Goal: Task Accomplishment & Management: Manage account settings

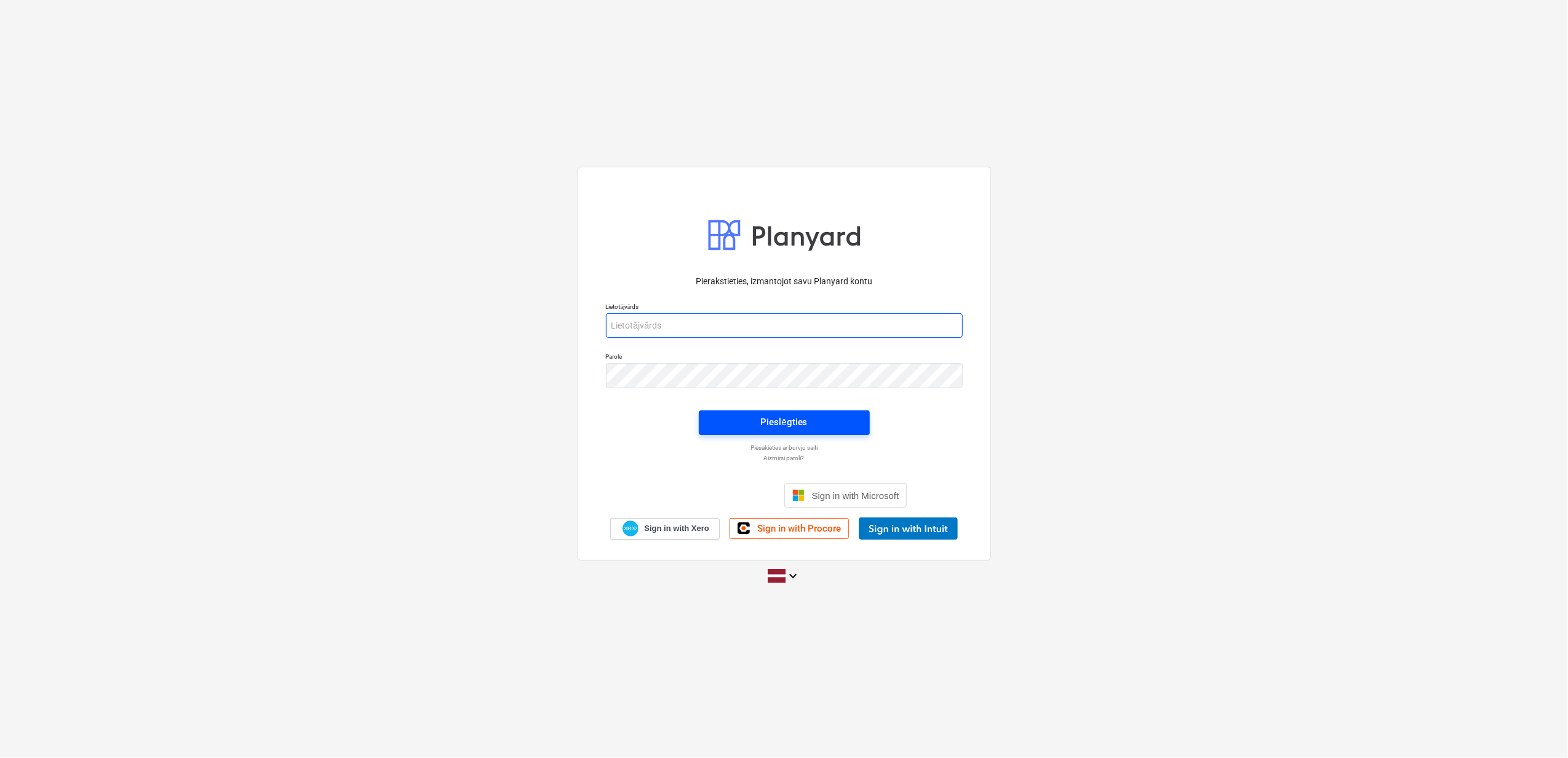
type input "janis.ruskuls@bonava.com"
click at [790, 414] on div "Pieslēgties" at bounding box center [784, 422] width 47 height 16
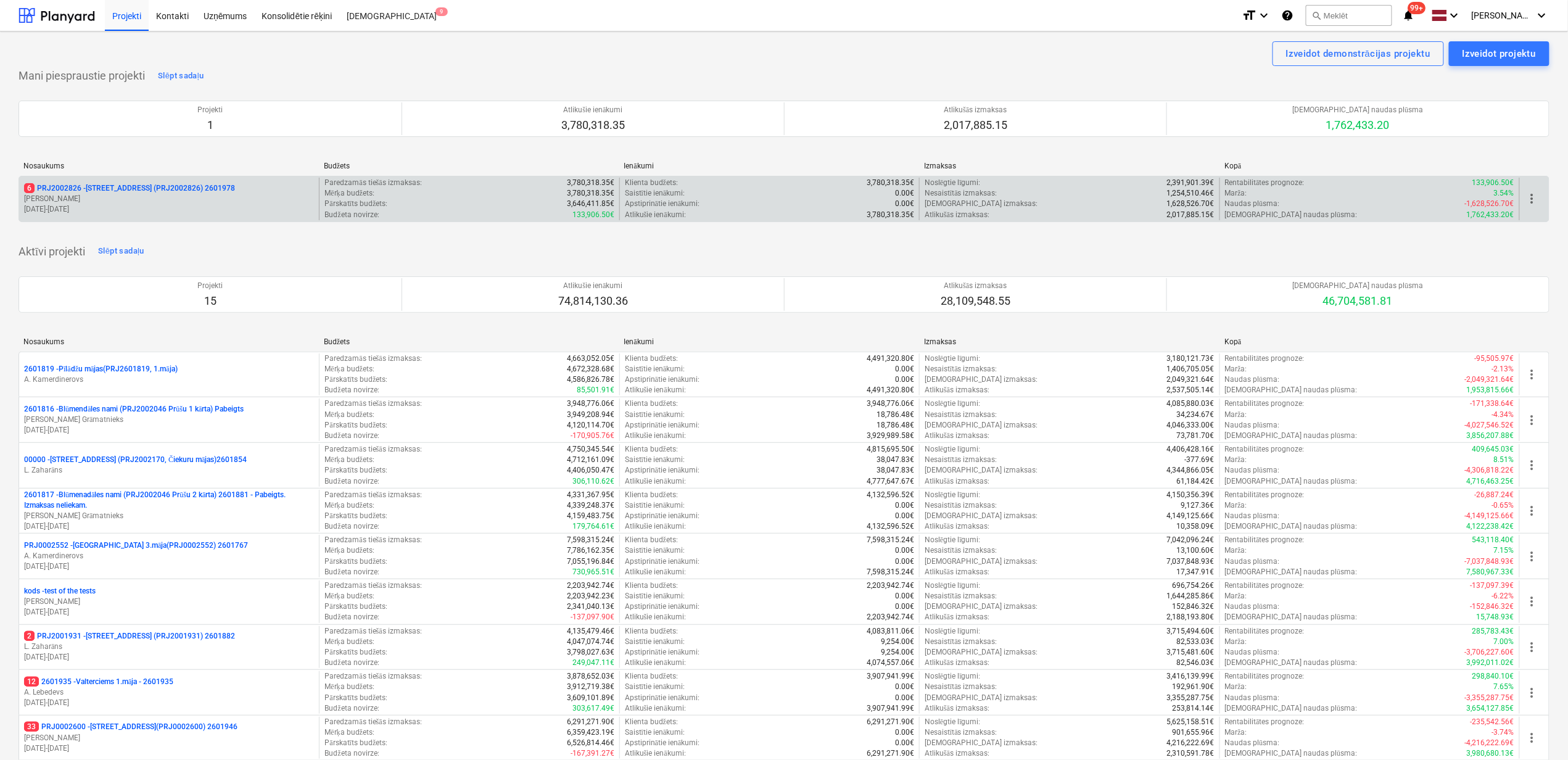
click at [134, 185] on p "6 PRJ2002826 - Stendes iela 8, E2 (PRJ2002826) 2601978" at bounding box center [129, 189] width 211 height 11
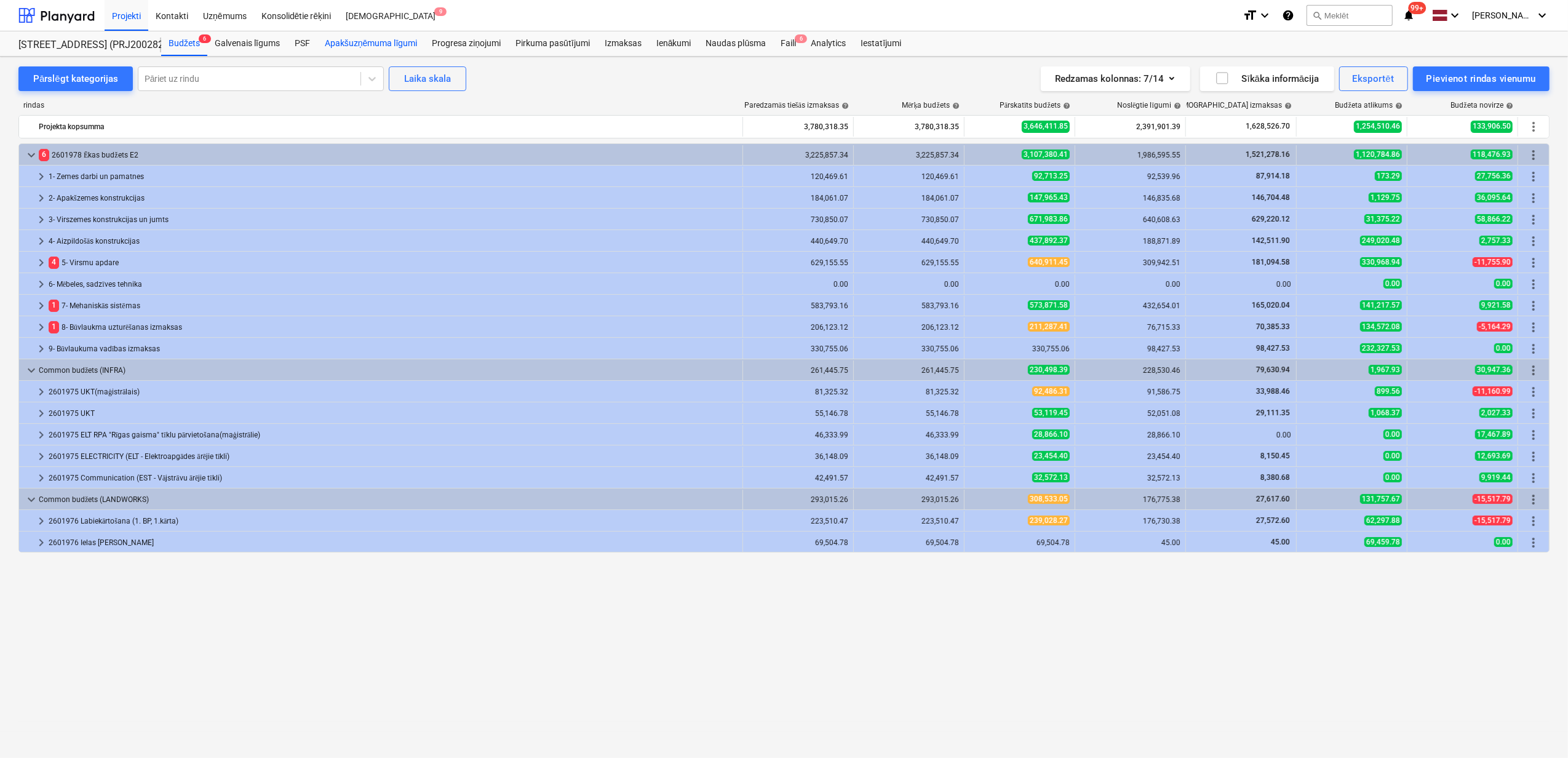
click at [370, 45] on div "Apakšuzņēmuma līgumi" at bounding box center [371, 43] width 107 height 25
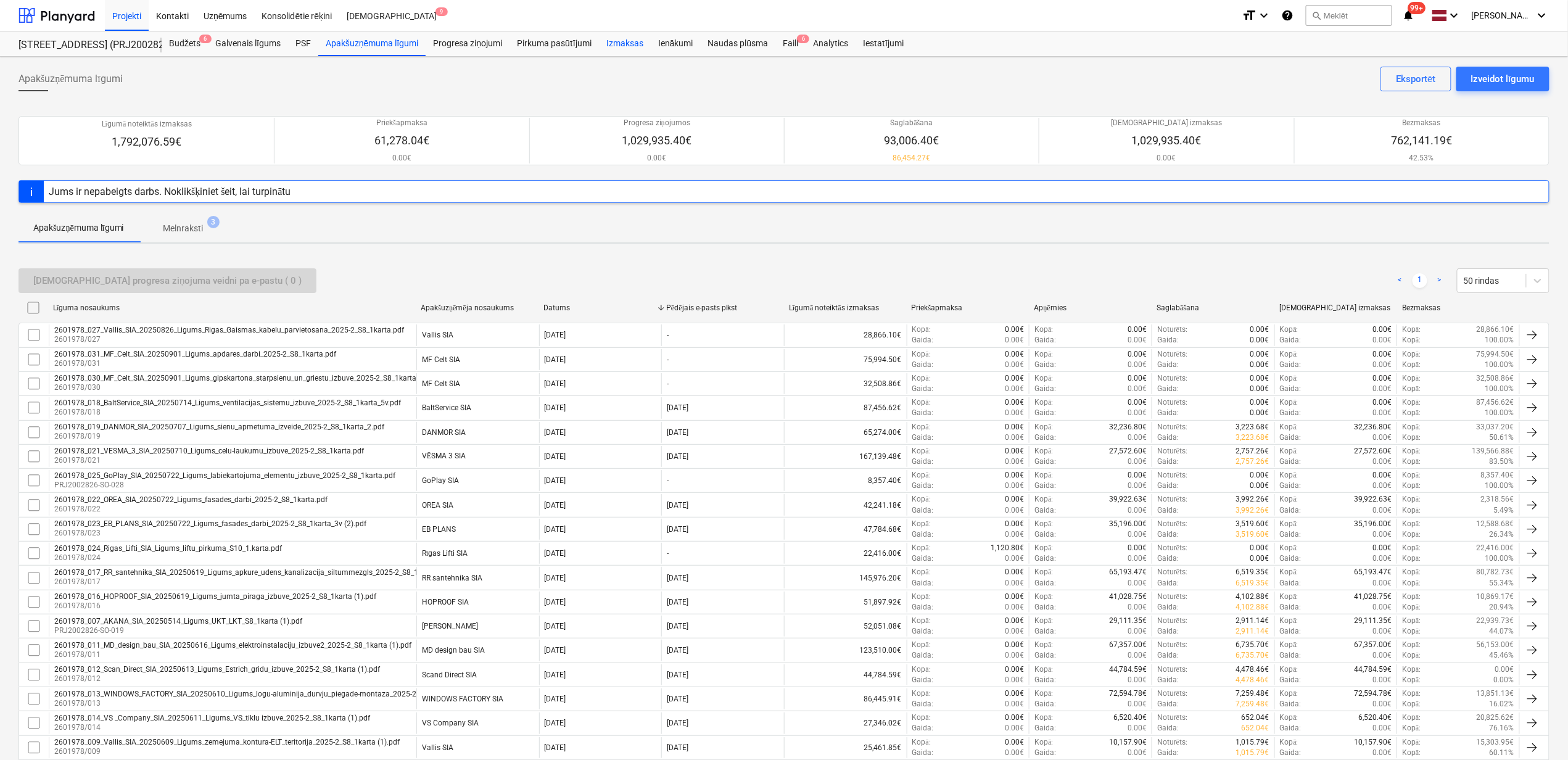
click at [620, 43] on div "Izmaksas" at bounding box center [625, 43] width 52 height 25
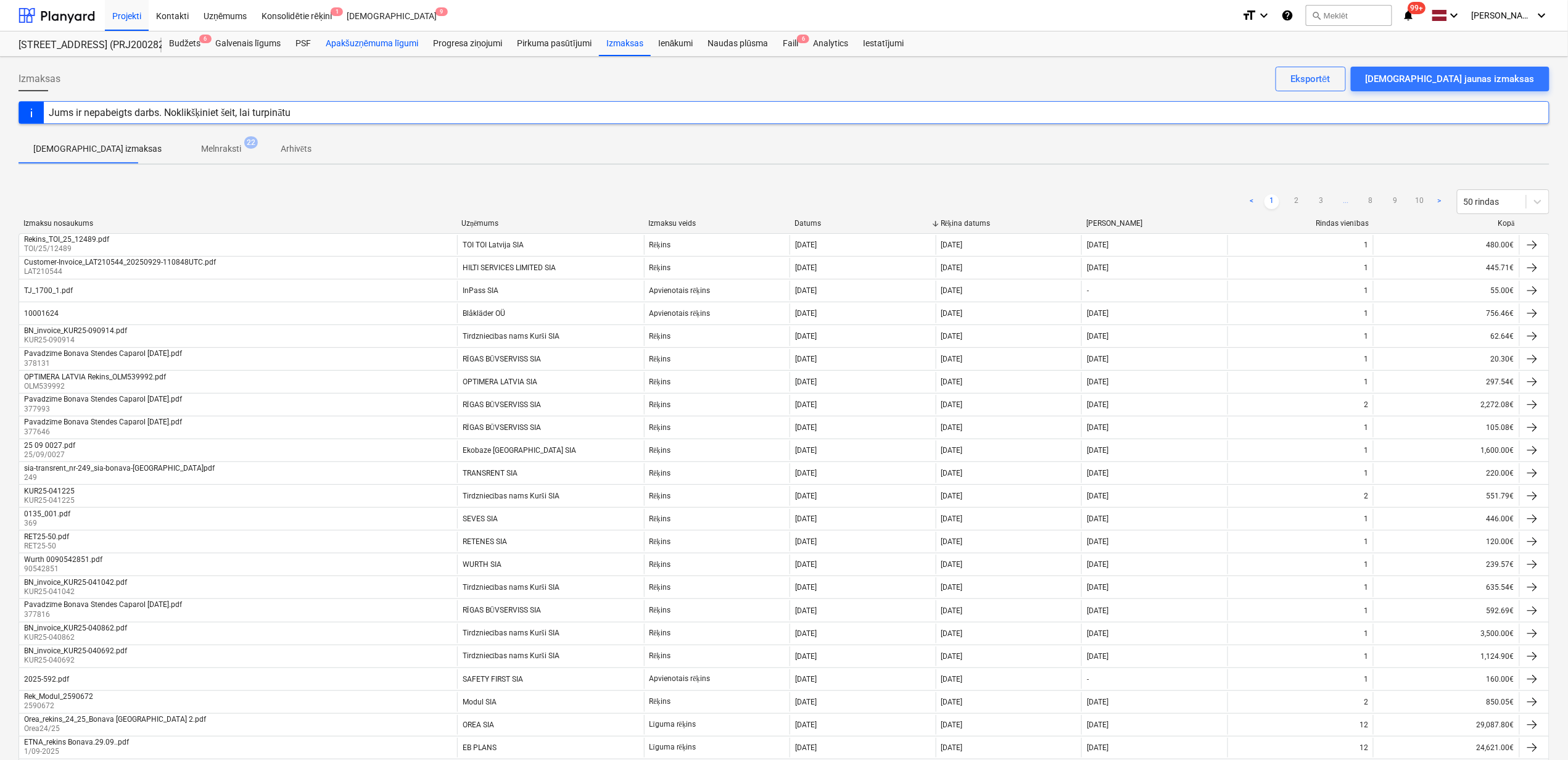
click at [377, 52] on div "Apakšuzņēmuma līgumi" at bounding box center [371, 43] width 107 height 25
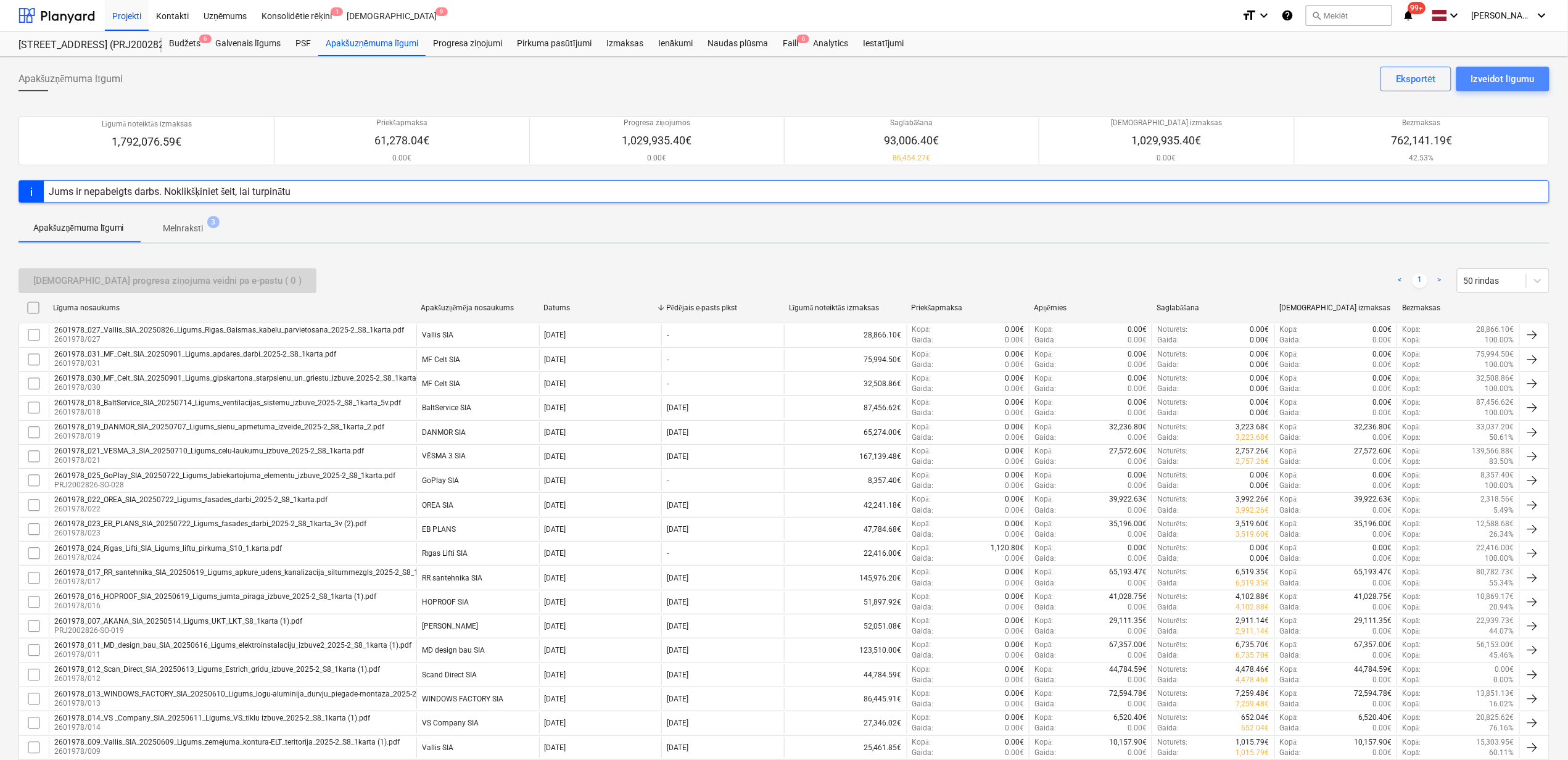
click at [1496, 71] on div "Izveidot līgumu" at bounding box center [1502, 79] width 63 height 16
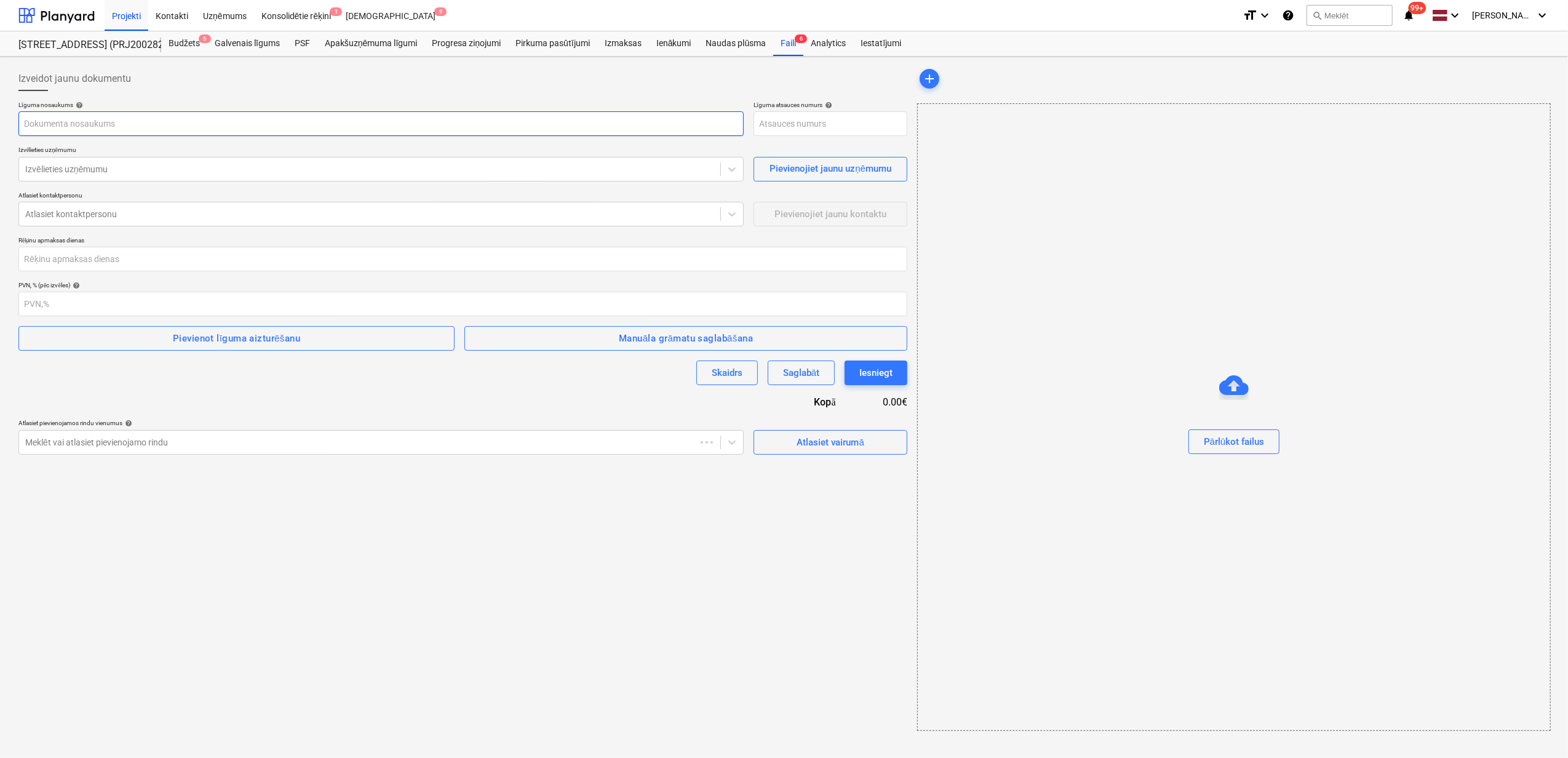
type input "PRJ2002826-SO-038"
click at [384, 47] on div "Apakšuzņēmuma līgumi" at bounding box center [371, 43] width 107 height 25
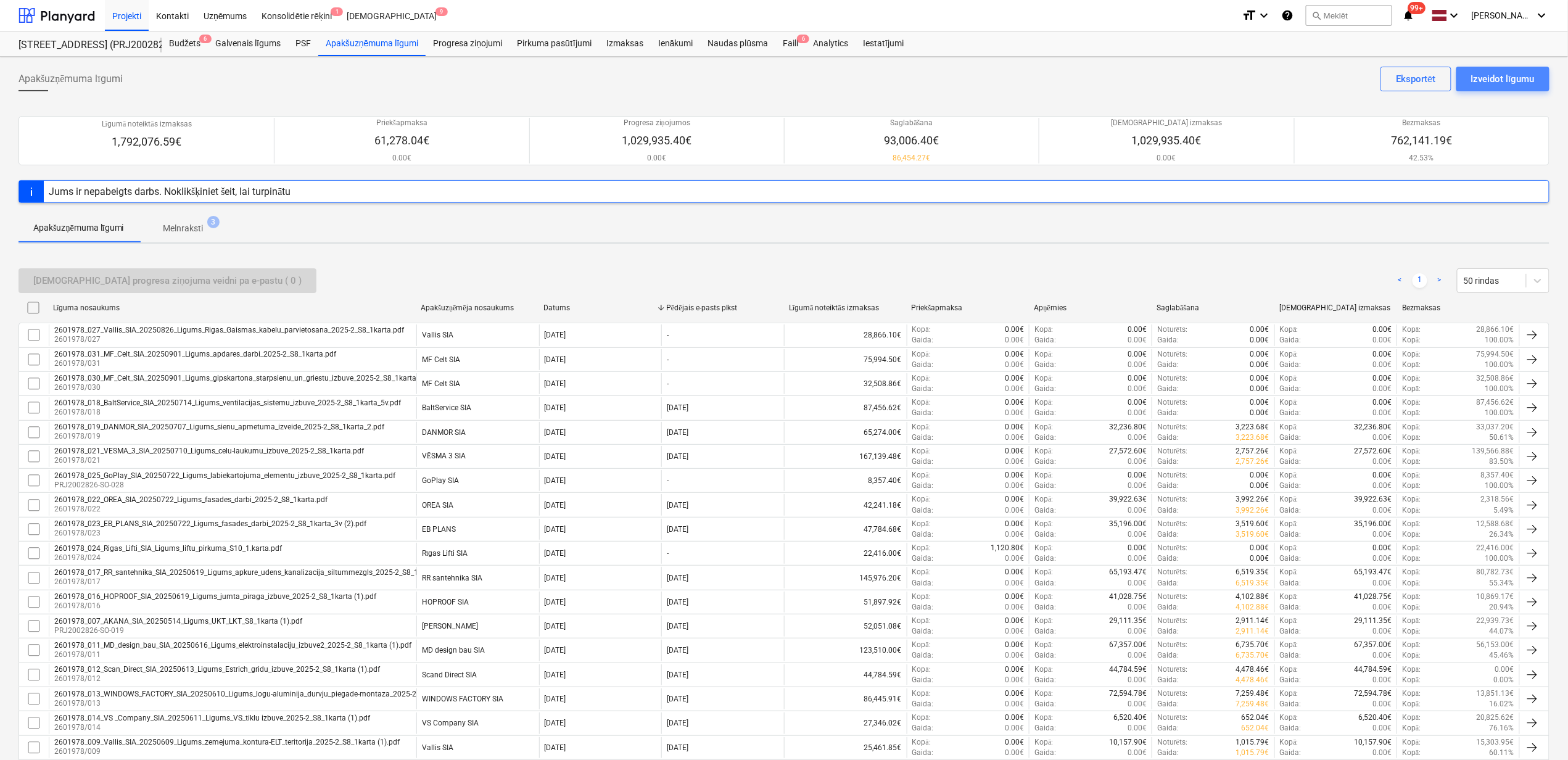
click at [1520, 74] on div "Izveidot līgumu" at bounding box center [1502, 79] width 63 height 16
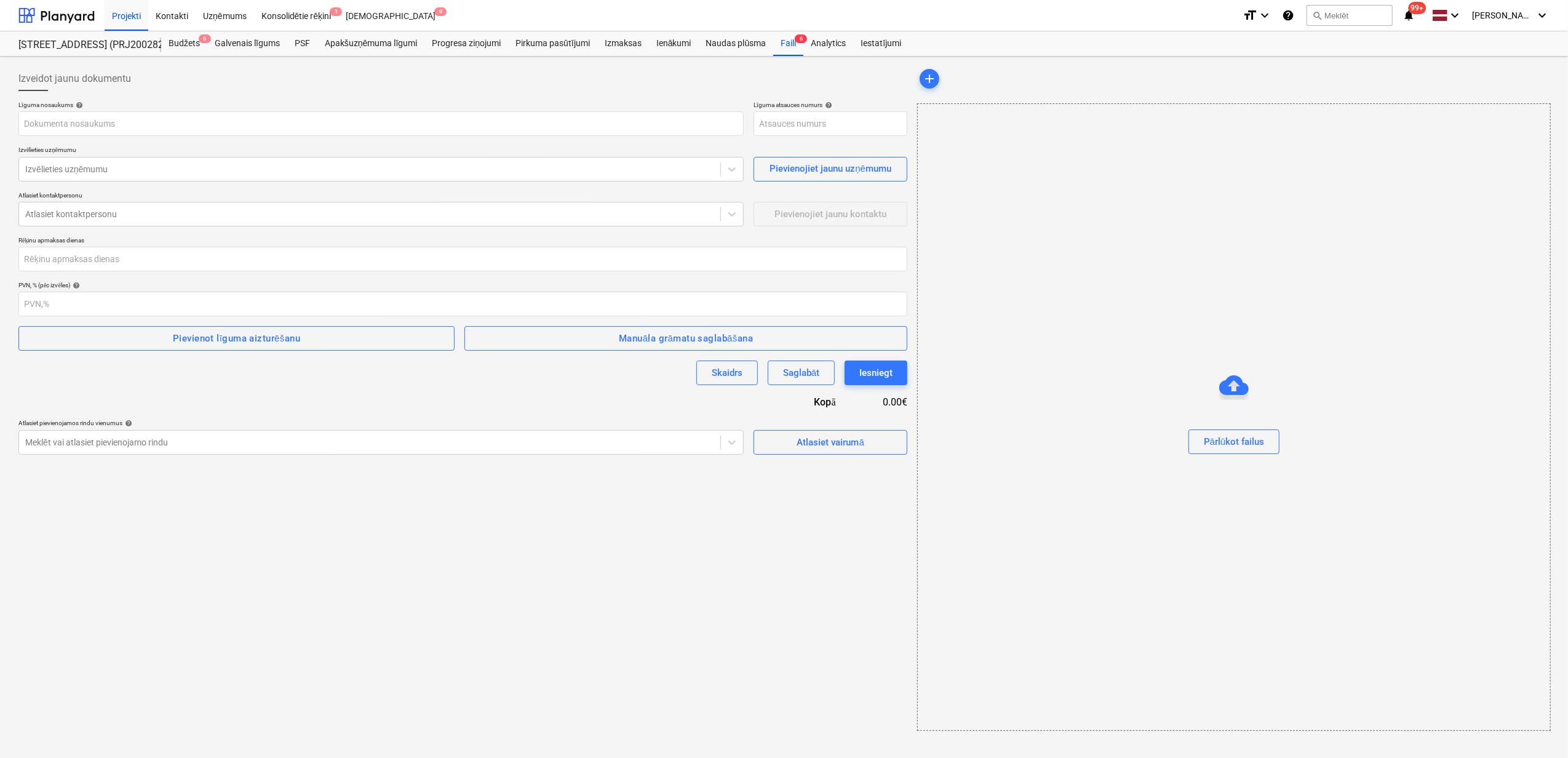
type input "PRJ2002826-SO-039"
click at [377, 41] on div "Apakšuzņēmuma līgumi" at bounding box center [371, 43] width 107 height 25
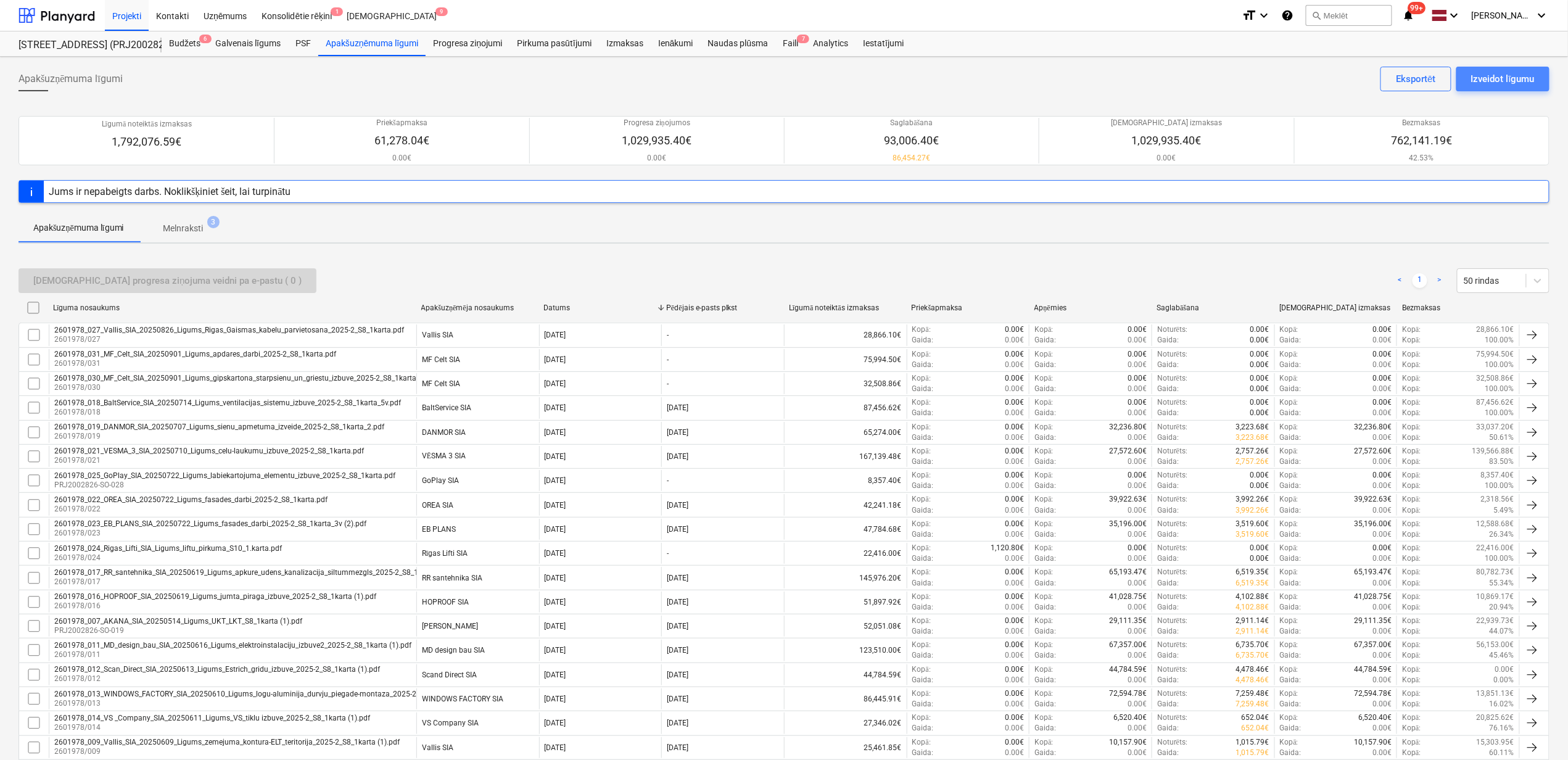
click at [1505, 78] on div "Izveidot līgumu" at bounding box center [1502, 79] width 63 height 16
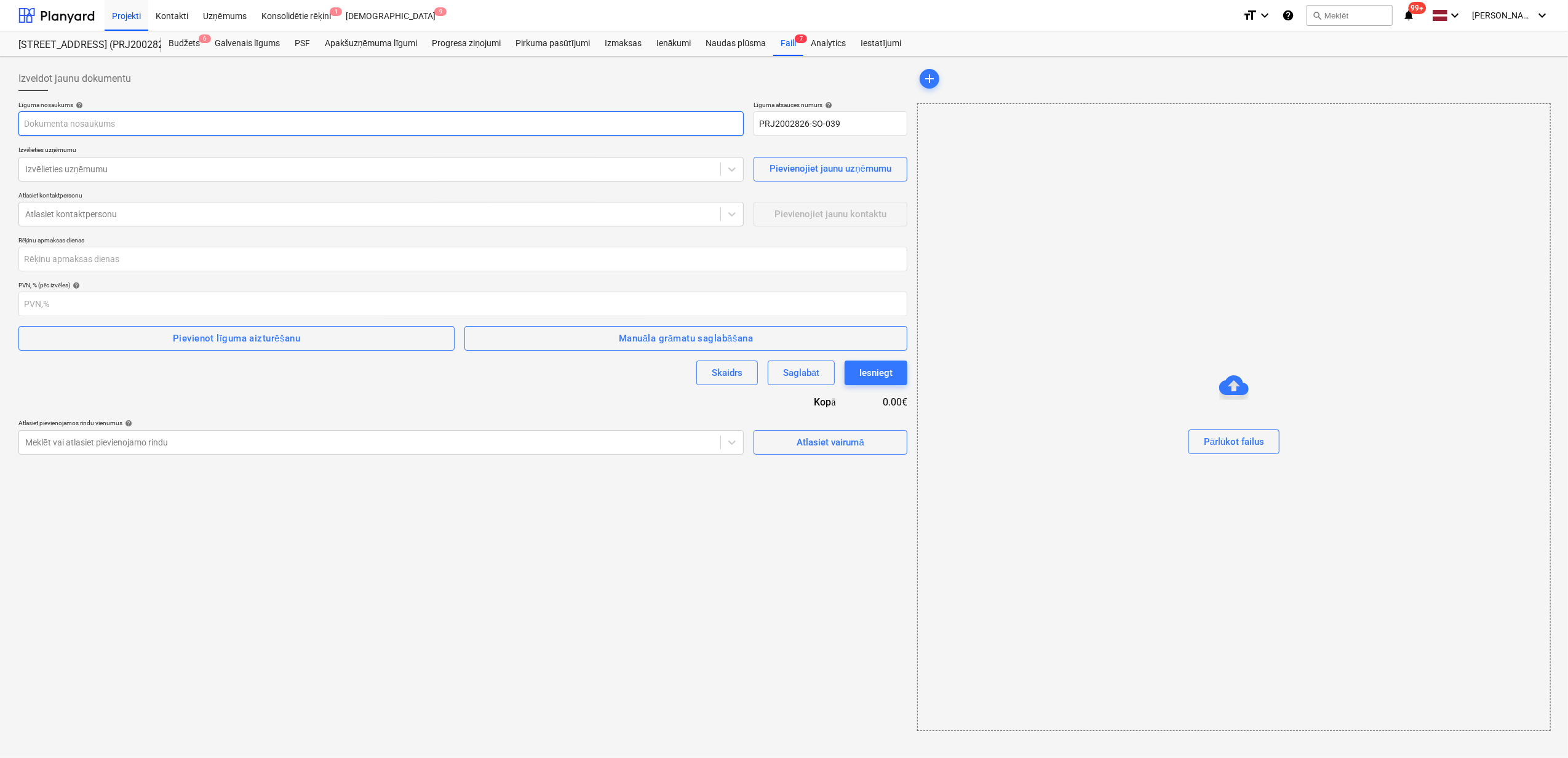
click at [88, 129] on input "text" at bounding box center [381, 123] width 725 height 25
paste input "2601978_026_Ramex_SIA_20250723_Ligums_zogs_2025-2_S8_1karta (1)"
type input "2601978_026_Ramex_SIA_20250723_Ligums_zogs_2025-2_S8_1karta.pdf"
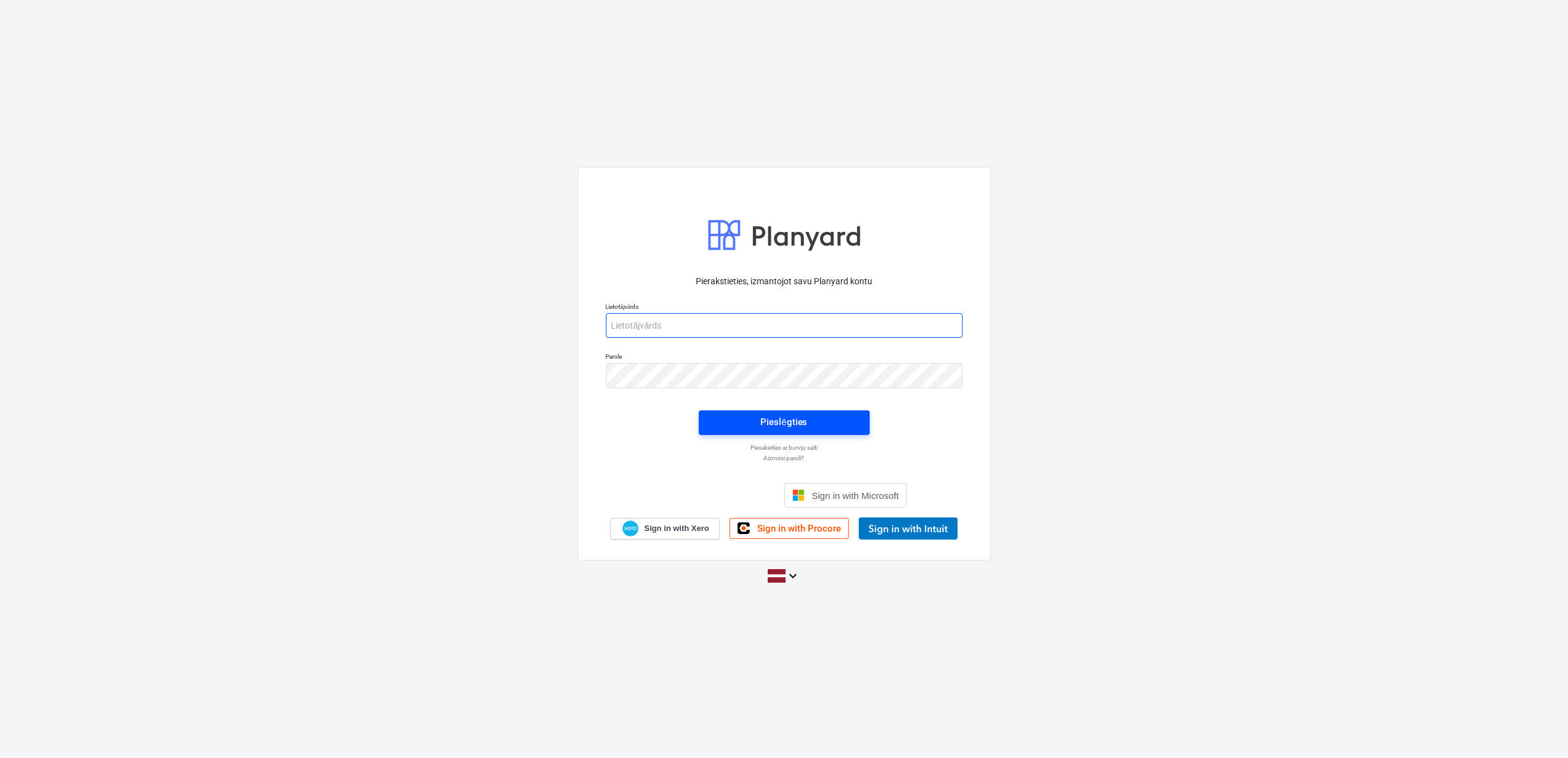
type input "[PERSON_NAME][EMAIL_ADDRESS][DOMAIN_NAME]"
click at [791, 431] on button "Pieslēgties" at bounding box center [784, 423] width 171 height 25
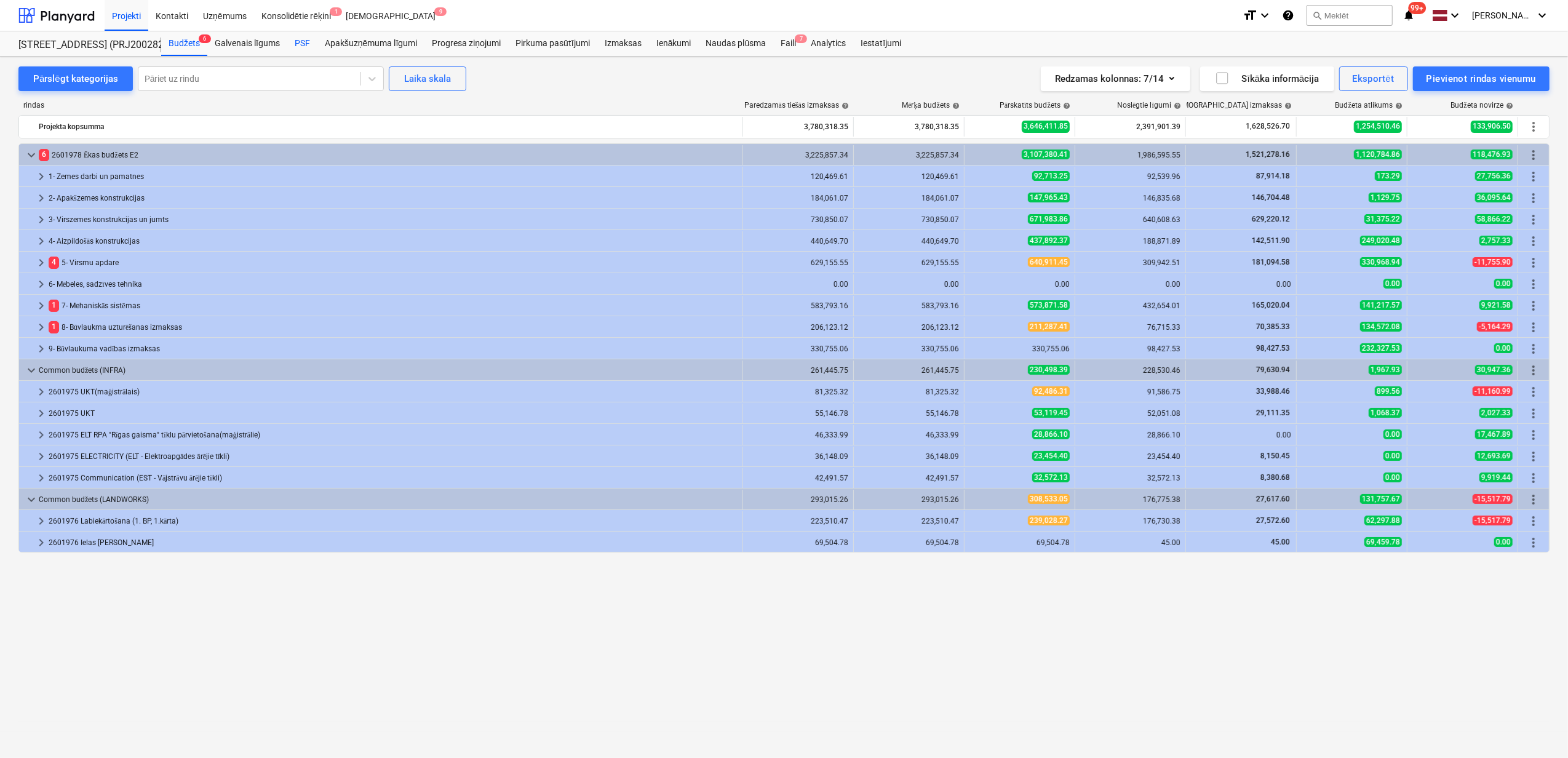
click at [306, 35] on div "PSF" at bounding box center [302, 43] width 30 height 25
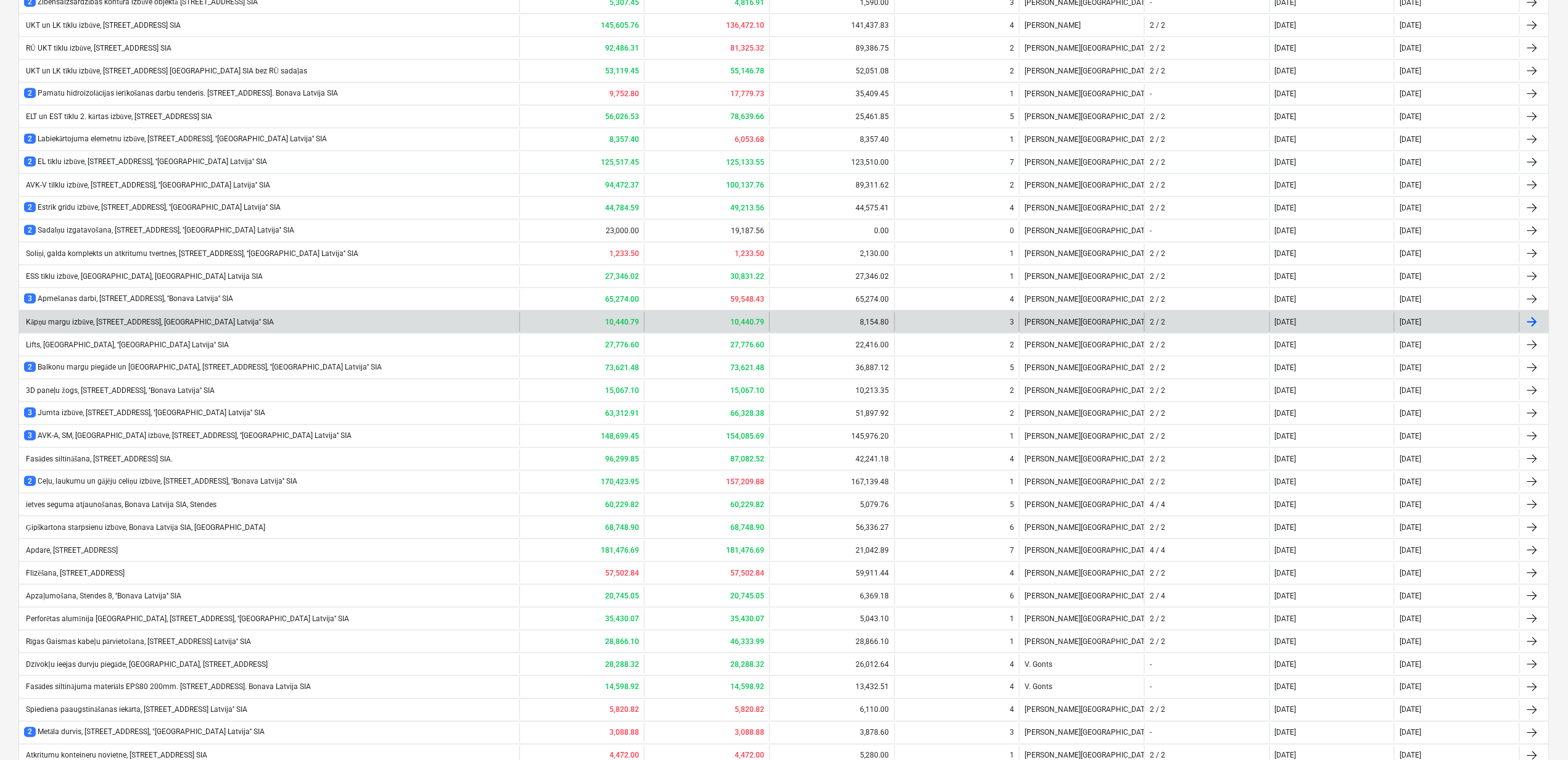
scroll to position [576, 0]
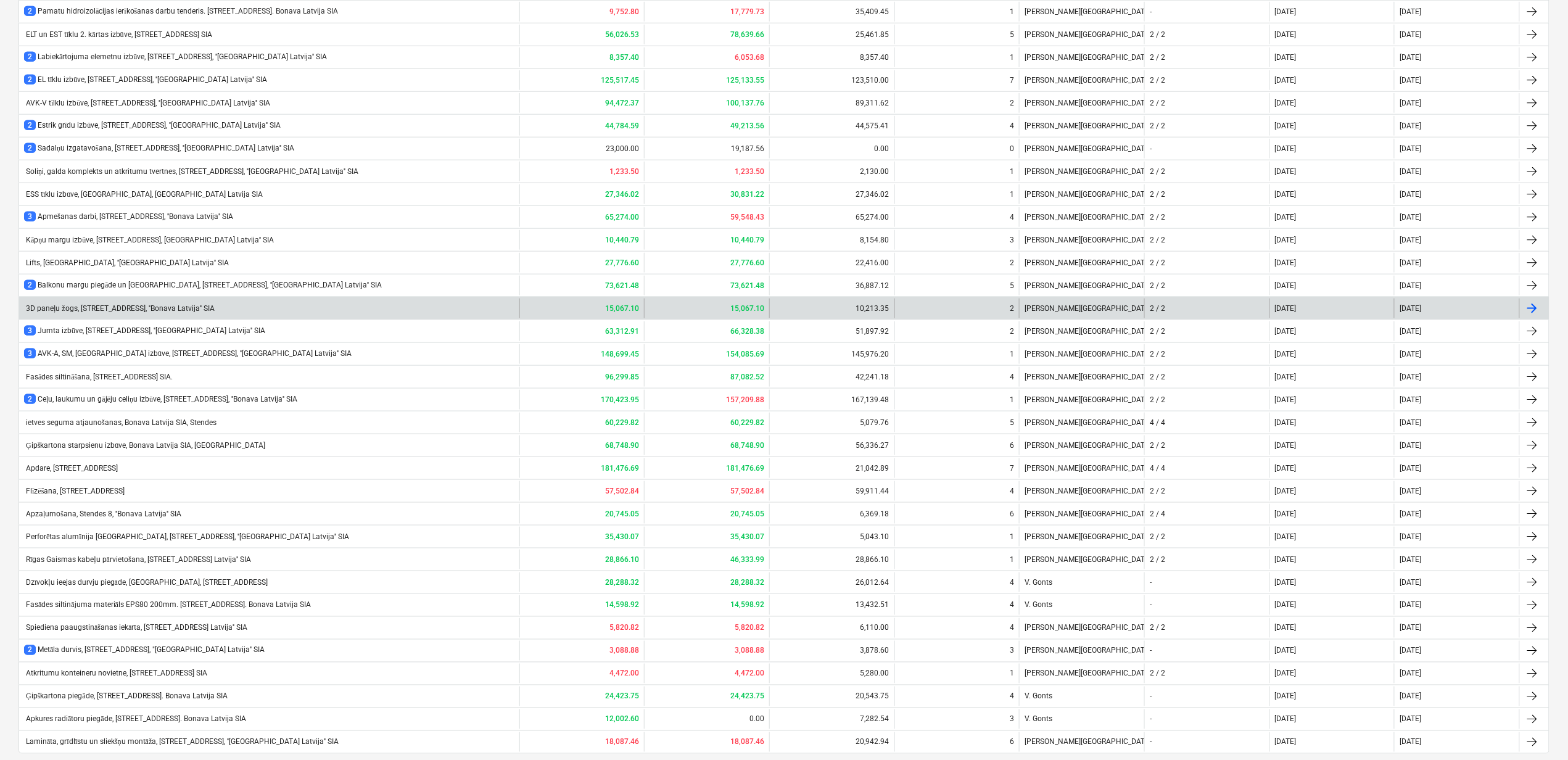
click at [101, 314] on div "3D paneļu žogs, [STREET_ADDRESS], ''Bonava Latvija'' SIA" at bounding box center [119, 309] width 191 height 9
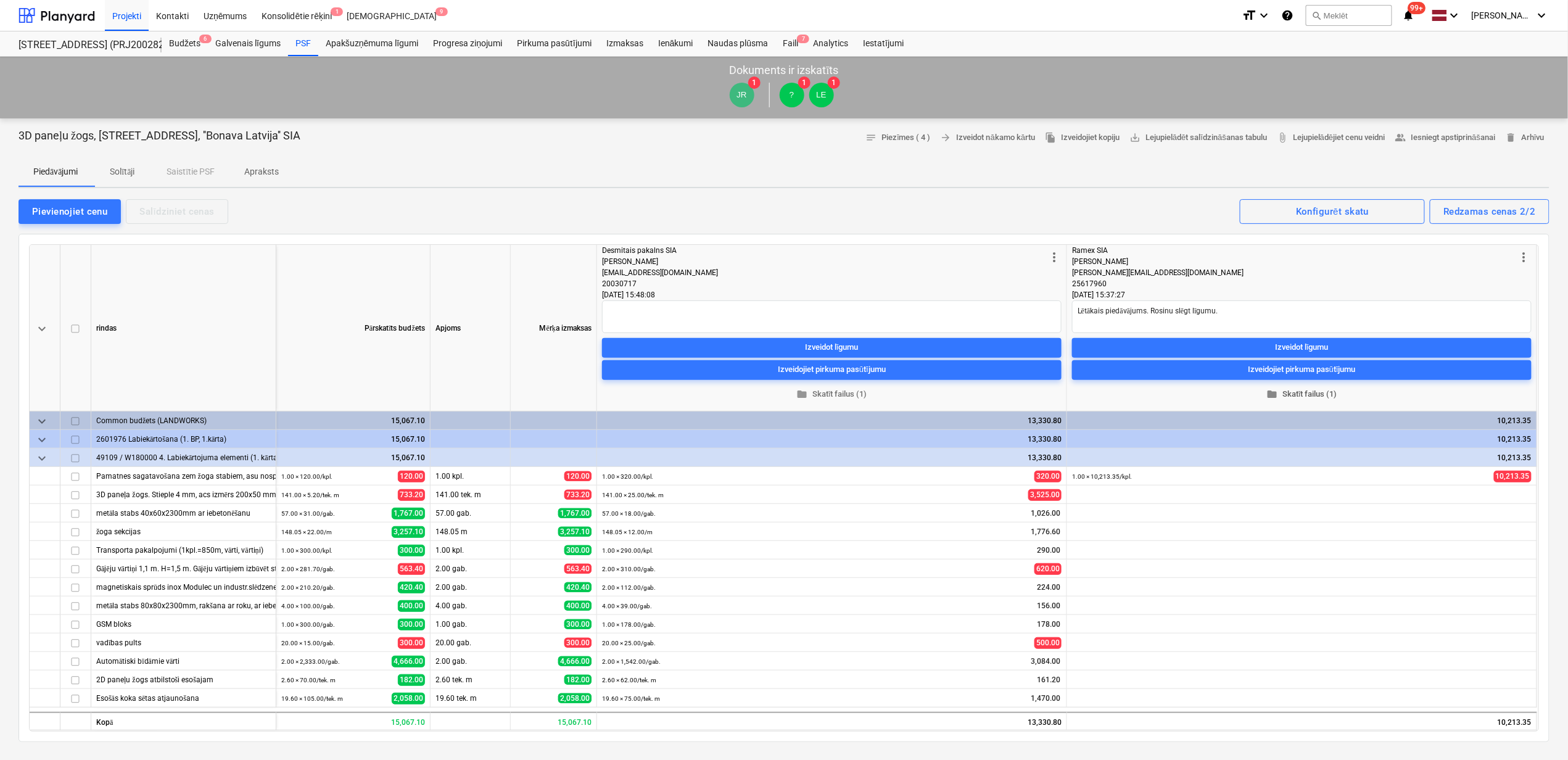
click at [1303, 395] on span "folder Skatīt failus (1)" at bounding box center [1301, 394] width 450 height 14
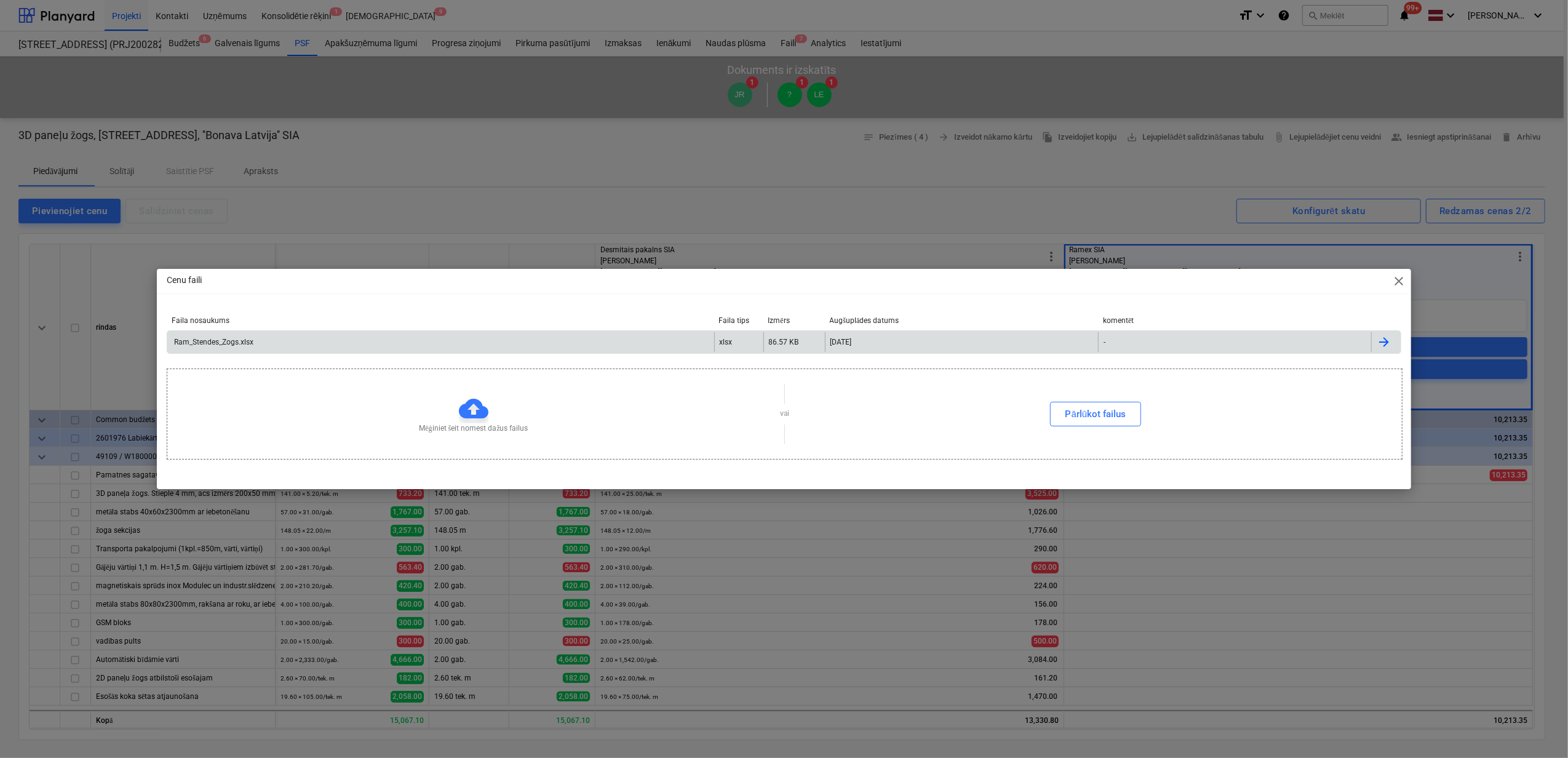
click at [495, 339] on div "Ram_Stendes_Zogs.xlsx" at bounding box center [441, 342] width 547 height 20
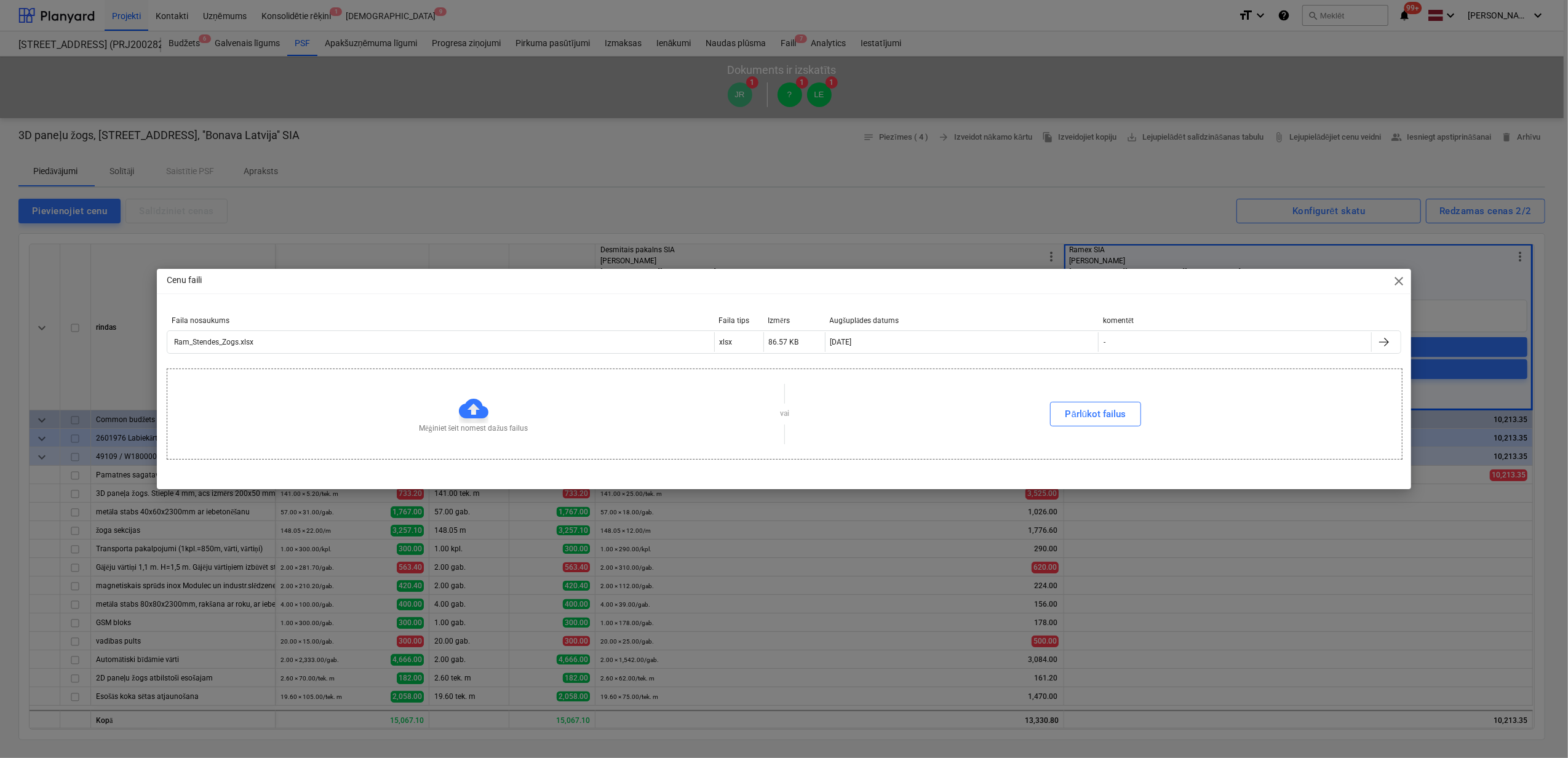
click at [1400, 282] on span "close" at bounding box center [1399, 281] width 15 height 15
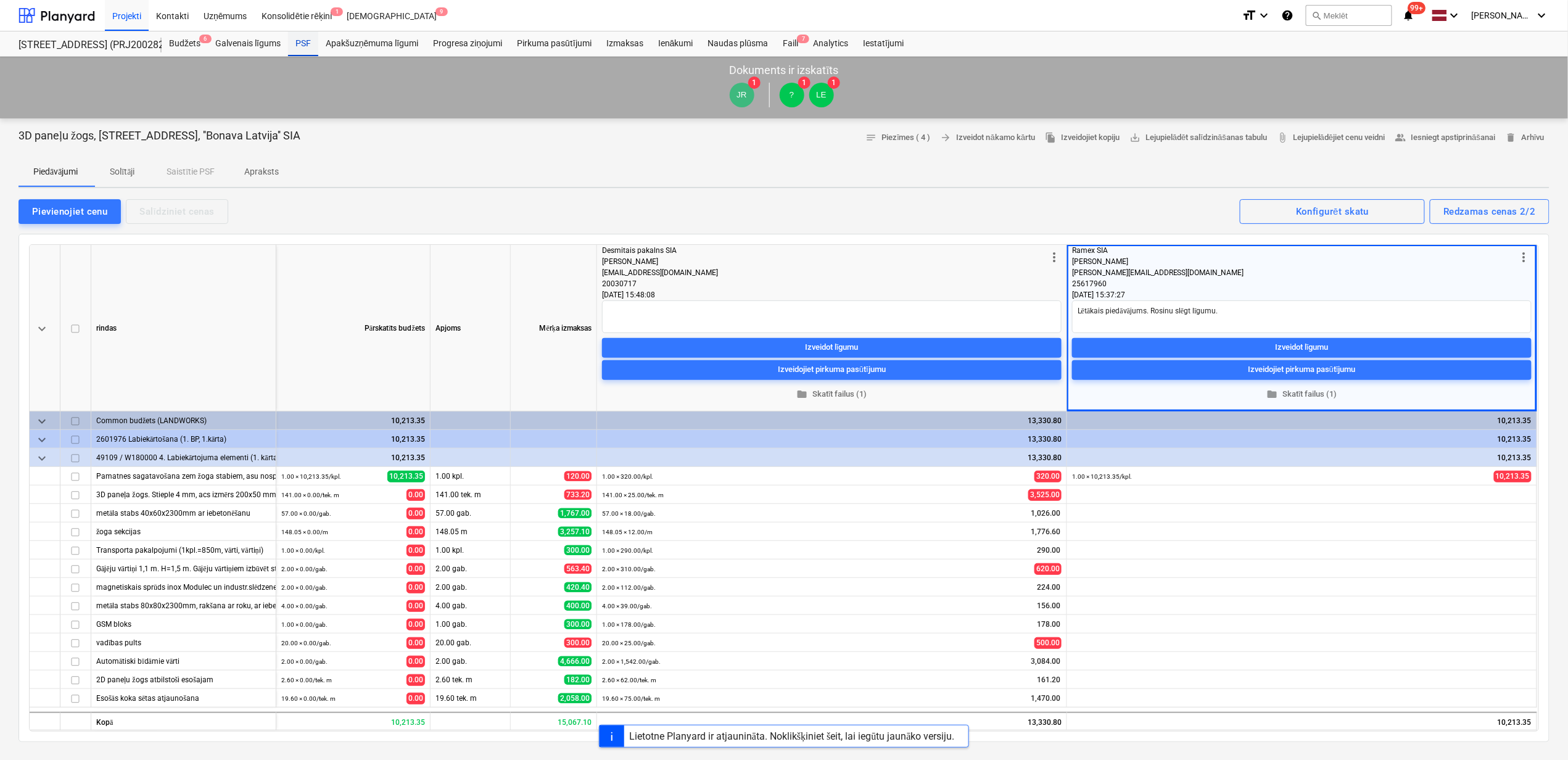
click at [302, 45] on div "PSF" at bounding box center [303, 43] width 30 height 25
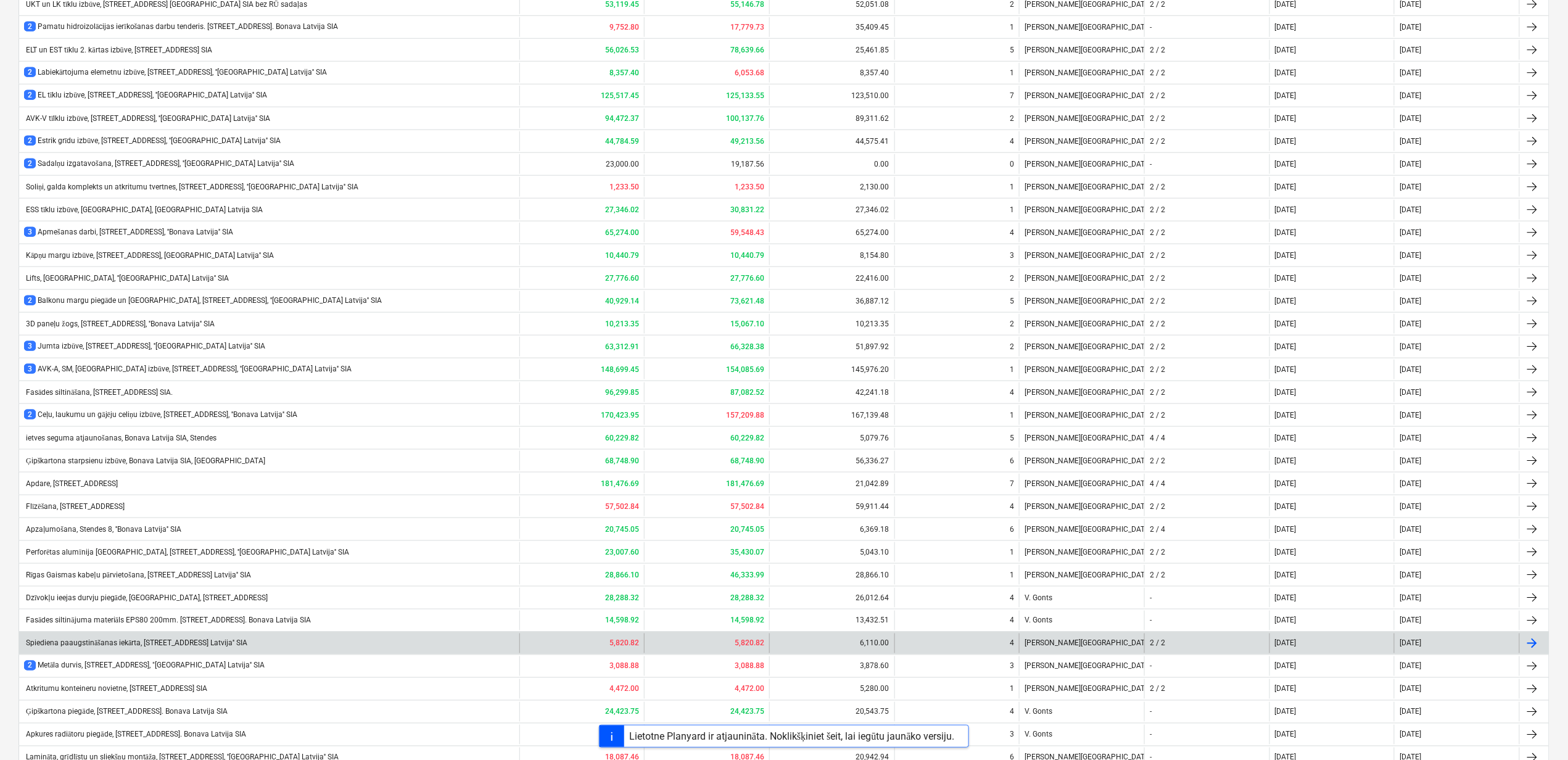
scroll to position [649, 0]
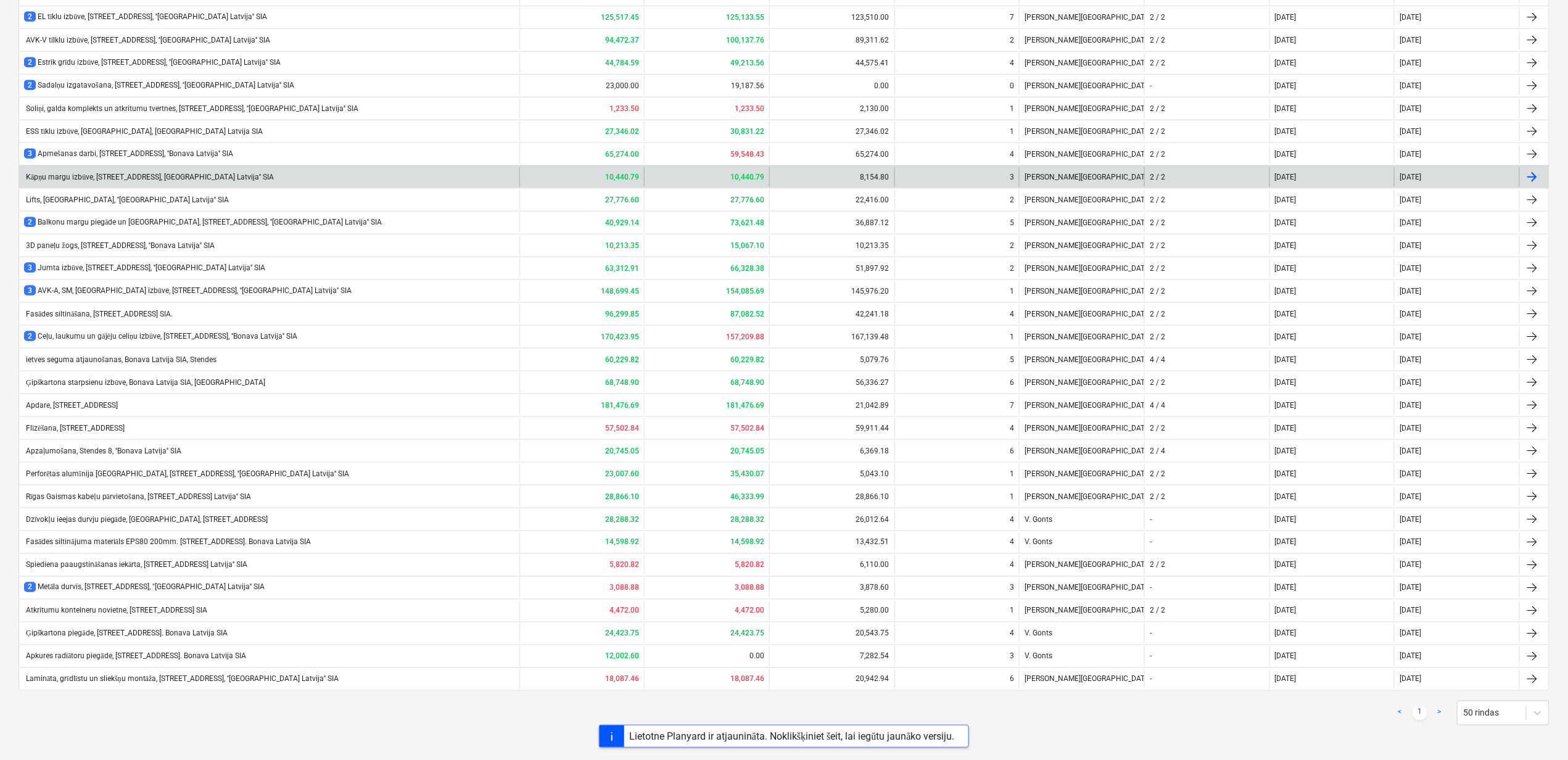
click at [84, 173] on div "Kāpņu margu izbūve, Stendes iela 8, ''Bonava Latvija'' SIA" at bounding box center [149, 177] width 249 height 9
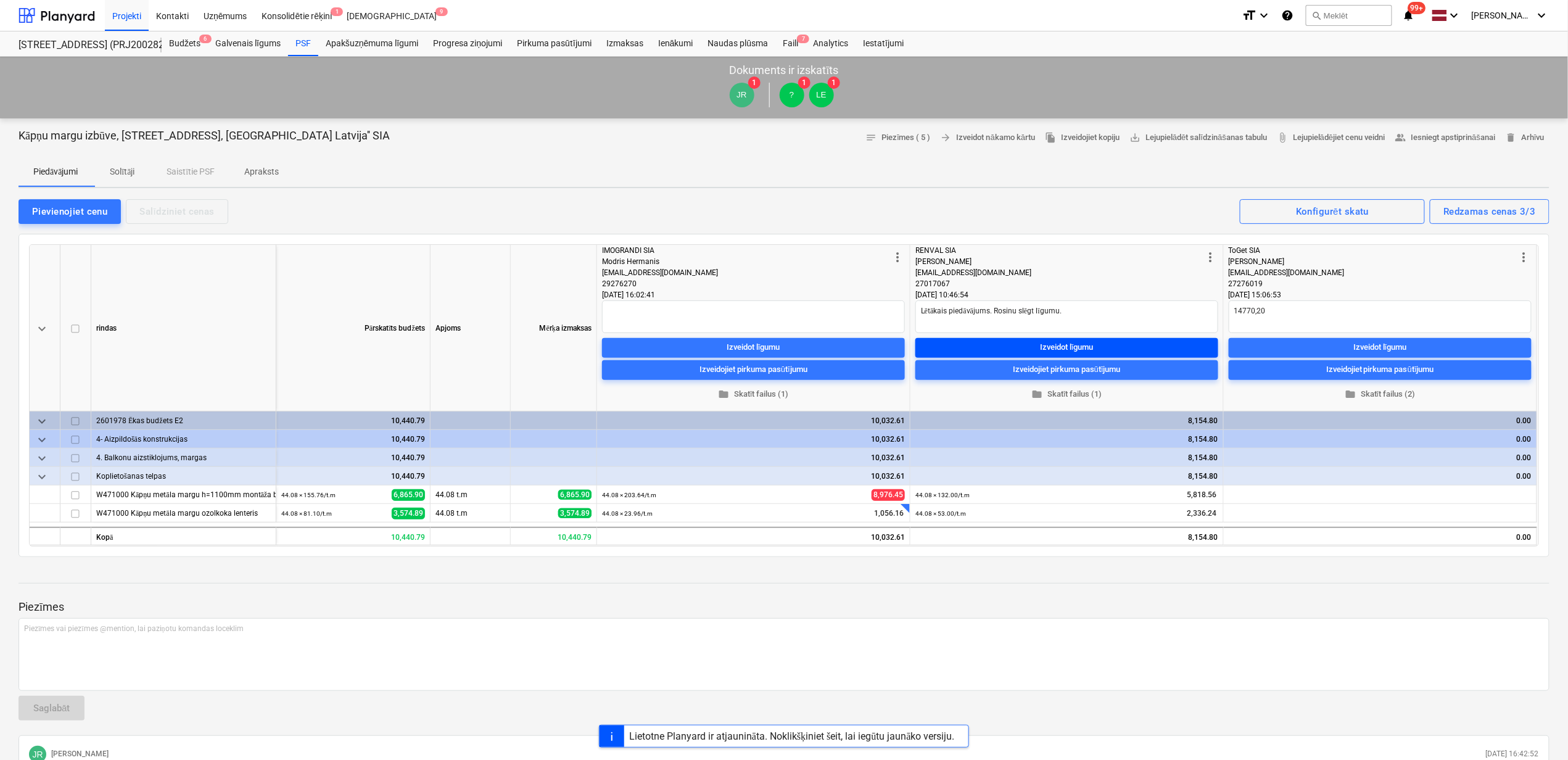
type textarea "x"
click at [1057, 342] on div "Izveidot līgumu" at bounding box center [1066, 347] width 53 height 14
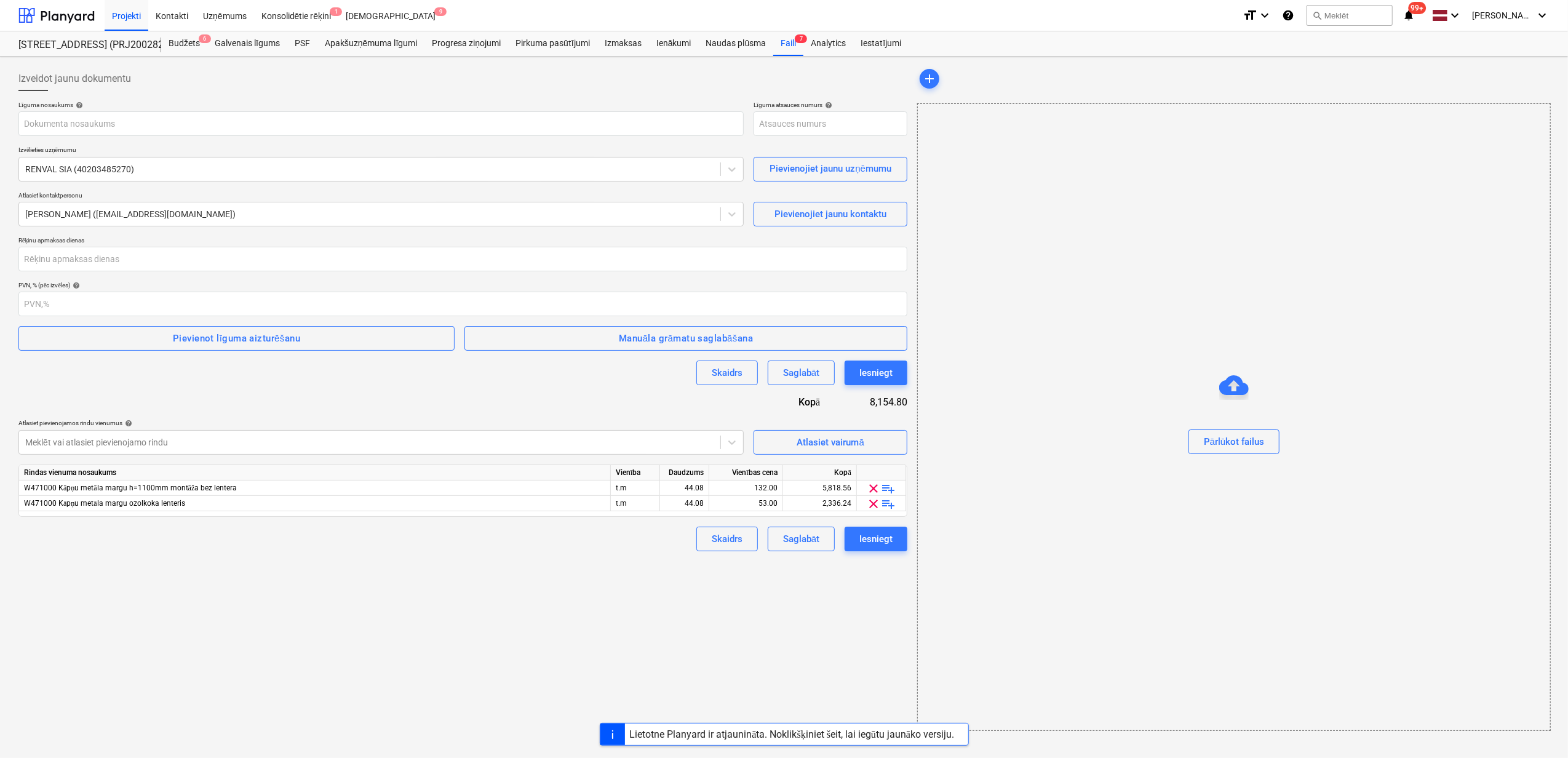
type input "PRJ2002826-SO-044"
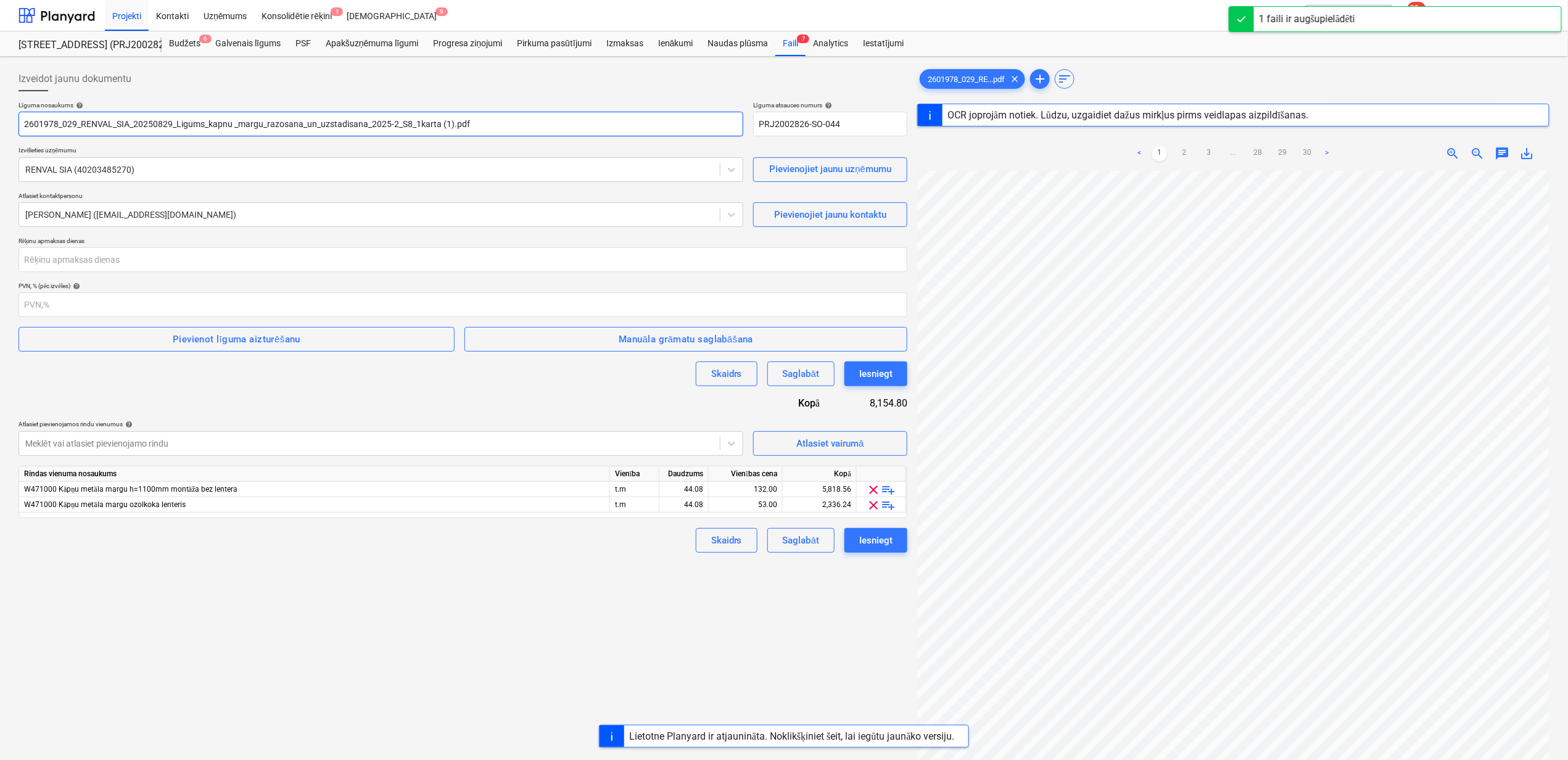
click at [449, 126] on input "2601978_029_RENVAL_SIA_20250829_Ligums_kapnu _margu_razosana_un_uzstadisana_202…" at bounding box center [381, 123] width 725 height 25
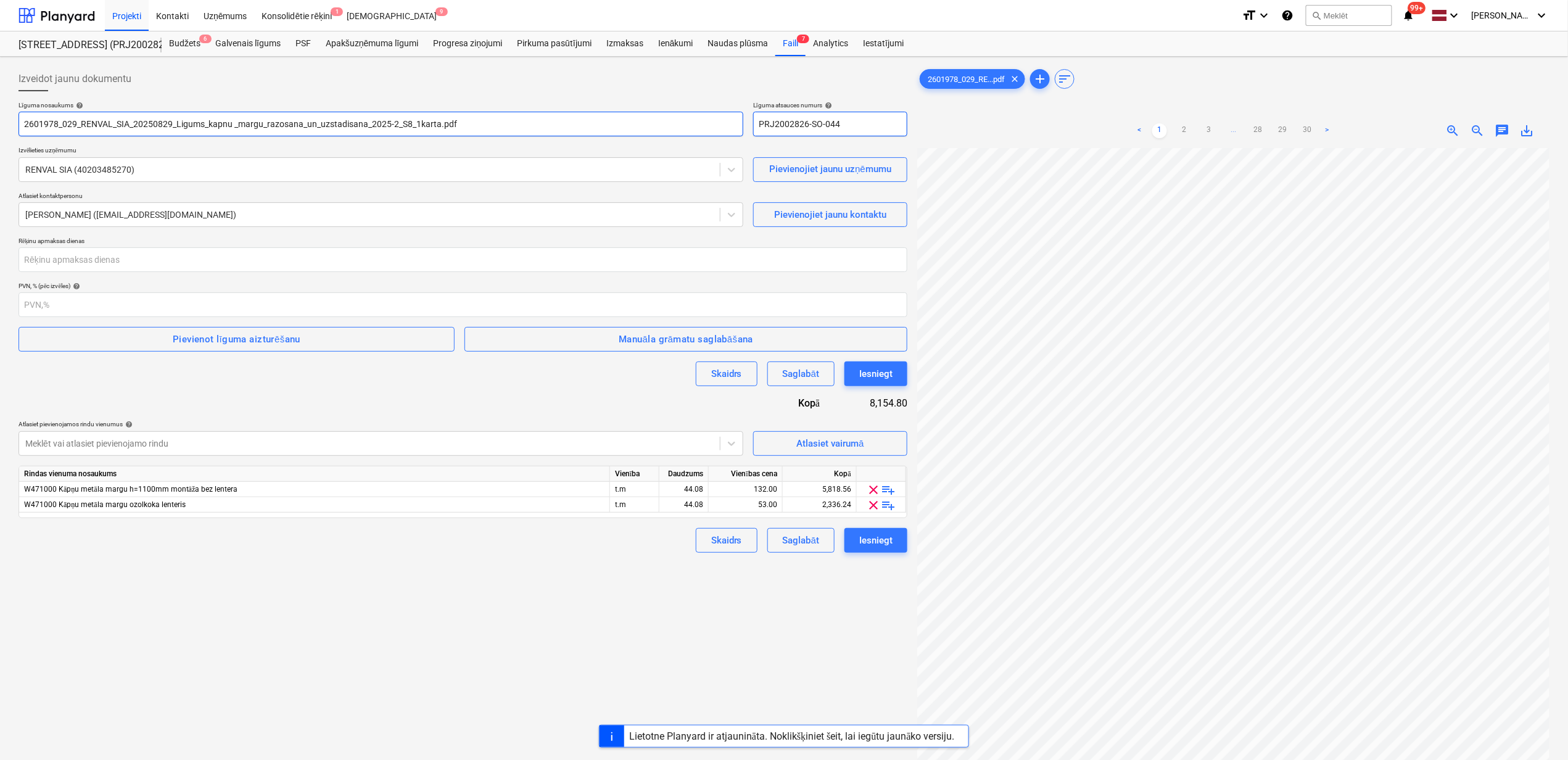
type input "2601978_029_RENVAL_SIA_20250829_Ligums_kapnu _margu_razosana_un_uzstadisana_202…"
drag, startPoint x: 856, startPoint y: 126, endPoint x: 756, endPoint y: 127, distance: 100.0
click at [756, 127] on input "PRJ2002826-SO-044" at bounding box center [830, 123] width 154 height 25
type input "2601978/029"
click at [156, 267] on input "number" at bounding box center [463, 260] width 888 height 25
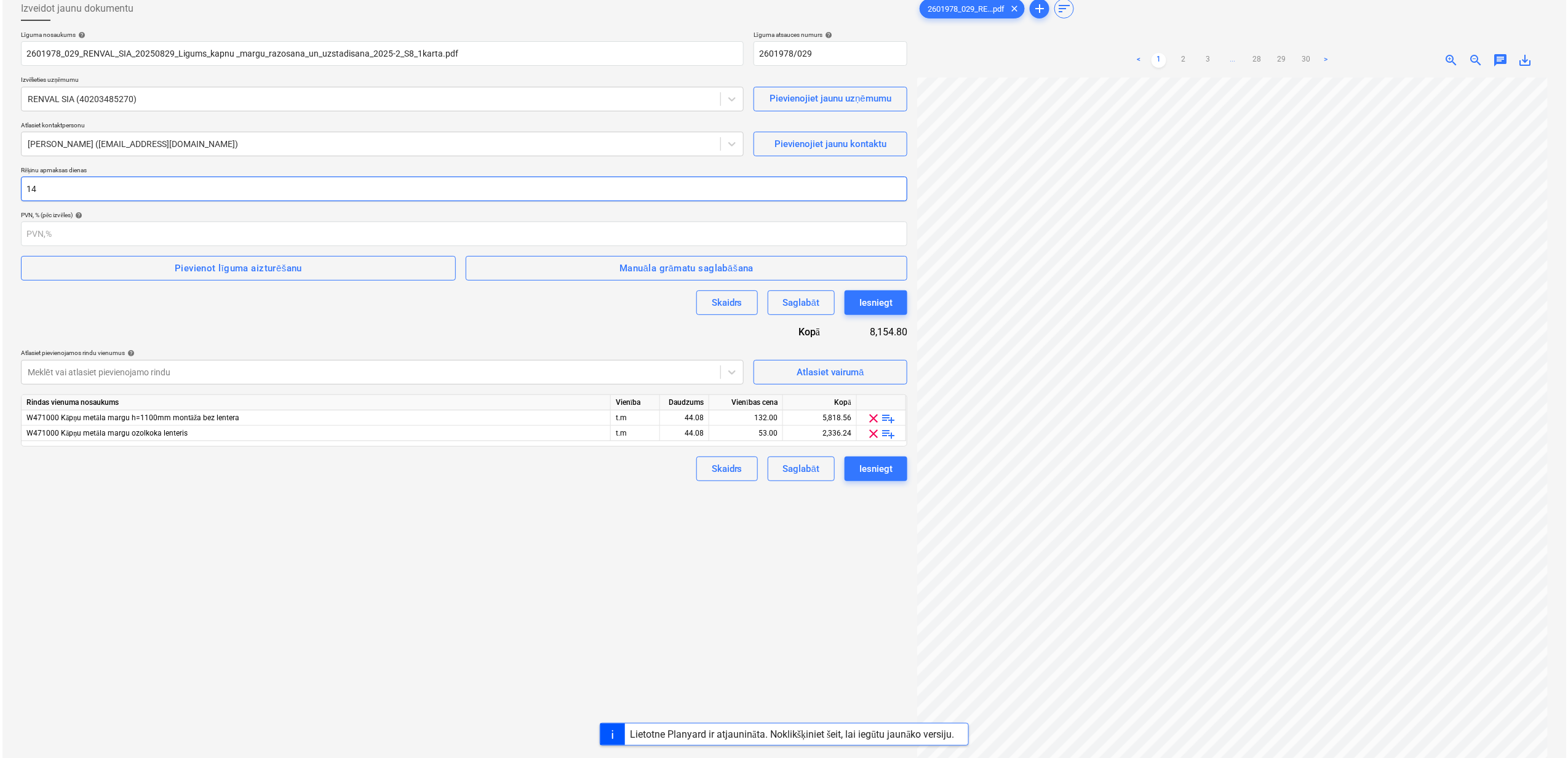
scroll to position [42, 0]
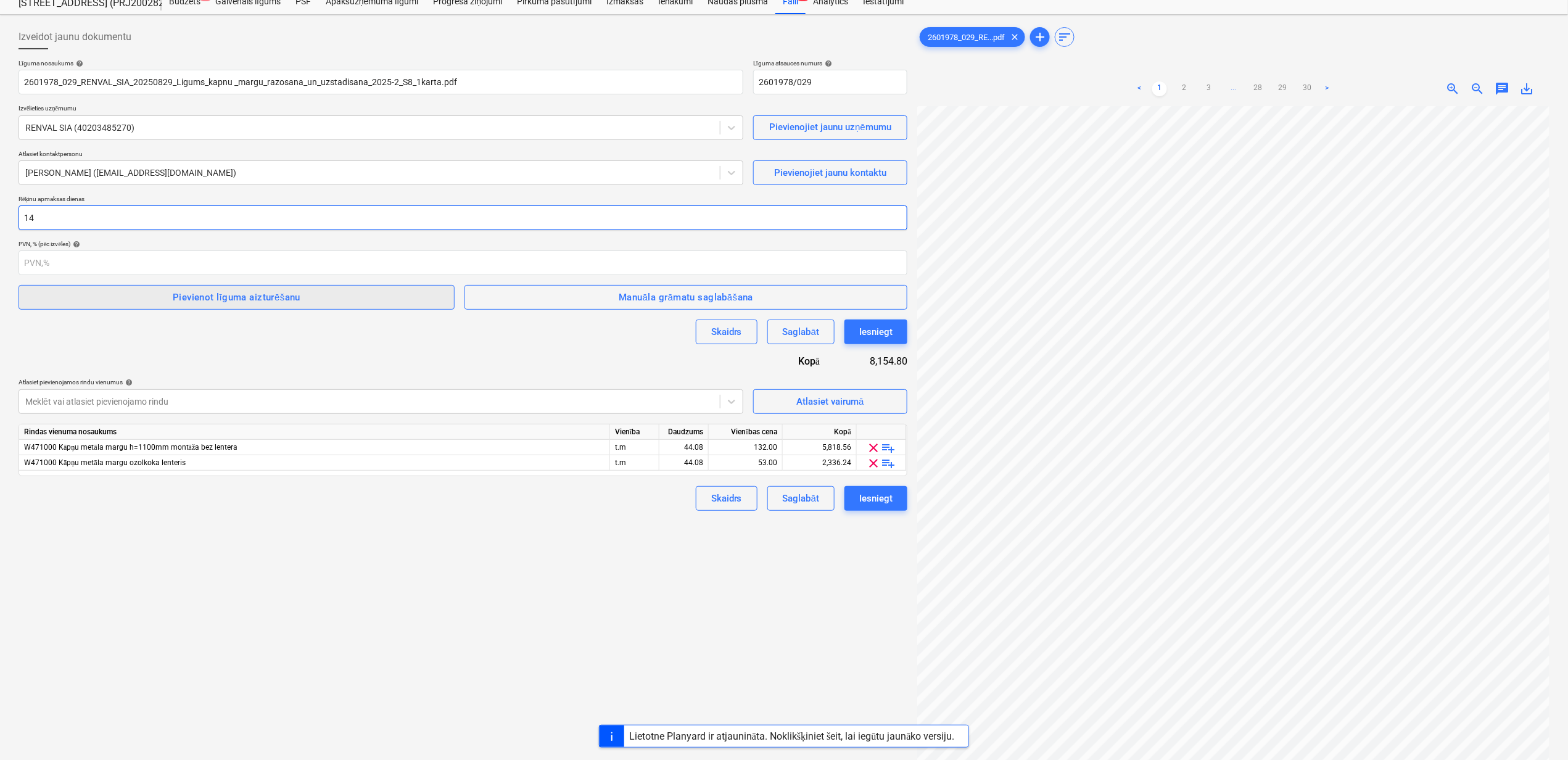
type input "14"
click at [275, 307] on button "Pievienot līguma aizturēšanu" at bounding box center [237, 297] width 436 height 25
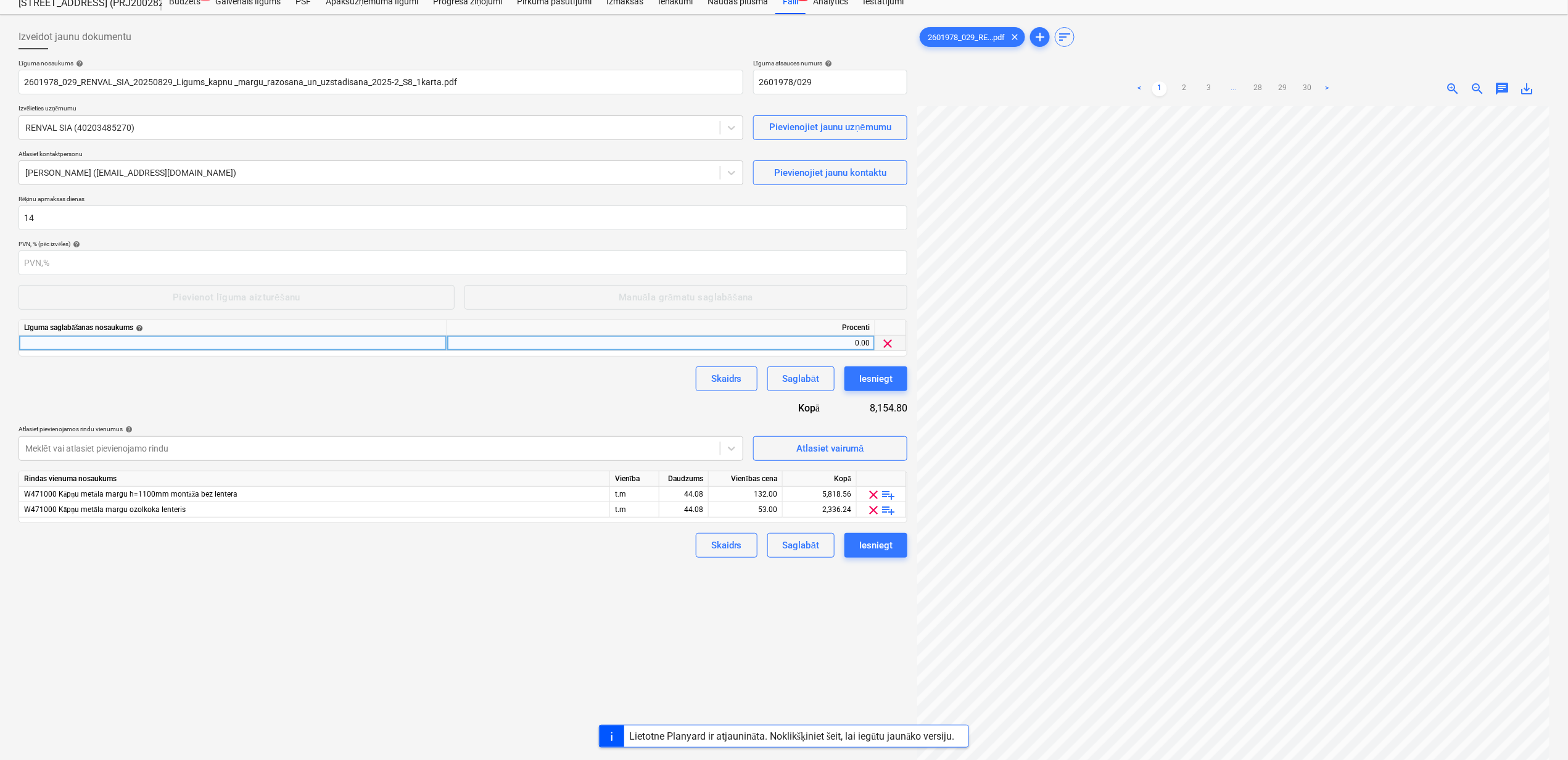
click at [213, 346] on div at bounding box center [233, 343] width 428 height 15
type input "Darbu izpildes garantijas summas ieturējums"
drag, startPoint x: 222, startPoint y: 388, endPoint x: 219, endPoint y: 347, distance: 41.1
click at [225, 386] on div "Skaidrs Saglabāt Iesniegt" at bounding box center [463, 378] width 888 height 25
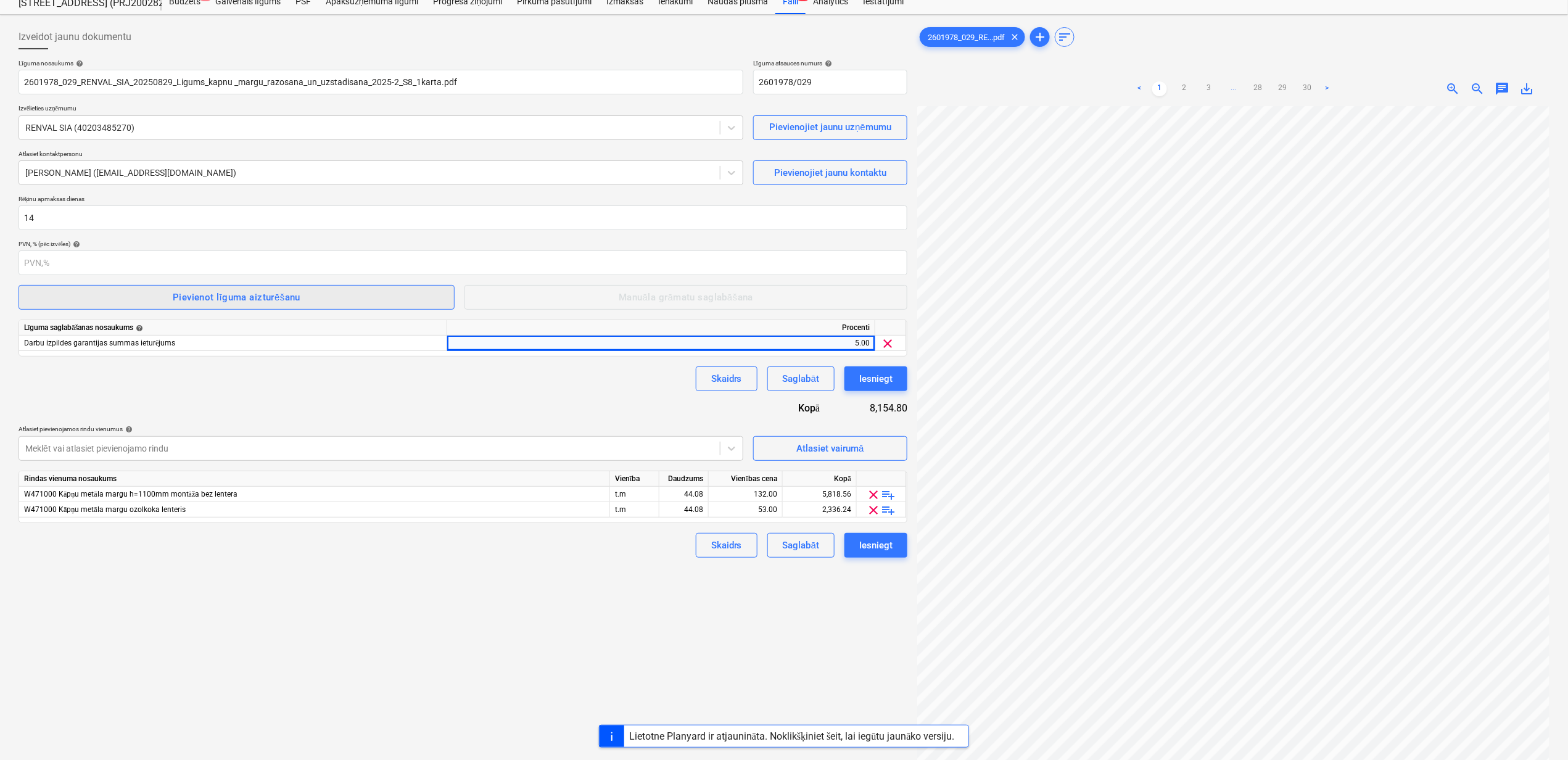
click at [209, 296] on div "Pievienot līguma aizturēšanu" at bounding box center [236, 298] width 127 height 16
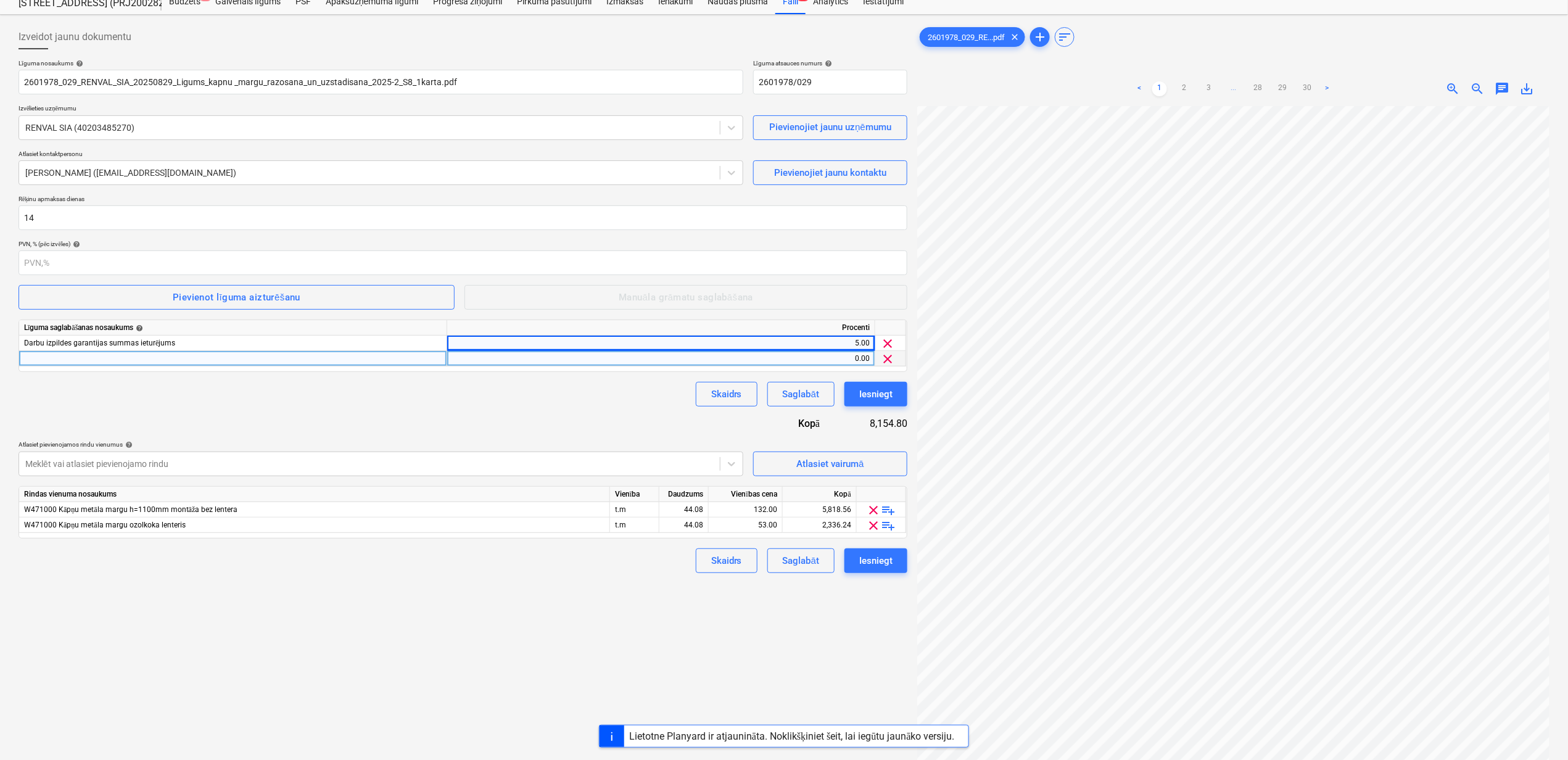
click at [102, 364] on div at bounding box center [233, 358] width 428 height 15
type input "G"
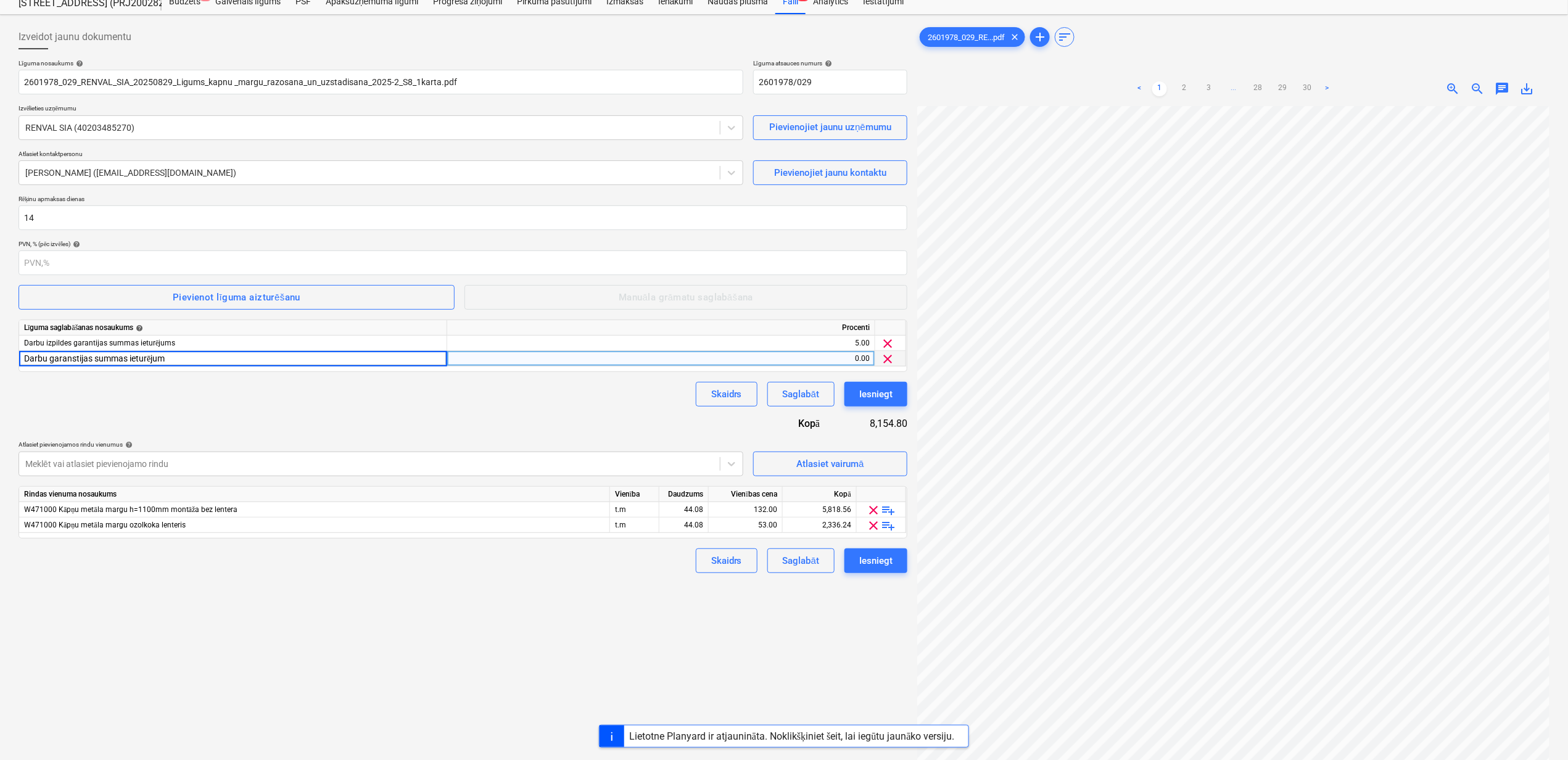
type input "Darbu garanstijas summas ieturējums"
click at [326, 418] on div "Līguma nosaukums help 2601978_029_RENVAL_SIA_20250829_Ligums_kapnu _margu_razos…" at bounding box center [463, 316] width 888 height 514
click at [314, 677] on div "Izveidot jaunu dokumentu Līguma nosaukums help 2601978_029_RENVAL_SIA_20250829_…" at bounding box center [462, 428] width 898 height 817
click at [395, 417] on div "Līguma nosaukums help 2601978_029_RENVAL_SIA_20250829_Ligums_kapnu _margu_razos…" at bounding box center [463, 316] width 888 height 514
click at [864, 564] on div "Iesniegt" at bounding box center [876, 561] width 33 height 16
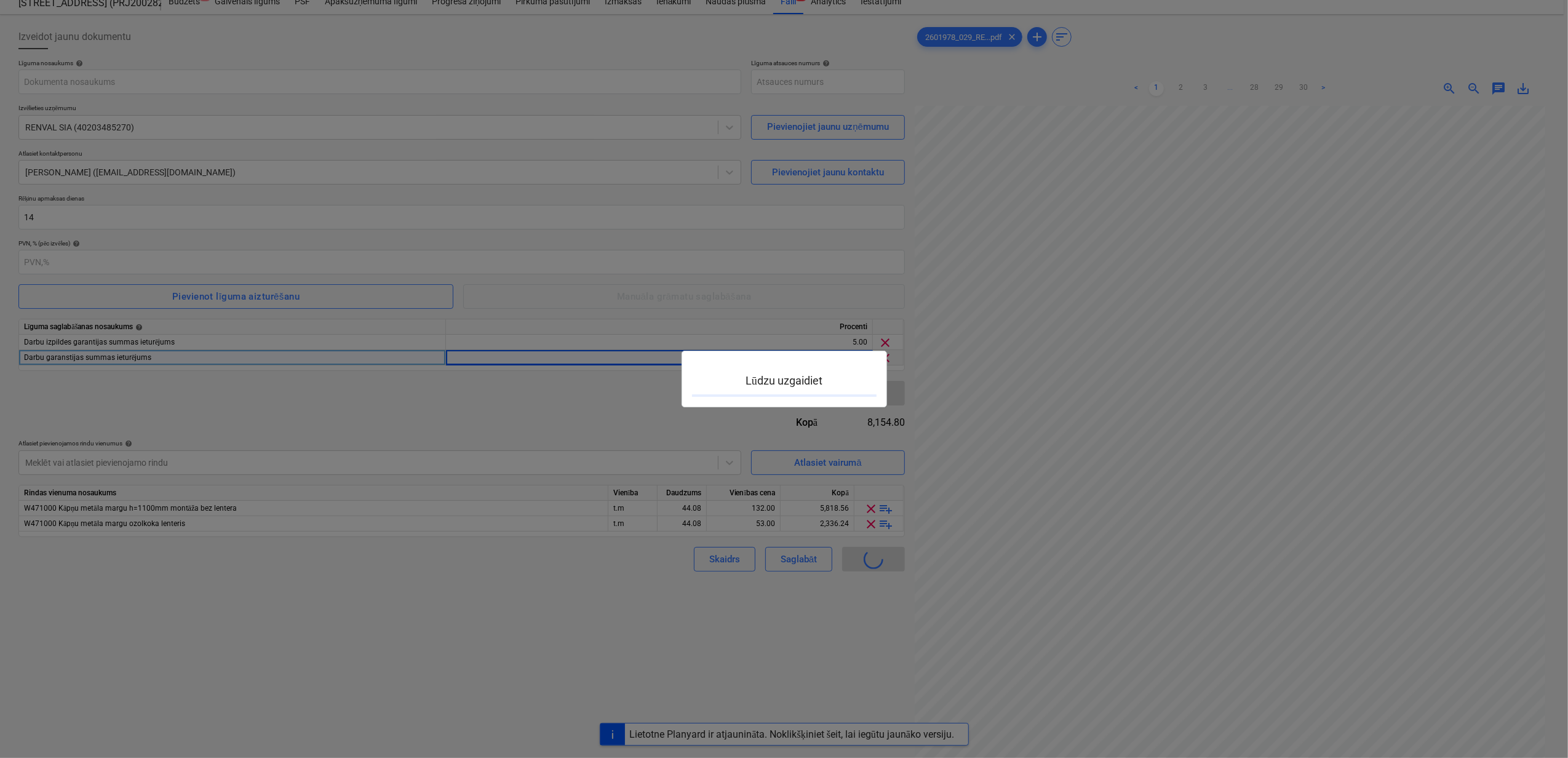
type input "PRJ2002826-SO-044"
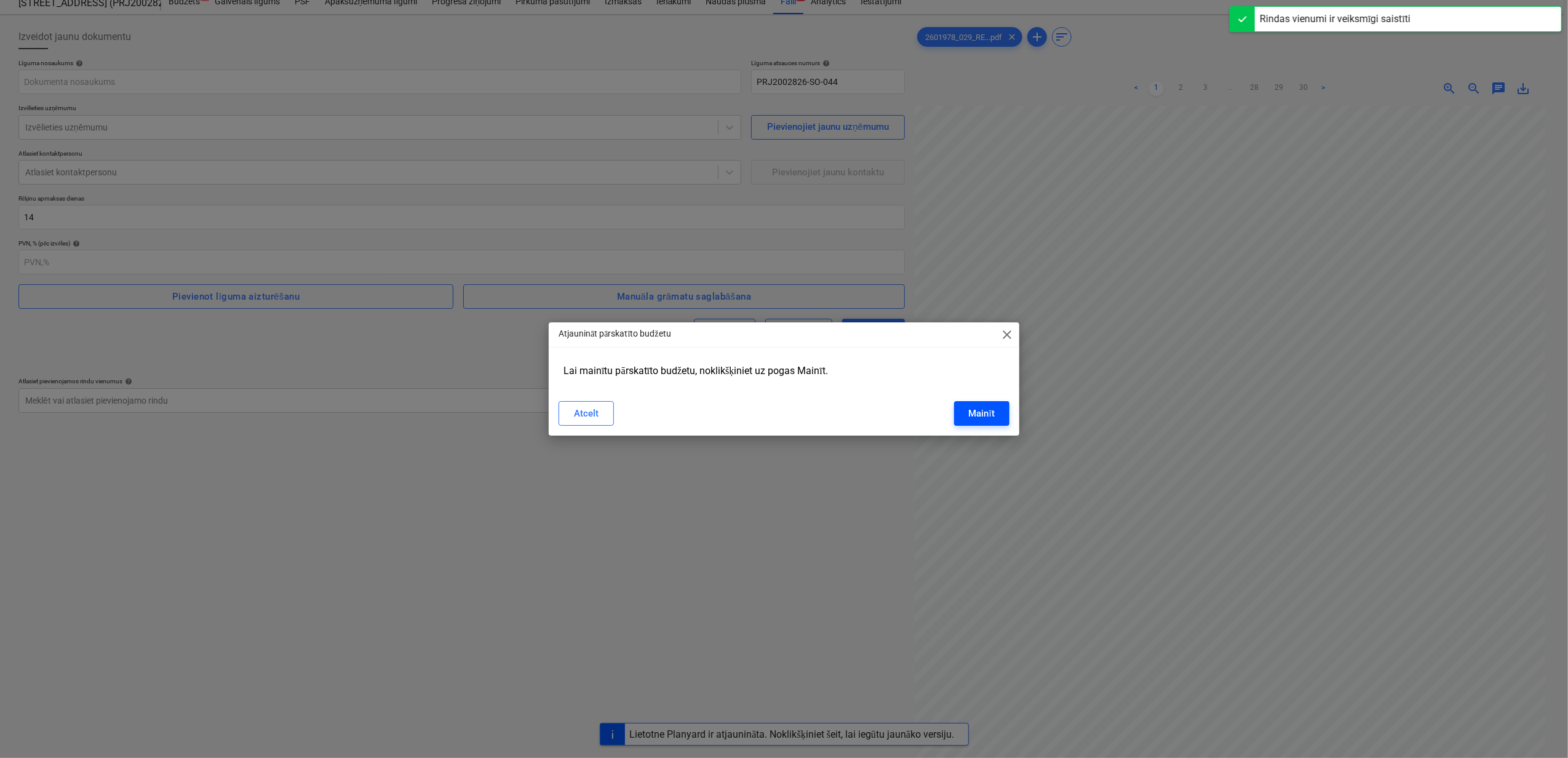
click at [975, 413] on div "Mainīt" at bounding box center [981, 413] width 26 height 16
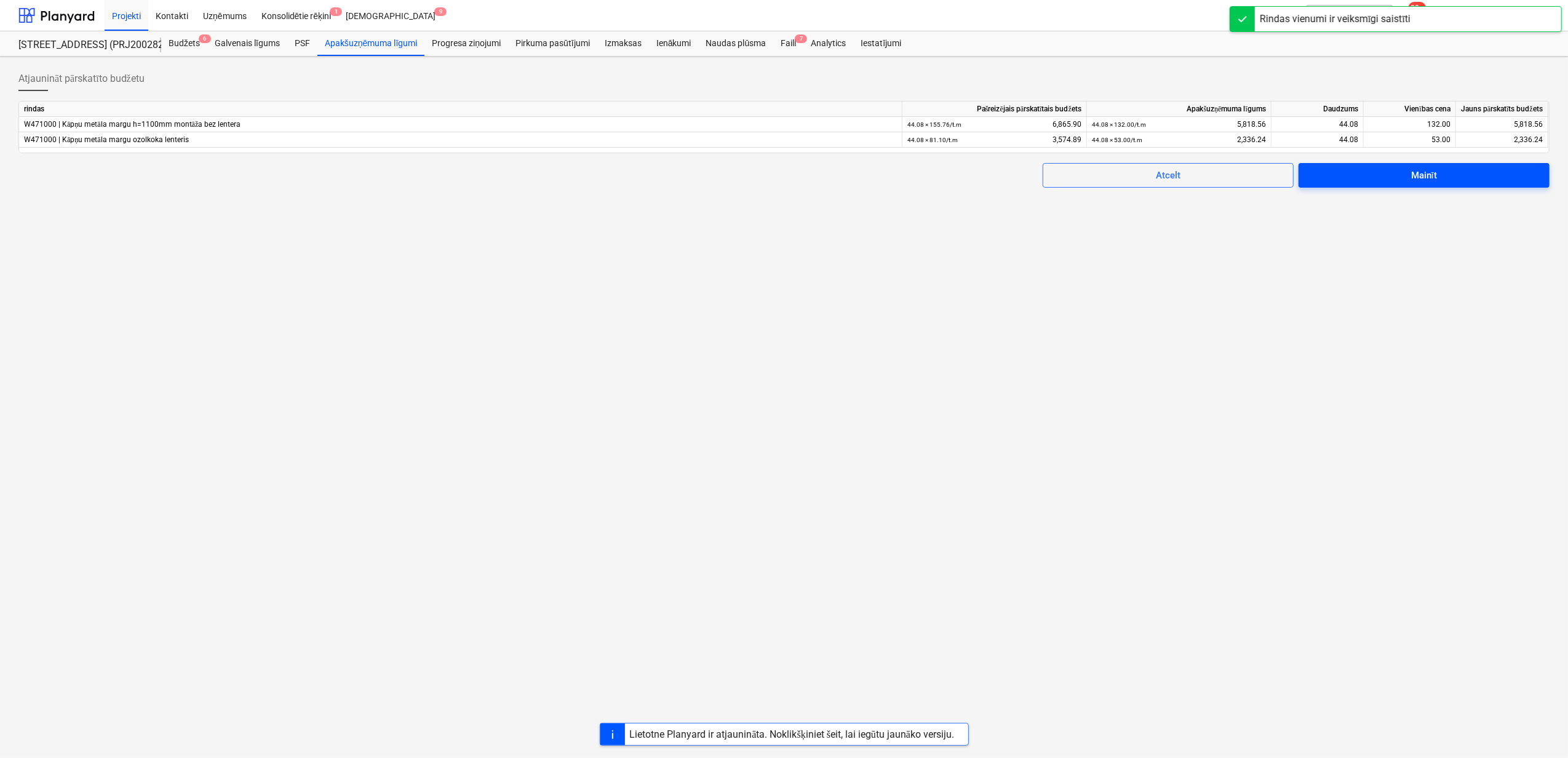
click at [1412, 173] on div "Mainīt" at bounding box center [1424, 176] width 26 height 16
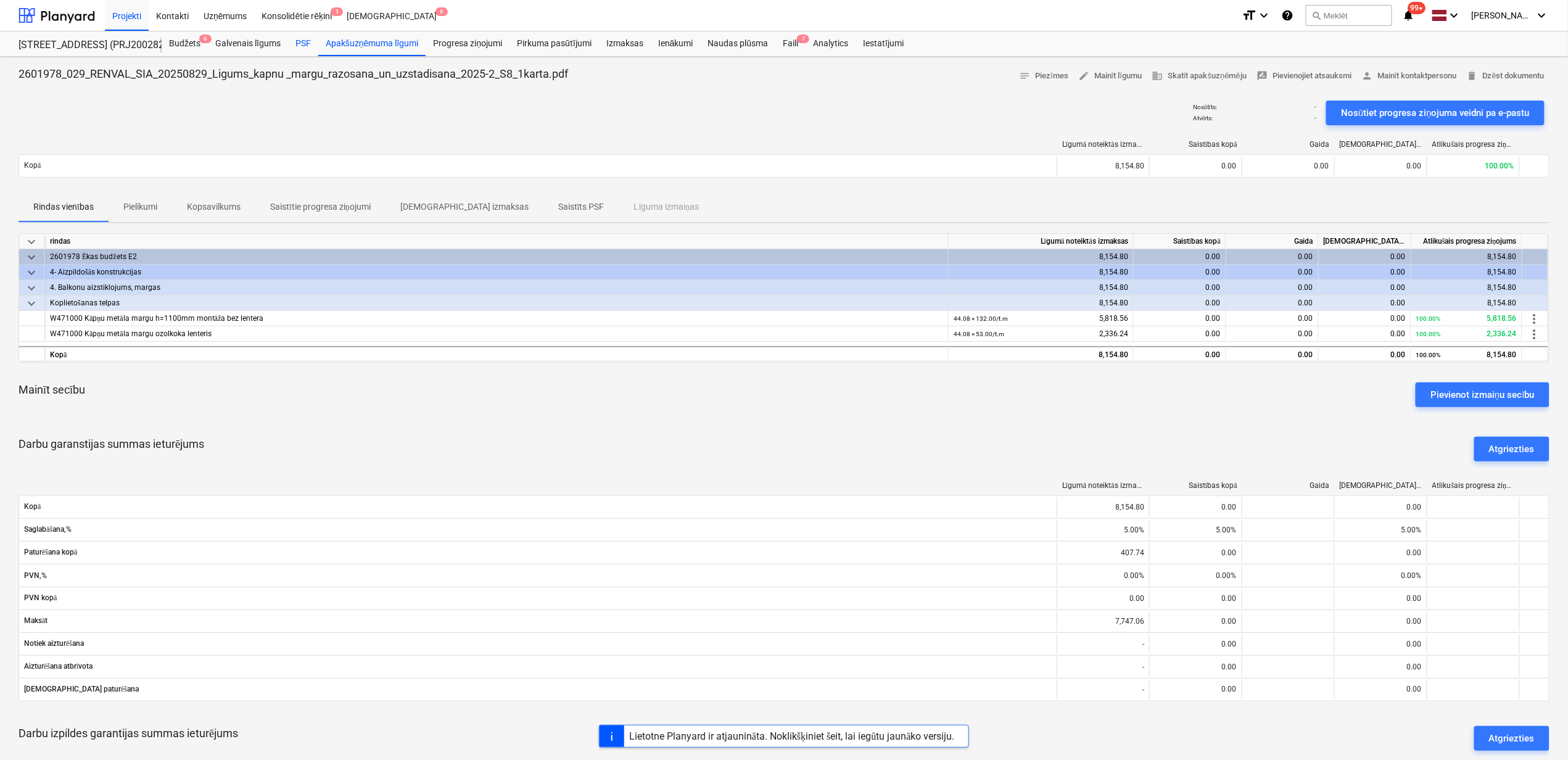
click at [293, 37] on div "PSF" at bounding box center [303, 43] width 30 height 25
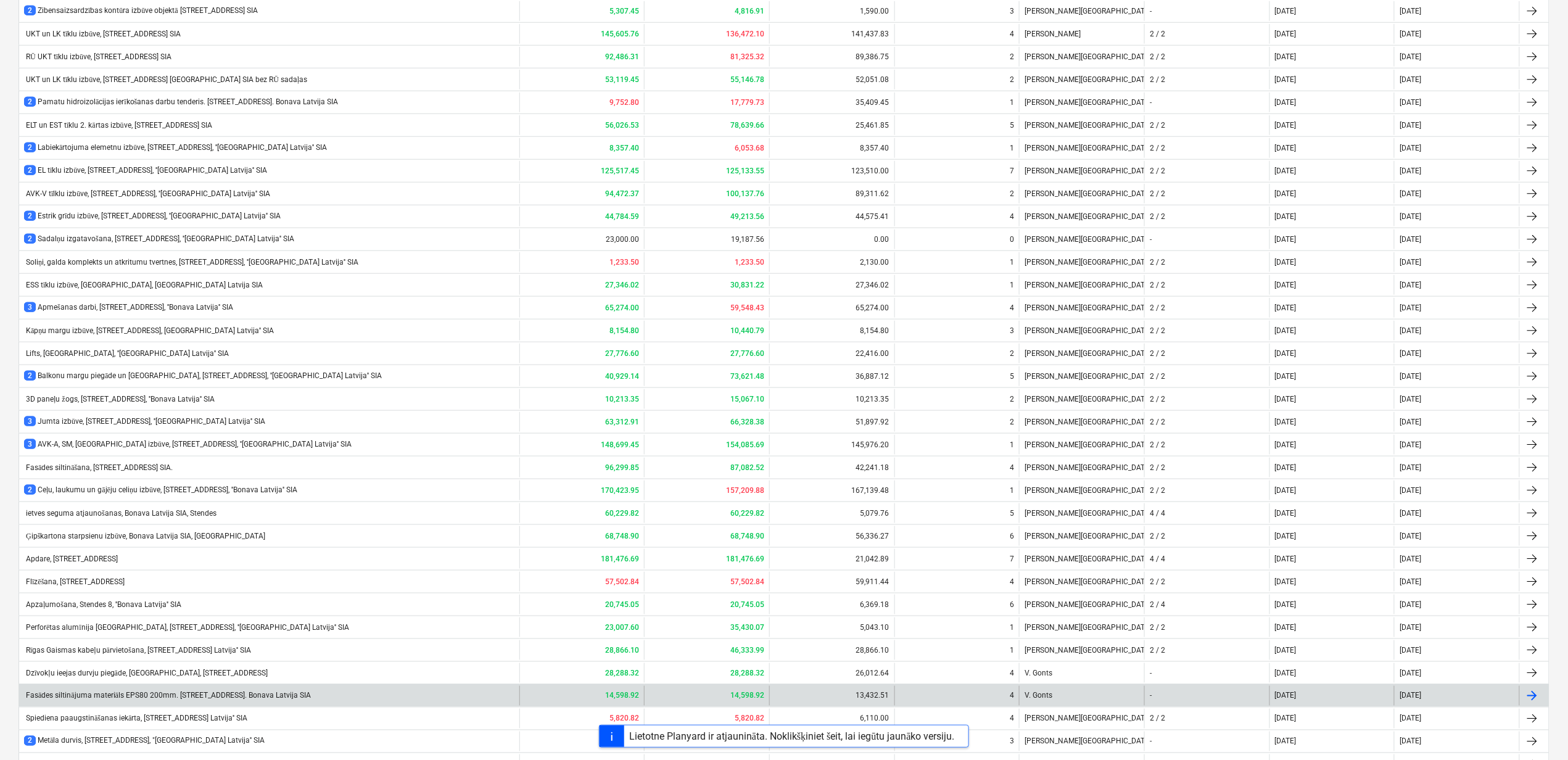
scroll to position [649, 0]
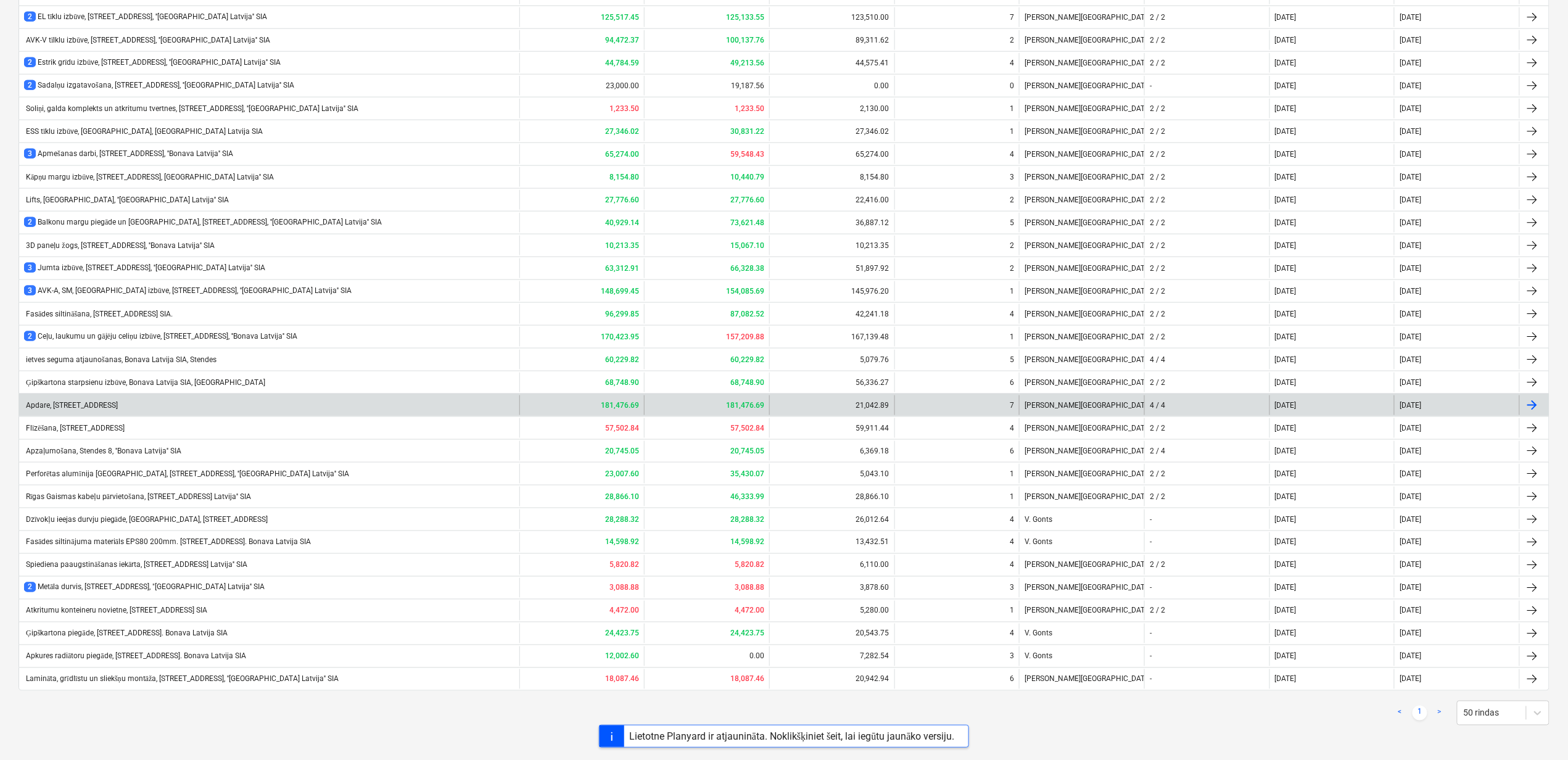
click at [101, 405] on div "Apdare, Bonava Latvija SIA, Stendes iela 8" at bounding box center [71, 405] width 94 height 9
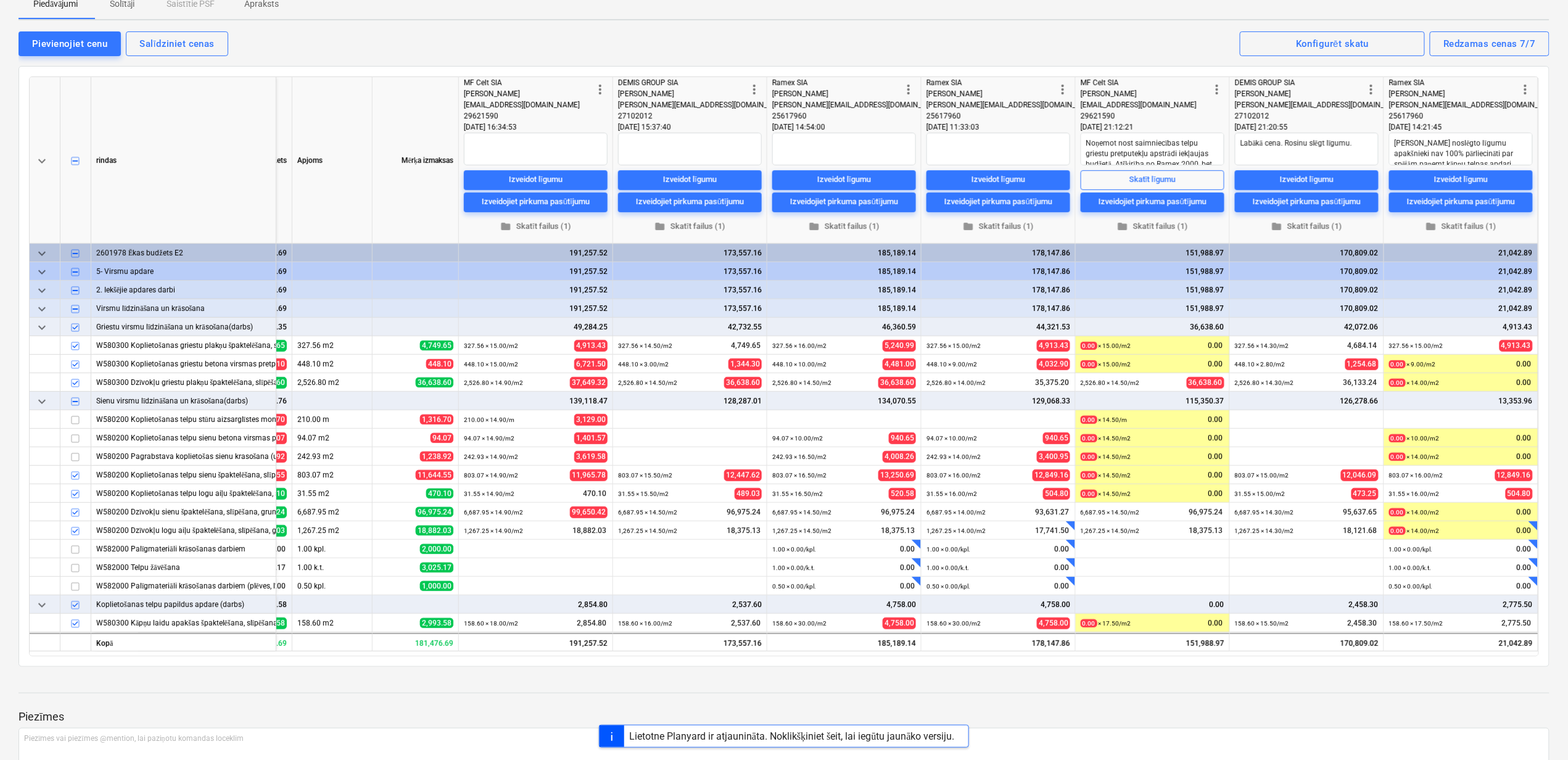
scroll to position [164, 0]
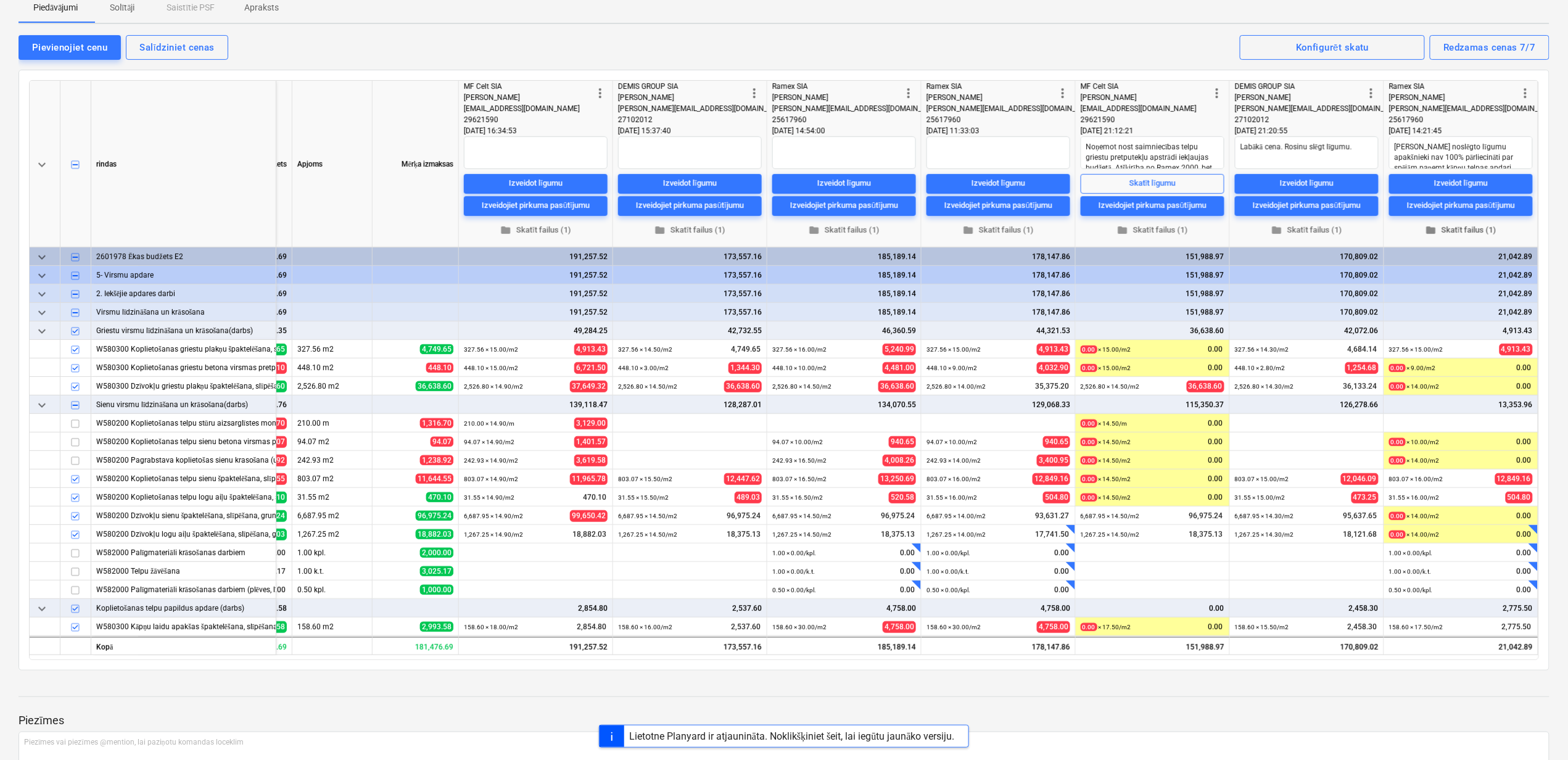
type textarea "x"
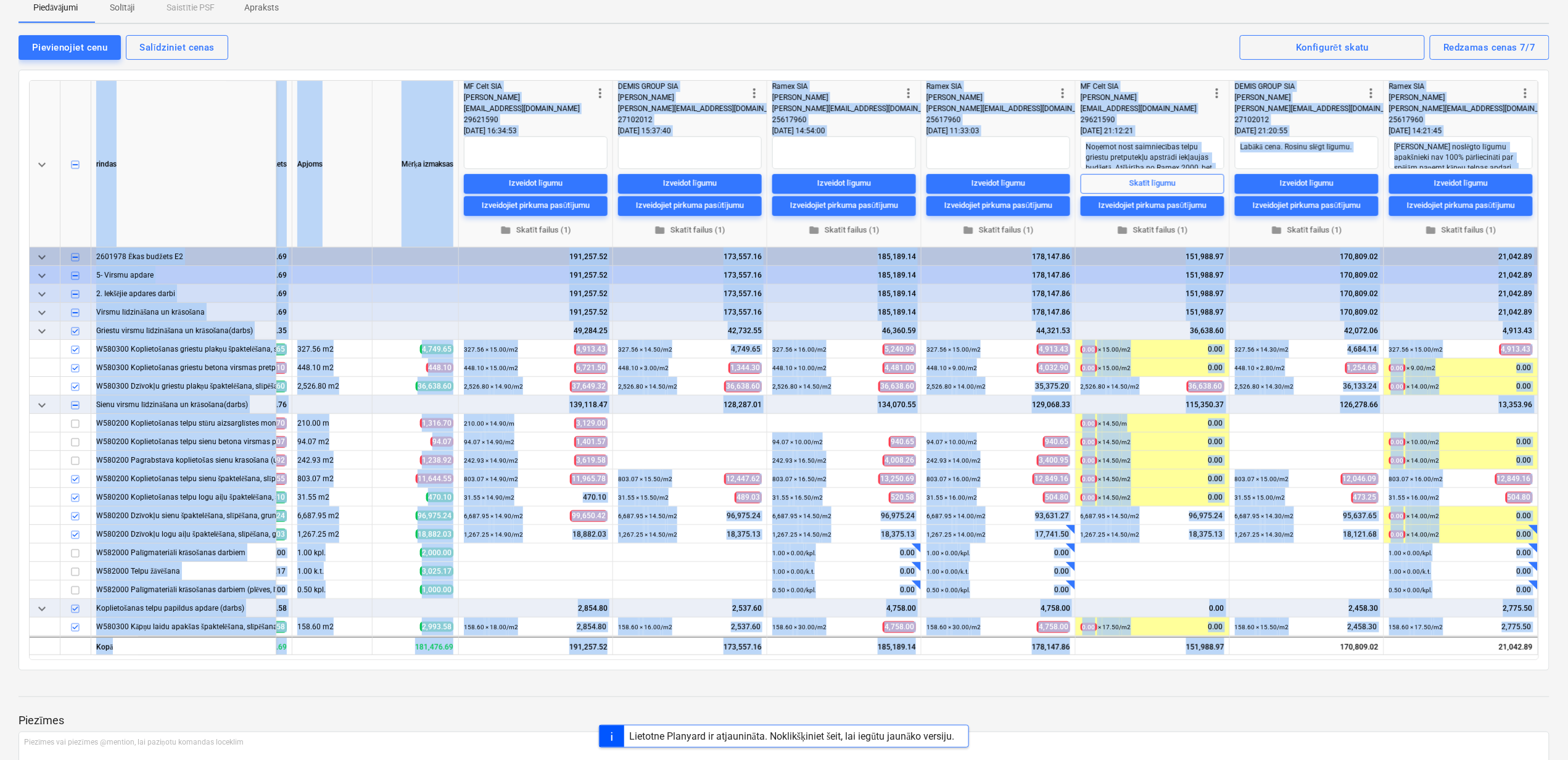
drag, startPoint x: 1261, startPoint y: 654, endPoint x: 1343, endPoint y: 657, distance: 82.1
click at [1343, 657] on div "keyboard_arrow_down rindas Pārskatīts budžets Apjoms Mērķa izmaksas more_vert M…" at bounding box center [784, 370] width 1510 height 580
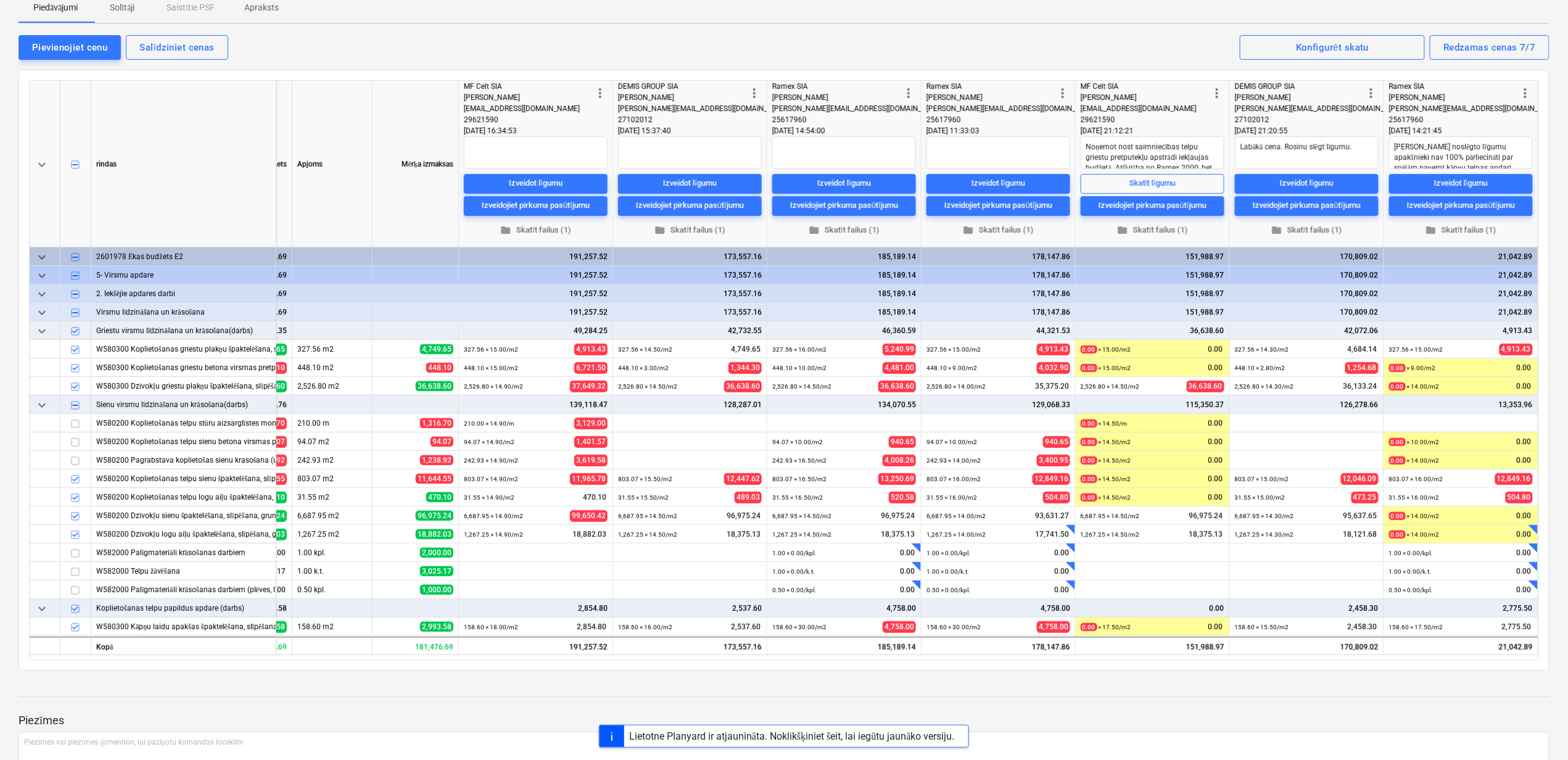
drag, startPoint x: 1343, startPoint y: 657, endPoint x: 1335, endPoint y: 673, distance: 17.9
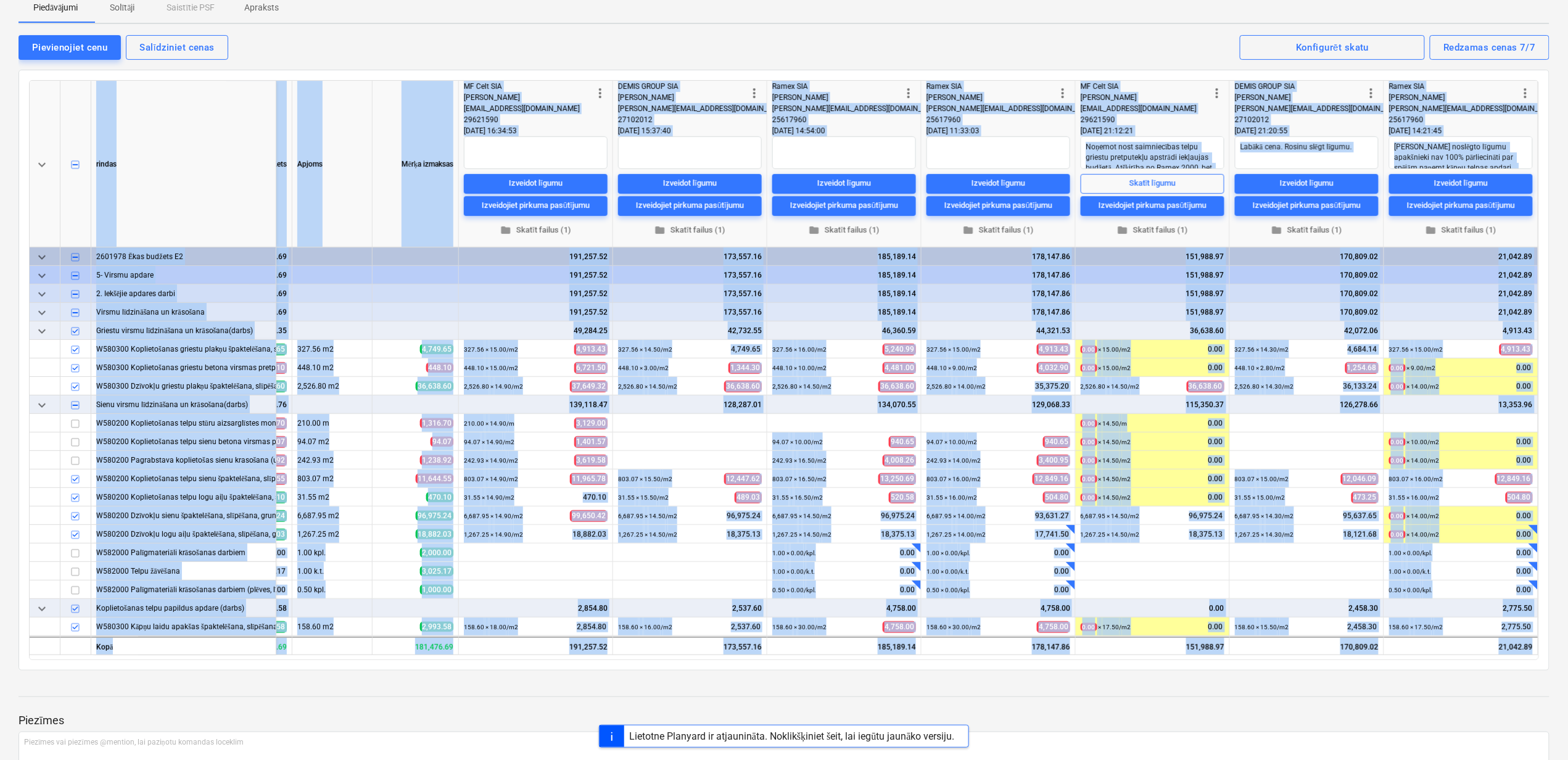
drag, startPoint x: 1335, startPoint y: 673, endPoint x: 1311, endPoint y: 689, distance: 28.8
click at [1311, 689] on div at bounding box center [784, 685] width 1531 height 10
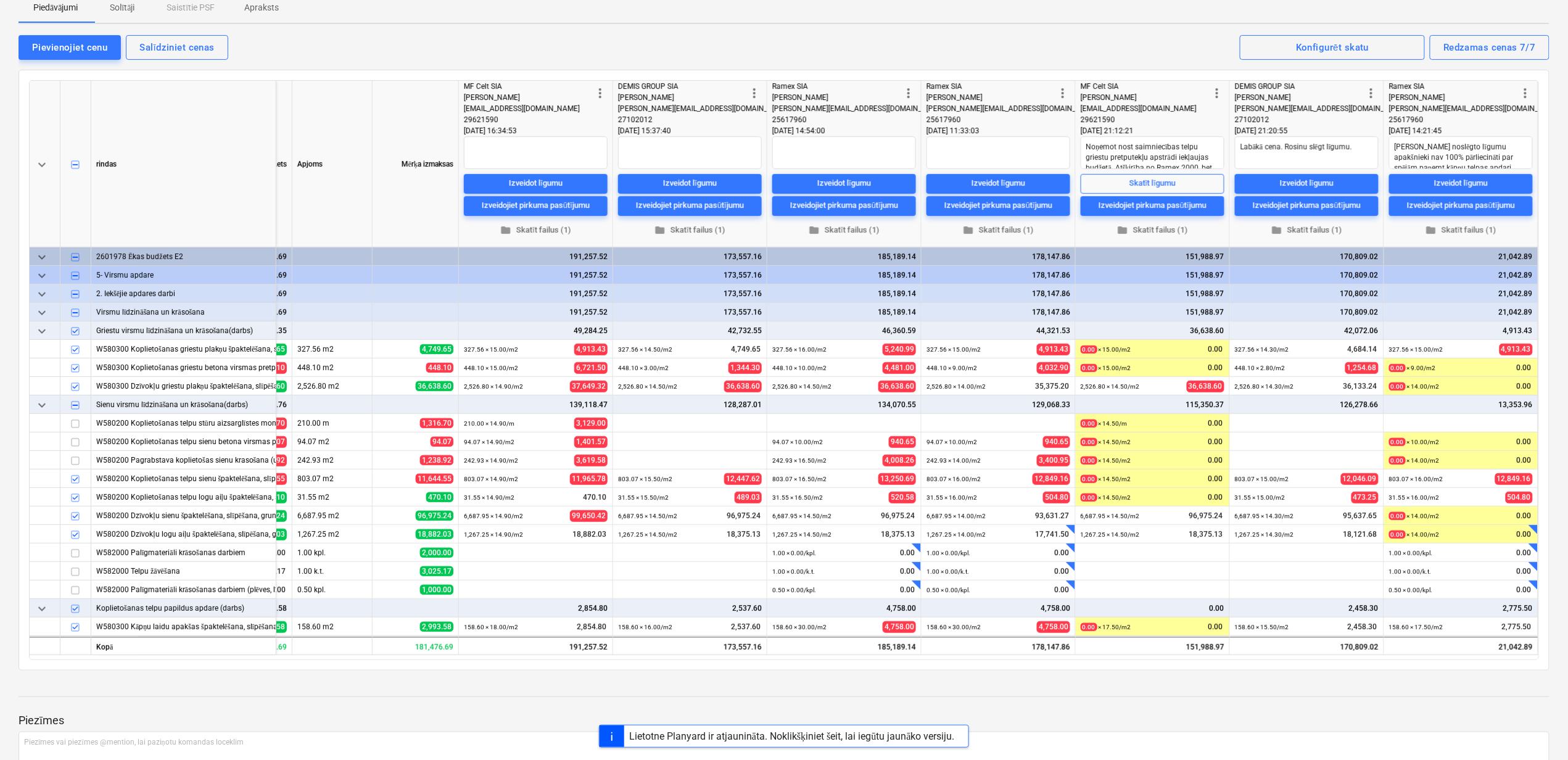
drag, startPoint x: 1432, startPoint y: 731, endPoint x: 1373, endPoint y: 683, distance: 76.1
click at [1431, 731] on div "Lietotne Planyard ir atjaunināta. Noklikšķiniet šeit, lai iegūtu jaunāko versij…" at bounding box center [784, 737] width 1568 height 23
click at [1327, 179] on div "Izveidot līgumu" at bounding box center [1307, 183] width 53 height 14
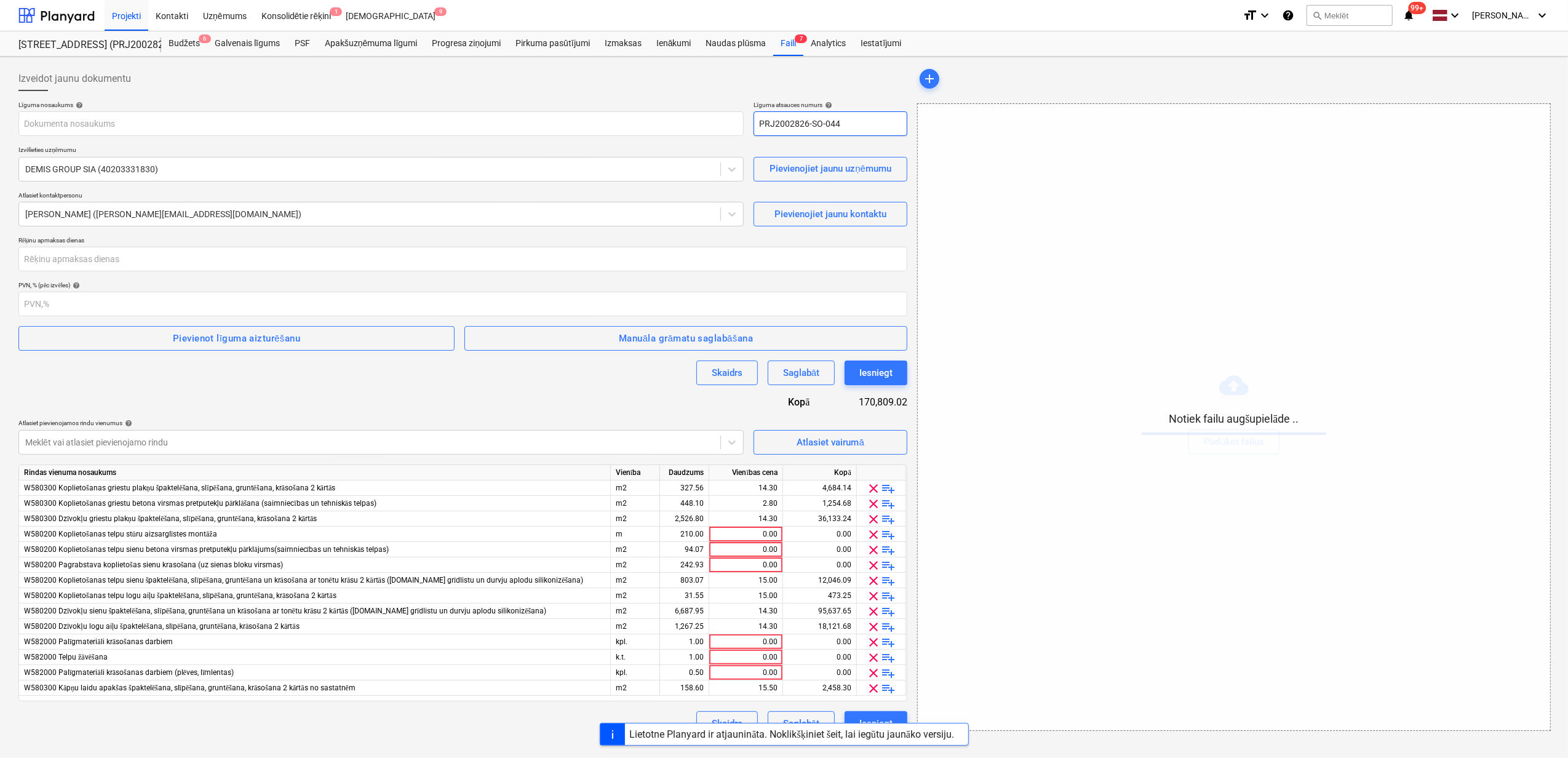
click at [865, 123] on input "PRJ2002826-SO-044" at bounding box center [830, 123] width 154 height 25
drag, startPoint x: 864, startPoint y: 123, endPoint x: 740, endPoint y: 124, distance: 124.0
click at [744, 124] on div "Līguma nosaukums help Līguma atsauces numurs help PRJ2002826-SO-044" at bounding box center [463, 118] width 889 height 35
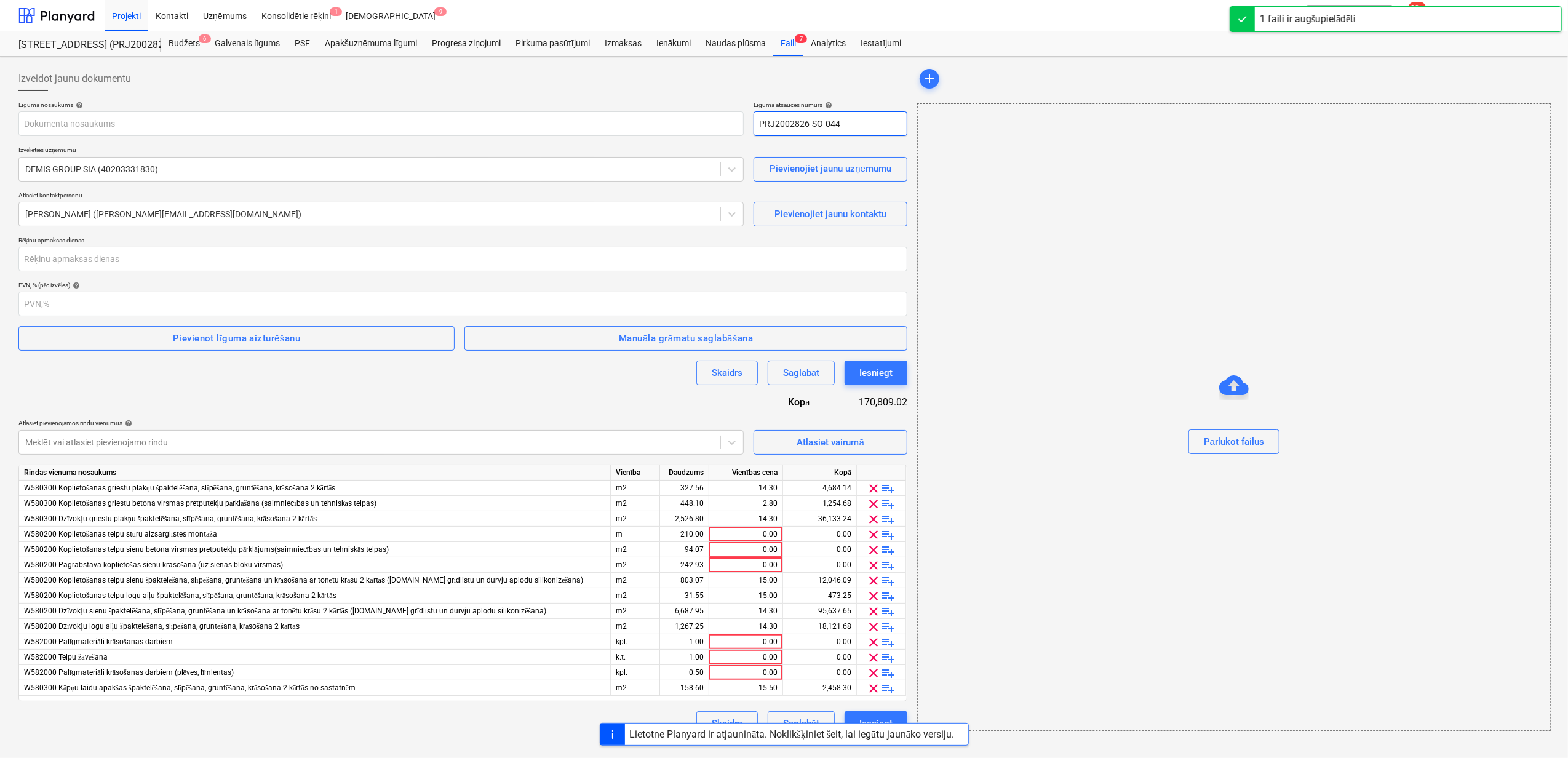
type input "2601978_033_DEMIS_GROUP_SIA_20250908_Ligums_apdares_darbi_2025-2_S8_1karta (1).…"
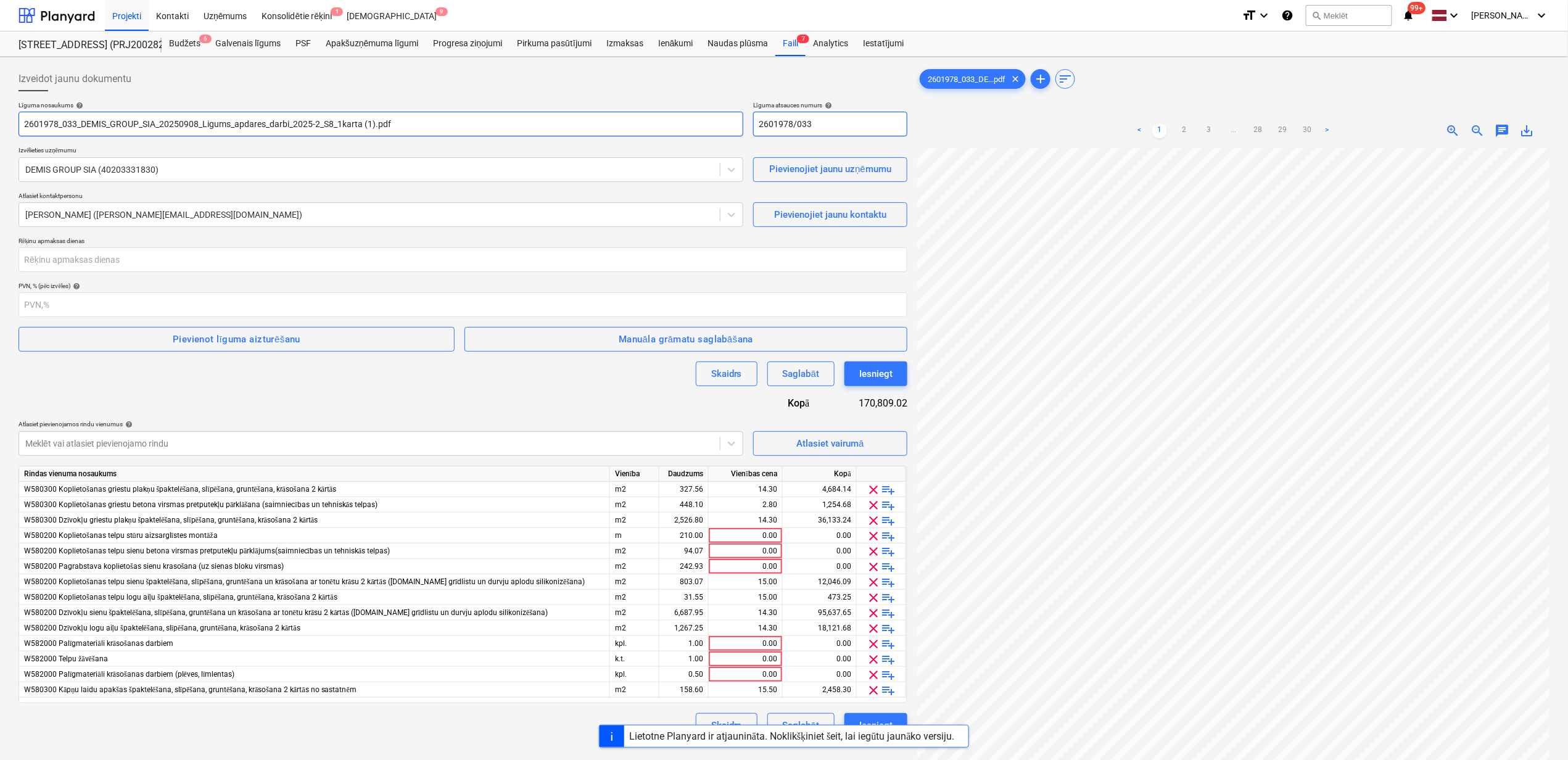
type input "2601978/033"
click at [373, 125] on input "2601978_033_DEMIS_GROUP_SIA_20250908_Ligums_apdares_darbi_2025-2_S8_1karta (1).…" at bounding box center [381, 123] width 725 height 25
type input "2601978_033_DEMIS_GROUP_SIA_20250908_Ligums_apdares_darbi_2025-2_S8_1karta.pdf"
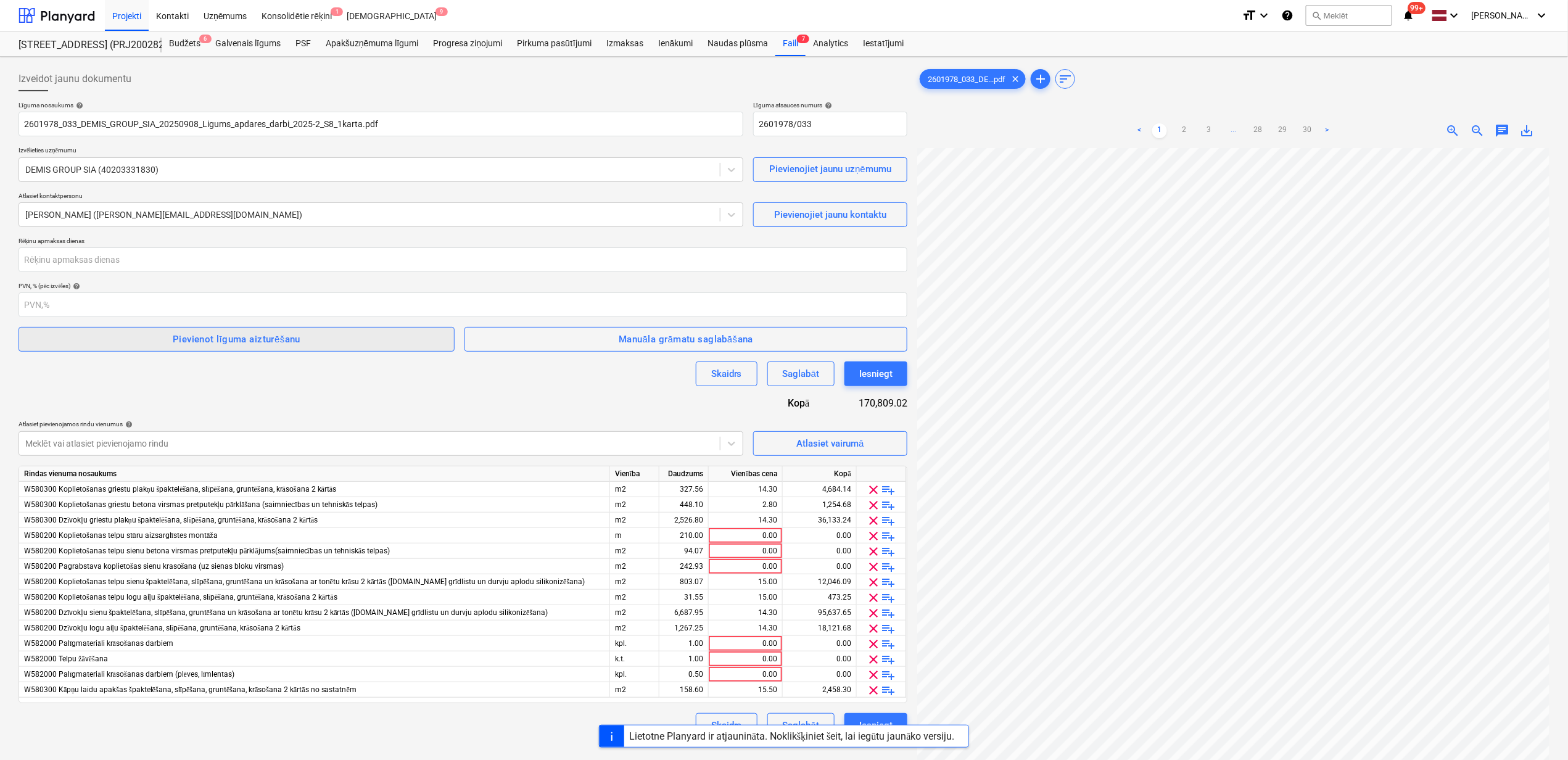
click at [225, 331] on button "Pievienot līguma aizturēšanu" at bounding box center [237, 339] width 436 height 25
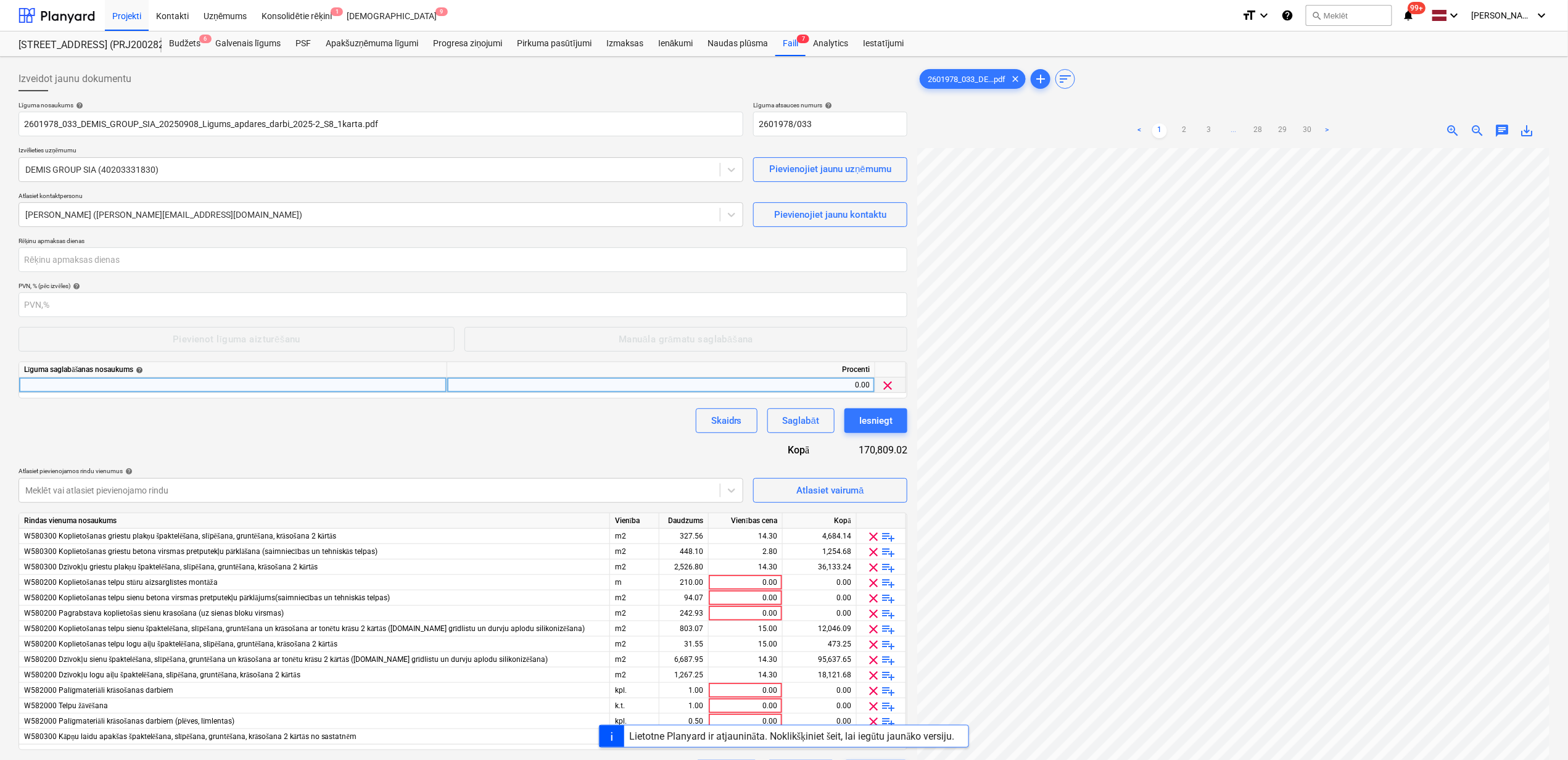
click at [151, 392] on div at bounding box center [233, 385] width 428 height 15
type input "Darbu izpildes garantijas summas ieturējums"
type input "10"
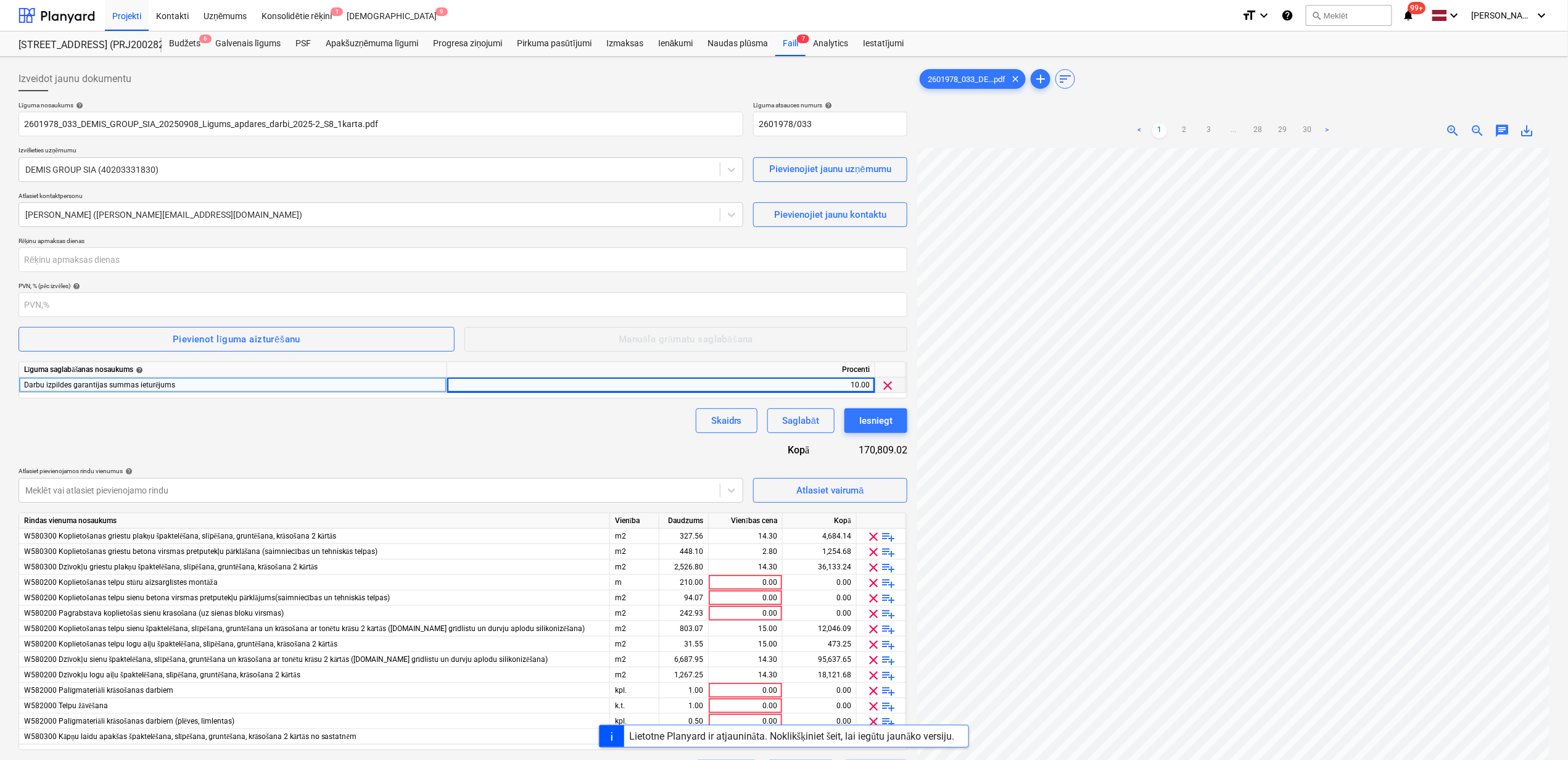
drag, startPoint x: 242, startPoint y: 420, endPoint x: 269, endPoint y: 442, distance: 34.8
click at [244, 420] on div "Skaidrs Saglabāt Iesniegt" at bounding box center [463, 420] width 888 height 25
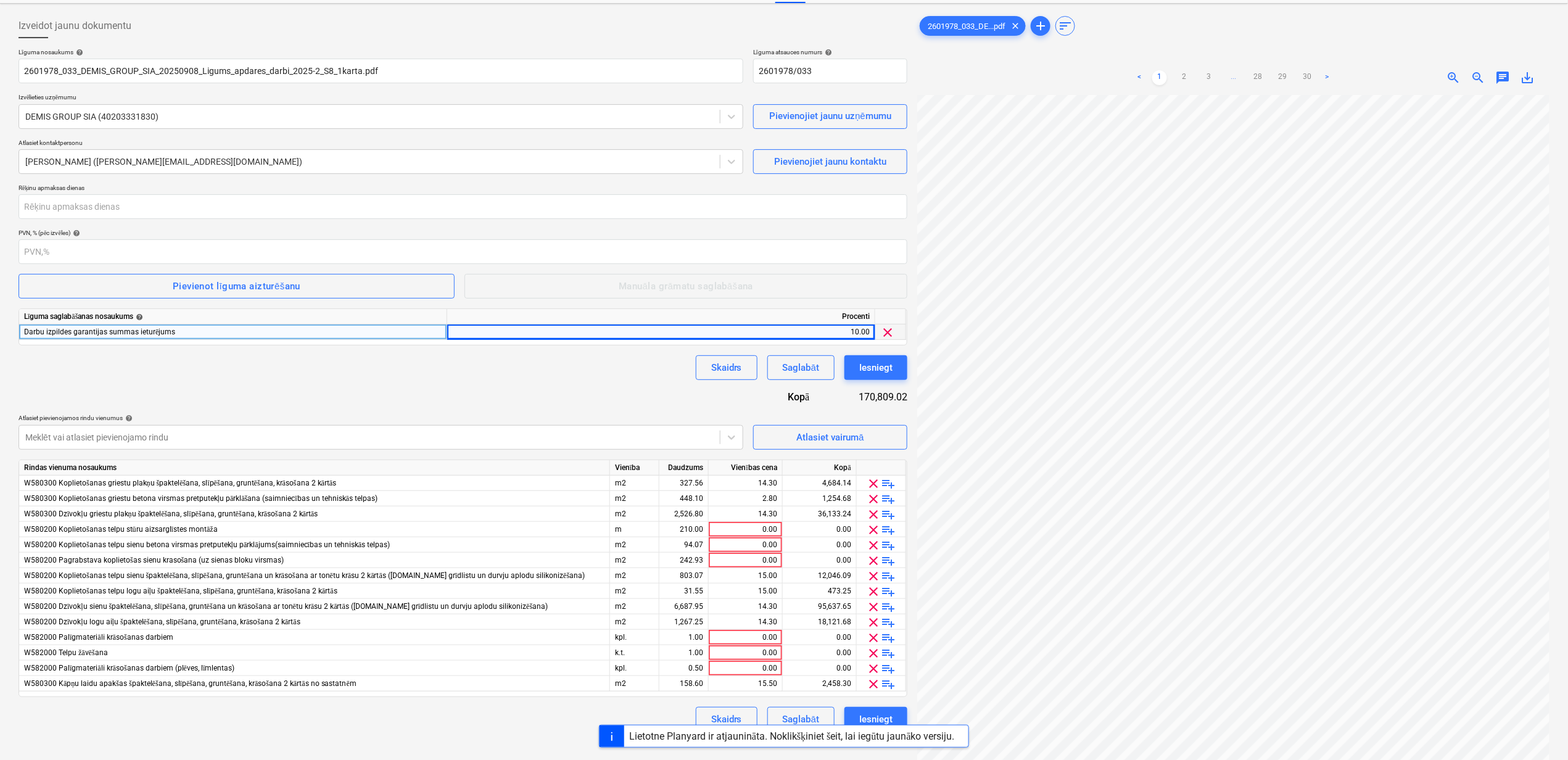
scroll to position [124, 0]
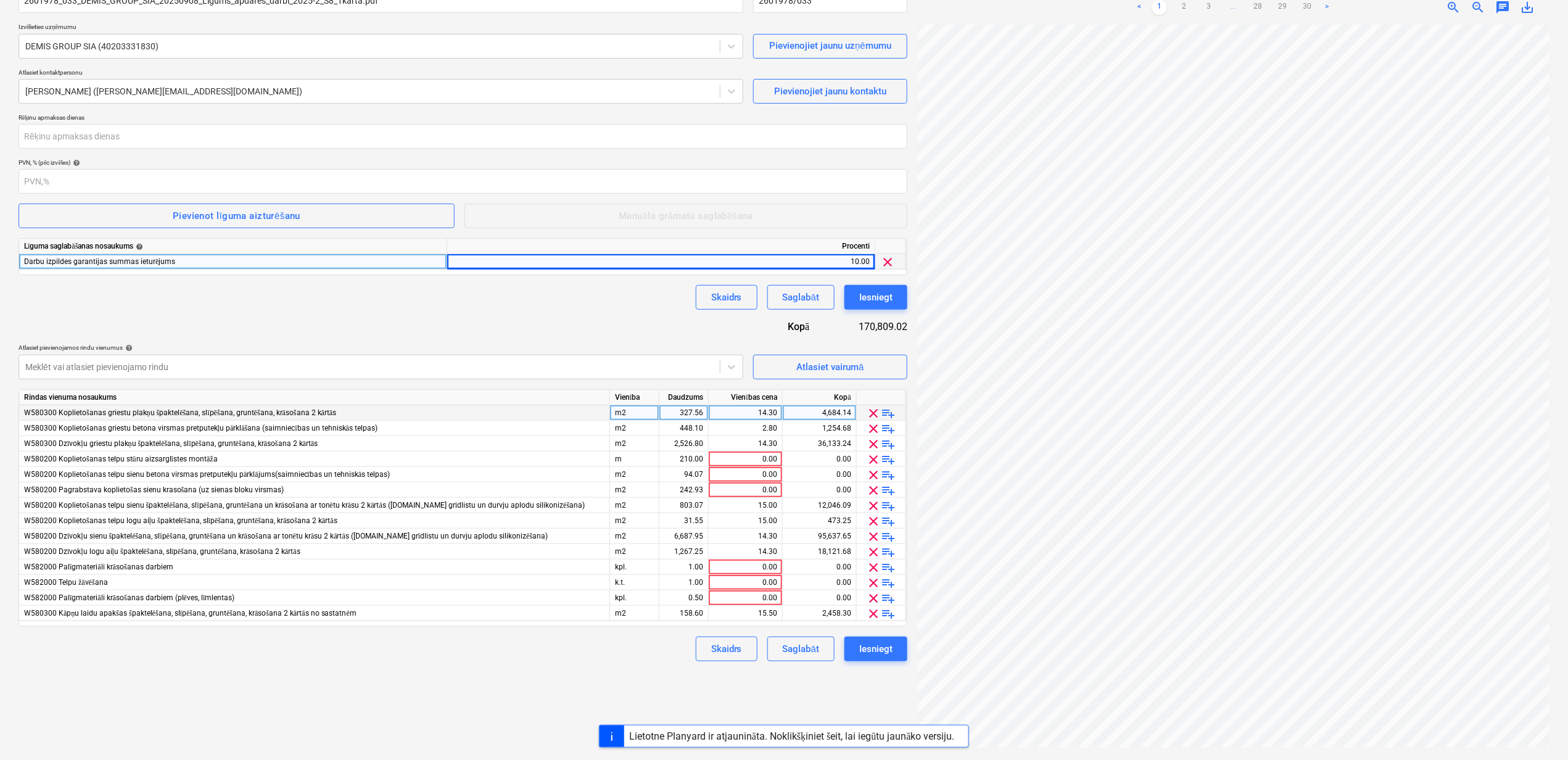
click at [678, 410] on div "327.56" at bounding box center [684, 413] width 39 height 15
type input "163.78"
click at [686, 430] on div "448.10" at bounding box center [684, 428] width 39 height 15
type input "0"
click at [678, 440] on div "2,526.80" at bounding box center [684, 444] width 39 height 15
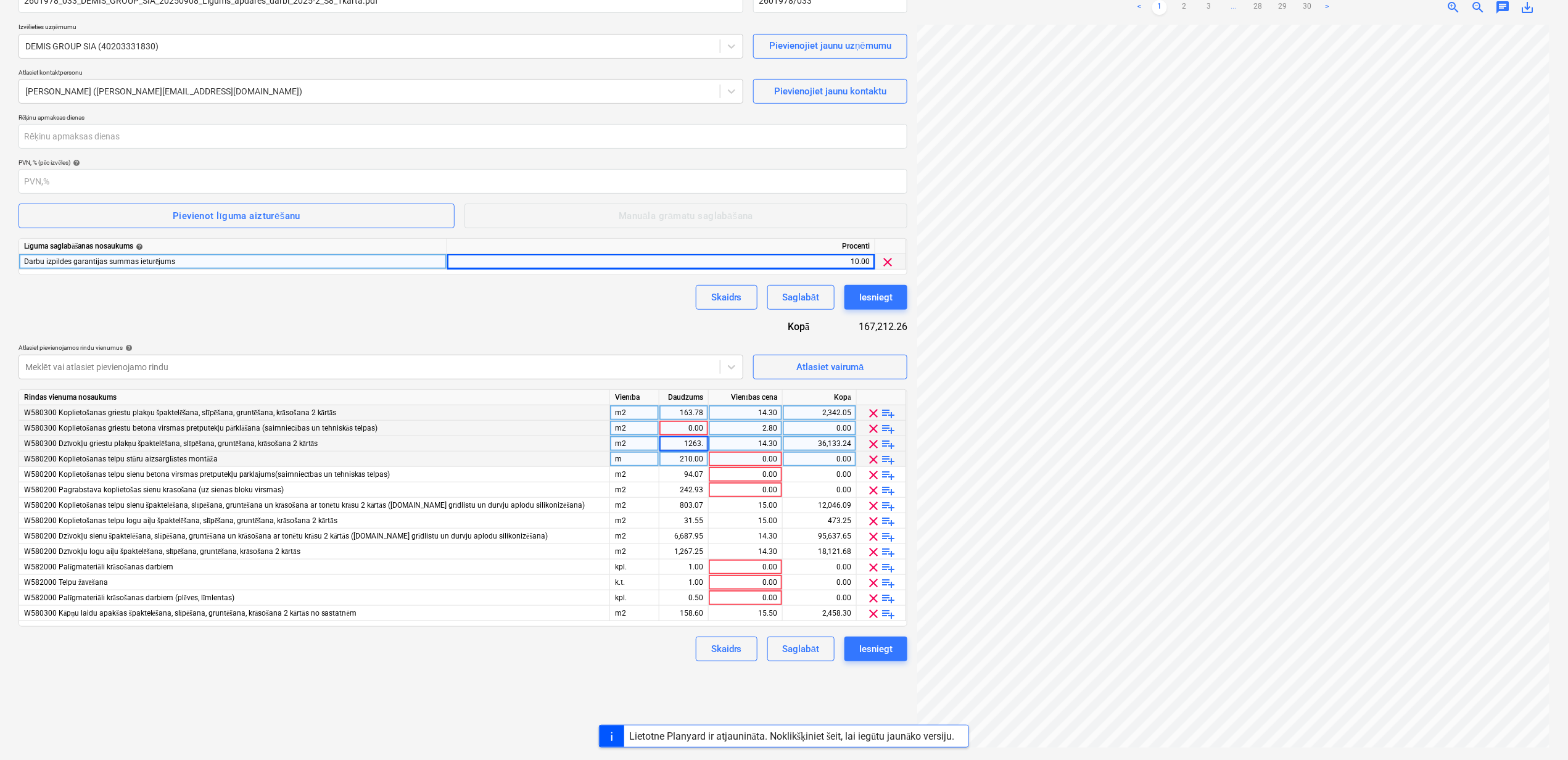
type input "1263.4"
click at [672, 460] on div "210.00" at bounding box center [684, 459] width 39 height 15
type input "0"
type input "401.54"
type input "3343.97"
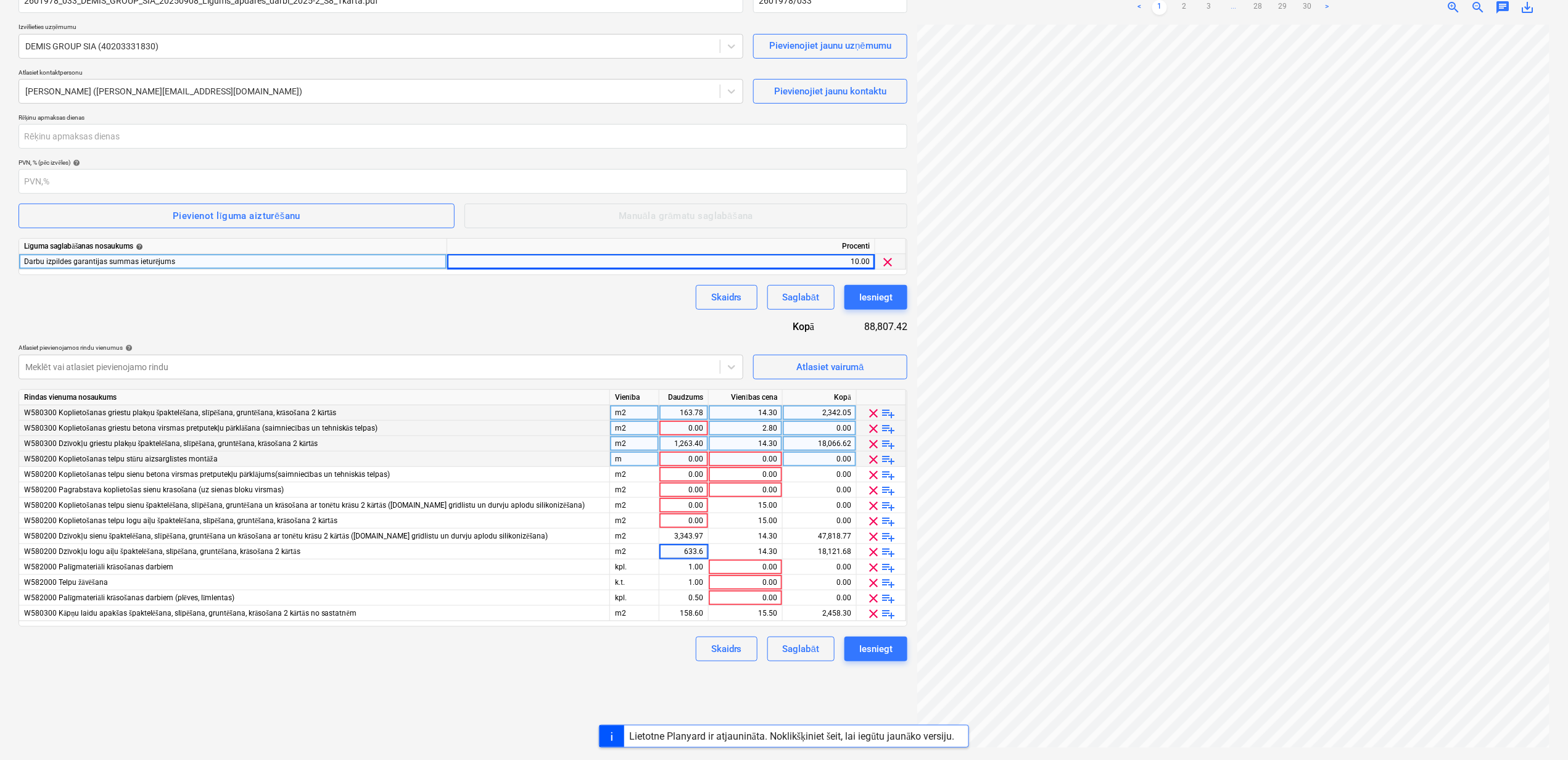
type input "633.63"
click at [744, 526] on div "15.00" at bounding box center [745, 520] width 63 height 15
click at [305, 133] on input "number" at bounding box center [463, 136] width 888 height 25
type input "14"
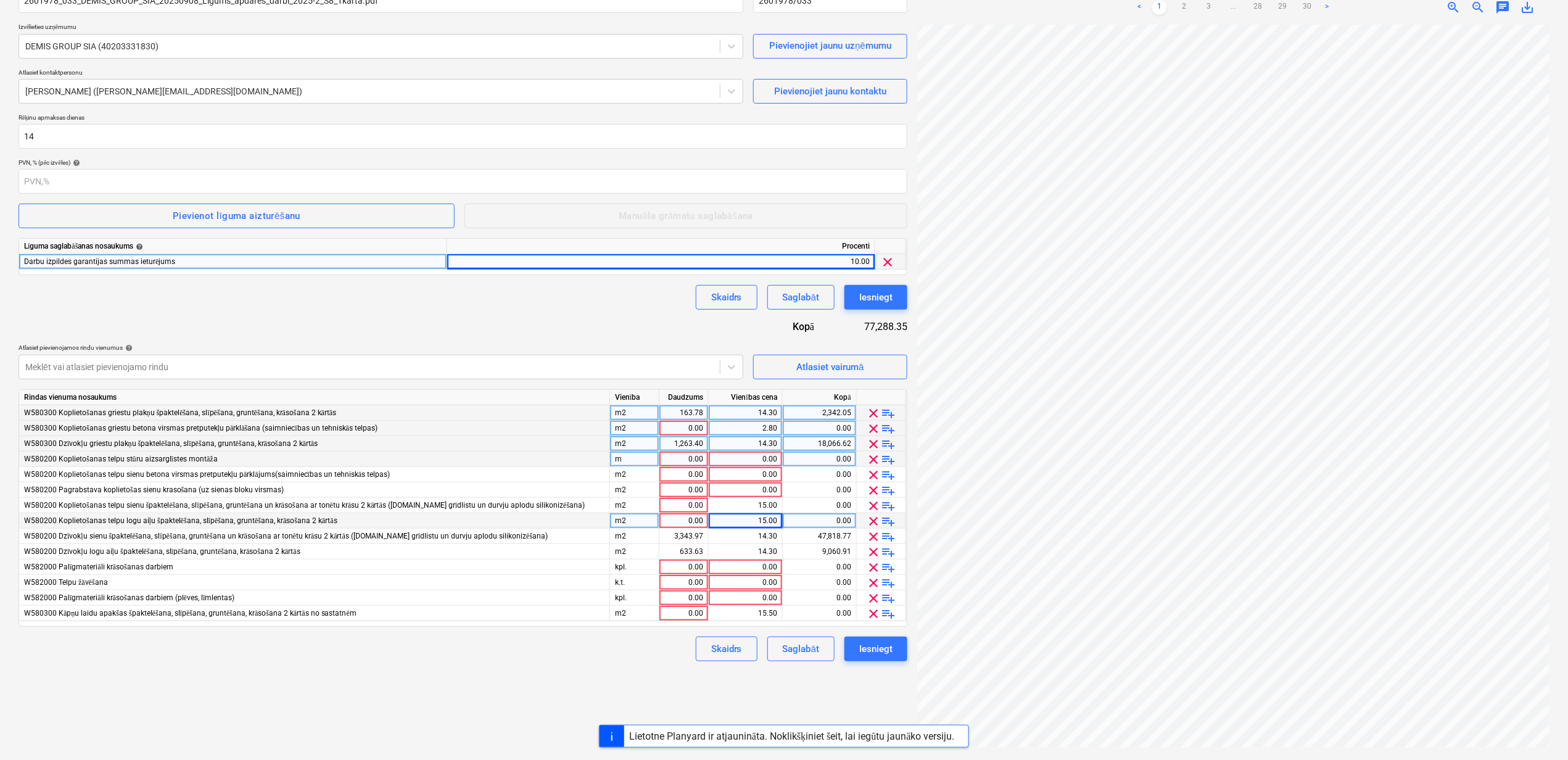
click at [304, 334] on div "Līguma nosaukums help 2601978_033_DEMIS_GROUP_SIA_20250908_Ligums_apdares_darbi…" at bounding box center [463, 320] width 888 height 684
click at [877, 647] on div "Iesniegt" at bounding box center [876, 649] width 33 height 16
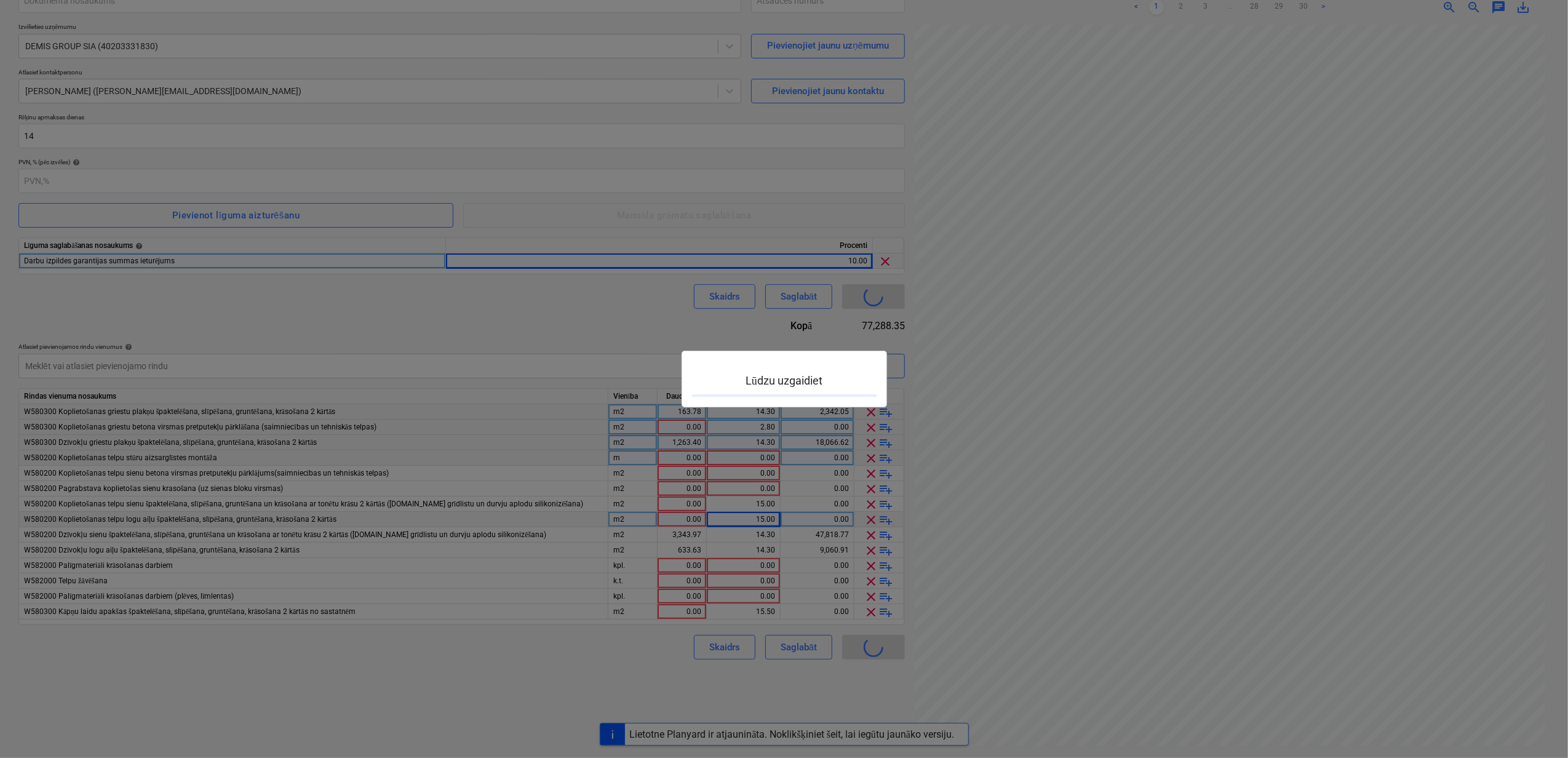
type input "PRJ2002826-SO-045"
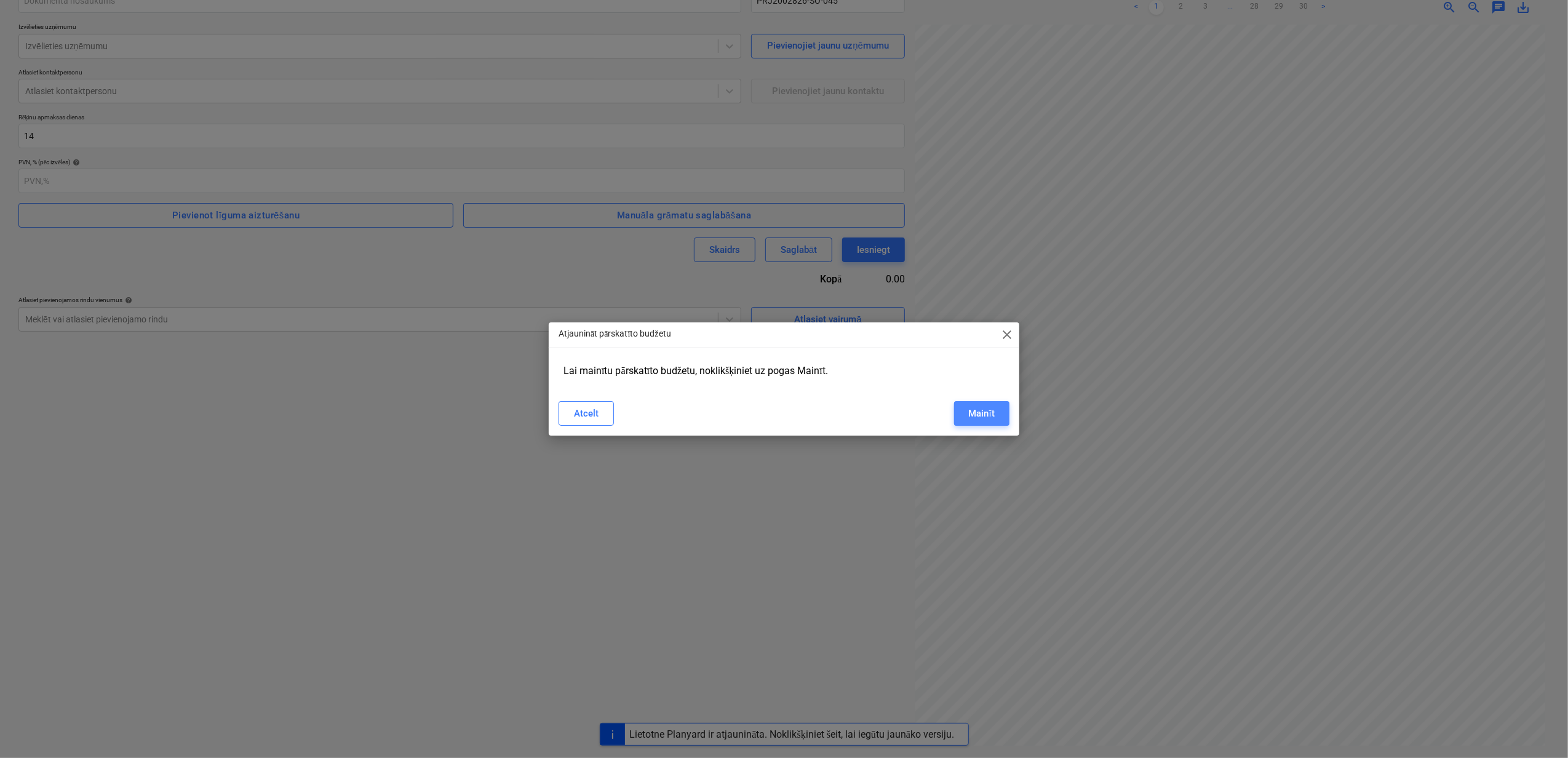
click at [973, 412] on div "Mainīt" at bounding box center [981, 413] width 26 height 16
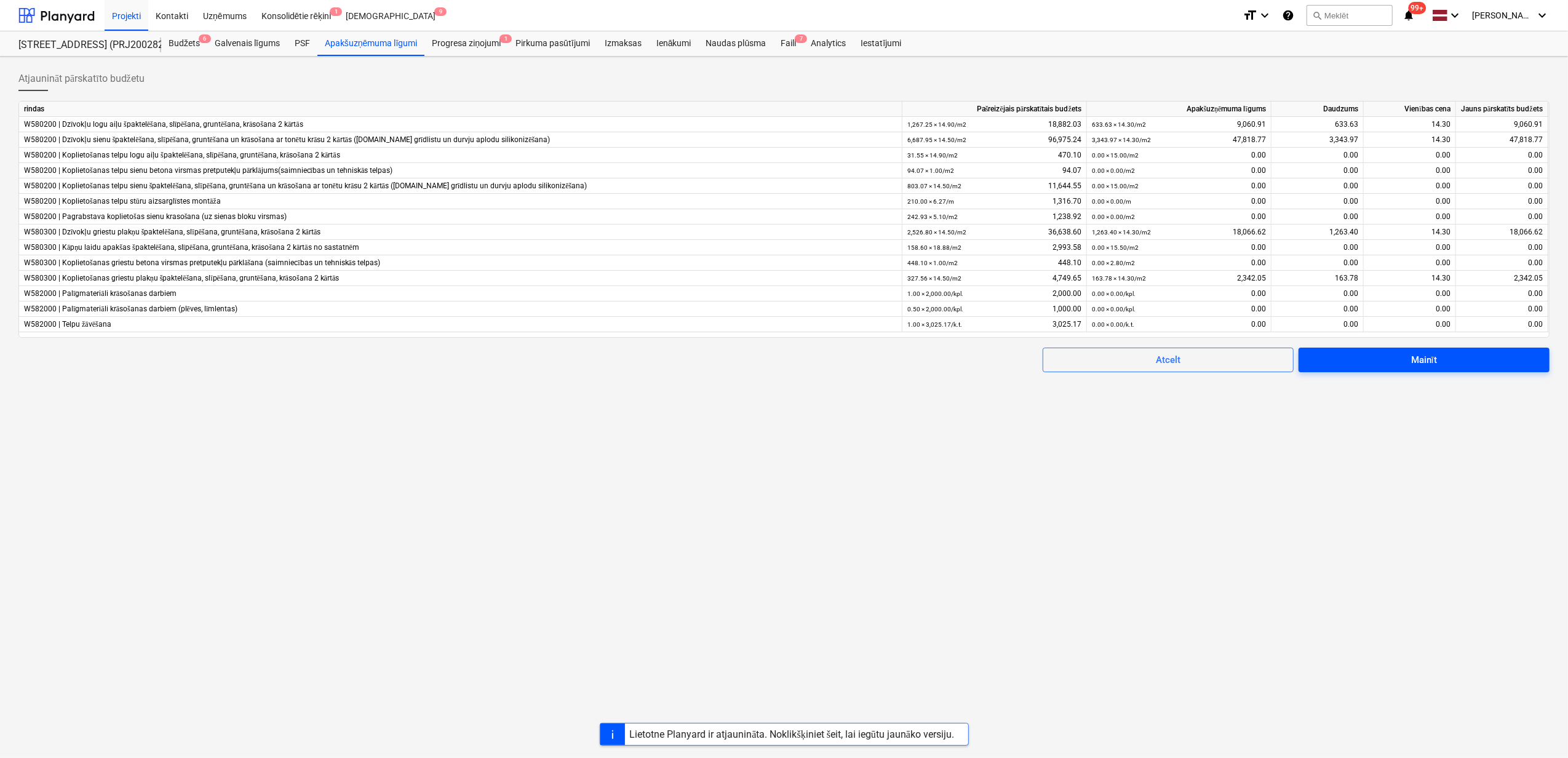
click at [1395, 358] on span "Mainīt" at bounding box center [1424, 360] width 222 height 16
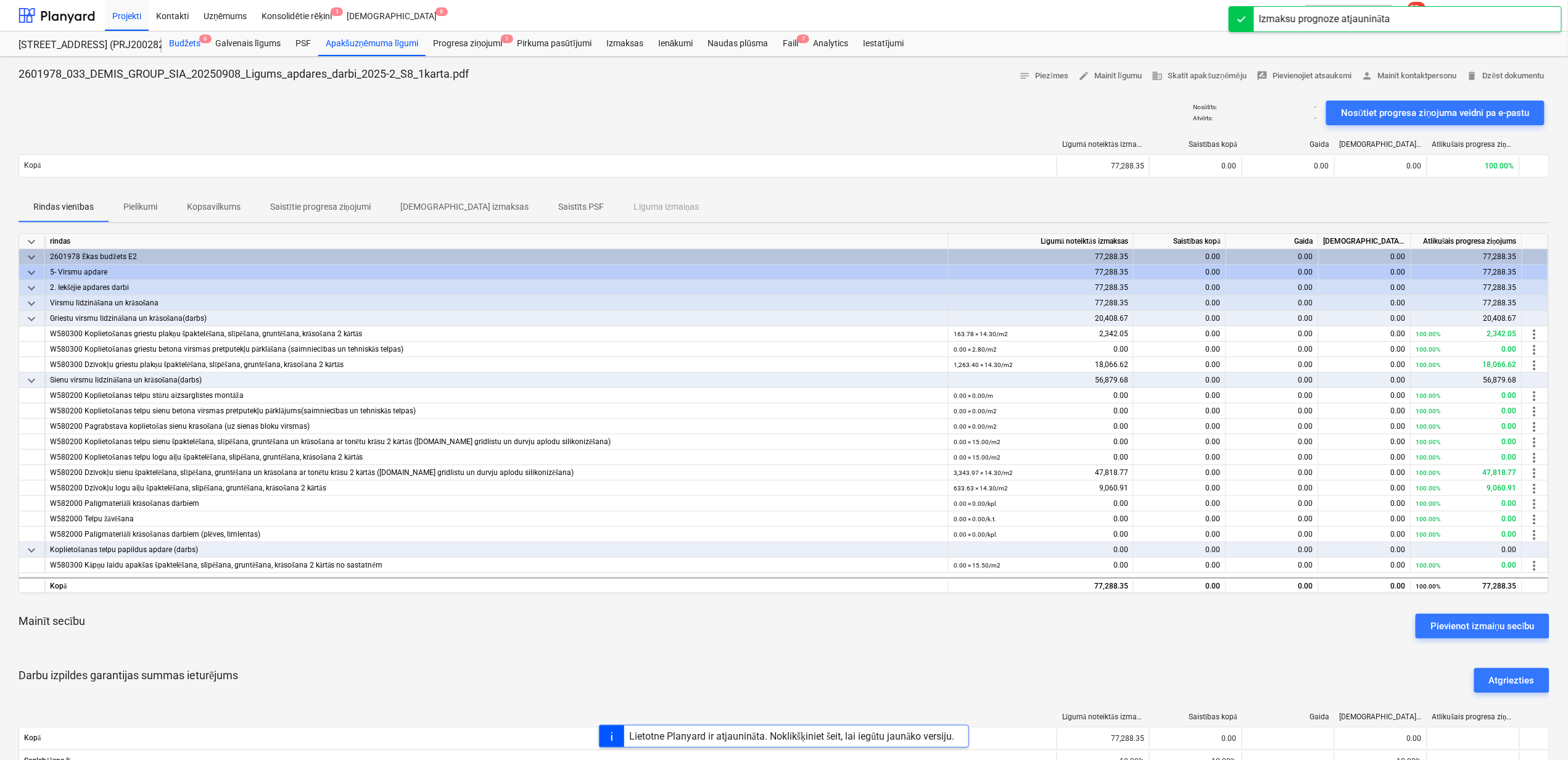
drag, startPoint x: 186, startPoint y: 43, endPoint x: 187, endPoint y: 51, distance: 8.1
click at [186, 43] on div "Budžets 6" at bounding box center [184, 43] width 46 height 25
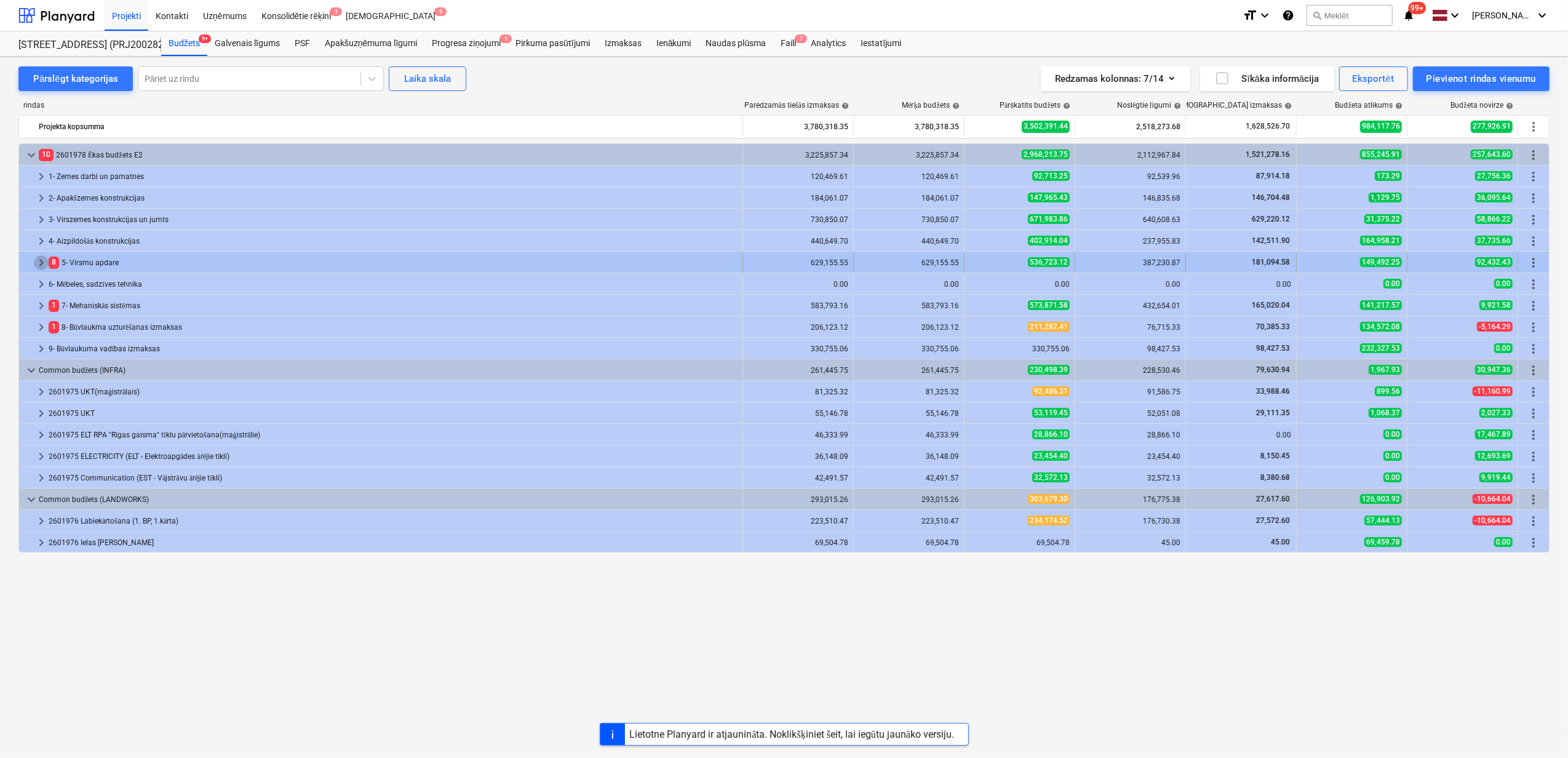
click at [43, 266] on span "keyboard_arrow_right" at bounding box center [41, 263] width 15 height 15
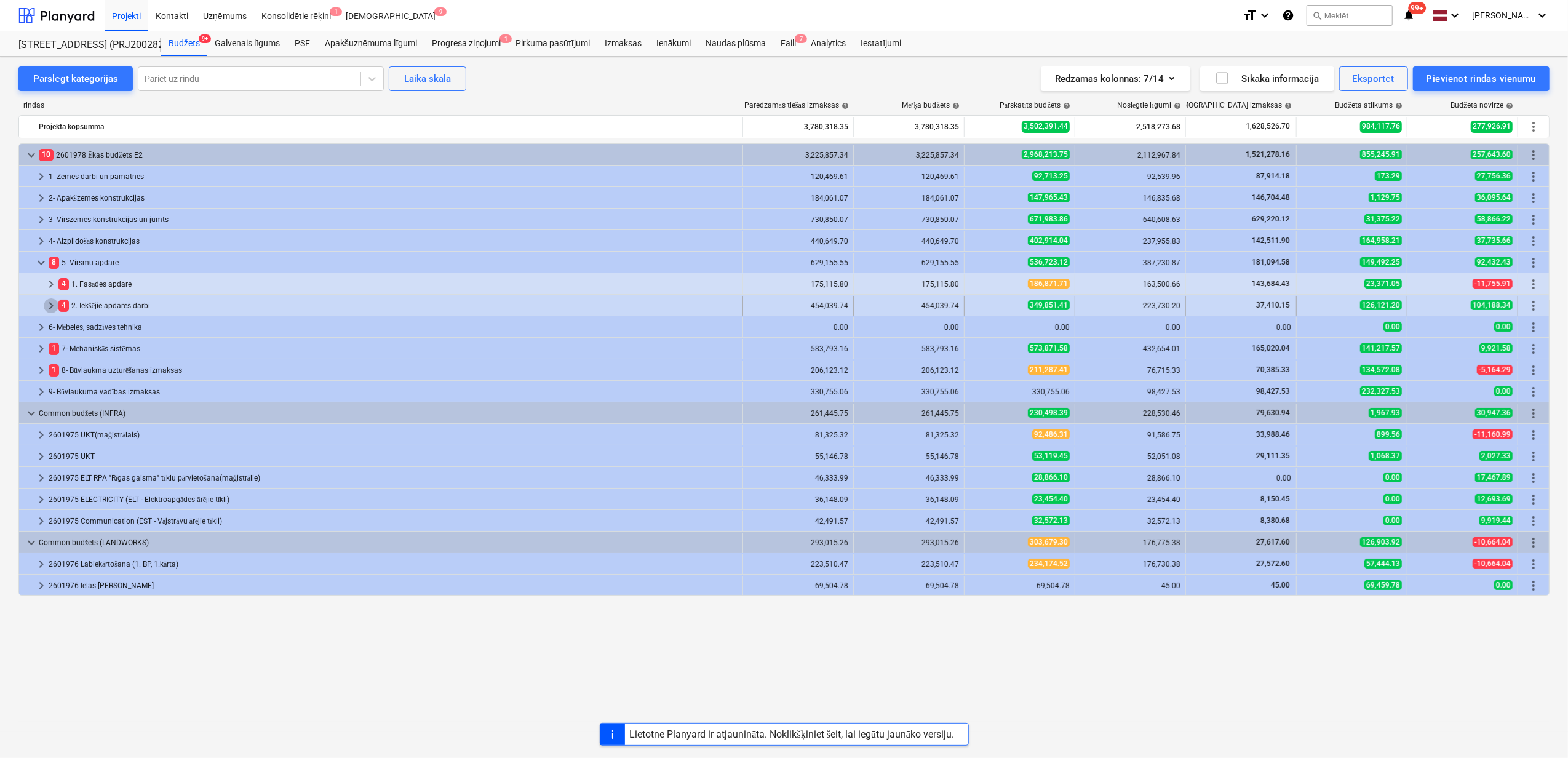
click at [47, 299] on span "keyboard_arrow_right" at bounding box center [51, 305] width 15 height 15
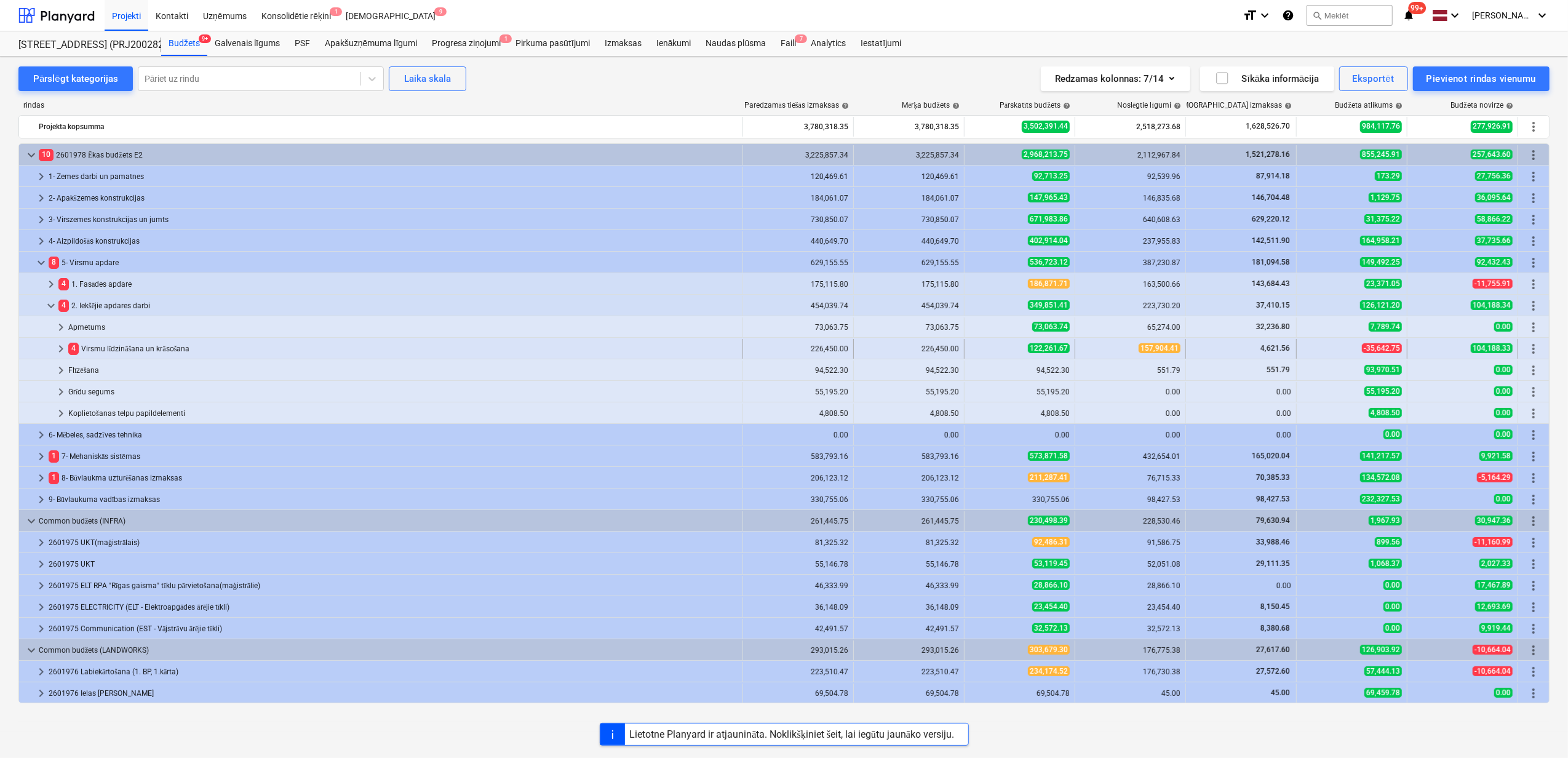
click at [54, 346] on span "keyboard_arrow_right" at bounding box center [61, 349] width 15 height 15
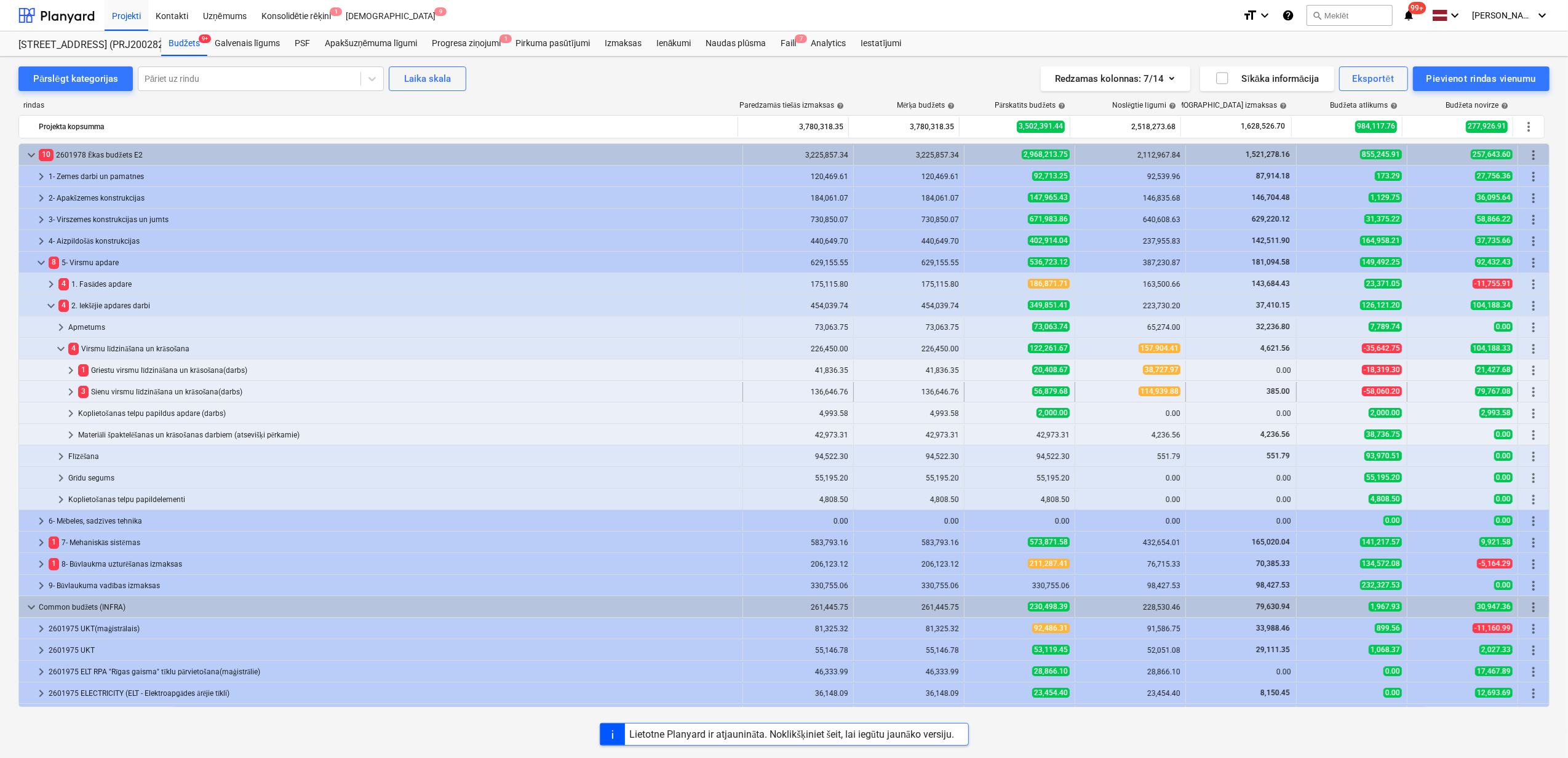
click at [1005, 392] on div "56,879.68" at bounding box center [1019, 392] width 100 height 11
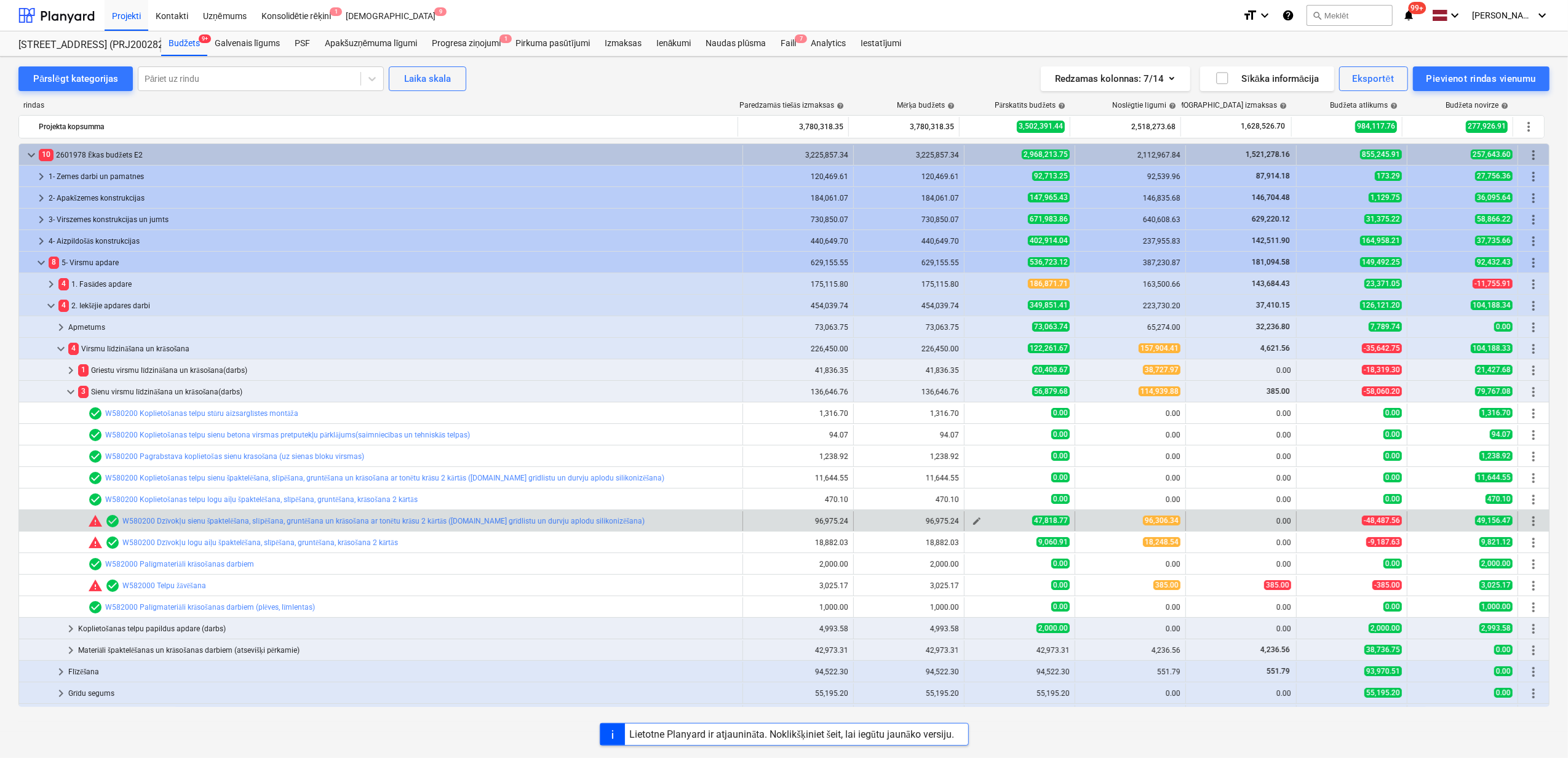
click at [972, 523] on span "edit" at bounding box center [977, 521] width 10 height 10
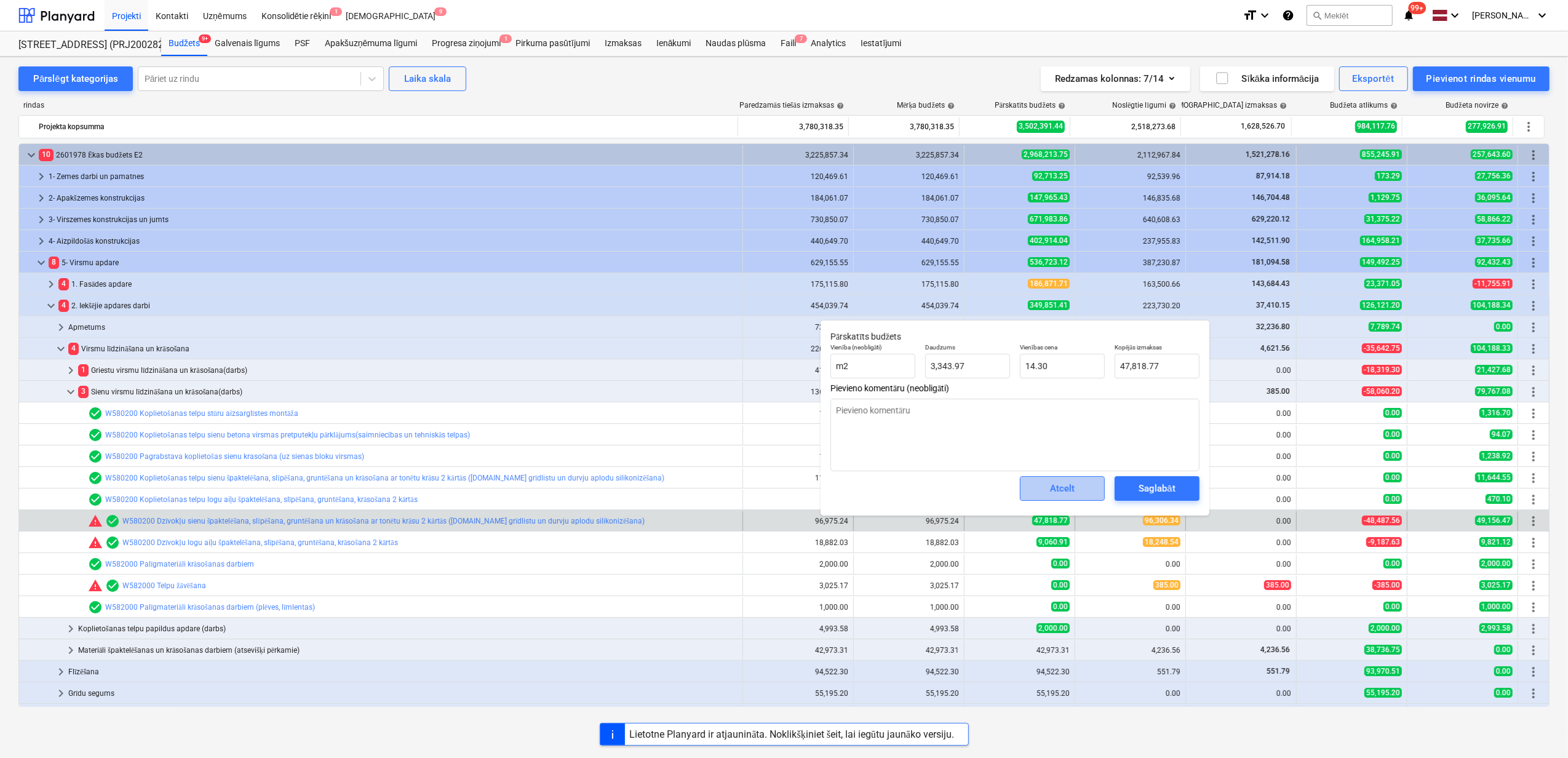
click at [1063, 488] on div "Atcelt" at bounding box center [1062, 488] width 25 height 16
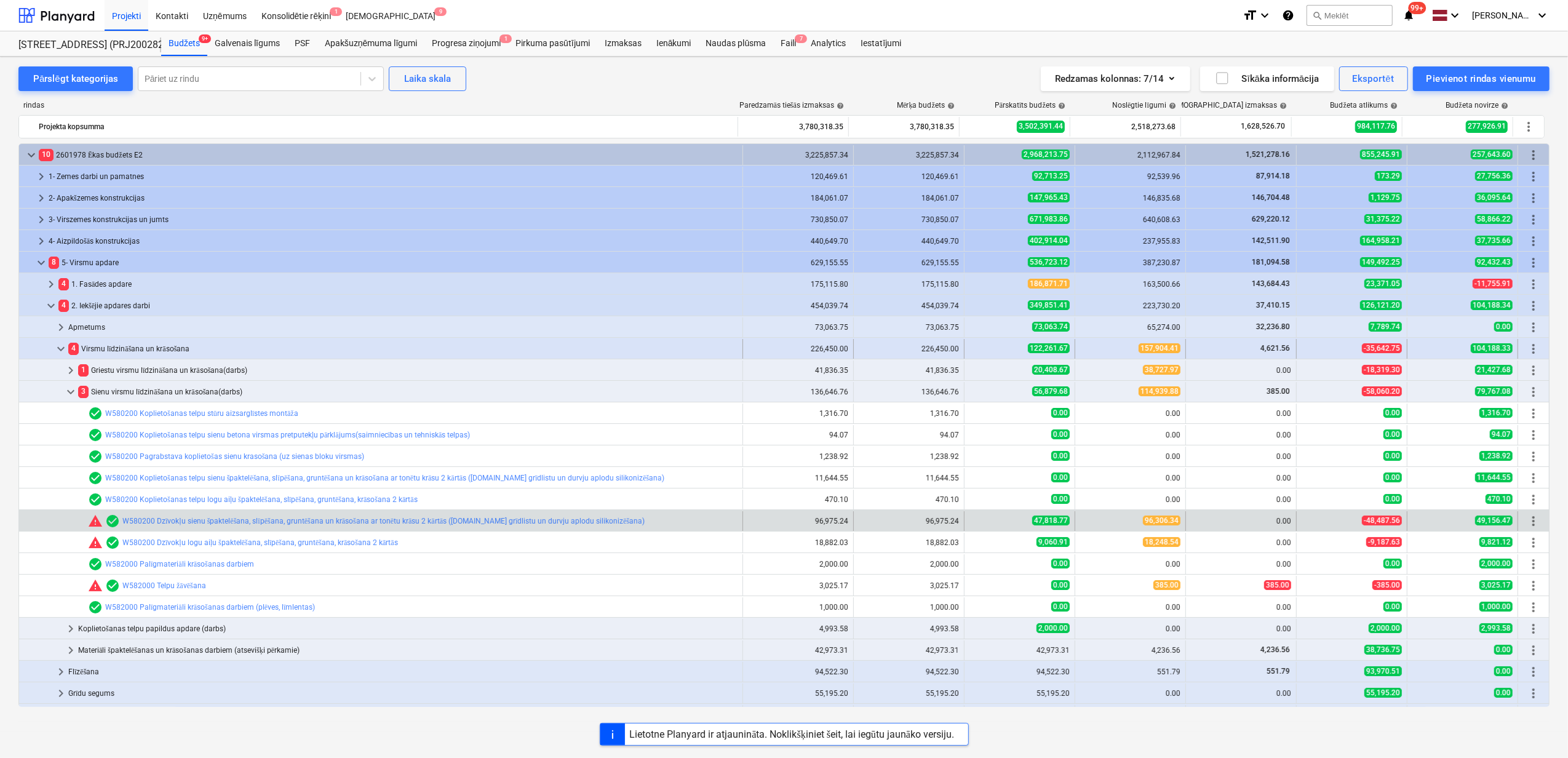
click at [57, 341] on div "keyboard_arrow_down" at bounding box center [61, 349] width 15 height 20
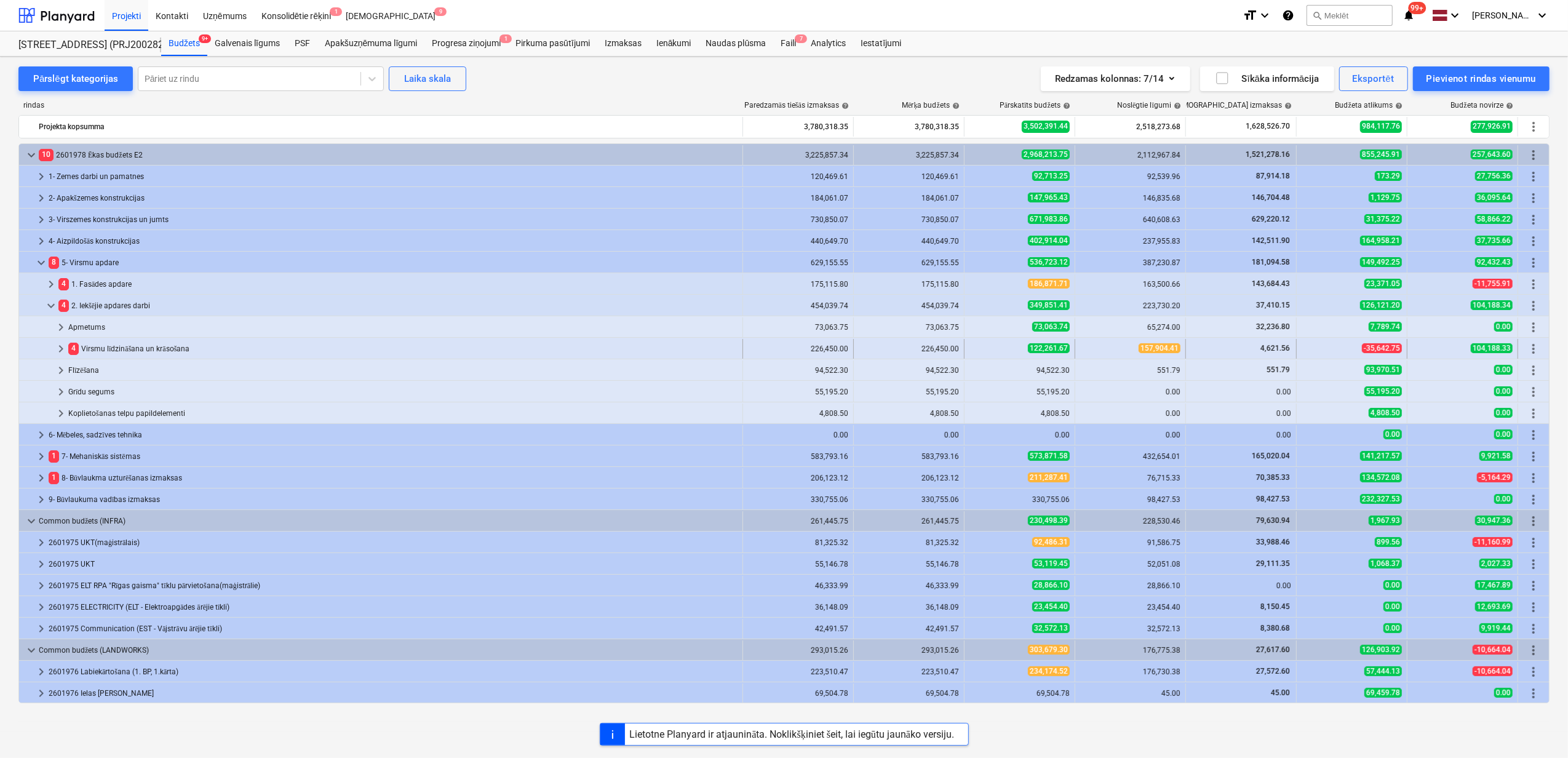
click at [53, 348] on div at bounding box center [39, 349] width 29 height 20
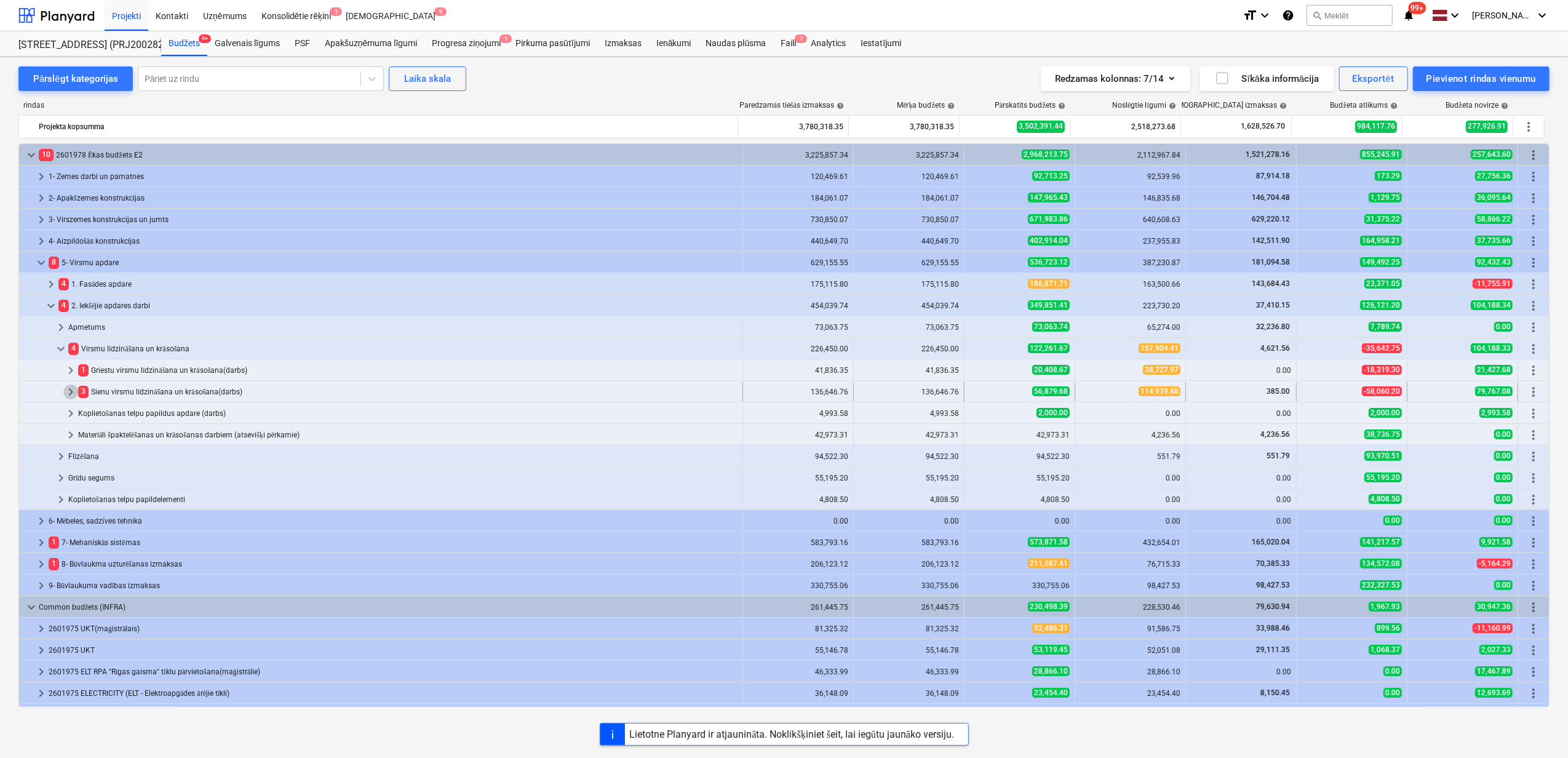
click at [69, 390] on span "keyboard_arrow_right" at bounding box center [71, 392] width 15 height 15
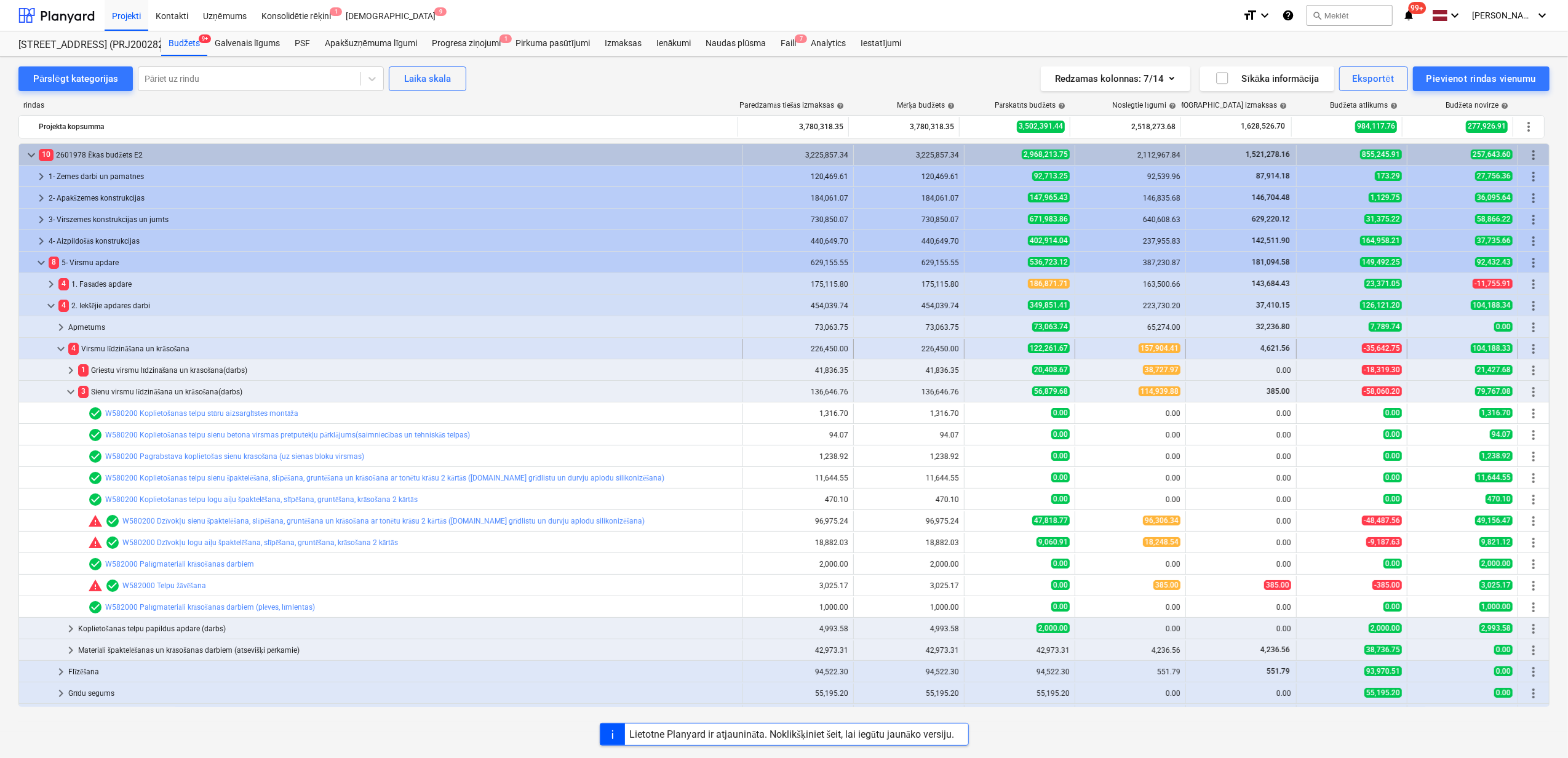
click at [58, 352] on span "keyboard_arrow_down" at bounding box center [61, 349] width 15 height 15
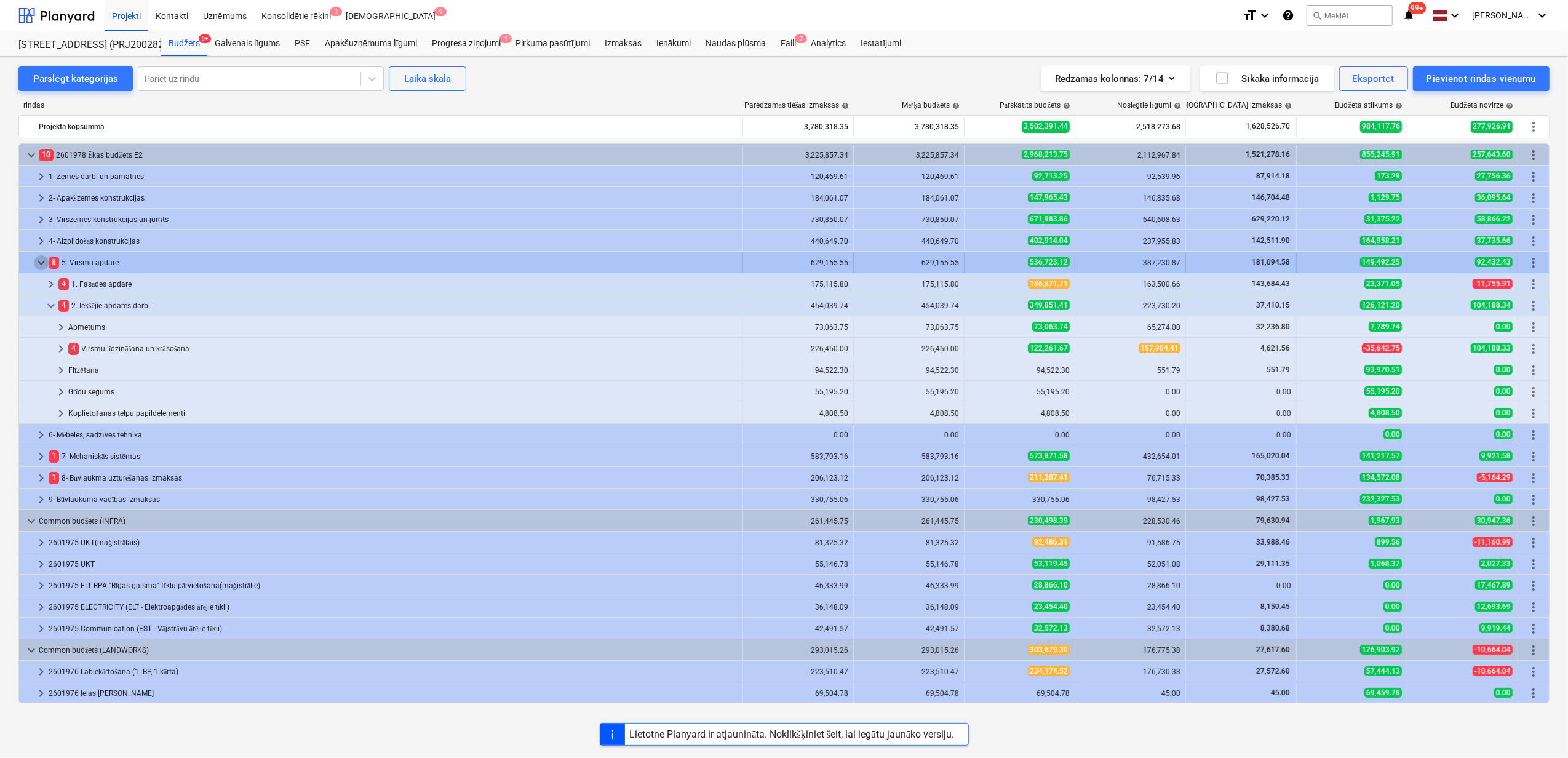
click at [35, 270] on span "keyboard_arrow_down" at bounding box center [41, 263] width 15 height 15
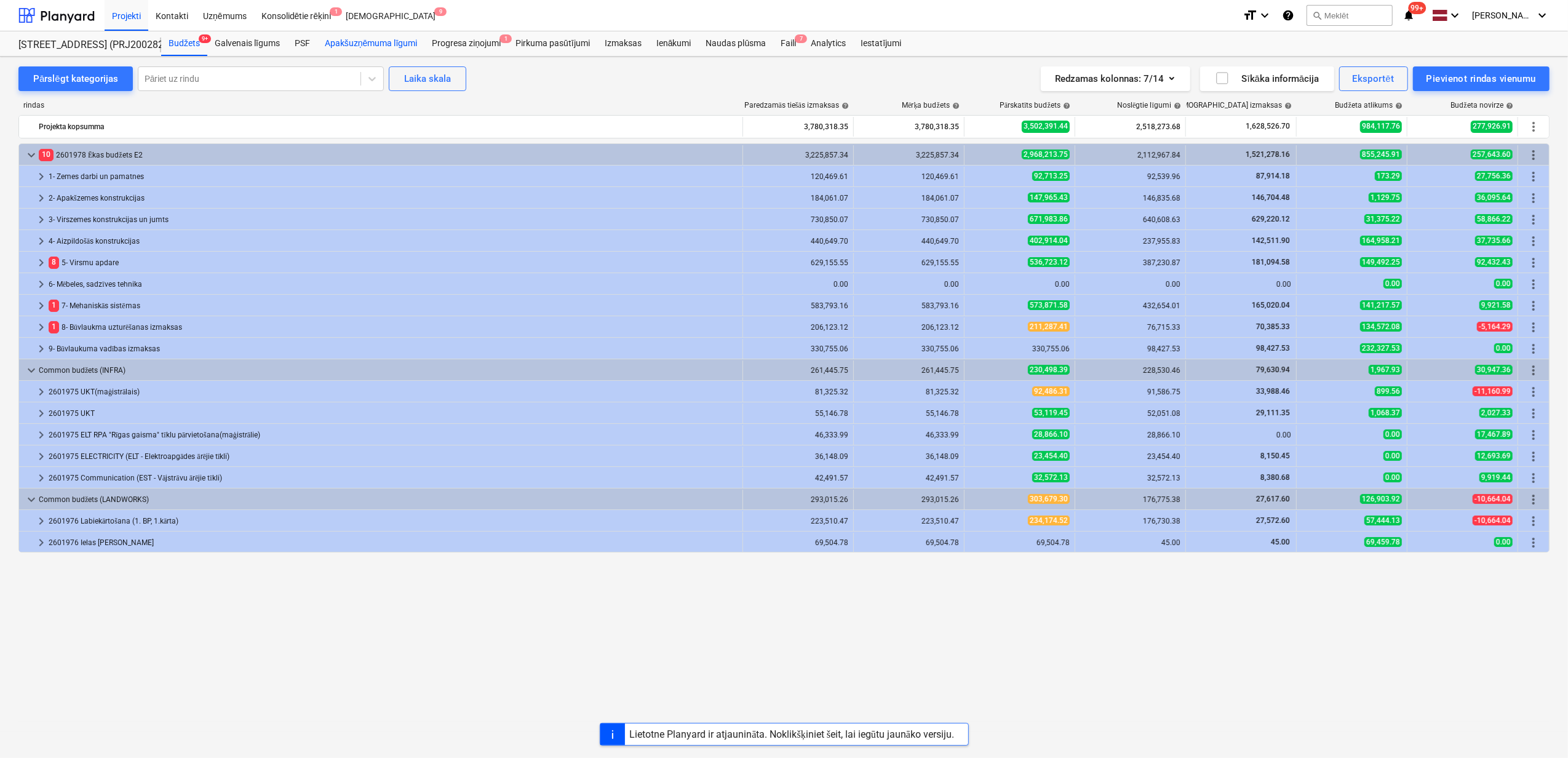
drag, startPoint x: 387, startPoint y: 36, endPoint x: 394, endPoint y: 39, distance: 7.6
click at [387, 36] on div "Apakšuzņēmuma līgumi" at bounding box center [371, 43] width 107 height 25
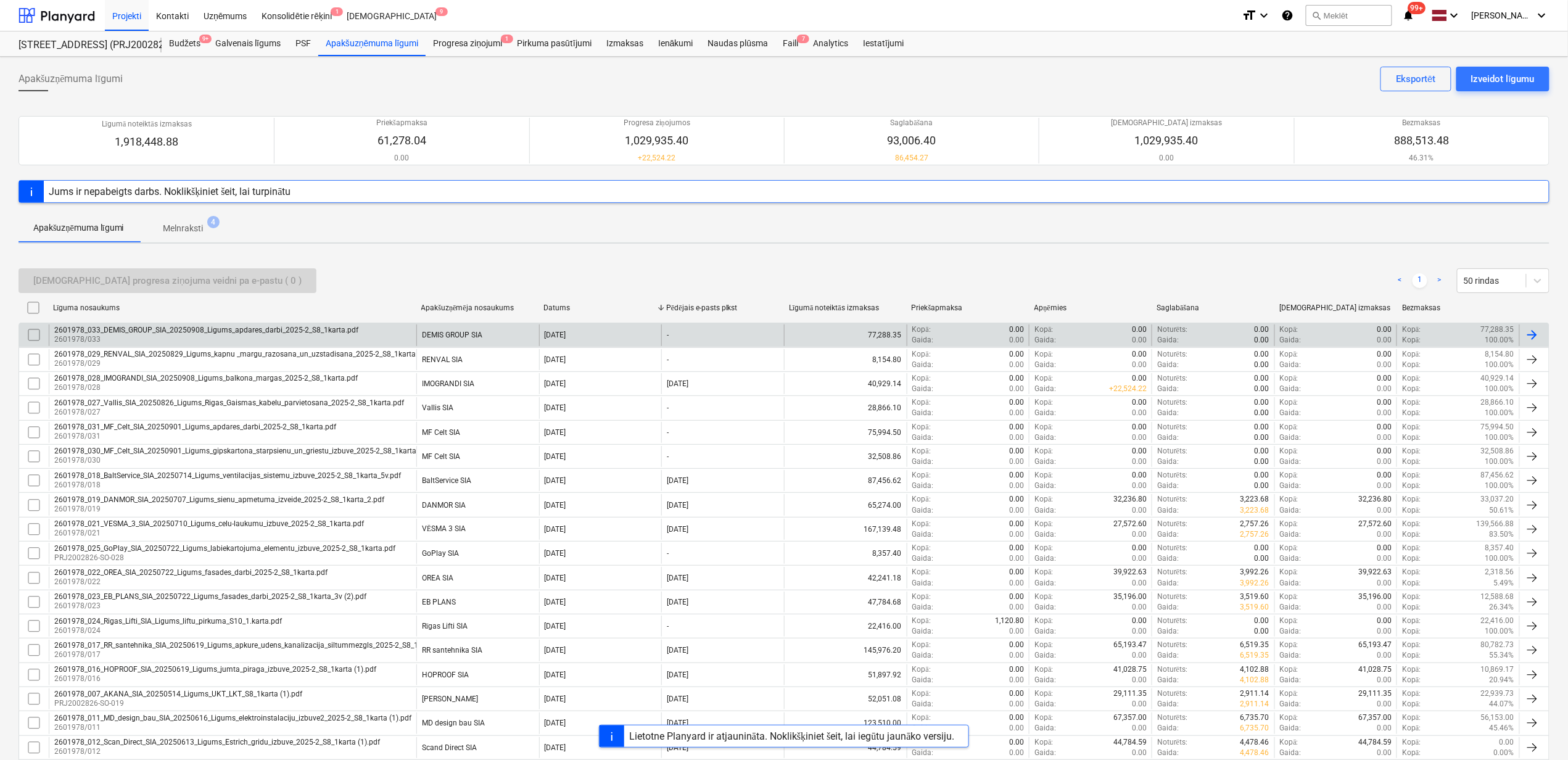
click at [193, 338] on p "2601978/033" at bounding box center [206, 340] width 304 height 11
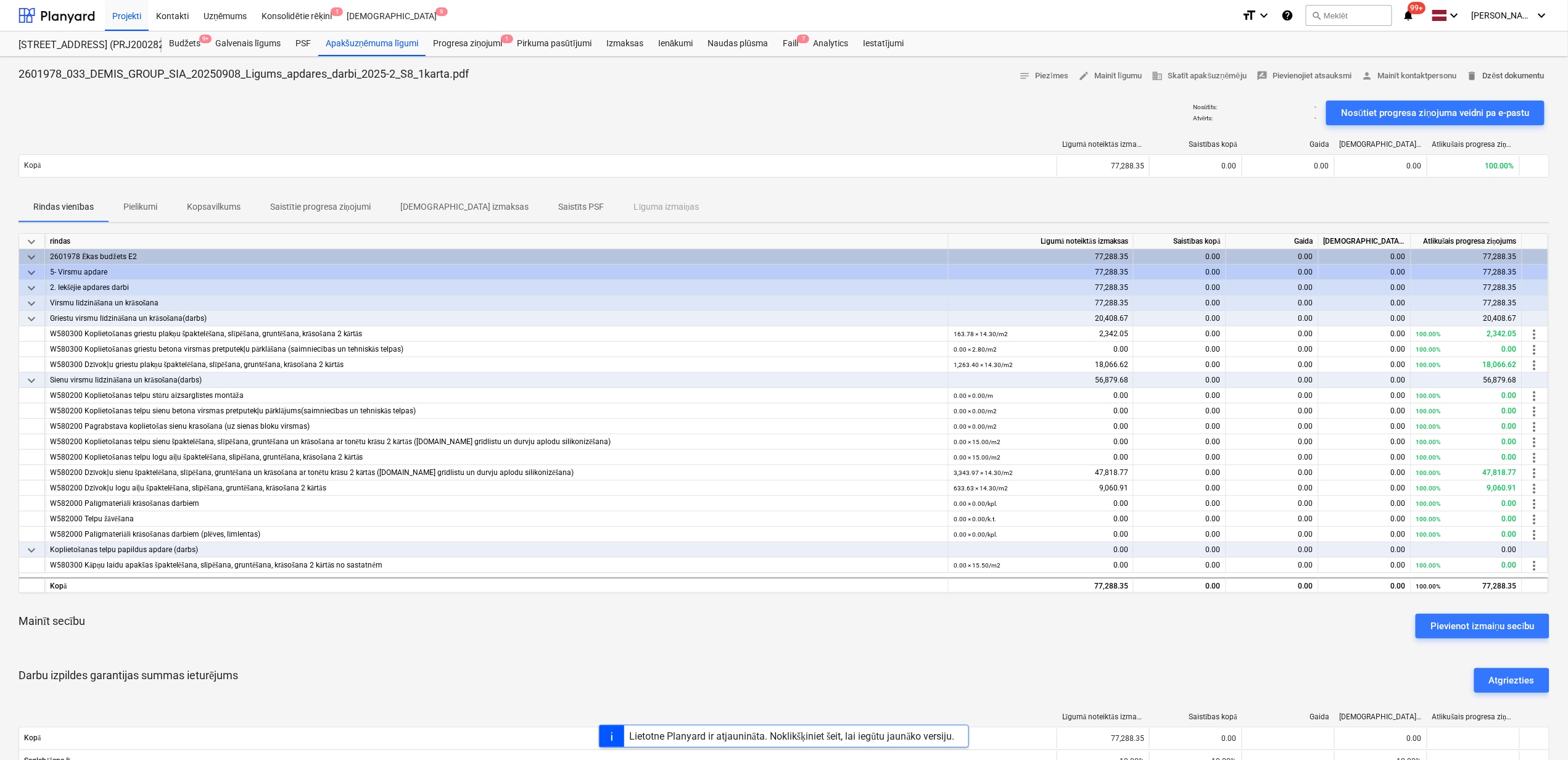
click at [1513, 77] on span "delete Dzēst dokumentu" at bounding box center [1505, 76] width 78 height 14
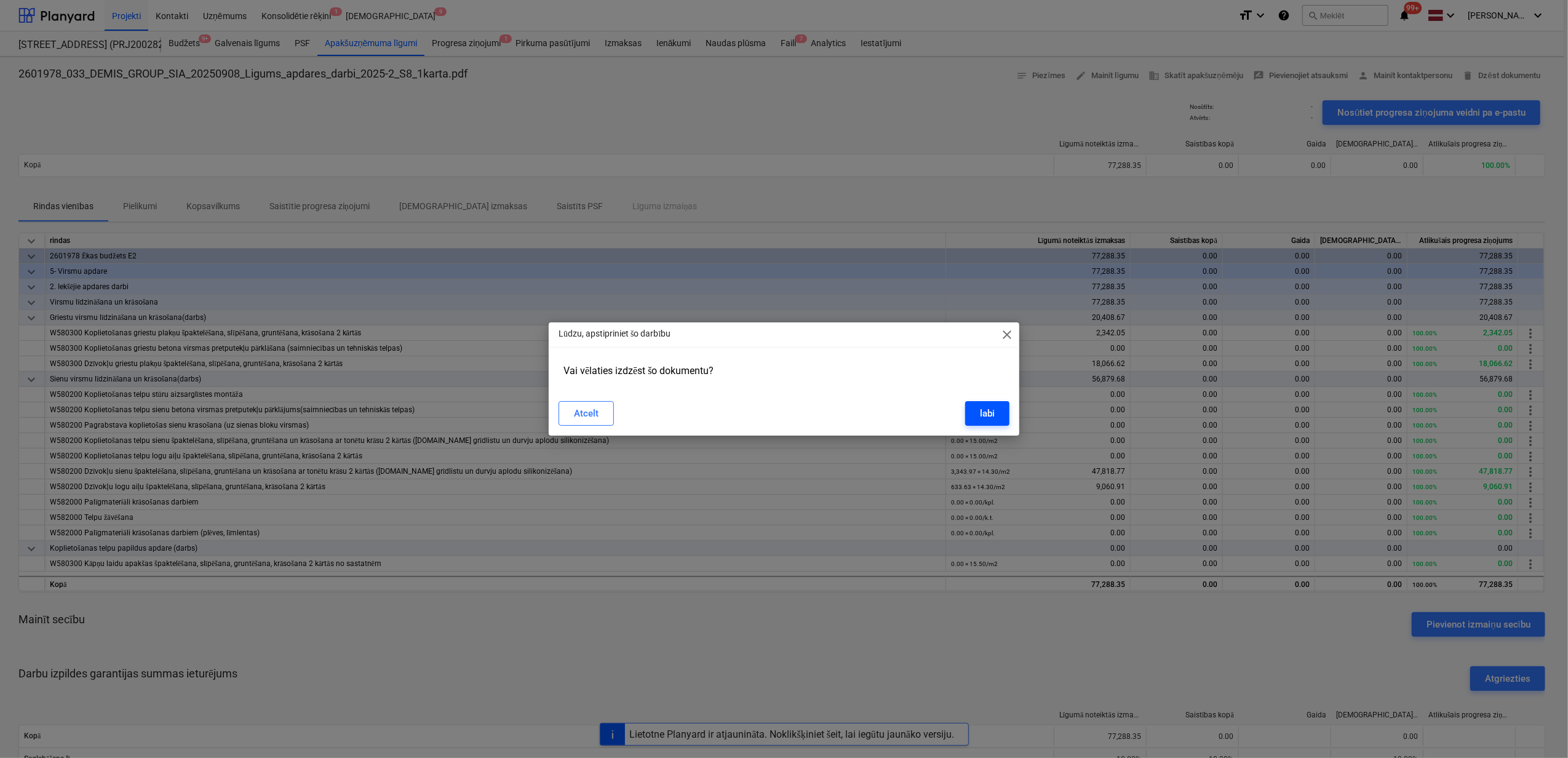
click at [977, 412] on button "labi" at bounding box center [987, 413] width 45 height 25
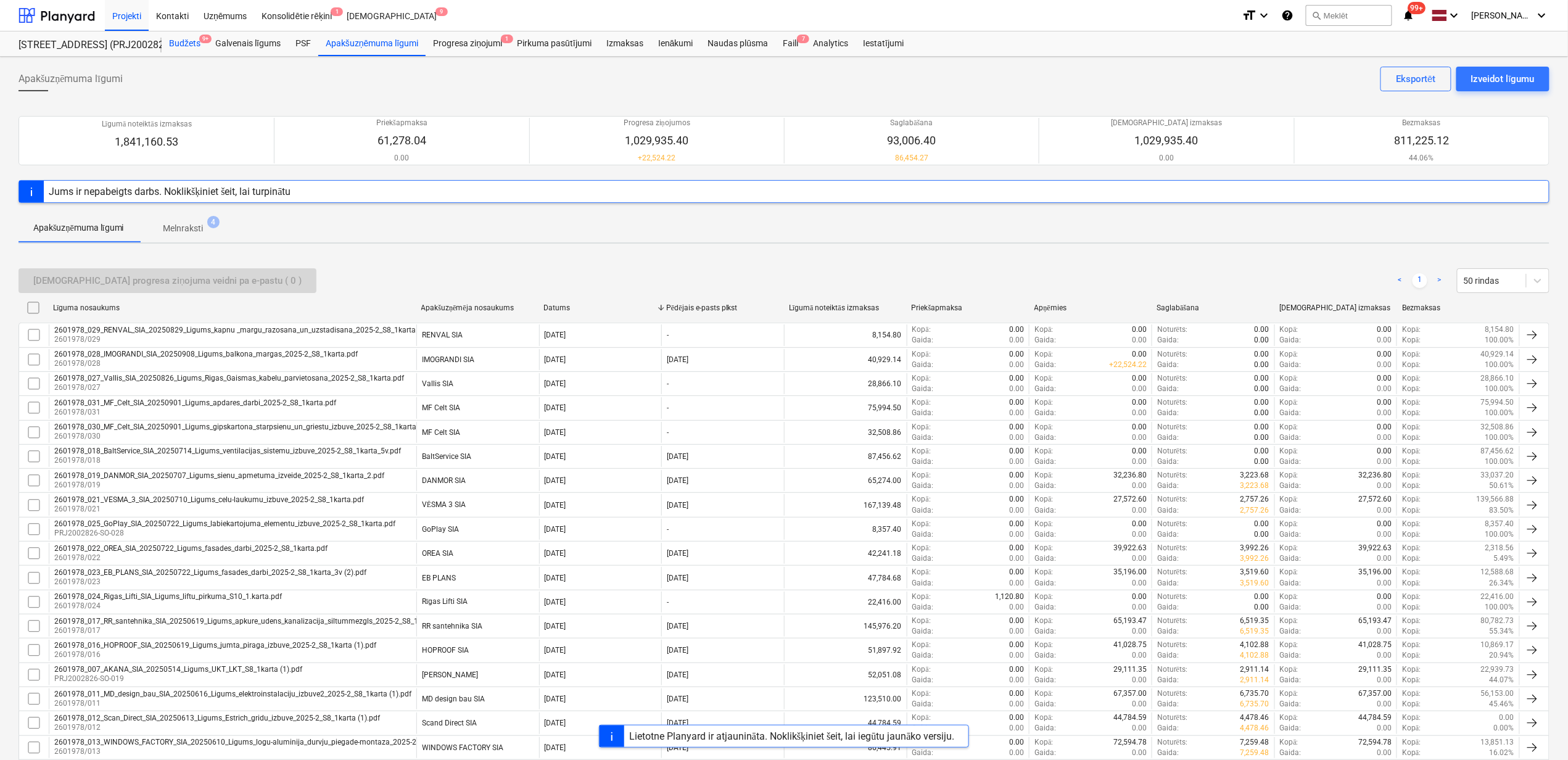
click at [184, 45] on div "Budžets 9+" at bounding box center [184, 43] width 46 height 25
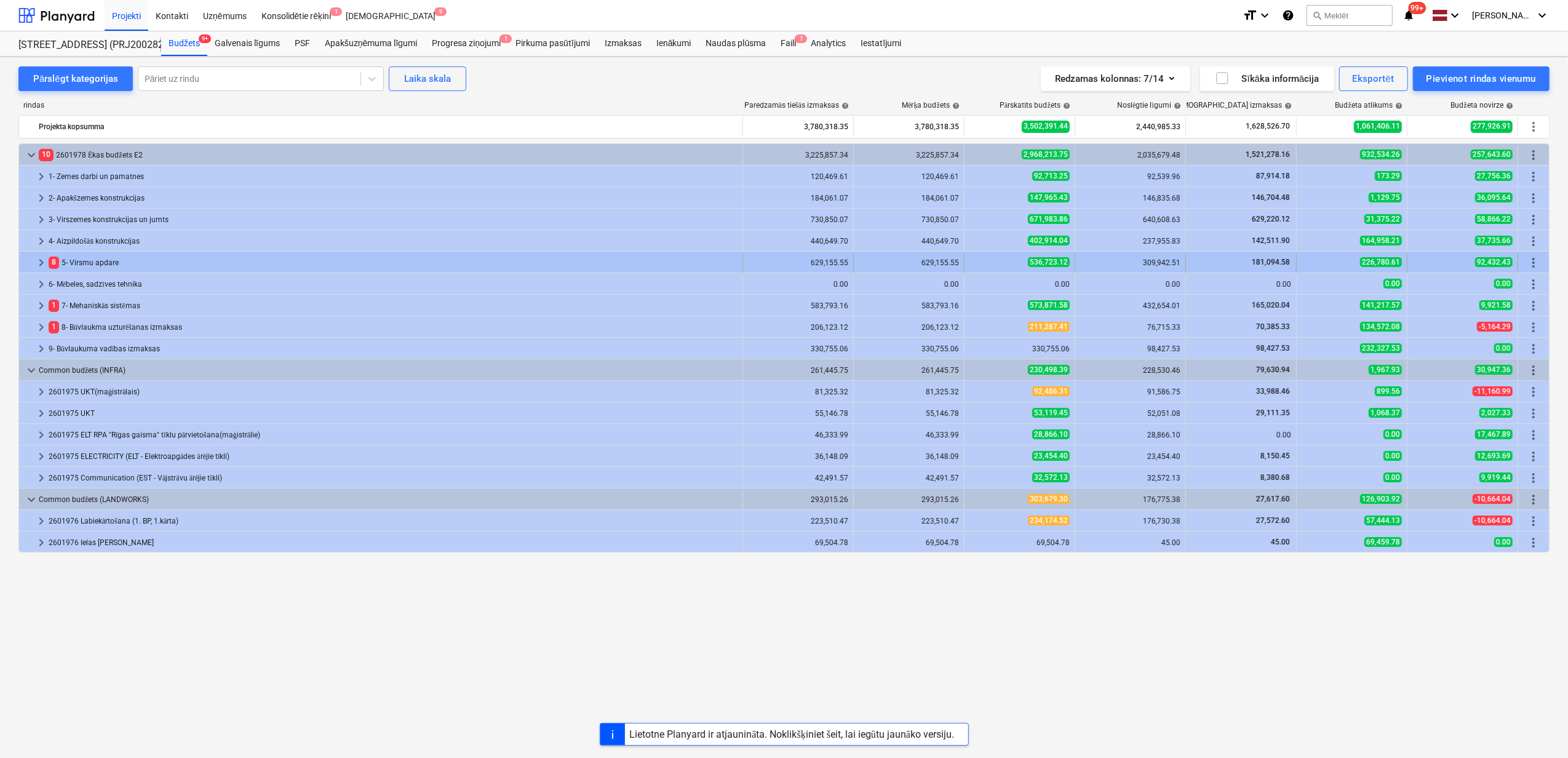
click at [45, 257] on span "keyboard_arrow_right" at bounding box center [41, 263] width 15 height 15
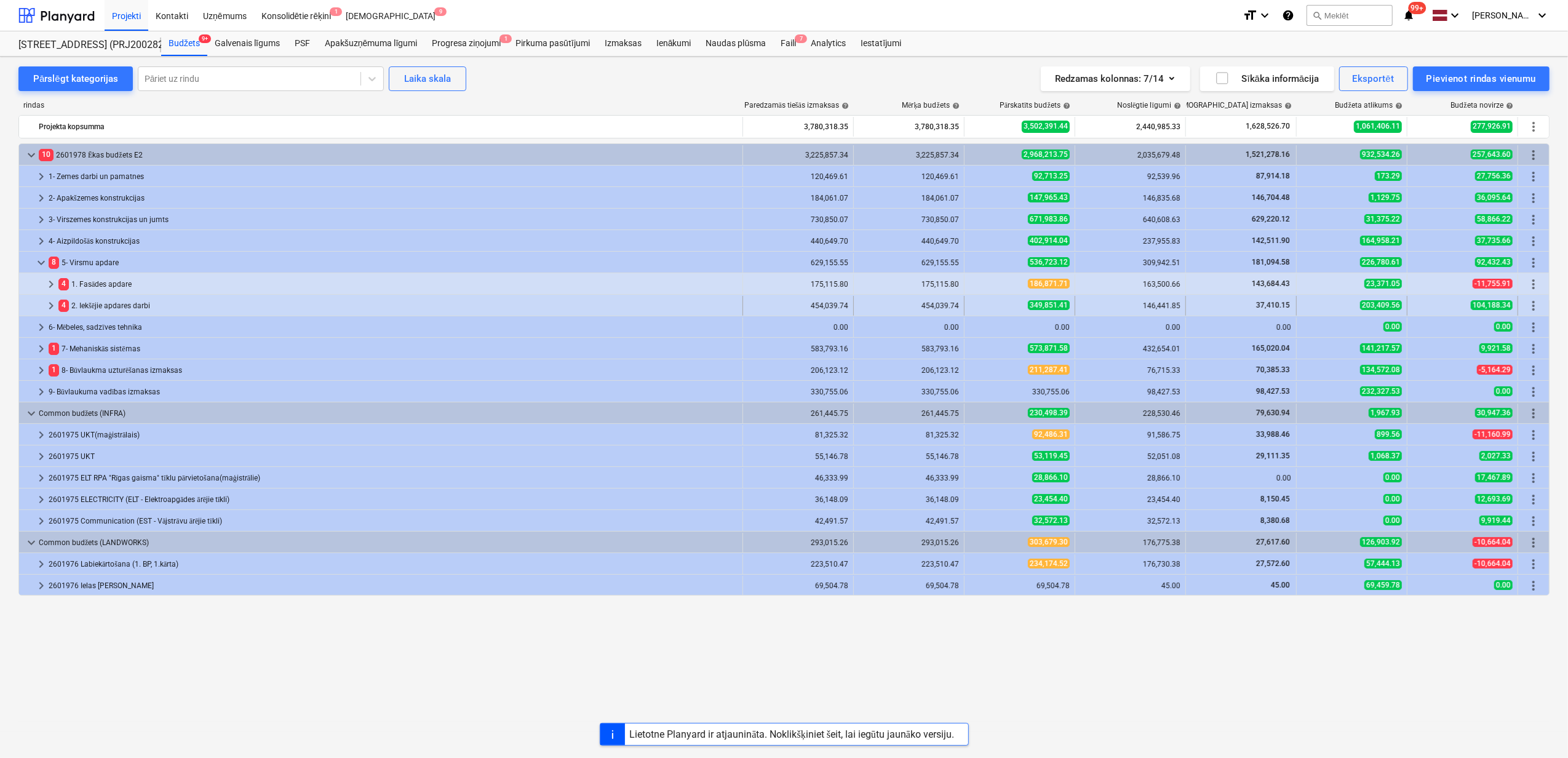
click at [43, 306] on div at bounding box center [34, 306] width 20 height 20
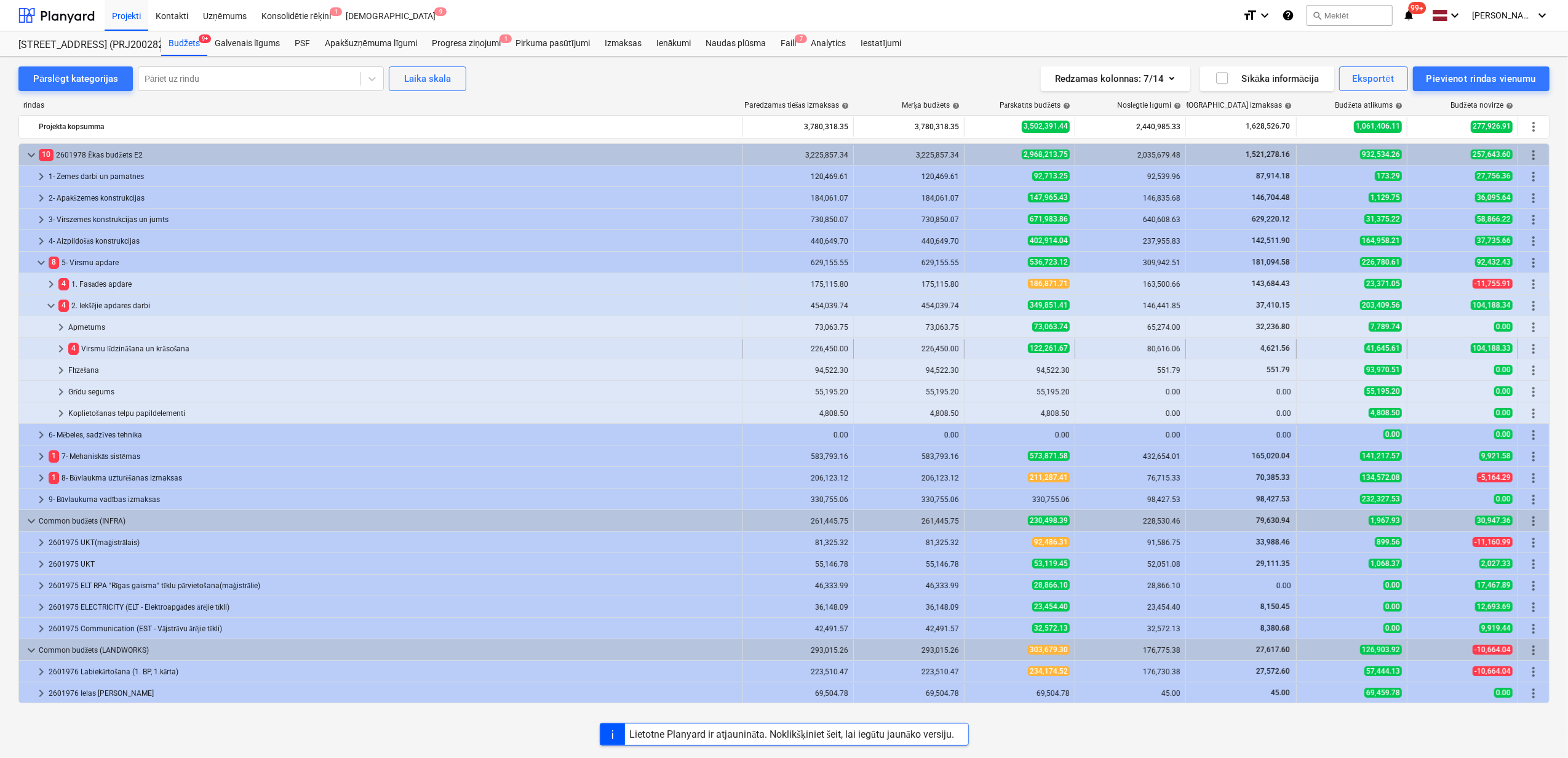
click at [54, 353] on span "keyboard_arrow_right" at bounding box center [61, 349] width 15 height 15
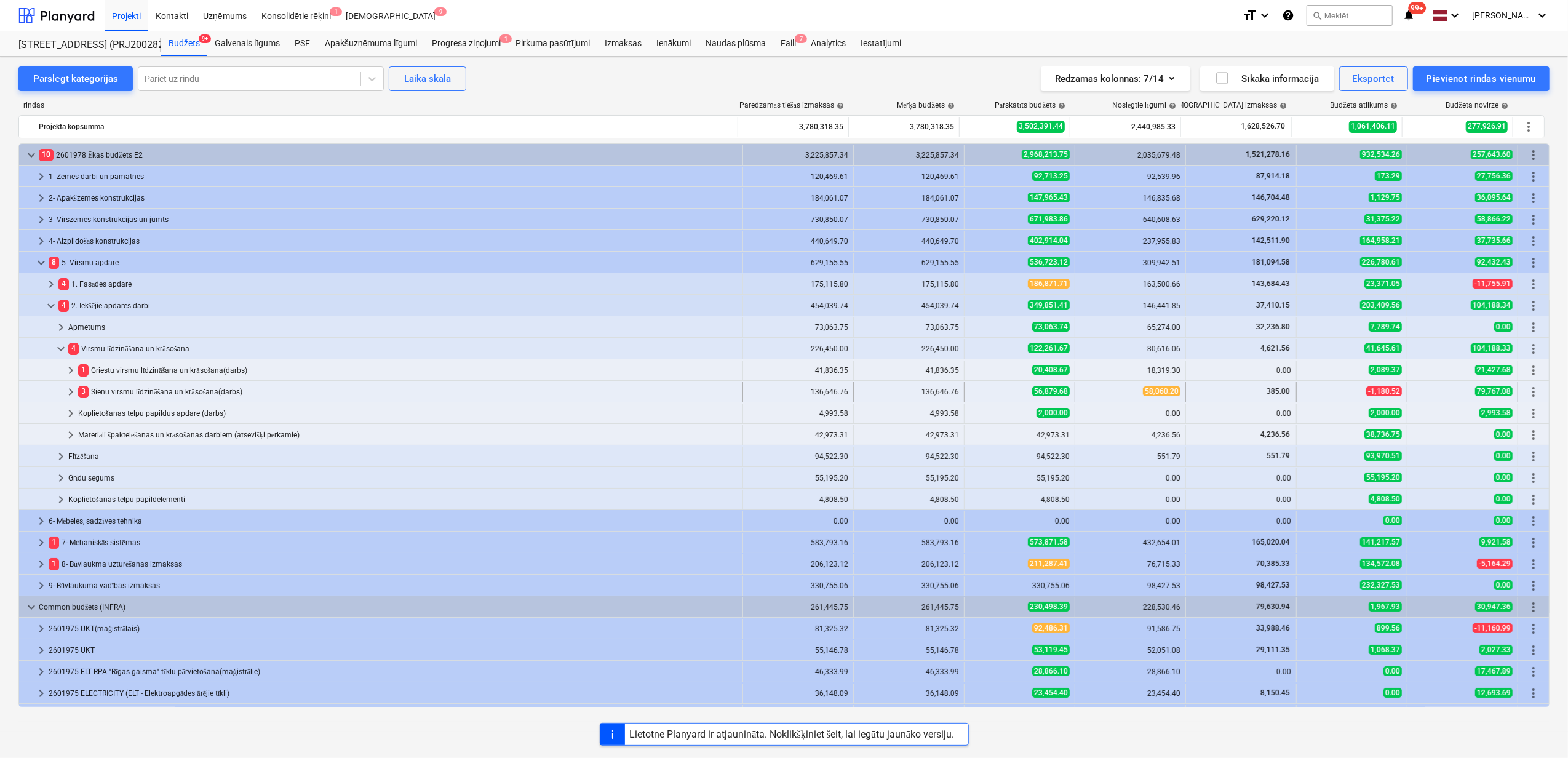
click at [72, 387] on span "keyboard_arrow_right" at bounding box center [71, 392] width 15 height 15
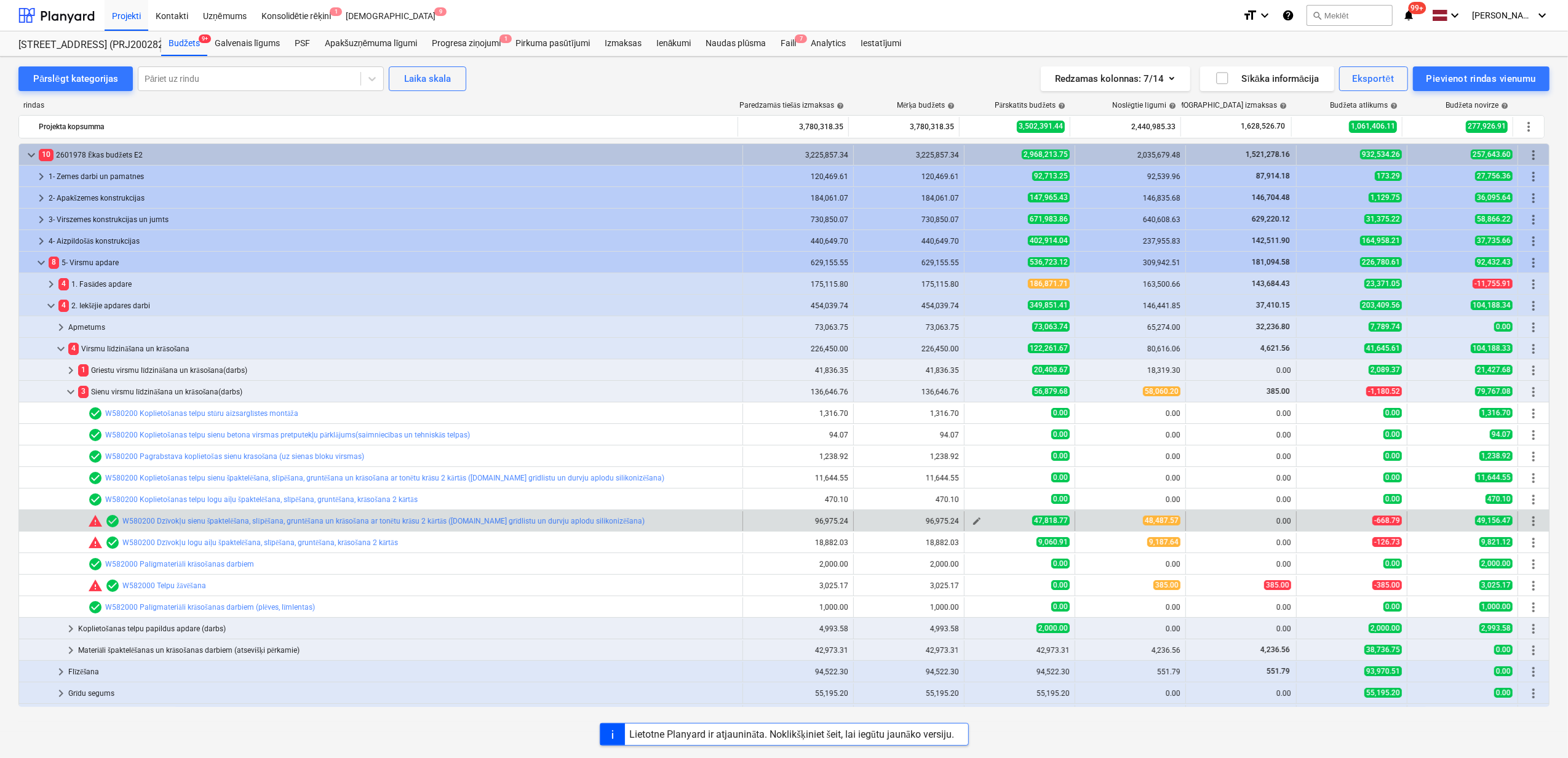
click at [972, 520] on span "edit" at bounding box center [977, 521] width 10 height 10
type textarea "x"
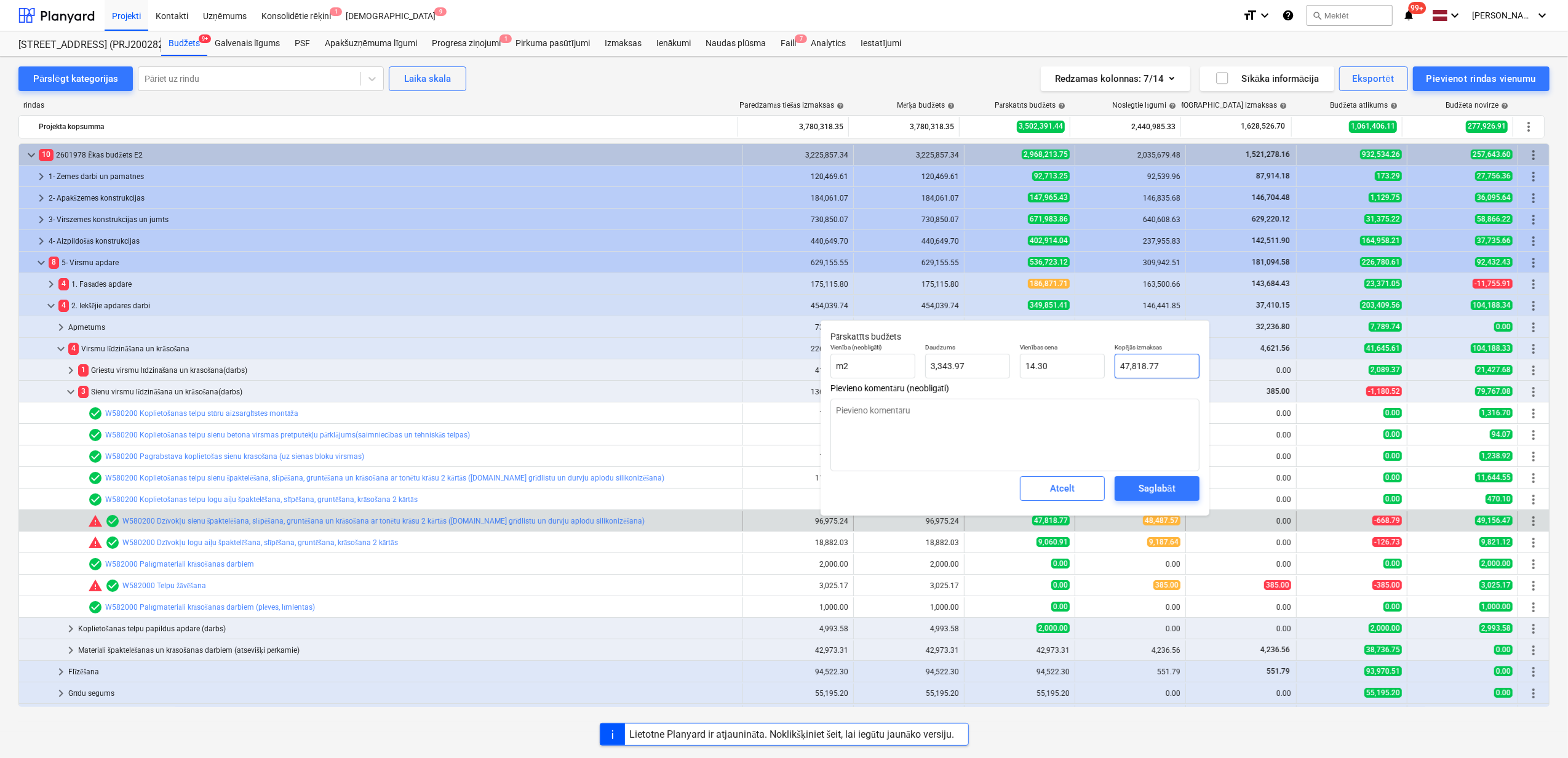
type input "47818.771"
drag, startPoint x: 1172, startPoint y: 364, endPoint x: 1072, endPoint y: 358, distance: 100.2
click at [1072, 358] on div "Vienība (neobligāti) m2 Daudzums 3,343.97 Vienības cena 14.30 Kopējās izmaksas …" at bounding box center [1015, 361] width 379 height 45
click at [1050, 487] on div "Atcelt" at bounding box center [1062, 488] width 25 height 16
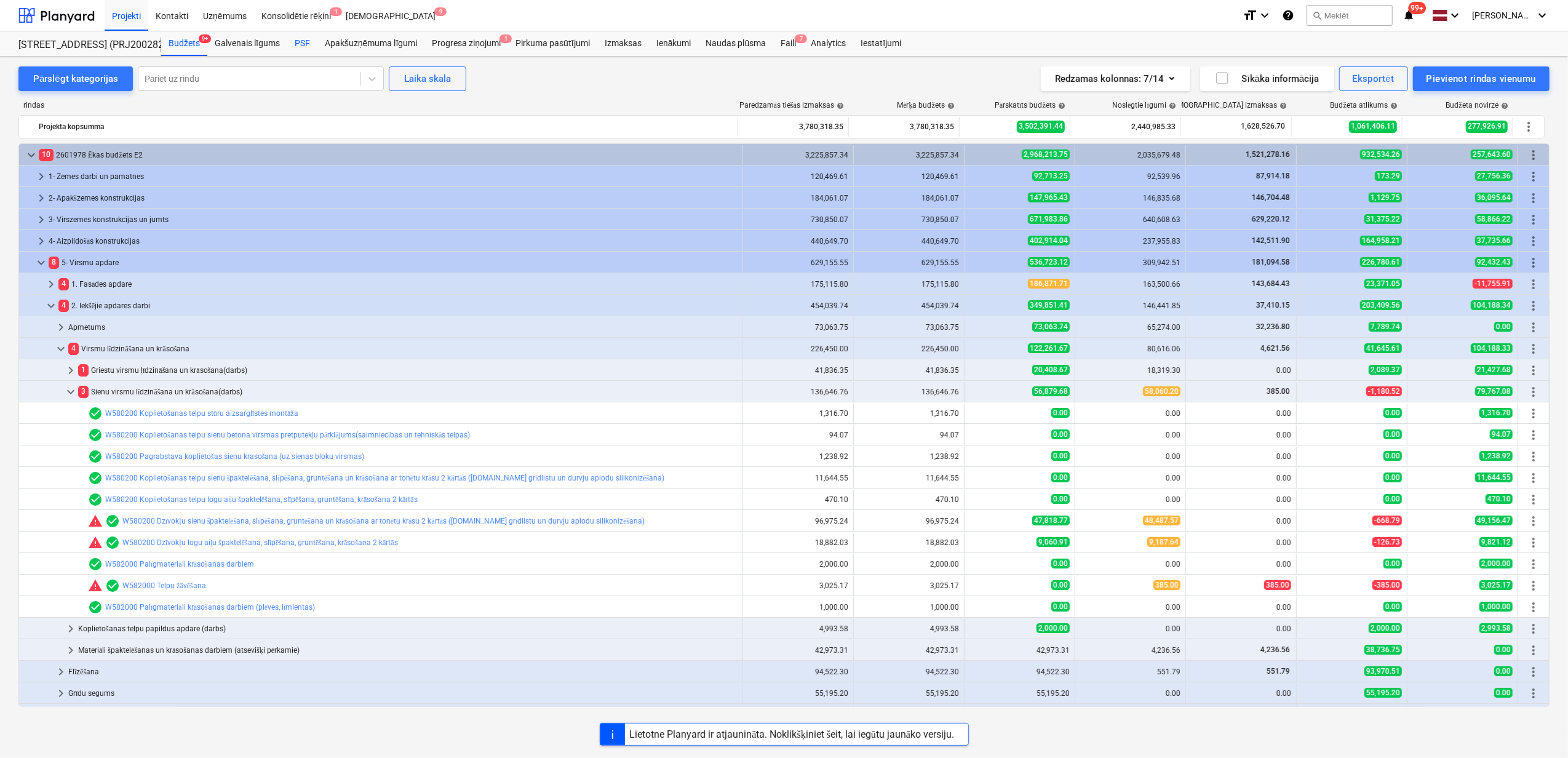
drag, startPoint x: 288, startPoint y: 37, endPoint x: 315, endPoint y: 45, distance: 28.2
click at [288, 37] on div "PSF" at bounding box center [302, 43] width 30 height 25
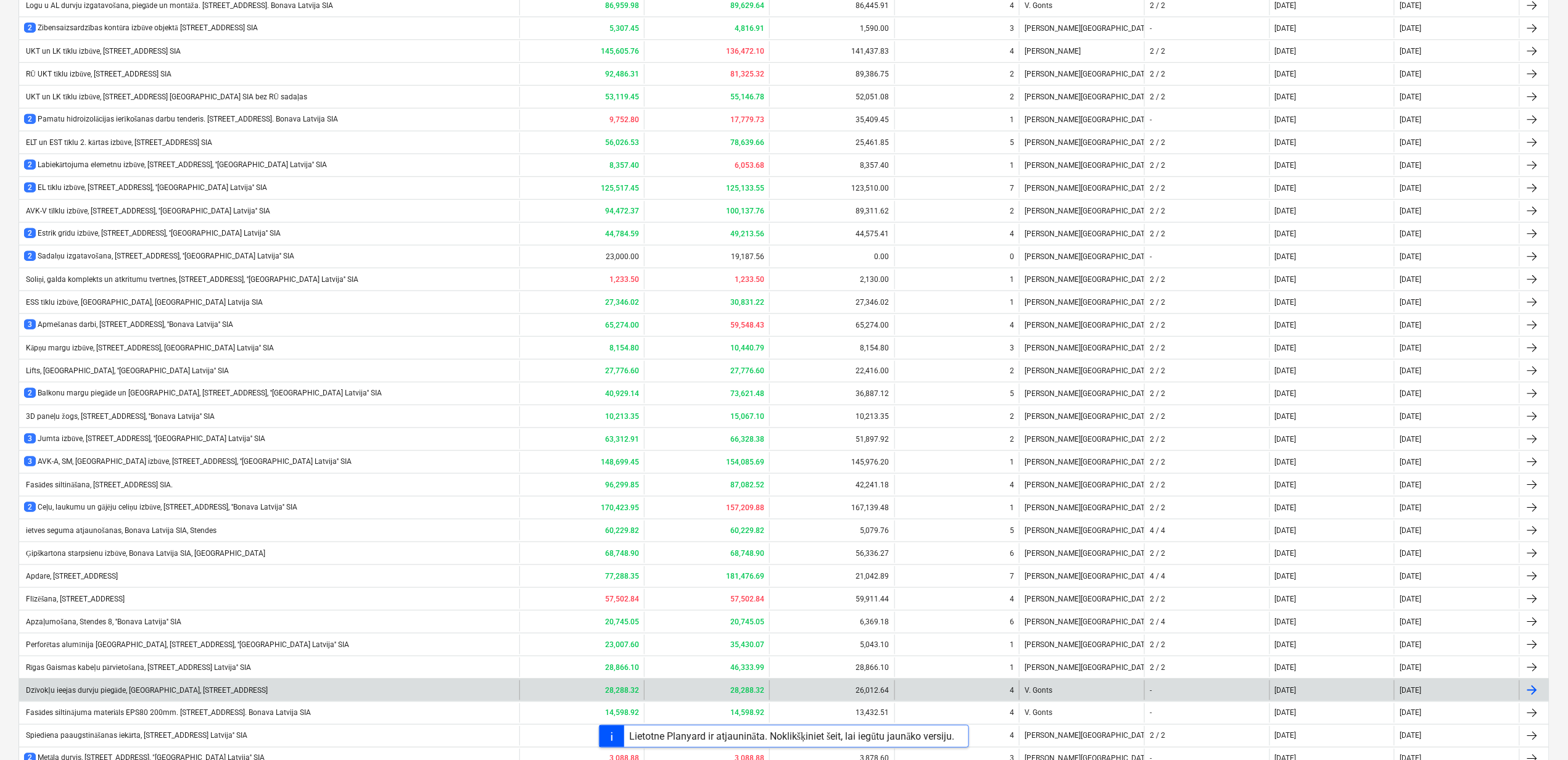
scroll to position [649, 0]
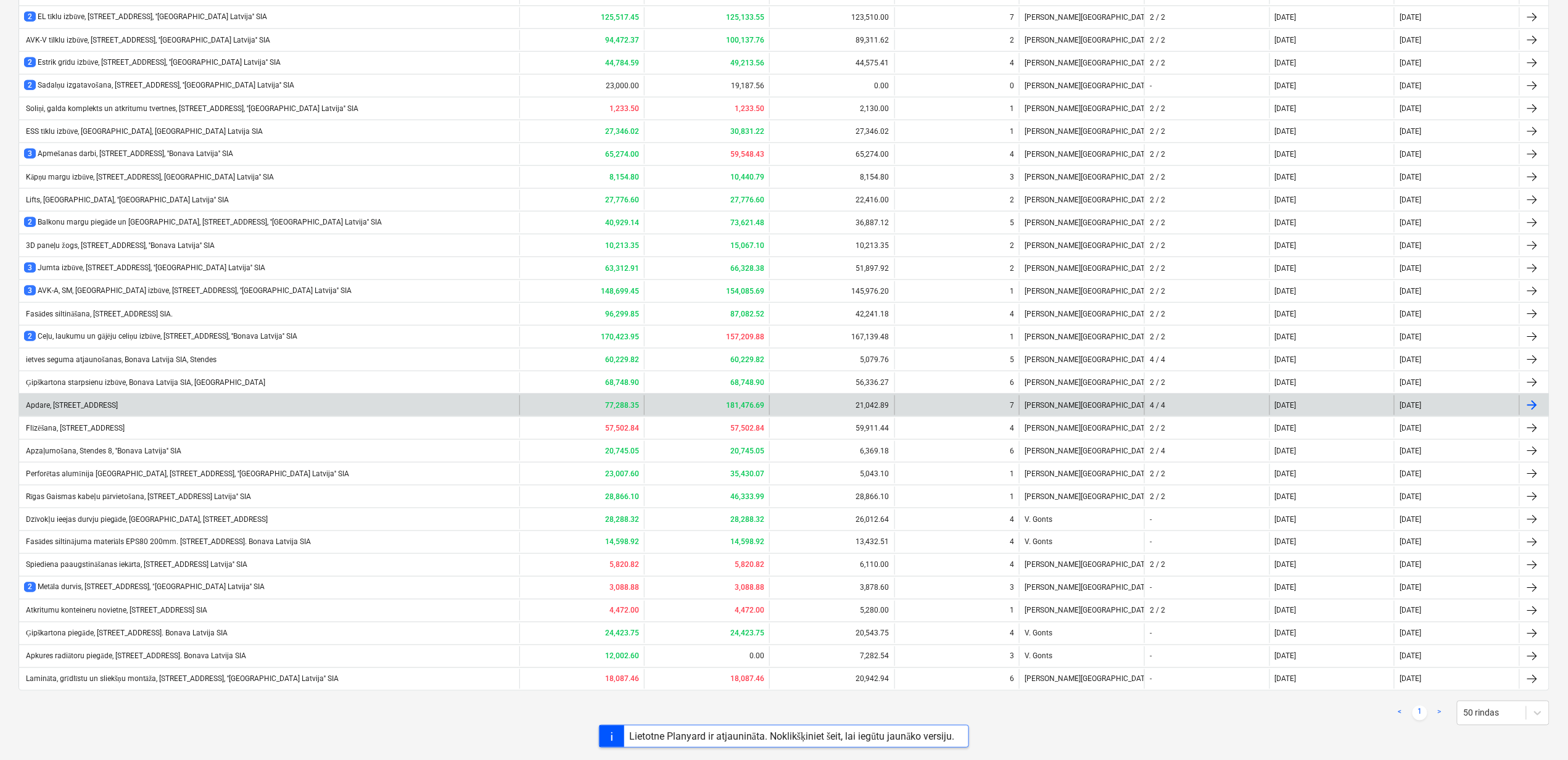
click at [114, 402] on div "Apdare, Bonava Latvija SIA, Stendes iela 8" at bounding box center [71, 405] width 94 height 9
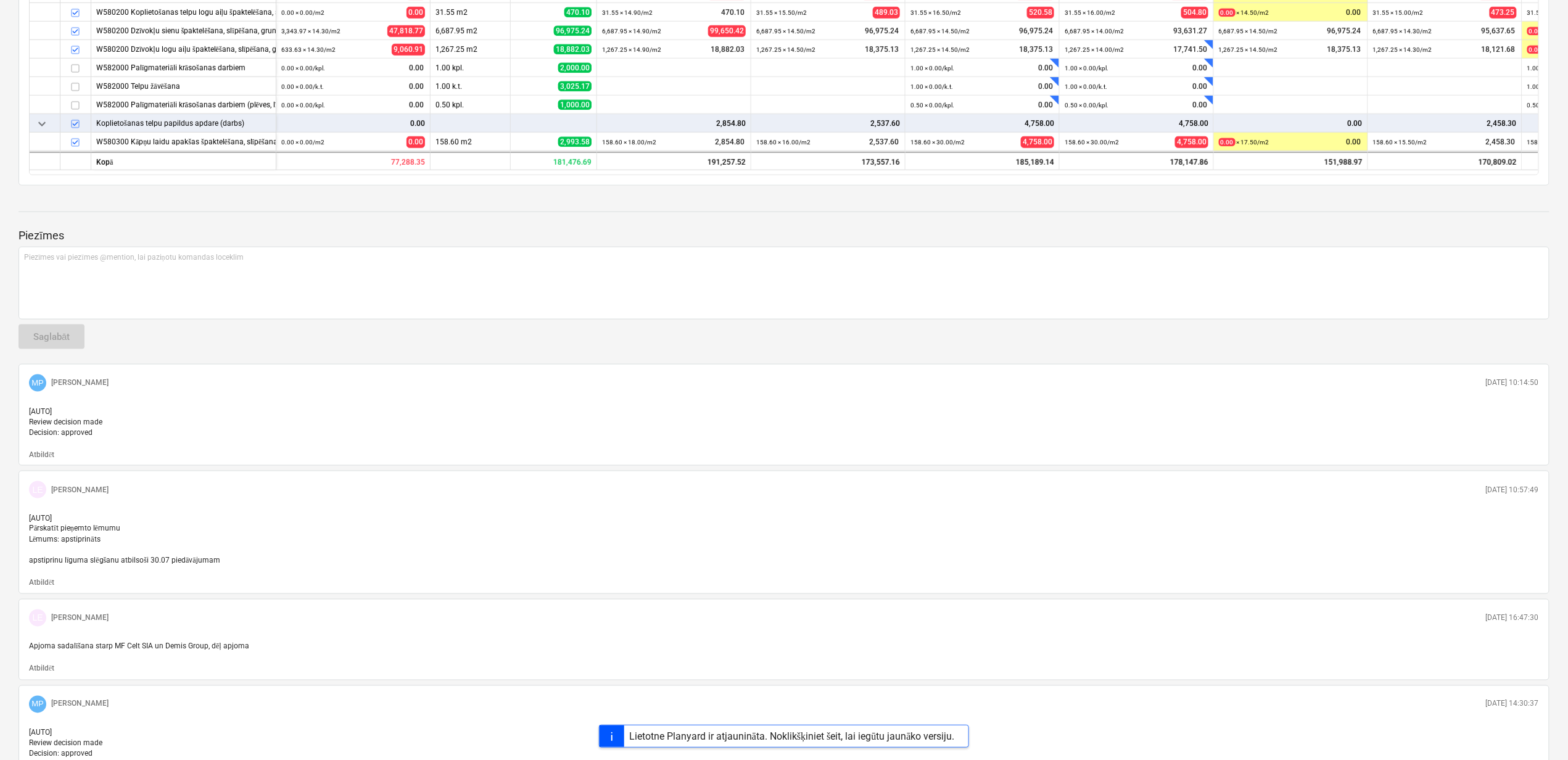
type textarea "x"
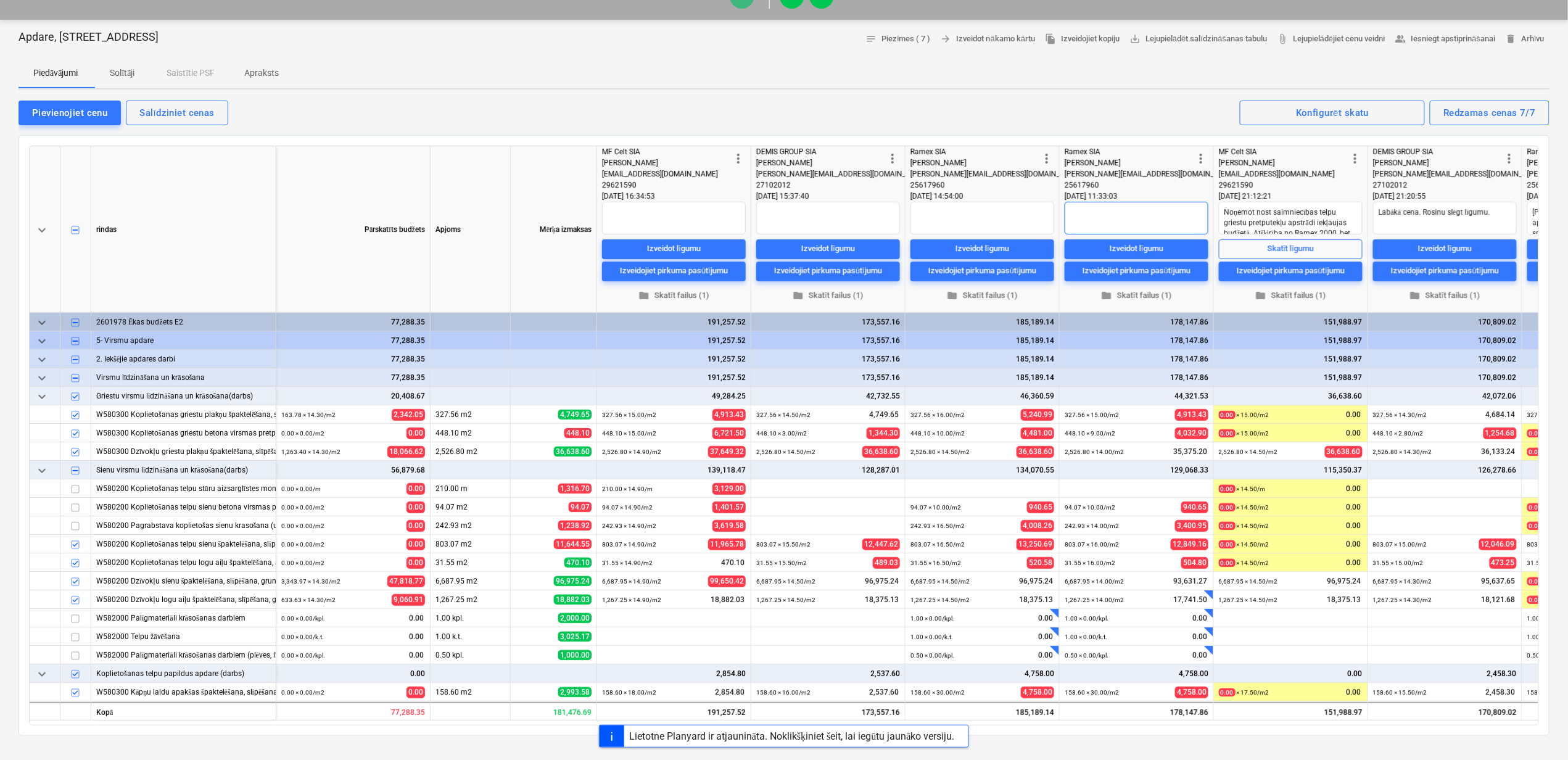
scroll to position [73, 0]
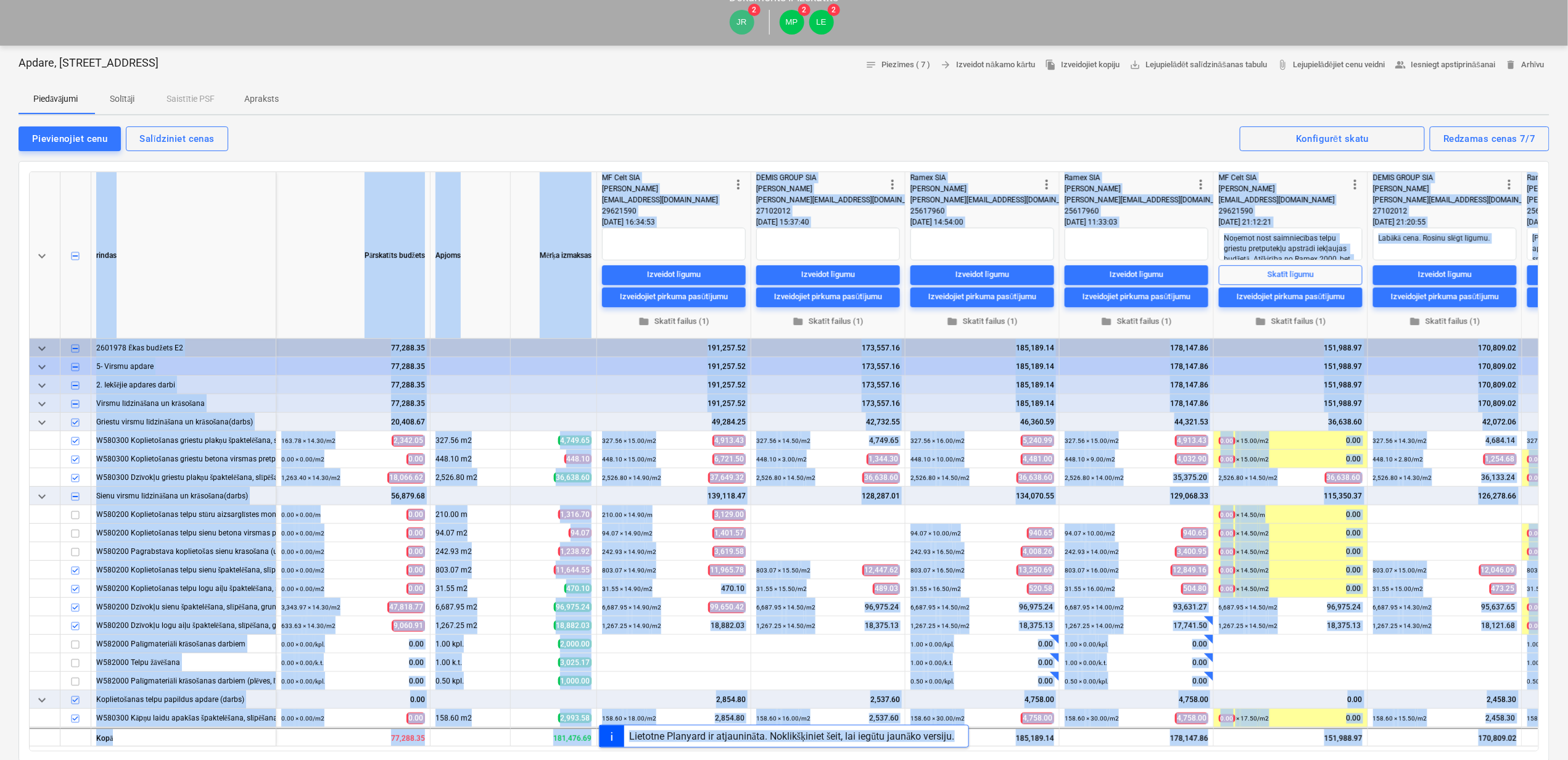
drag, startPoint x: 1361, startPoint y: 750, endPoint x: 1555, endPoint y: 745, distance: 194.1
click at [1555, 687] on div "Projekti Kontakti Uzņēmums Konsolidētie rēķini 1 Iesūtne 9 format_size keyboard…" at bounding box center [784, 307] width 1568 height 760
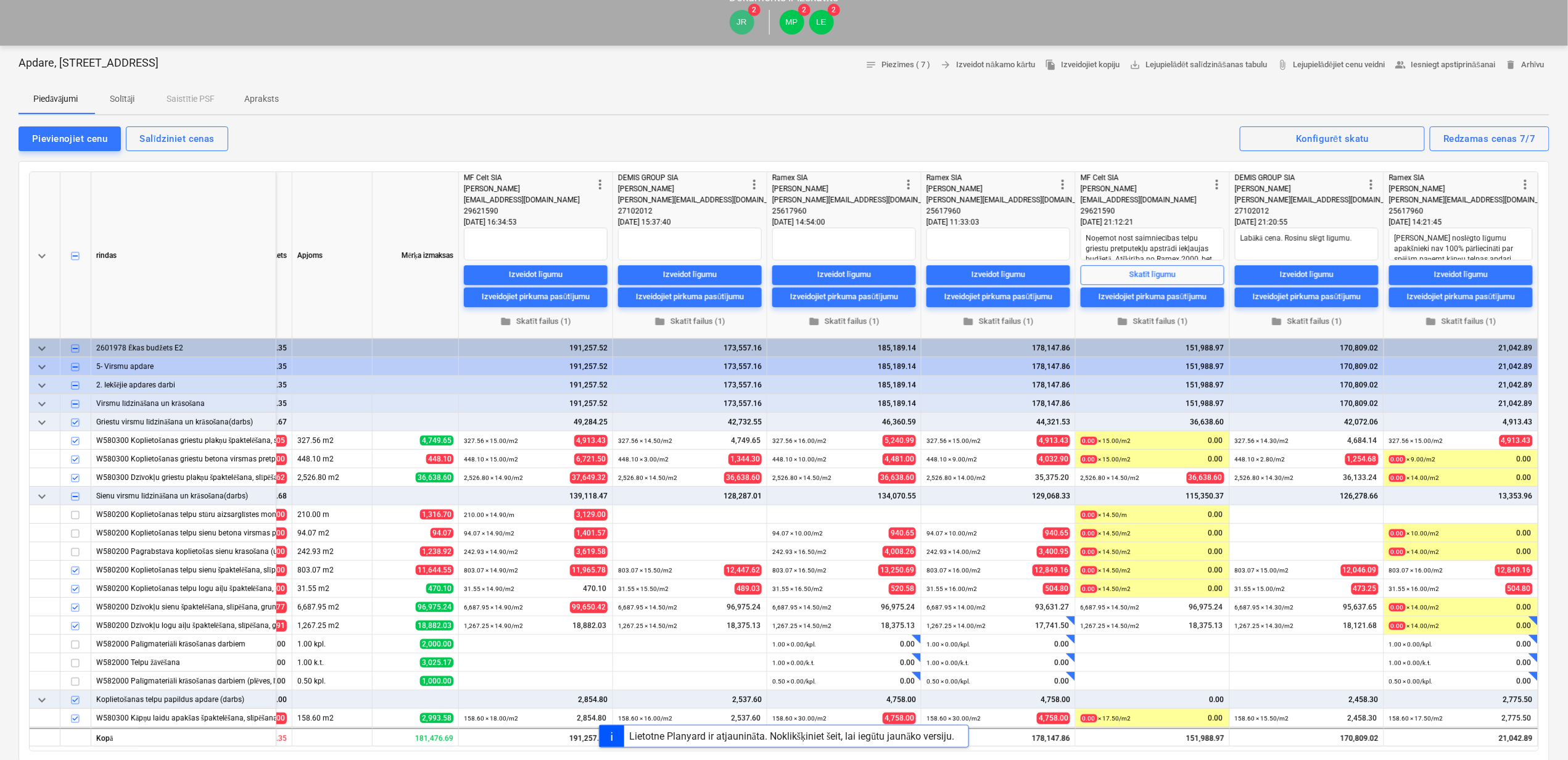
click at [1188, 136] on div "Pievienojiet cenu Salīdziniet cenas Redzamas cenas 7/7 Konfigurēt skatu" at bounding box center [784, 138] width 1531 height 26
click at [1307, 274] on div "Izveidot līgumu" at bounding box center [1307, 274] width 53 height 14
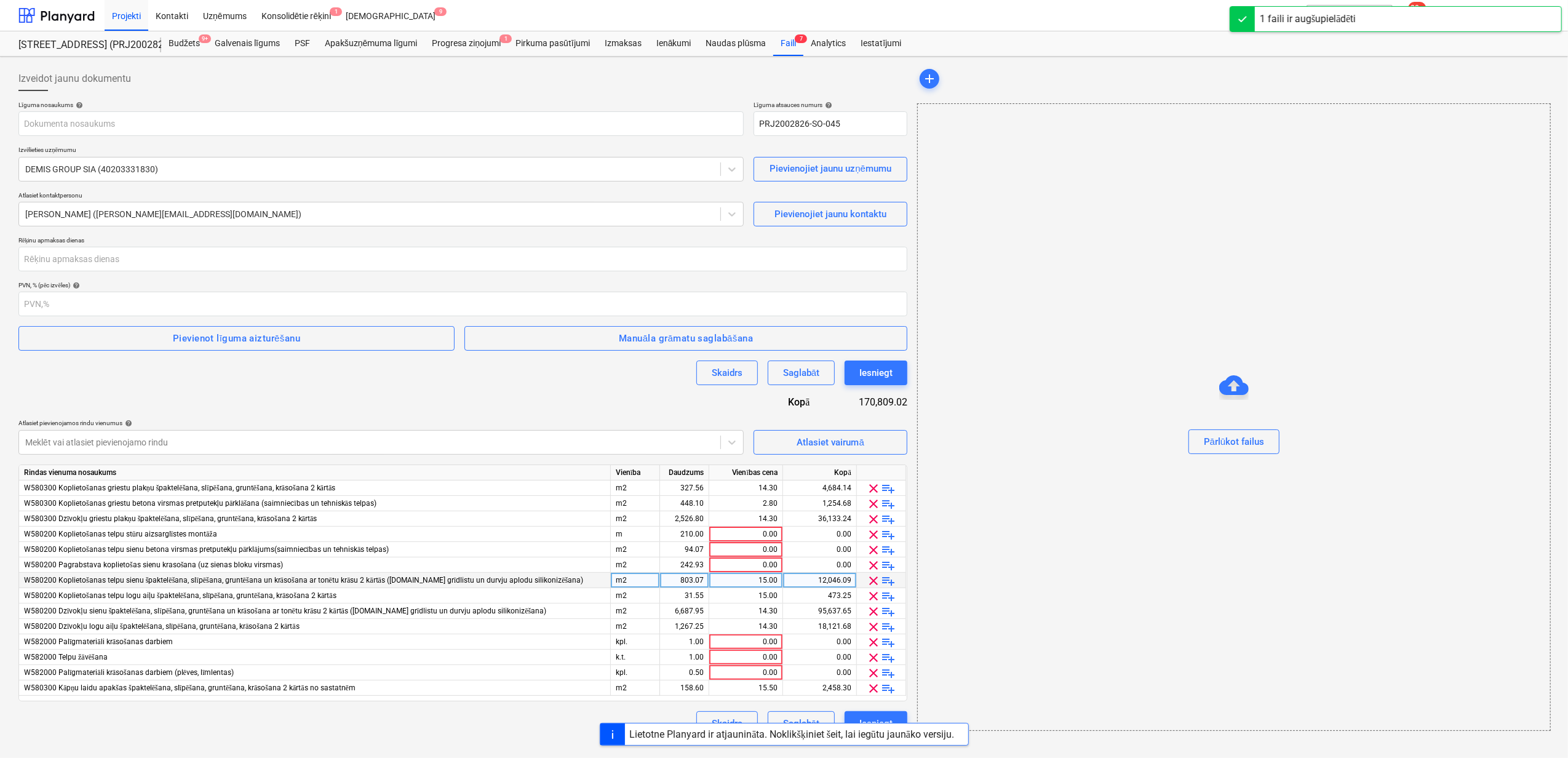
type input "2601978_033_DEMIS_GROUP_SIA_20250908_Ligums_apdares_darbi_2025-2_S8_1karta (1).…"
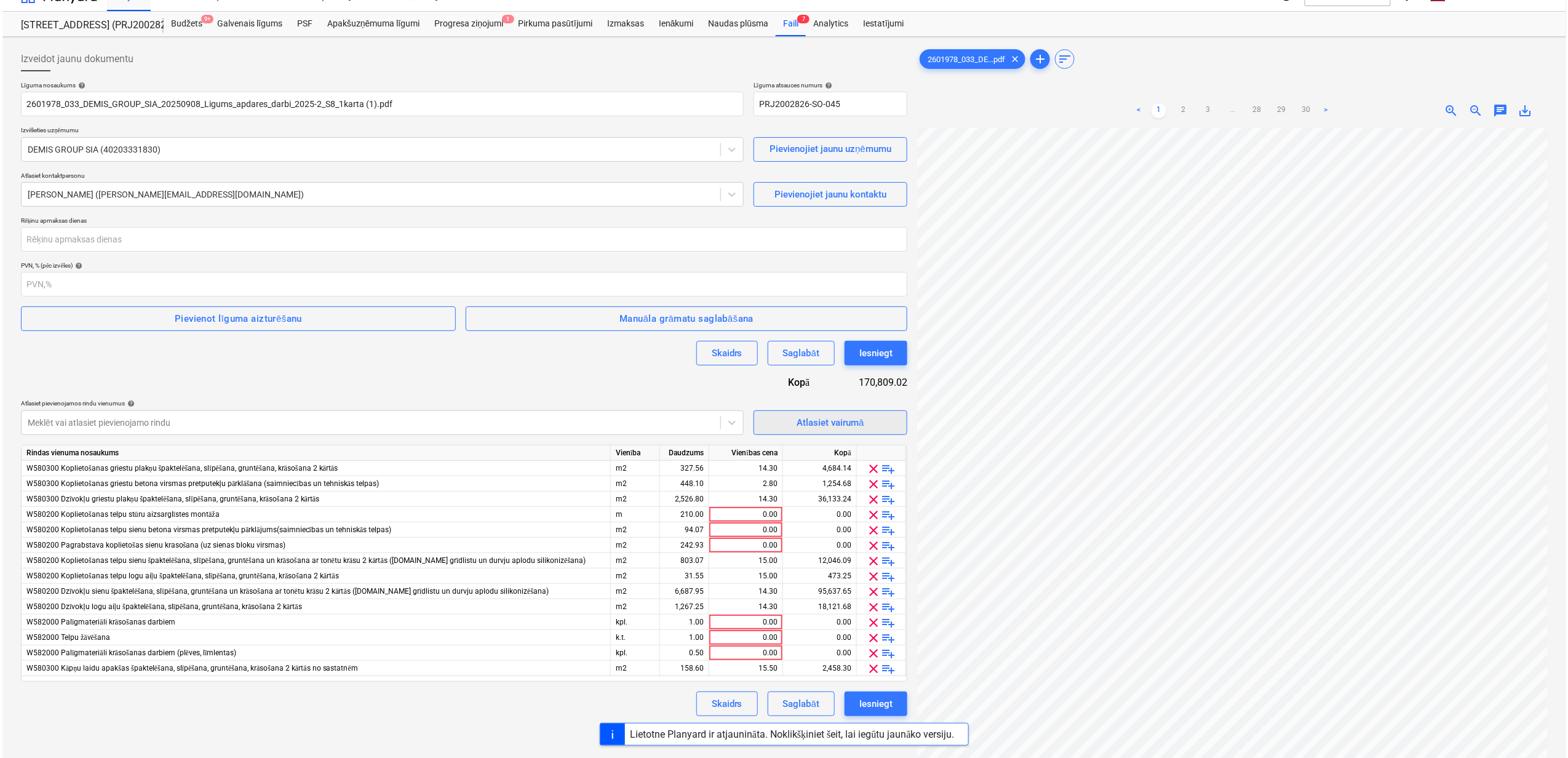
scroll to position [82, 0]
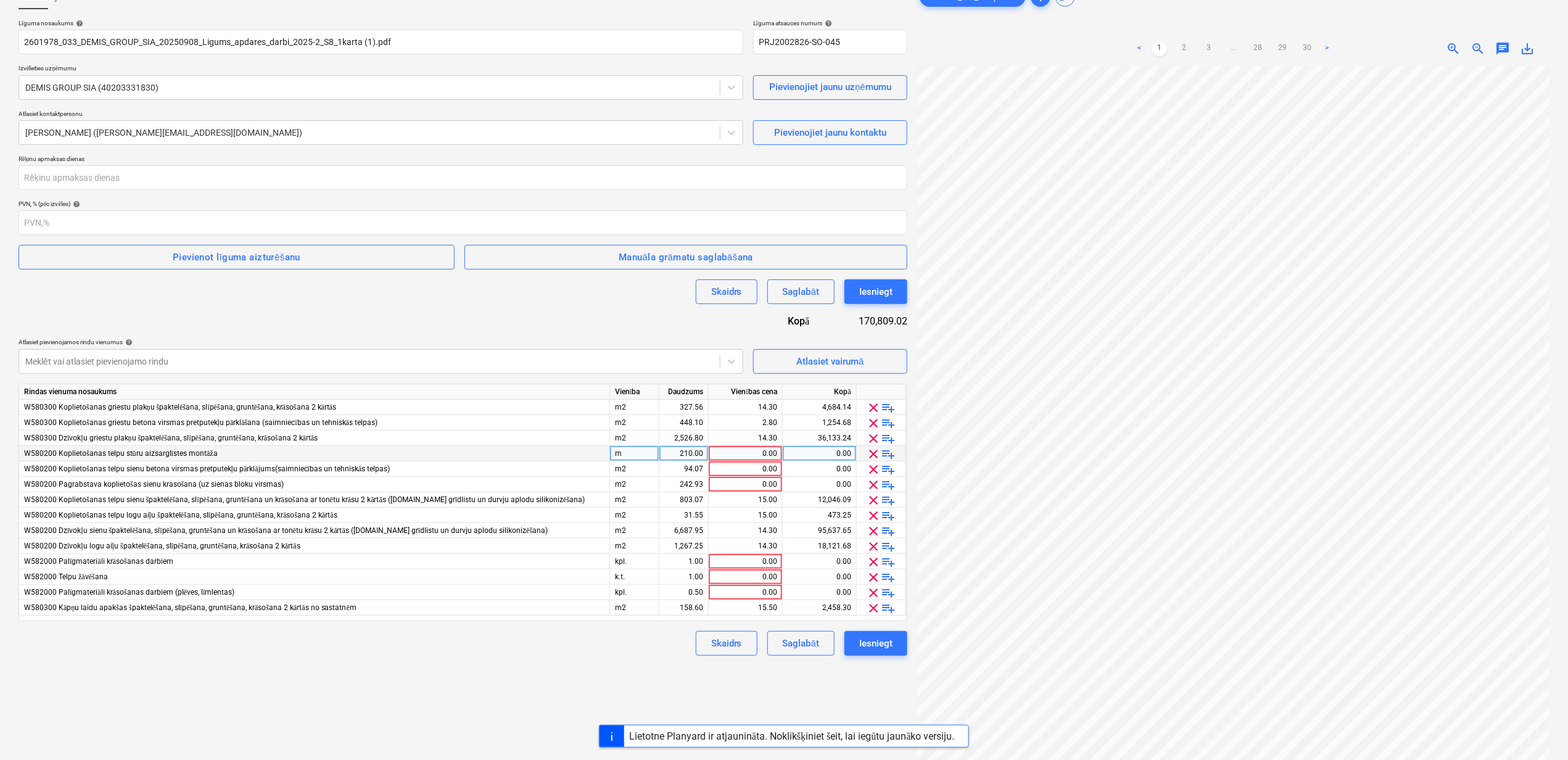
click at [872, 454] on span "clear" at bounding box center [874, 454] width 15 height 15
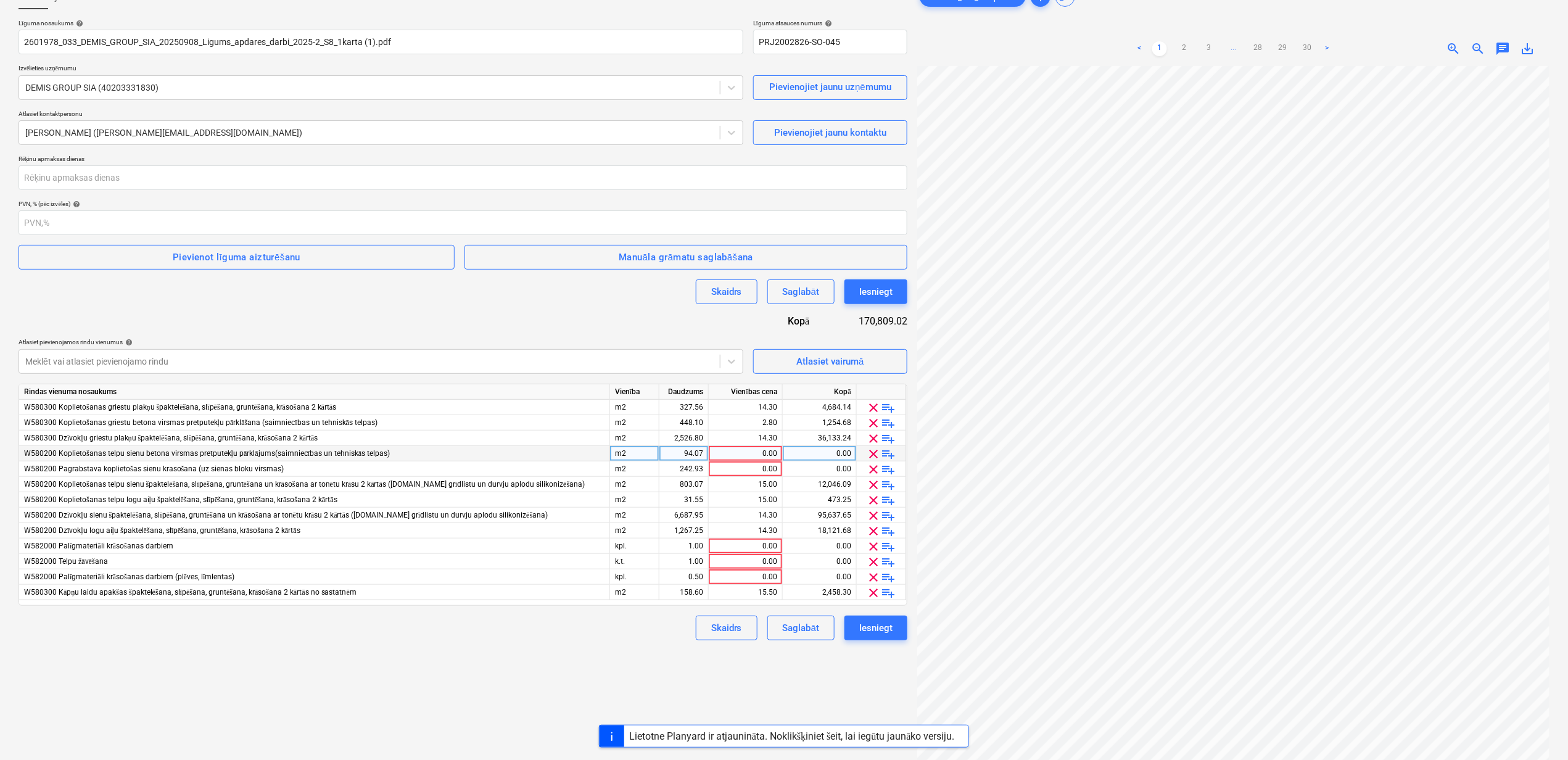
click at [872, 454] on span "clear" at bounding box center [874, 454] width 15 height 15
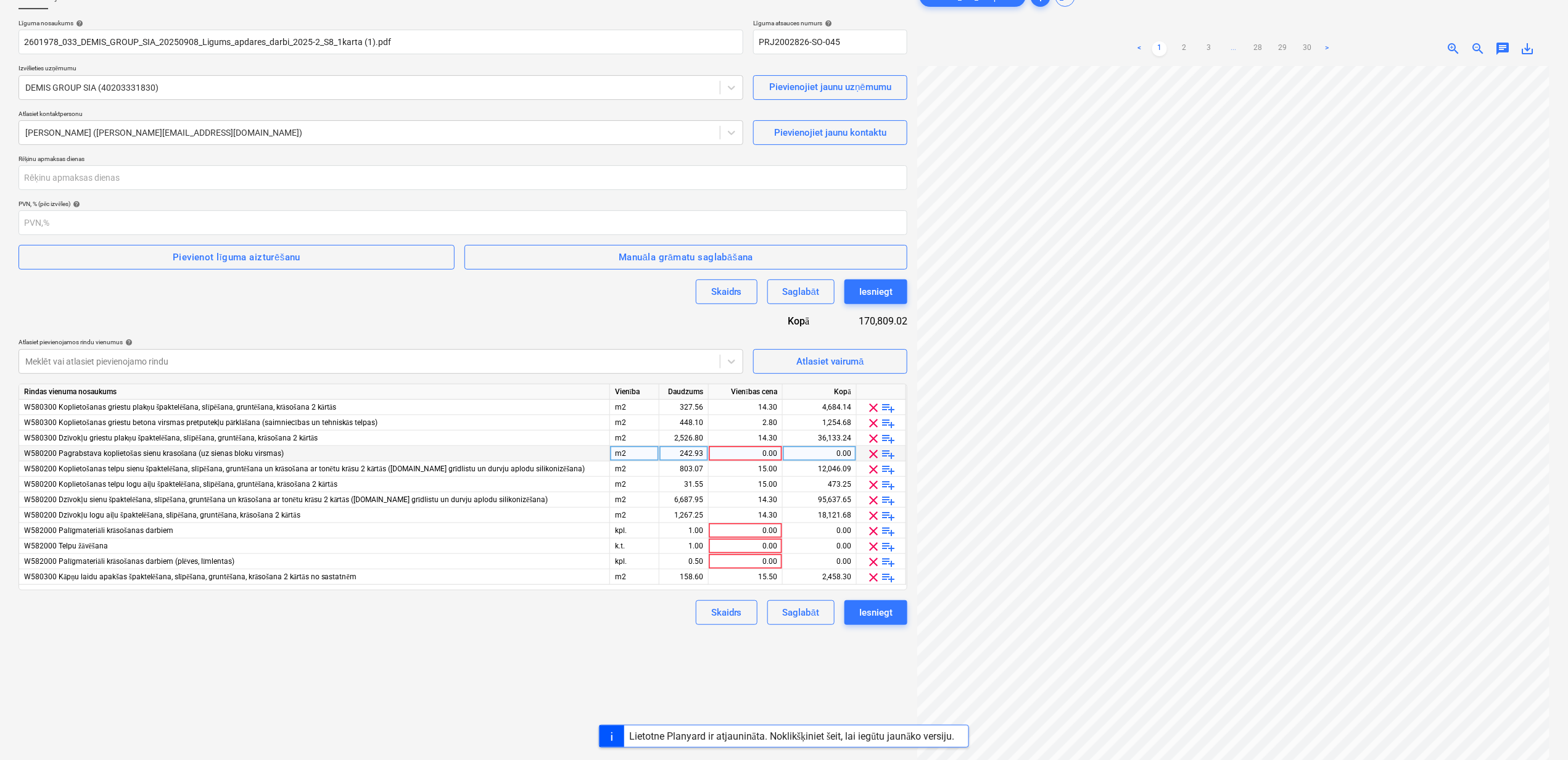
click at [872, 454] on span "clear" at bounding box center [874, 454] width 15 height 15
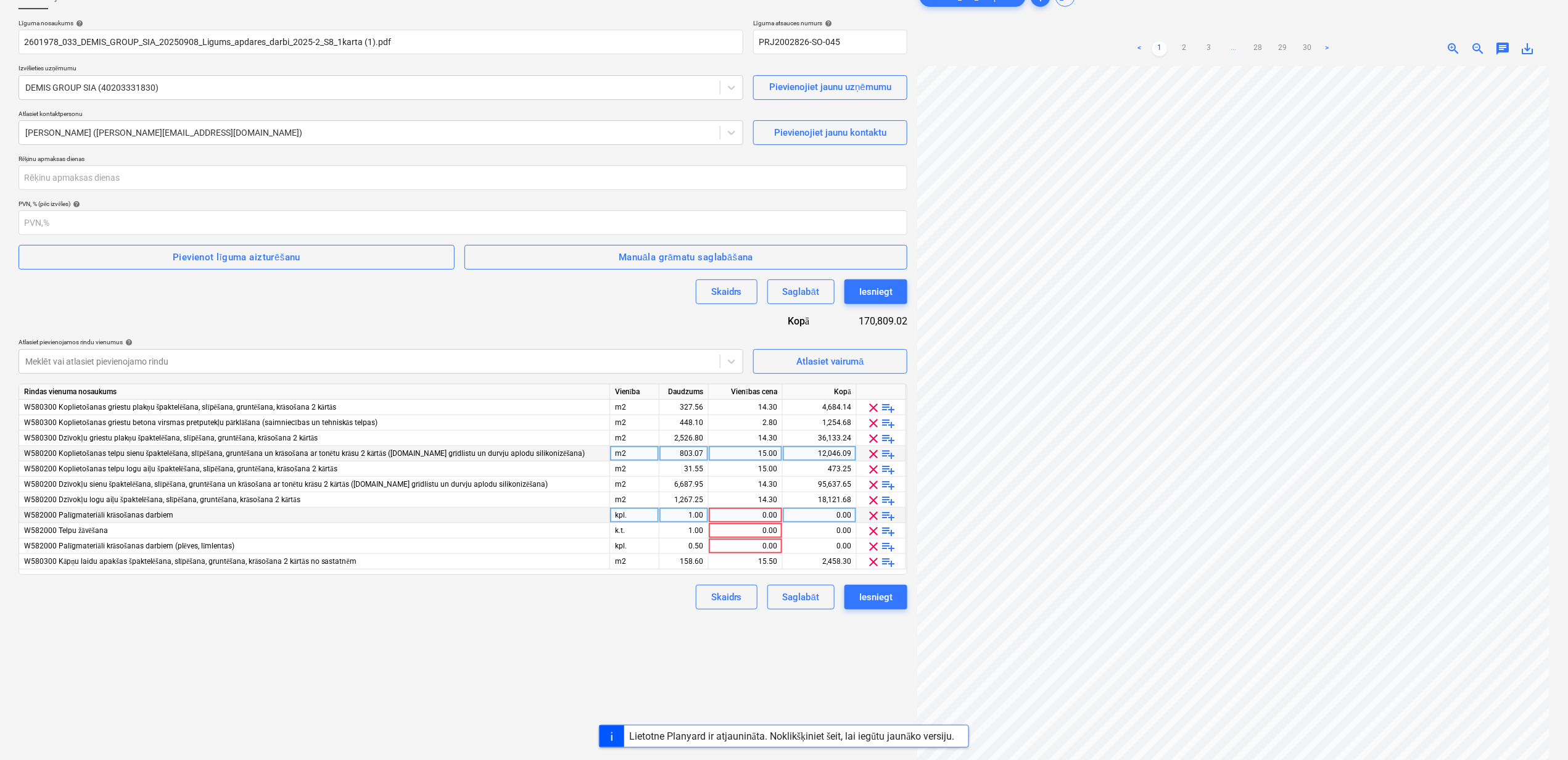
click at [876, 516] on span "clear" at bounding box center [874, 516] width 15 height 15
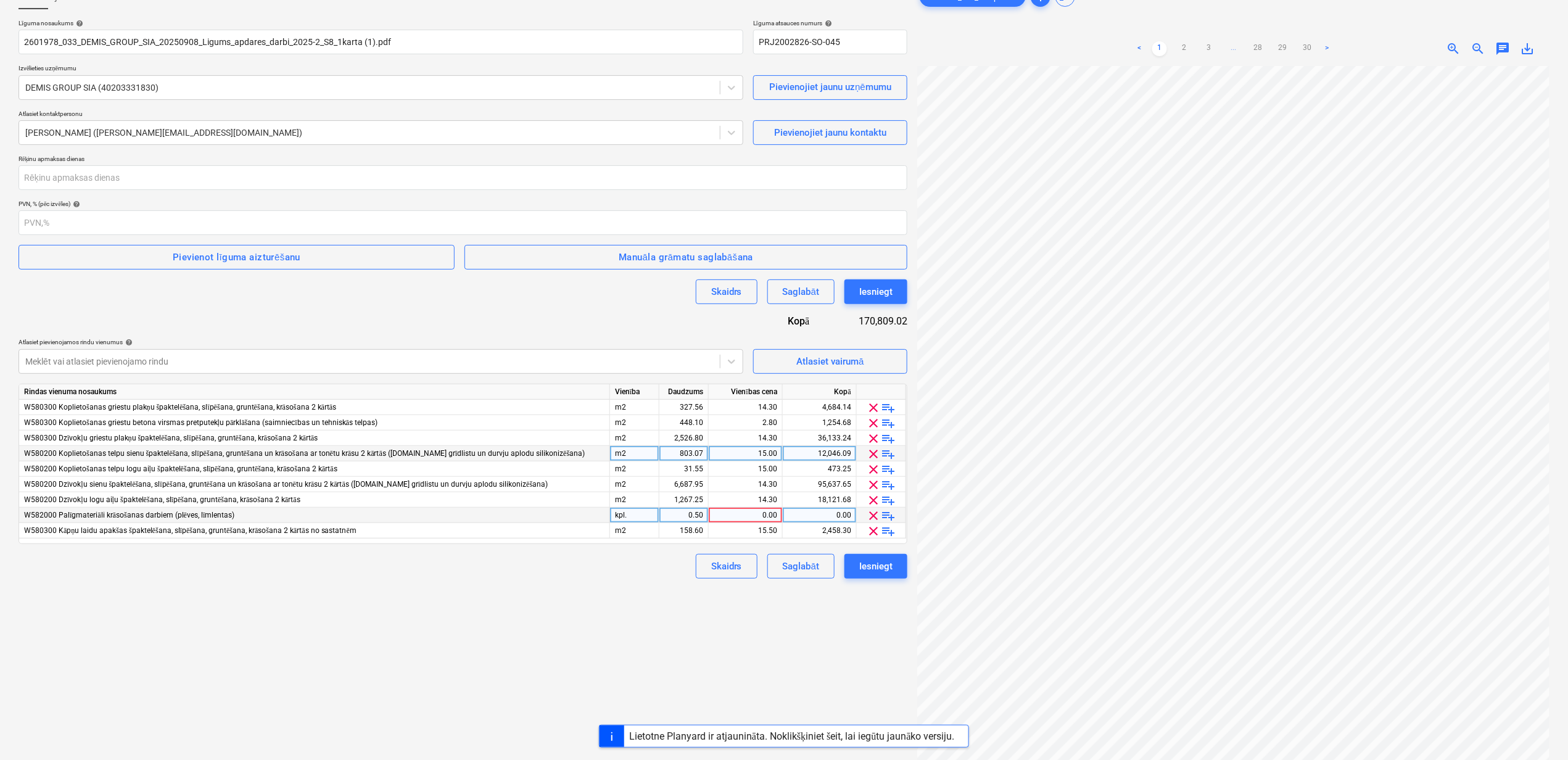
click at [876, 516] on span "clear" at bounding box center [874, 516] width 15 height 15
click at [876, 514] on span "clear" at bounding box center [874, 516] width 15 height 15
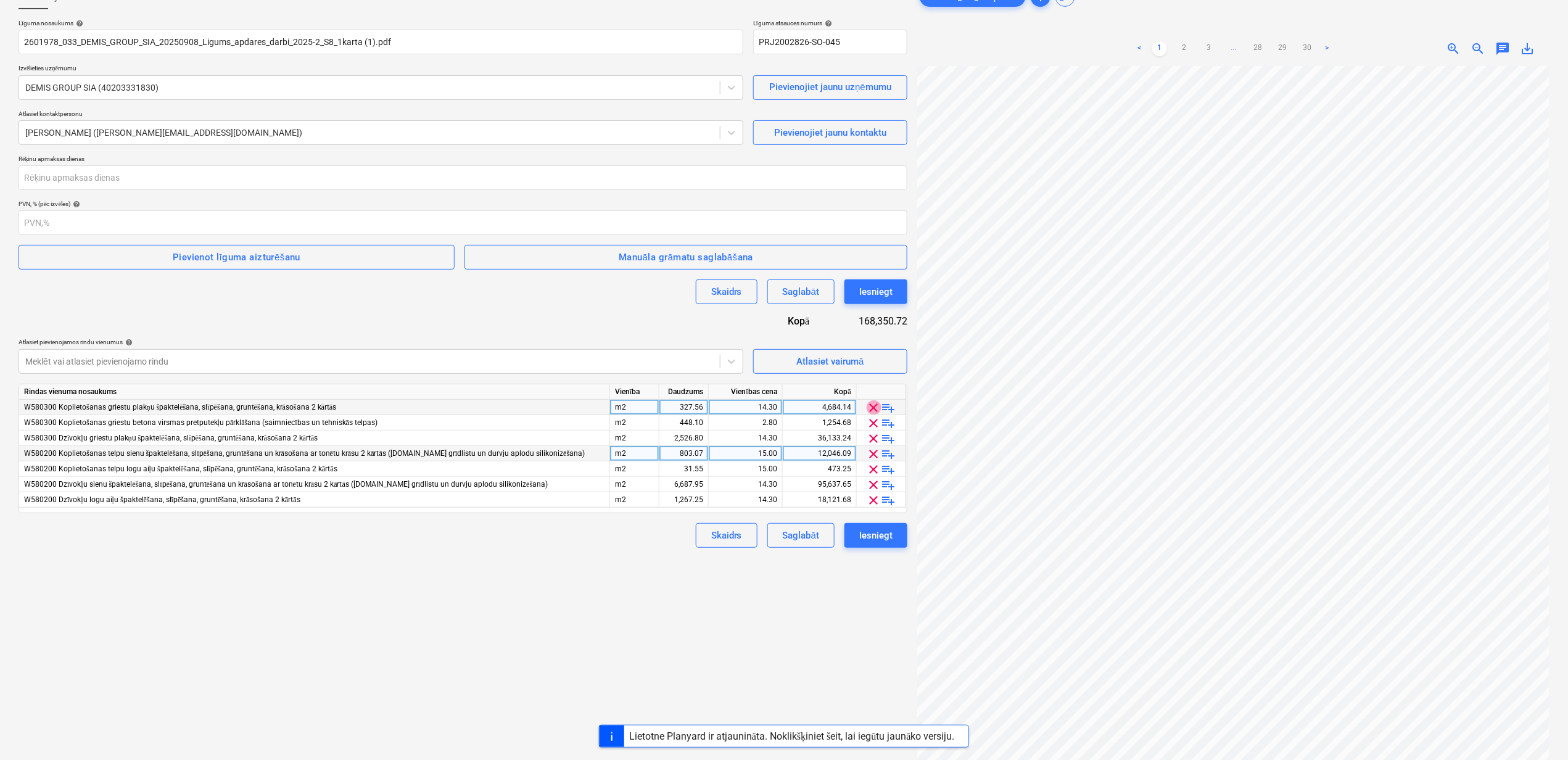
click at [872, 408] on span "clear" at bounding box center [874, 408] width 15 height 15
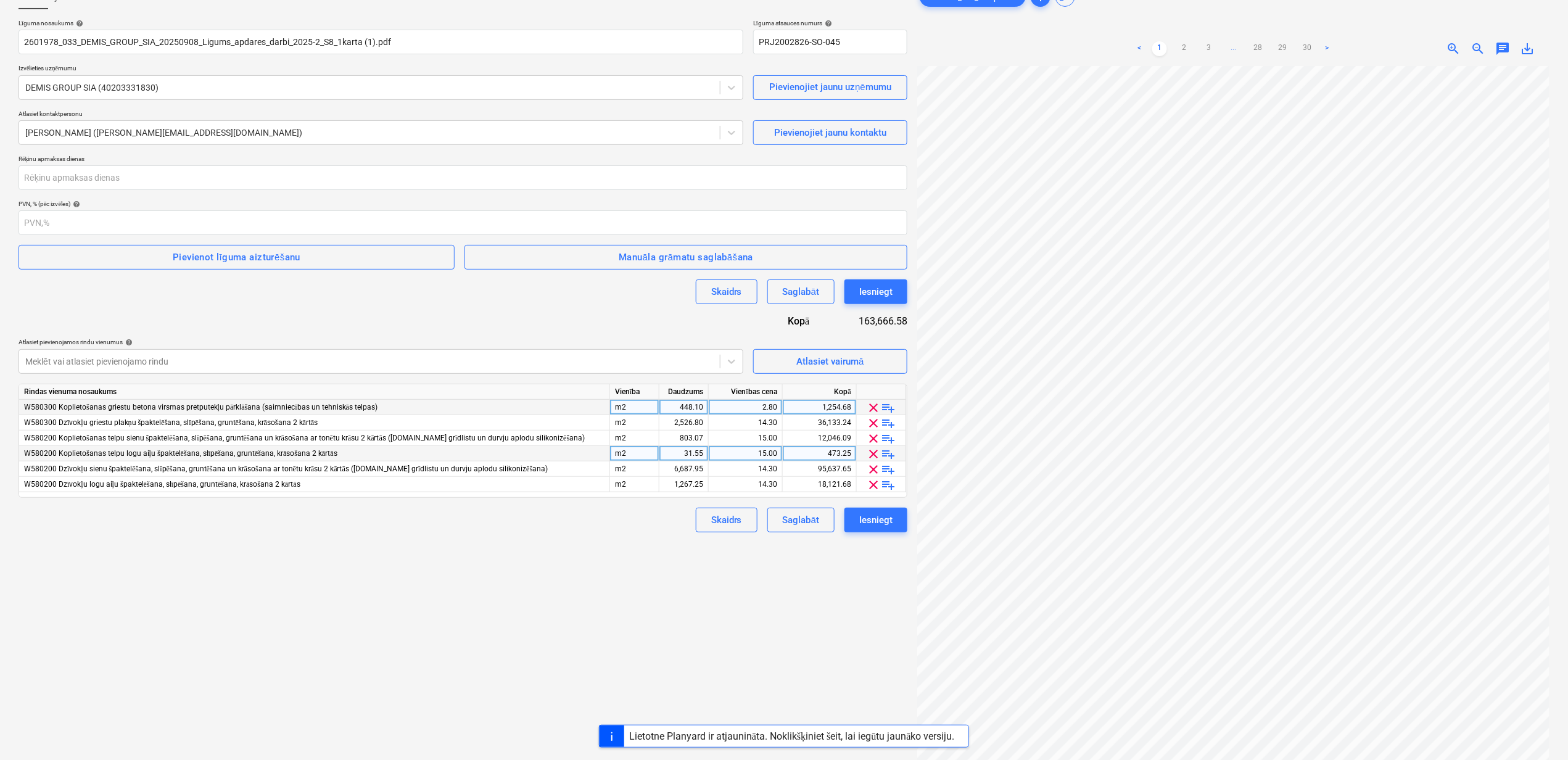
click at [872, 408] on span "clear" at bounding box center [874, 408] width 15 height 15
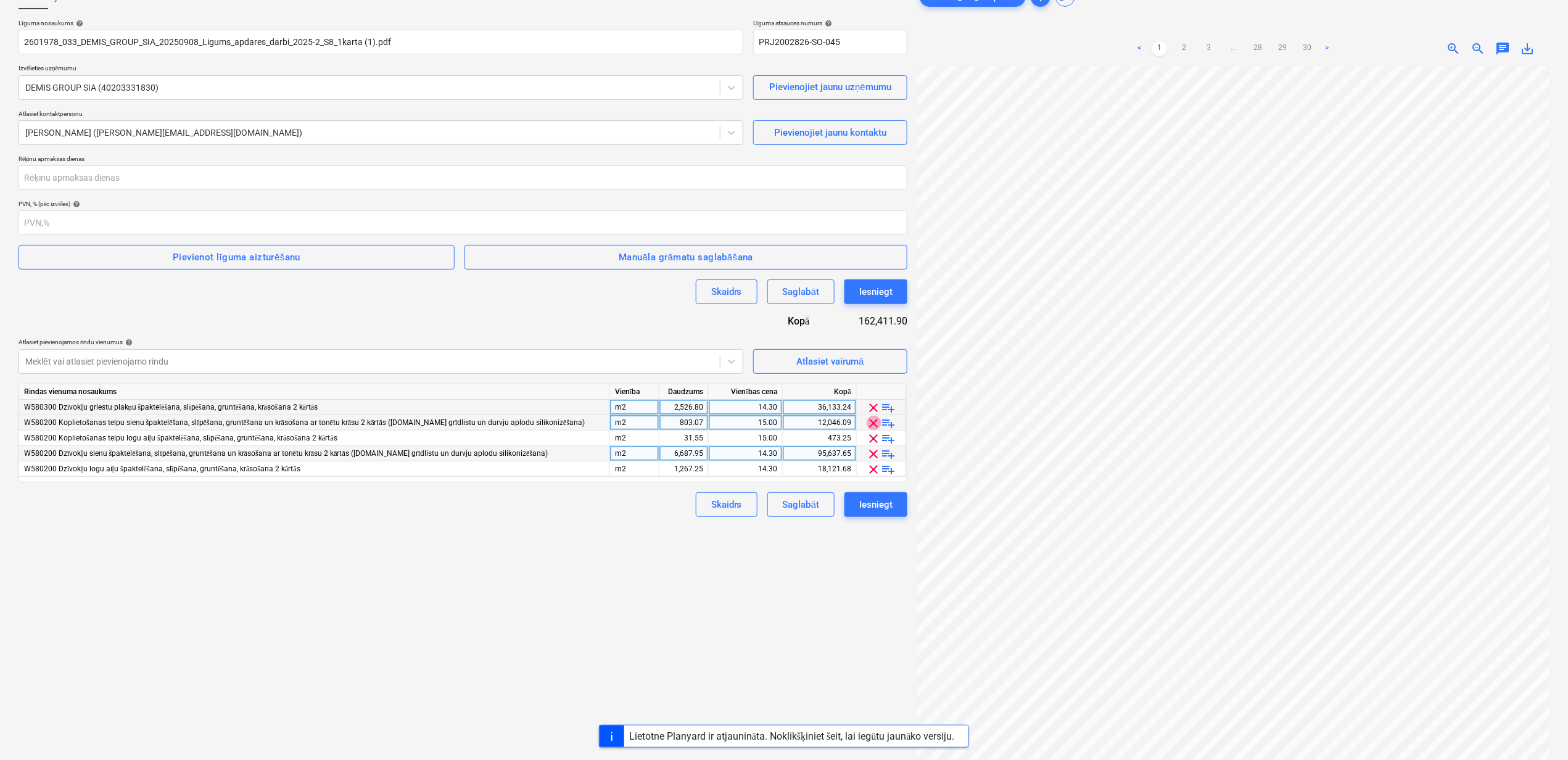
click at [872, 425] on span "clear" at bounding box center [874, 423] width 15 height 15
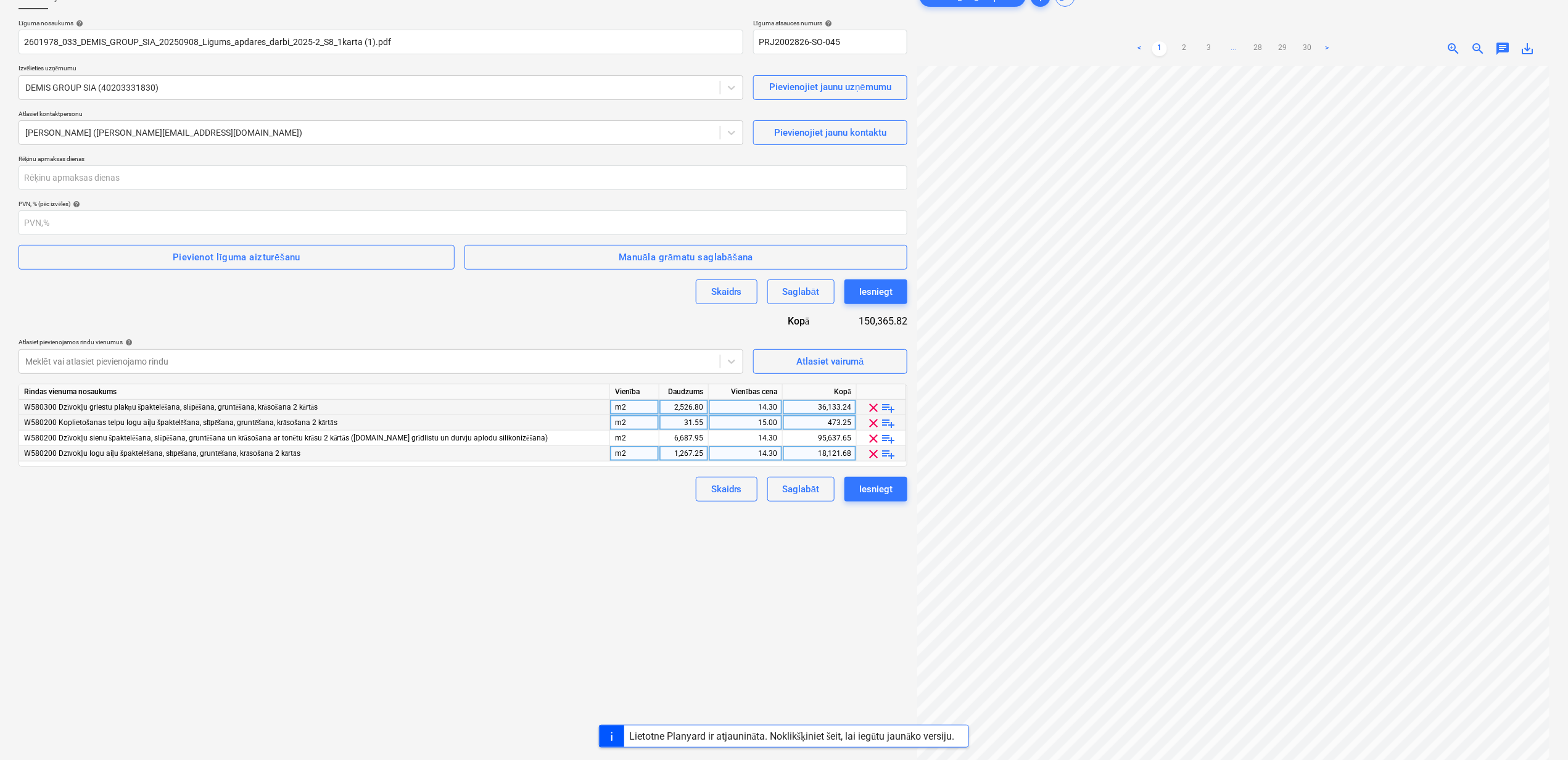
click at [872, 425] on span "clear" at bounding box center [874, 423] width 15 height 15
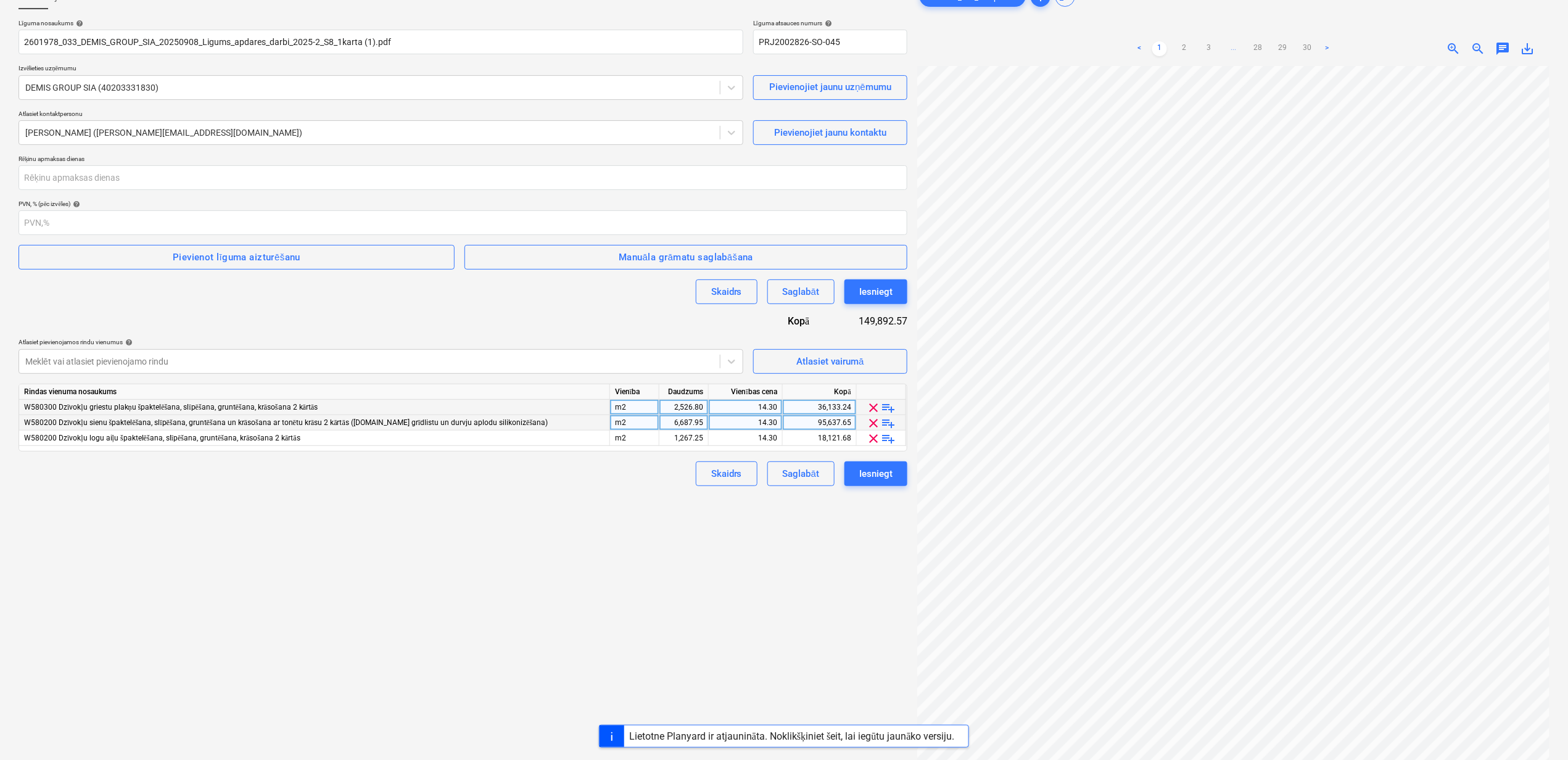
click at [669, 404] on div "2,526.80" at bounding box center [684, 407] width 39 height 15
type input "1263.4"
click at [617, 530] on div "Izveidot jaunu dokumentu Līguma nosaukums help 2601978_033_DEMIS_GROUP_SIA_2025…" at bounding box center [462, 388] width 898 height 817
click at [676, 424] on div "6,687.95" at bounding box center [684, 422] width 39 height 15
type input "3343.97"
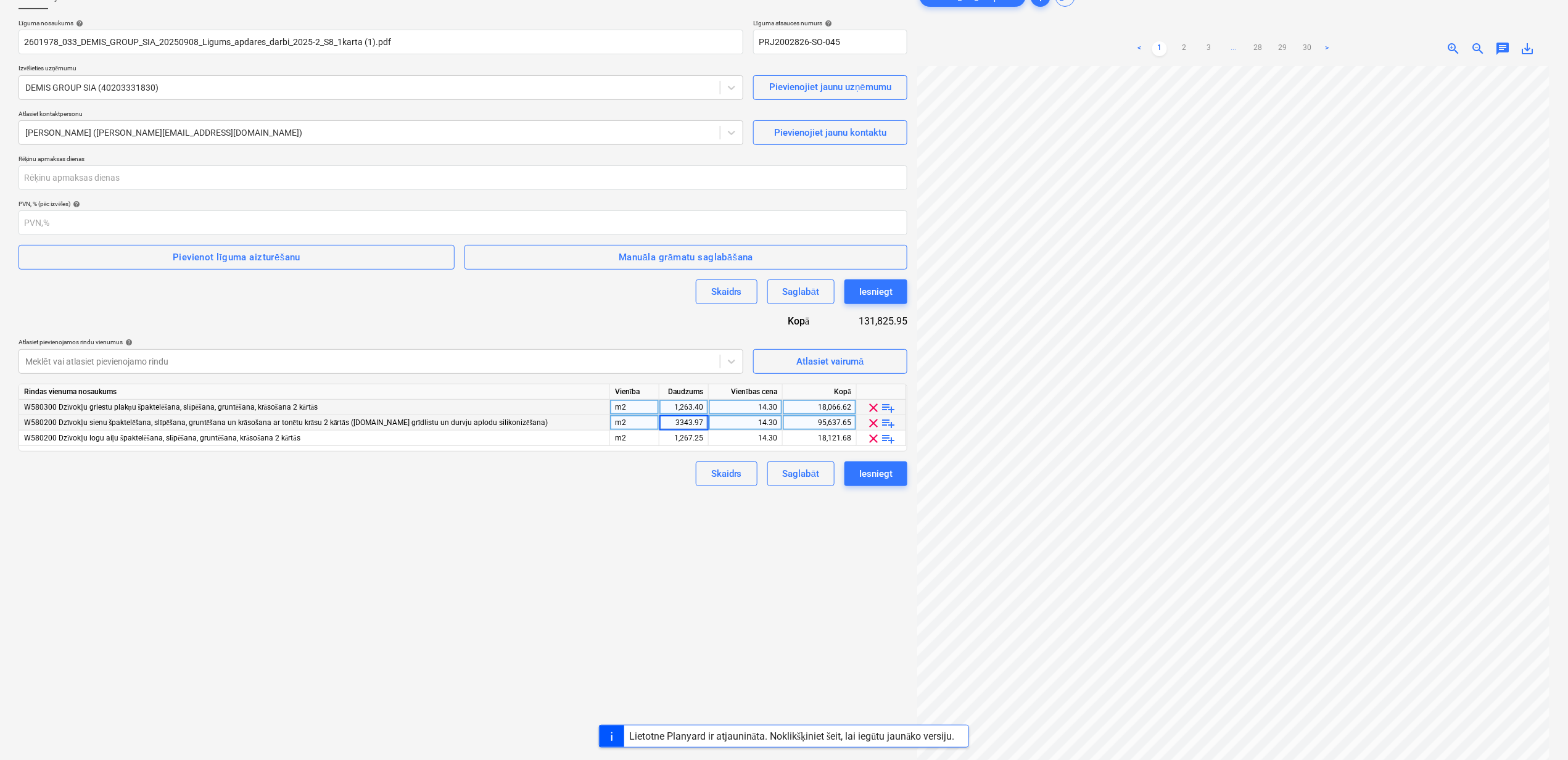
drag, startPoint x: 572, startPoint y: 561, endPoint x: 578, endPoint y: 546, distance: 16.2
click at [574, 561] on div "Izveidot jaunu dokumentu Līguma nosaukums help 2601978_033_DEMIS_GROUP_SIA_2025…" at bounding box center [462, 388] width 898 height 817
drag, startPoint x: 676, startPoint y: 440, endPoint x: 675, endPoint y: 682, distance: 242.0
click at [676, 440] on div "1,267.25" at bounding box center [684, 438] width 39 height 15
type input "633.63"
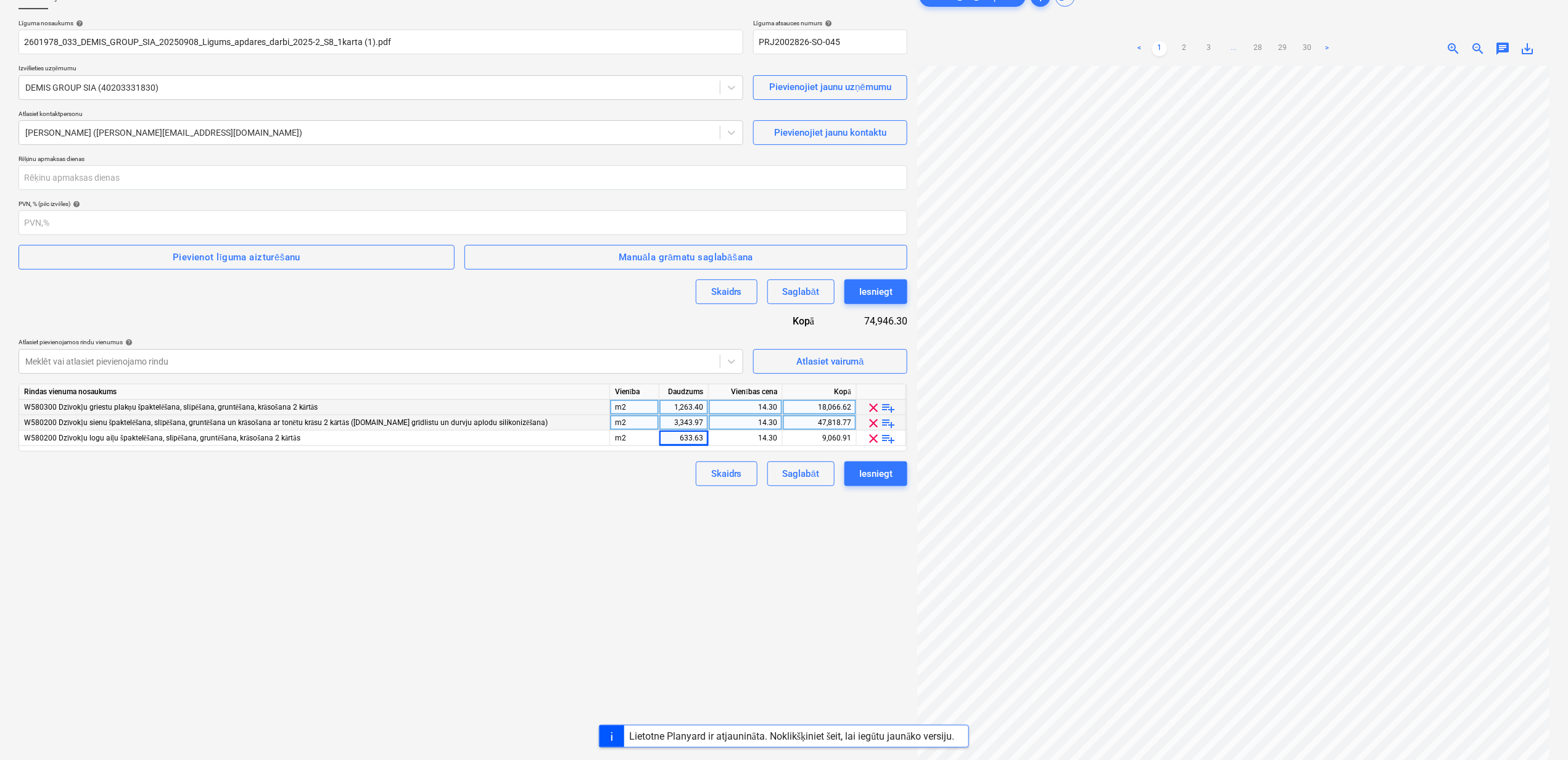
click at [604, 628] on div "Izveidot jaunu dokumentu Līguma nosaukums help 2601978_033_DEMIS_GROUP_SIA_2025…" at bounding box center [462, 388] width 898 height 817
click at [872, 479] on div "Iesniegt" at bounding box center [876, 474] width 33 height 16
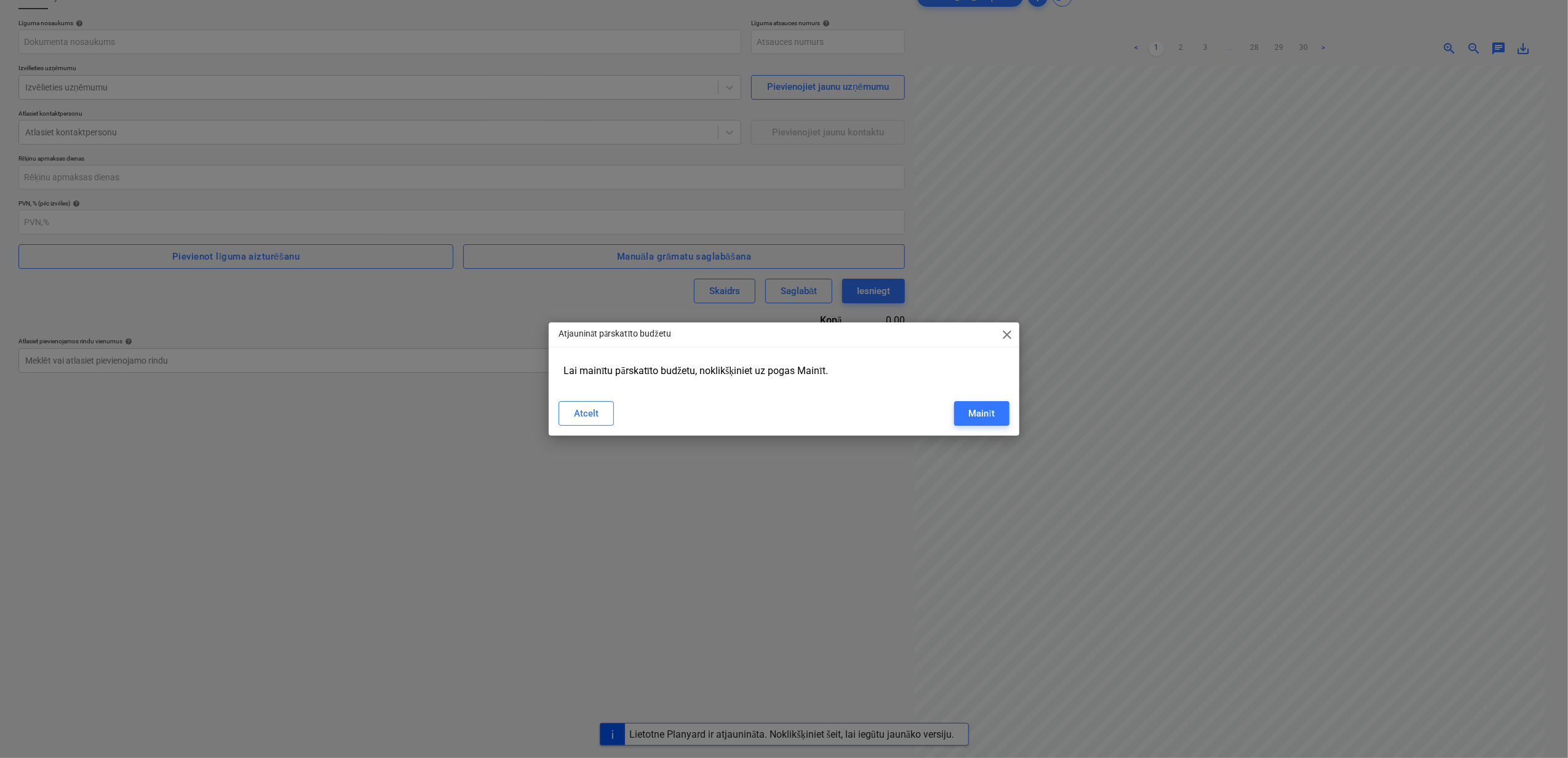
type input "PRJ2002826-SO-046"
click at [589, 412] on div "Atcelt" at bounding box center [586, 413] width 25 height 16
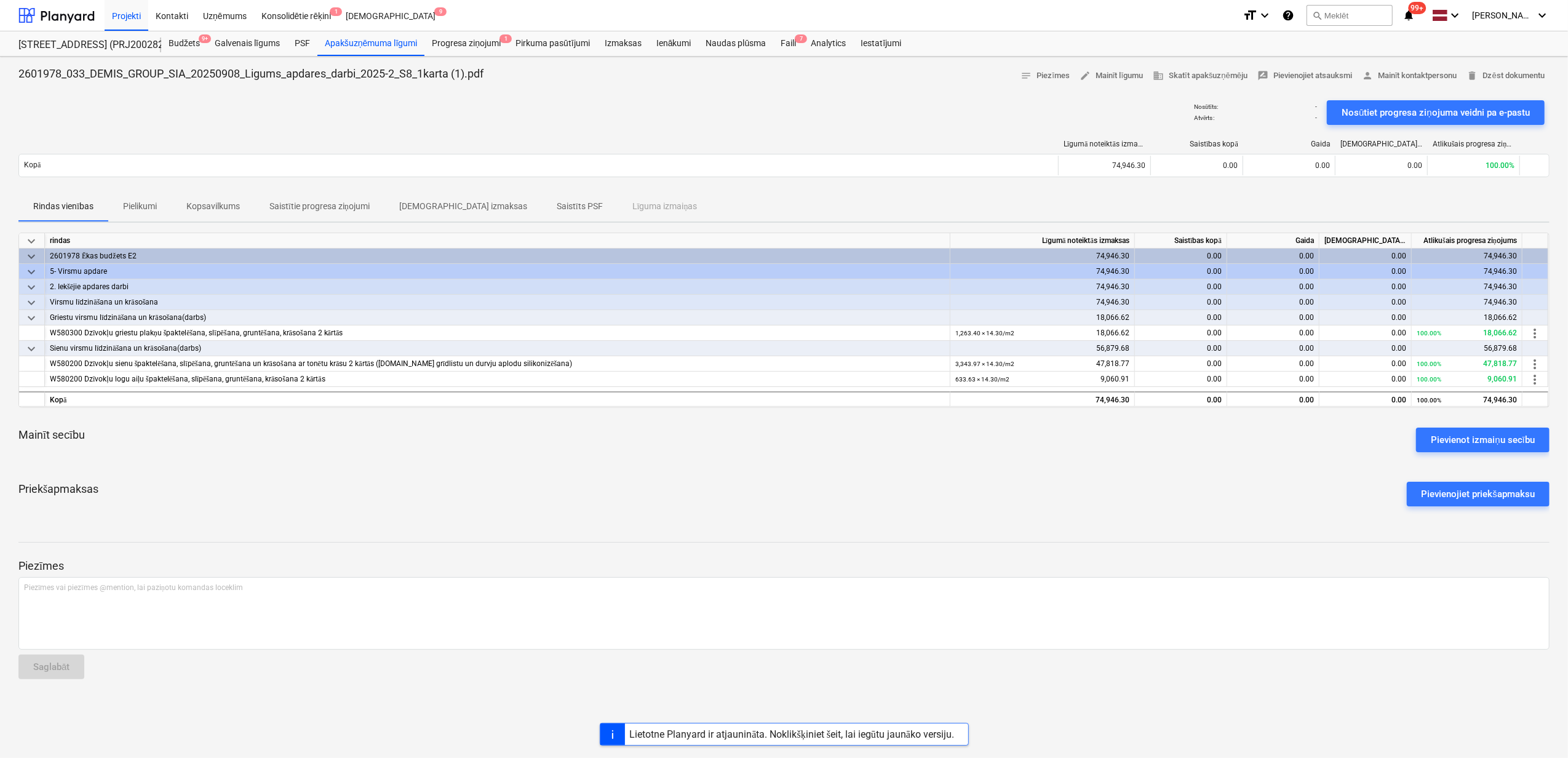
click at [666, 493] on div "Priekšapmaksas Pievienojiet priekšapmaksu" at bounding box center [784, 494] width 1531 height 45
click at [185, 37] on div "Budžets 9+" at bounding box center [184, 43] width 46 height 25
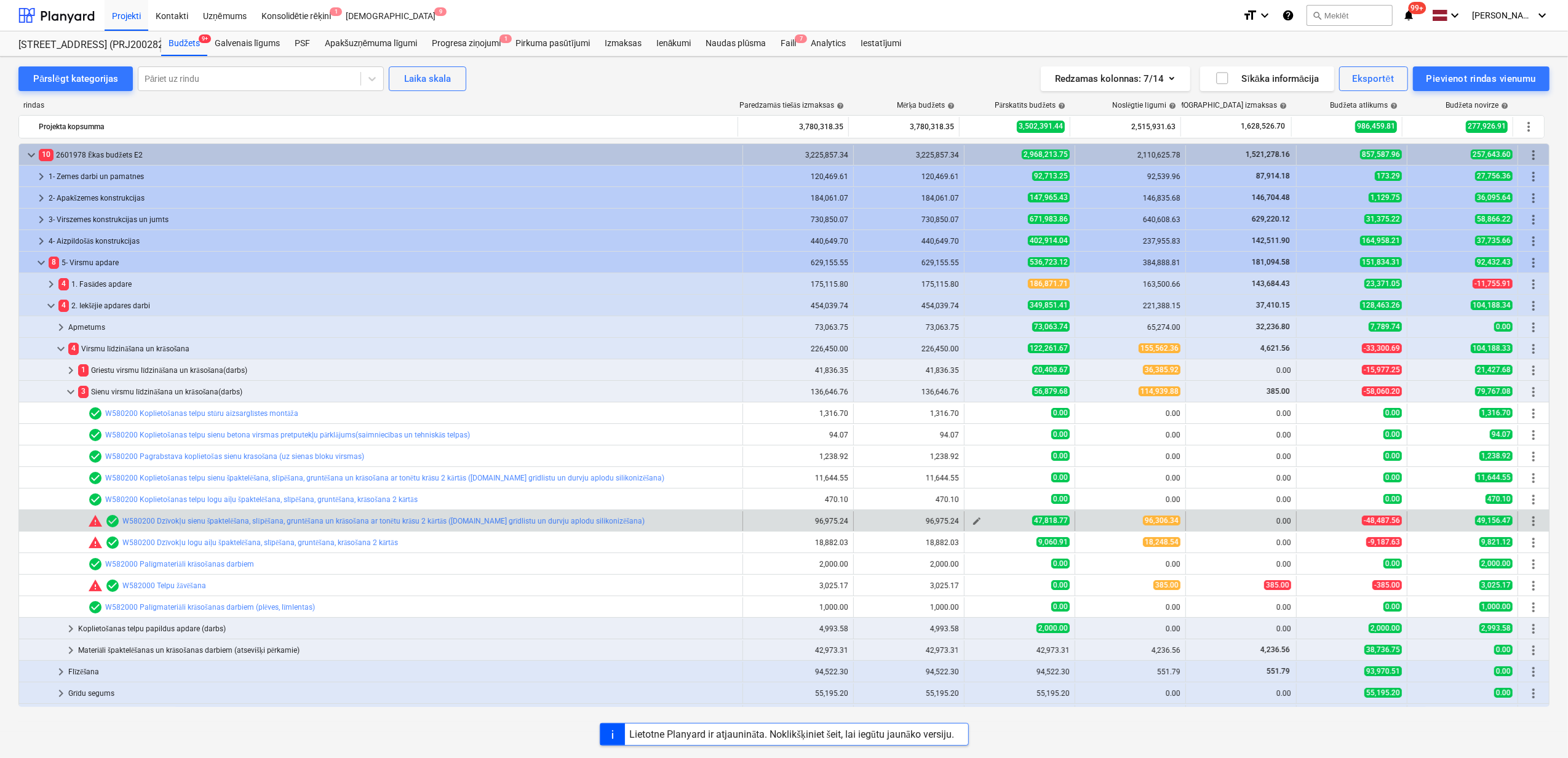
click at [973, 524] on span "edit" at bounding box center [977, 521] width 10 height 10
type textarea "x"
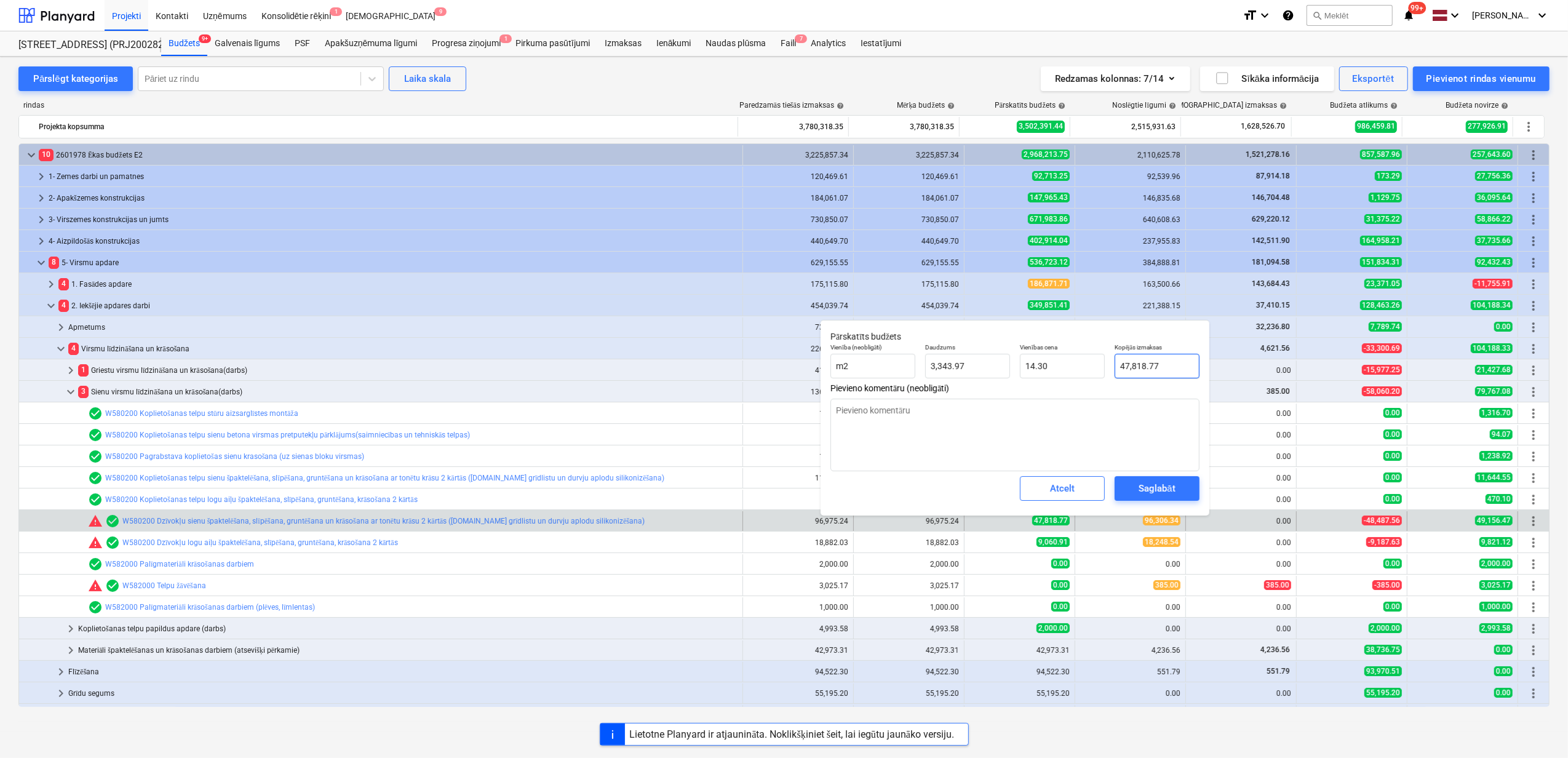
type input "47818.771"
click at [1179, 362] on input "47818.771" at bounding box center [1158, 366] width 85 height 25
drag, startPoint x: 1172, startPoint y: 367, endPoint x: 1096, endPoint y: 372, distance: 76.2
click at [1096, 372] on div "Vienība (neobligāti) m2 Daudzums 3,343.97 Vienības cena 14.30 Kopējās izmaksas …" at bounding box center [1015, 361] width 379 height 45
type textarea "x"
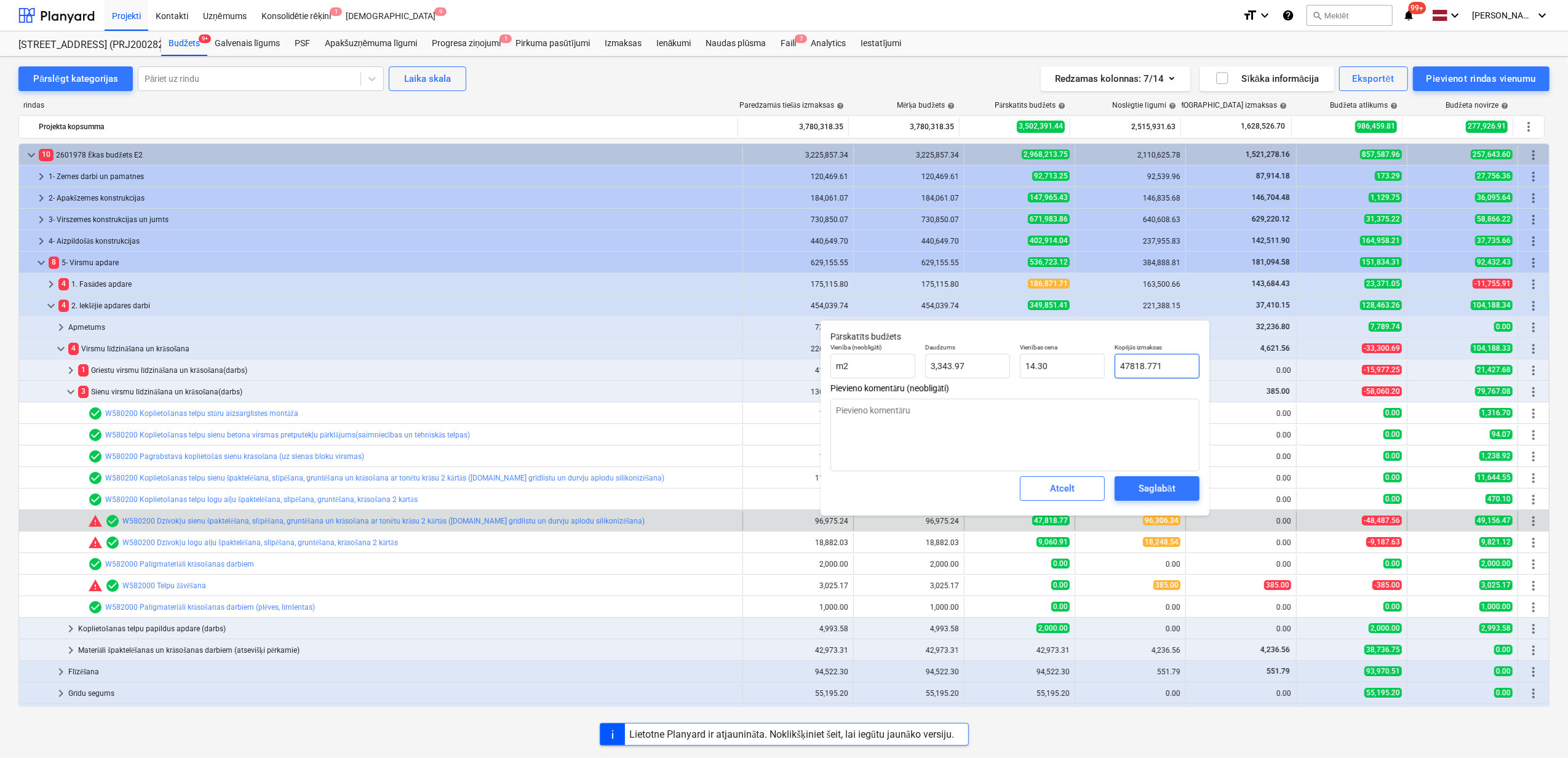
type input "9"
type input "0.00"
type textarea "x"
type input "96"
type input "0.03"
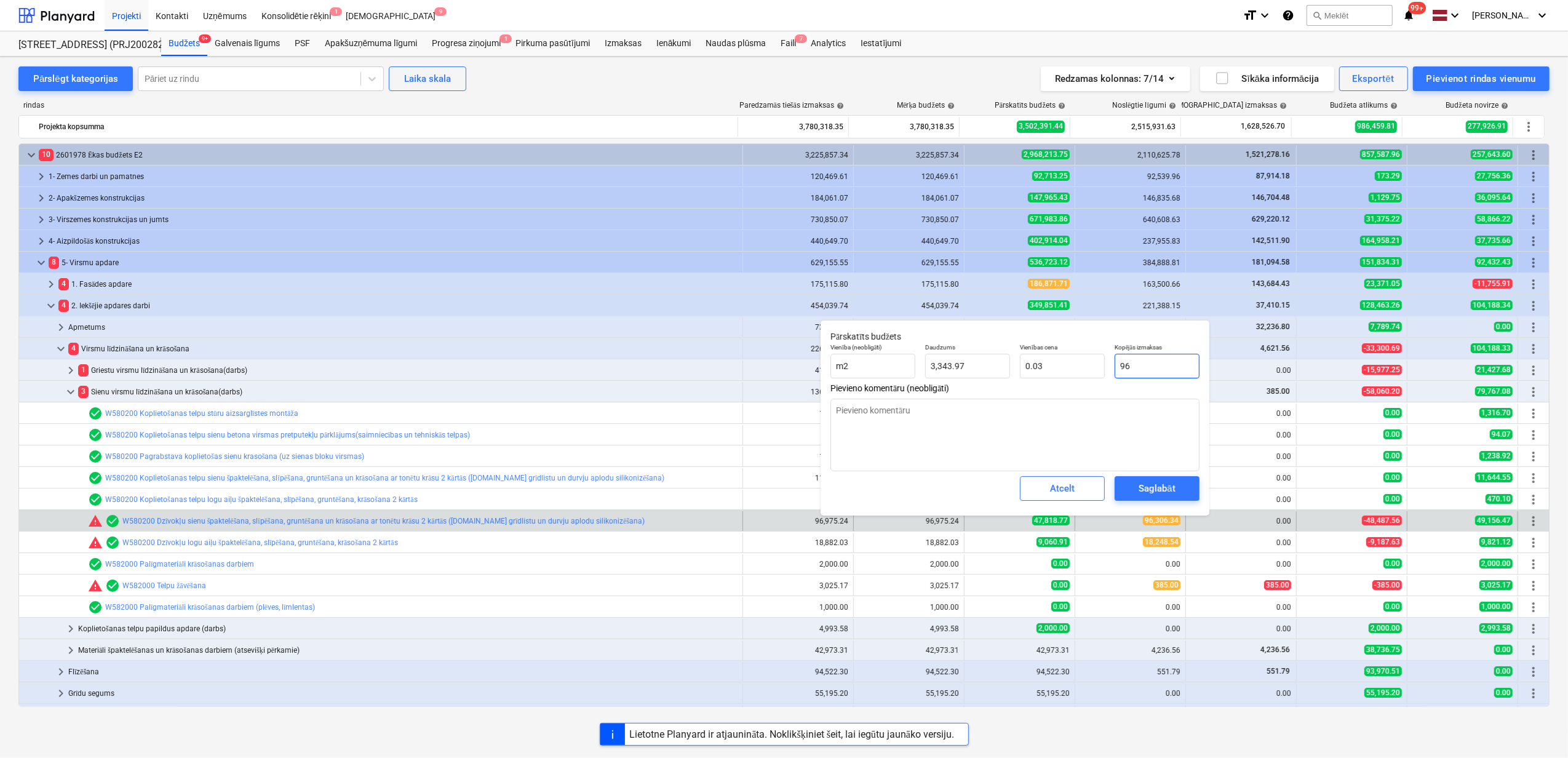
type textarea "x"
type input "969"
type input "0.29"
type textarea "x"
type input "9697"
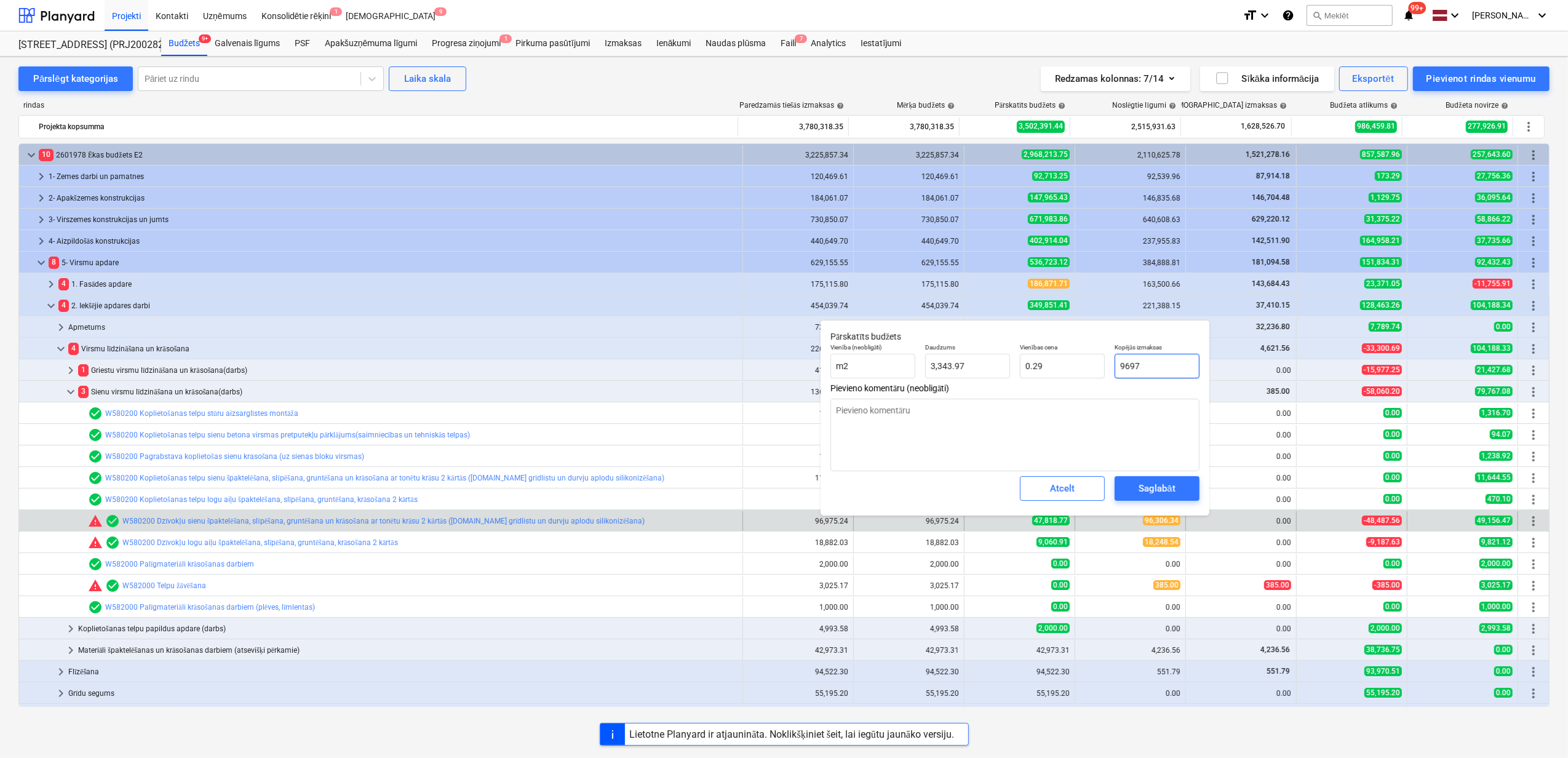
type input "2.90"
type textarea "x"
type input "96975"
type input "29.00"
type textarea "x"
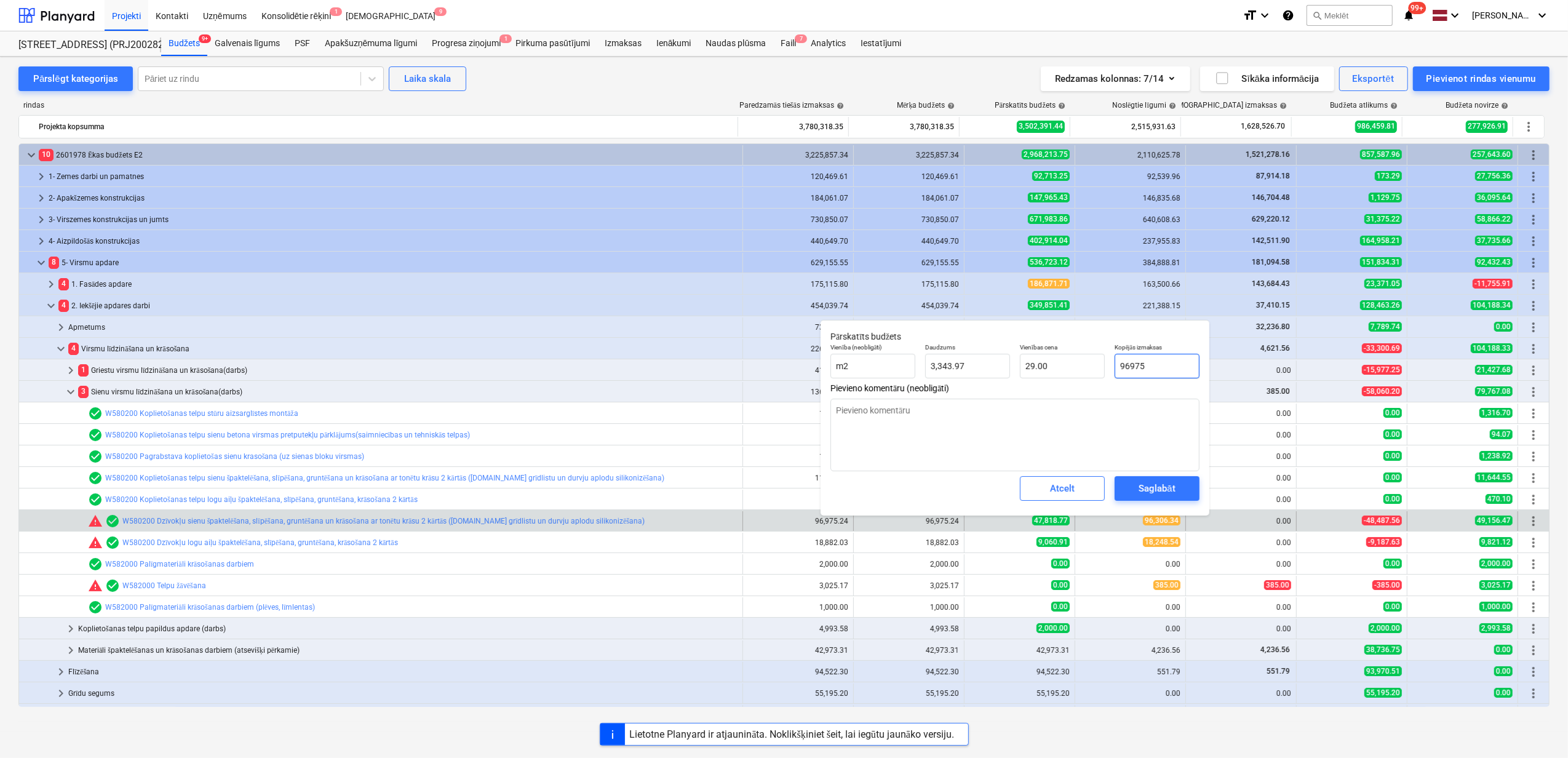
type input "96975."
type textarea "x"
type input "96975.2"
type textarea "x"
type input "96975.24"
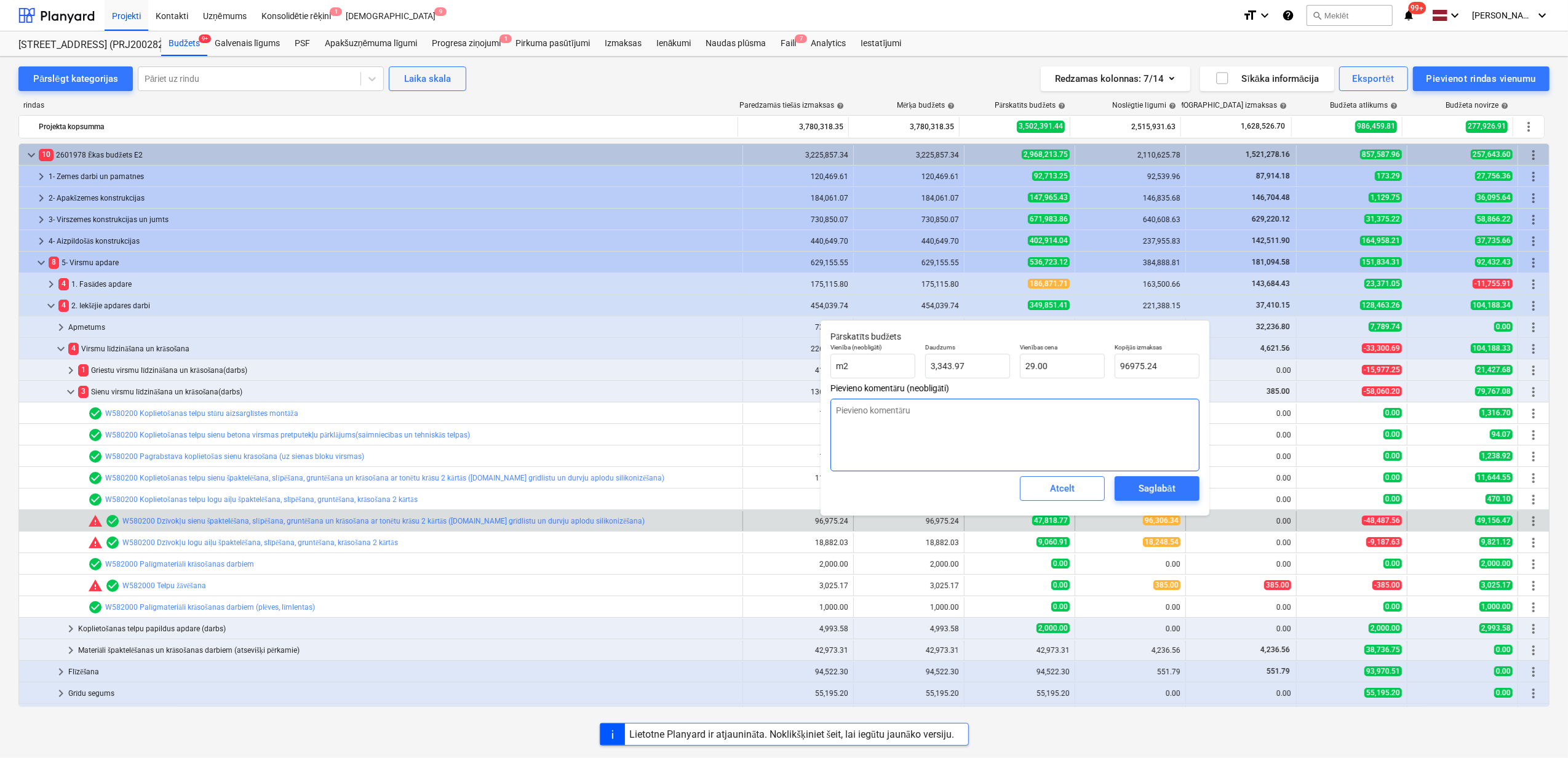
type textarea "x"
type input "96,975.24"
click at [1115, 417] on textarea at bounding box center [1015, 435] width 369 height 73
type textarea "x"
type textarea "P"
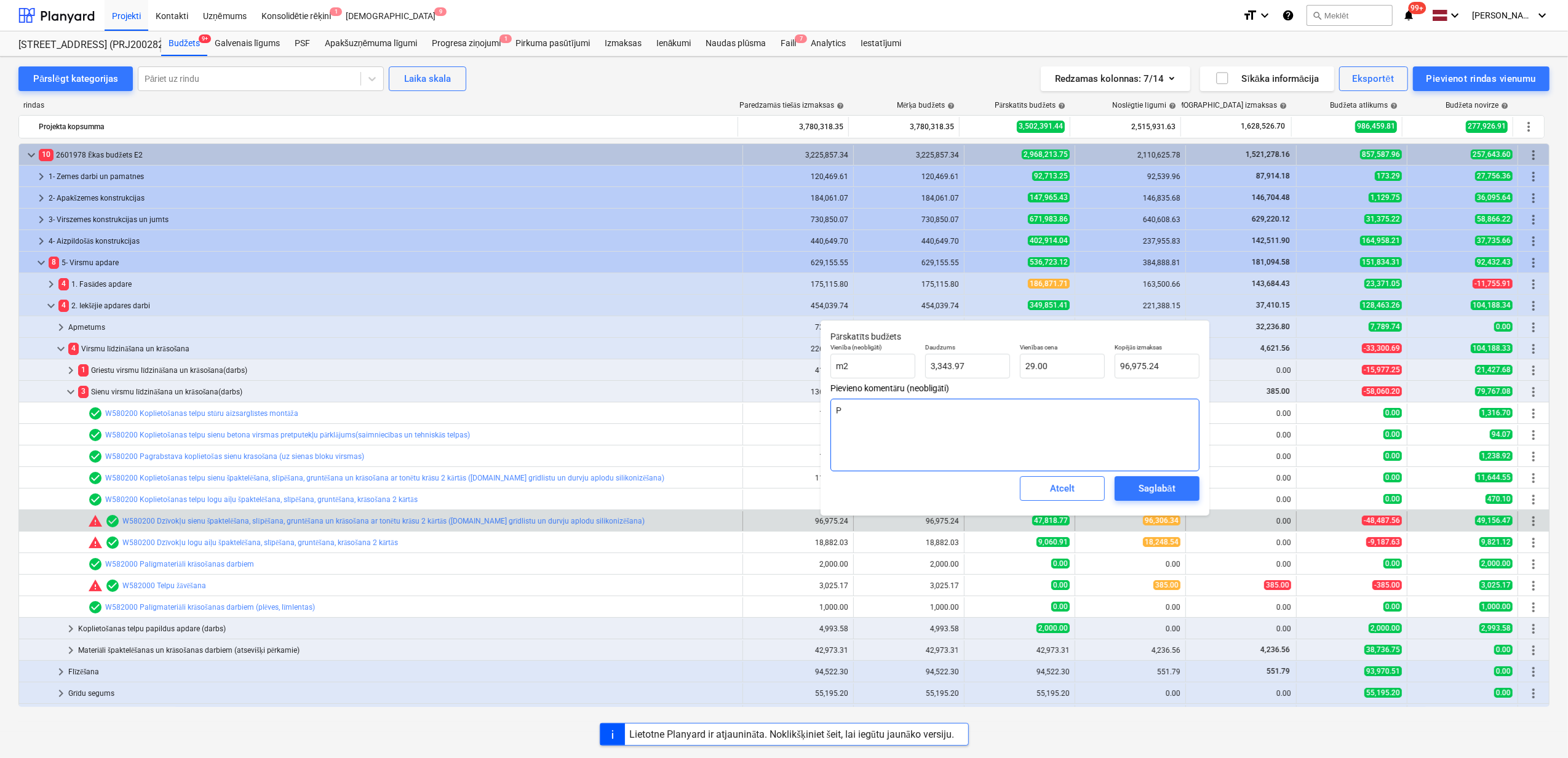
type textarea "x"
type textarea "Pi"
type textarea "x"
type textarea "Pie"
type textarea "x"
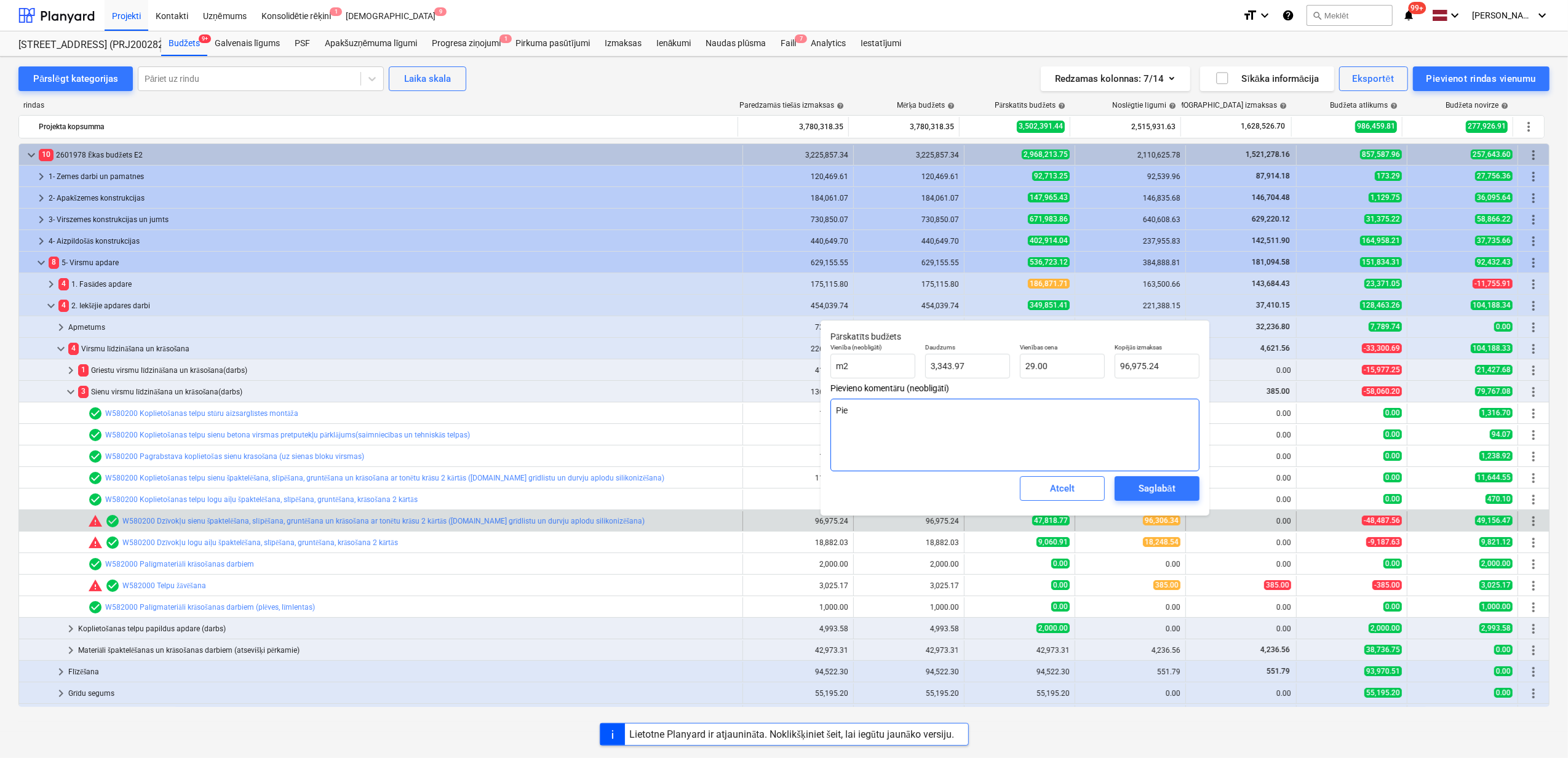
type textarea "Piev"
type textarea "x"
type textarea "Pievi"
type textarea "x"
type textarea "Pievie"
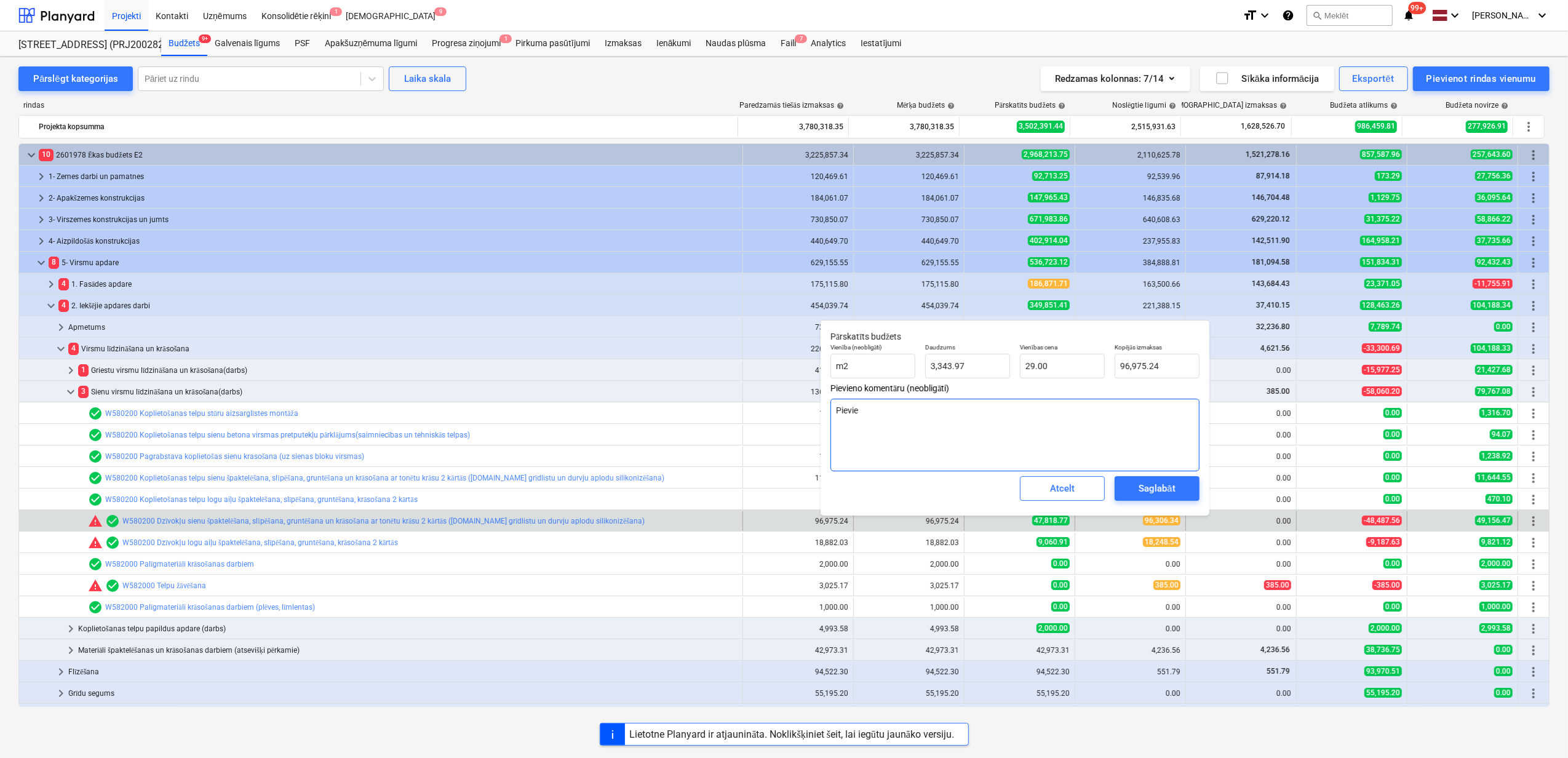
type textarea "x"
type textarea "Pievien"
type textarea "x"
type textarea "Pievieno"
type textarea "x"
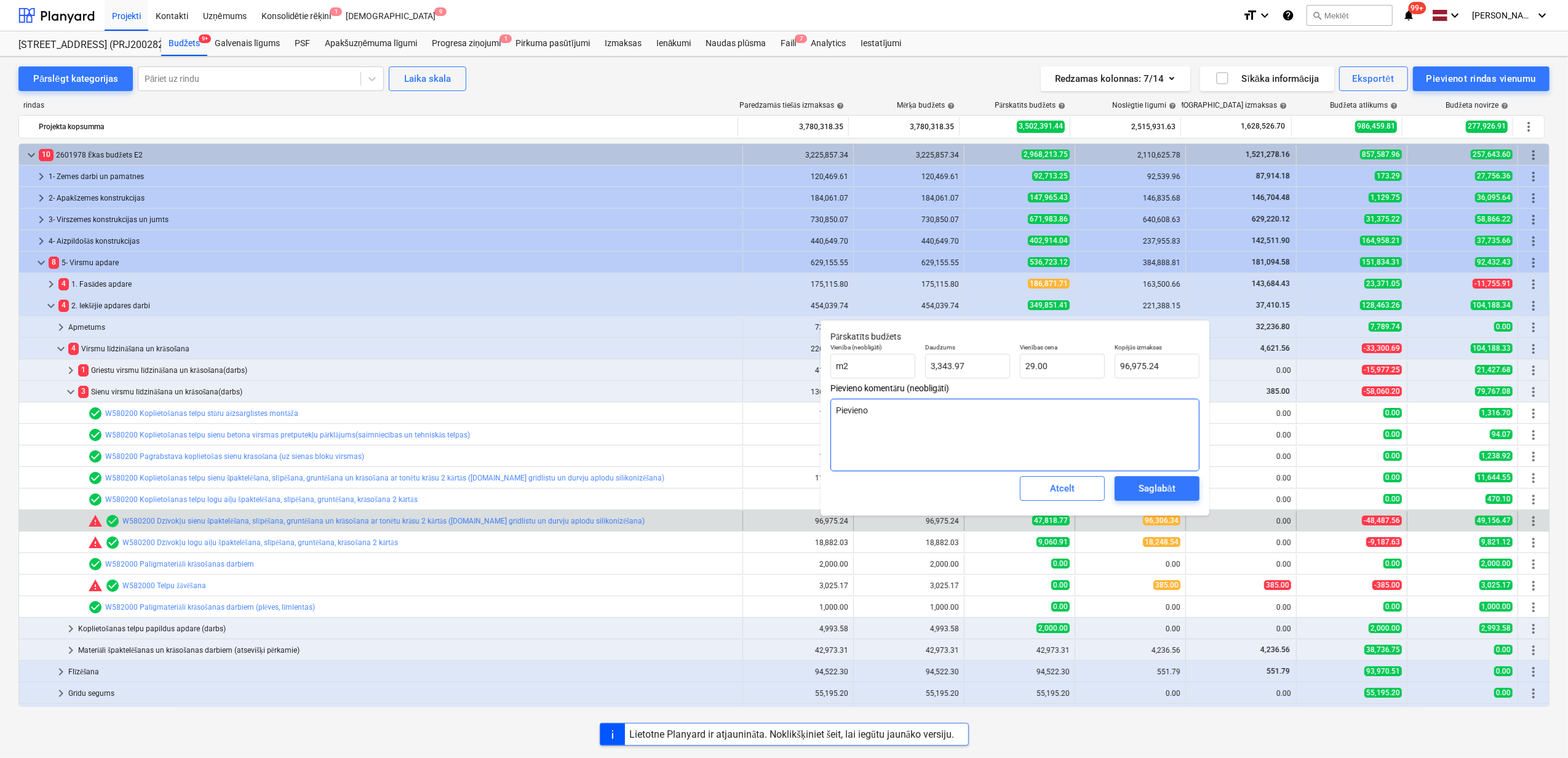
type textarea "Pievienot"
type textarea "x"
type textarea "Pievienoti"
type textarea "x"
type textarea "Pievienoti"
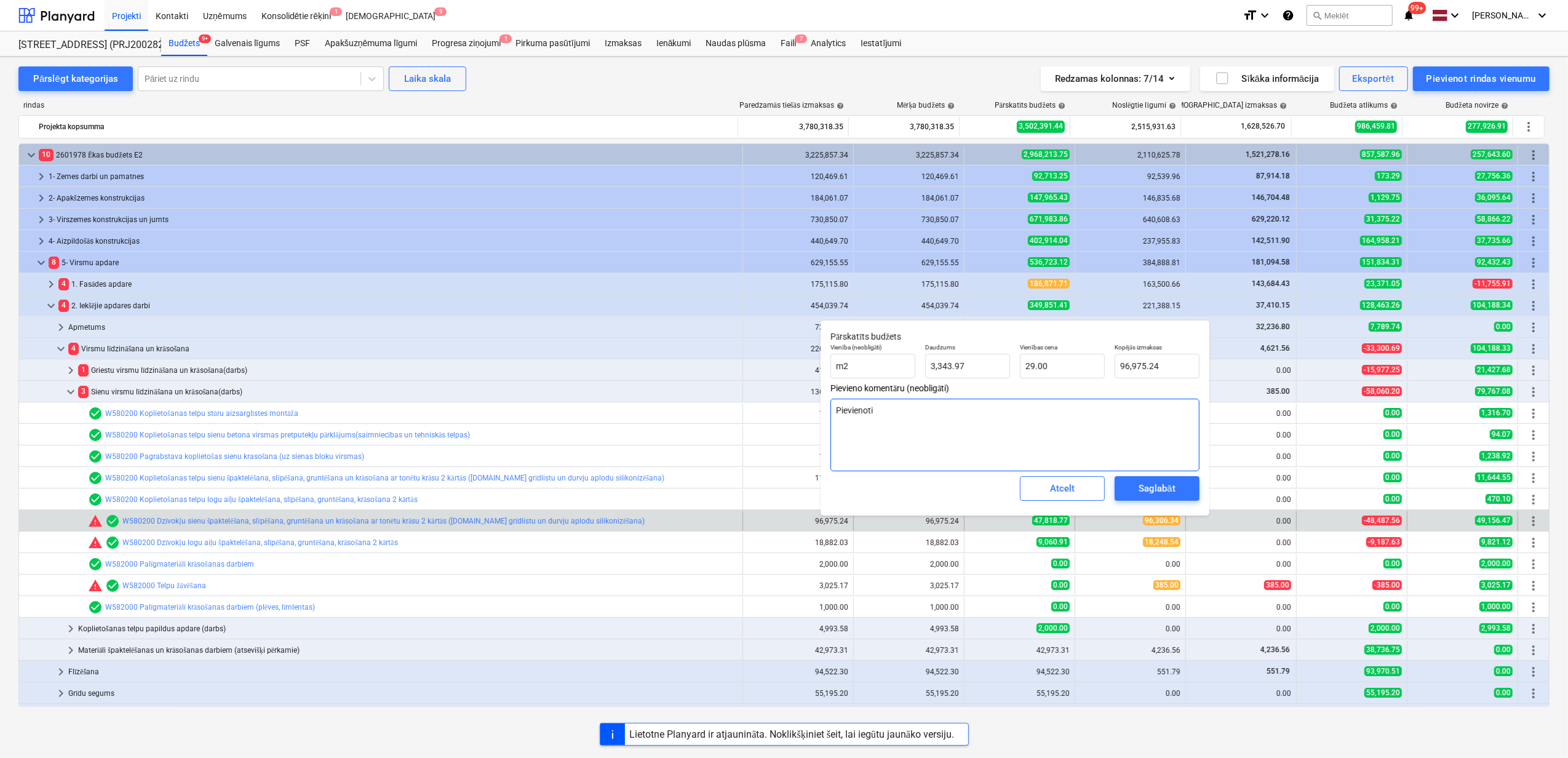
type textarea "x"
type textarea "Pievienoti l"
type textarea "x"
type textarea "Pievienoti lī"
type textarea "x"
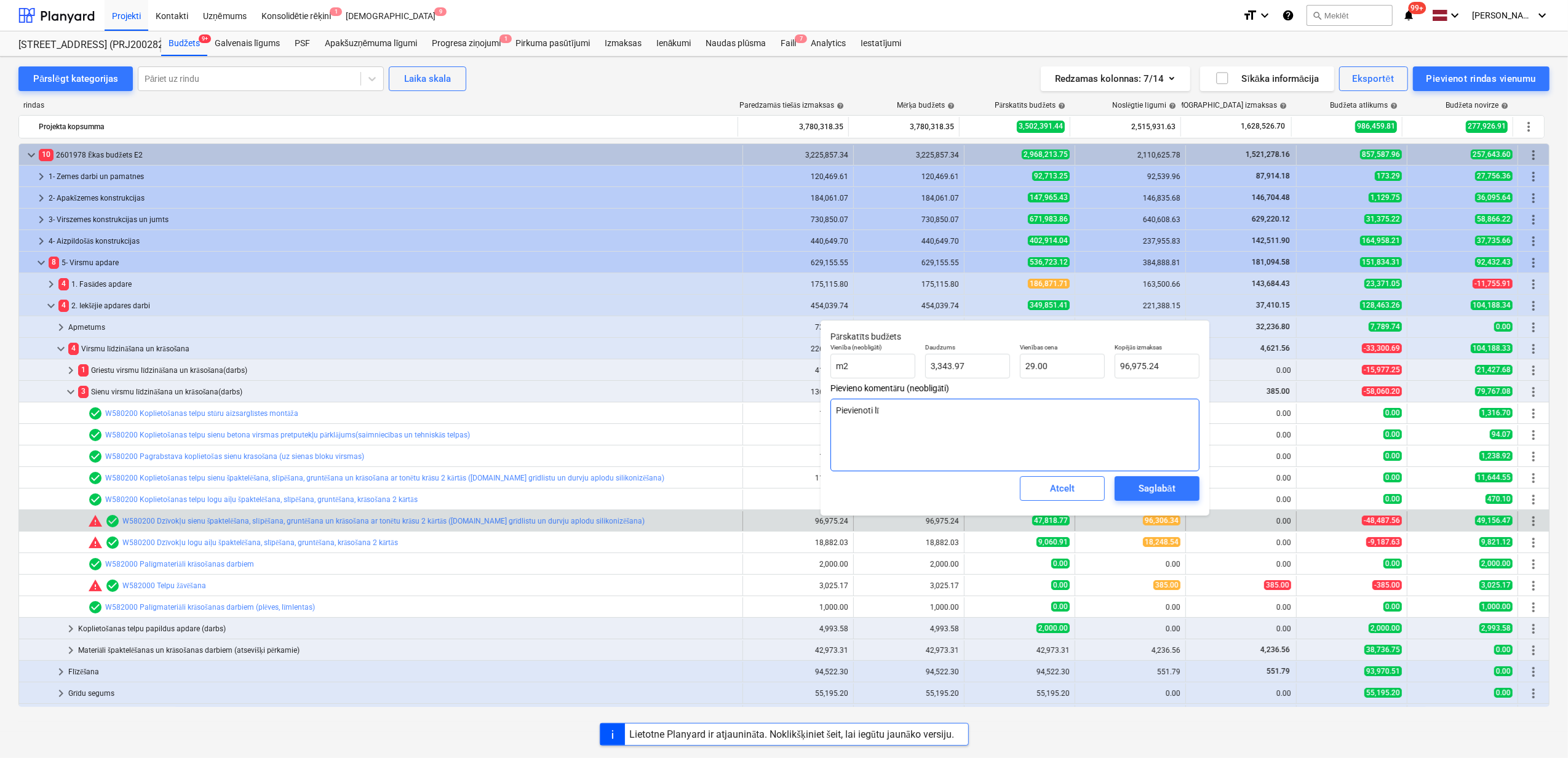
type textarea "Pievienoti līg"
type textarea "x"
type textarea "Pievienoti līgu"
type textarea "x"
type textarea "Pievienoti līgum"
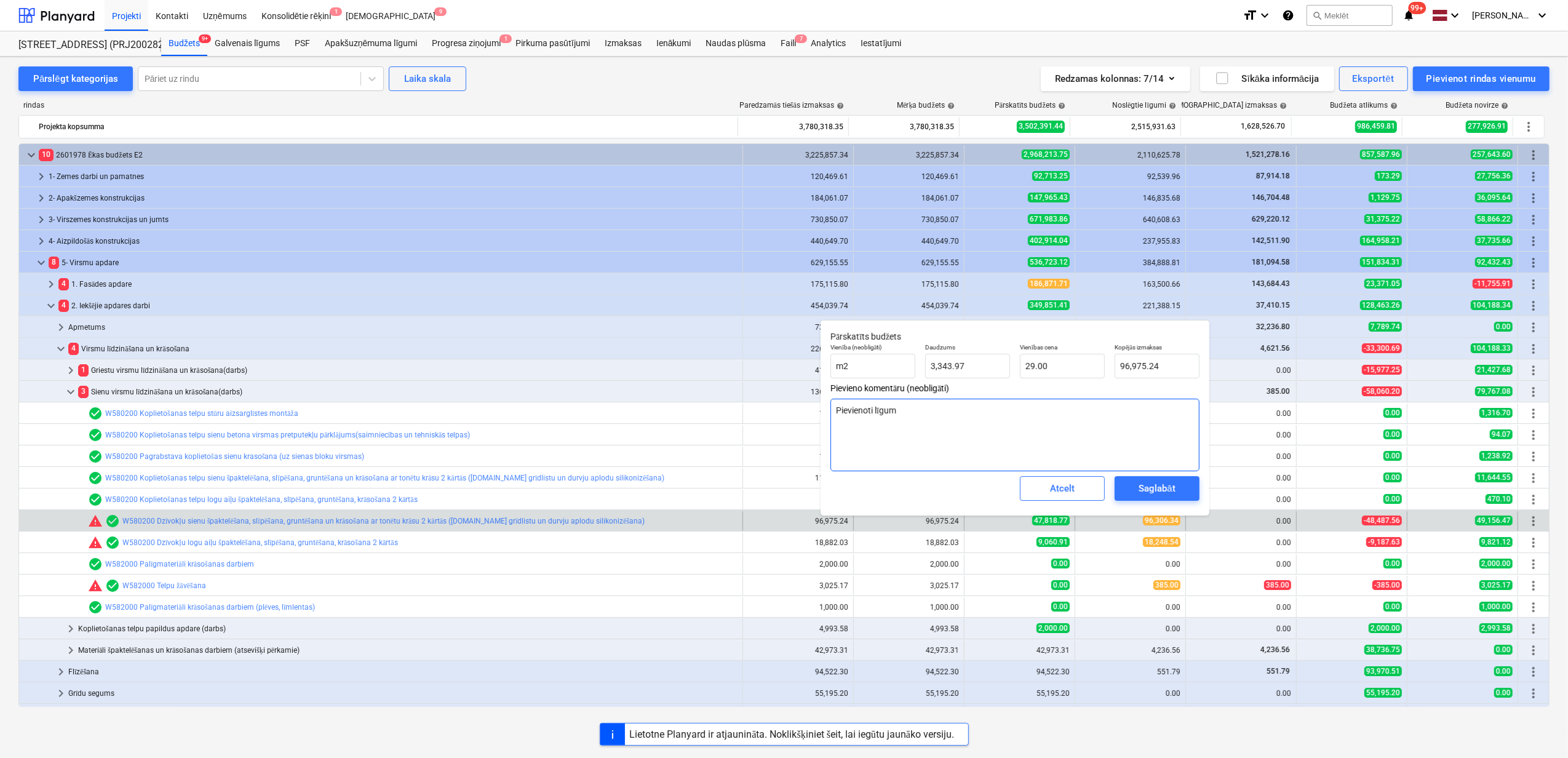
type textarea "x"
type textarea "Pievienoti līgumi"
click at [1148, 490] on div "Saglabāt" at bounding box center [1157, 488] width 37 height 16
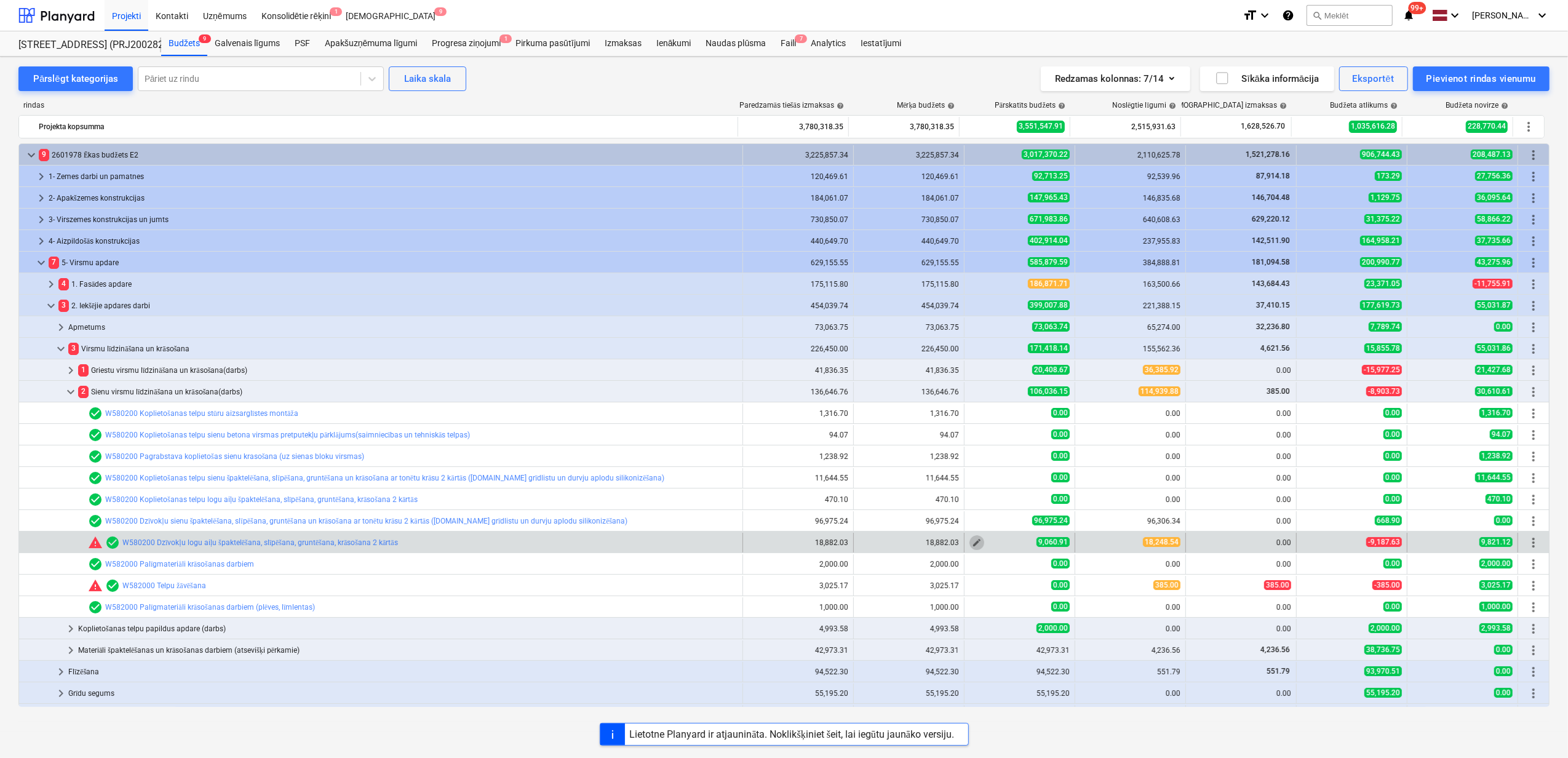
click at [973, 544] on span "edit" at bounding box center [977, 542] width 10 height 10
type textarea "x"
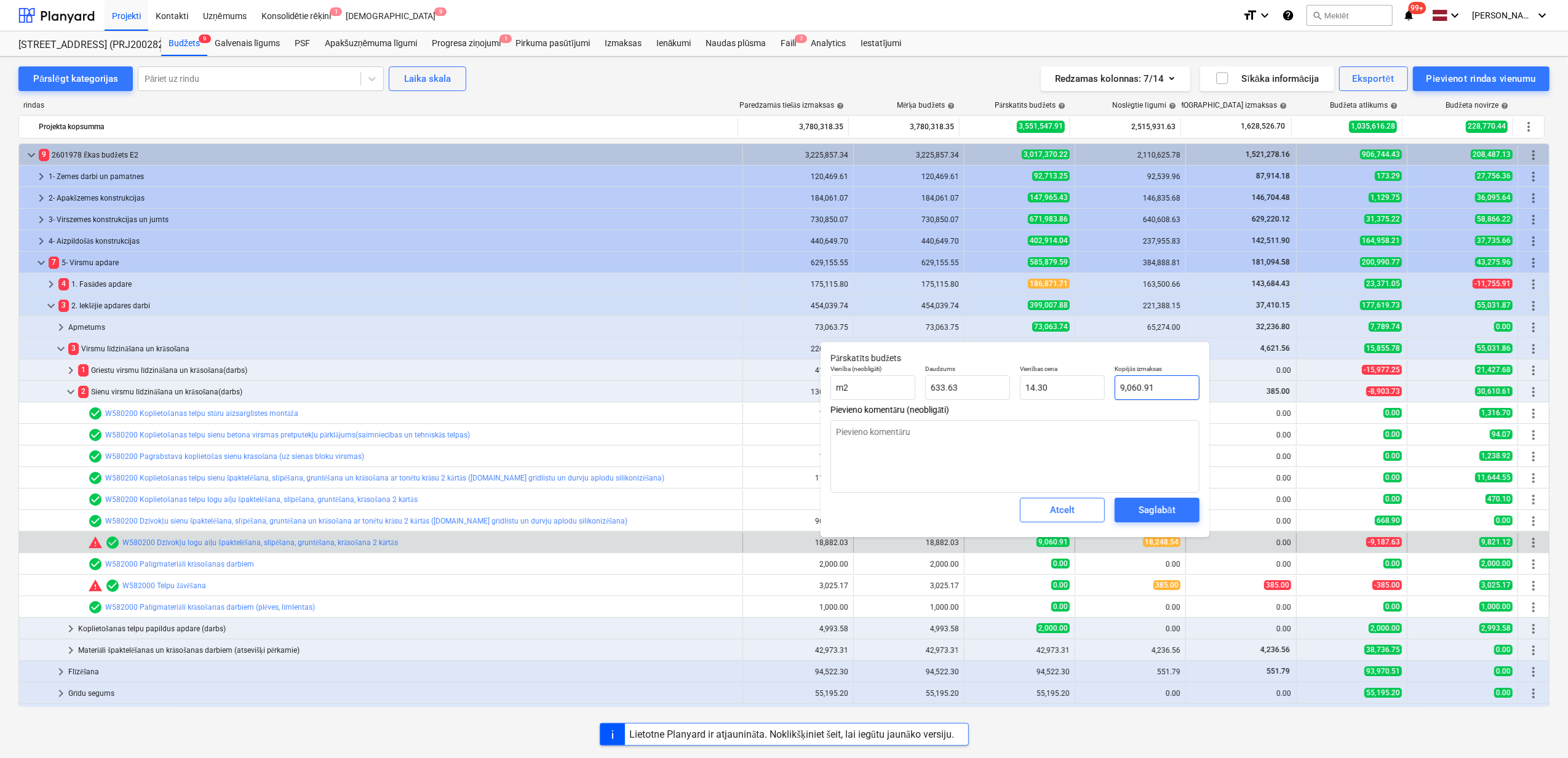
type input "9060.909"
drag, startPoint x: 1159, startPoint y: 390, endPoint x: 1116, endPoint y: 387, distance: 43.1
click at [1116, 387] on input "9060.909" at bounding box center [1158, 387] width 85 height 25
type textarea "x"
type input "1"
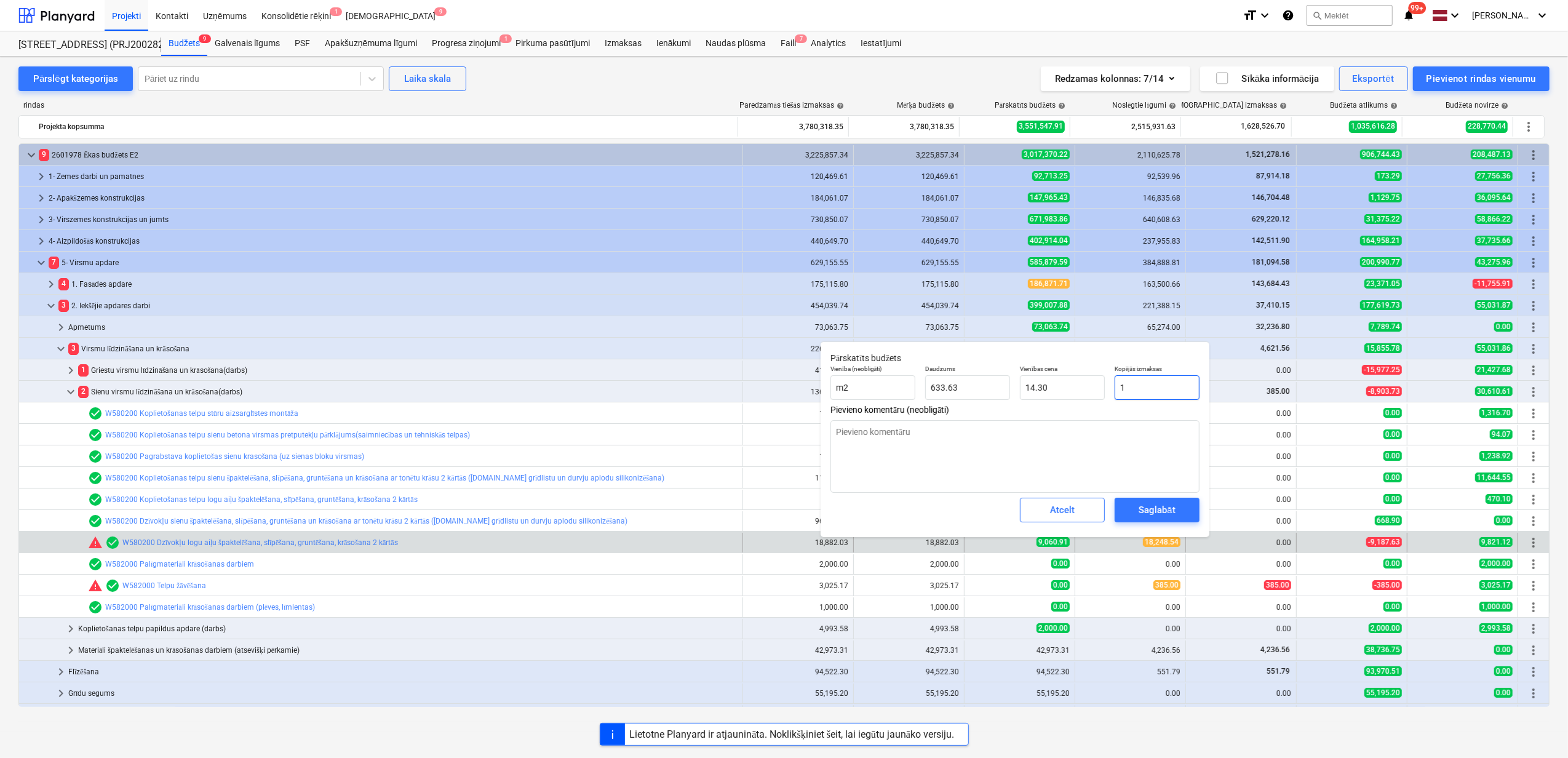
type input "0.00"
type textarea "x"
type input "18"
type input "0.03"
type textarea "x"
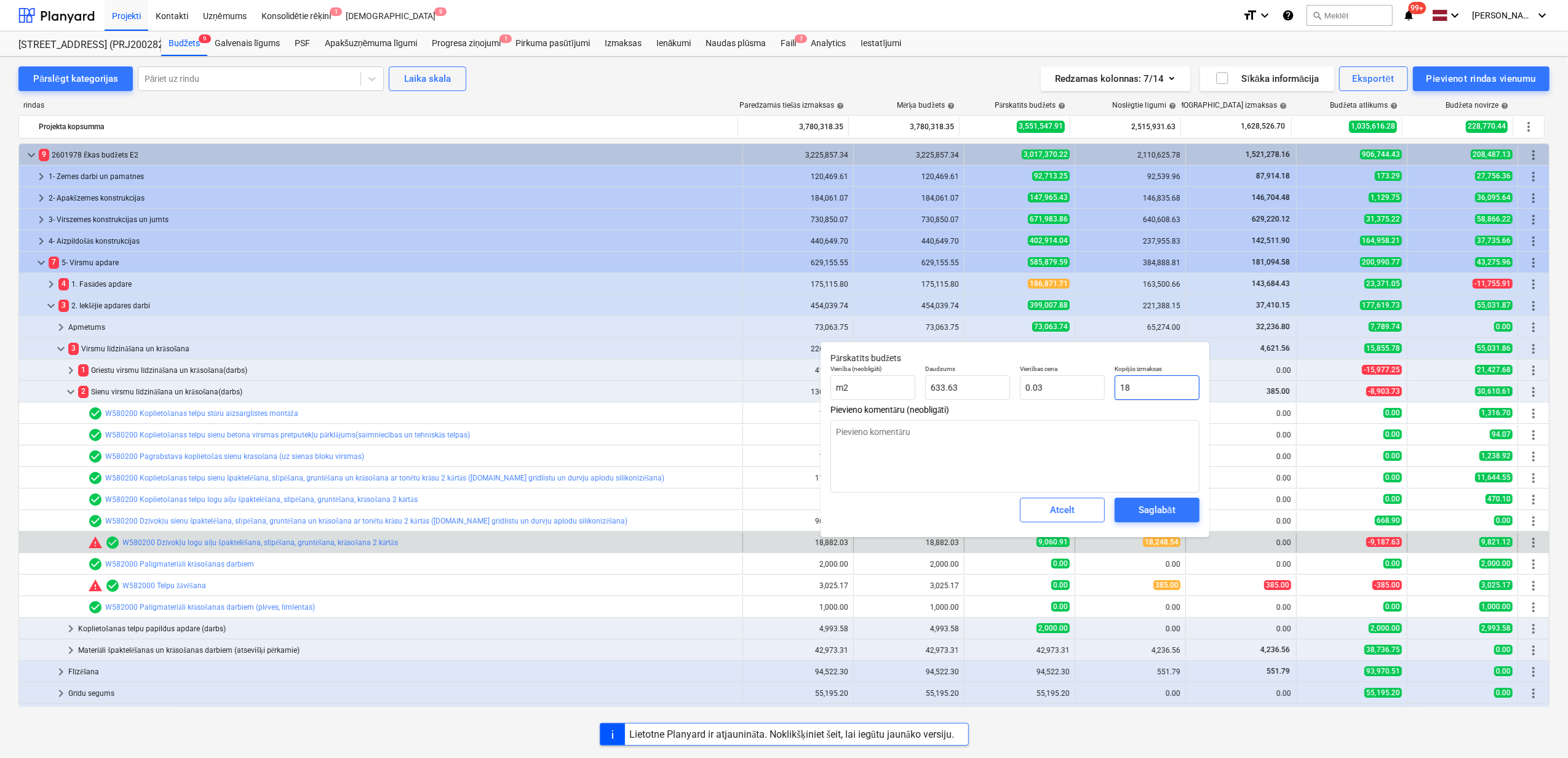
type input "188"
type input "0.30"
type textarea "x"
type input "1888"
type input "2.98"
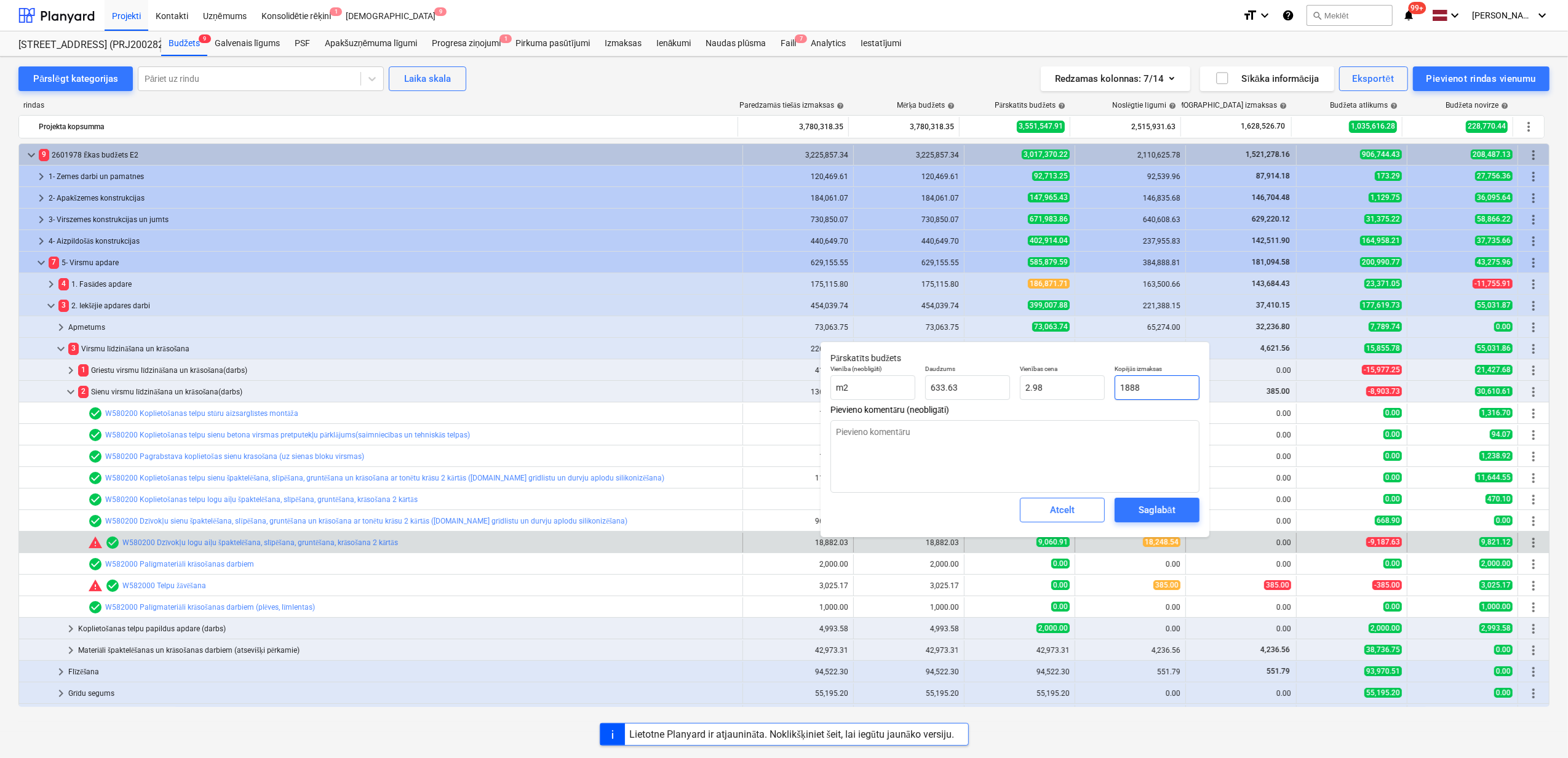
type textarea "x"
type input "18882"
type input "29.80"
type textarea "x"
type input "18882."
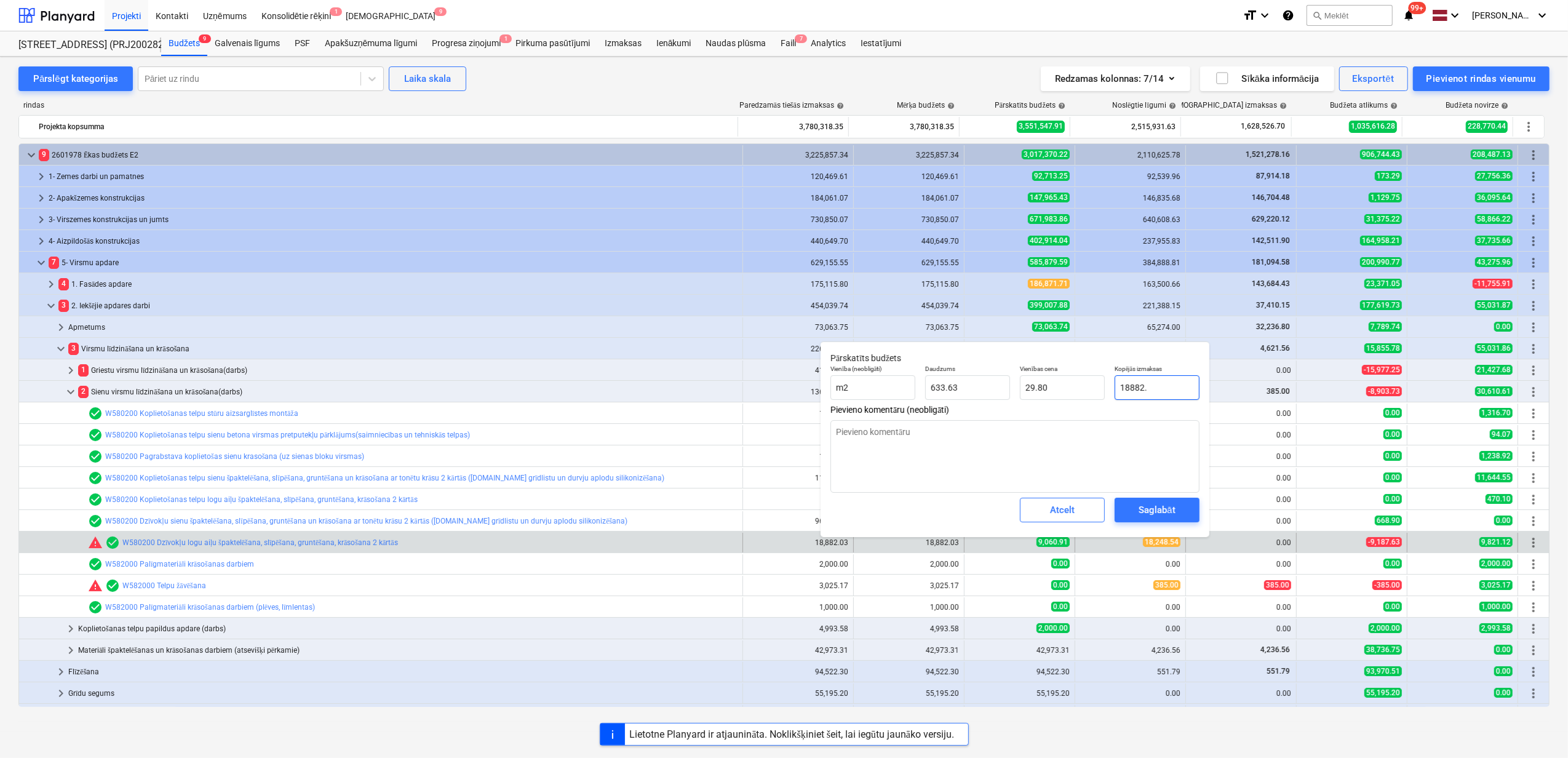
type textarea "x"
type input "18882.0"
type textarea "x"
type input "18882.03"
type textarea "x"
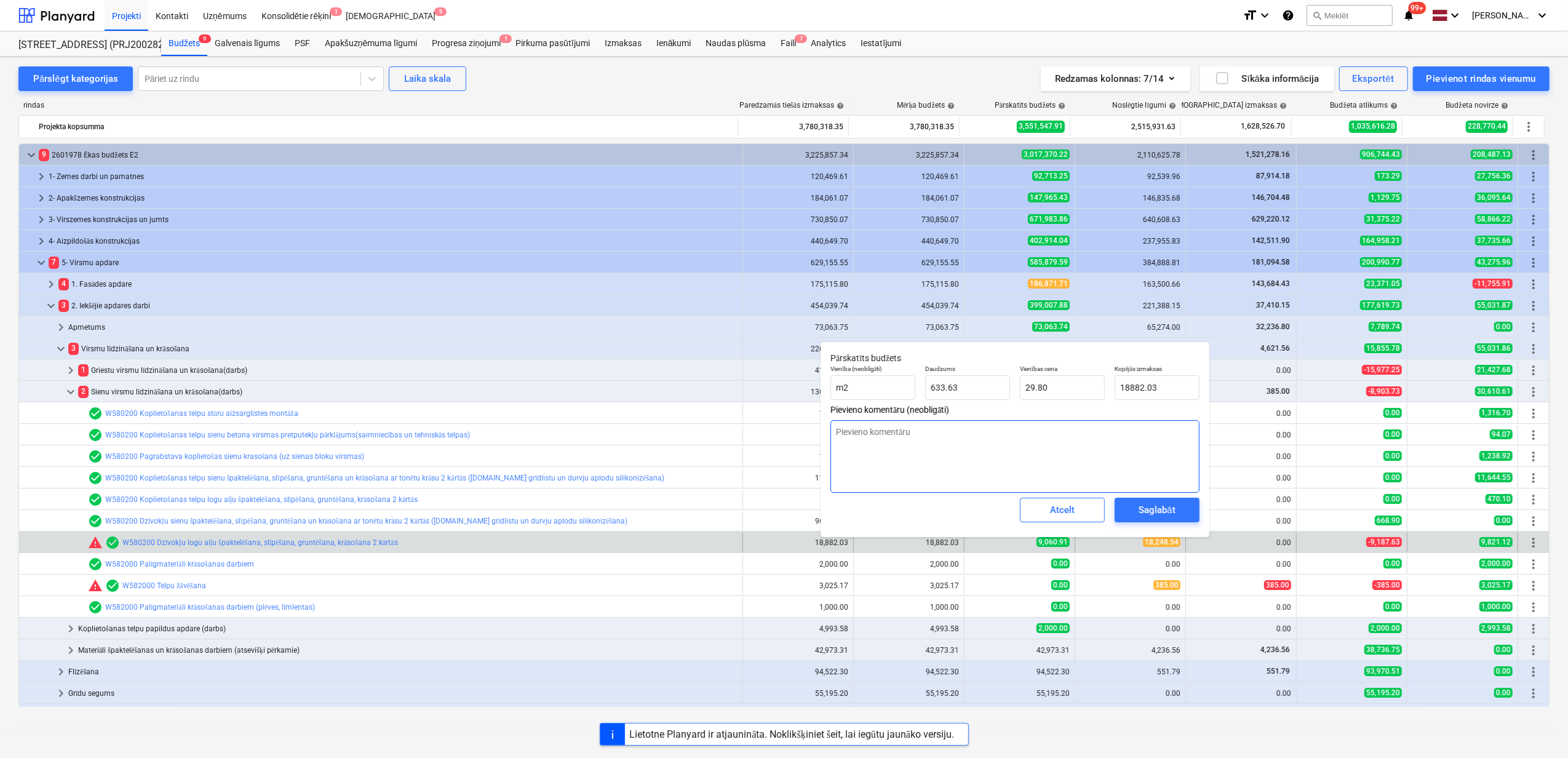
type input "18,882.03"
click at [1037, 471] on textarea at bounding box center [1015, 457] width 369 height 73
type textarea "x"
type textarea "P"
type textarea "x"
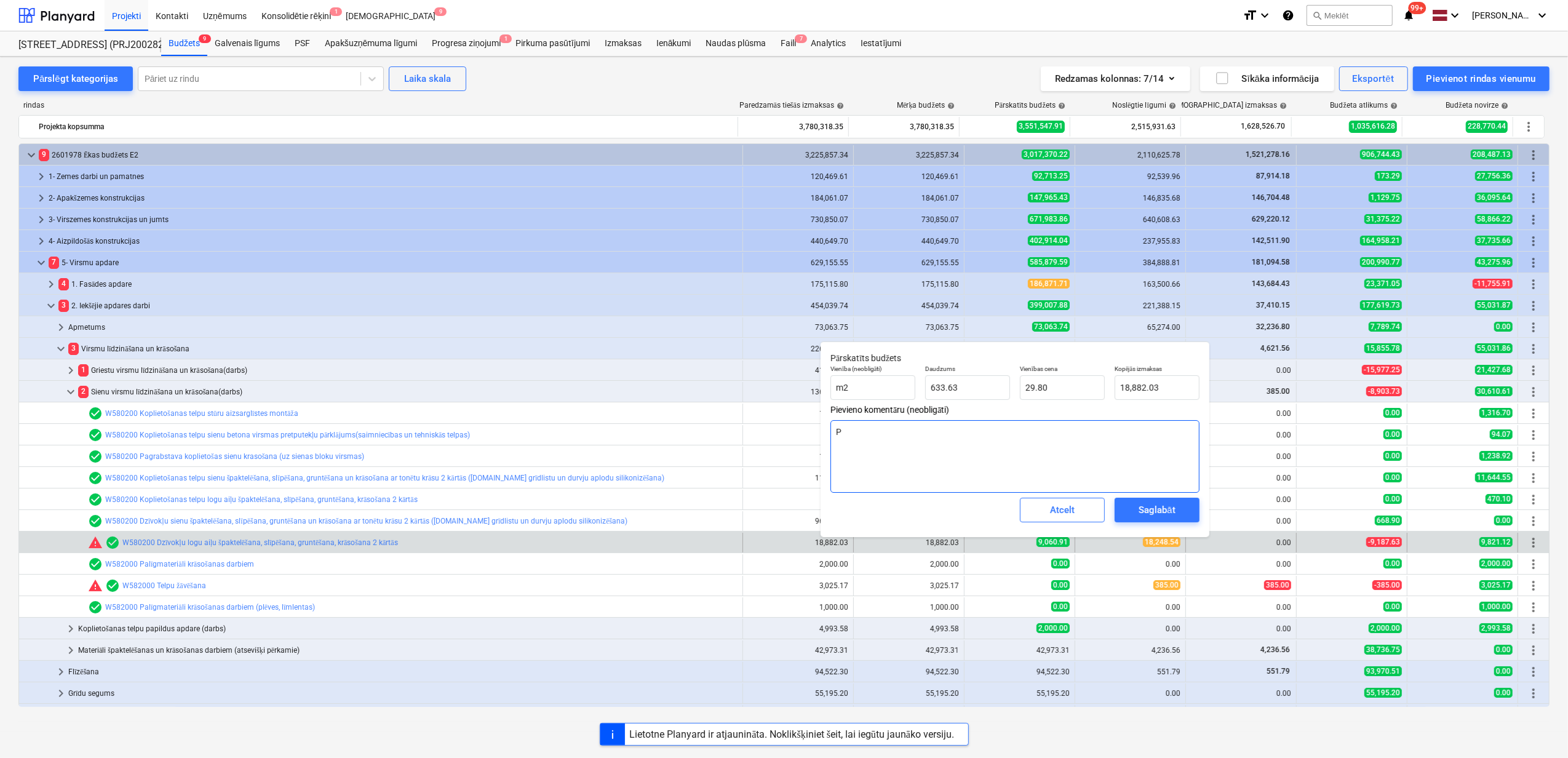
type textarea "Pi"
type textarea "x"
type textarea "Pie"
type textarea "x"
type textarea "Piev"
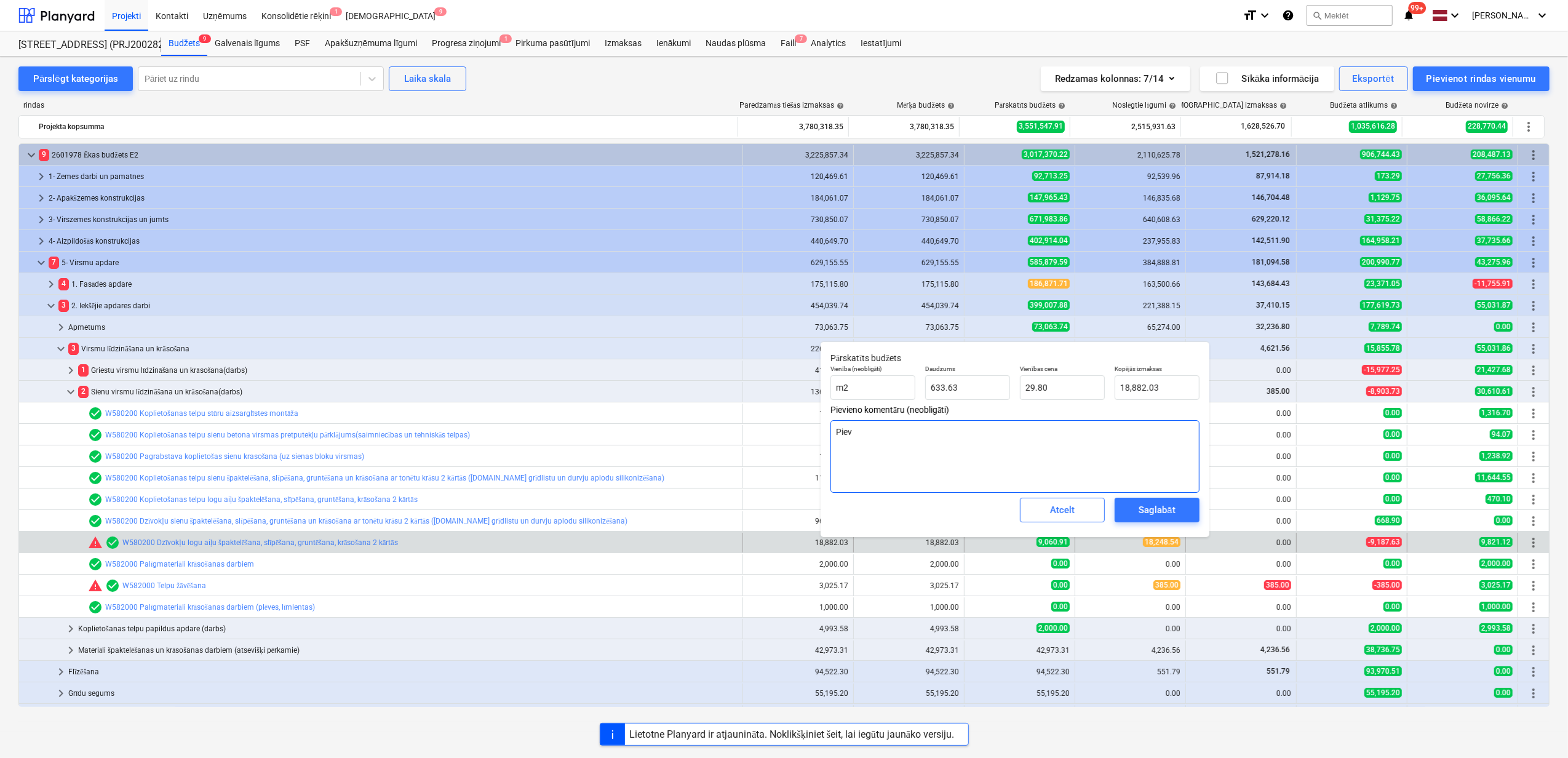
type textarea "x"
type textarea "Pievi"
type textarea "x"
type textarea "Pievie"
type textarea "x"
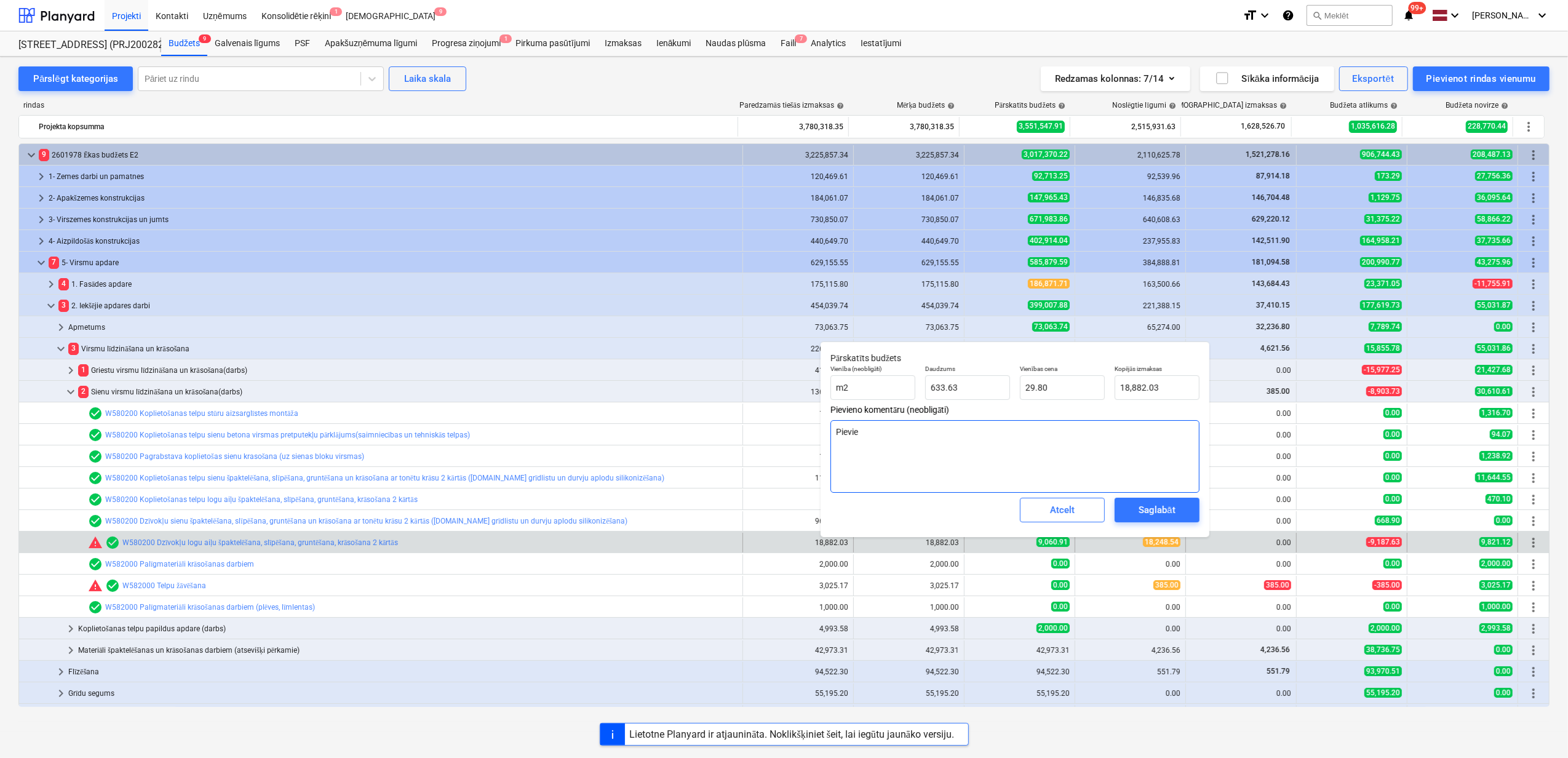
type textarea "Pievien"
type textarea "x"
type textarea "Pievieno"
type textarea "x"
type textarea "Pievienot"
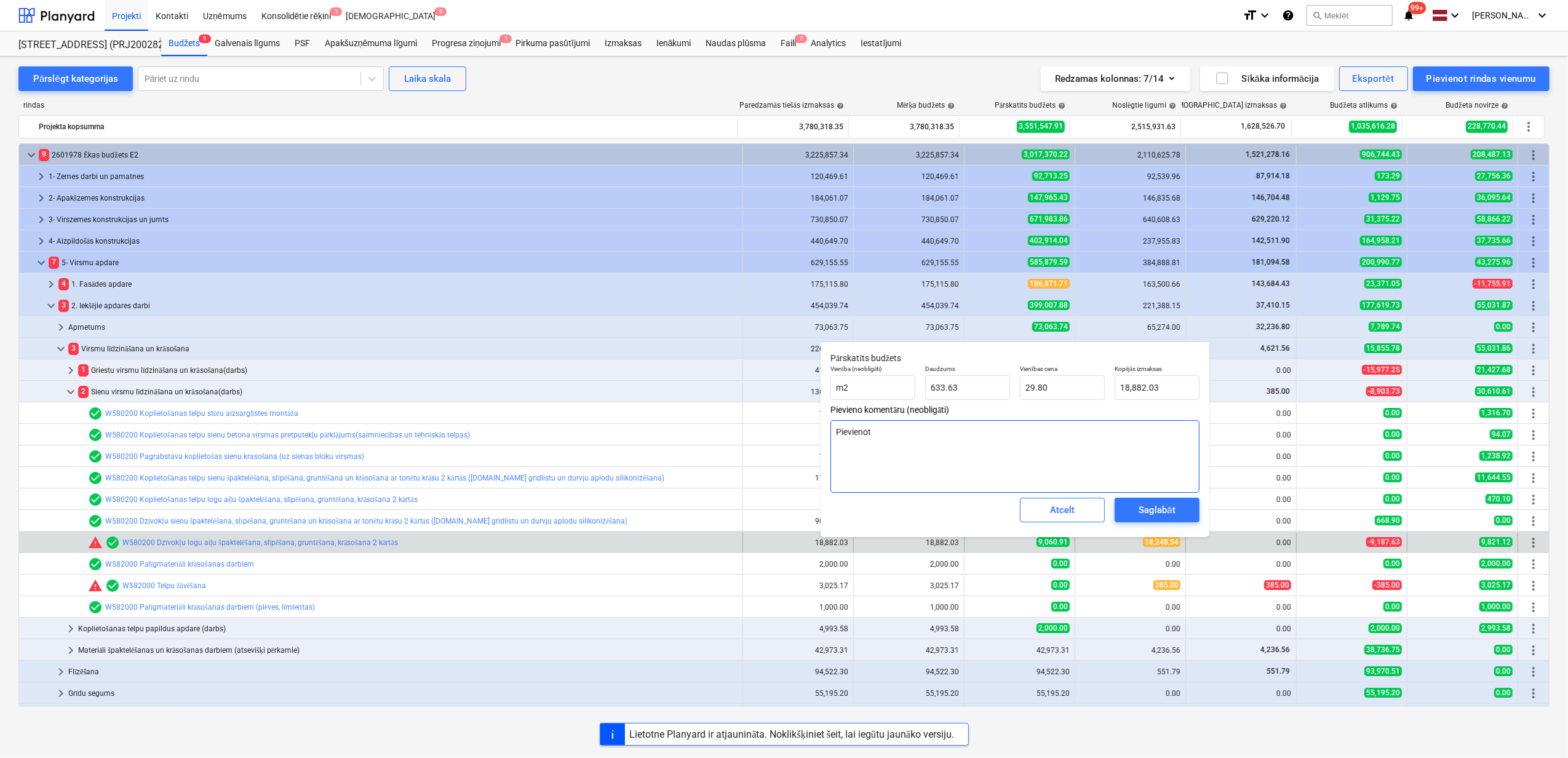
type textarea "x"
type textarea "Pievienoti"
type textarea "x"
type textarea "Pievienoti"
type textarea "x"
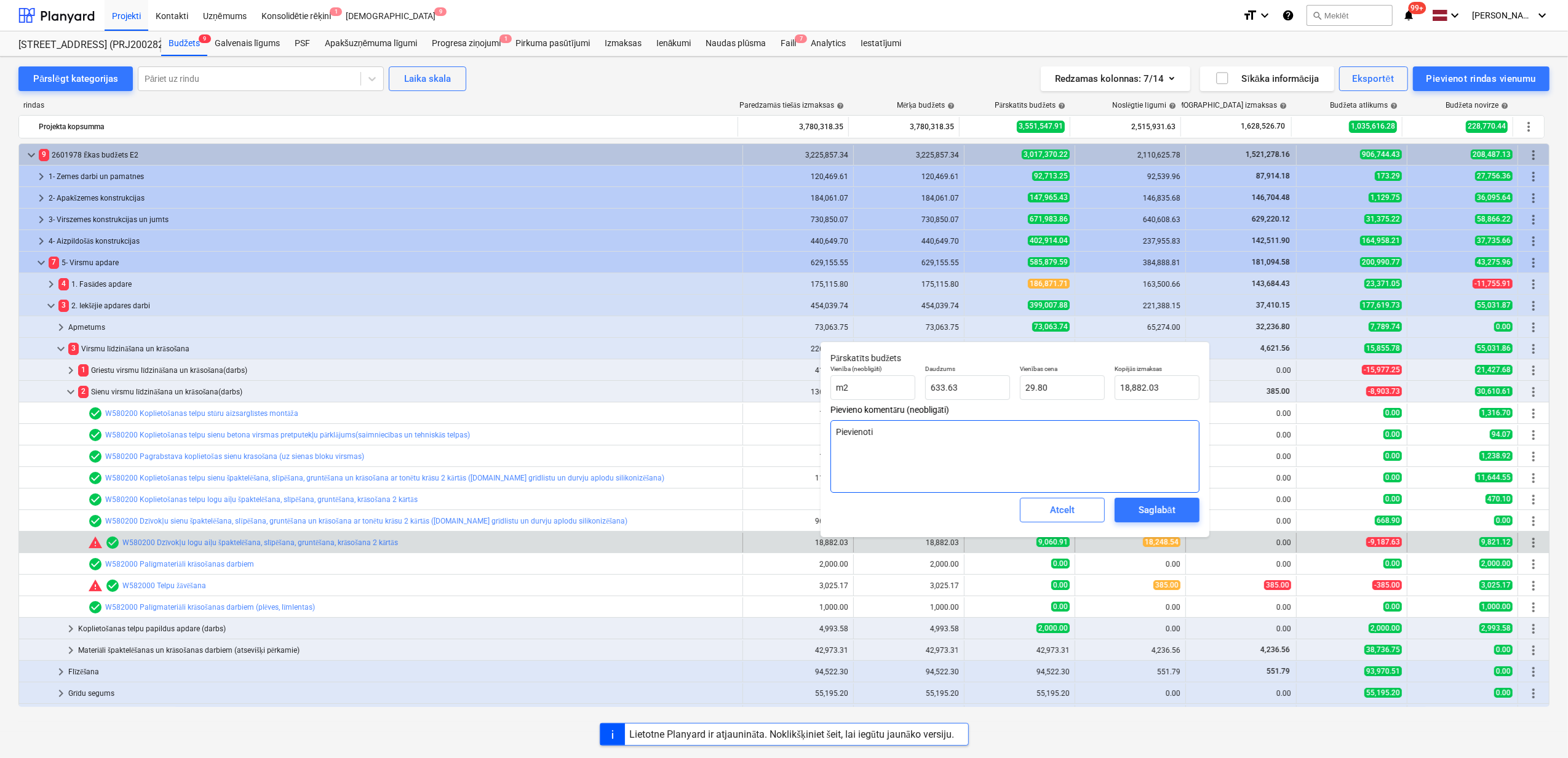
type textarea "Pievienoti l"
type textarea "x"
type textarea "Pievienoti lī"
type textarea "x"
type textarea "Pievienoti līg"
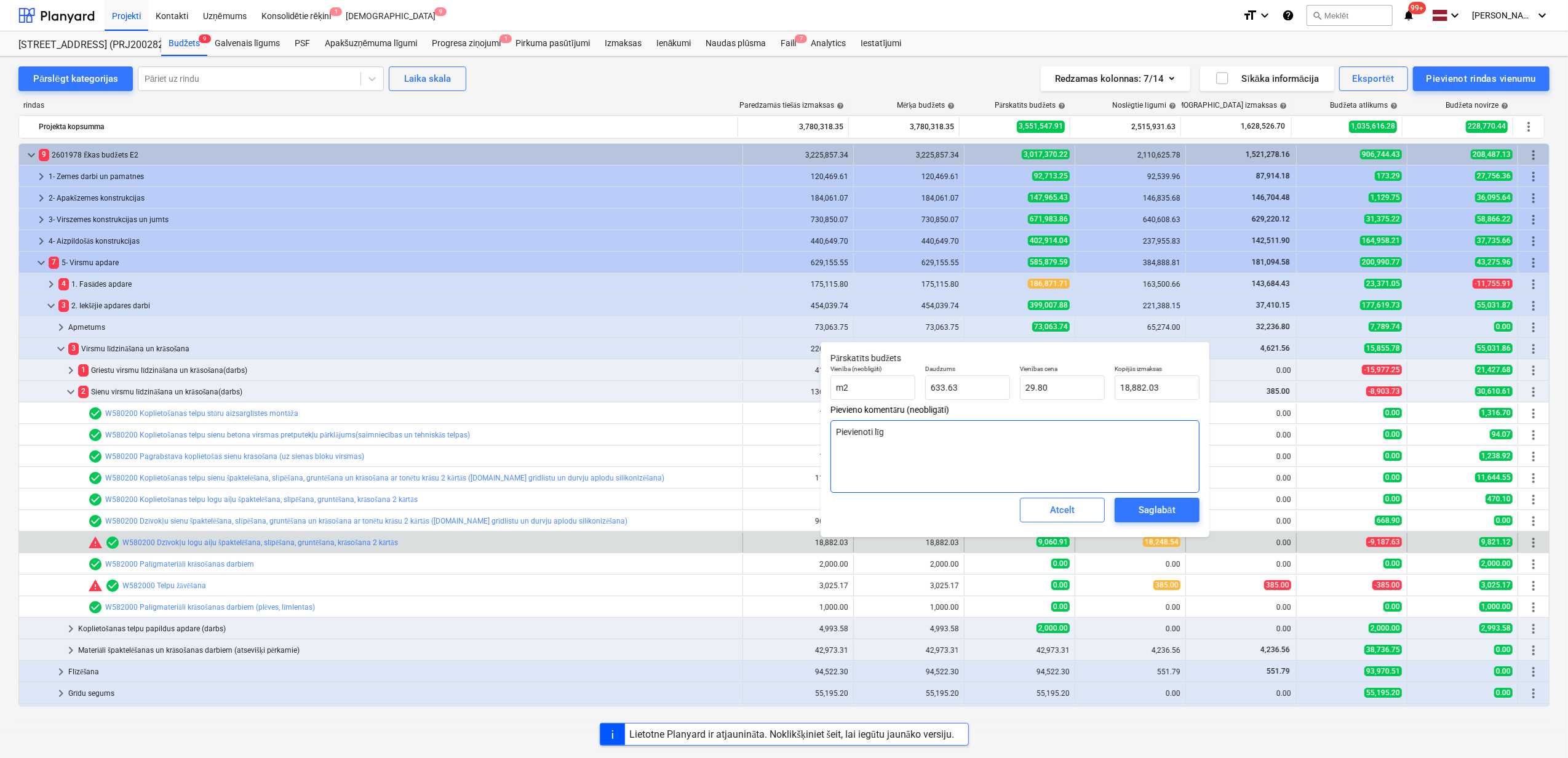
type textarea "x"
type textarea "Pievienoti līgu"
type textarea "x"
type textarea "Pievienoti līgum"
type textarea "x"
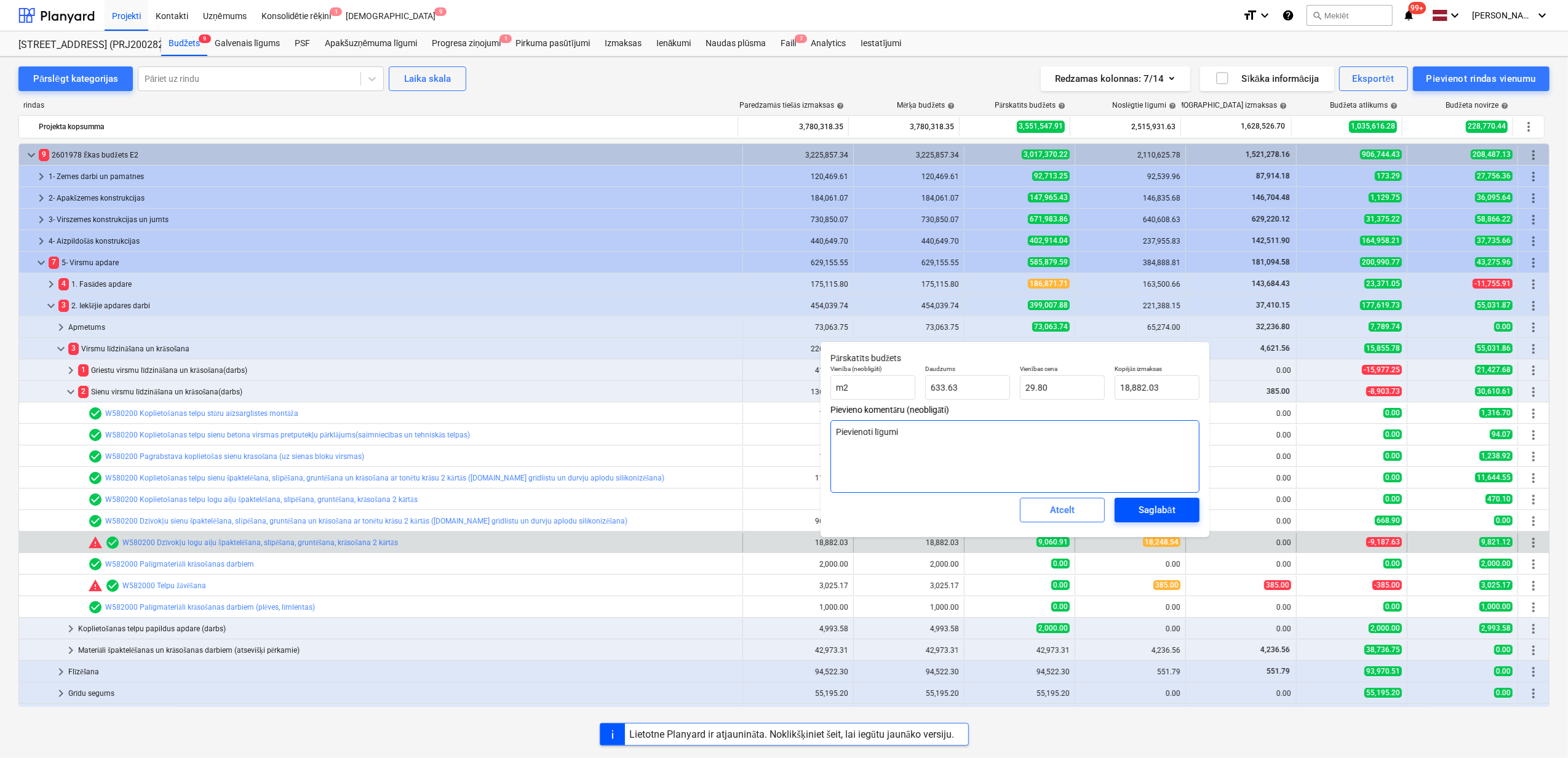
type textarea "Pievienoti līgumi"
click at [1138, 502] on button "Saglabāt" at bounding box center [1158, 510] width 85 height 25
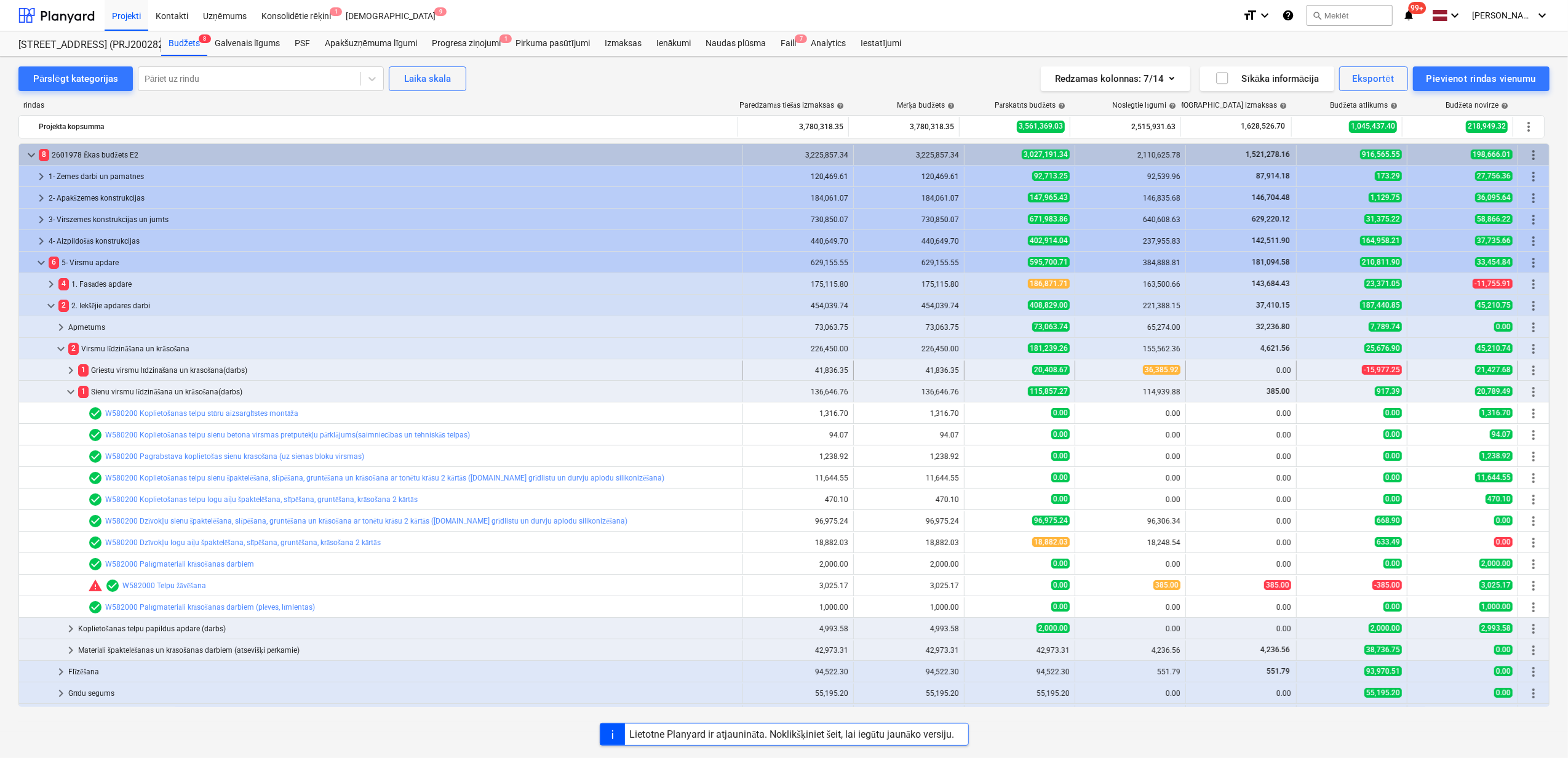
click at [79, 367] on span "1" at bounding box center [83, 370] width 11 height 12
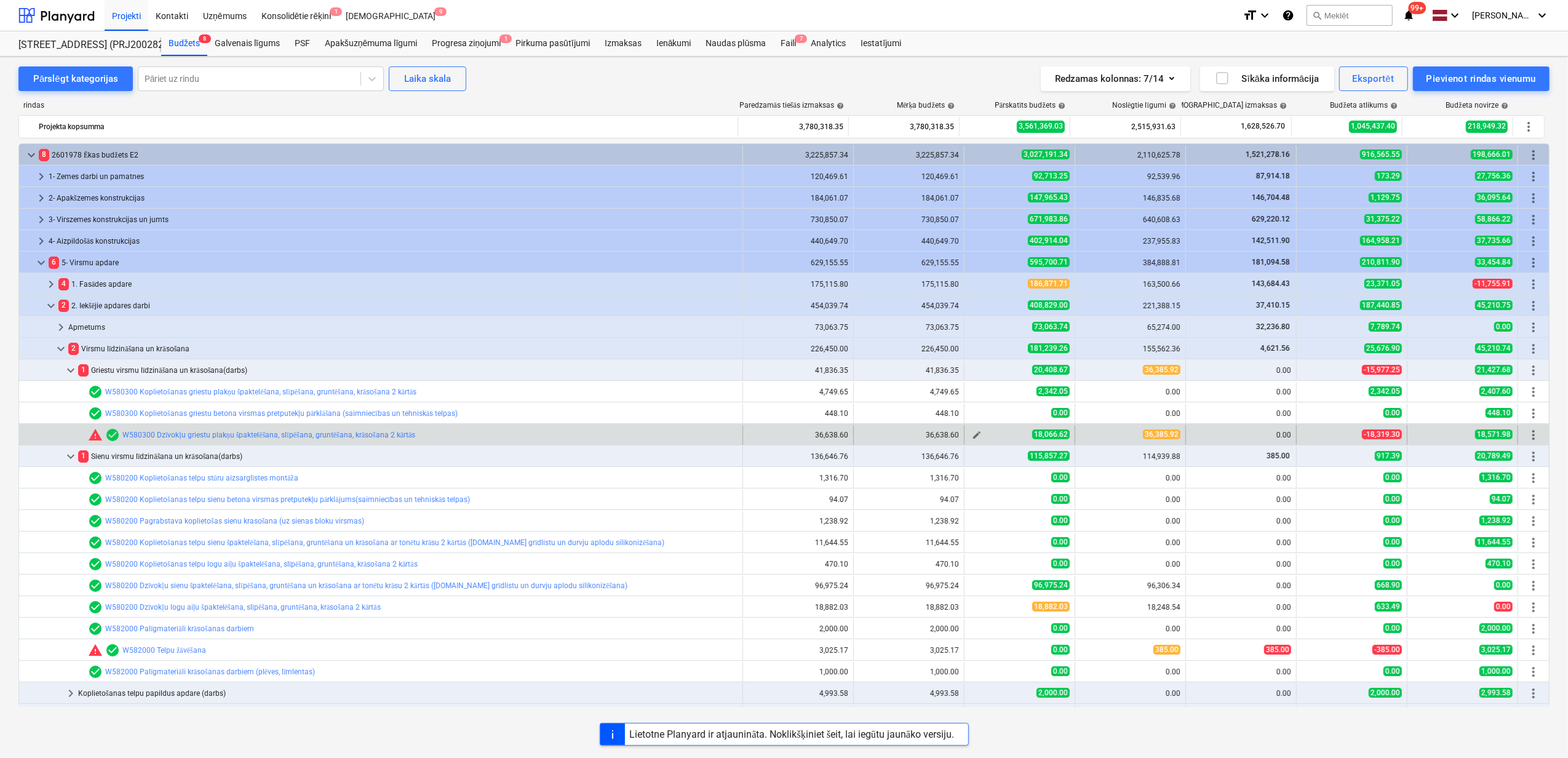
click at [1032, 433] on span "18,066.62" at bounding box center [1051, 434] width 37 height 10
click at [972, 438] on span "edit" at bounding box center [977, 435] width 10 height 10
type textarea "x"
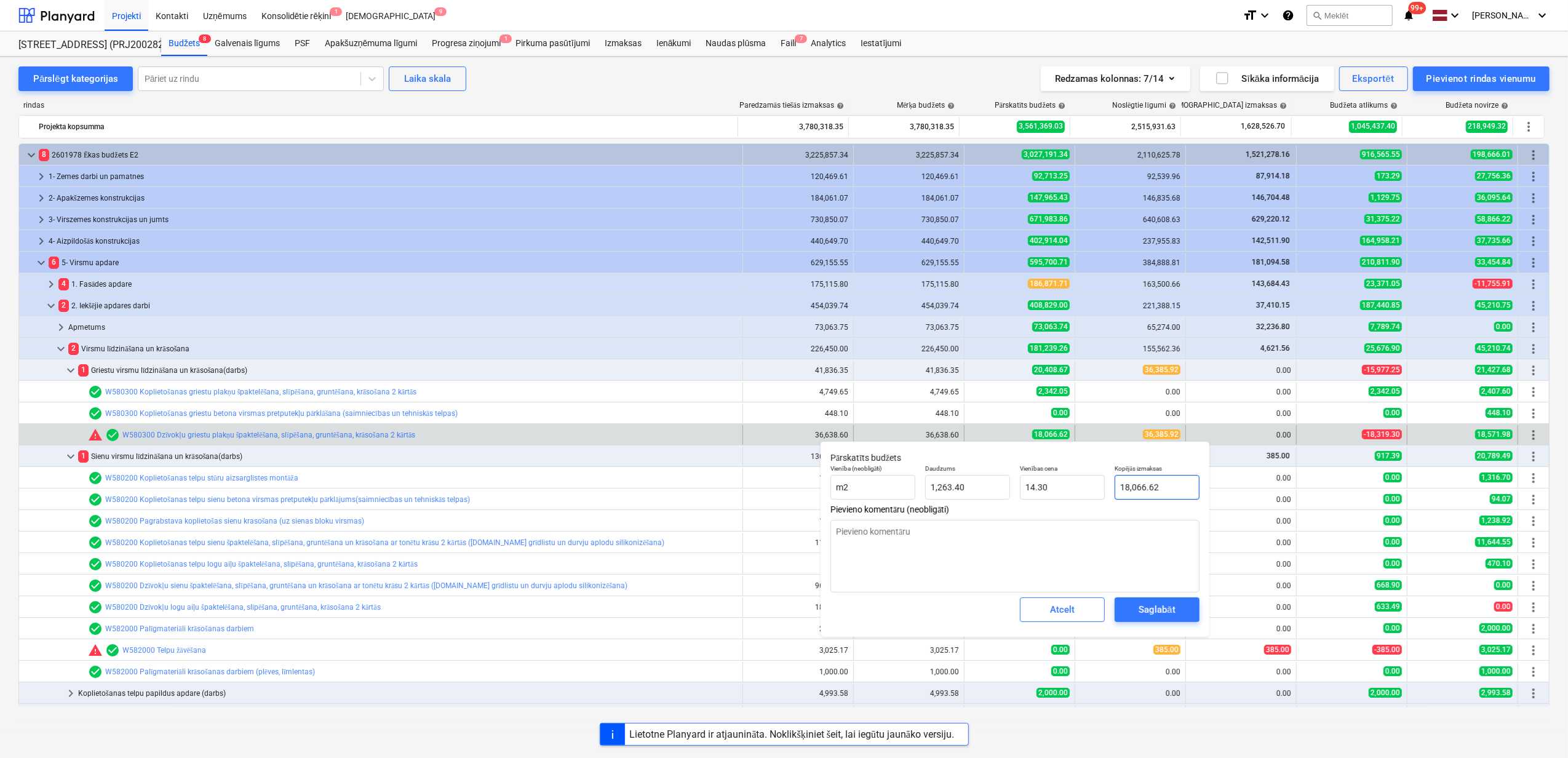
type input "18066.62"
drag, startPoint x: 1169, startPoint y: 486, endPoint x: 1078, endPoint y: 480, distance: 91.2
click at [1078, 480] on div "Vienība (neobligāti) m2 Daudzums 1,263.40 Vienības cena 14.30 Kopējās izmaksas …" at bounding box center [1015, 482] width 379 height 45
type textarea "x"
type input "3"
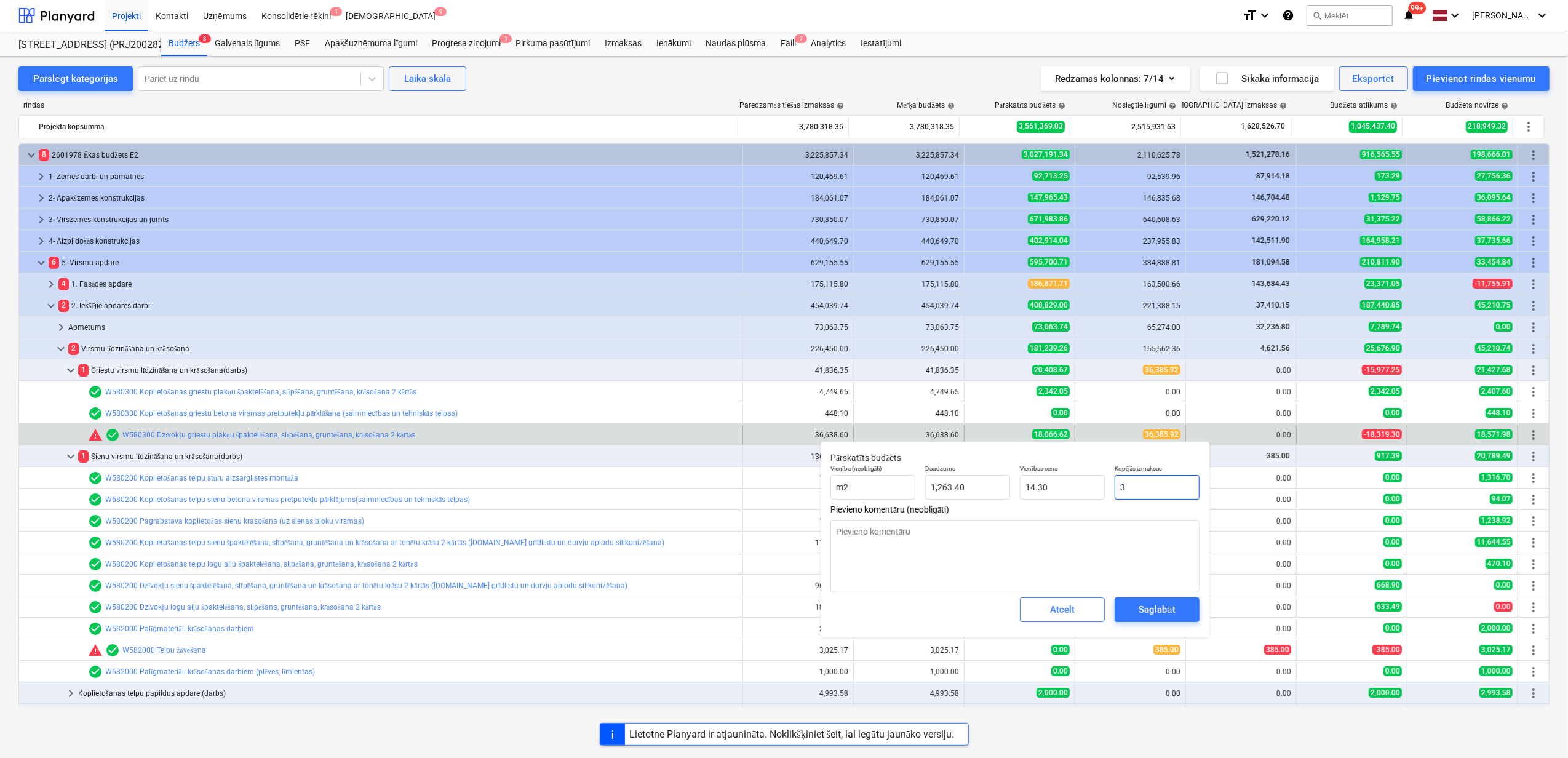
type input "0.00"
type textarea "x"
type input "36"
type input "0.03"
type textarea "x"
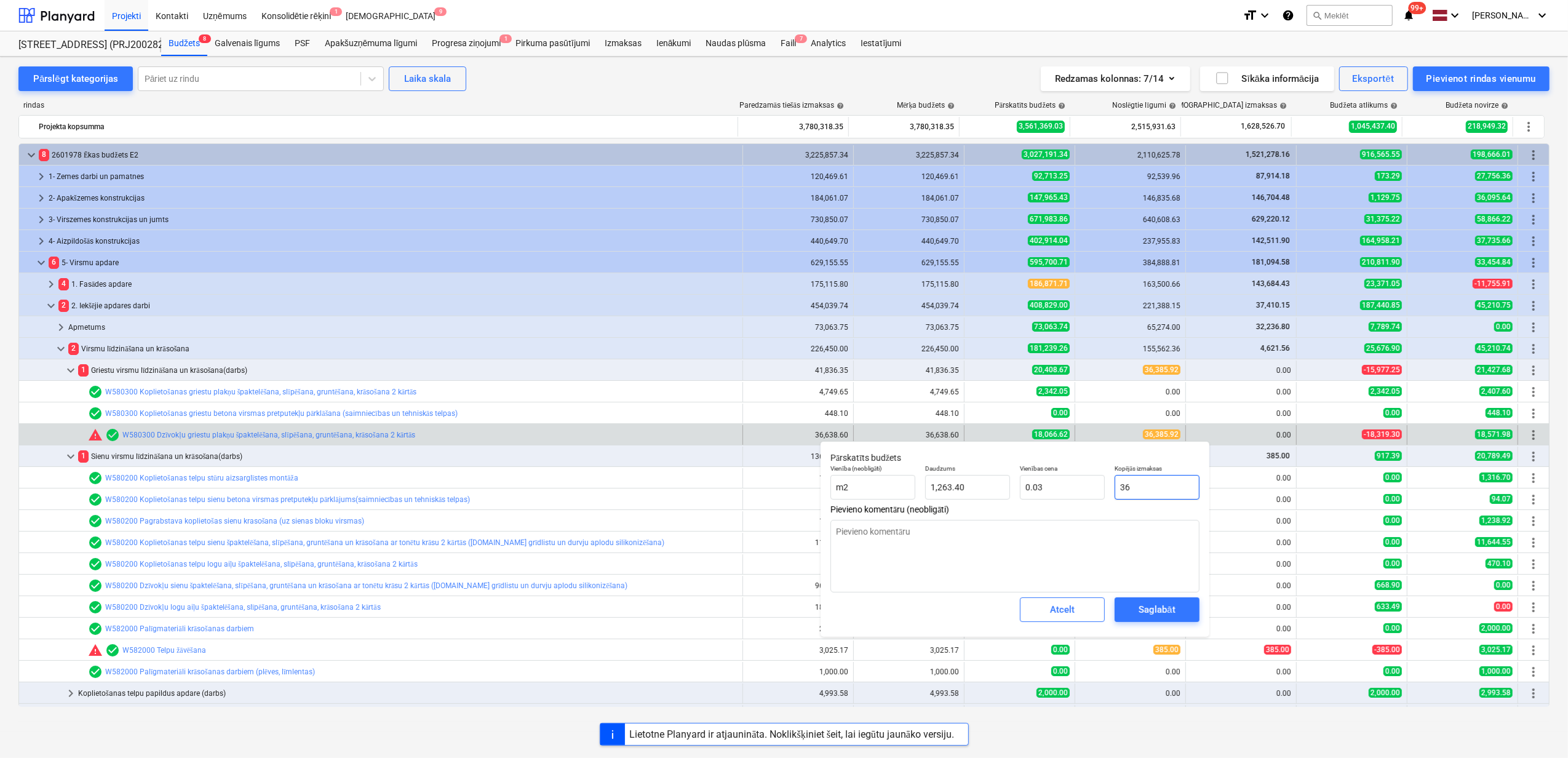
type input "366"
type input "0.29"
type textarea "x"
type input "3663"
type input "2.90"
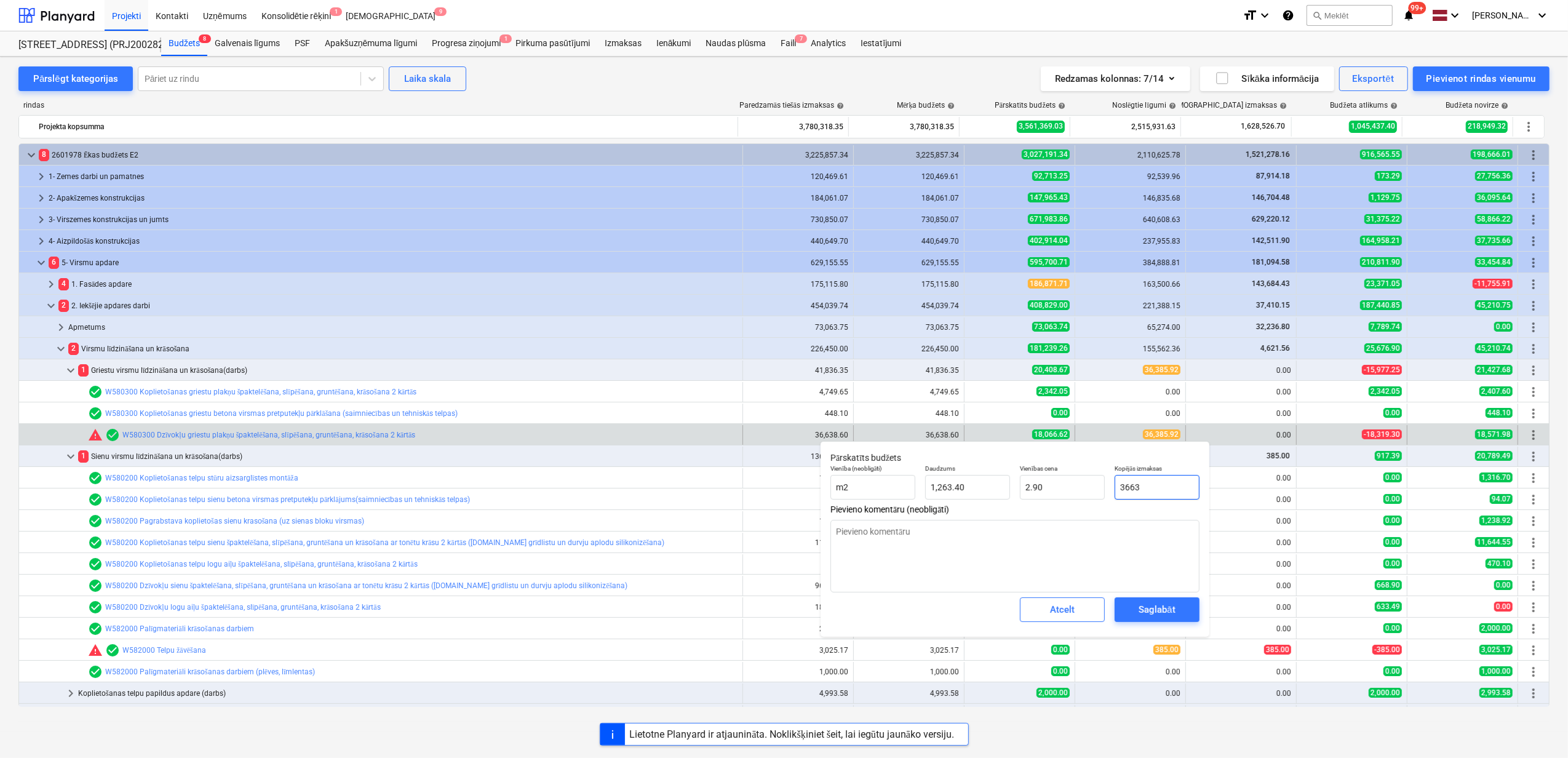
type textarea "x"
type input "36638"
type input "29.00"
type textarea "x"
type input "36638."
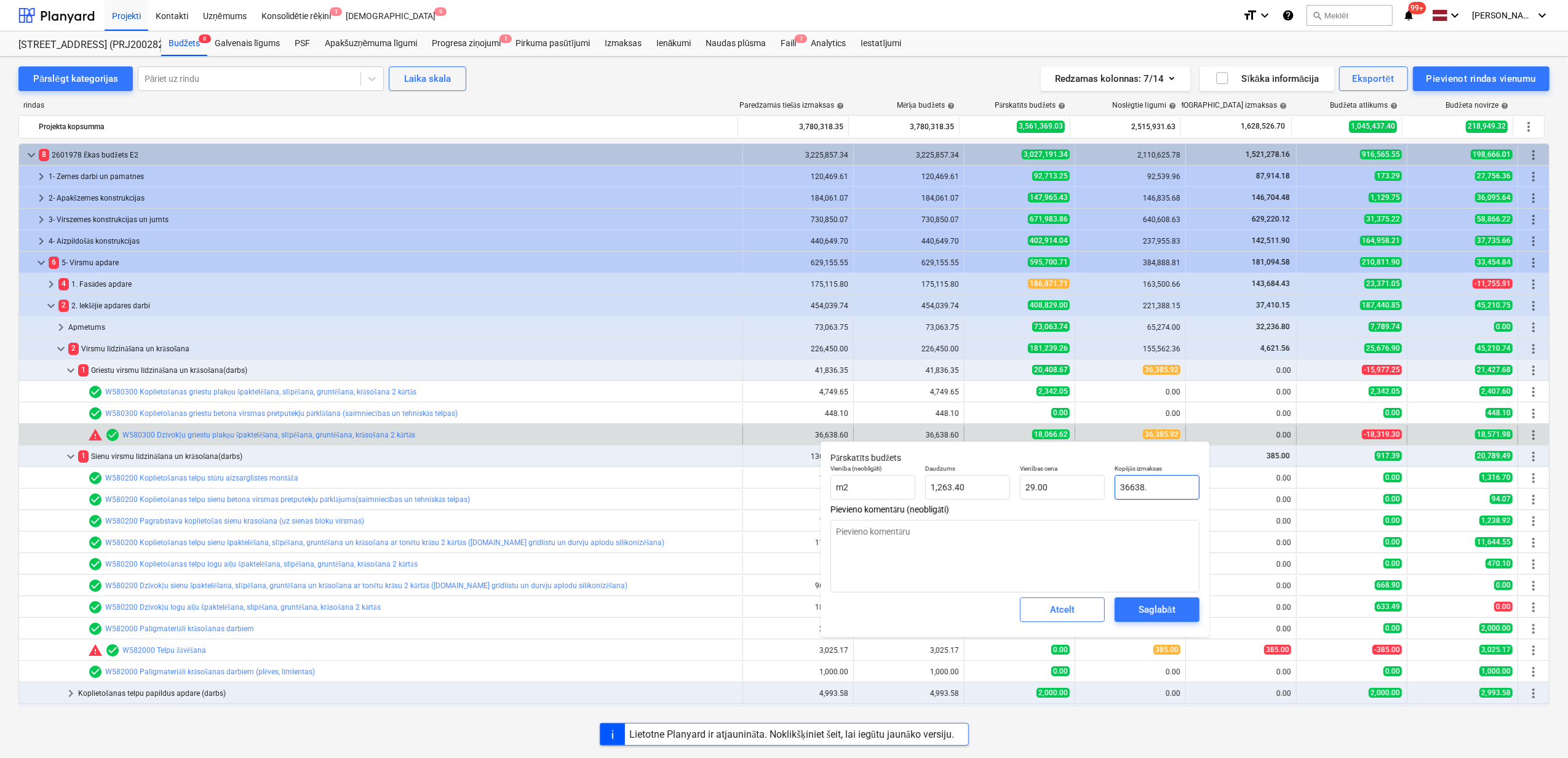
type textarea "x"
type input "36638.6"
type textarea "x"
type input "36,638.60"
click at [1095, 561] on textarea at bounding box center [1015, 556] width 369 height 73
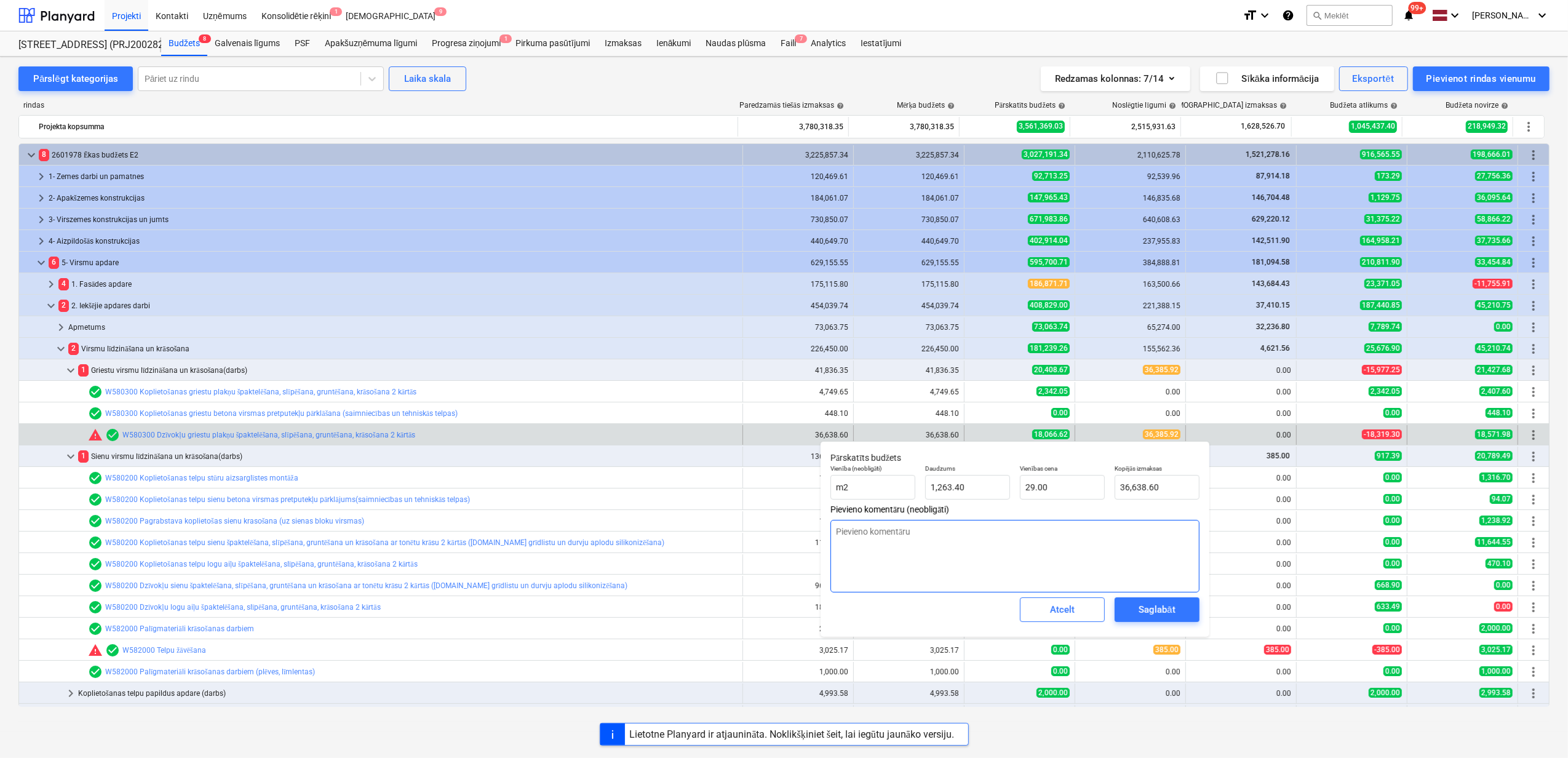
type textarea "x"
type textarea "P"
type textarea "x"
type textarea "Pi"
type textarea "x"
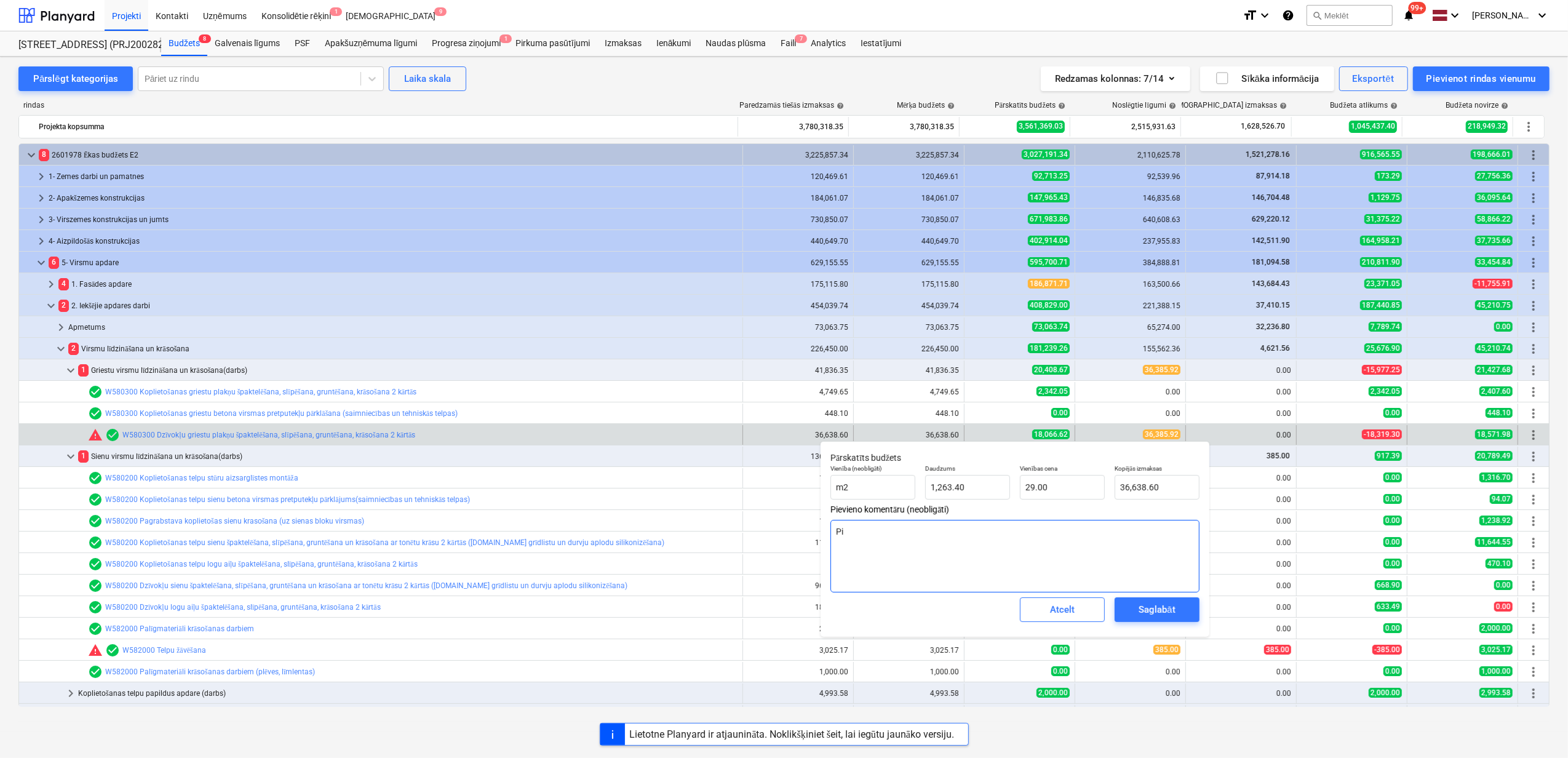
type textarea "Pie"
type textarea "x"
type textarea "Piev"
type textarea "x"
type textarea "Pievi"
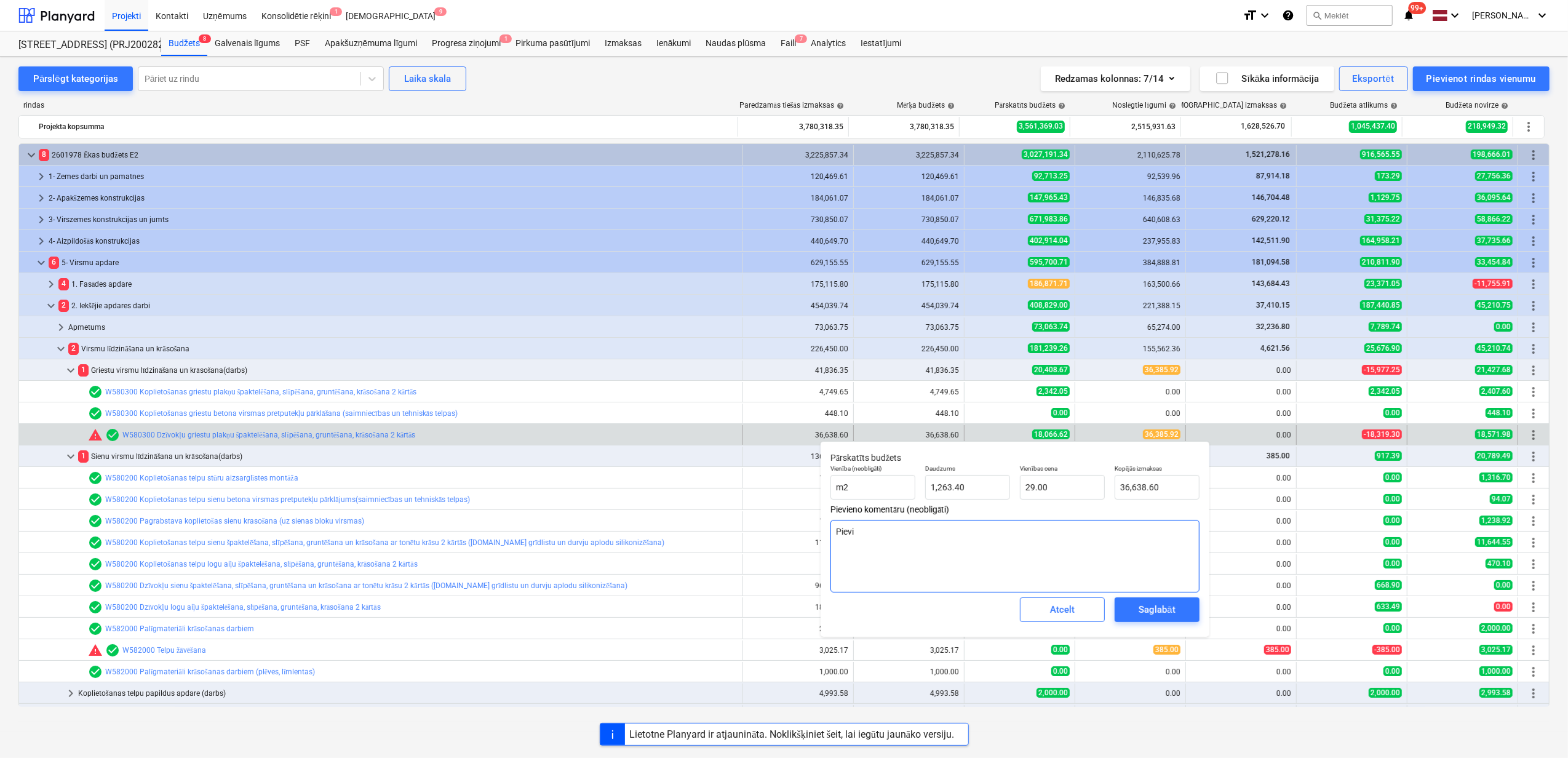
type textarea "x"
type textarea "Pievie"
type textarea "x"
type textarea "Pievien"
type textarea "x"
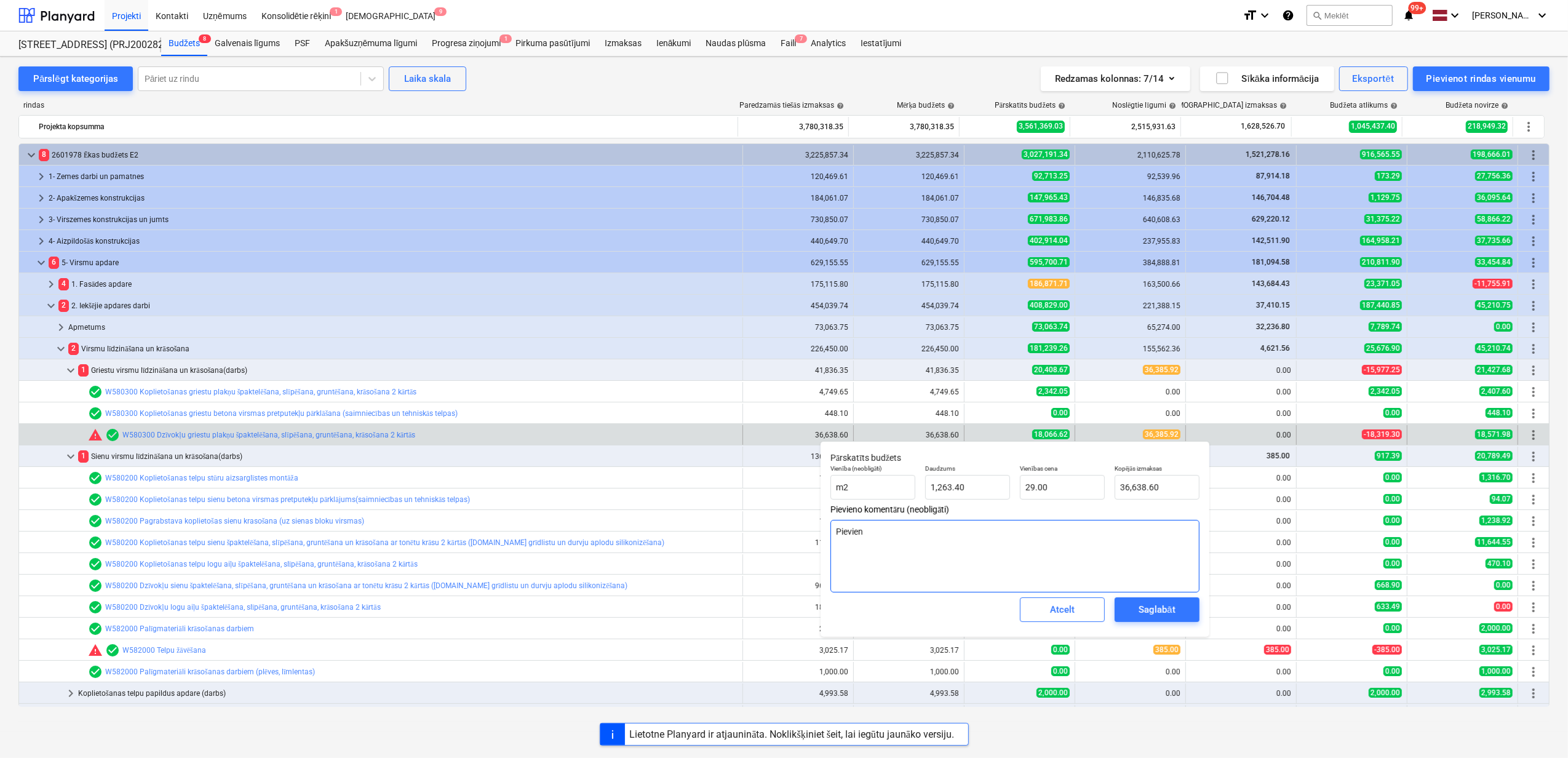
type textarea "Pievieno"
type textarea "x"
type textarea "Pievienot"
type textarea "x"
type textarea "Pievienoti"
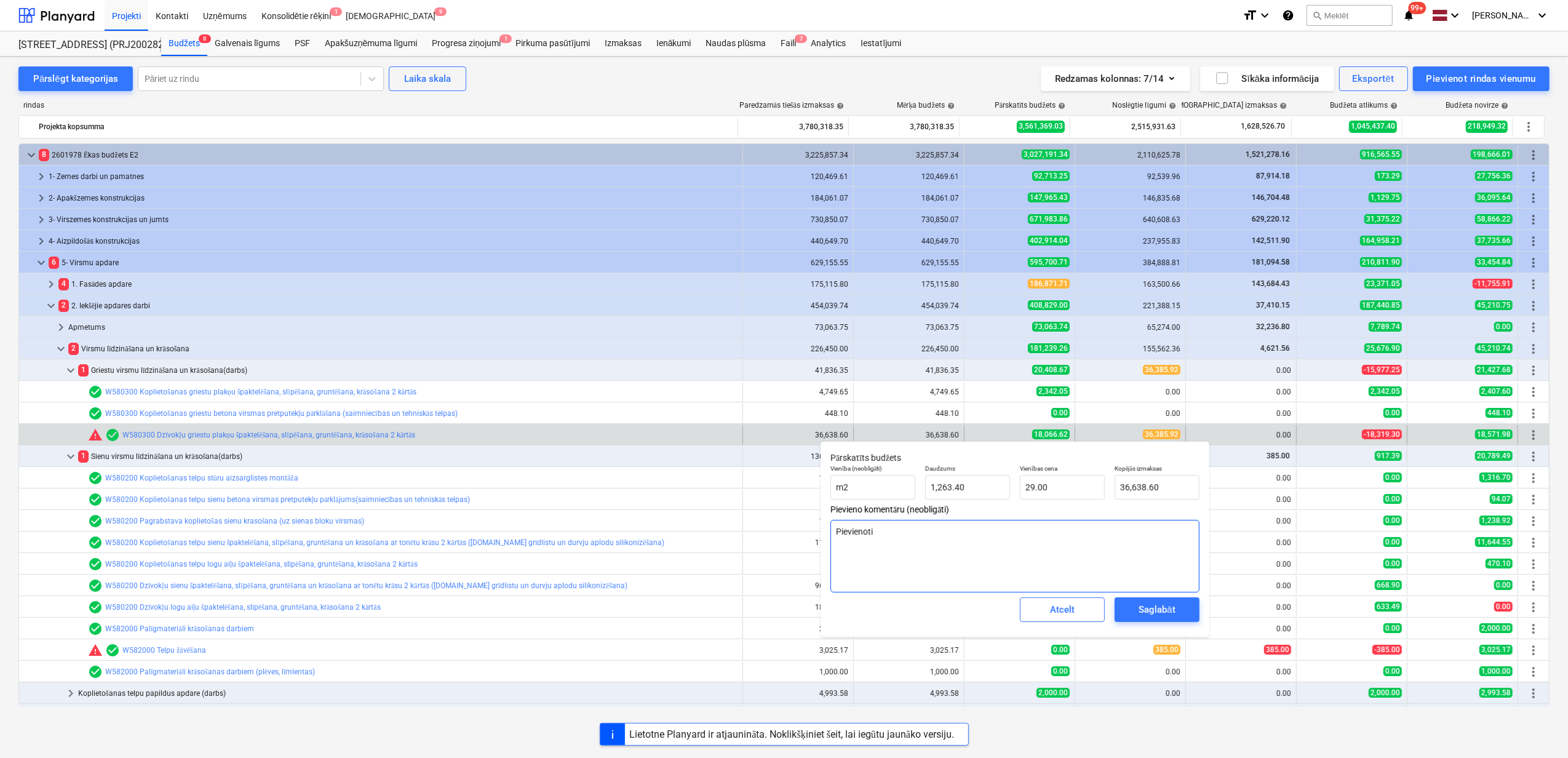
type textarea "x"
type textarea "Pievienoti"
type textarea "x"
click at [1158, 606] on div "Saglabāt" at bounding box center [1157, 610] width 37 height 16
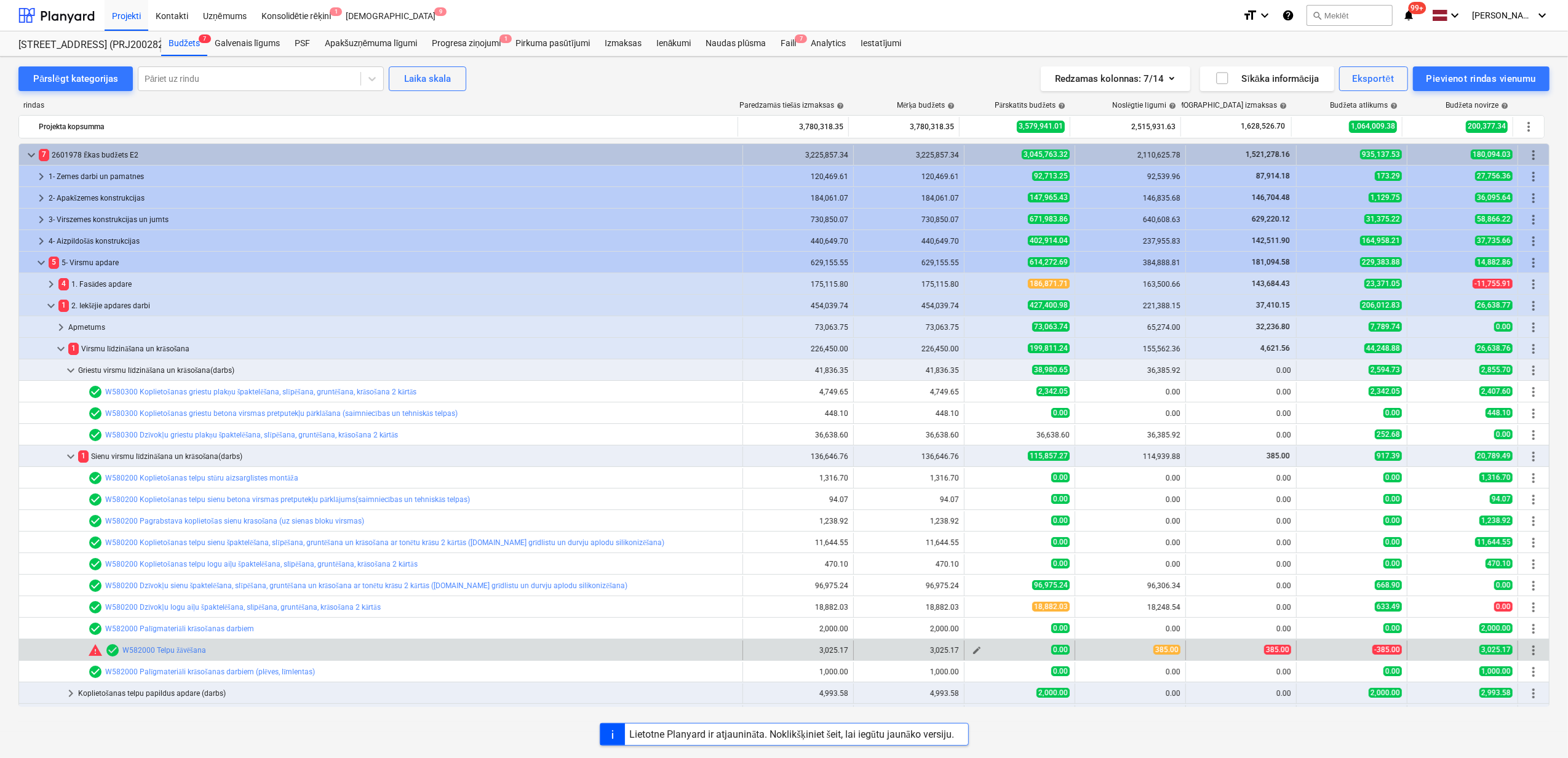
click at [973, 653] on span "edit" at bounding box center [977, 650] width 10 height 10
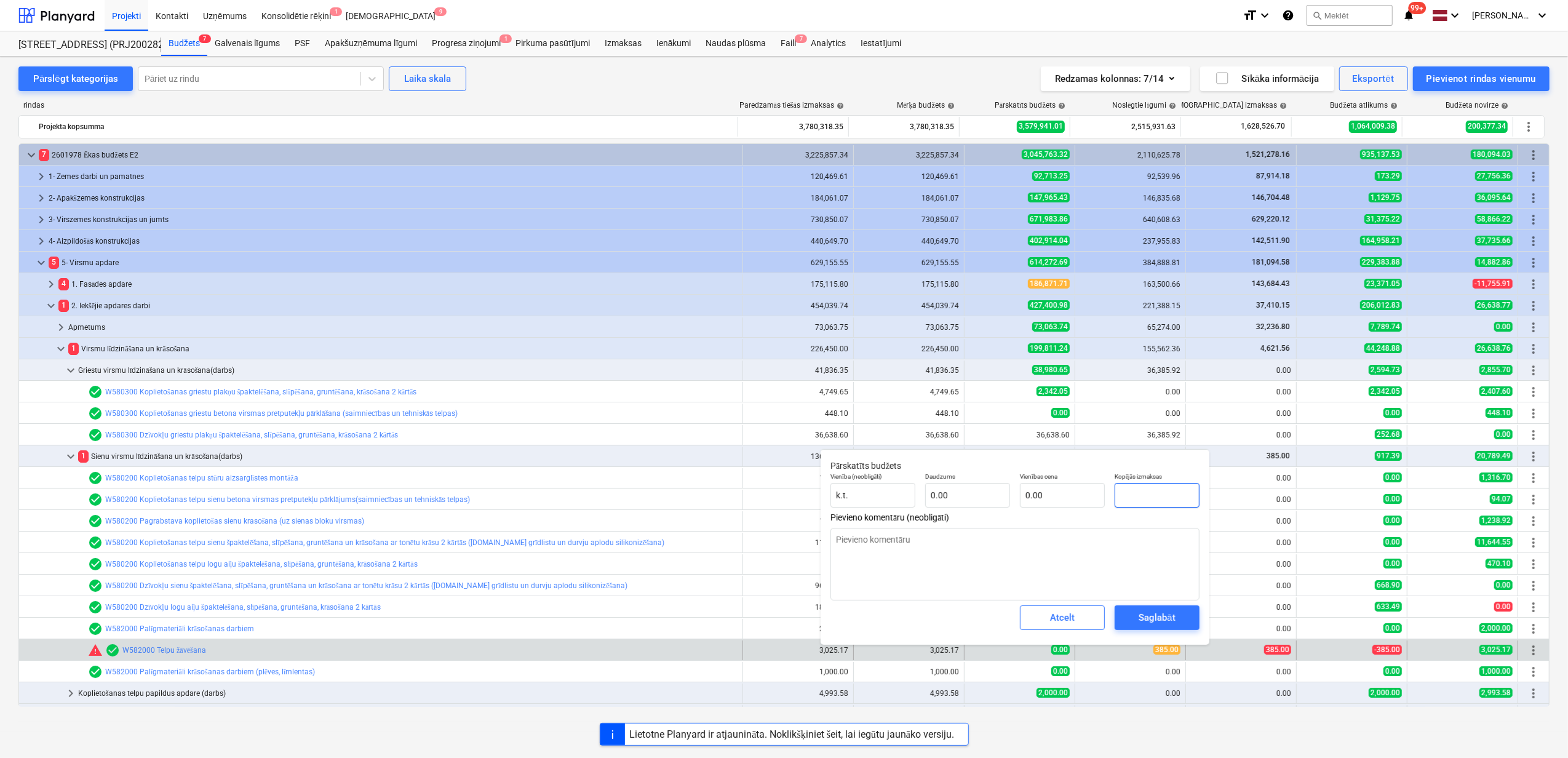
drag, startPoint x: 1147, startPoint y: 495, endPoint x: 1108, endPoint y: 501, distance: 39.5
click at [1108, 501] on div "Vienība (neobligāti) k.t. Daudzums 0.00 Vienības cena 0.00 Kopējās izmaksas" at bounding box center [1015, 490] width 379 height 45
click at [1148, 617] on div "Saglabāt" at bounding box center [1157, 618] width 37 height 16
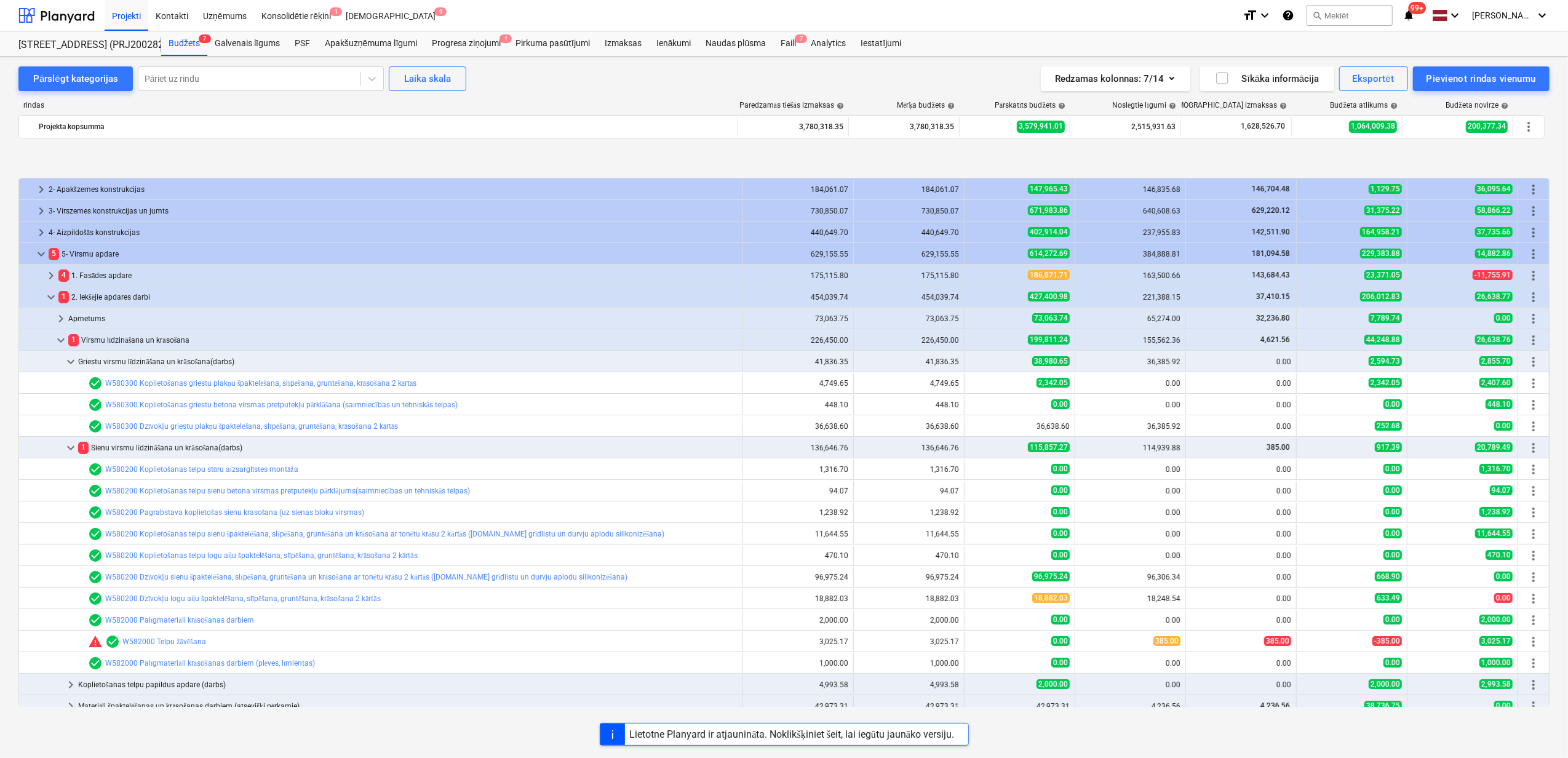
scroll to position [82, 0]
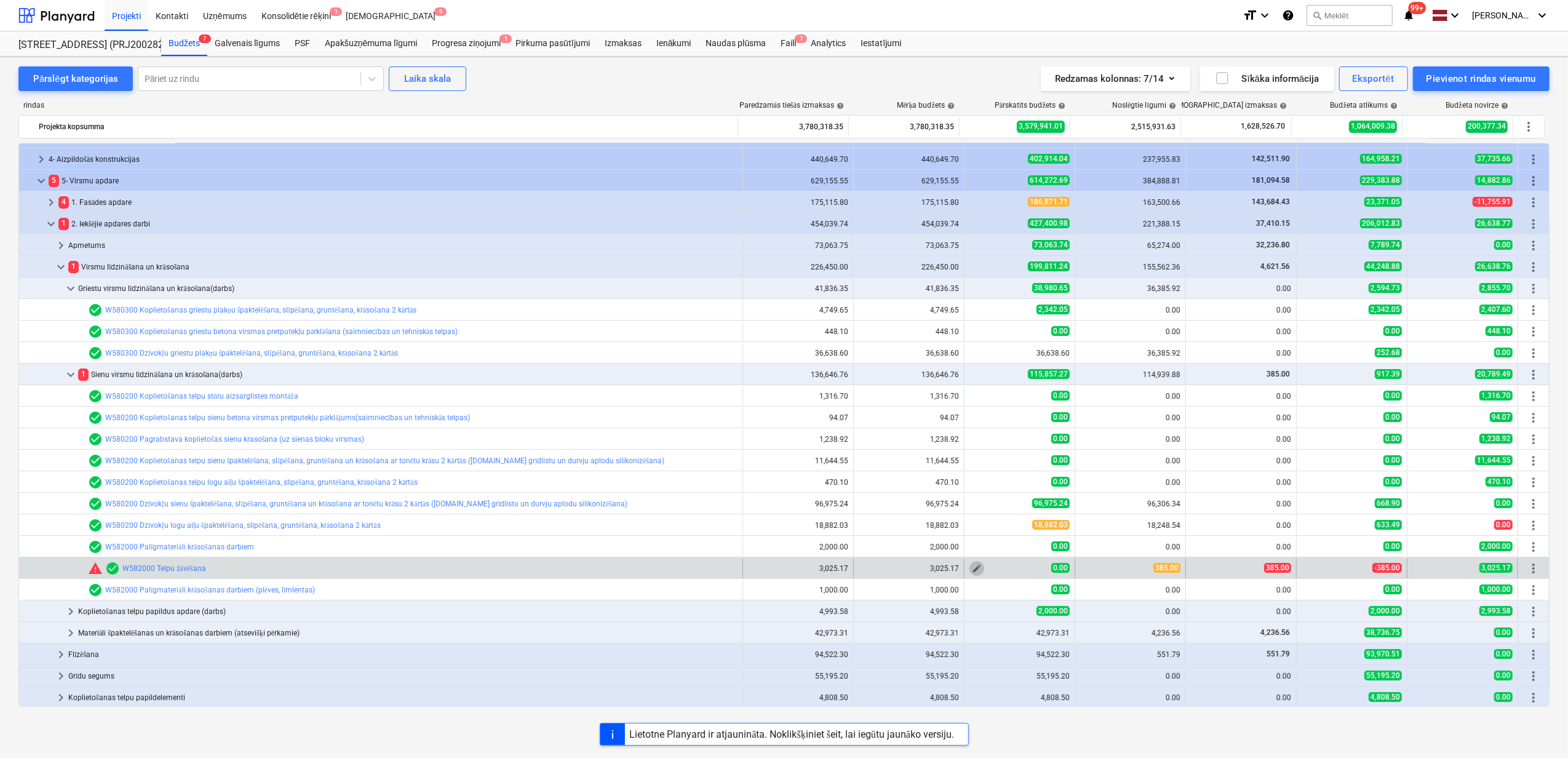
click at [972, 574] on span "edit" at bounding box center [977, 568] width 10 height 10
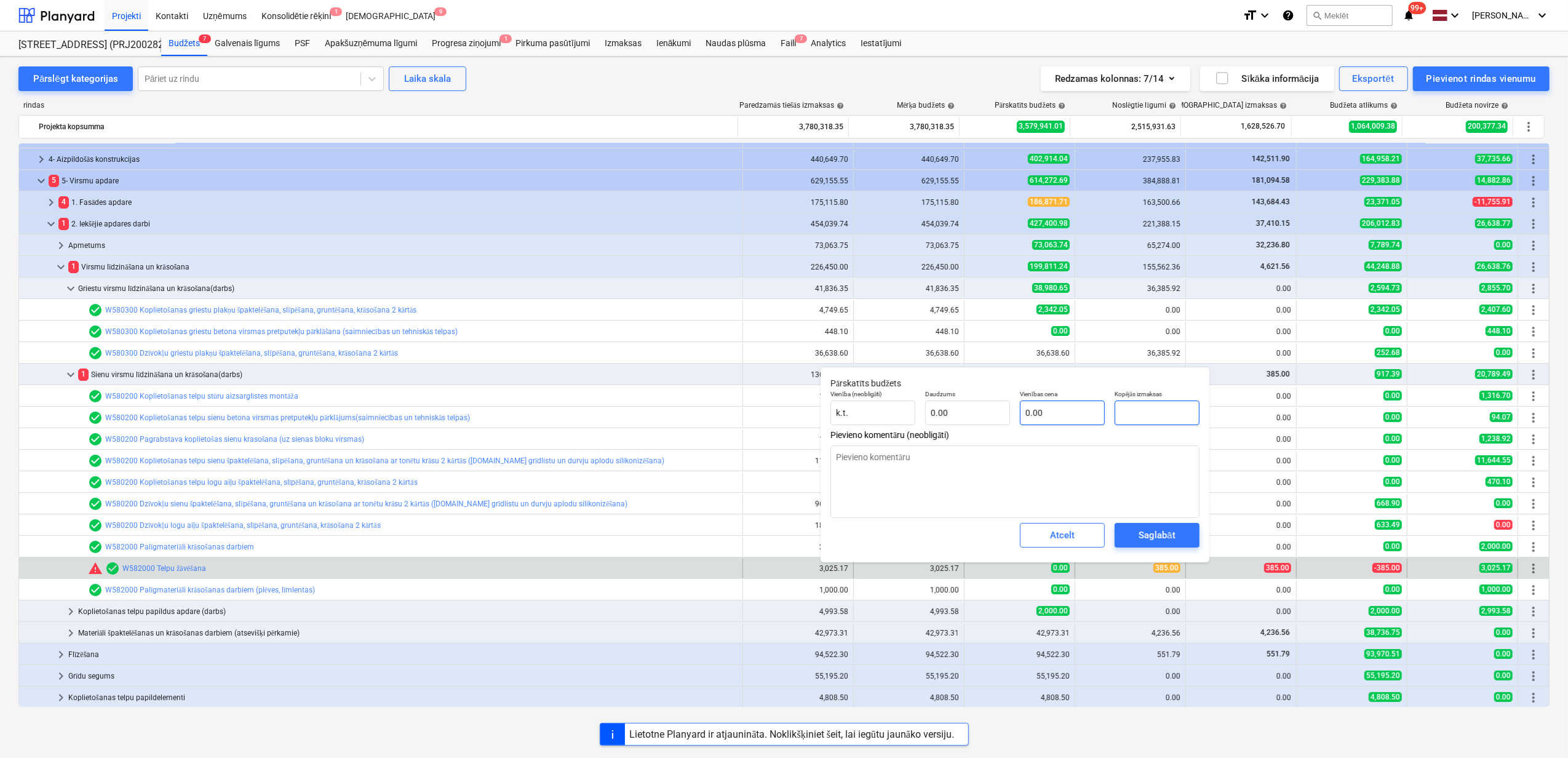
drag, startPoint x: 1146, startPoint y: 413, endPoint x: 1100, endPoint y: 412, distance: 46.0
click at [1100, 412] on div "Vienība (neobligāti) k.t. Daudzums 0.00 Vienības cena 0.00 Kopējās izmaksas" at bounding box center [1015, 408] width 379 height 45
click at [1030, 474] on textarea at bounding box center [1015, 481] width 369 height 73
click at [1156, 539] on div "Saglabāt" at bounding box center [1157, 535] width 37 height 16
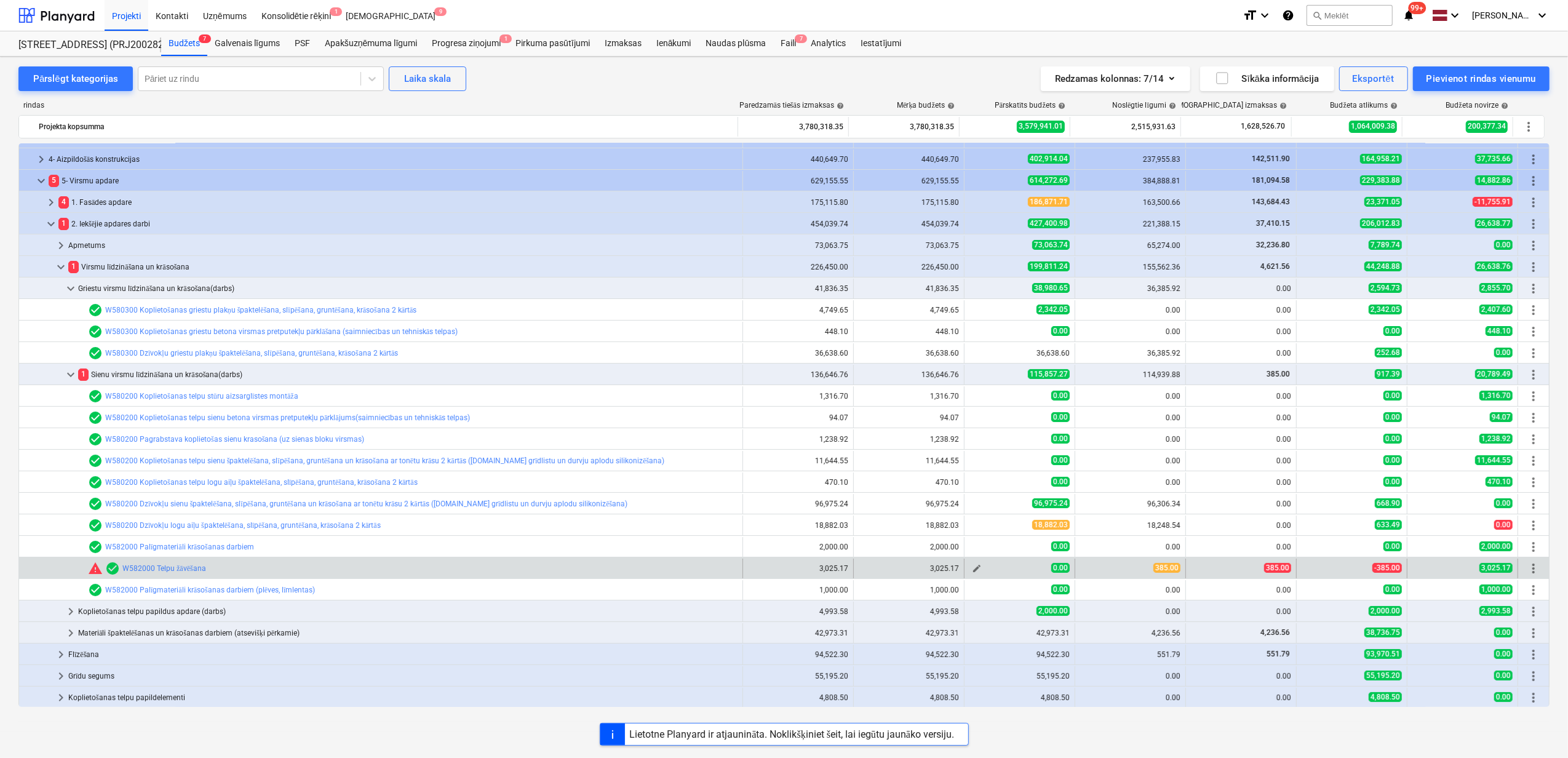
click at [973, 570] on span "edit" at bounding box center [977, 568] width 10 height 10
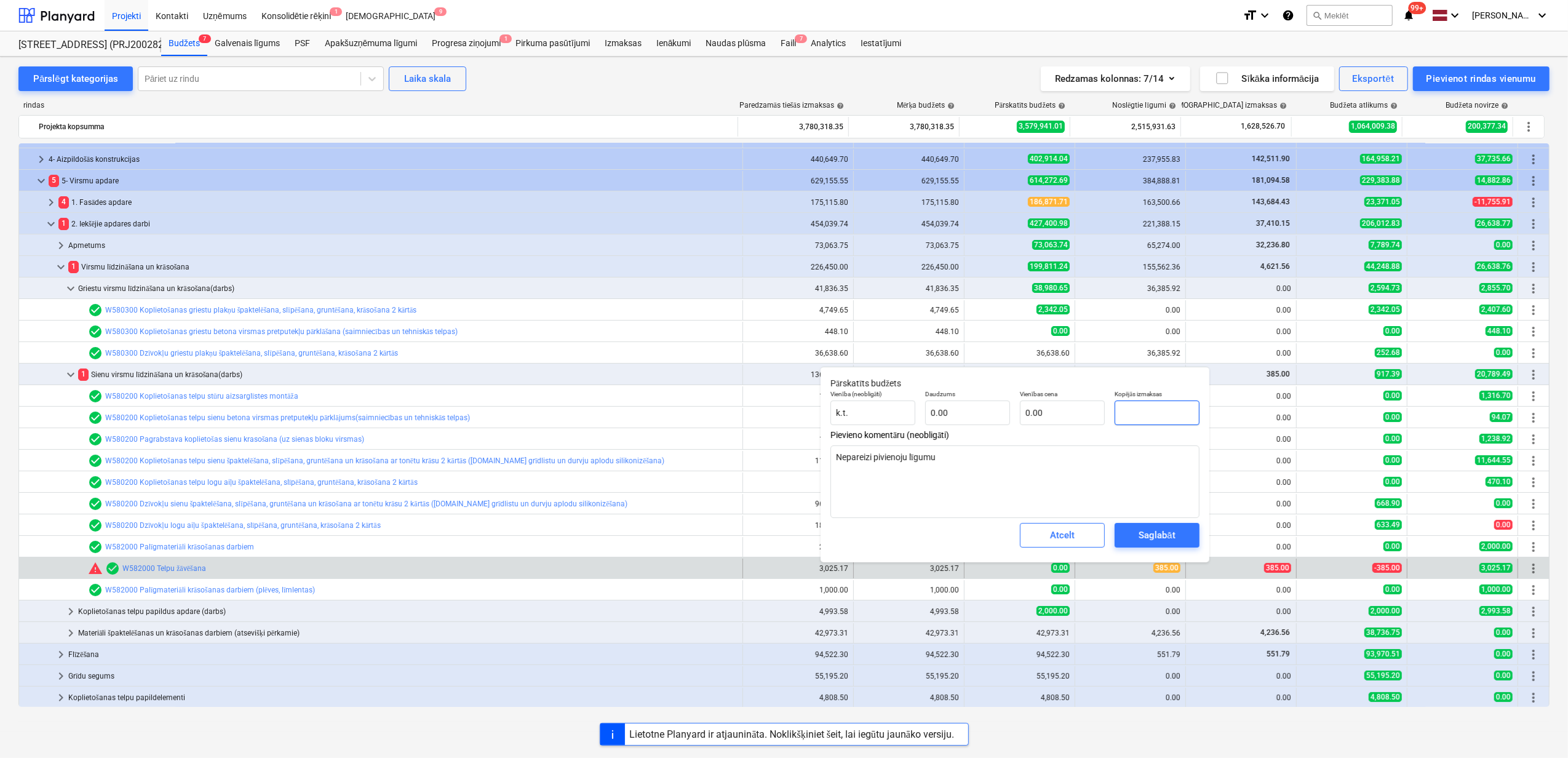
drag, startPoint x: 1152, startPoint y: 411, endPoint x: 1117, endPoint y: 412, distance: 35.0
click at [1117, 412] on input "text" at bounding box center [1158, 413] width 85 height 25
click at [984, 417] on input "text" at bounding box center [968, 413] width 85 height 25
drag, startPoint x: 1130, startPoint y: 409, endPoint x: 1110, endPoint y: 402, distance: 21.2
click at [1110, 402] on div "Kopējās izmaksas" at bounding box center [1157, 408] width 94 height 45
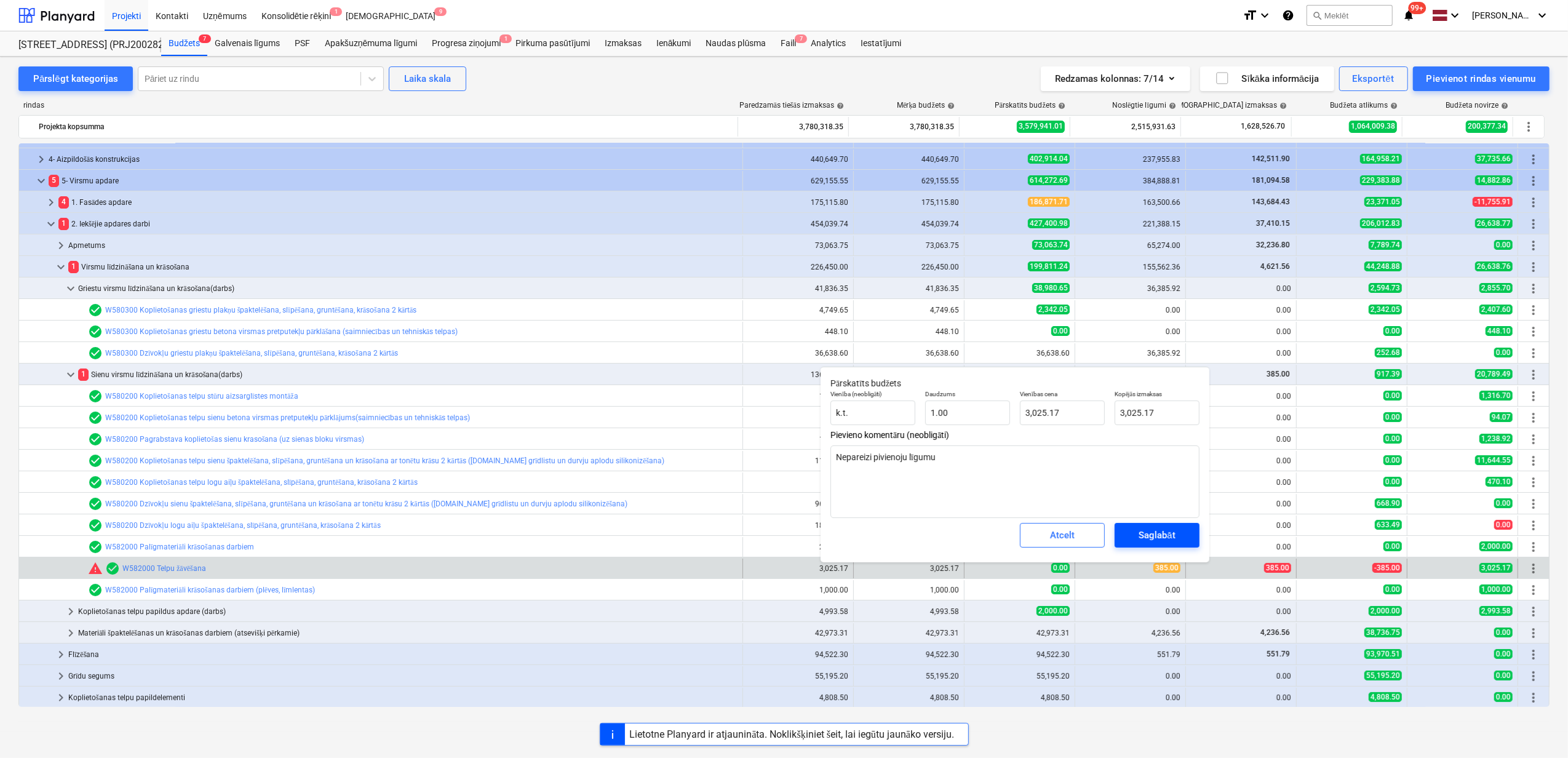
click at [1162, 532] on div "Saglabāt" at bounding box center [1157, 535] width 37 height 16
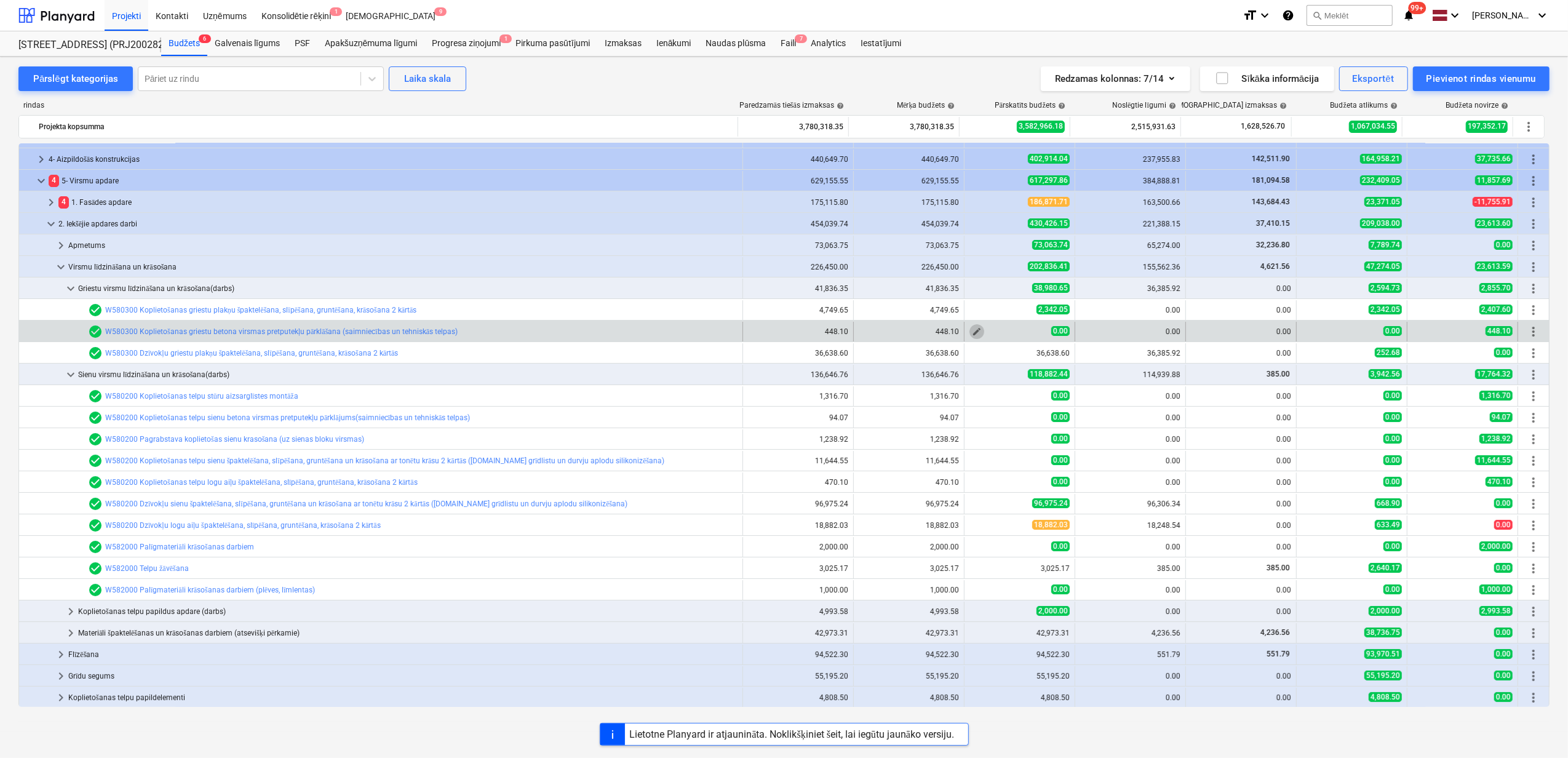
click at [975, 330] on span "edit" at bounding box center [977, 331] width 10 height 10
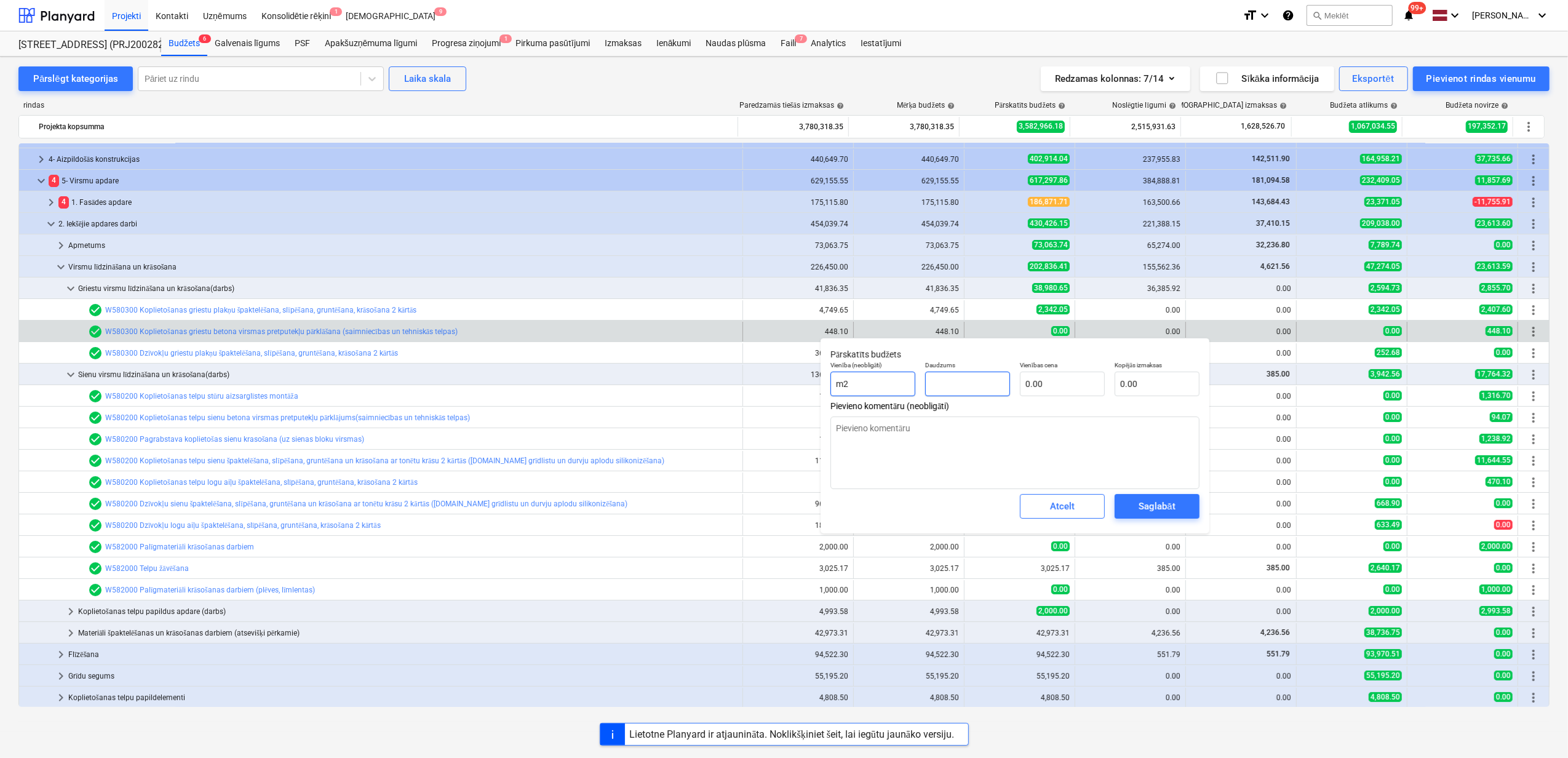
drag, startPoint x: 945, startPoint y: 387, endPoint x: 891, endPoint y: 381, distance: 54.3
click at [891, 381] on div "Vienība (neobligāti) m2 Daudzums Vienības cena 0.00 Kopējās izmaksas 0.00" at bounding box center [1015, 379] width 379 height 45
click at [1156, 385] on input "text" at bounding box center [1158, 384] width 85 height 25
click at [1020, 441] on textarea at bounding box center [1015, 453] width 369 height 73
click at [1144, 506] on div "Saglabāt" at bounding box center [1157, 506] width 37 height 16
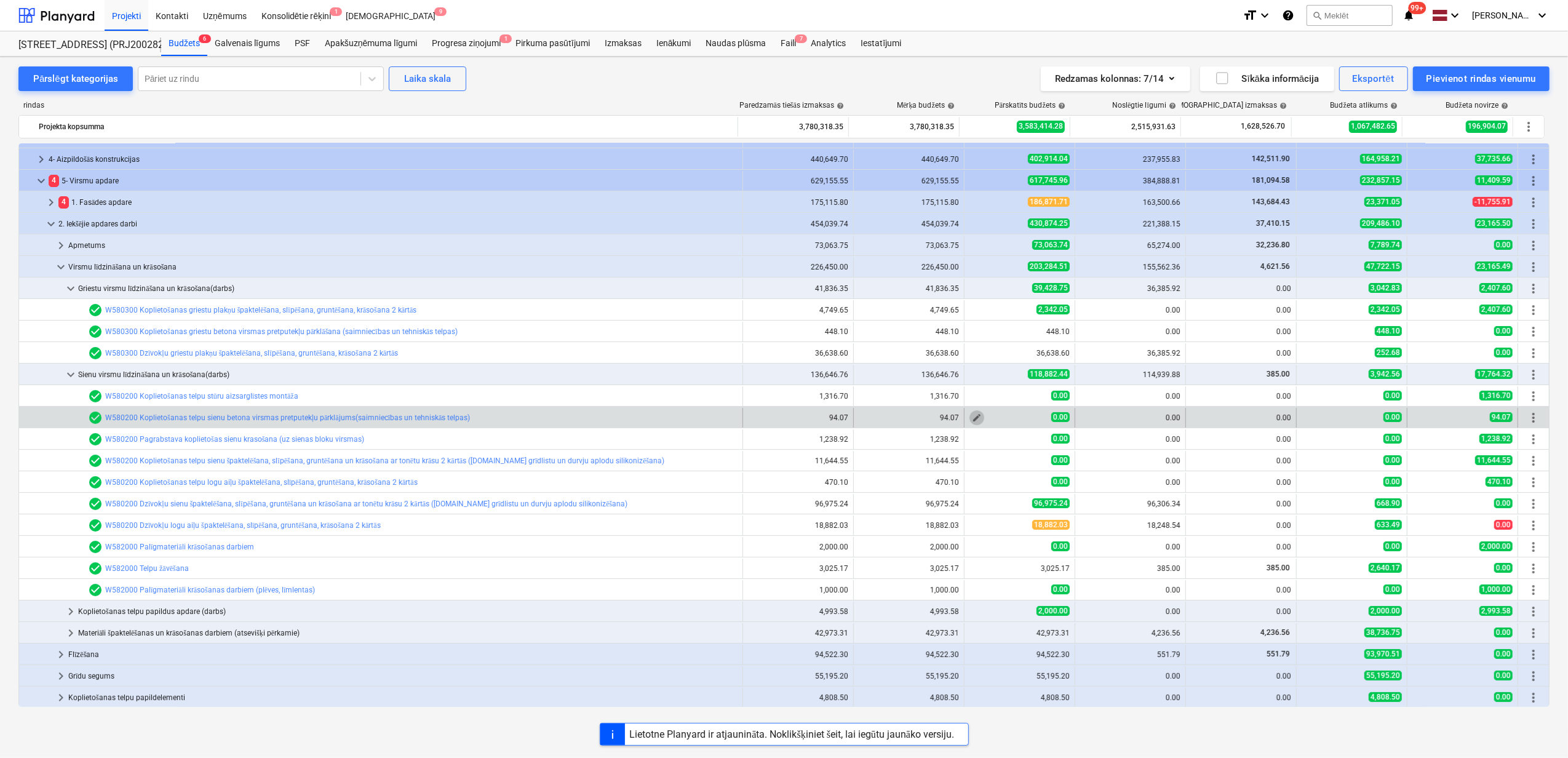
click at [972, 419] on span "edit" at bounding box center [977, 417] width 10 height 10
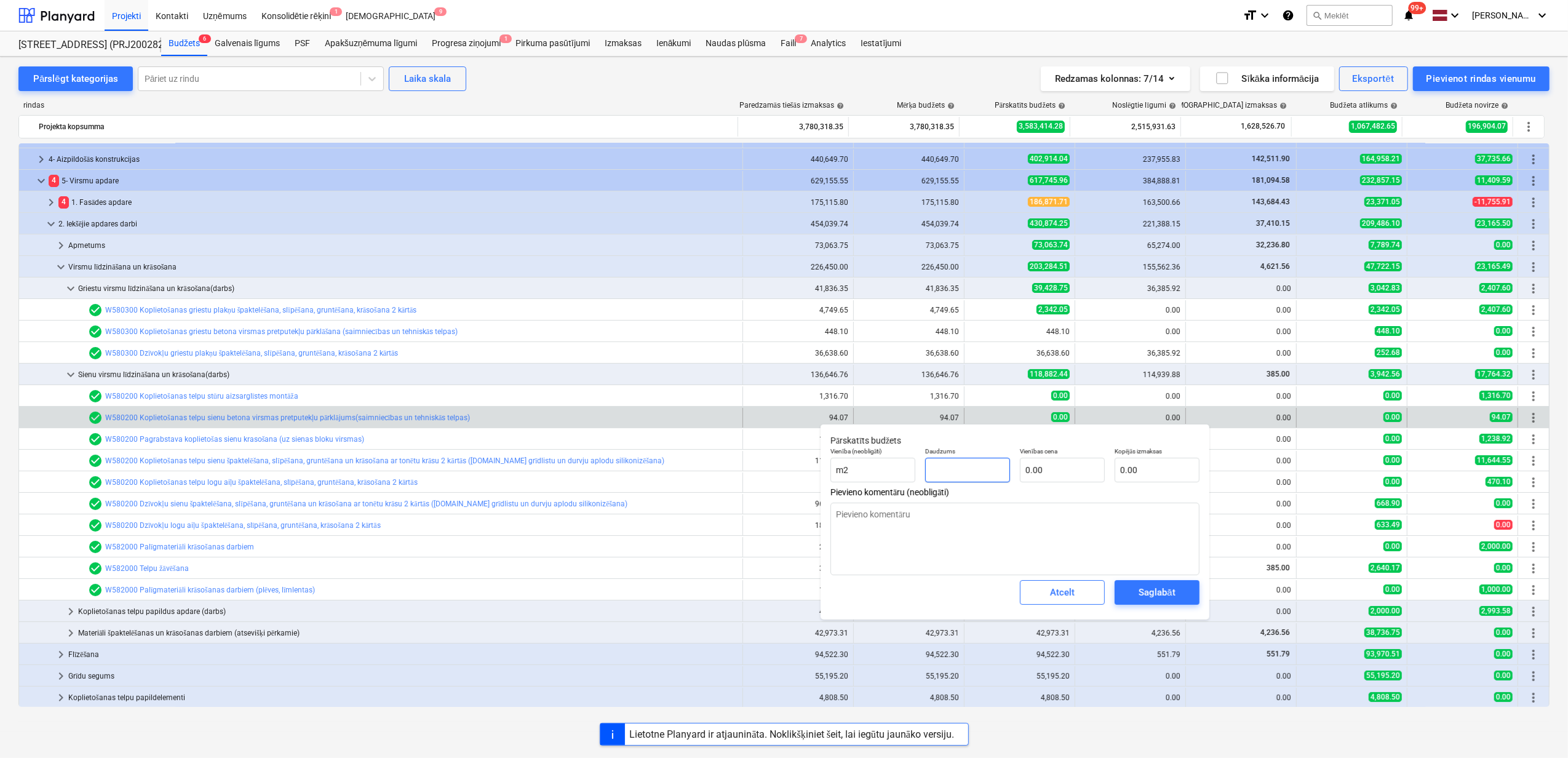
click at [956, 465] on input "text" at bounding box center [968, 470] width 85 height 25
click at [1142, 471] on input "text" at bounding box center [1158, 470] width 85 height 25
drag, startPoint x: 901, startPoint y: 534, endPoint x: 885, endPoint y: 542, distance: 17.9
click at [901, 534] on textarea at bounding box center [1015, 538] width 369 height 73
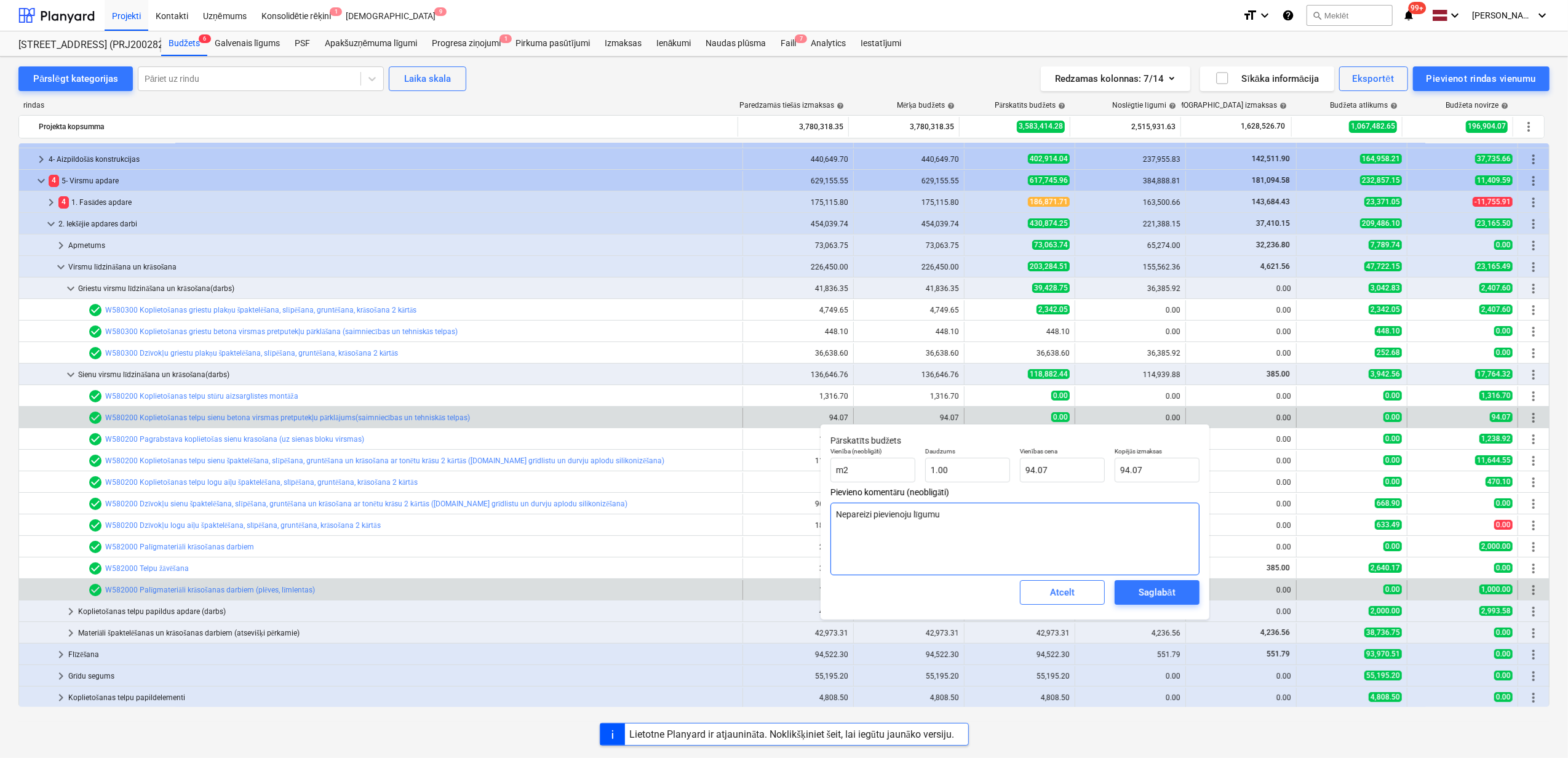
drag, startPoint x: 960, startPoint y: 524, endPoint x: 758, endPoint y: 582, distance: 210.2
click at [822, 522] on div "Pārskatīts budžets Vienība (neobligāti) m2 Daudzums 1.00 Vienības cena 94.07 Ko…" at bounding box center [1015, 522] width 389 height 196
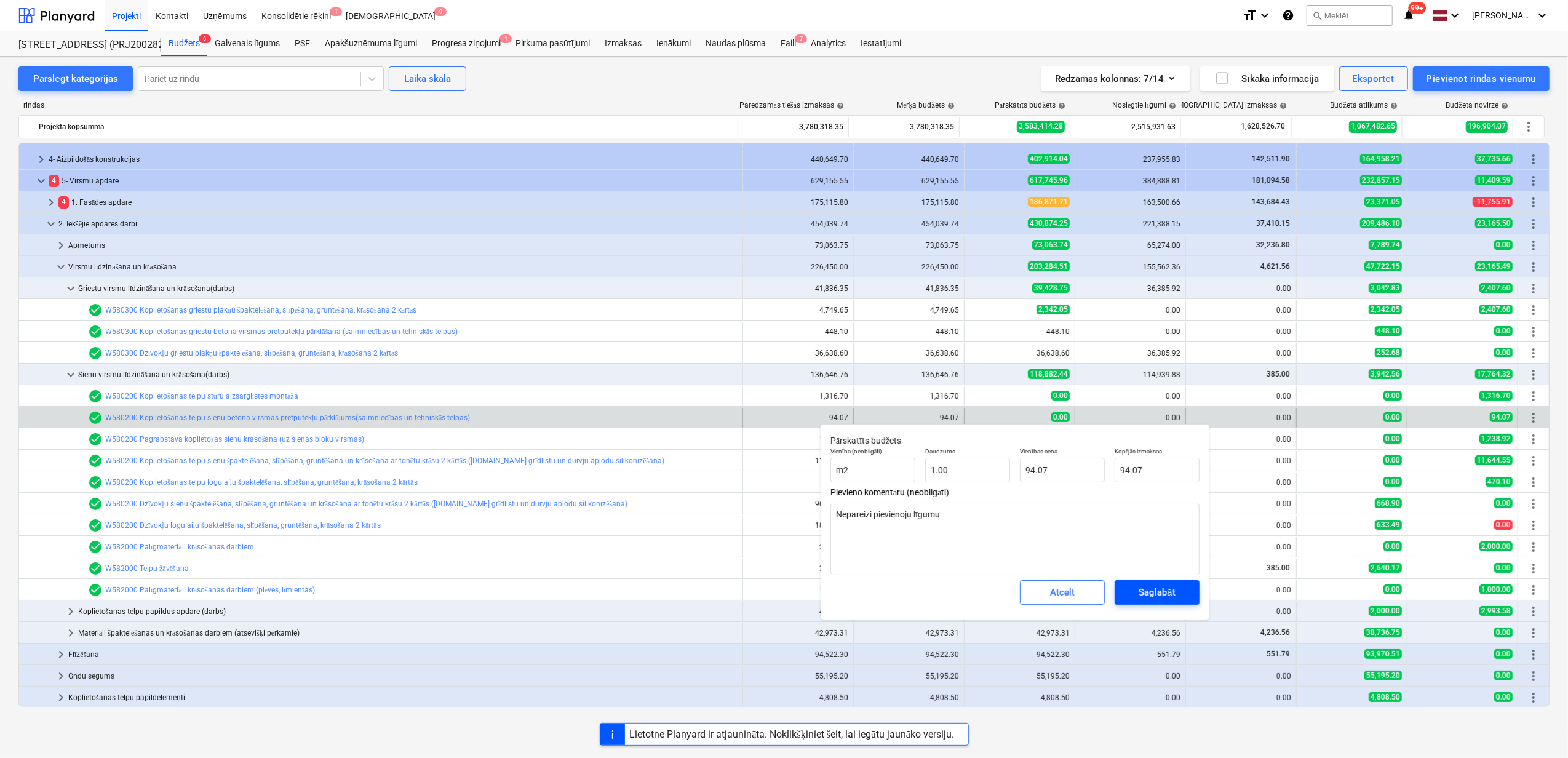
click at [1158, 592] on div "Saglabāt" at bounding box center [1157, 592] width 37 height 16
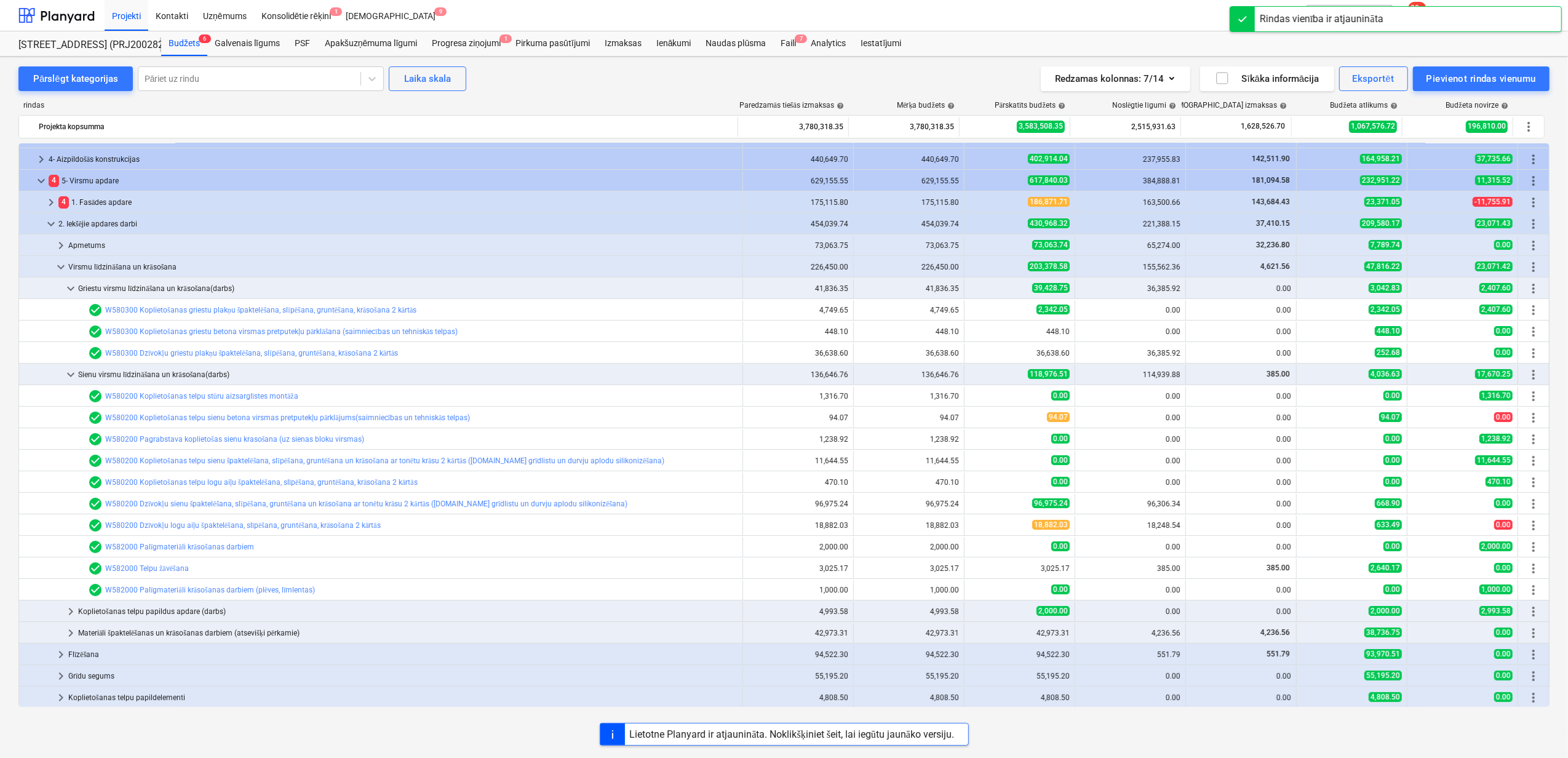
click at [975, 437] on span "edit" at bounding box center [977, 439] width 10 height 10
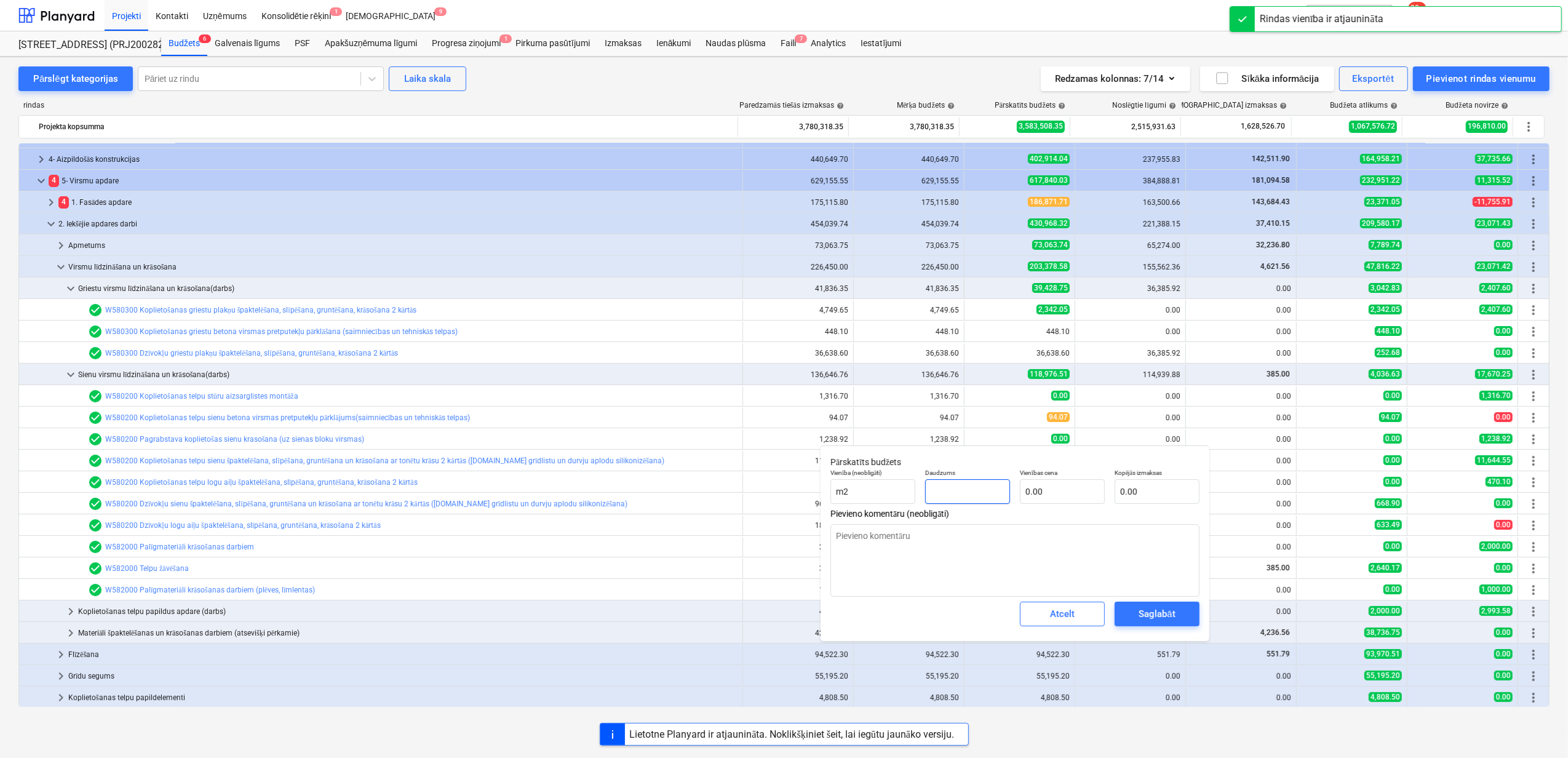
click at [971, 491] on input "text" at bounding box center [968, 491] width 85 height 25
click at [1152, 495] on input "text" at bounding box center [1158, 491] width 85 height 25
click at [1038, 545] on textarea at bounding box center [1015, 560] width 369 height 73
paste textarea "Nepareizi pievienoju līgumu"
click at [1162, 613] on div "Saglabāt" at bounding box center [1157, 614] width 37 height 16
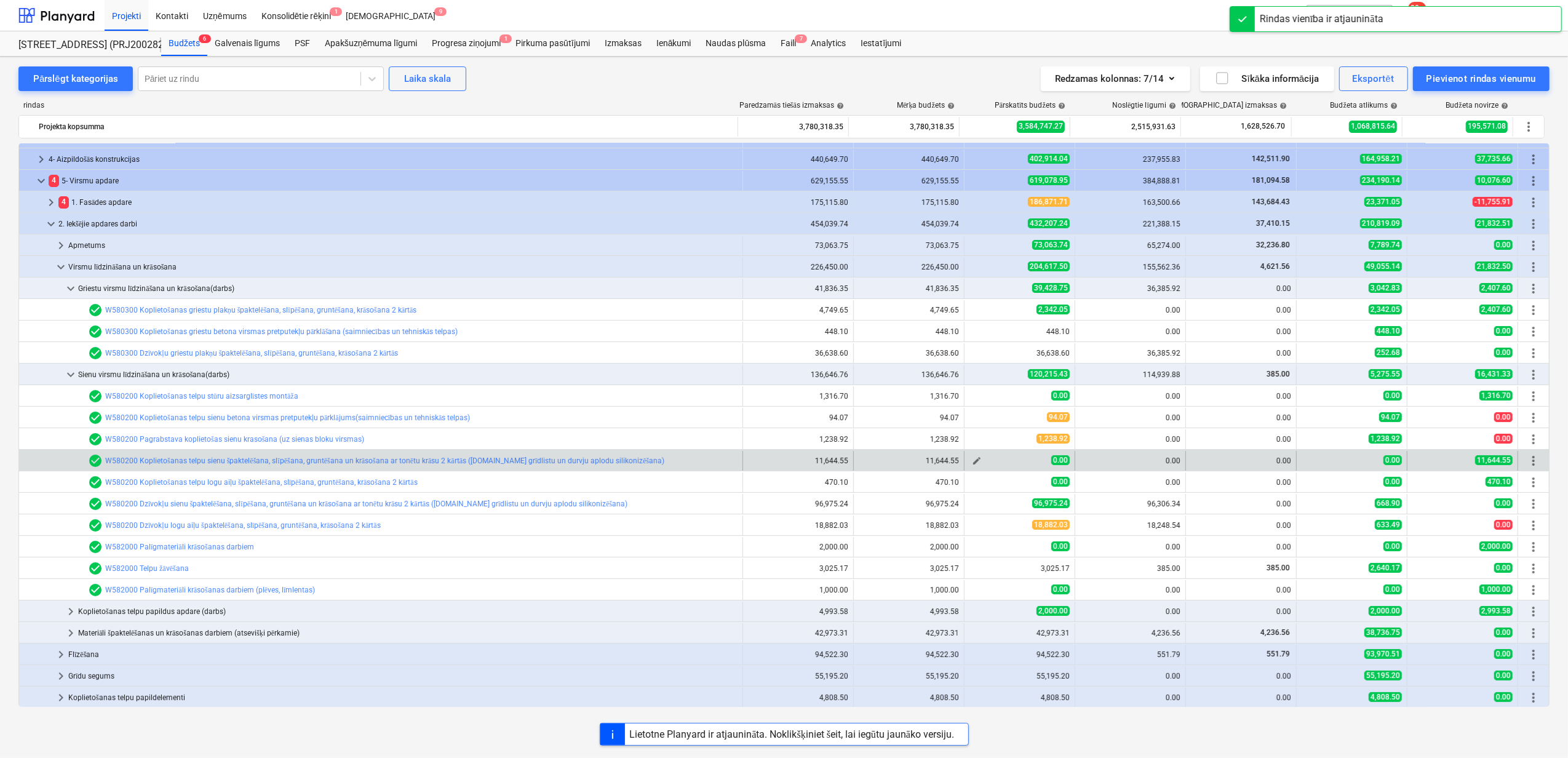
click at [976, 461] on span "edit" at bounding box center [977, 461] width 10 height 10
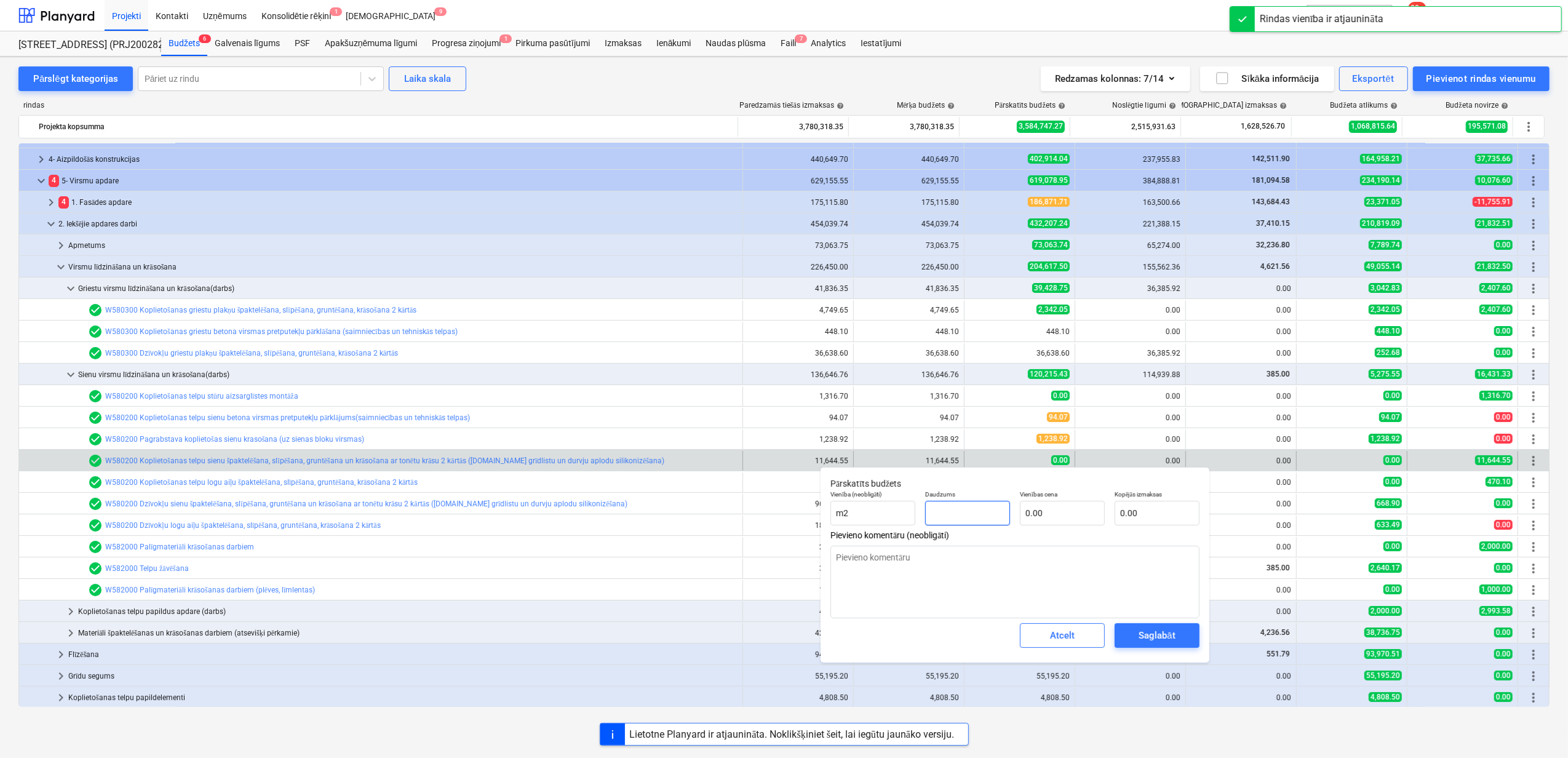
click at [971, 519] on input "text" at bounding box center [968, 513] width 85 height 25
click at [1166, 508] on input "text" at bounding box center [1158, 513] width 85 height 25
click at [1058, 582] on textarea at bounding box center [1015, 582] width 369 height 73
paste textarea "Nepareizi pievienoju līgumu"
click at [1145, 633] on div "Saglabāt" at bounding box center [1157, 636] width 37 height 16
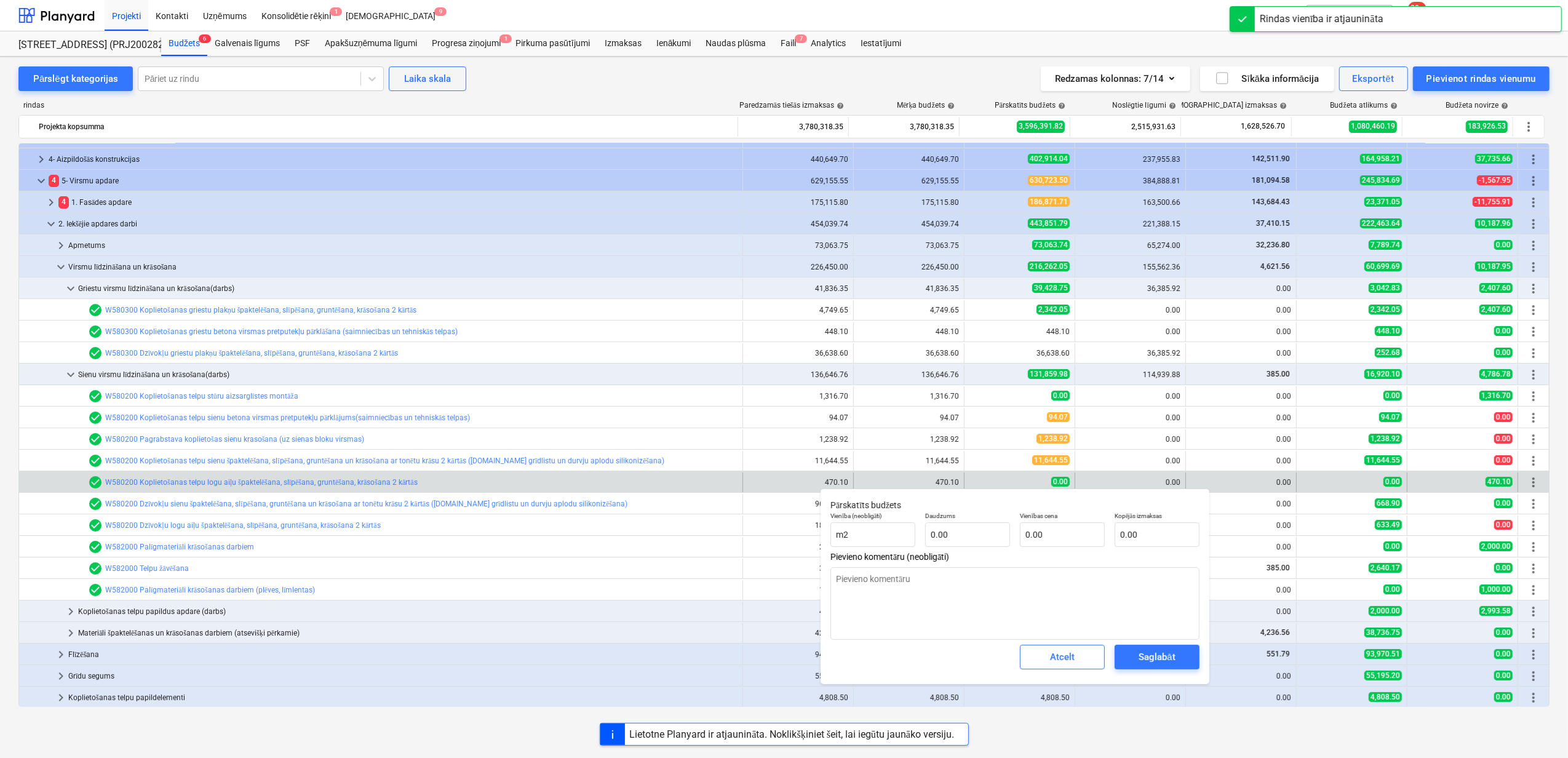
click at [979, 480] on div "0.00" at bounding box center [1019, 482] width 100 height 11
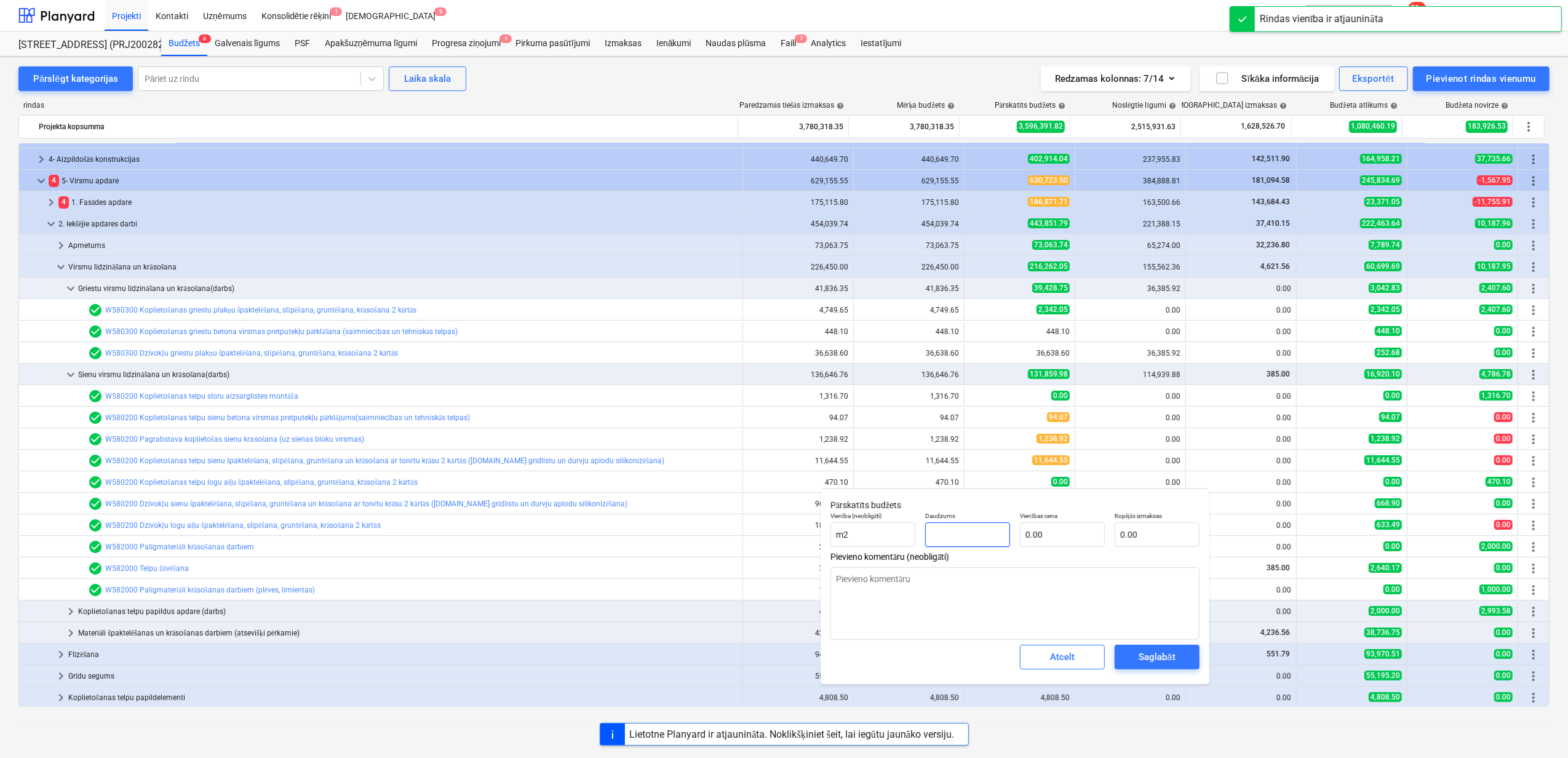
click at [957, 536] on input "text" at bounding box center [968, 534] width 85 height 25
click at [1158, 543] on input "text" at bounding box center [1158, 534] width 85 height 25
click at [894, 608] on textarea at bounding box center [1015, 604] width 369 height 73
paste textarea "Nepareizi pievienoju līgumu"
click at [1152, 656] on div "Saglabāt" at bounding box center [1157, 658] width 37 height 16
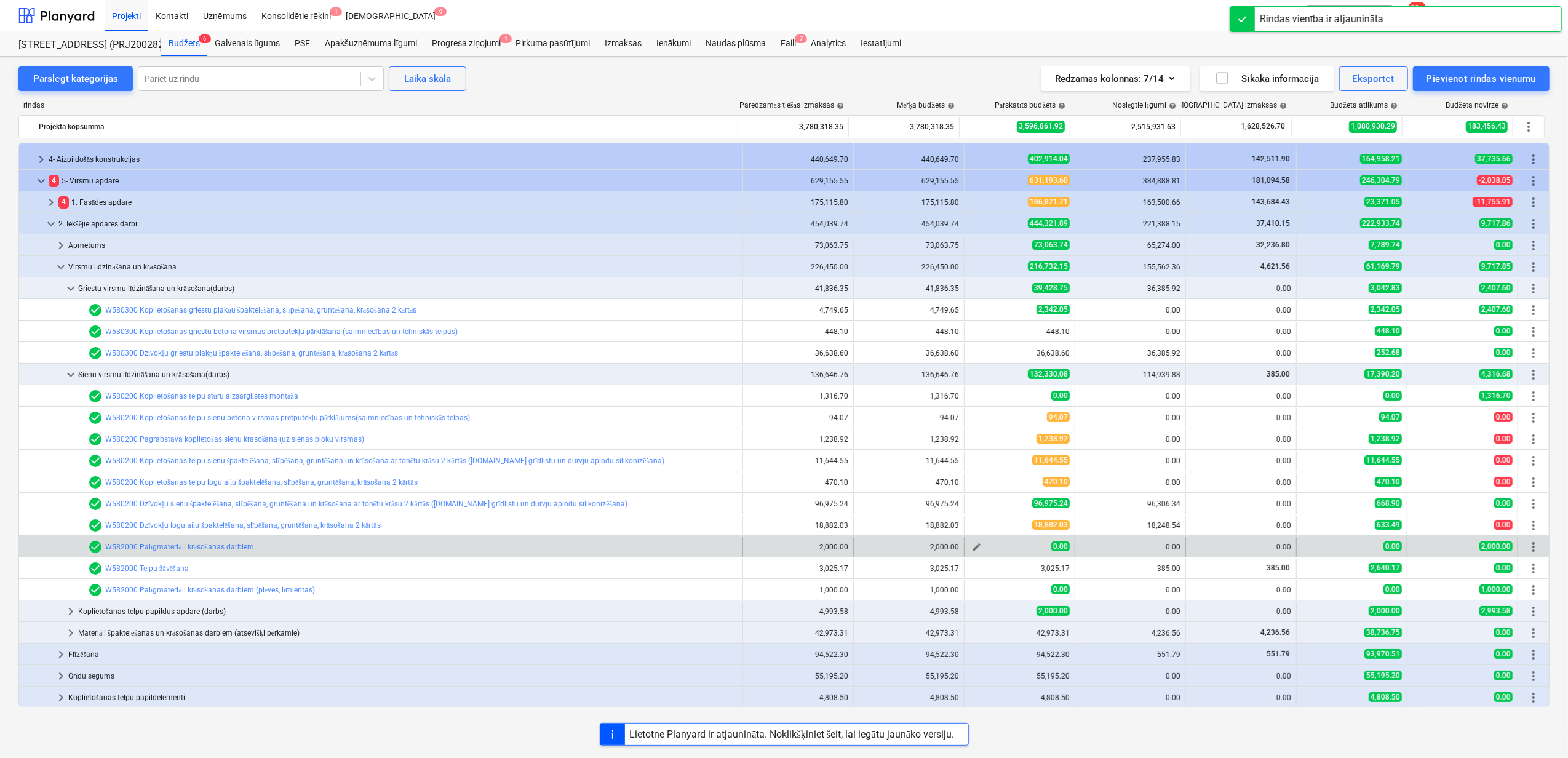
click at [973, 544] on span "edit" at bounding box center [977, 547] width 10 height 10
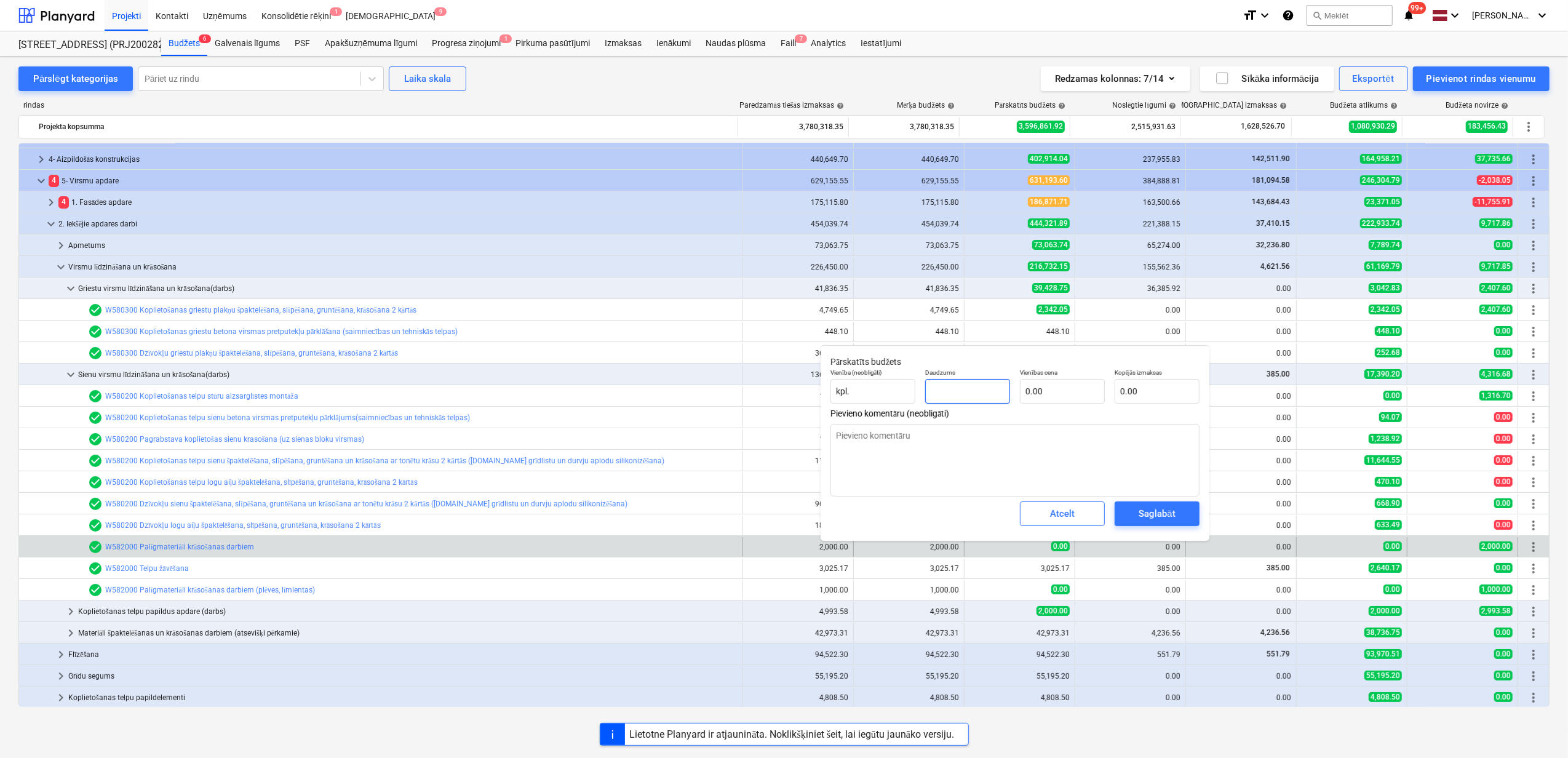
click at [993, 385] on input "text" at bounding box center [968, 391] width 85 height 25
click at [1142, 387] on input "text" at bounding box center [1158, 391] width 85 height 25
click at [1088, 432] on textarea at bounding box center [1015, 460] width 369 height 73
paste textarea "Nepareizi pievienoju līgumu"
click at [1172, 510] on div "Saglabāt" at bounding box center [1157, 514] width 37 height 16
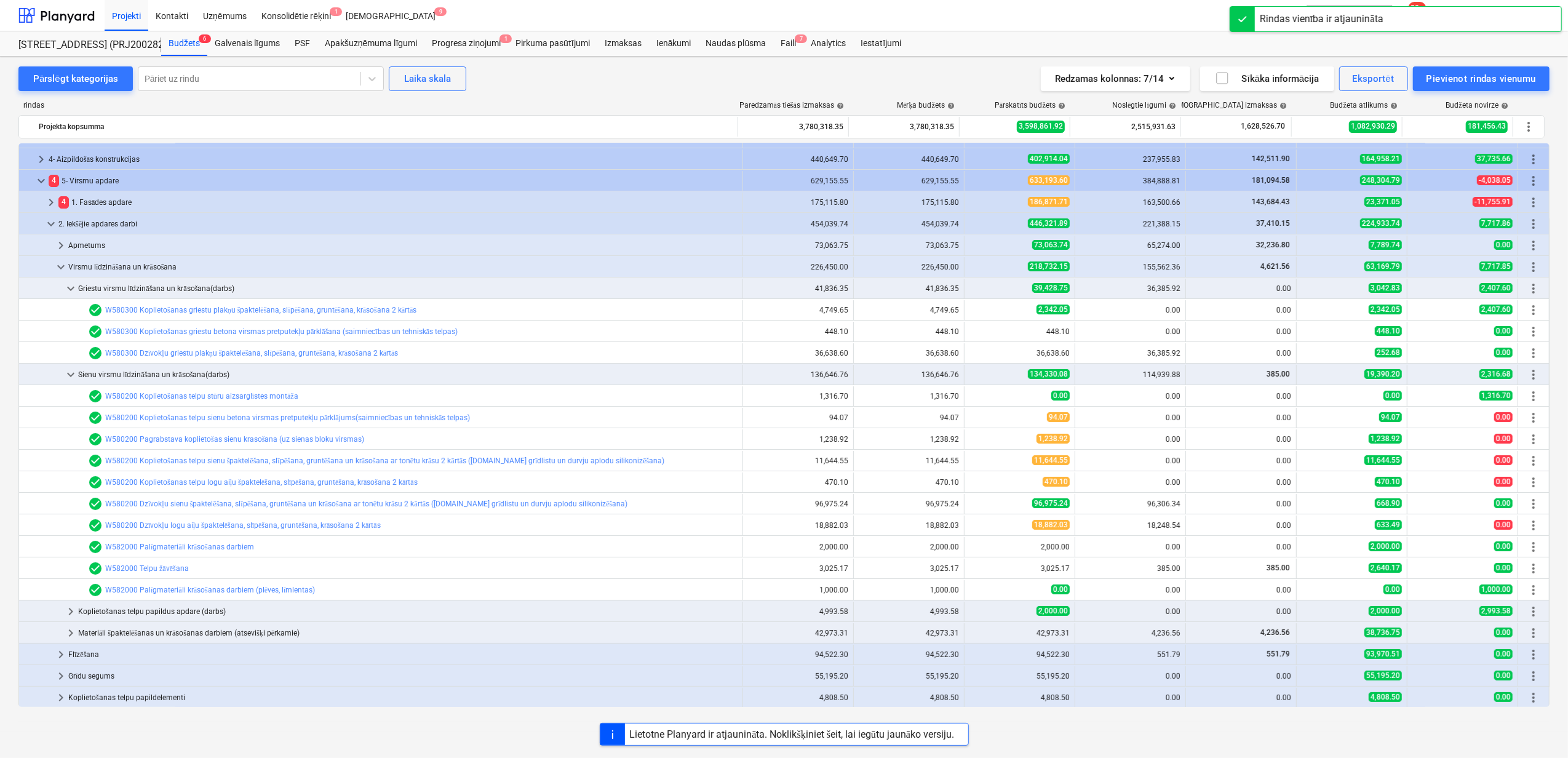
click at [973, 592] on span "edit" at bounding box center [977, 590] width 10 height 10
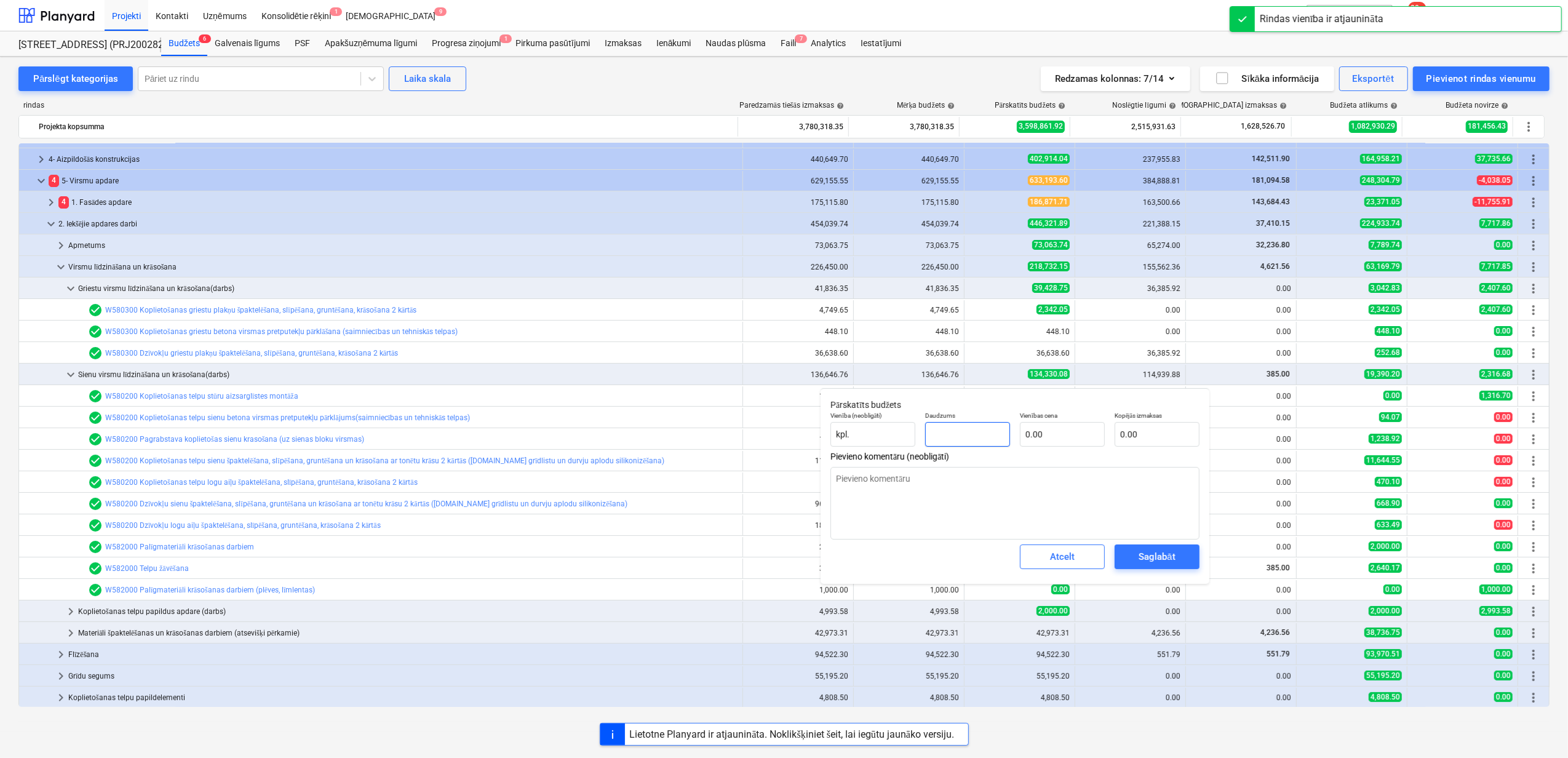
click at [972, 446] on input "text" at bounding box center [968, 434] width 85 height 25
click at [1205, 427] on div "Pārskatīts budžets Vienība (neobligāti) kpl. Daudzums 1.00 Vienības cena 0.00 K…" at bounding box center [1015, 486] width 389 height 196
click at [1182, 431] on input "text" at bounding box center [1158, 434] width 85 height 25
paste input "Nepareizi pievienoju līgumu"
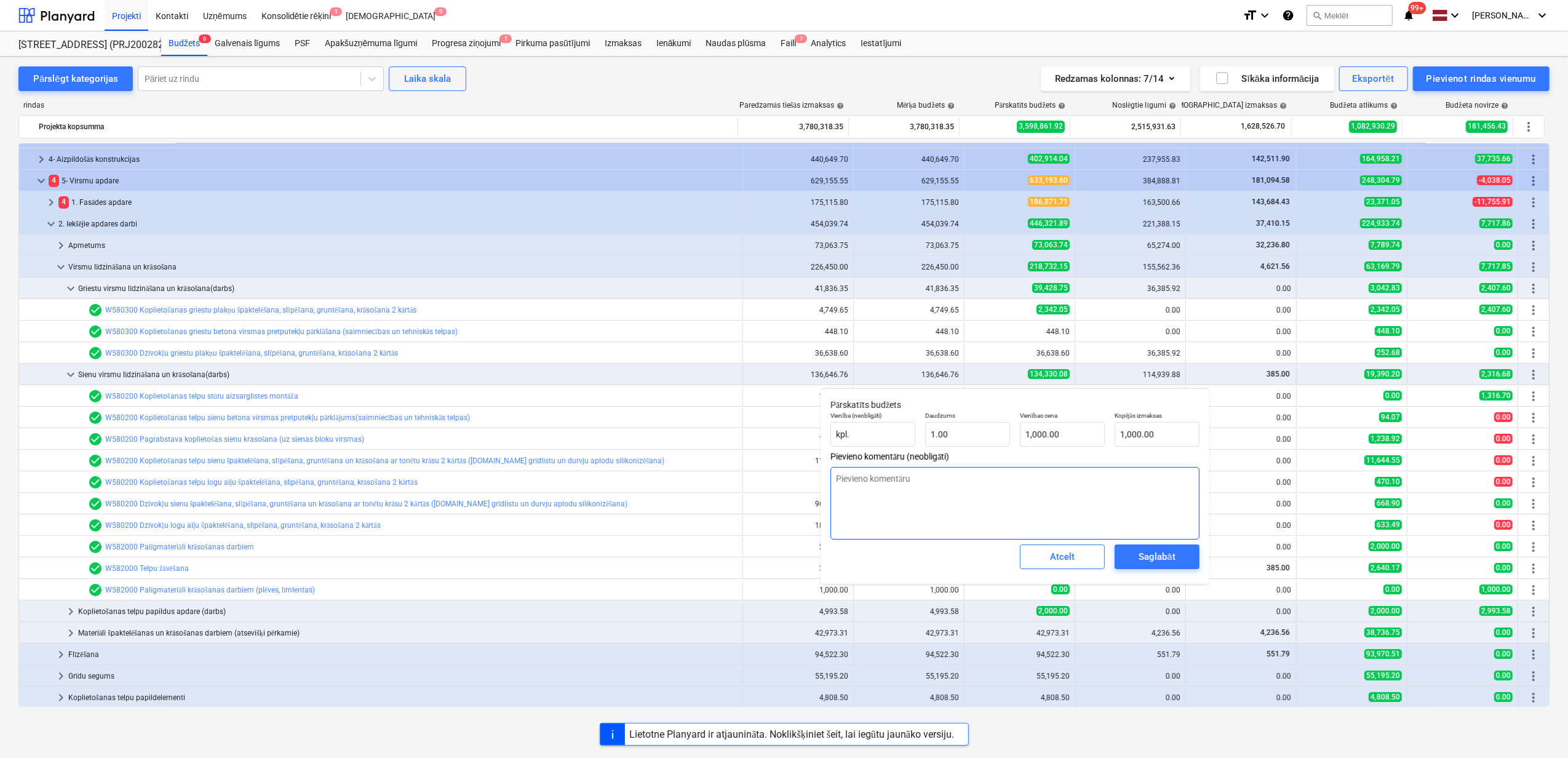
click at [946, 490] on textarea at bounding box center [1015, 503] width 369 height 73
paste textarea "Nepareizi pievienoju līgumu"
click at [1163, 550] on div "Saglabāt" at bounding box center [1157, 557] width 37 height 16
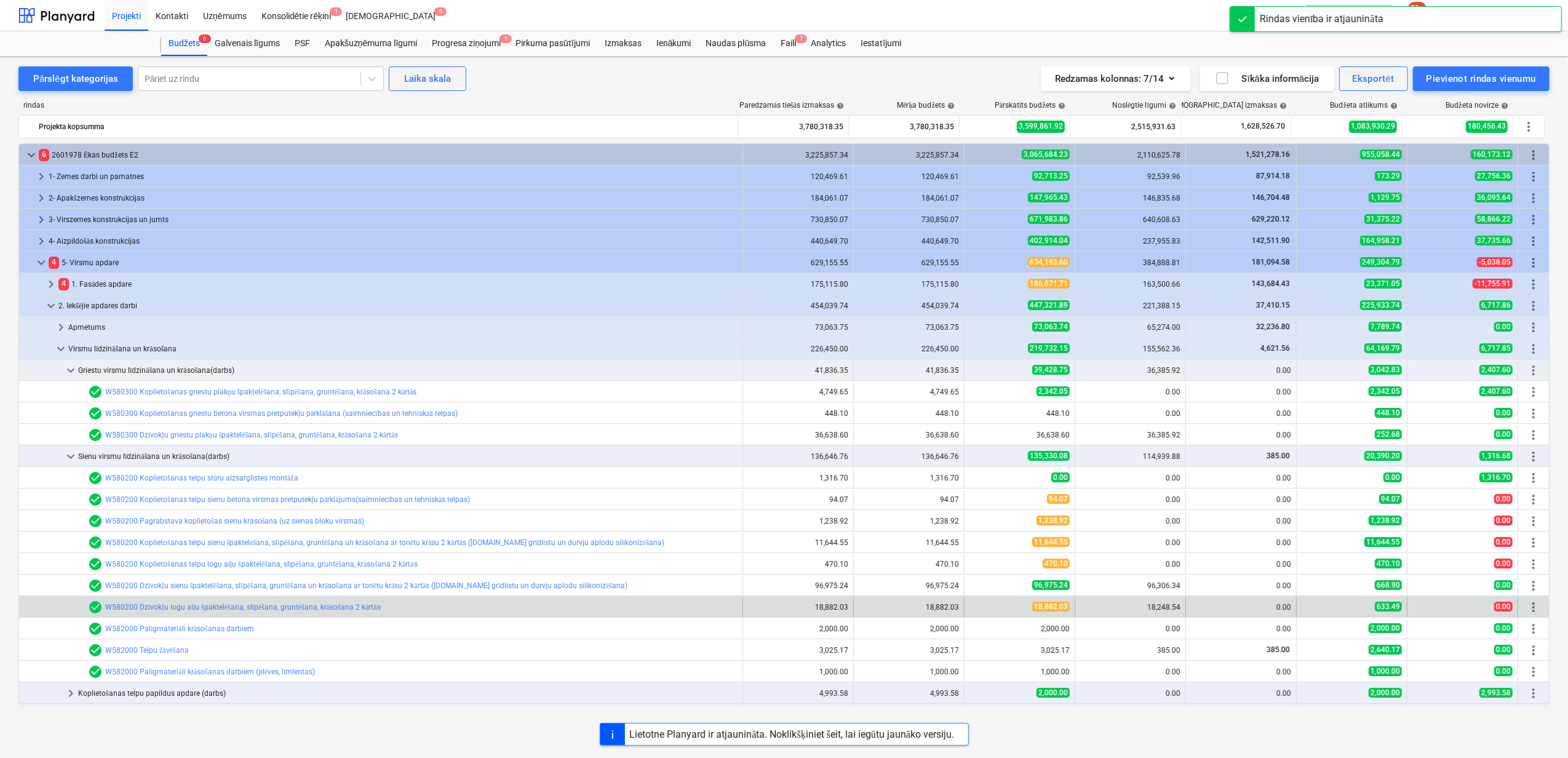
scroll to position [82, 0]
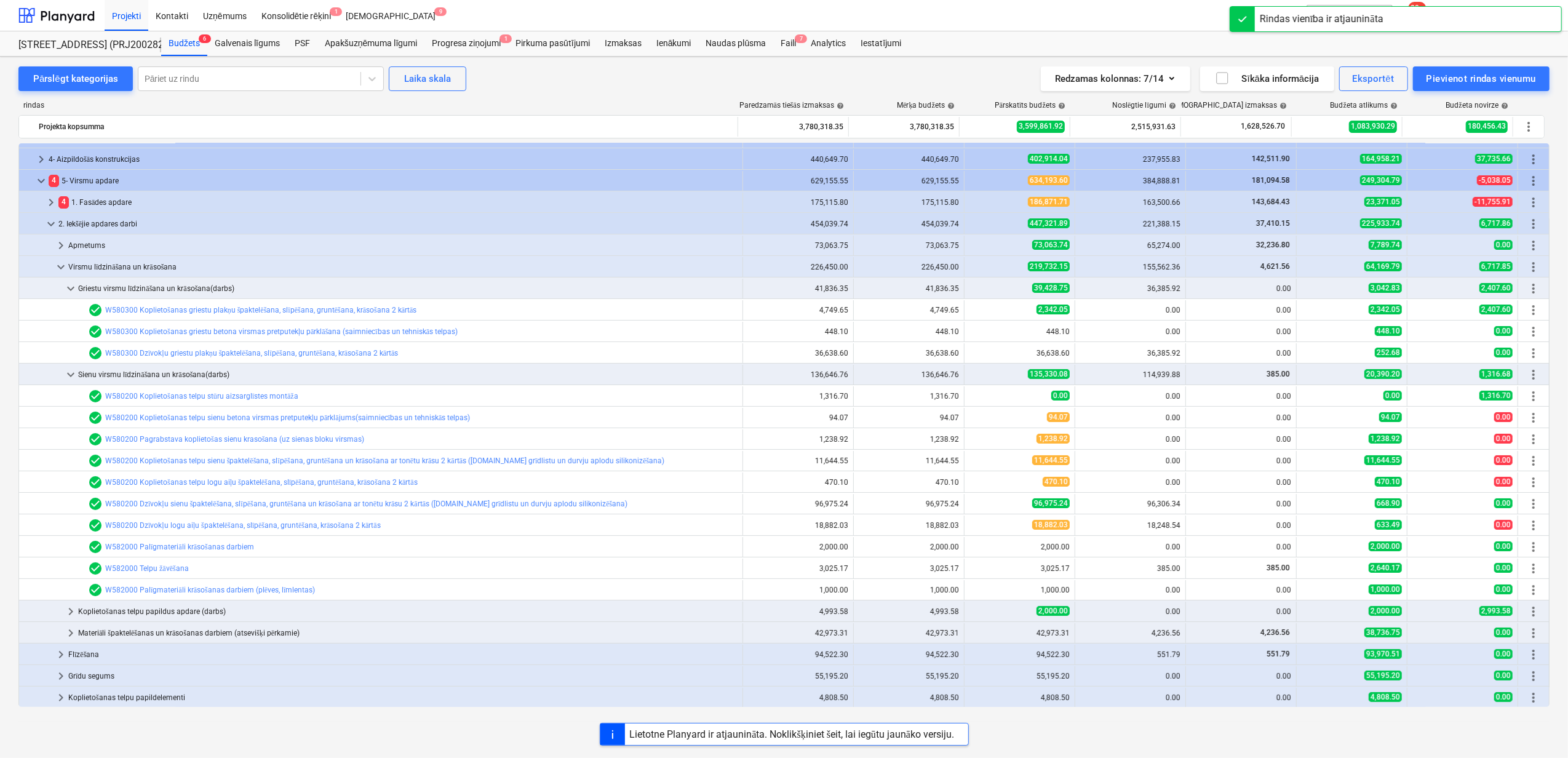
click at [972, 397] on span "edit" at bounding box center [977, 396] width 10 height 10
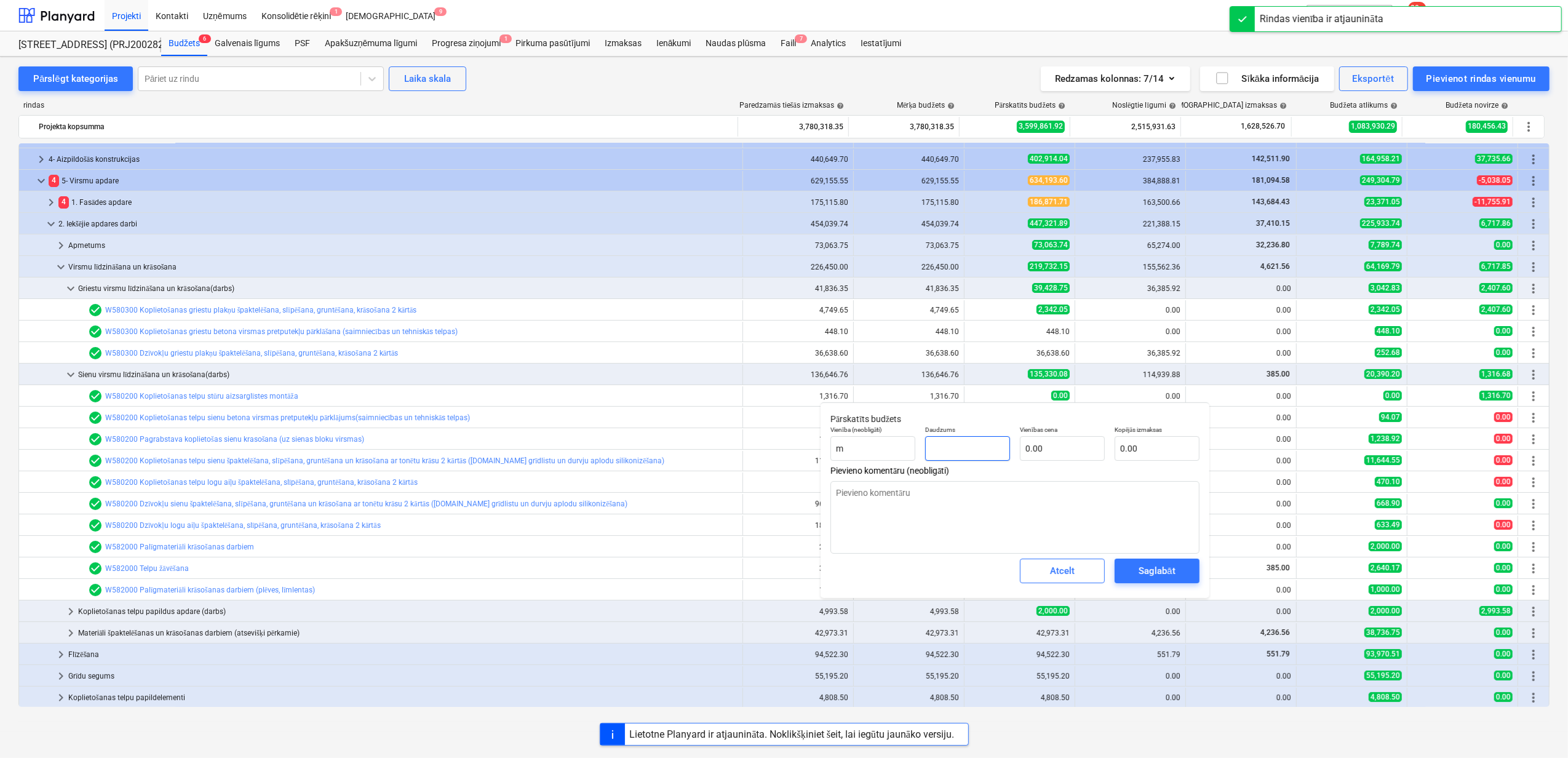
click at [967, 459] on input "text" at bounding box center [968, 449] width 85 height 25
click at [933, 507] on textarea at bounding box center [1015, 517] width 369 height 73
paste textarea "Nepareizi pievienoju līgumu"
click at [1175, 570] on span "Saglabāt" at bounding box center [1157, 571] width 55 height 16
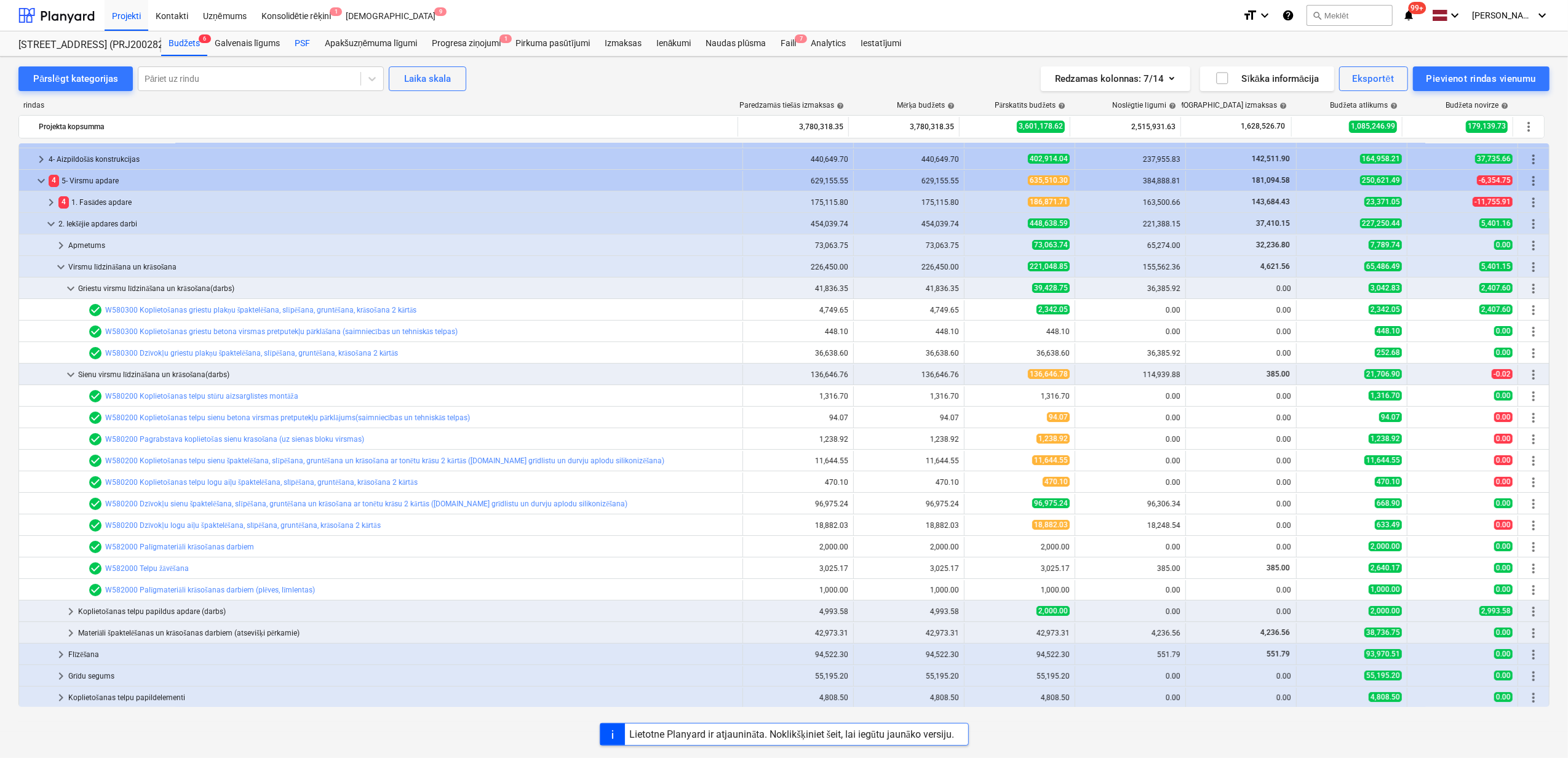
click at [293, 43] on div "PSF" at bounding box center [302, 43] width 30 height 25
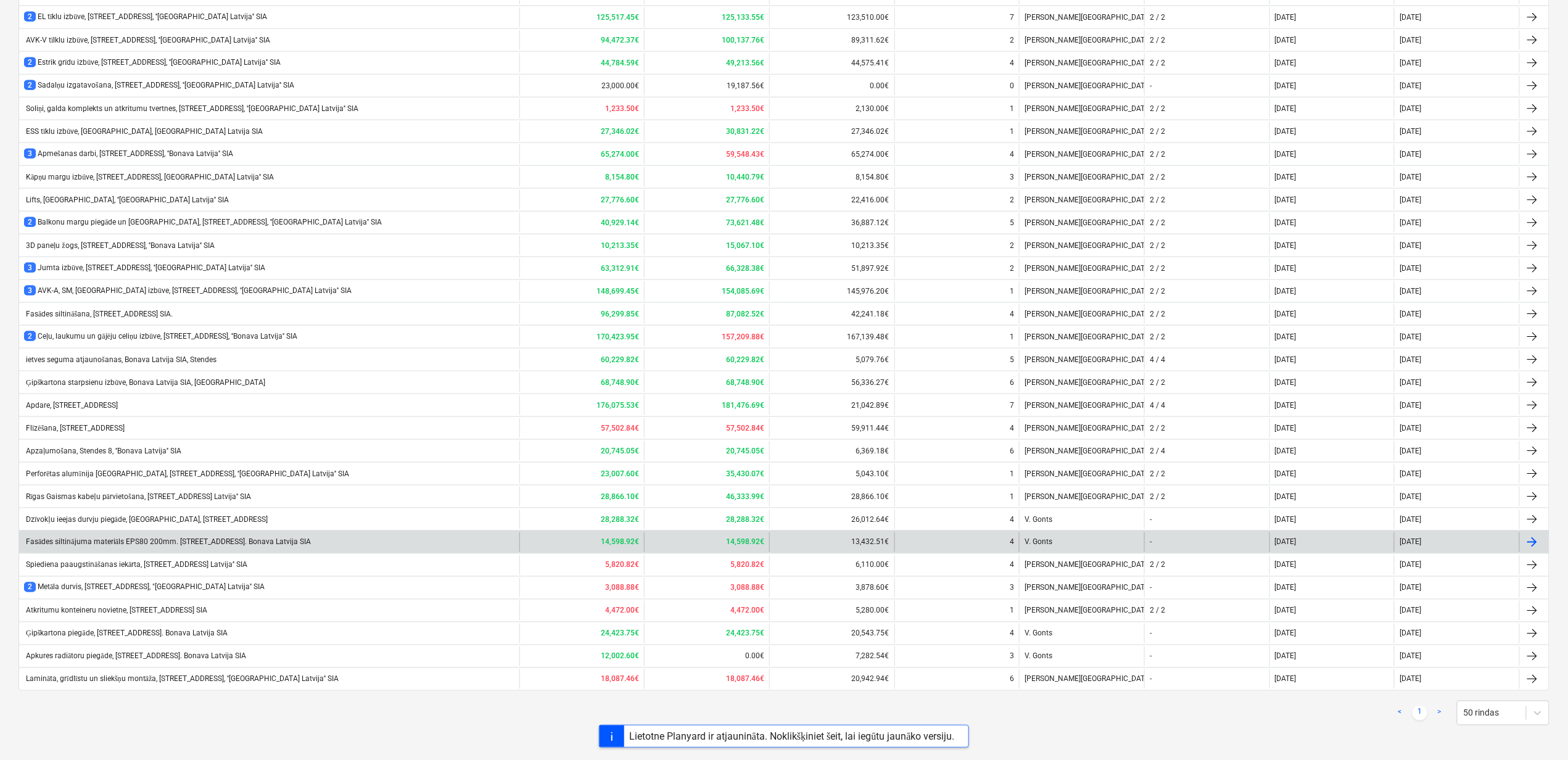
scroll to position [649, 0]
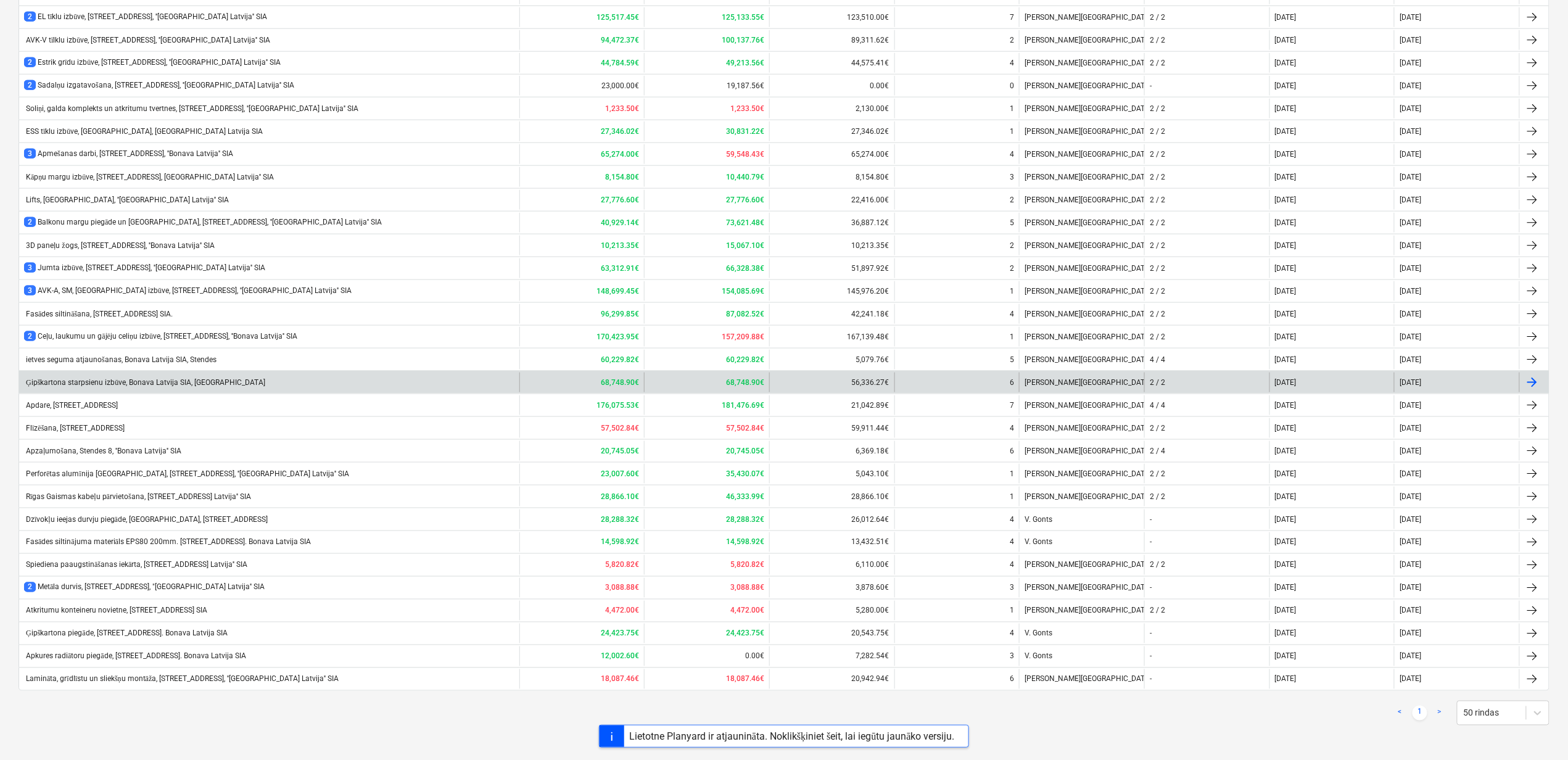
click at [94, 378] on div "Ģipškartona starpsienu izbūve, Bonava Latvija SIA, Stendes iela" at bounding box center [145, 383] width 241 height 9
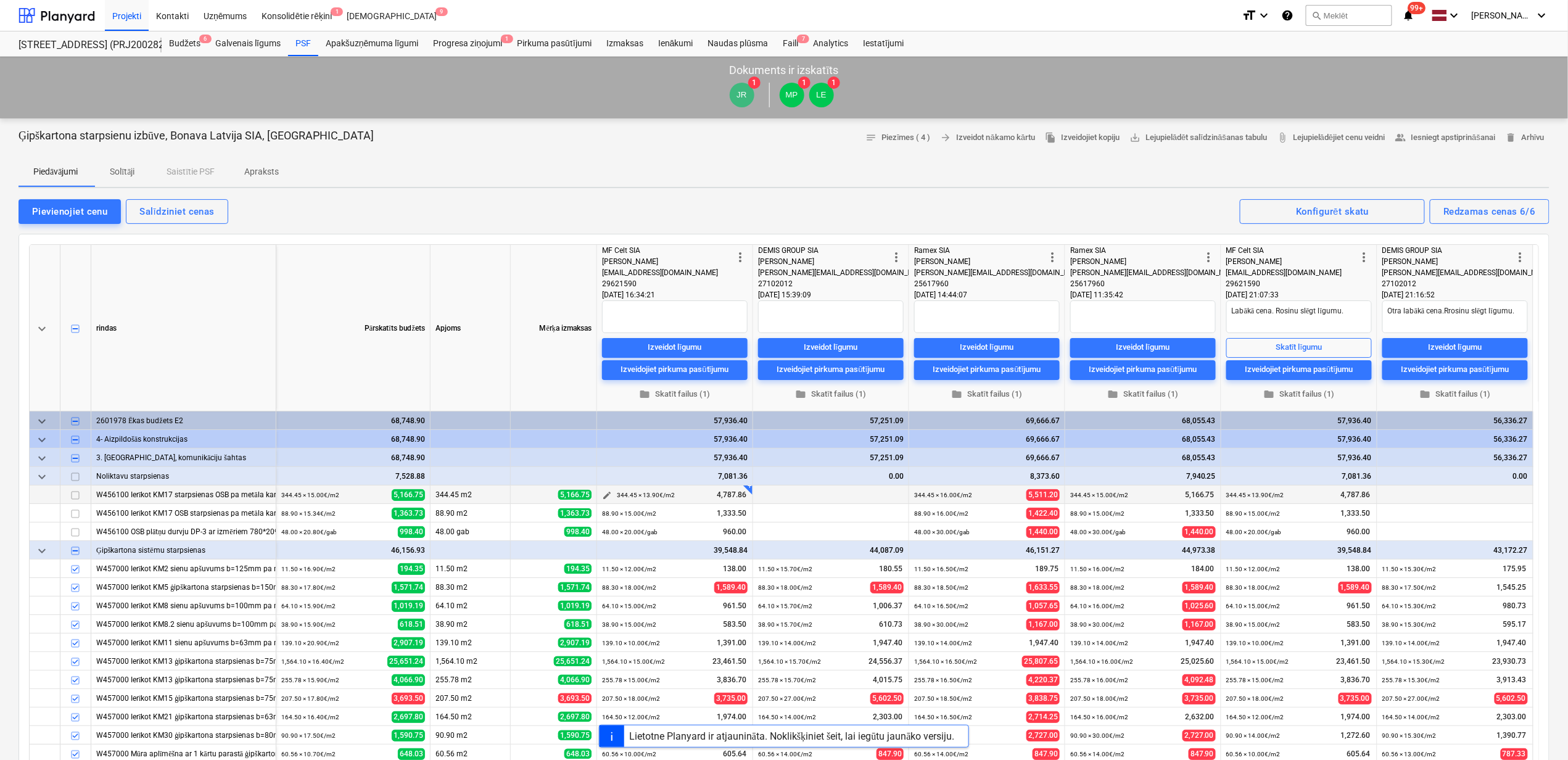
scroll to position [4, 0]
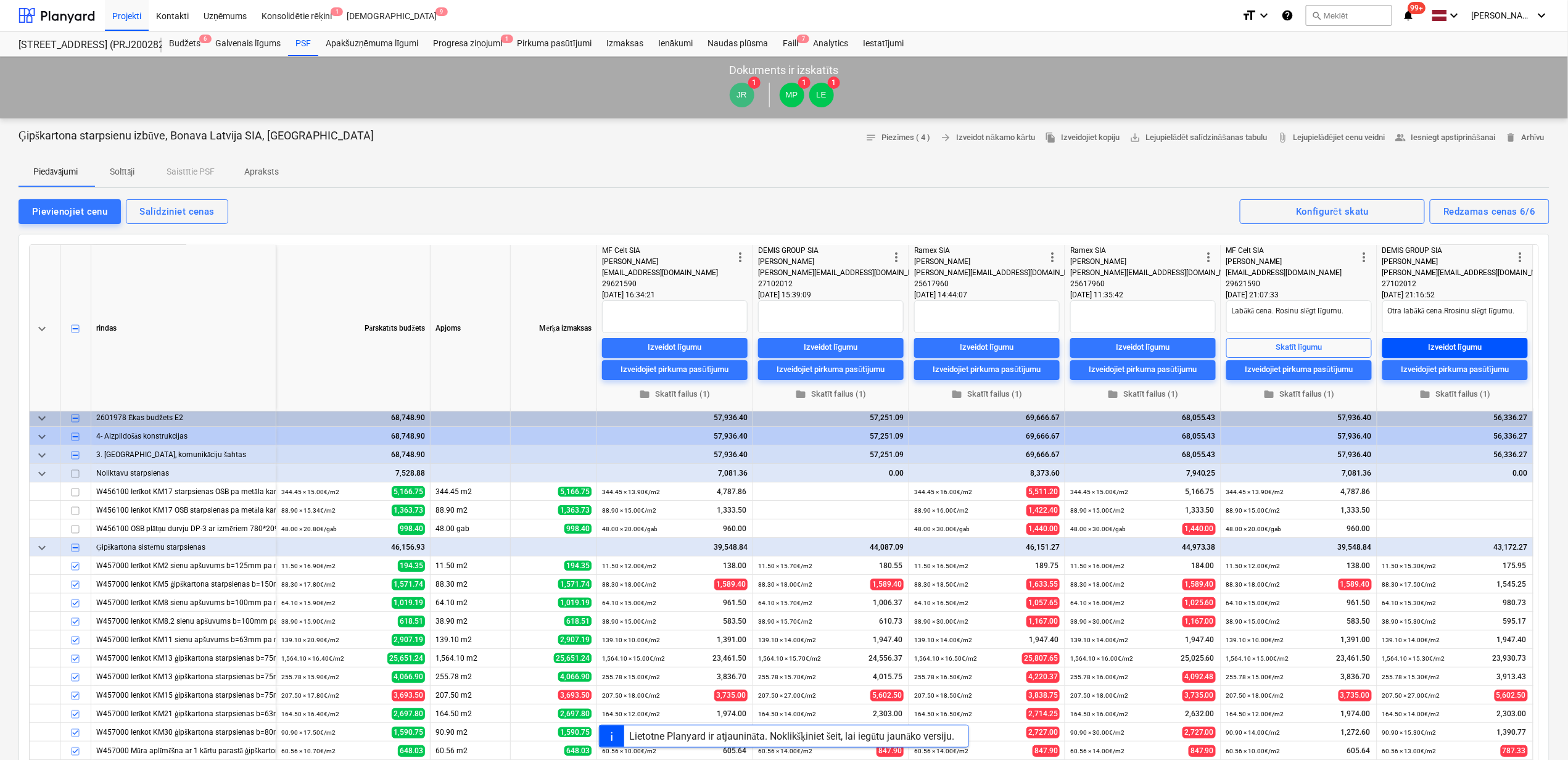
click at [1463, 347] on div "Izveidot līgumu" at bounding box center [1455, 347] width 53 height 14
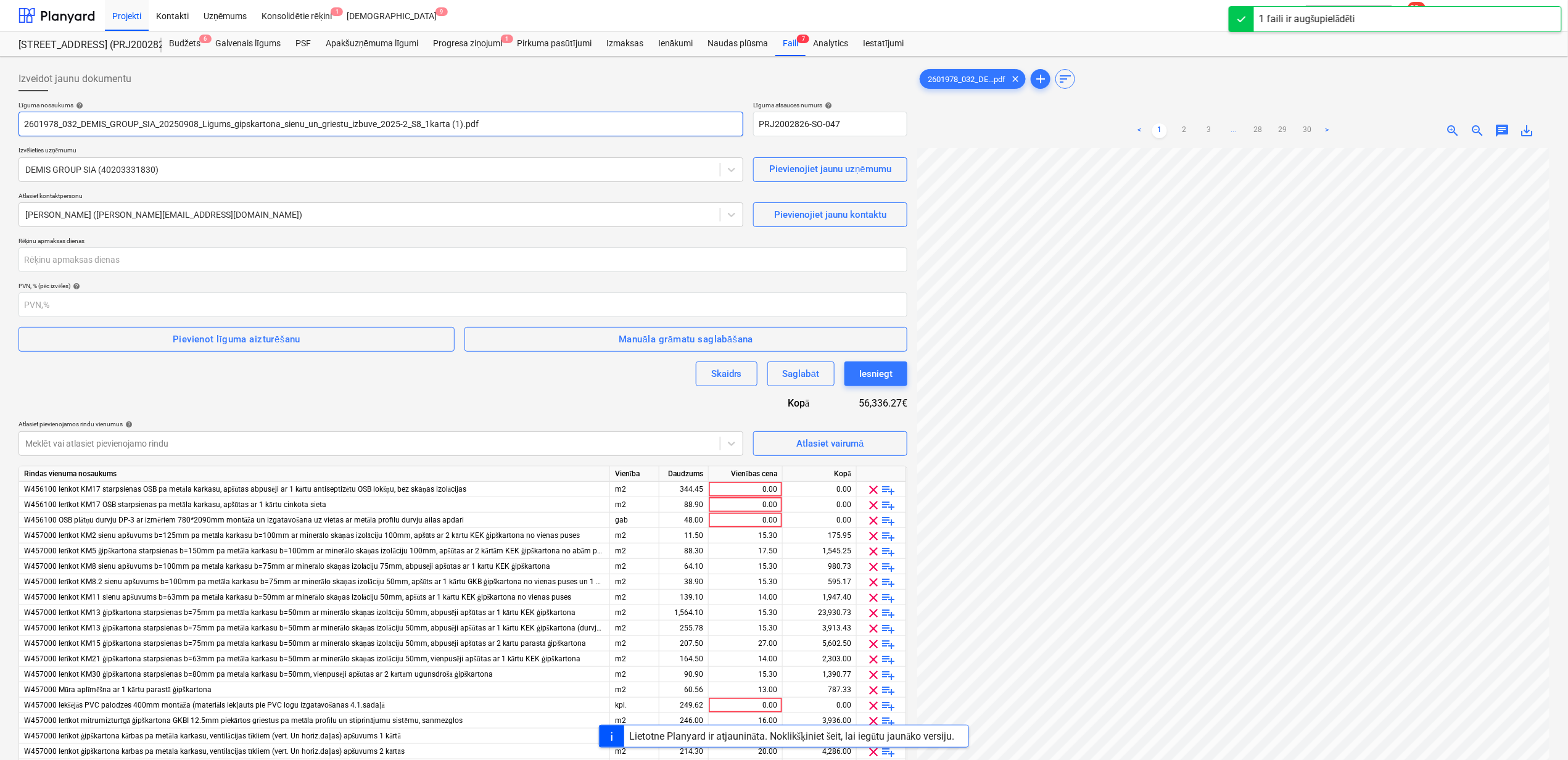
click at [463, 129] on input "2601978_032_DEMIS_GROUP_SIA_20250908_Ligums_gipskartona_sienu_un_griestu_izbuve…" at bounding box center [381, 123] width 725 height 25
drag, startPoint x: 867, startPoint y: 131, endPoint x: 750, endPoint y: 126, distance: 117.1
click at [750, 126] on div "Līguma nosaukums help 2601978_032_DEMIS_GROUP_SIA_20250908_Ligums_gipskartona_s…" at bounding box center [463, 119] width 888 height 35
click at [128, 270] on input "number" at bounding box center [463, 260] width 888 height 25
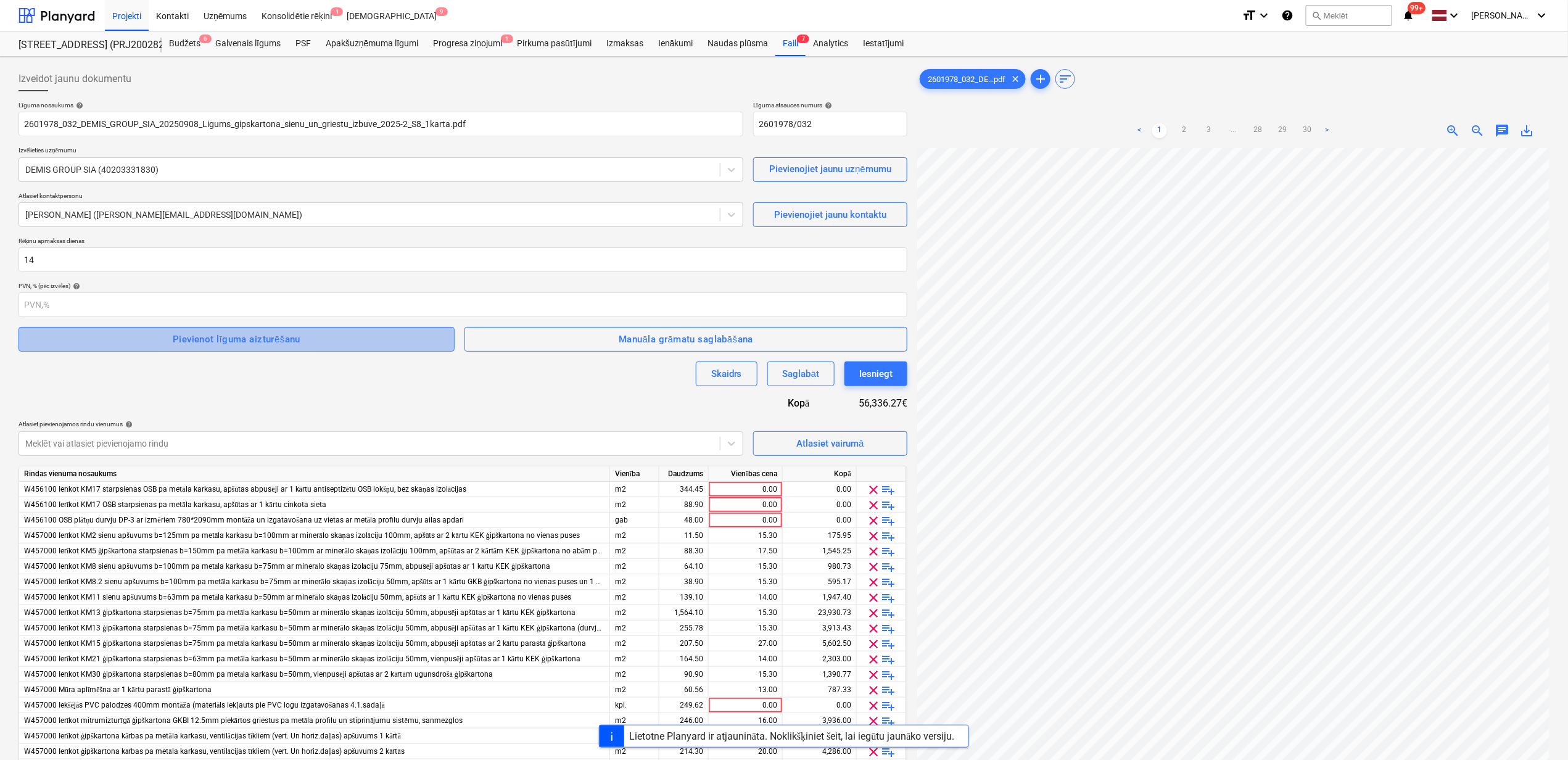
click at [174, 337] on div "Pievienot līguma aizturēšanu" at bounding box center [236, 340] width 127 height 16
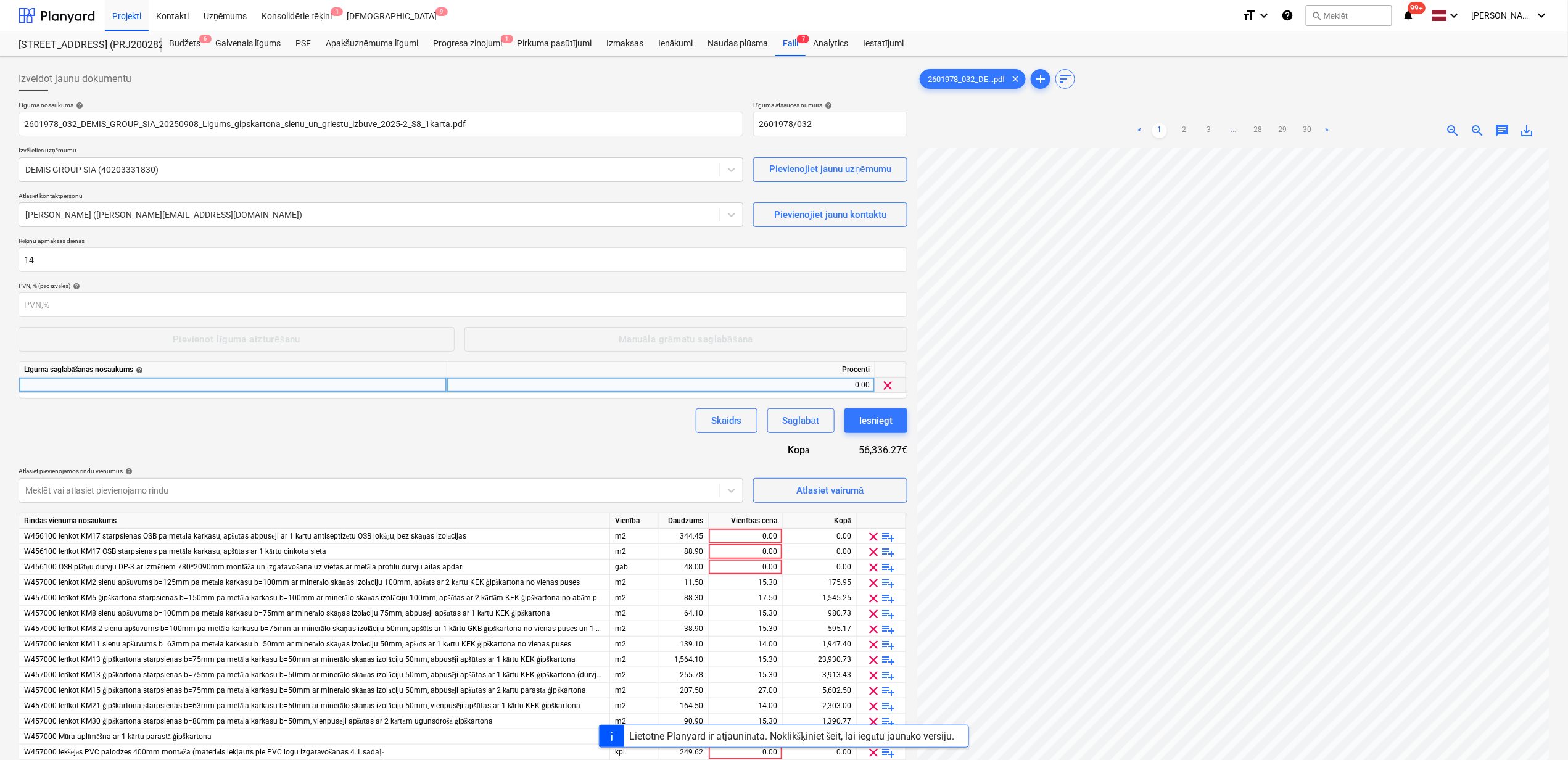
click at [147, 383] on div at bounding box center [233, 385] width 428 height 15
click at [220, 453] on div "Līguma nosaukums help 2601978_032_DEMIS_GROUP_SIA_20250908_Ligums_gipskartona_s…" at bounding box center [463, 482] width 888 height 761
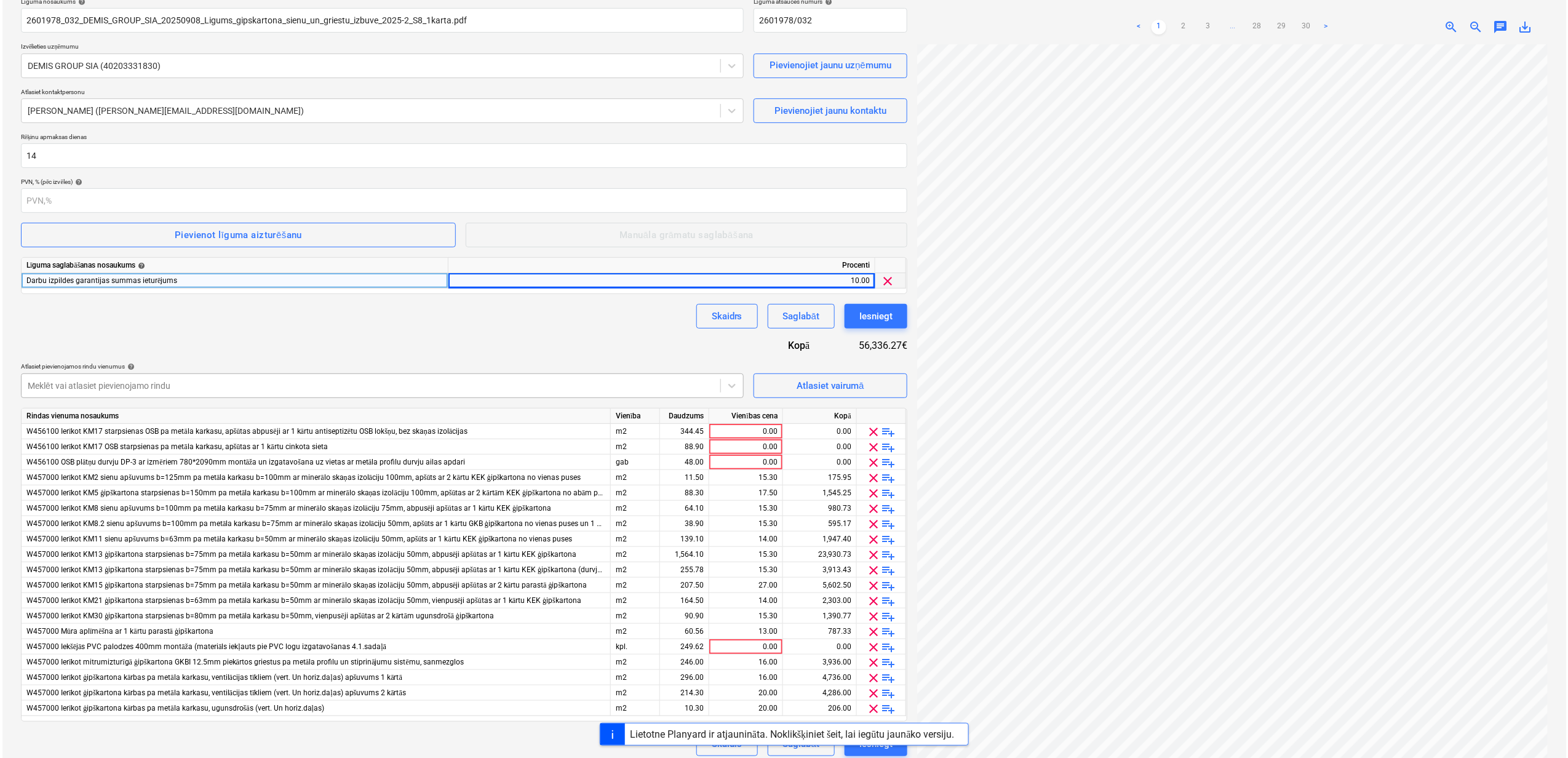
scroll to position [124, 0]
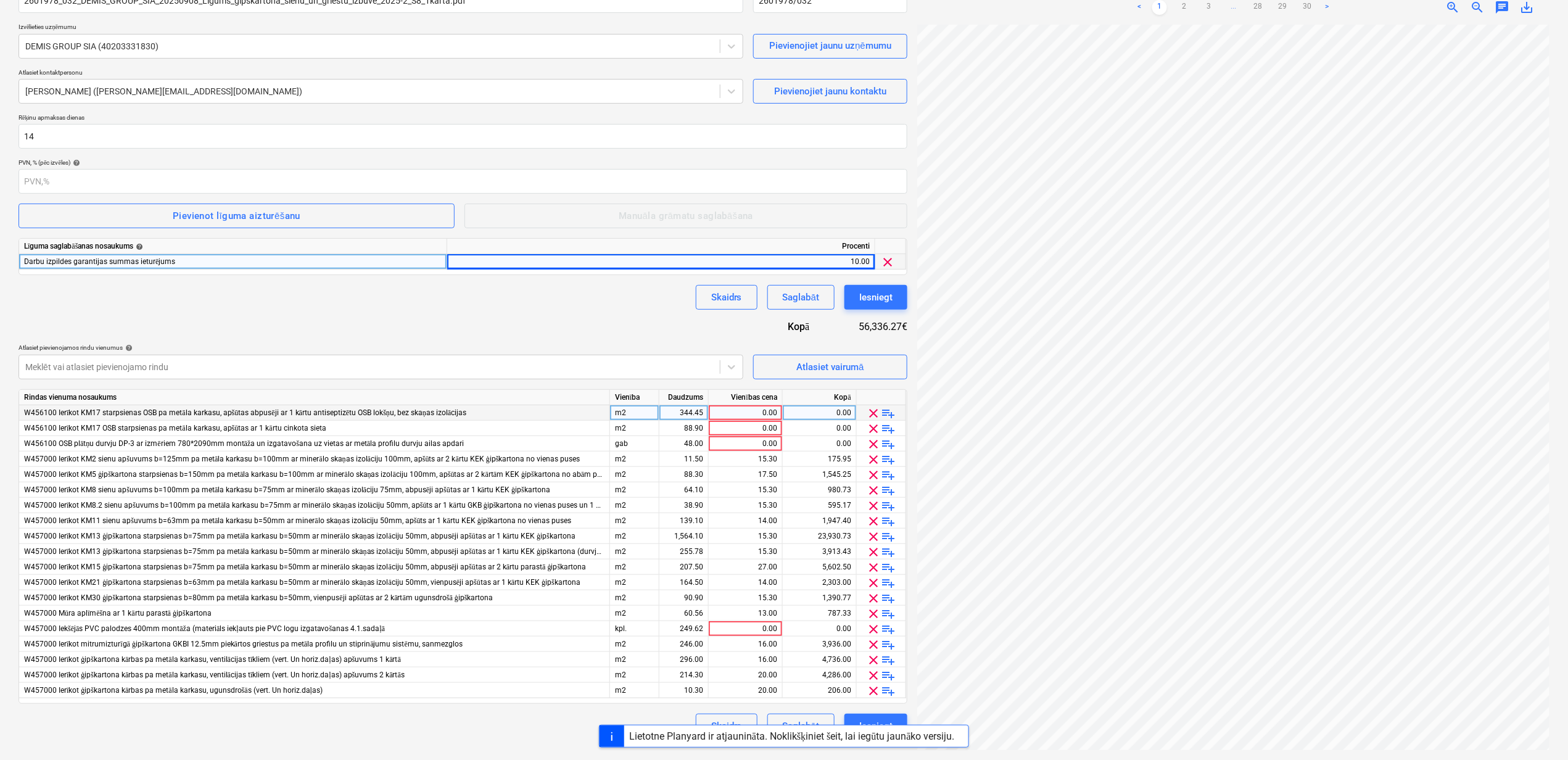
click at [874, 416] on span "clear" at bounding box center [874, 413] width 15 height 15
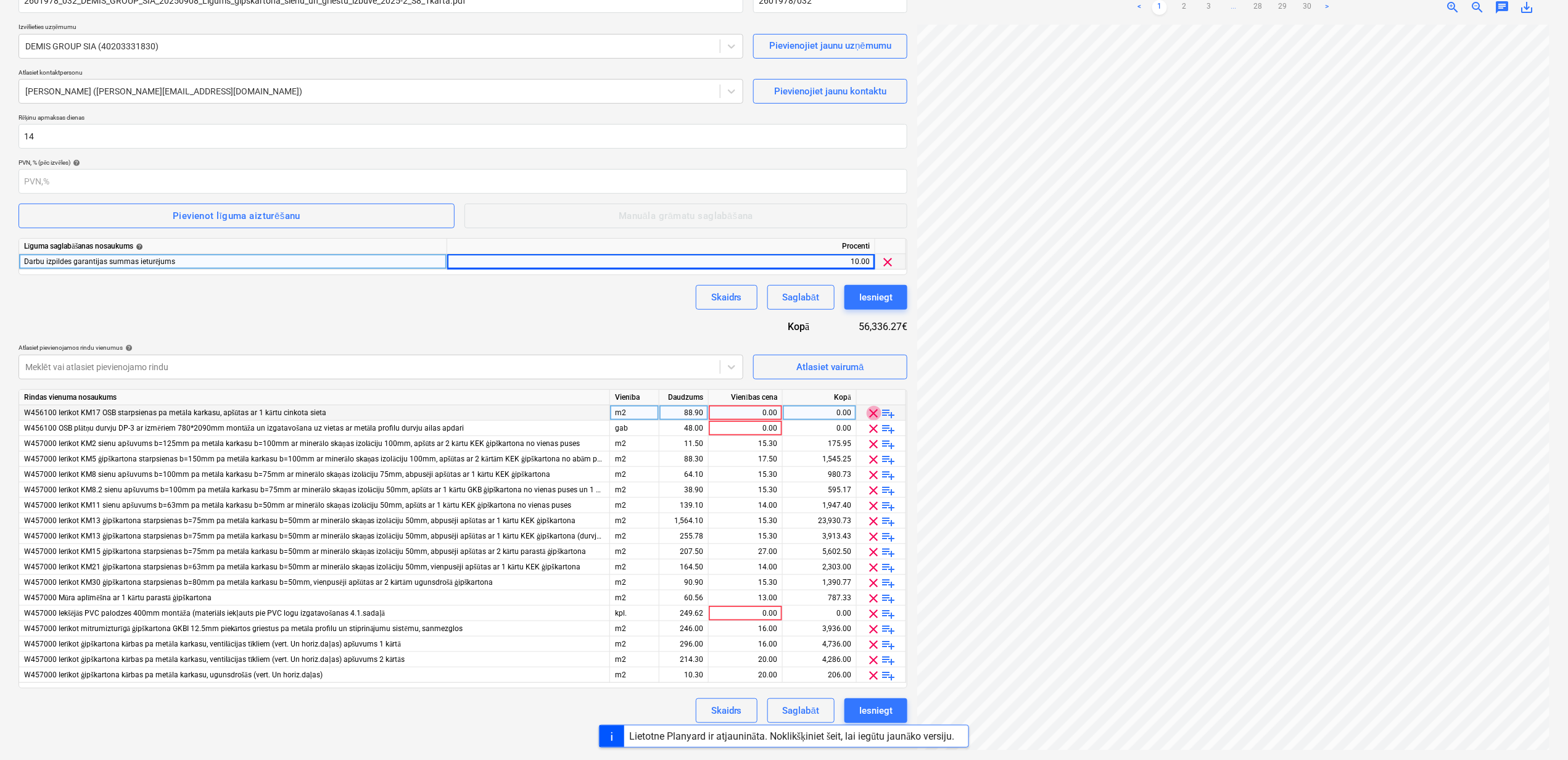
click at [876, 413] on span "clear" at bounding box center [874, 413] width 15 height 15
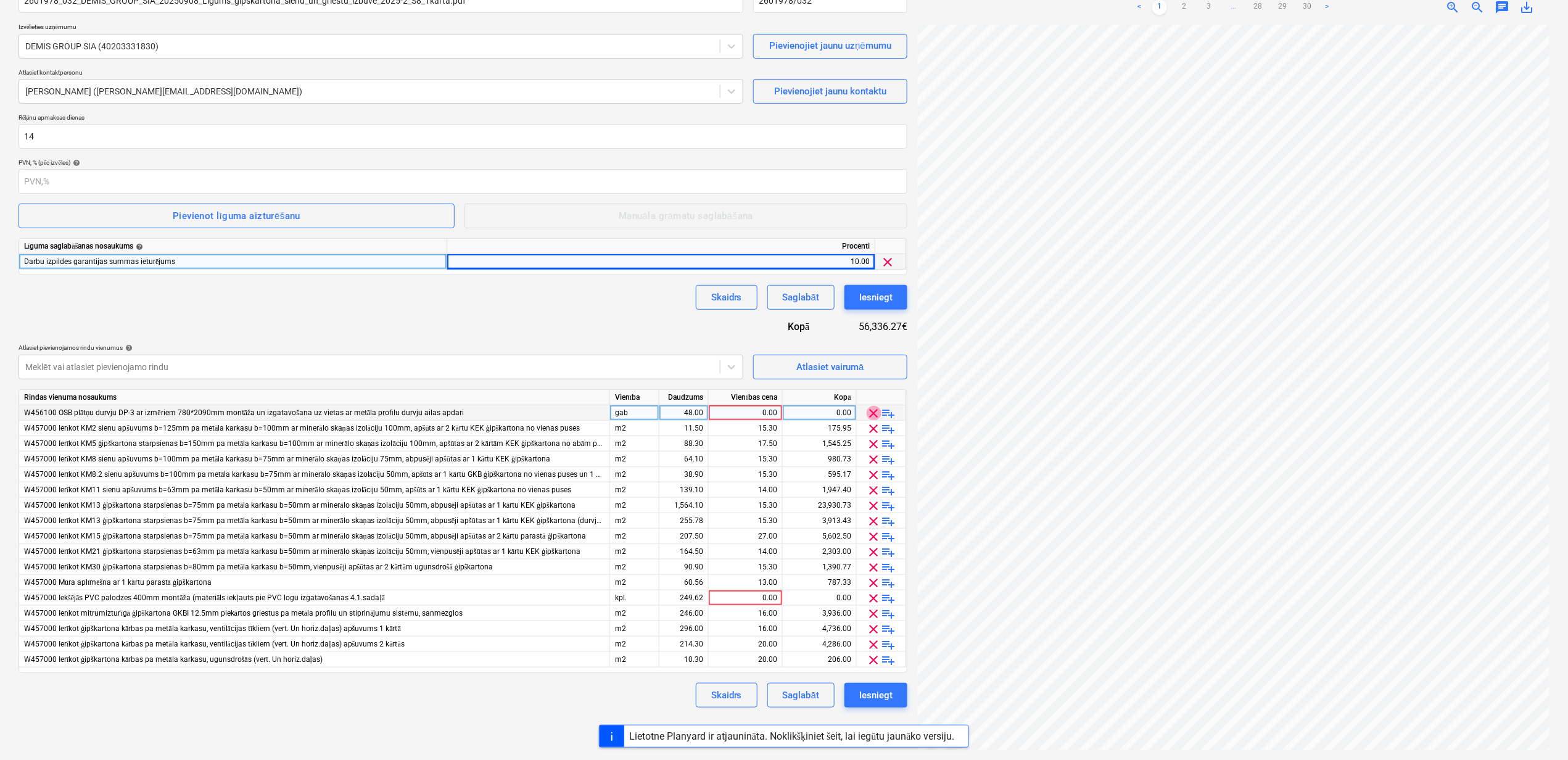
click at [876, 413] on span "clear" at bounding box center [874, 413] width 15 height 15
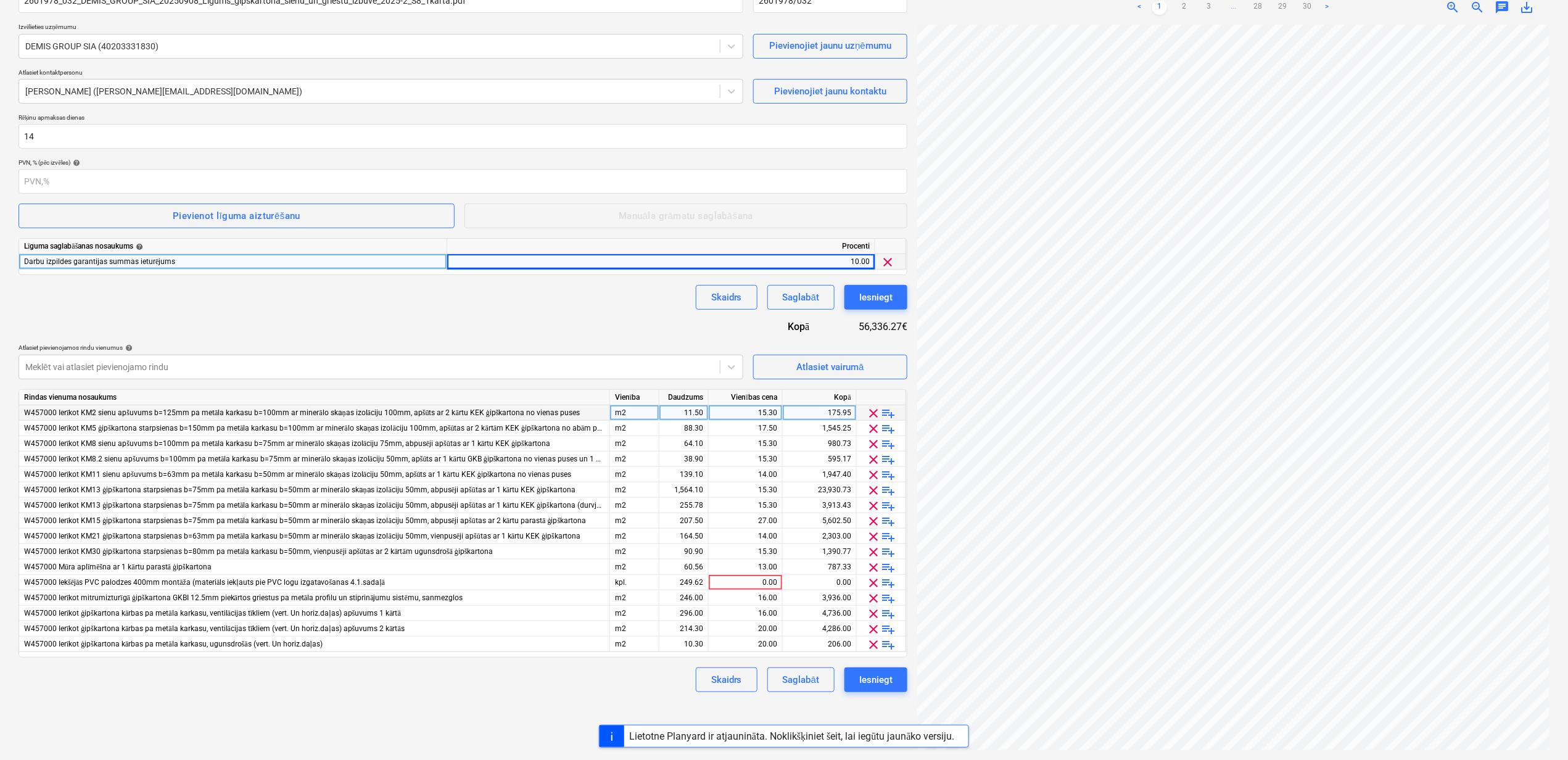
click at [682, 412] on div "11.50" at bounding box center [684, 413] width 39 height 15
click at [682, 424] on div "88.30" at bounding box center [684, 428] width 39 height 15
click at [679, 446] on div "64.10" at bounding box center [684, 444] width 39 height 15
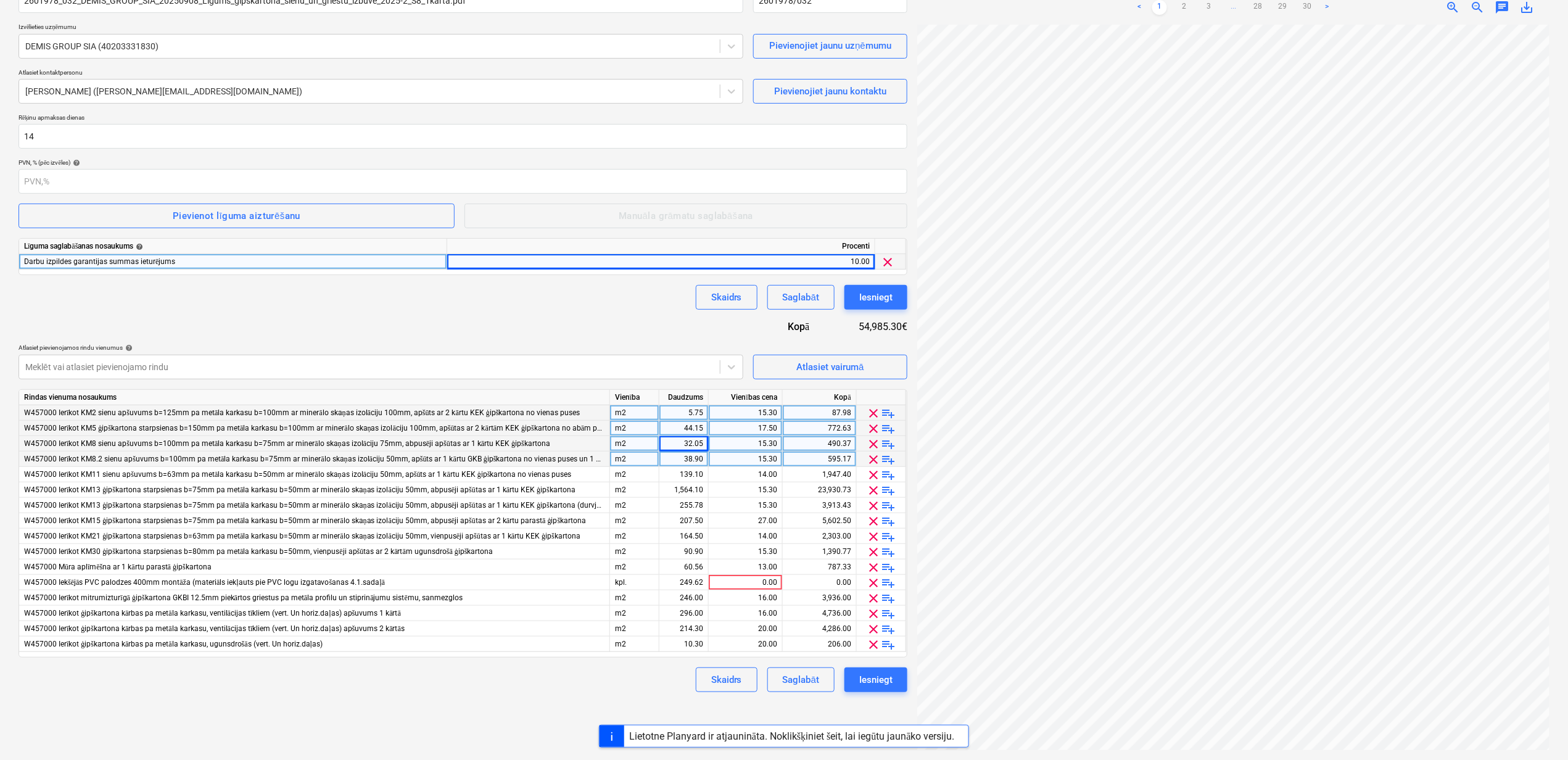
click at [677, 462] on div "38.90" at bounding box center [684, 459] width 39 height 15
click at [0, 0] on div "W457000 Ierīkot KM11 sienu apšuvums b=63mm pa metāla karkasu b=50mm ar minerālo…" at bounding box center [0, 0] width 0 height 0
click at [676, 476] on div "139.10" at bounding box center [684, 474] width 39 height 15
click at [669, 494] on div "1,564.10" at bounding box center [684, 490] width 39 height 15
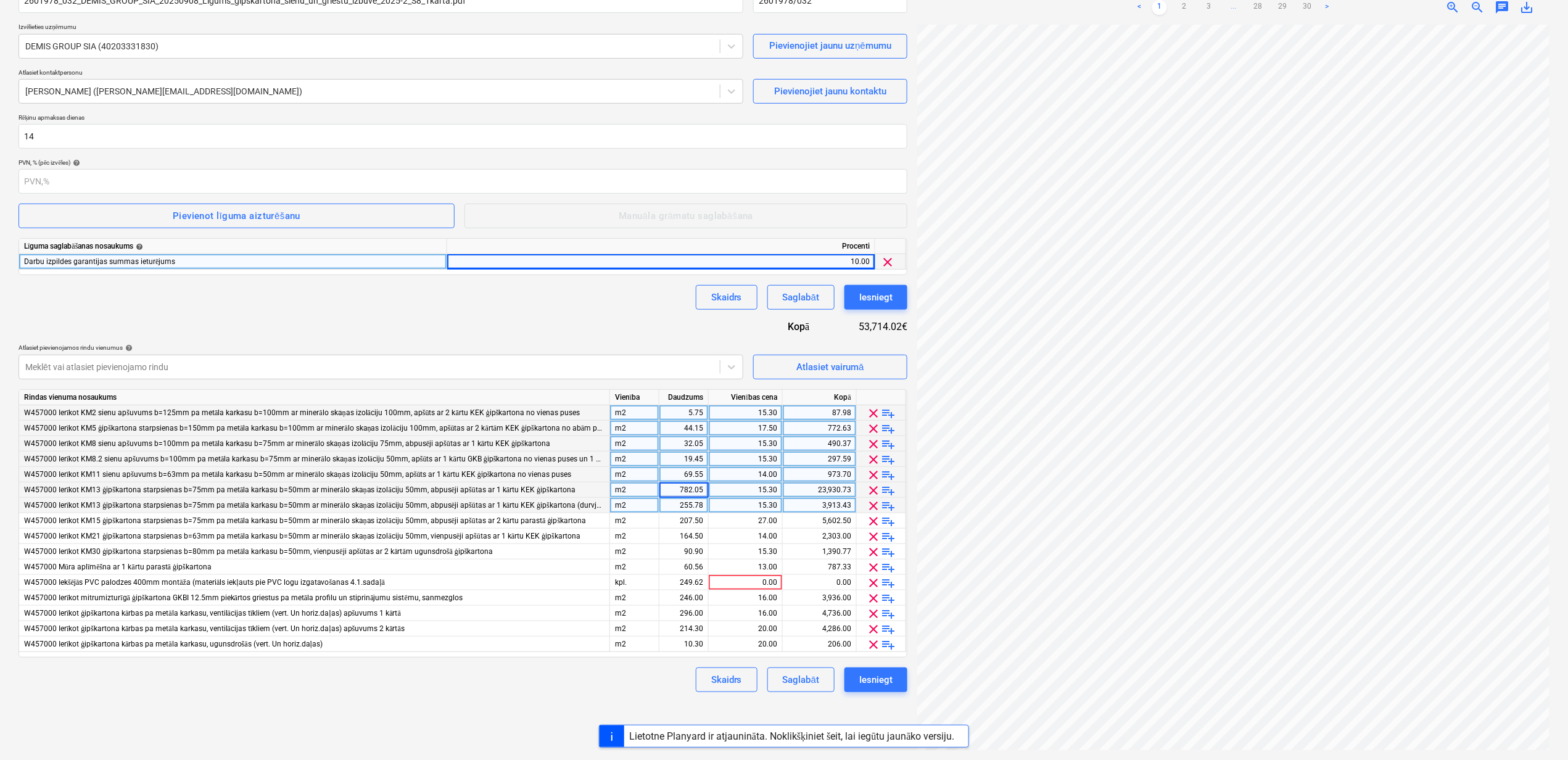
click at [675, 504] on div "255.78" at bounding box center [684, 505] width 39 height 15
click at [674, 516] on div "207.50" at bounding box center [684, 520] width 39 height 15
click at [674, 538] on div "164.50" at bounding box center [684, 536] width 39 height 15
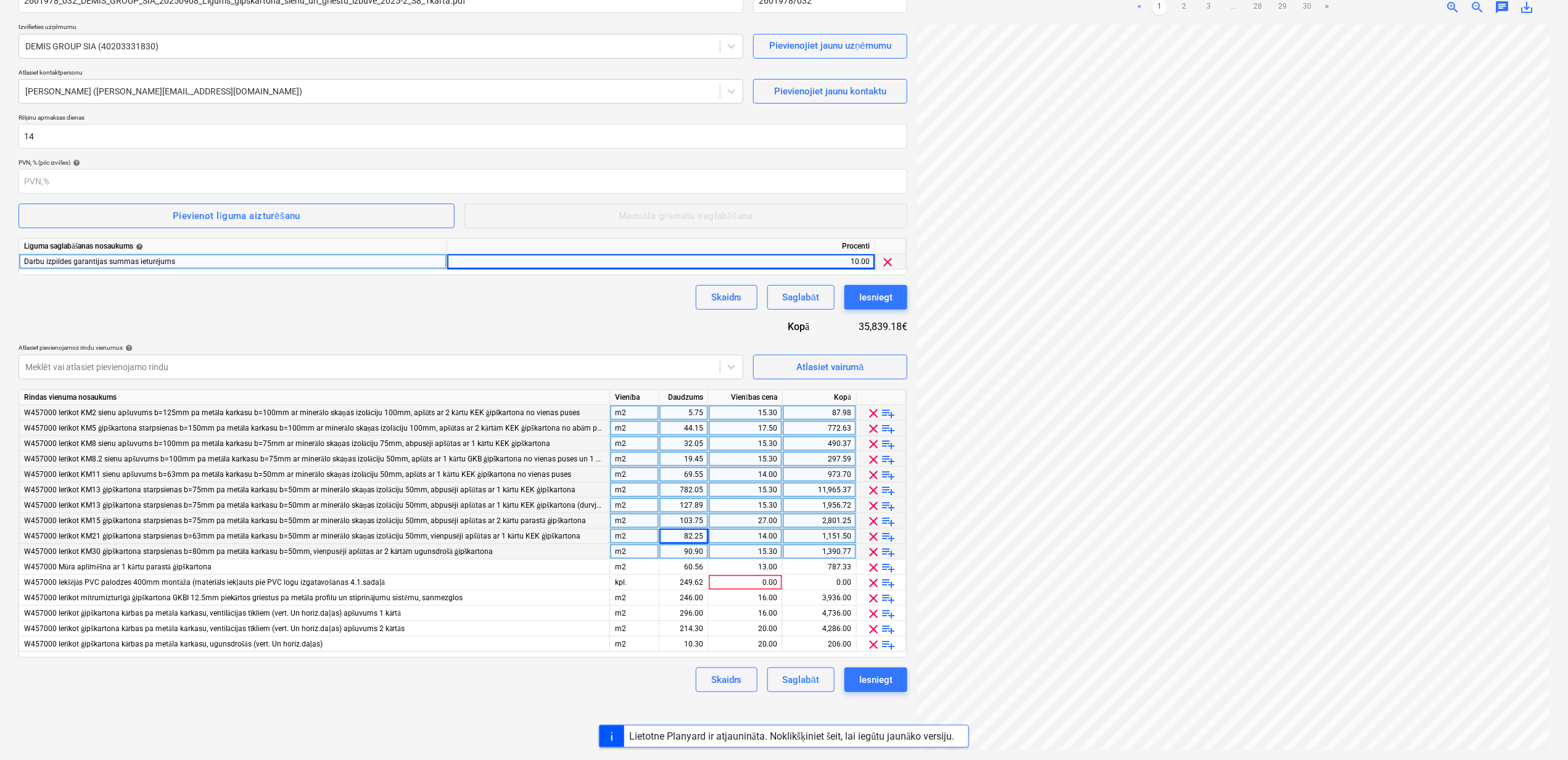
click at [674, 546] on div "90.90" at bounding box center [684, 552] width 39 height 15
click at [676, 564] on div "60.56" at bounding box center [684, 567] width 39 height 15
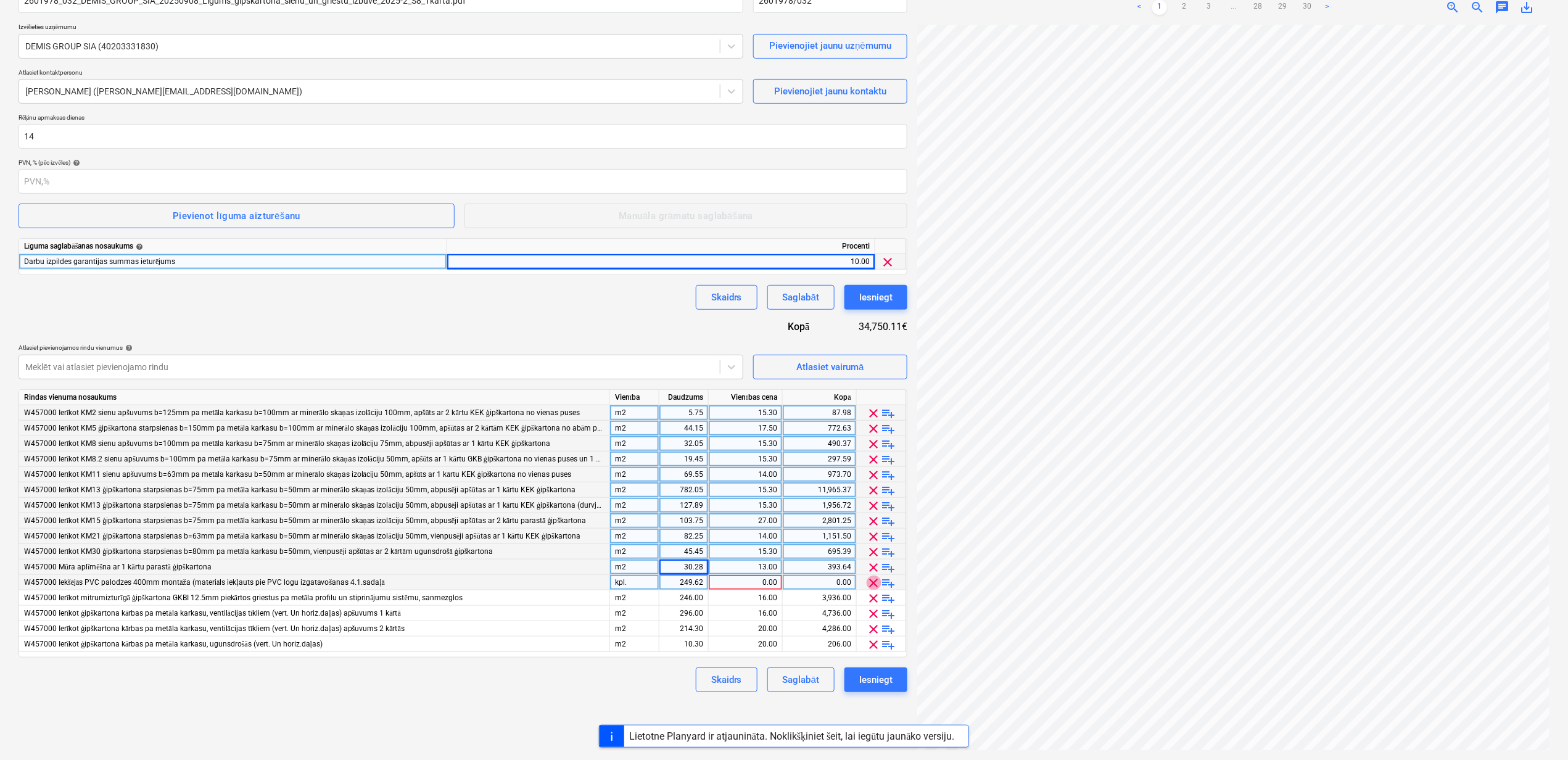
click at [876, 586] on span "clear" at bounding box center [874, 583] width 15 height 15
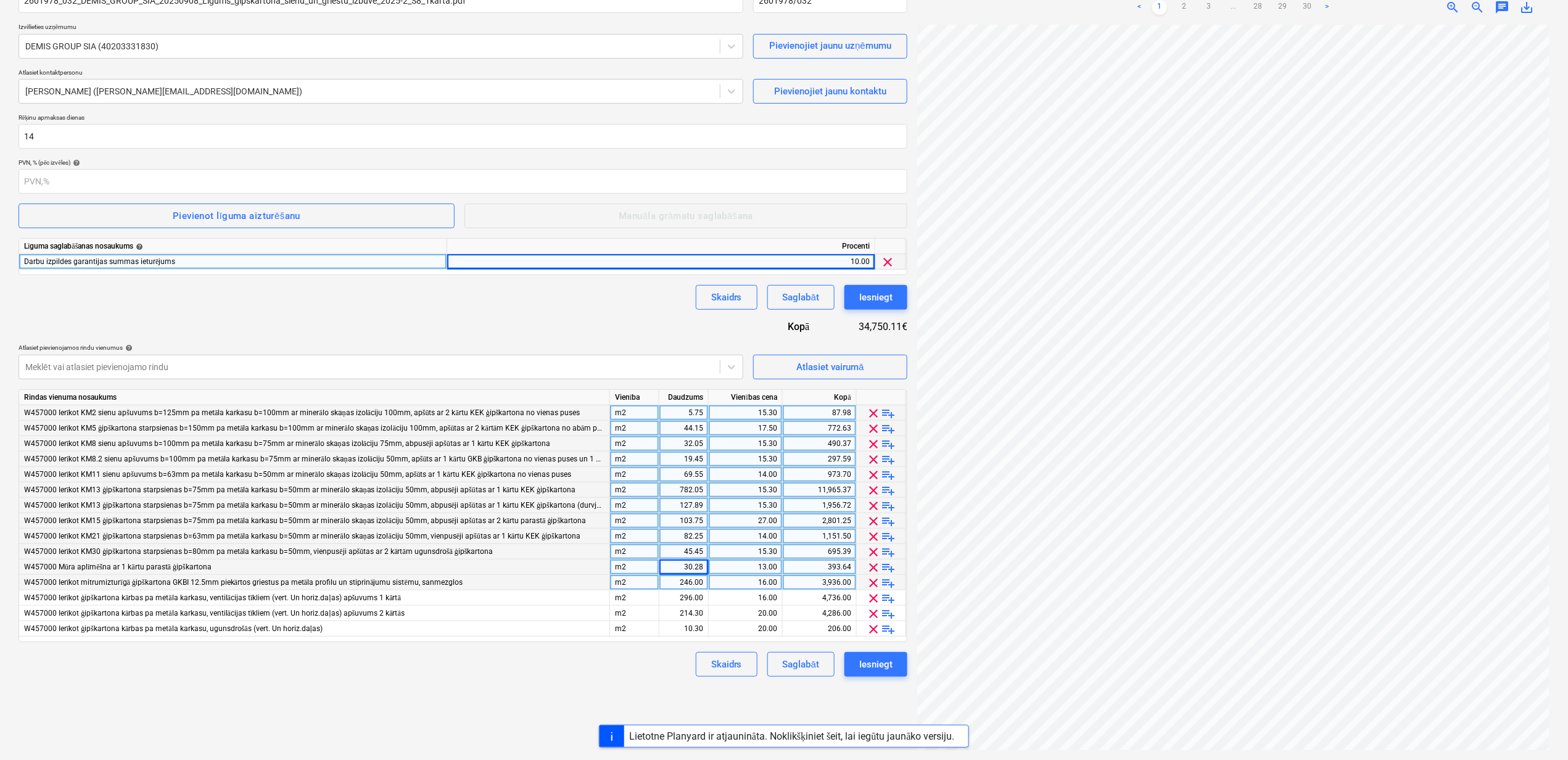
click at [678, 583] on div "246.00" at bounding box center [684, 583] width 39 height 15
click at [674, 593] on div "296.00" at bounding box center [684, 598] width 39 height 15
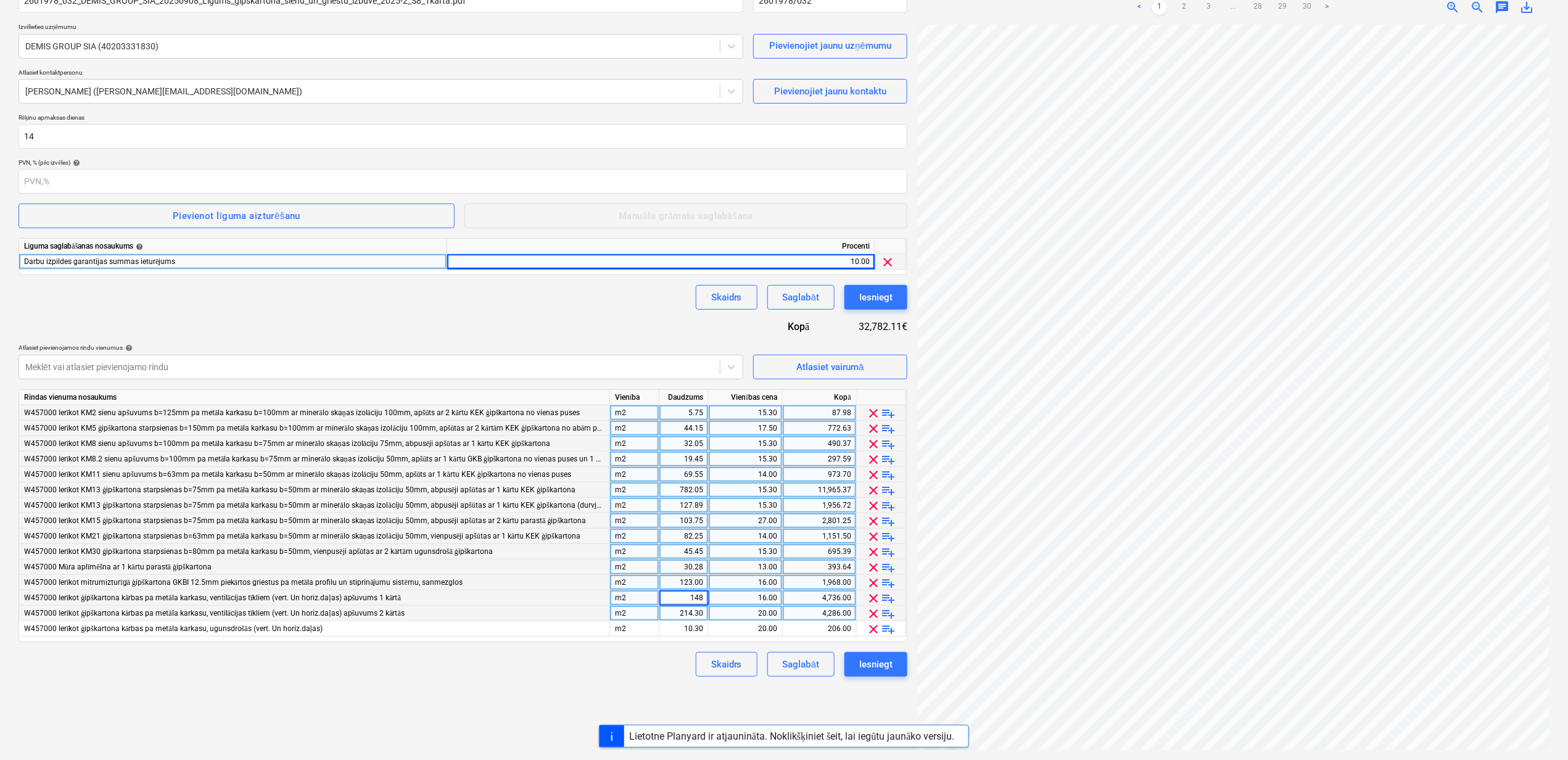
click at [739, 613] on div "20.00" at bounding box center [745, 613] width 63 height 15
click at [668, 616] on div "214.30" at bounding box center [684, 613] width 39 height 15
click at [674, 633] on div "10.30" at bounding box center [684, 629] width 39 height 15
click at [664, 695] on div "Izveidot jaunu dokumentu Līguma nosaukums help 2601978_032_DEMIS_GROUP_SIA_2025…" at bounding box center [462, 347] width 898 height 817
click at [884, 662] on div "Iesniegt" at bounding box center [876, 665] width 33 height 16
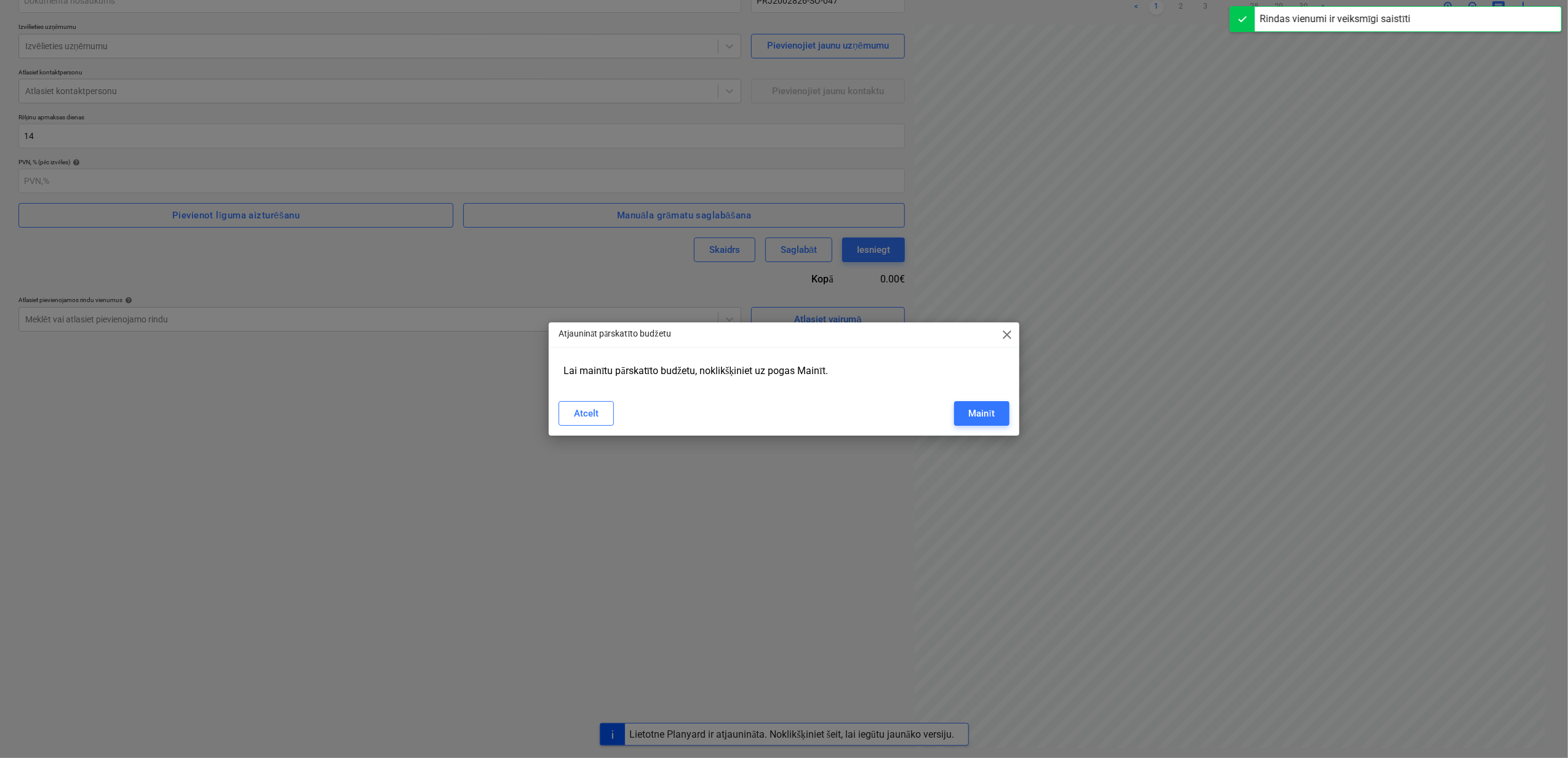
drag, startPoint x: 583, startPoint y: 413, endPoint x: 653, endPoint y: 471, distance: 90.9
click at [583, 413] on div "Atcelt" at bounding box center [586, 413] width 25 height 16
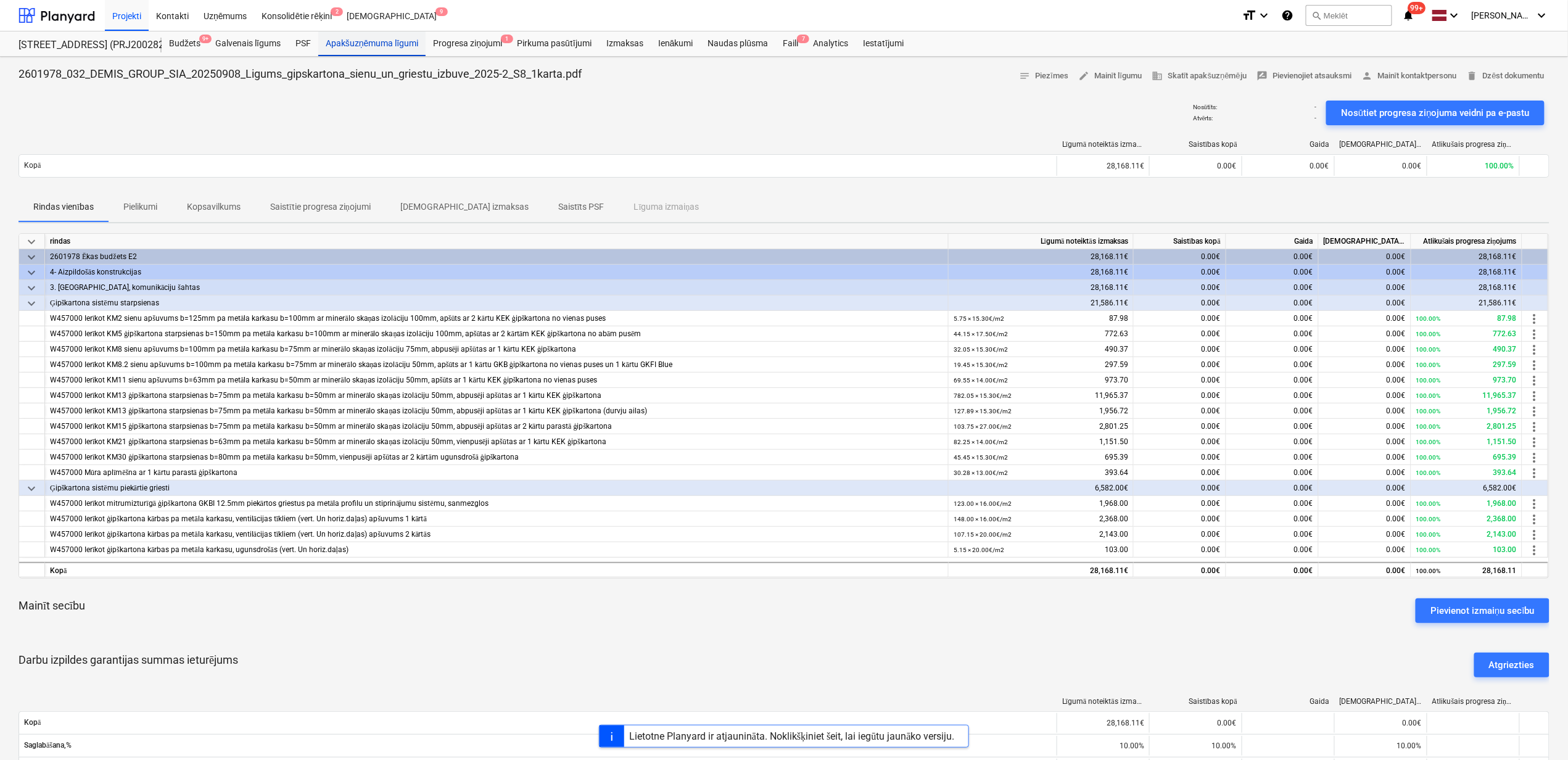
click at [365, 37] on div "Apakšuzņēmuma līgumi" at bounding box center [371, 43] width 107 height 25
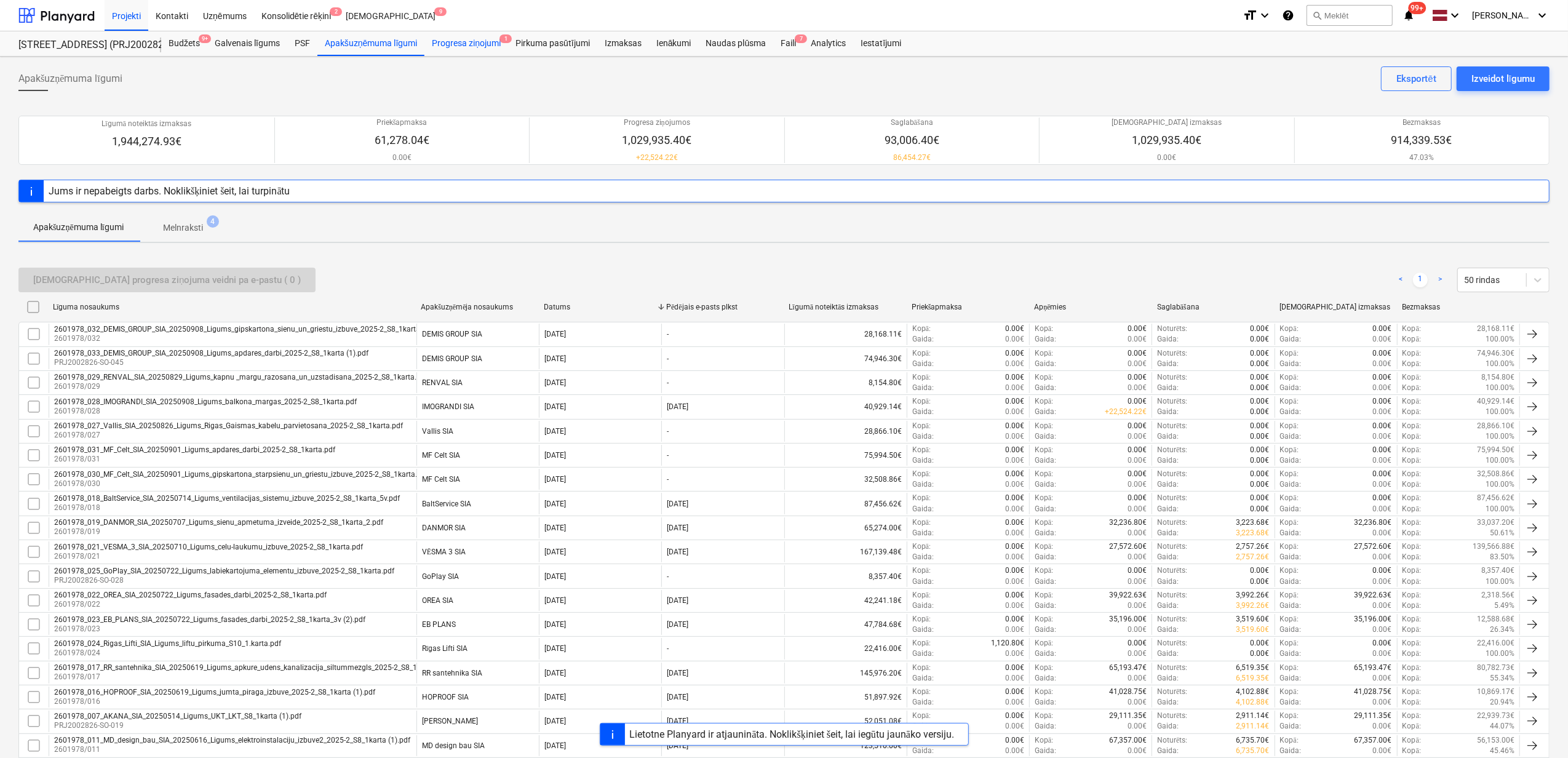
click at [465, 48] on div "Progresa ziņojumi 1" at bounding box center [466, 43] width 84 height 25
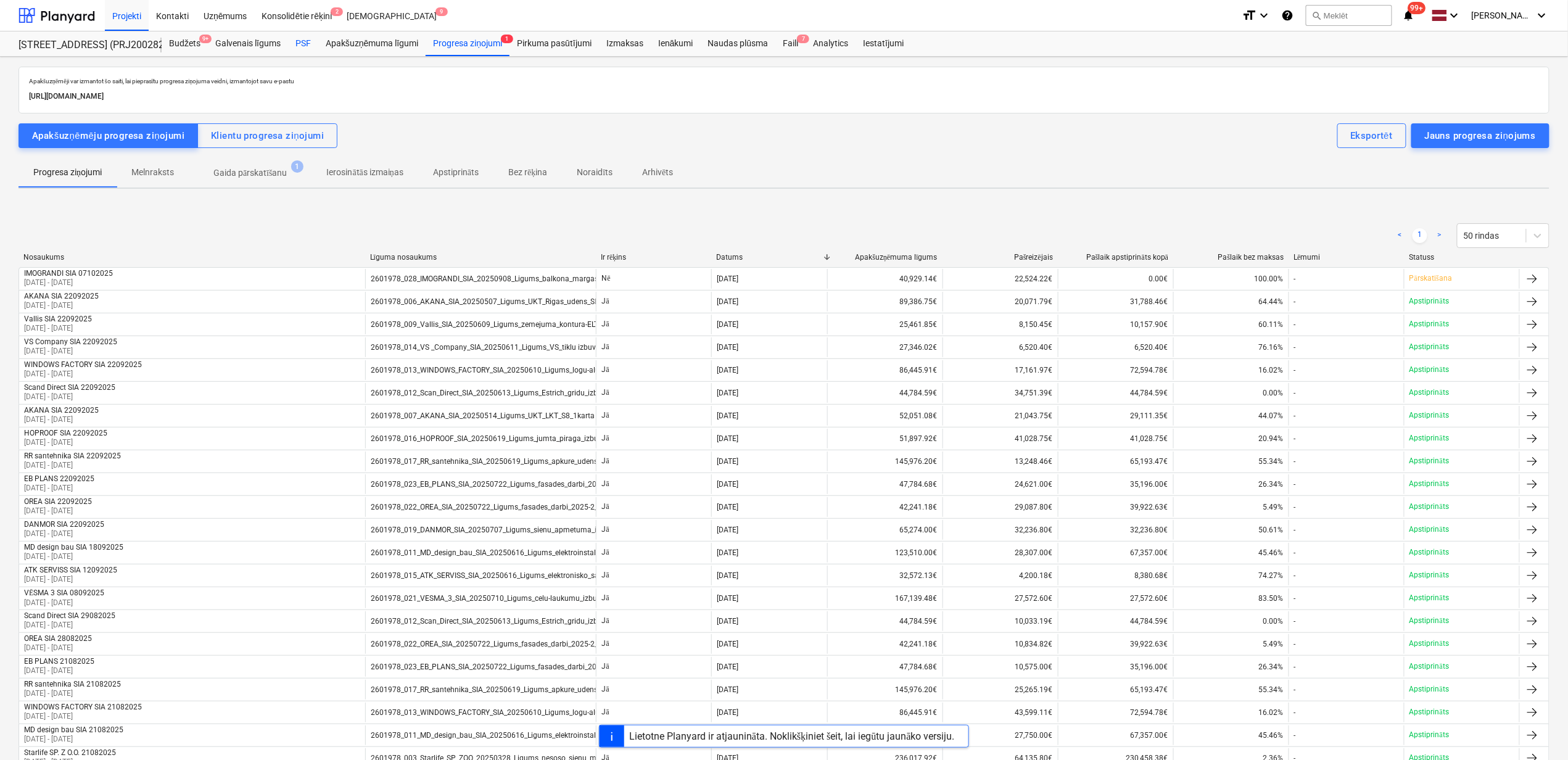
click at [309, 45] on div "PSF" at bounding box center [303, 43] width 30 height 25
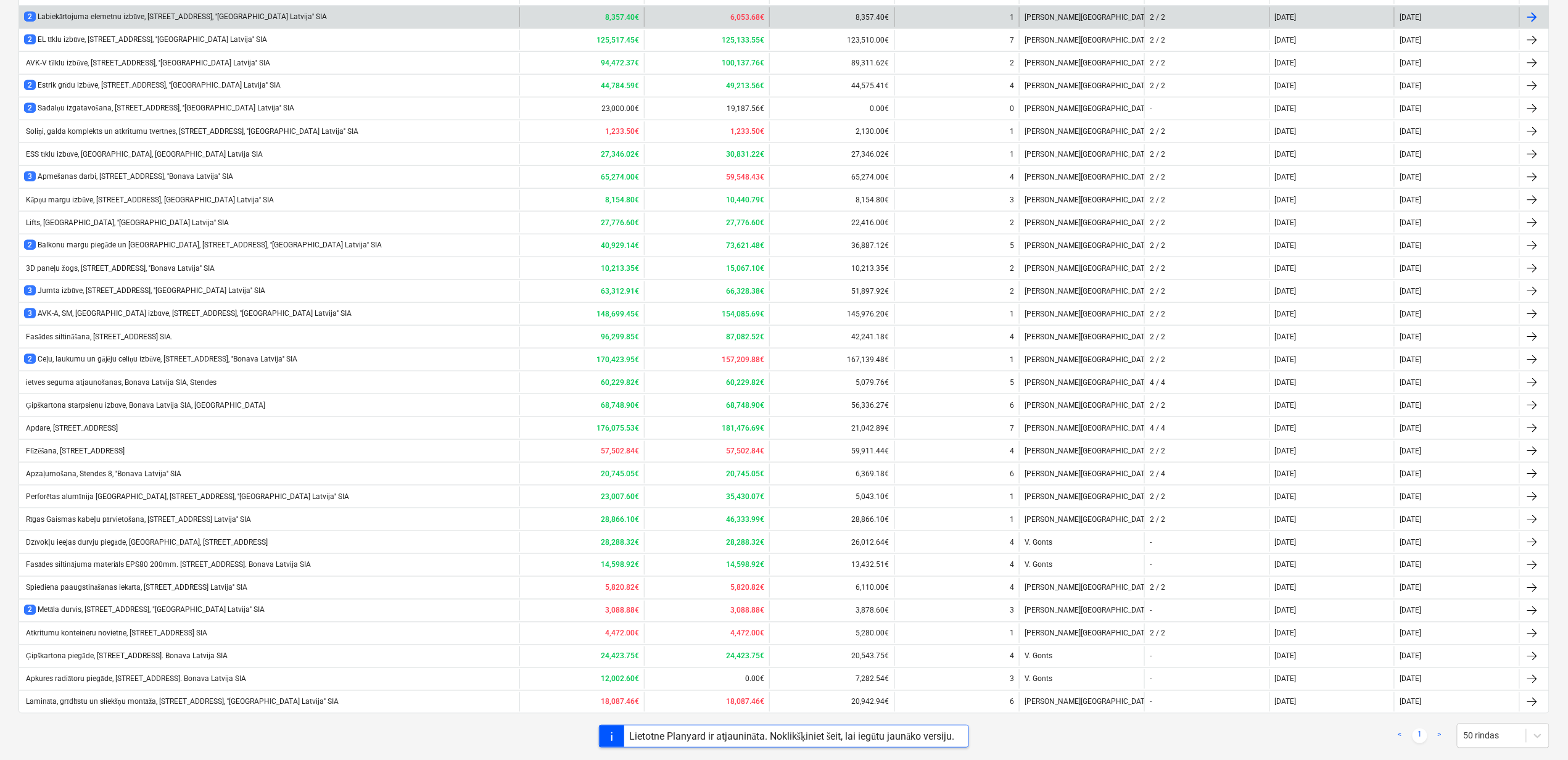
scroll to position [649, 0]
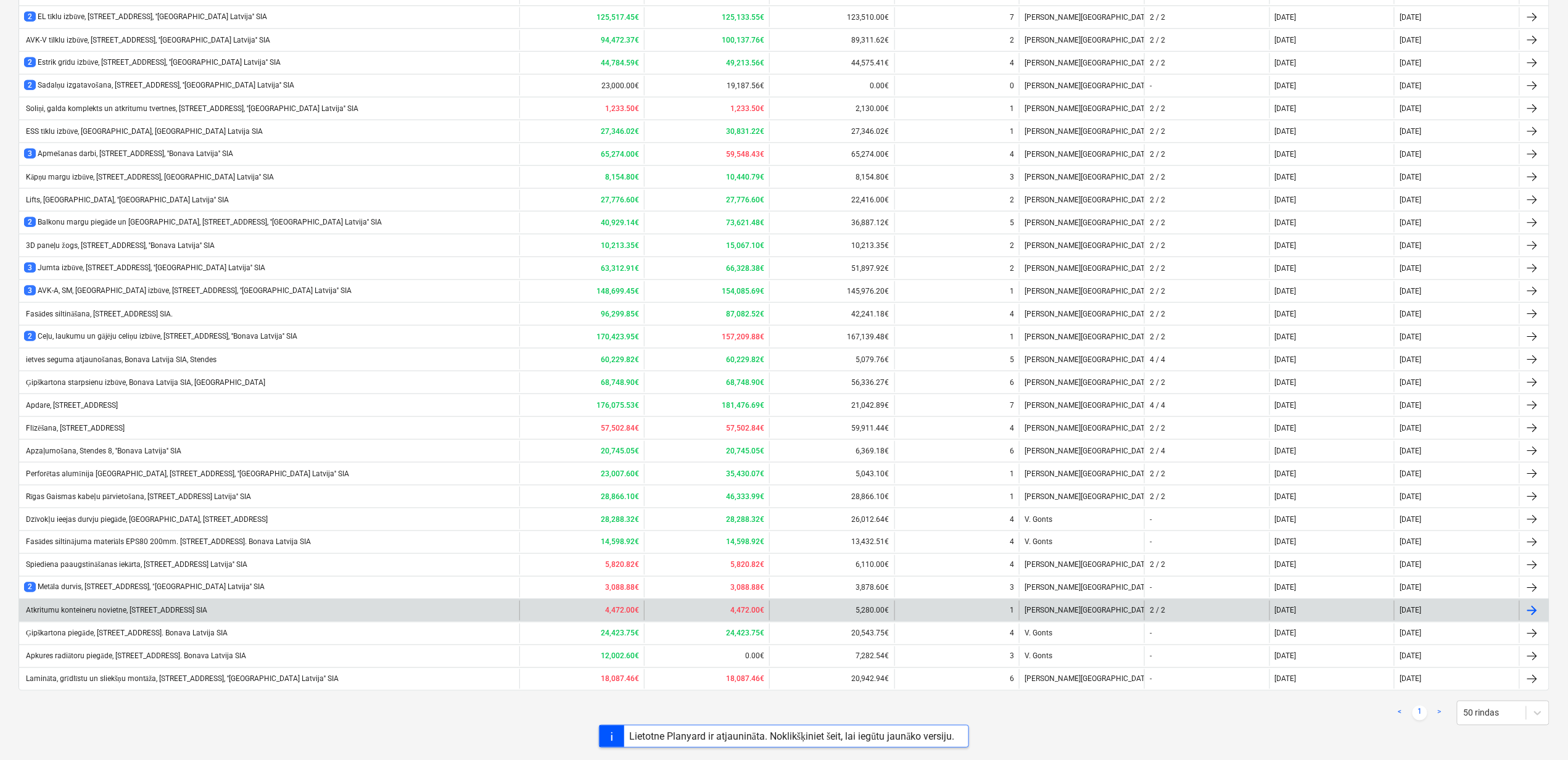
click at [117, 607] on div "Atkritumu konteineru novietne, Stendes iela 8, Bonava Latvija SIA" at bounding box center [115, 611] width 183 height 9
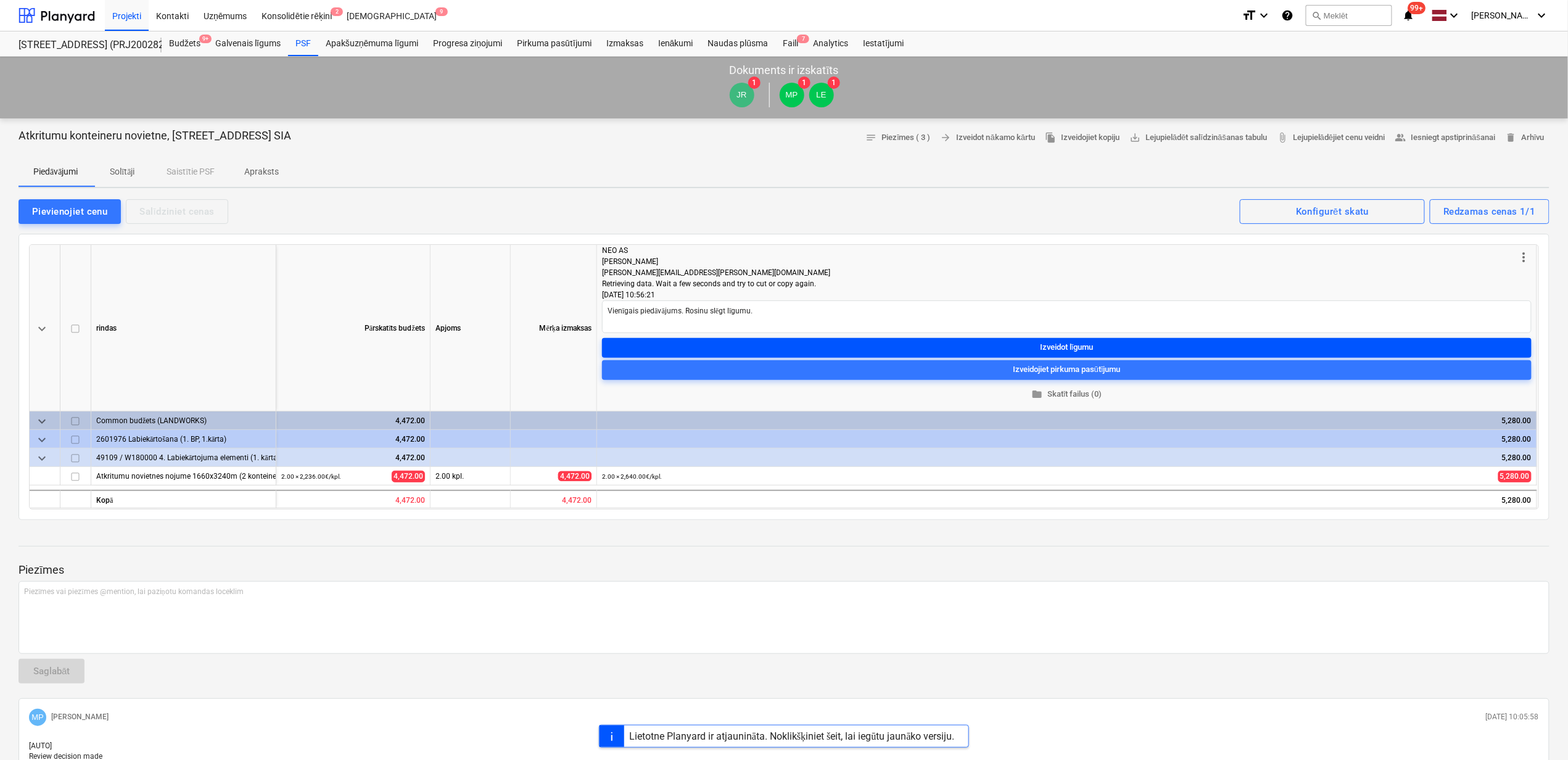
click at [892, 343] on span "Izveidot līgumu" at bounding box center [1066, 347] width 920 height 14
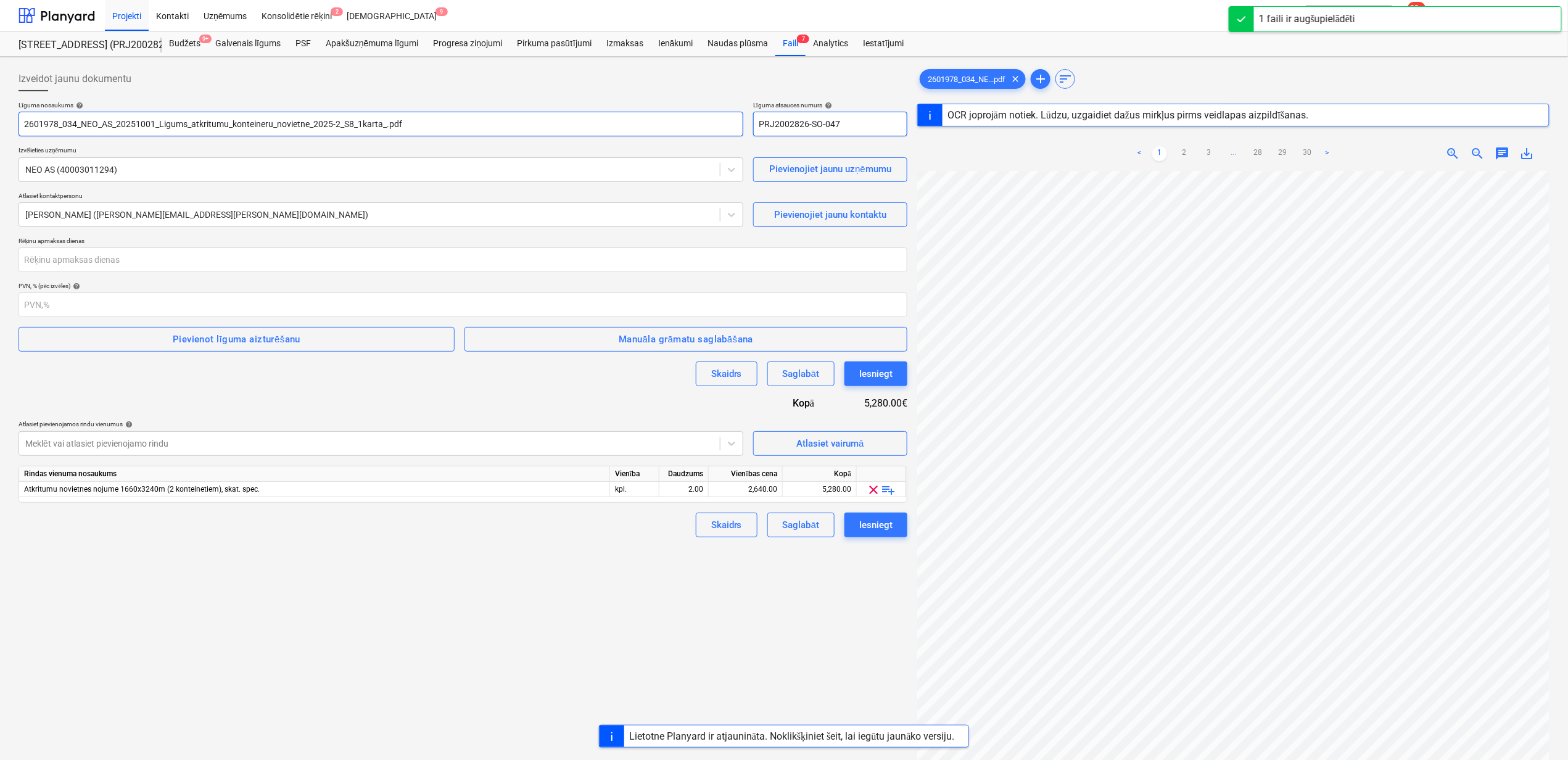
drag, startPoint x: 860, startPoint y: 123, endPoint x: 738, endPoint y: 119, distance: 122.1
click at [738, 119] on div "Līguma nosaukums help 2601978_034_NEO_AS_20251001_Ligums_atkritumu_konteineru_n…" at bounding box center [463, 119] width 888 height 35
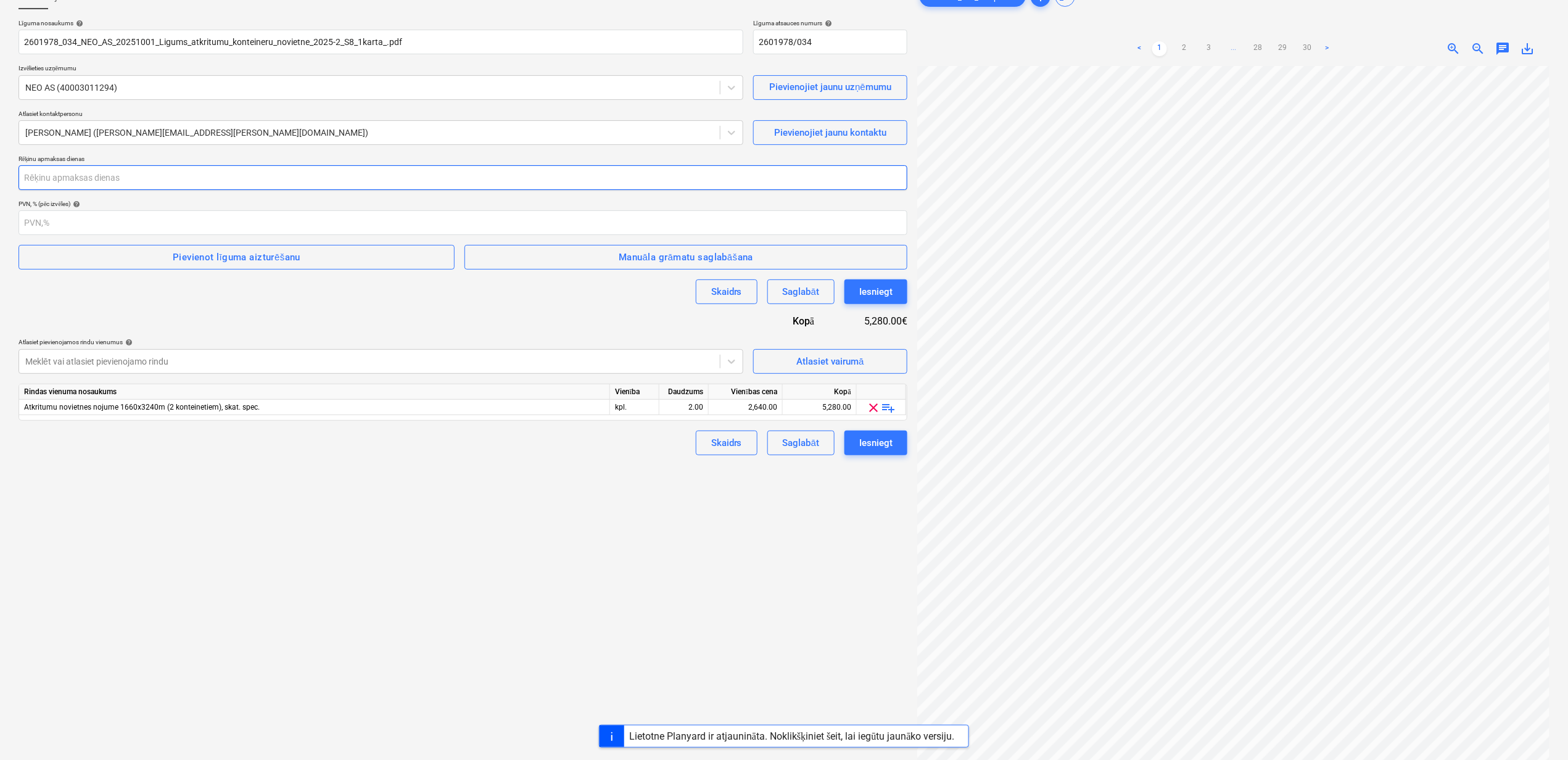
click at [102, 186] on input "number" at bounding box center [463, 177] width 888 height 25
drag, startPoint x: 213, startPoint y: 242, endPoint x: 211, endPoint y: 250, distance: 8.2
click at [213, 243] on div "Līguma nosaukums help 2601978_034_NEO_AS_20251001_Ligums_atkritumu_konteineru_n…" at bounding box center [463, 238] width 888 height 436
click at [209, 255] on div "Pievienot līguma aizturēšanu" at bounding box center [236, 258] width 127 height 16
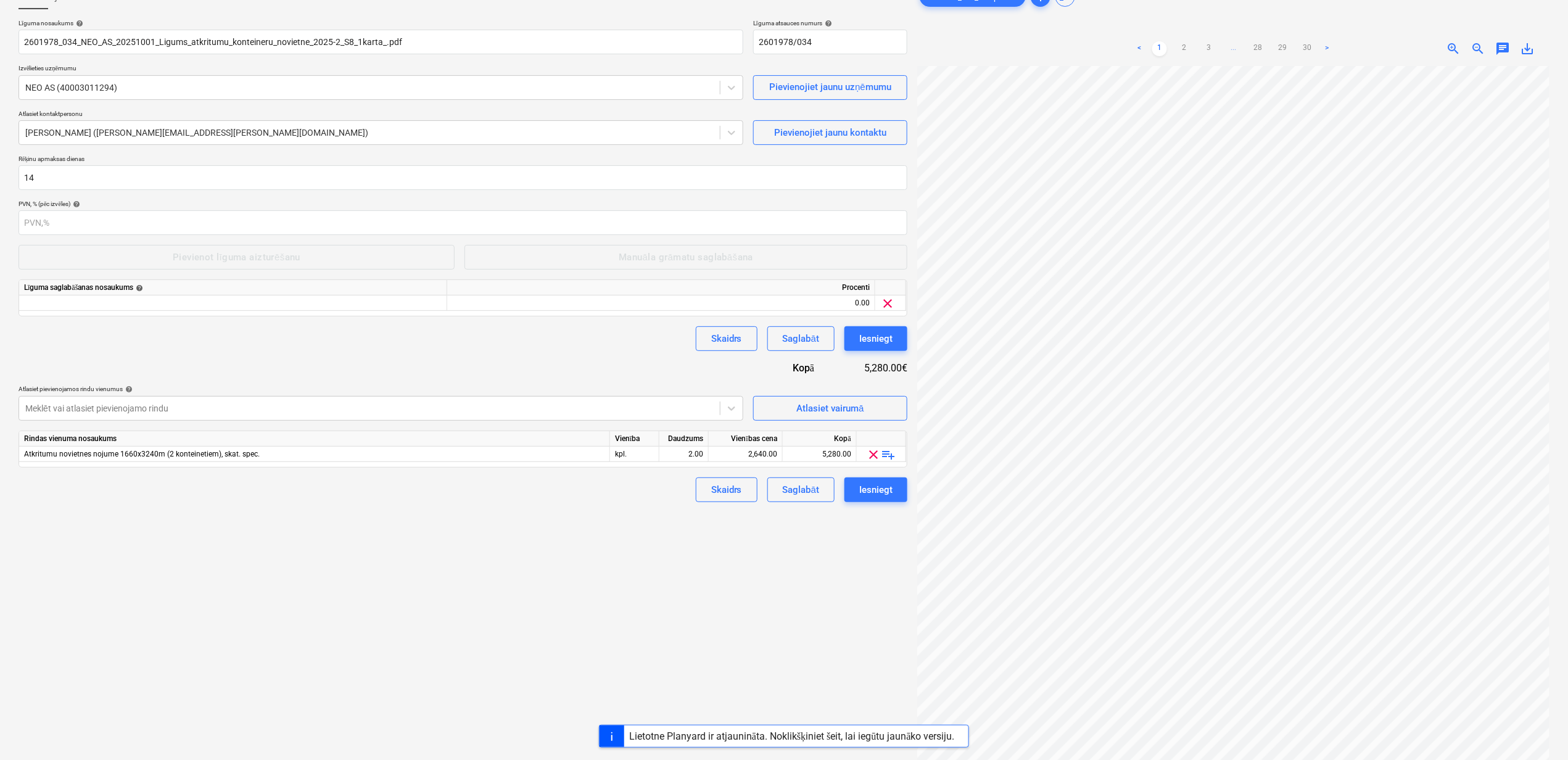
click at [147, 314] on div "Līguma saglabāšanas nosaukums help Procenti 0.00 clear" at bounding box center [463, 298] width 888 height 37
click at [143, 306] on div at bounding box center [233, 303] width 428 height 15
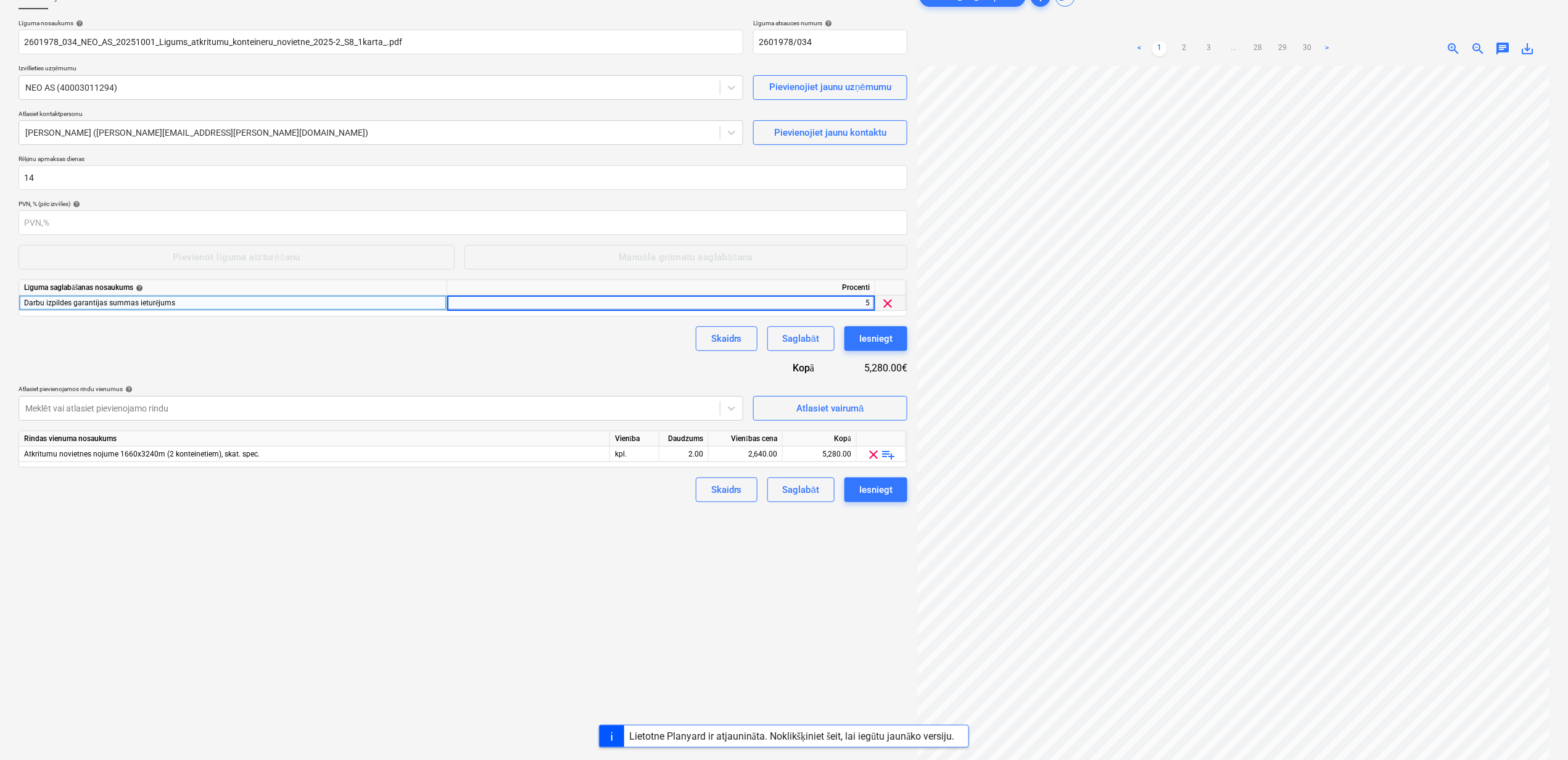
drag, startPoint x: 210, startPoint y: 356, endPoint x: 217, endPoint y: 354, distance: 7.3
click at [213, 354] on div "Līguma nosaukums help 2601978_034_NEO_AS_20251001_Ligums_atkritumu_konteineru_n…" at bounding box center [463, 261] width 888 height 483
click at [238, 255] on div "Pievienot līguma aizturēšanu" at bounding box center [236, 258] width 127 height 16
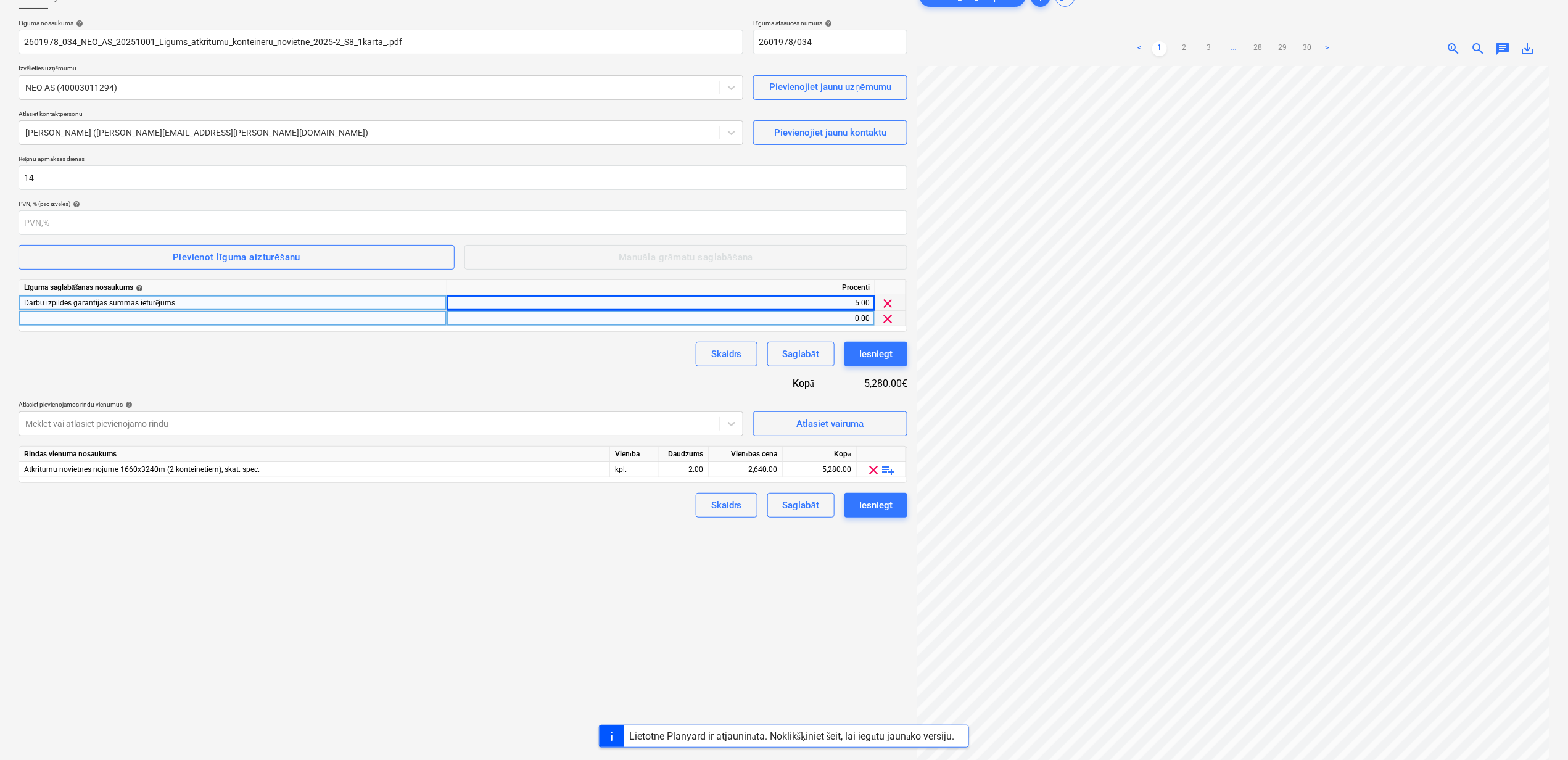
click at [132, 321] on div at bounding box center [233, 318] width 428 height 15
drag, startPoint x: 520, startPoint y: 382, endPoint x: 527, endPoint y: 379, distance: 7.6
click at [524, 380] on div "Līguma nosaukums help 2601978_034_NEO_AS_20251001_Ligums_atkritumu_konteineru_n…" at bounding box center [463, 268] width 888 height 498
click at [883, 504] on div "Iesniegt" at bounding box center [876, 505] width 33 height 16
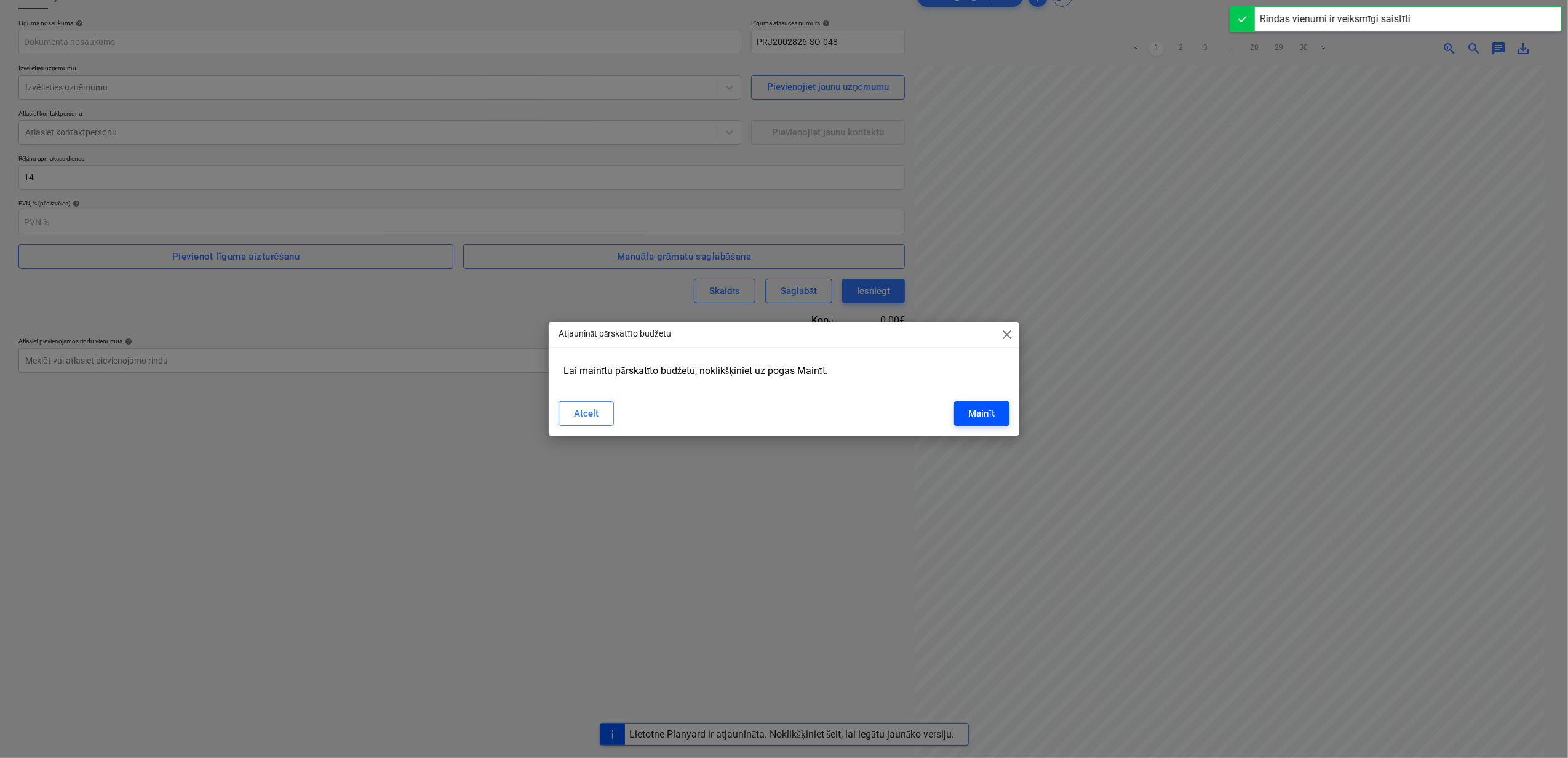
click at [980, 412] on div "Mainīt" at bounding box center [981, 413] width 26 height 16
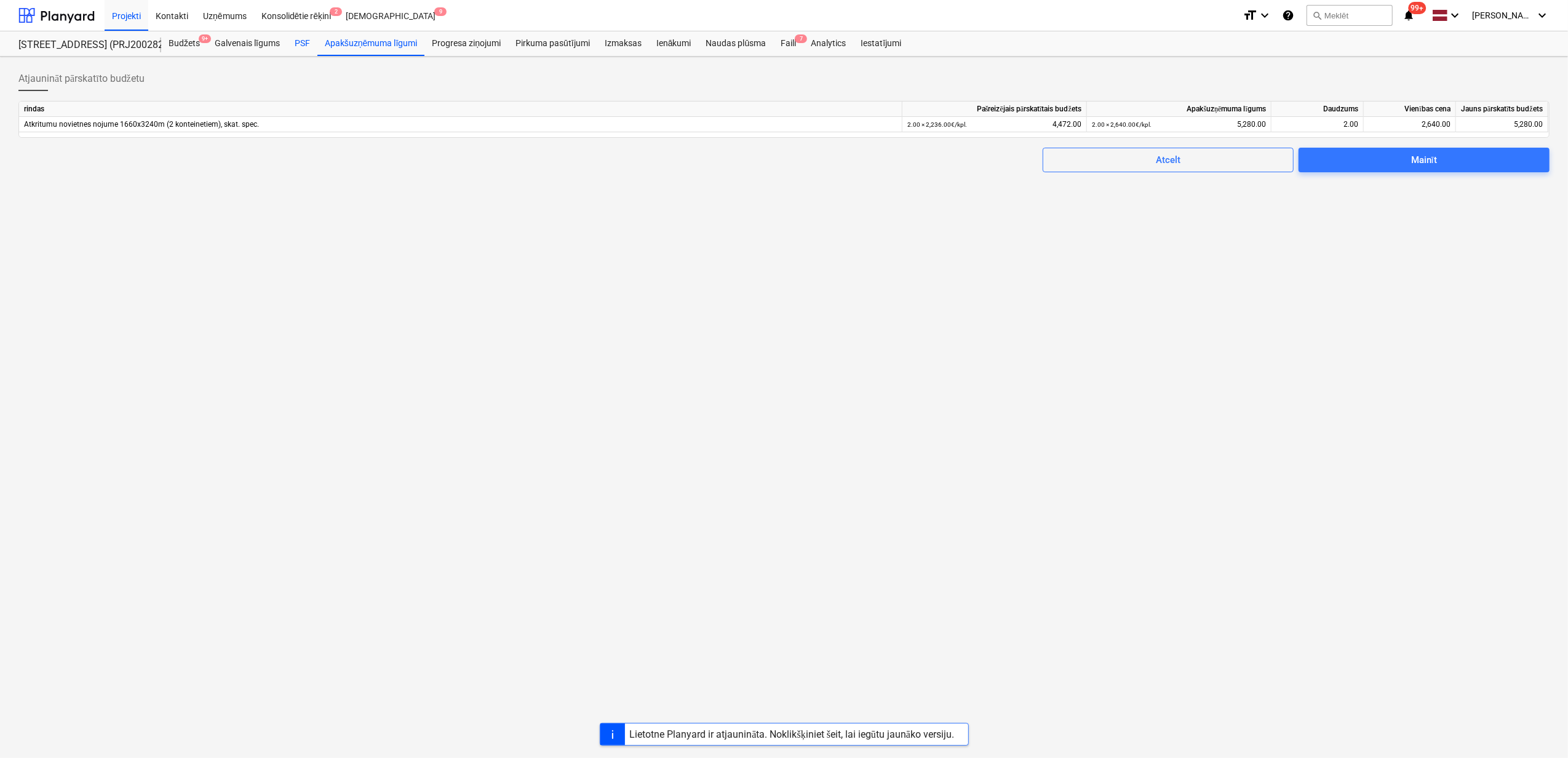
click at [307, 45] on div "PSF" at bounding box center [302, 43] width 30 height 25
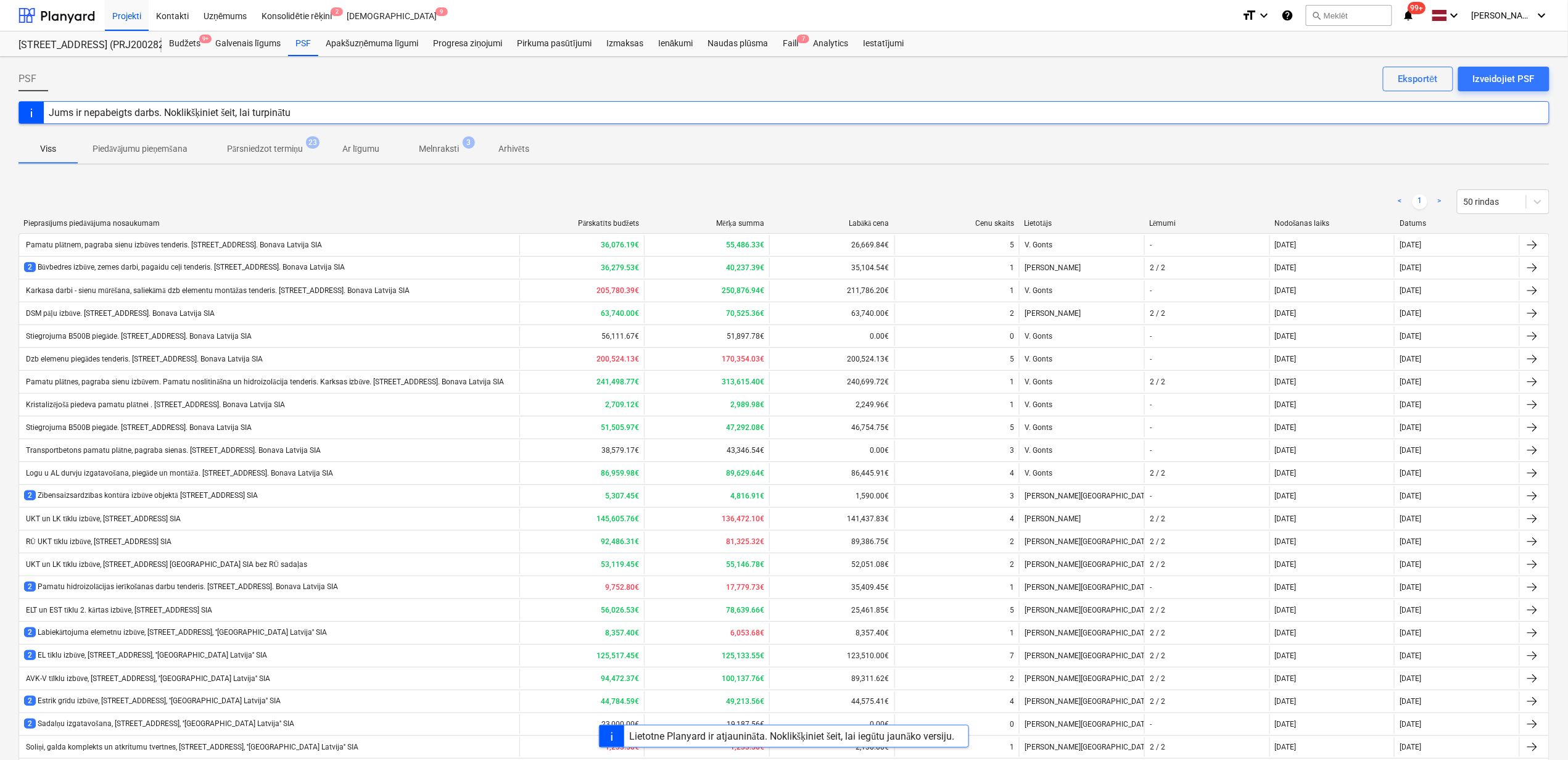
scroll to position [649, 0]
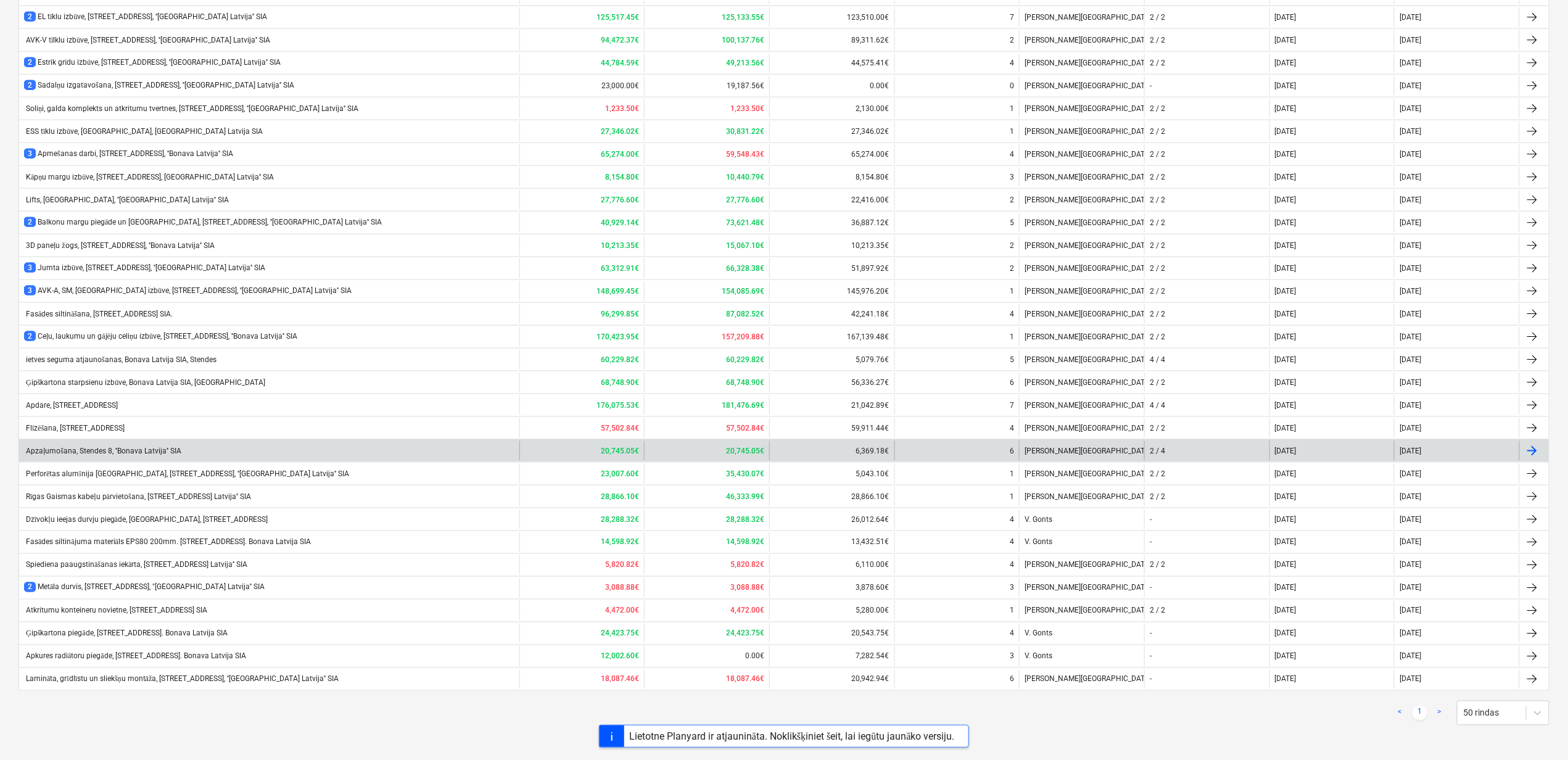
click at [206, 443] on div "Apzaļumošana, Stendes 8, ''Bonava Latvija'' SIA" at bounding box center [269, 451] width 500 height 20
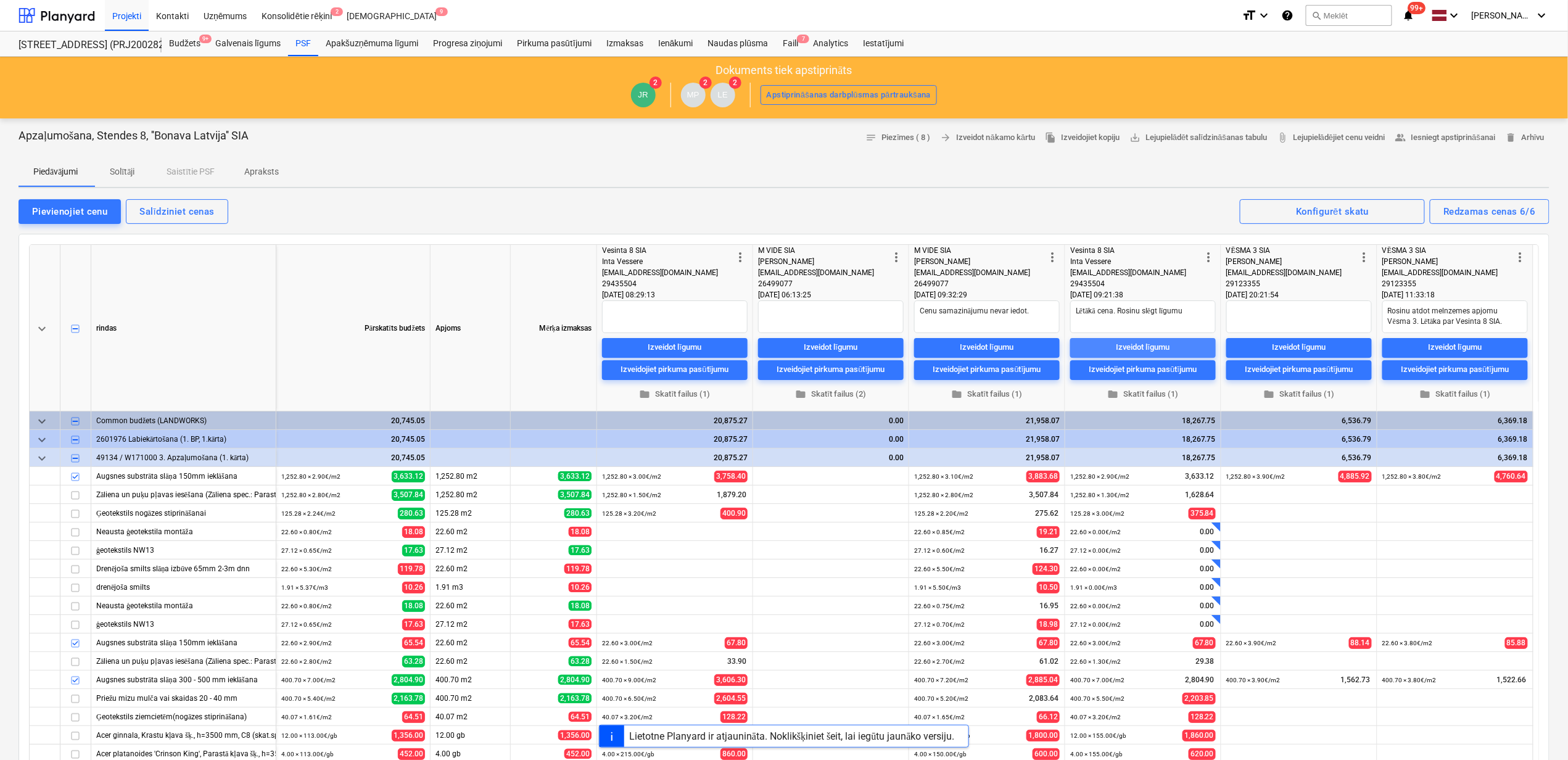
click at [1157, 348] on div "Izveidot līgumu" at bounding box center [1143, 347] width 53 height 14
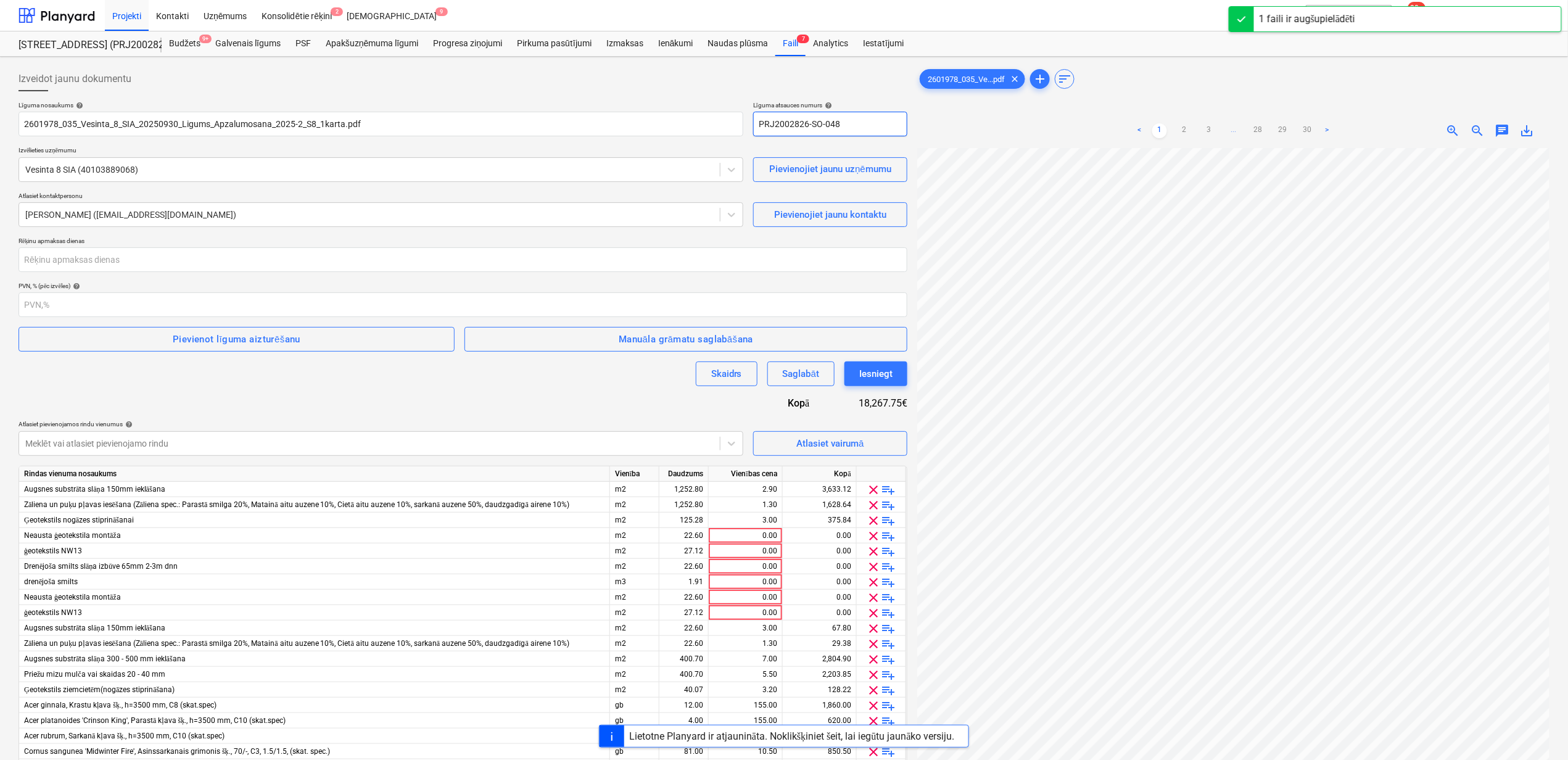
drag, startPoint x: 880, startPoint y: 124, endPoint x: 751, endPoint y: 116, distance: 129.2
click at [751, 116] on div "Līguma nosaukums help 2601978_035_Vesinta_8_SIA_20250930_Ligums_Apzalumosana_20…" at bounding box center [463, 119] width 888 height 35
drag, startPoint x: 157, startPoint y: 260, endPoint x: 146, endPoint y: 275, distance: 18.6
click at [153, 265] on input "number" at bounding box center [463, 260] width 888 height 25
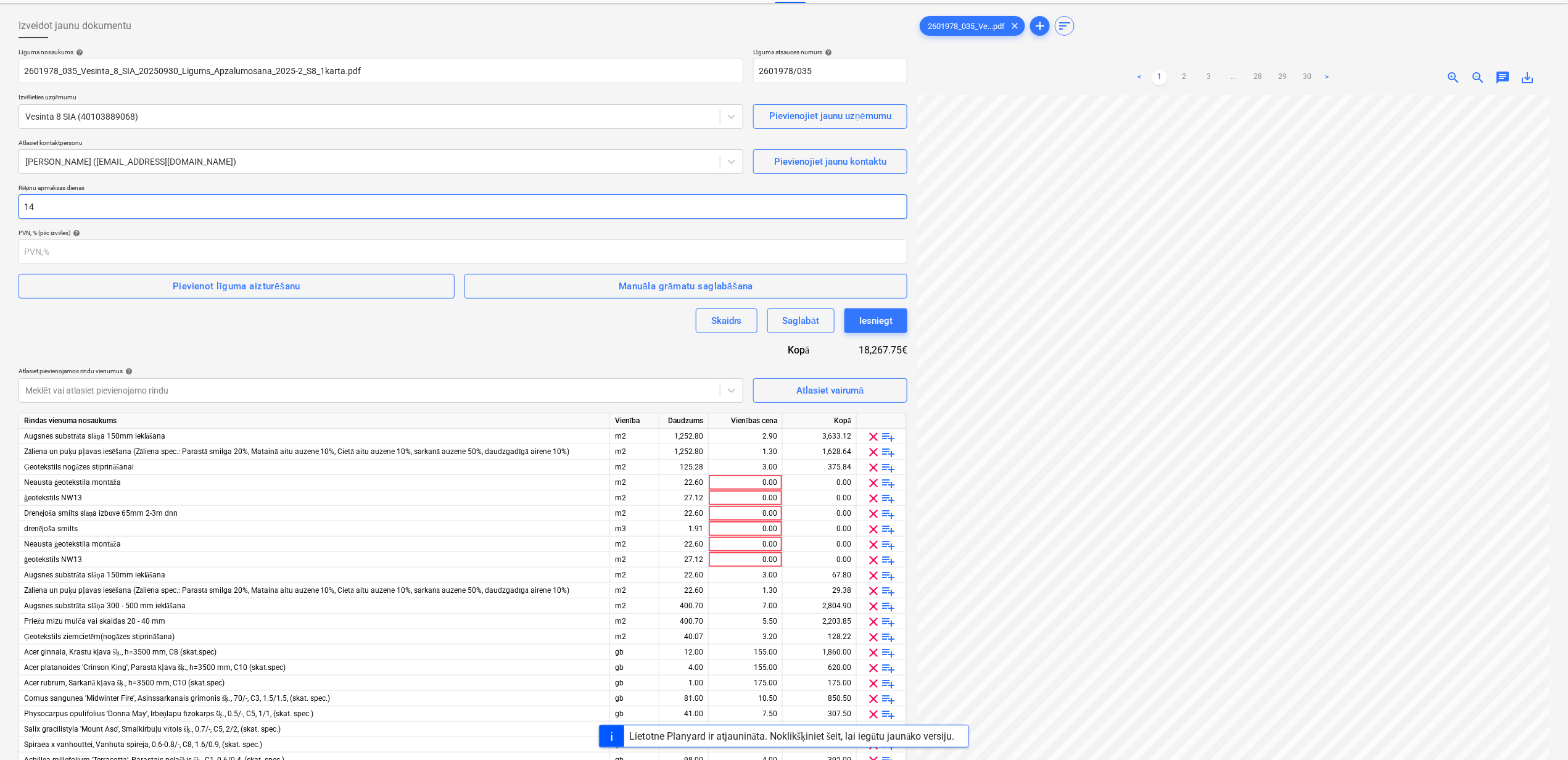
scroll to position [82, 0]
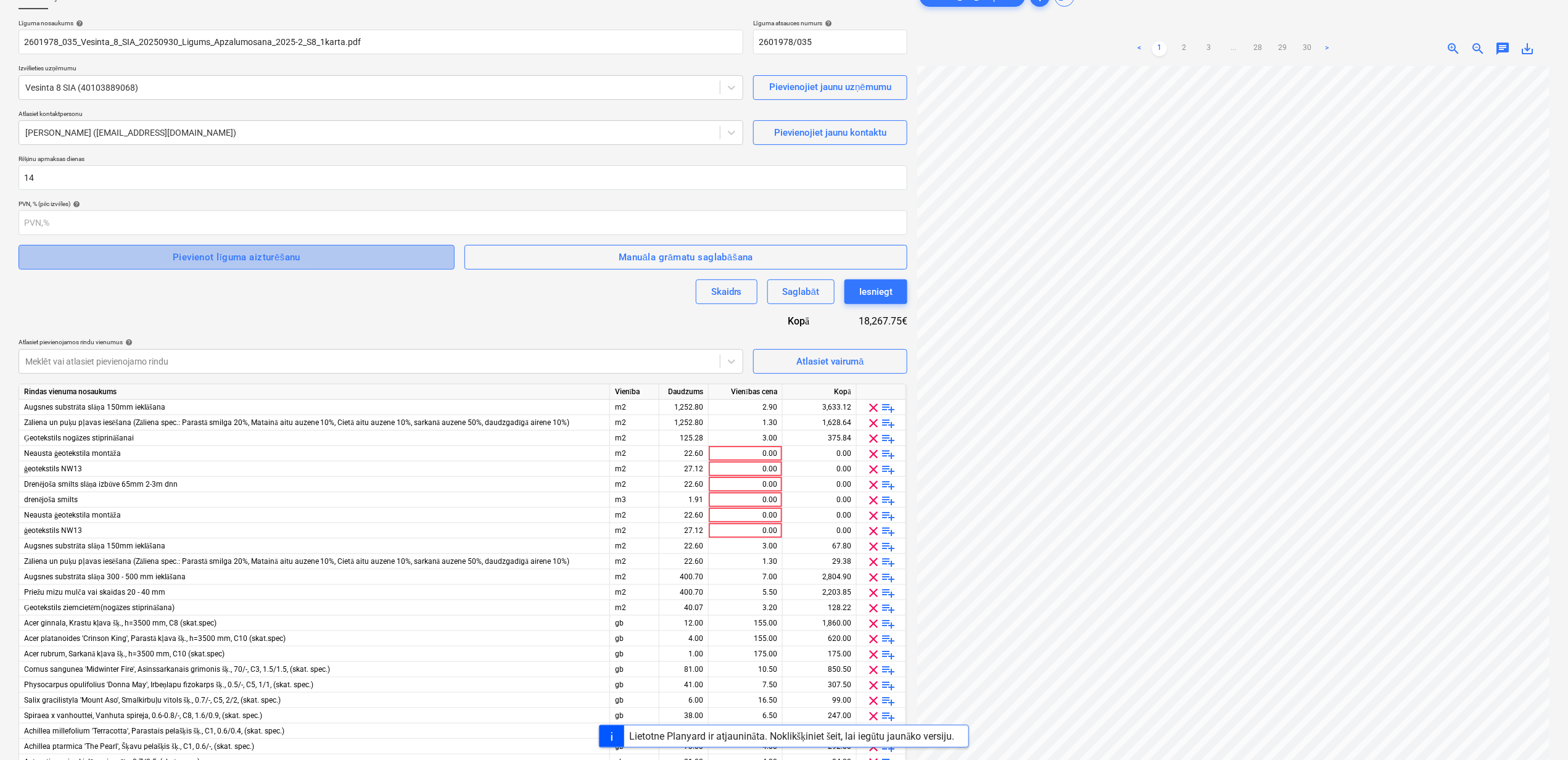
click at [205, 260] on div "Pievienot līguma aizturēšanu" at bounding box center [236, 258] width 127 height 16
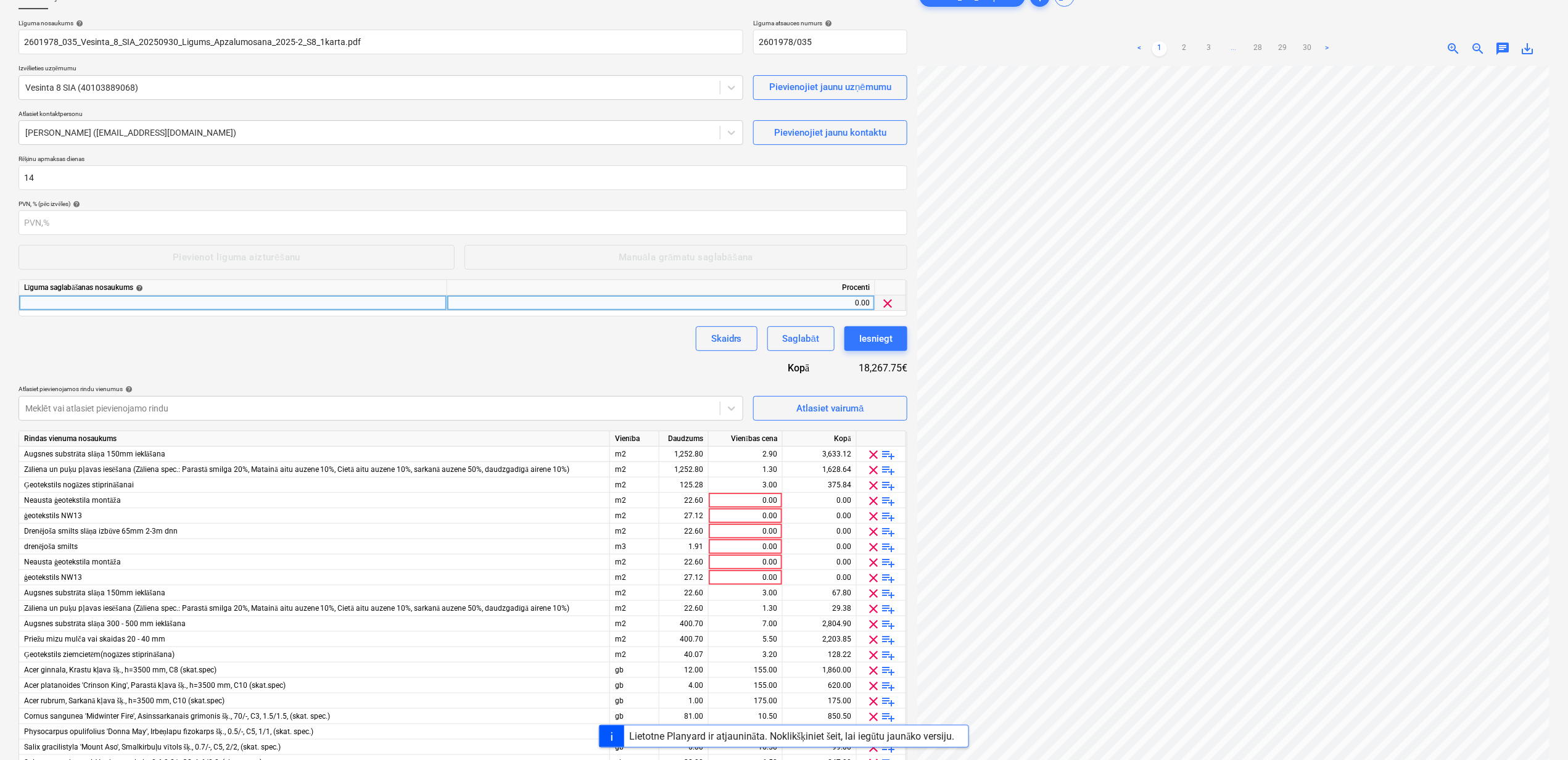
click at [179, 297] on div at bounding box center [233, 303] width 428 height 15
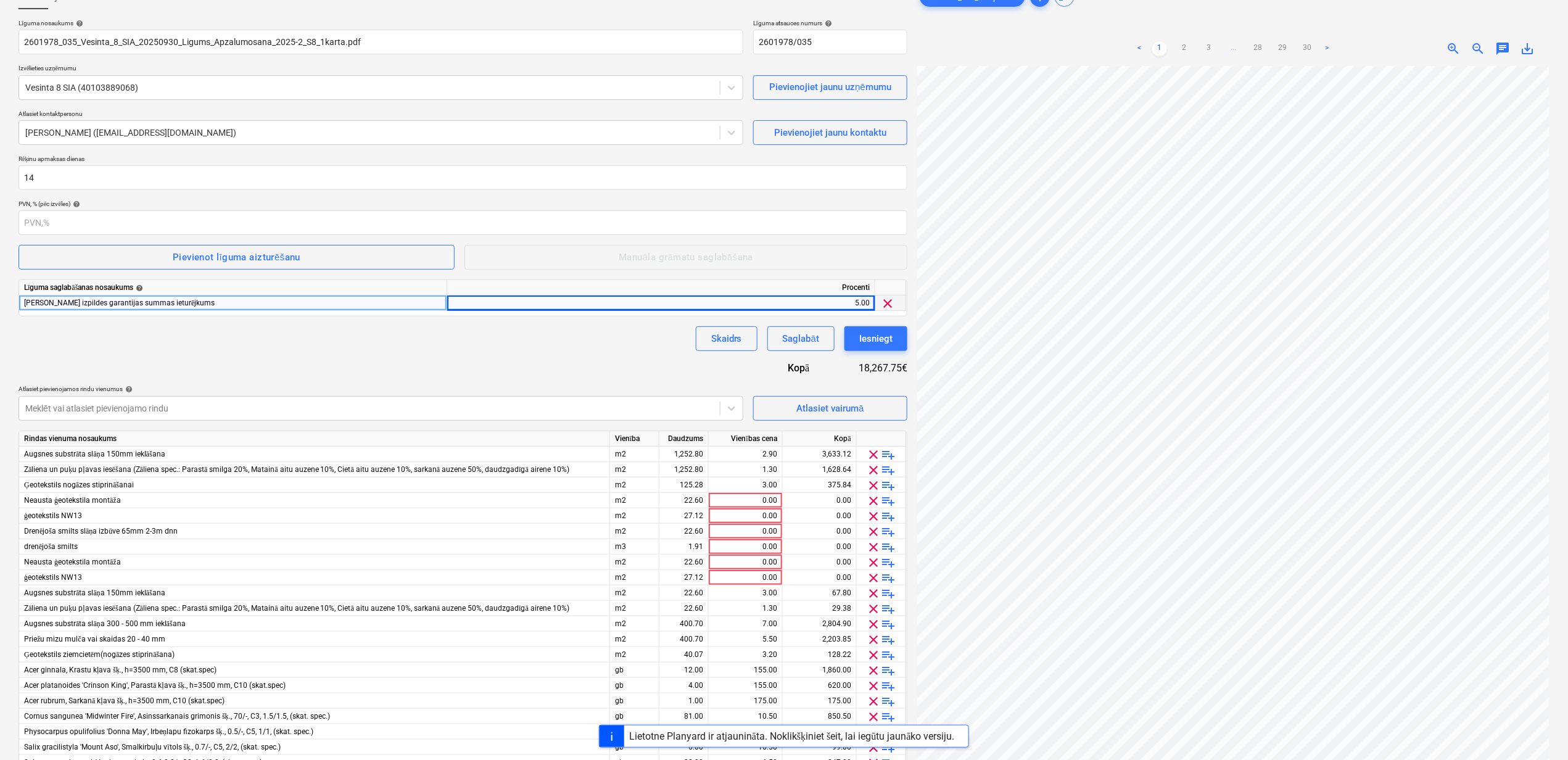
drag, startPoint x: 490, startPoint y: 365, endPoint x: 472, endPoint y: 265, distance: 101.6
click at [491, 364] on div "Līguma nosaukums help 2601978_035_Vesinta_8_SIA_20250930_Ligums_Apzalumosana_20…" at bounding box center [463, 515] width 888 height 992
click at [317, 256] on span "Pievienot līguma aizturēšanu" at bounding box center [236, 258] width 409 height 16
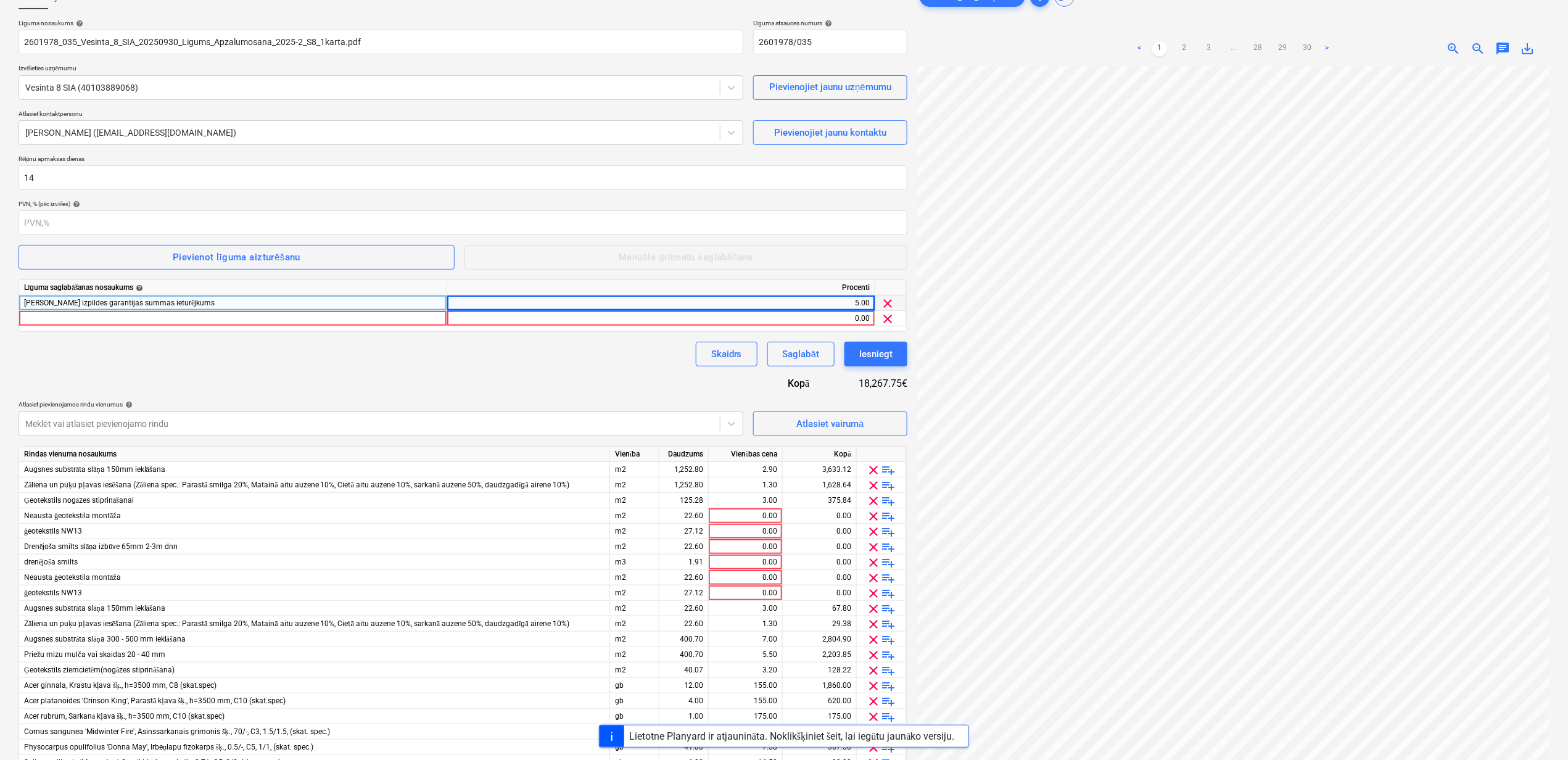
click at [147, 328] on div "Līguma saglabāšanas nosaukums help Procenti Darbu izpildes garantijas summas ie…" at bounding box center [463, 306] width 888 height 53
click at [139, 322] on div at bounding box center [233, 318] width 428 height 15
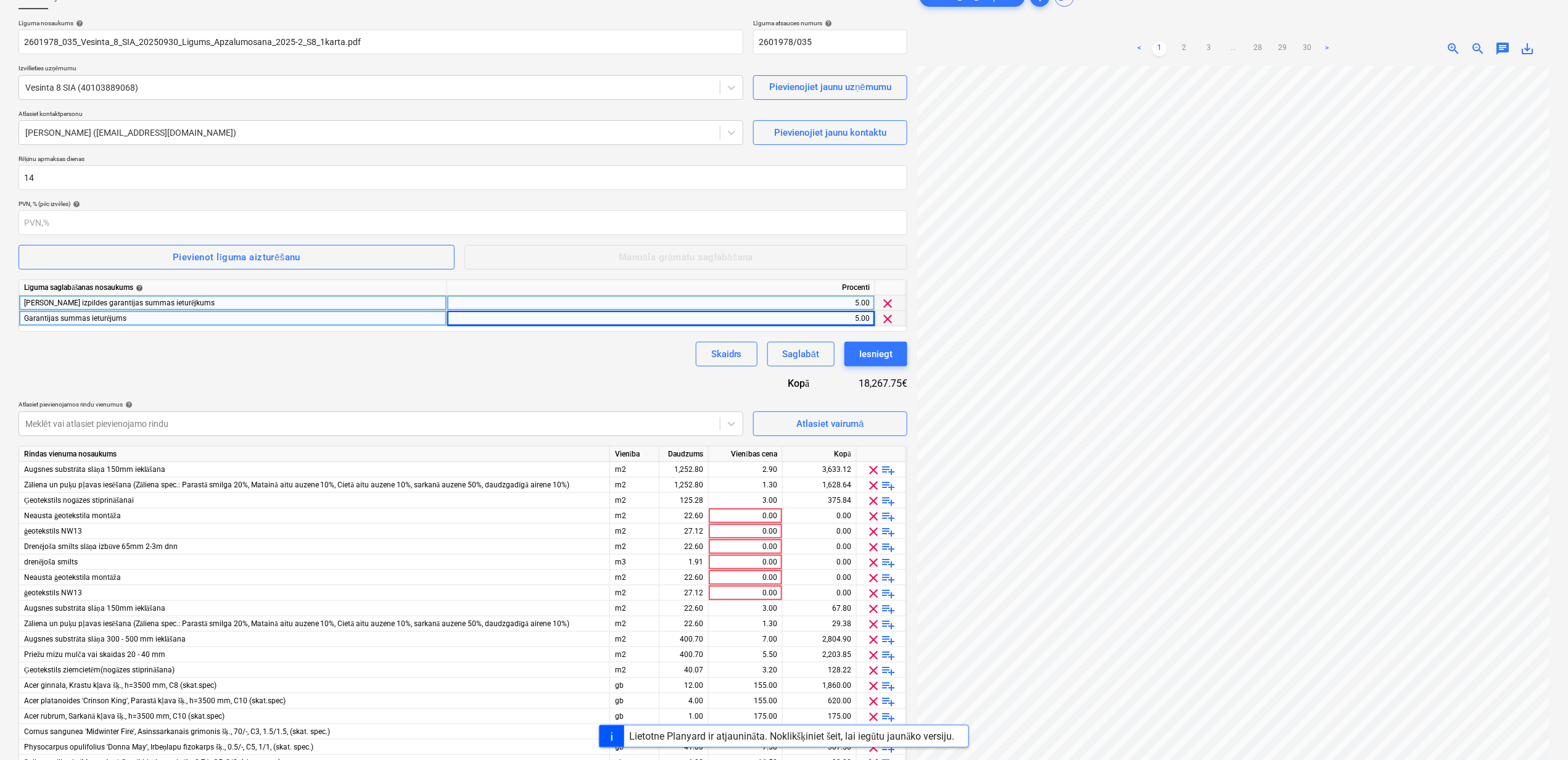
click at [165, 371] on div "Līguma nosaukums help 2601978_035_Vesinta_8_SIA_20250930_Ligums_Apzalumosana_20…" at bounding box center [463, 523] width 888 height 1008
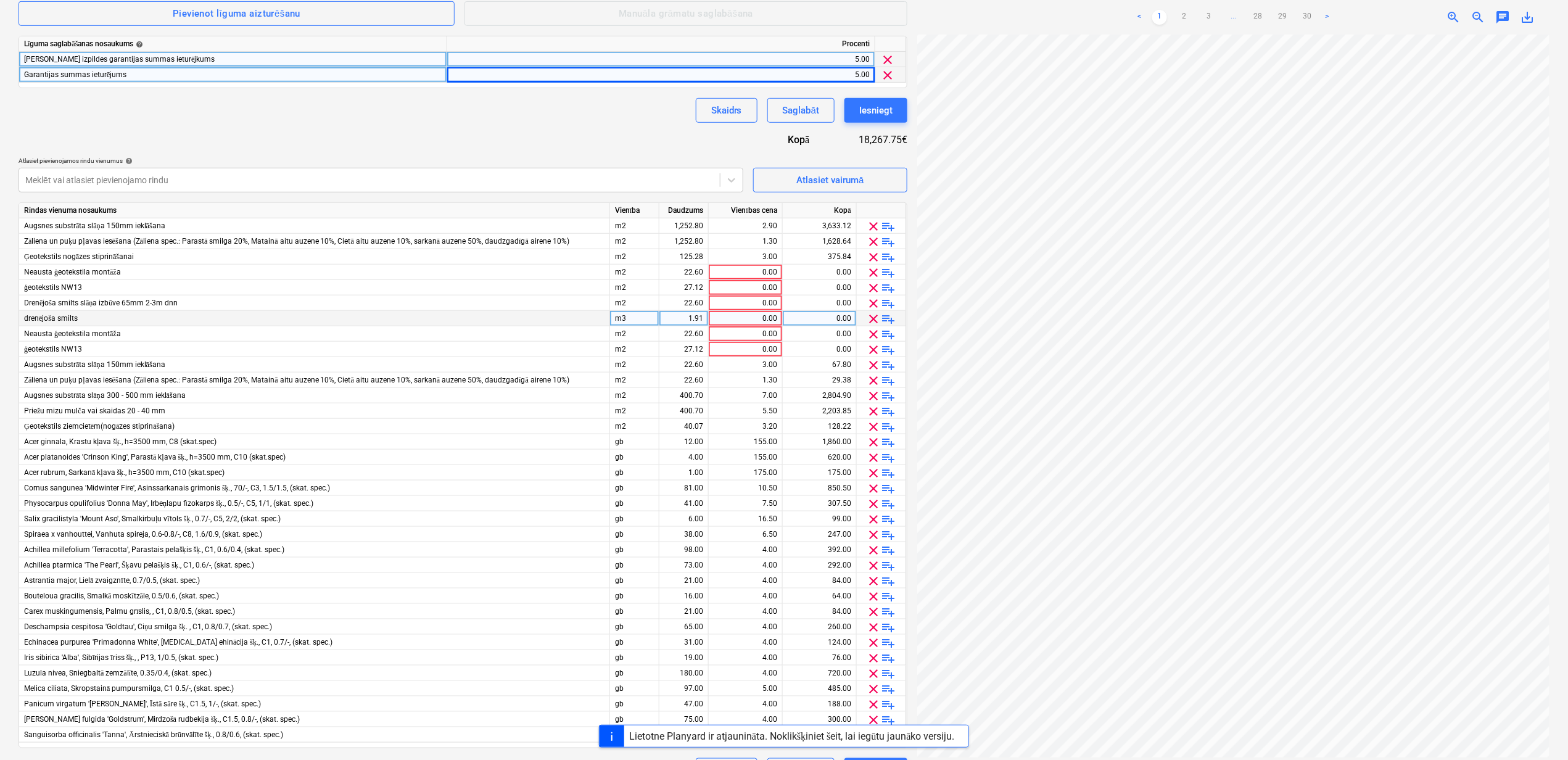
scroll to position [329, 0]
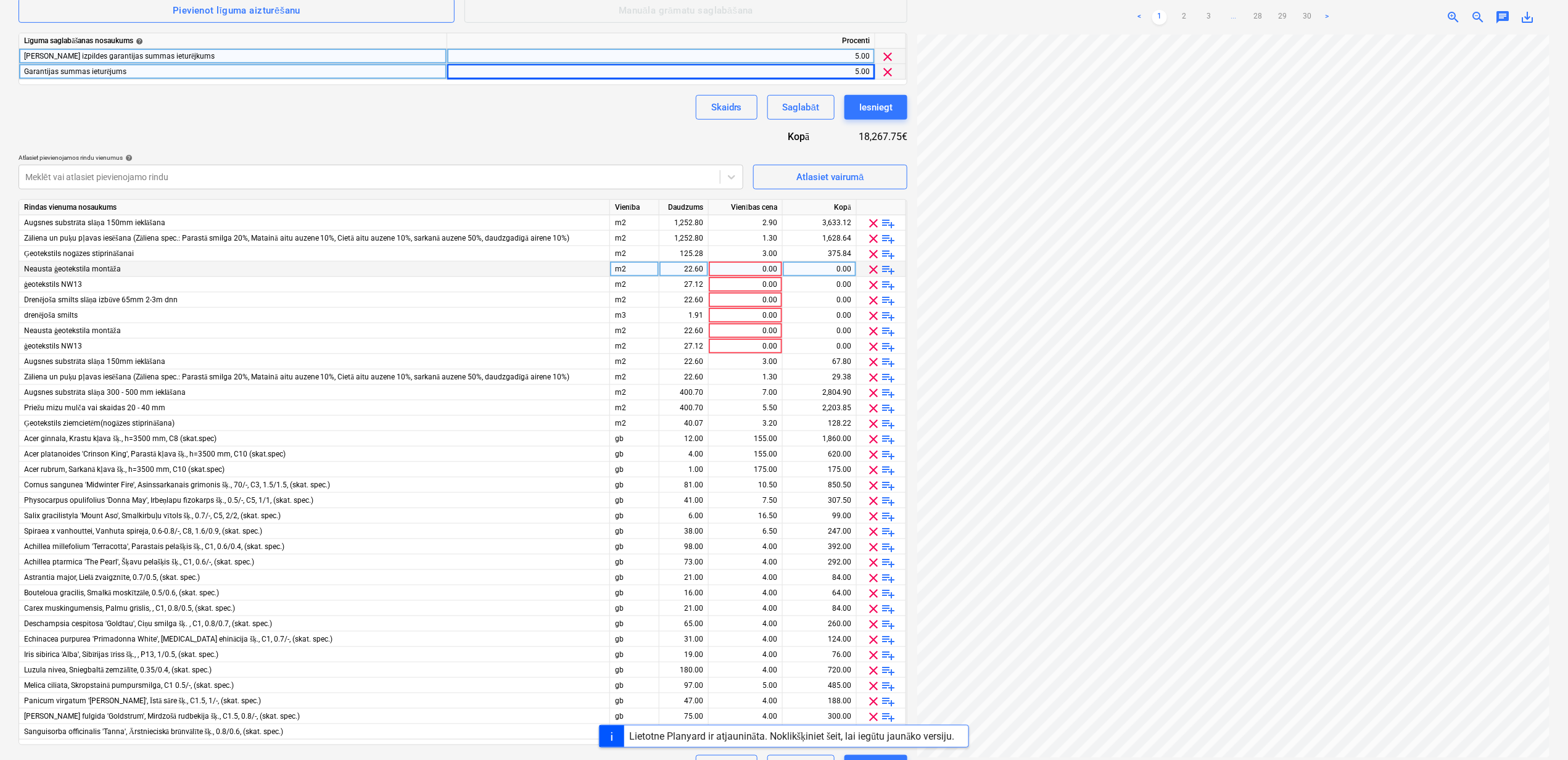
click at [873, 266] on span "clear" at bounding box center [874, 270] width 15 height 15
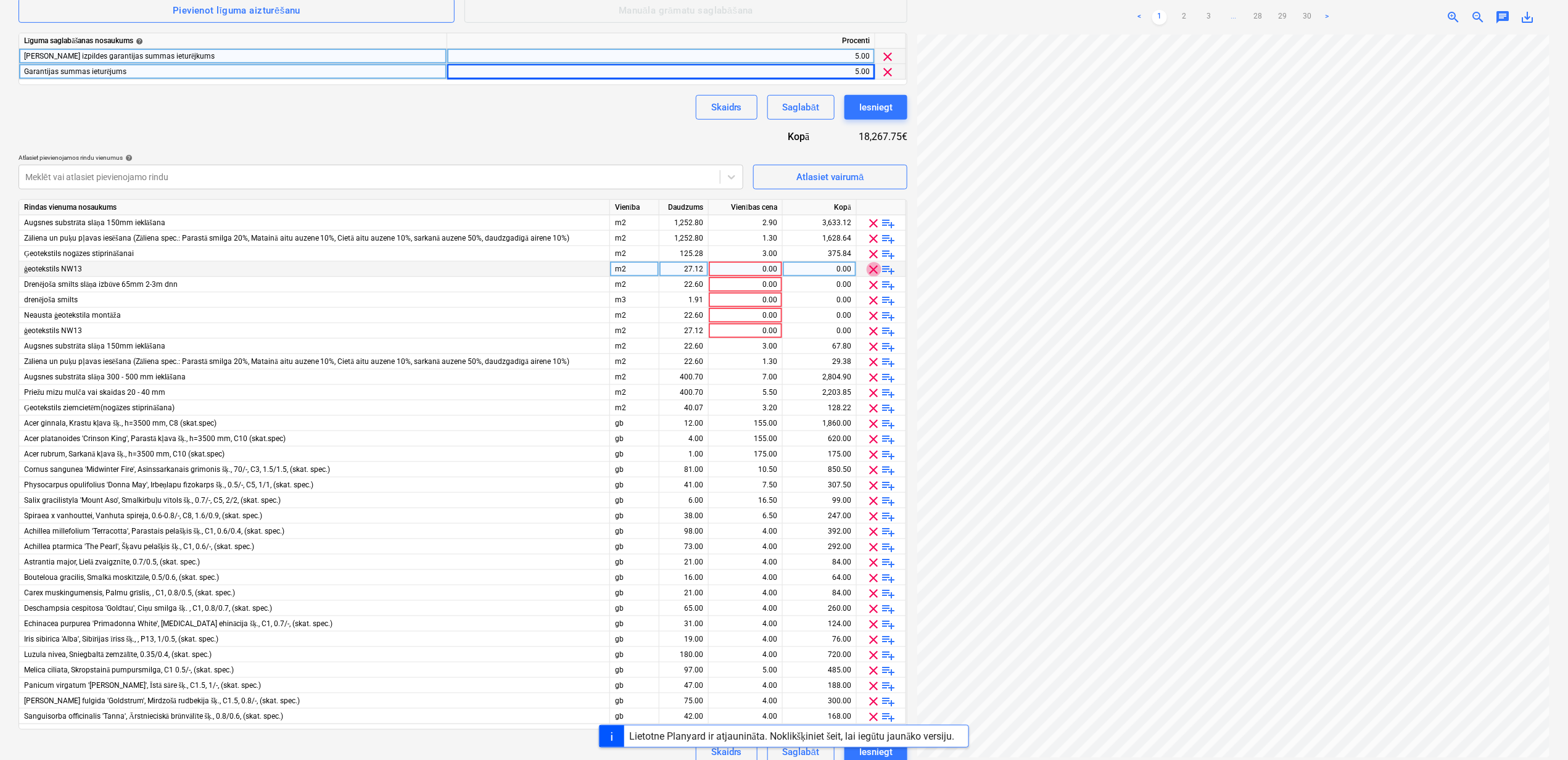
click at [873, 266] on span "clear" at bounding box center [874, 270] width 15 height 15
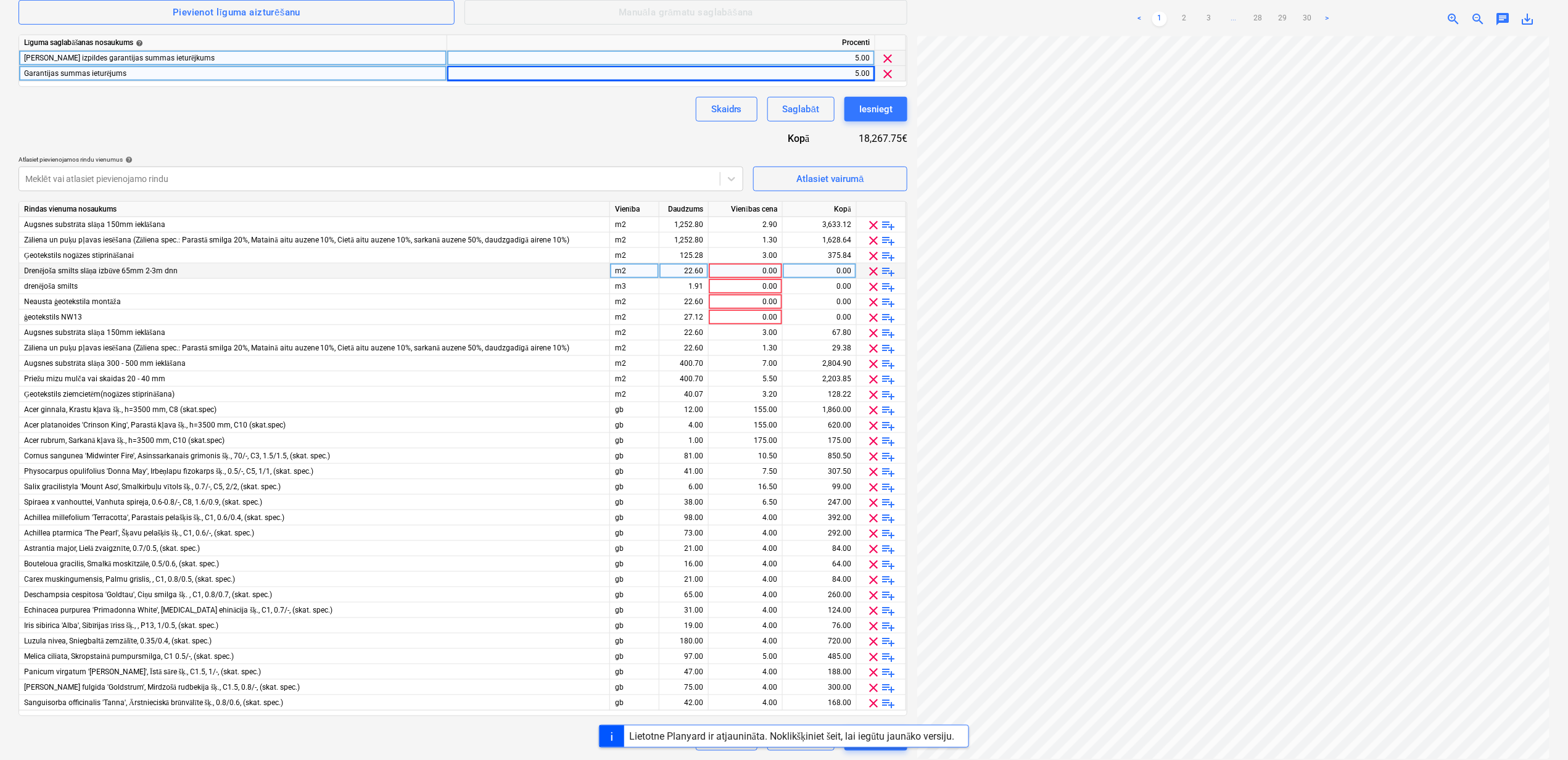
click at [873, 266] on span "clear" at bounding box center [874, 272] width 15 height 15
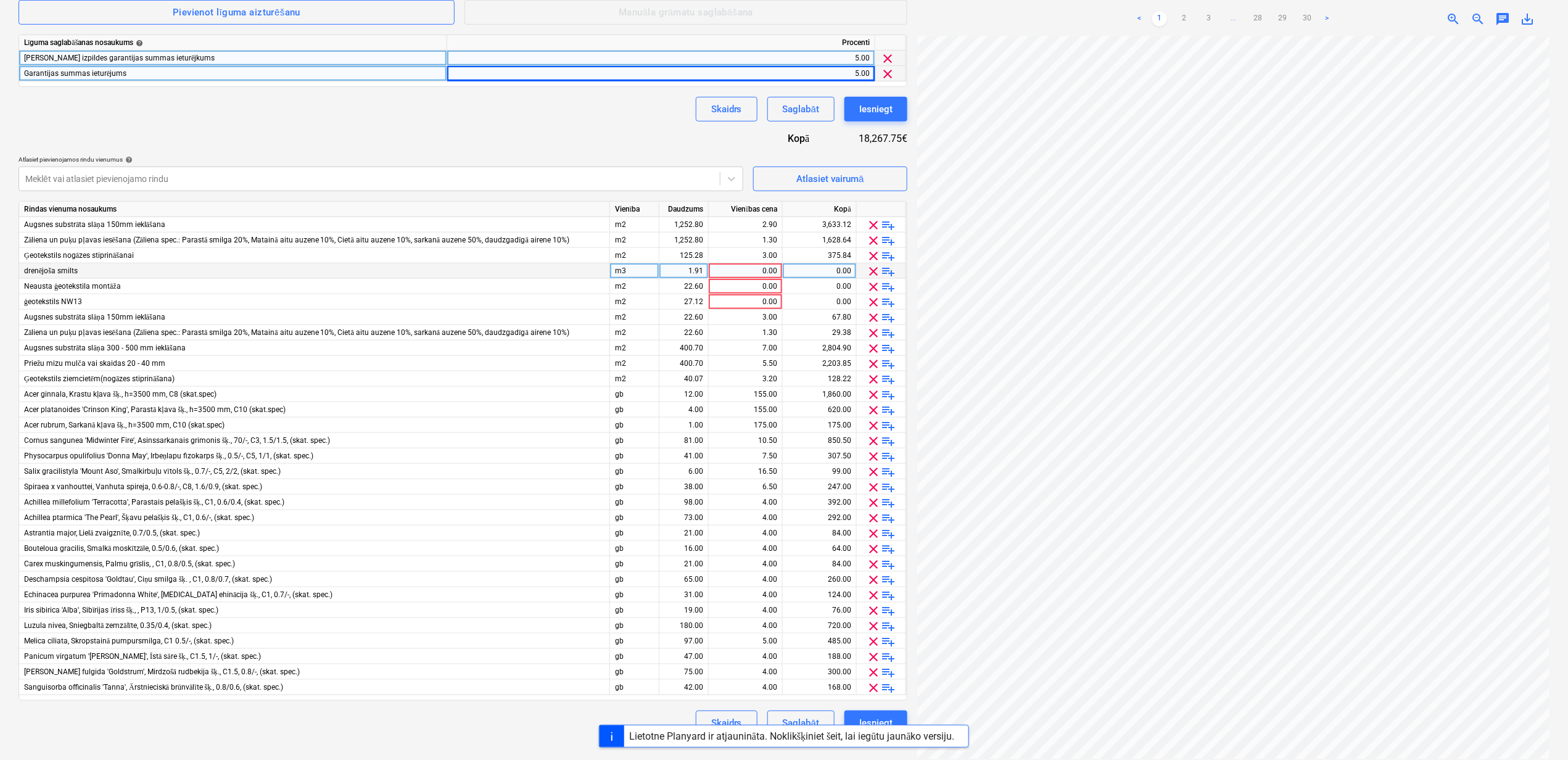
click at [873, 266] on span "clear" at bounding box center [874, 272] width 15 height 15
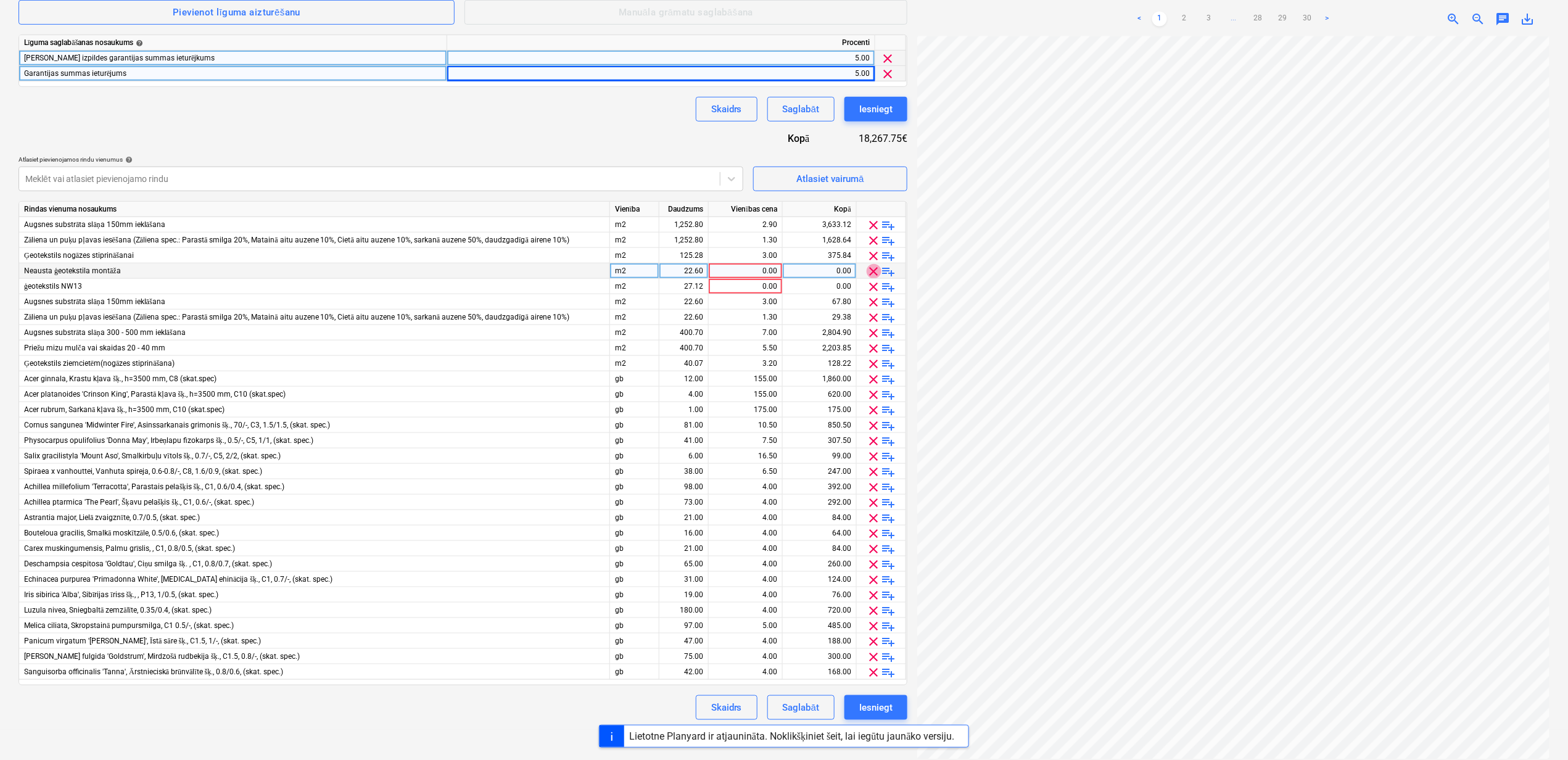
click at [873, 266] on span "clear" at bounding box center [874, 272] width 15 height 15
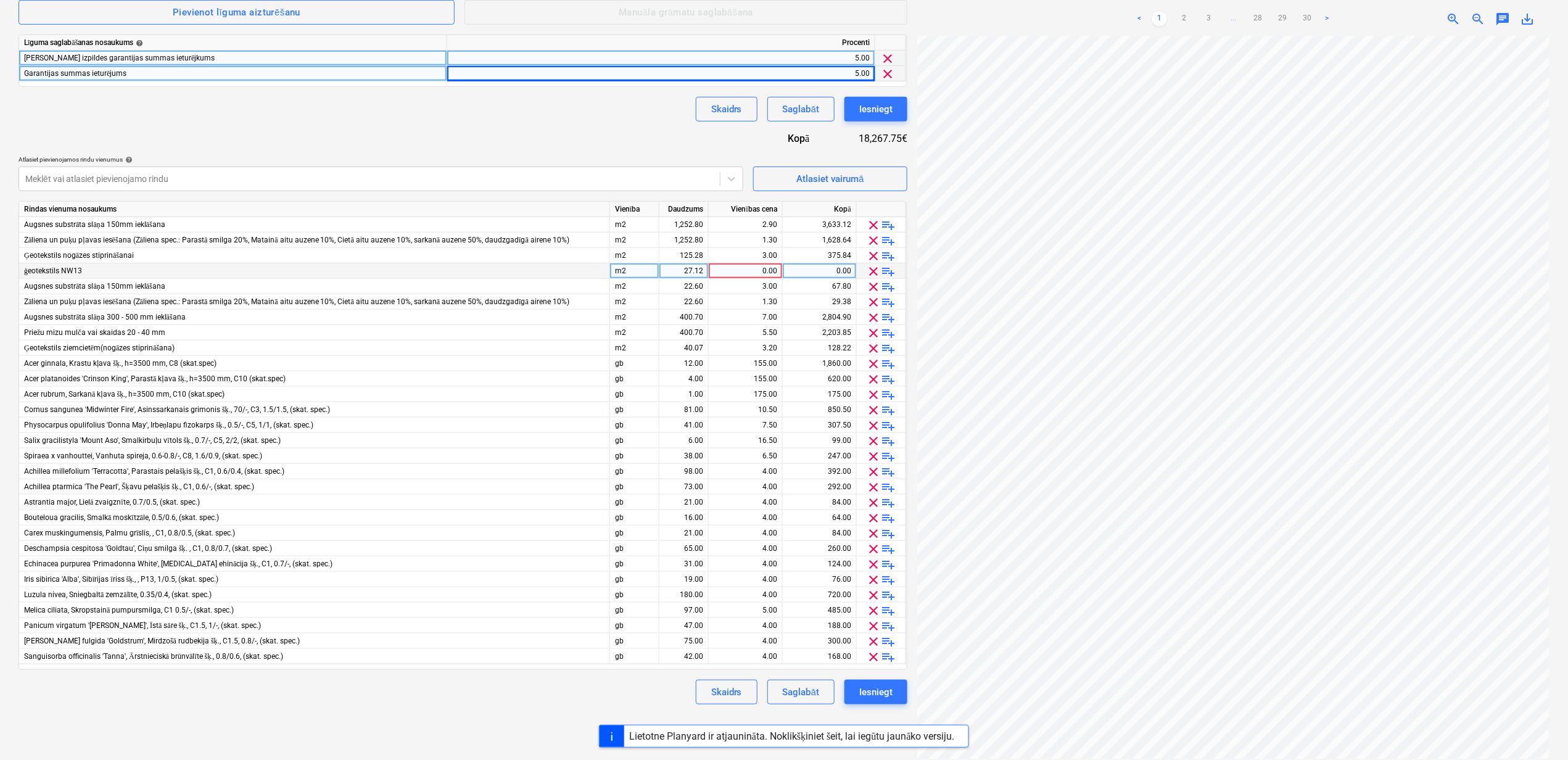
click at [873, 266] on span "clear" at bounding box center [874, 272] width 15 height 15
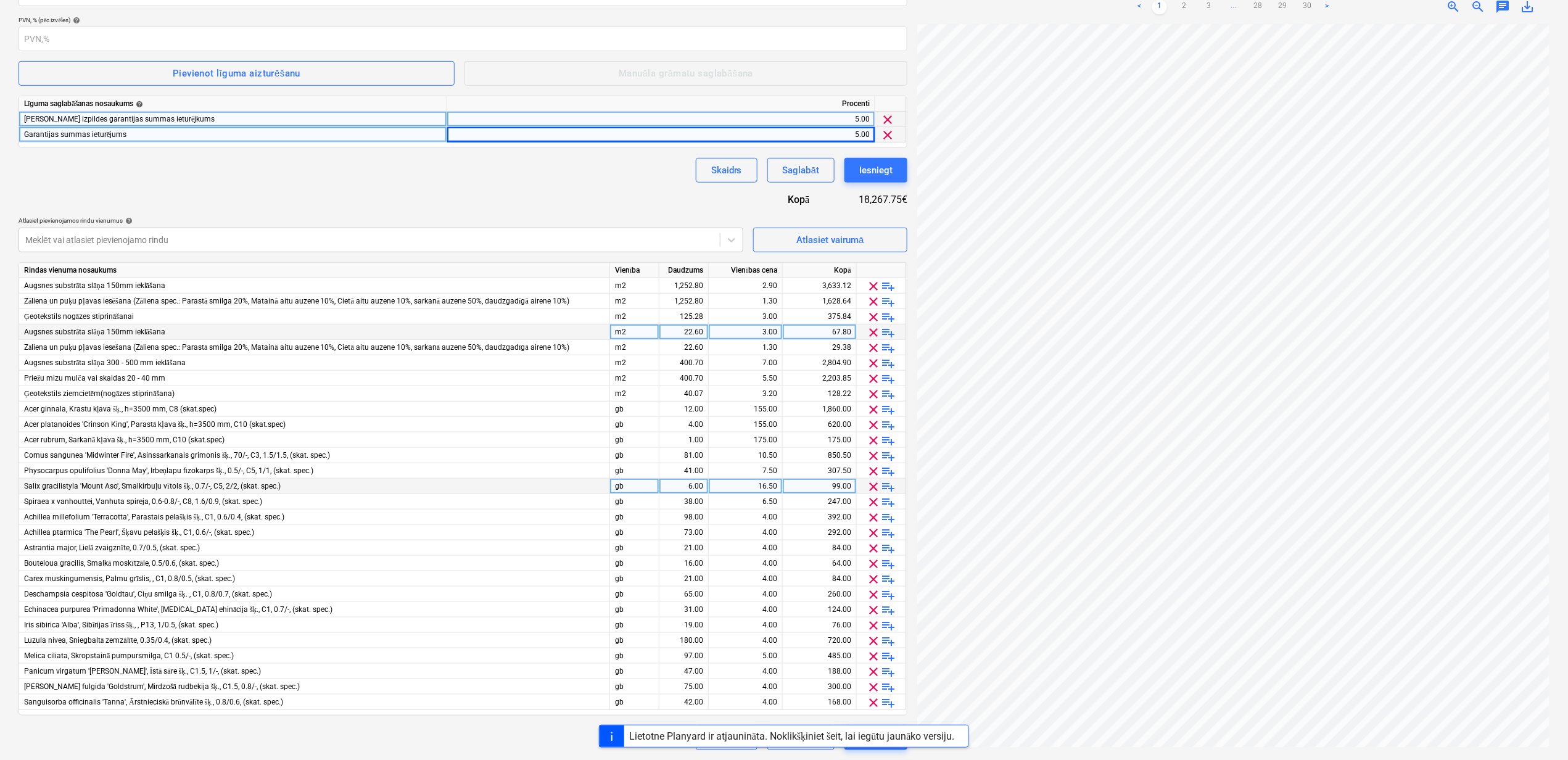
scroll to position [266, 0]
click at [873, 288] on span "clear" at bounding box center [874, 287] width 15 height 15
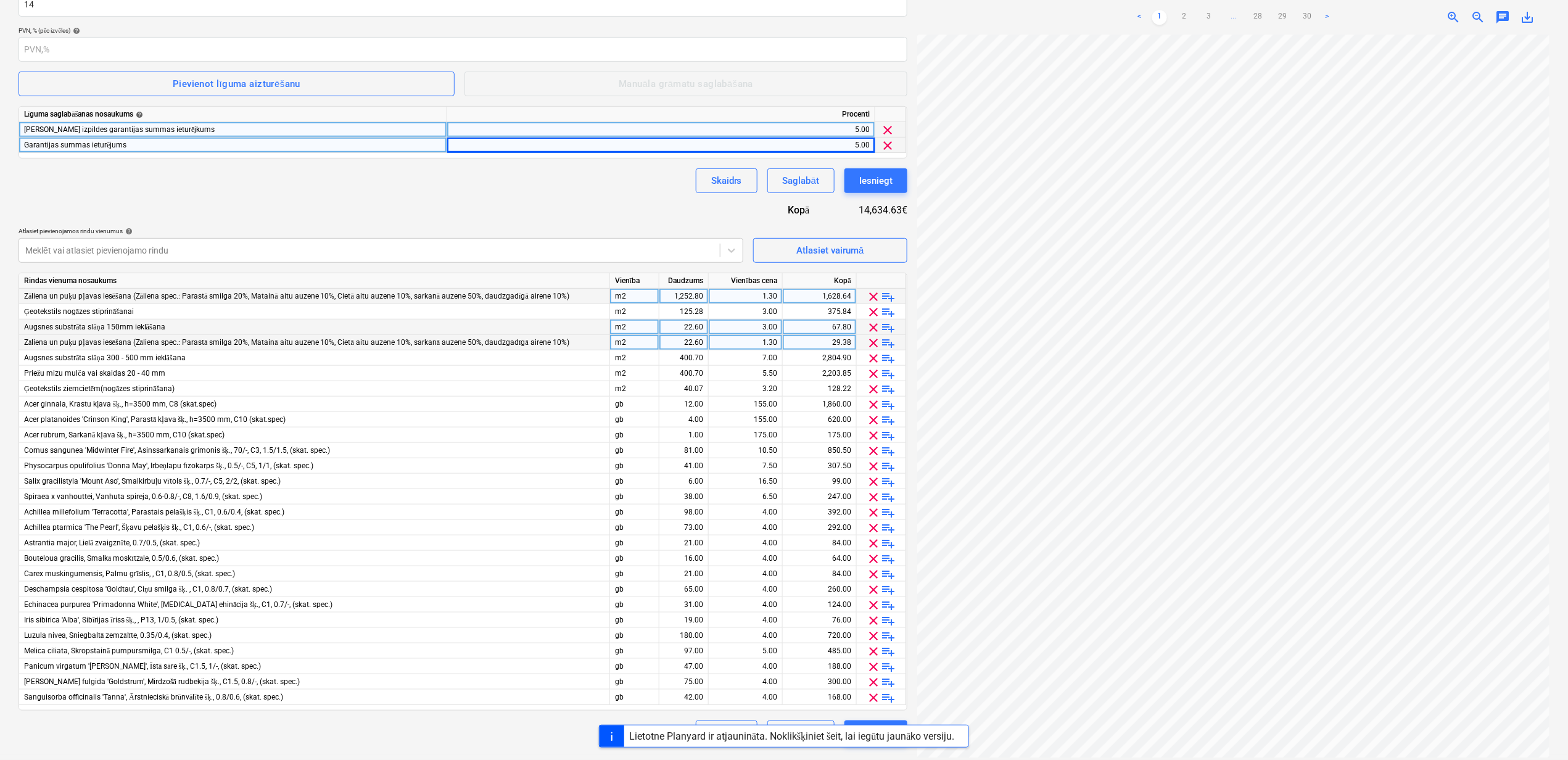
click at [872, 328] on span "clear" at bounding box center [874, 328] width 15 height 15
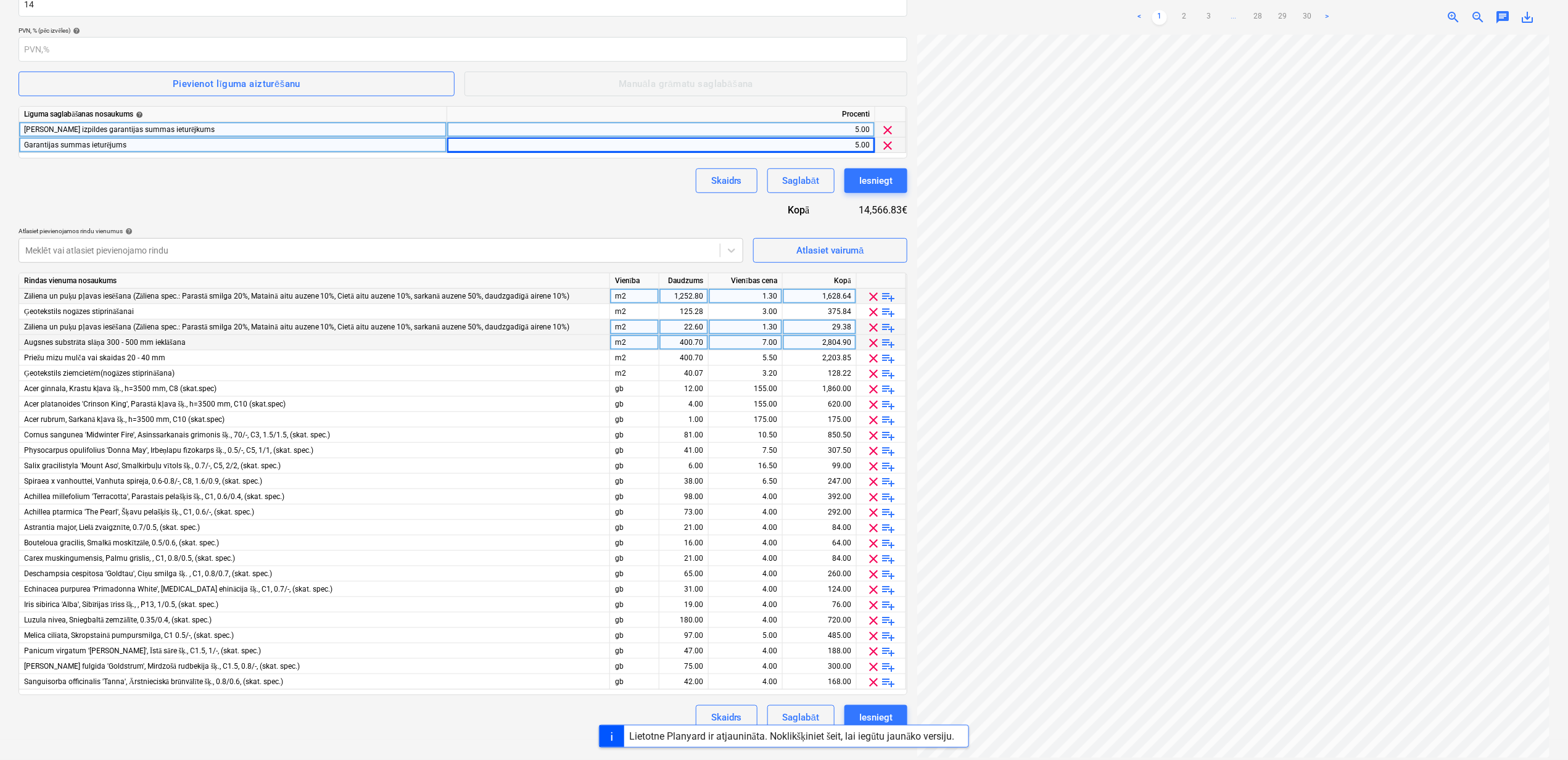
click at [874, 340] on span "clear" at bounding box center [874, 343] width 15 height 15
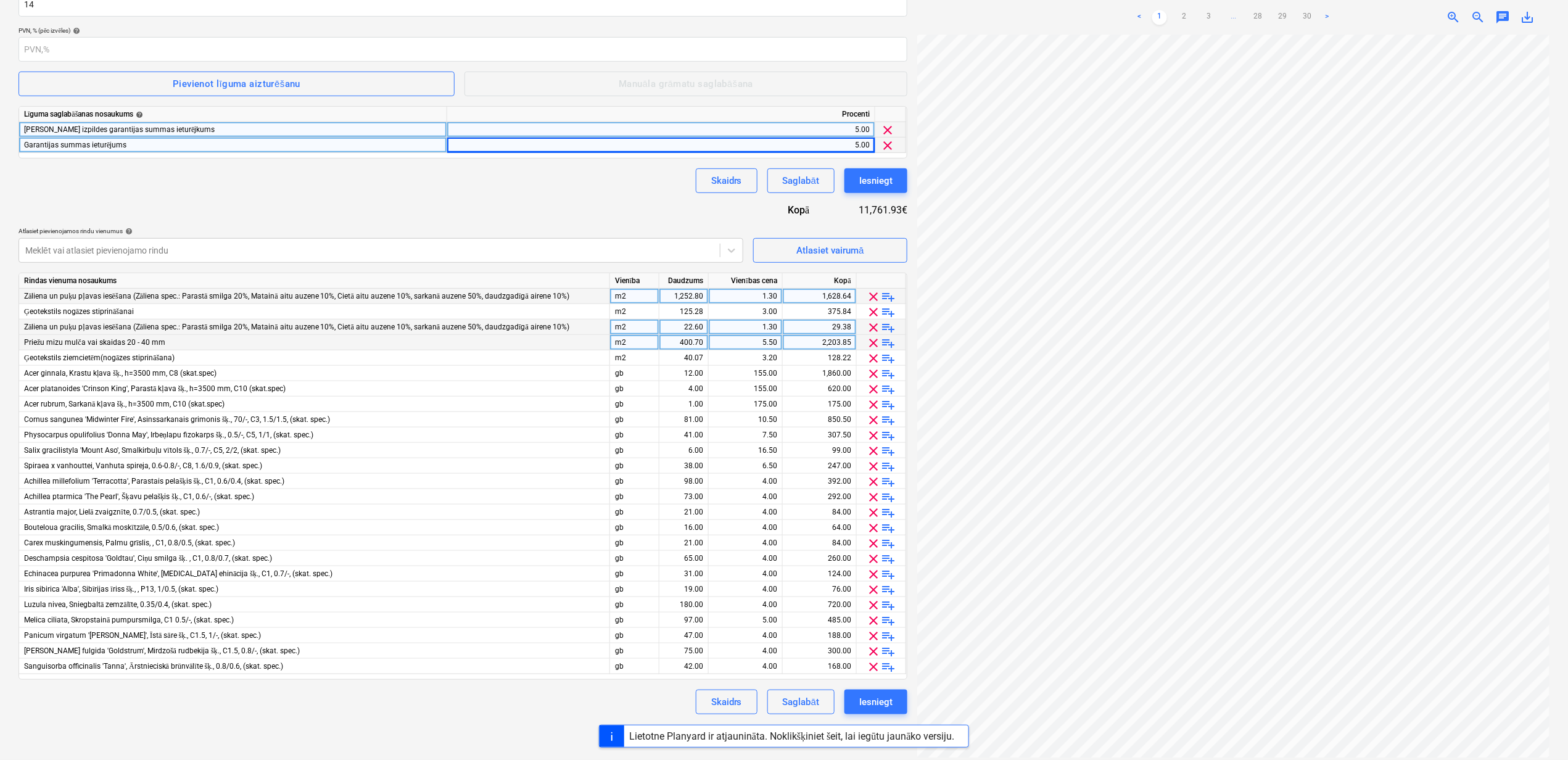
drag, startPoint x: 402, startPoint y: 729, endPoint x: 403, endPoint y: 735, distance: 6.1
click at [403, 733] on div "Lietotne Planyard ir atjaunināta. Noklikšķiniet šeit, lai iegūtu jaunāko versij…" at bounding box center [784, 737] width 1568 height 23
click at [864, 701] on div "Iesniegt" at bounding box center [876, 702] width 33 height 16
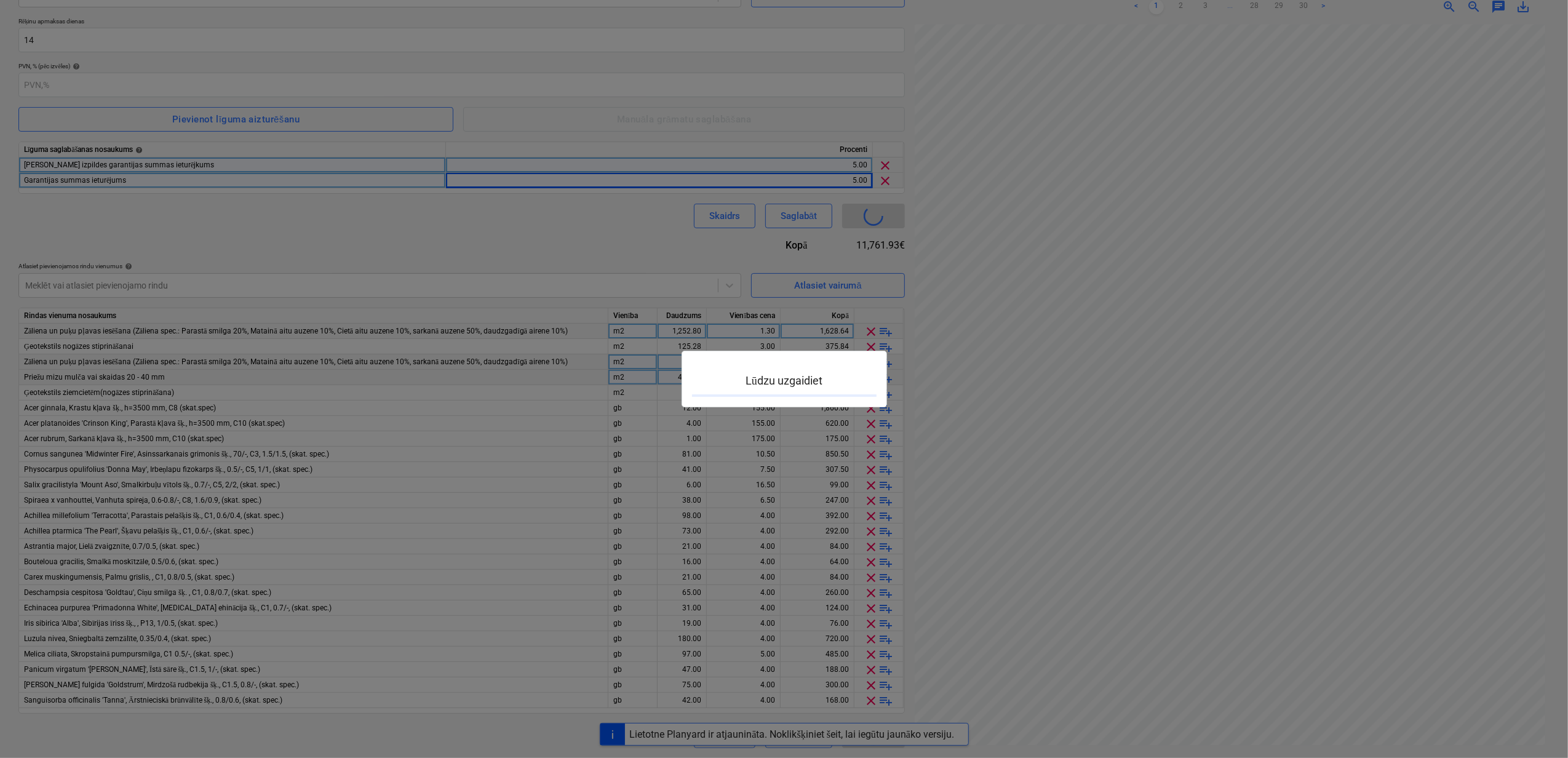
scroll to position [124, 0]
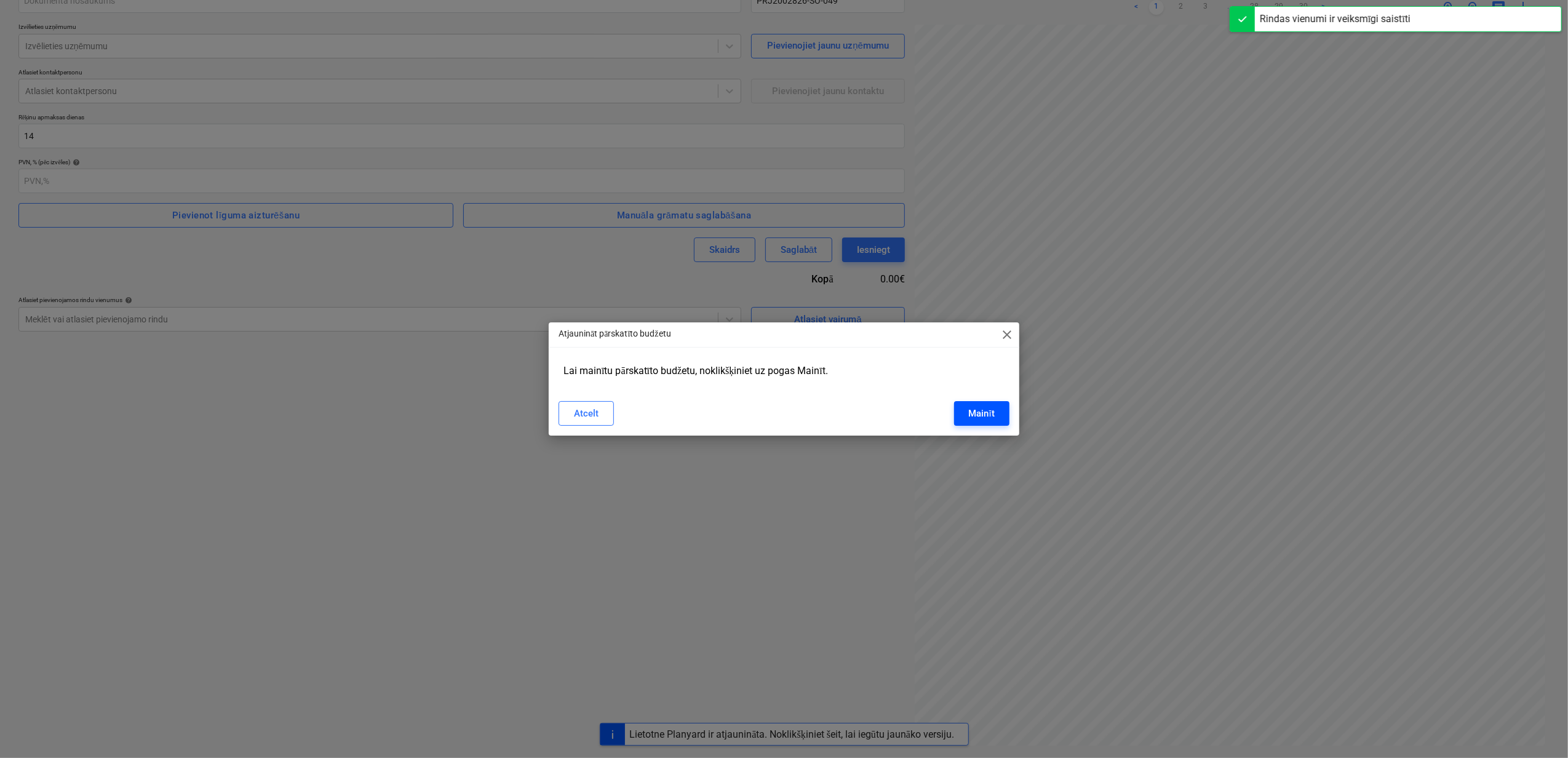
click at [985, 407] on div "Mainīt" at bounding box center [981, 413] width 26 height 16
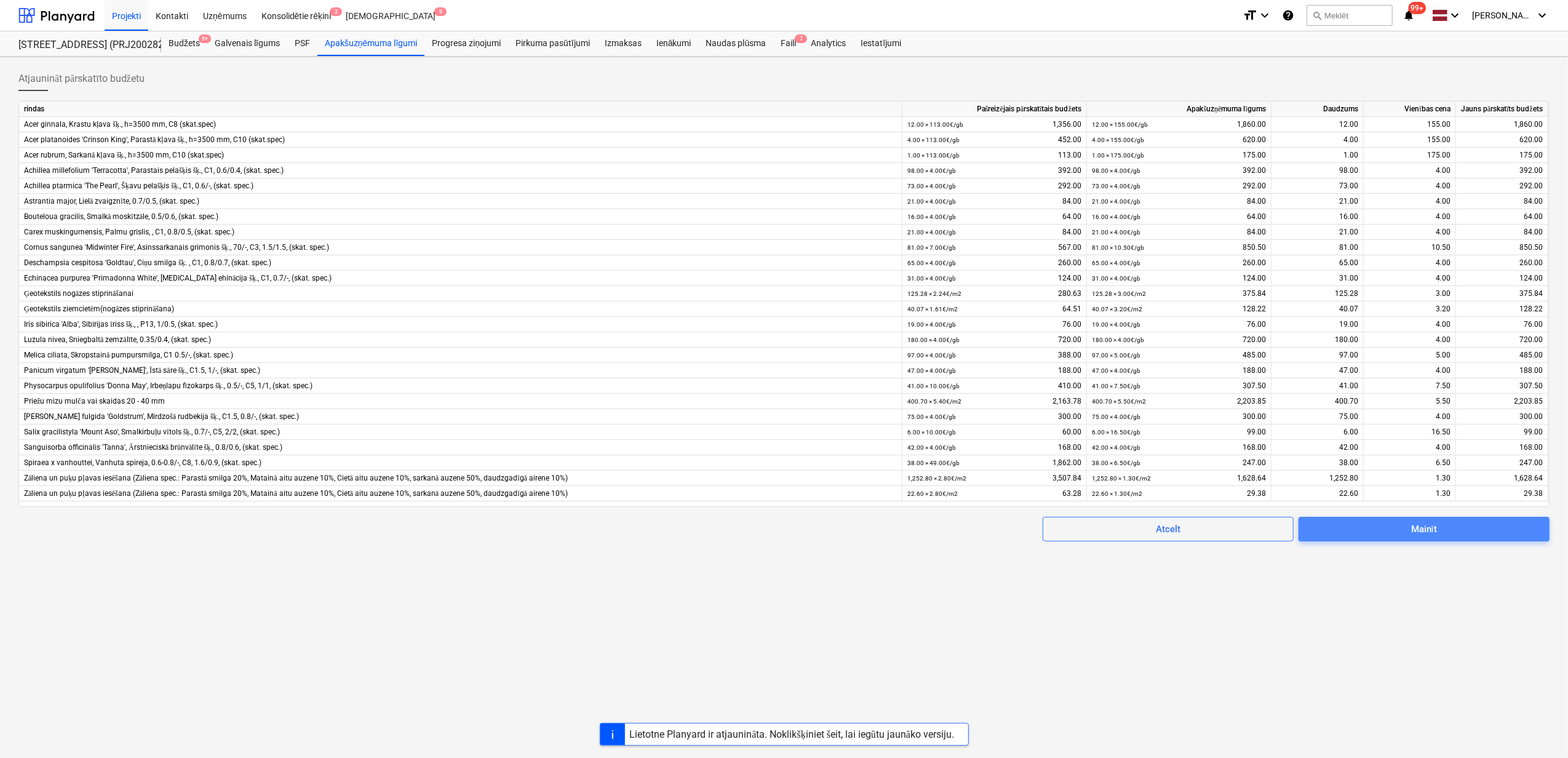
click at [1411, 530] on div "Mainīt" at bounding box center [1424, 529] width 26 height 16
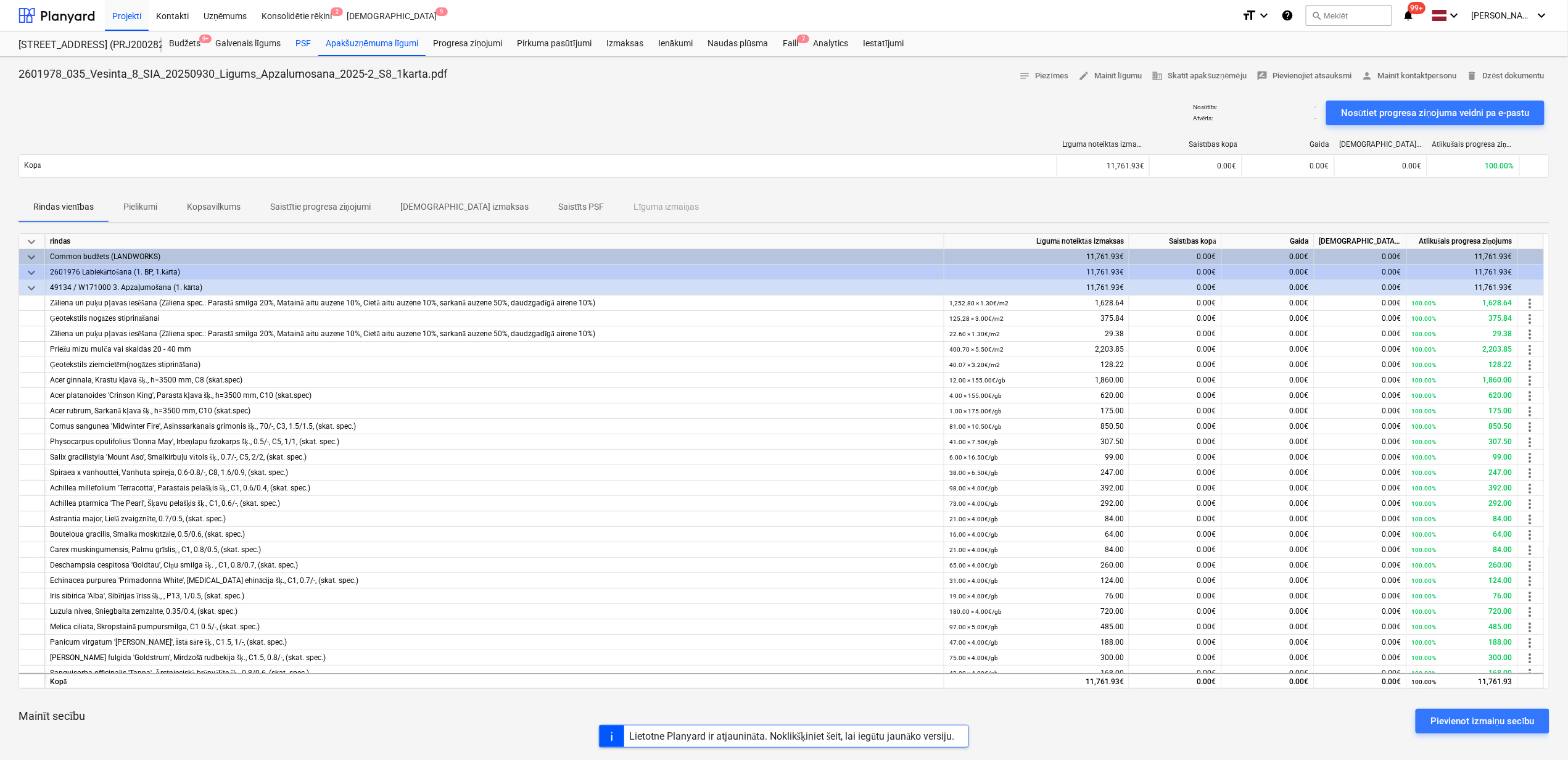
click at [309, 49] on div "PSF" at bounding box center [303, 43] width 30 height 25
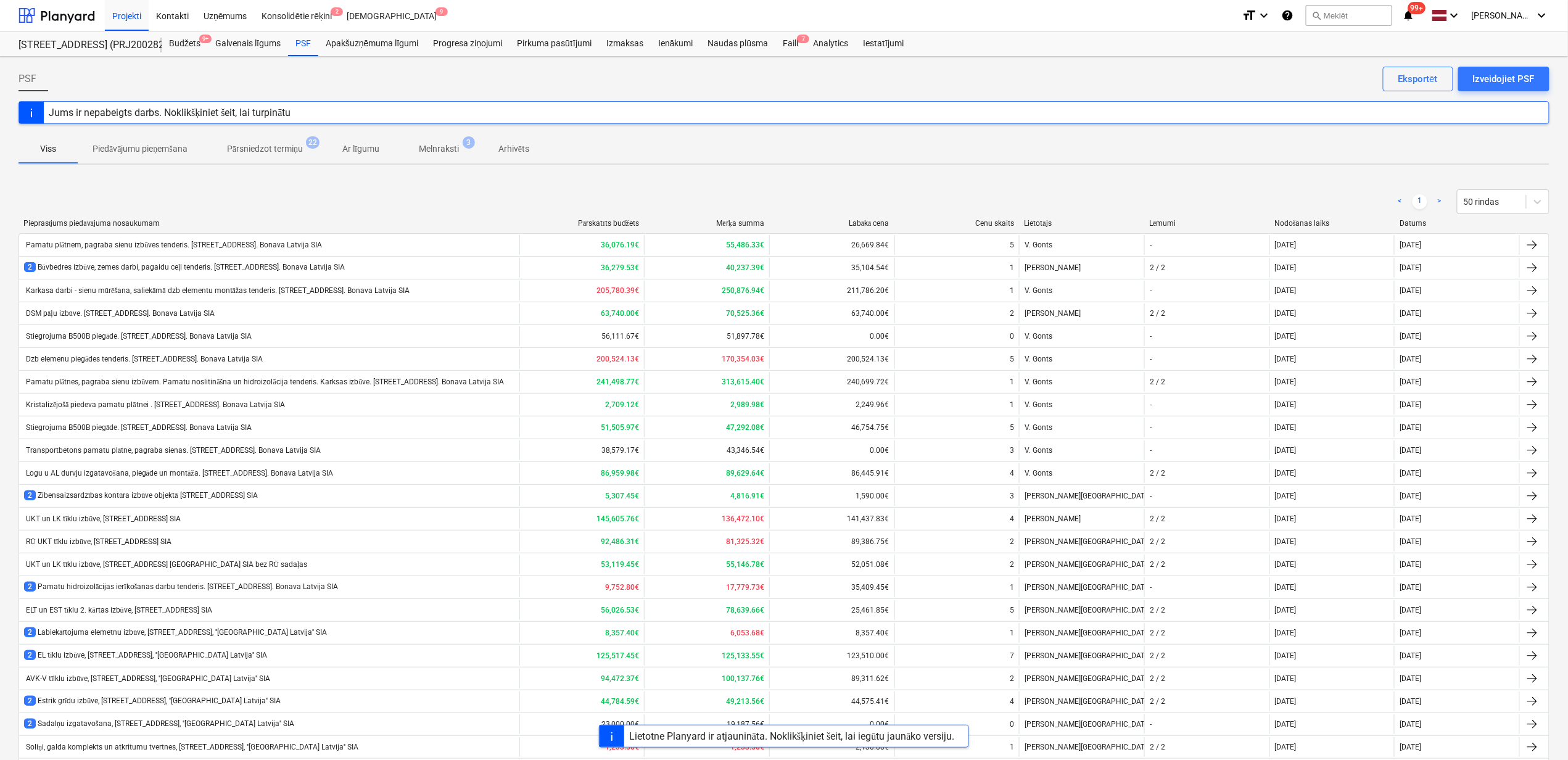
scroll to position [649, 0]
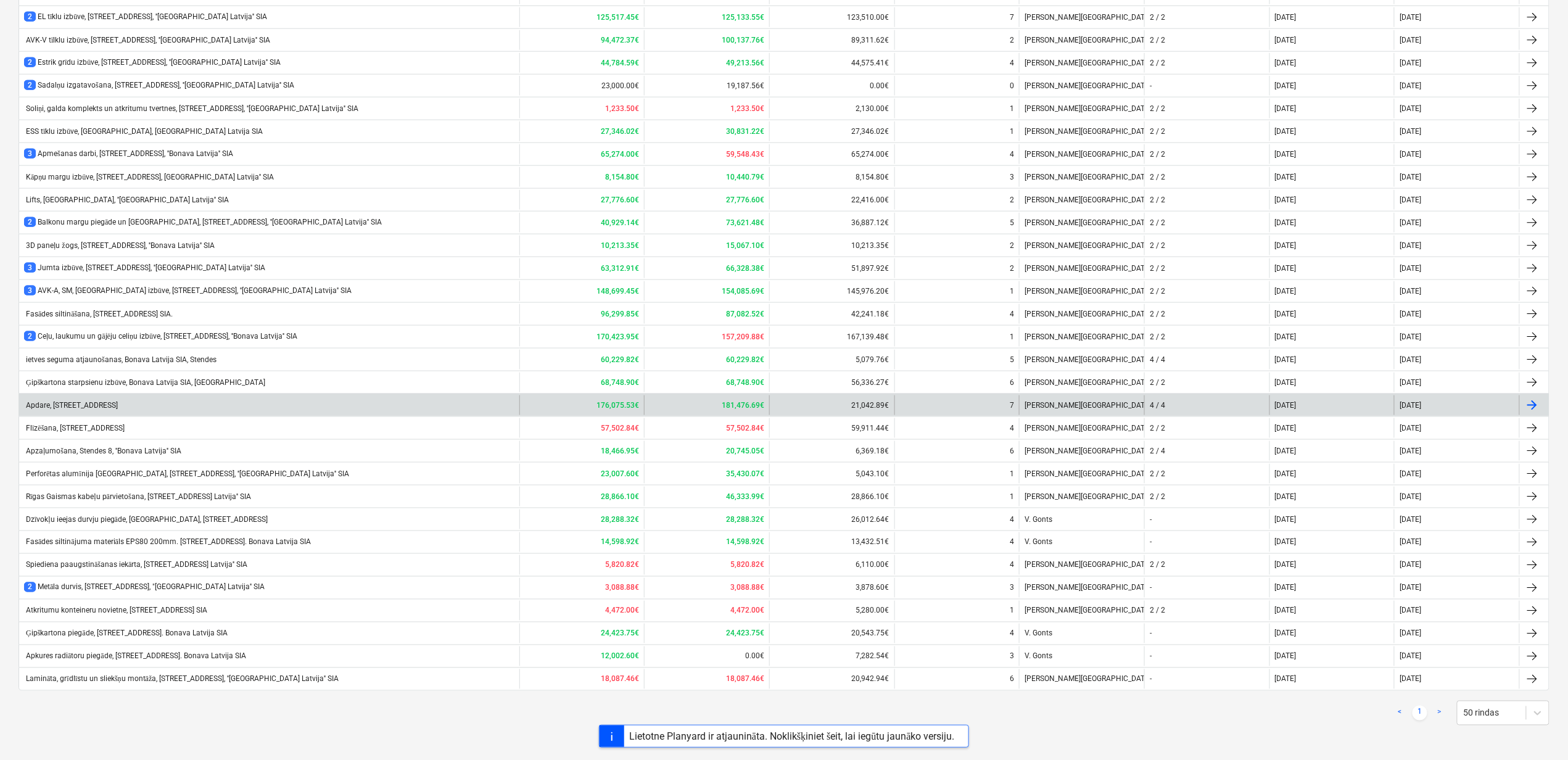
click at [80, 406] on div "Apdare, Bonava Latvija SIA, Stendes iela 8" at bounding box center [71, 405] width 94 height 9
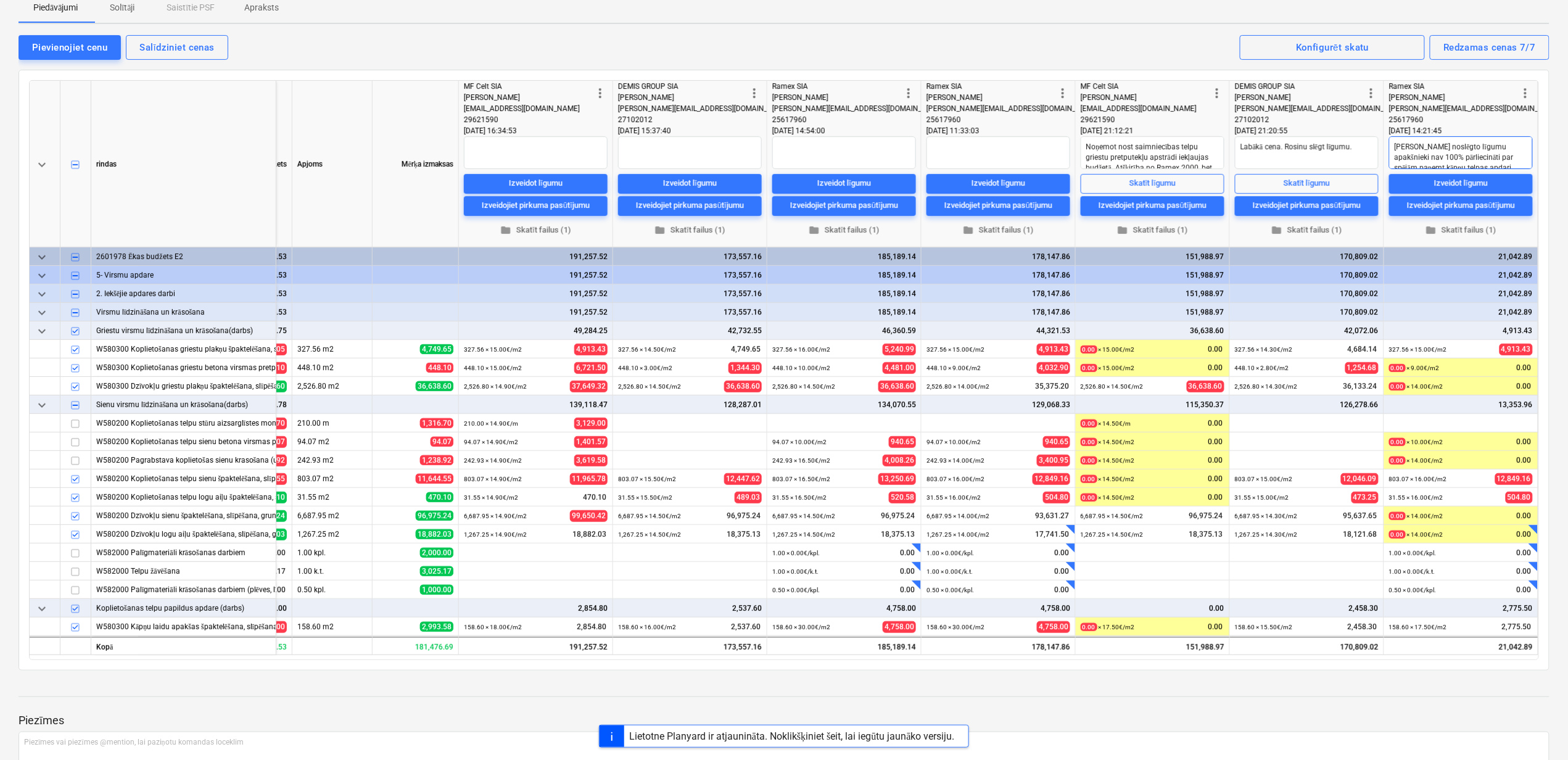
scroll to position [21, 0]
click at [1478, 180] on div "Izveidot līgumu" at bounding box center [1461, 183] width 53 height 14
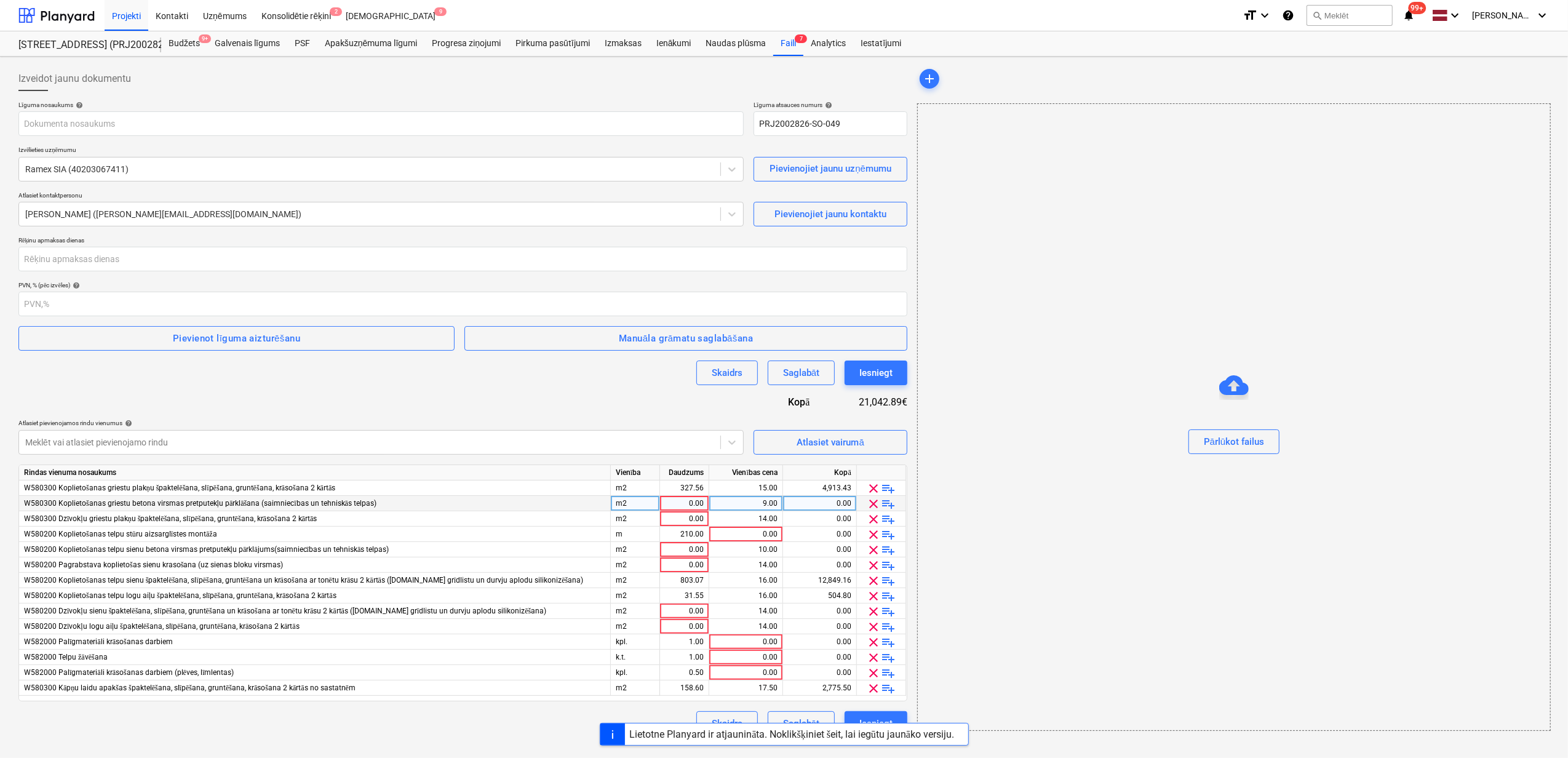
click at [876, 506] on span "clear" at bounding box center [874, 504] width 15 height 15
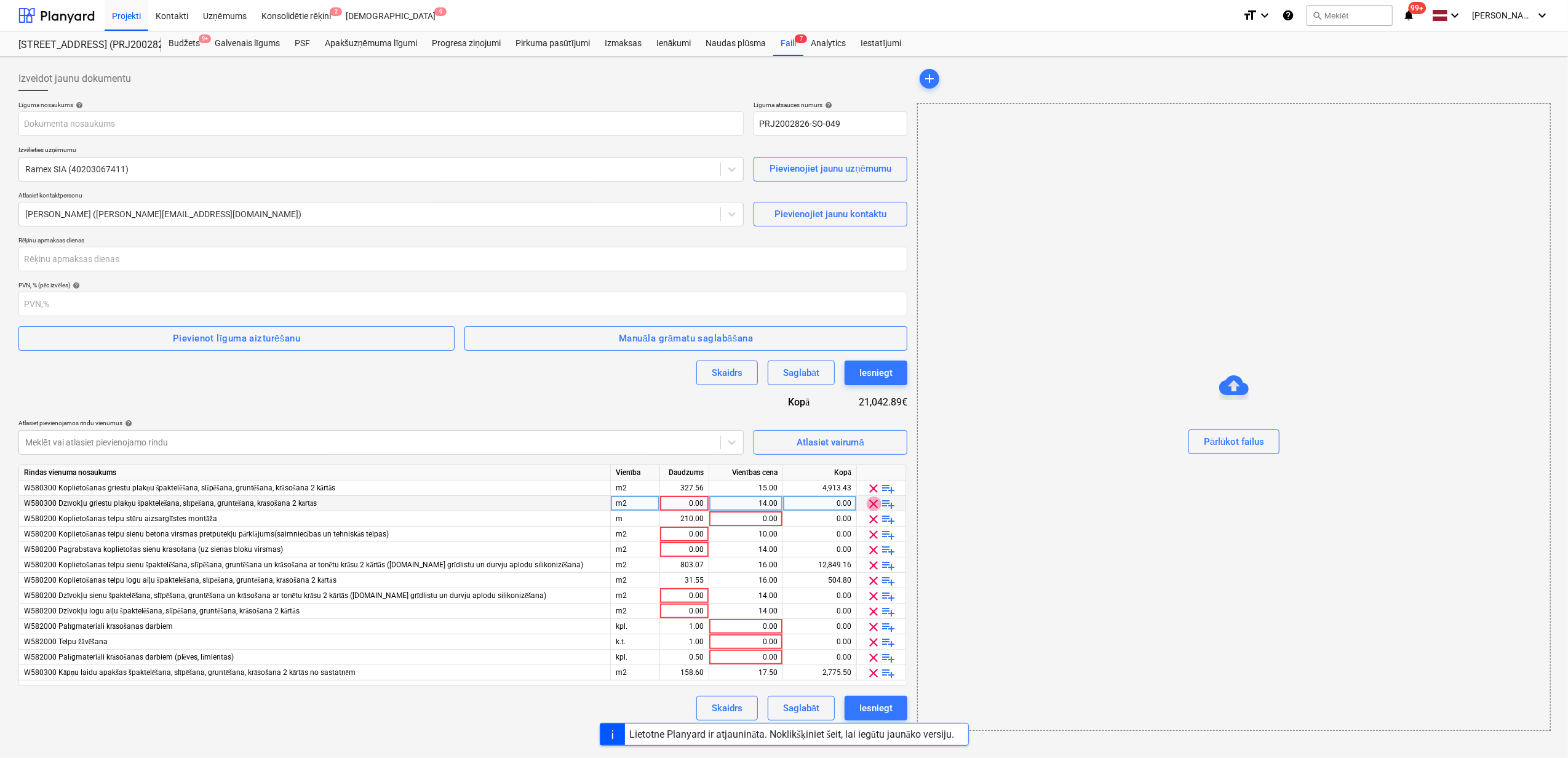
click at [876, 506] on span "clear" at bounding box center [874, 504] width 15 height 15
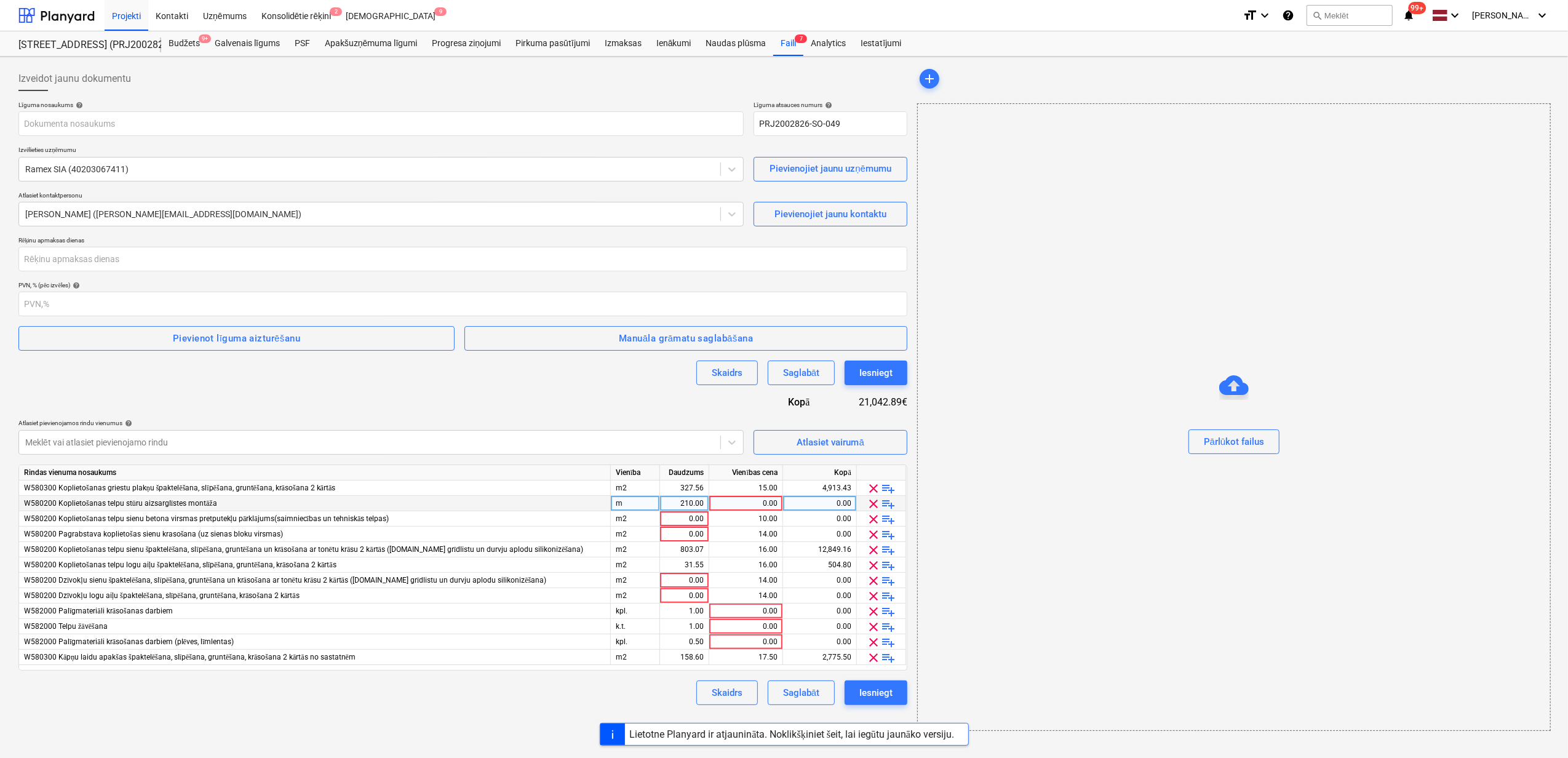
click at [876, 506] on span "clear" at bounding box center [874, 504] width 15 height 15
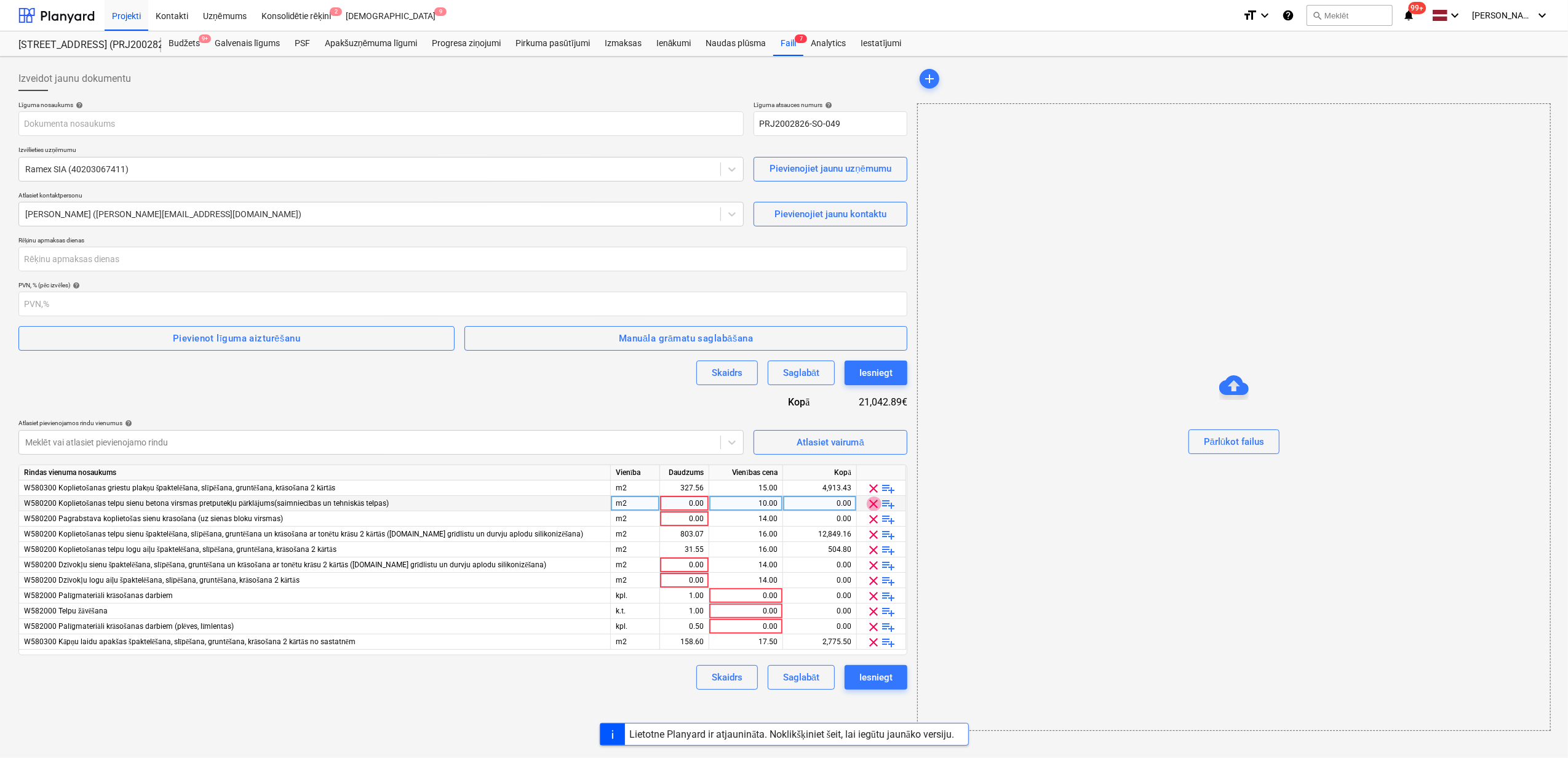
click at [876, 506] on span "clear" at bounding box center [874, 504] width 15 height 15
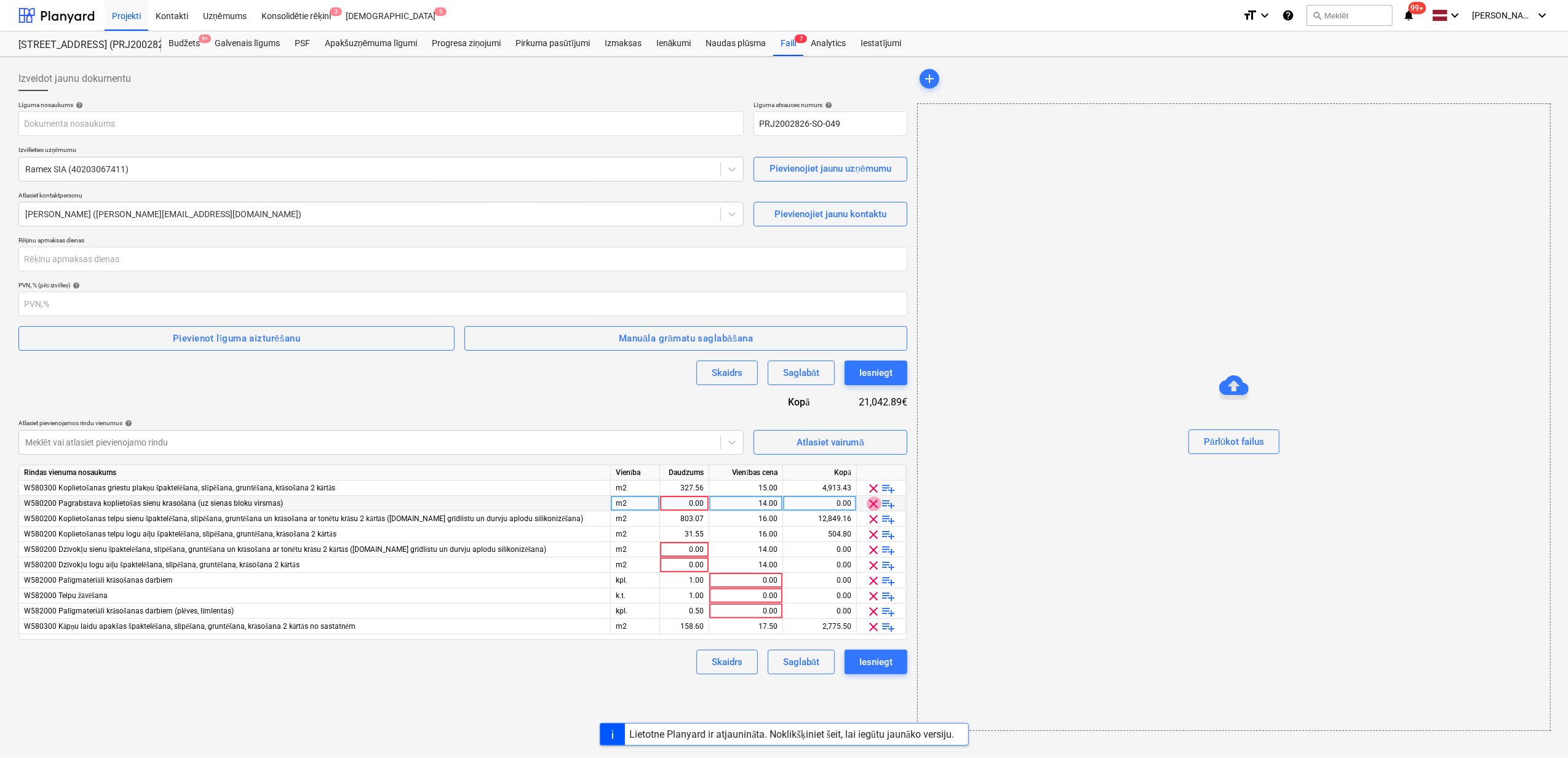
click at [876, 506] on span "clear" at bounding box center [874, 504] width 15 height 15
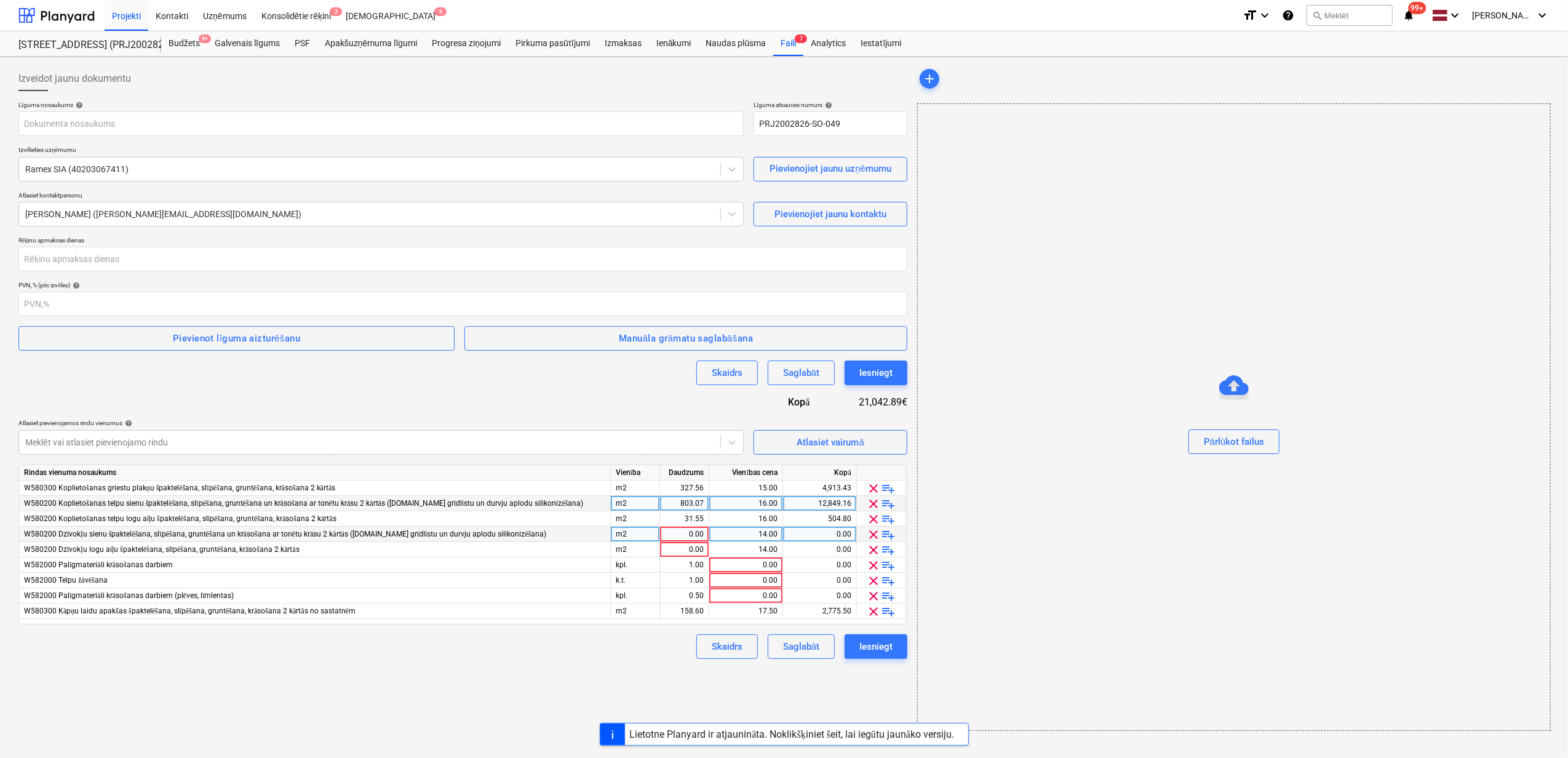
click at [876, 535] on span "clear" at bounding box center [874, 534] width 15 height 15
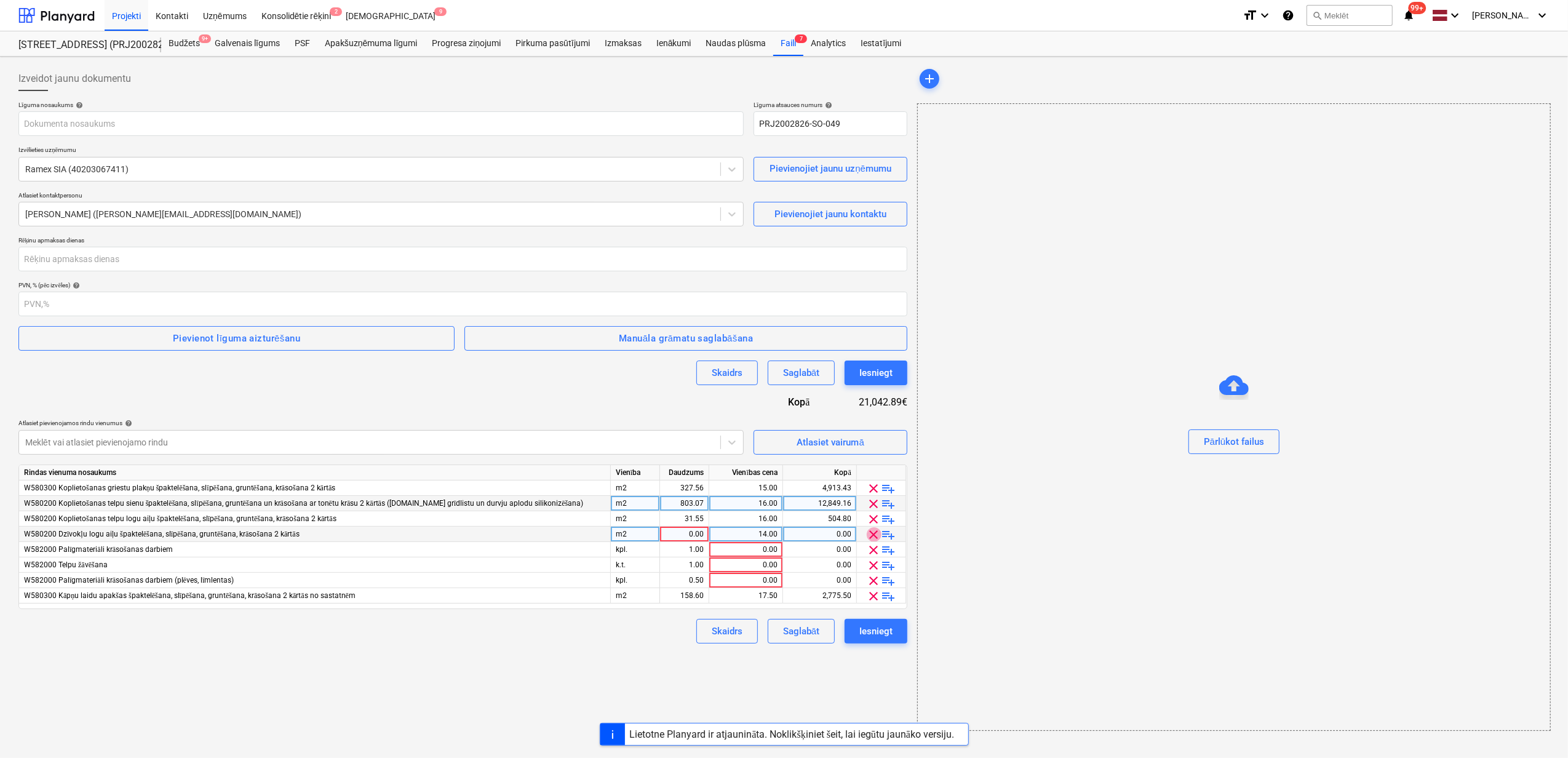
click at [876, 535] on span "clear" at bounding box center [874, 534] width 15 height 15
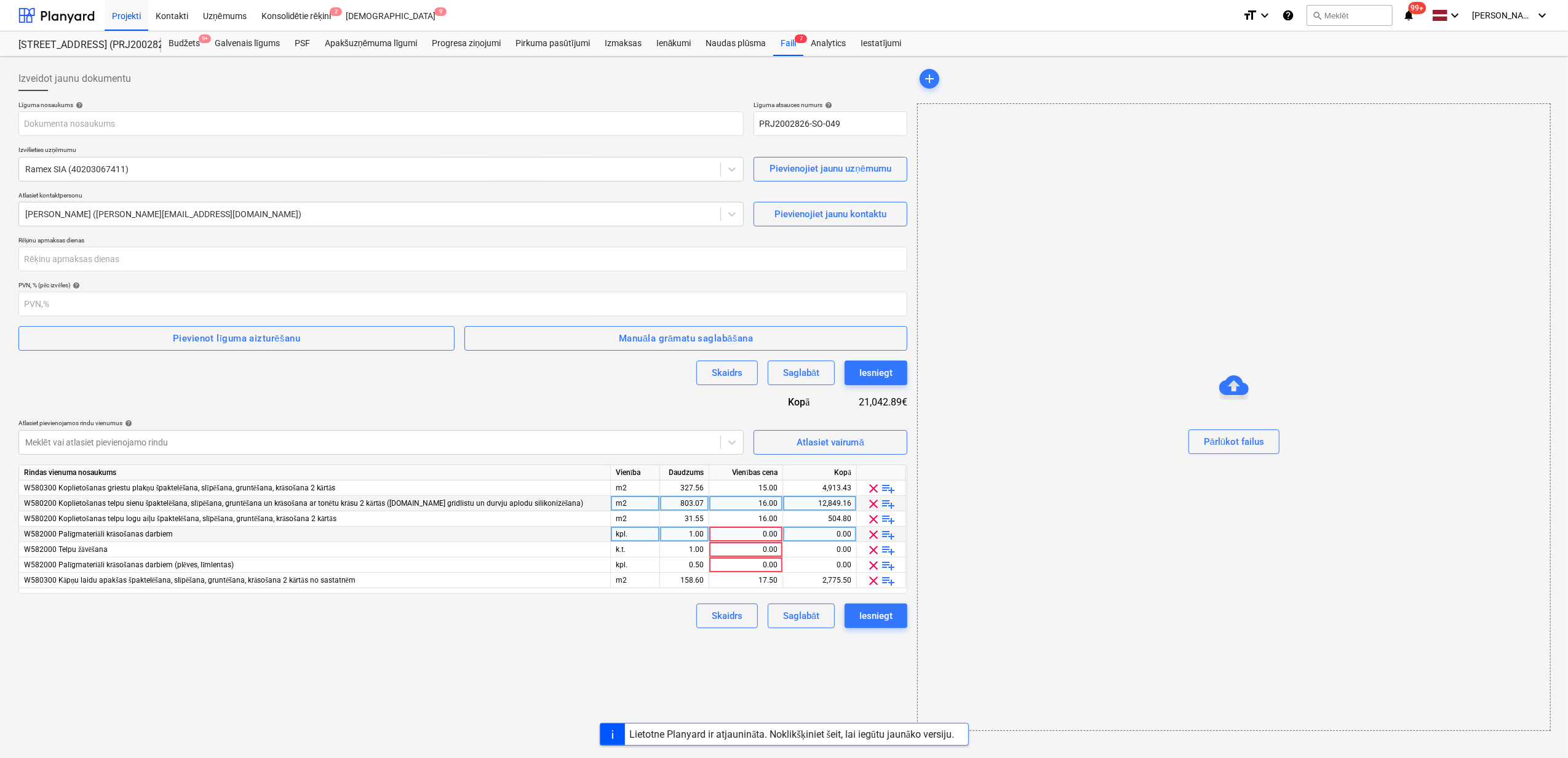
click at [876, 535] on span "clear" at bounding box center [874, 534] width 15 height 15
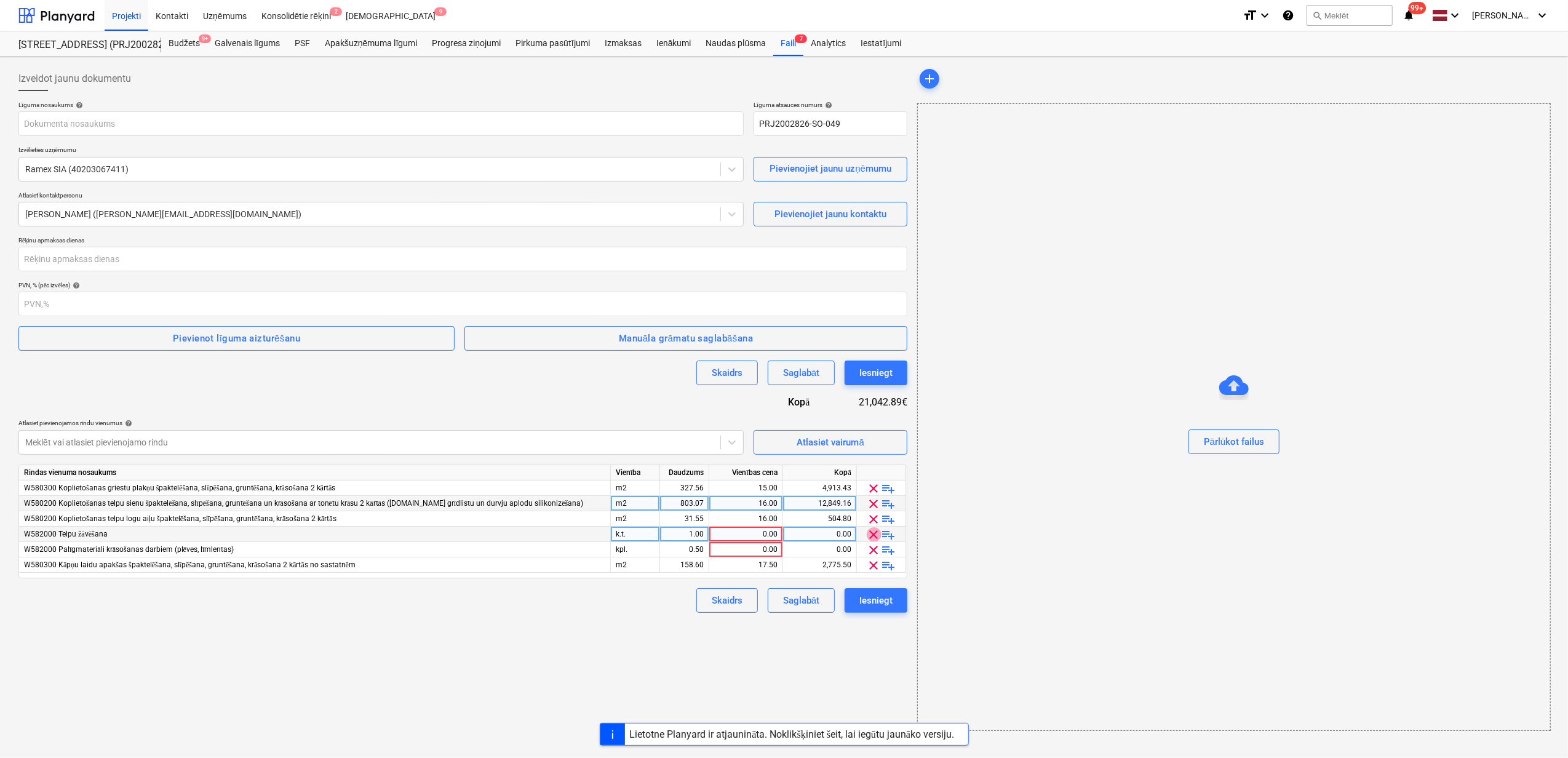
click at [876, 535] on span "clear" at bounding box center [874, 534] width 15 height 15
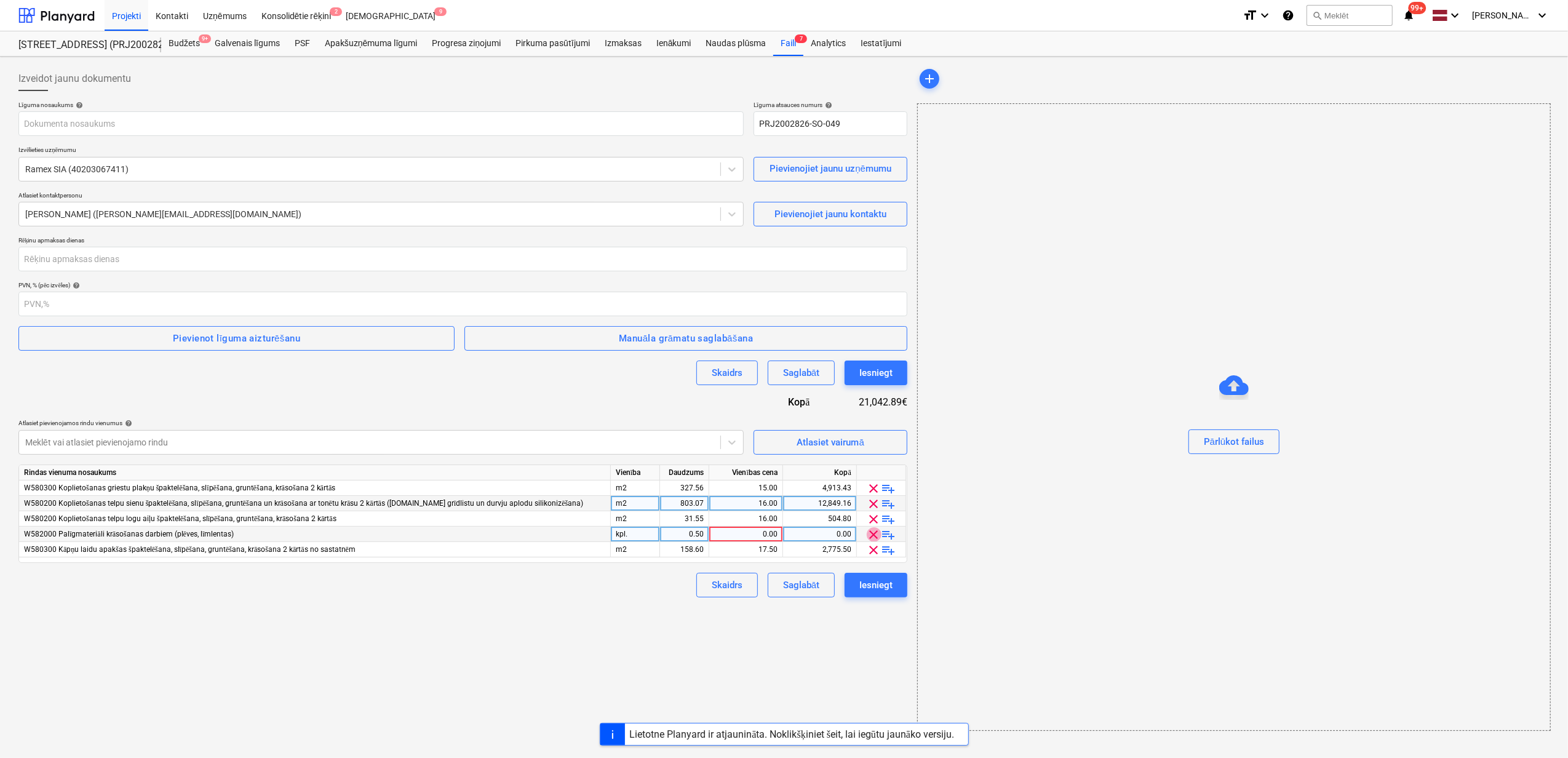
click at [876, 535] on span "clear" at bounding box center [874, 534] width 15 height 15
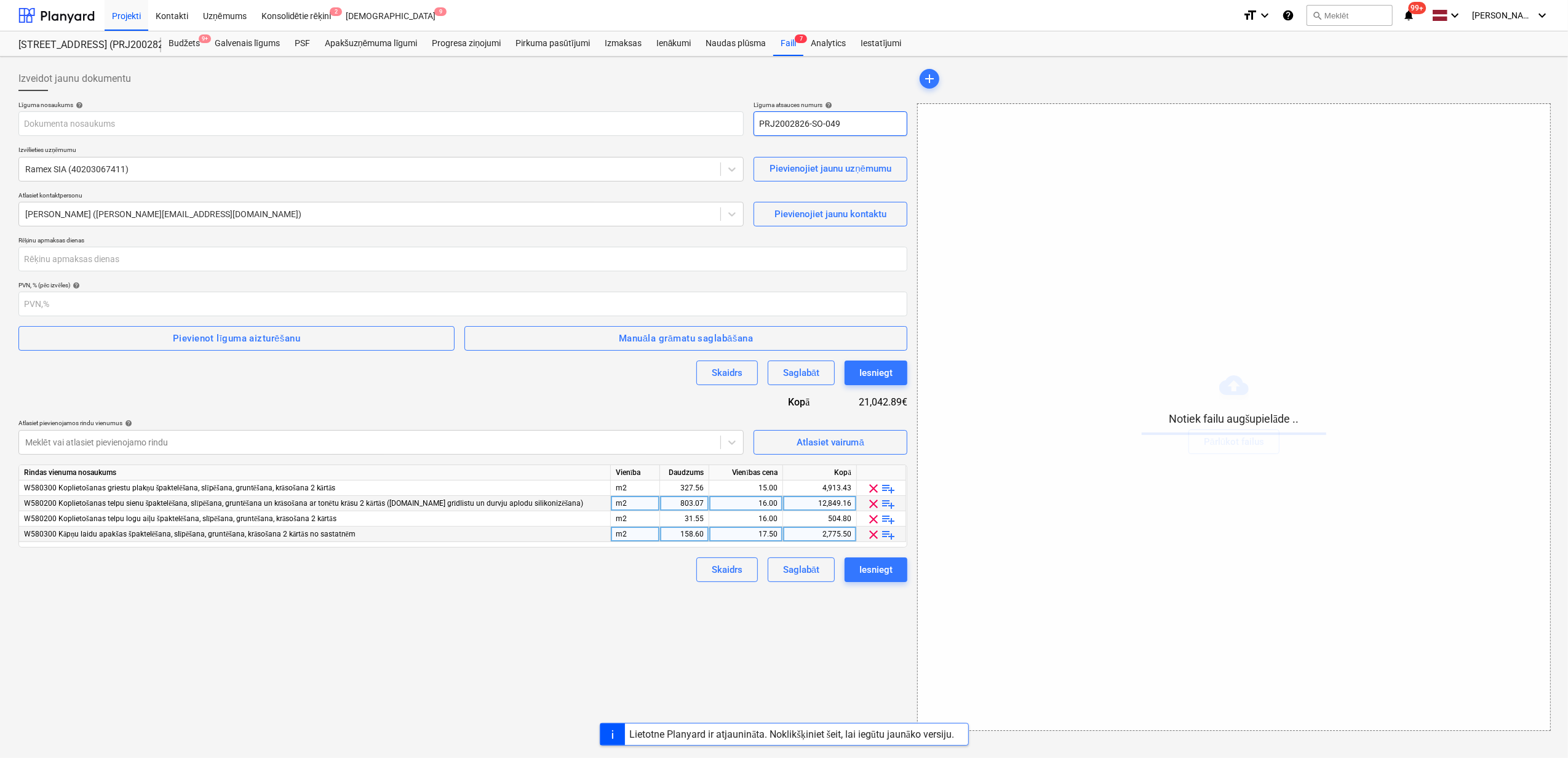
click at [856, 128] on input "PRJ2002826-SO-049" at bounding box center [830, 123] width 154 height 25
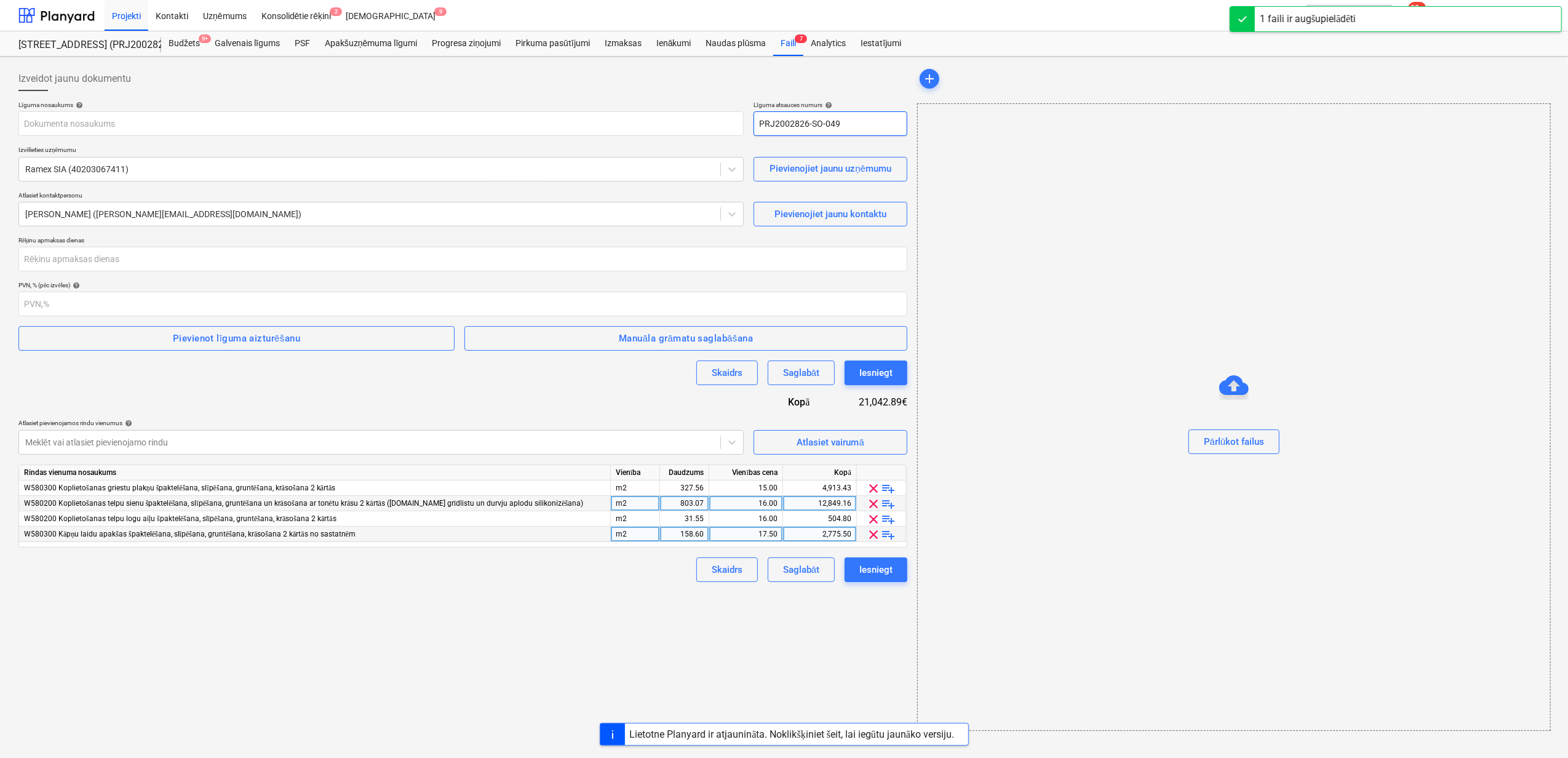
drag, startPoint x: 856, startPoint y: 128, endPoint x: 748, endPoint y: 128, distance: 108.0
click at [748, 128] on div "Līguma nosaukums help Līguma atsauces numurs help PRJ2002826-SO-049" at bounding box center [463, 118] width 889 height 35
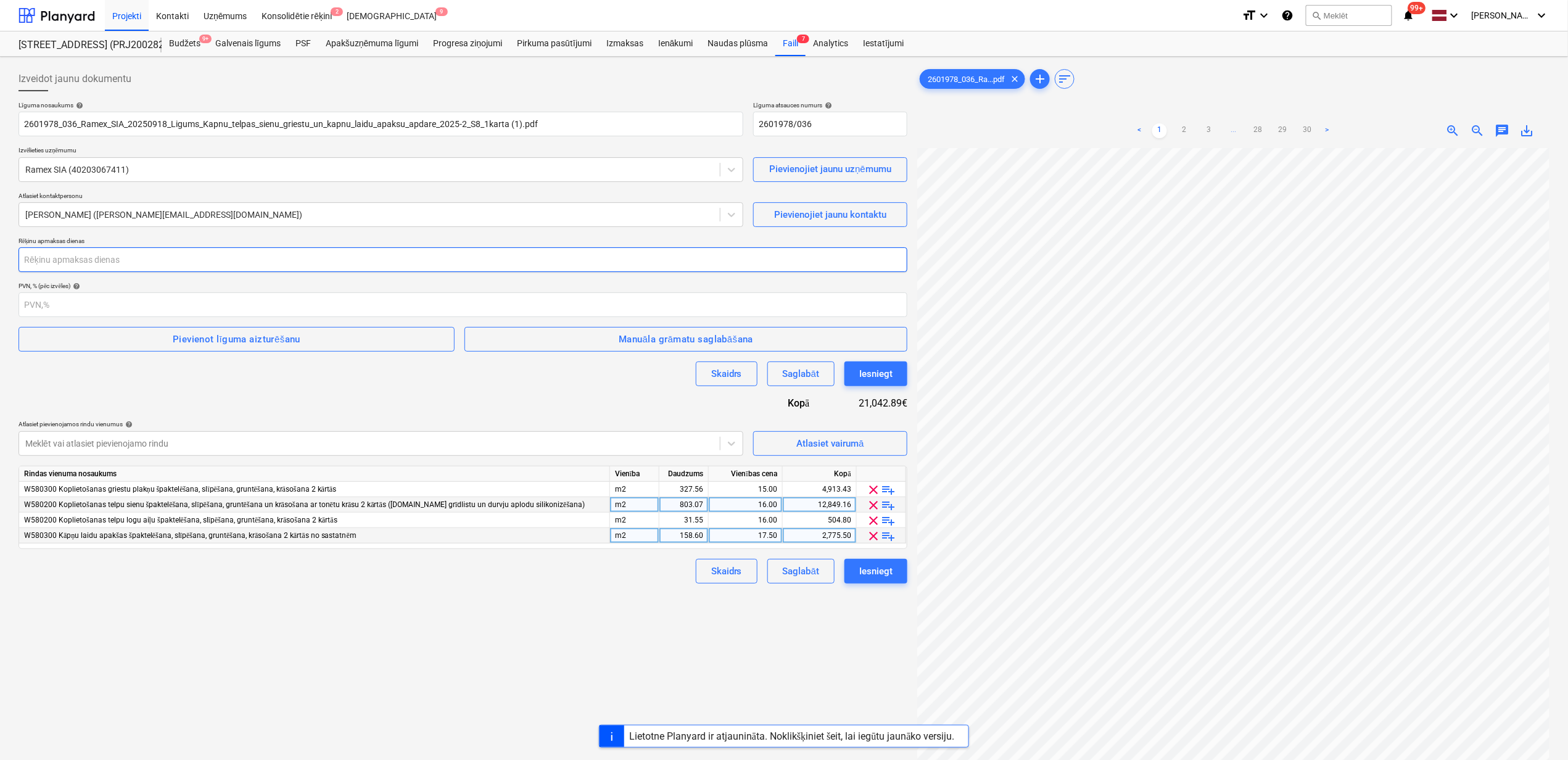
click at [176, 260] on input "number" at bounding box center [463, 260] width 888 height 25
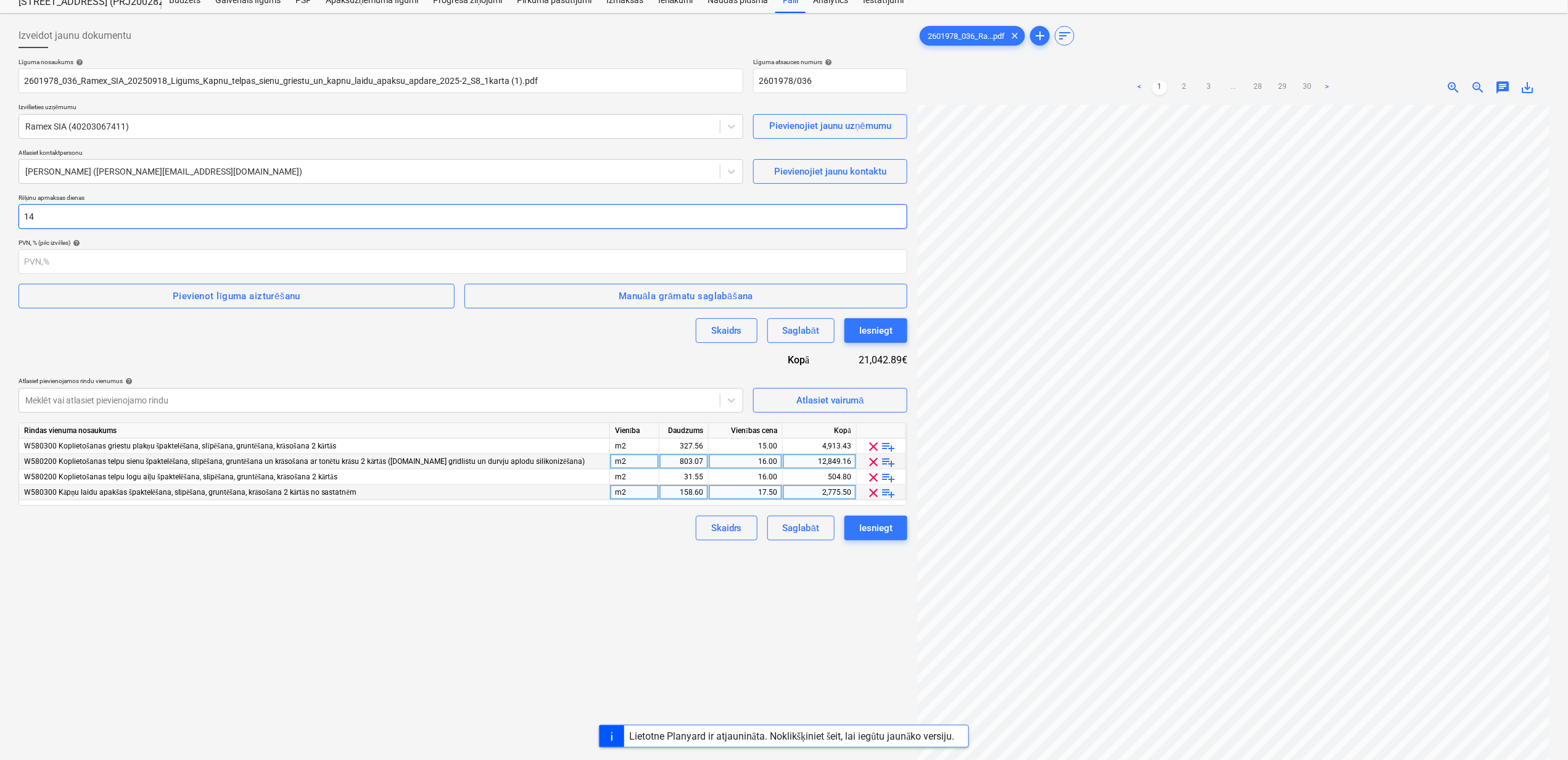
scroll to position [82, 0]
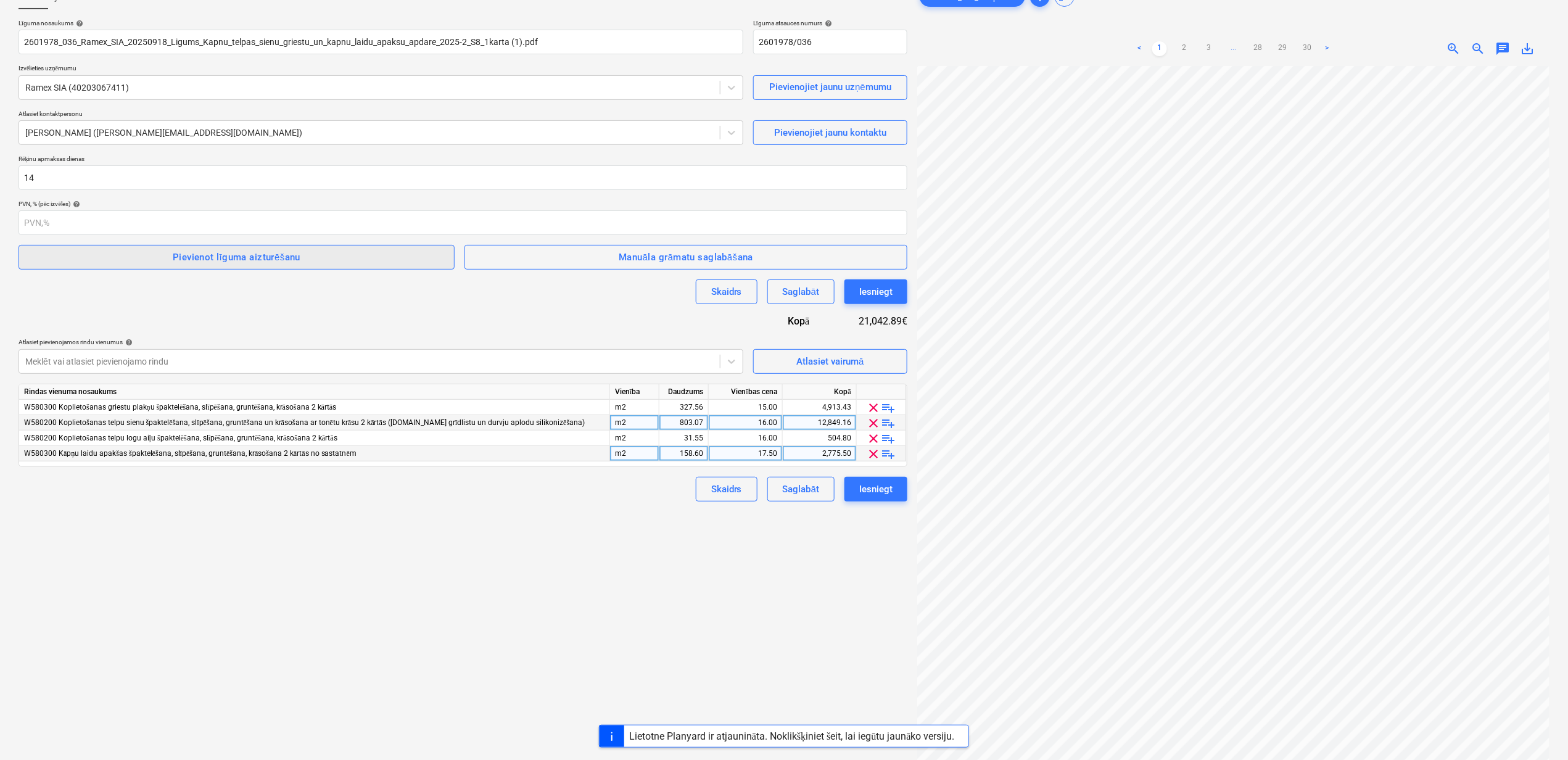
click at [225, 262] on div "Pievienot līguma aizturēšanu" at bounding box center [236, 258] width 127 height 16
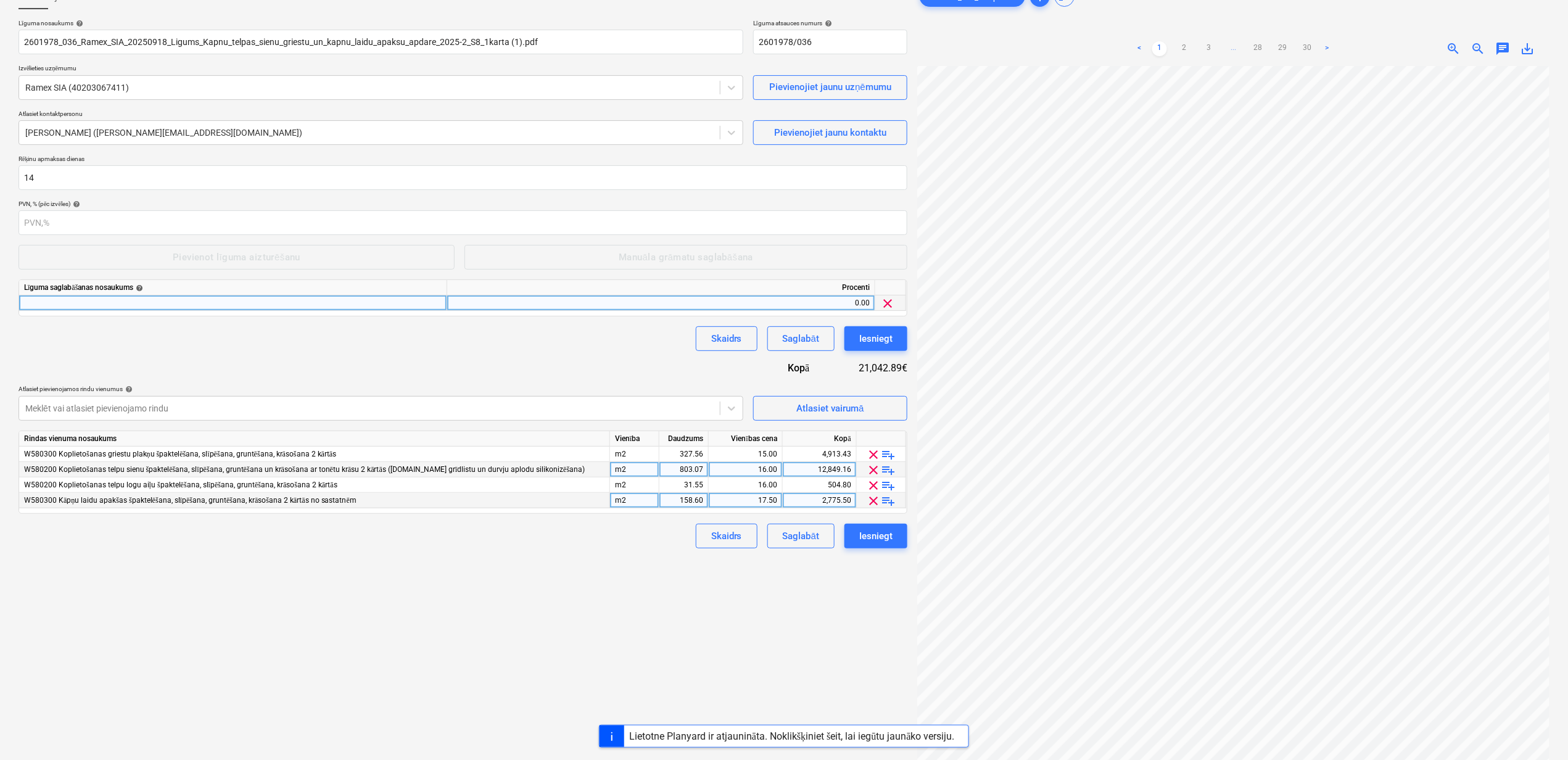
click at [128, 304] on div at bounding box center [233, 303] width 428 height 15
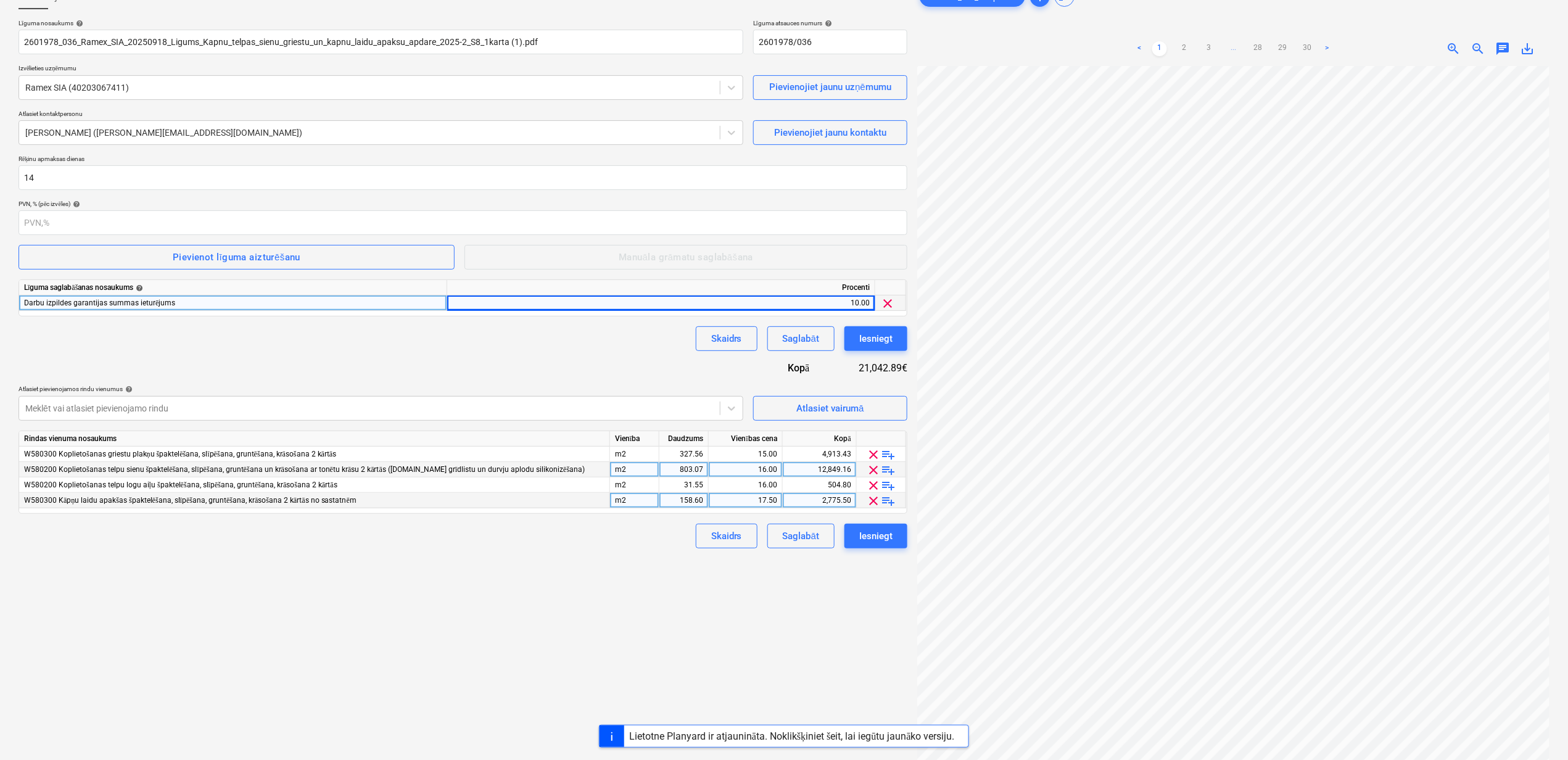
click at [383, 613] on div "Izveidot jaunu dokumentu Līguma nosaukums help 2601978_036_Ramex_SIA_20250918_L…" at bounding box center [462, 388] width 898 height 817
click at [564, 600] on div "Izveidot jaunu dokumentu Līguma nosaukums help 2601978_036_Ramex_SIA_20250918_L…" at bounding box center [462, 388] width 898 height 817
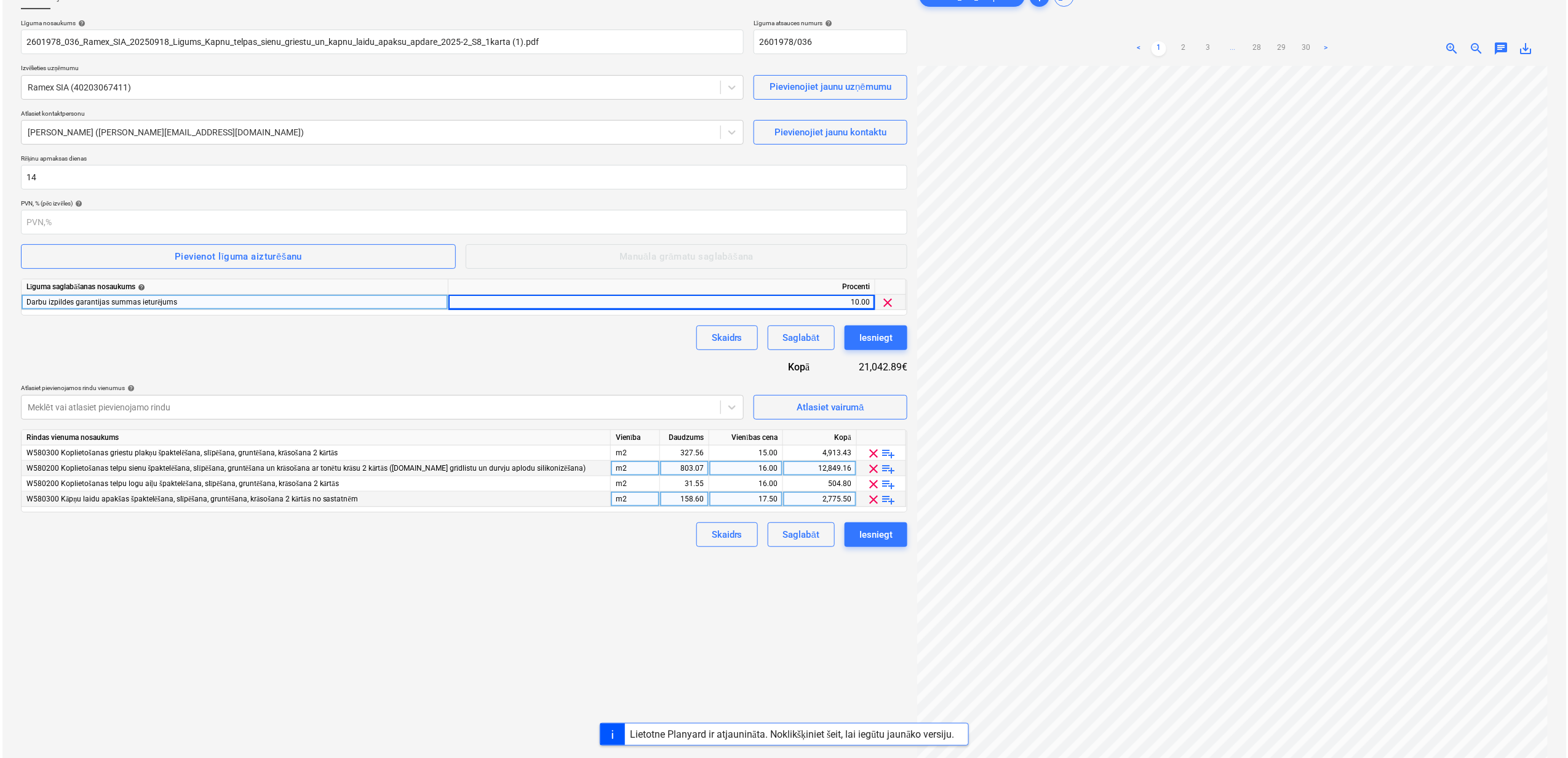
scroll to position [0, 0]
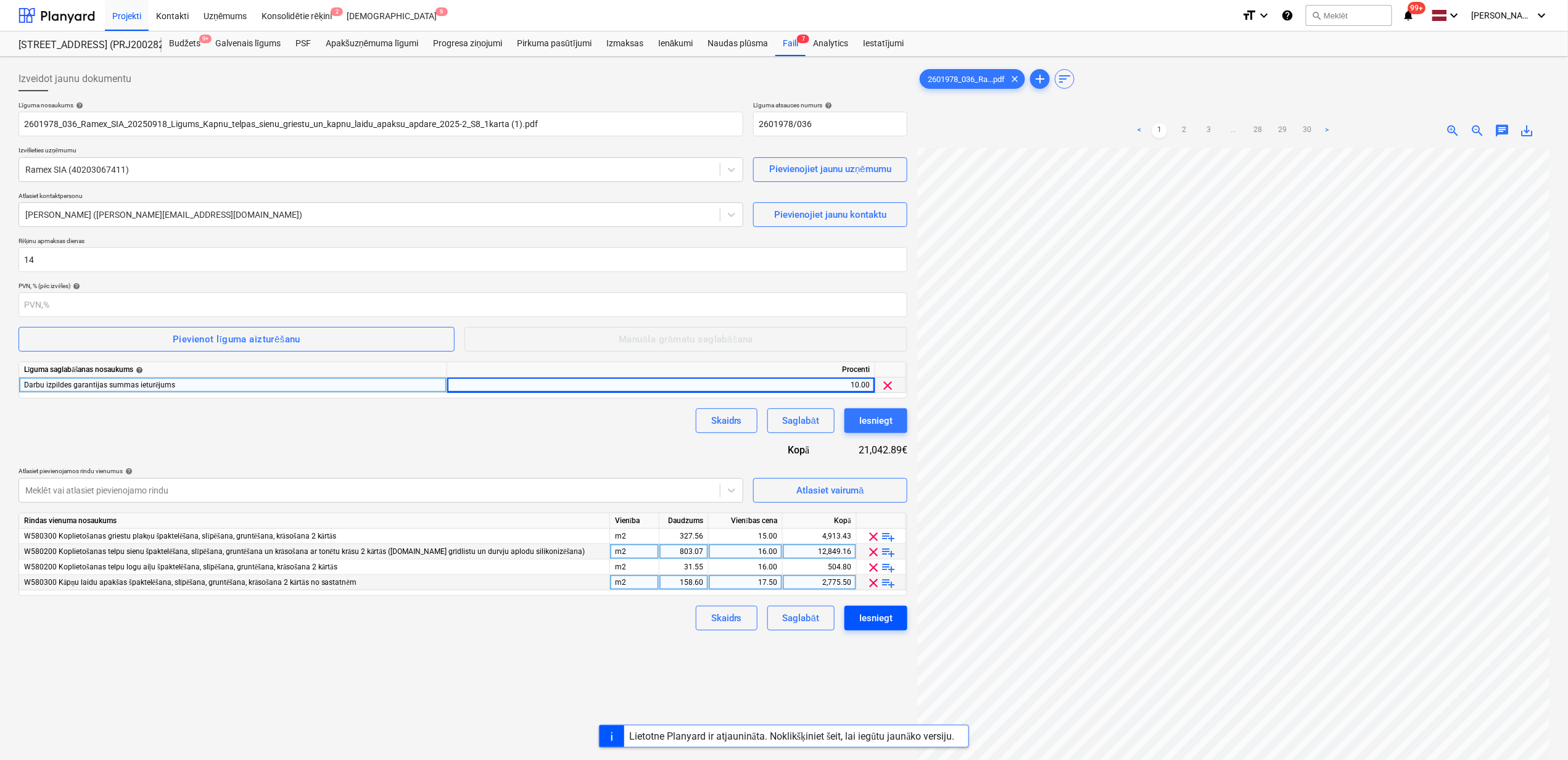
click at [861, 619] on div "Iesniegt" at bounding box center [876, 619] width 33 height 16
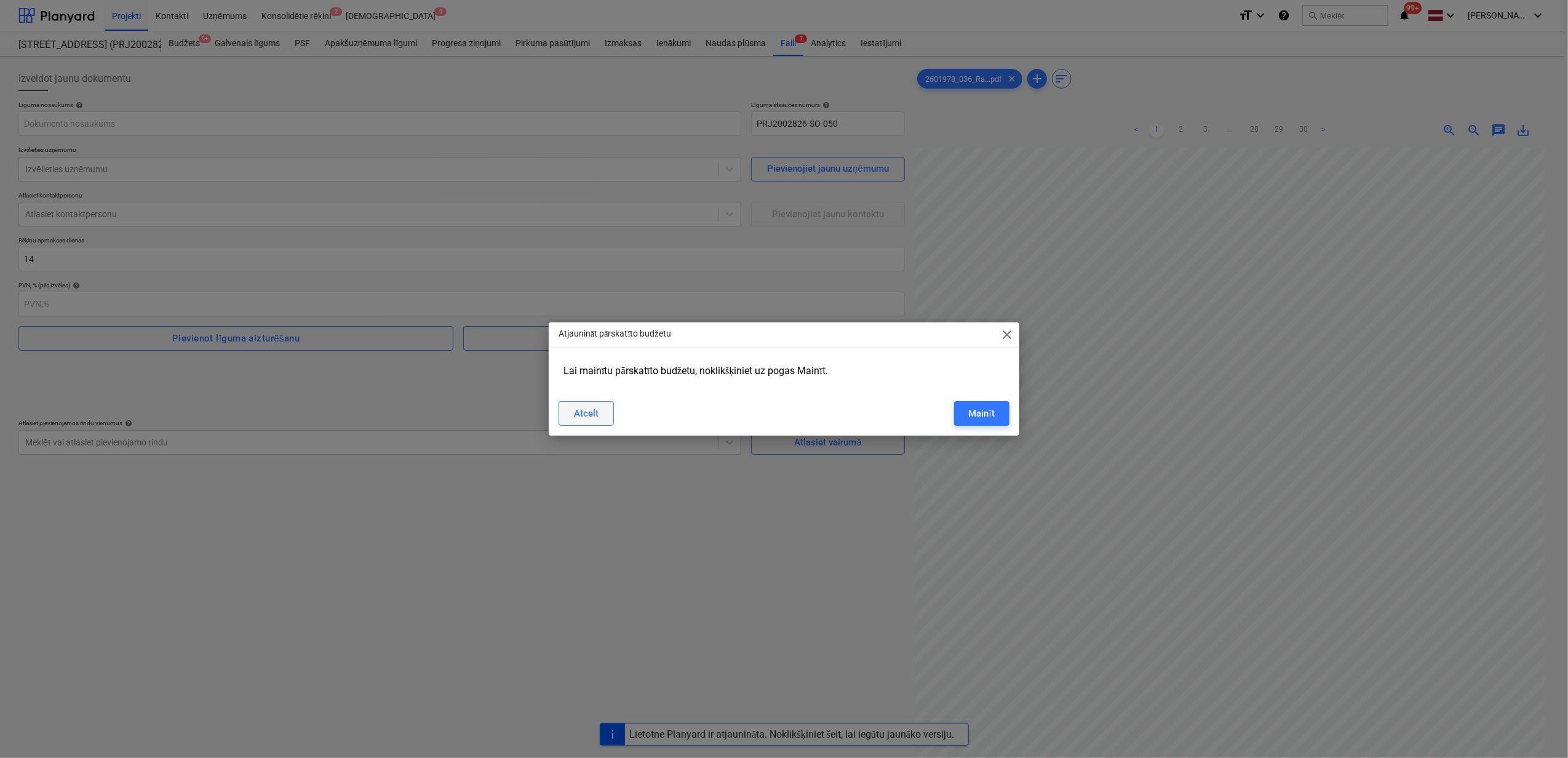
click at [593, 411] on div "Atcelt" at bounding box center [586, 413] width 25 height 16
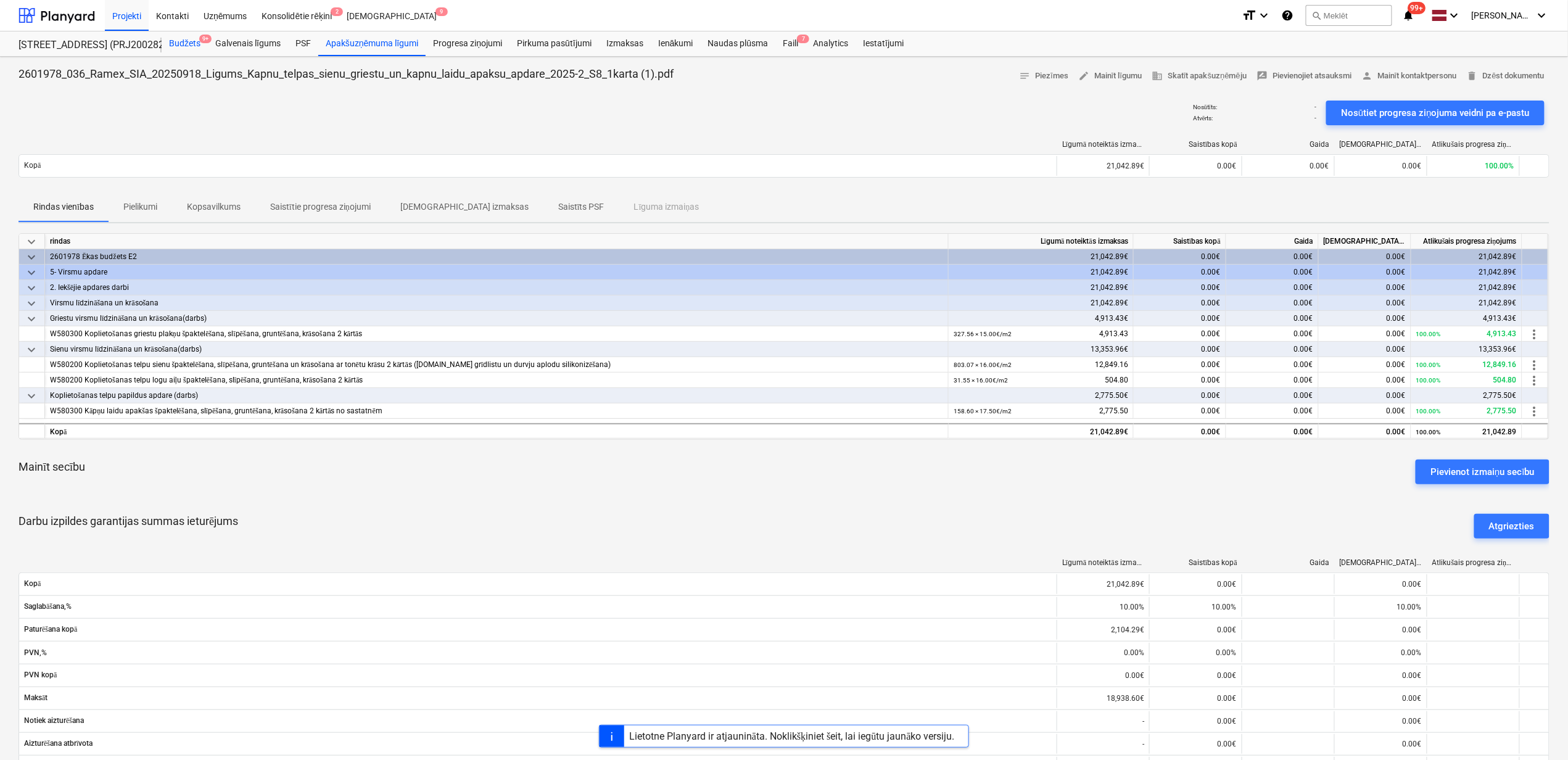
click at [184, 42] on div "Budžets 9+" at bounding box center [184, 43] width 46 height 25
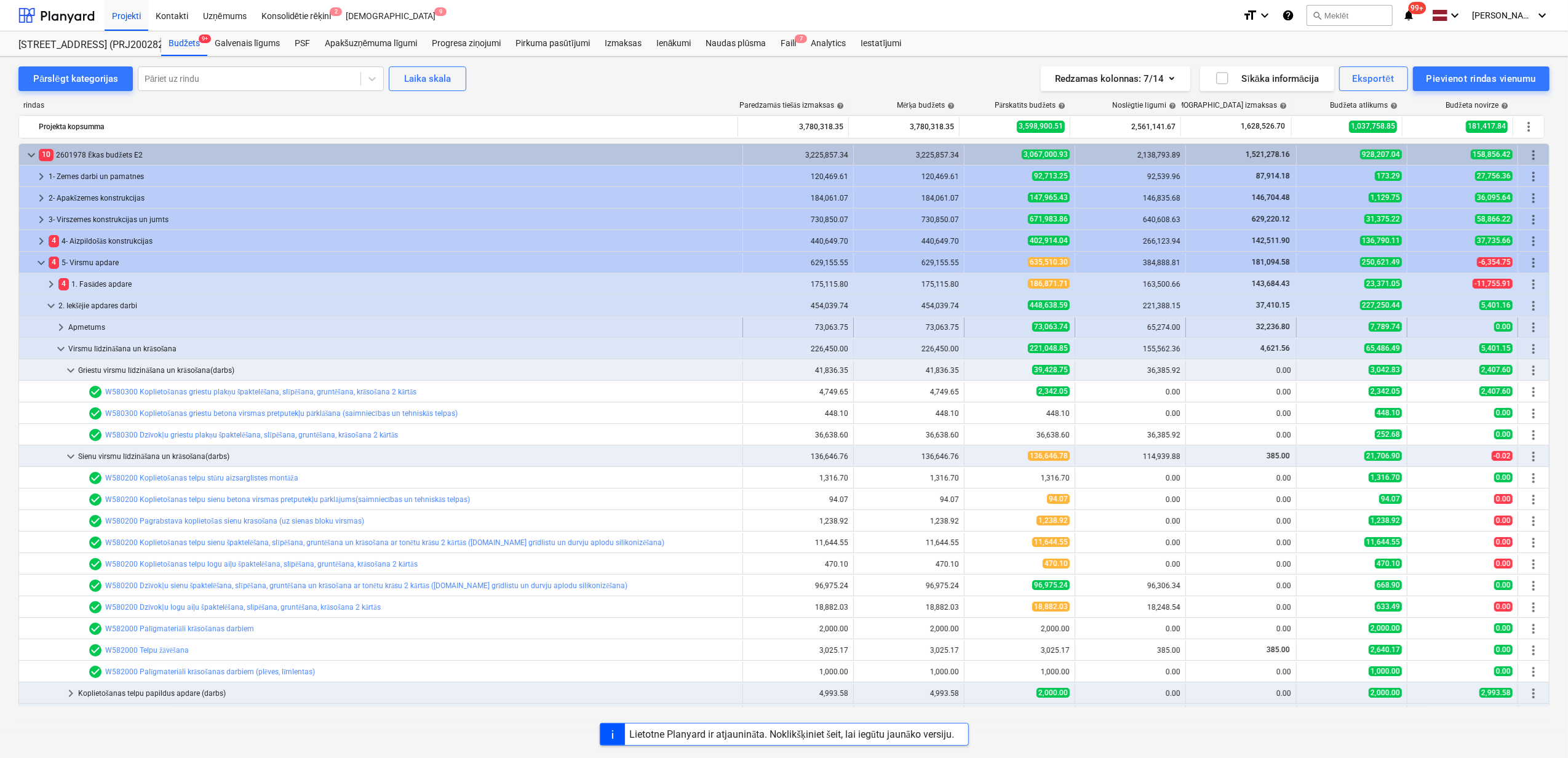
scroll to position [82, 0]
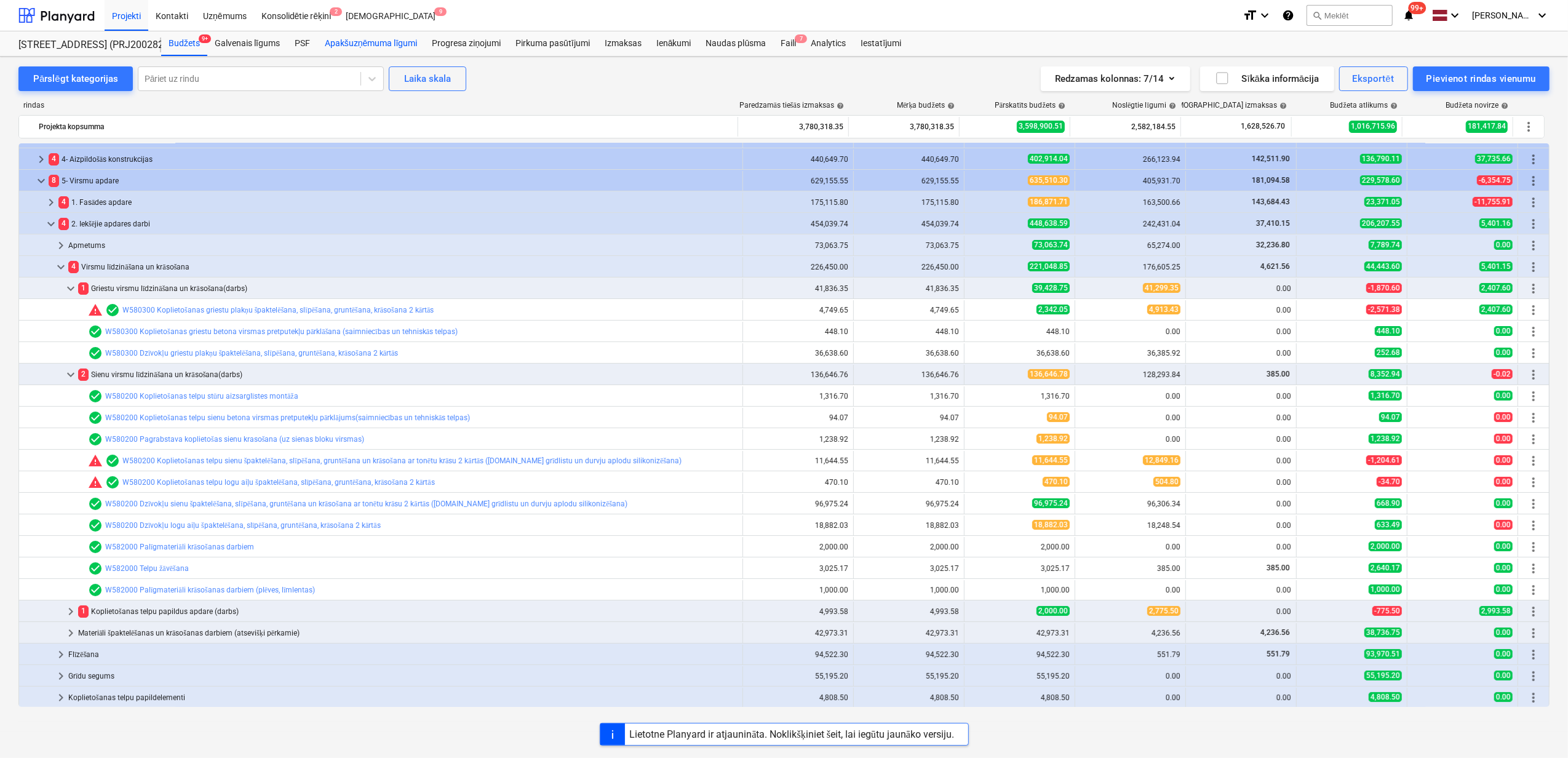
click at [360, 45] on div "Apakšuzņēmuma līgumi" at bounding box center [371, 43] width 107 height 25
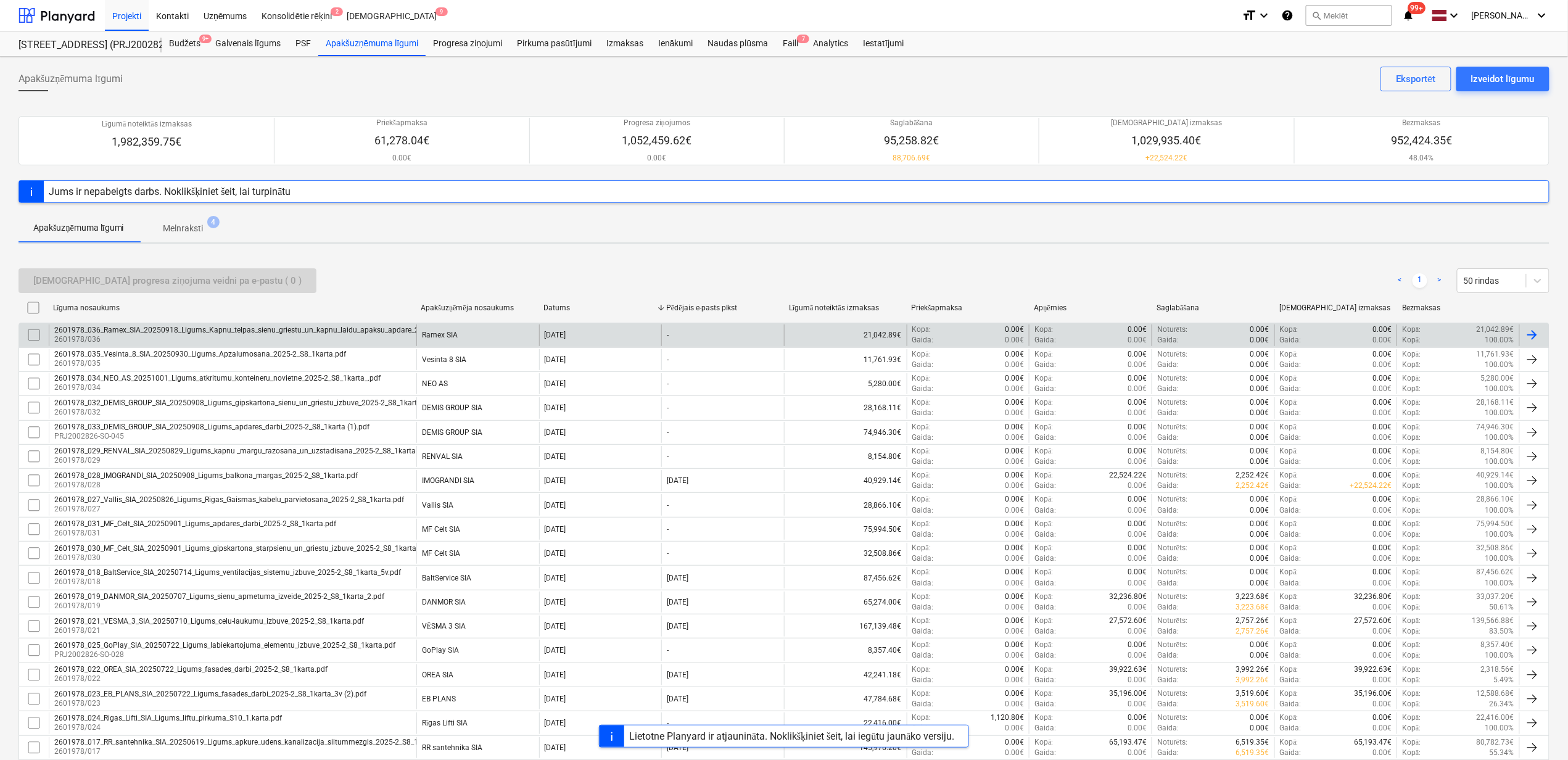
click at [258, 330] on div "2601978_036_Ramex_SIA_20250918_Ligums_Kapnu_telpas_sienu_griestu_un_kapnu_laidu…" at bounding box center [276, 330] width 444 height 9
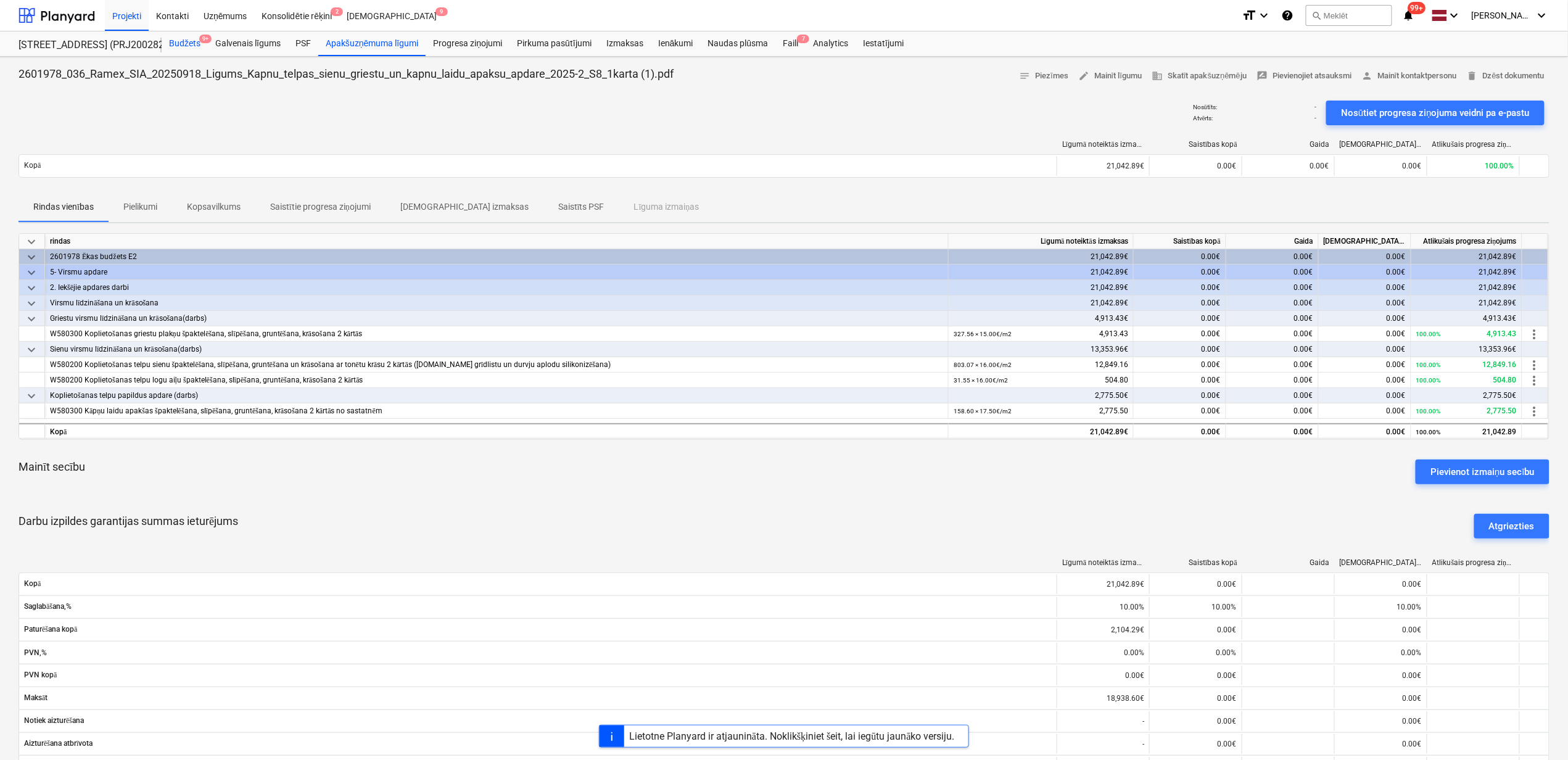
click at [179, 42] on div "Budžets 9+" at bounding box center [184, 43] width 46 height 25
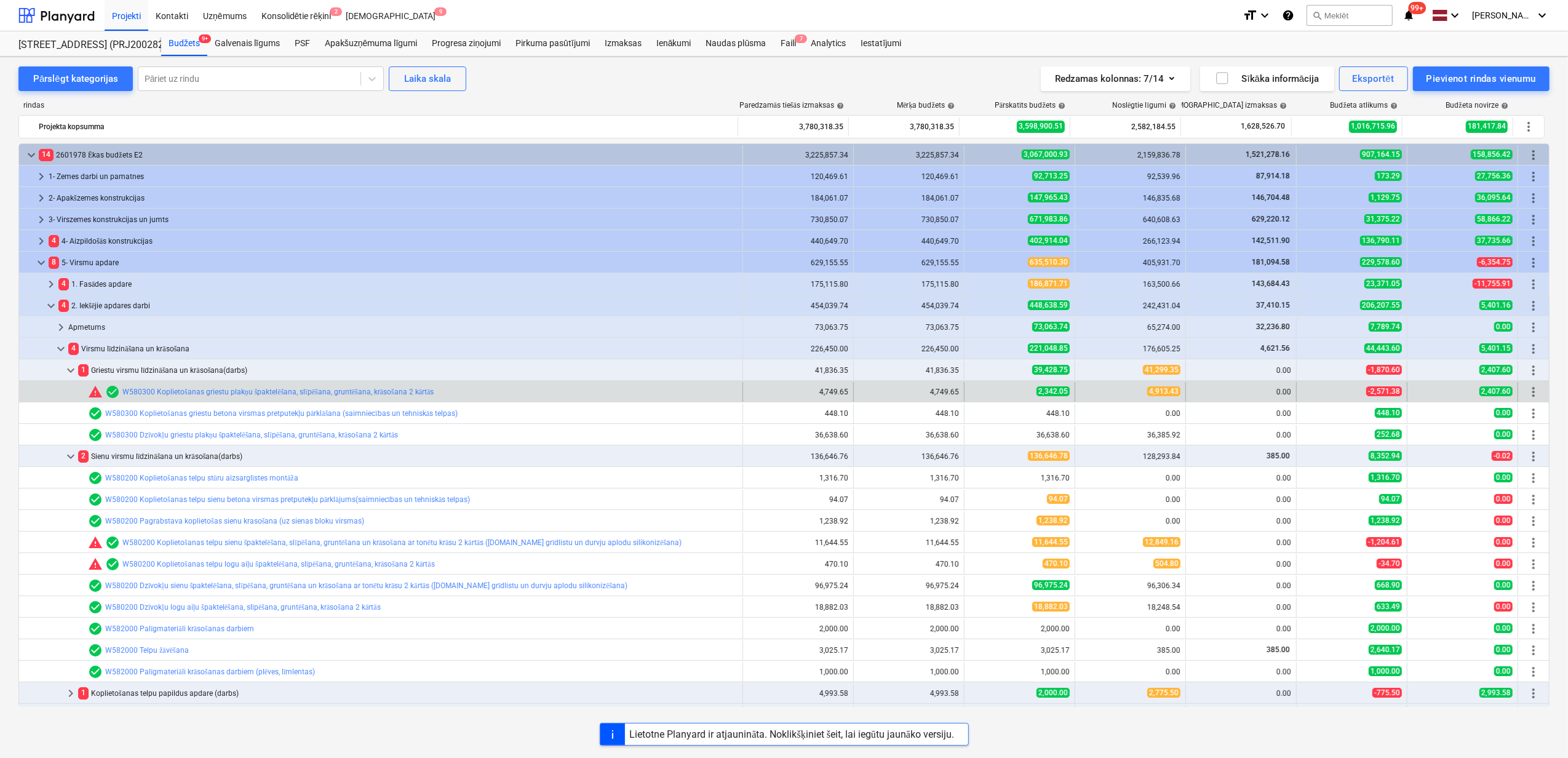
scroll to position [82, 0]
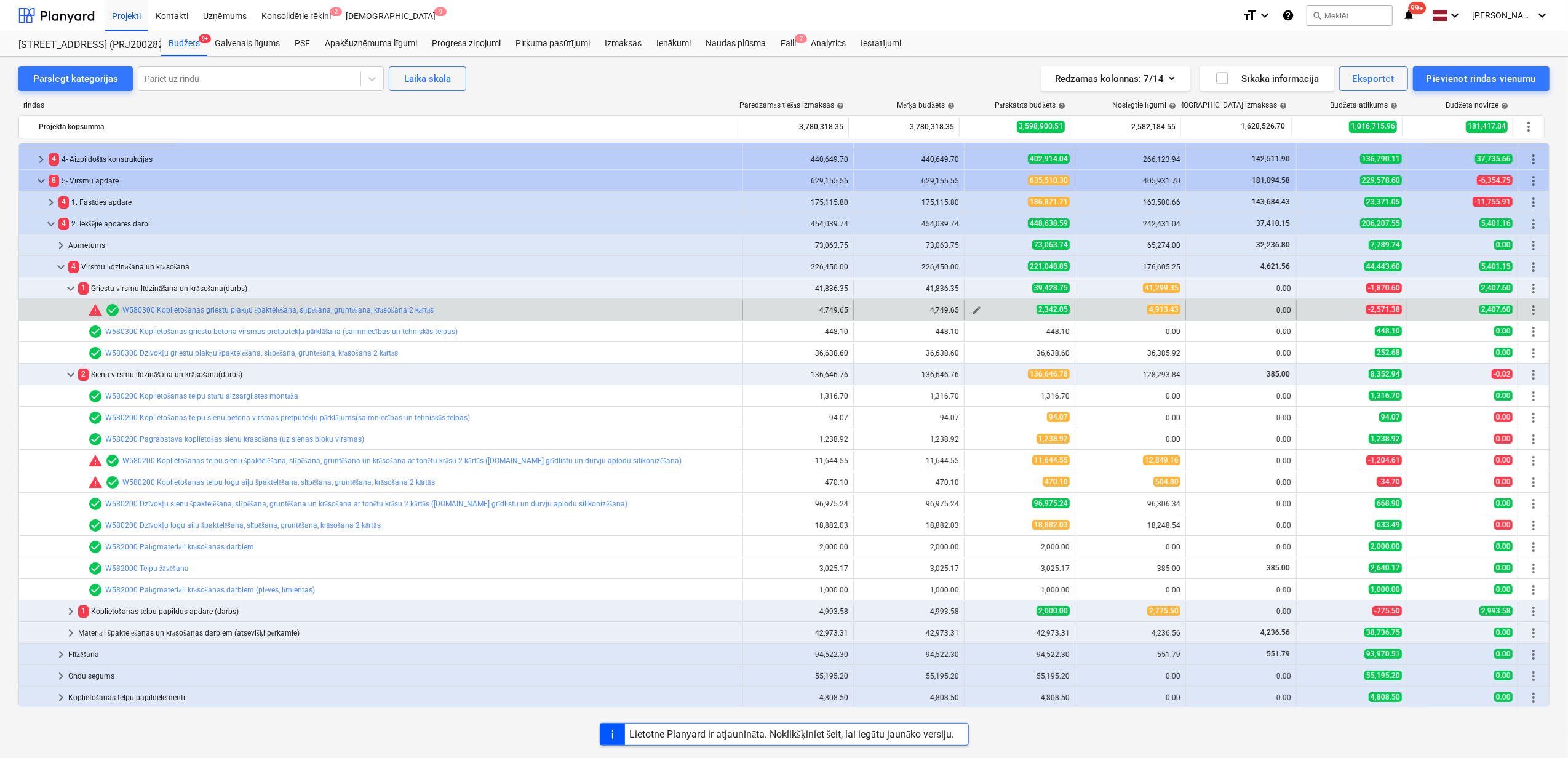
click at [972, 309] on span "edit" at bounding box center [977, 310] width 10 height 10
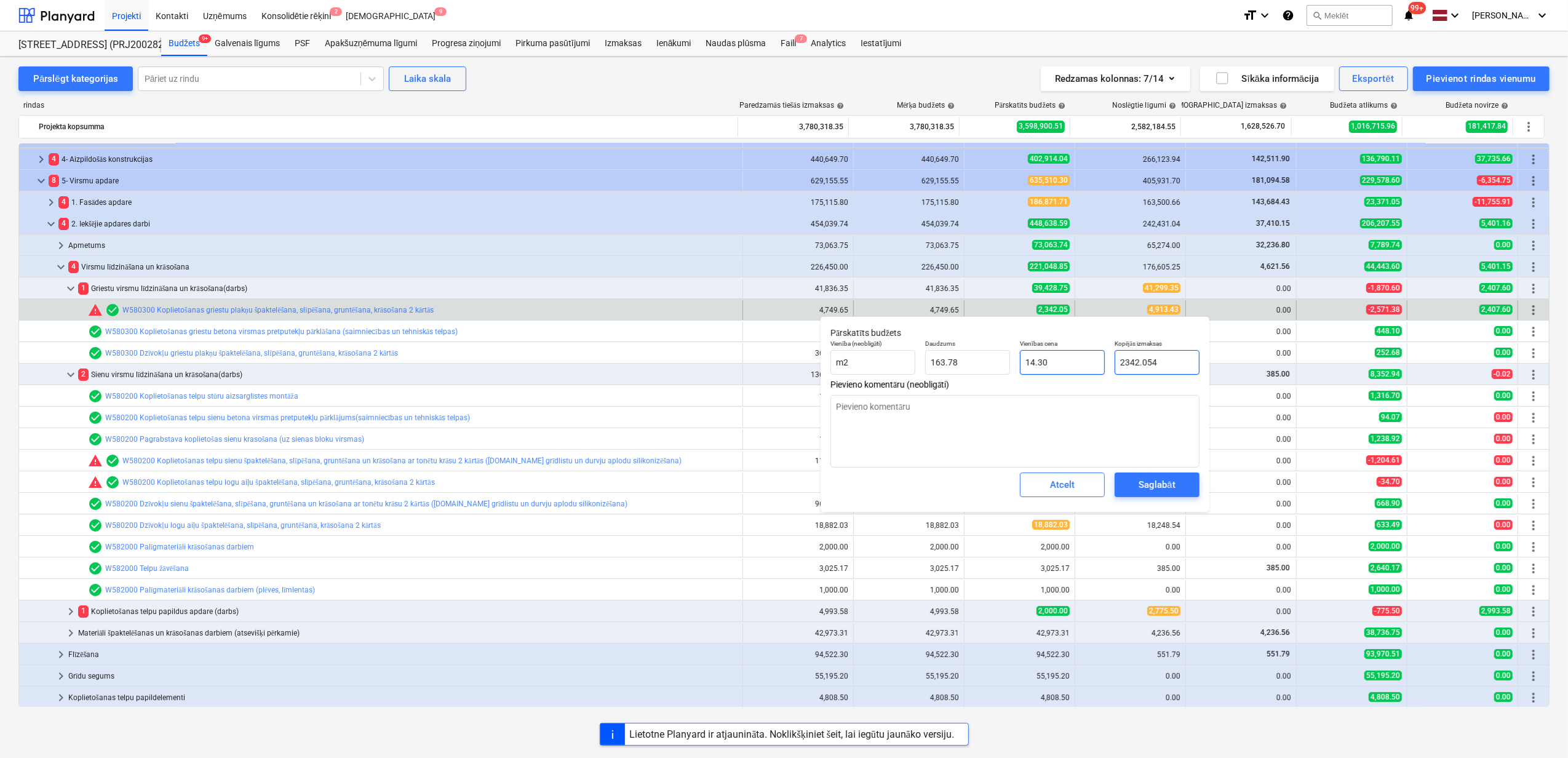
drag, startPoint x: 1165, startPoint y: 357, endPoint x: 1090, endPoint y: 365, distance: 75.4
click at [1090, 365] on div "Vienība (neobligāti) m2 Daudzums 163.78 Vienības cena 14.30 Kopējās izmaksas 23…" at bounding box center [1015, 357] width 379 height 45
click at [1163, 486] on div "Saglabāt" at bounding box center [1157, 485] width 37 height 16
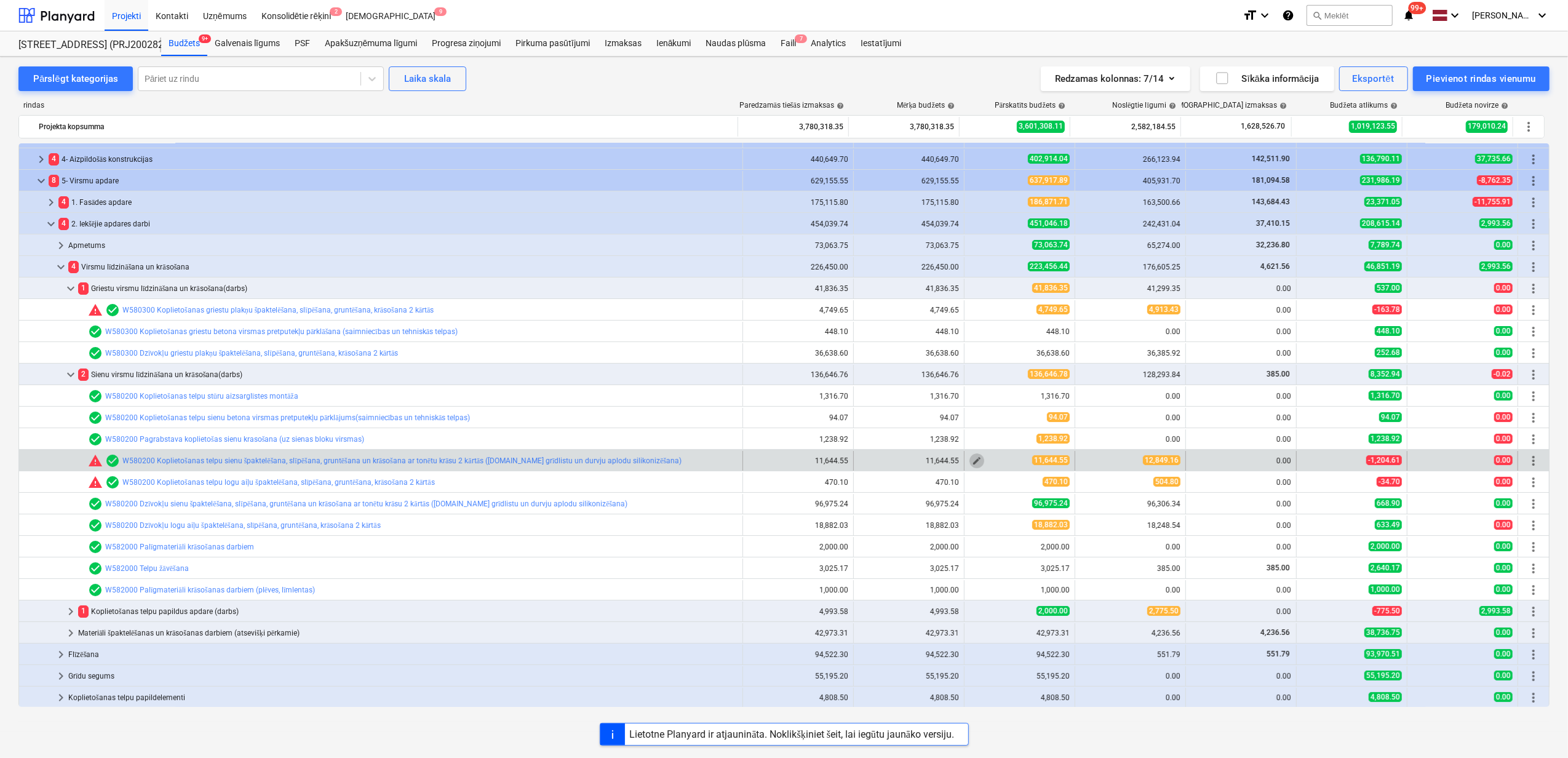
click at [975, 463] on span "edit" at bounding box center [977, 461] width 10 height 10
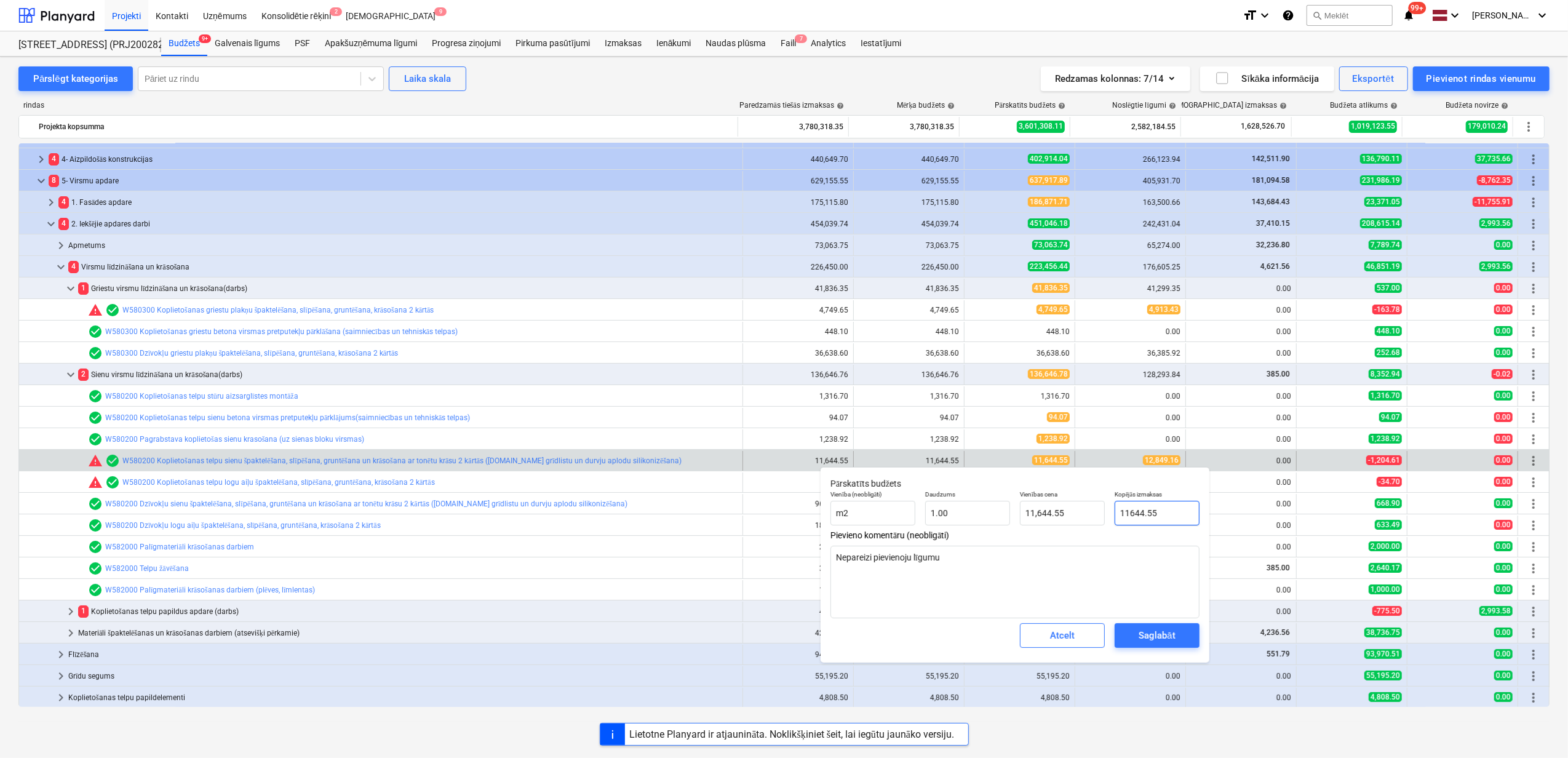
click at [1165, 515] on input "11644.55" at bounding box center [1158, 513] width 85 height 25
drag, startPoint x: 1164, startPoint y: 515, endPoint x: 1047, endPoint y: 513, distance: 117.0
click at [1047, 513] on div "Vienība (neobligāti) m2 Daudzums 1.00 Vienības cena 11,644.55 Kopējās izmaksas …" at bounding box center [1015, 508] width 379 height 45
click at [1162, 636] on div "Saglabāt" at bounding box center [1157, 636] width 37 height 16
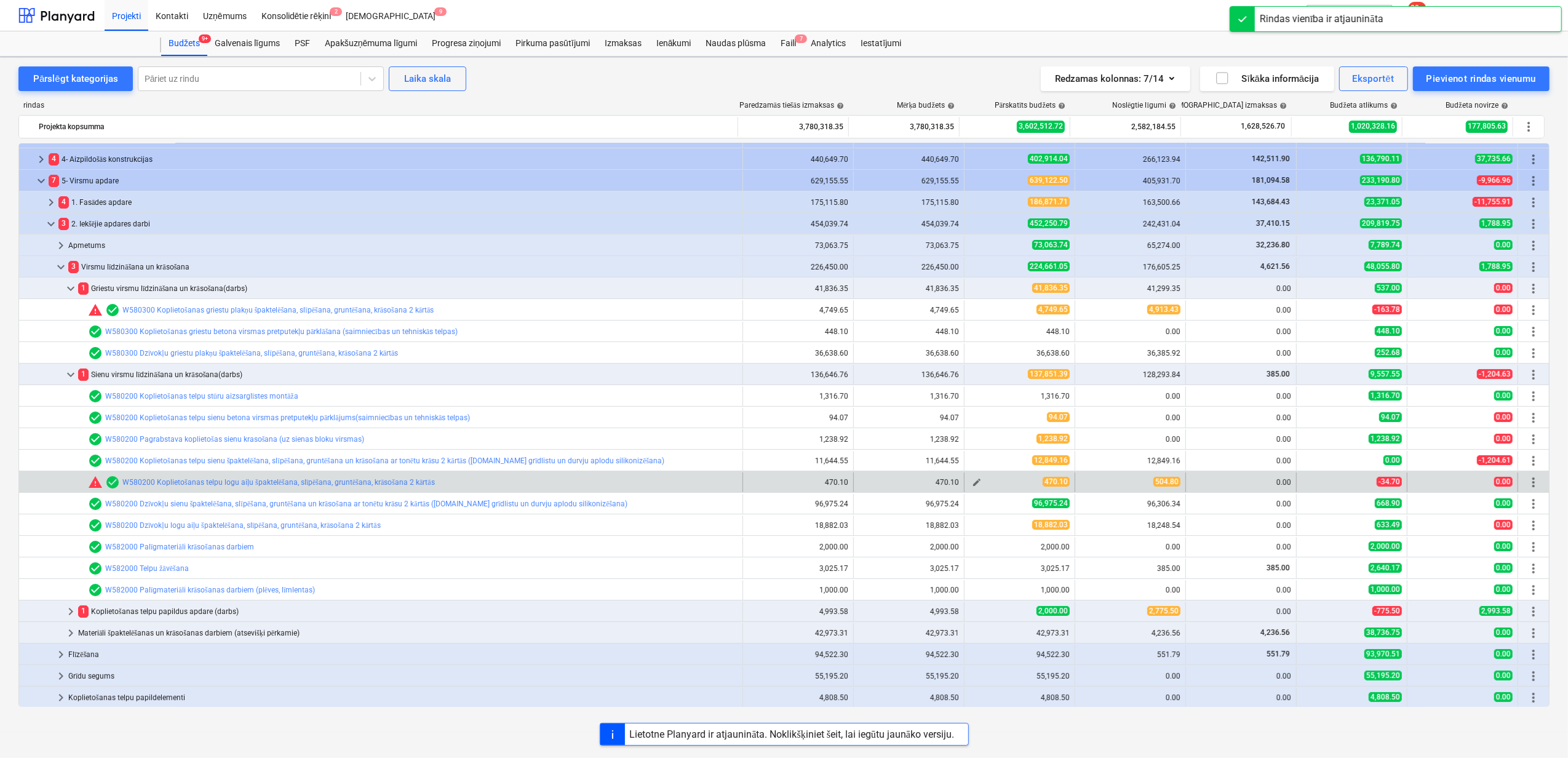
click at [973, 482] on span "edit" at bounding box center [977, 482] width 10 height 10
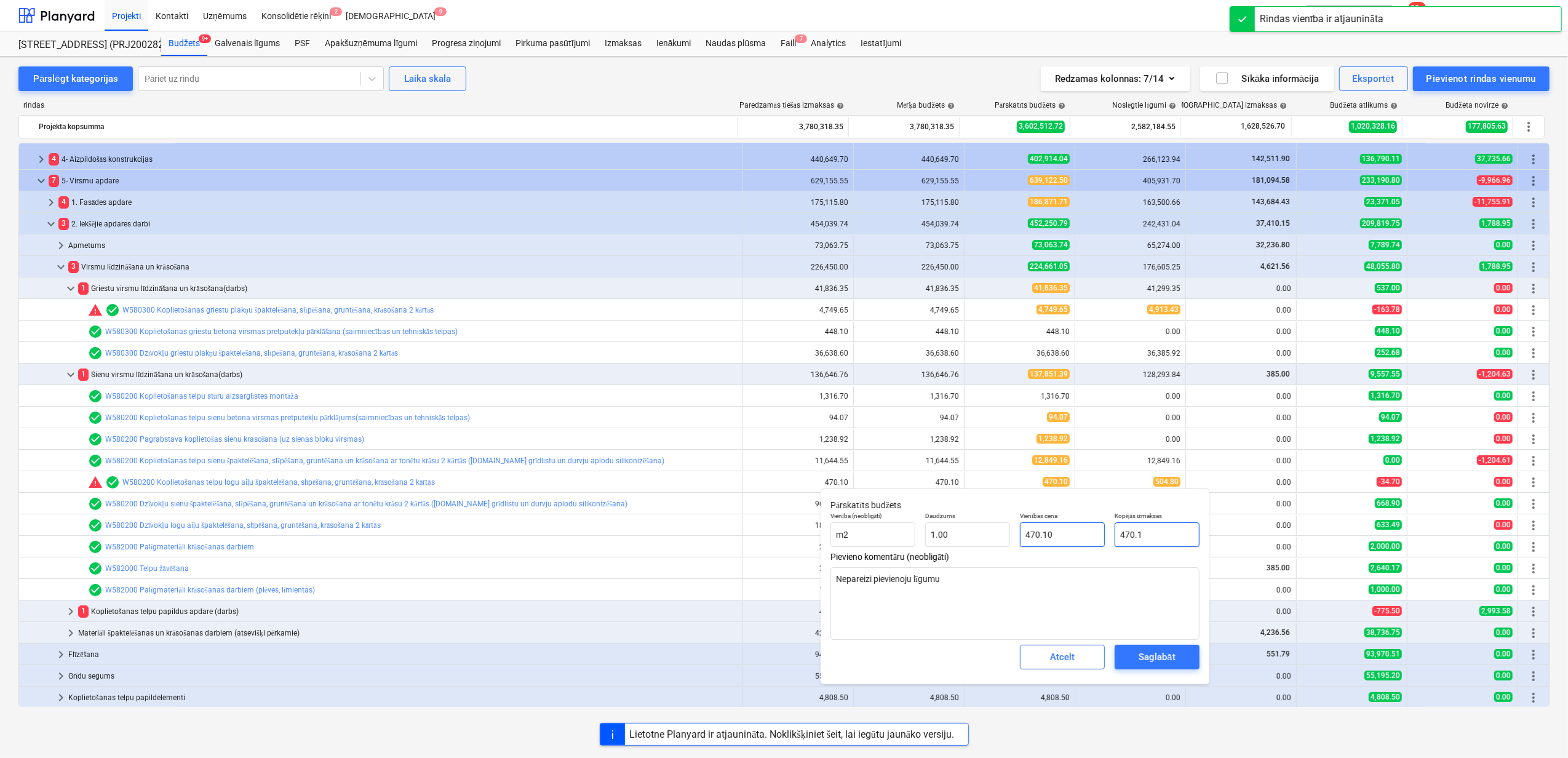
drag, startPoint x: 1158, startPoint y: 533, endPoint x: 1095, endPoint y: 538, distance: 63.2
click at [1096, 530] on div "Vienība (neobligāti) m2 Daudzums 1.00 Vienības cena 470.10 Kopējās izmaksas 470…" at bounding box center [1015, 530] width 379 height 45
click at [1162, 658] on div "Saglabāt" at bounding box center [1157, 658] width 37 height 16
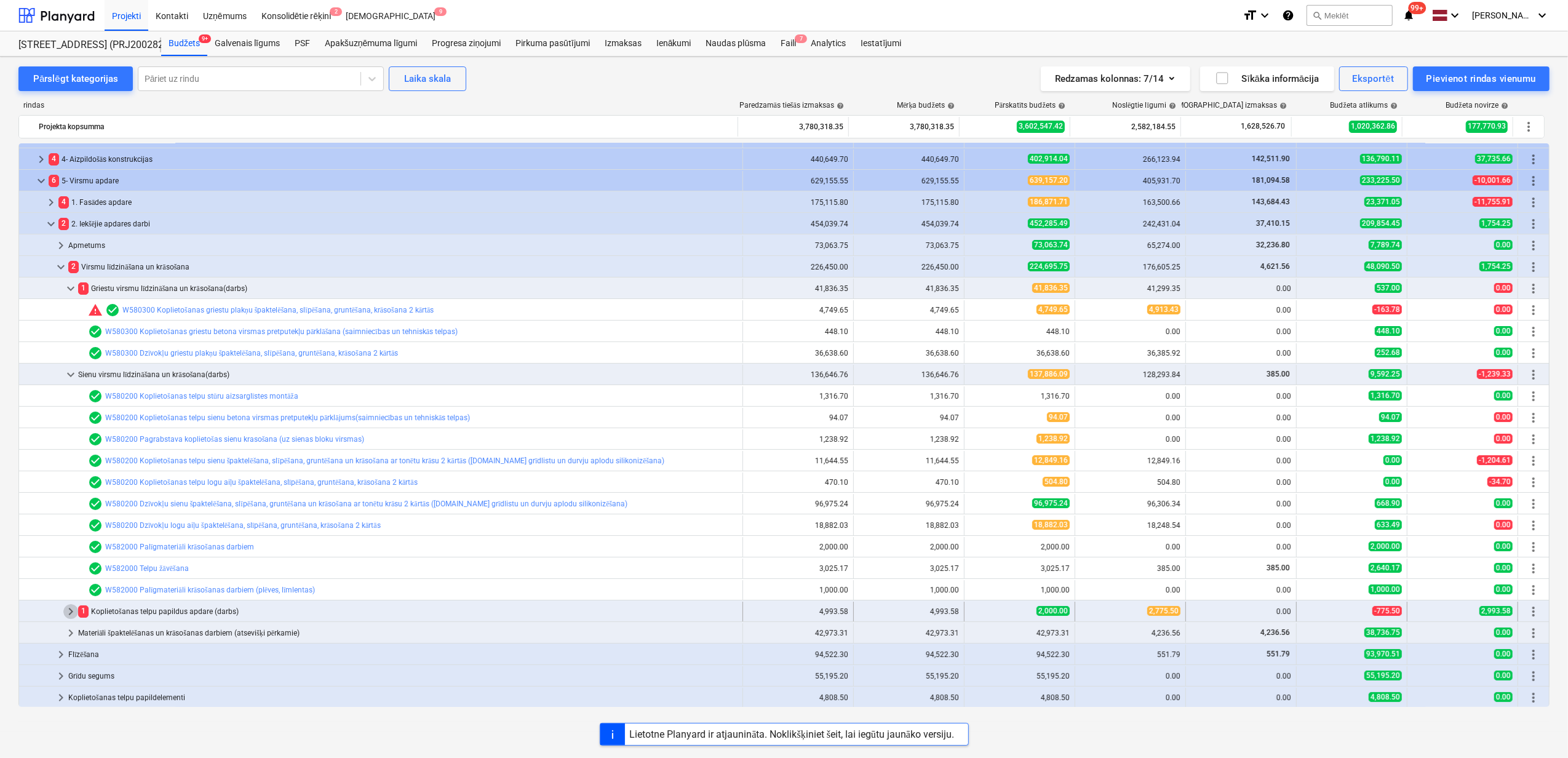
click at [71, 611] on span "keyboard_arrow_right" at bounding box center [71, 612] width 15 height 15
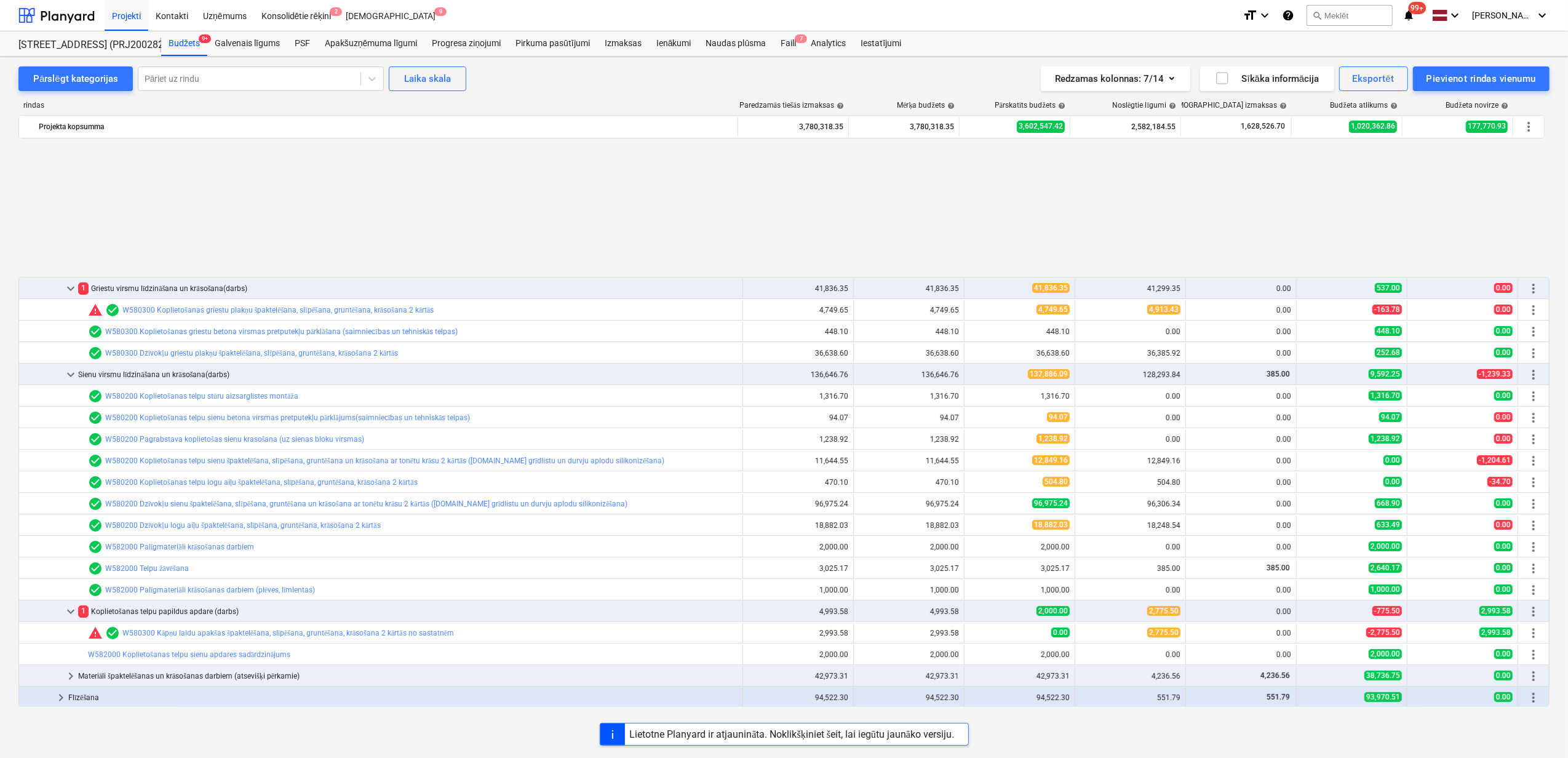
scroll to position [246, 0]
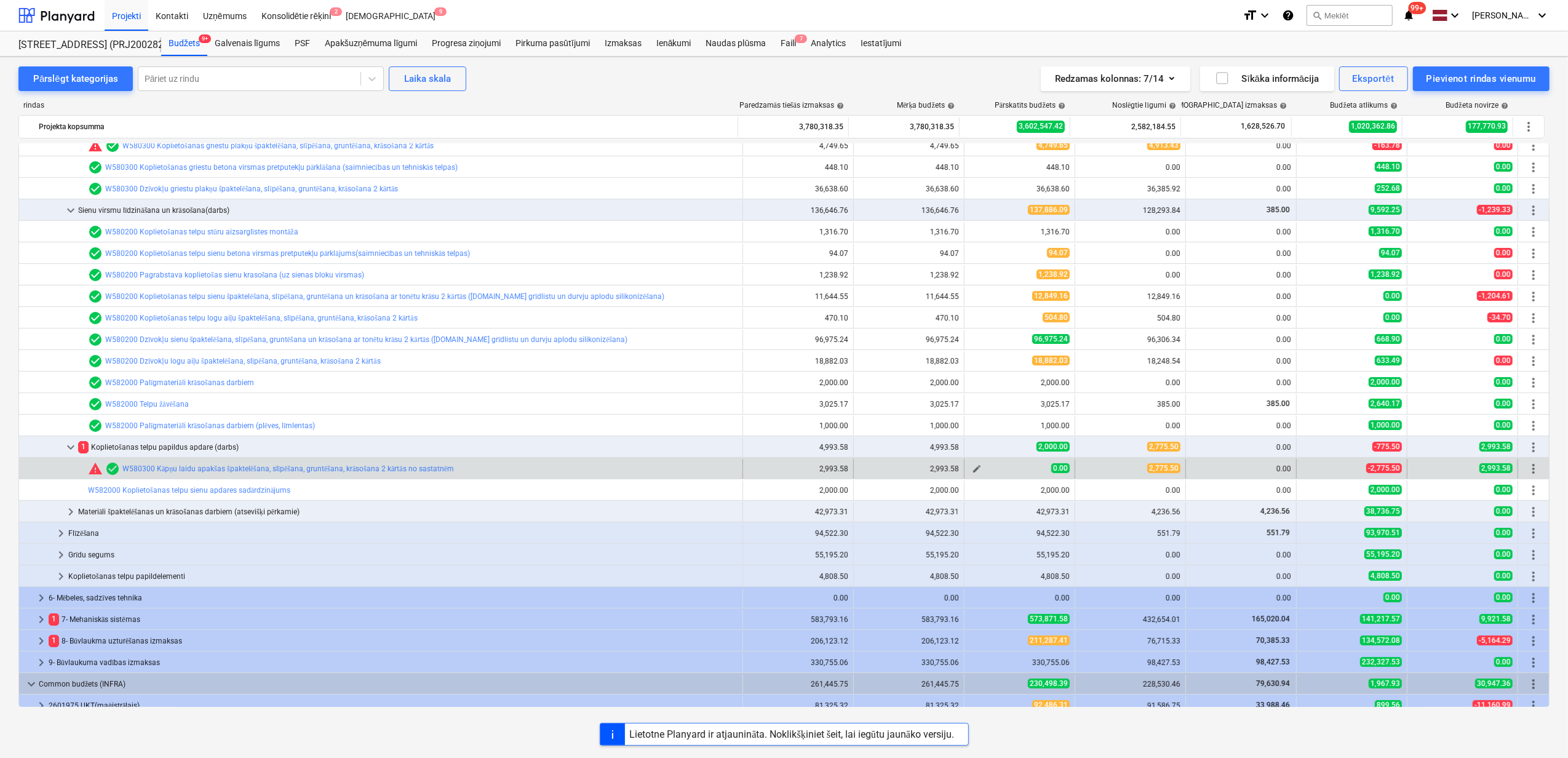
click at [973, 469] on span "edit" at bounding box center [977, 469] width 10 height 10
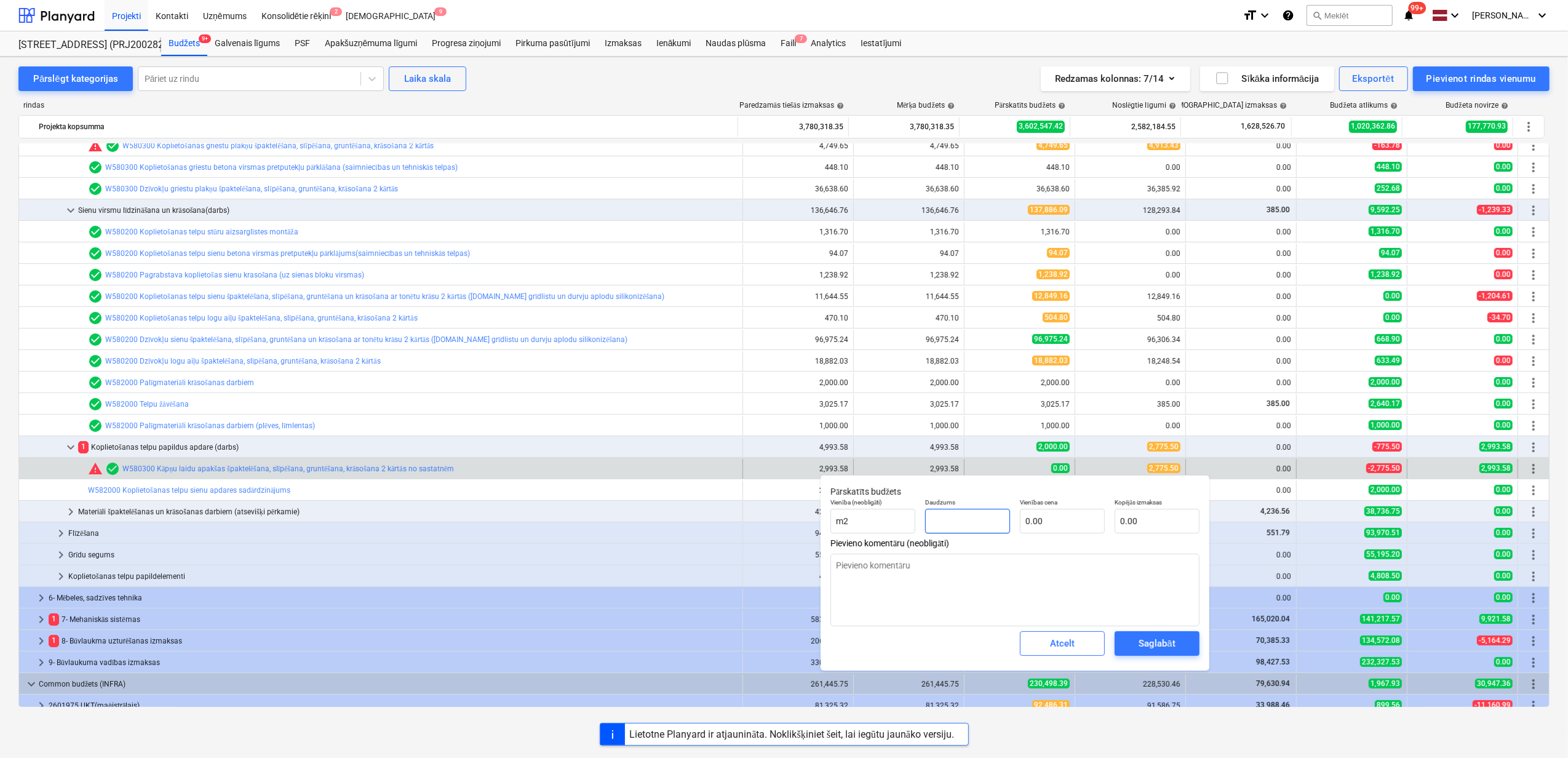
click at [963, 520] on input "text" at bounding box center [968, 521] width 85 height 25
click at [1145, 520] on input "text" at bounding box center [1158, 521] width 85 height 25
click at [946, 594] on textarea at bounding box center [1015, 590] width 369 height 73
click at [1163, 646] on div "Saglabāt" at bounding box center [1157, 644] width 37 height 16
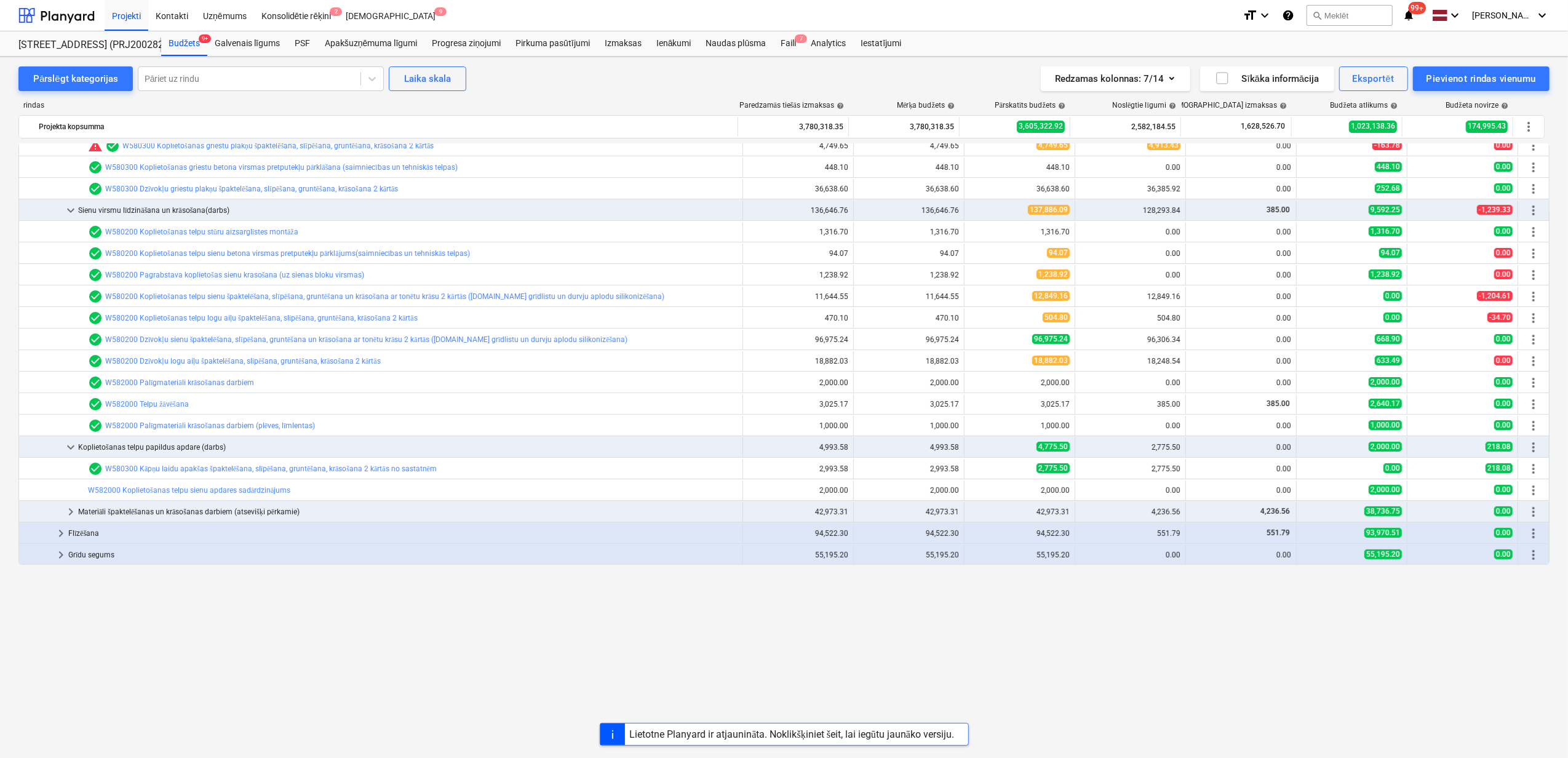
scroll to position [82, 0]
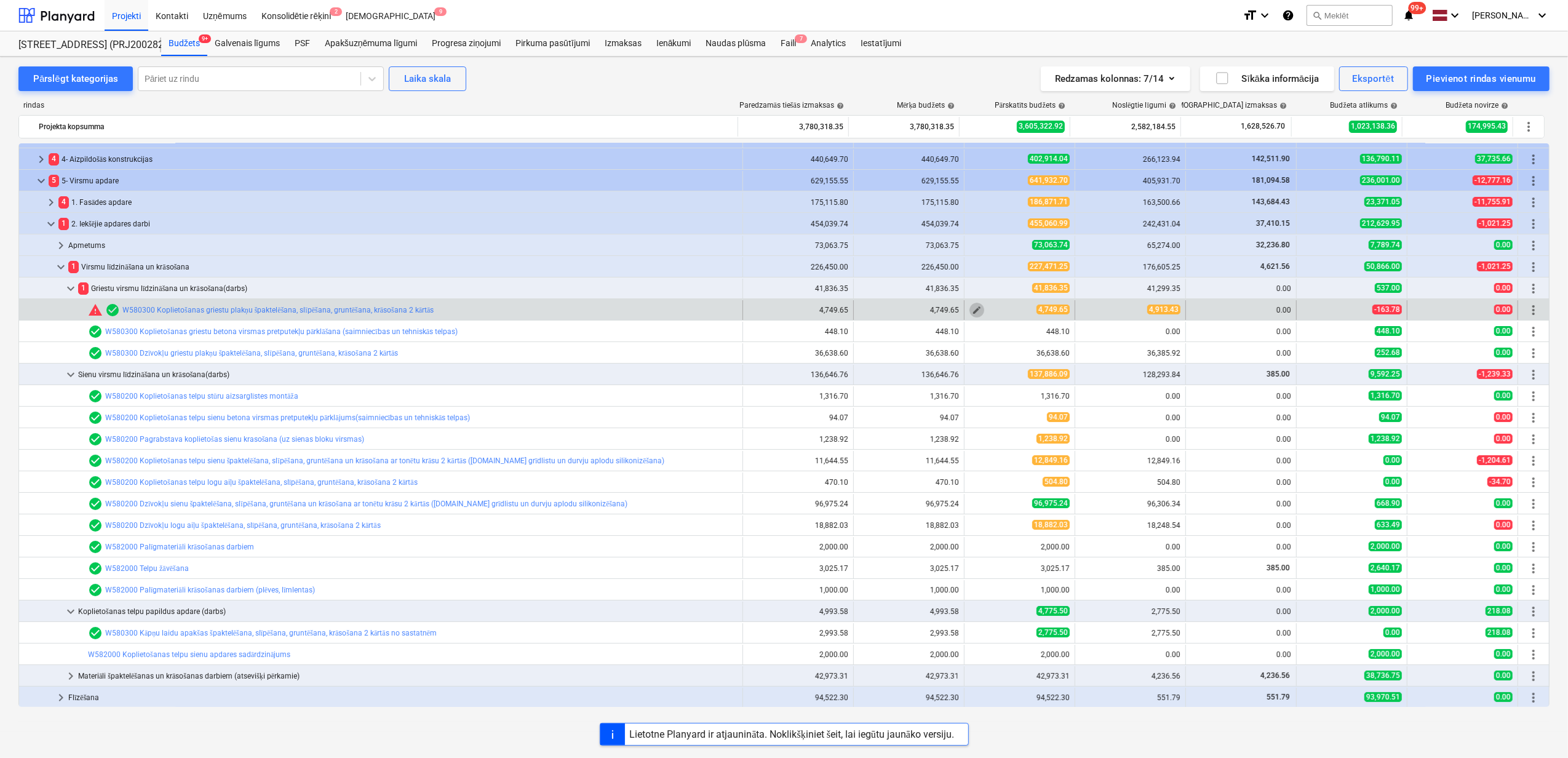
click at [972, 310] on span "edit" at bounding box center [977, 310] width 10 height 10
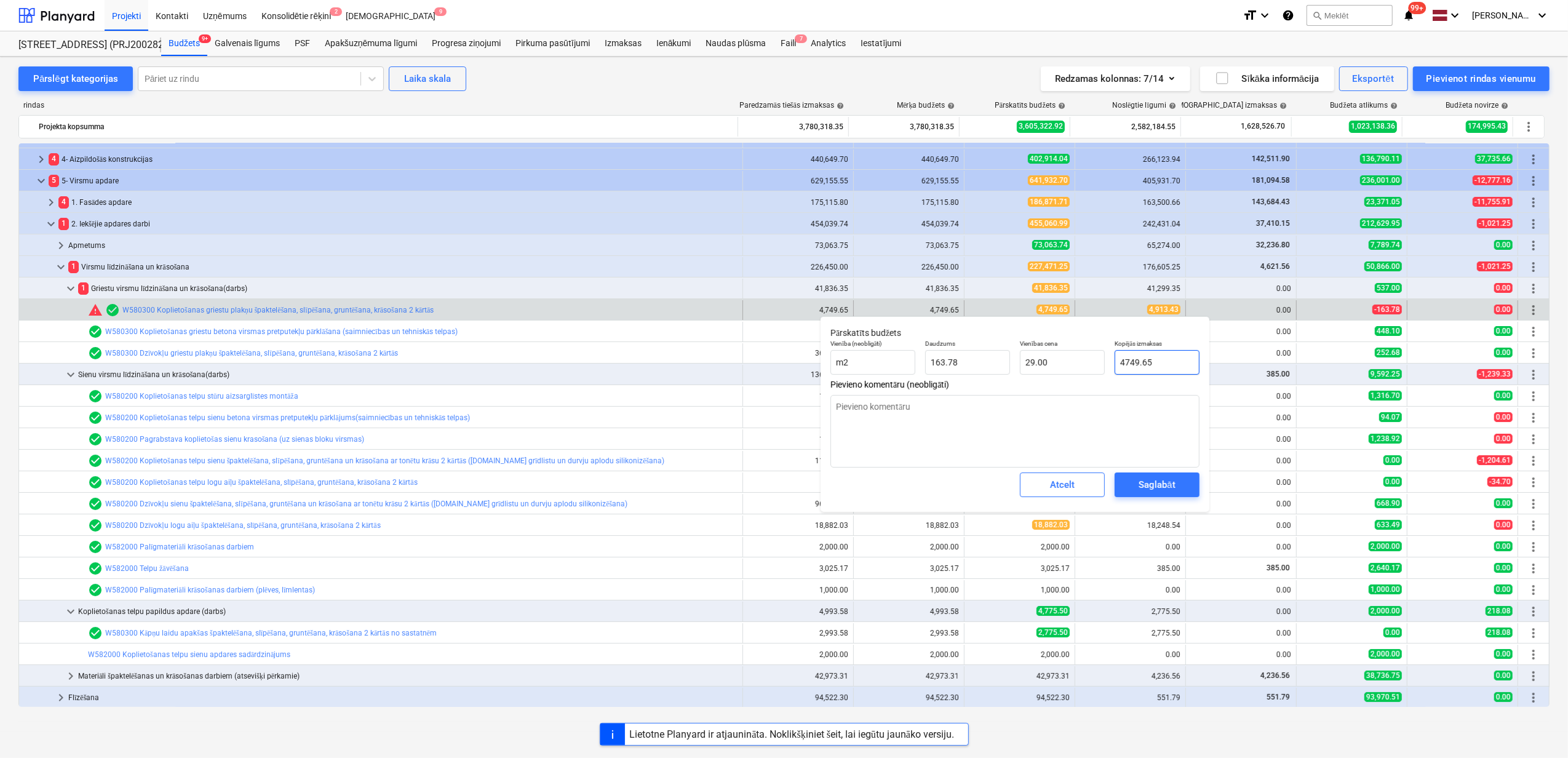
drag, startPoint x: 1166, startPoint y: 364, endPoint x: 1115, endPoint y: 369, distance: 51.2
click at [1115, 364] on input "4749.65" at bounding box center [1158, 362] width 85 height 25
click at [1179, 484] on span "Saglabāt" at bounding box center [1157, 485] width 55 height 16
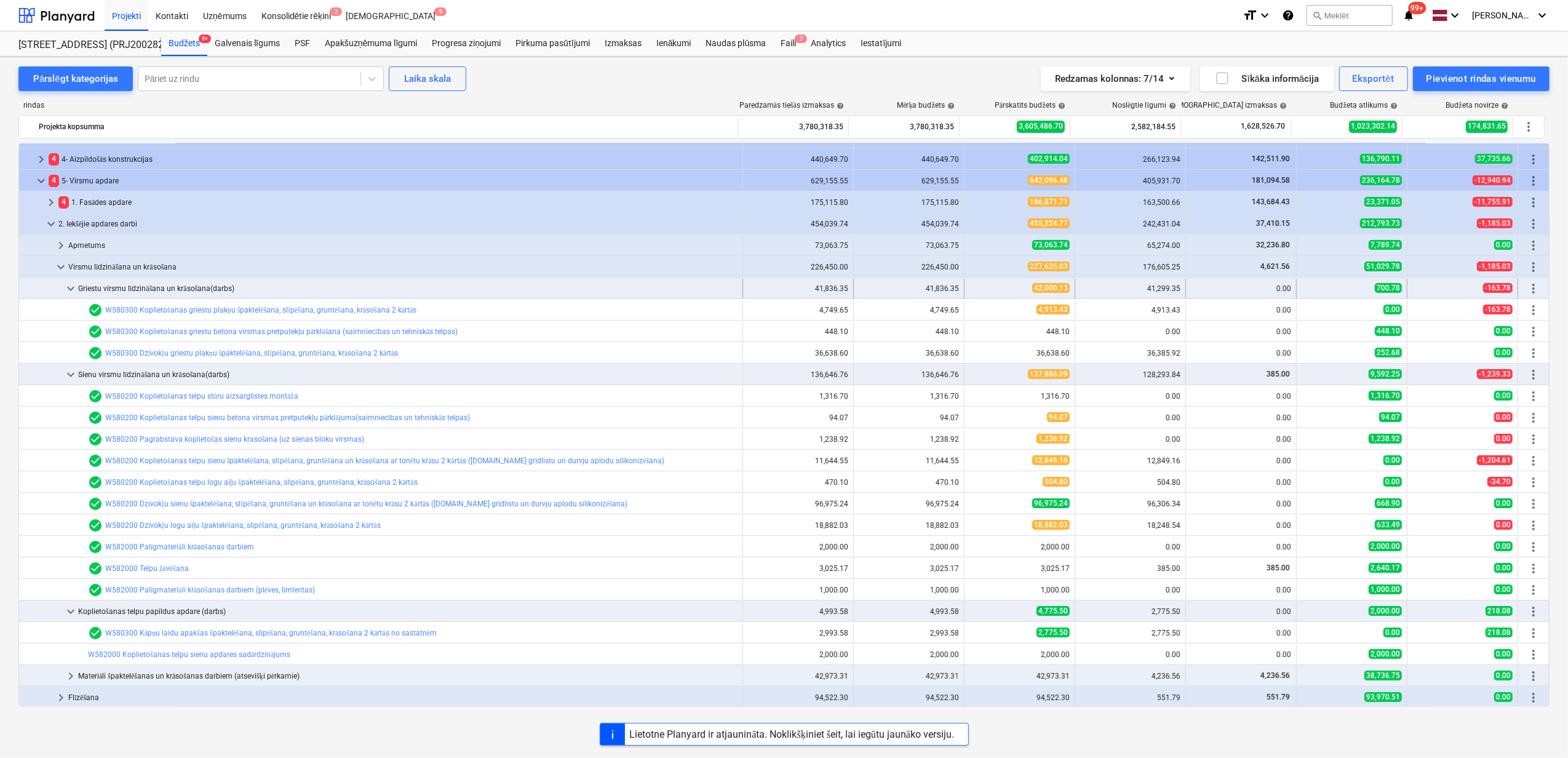
click at [65, 291] on span "keyboard_arrow_down" at bounding box center [71, 289] width 15 height 15
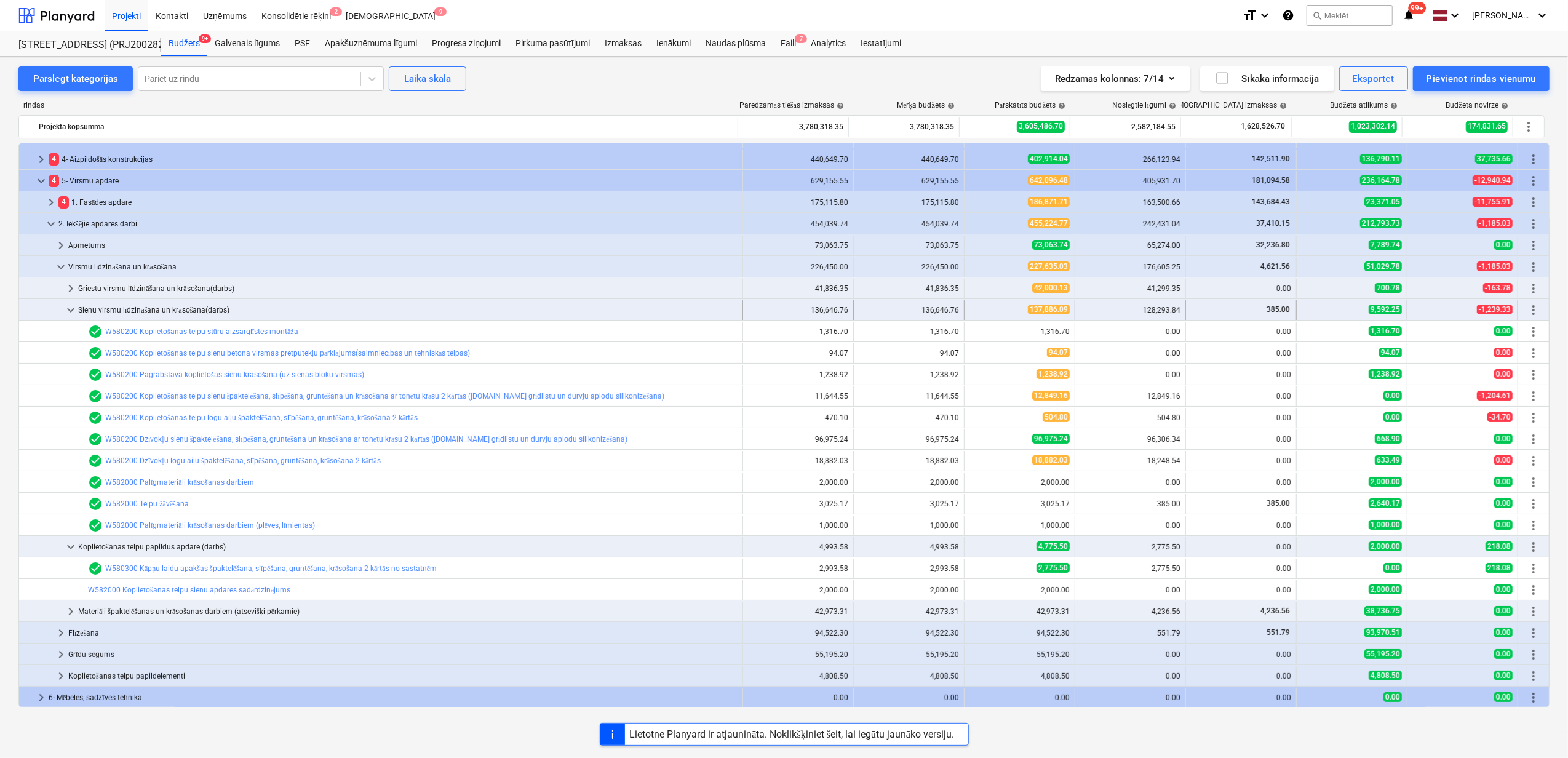
click at [77, 310] on span "keyboard_arrow_down" at bounding box center [71, 310] width 15 height 15
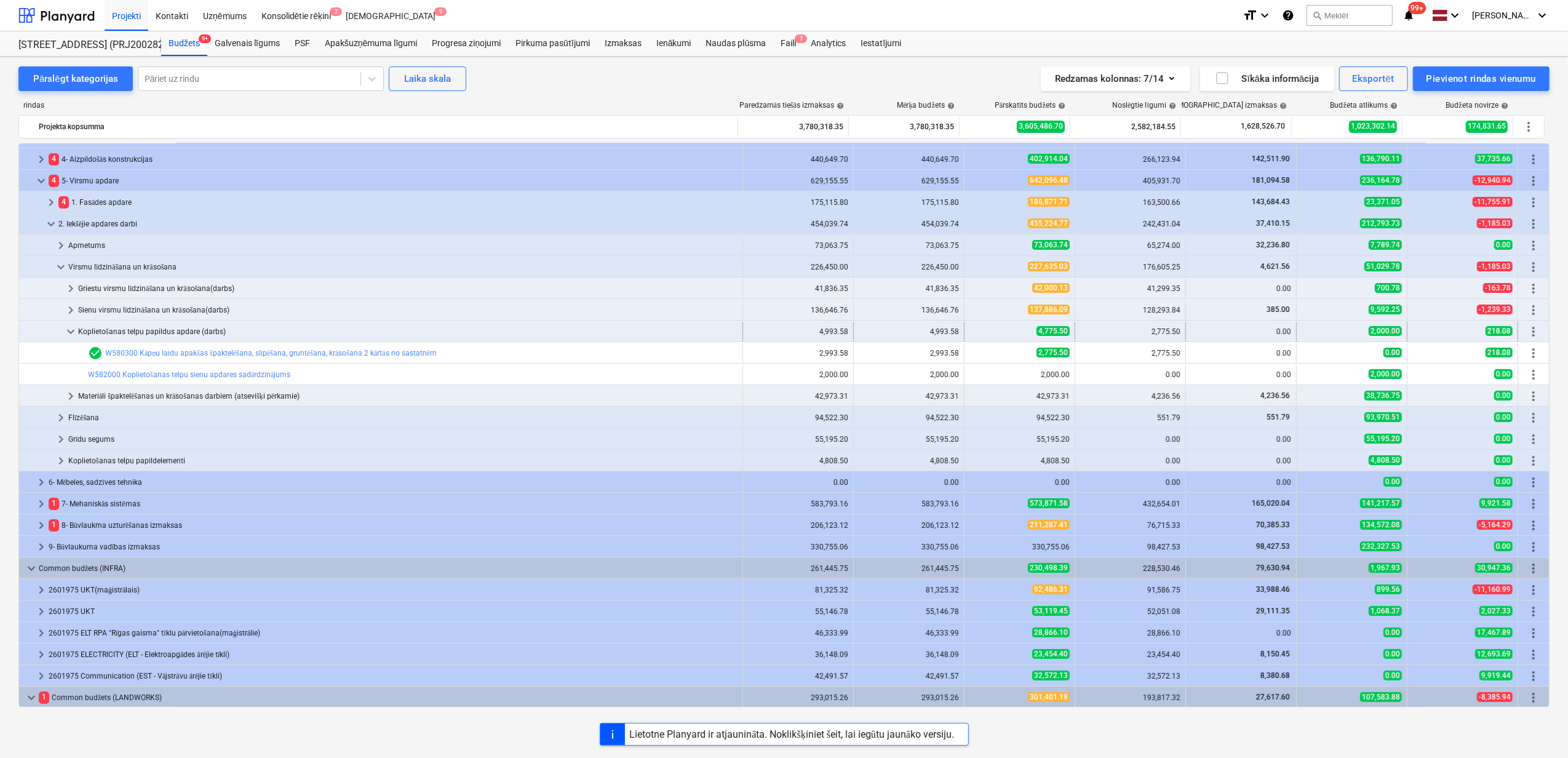
click at [84, 323] on div "Koplietošanas telpu papildus apdare (darbs)" at bounding box center [407, 332] width 659 height 20
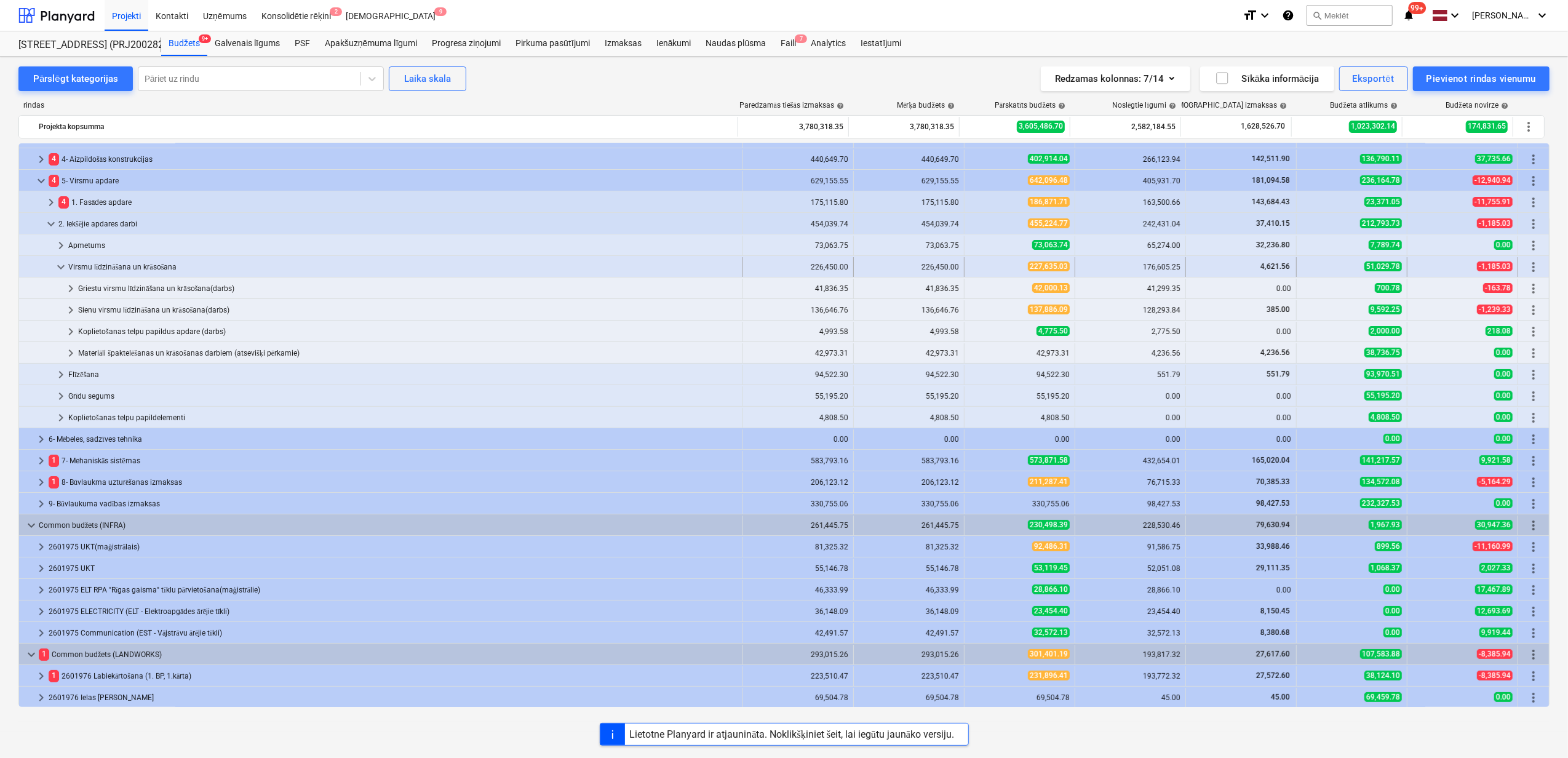
click at [58, 266] on span "keyboard_arrow_down" at bounding box center [61, 267] width 15 height 15
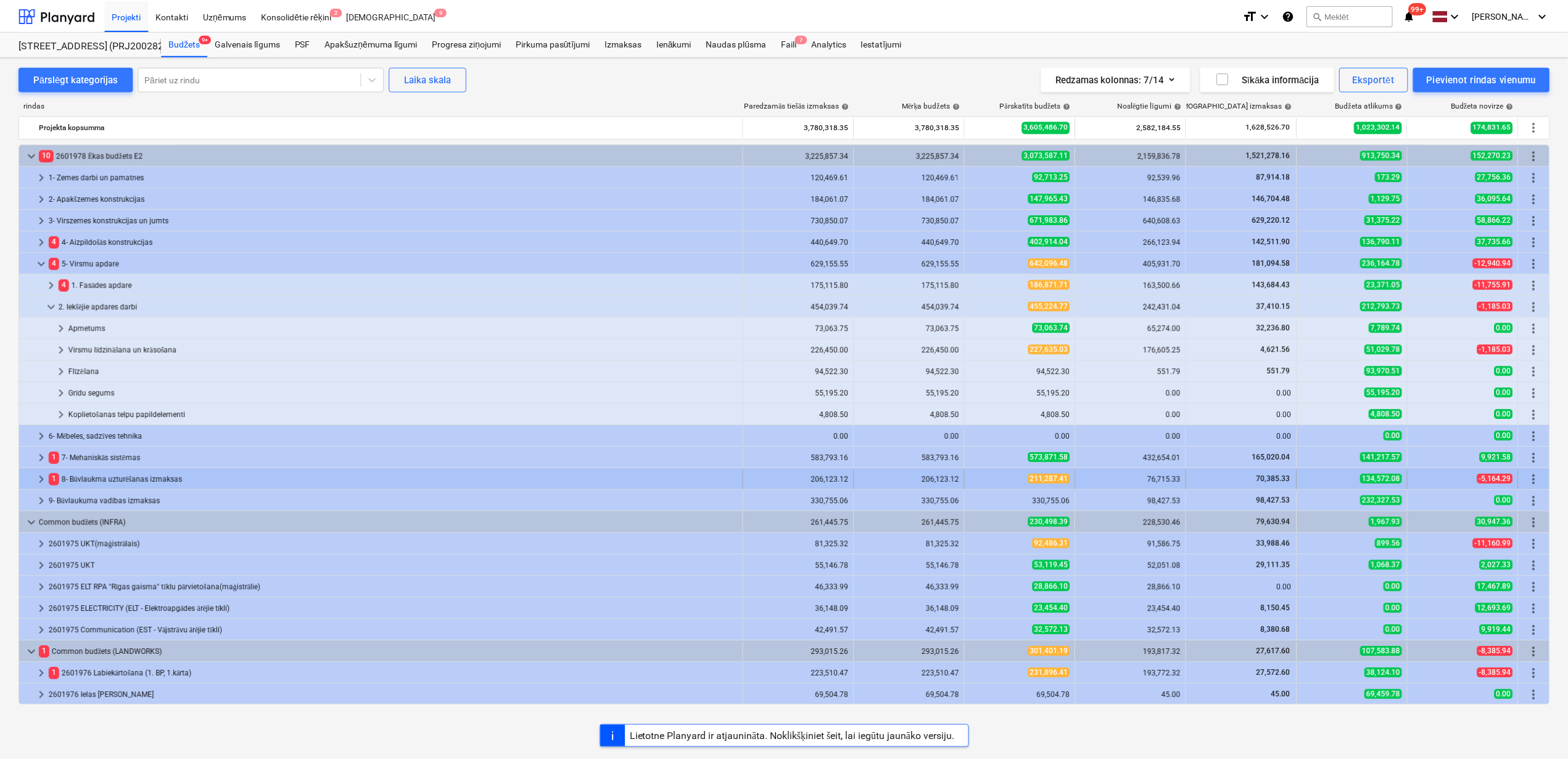
scroll to position [0, 0]
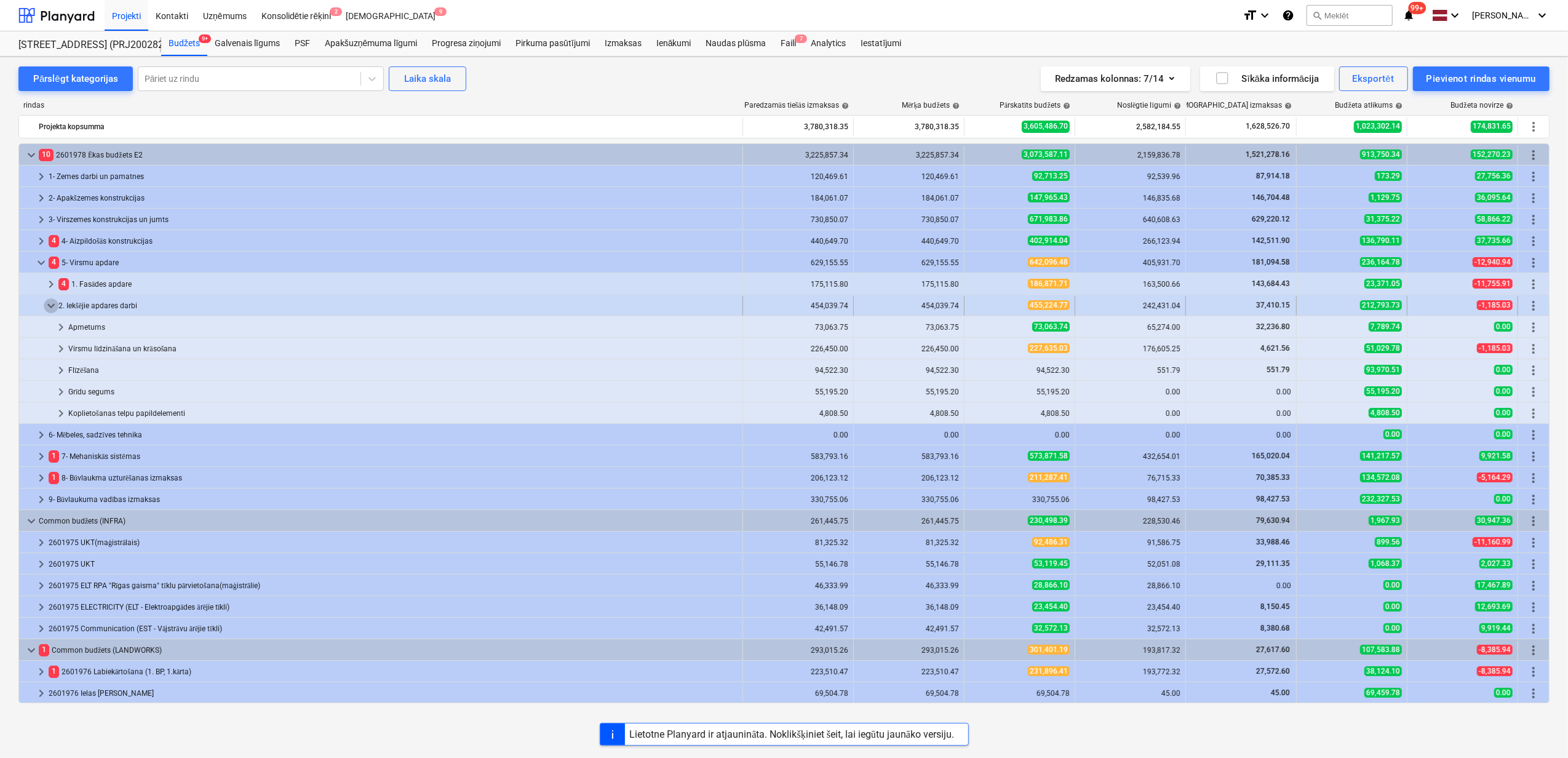
click at [47, 306] on span "keyboard_arrow_down" at bounding box center [51, 305] width 15 height 15
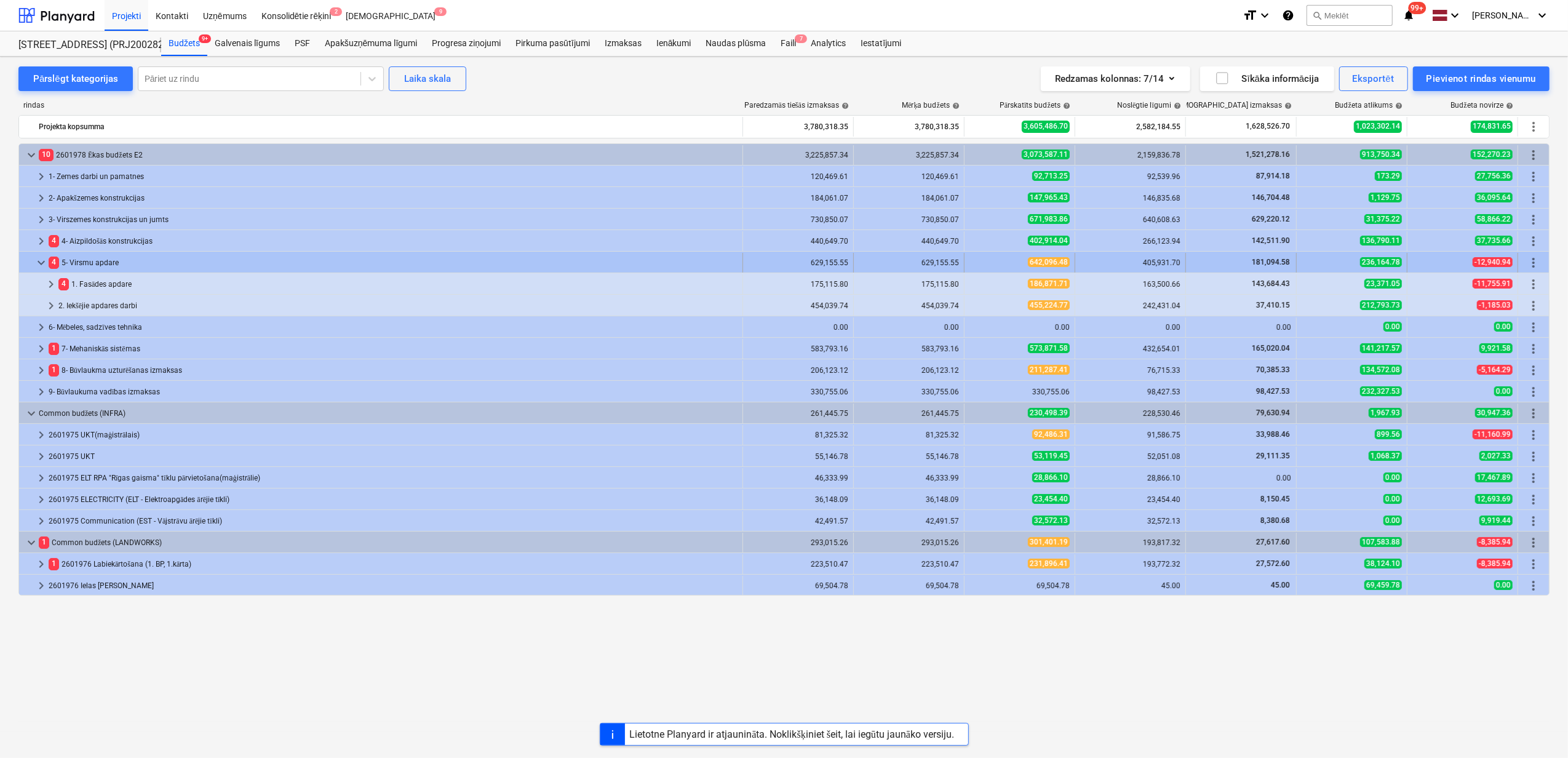
click at [39, 265] on span "keyboard_arrow_down" at bounding box center [41, 263] width 15 height 15
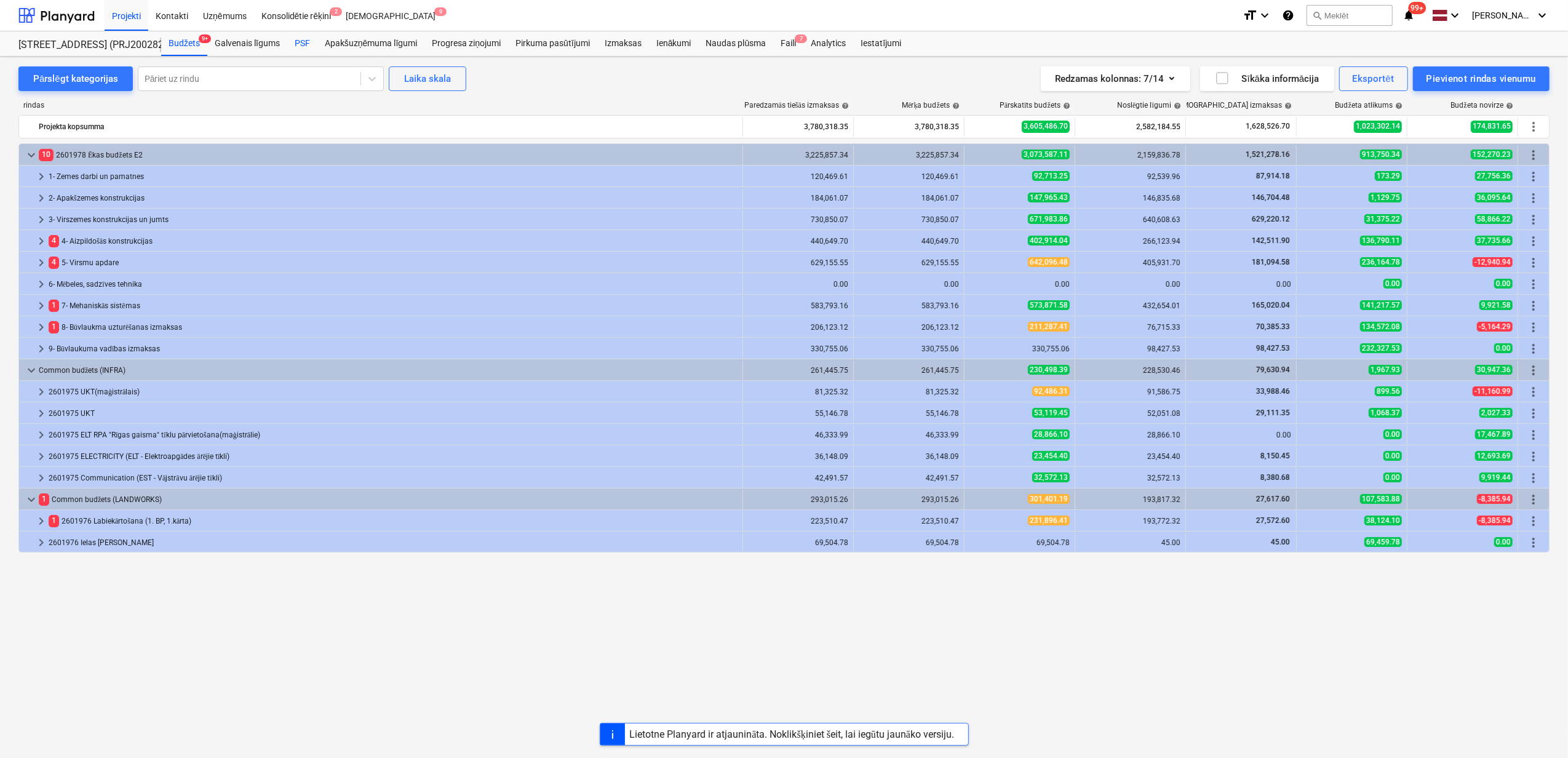
click at [293, 45] on div "PSF" at bounding box center [302, 43] width 30 height 25
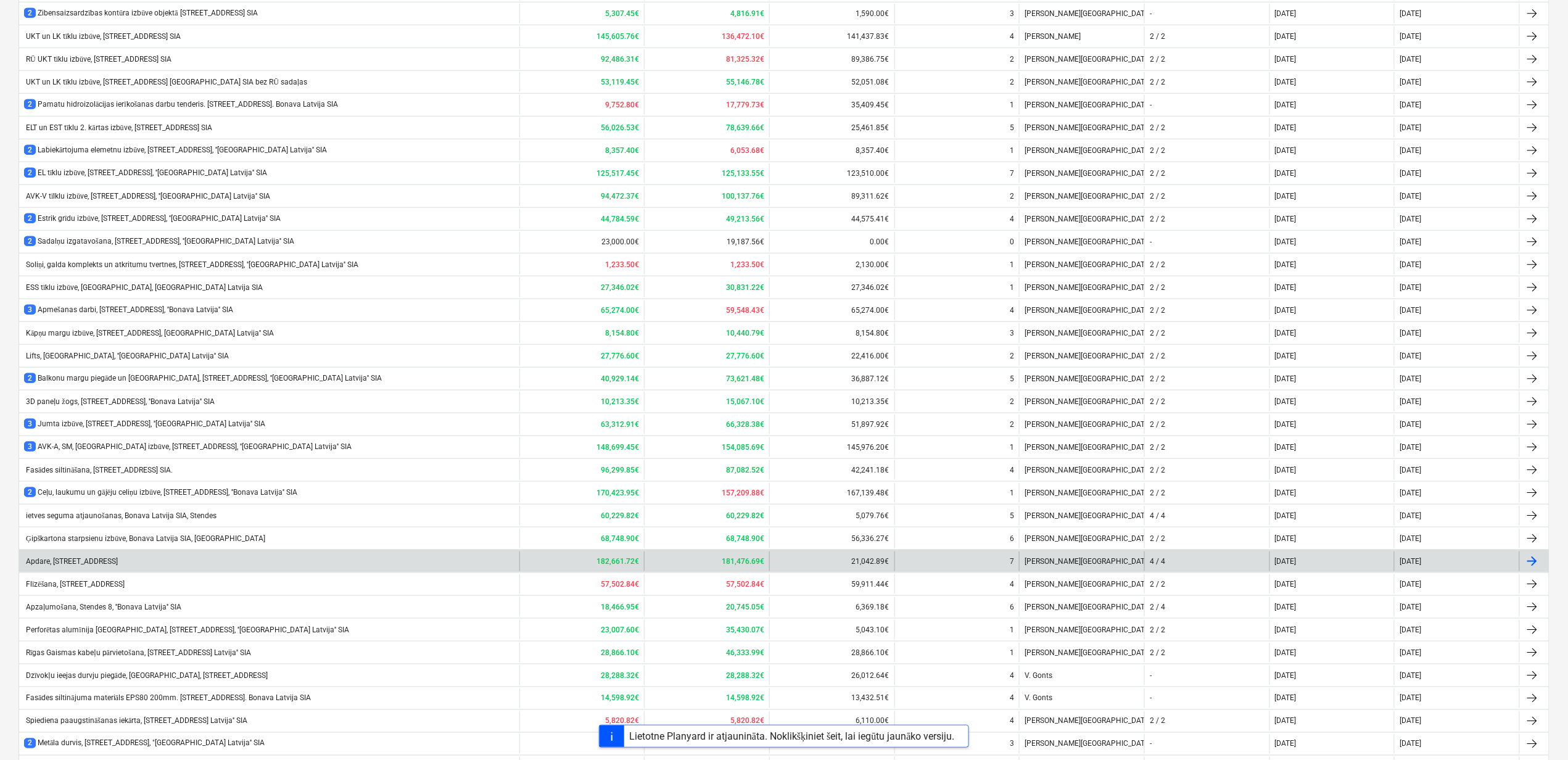
scroll to position [649, 0]
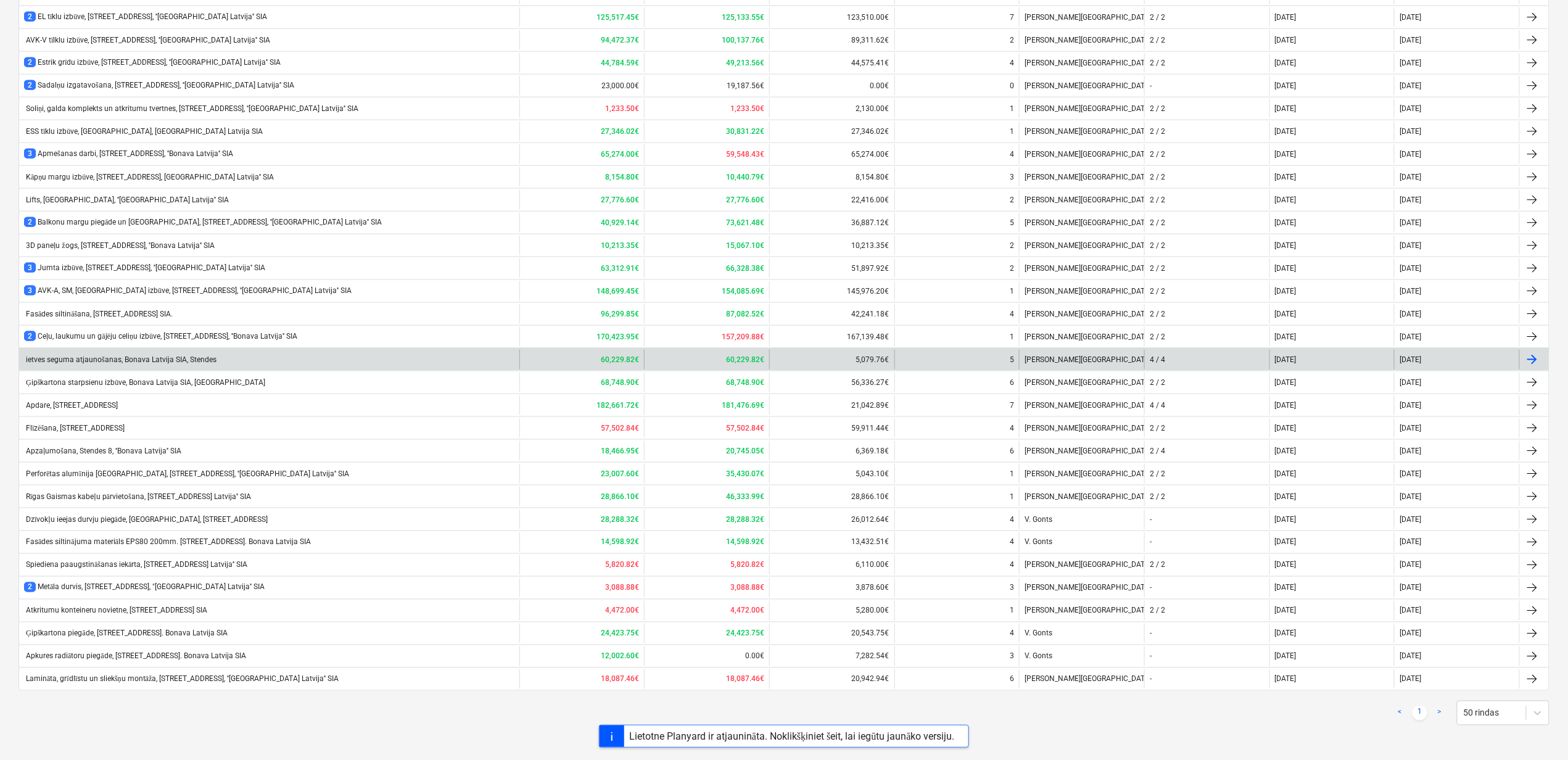
click at [102, 358] on div "ietves seguma atjaunošanas, Bonava Latvija SIA, Stendes" at bounding box center [120, 360] width 193 height 9
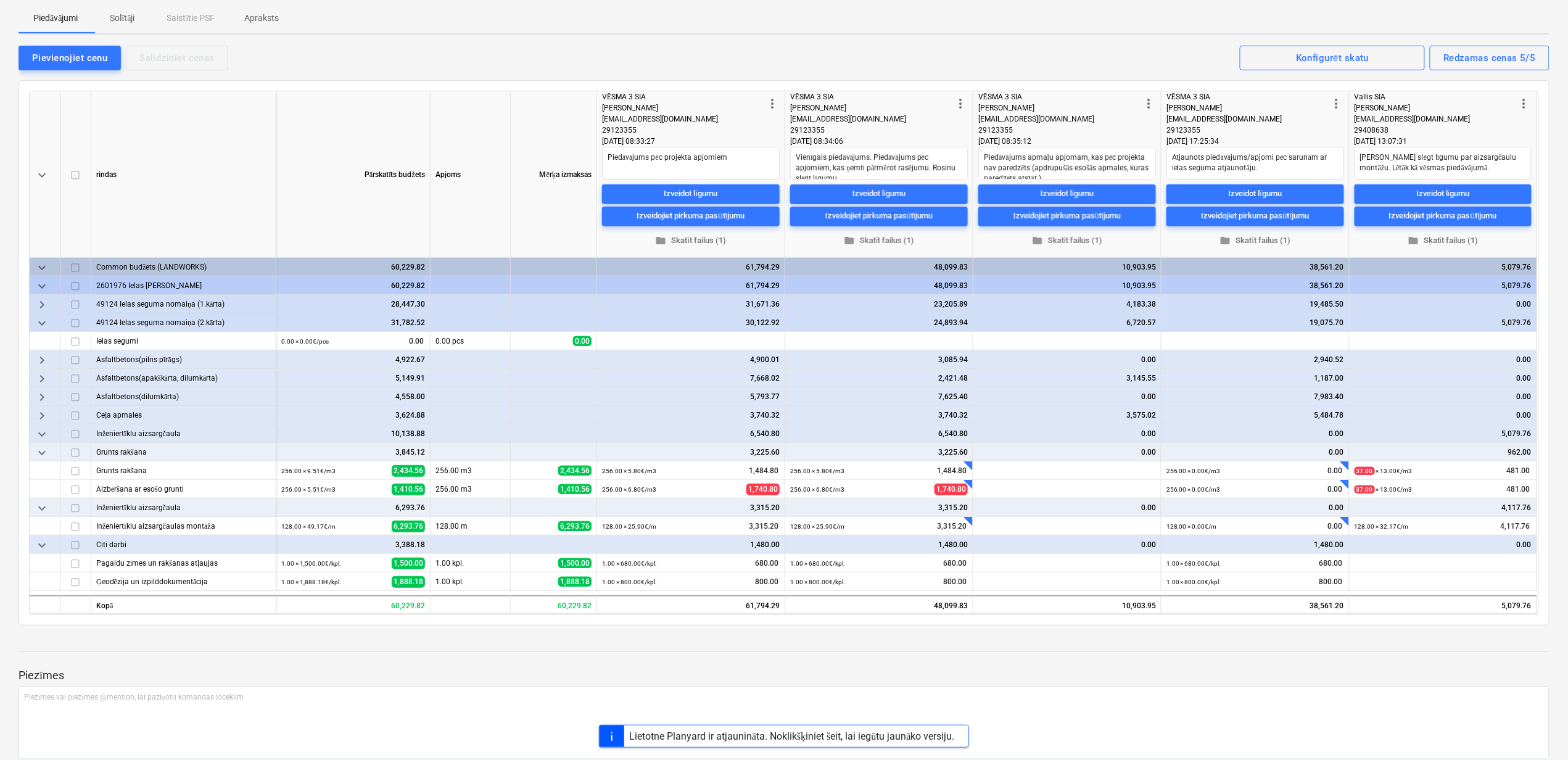
scroll to position [164, 0]
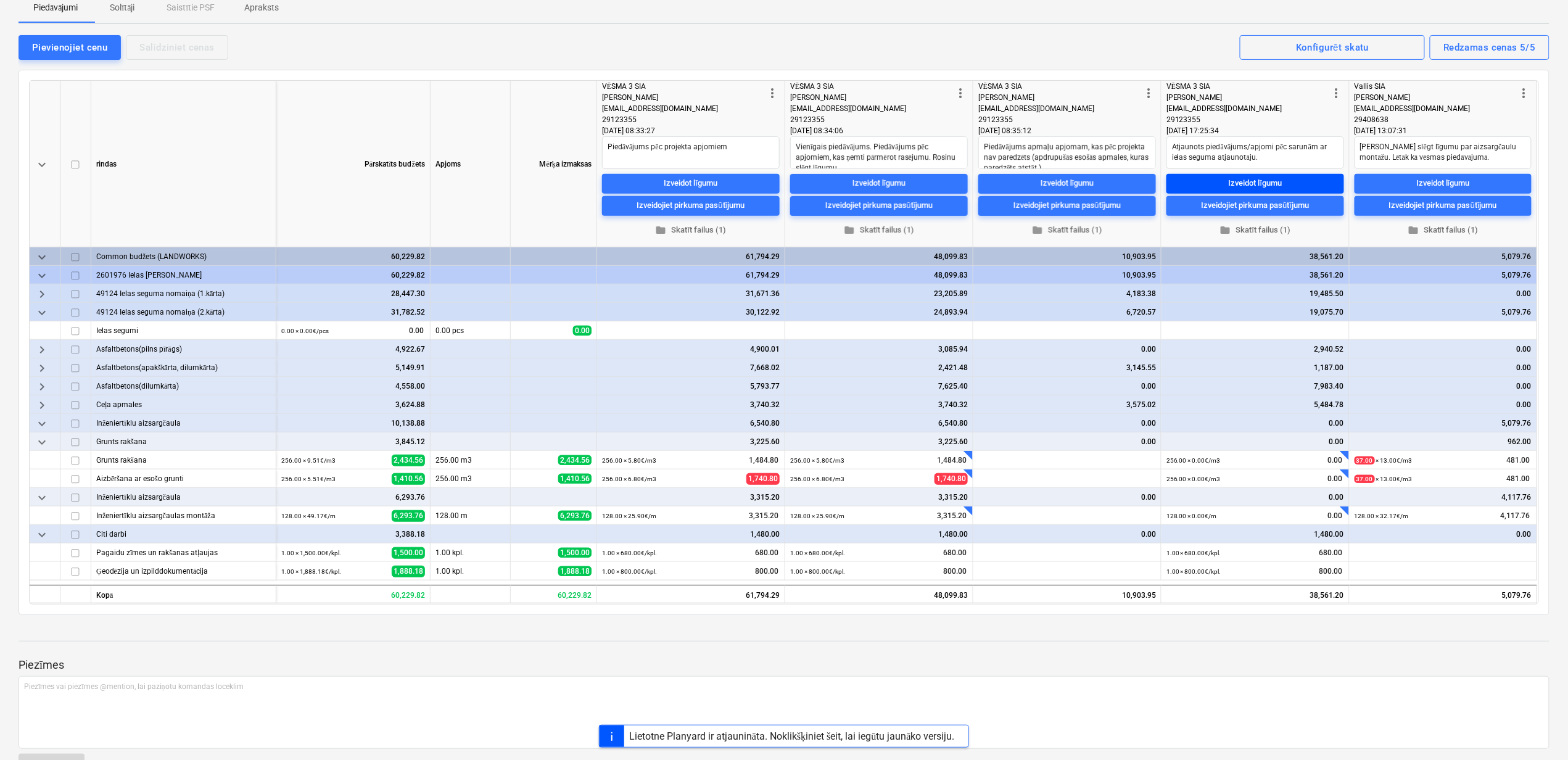
click at [1264, 178] on div "Izveidot līgumu" at bounding box center [1255, 183] width 53 height 14
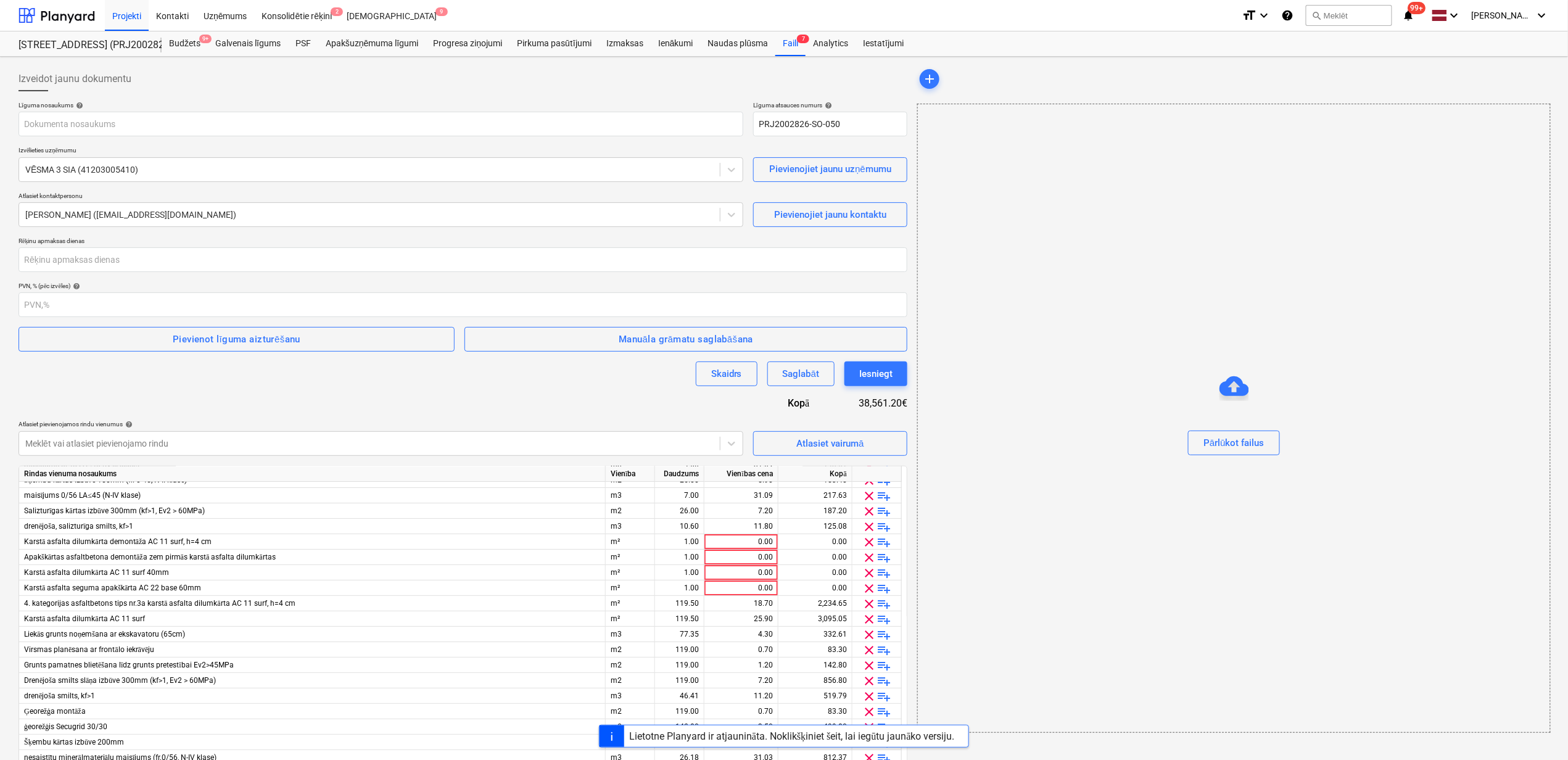
scroll to position [164, 0]
click at [872, 538] on span "clear" at bounding box center [870, 542] width 15 height 15
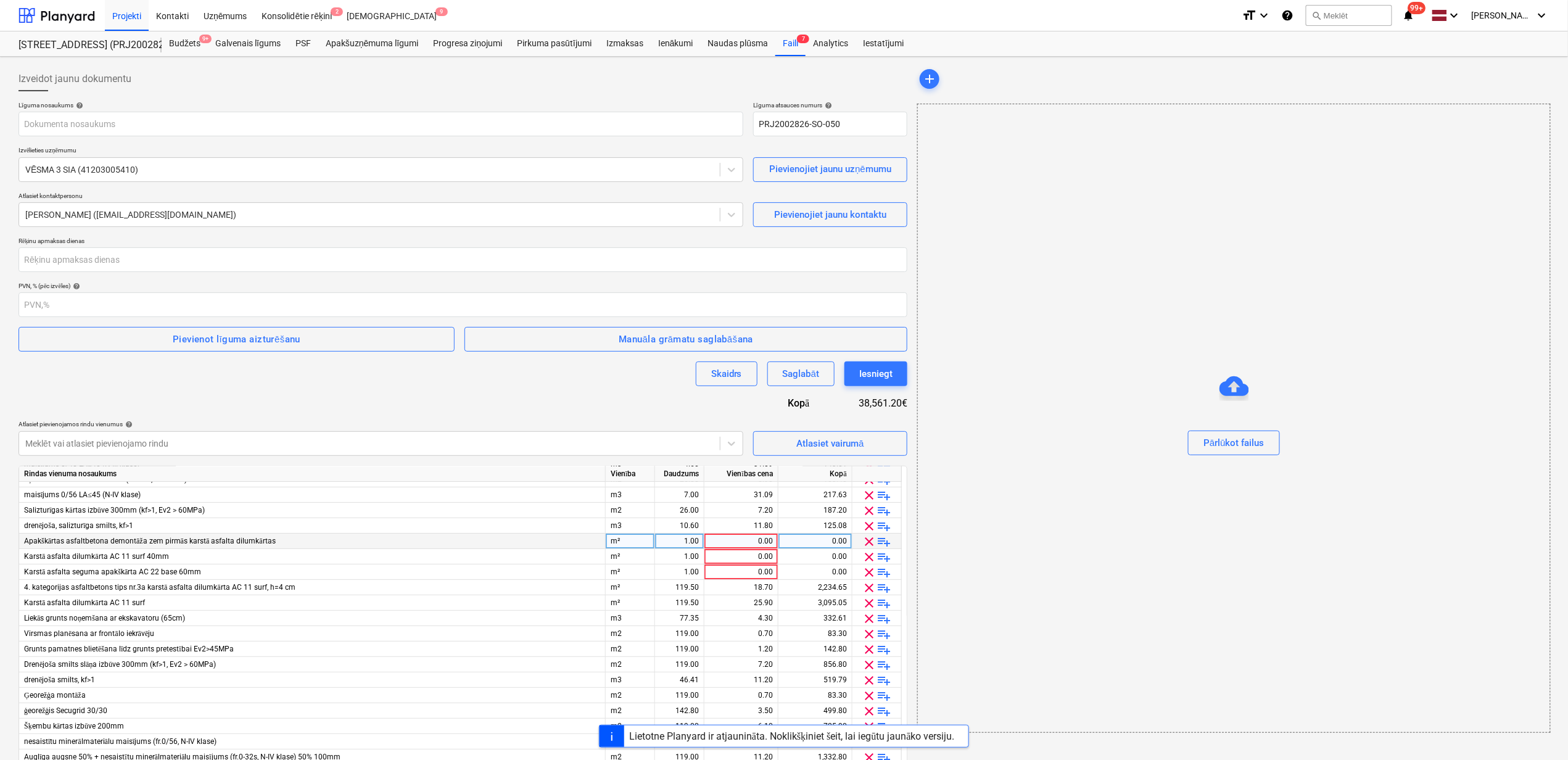
click at [872, 538] on span "clear" at bounding box center [870, 542] width 15 height 15
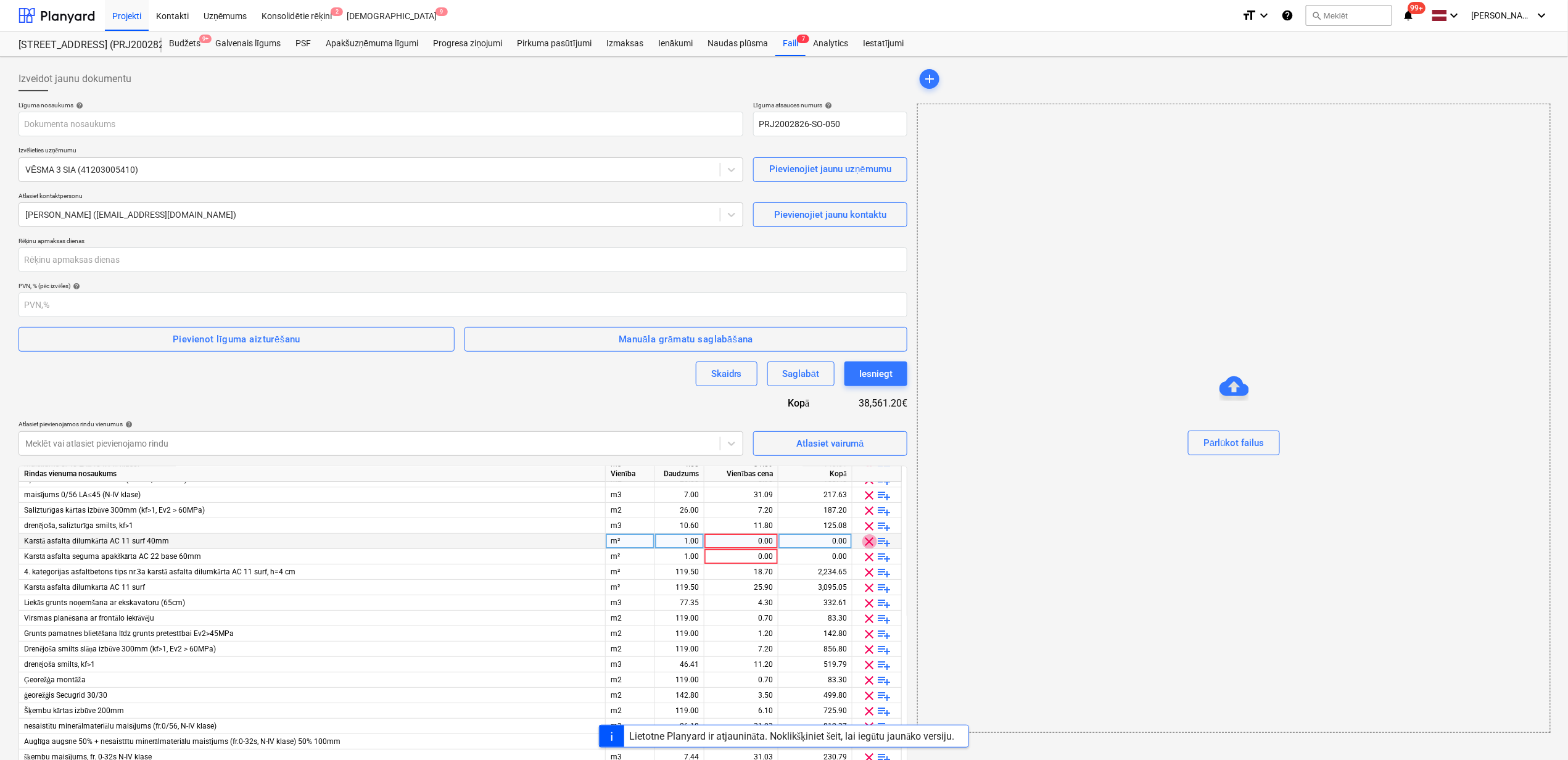
click at [872, 538] on span "clear" at bounding box center [870, 542] width 15 height 15
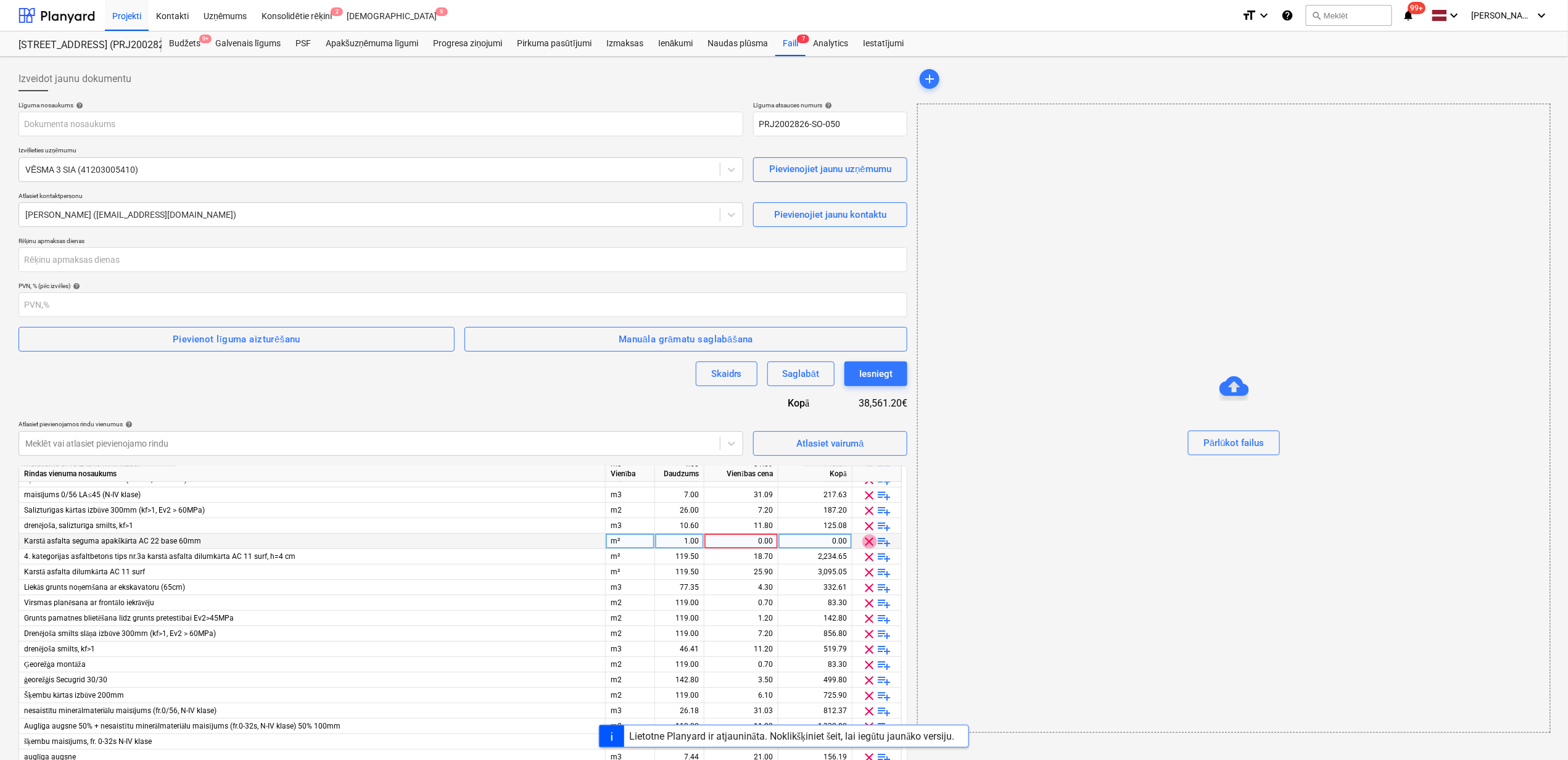
click at [872, 538] on span "clear" at bounding box center [870, 542] width 15 height 15
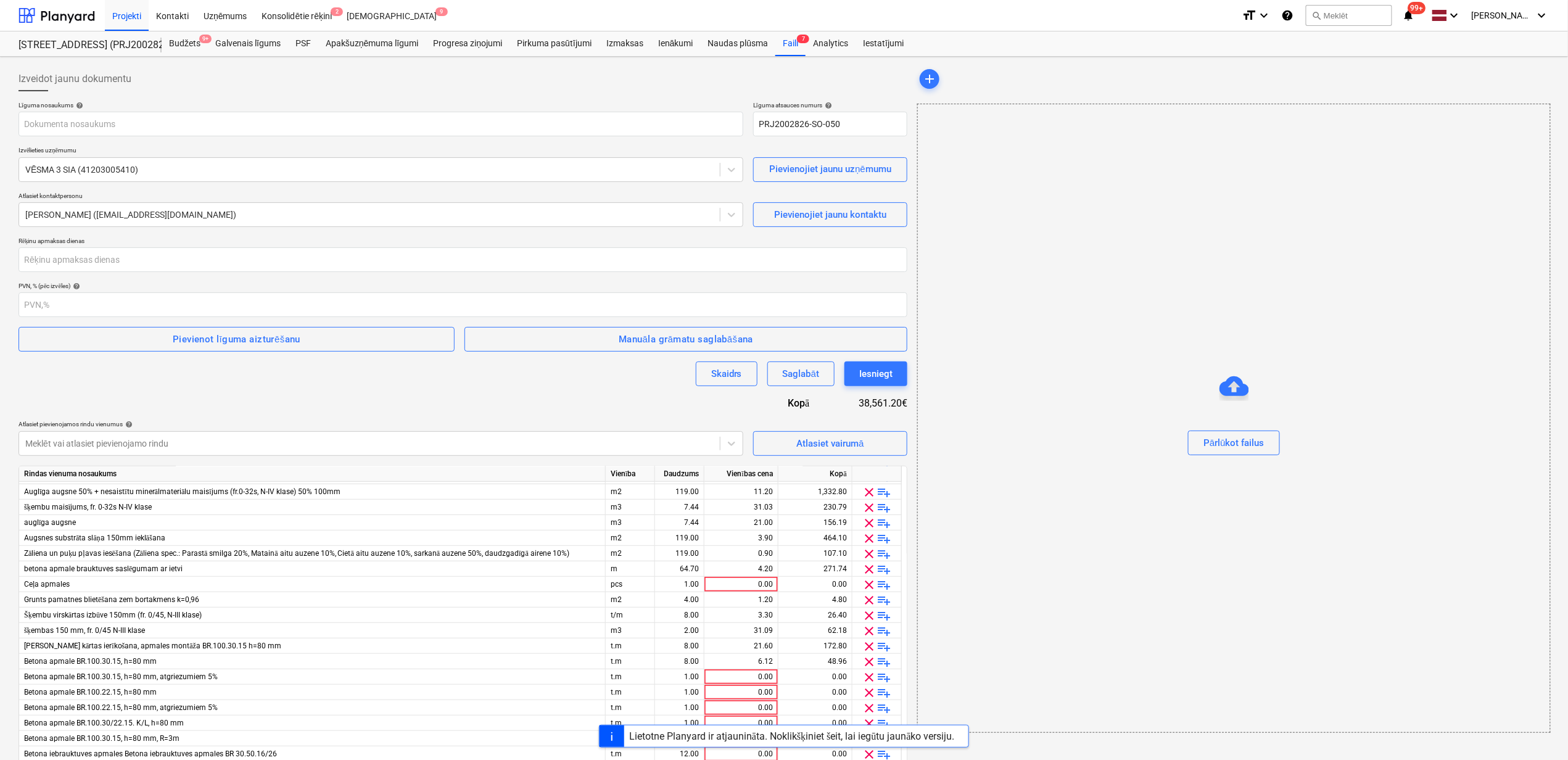
scroll to position [411, 0]
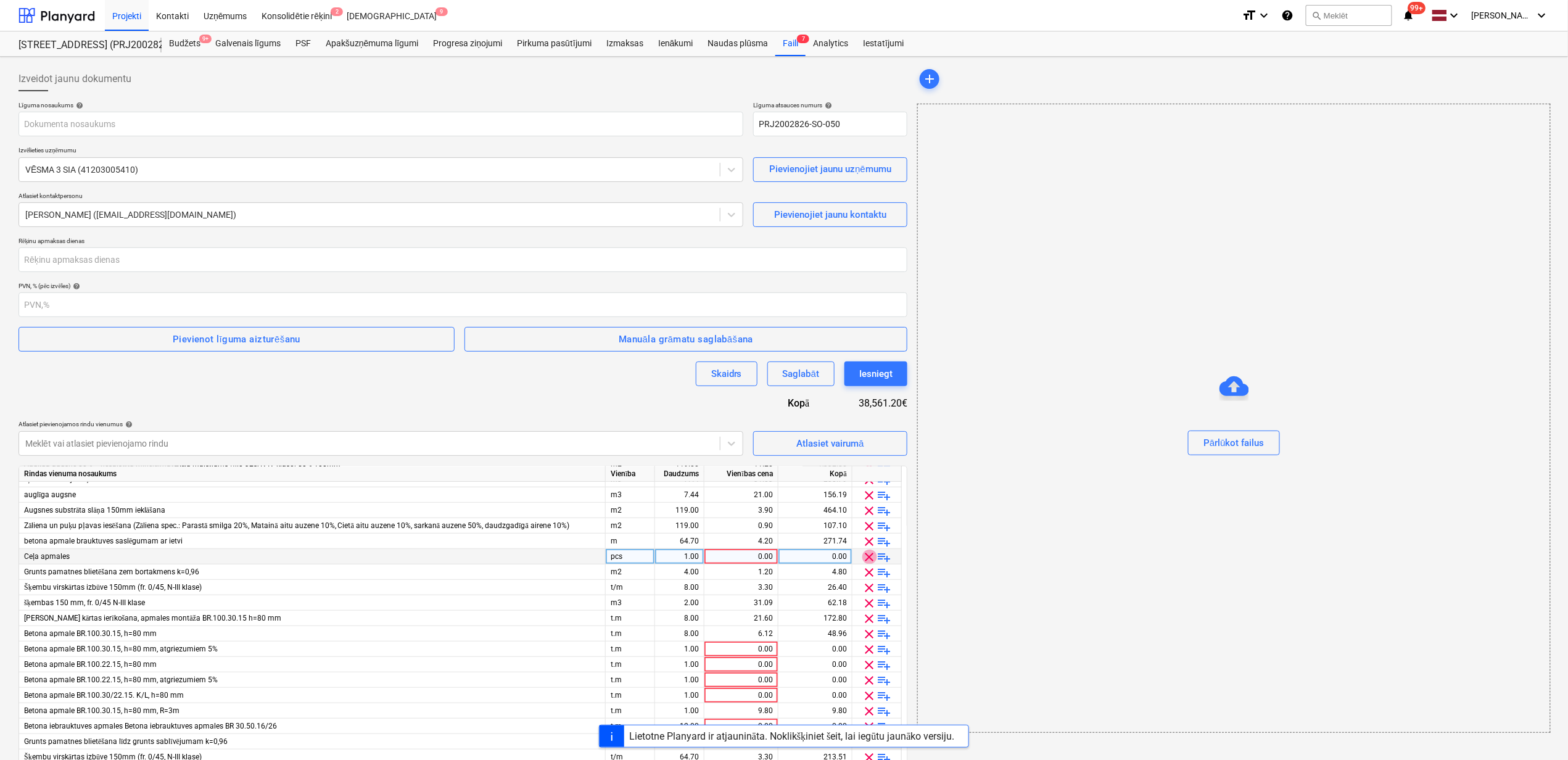
click at [868, 552] on span "clear" at bounding box center [870, 557] width 15 height 15
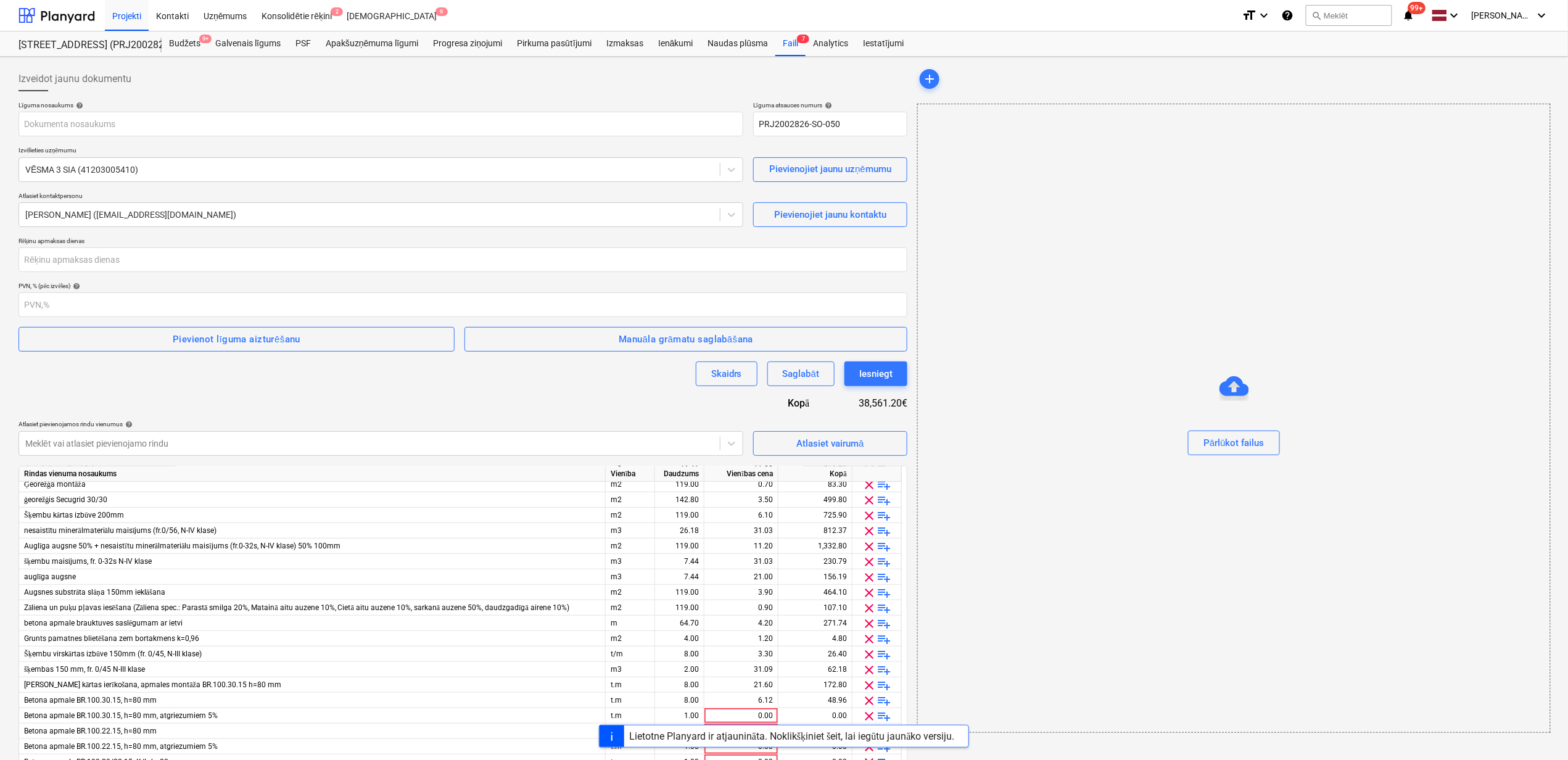
scroll to position [0, 0]
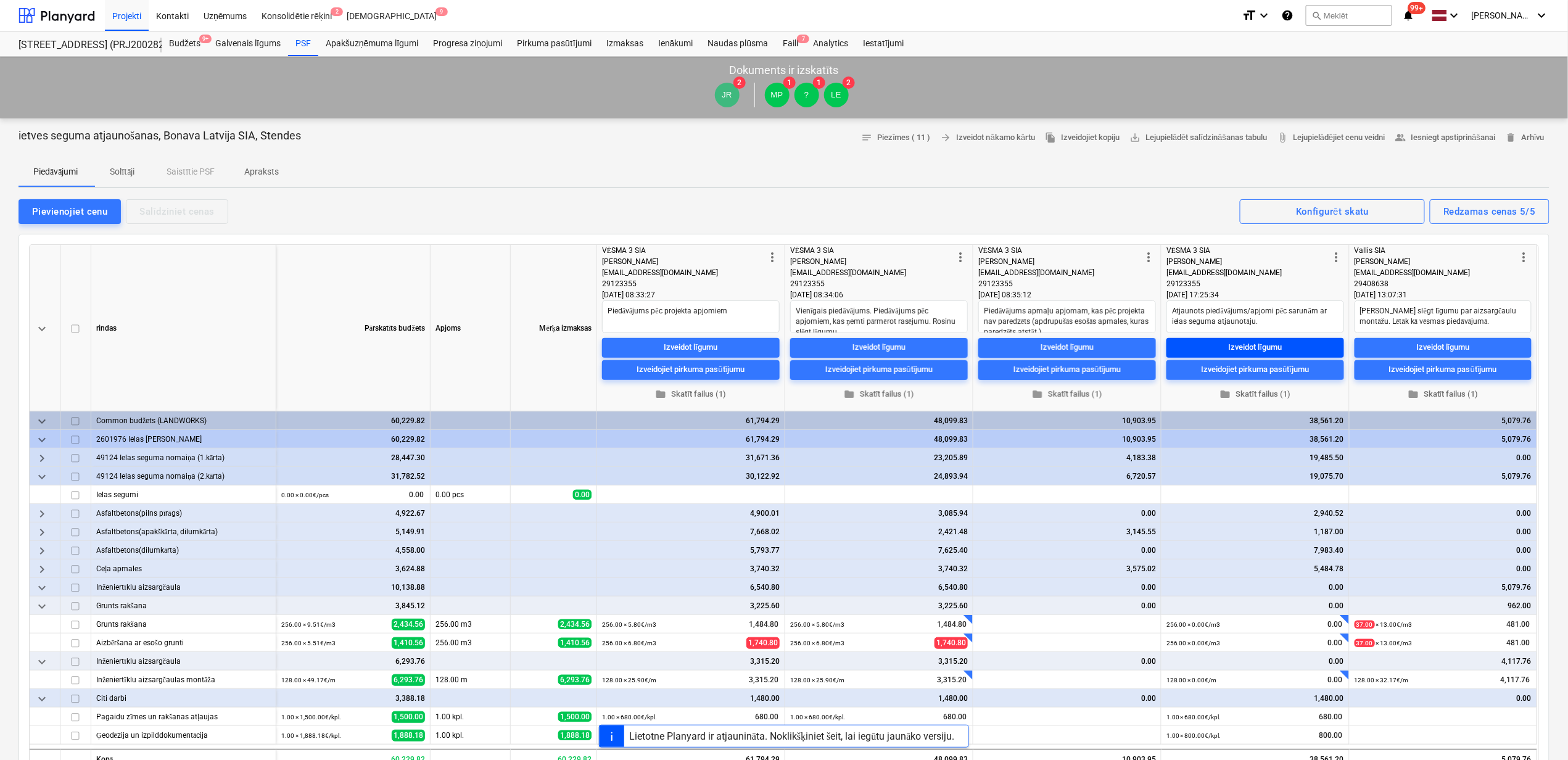
click at [1259, 347] on div "Izveidot līgumu" at bounding box center [1255, 347] width 53 height 14
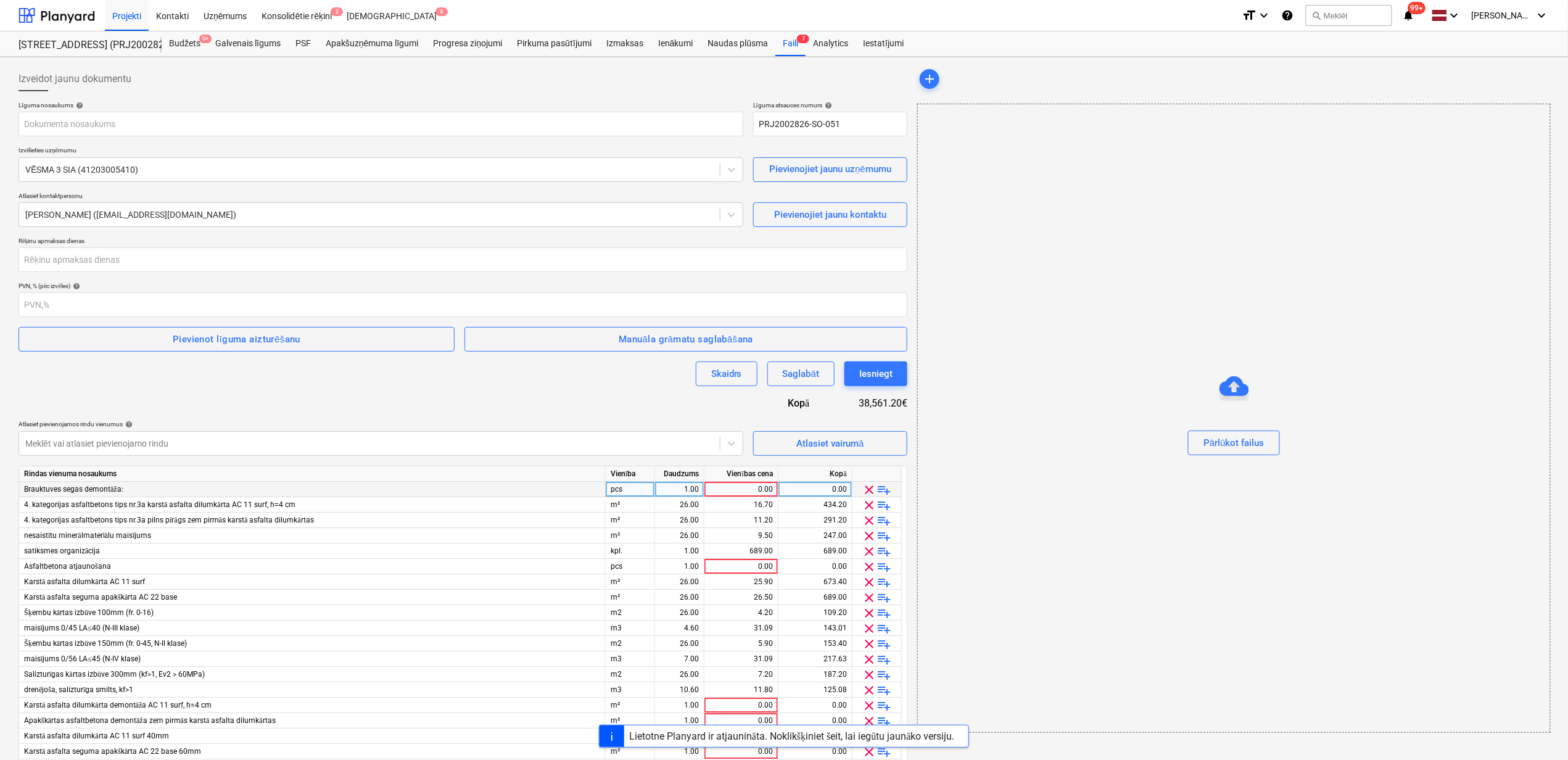
click at [867, 484] on span "clear" at bounding box center [870, 490] width 15 height 15
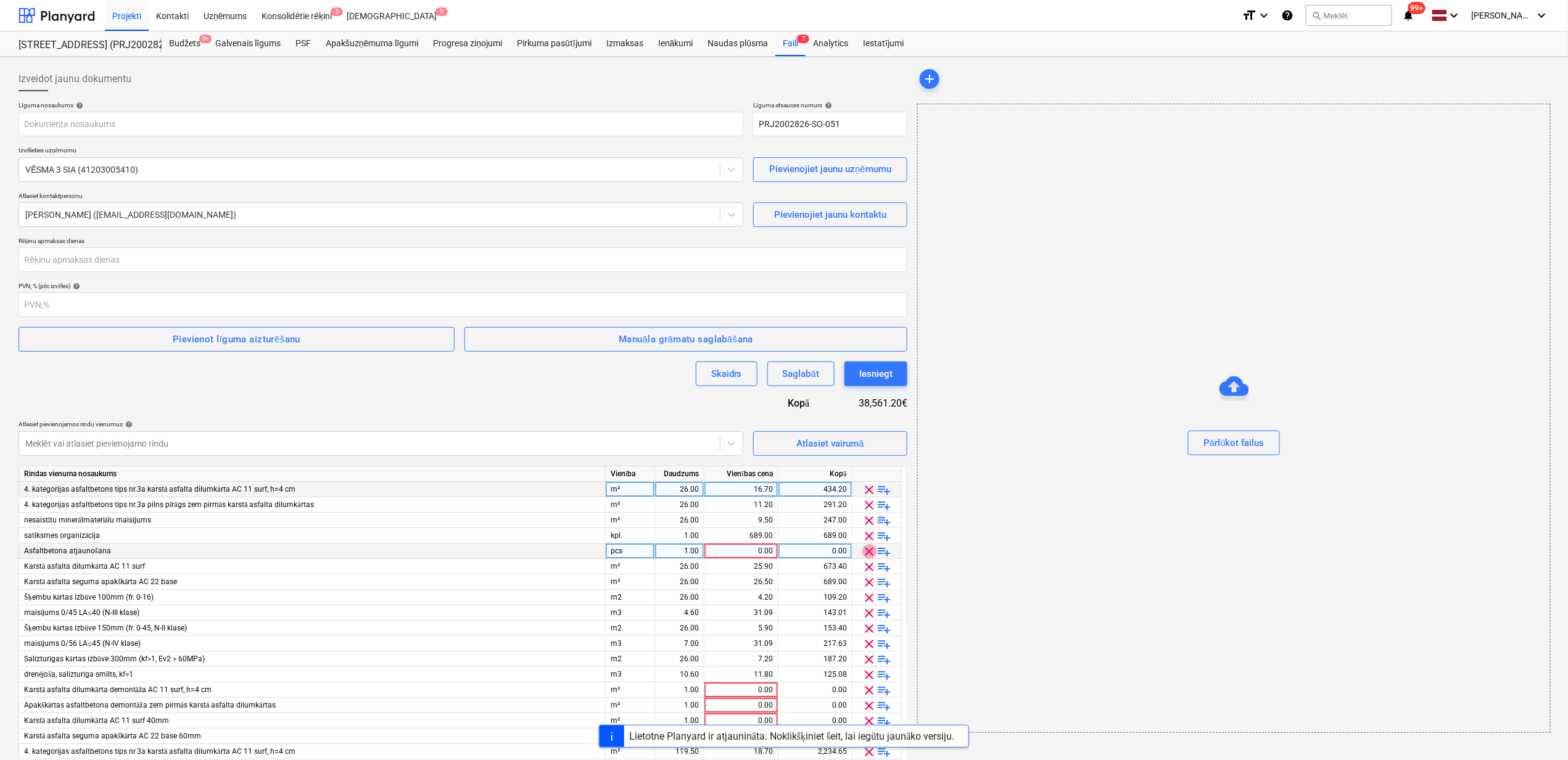
click at [871, 548] on span "clear" at bounding box center [870, 552] width 15 height 15
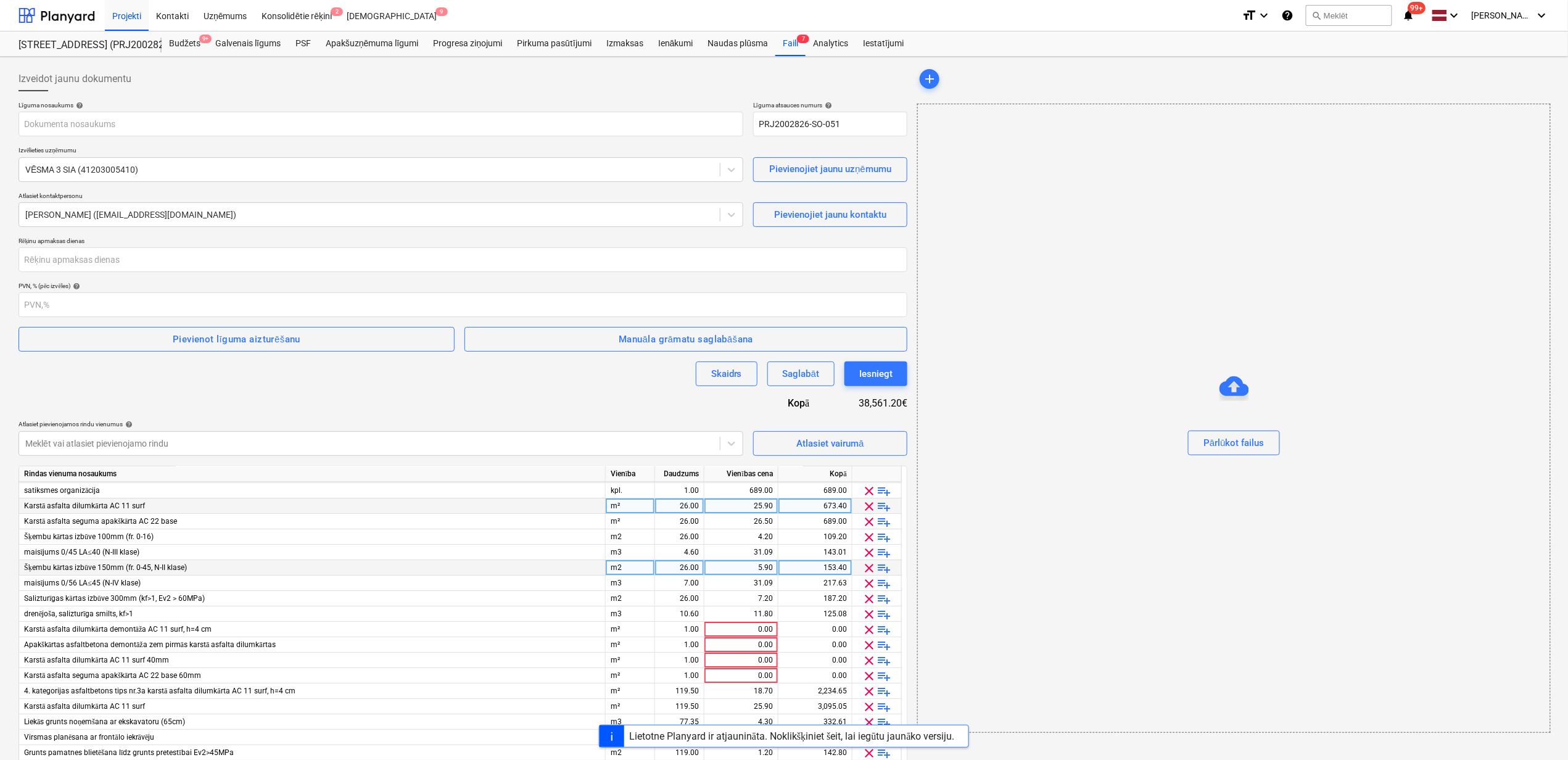
scroll to position [82, 0]
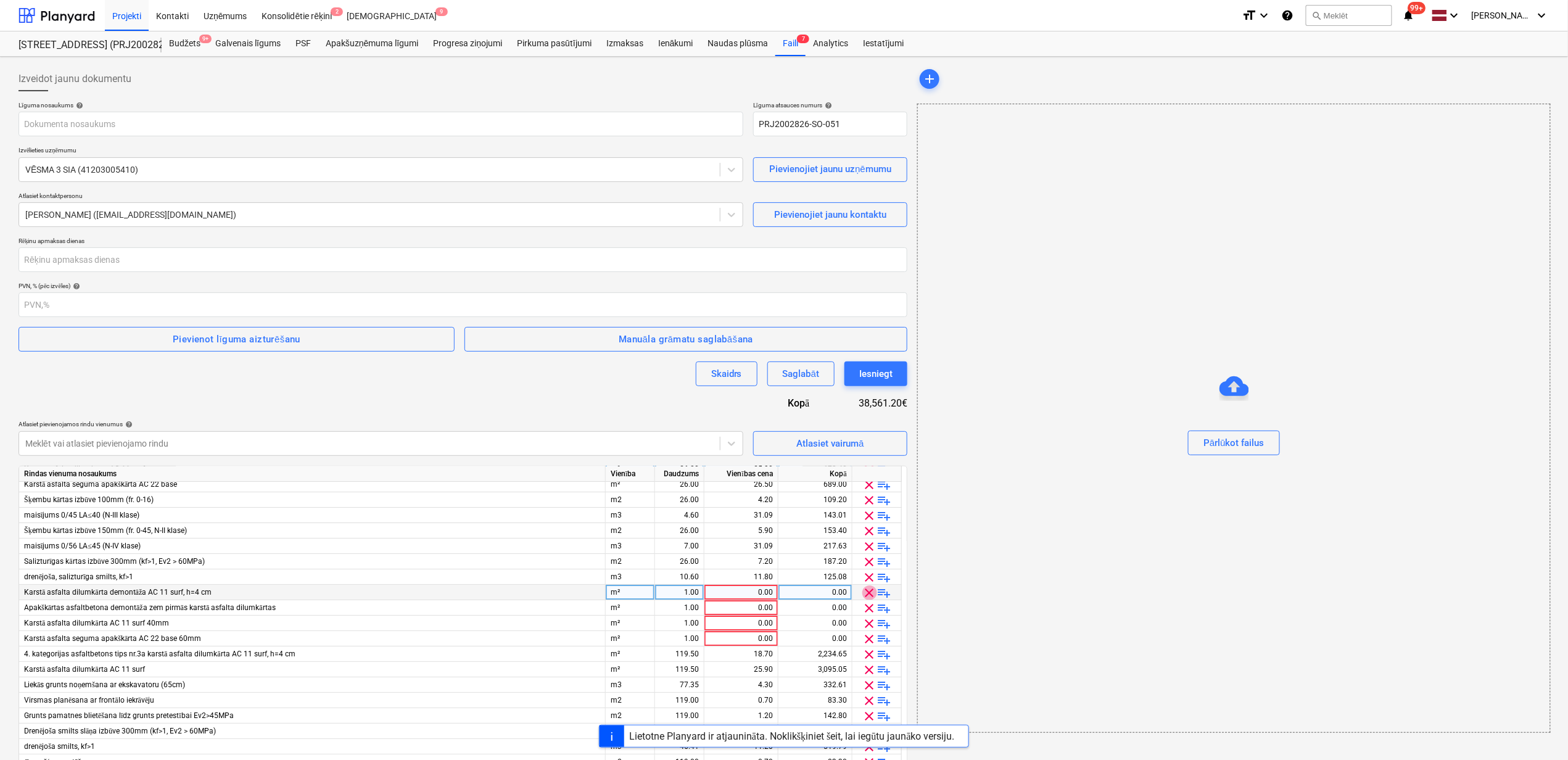
click at [868, 587] on span "clear" at bounding box center [870, 593] width 15 height 15
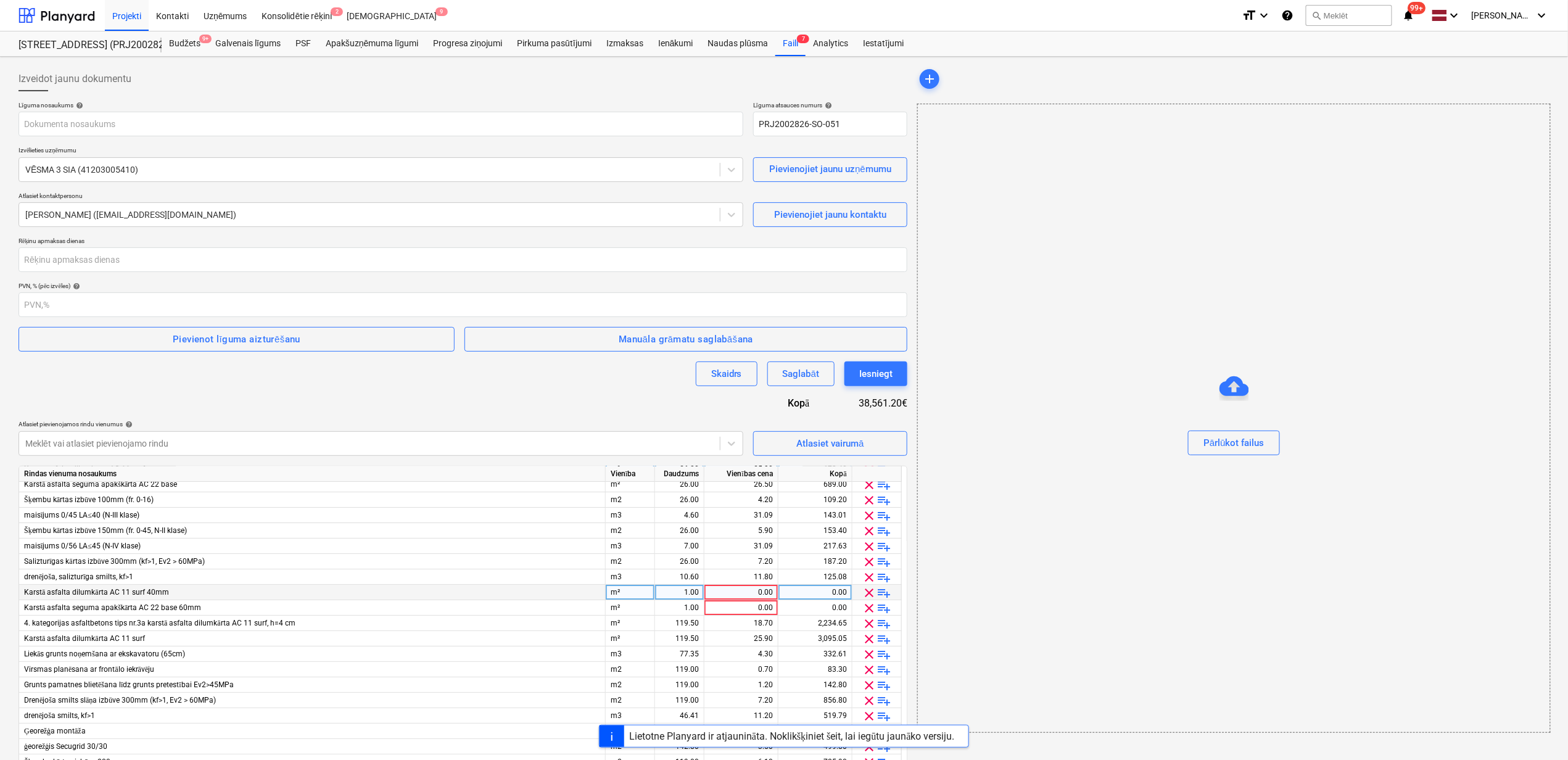
click at [868, 587] on span "clear" at bounding box center [870, 593] width 15 height 15
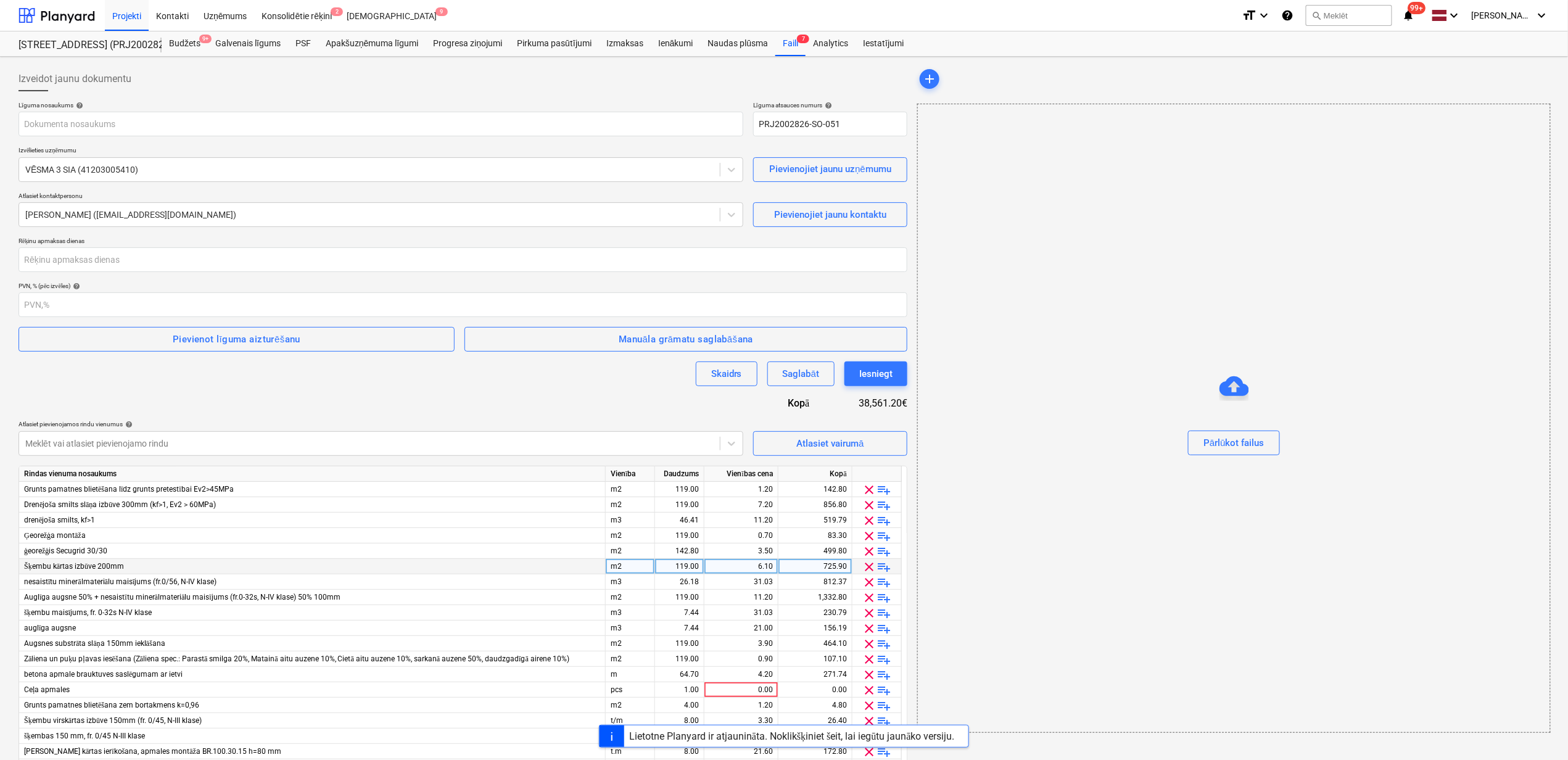
scroll to position [329, 0]
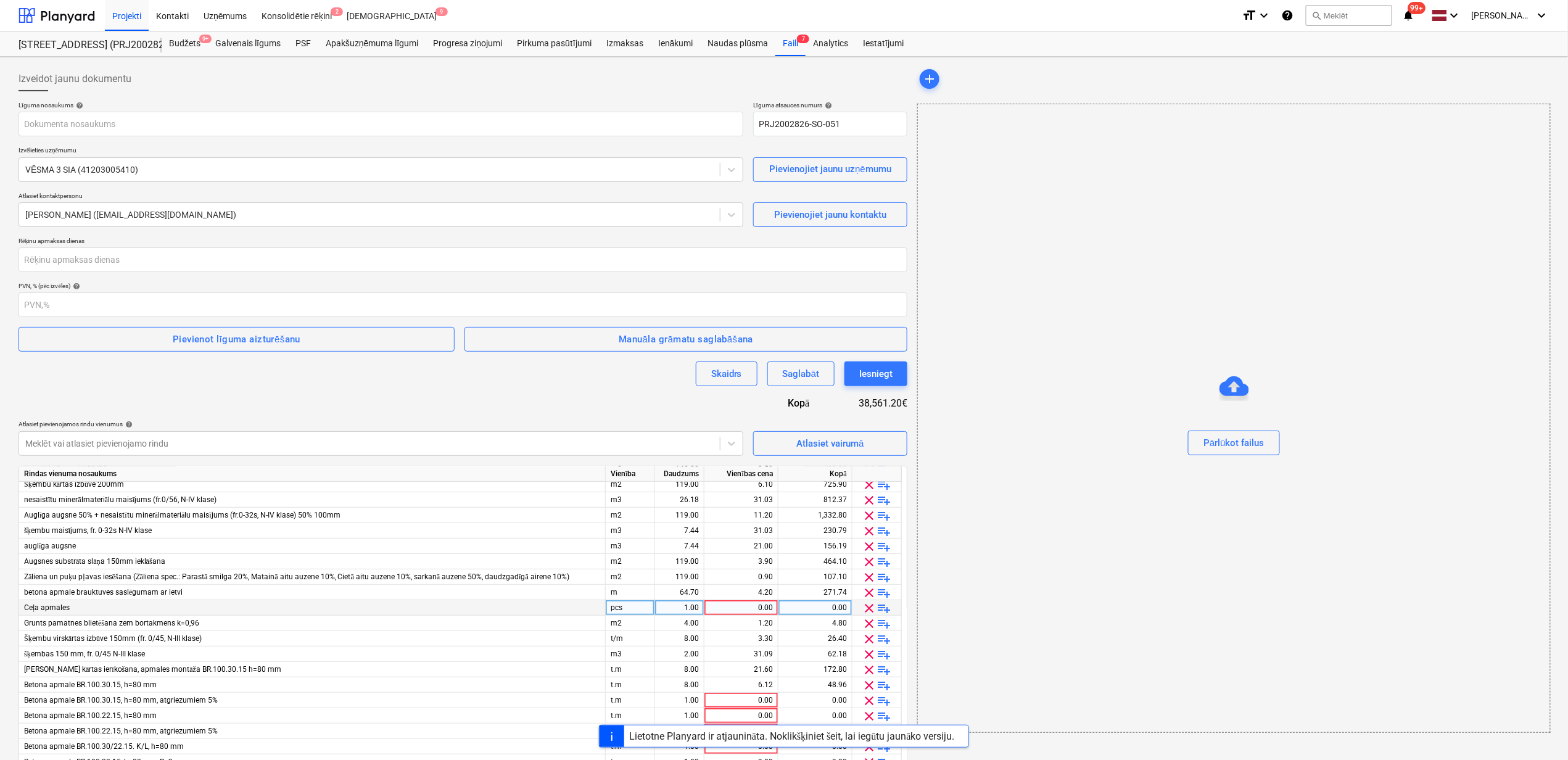
click at [870, 607] on span "clear" at bounding box center [870, 609] width 15 height 15
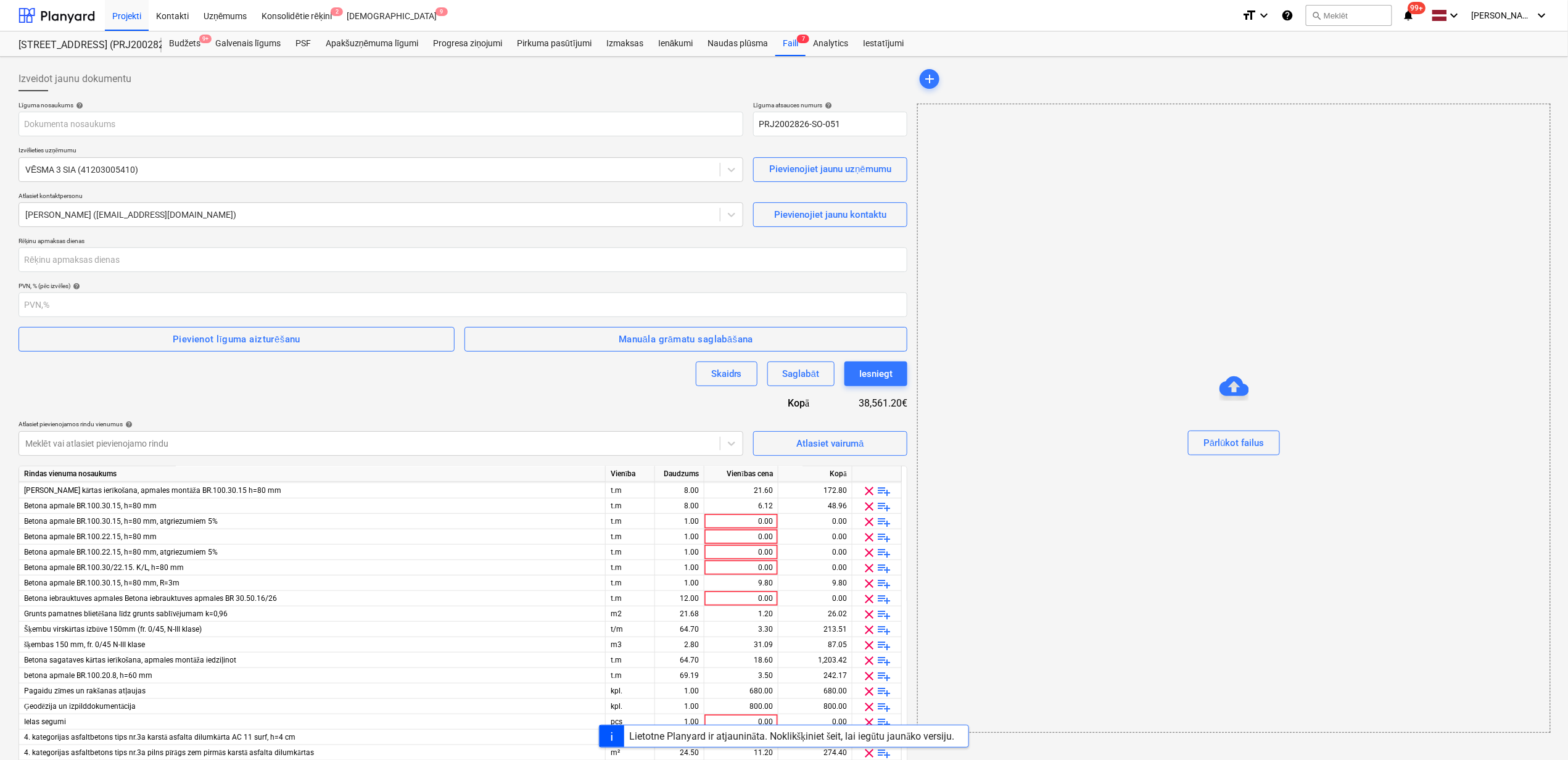
scroll to position [494, 0]
click at [871, 519] on span "clear" at bounding box center [870, 520] width 15 height 15
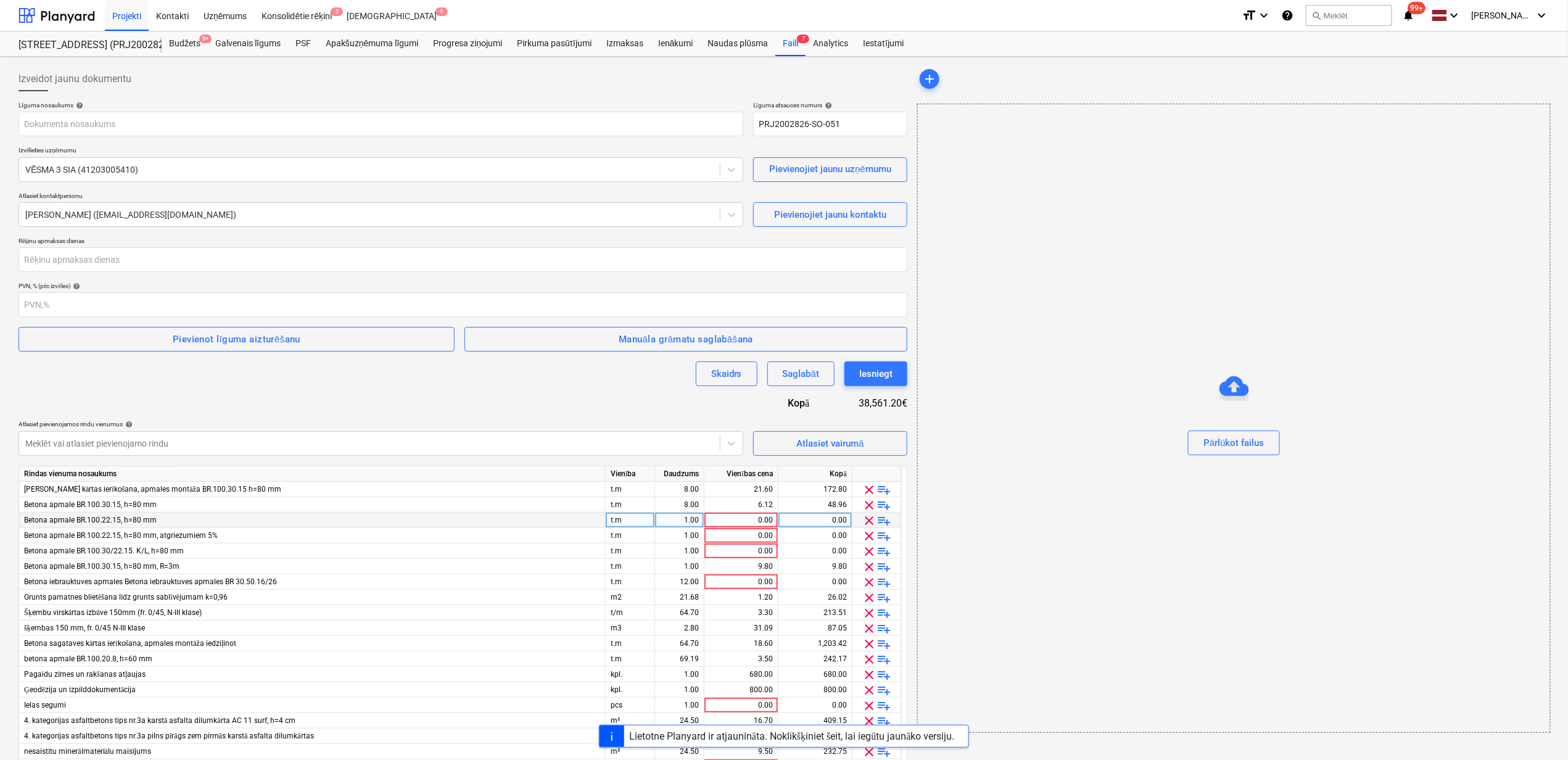
click at [871, 519] on span "clear" at bounding box center [870, 520] width 15 height 15
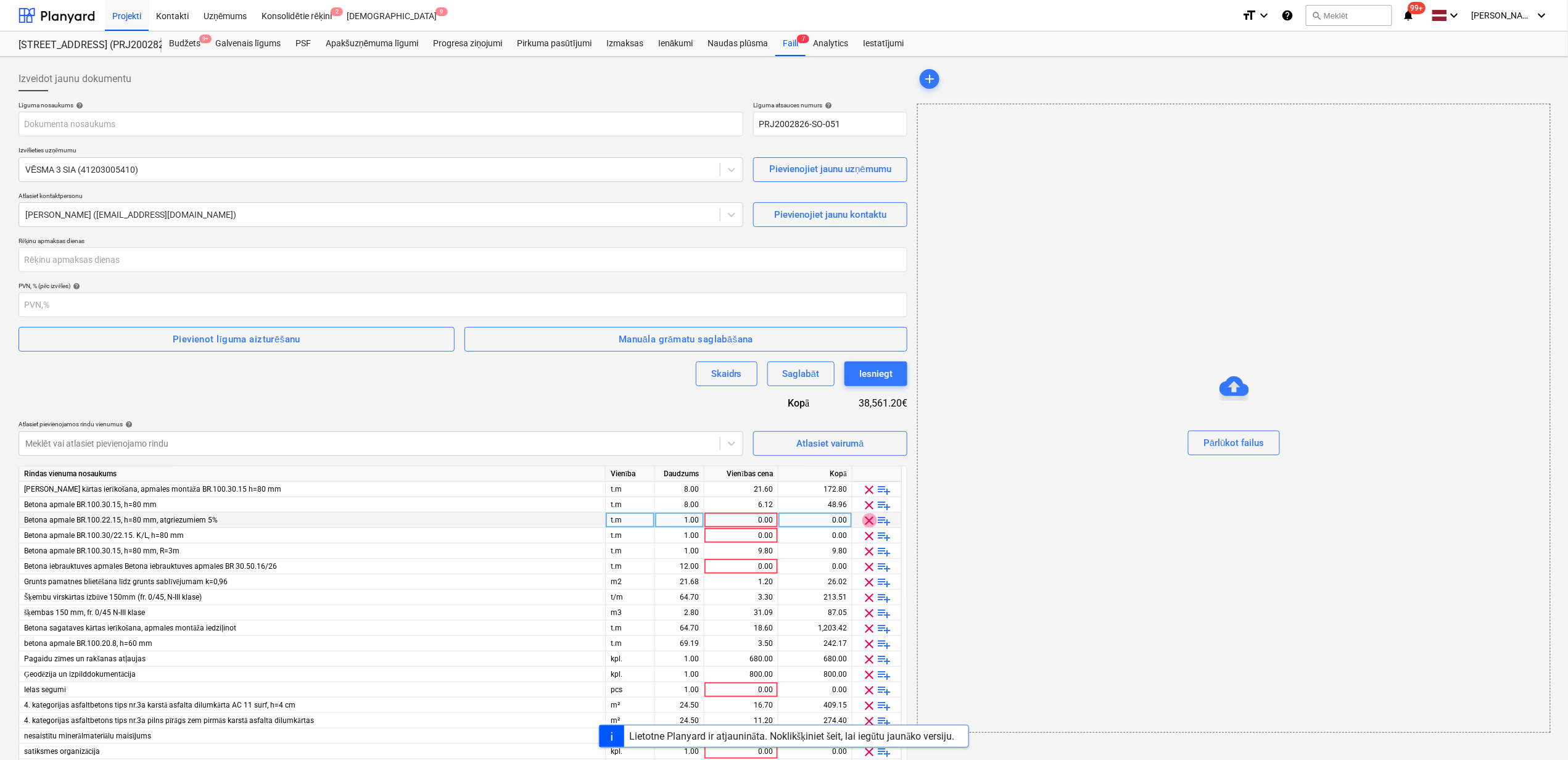
click at [871, 519] on span "clear" at bounding box center [870, 520] width 15 height 15
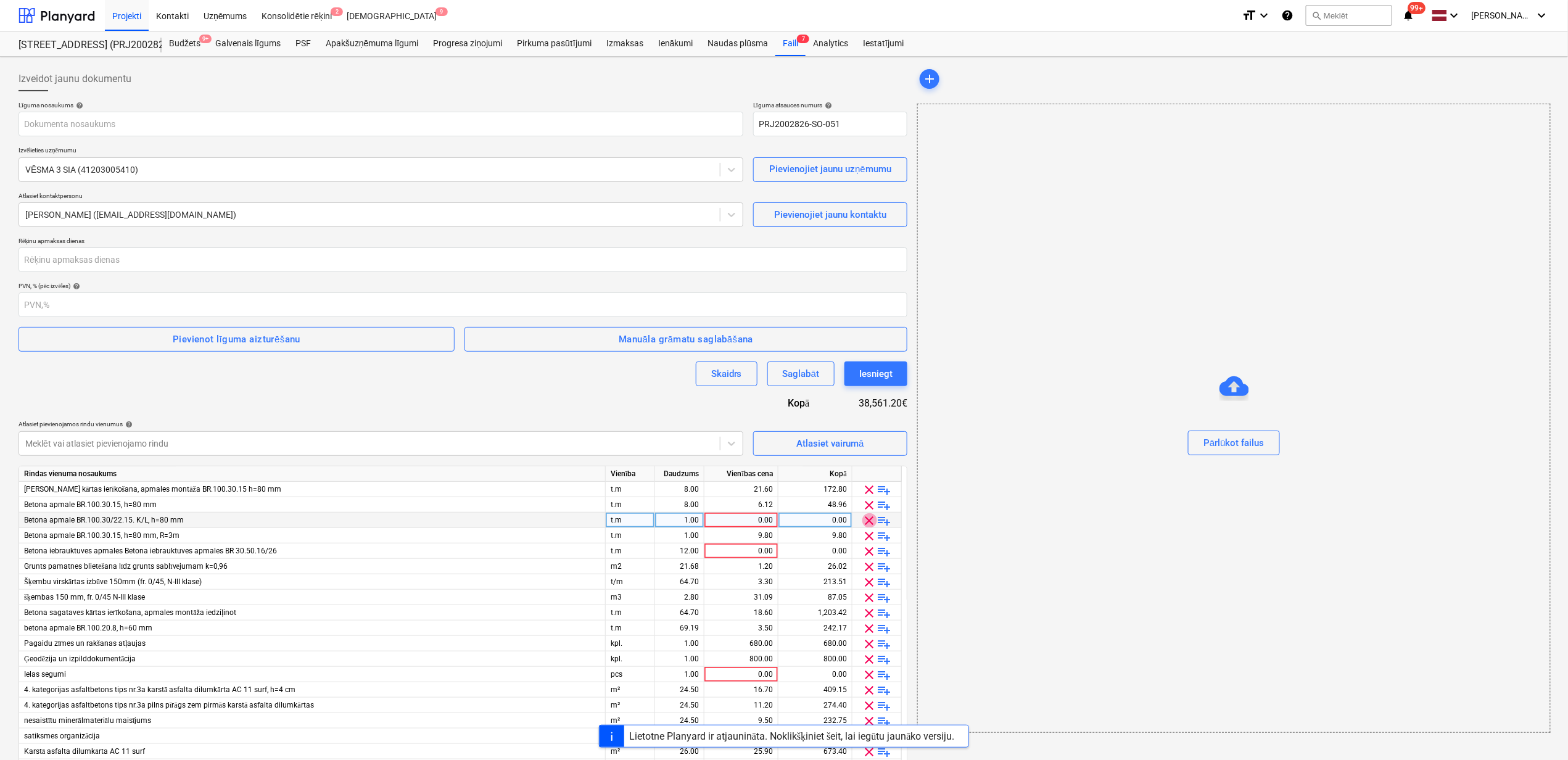
click at [871, 519] on span "clear" at bounding box center [870, 520] width 15 height 15
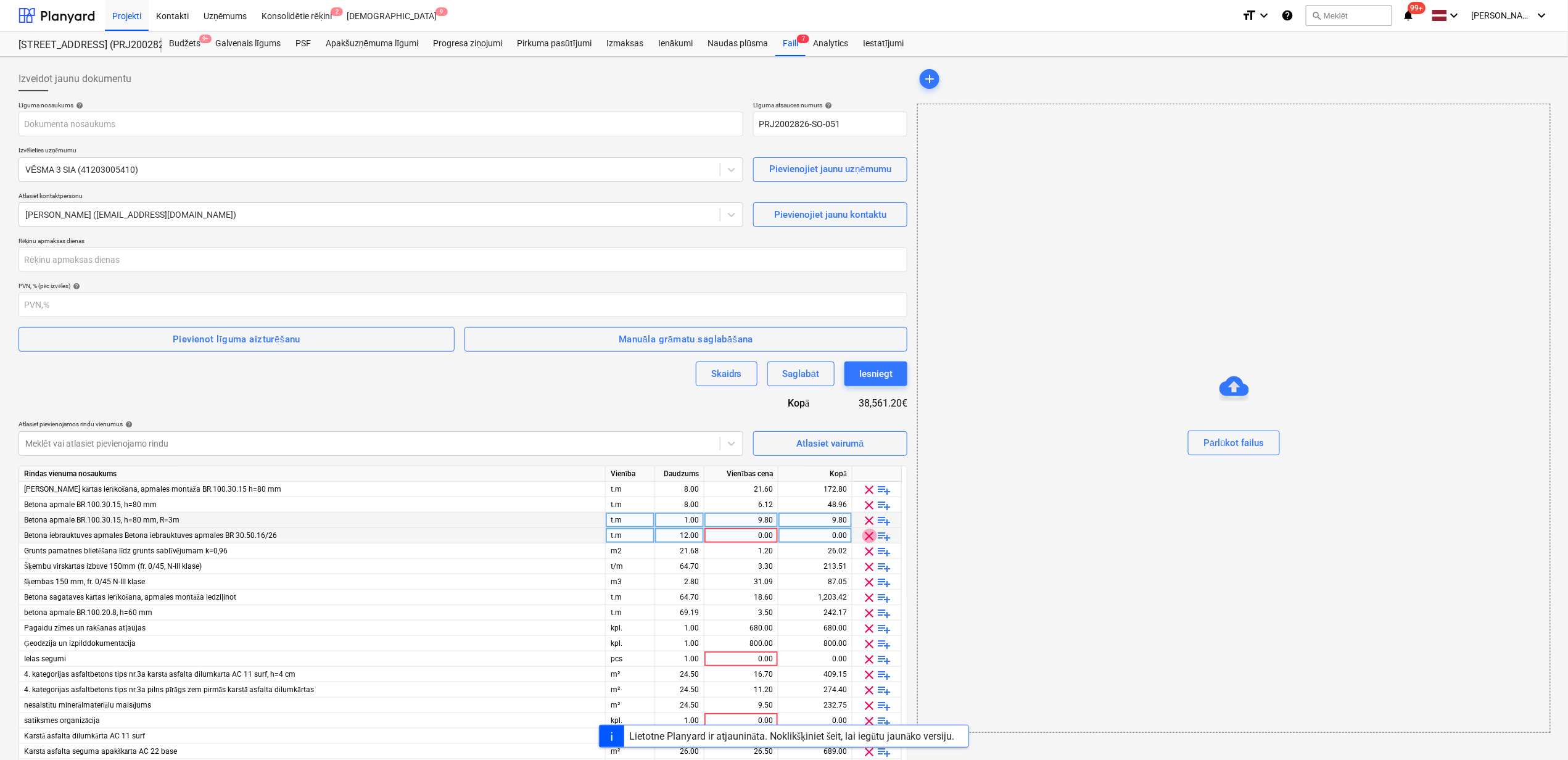
click at [868, 536] on span "clear" at bounding box center [870, 536] width 15 height 15
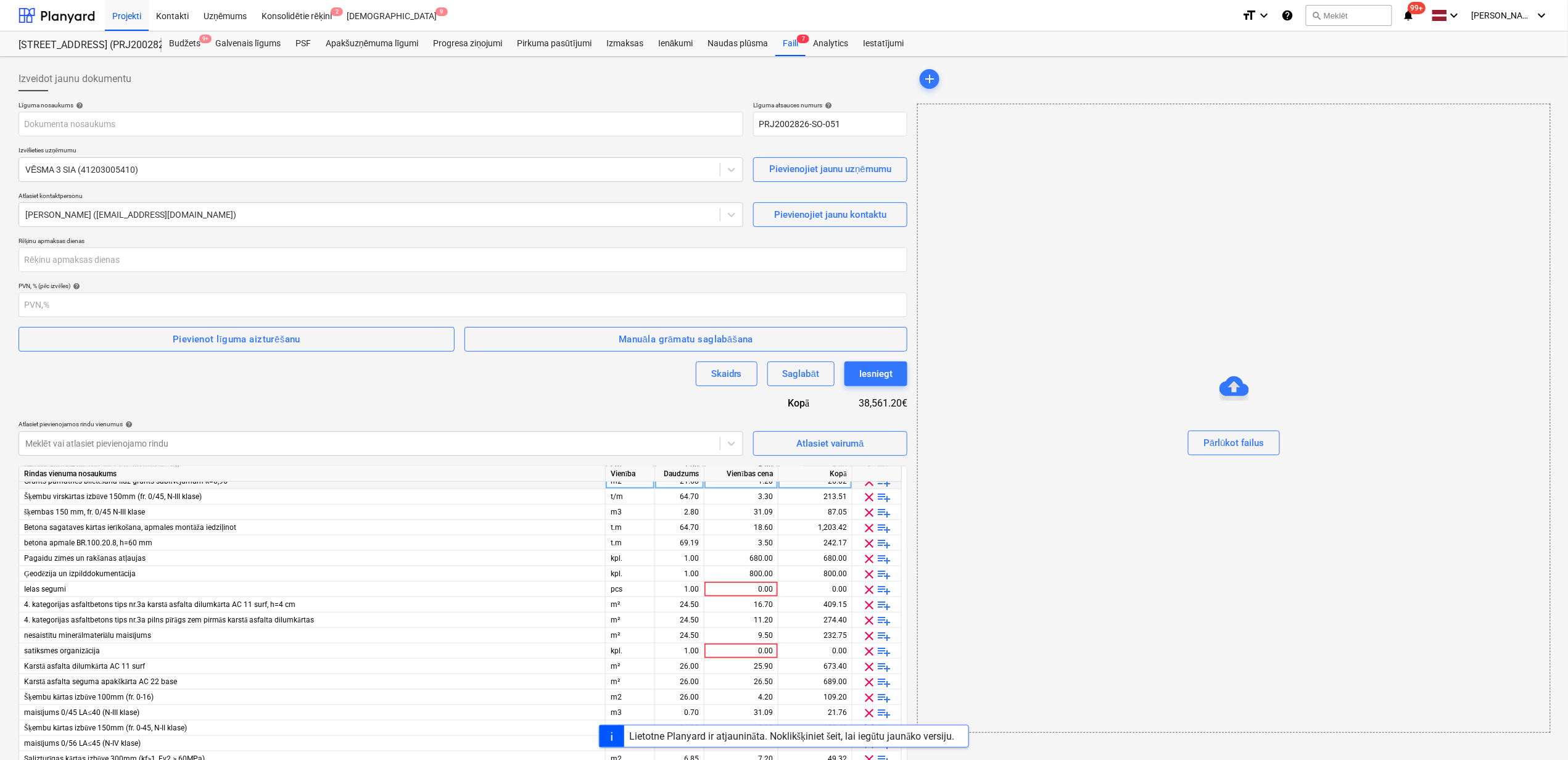
scroll to position [576, 0]
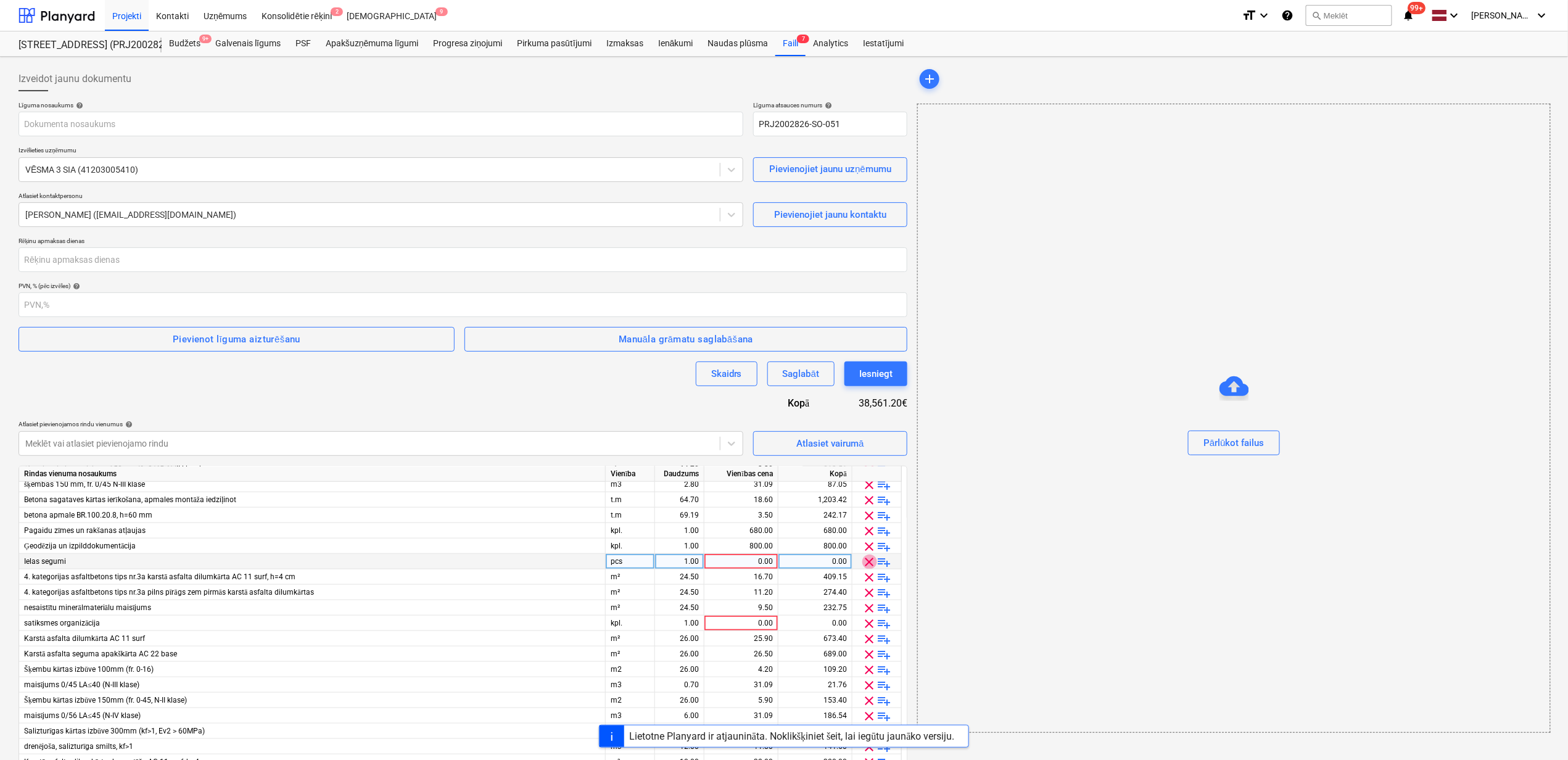
click at [870, 559] on span "clear" at bounding box center [870, 562] width 15 height 15
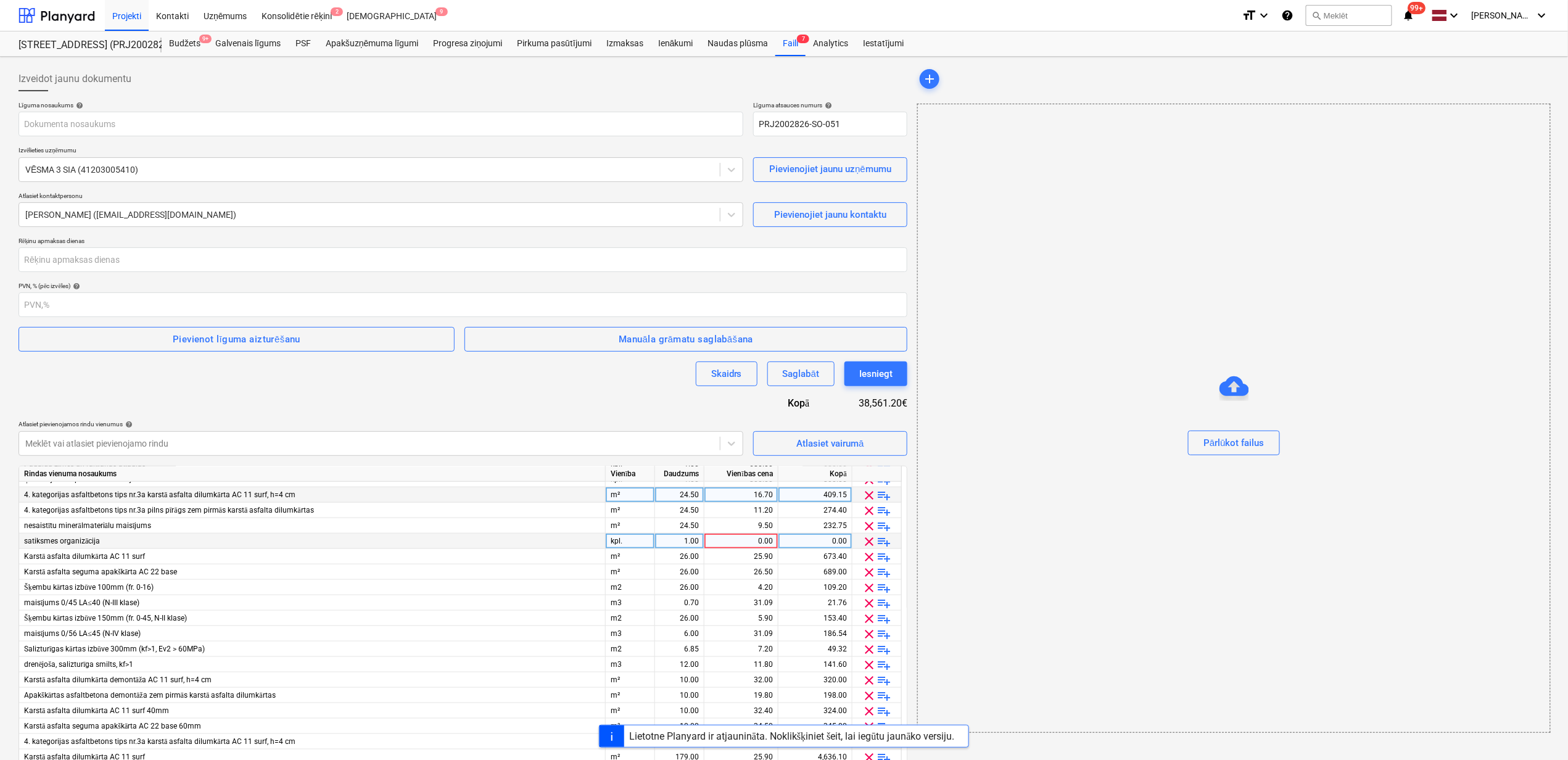
click at [870, 543] on span "clear" at bounding box center [870, 542] width 15 height 15
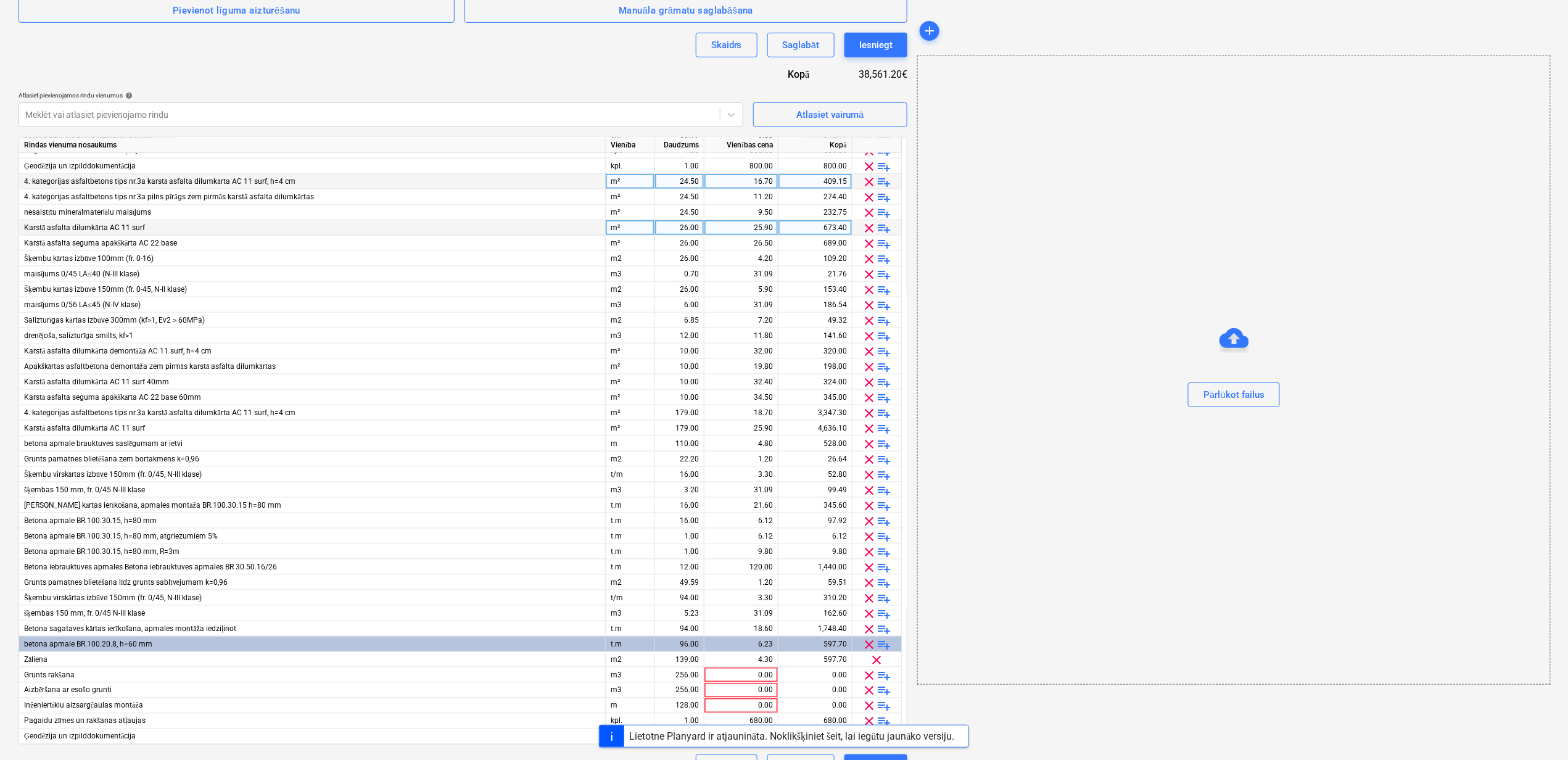
scroll to position [358, 0]
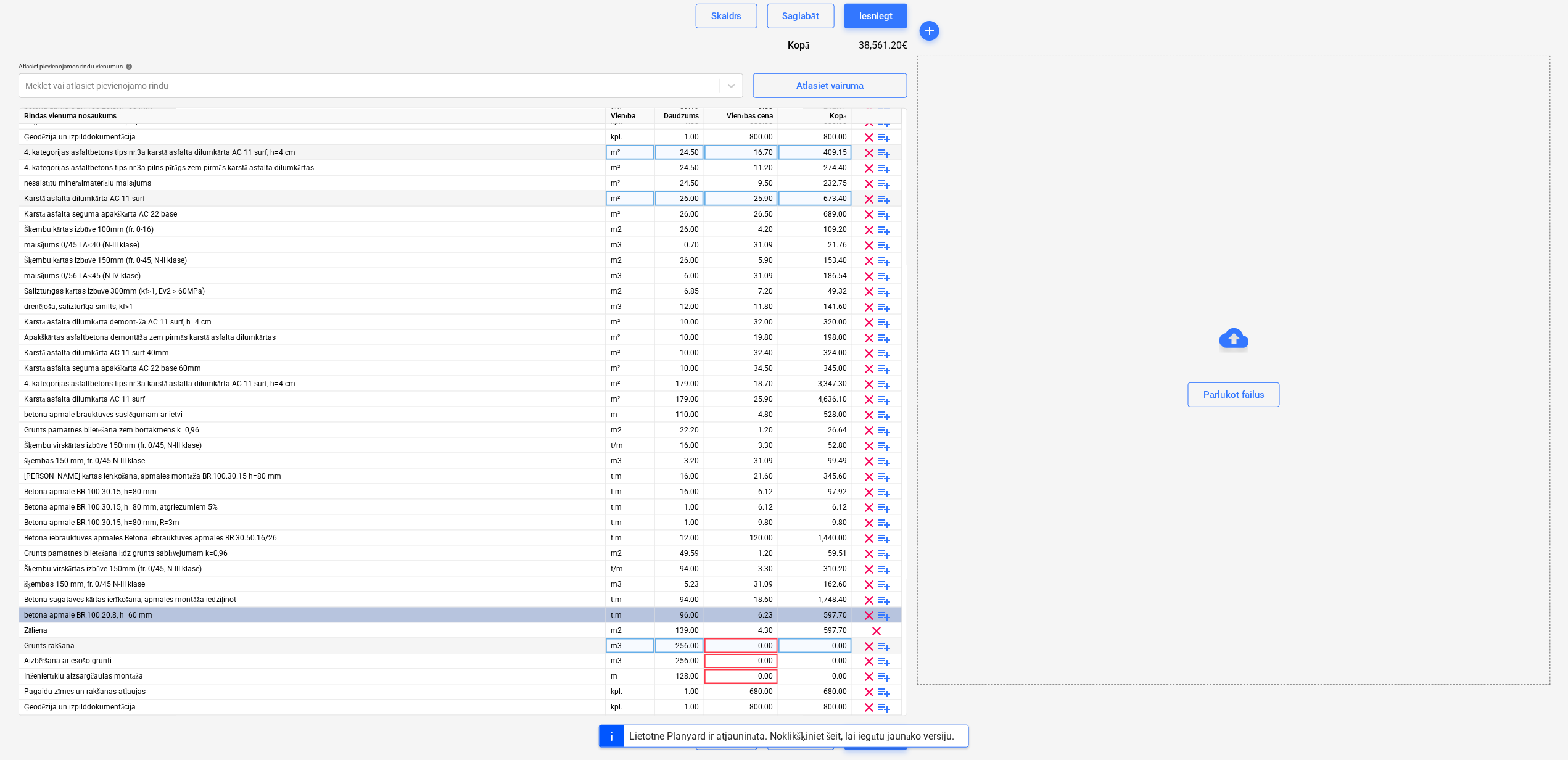
click at [870, 644] on span "clear" at bounding box center [870, 647] width 15 height 15
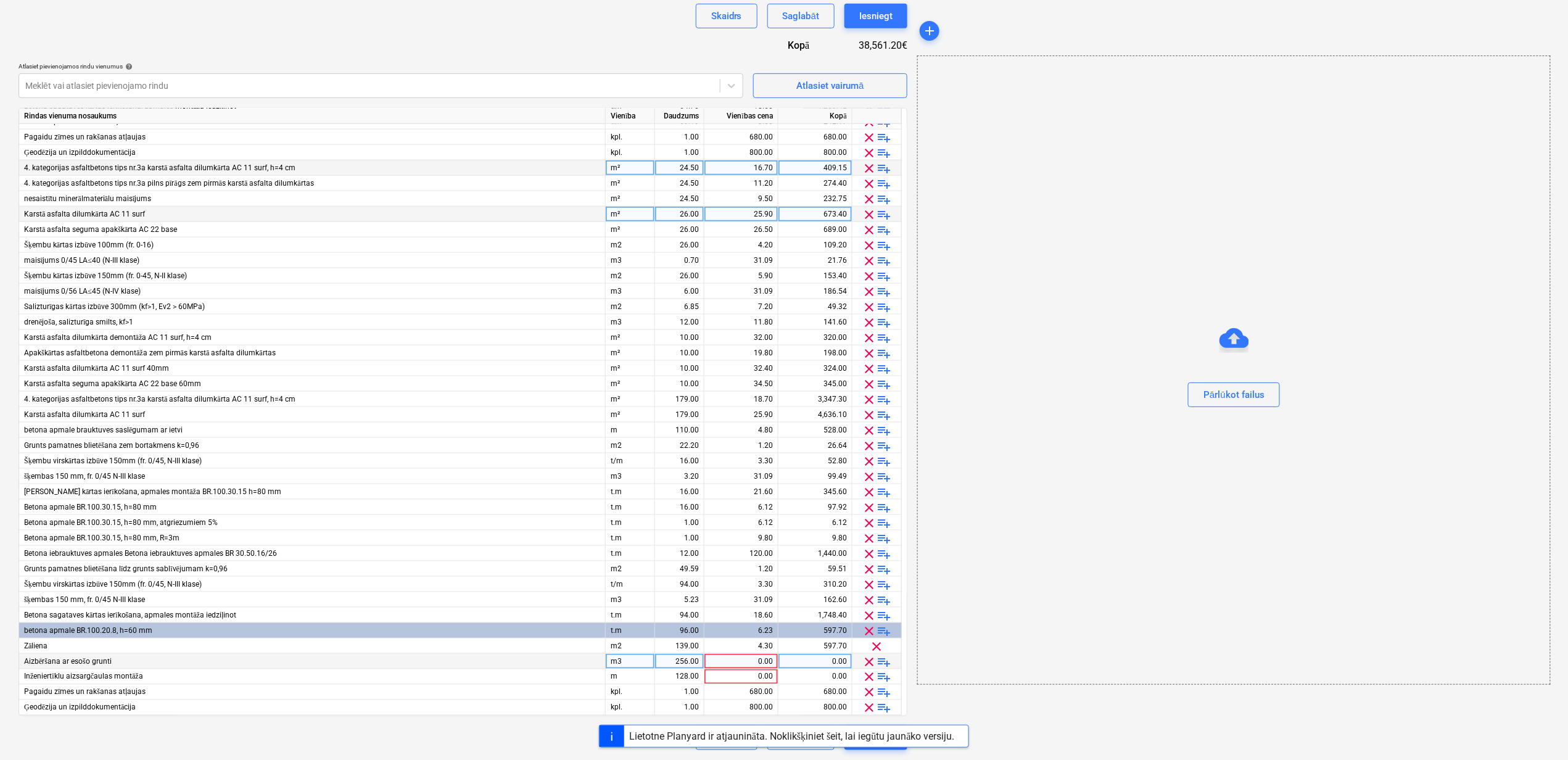
scroll to position [612, 0]
click at [869, 659] on span "clear" at bounding box center [870, 662] width 15 height 15
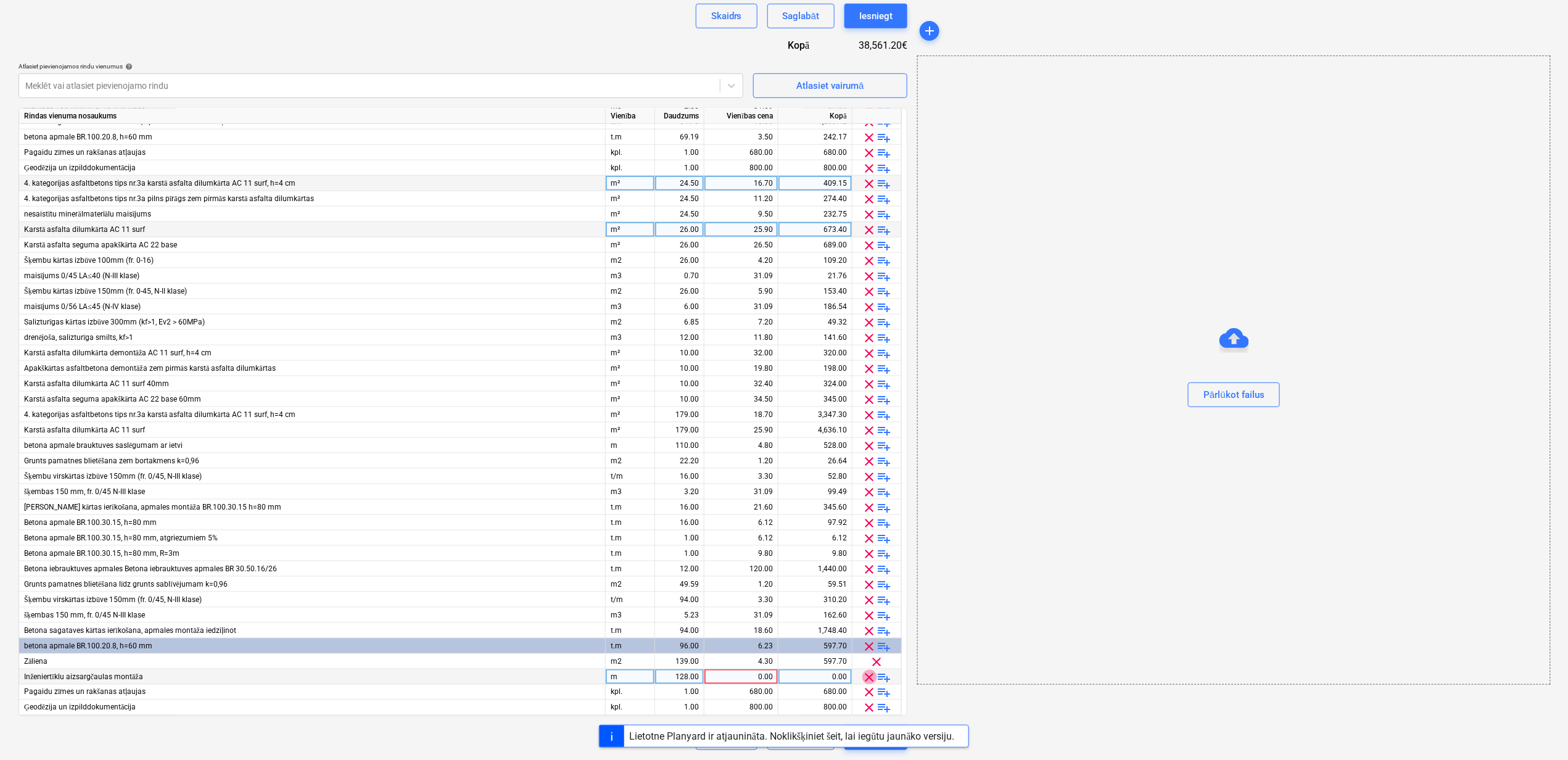
click at [867, 675] on span "clear" at bounding box center [870, 677] width 15 height 15
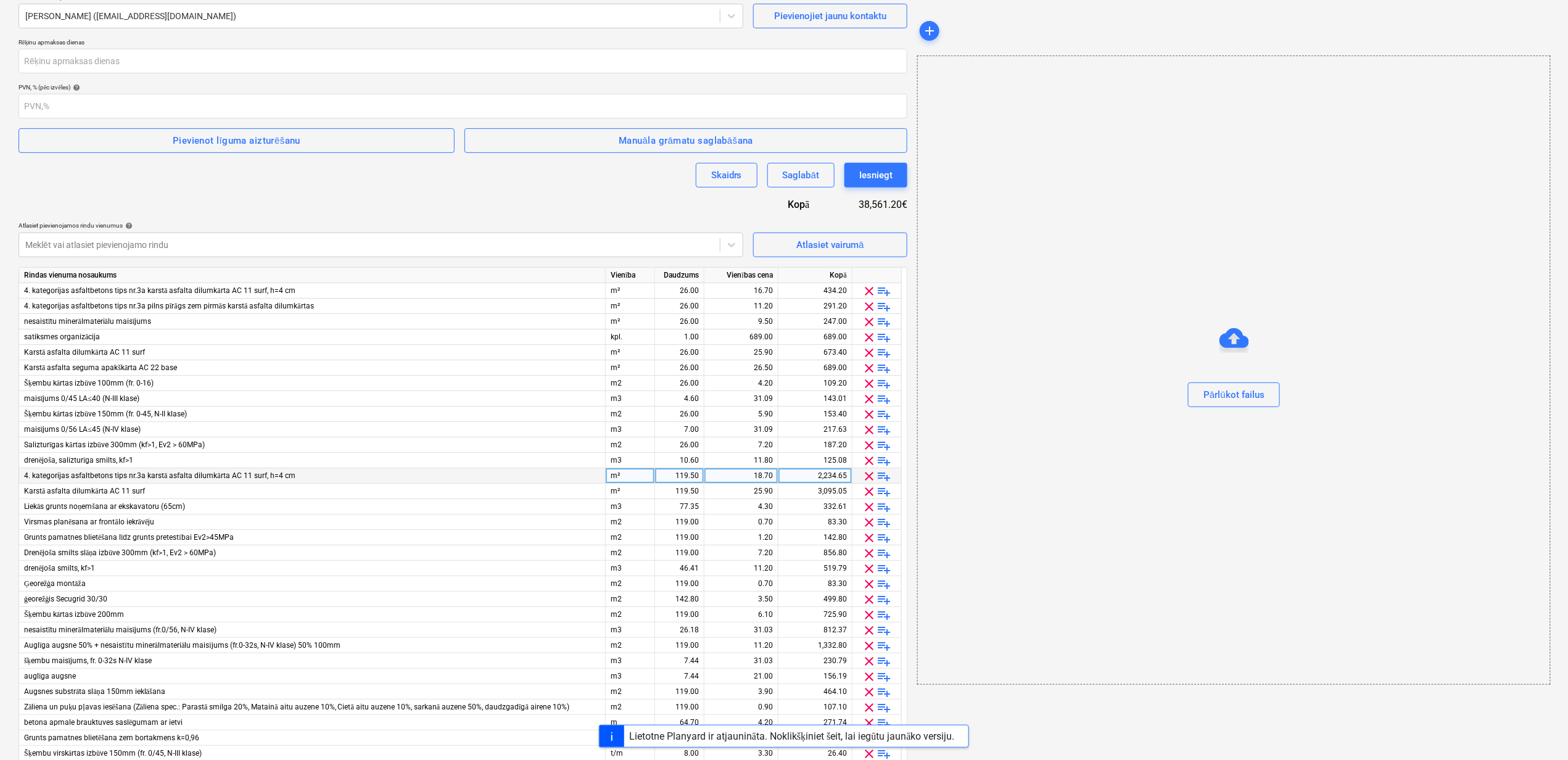
scroll to position [0, 0]
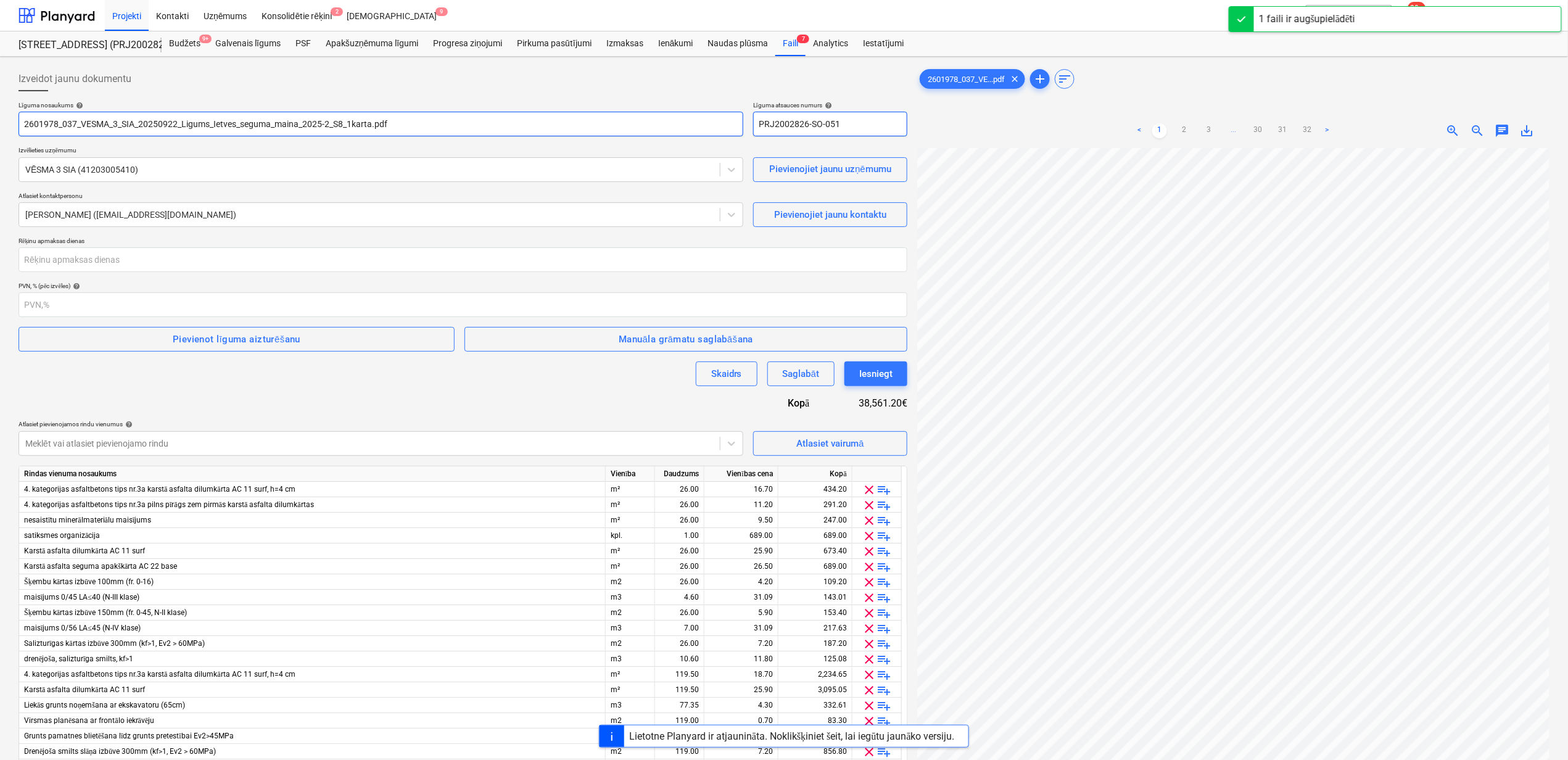
drag, startPoint x: 845, startPoint y: 128, endPoint x: 706, endPoint y: 129, distance: 139.0
click at [706, 129] on div "Līguma nosaukums help 2601978_037_VESMA_3_SIA_20250922_Ligums_Ietves_seguma_mai…" at bounding box center [463, 119] width 888 height 35
click at [225, 265] on input "number" at bounding box center [463, 260] width 888 height 25
click at [235, 336] on div "Pievienot līguma aizturēšanu" at bounding box center [236, 340] width 127 height 16
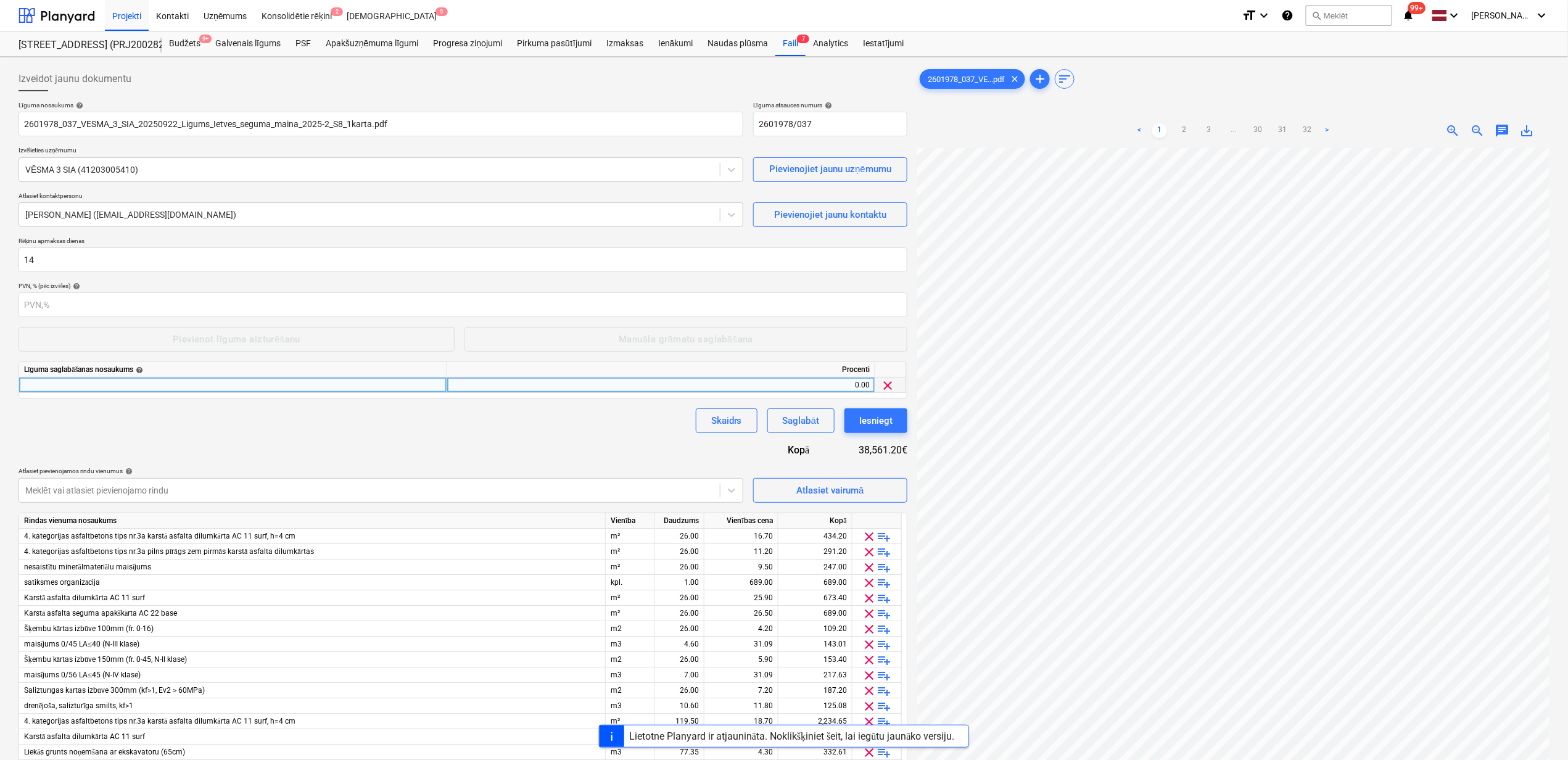
scroll to position [322, 0]
click at [183, 376] on div "Līguma saglabāšanas nosaukums help" at bounding box center [233, 370] width 418 height 15
click at [173, 390] on div at bounding box center [233, 385] width 428 height 15
click at [241, 426] on div "Skaidrs Saglabāt Iesniegt" at bounding box center [463, 420] width 888 height 25
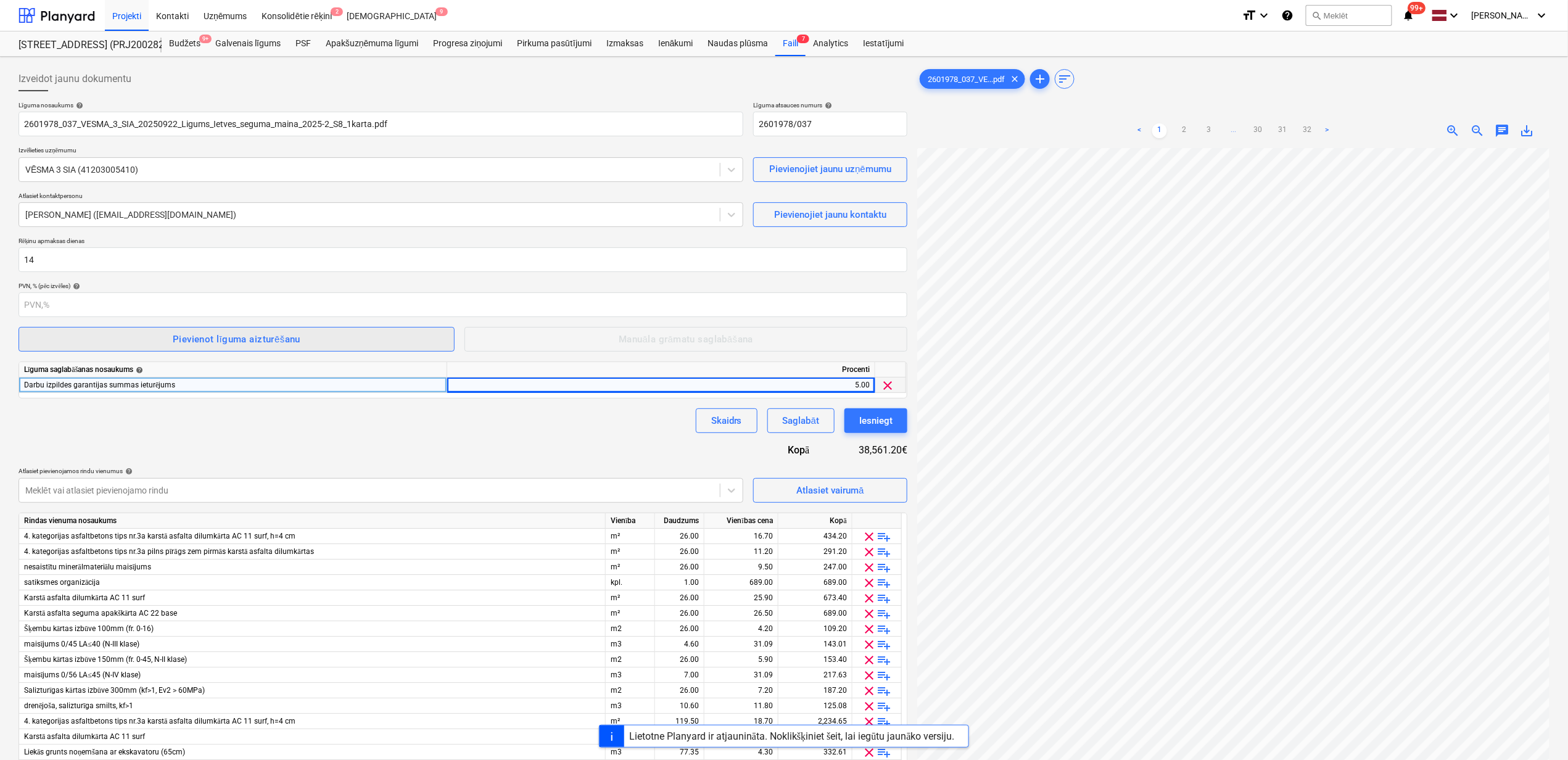
click at [211, 342] on div "Pievienot līguma aizturēšanu" at bounding box center [236, 340] width 127 height 16
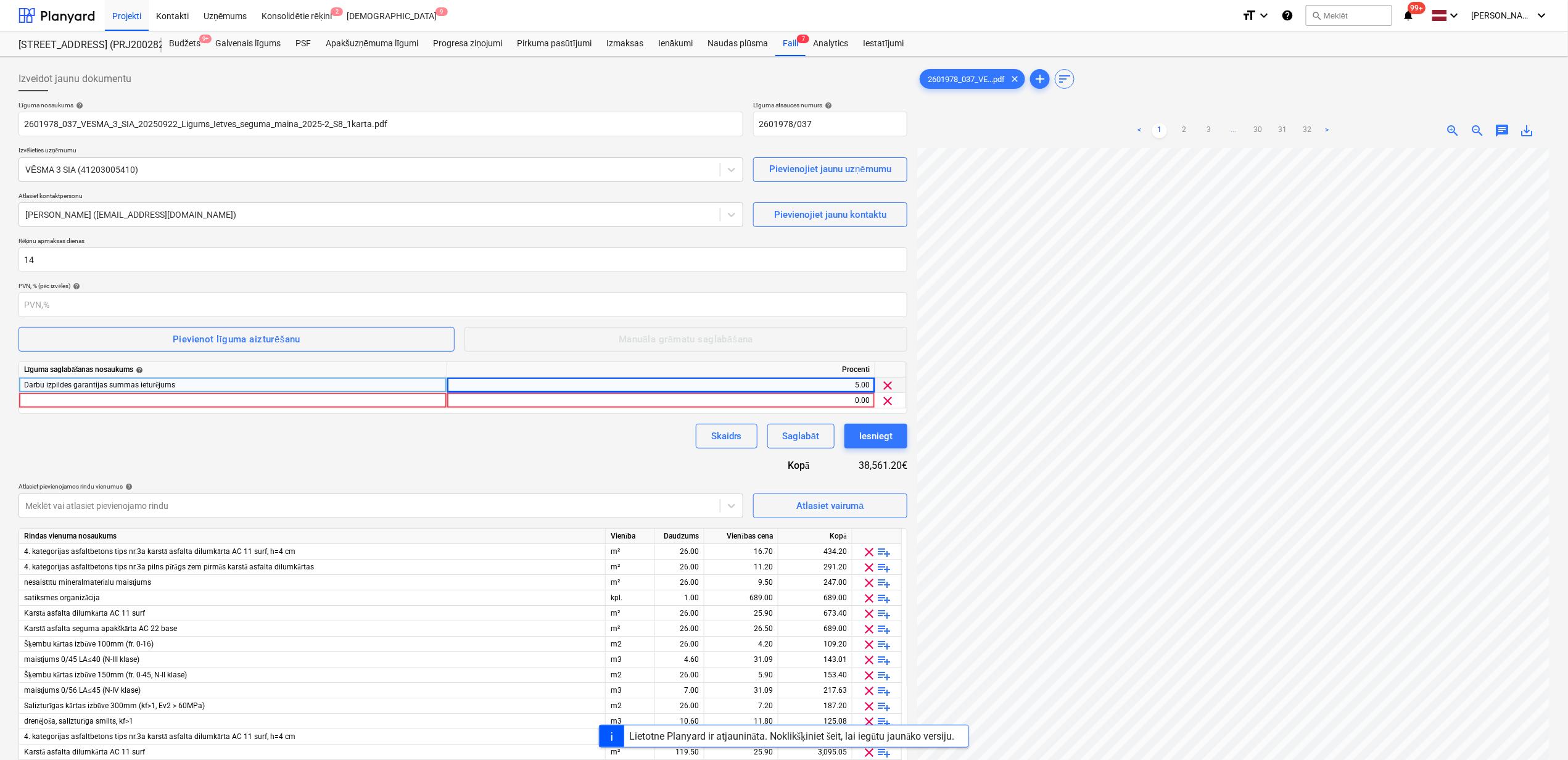
click at [91, 410] on div "Līguma saglabāšanas nosaukums help Procenti Darbu izpildes garantijas summas ie…" at bounding box center [463, 388] width 888 height 53
click at [95, 403] on div at bounding box center [233, 400] width 428 height 15
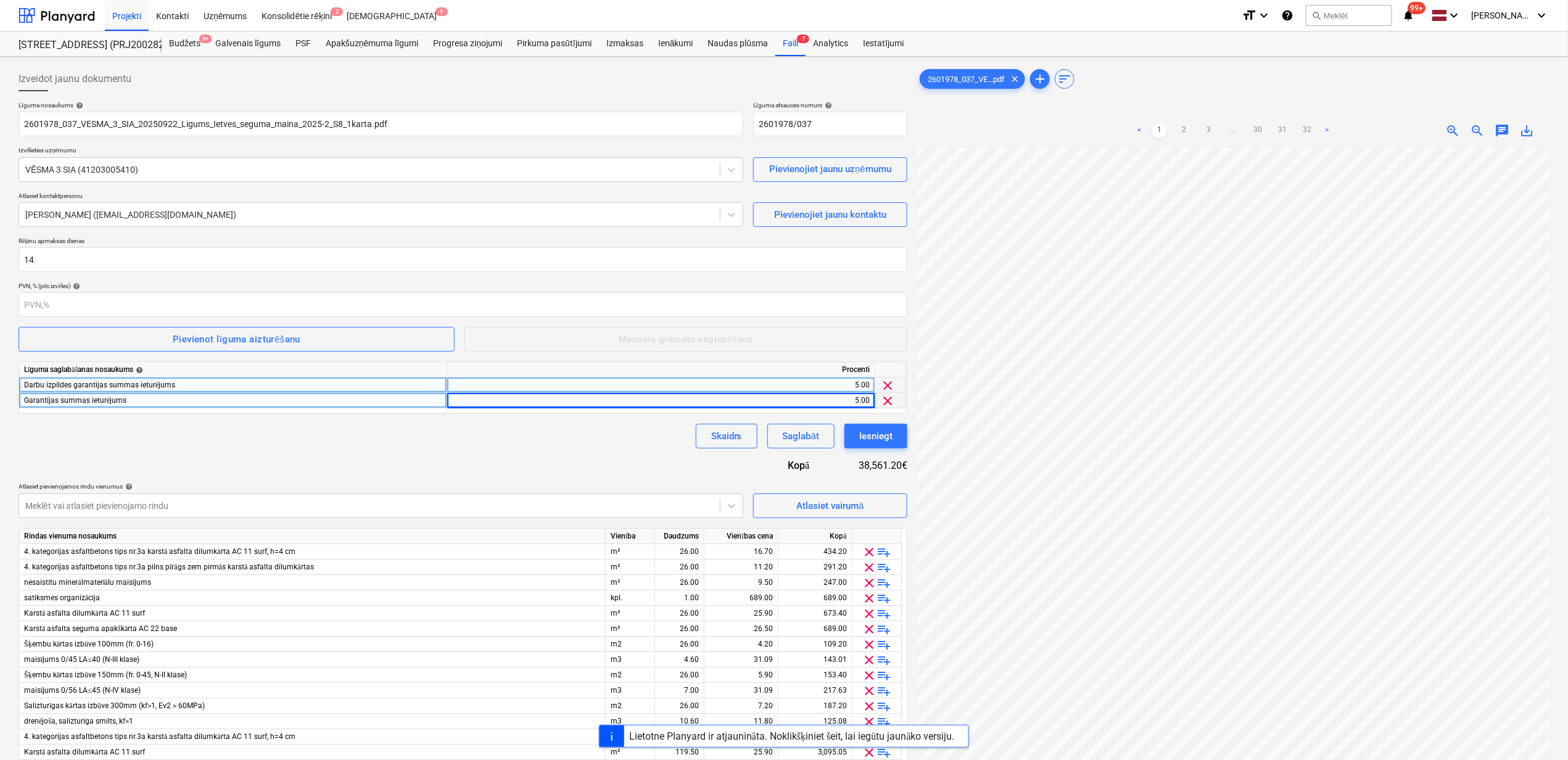
click at [331, 428] on div "Skaidrs Saglabāt Iesniegt" at bounding box center [463, 436] width 888 height 25
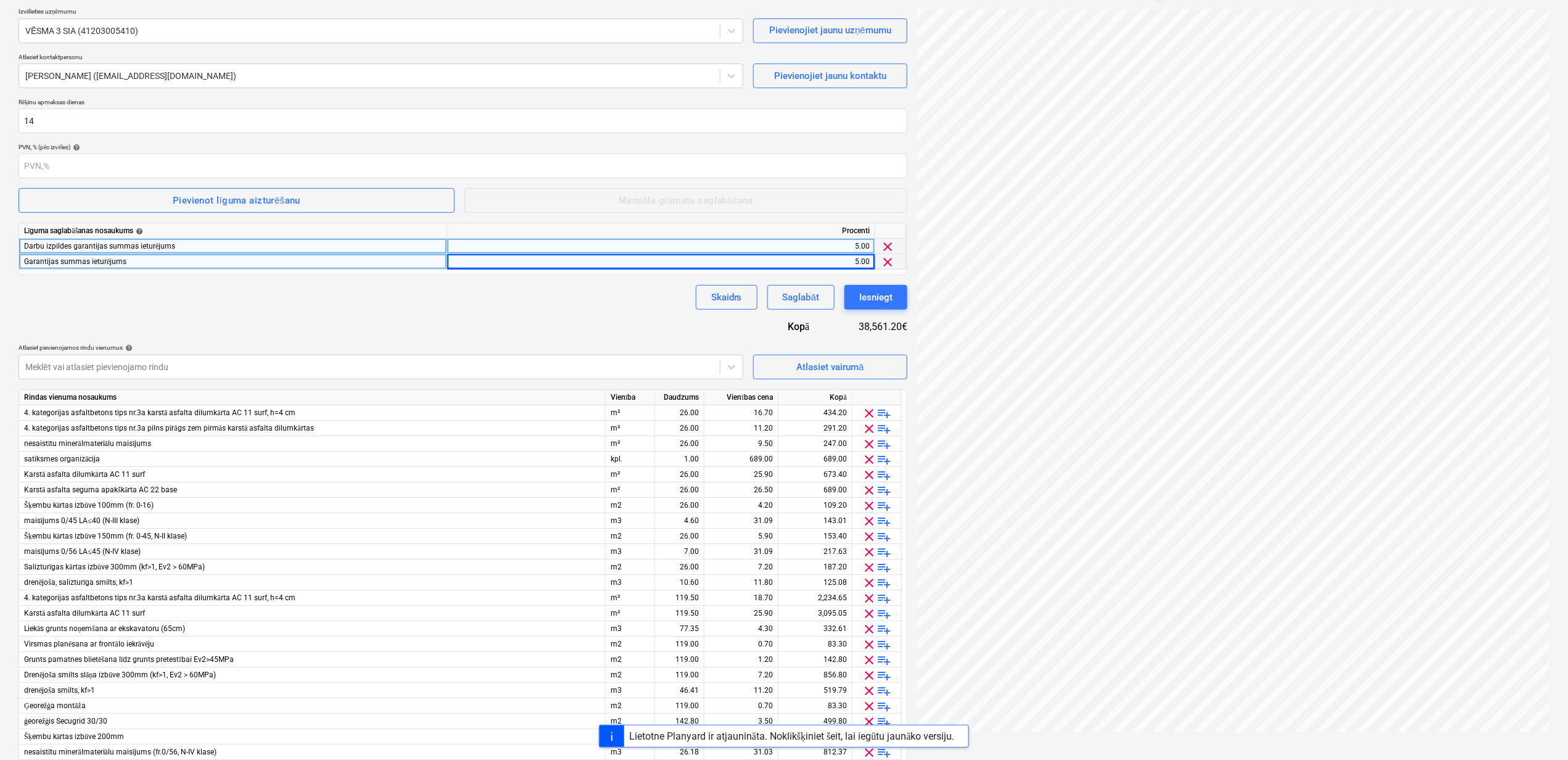
scroll to position [0, 0]
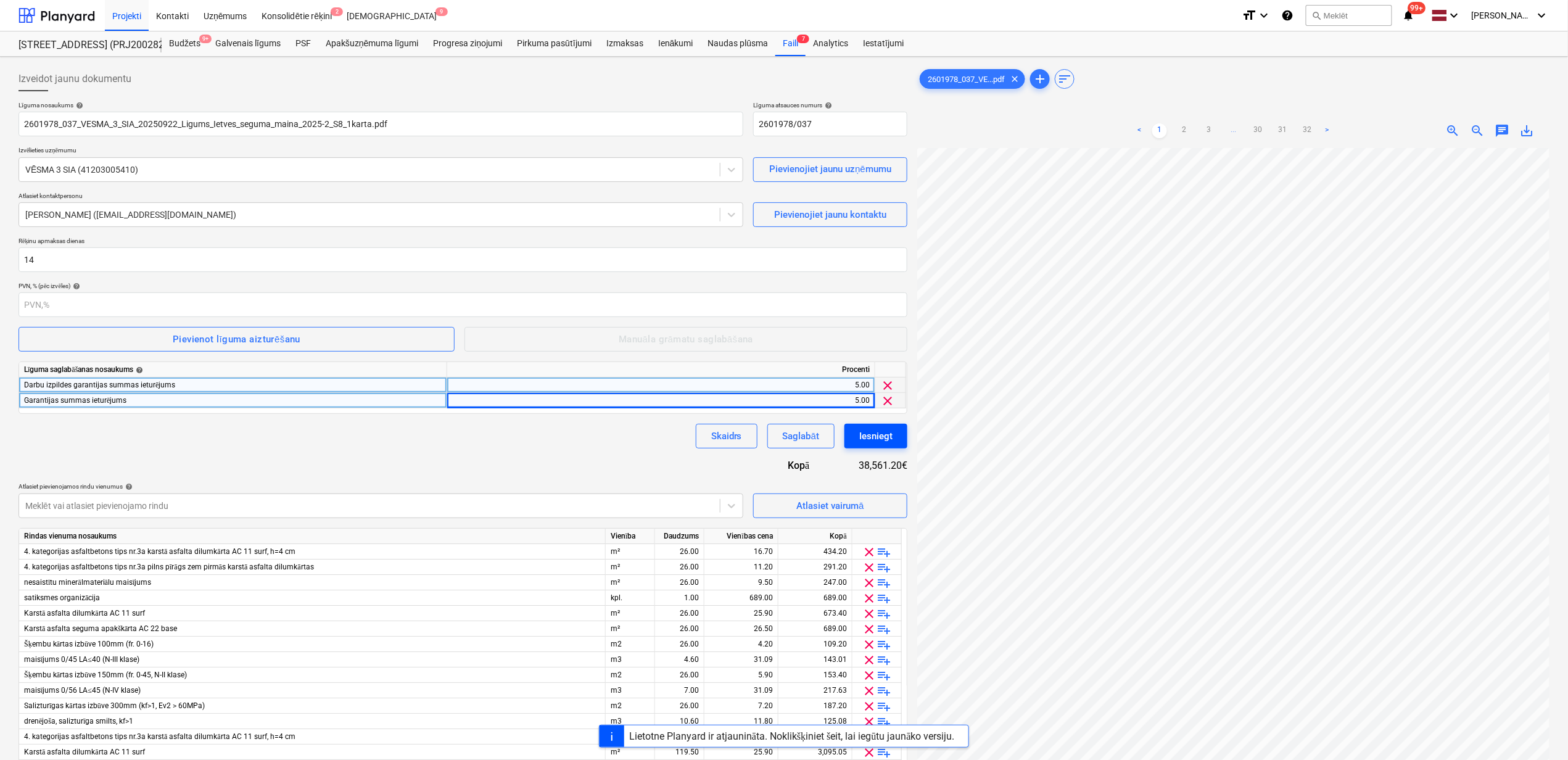
click at [874, 438] on div "Iesniegt" at bounding box center [876, 436] width 33 height 16
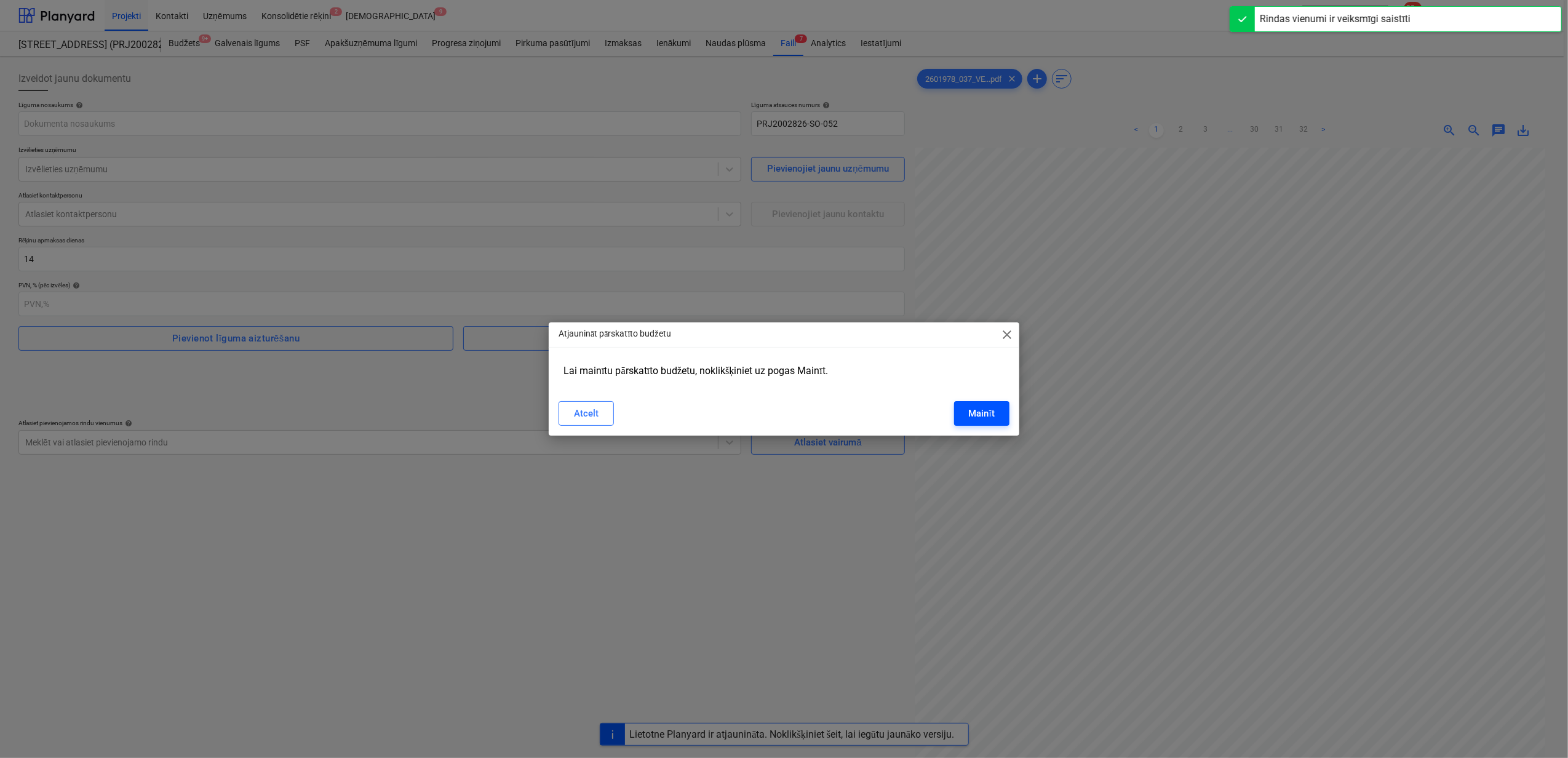
click at [975, 422] on button "Mainīt" at bounding box center [981, 413] width 55 height 25
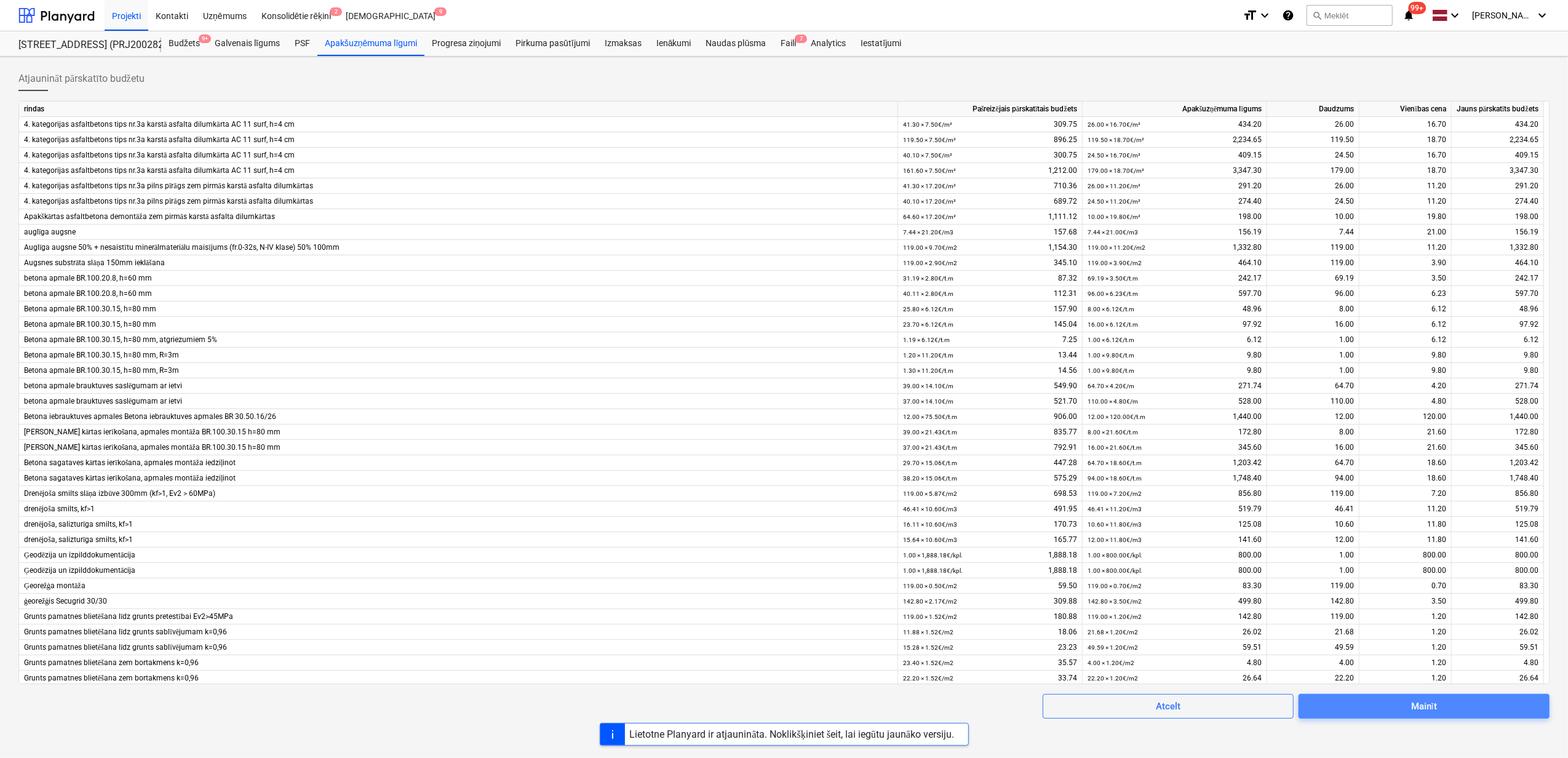
click at [1423, 714] on div "Mainīt" at bounding box center [1424, 707] width 26 height 16
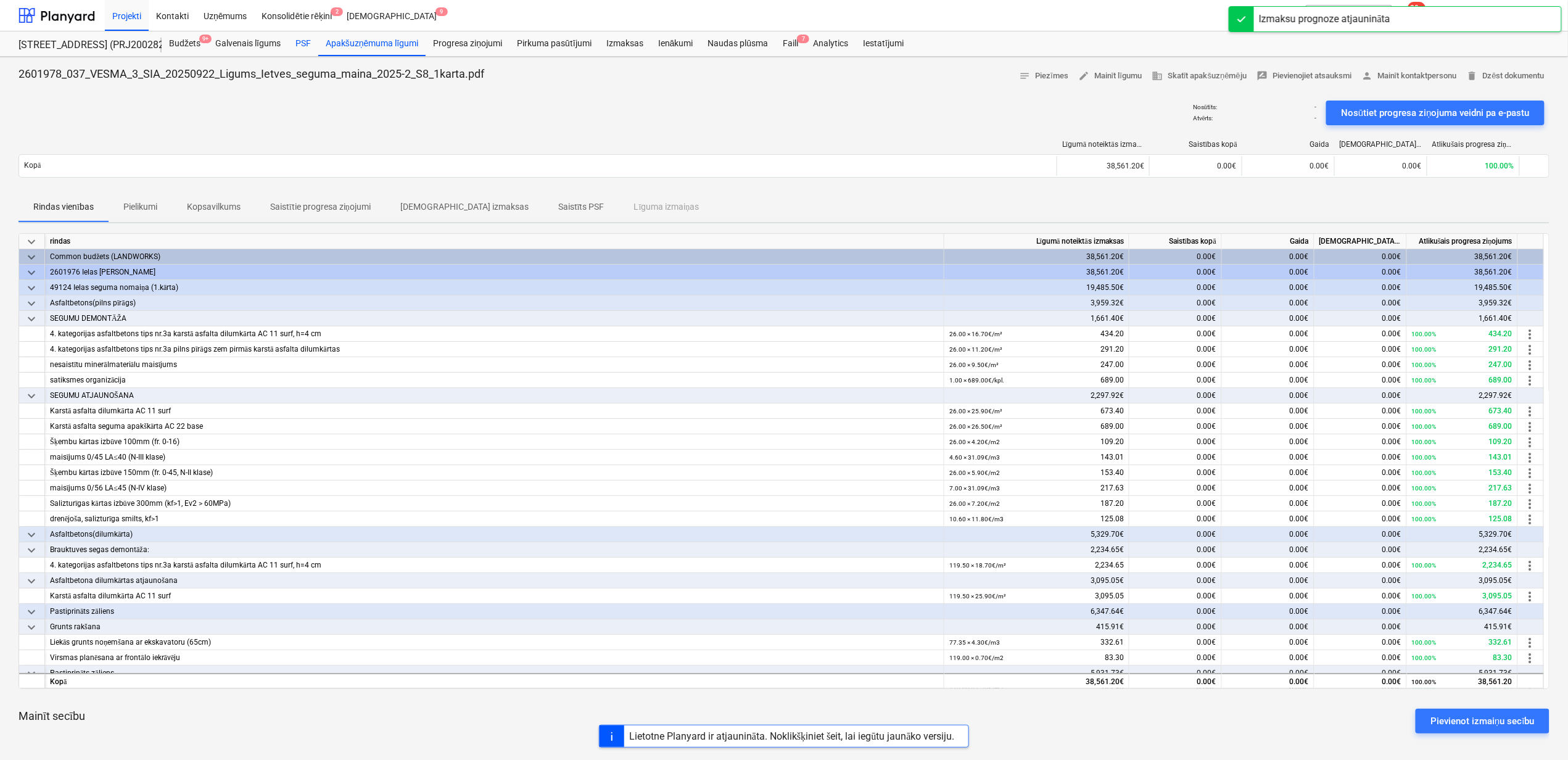
click at [306, 42] on div "PSF" at bounding box center [303, 43] width 30 height 25
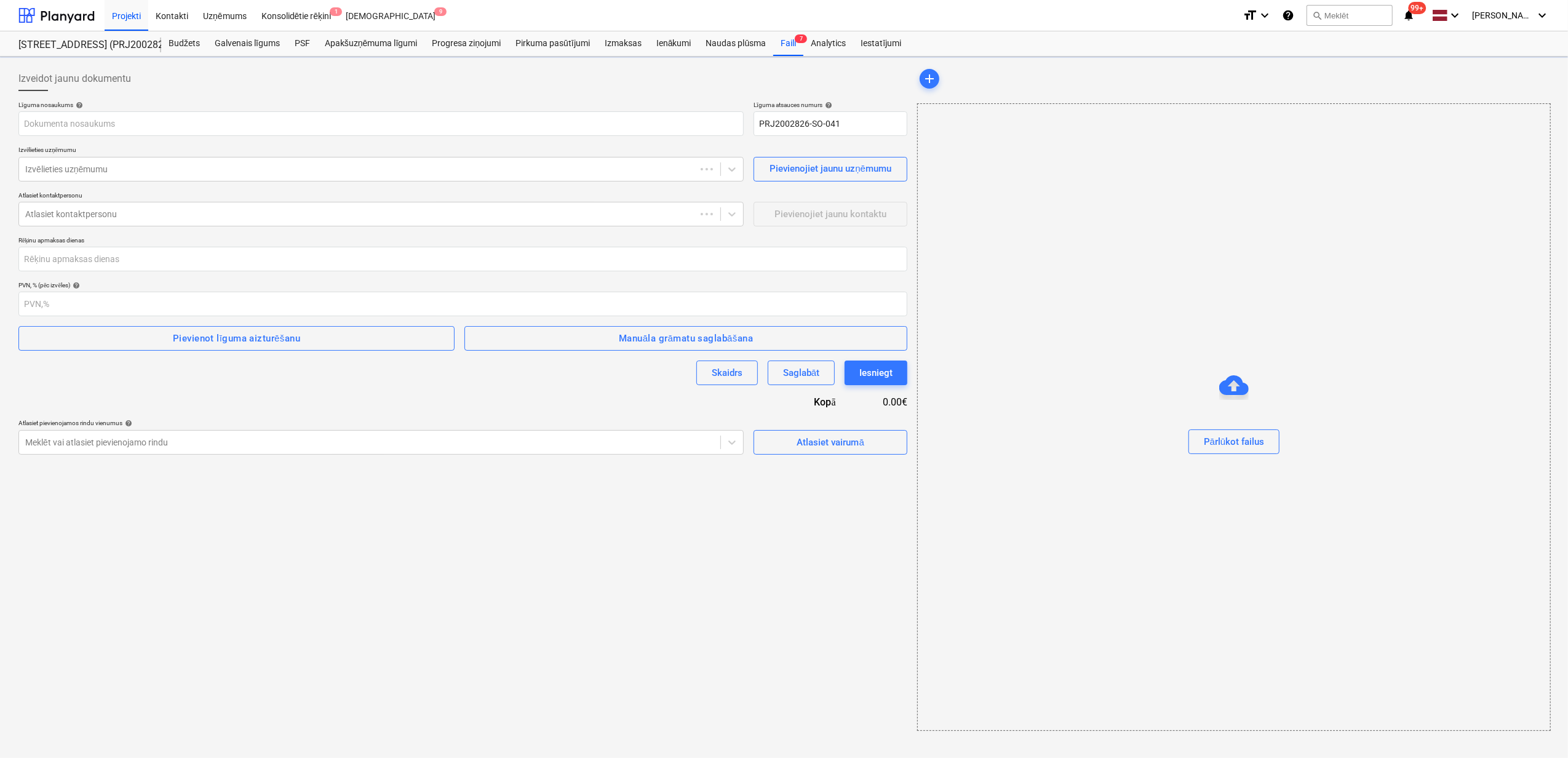
type input "PRJ2002826-SO-041"
type input "2601978_026_Ramex_SIA_20250723_Ligums_zogs_2025-2_S8_1karta (1).pdf"
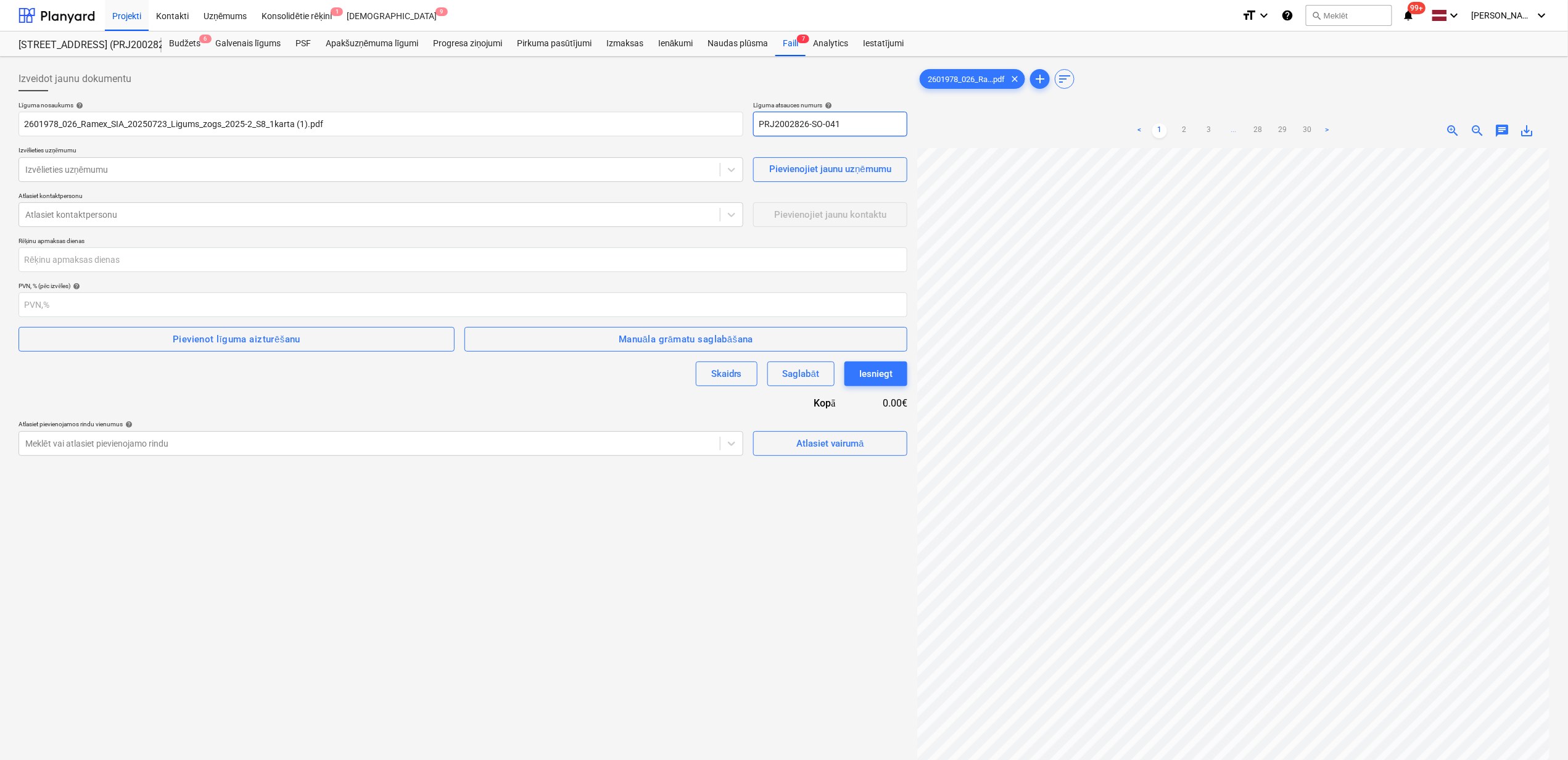
click at [866, 117] on input "PRJ2002826-SO-041" at bounding box center [830, 123] width 154 height 25
drag, startPoint x: 817, startPoint y: 128, endPoint x: 719, endPoint y: 136, distance: 98.3
click at [724, 137] on div "Līguma nosaukums help 2601978_026_Ramex_SIA_20250723_Ligums_zogs_2025-2_S8_1kar…" at bounding box center [463, 279] width 888 height 355
type input "2601978/026"
click at [89, 171] on div at bounding box center [369, 169] width 688 height 12
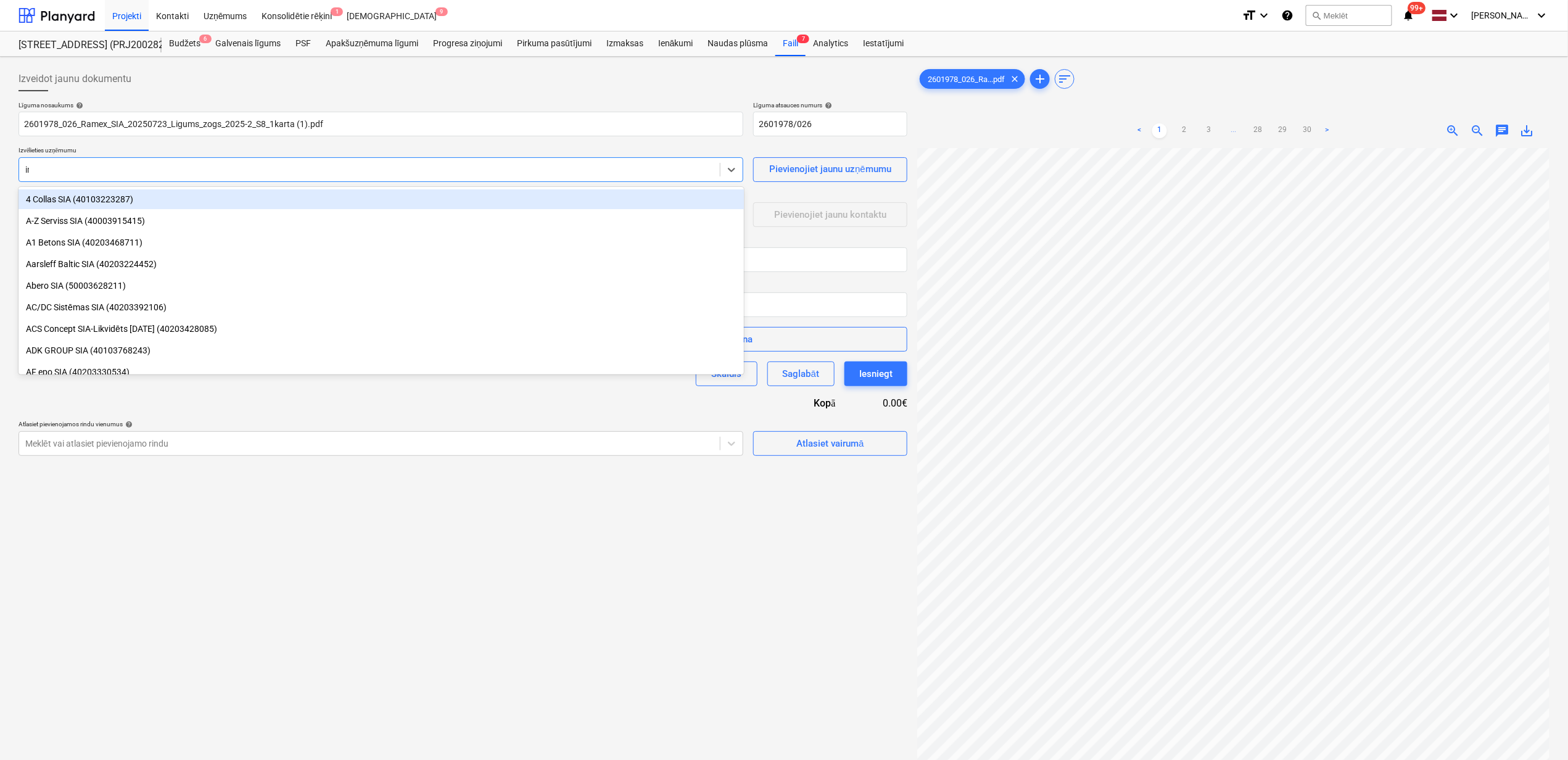
type input "imo"
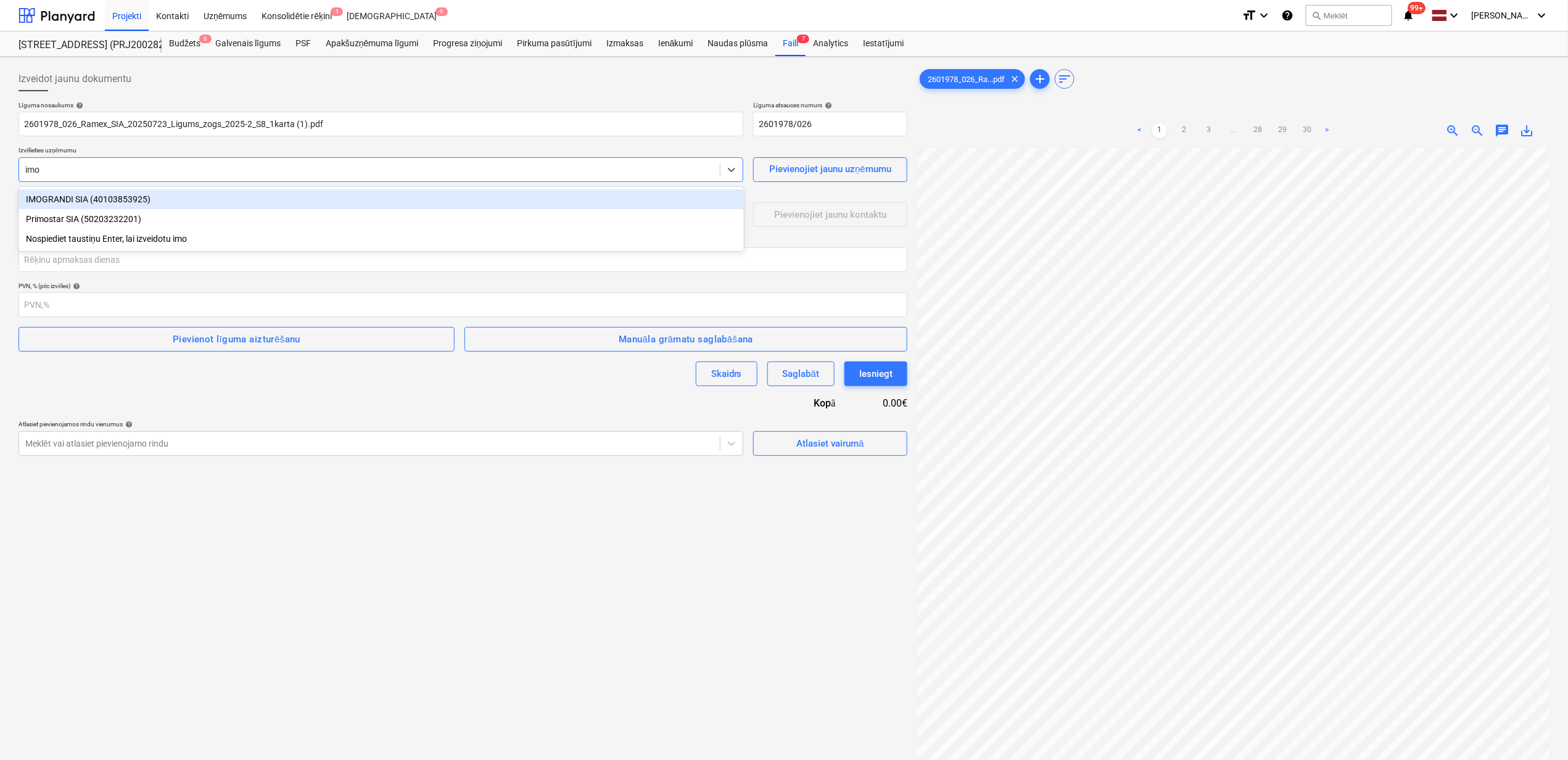
click at [51, 198] on div "IMOGRANDI SIA (40103853925)" at bounding box center [381, 200] width 725 height 20
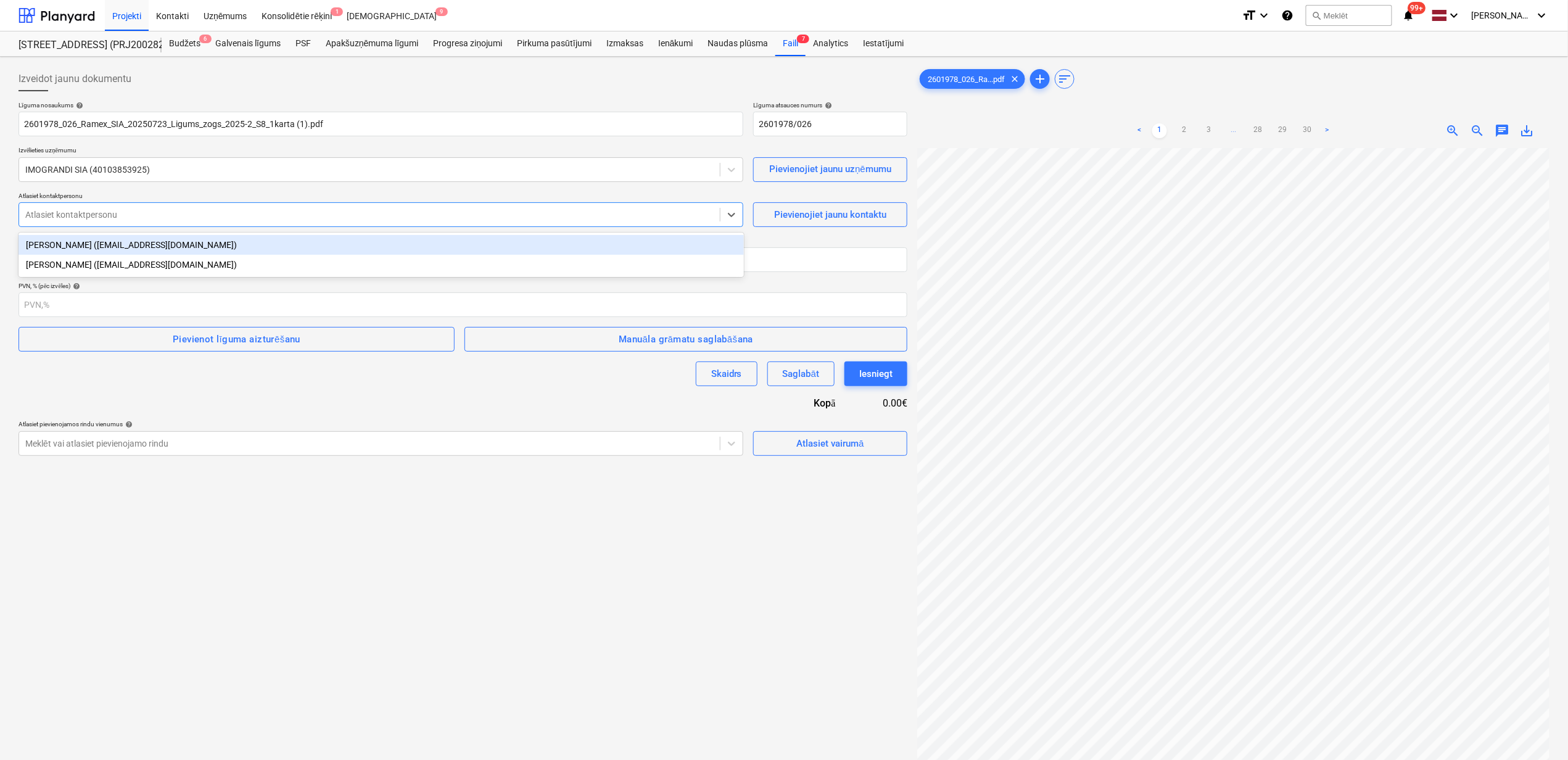
click at [112, 218] on div at bounding box center [369, 215] width 688 height 12
click at [109, 242] on div "Modris Hermanis (tehnika@imograndi.lv)" at bounding box center [381, 245] width 725 height 20
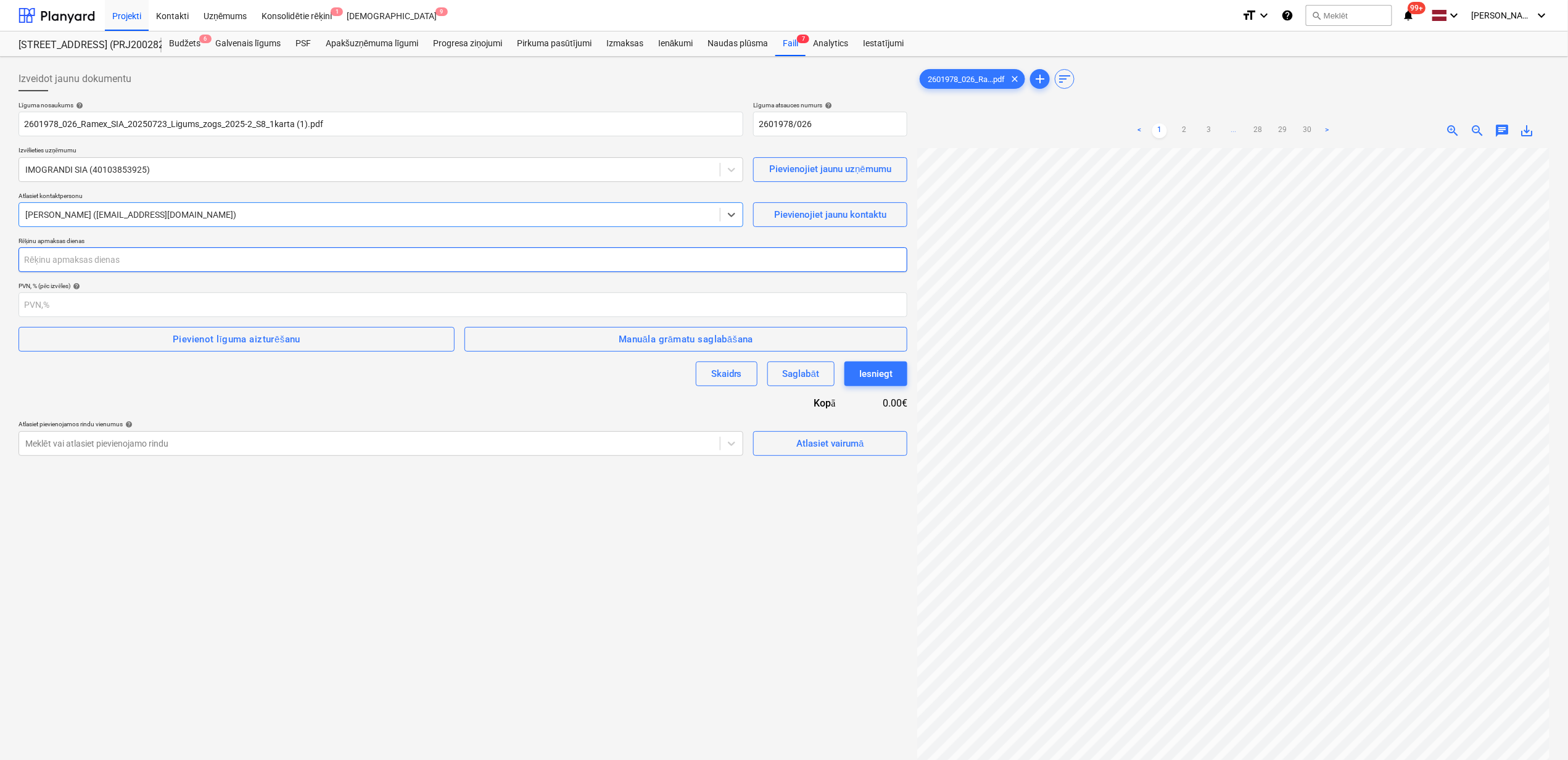
click at [133, 263] on input "number" at bounding box center [463, 260] width 888 height 25
type input "14"
drag, startPoint x: 274, startPoint y: 344, endPoint x: 261, endPoint y: 349, distance: 13.9
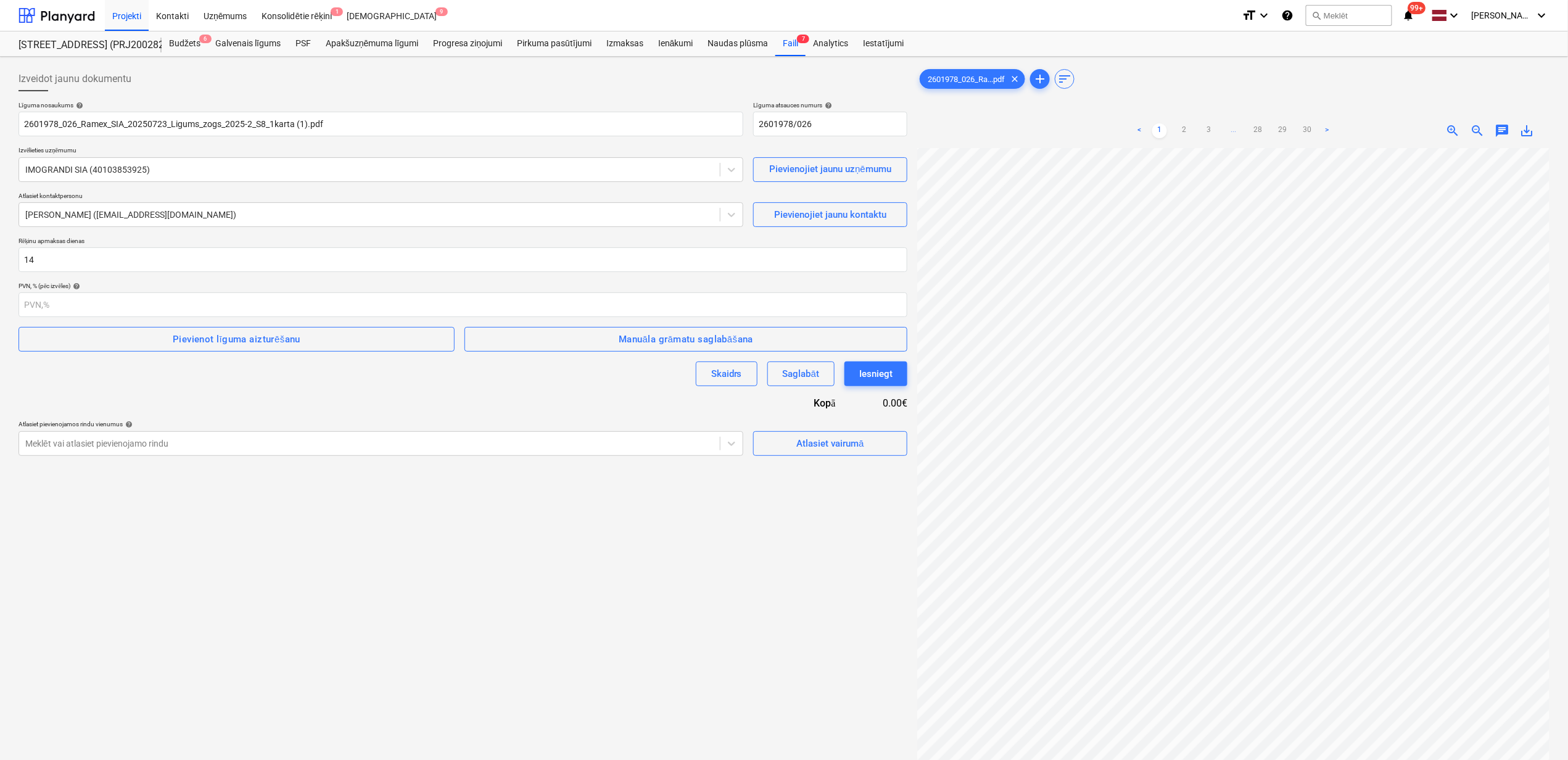
click at [273, 344] on div "Pievienot līguma aizturēšanu" at bounding box center [236, 340] width 127 height 16
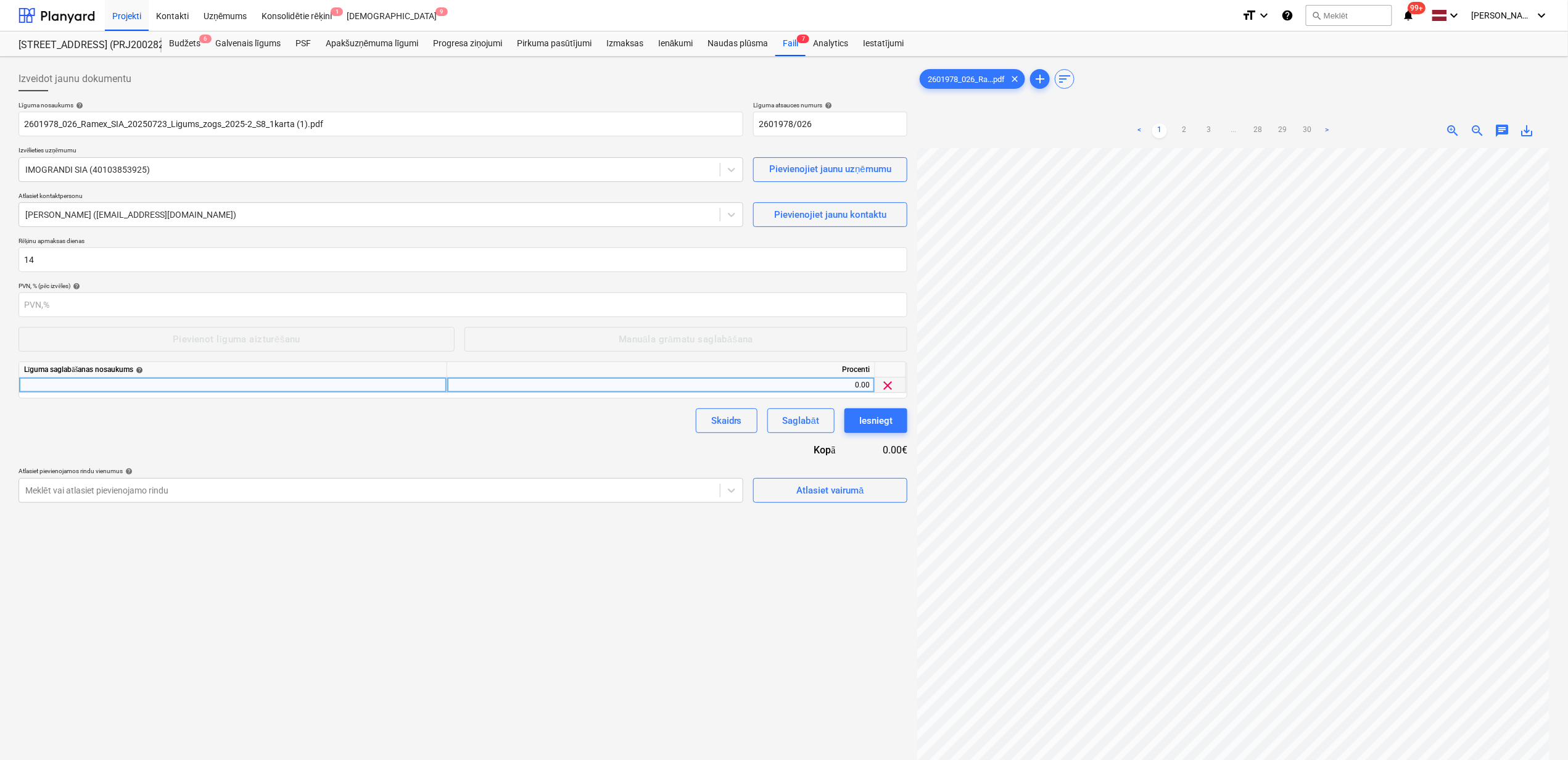
click at [189, 389] on div at bounding box center [233, 385] width 428 height 15
type input "Darbu izpildes garantijas ieturējuma summa"
type input "10"
click at [458, 645] on div "Izveidot jaunu dokumentu Līguma nosaukums help 2601978_026_Ramex_SIA_20250723_L…" at bounding box center [462, 470] width 898 height 817
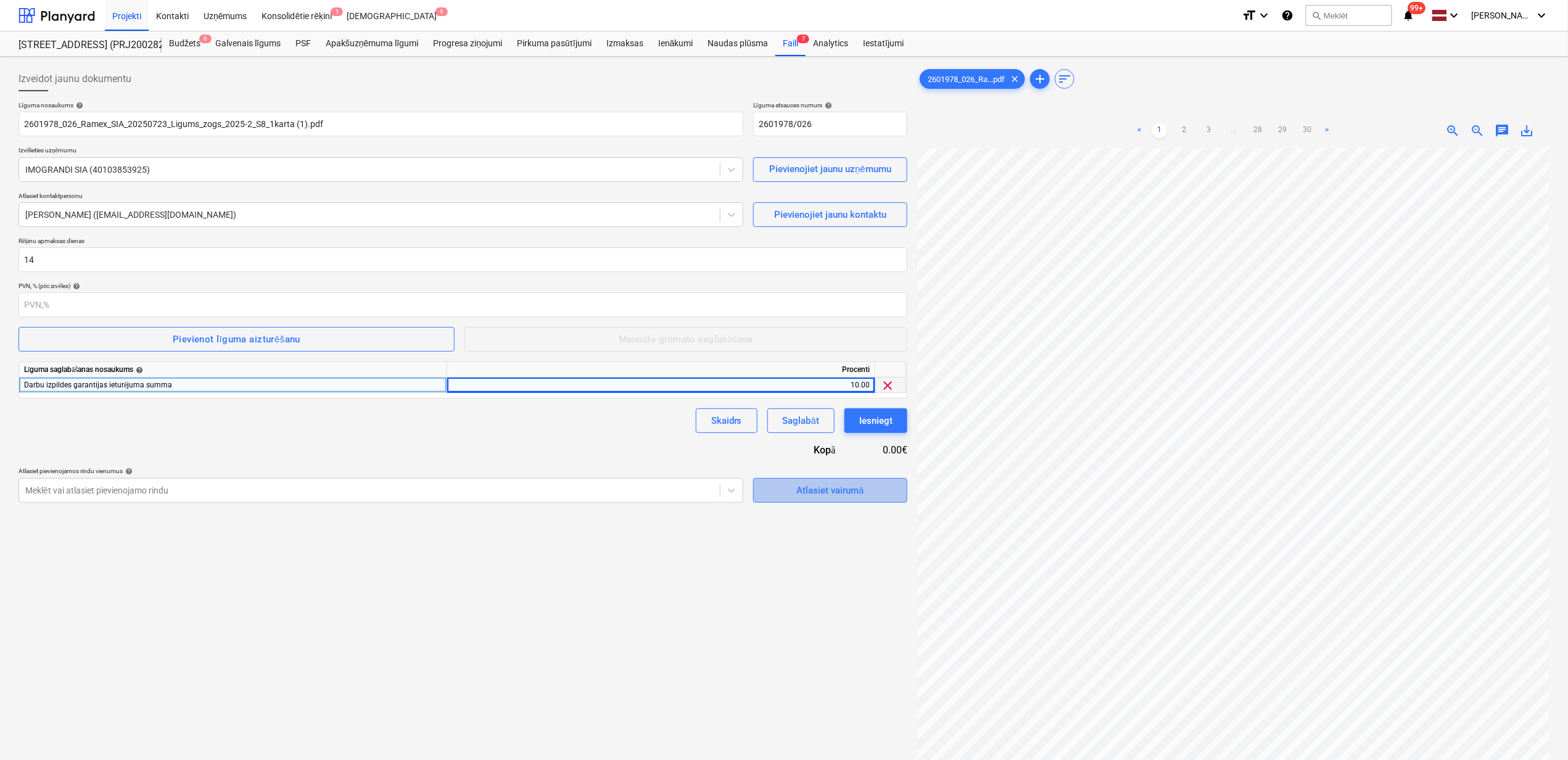
click at [841, 495] on div "Atlasiet vairumā" at bounding box center [830, 490] width 67 height 16
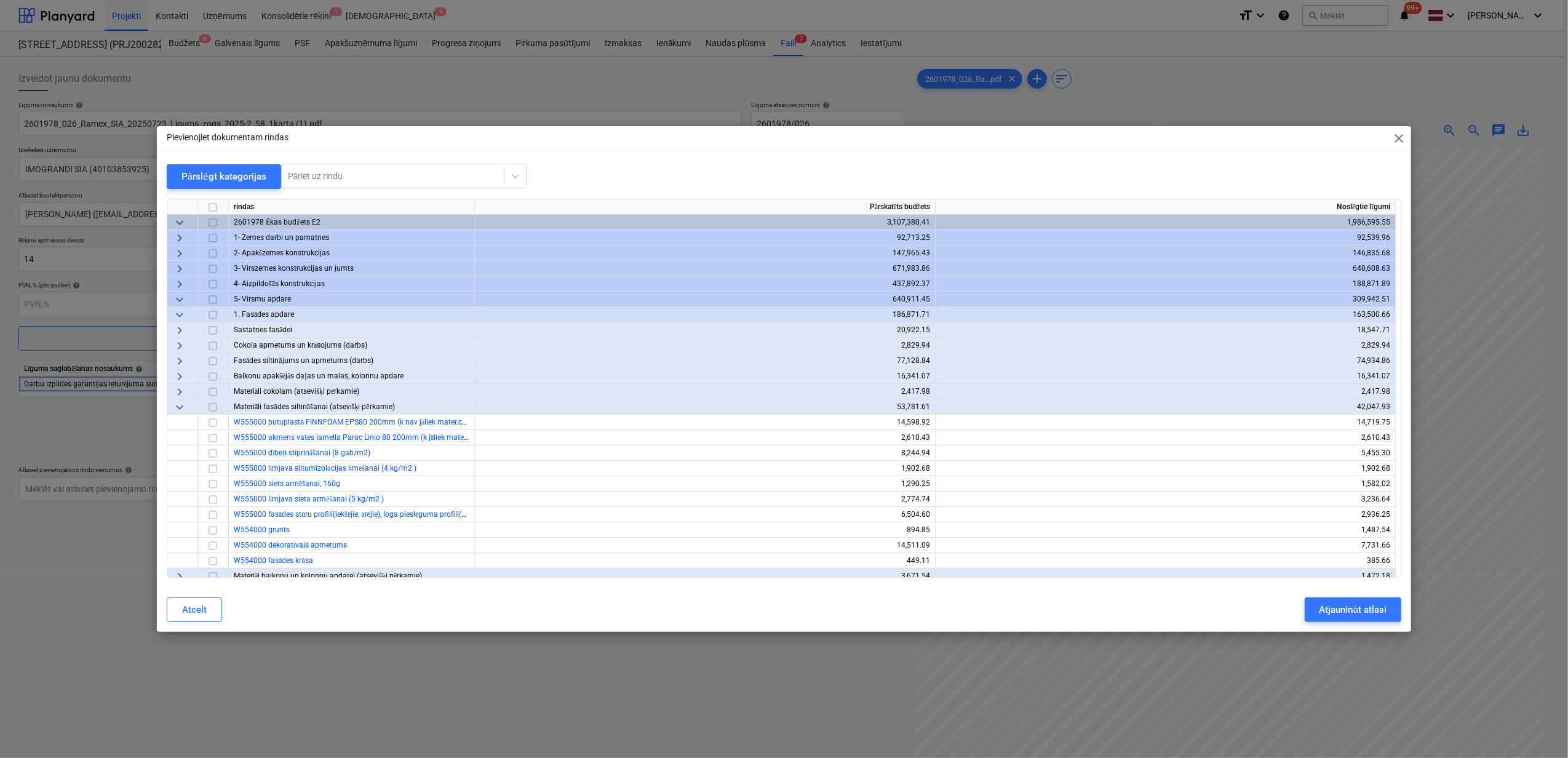
click at [1395, 136] on span "close" at bounding box center [1399, 138] width 15 height 15
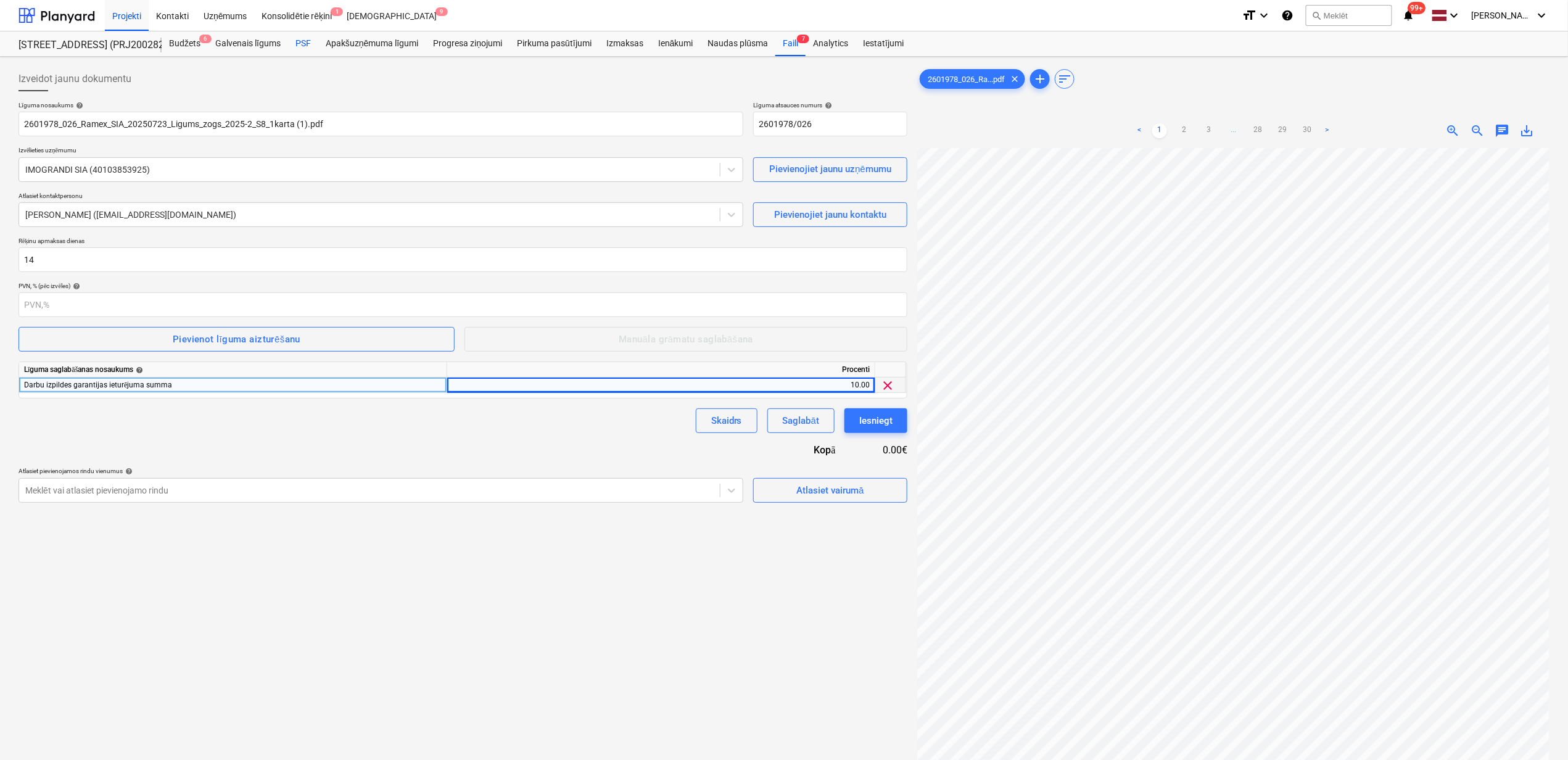
click at [299, 43] on div "PSF" at bounding box center [303, 43] width 30 height 25
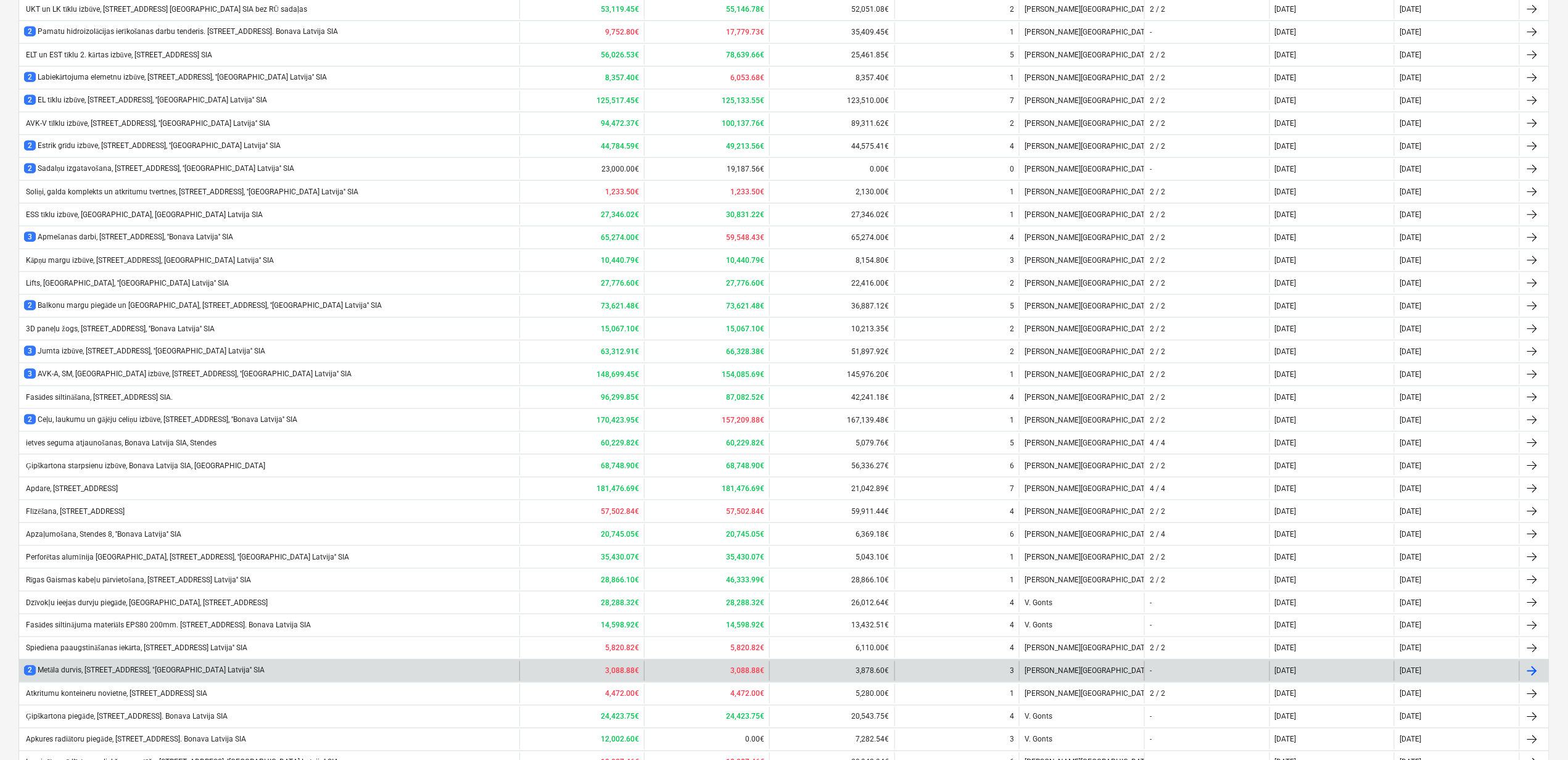
scroll to position [649, 0]
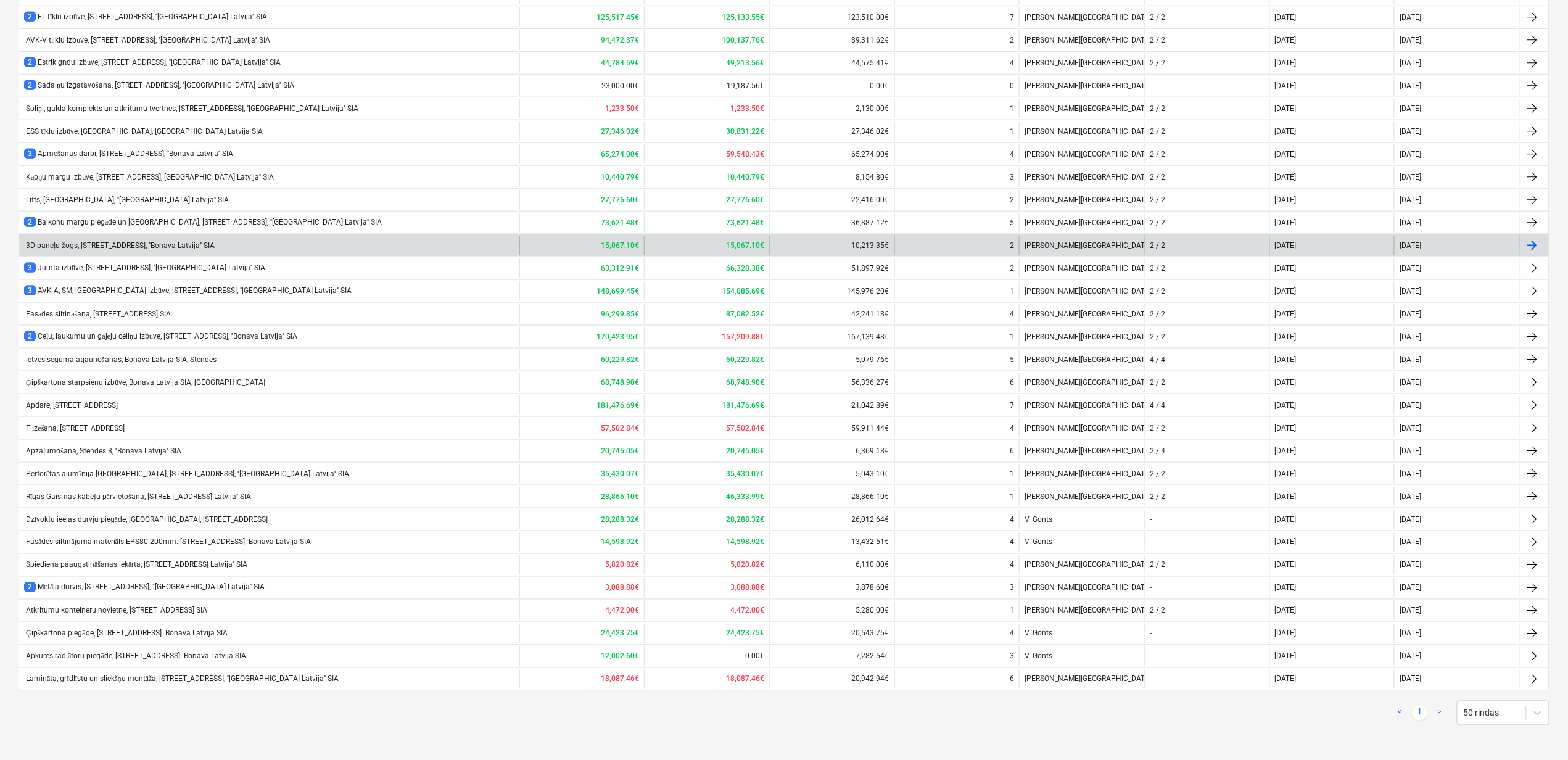
click at [90, 242] on div "3D paneļu žogs, Stendes iela 8, ''Bonava Latvija'' SIA" at bounding box center [119, 246] width 191 height 9
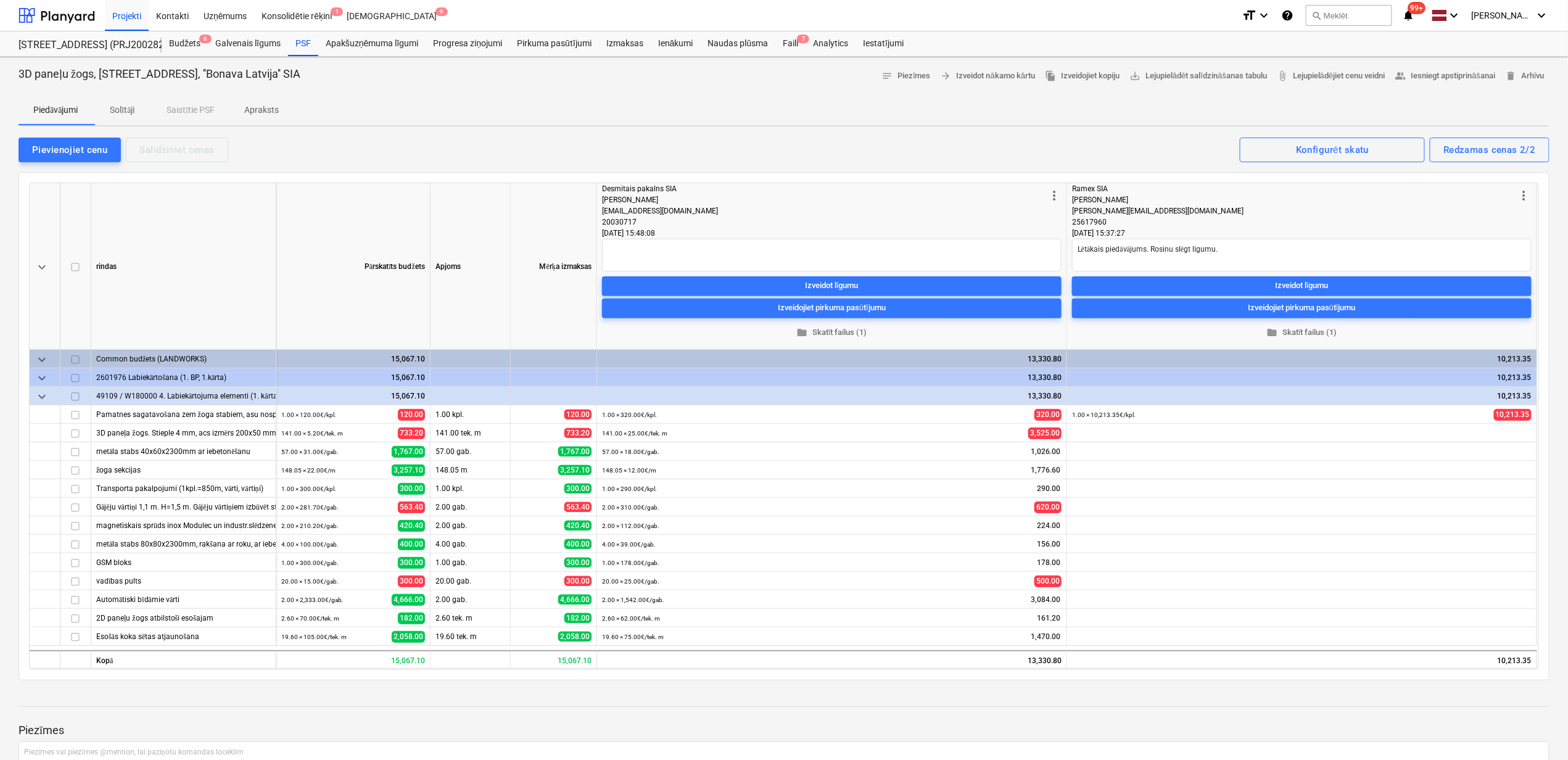
type textarea "x"
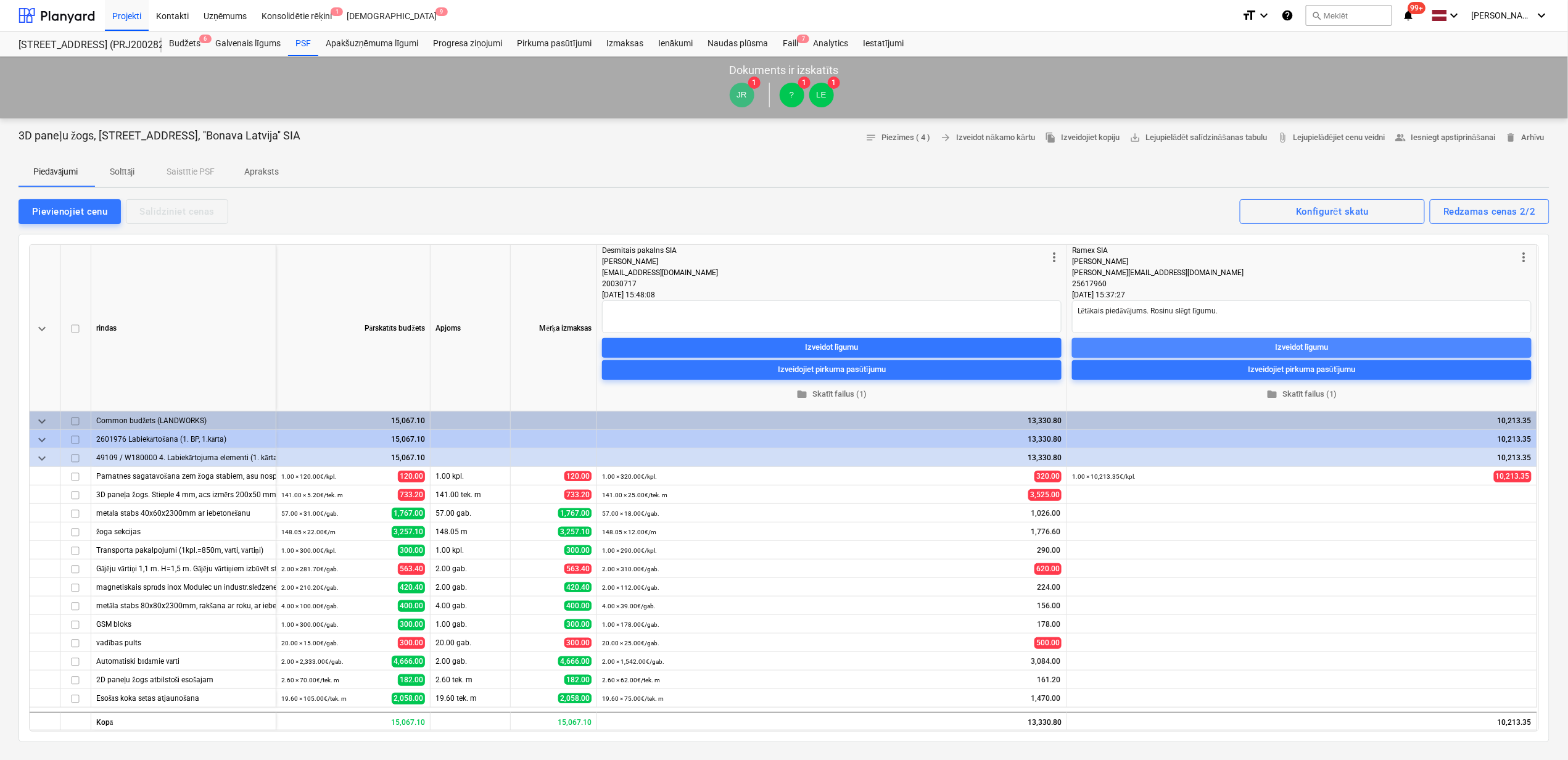
click at [1323, 344] on div "Izveidot līgumu" at bounding box center [1301, 347] width 53 height 14
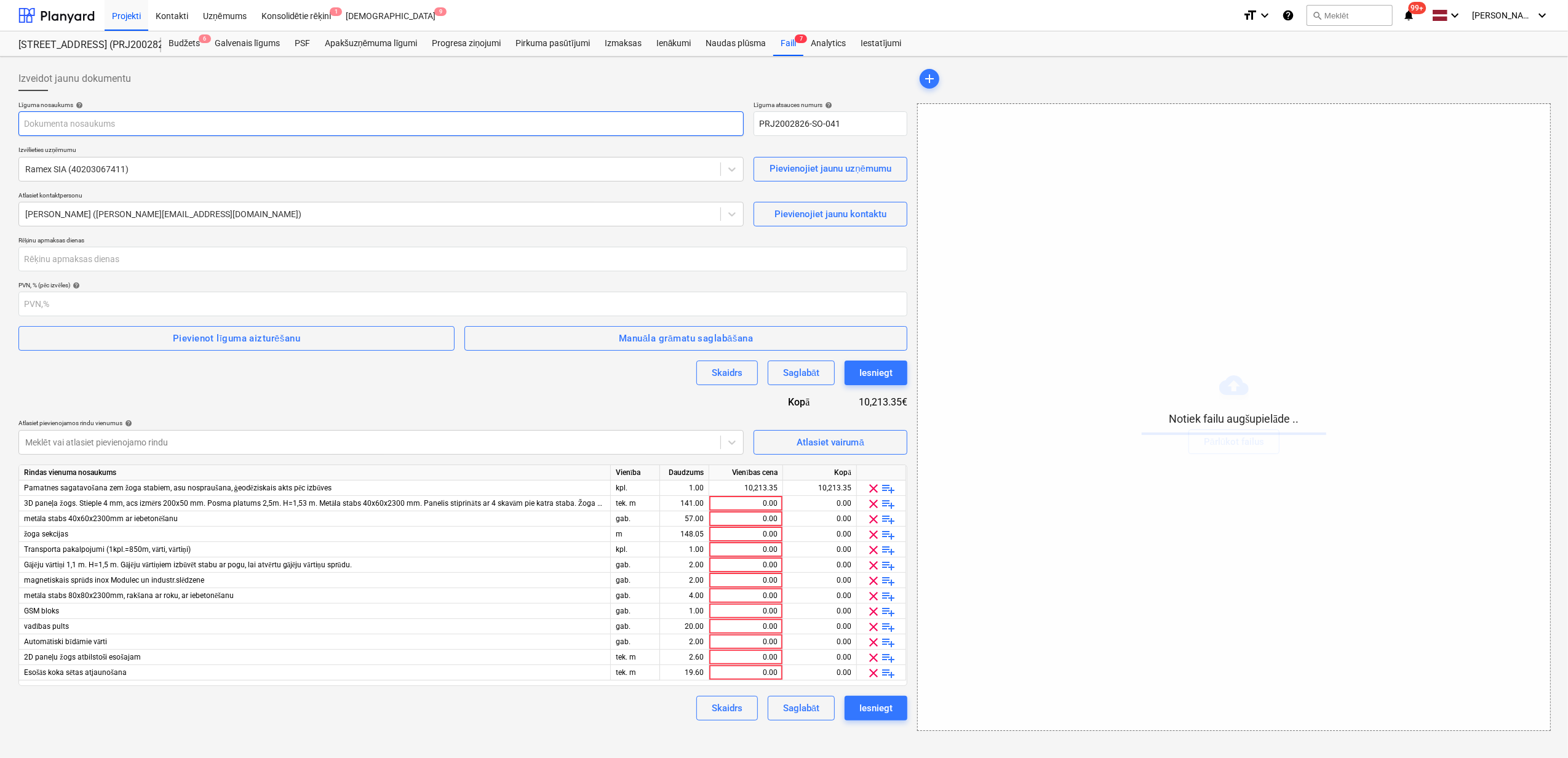
click at [289, 126] on input "text" at bounding box center [381, 123] width 725 height 25
paste input "2601978_026_Ramex_SIA_20250723_Ligums_zogs_2025-2_S8_1karta (1)"
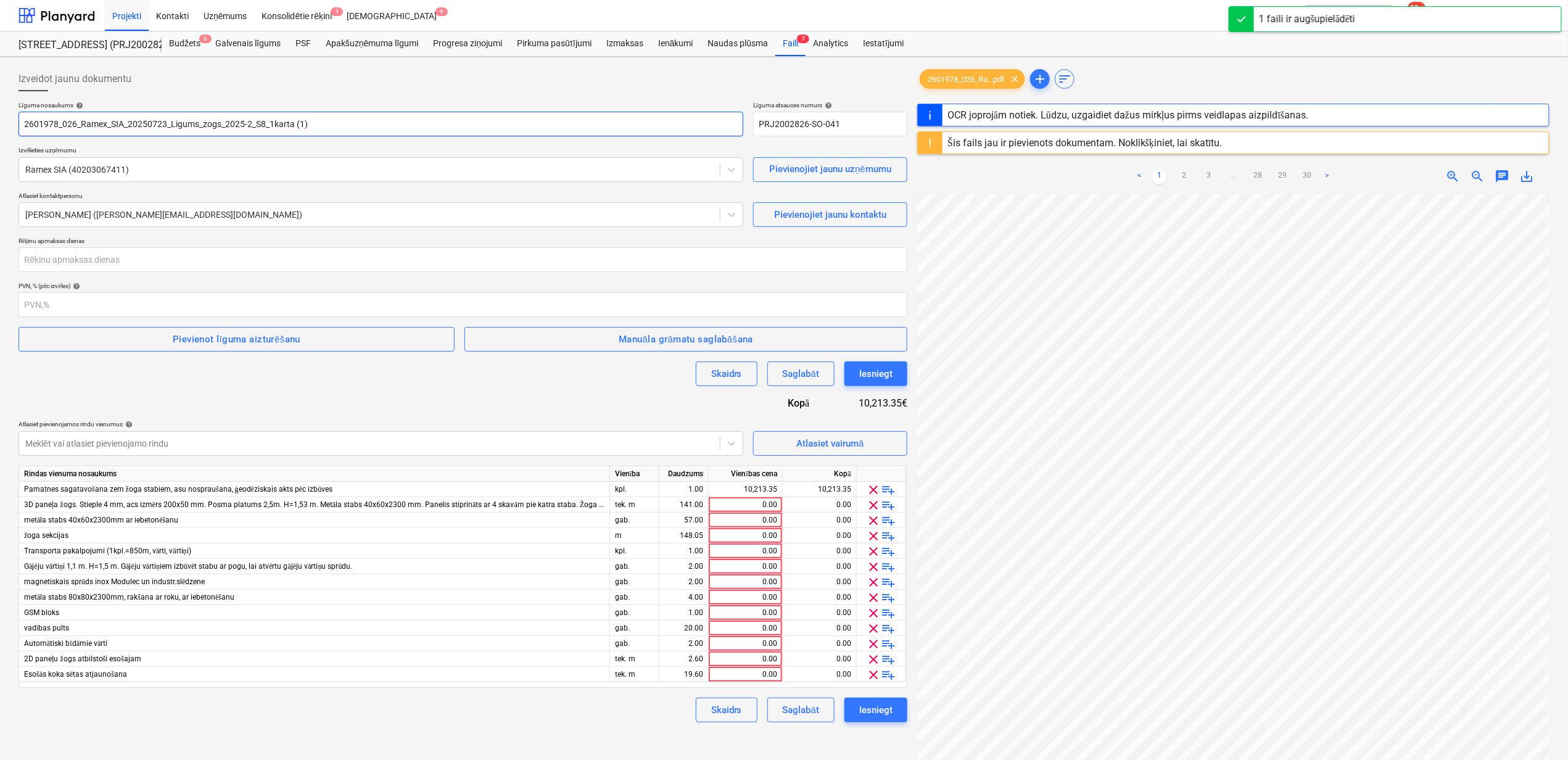
click at [327, 123] on input "2601978_026_Ramex_SIA_20250723_Ligums_zogs_2025-2_S8_1karta (1)" at bounding box center [381, 123] width 725 height 25
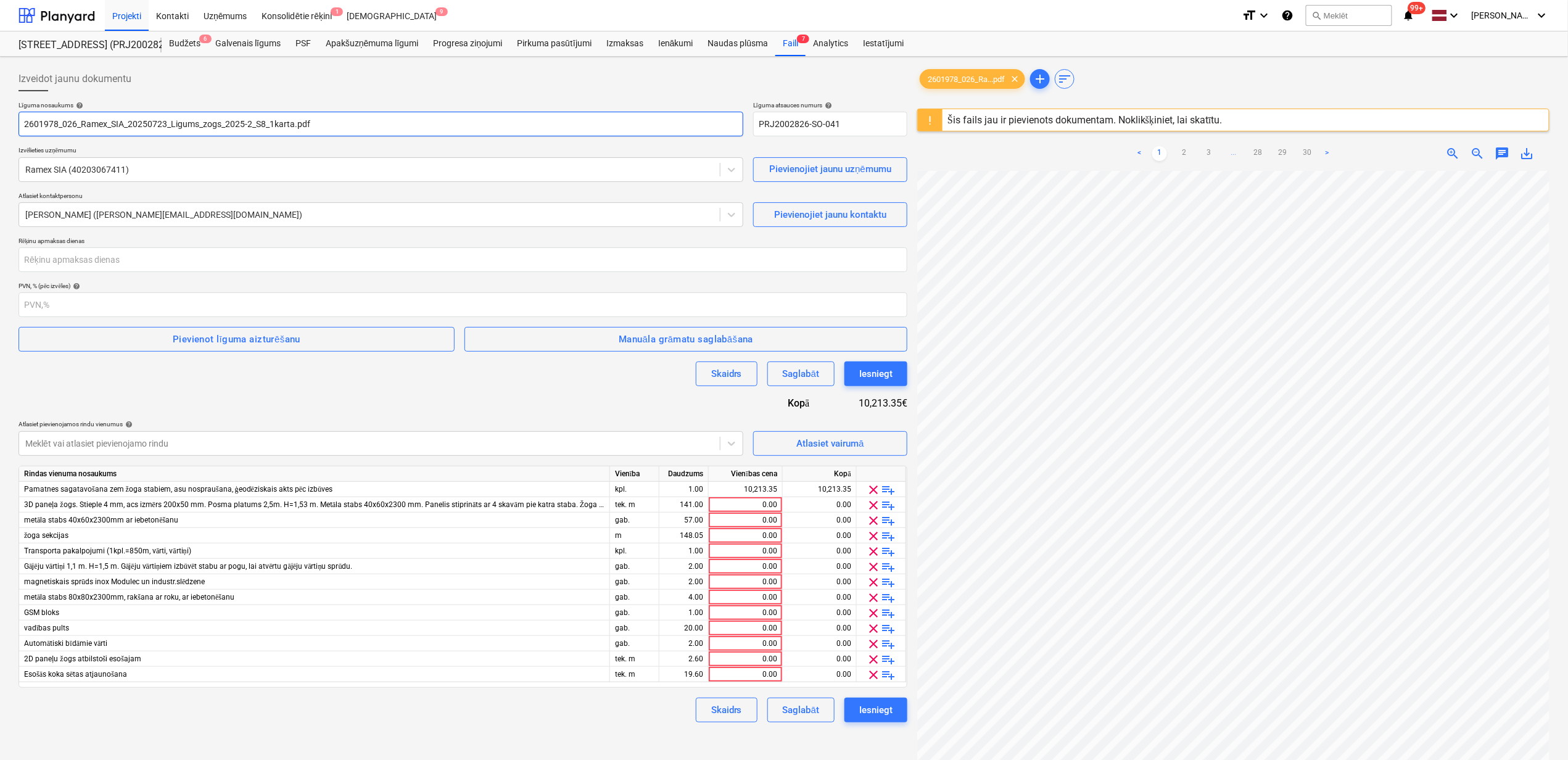
type input "2601978_026_Ramex_SIA_20250723_Ligums_zogs_2025-2_S8_1karta.pdf"
click at [1064, 119] on div "Šis fails jau ir pievienots dokumentam. Noklikšķiniet, lai skatītu." at bounding box center [1084, 120] width 275 height 12
click at [1039, 117] on div "Šis fails jau ir pievienots dokumentam. Noklikšķiniet, lai skatītu." at bounding box center [1084, 120] width 275 height 12
click at [1042, 119] on div "Šis fails jau ir pievienots dokumentam. Noklikšķiniet, lai skatītu." at bounding box center [1084, 120] width 275 height 12
click at [1041, 119] on div "Šis fails jau ir pievienots dokumentam. Noklikšķiniet, lai skatītu." at bounding box center [1084, 120] width 275 height 12
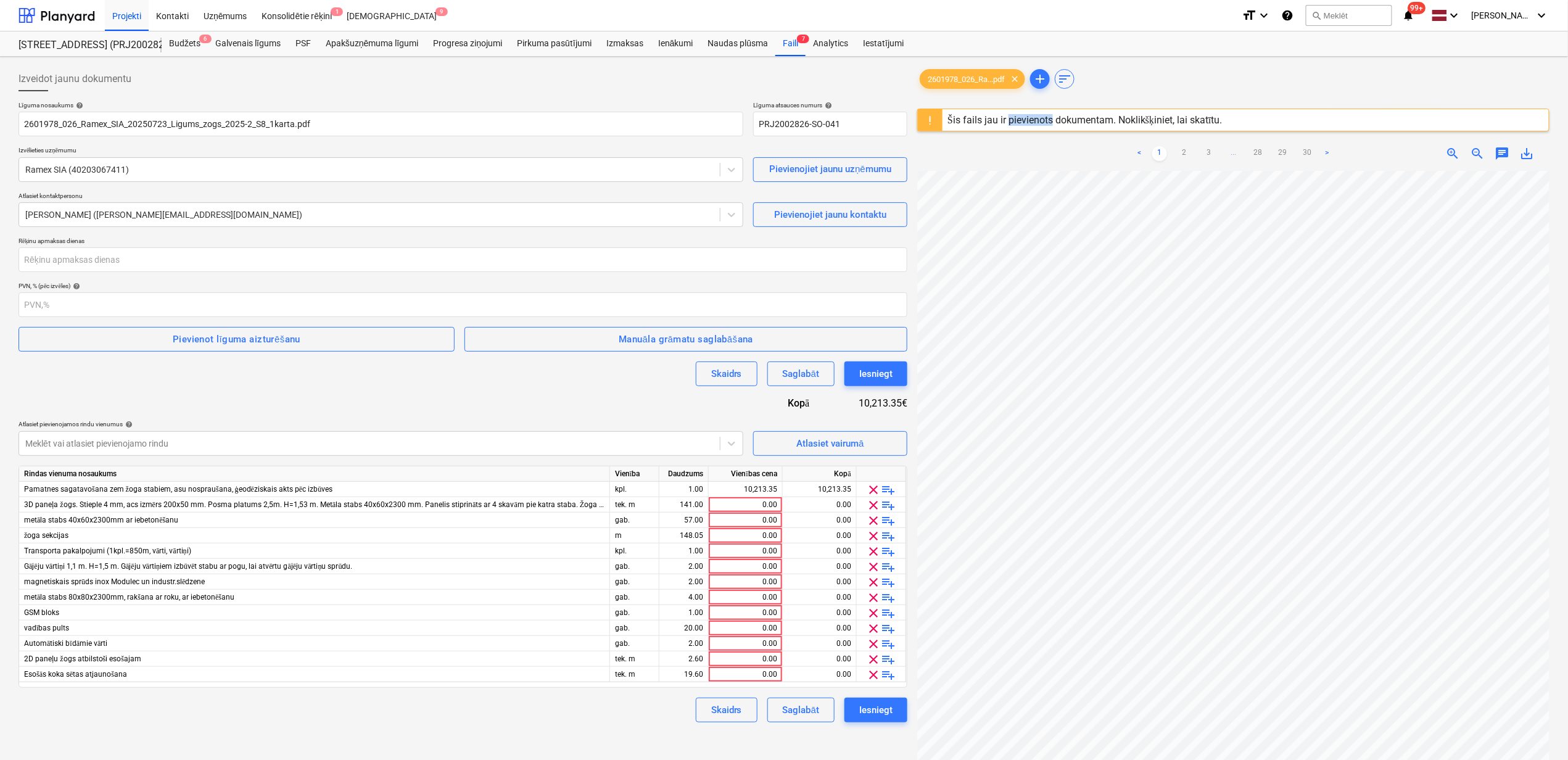
click at [1041, 117] on div "Šis fails jau ir pievienots dokumentam. Noklikšķiniet, lai skatītu." at bounding box center [1084, 120] width 275 height 12
click at [1080, 121] on div "Šis fails jau ir pievienots dokumentam. Noklikšķiniet, lai skatītu." at bounding box center [1084, 120] width 275 height 12
click at [1110, 117] on div "Šis fails jau ir pievienots dokumentam. Noklikšķiniet, lai skatītu." at bounding box center [1084, 120] width 275 height 12
click at [968, 78] on span "2601978_026_Ra...pdf" at bounding box center [966, 79] width 92 height 9
click at [1126, 114] on div "Šis fails jau ir pievienots dokumentam. Noklikšķiniet, lai skatītu." at bounding box center [1084, 120] width 275 height 12
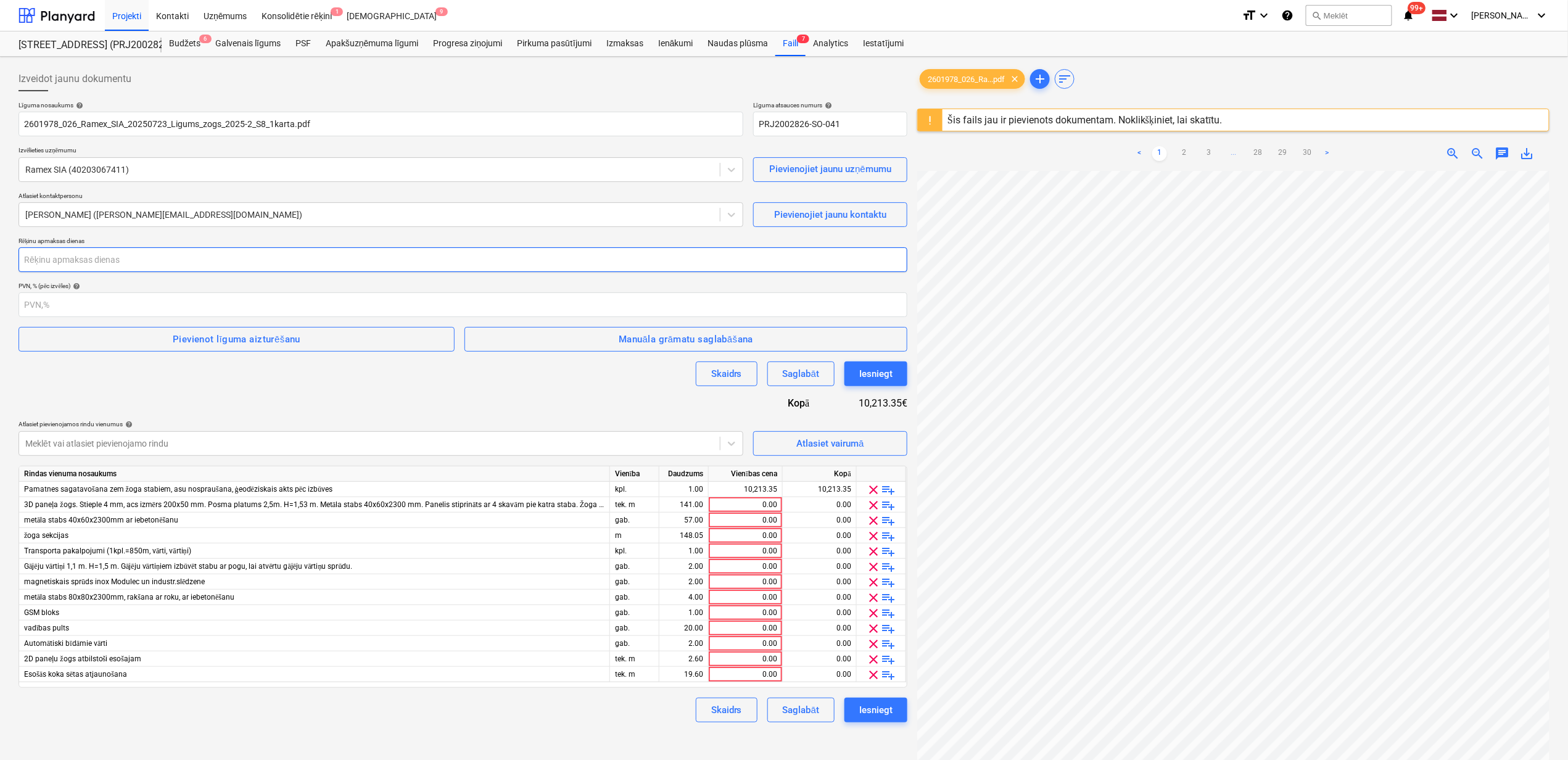
click at [287, 272] on input "number" at bounding box center [463, 260] width 888 height 25
type input "14"
click at [275, 344] on div "Pievienot līguma aizturēšanu" at bounding box center [236, 340] width 127 height 16
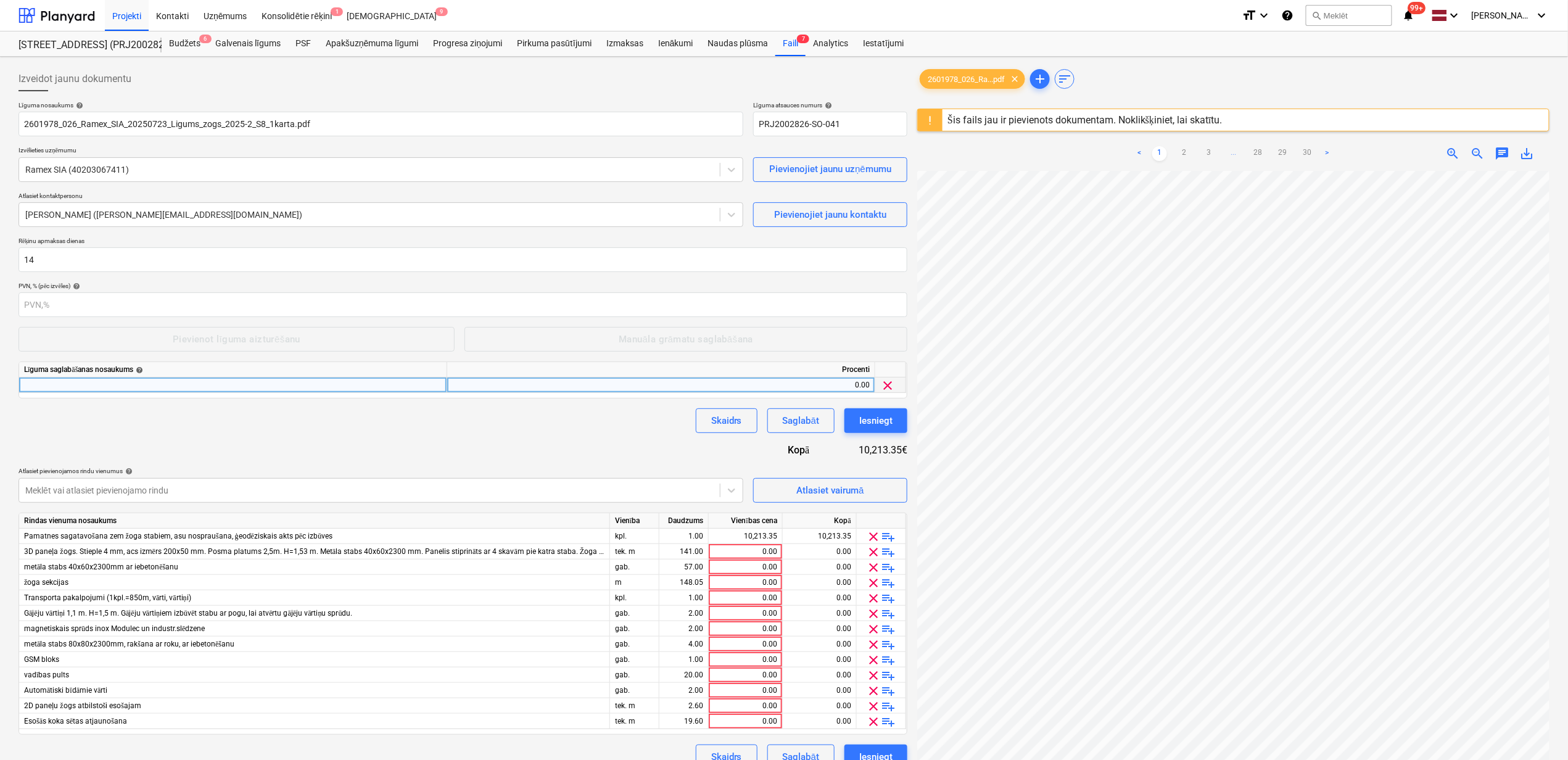
click at [139, 390] on div at bounding box center [233, 385] width 428 height 15
type input "Darbu izpildes garantijas ieturējums"
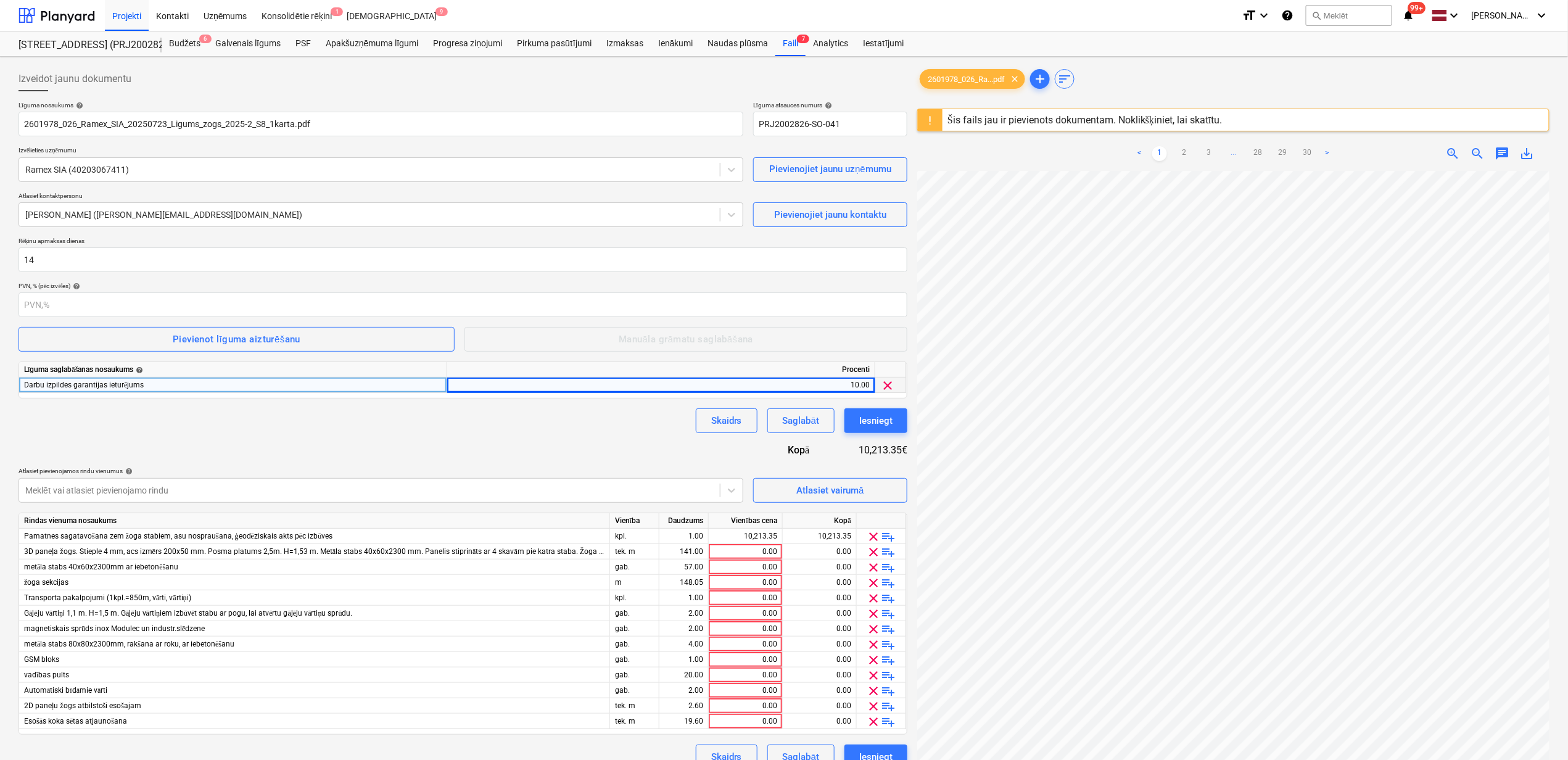
click at [438, 420] on div "Skaidrs Saglabāt Iesniegt" at bounding box center [463, 420] width 888 height 25
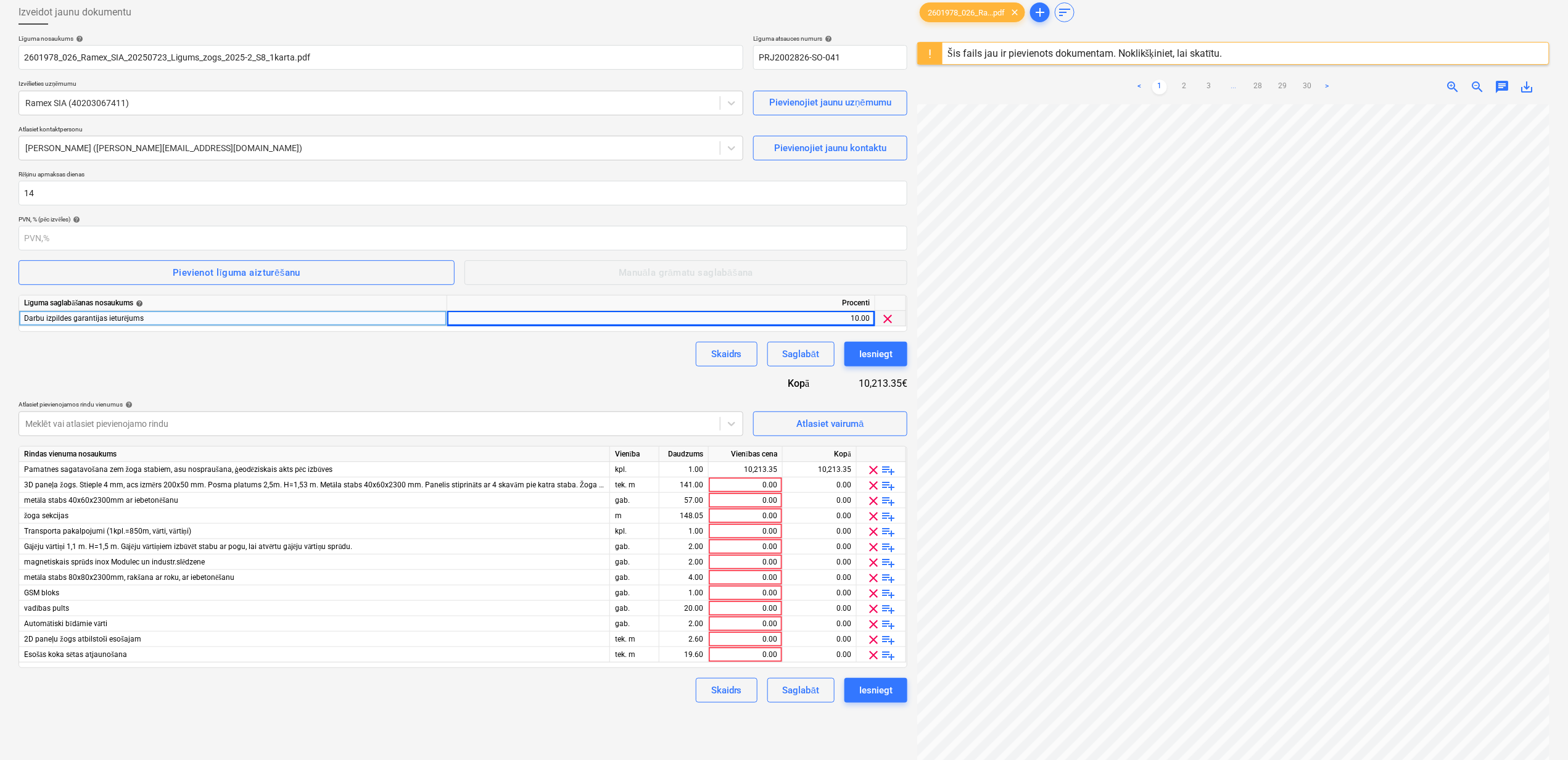
scroll to position [0, 0]
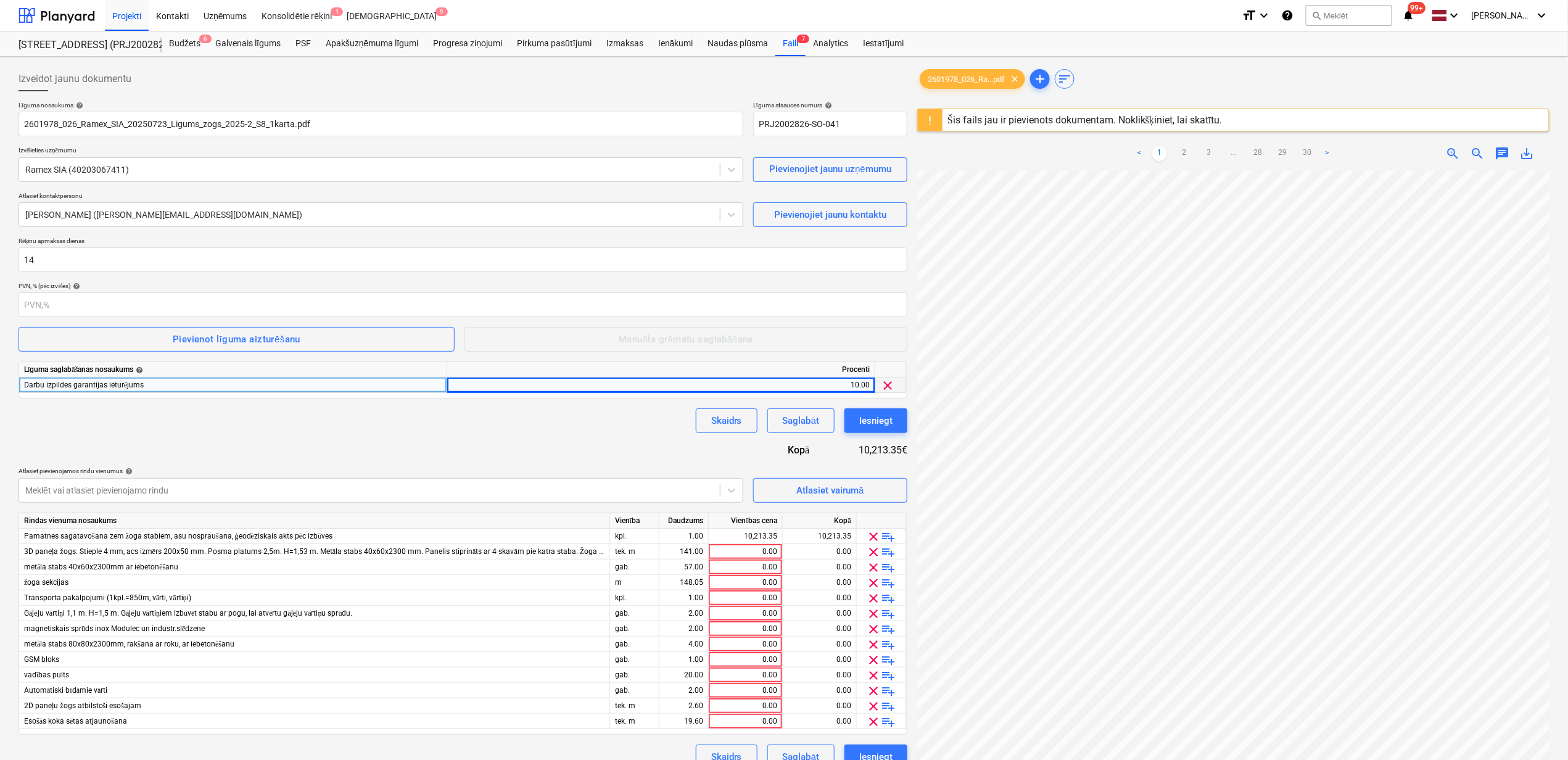
click at [1096, 117] on div "Šis fails jau ir pievienots dokumentam. Noklikšķiniet, lai skatītu." at bounding box center [1084, 120] width 275 height 12
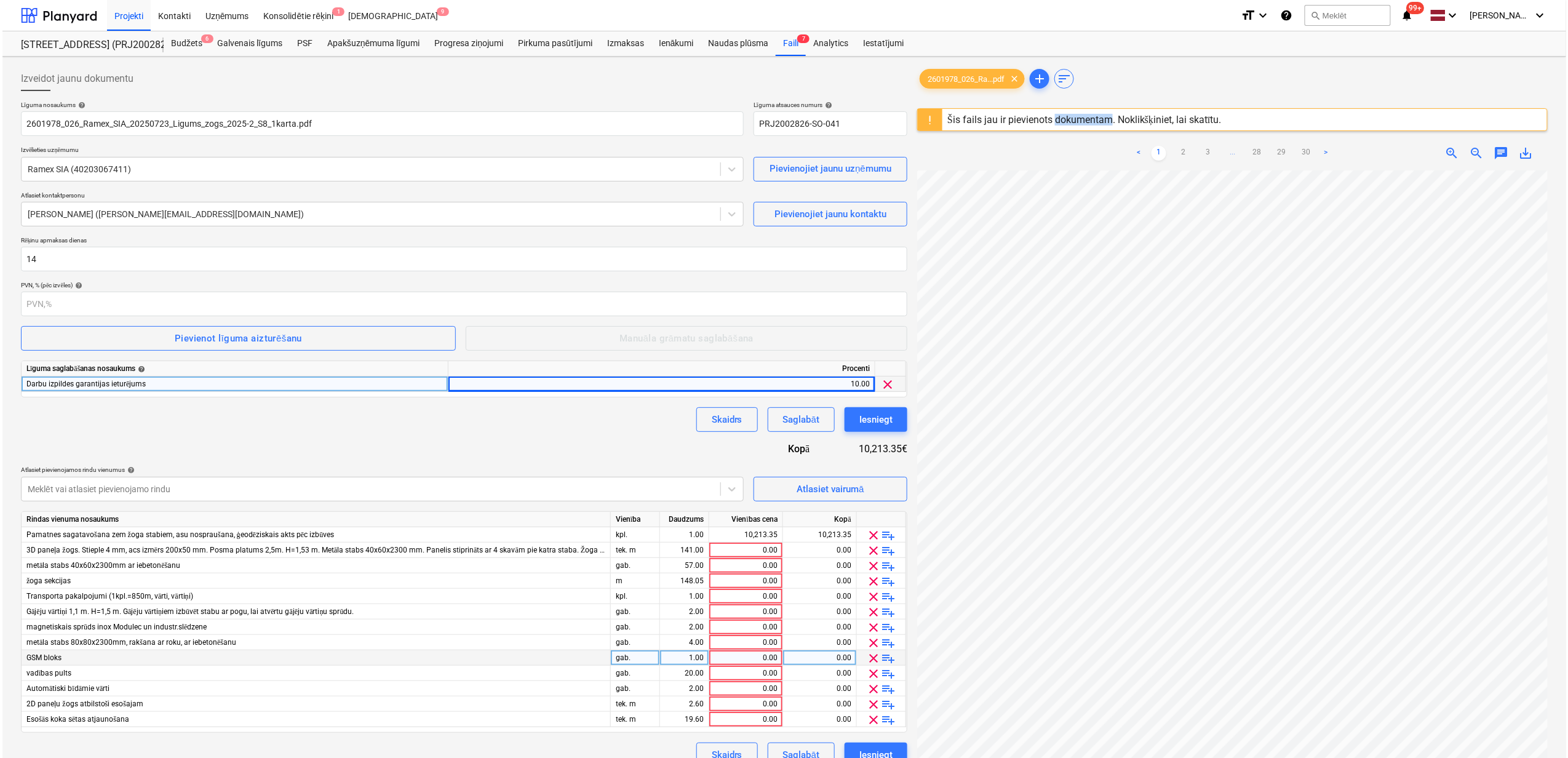
scroll to position [146, 0]
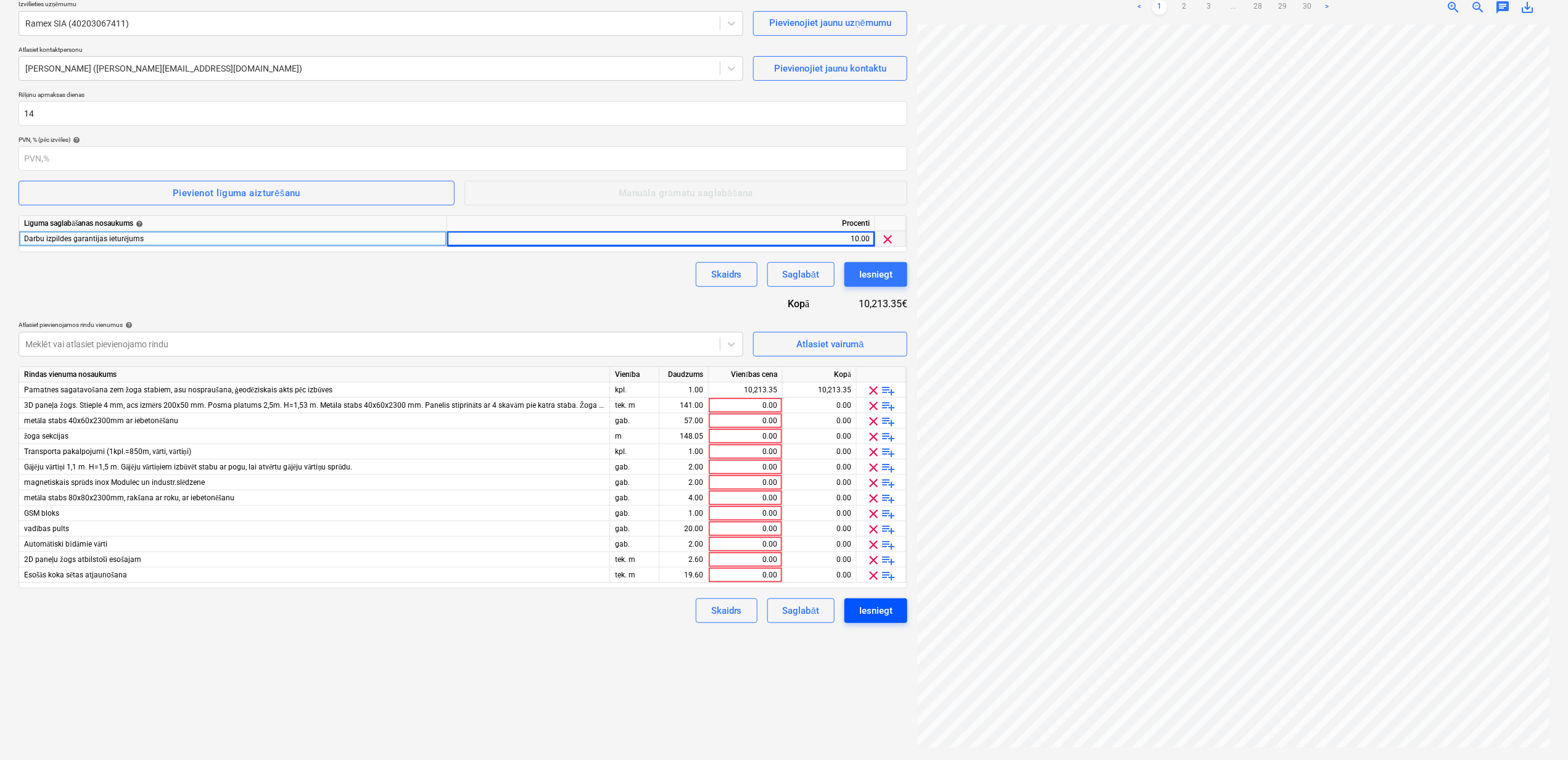
click at [876, 608] on div "Iesniegt" at bounding box center [876, 611] width 33 height 16
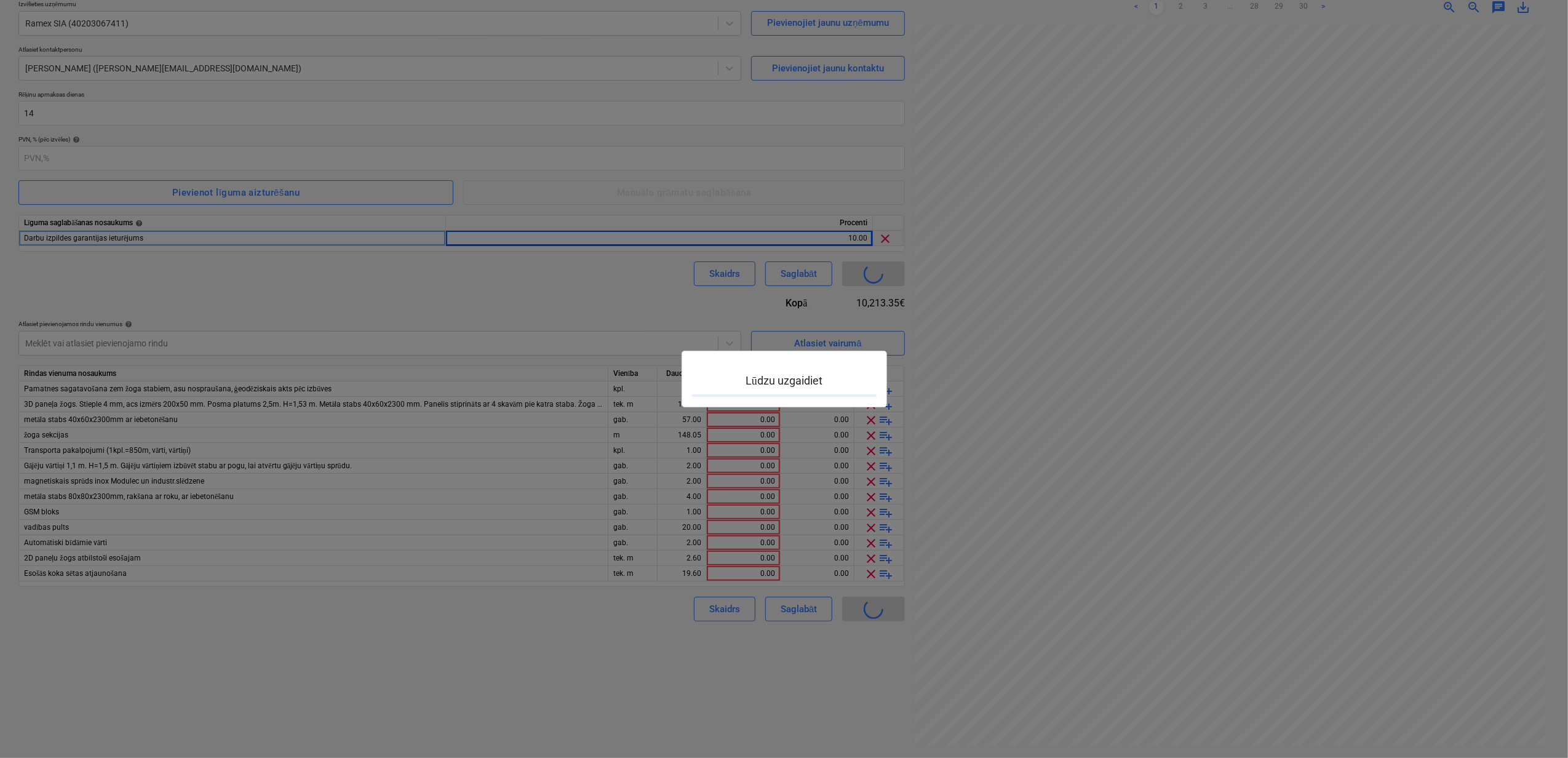
type input "PRJ2002826-SO-042"
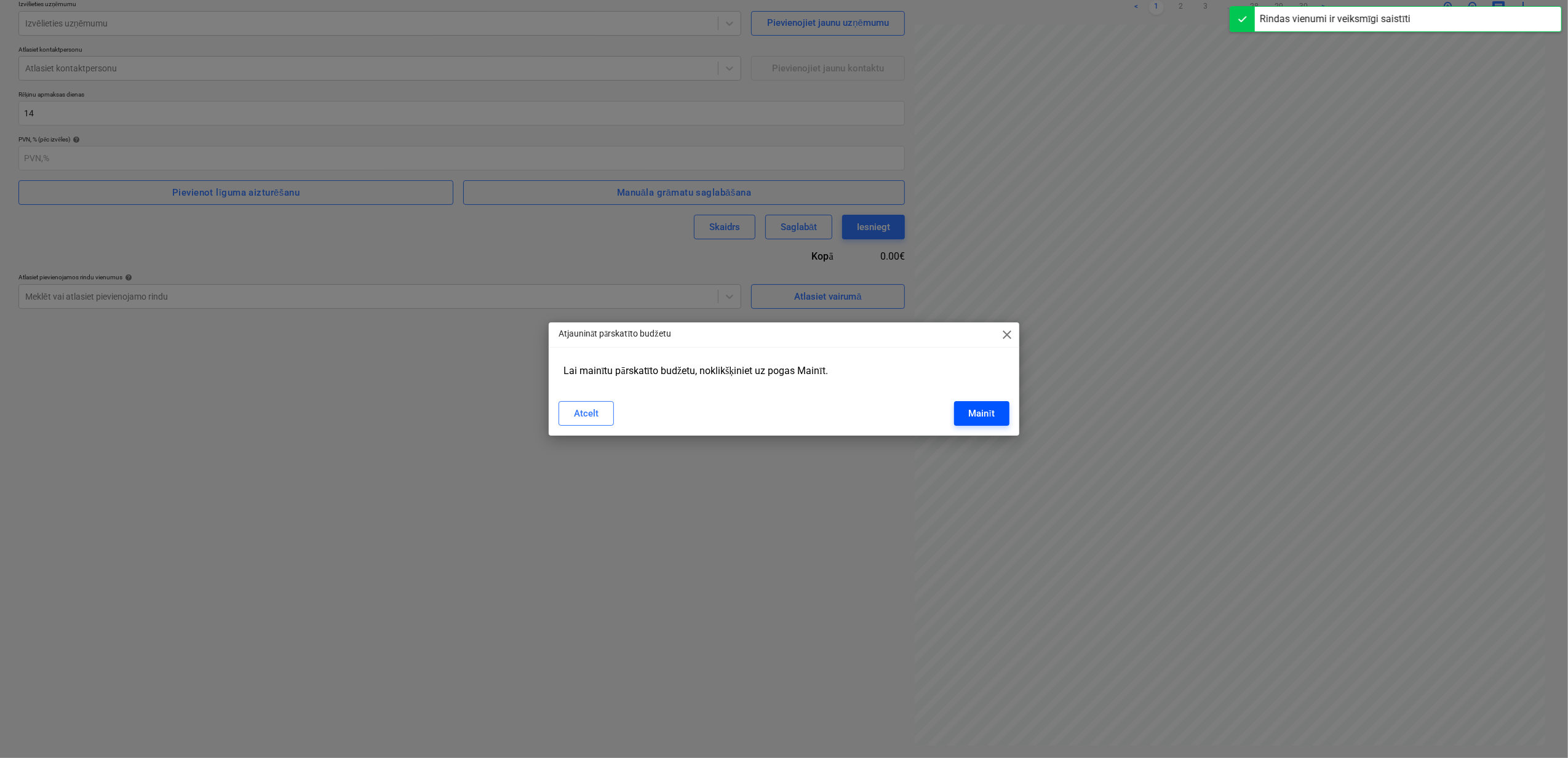
click at [992, 410] on div "Mainīt" at bounding box center [981, 413] width 26 height 16
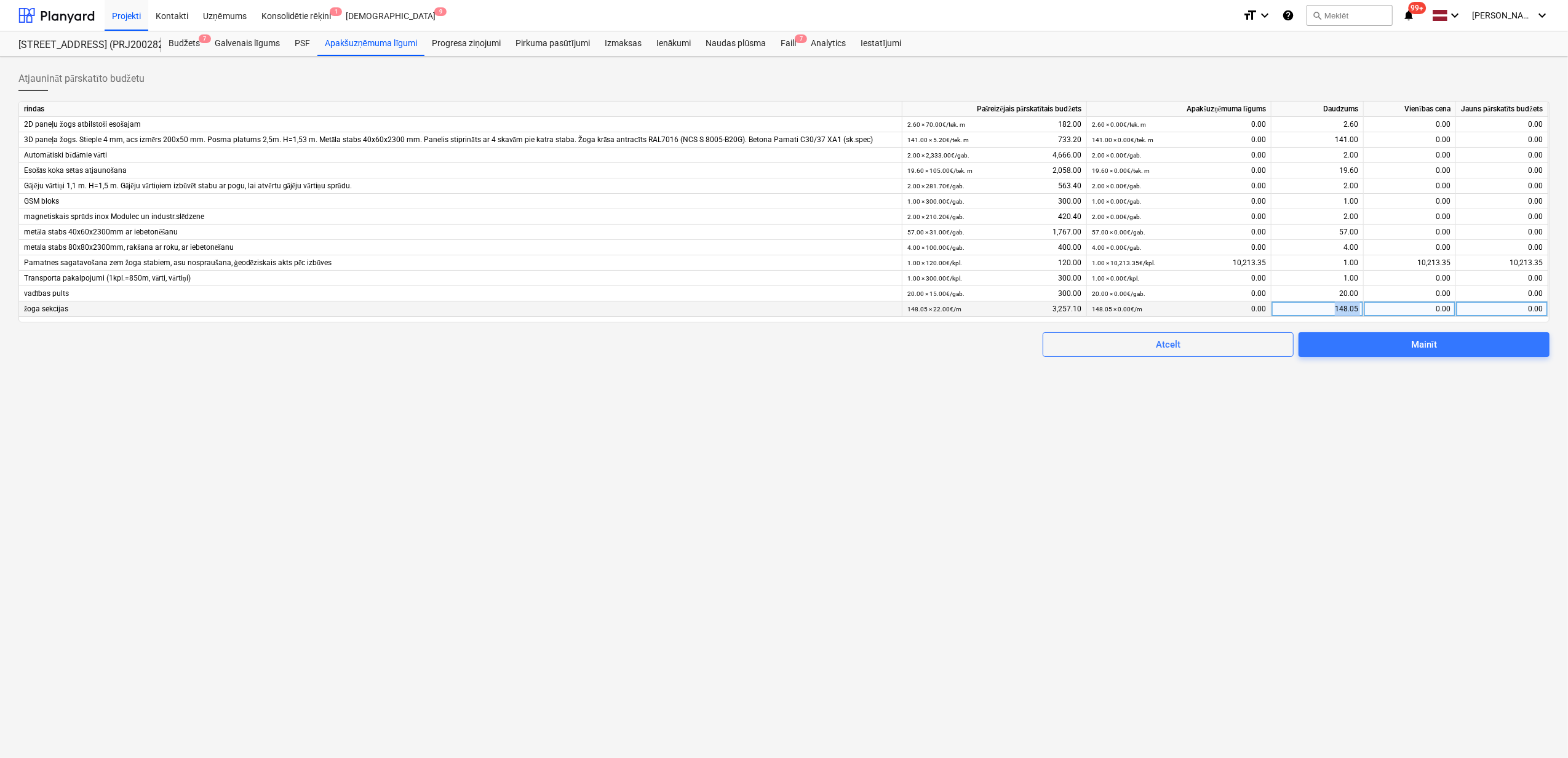
drag, startPoint x: 1312, startPoint y: 309, endPoint x: 1366, endPoint y: 310, distance: 54.0
click at [0, 0] on div "žoga sekcijas 148.05 × 22.00€ / m 3,257.10 148.05 × 0.00€ / m 0.00 148.05 0.00 …" at bounding box center [0, 0] width 0 height 0
click at [1332, 303] on div "148.05" at bounding box center [1317, 309] width 82 height 15
type input "0"
click at [1428, 346] on div "Mainīt" at bounding box center [1424, 345] width 26 height 16
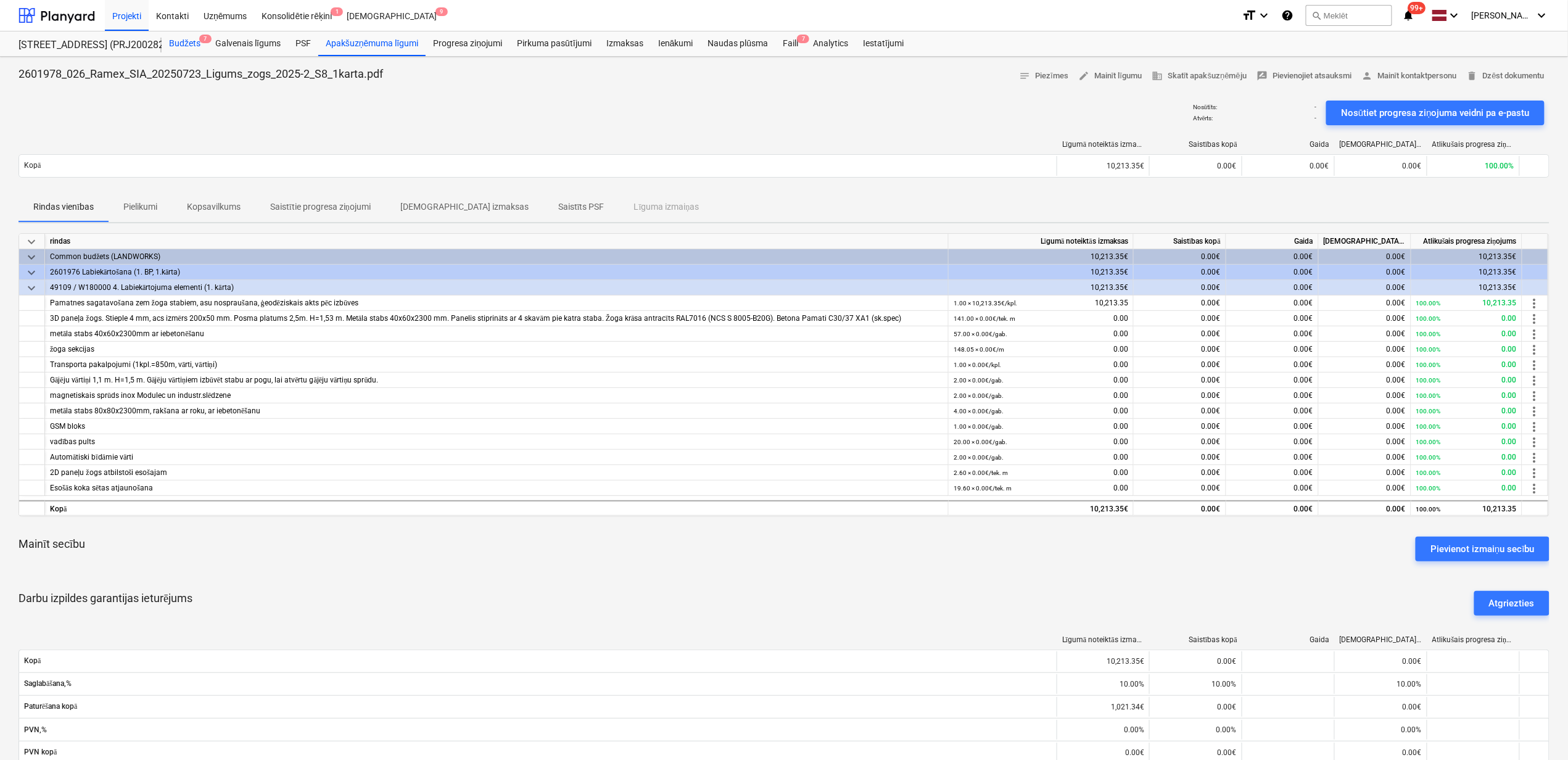
click at [183, 47] on div "Budžets 7" at bounding box center [184, 43] width 46 height 25
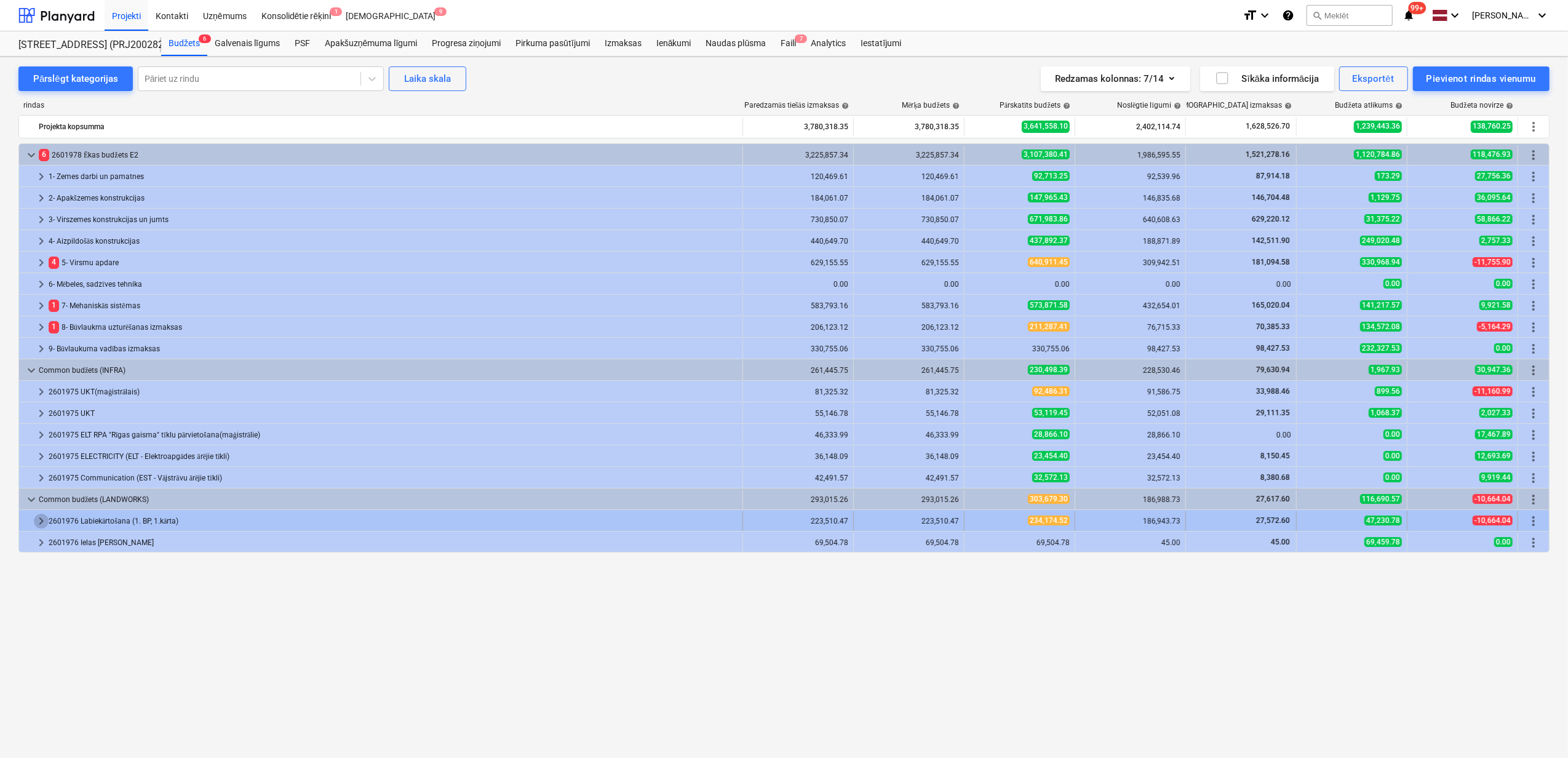
click at [36, 519] on span "keyboard_arrow_right" at bounding box center [41, 521] width 15 height 15
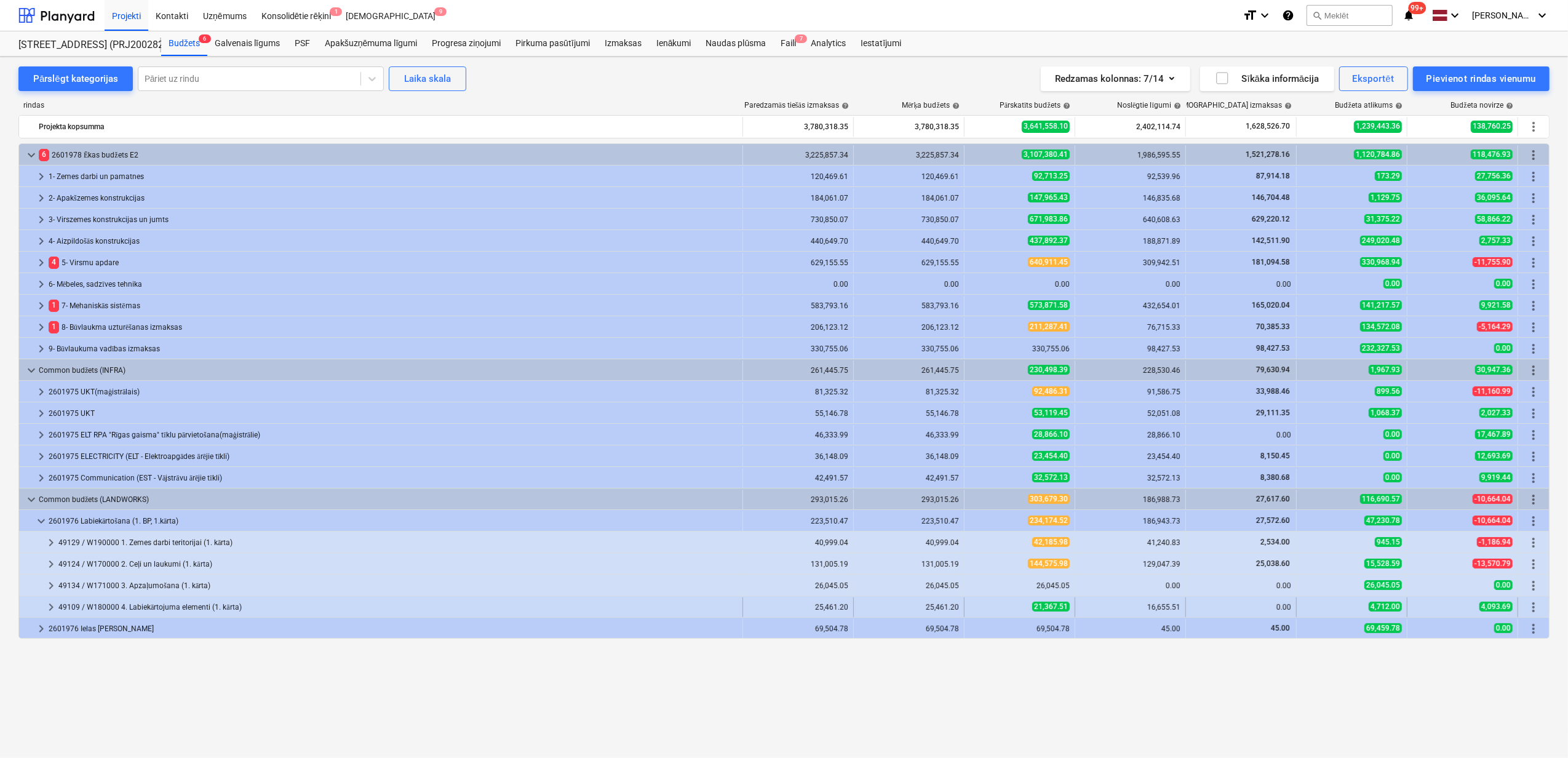
click at [53, 608] on span "keyboard_arrow_right" at bounding box center [51, 608] width 15 height 15
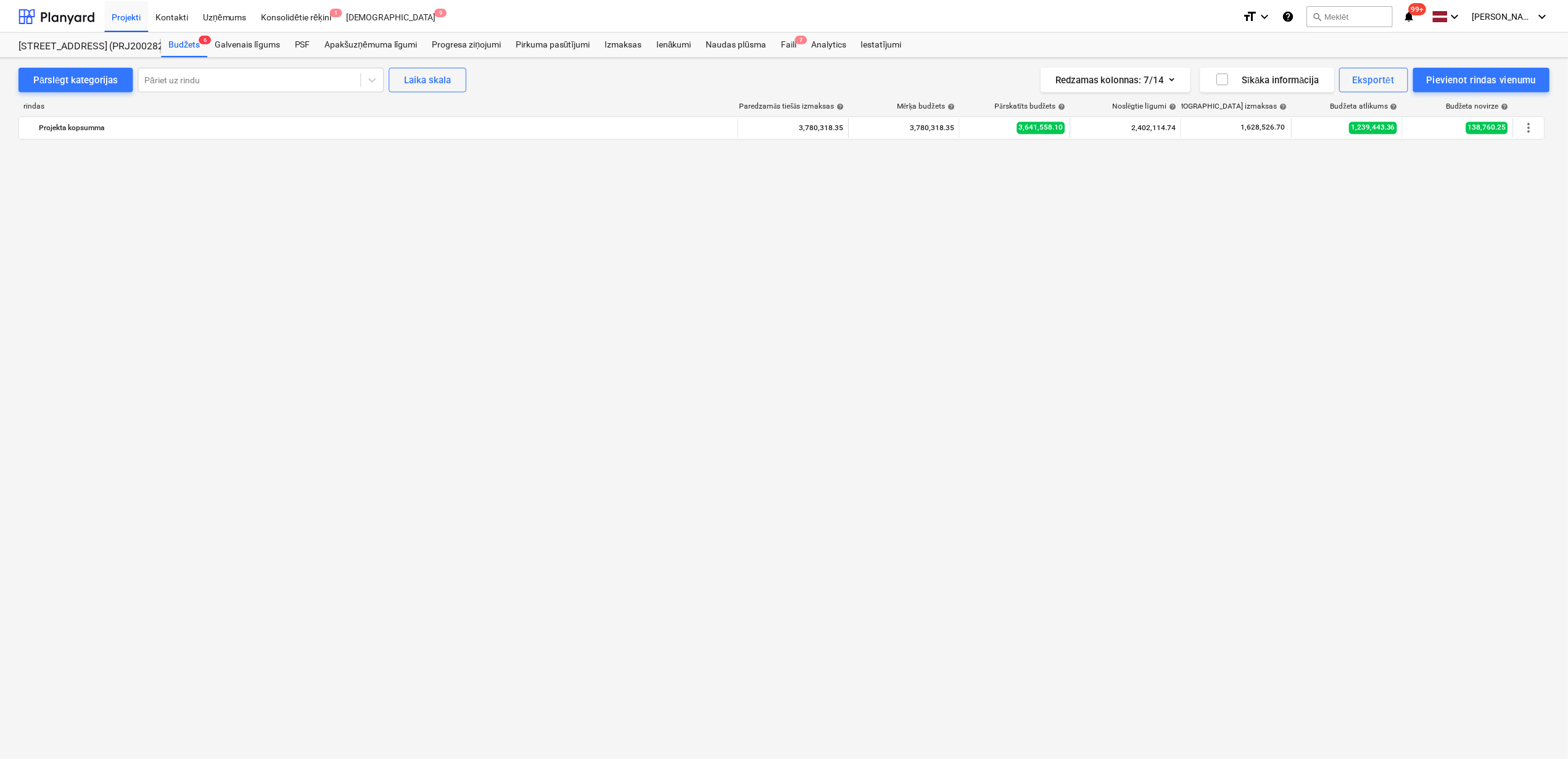
scroll to position [823, 0]
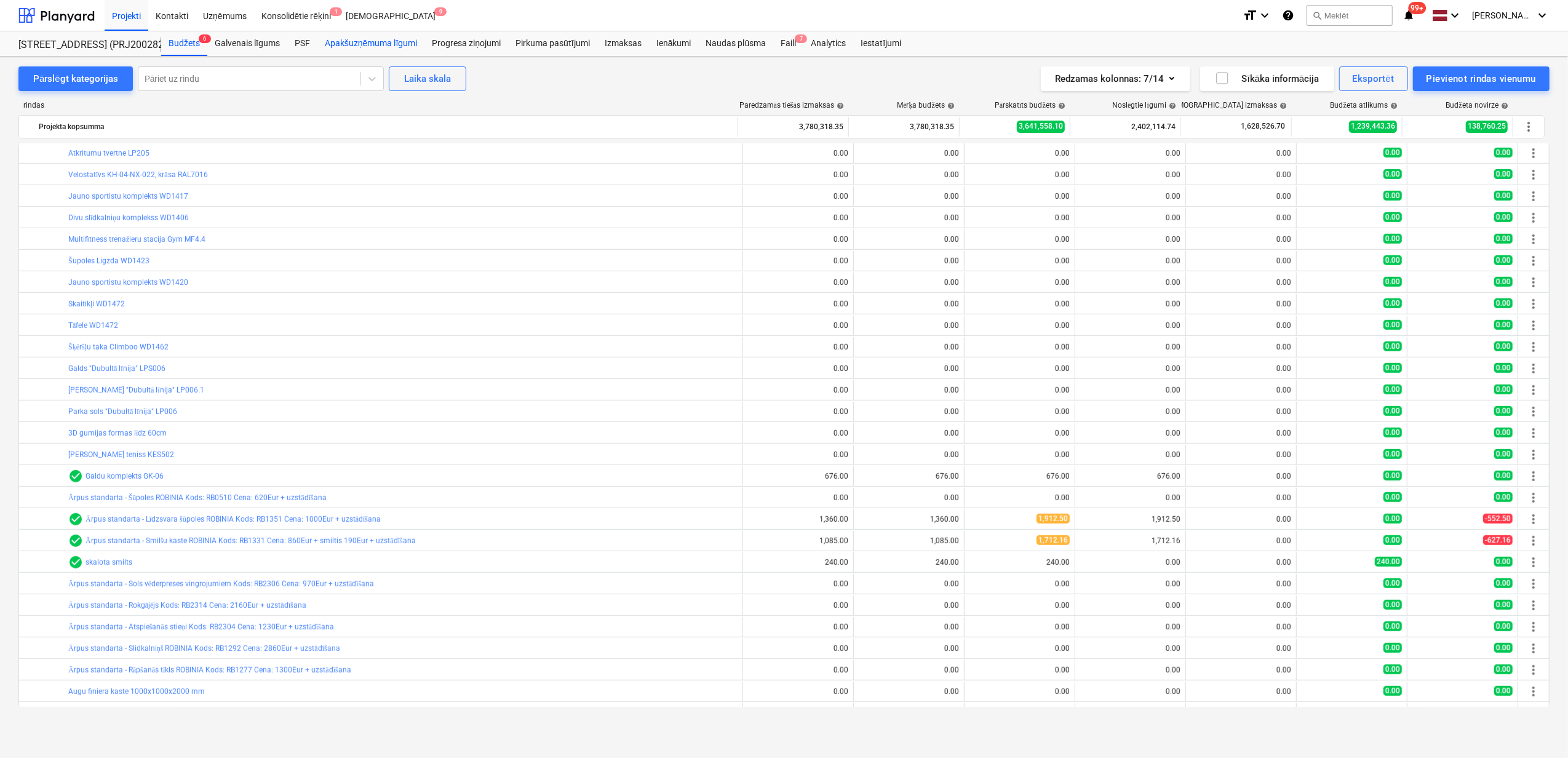
click at [380, 39] on div "Apakšuzņēmuma līgumi" at bounding box center [371, 43] width 107 height 25
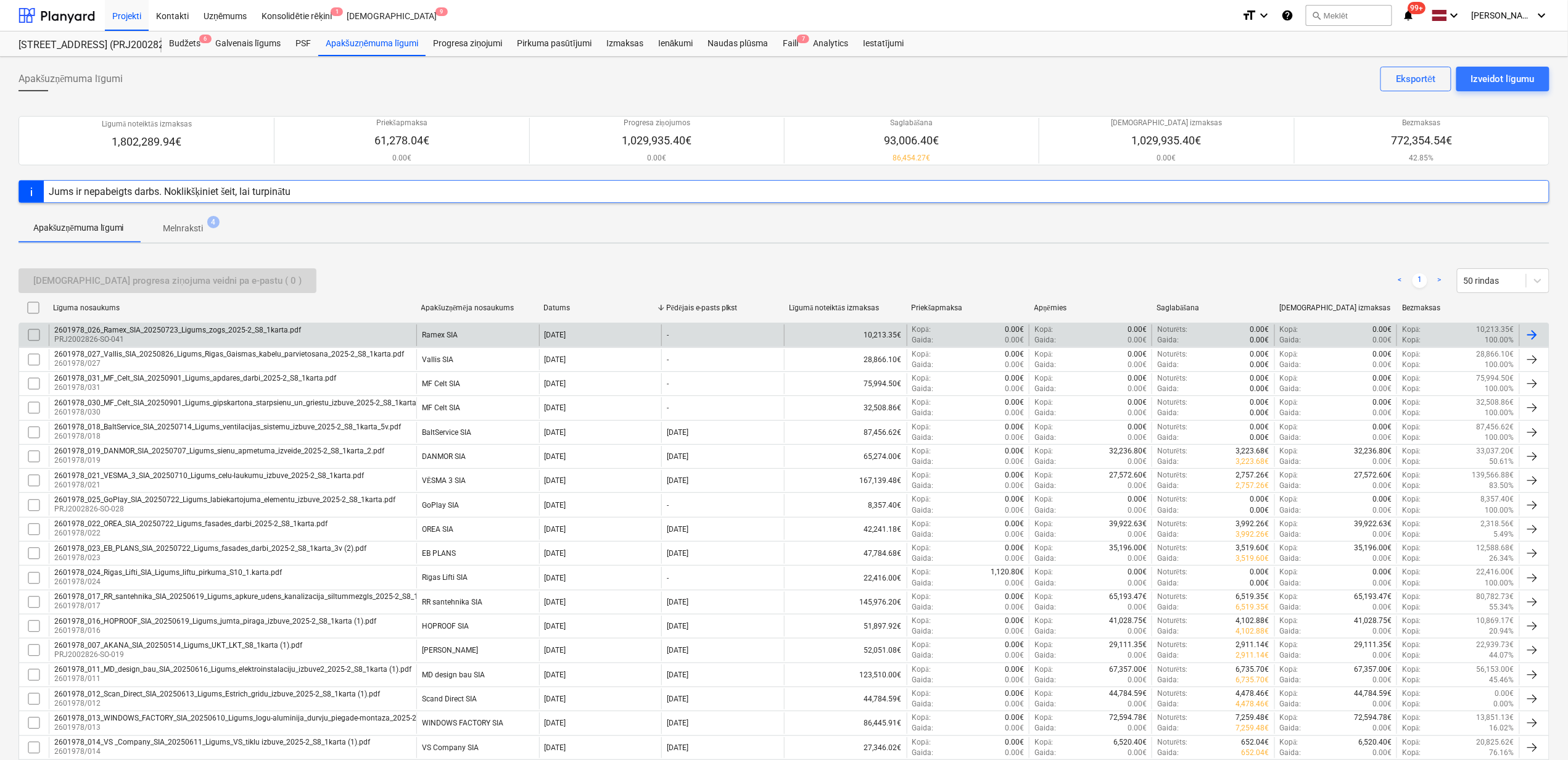
click at [209, 334] on div "2601978_026_Ramex_SIA_20250723_Ligums_zogs_2025-2_S8_1karta.pdf" at bounding box center [177, 330] width 247 height 9
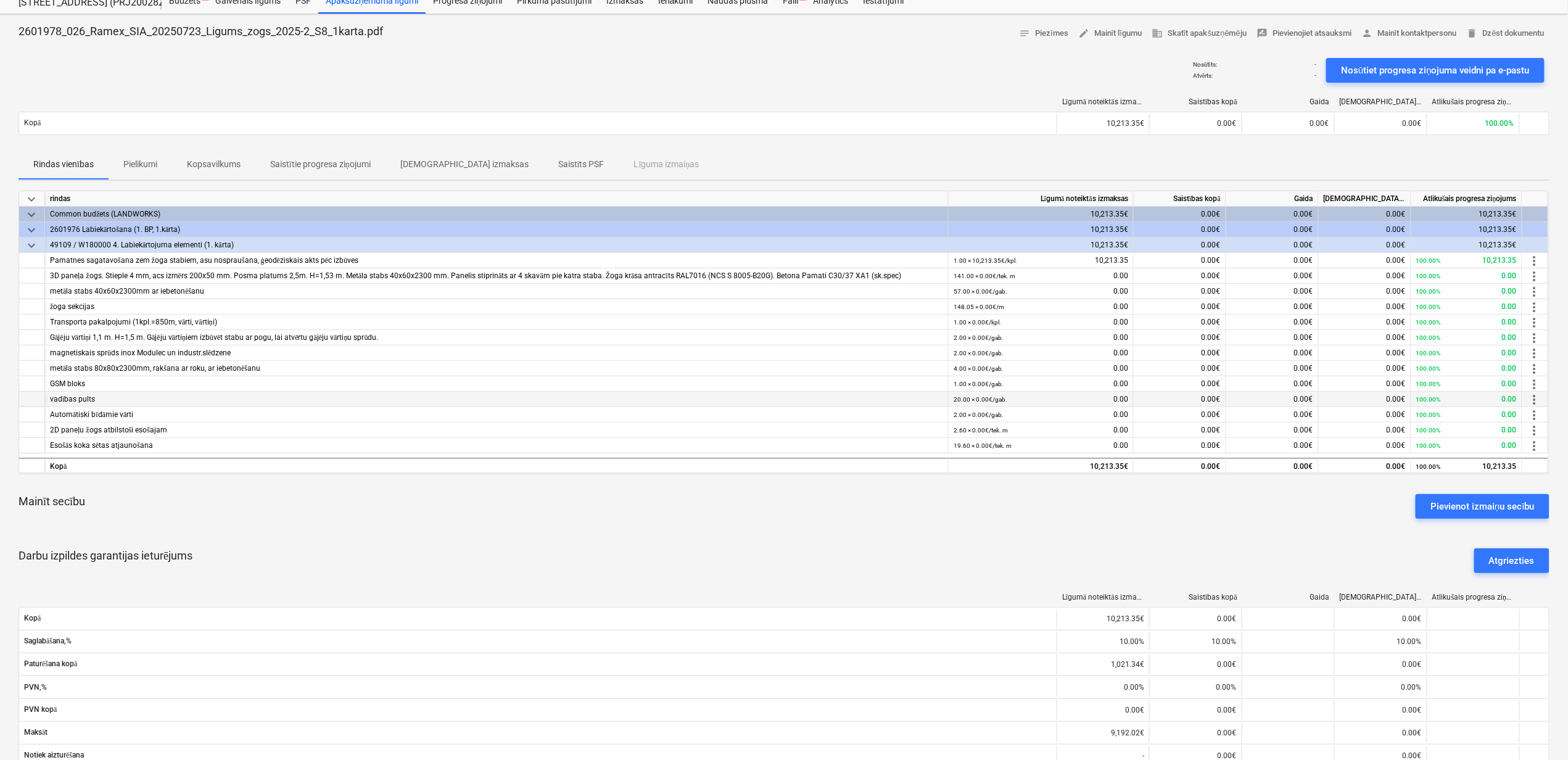
scroll to position [82, 0]
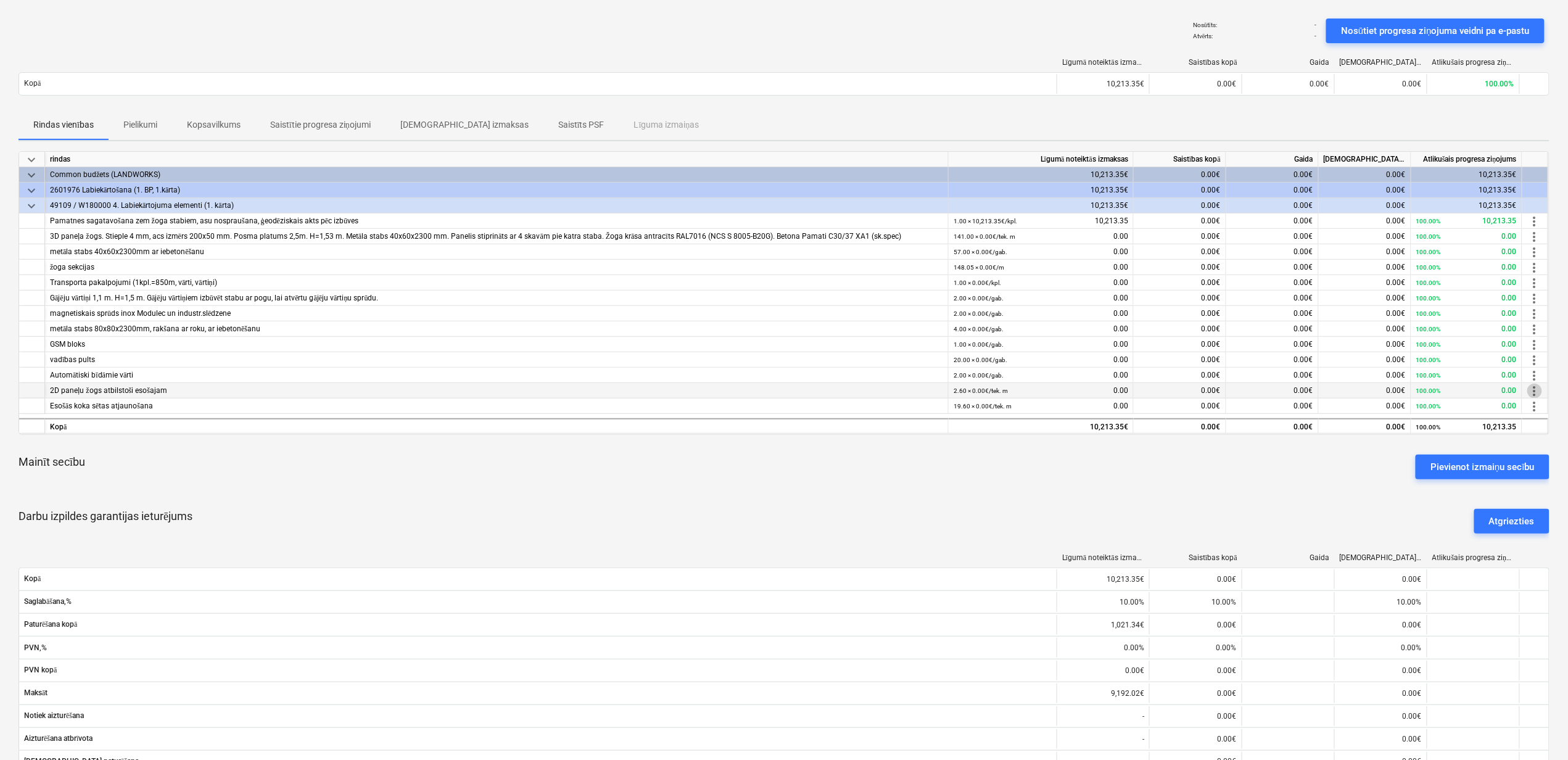
click at [1537, 394] on span "more_vert" at bounding box center [1535, 391] width 15 height 15
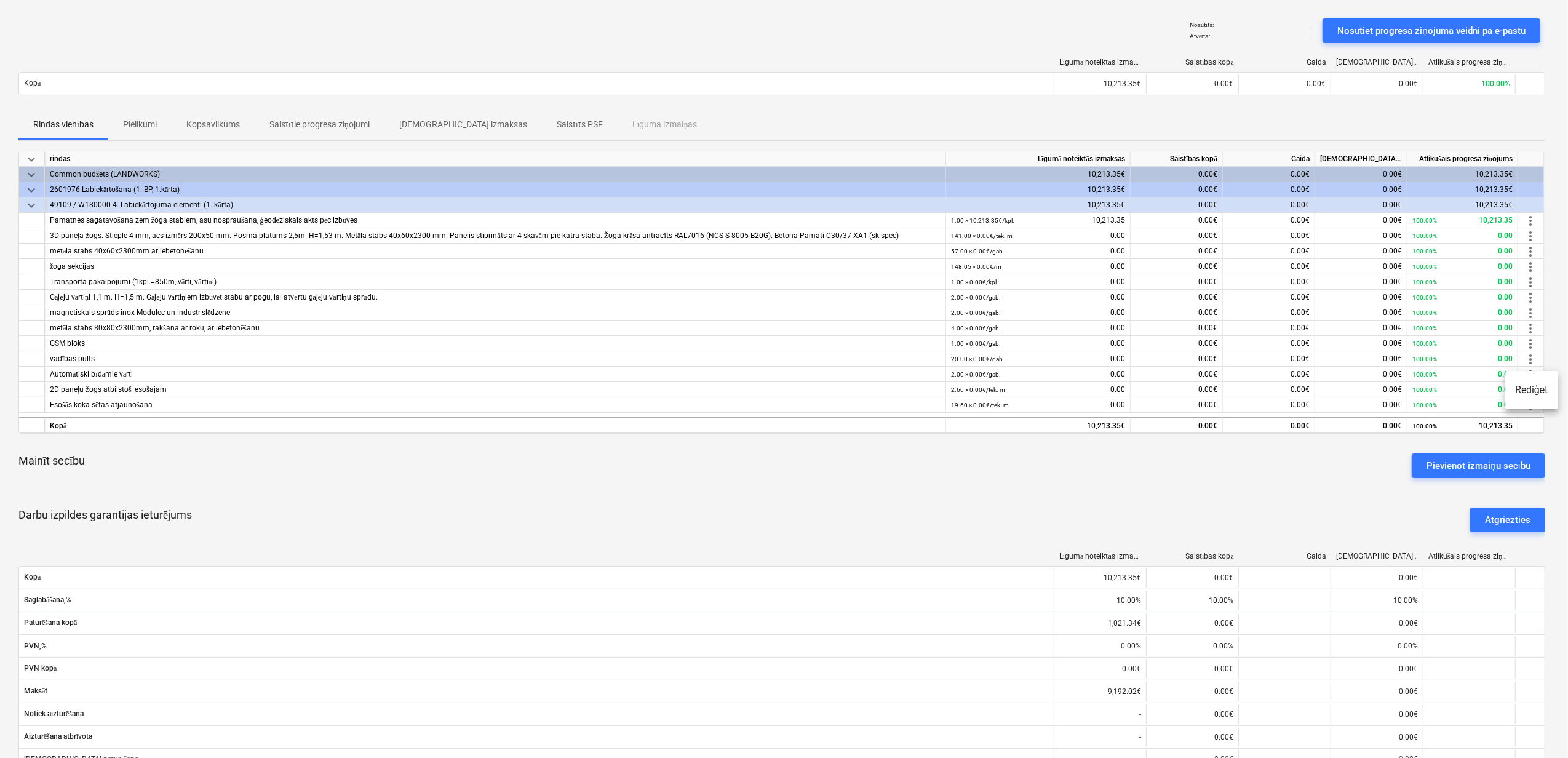
click at [1533, 389] on li "Rediģēt" at bounding box center [1532, 390] width 53 height 29
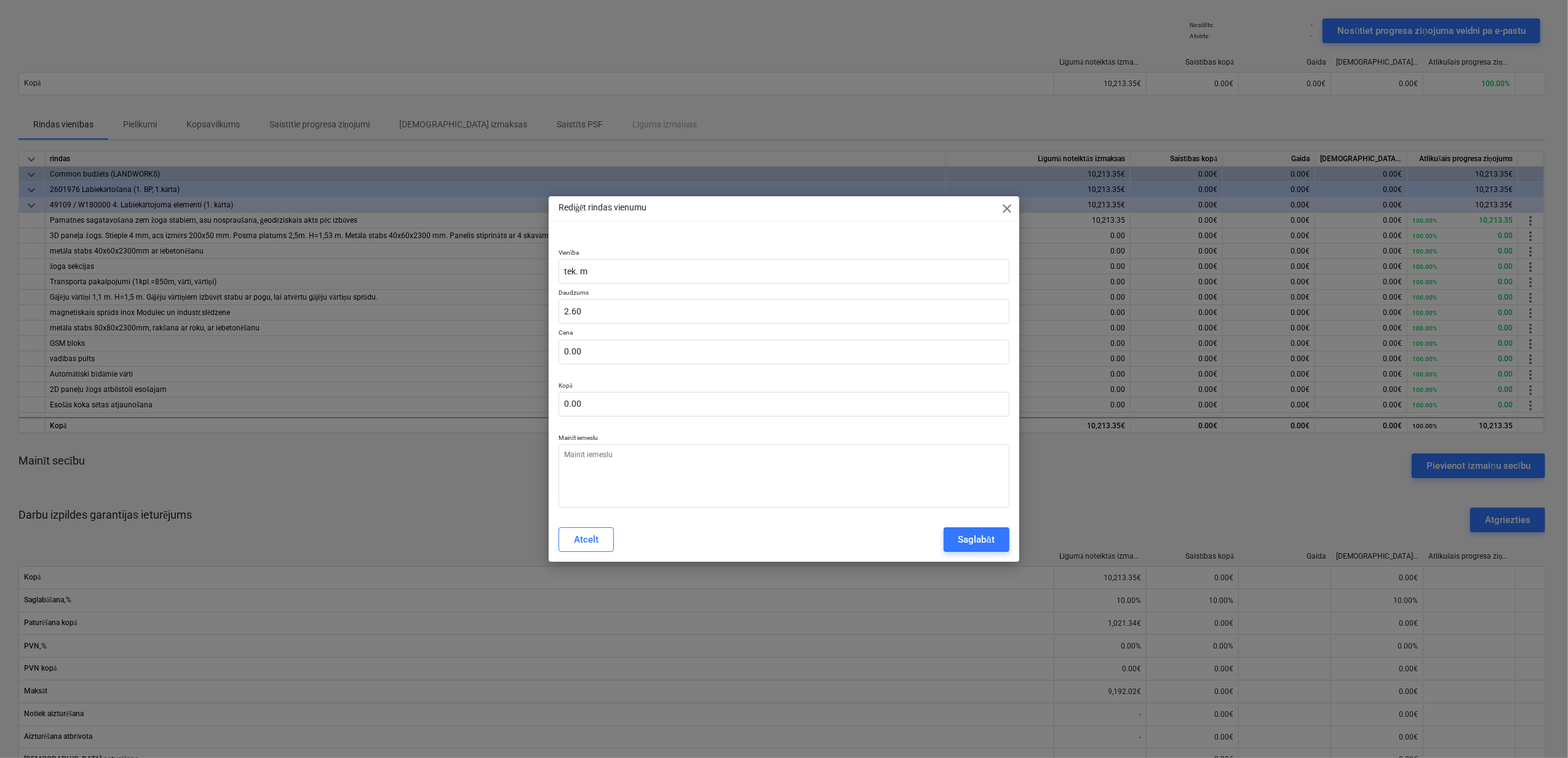
type textarea "x"
type input "2.6"
drag, startPoint x: 592, startPoint y: 306, endPoint x: 546, endPoint y: 315, distance: 46.9
click at [546, 315] on div "Rediģēt rindas vienumu close Vienība tek. m Daudzums 2.6 Cena 0.00 Kopā 0.00 Ma…" at bounding box center [784, 379] width 1568 height 758
type textarea "x"
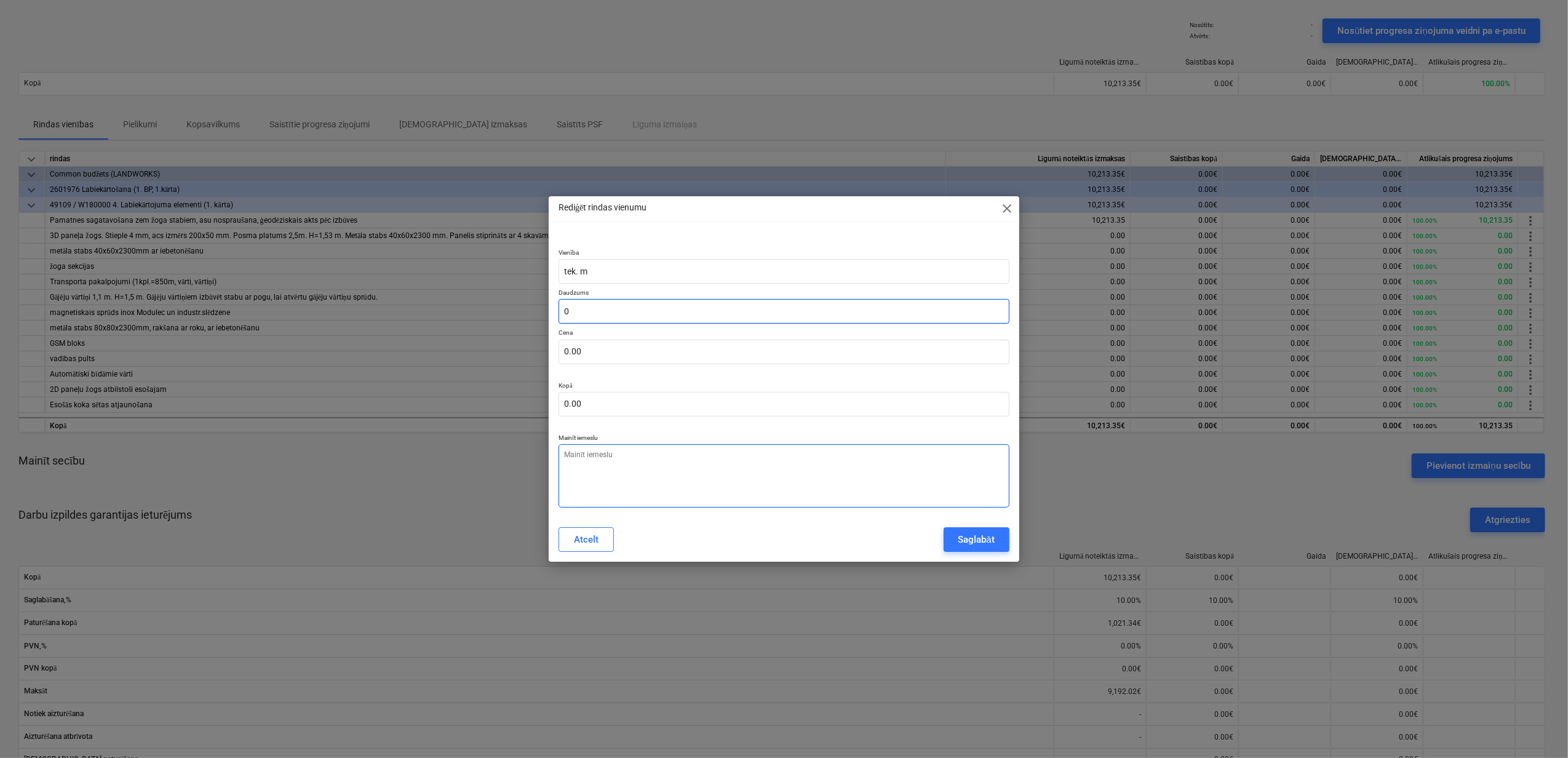
type input "0"
type textarea "x"
type input "0.00"
click at [621, 471] on textarea at bounding box center [784, 476] width 451 height 63
type textarea "x"
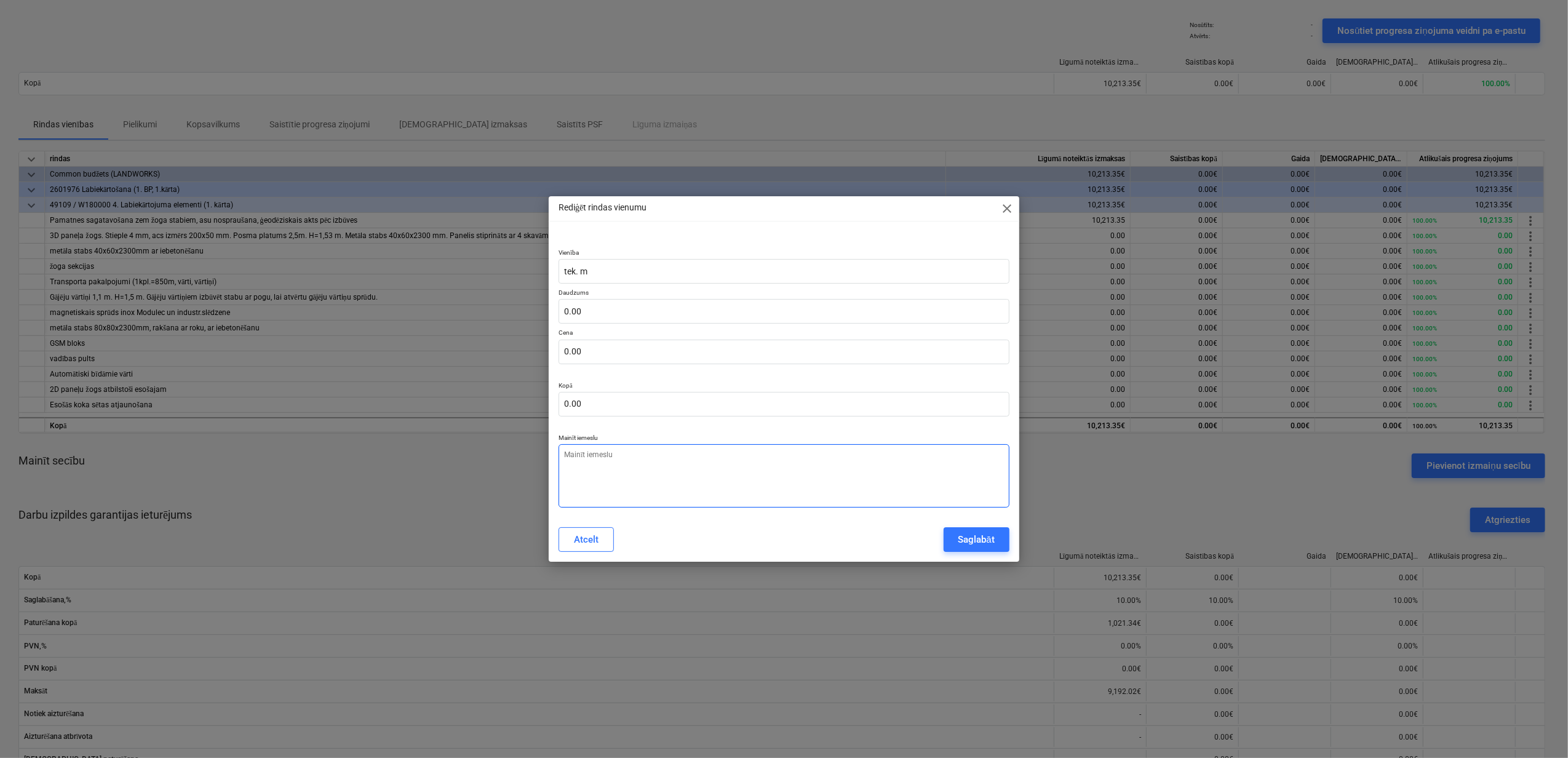
type textarea "N"
type textarea "x"
type textarea "Na"
type textarea "x"
type textarea "Nav"
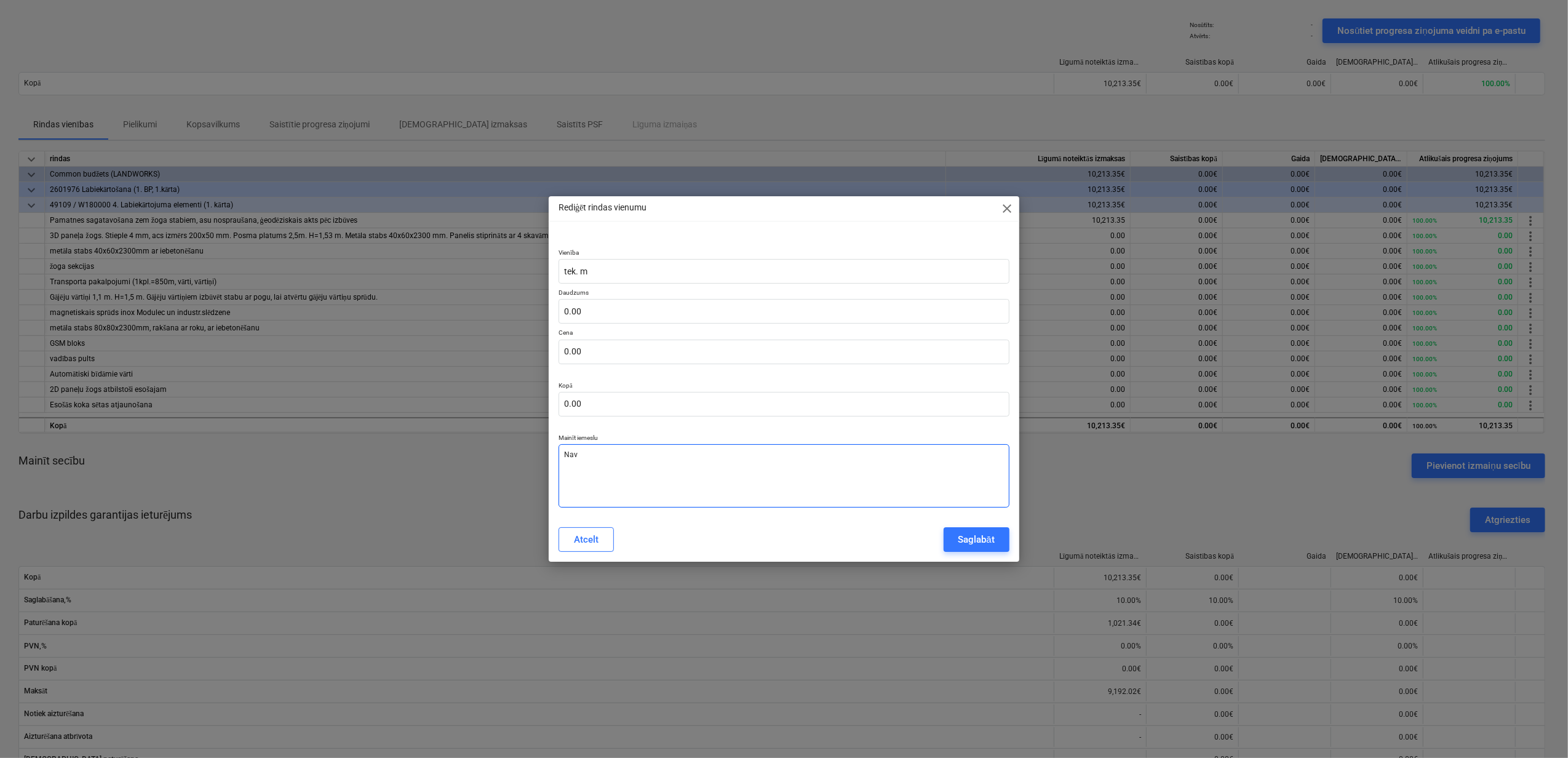
type textarea "x"
type textarea "Nav"
type textarea "x"
type textarea "Nav a"
type textarea "x"
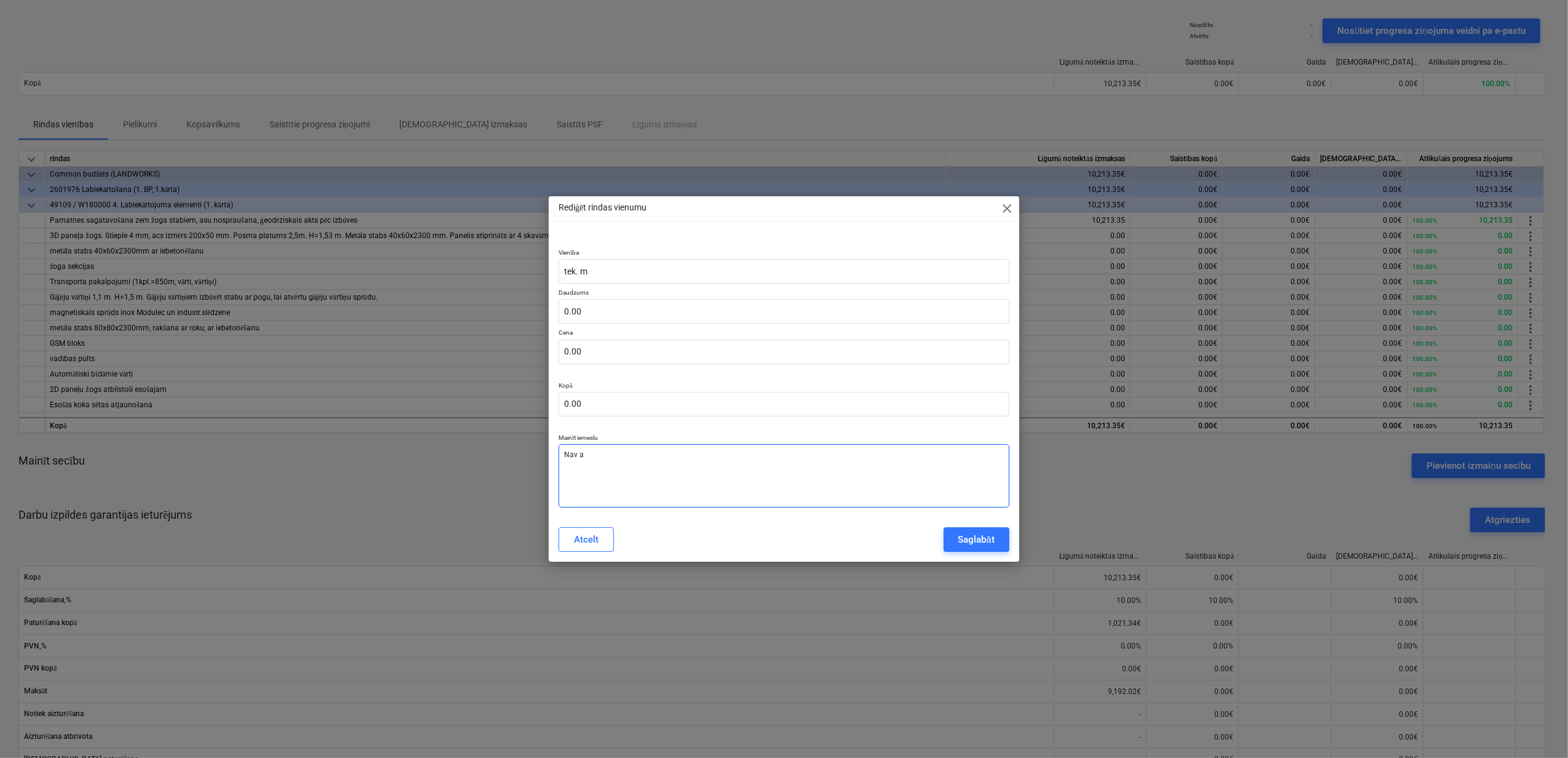
type textarea "Nav ap"
type textarea "x"
type textarea "Nav apj"
type textarea "x"
type textarea "Nav apjo"
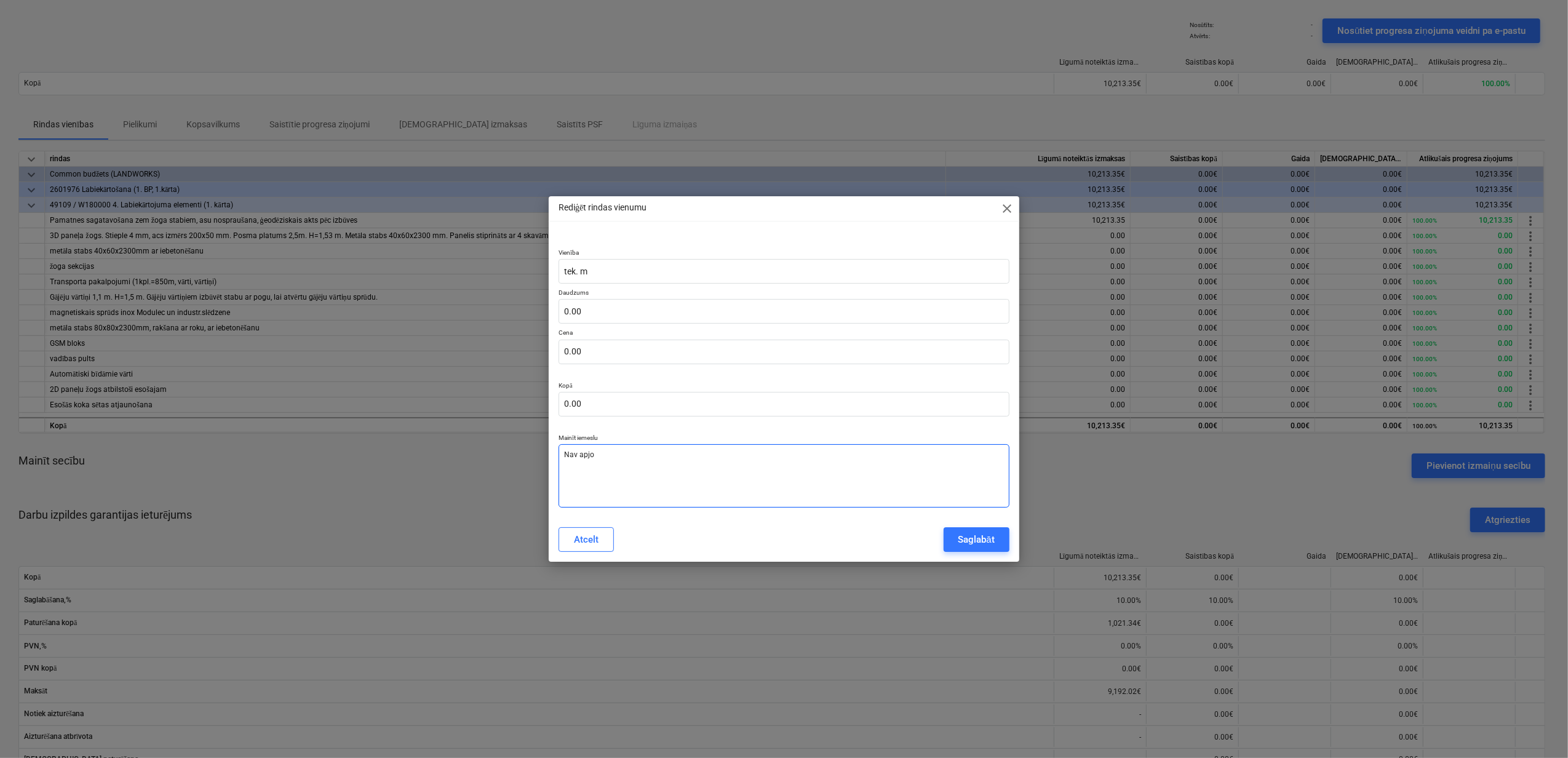
type textarea "x"
type textarea "Nav apjom"
type textarea "x"
type textarea "Nav apjomo"
type textarea "x"
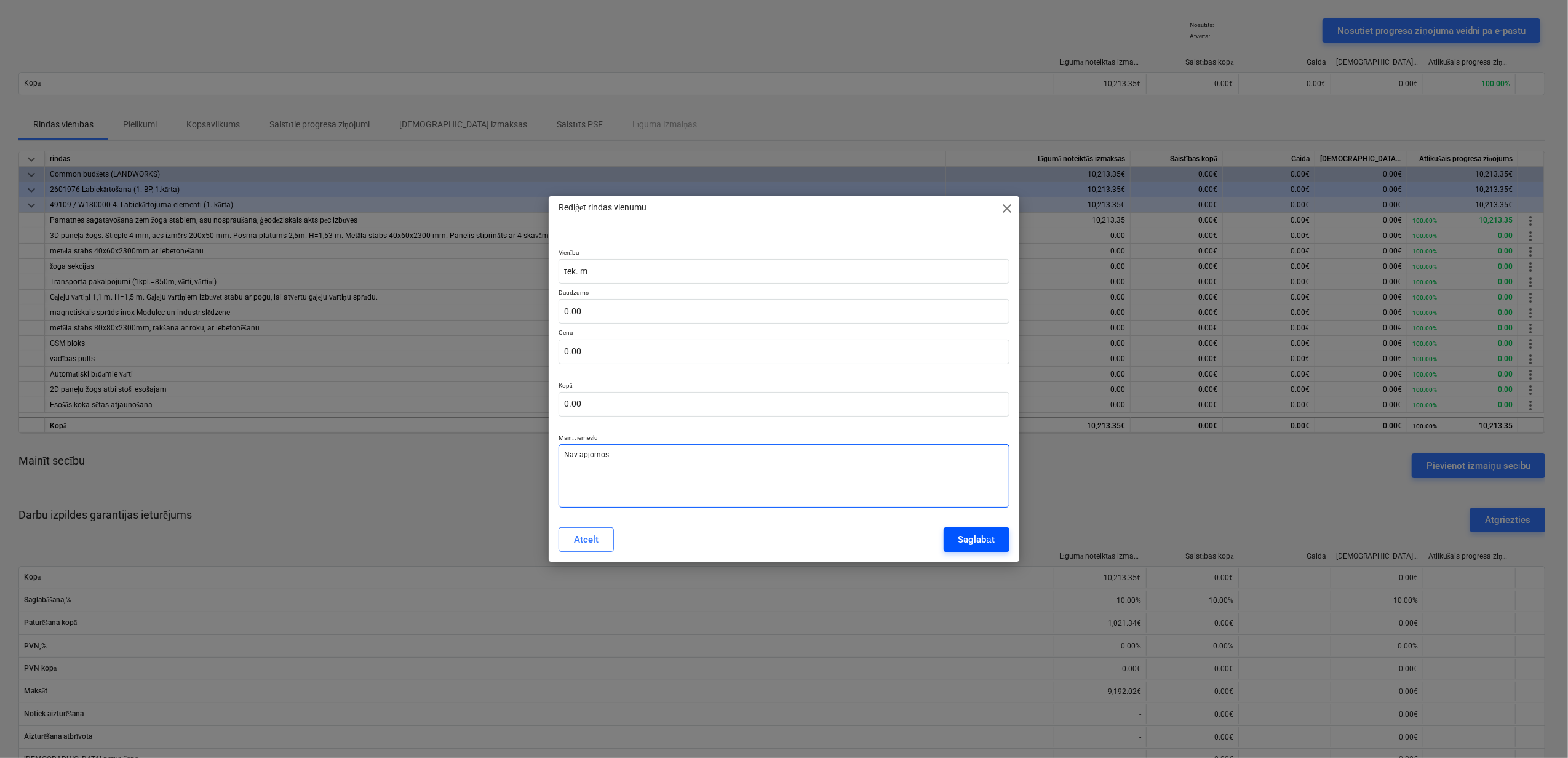
type textarea "Nav apjomos"
click at [980, 537] on div "Saglabāt" at bounding box center [977, 540] width 37 height 16
type textarea "x"
click at [604, 355] on input "text" at bounding box center [784, 351] width 451 height 25
type textarea "x"
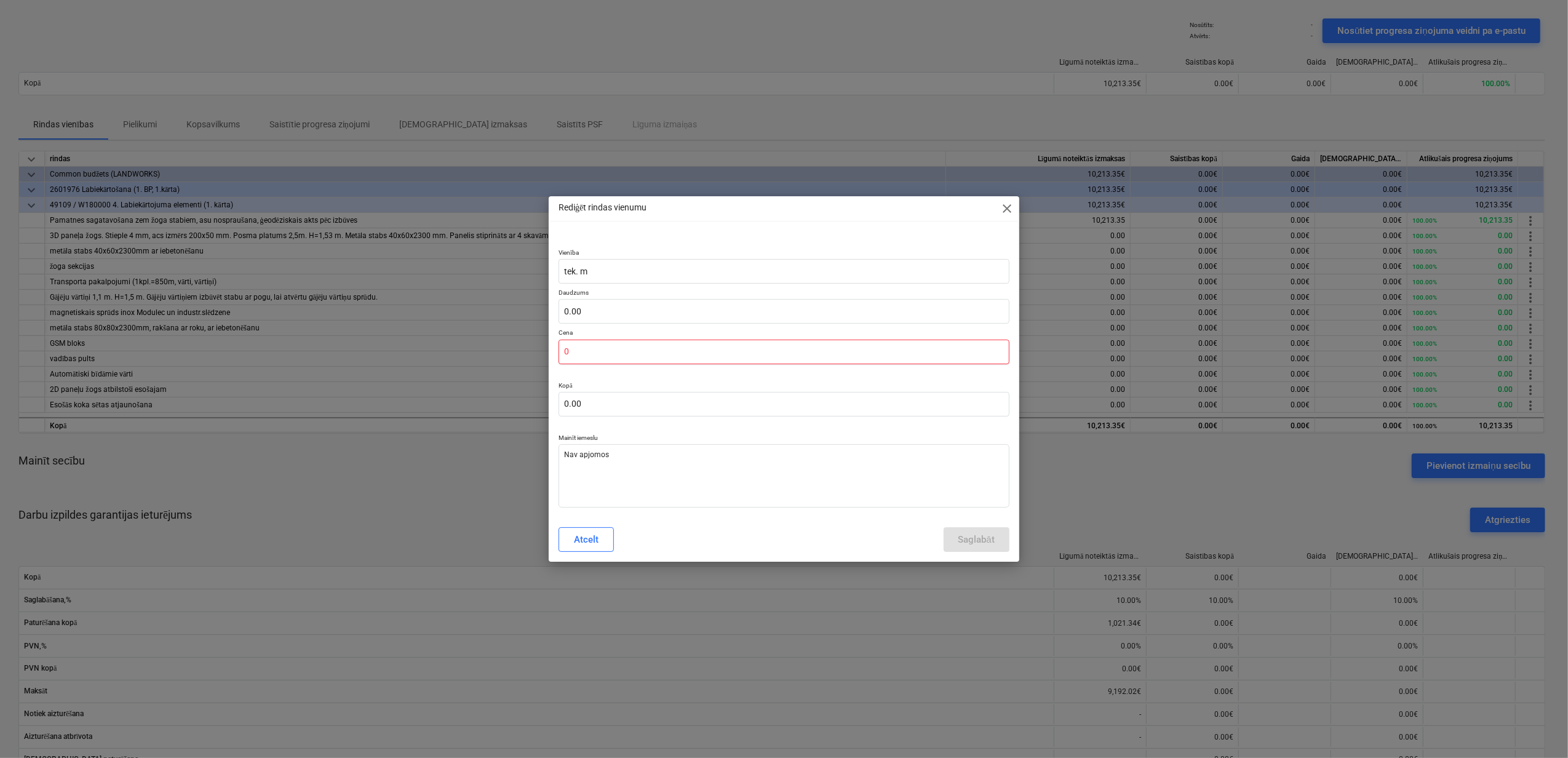
type input "0"
type textarea "x"
type input "0.00"
click at [652, 527] on div "Atcelt Saglabāt" at bounding box center [784, 540] width 466 height 35
click at [1012, 208] on span "close" at bounding box center [1007, 208] width 15 height 15
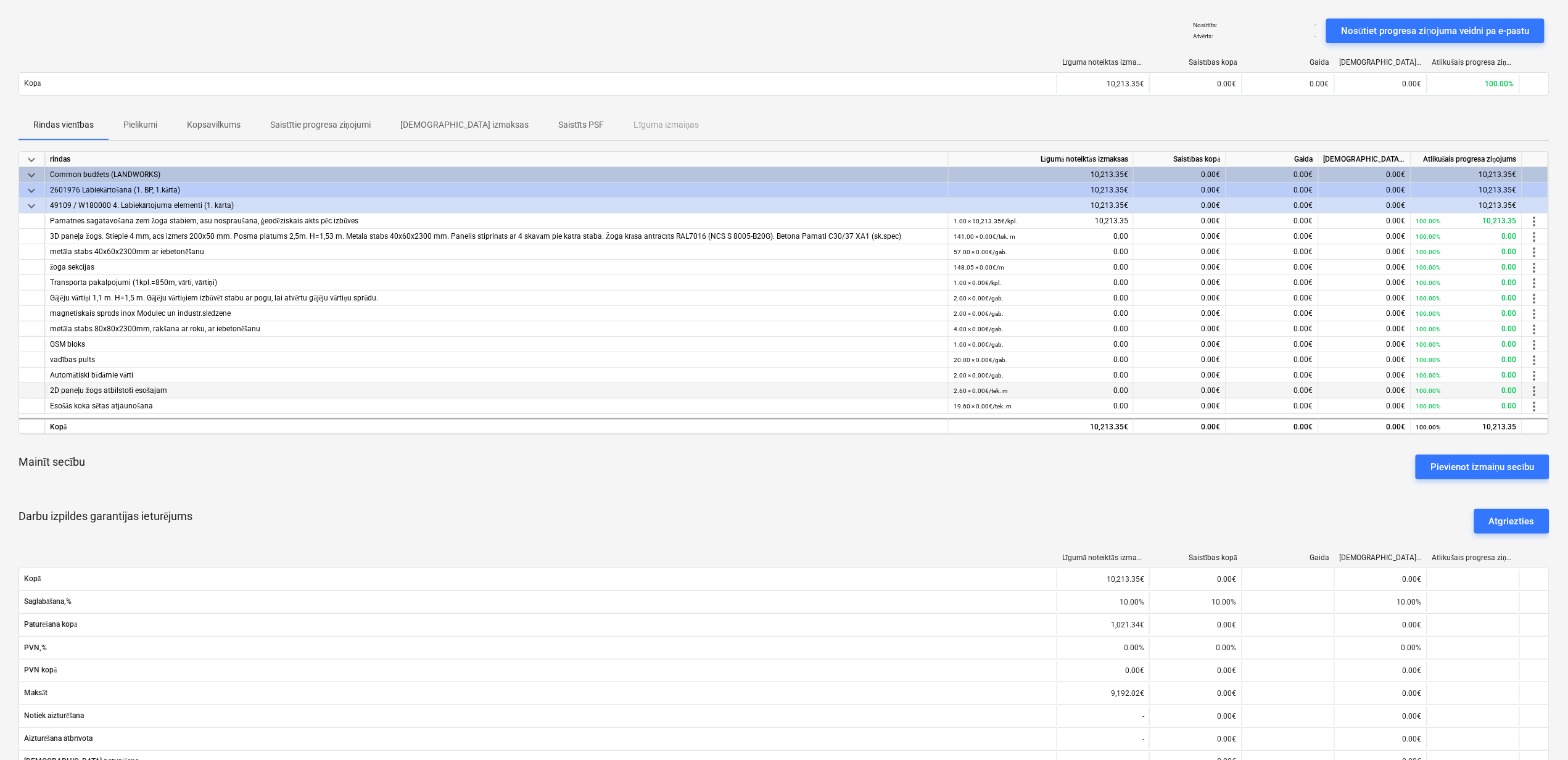
click at [1535, 388] on span "more_vert" at bounding box center [1535, 391] width 15 height 15
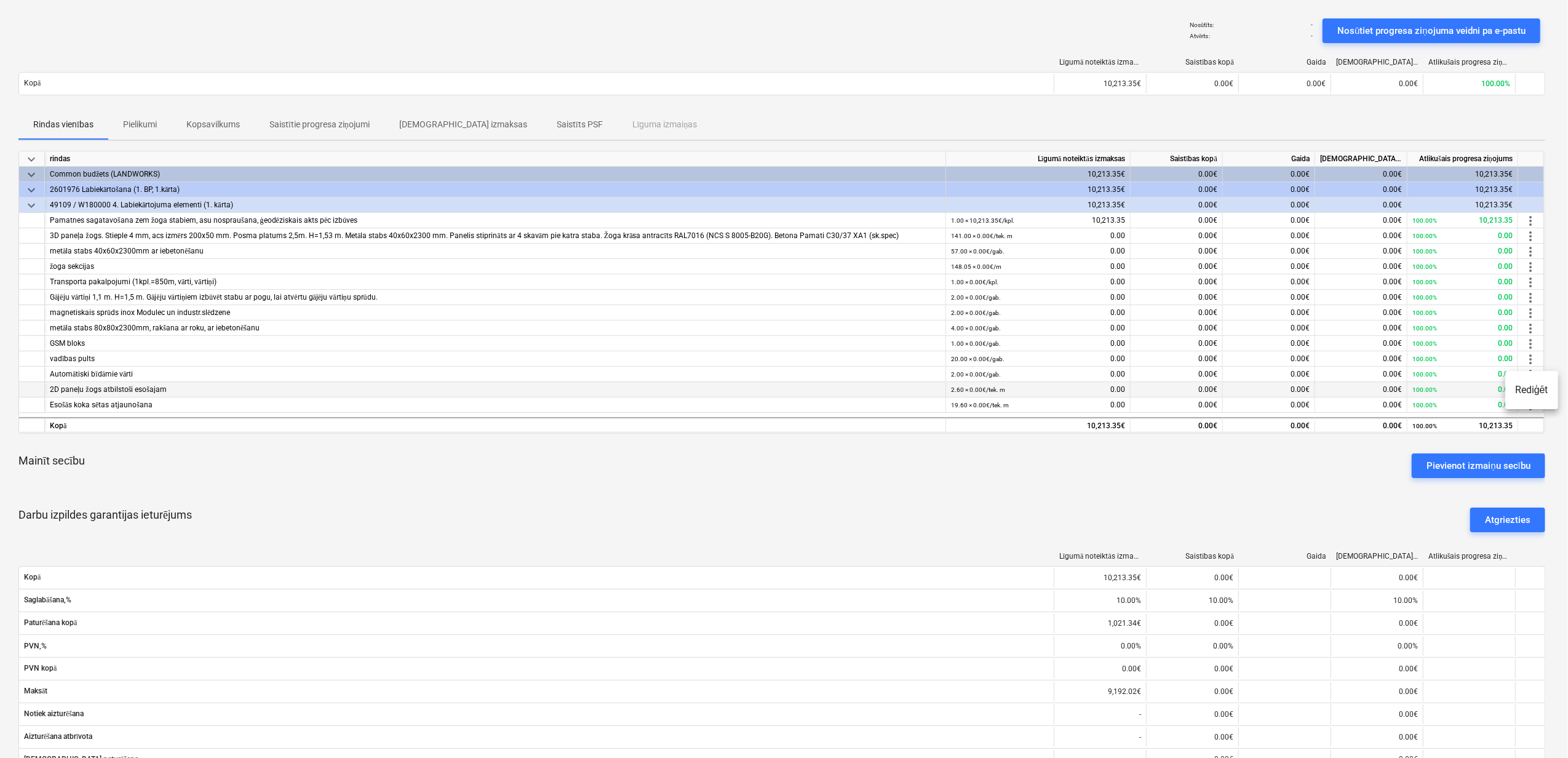
click at [1531, 387] on li "Rediģēt" at bounding box center [1532, 390] width 53 height 29
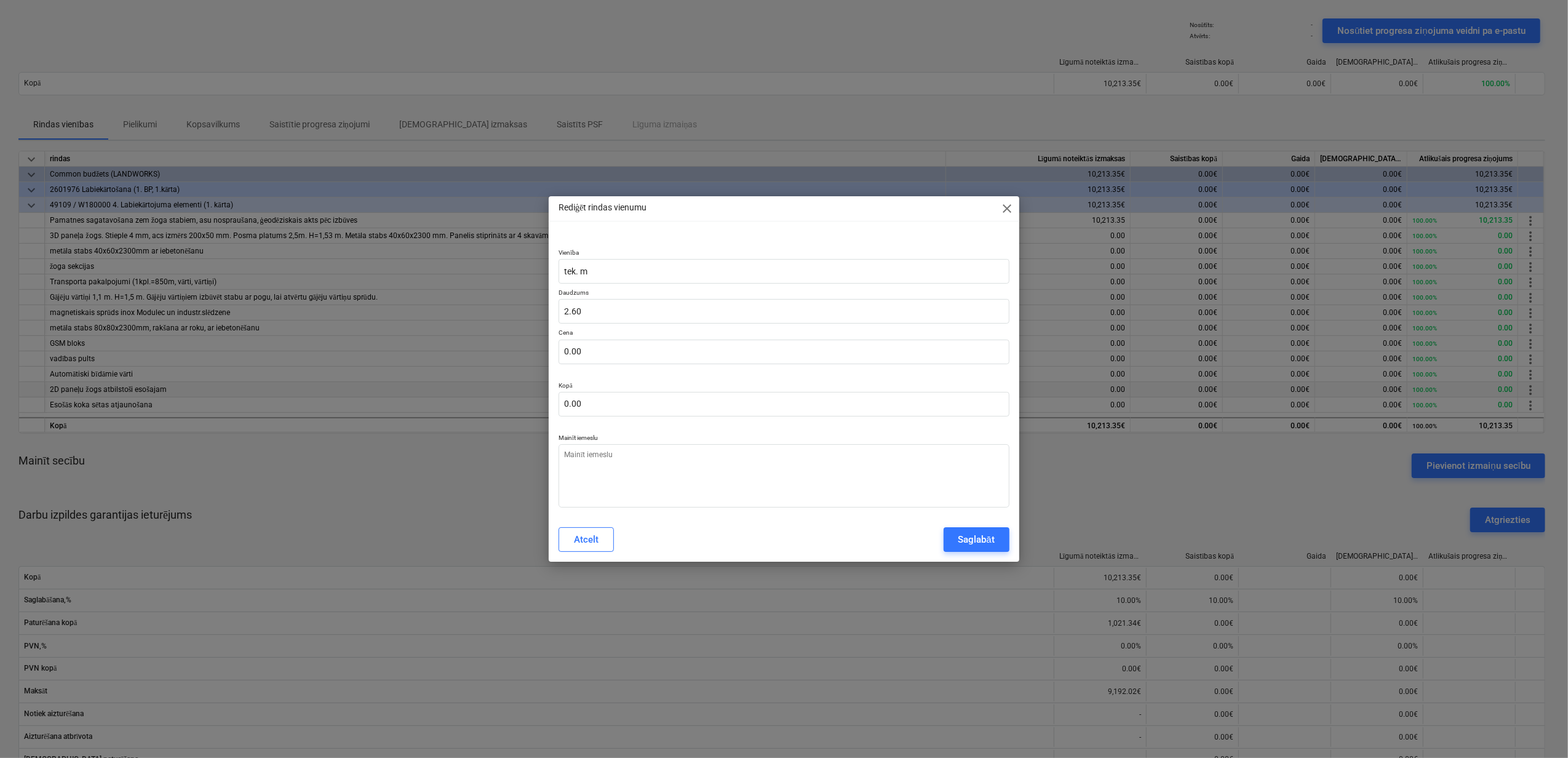
click at [1007, 204] on span "close" at bounding box center [1007, 208] width 15 height 15
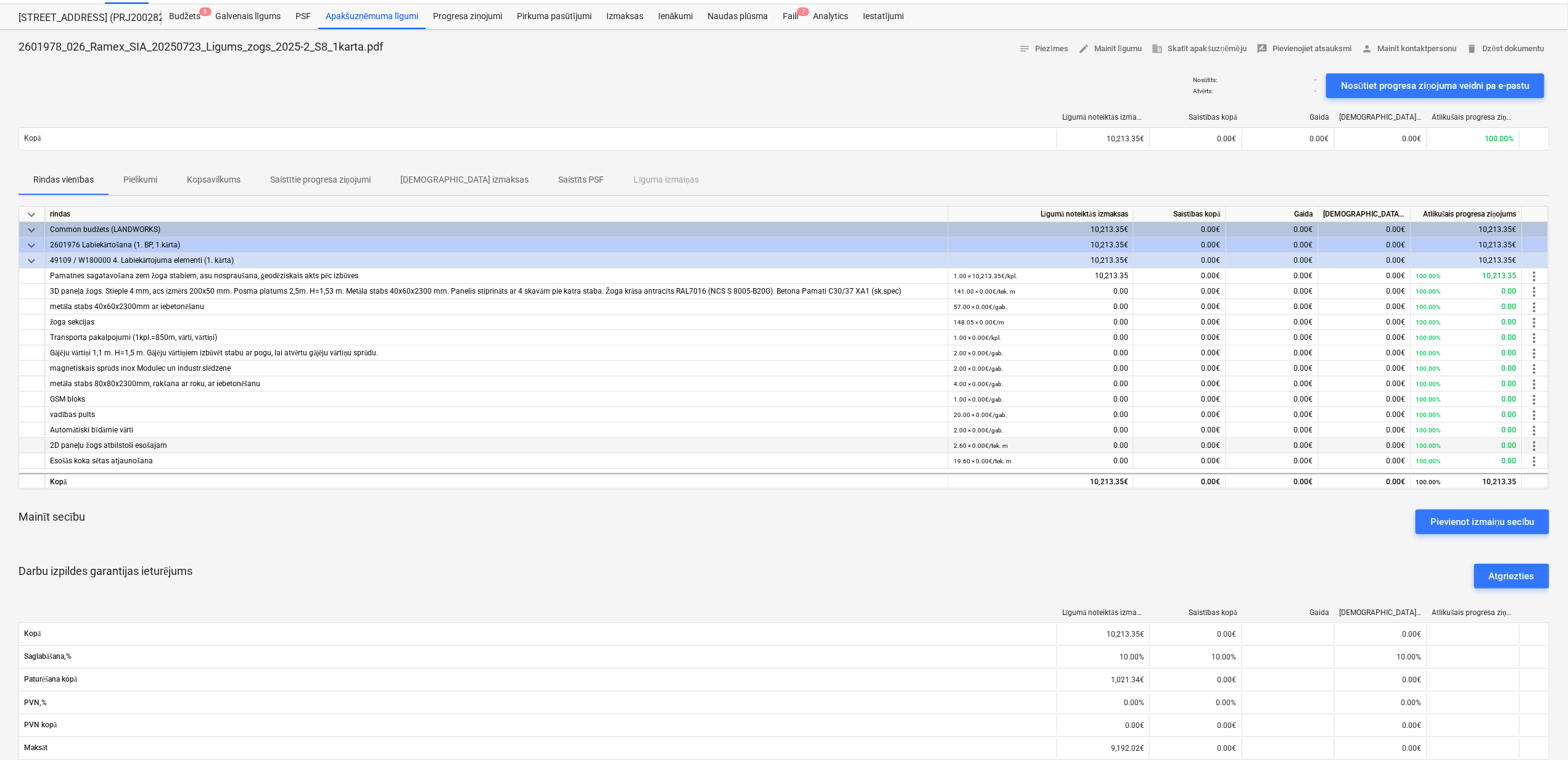
scroll to position [0, 0]
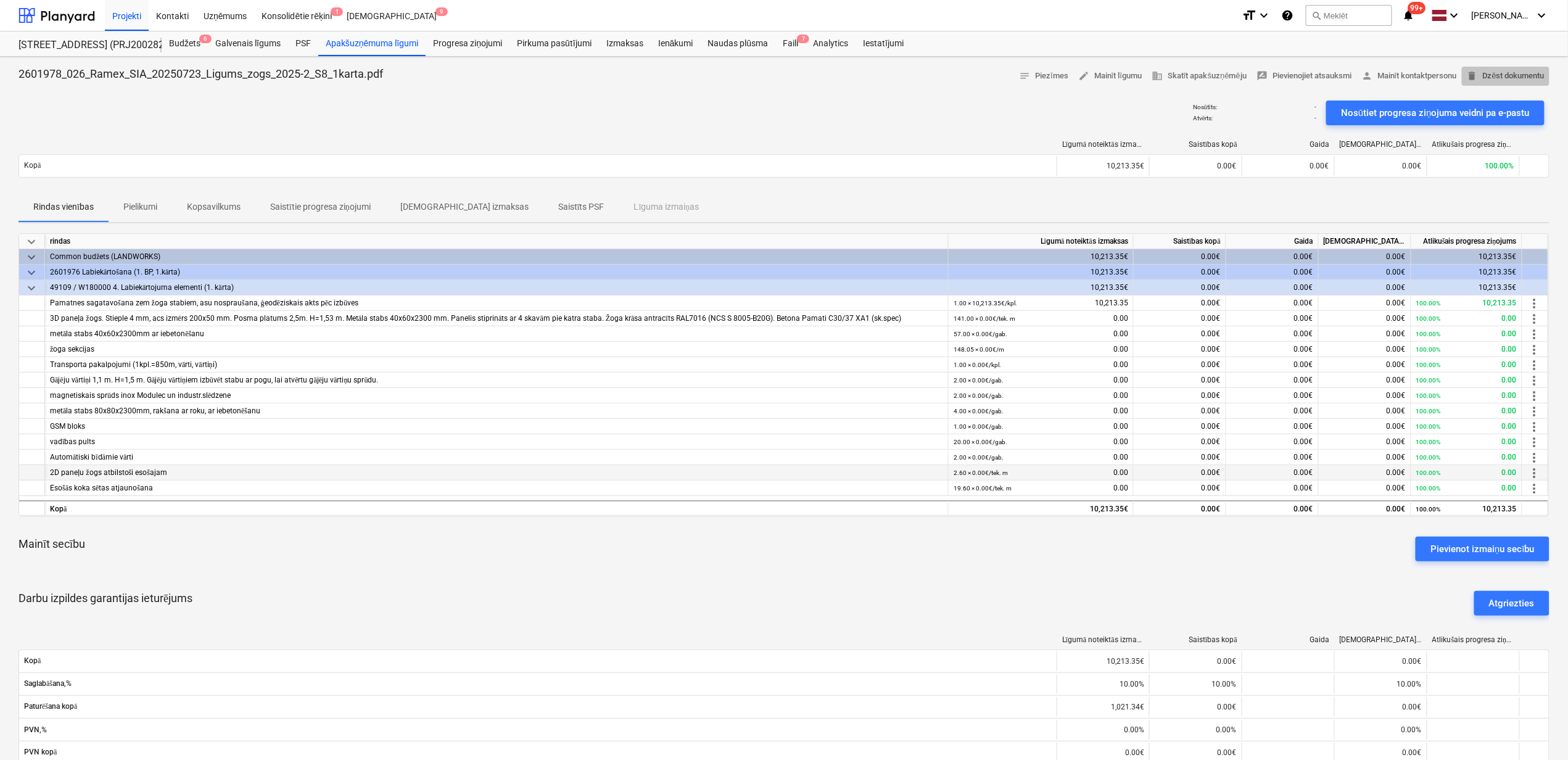
click at [1516, 69] on span "delete Dzēst dokumentu" at bounding box center [1505, 76] width 78 height 14
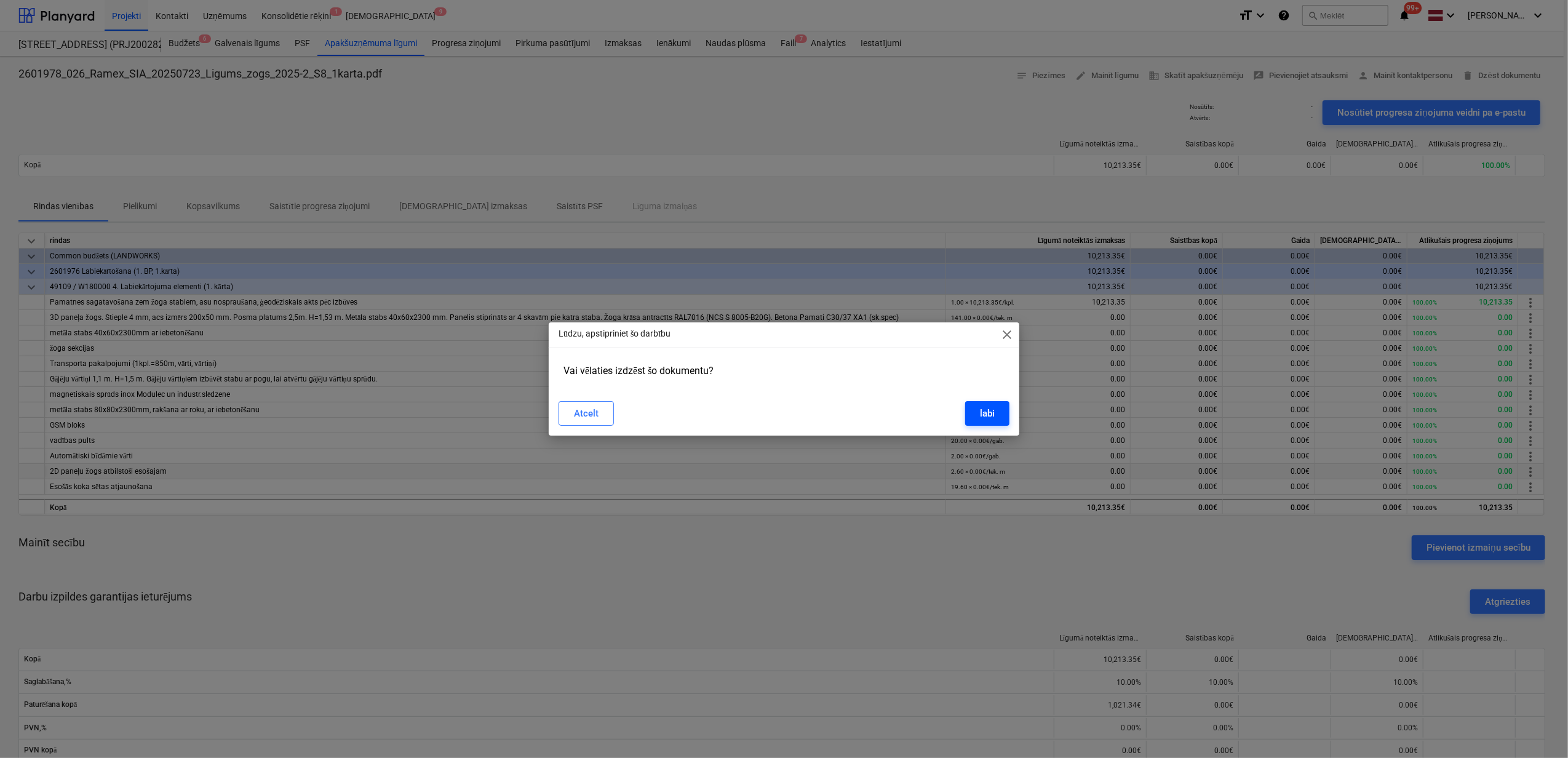
click at [998, 417] on button "labi" at bounding box center [987, 413] width 45 height 25
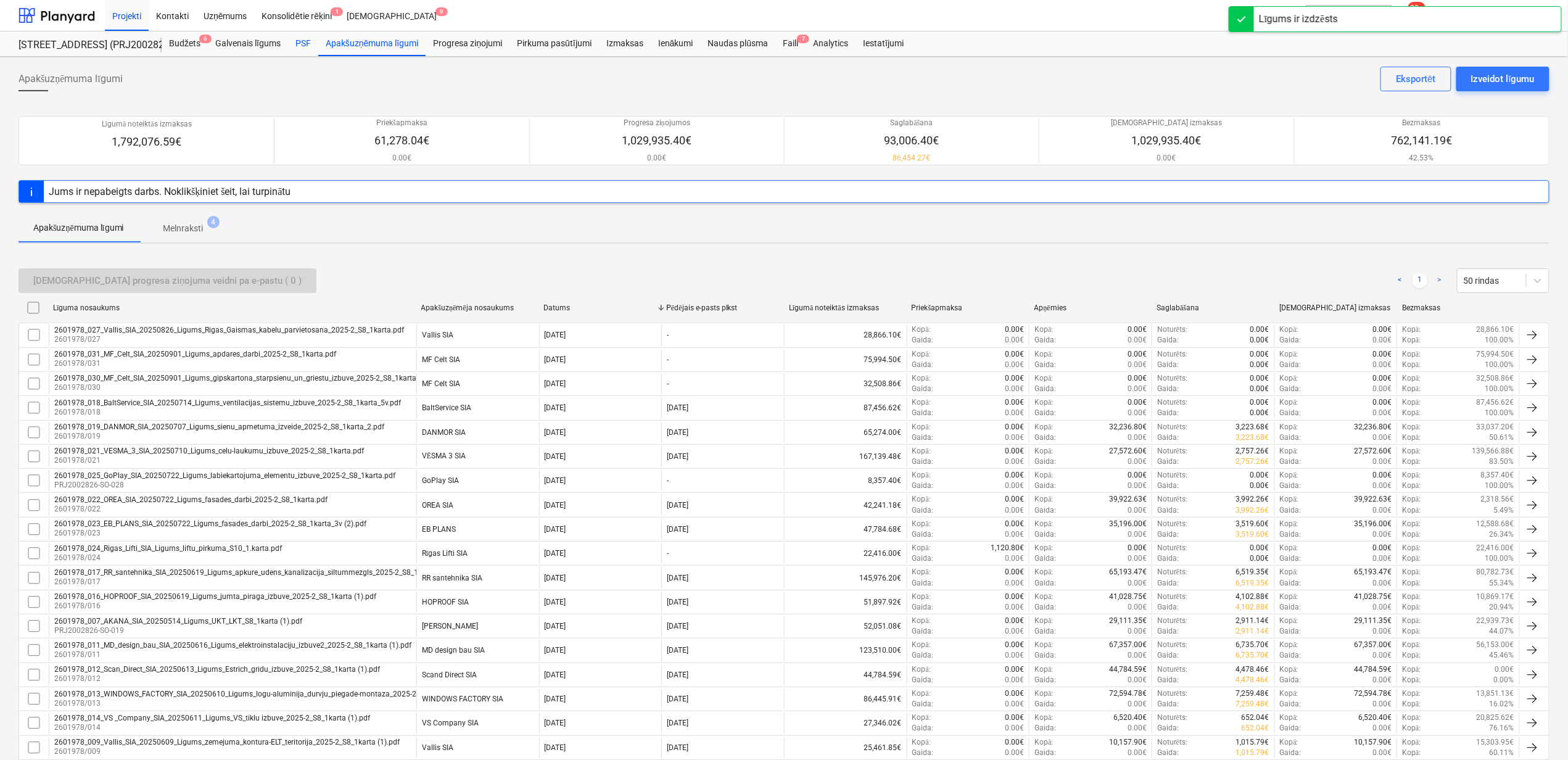
click at [297, 48] on div "PSF" at bounding box center [303, 43] width 30 height 25
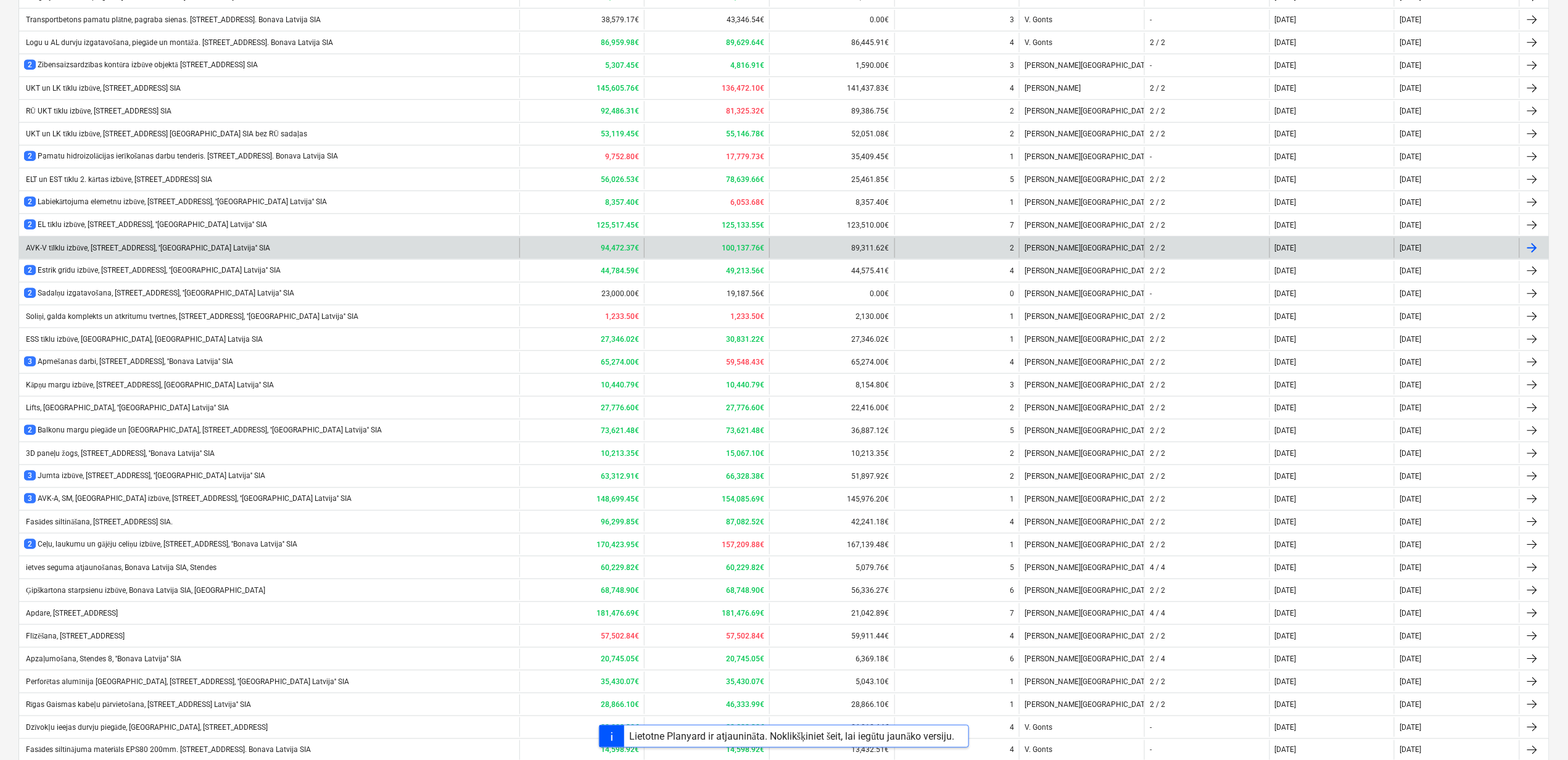
scroll to position [402, 0]
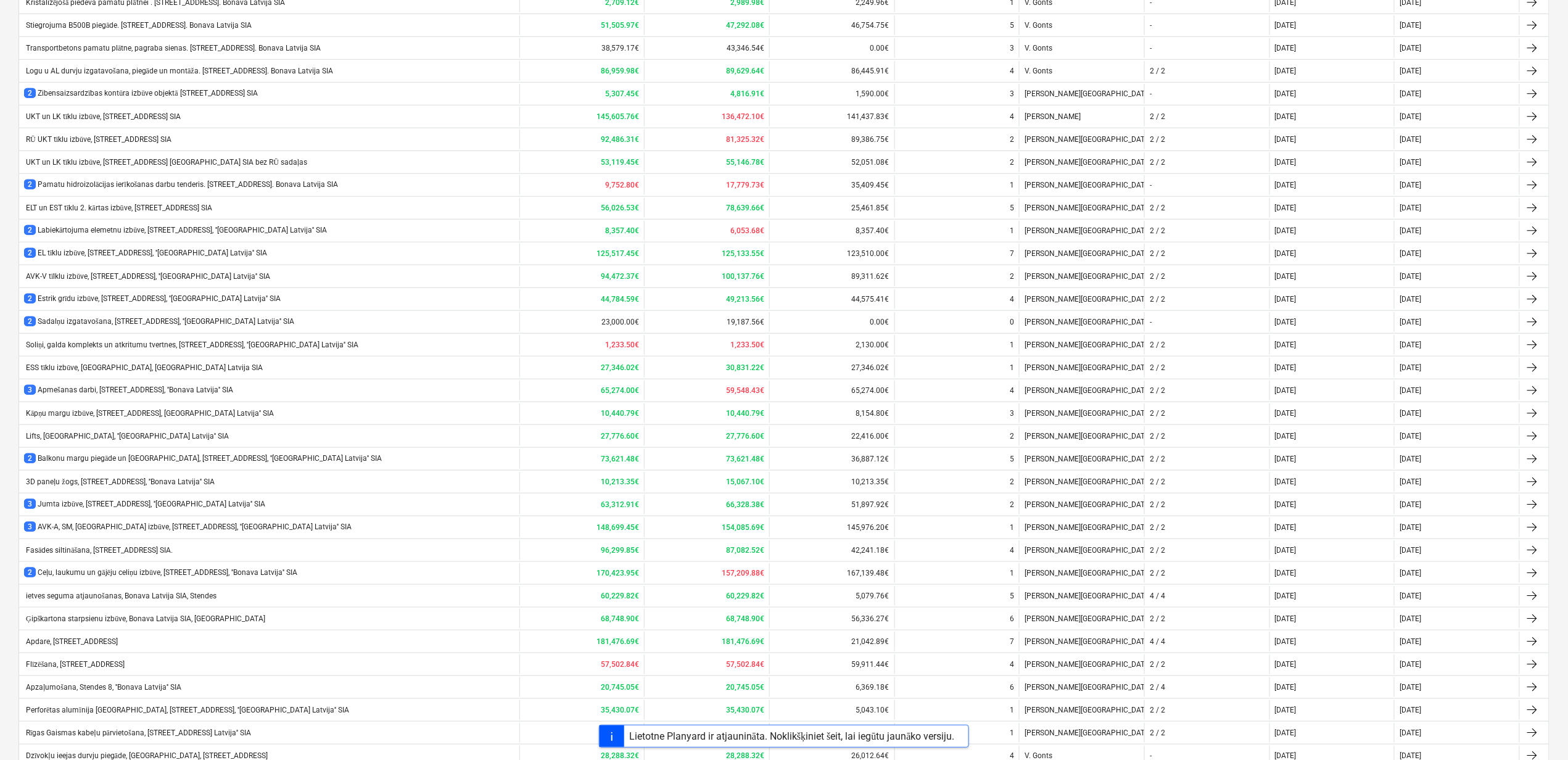
click at [94, 462] on div "2 Balkonu margu piegāde un montāža, Stendes iela 8, ''Bonava Latvija'' SIA" at bounding box center [203, 459] width 357 height 11
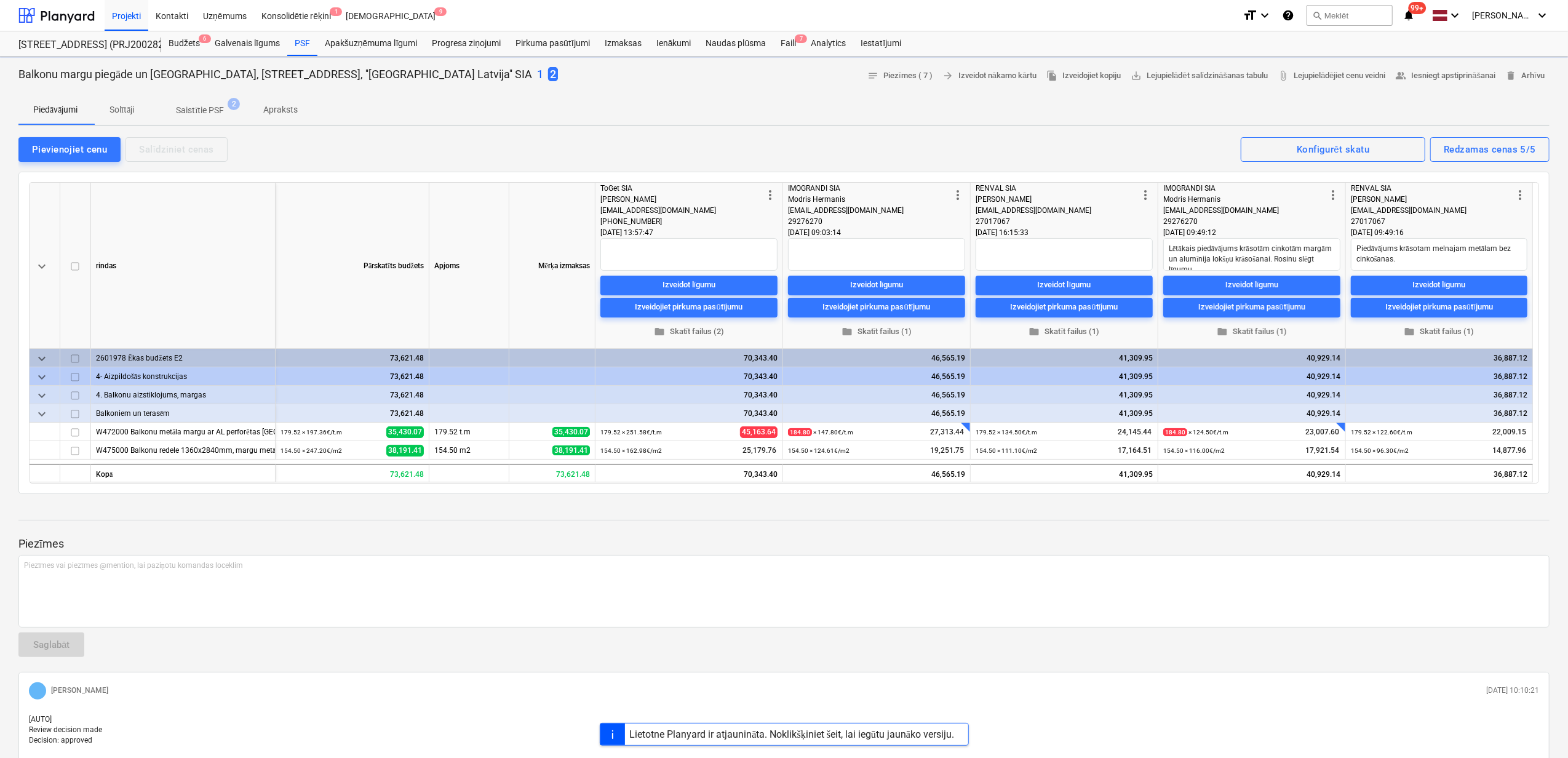
type textarea "x"
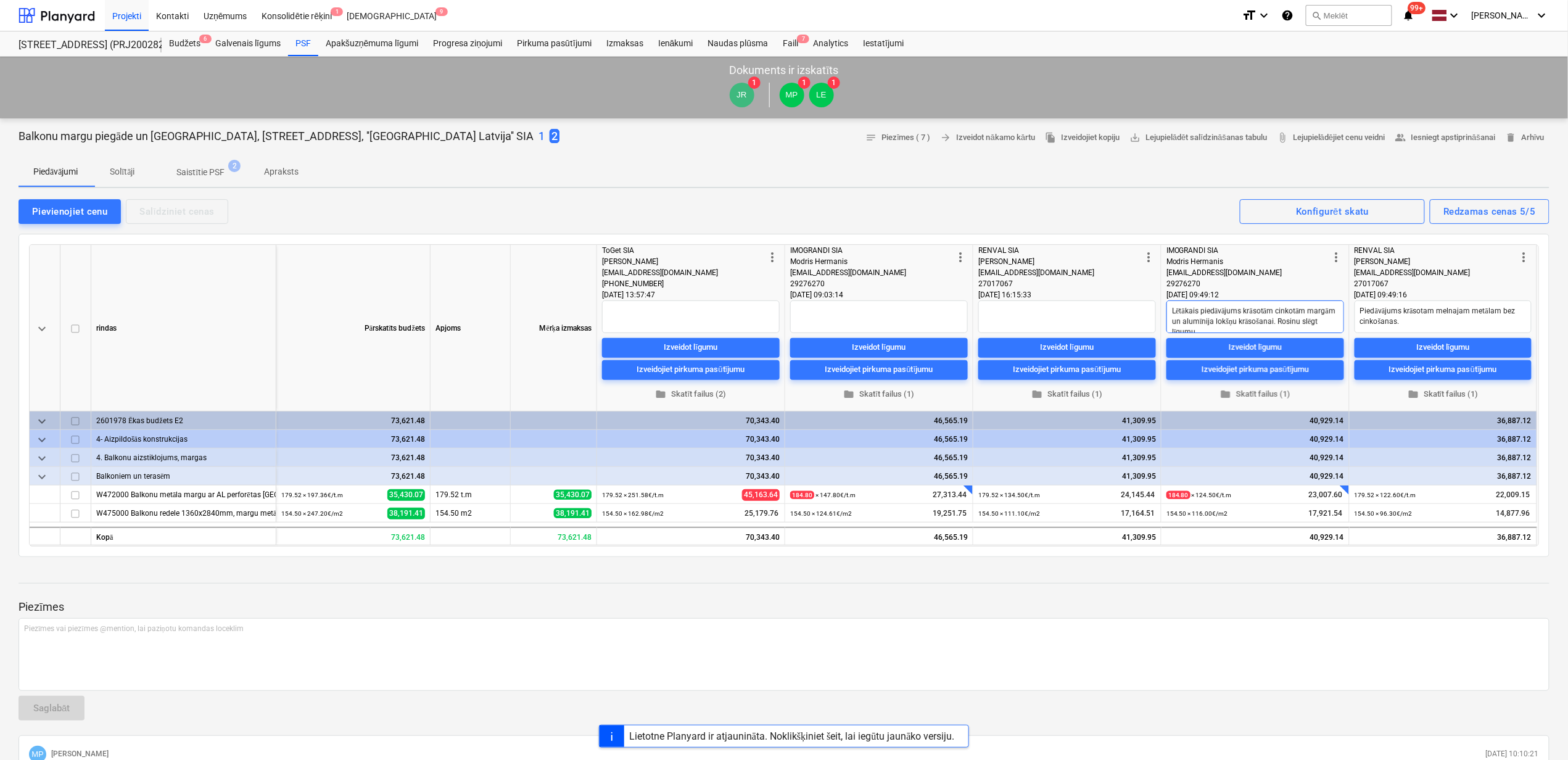
scroll to position [11, 0]
click at [1273, 341] on div "Izveidot līgumu" at bounding box center [1255, 347] width 53 height 14
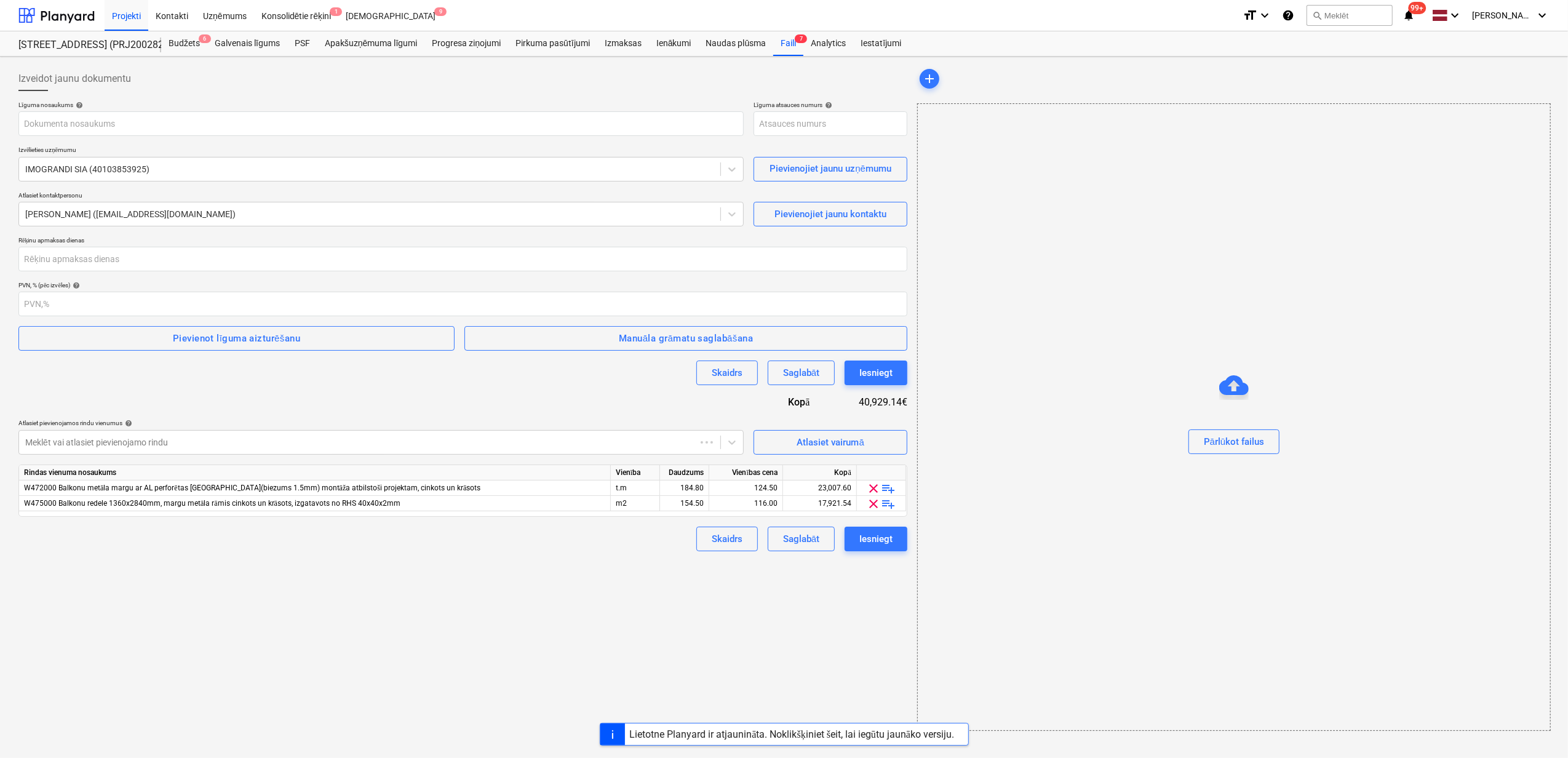
type input "PRJ2002826-SO-043"
click at [412, 658] on div "Izveidot jaunu dokumentu Līguma nosaukums help Līguma atsauces numurs help PRJ2…" at bounding box center [462, 398] width 899 height 674
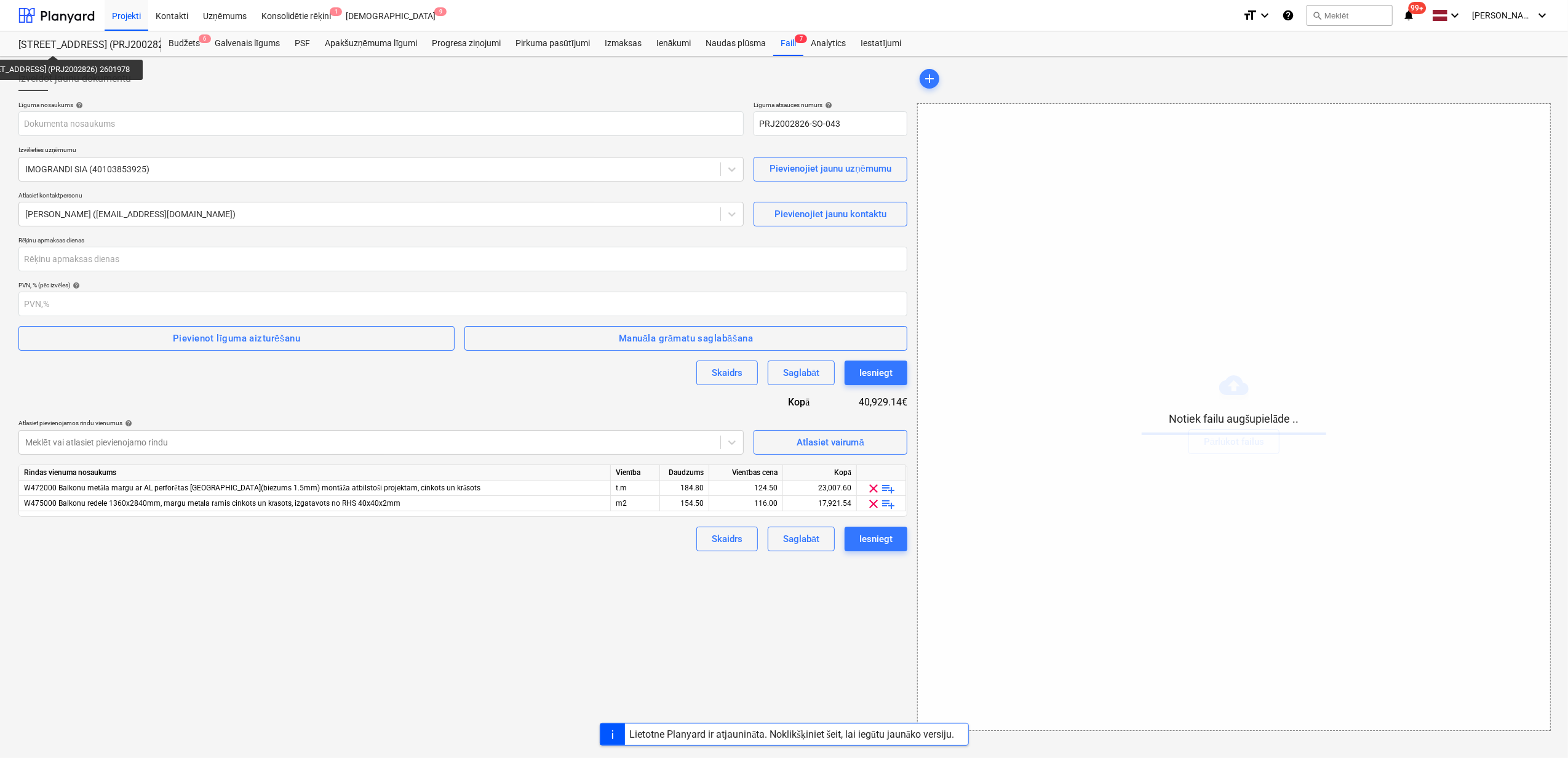
click at [209, 82] on div "Izveidot jaunu dokumentu" at bounding box center [463, 79] width 889 height 25
click at [177, 124] on input "text" at bounding box center [381, 123] width 725 height 25
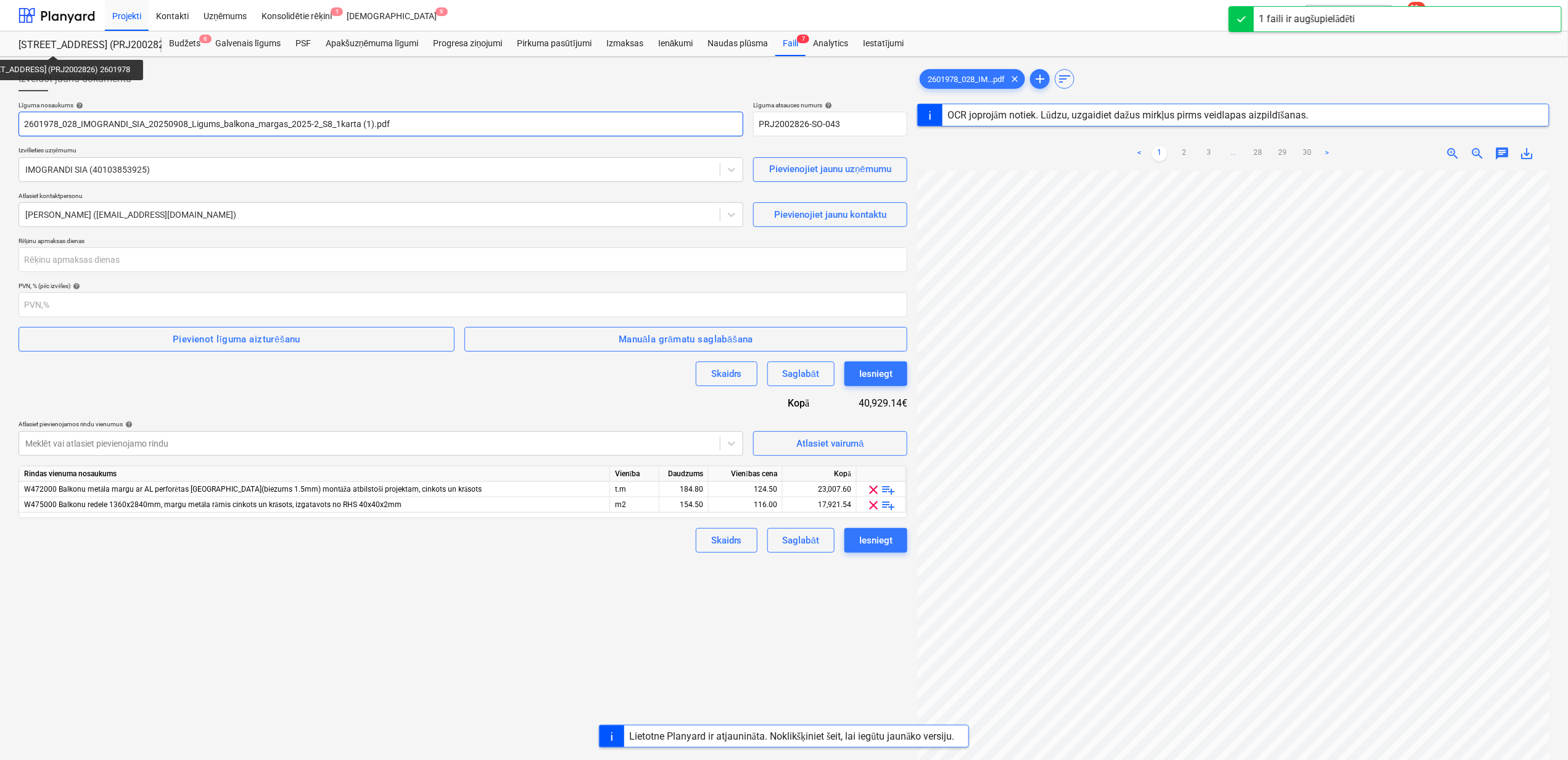
click at [371, 123] on input "2601978_028_IMOGRANDI_SIA_20250908_Ligums_balkona_margas_2025-2_S8_1karta (1).p…" at bounding box center [381, 123] width 725 height 25
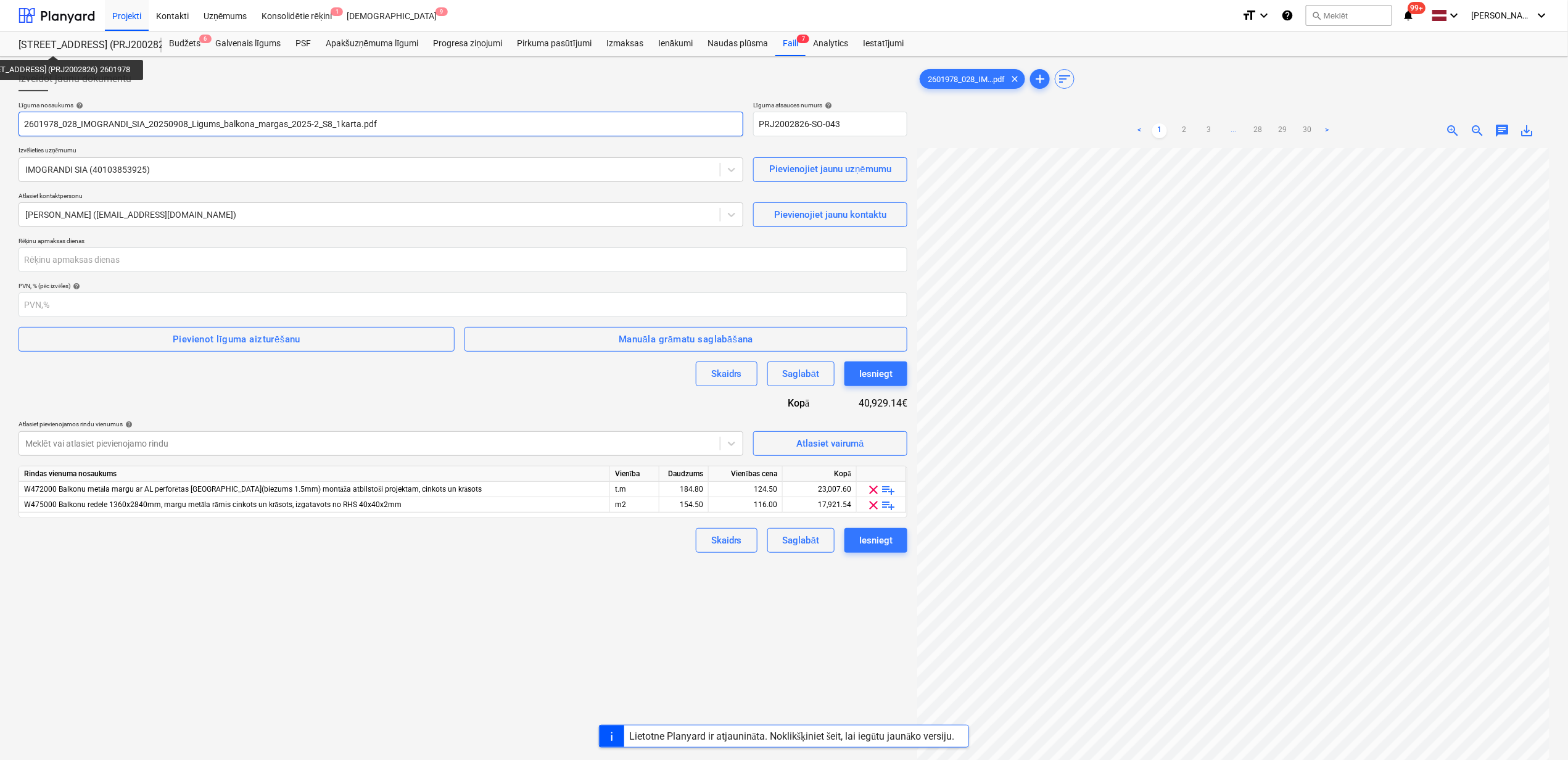
type input "2601978_028_IMOGRANDI_SIA_20250908_Ligums_balkona_margas_2025-2_S8_1karta.pdf"
click at [488, 615] on div "Izveidot jaunu dokumentu Līguma nosaukums help 2601978_028_IMOGRANDI_SIA_202509…" at bounding box center [462, 470] width 898 height 817
drag, startPoint x: 844, startPoint y: 125, endPoint x: 798, endPoint y: 196, distance: 84.6
click at [733, 115] on div "Līguma nosaukums help 2601978_028_IMOGRANDI_SIA_20250908_Ligums_balkona_margas_…" at bounding box center [463, 119] width 888 height 35
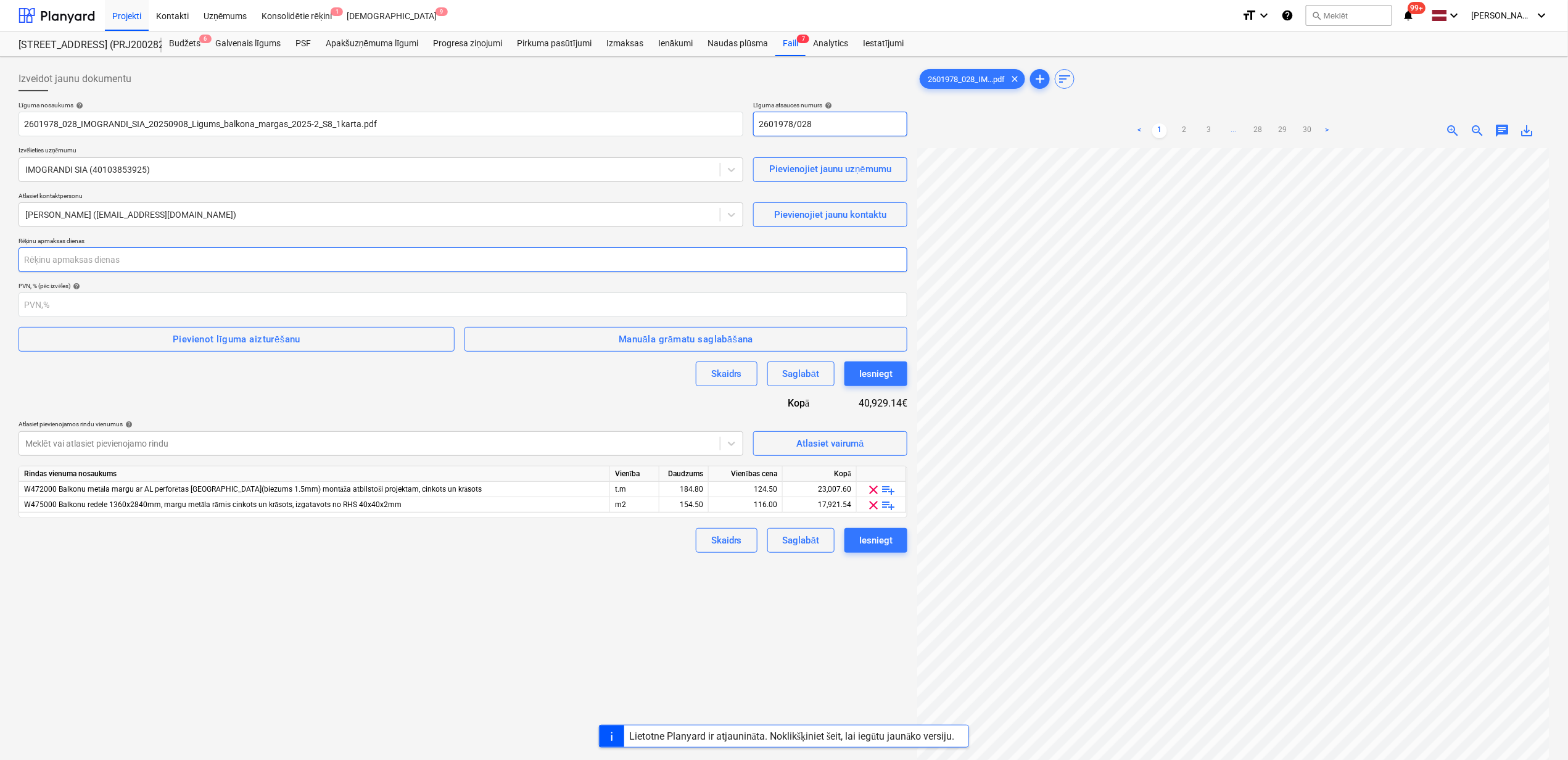
type input "2601978/028"
click at [121, 259] on input "number" at bounding box center [463, 260] width 888 height 25
type input "14"
drag, startPoint x: 239, startPoint y: 332, endPoint x: 248, endPoint y: 333, distance: 9.1
click at [240, 332] on div "Pievienot līguma aizturēšanu" at bounding box center [236, 340] width 127 height 16
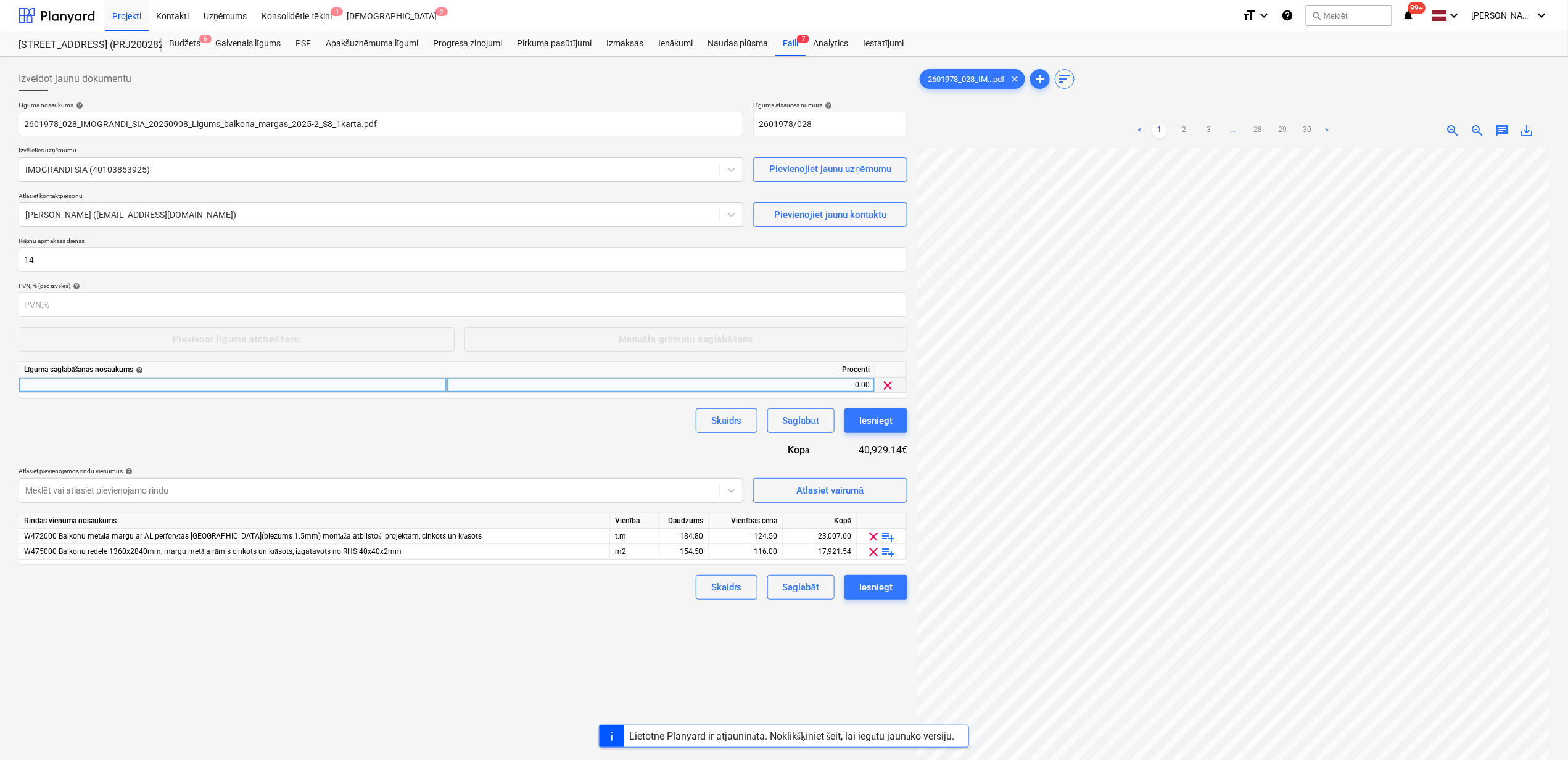
click at [173, 391] on div at bounding box center [233, 385] width 428 height 15
type input "Darbu izpildes garantijas summas ieturējums"
click at [386, 440] on div "Līguma nosaukums help 2601978_028_IMOGRANDI_SIA_20250908_Ligums_balkona_margas_…" at bounding box center [463, 350] width 888 height 498
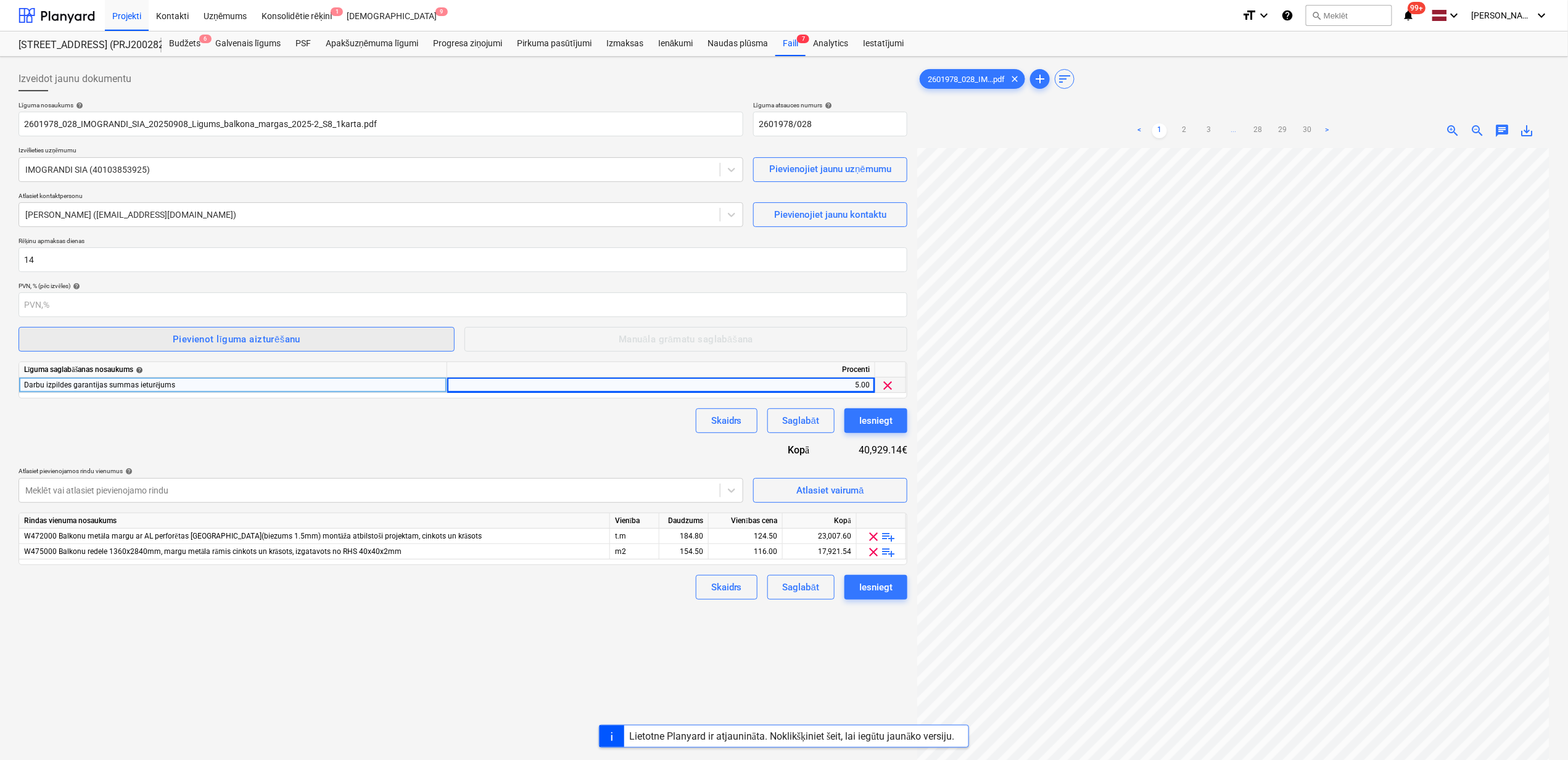
click at [176, 336] on div "Pievienot līguma aizturēšanu" at bounding box center [236, 340] width 127 height 16
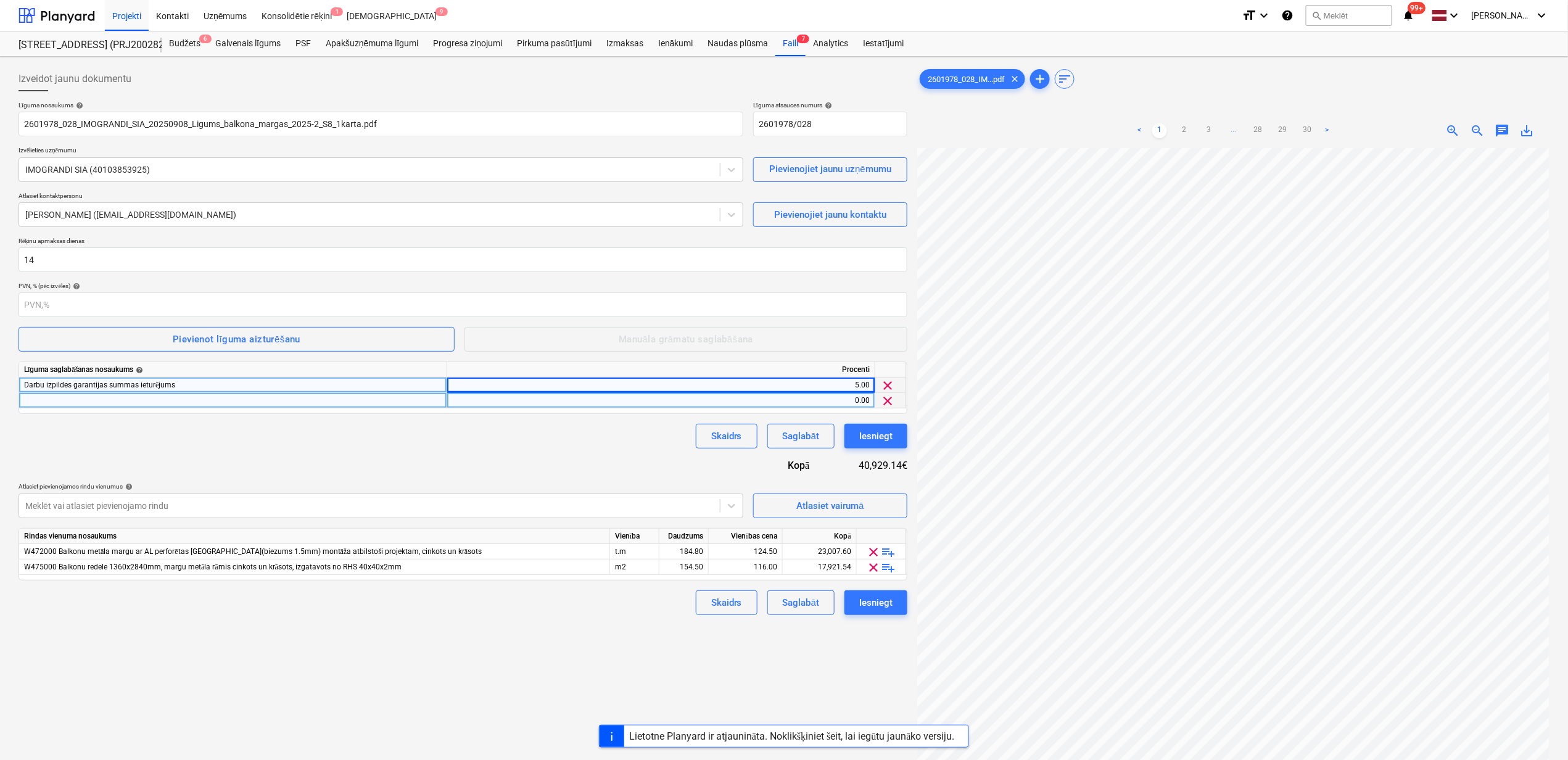
click at [105, 405] on div at bounding box center [233, 400] width 428 height 15
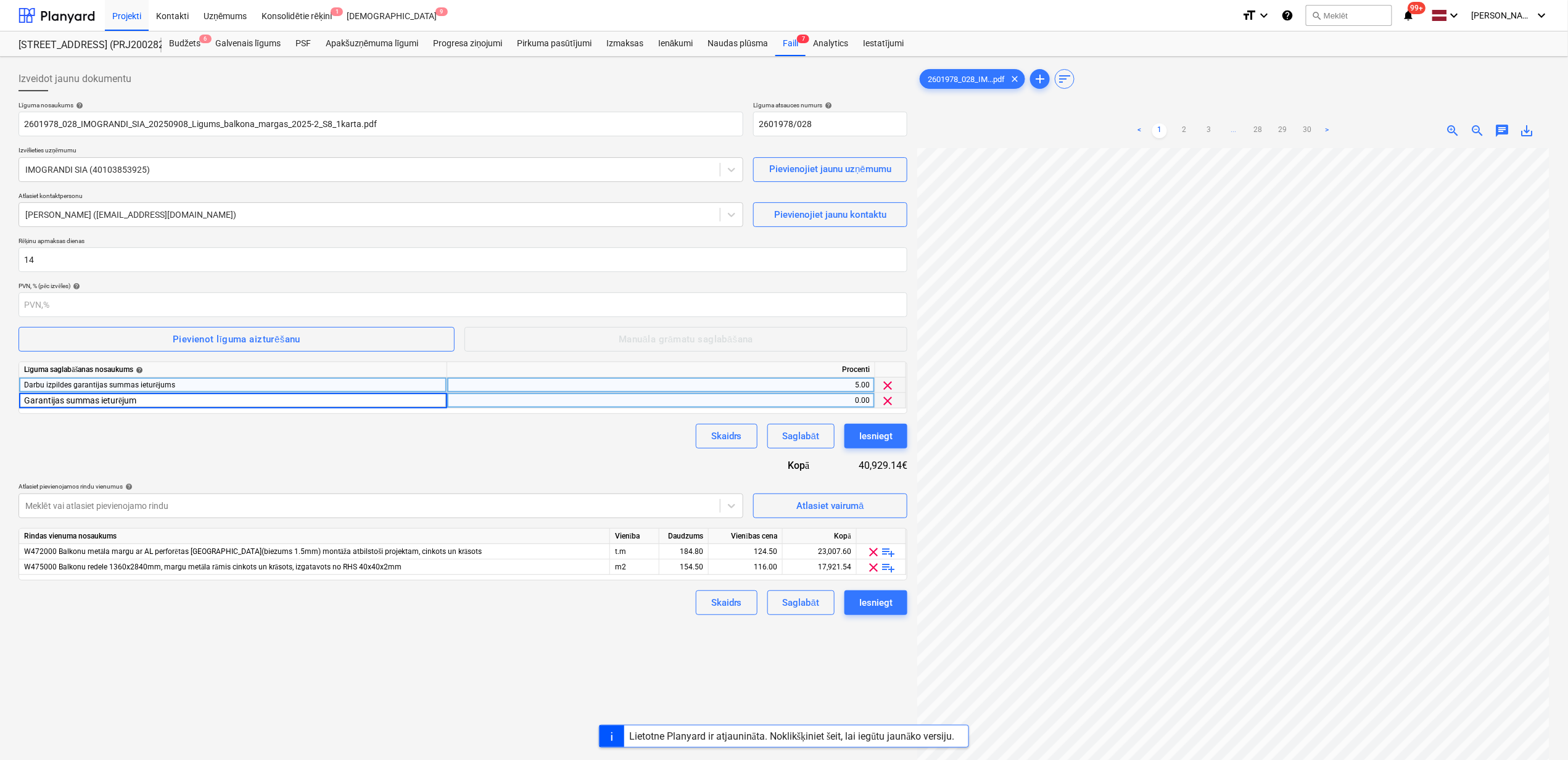
type input "Garantijas summas ieturējums"
click at [309, 454] on div "Līguma nosaukums help 2601978_028_IMOGRANDI_SIA_20250908_Ligums_balkona_margas_…" at bounding box center [463, 358] width 888 height 514
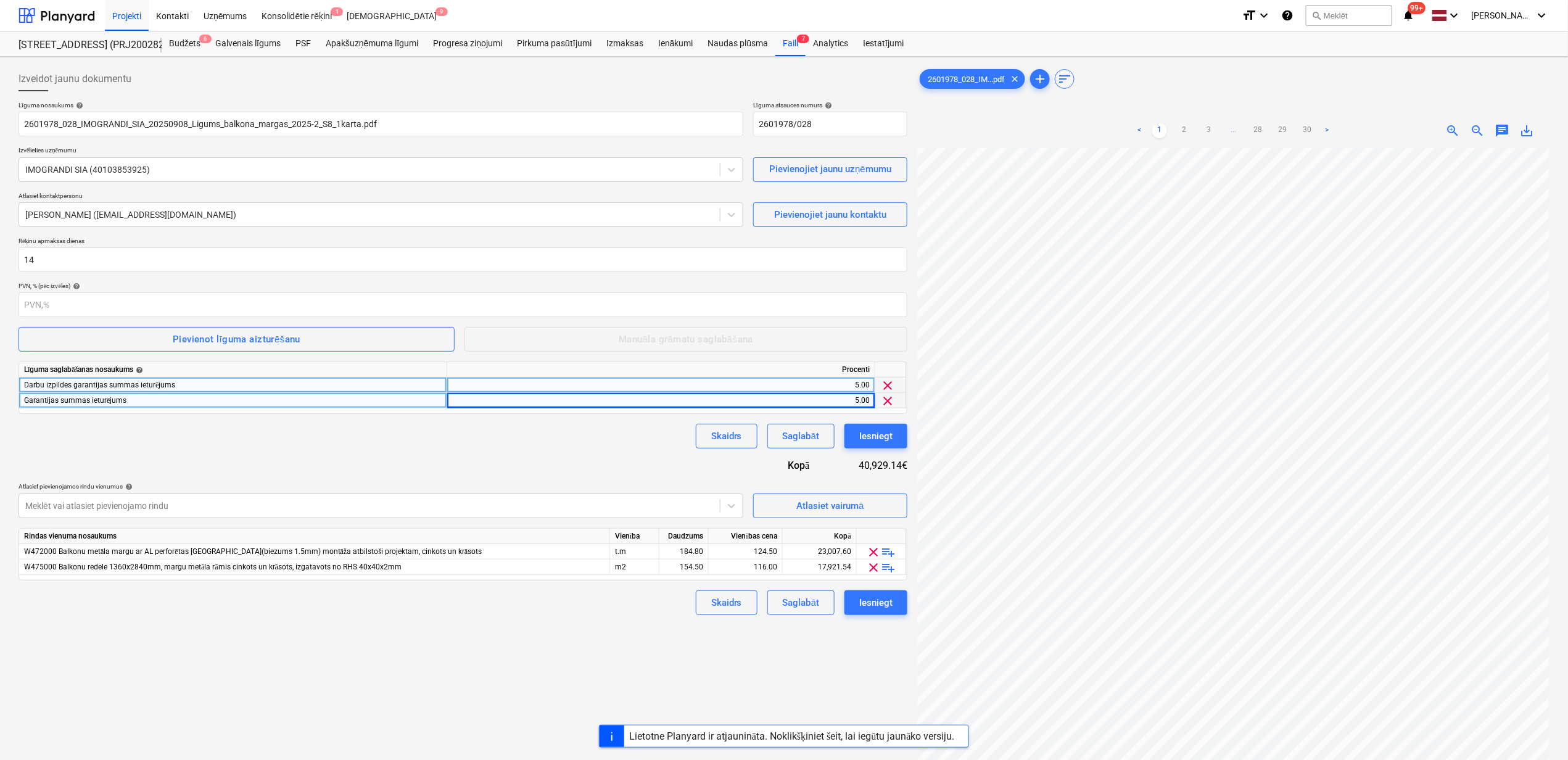
click at [457, 645] on div "Izveidot jaunu dokumentu Līguma nosaukums help 2601978_028_IMOGRANDI_SIA_202509…" at bounding box center [462, 470] width 898 height 817
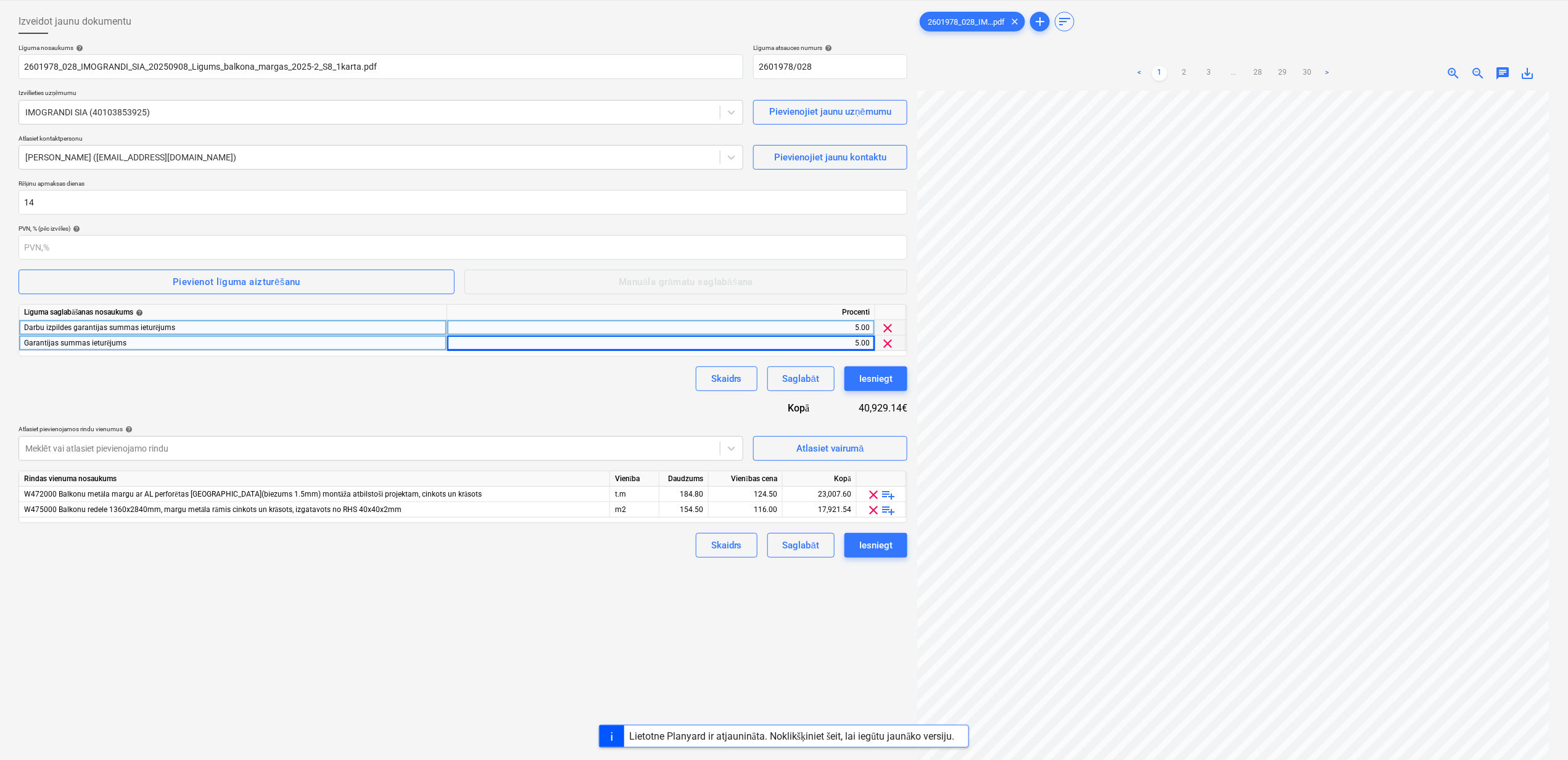
scroll to position [0, 0]
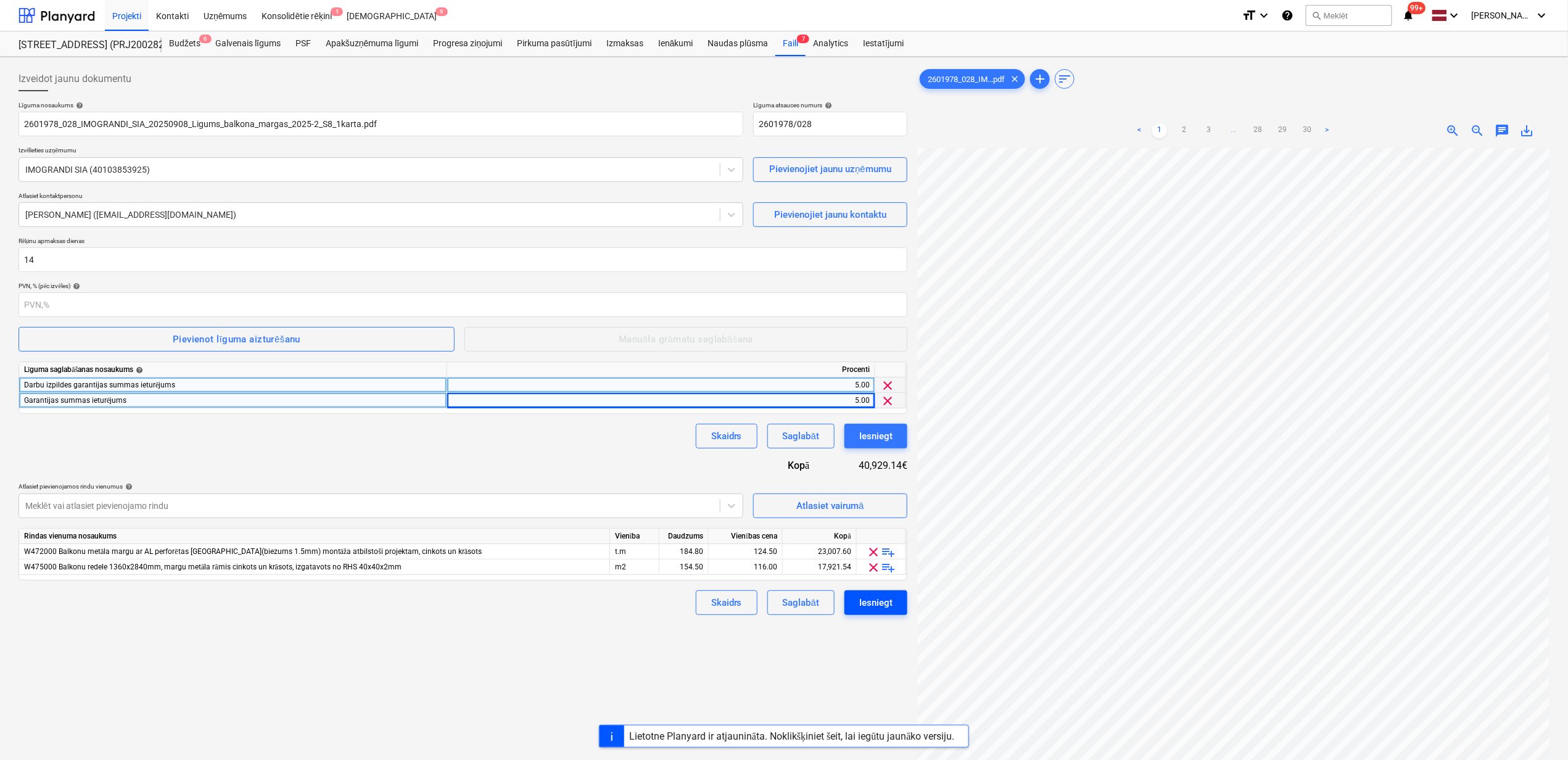
click at [873, 603] on div "Iesniegt" at bounding box center [876, 603] width 33 height 16
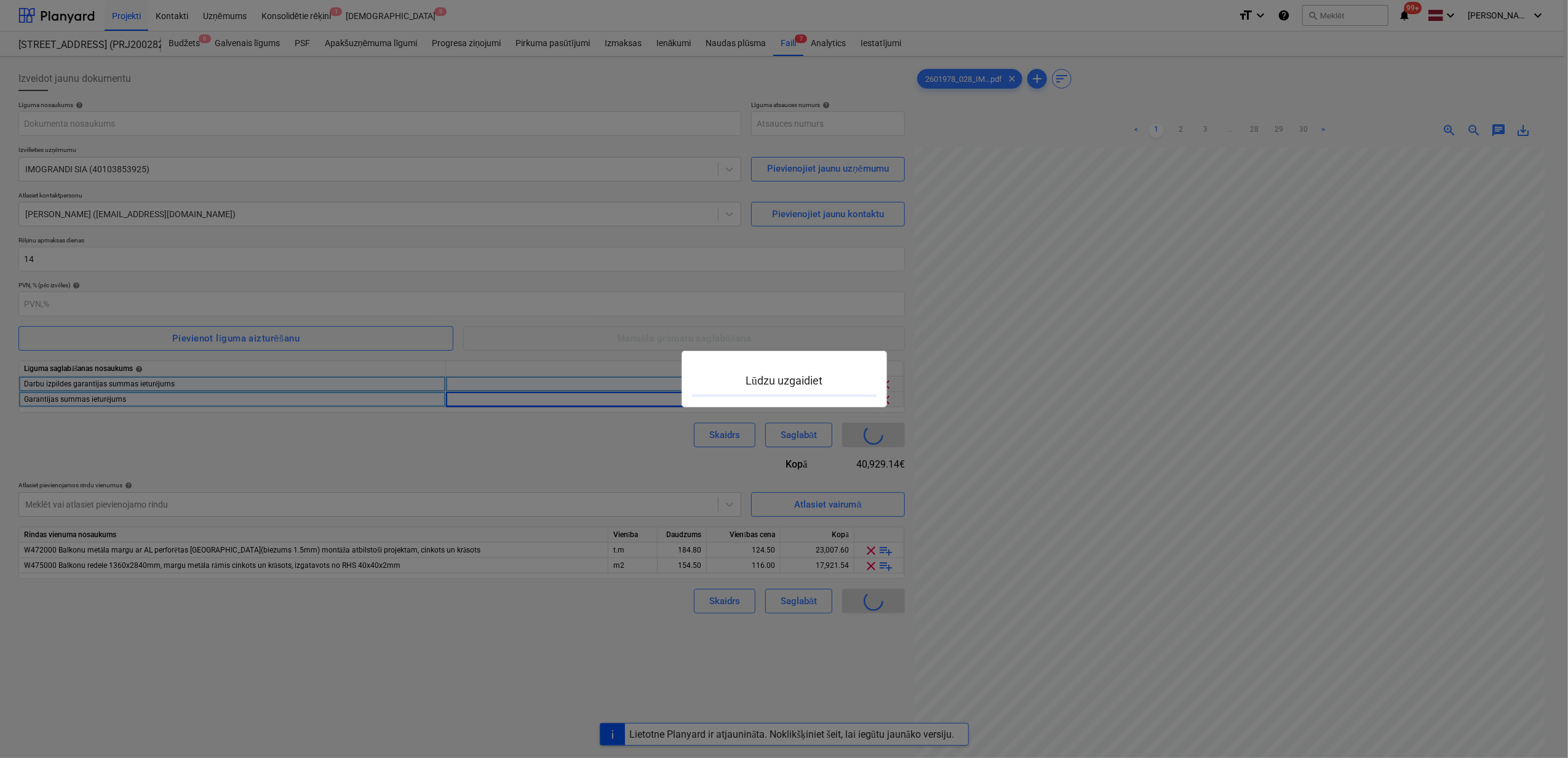
type input "PRJ2002826-SO-043"
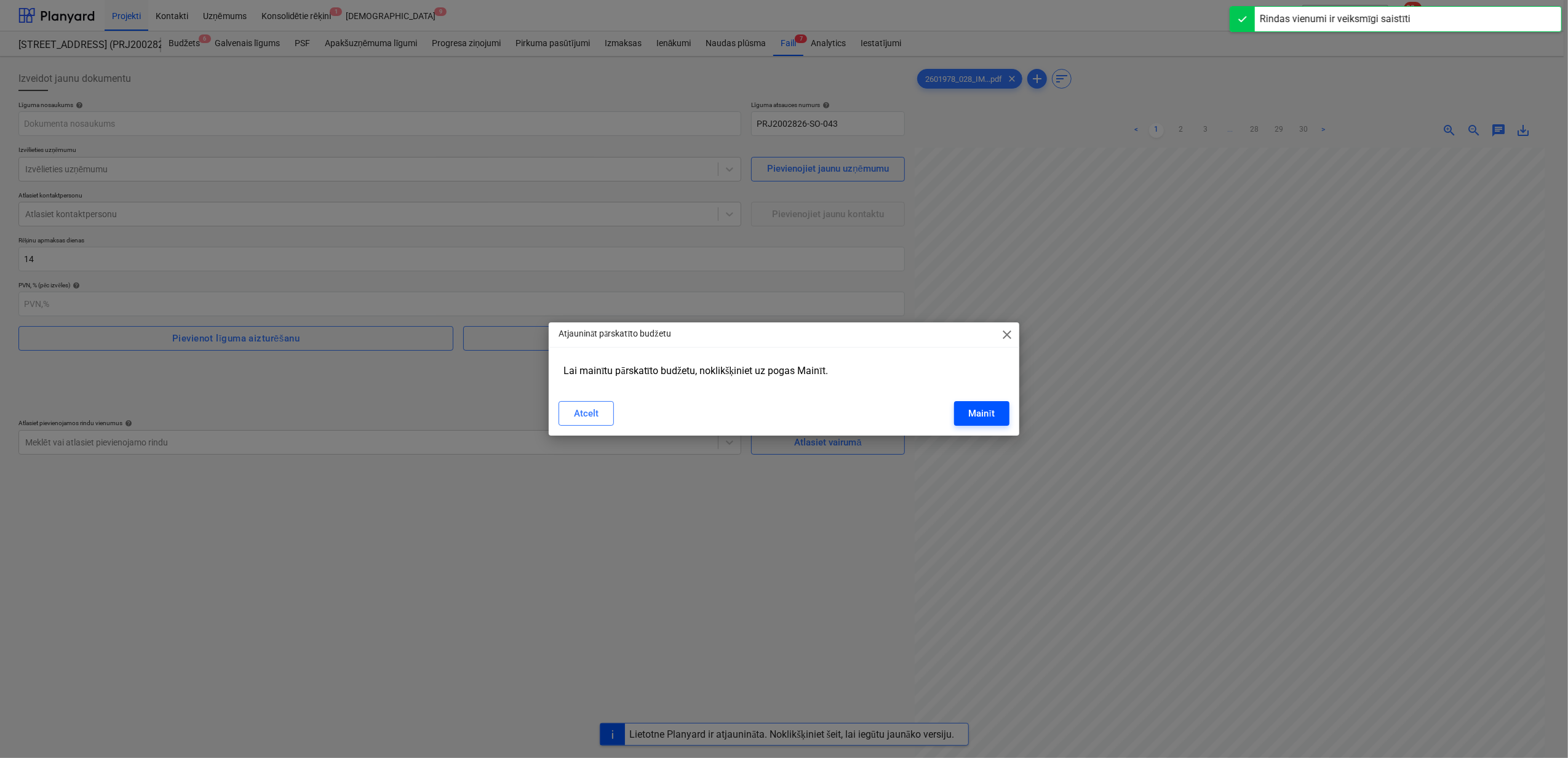
click at [988, 419] on div "Mainīt" at bounding box center [981, 413] width 26 height 16
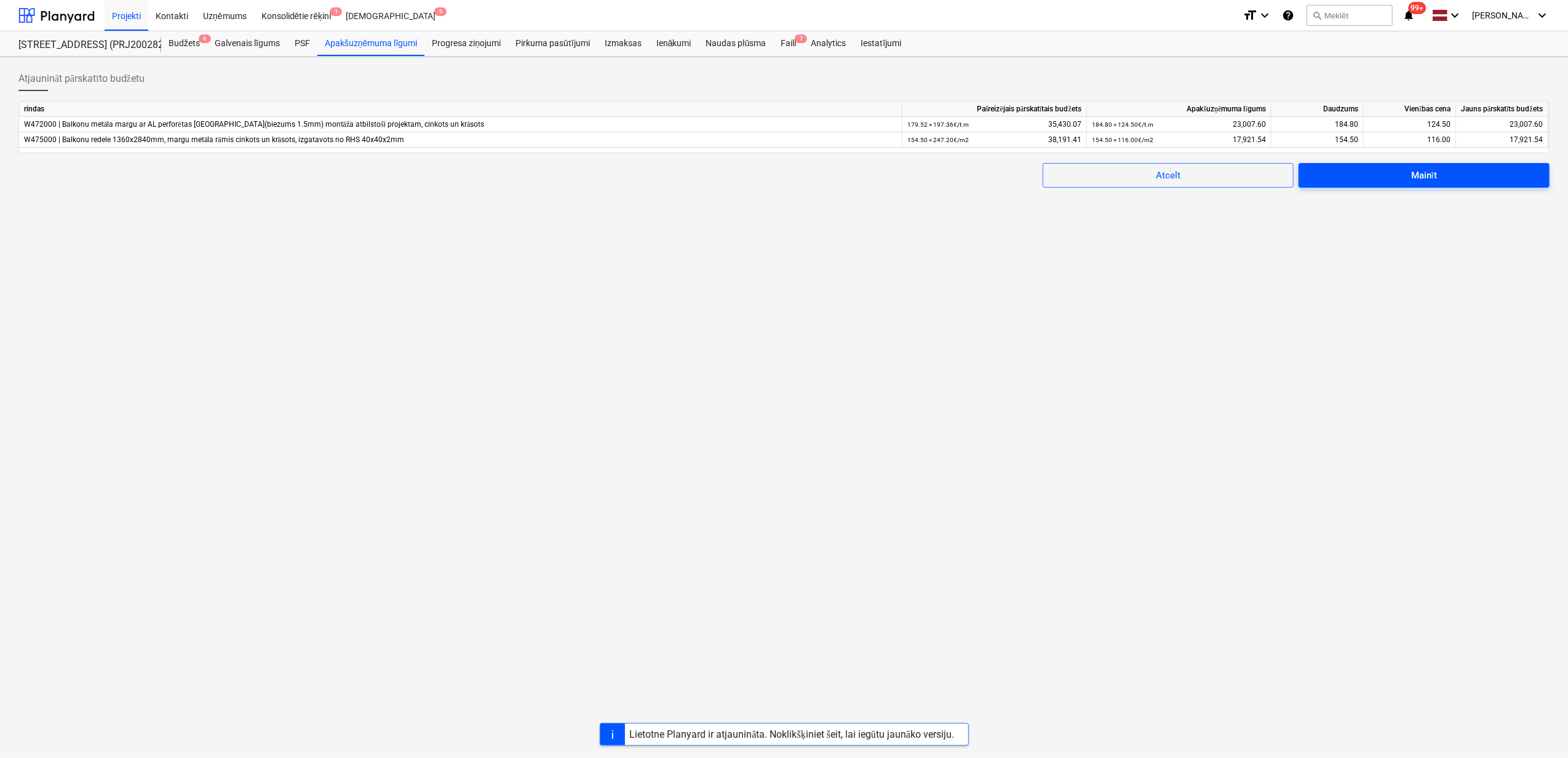
click at [1430, 174] on div "Mainīt" at bounding box center [1424, 176] width 26 height 16
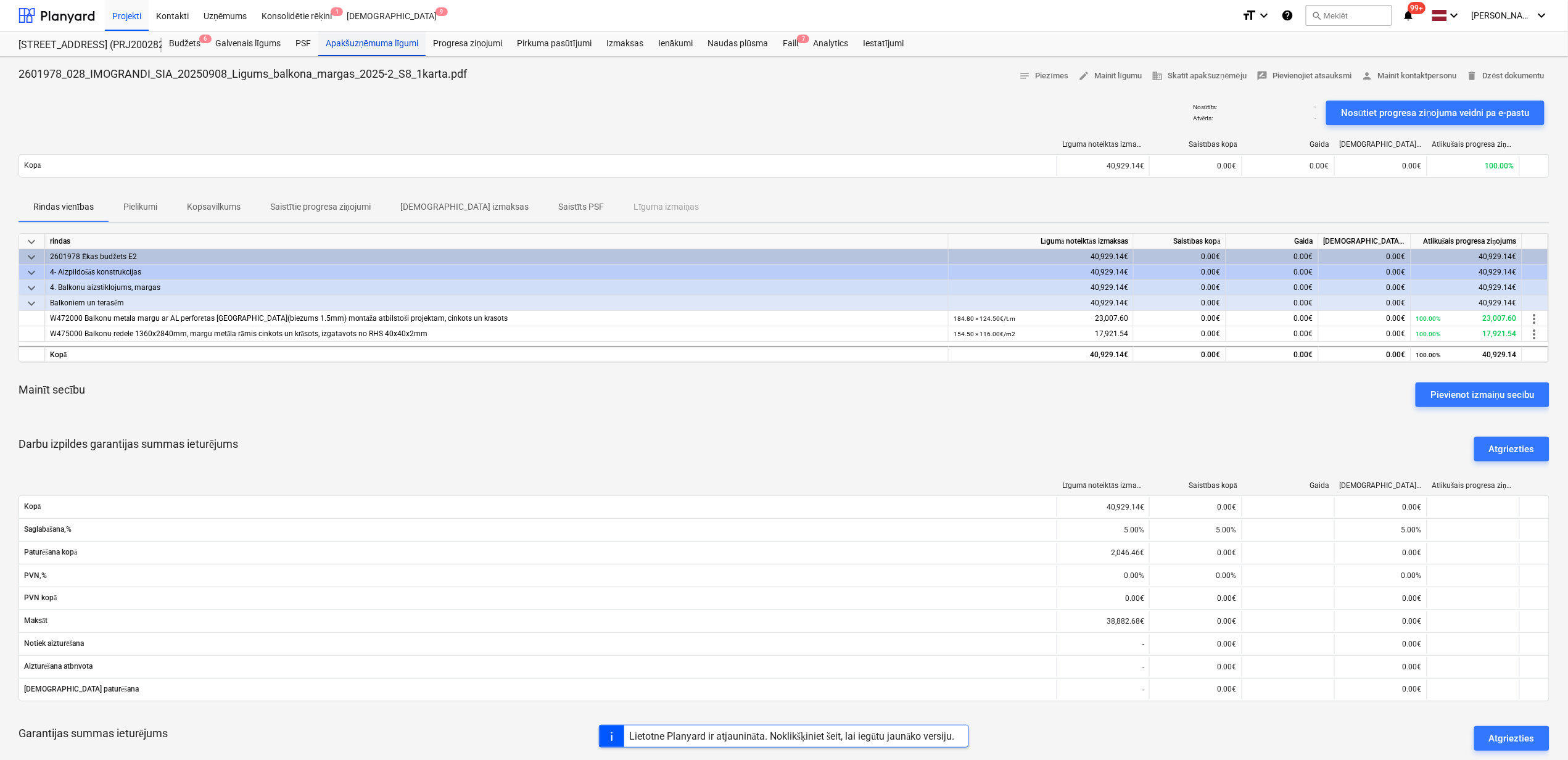
click at [365, 43] on div "Apakšuzņēmuma līgumi" at bounding box center [371, 43] width 107 height 25
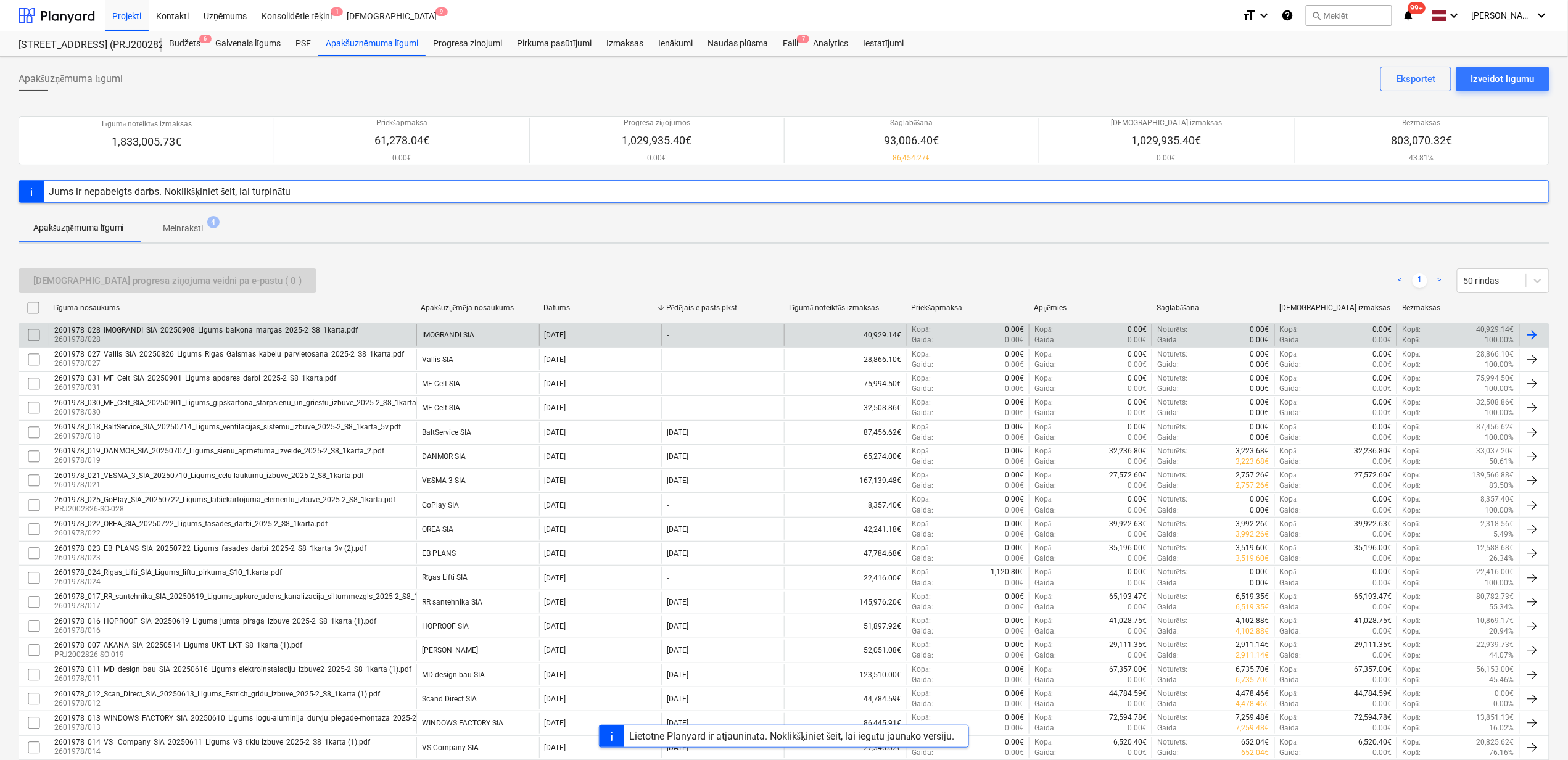
click at [269, 333] on div "2601978_028_IMOGRANDI_SIA_20250908_Ligums_balkona_margas_2025-2_S8_1karta.pdf" at bounding box center [205, 330] width 303 height 9
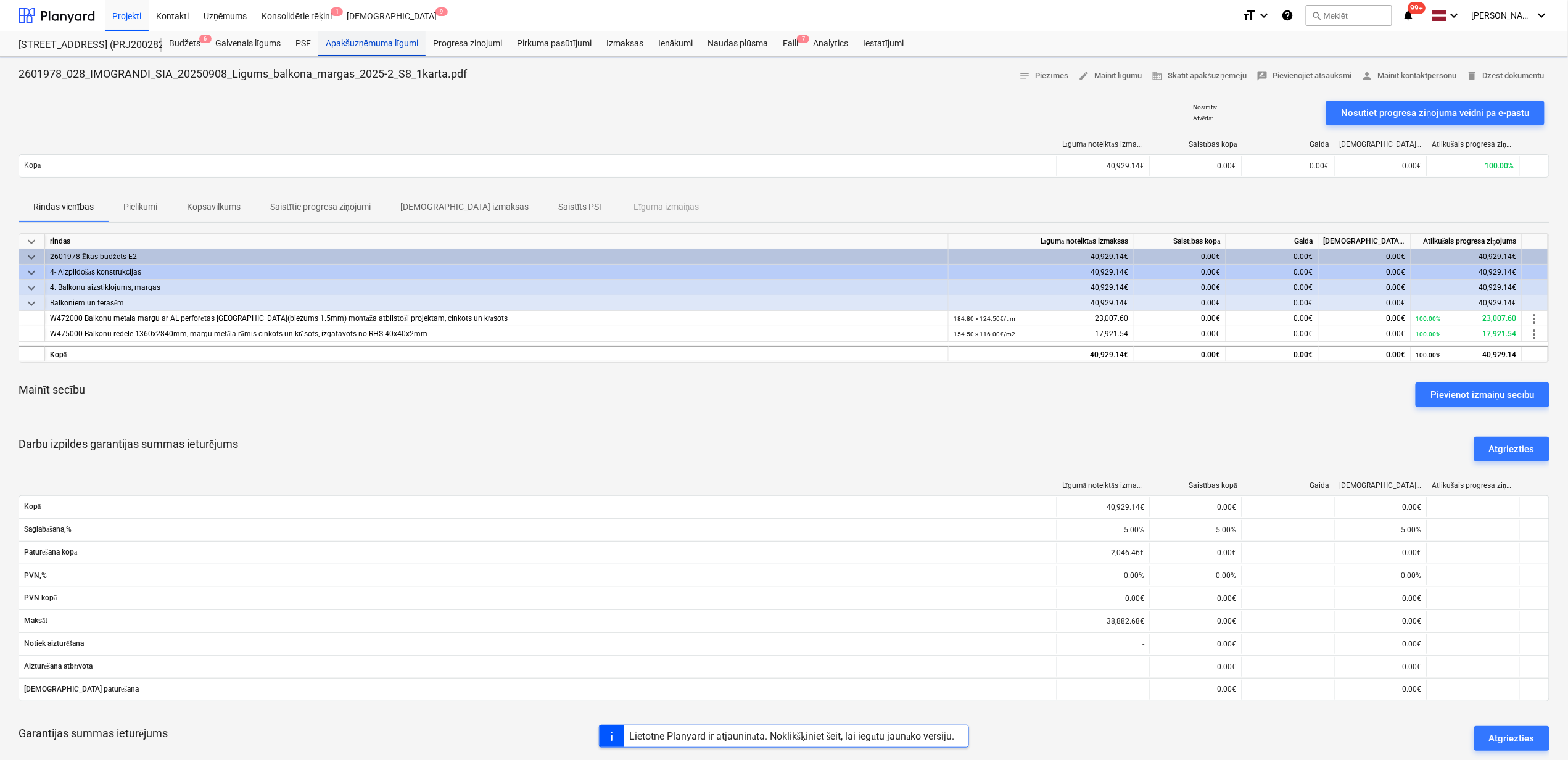
click at [366, 38] on div "Apakšuzņēmuma līgumi" at bounding box center [371, 43] width 107 height 25
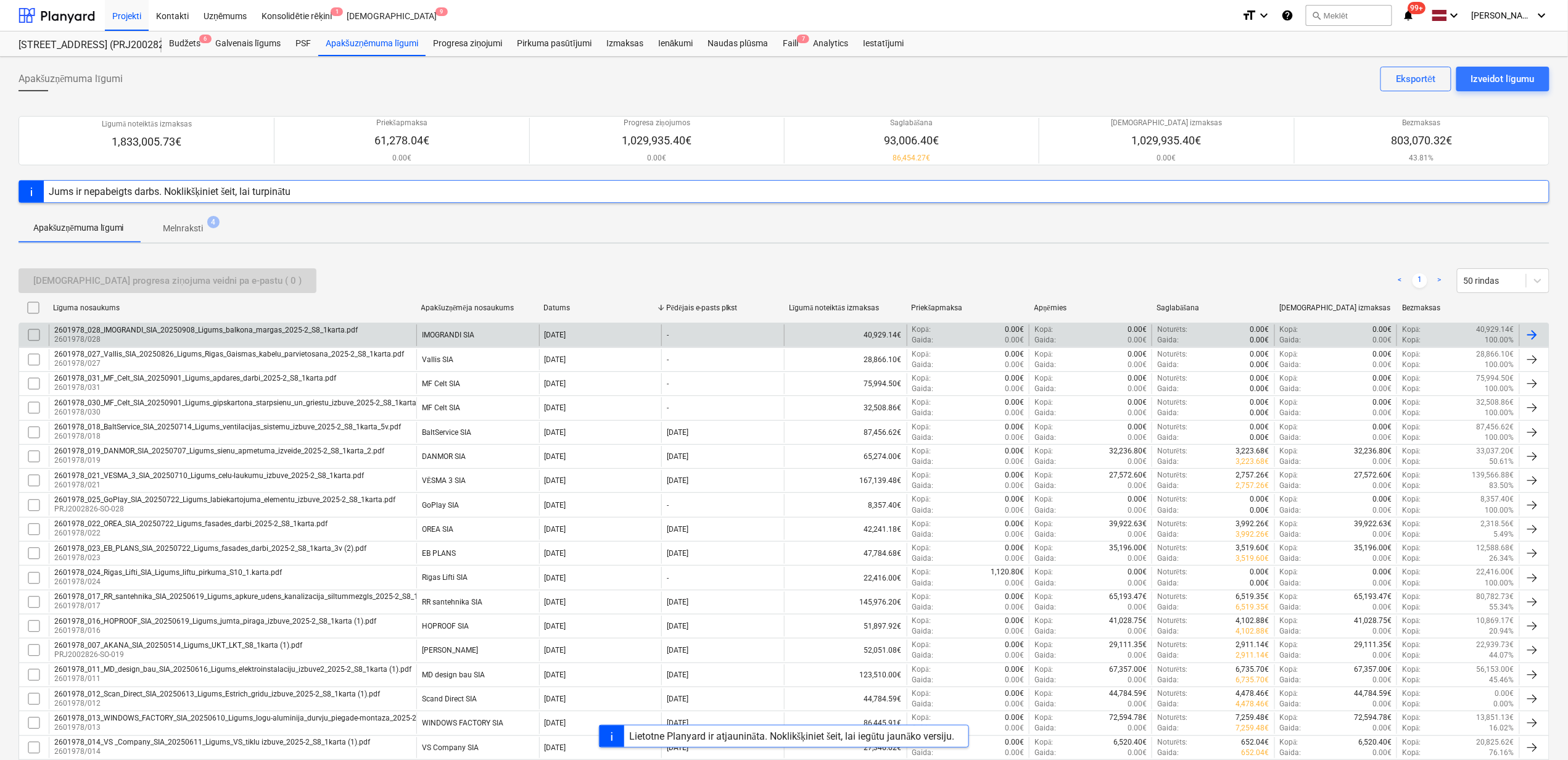
click at [249, 334] on div "2601978_028_IMOGRANDI_SIA_20250908_Ligums_balkona_margas_2025-2_S8_1karta.pdf" at bounding box center [205, 330] width 303 height 9
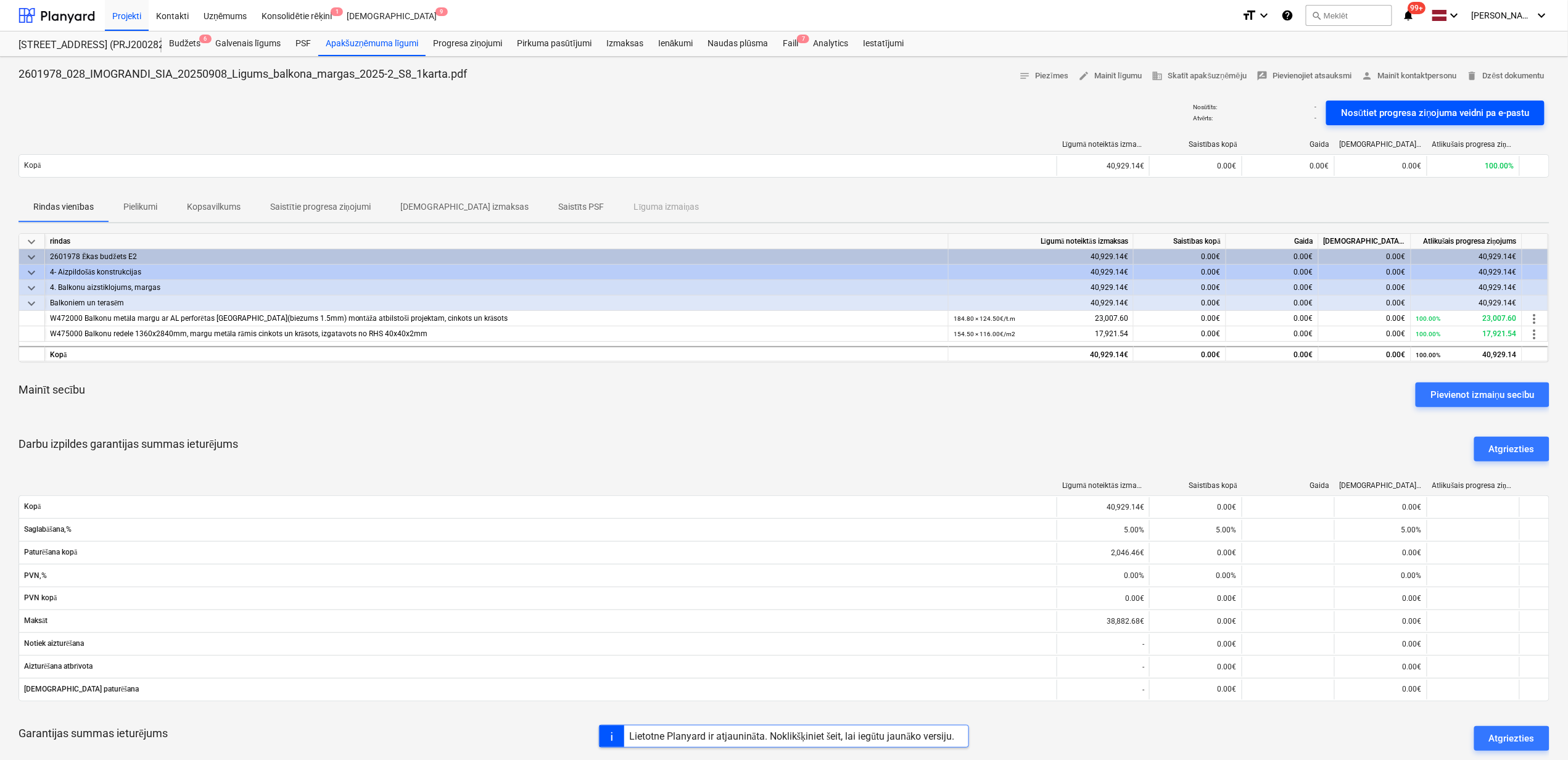
click at [1424, 109] on div "Nosūtiet progresa ziņojuma veidni pa e-pastu" at bounding box center [1435, 113] width 189 height 16
click at [390, 39] on div "Apakšuzņēmuma līgumi" at bounding box center [371, 43] width 107 height 25
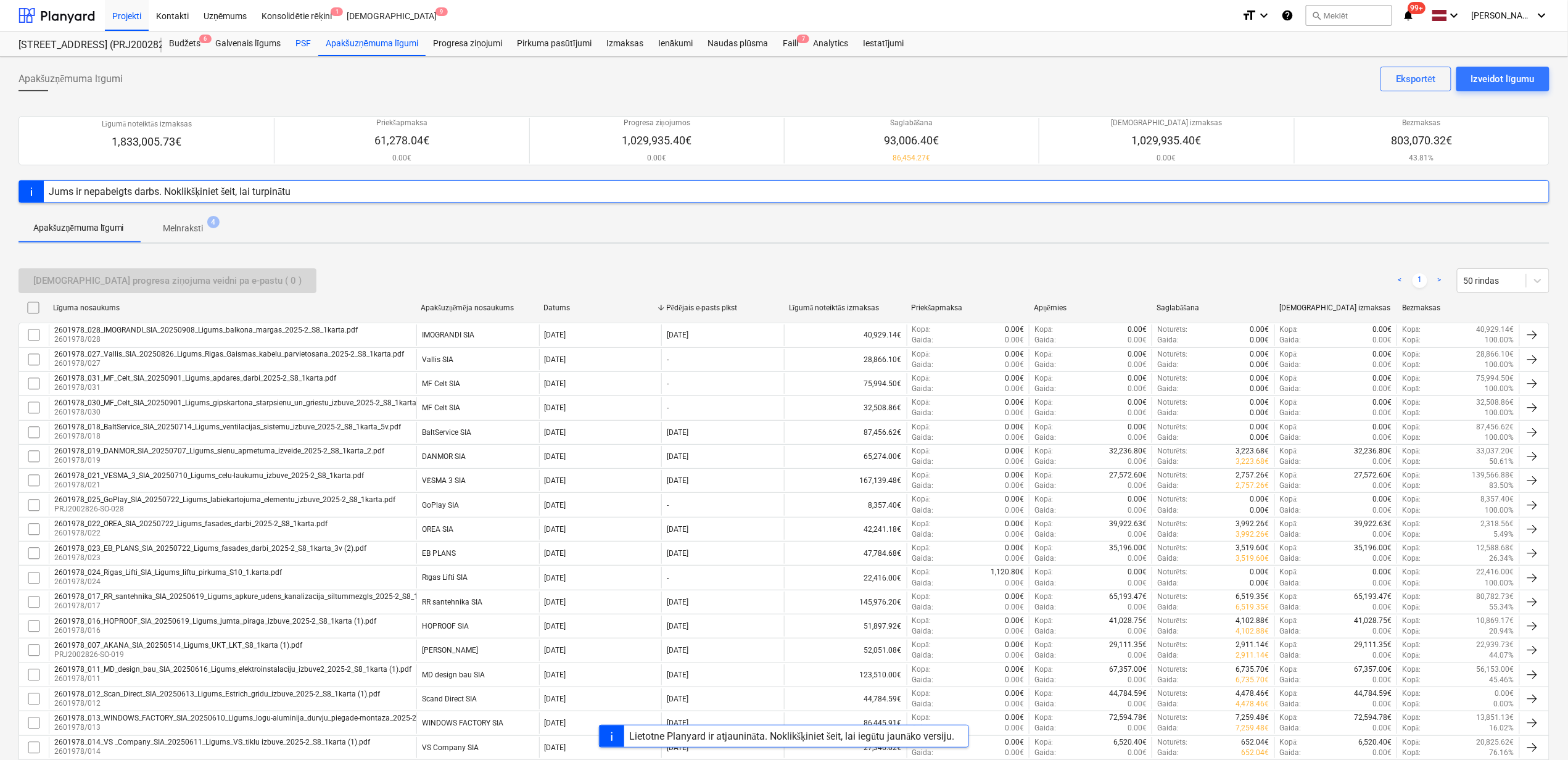
click at [311, 43] on div "PSF" at bounding box center [303, 43] width 30 height 25
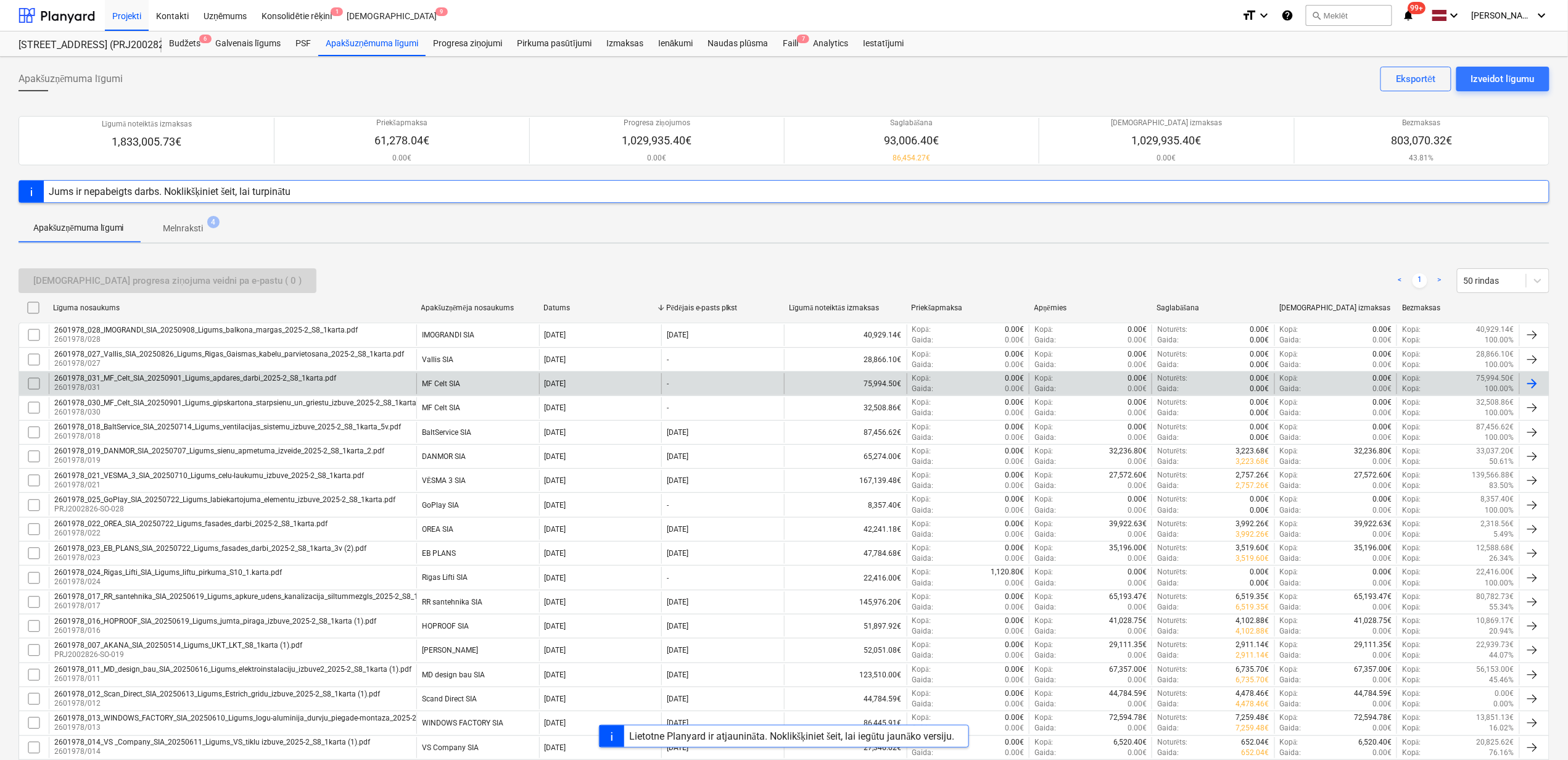
click at [171, 381] on div "2601978_031_MF_Celt_SIA_20250901_Ligums_apdares_darbi_2025-2_S8_1karta.pdf" at bounding box center [195, 378] width 282 height 9
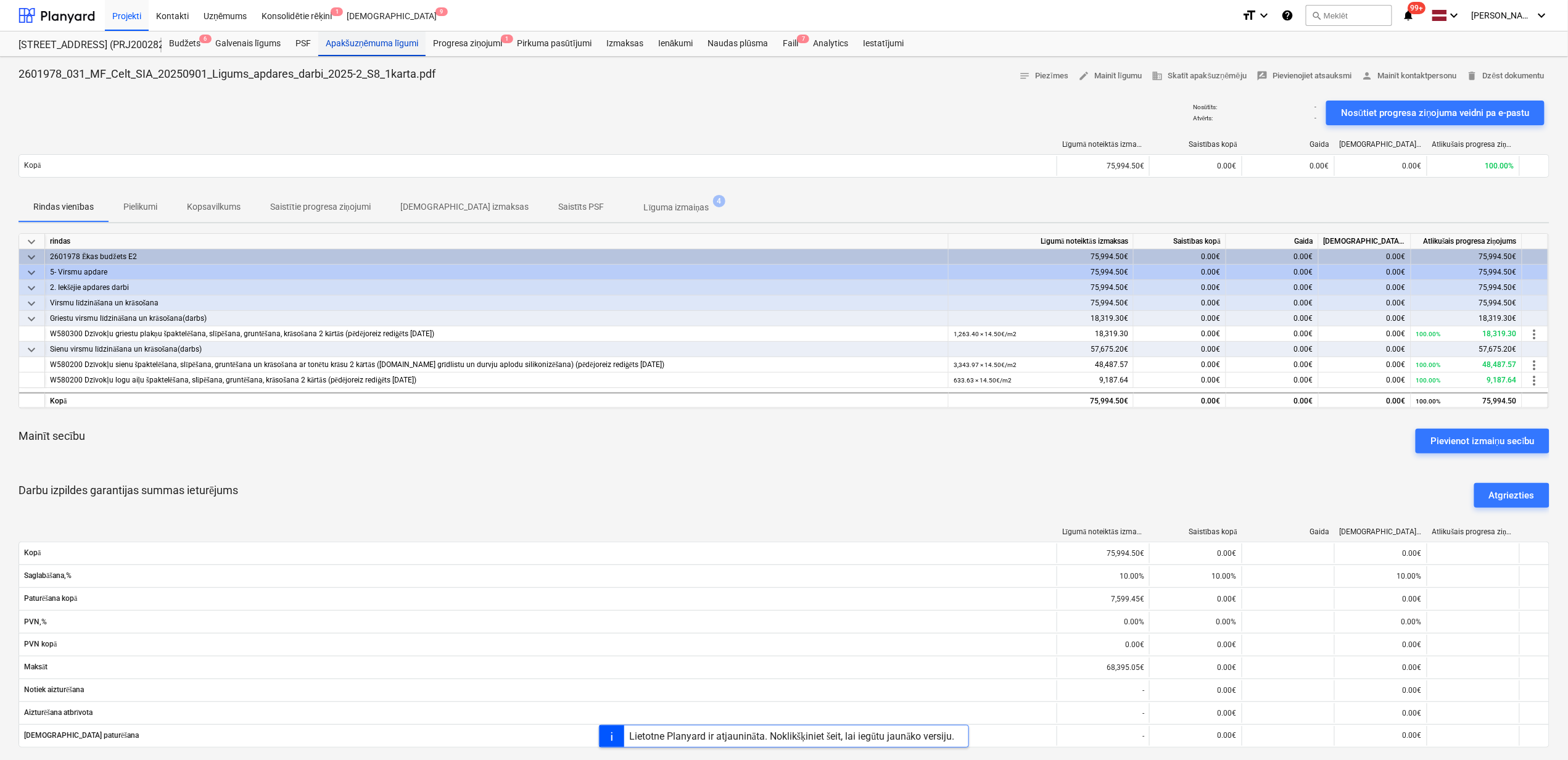
click at [365, 45] on div "Apakšuzņēmuma līgumi" at bounding box center [371, 43] width 107 height 25
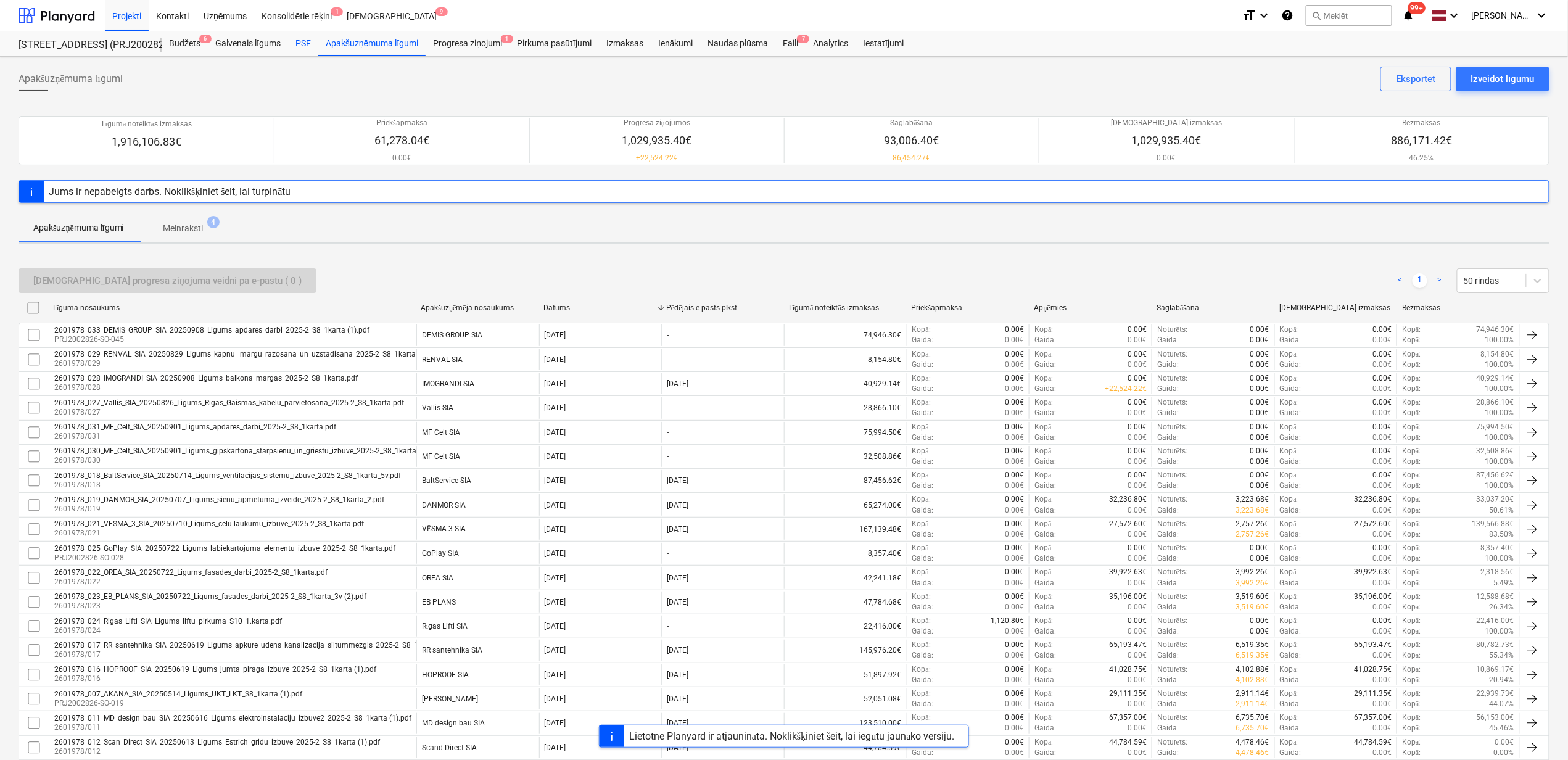
click at [293, 45] on div "PSF" at bounding box center [303, 43] width 30 height 25
click at [463, 37] on div "Progresa ziņojumi 1" at bounding box center [468, 43] width 84 height 25
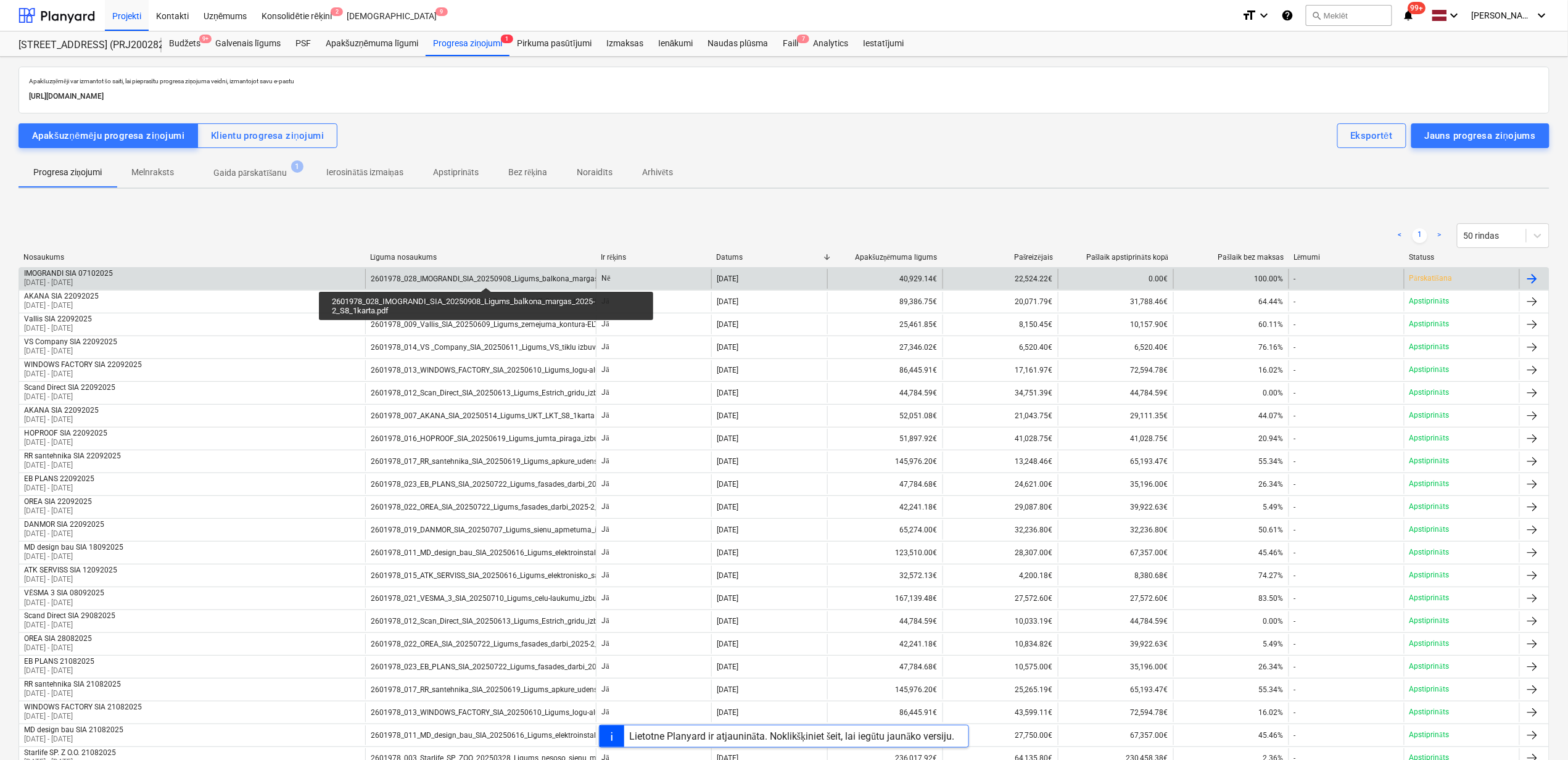
click at [486, 276] on div "2601978_028_IMOGRANDI_SIA_20250908_Ligums_balkona_margas_2025-2_S8_1karta.pdf" at bounding box center [522, 278] width 303 height 9
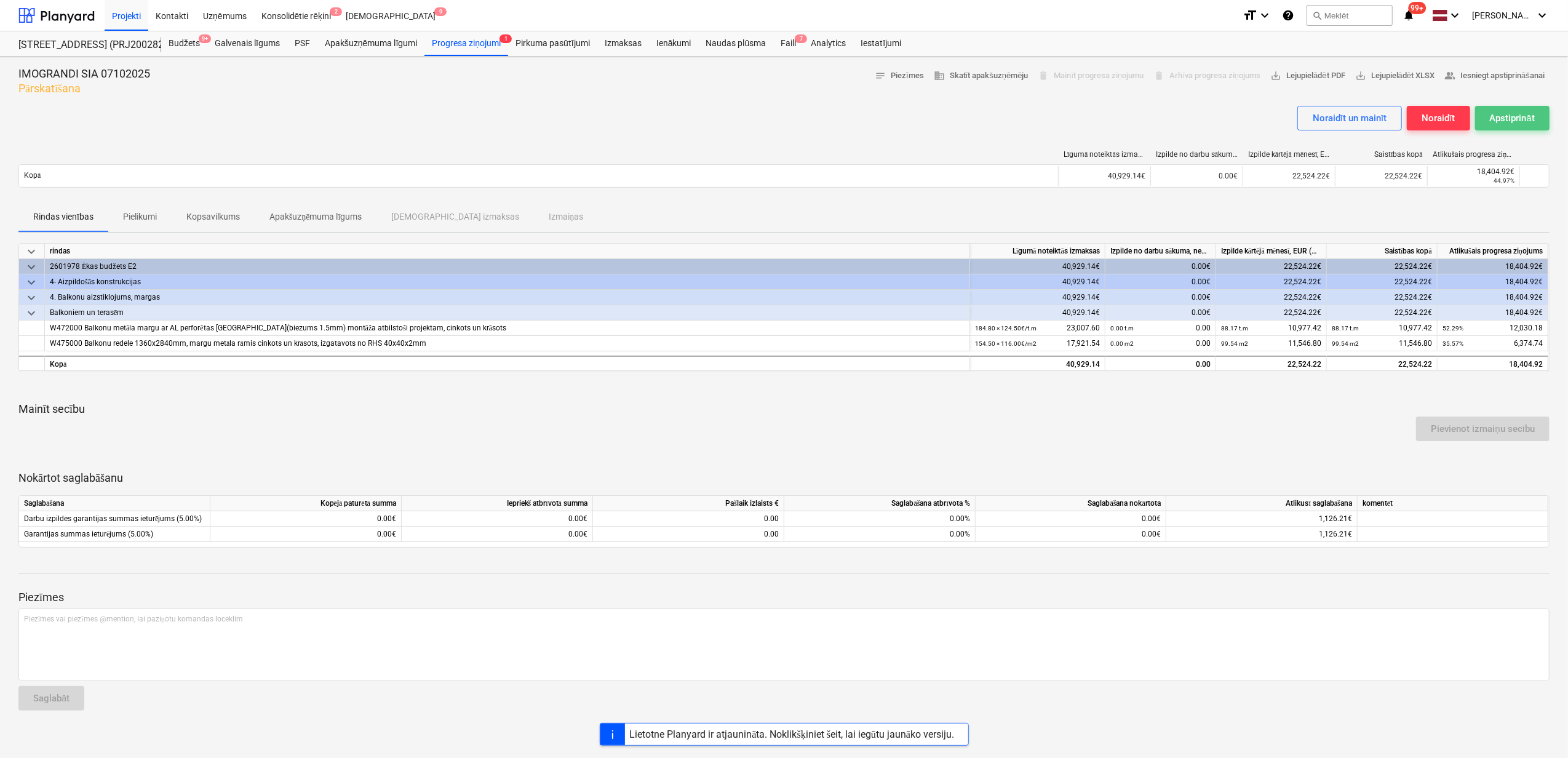
click at [1507, 117] on div "Apstiprināt" at bounding box center [1513, 118] width 45 height 16
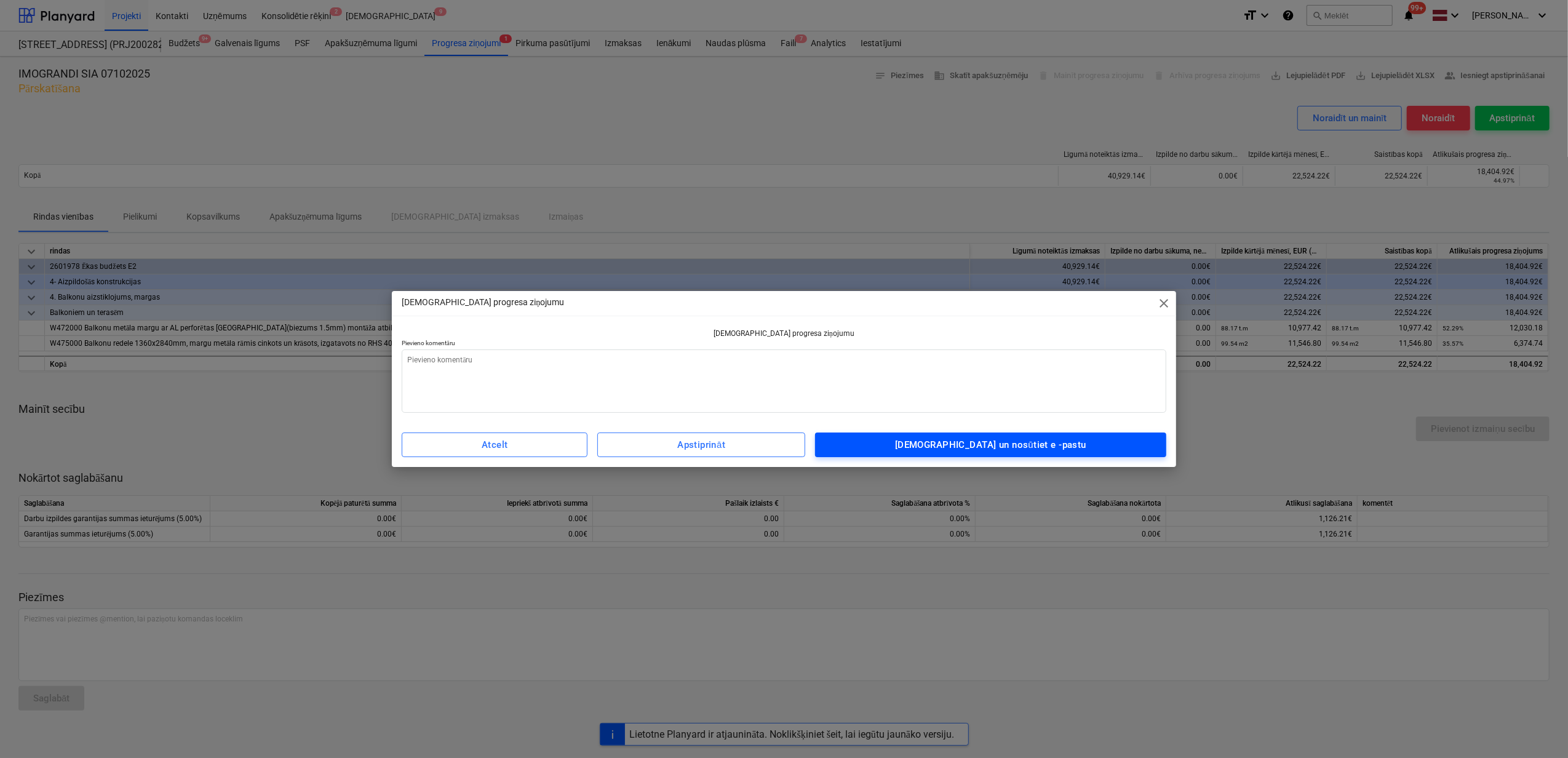
click at [930, 446] on span "Apstipriniet un nosūtiet e -pastu" at bounding box center [991, 445] width 324 height 16
type textarea "x"
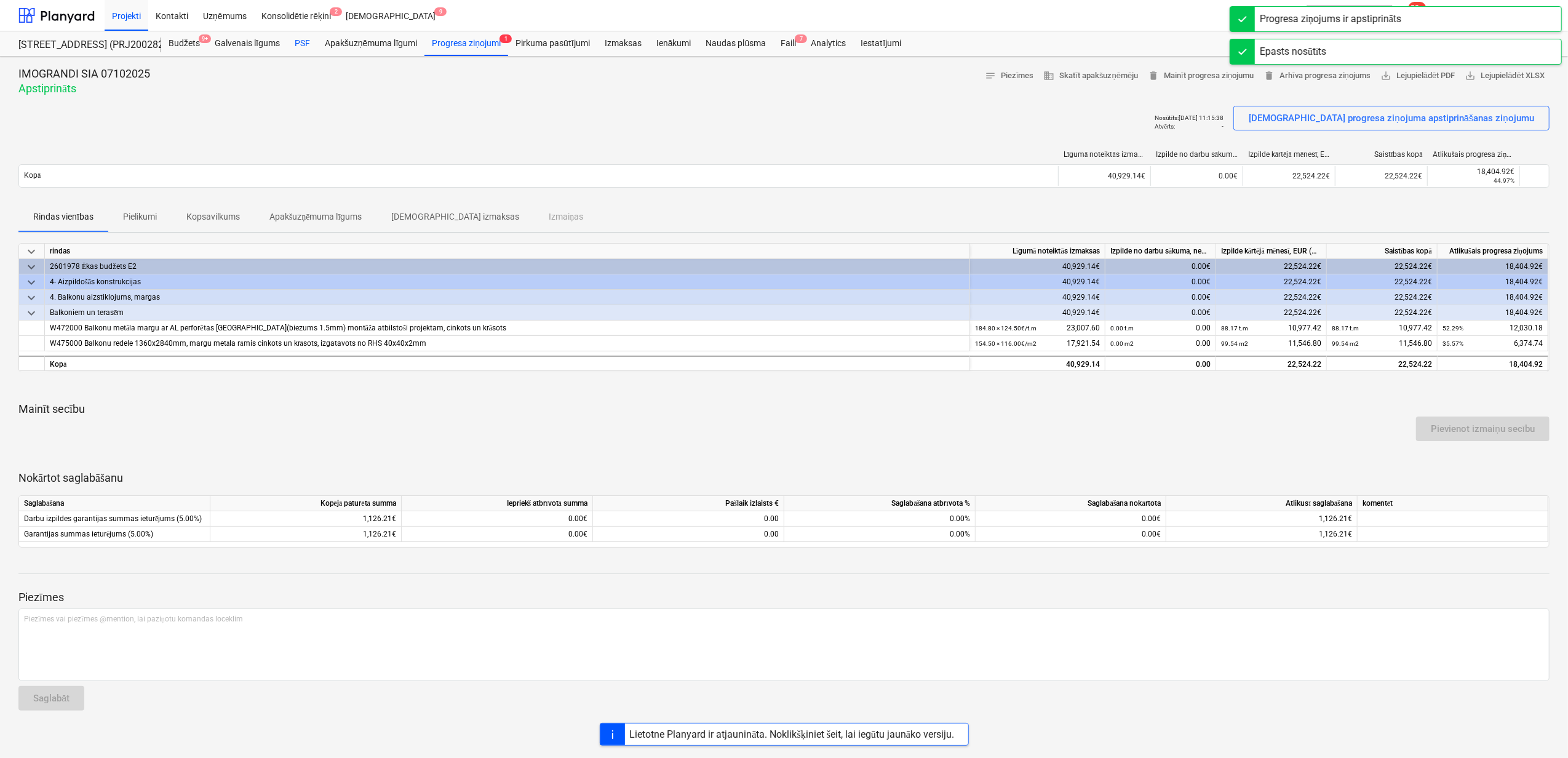
click at [300, 35] on div "PSF" at bounding box center [302, 43] width 30 height 25
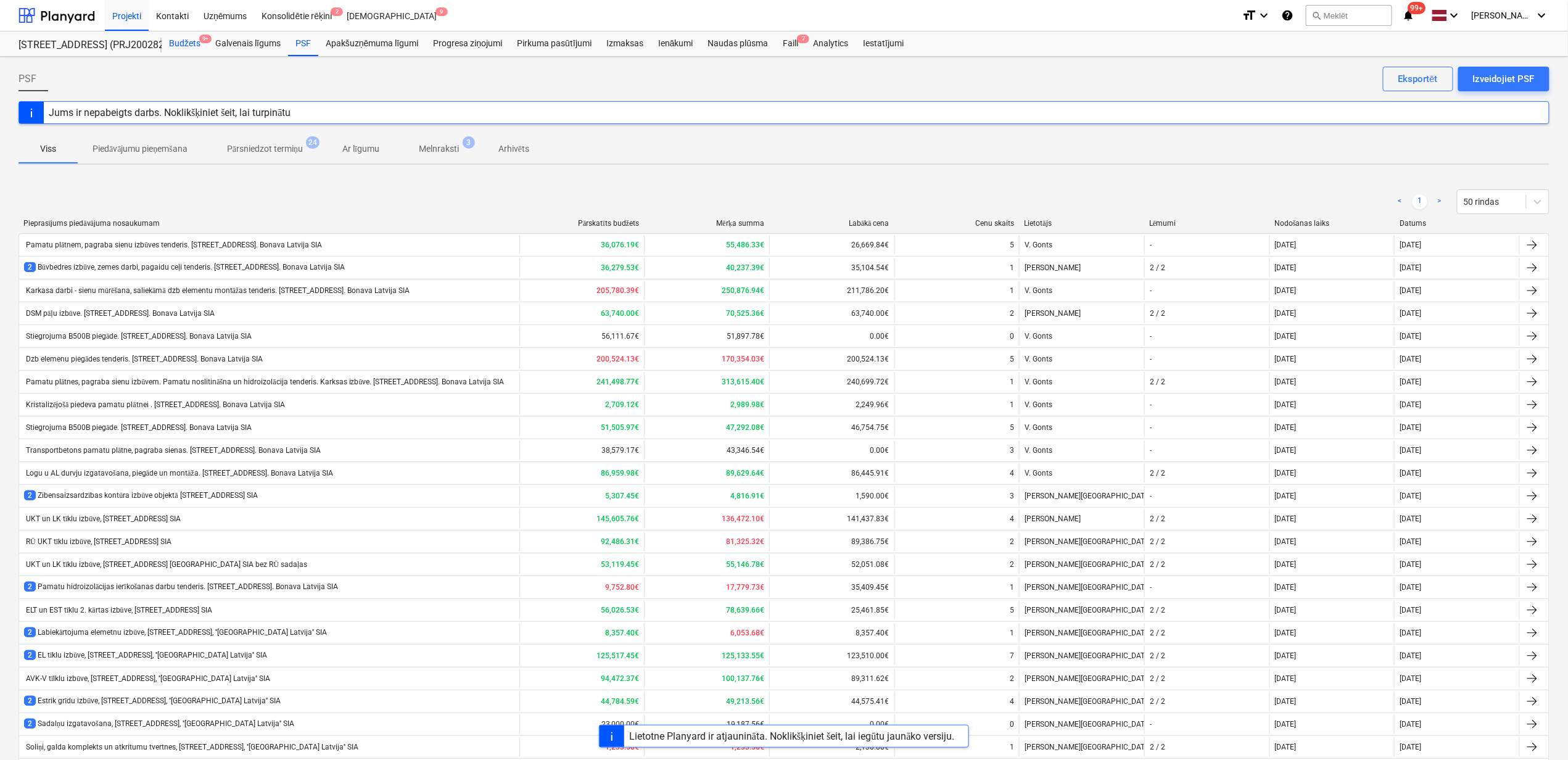
click at [168, 42] on div "Budžets 9+" at bounding box center [184, 43] width 46 height 25
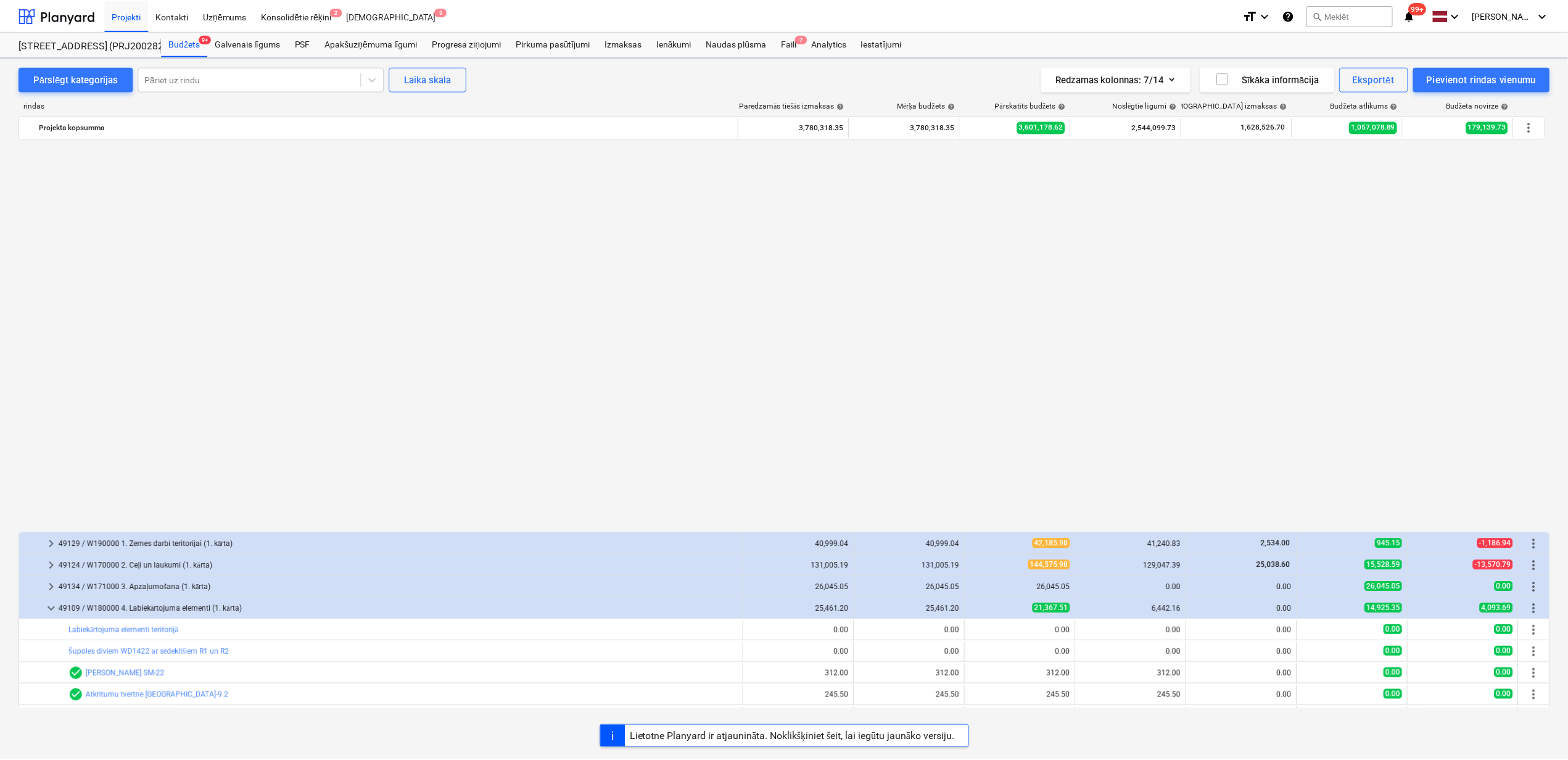
scroll to position [823, 0]
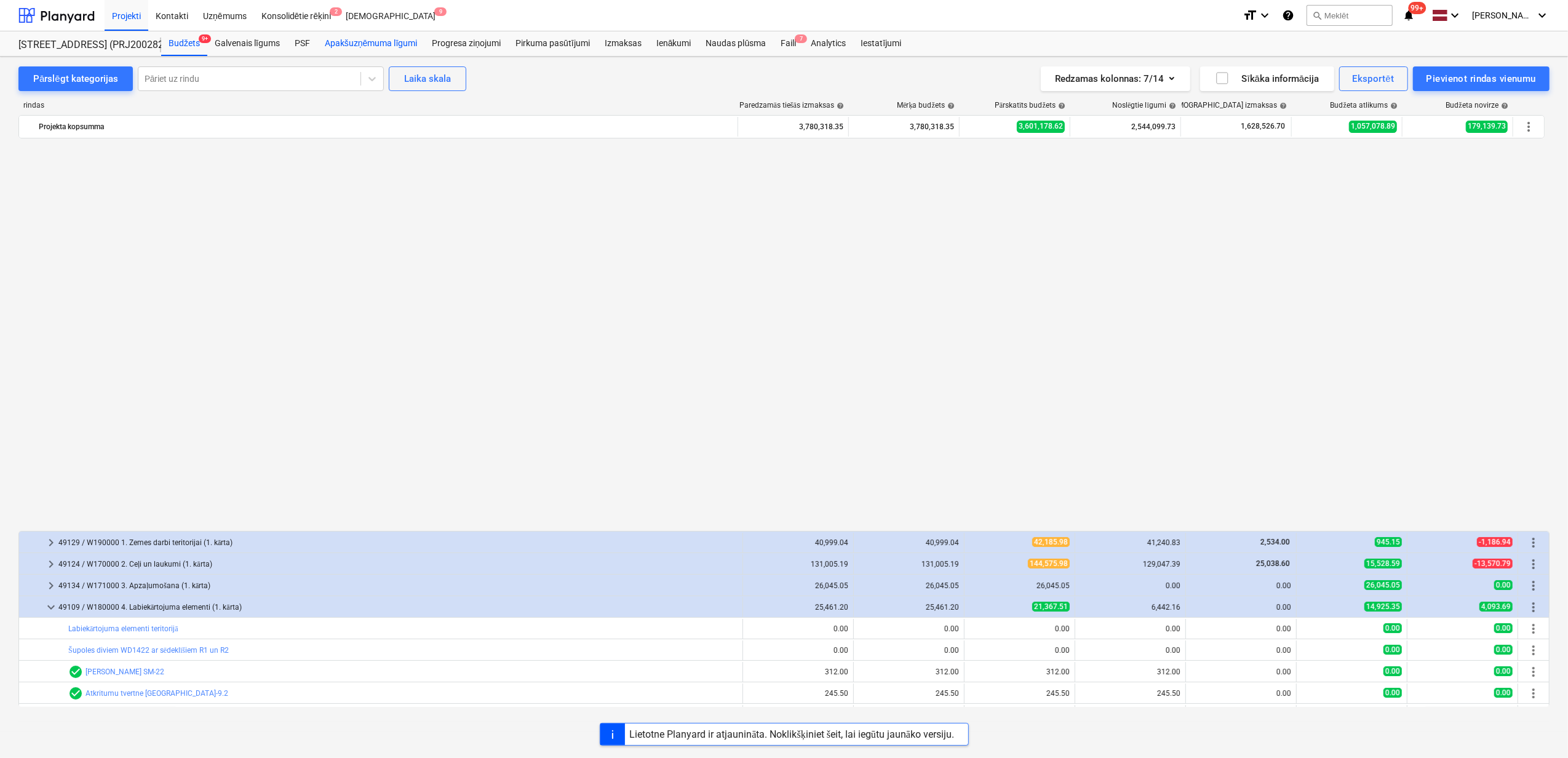
click at [353, 51] on div "Apakšuzņēmuma līgumi" at bounding box center [371, 43] width 107 height 25
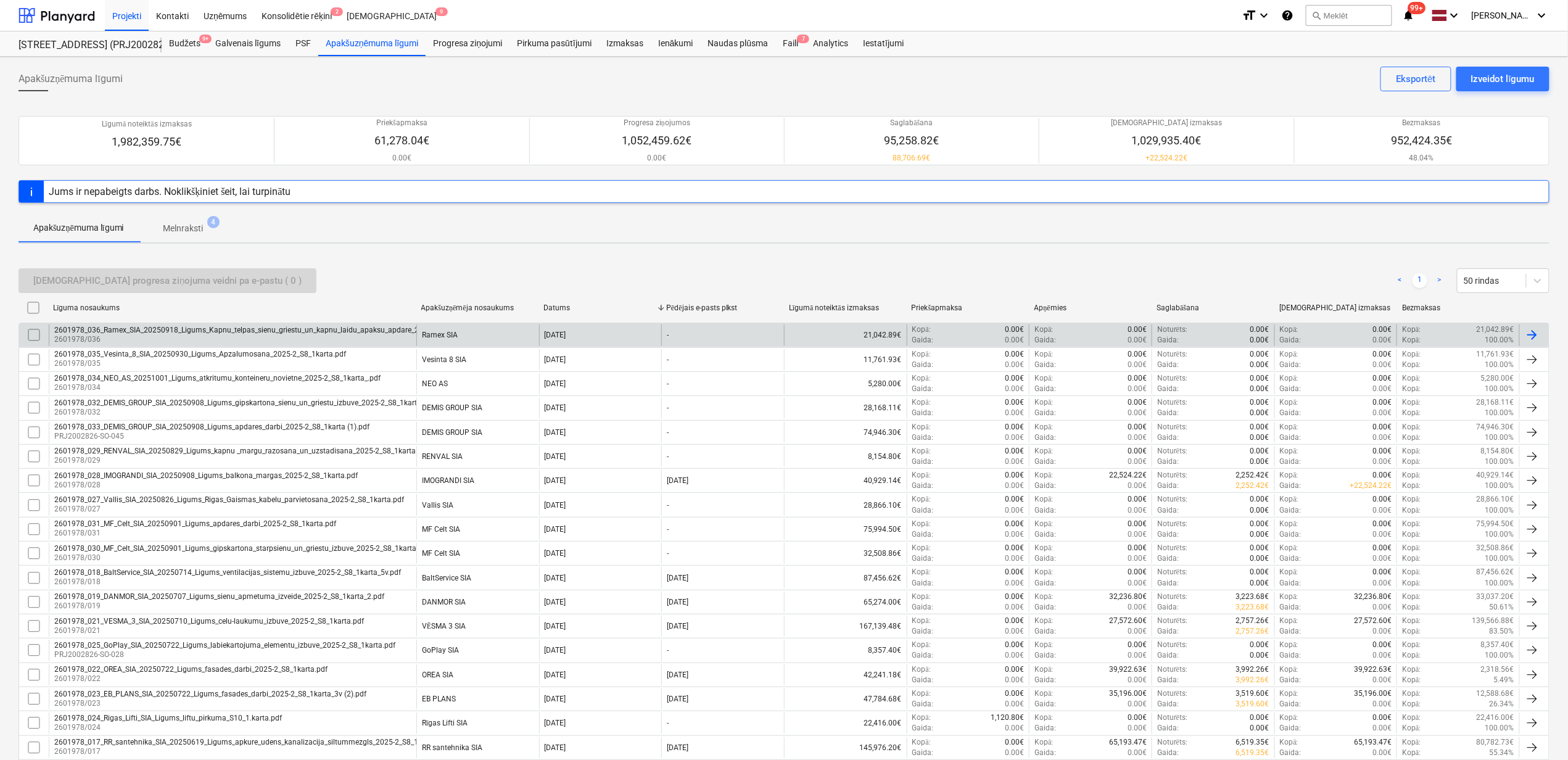
click at [144, 336] on p "2601978/036" at bounding box center [276, 340] width 444 height 11
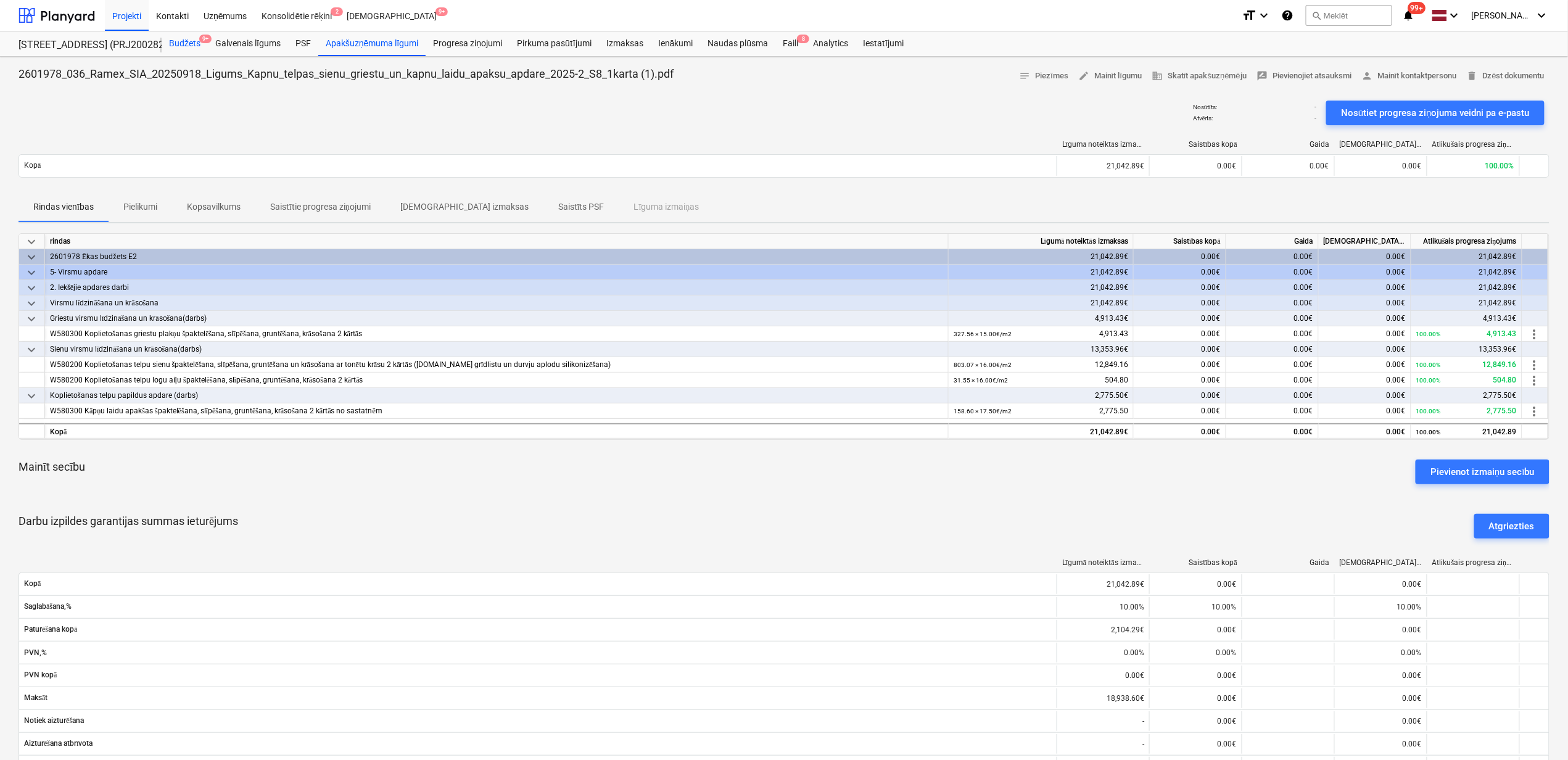
click at [179, 47] on div "Budžets 9+" at bounding box center [184, 43] width 46 height 25
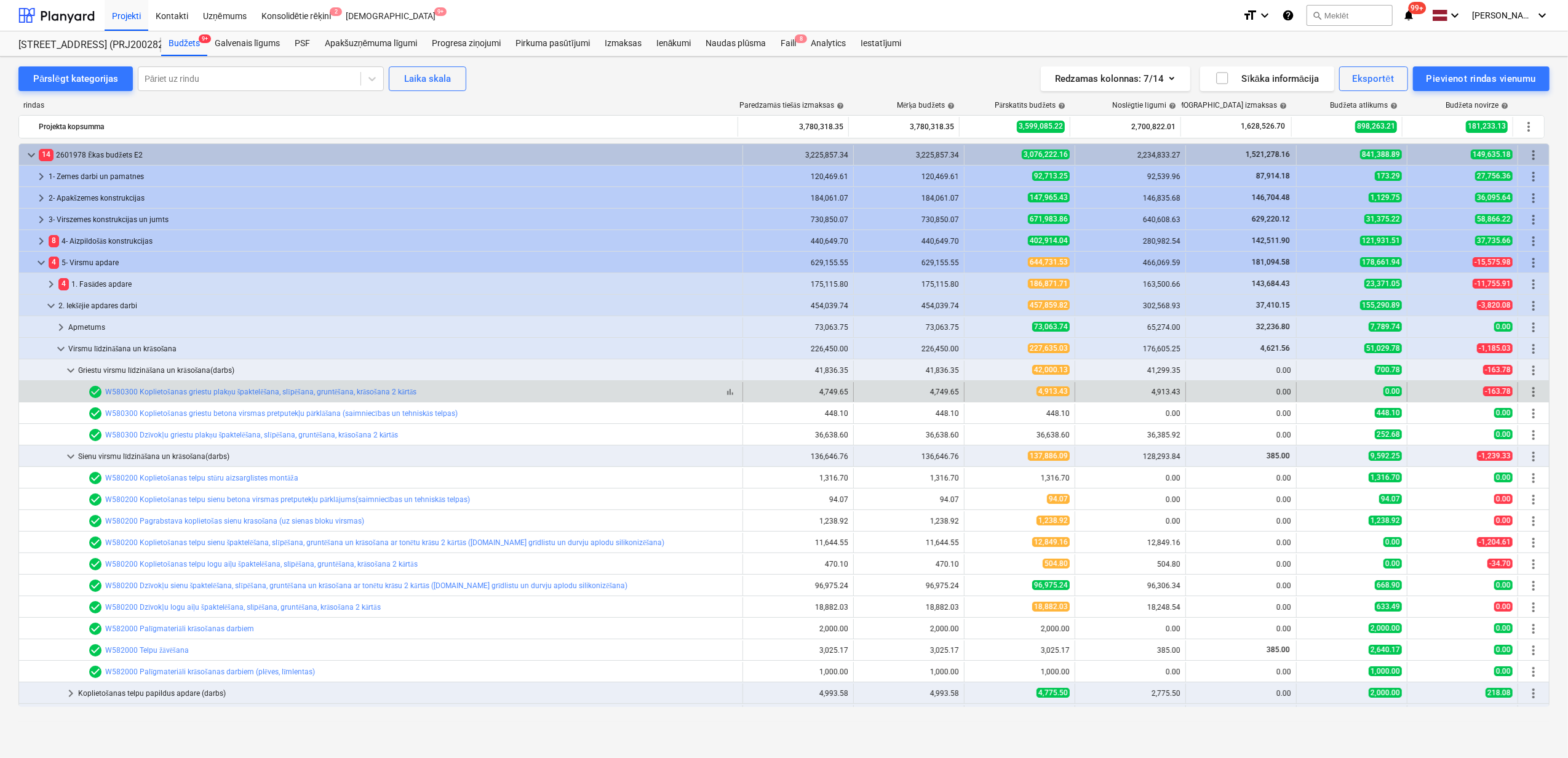
scroll to position [82, 0]
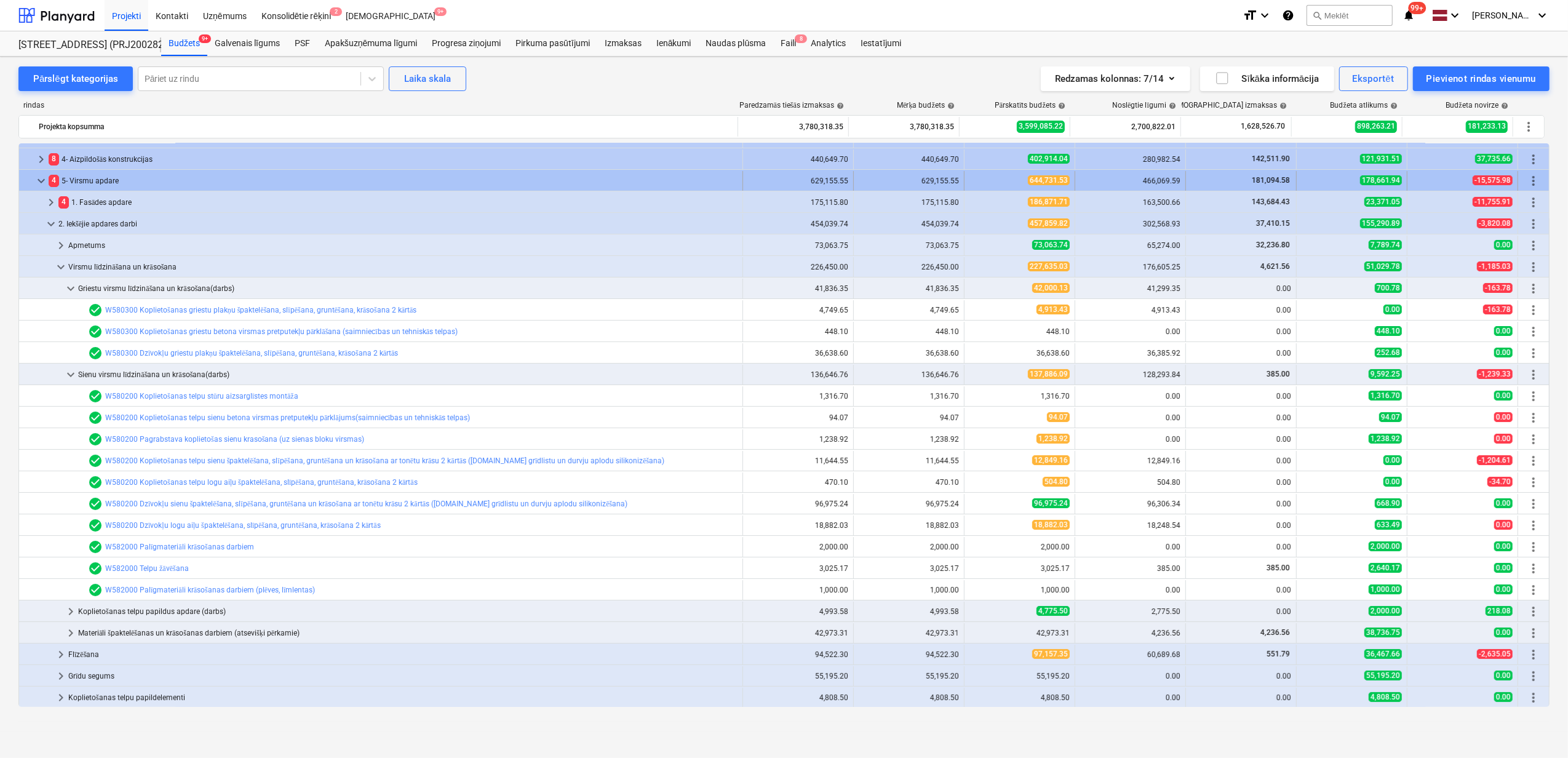
click at [35, 176] on span "keyboard_arrow_down" at bounding box center [41, 181] width 15 height 15
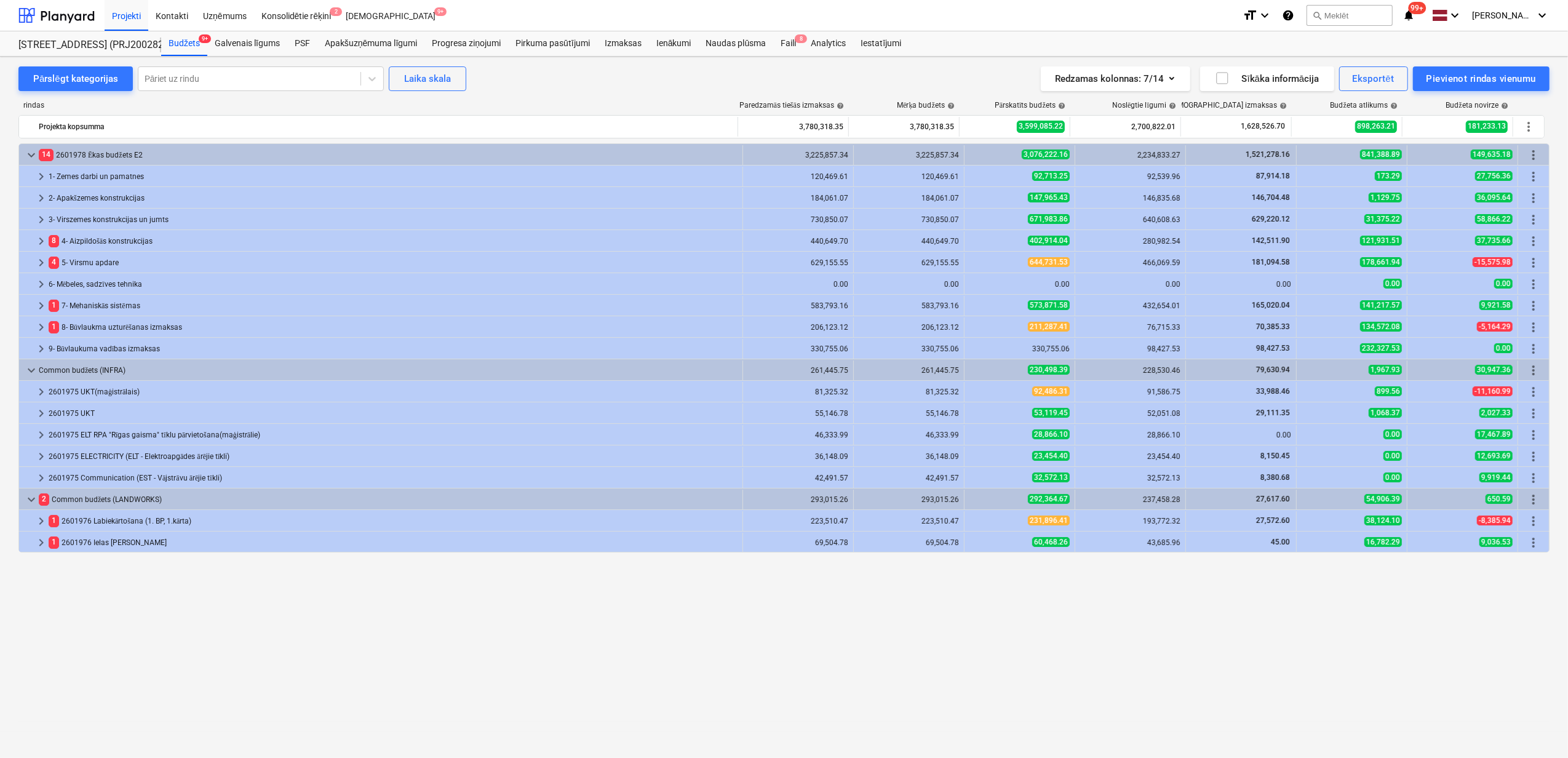
scroll to position [0, 0]
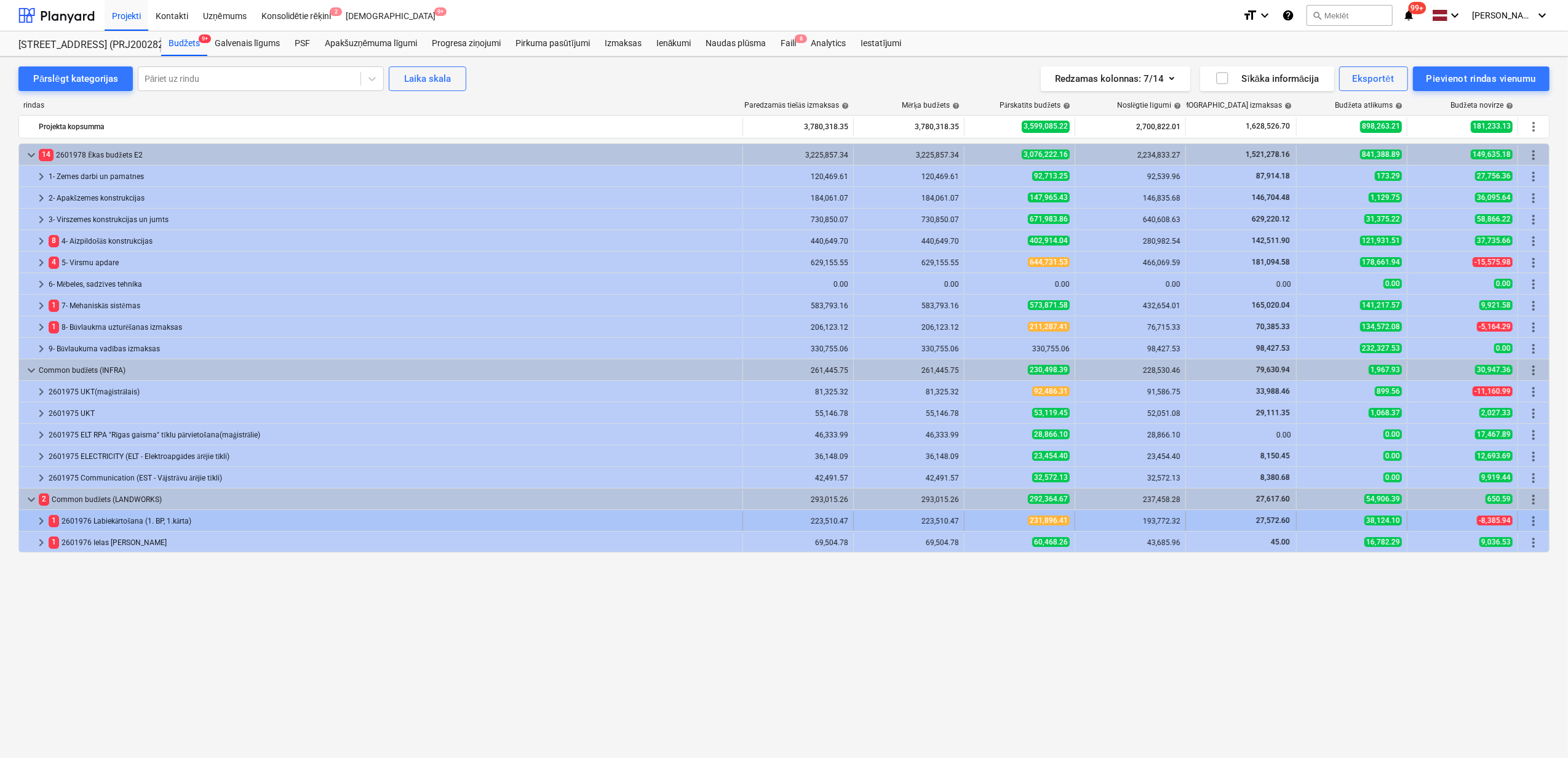
click at [39, 525] on span "keyboard_arrow_right" at bounding box center [41, 521] width 15 height 15
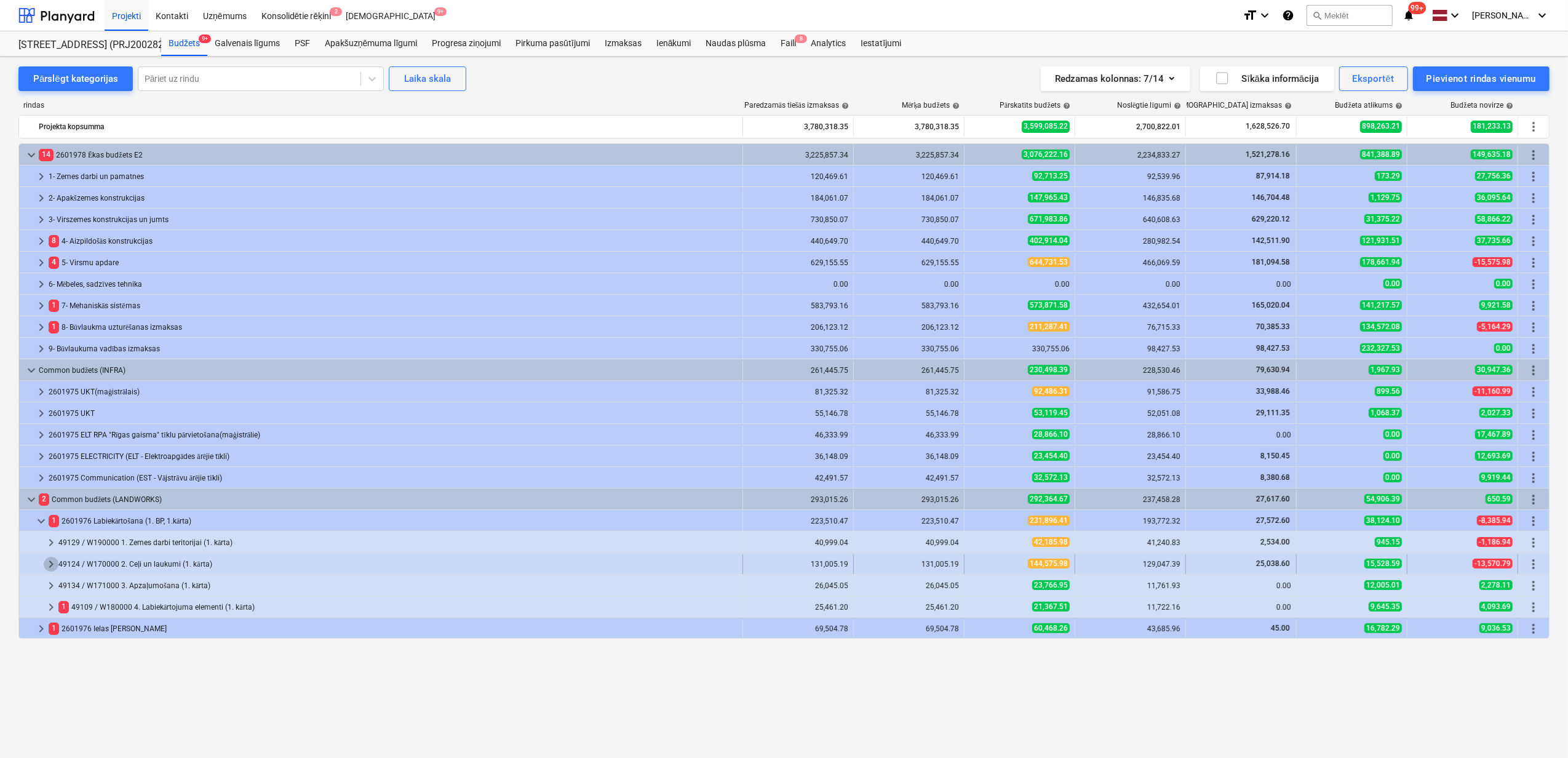
click at [49, 566] on span "keyboard_arrow_right" at bounding box center [51, 564] width 15 height 15
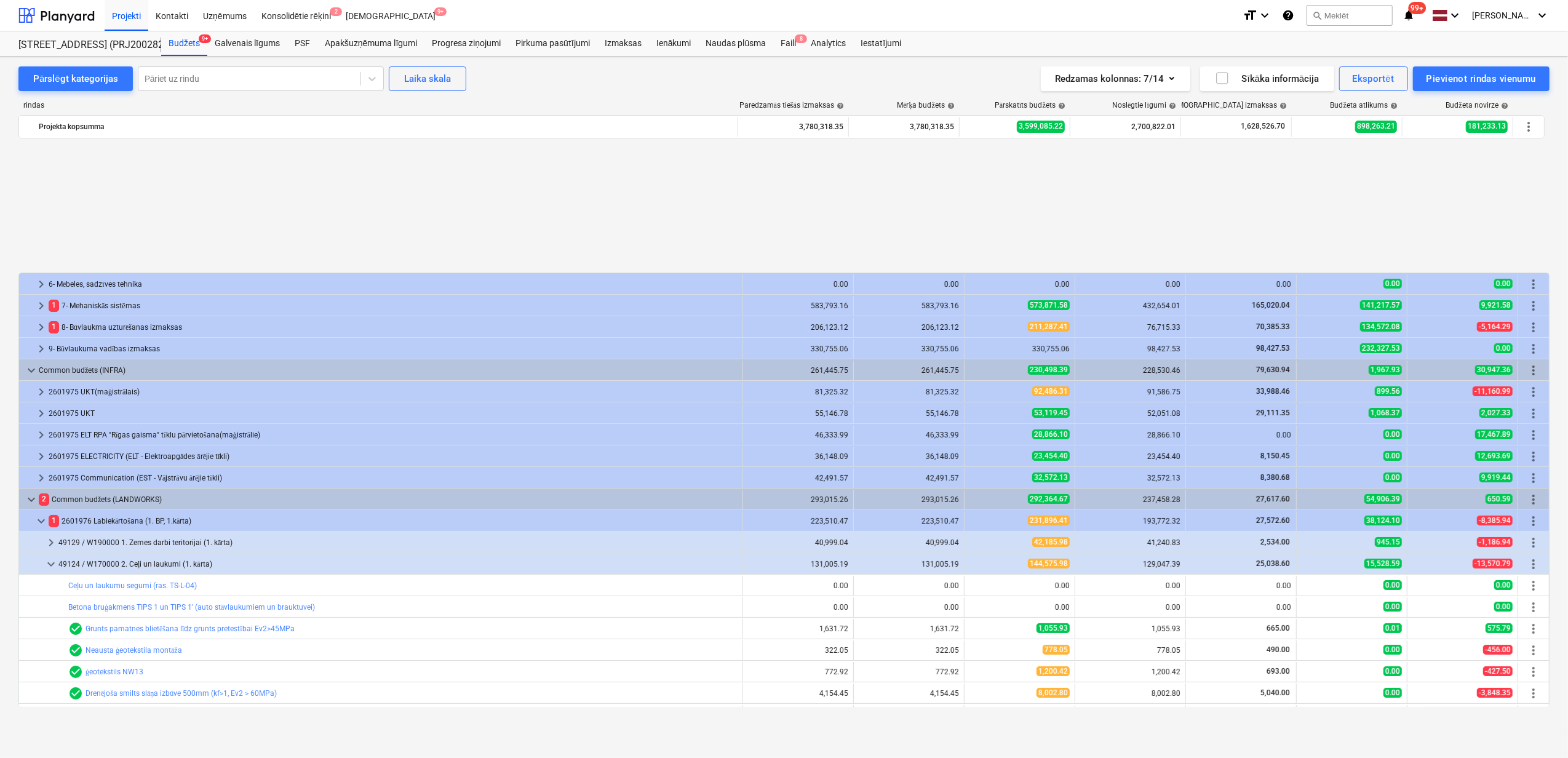
scroll to position [164, 0]
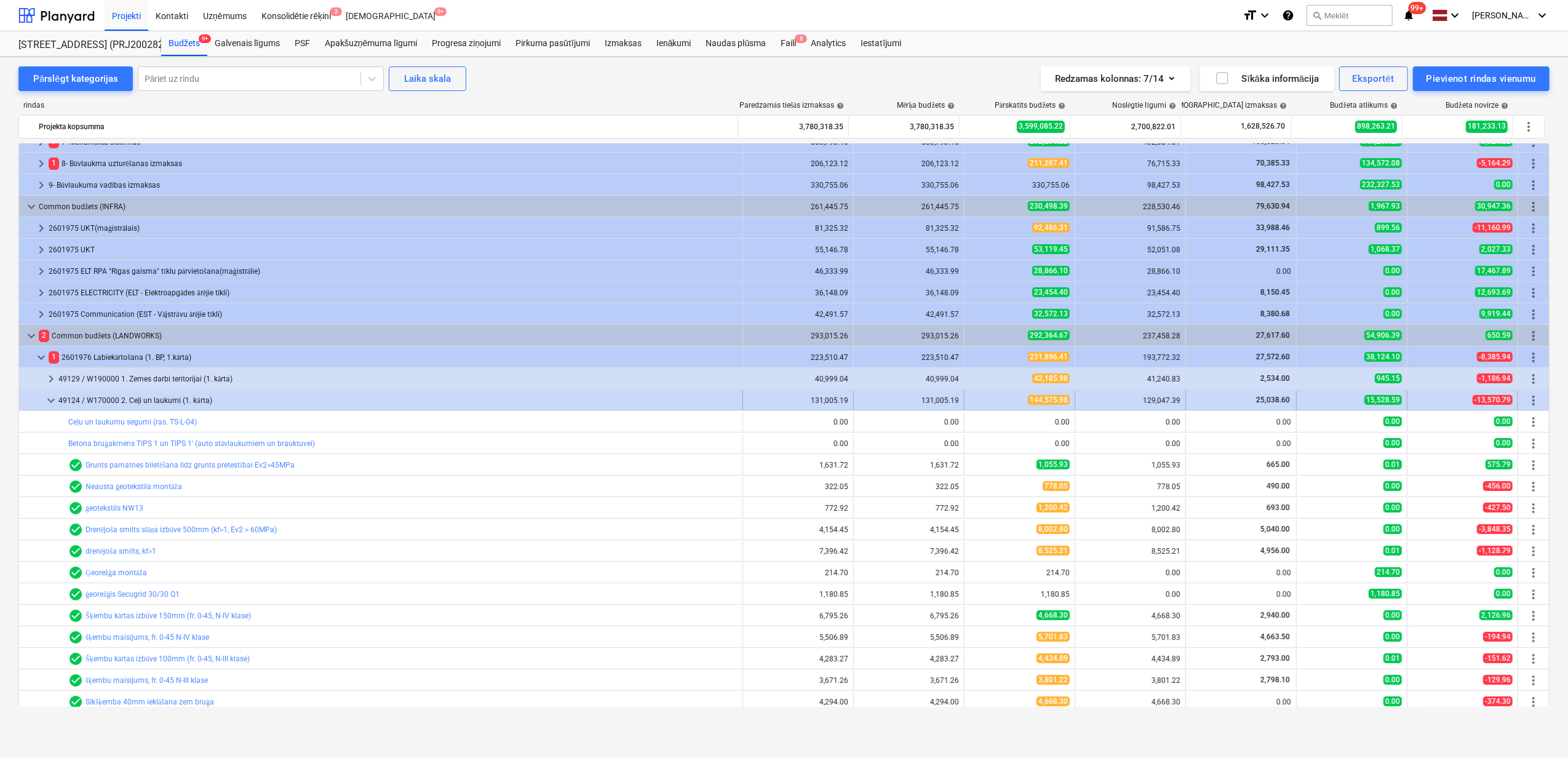
click at [47, 397] on span "keyboard_arrow_down" at bounding box center [51, 401] width 15 height 15
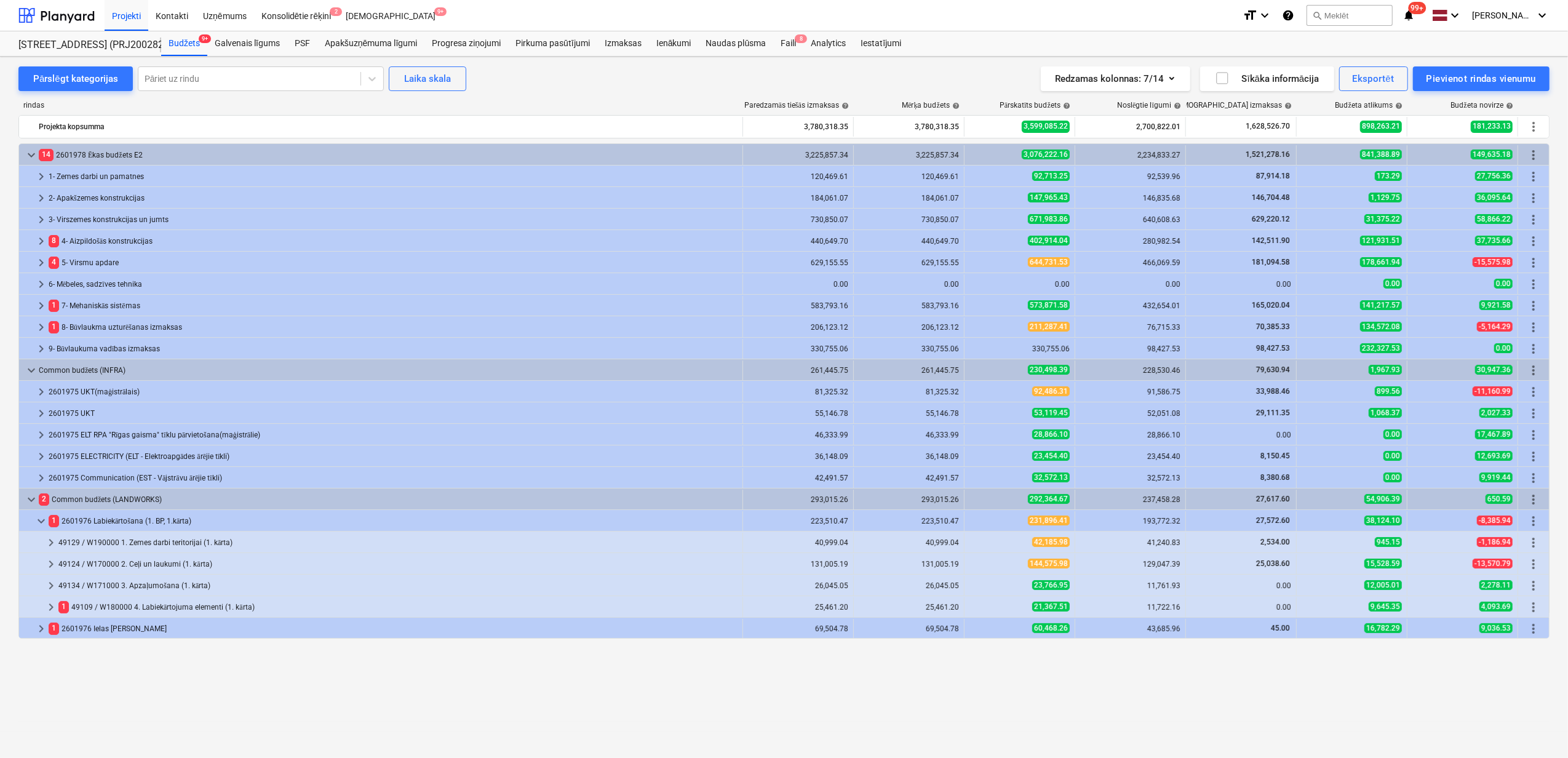
scroll to position [0, 0]
click at [38, 610] on div at bounding box center [34, 608] width 20 height 20
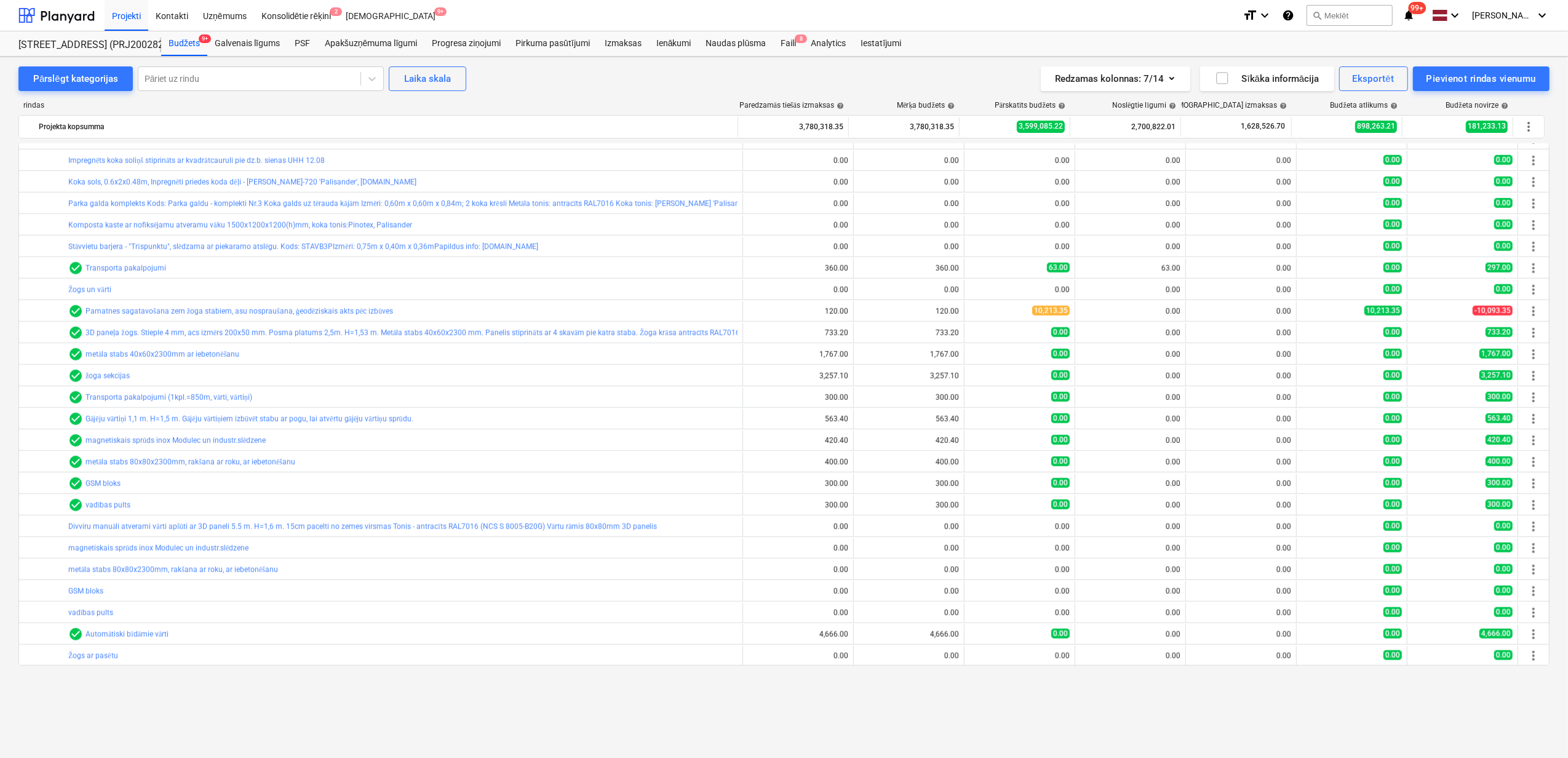
scroll to position [1312, 0]
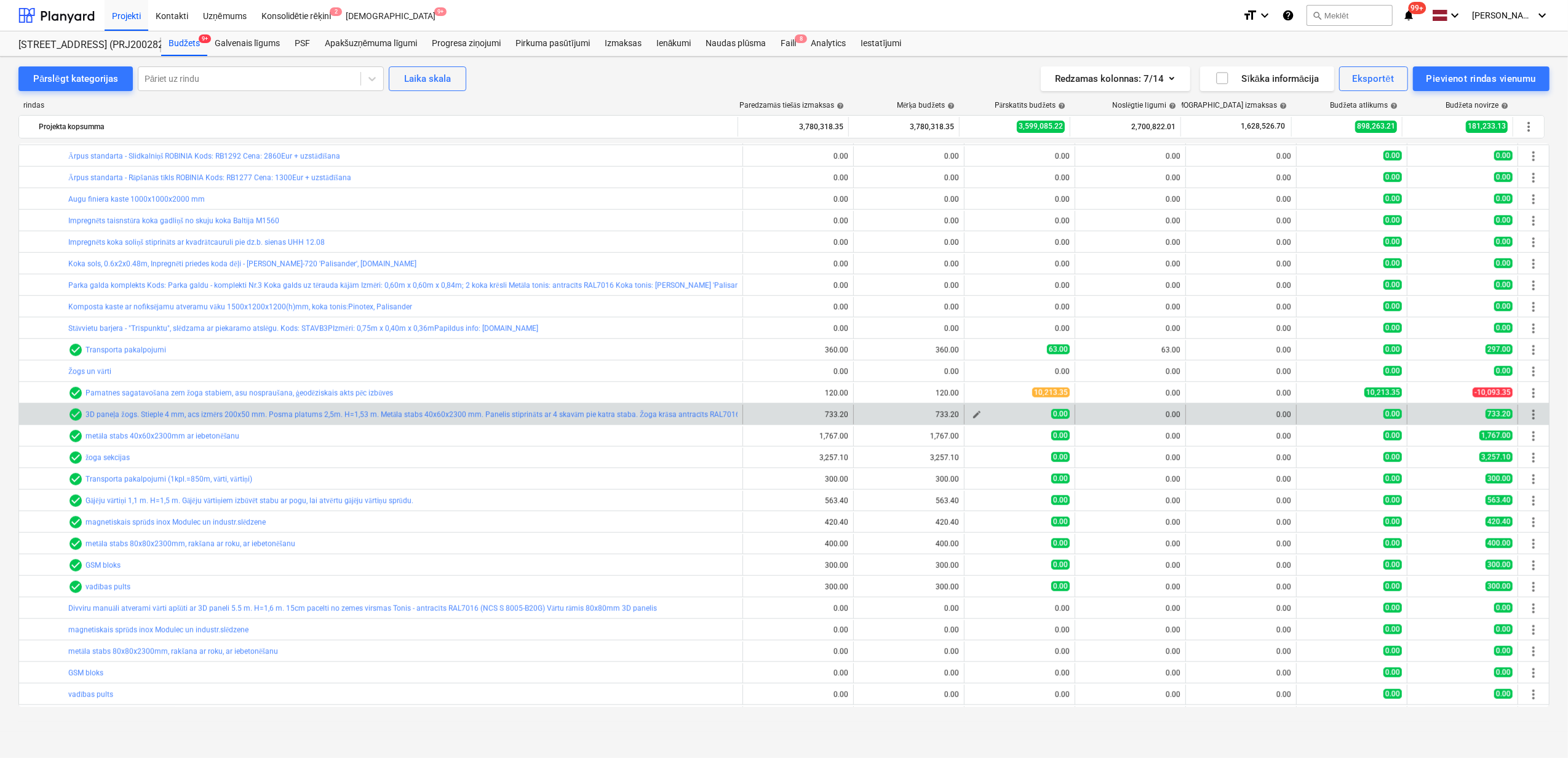
click at [1017, 419] on div "0.00" at bounding box center [1019, 415] width 100 height 11
click at [976, 419] on span "edit" at bounding box center [977, 415] width 10 height 10
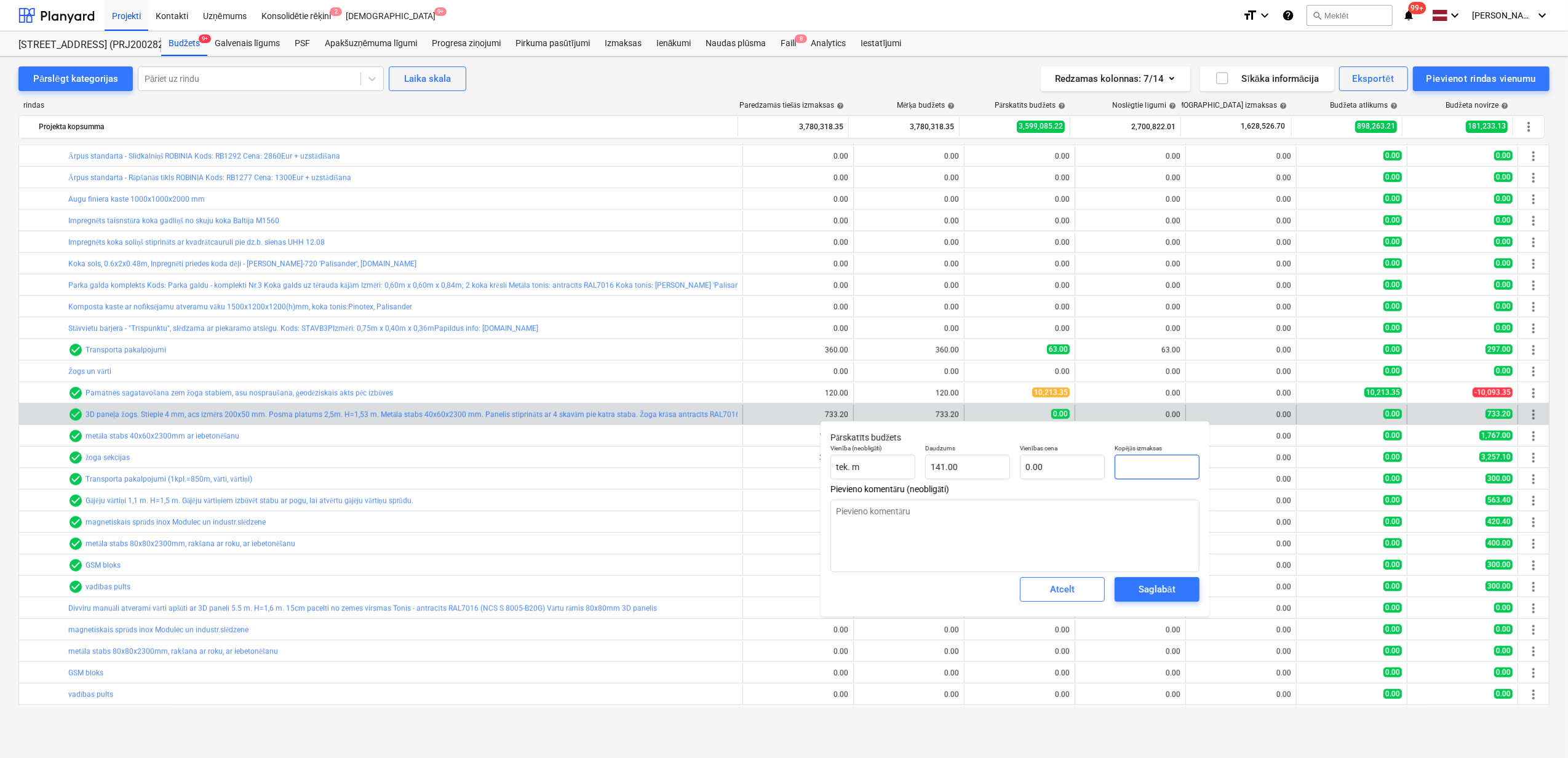
click at [1138, 467] on input "text" at bounding box center [1158, 467] width 85 height 25
type input "7"
type textarea "x"
type input "0.05"
type input "73"
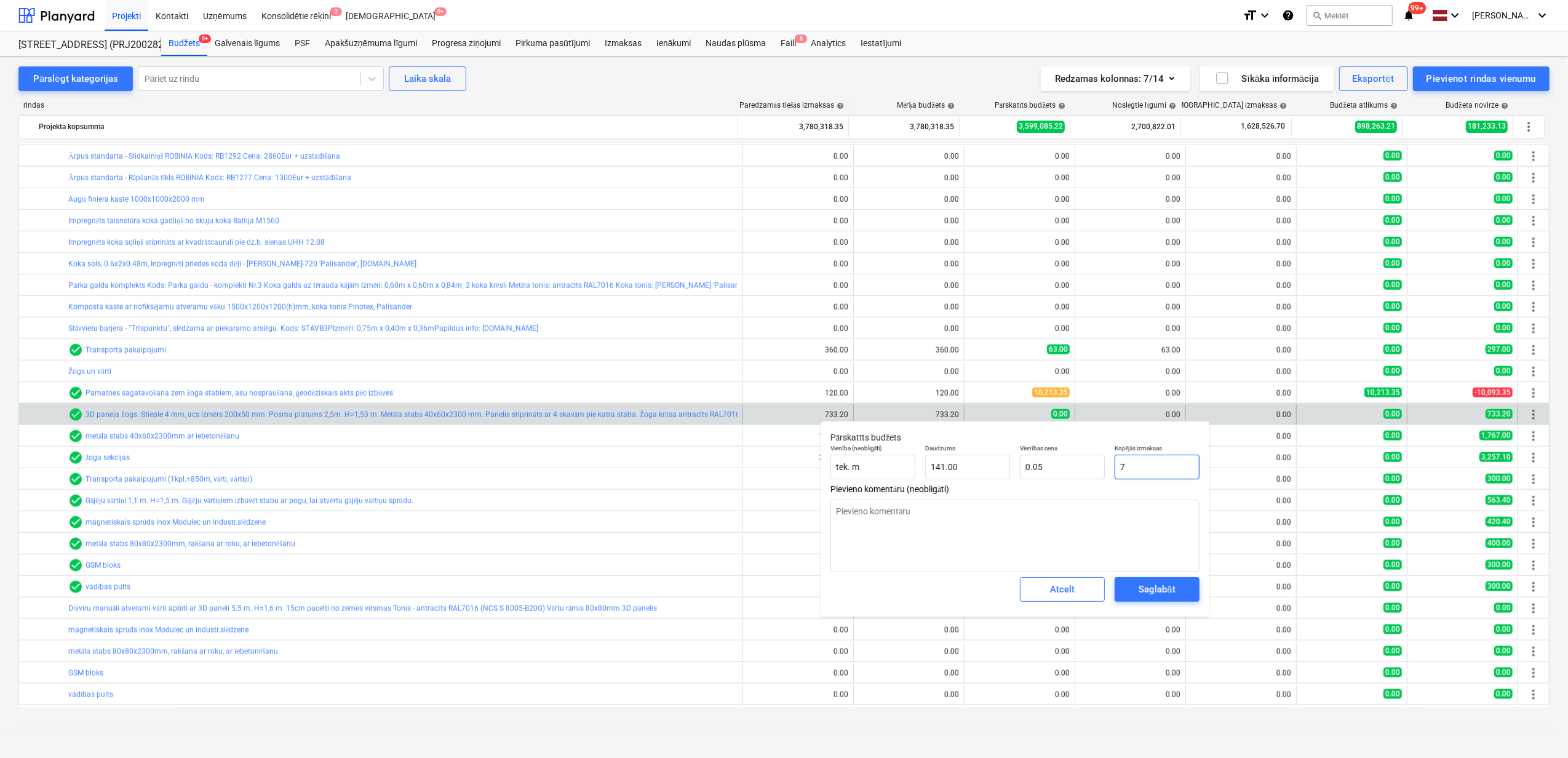
type textarea "x"
type input "0.52"
type input "733"
type textarea "x"
type input "5.20"
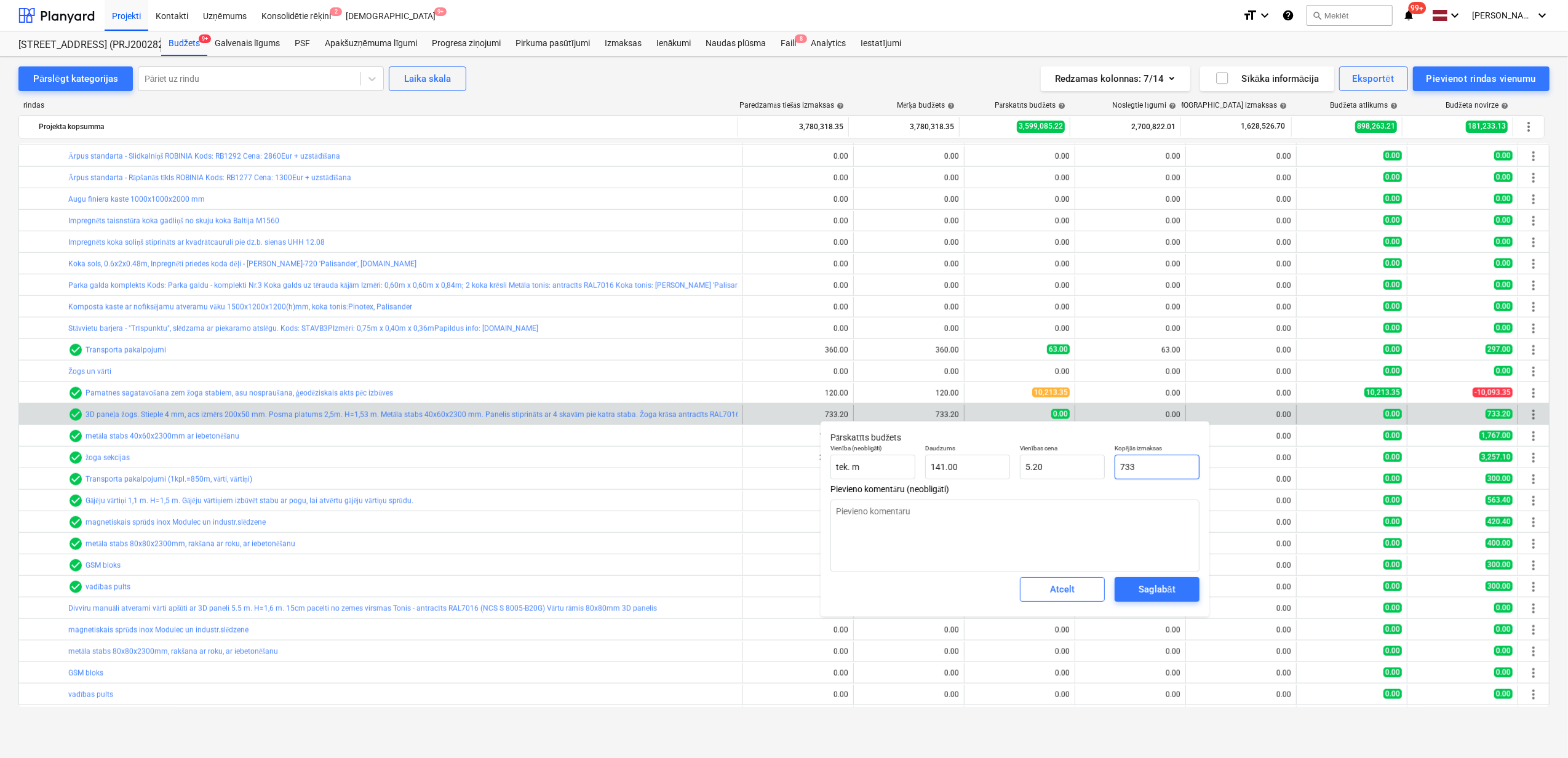
type input "733."
type textarea "x"
type input "733.2"
type textarea "x"
type input "733.20"
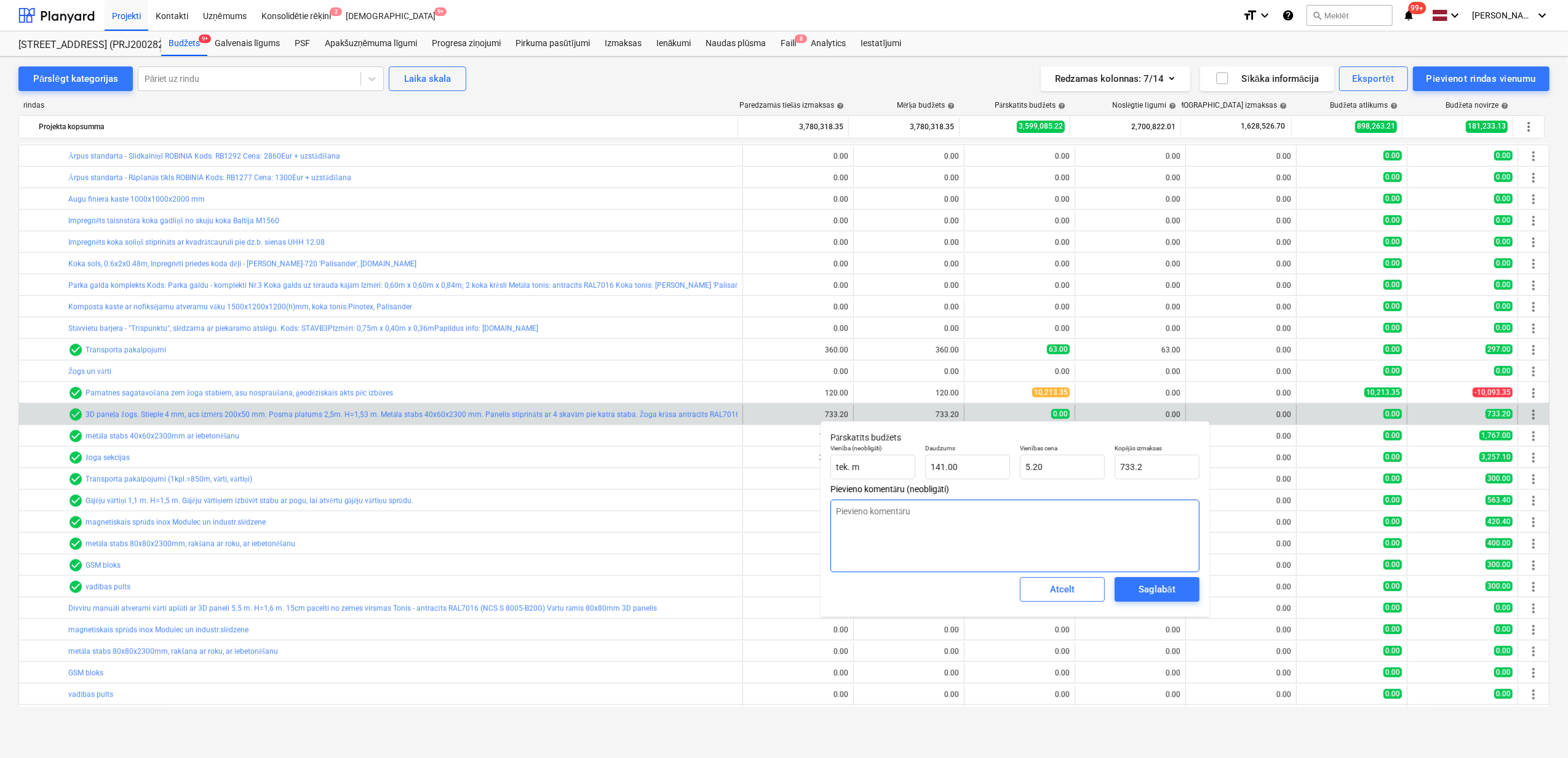
type textarea "x"
drag, startPoint x: 972, startPoint y: 519, endPoint x: 850, endPoint y: 560, distance: 128.7
click at [943, 533] on textarea at bounding box center [1015, 536] width 369 height 73
paste textarea "Nepareizi pievienoju līgumu"
type textarea "Nepareizi pievienoju līgumu"
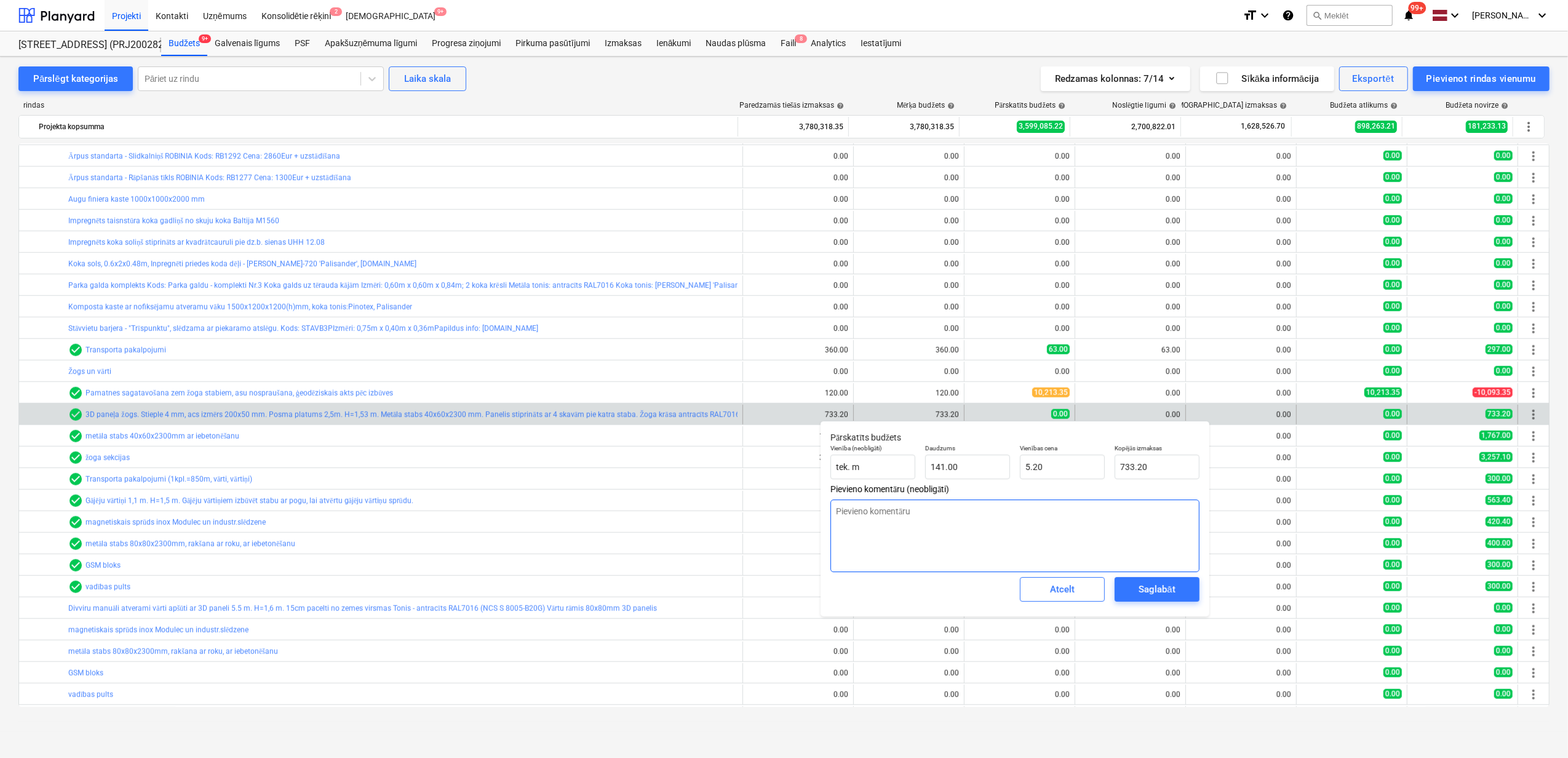
type textarea "x"
type textarea "Nepareizi pievienoju līgumu"
click at [1155, 592] on div "Saglabāt" at bounding box center [1157, 590] width 37 height 16
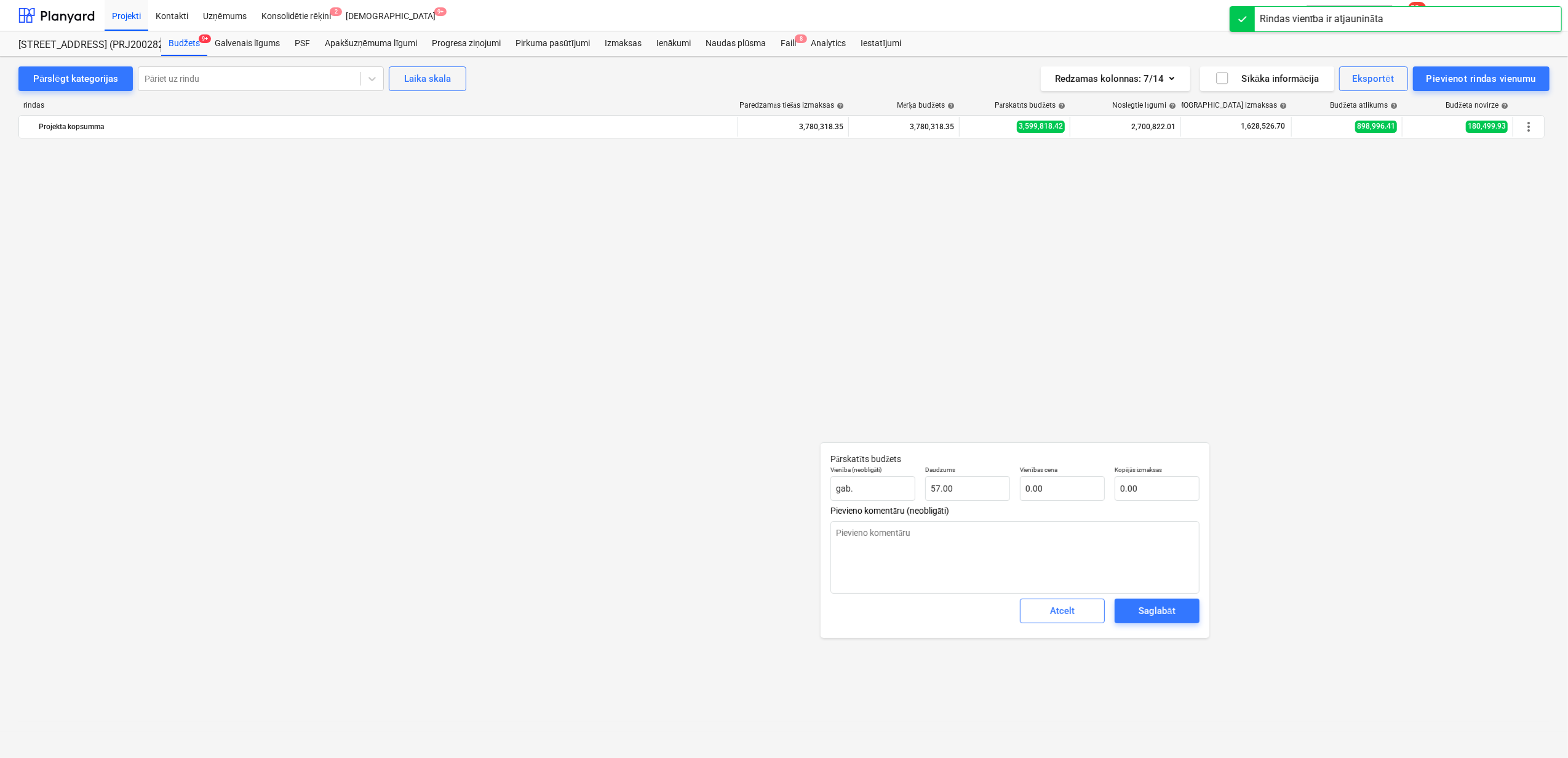
type textarea "x"
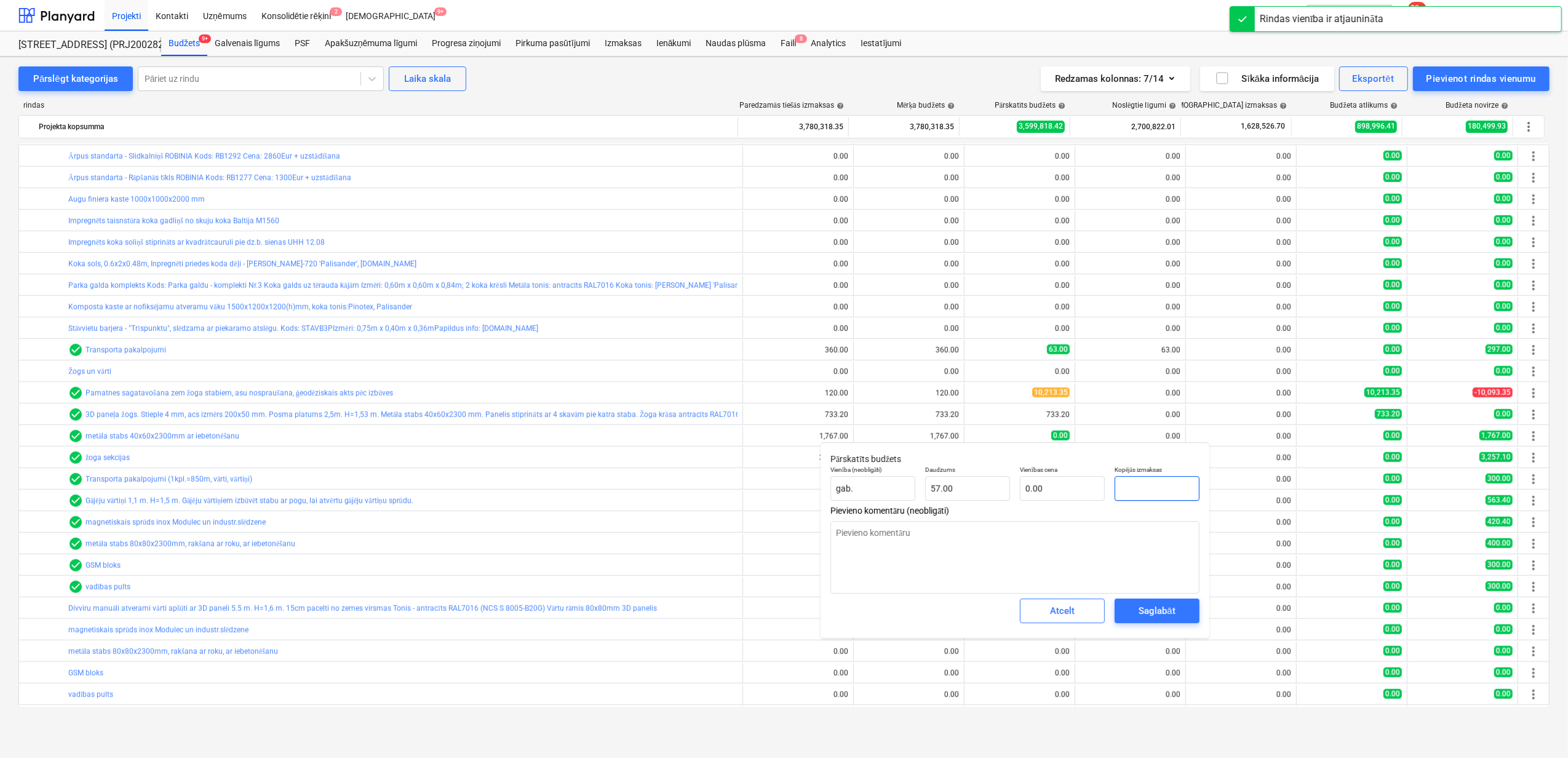
click at [1147, 492] on input "text" at bounding box center [1158, 488] width 85 height 25
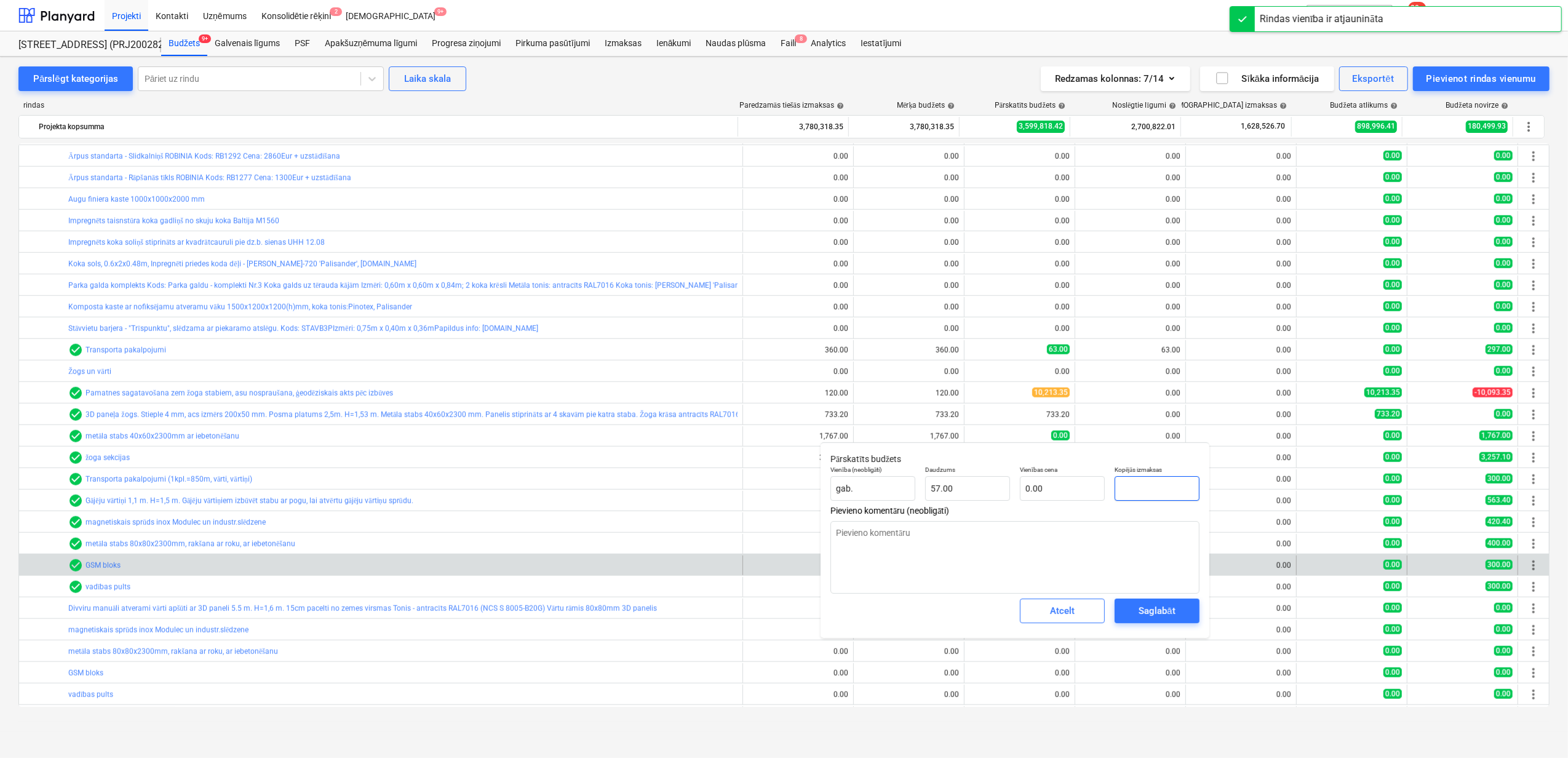
type textarea "x"
type input "1"
type input "0.02"
type textarea "x"
type input "17"
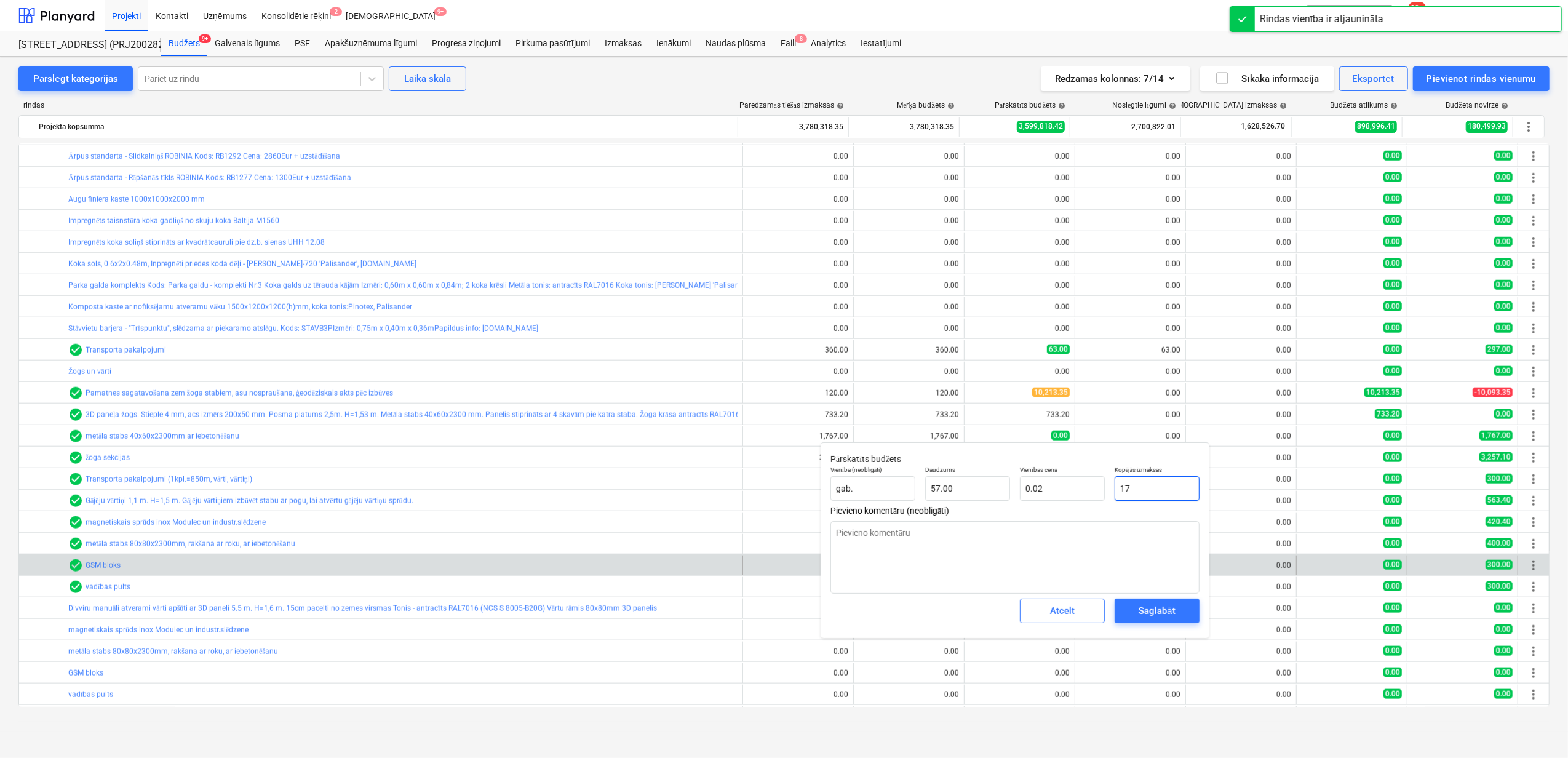
type input "0.30"
type textarea "x"
type input "176"
type input "3.09"
type textarea "x"
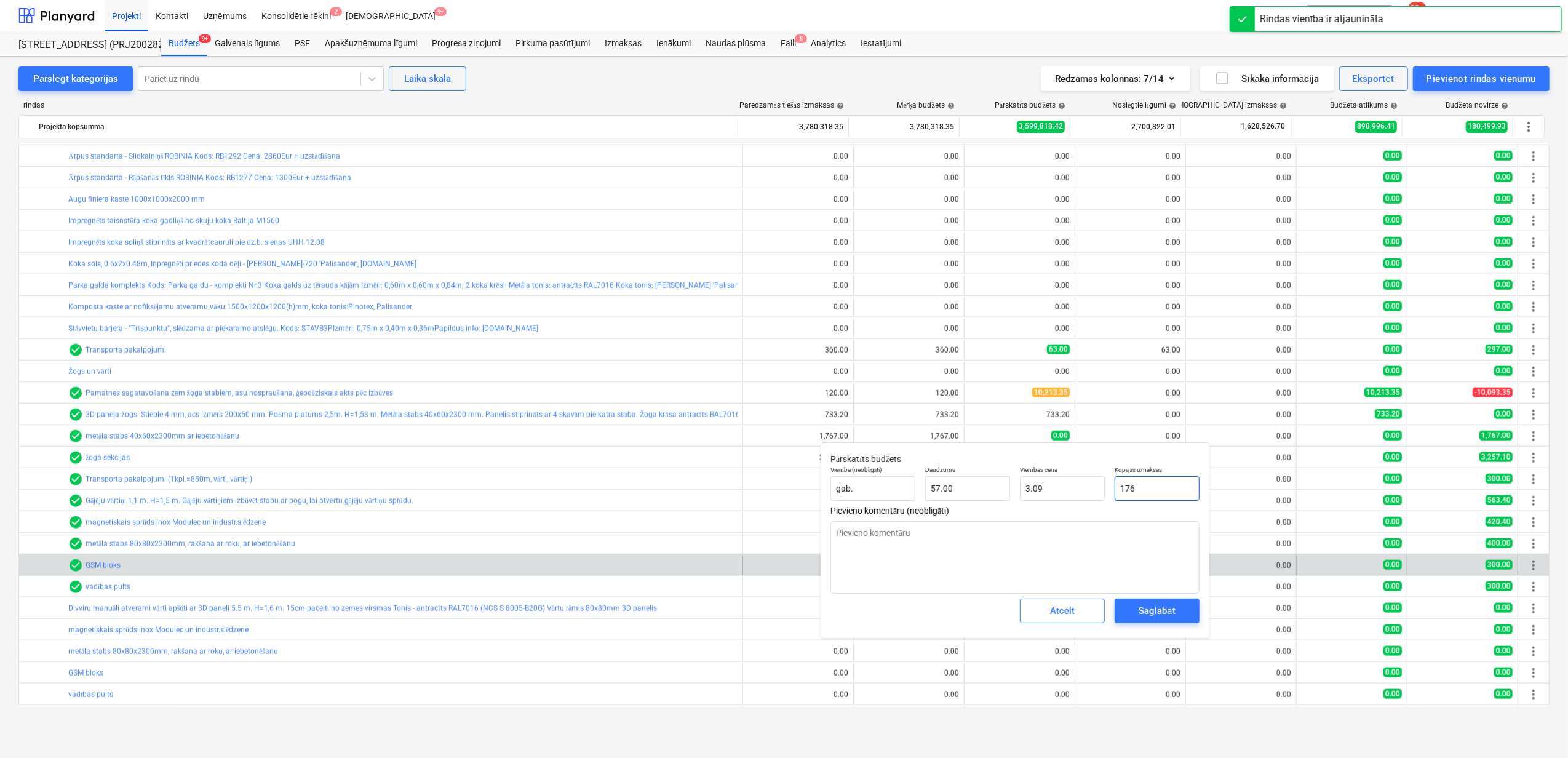
type input "1767"
type input "31.00"
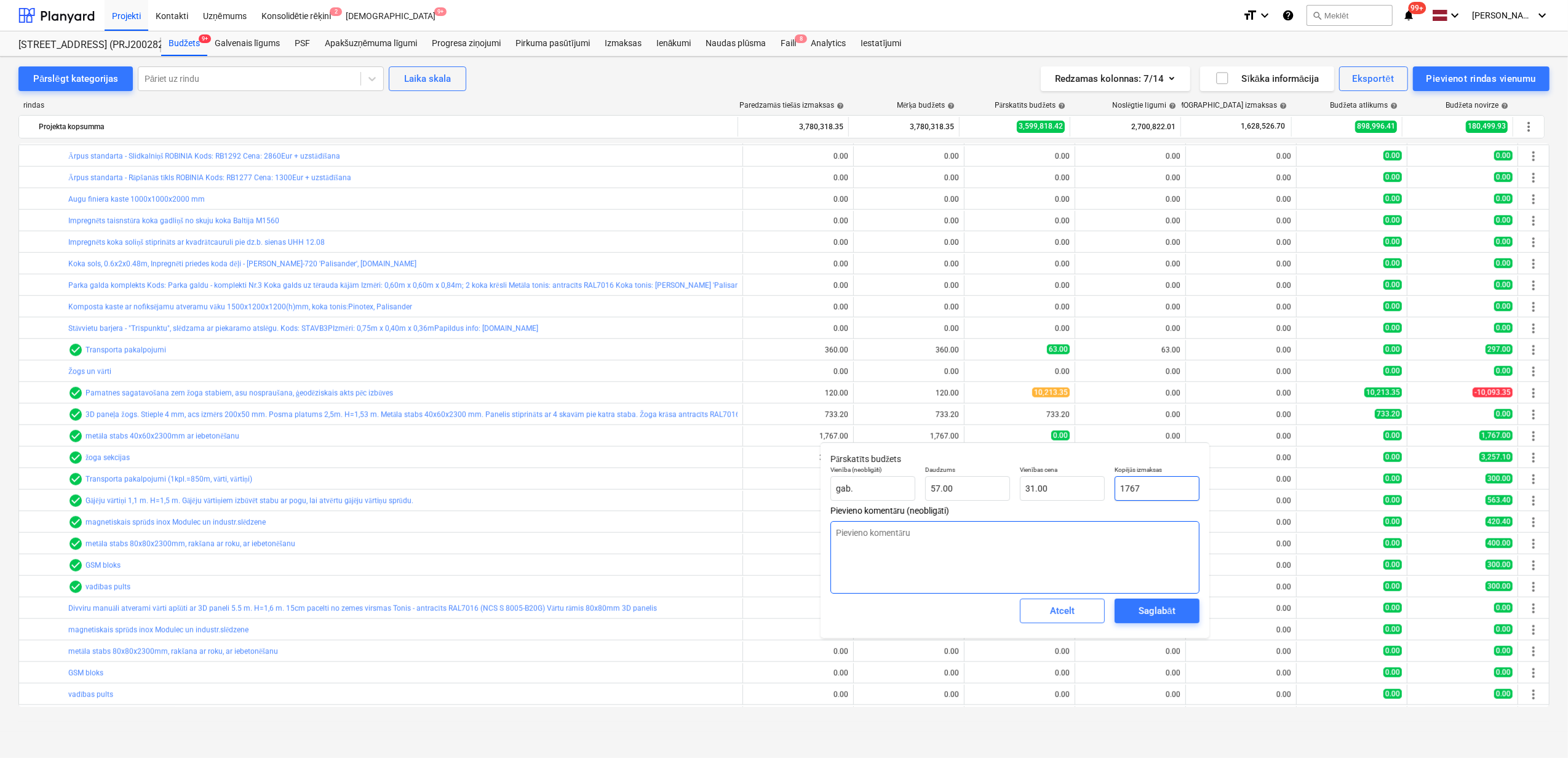
type input "1767"
type textarea "x"
type input "1,767.00"
click at [1084, 564] on textarea at bounding box center [1015, 557] width 369 height 73
paste textarea "Nepareizi pievienoju līgumu"
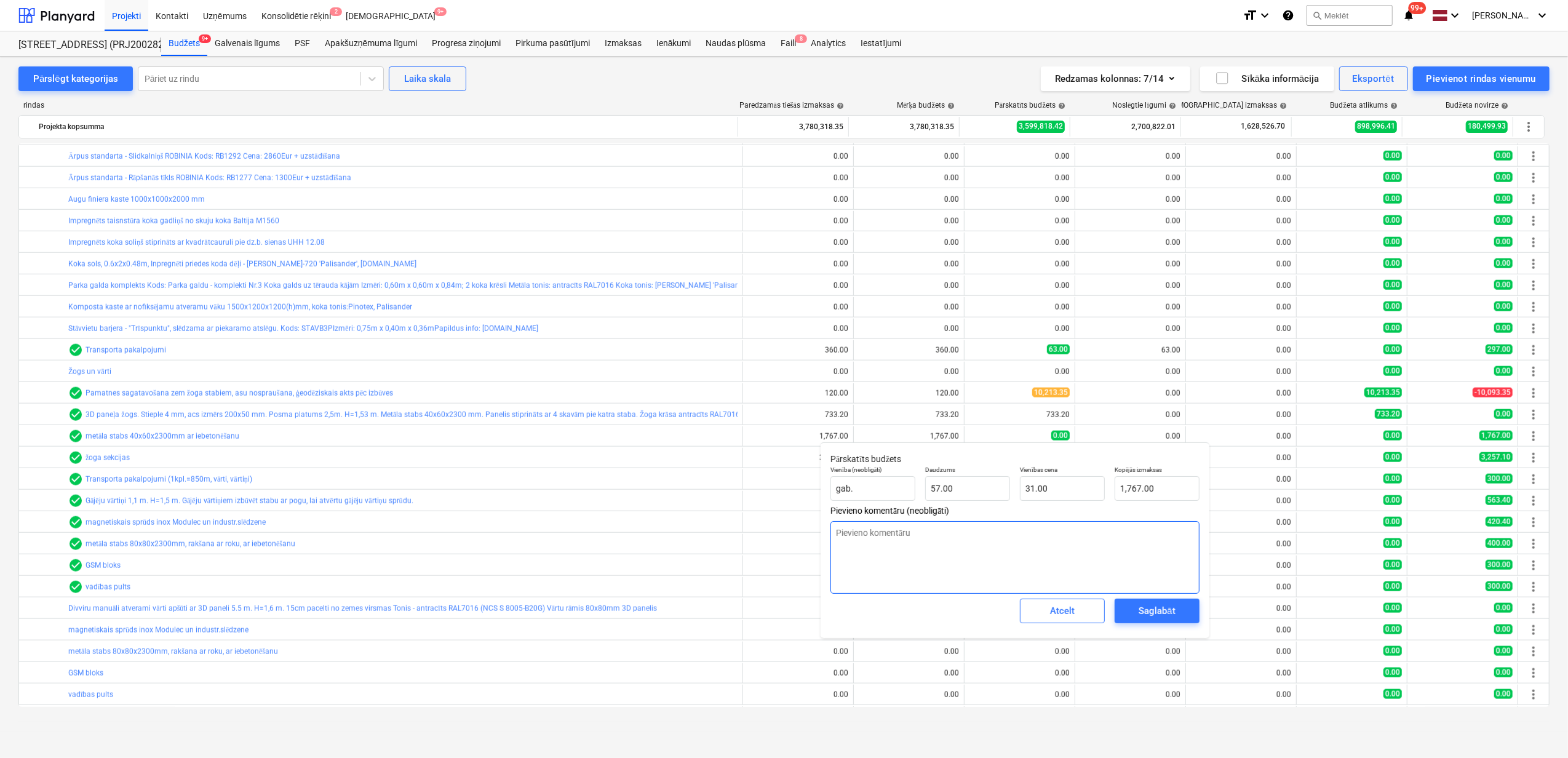
type textarea "x"
type textarea "Nepareizi pievienoju līgumu"
click at [1153, 610] on div "Saglabāt" at bounding box center [1157, 611] width 37 height 16
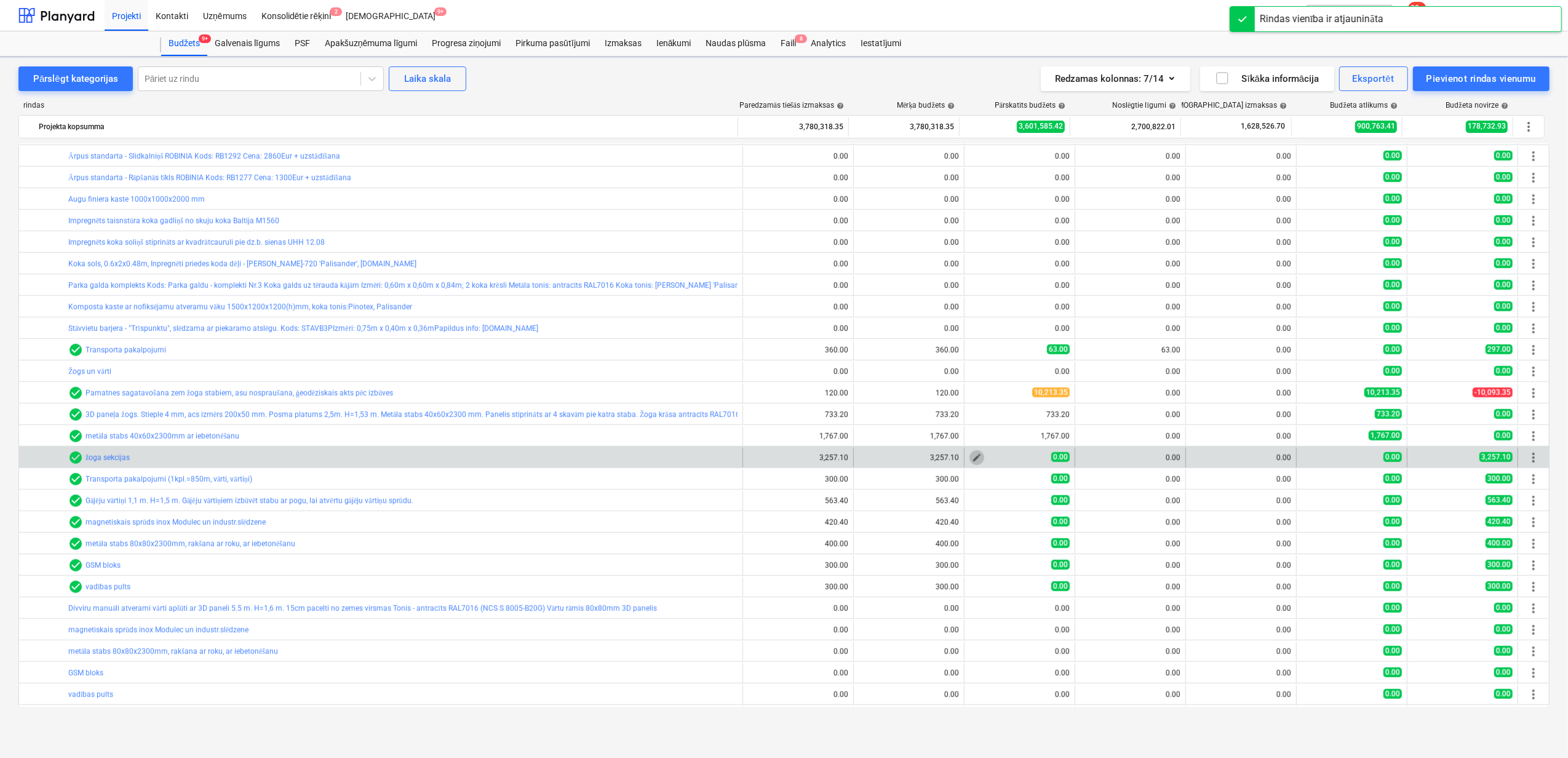
click at [977, 459] on span "edit" at bounding box center [977, 458] width 10 height 10
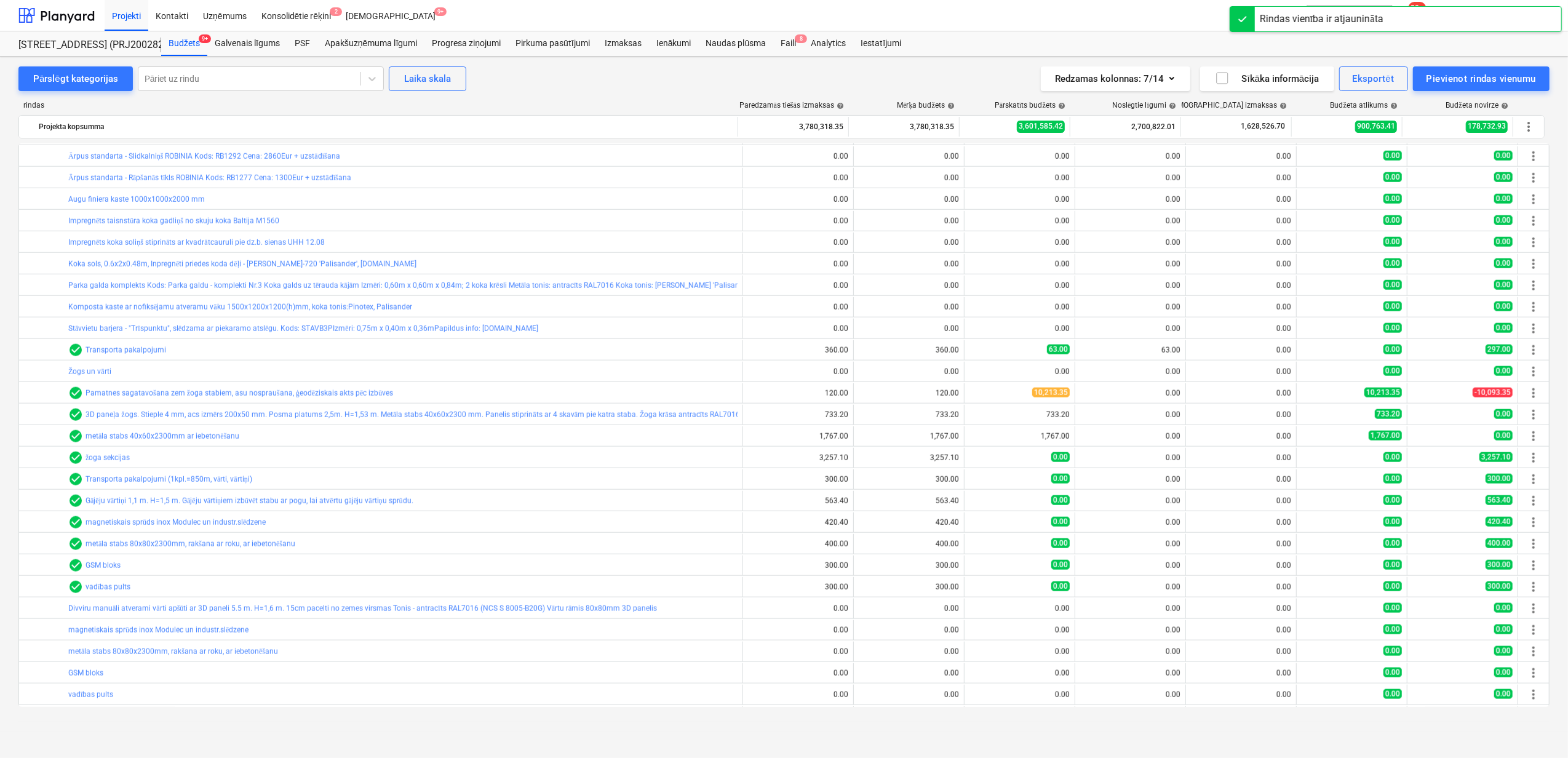
type textarea "x"
type input "148.05"
type input "0.00"
type textarea "x"
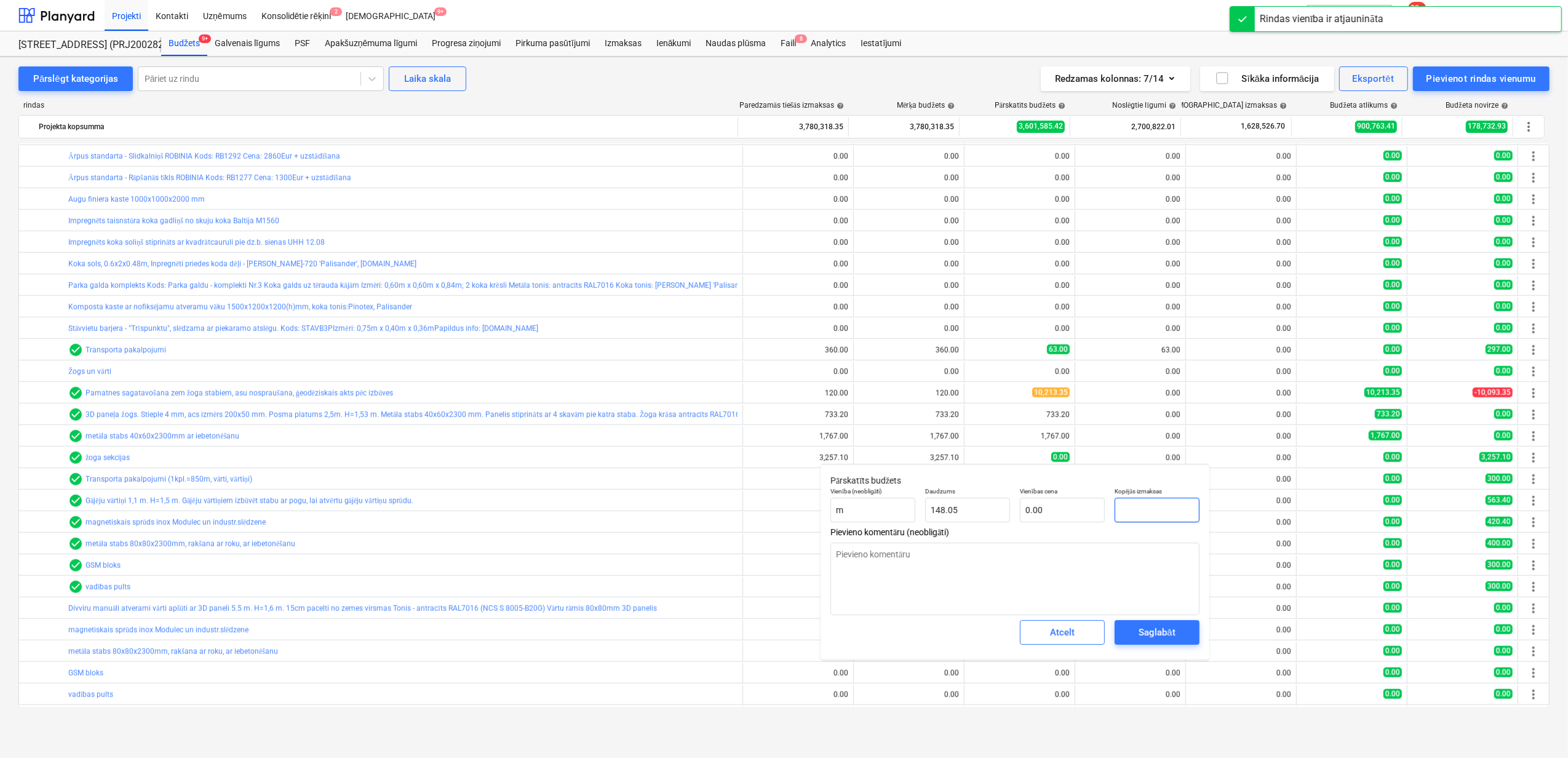
click at [1148, 520] on input "text" at bounding box center [1158, 510] width 85 height 25
type textarea "x"
type input "3"
type input "0.02"
type textarea "x"
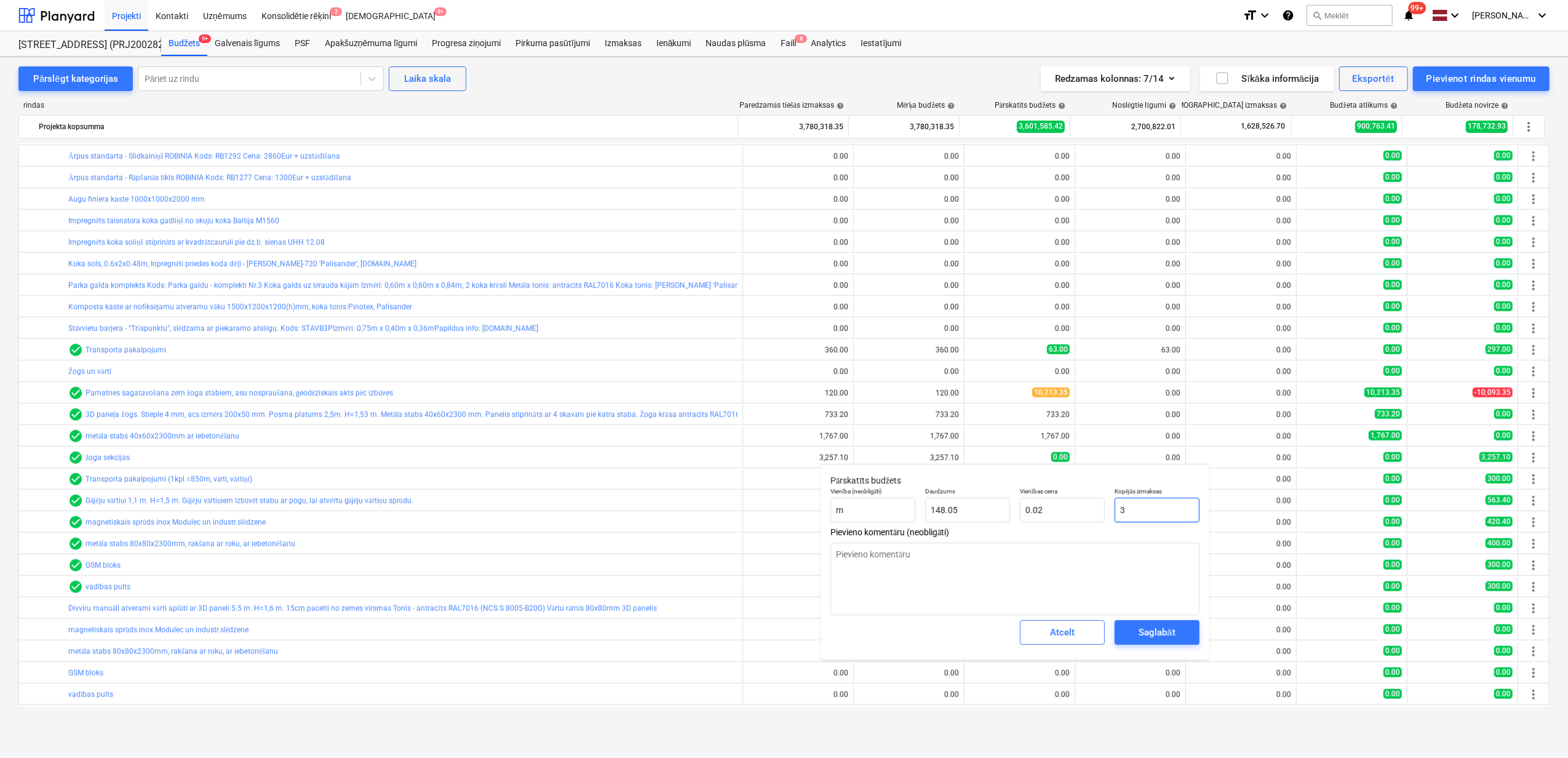
type input "32"
type input "0.22"
type textarea "x"
type input "325"
type input "2.20"
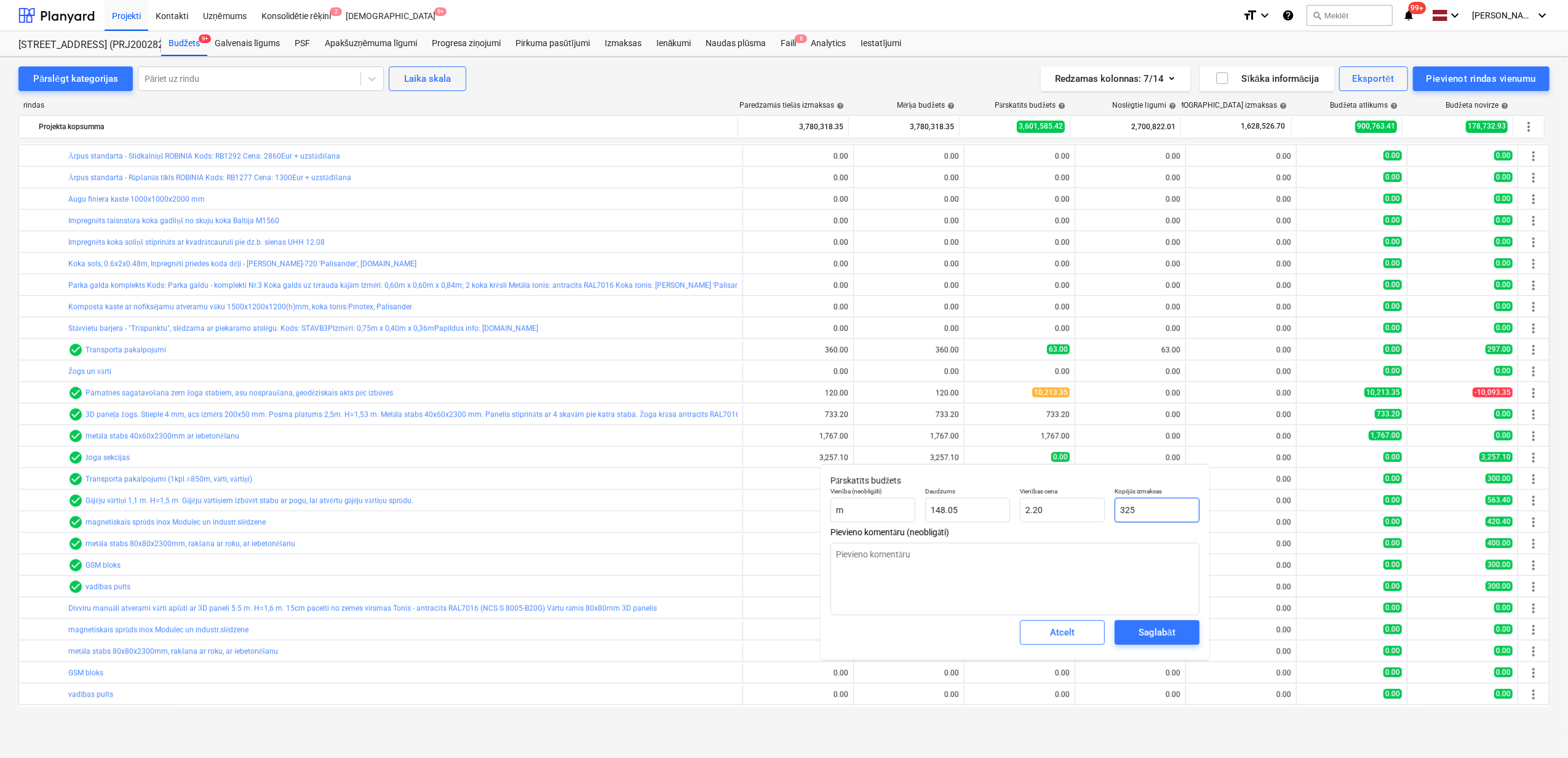
type textarea "x"
type input "3257"
type input "22.00"
type input "3257."
type textarea "x"
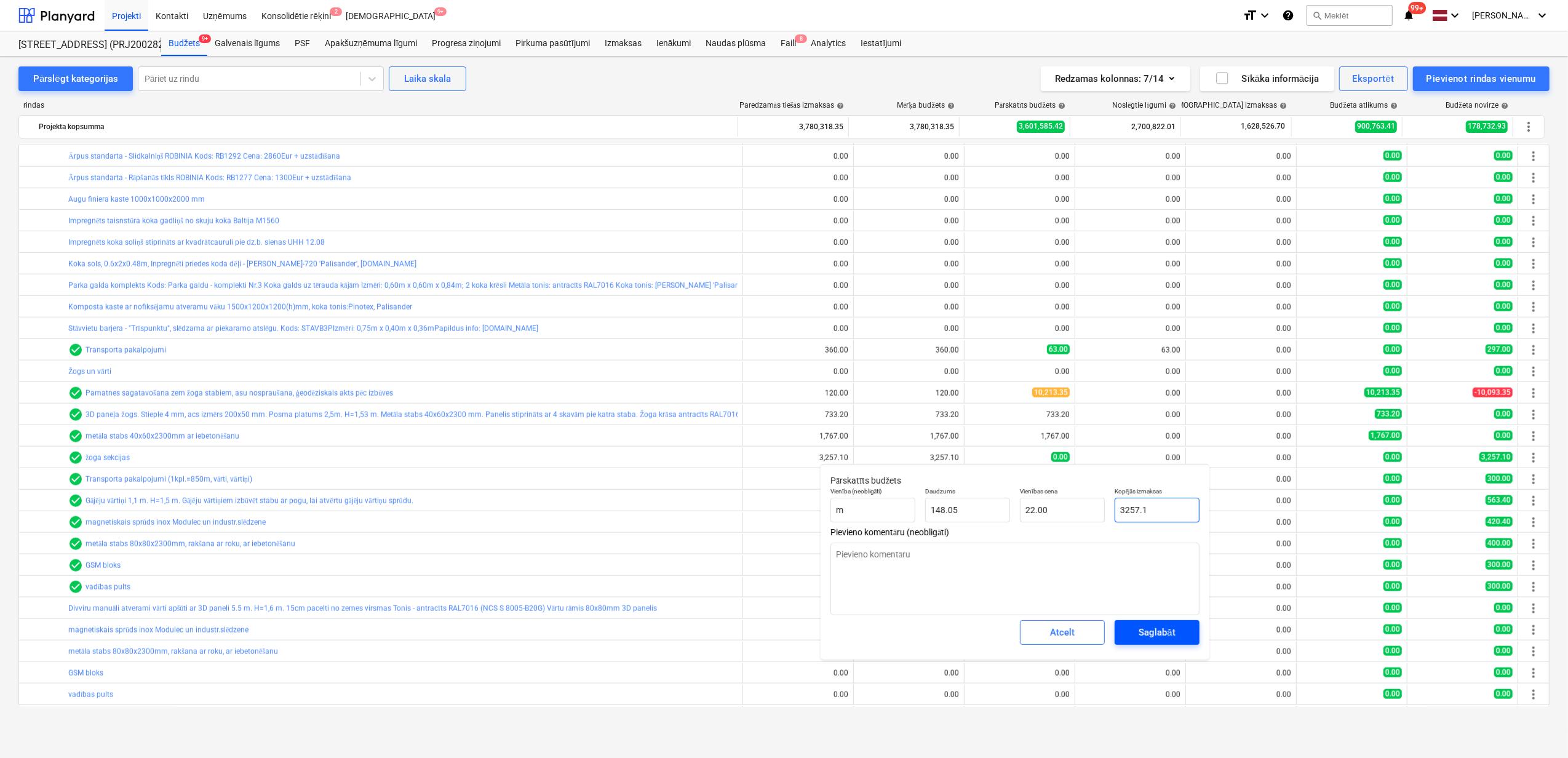
type input "3257.1"
type textarea "x"
type input "3,257.10"
click at [1152, 640] on div "Saglabāt" at bounding box center [1157, 633] width 37 height 16
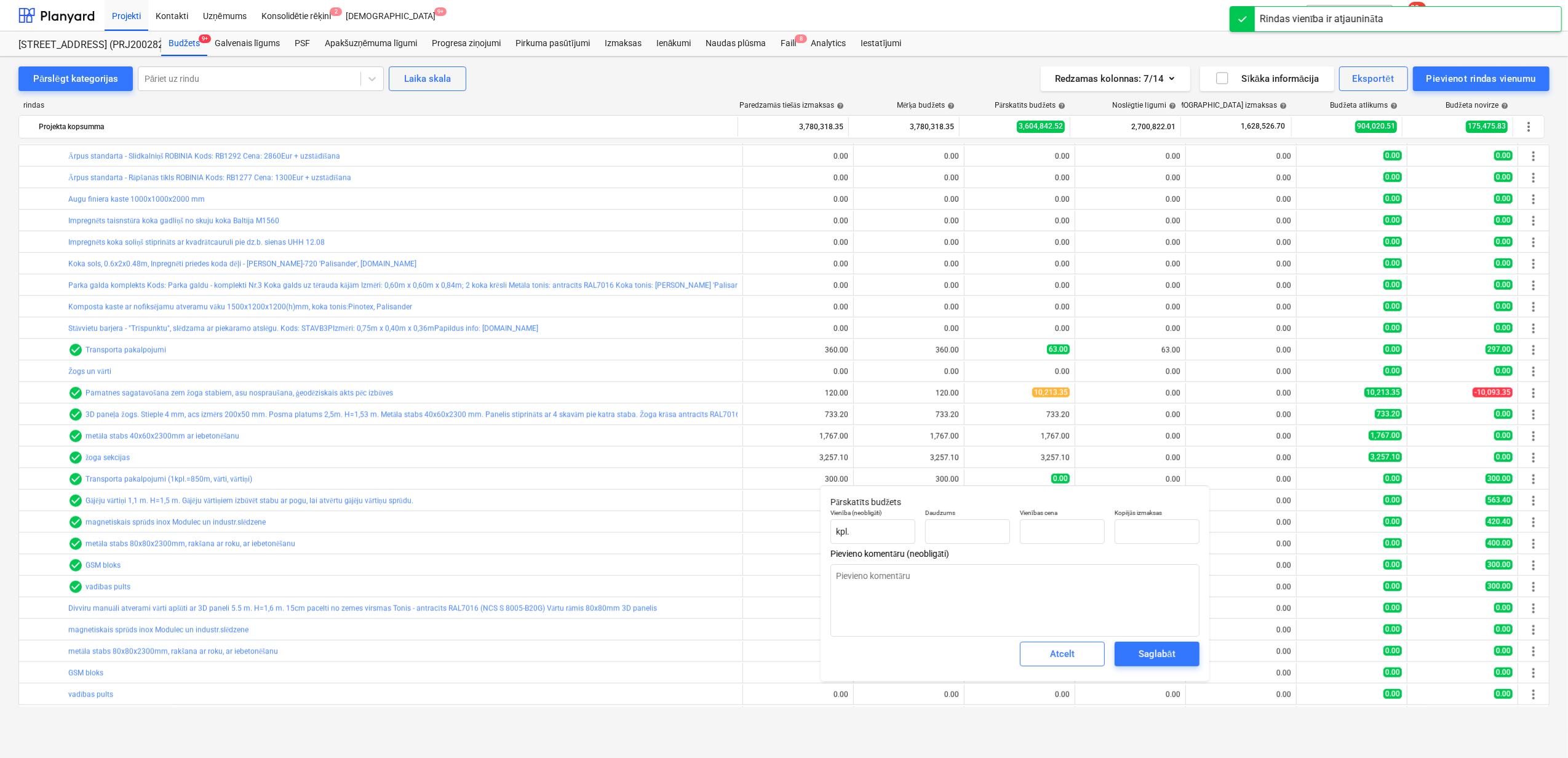
type textarea "x"
type input "1.00"
type input "0.00"
click at [1135, 530] on input "text" at bounding box center [1158, 531] width 85 height 25
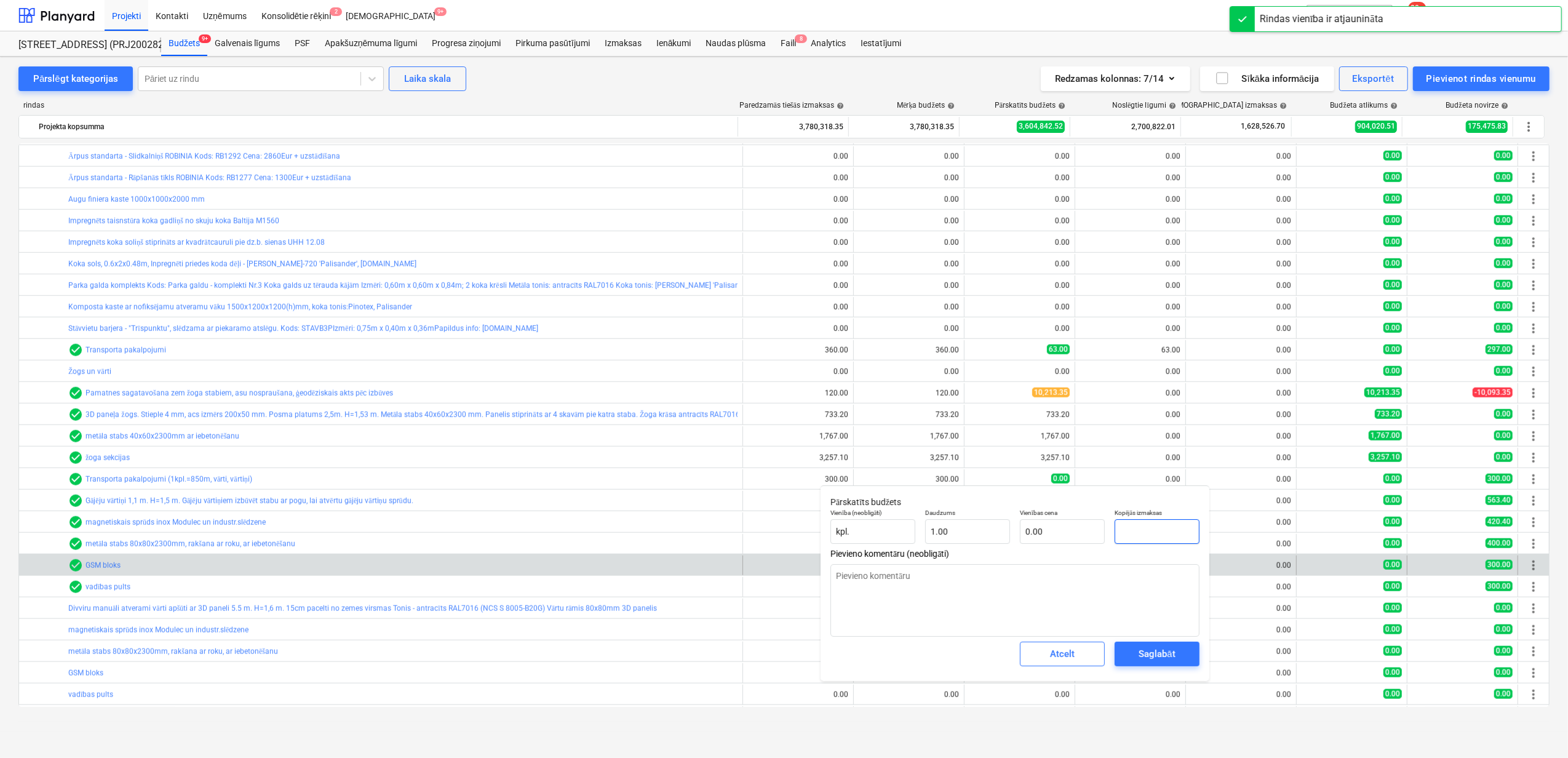
type textarea "x"
type input "3"
type input "3.00"
type textarea "x"
type input "30"
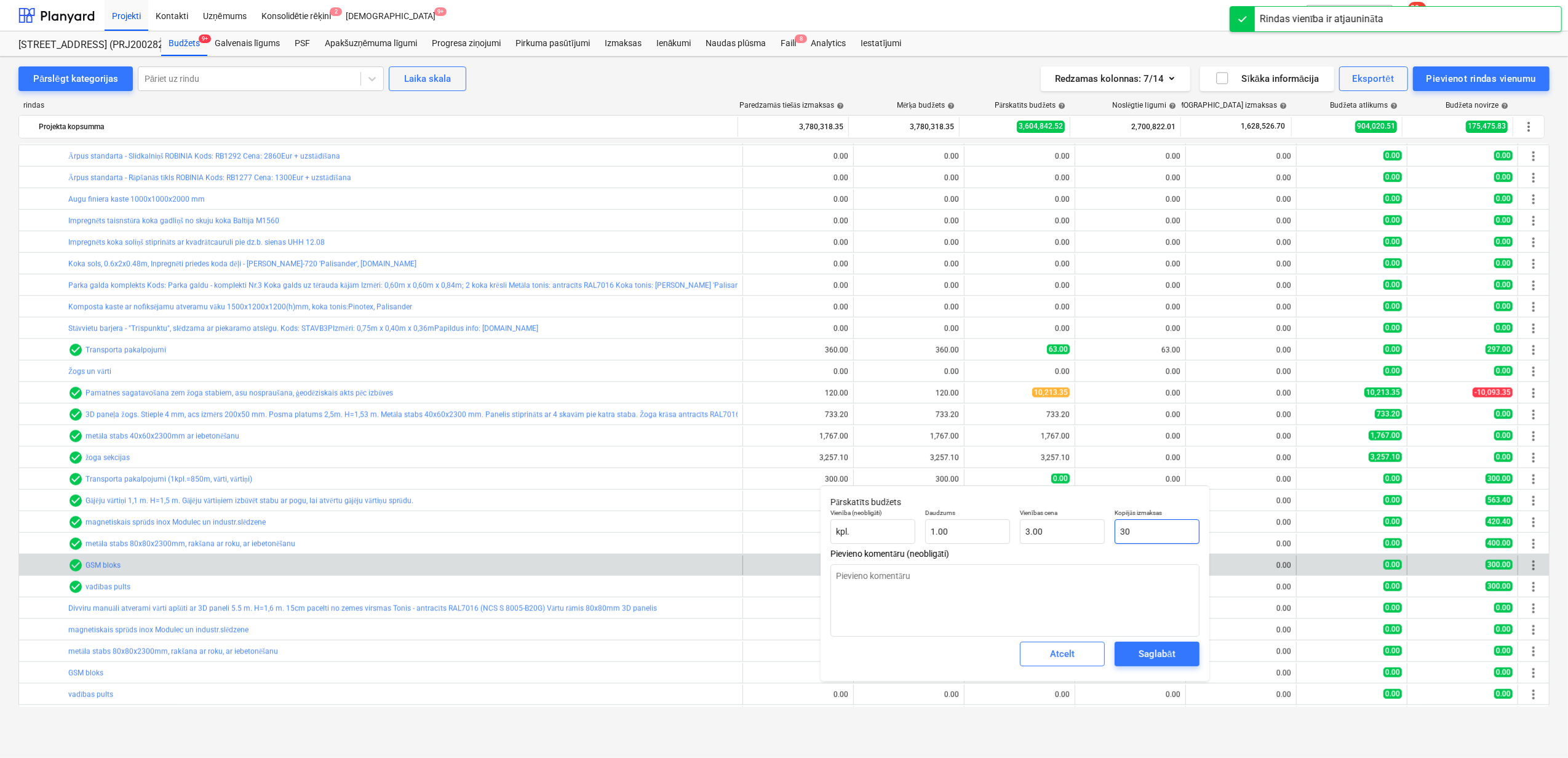
type input "30.00"
type textarea "x"
type input "300"
type input "300.00"
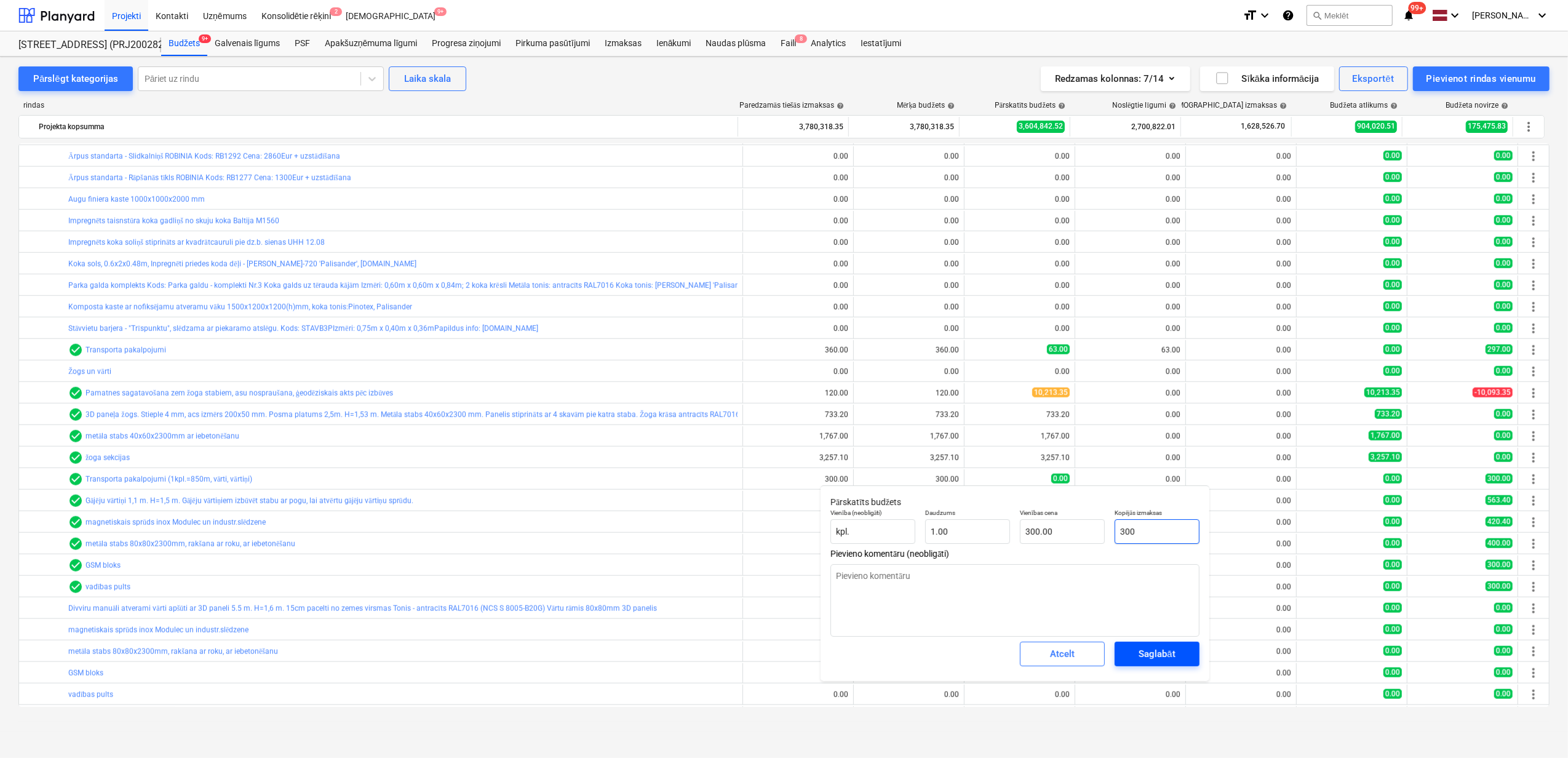
type input "300"
type textarea "x"
type input "300.00"
click at [1155, 661] on div "Saglabāt" at bounding box center [1157, 654] width 37 height 16
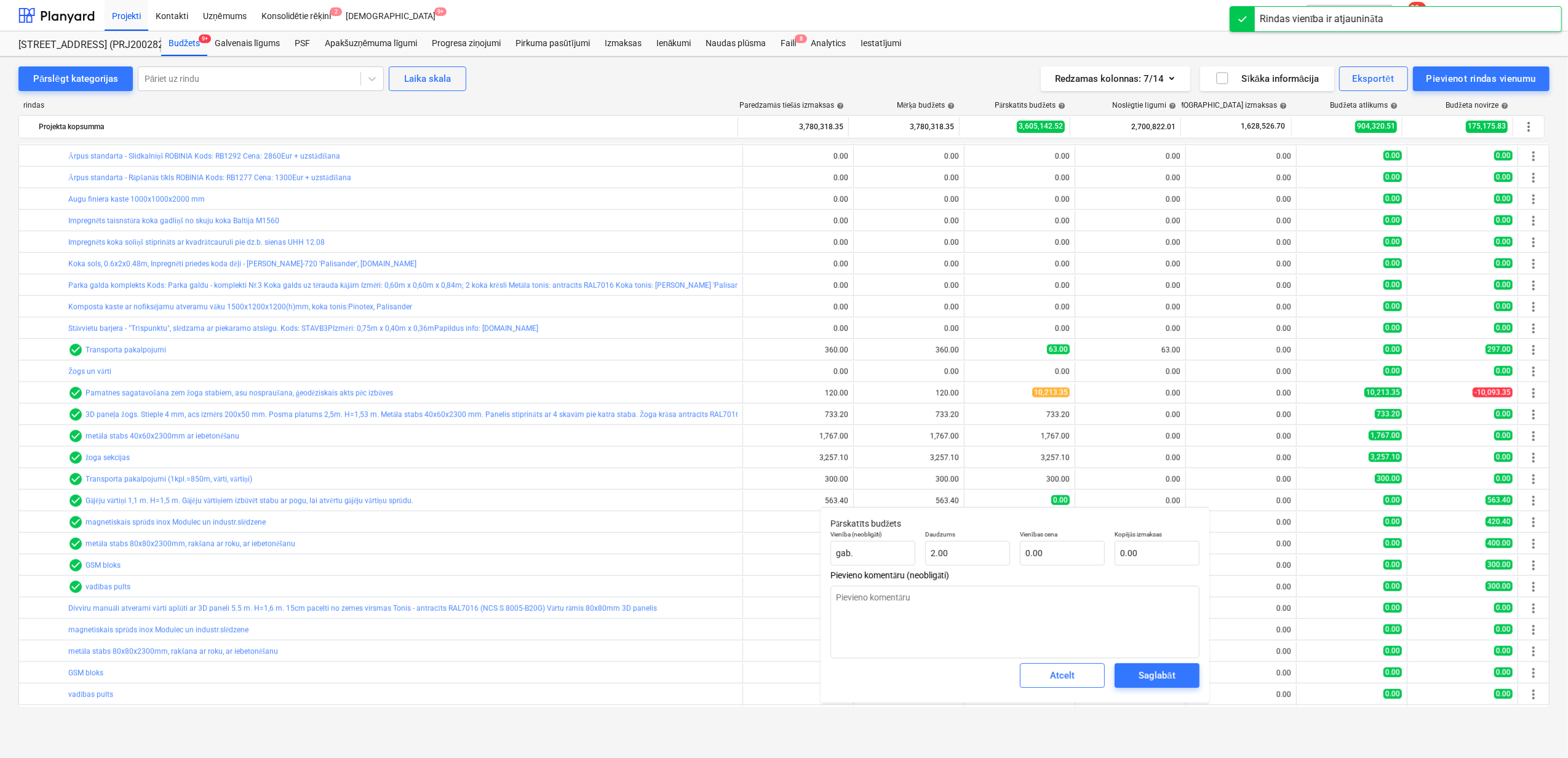
type textarea "x"
click at [1128, 550] on input "text" at bounding box center [1158, 553] width 85 height 25
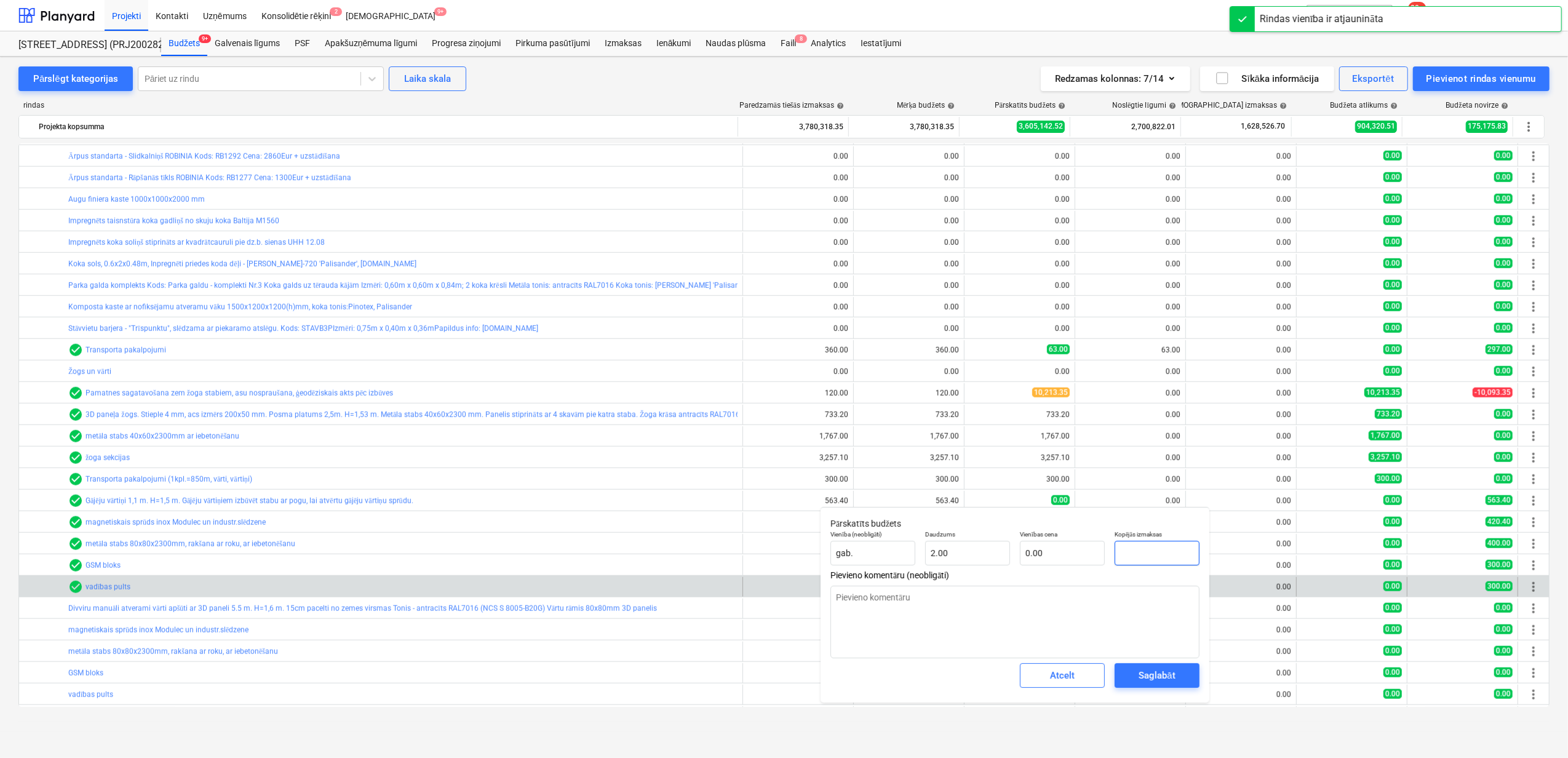
type textarea "x"
type input "5"
type input "2.50"
type textarea "x"
type input "56"
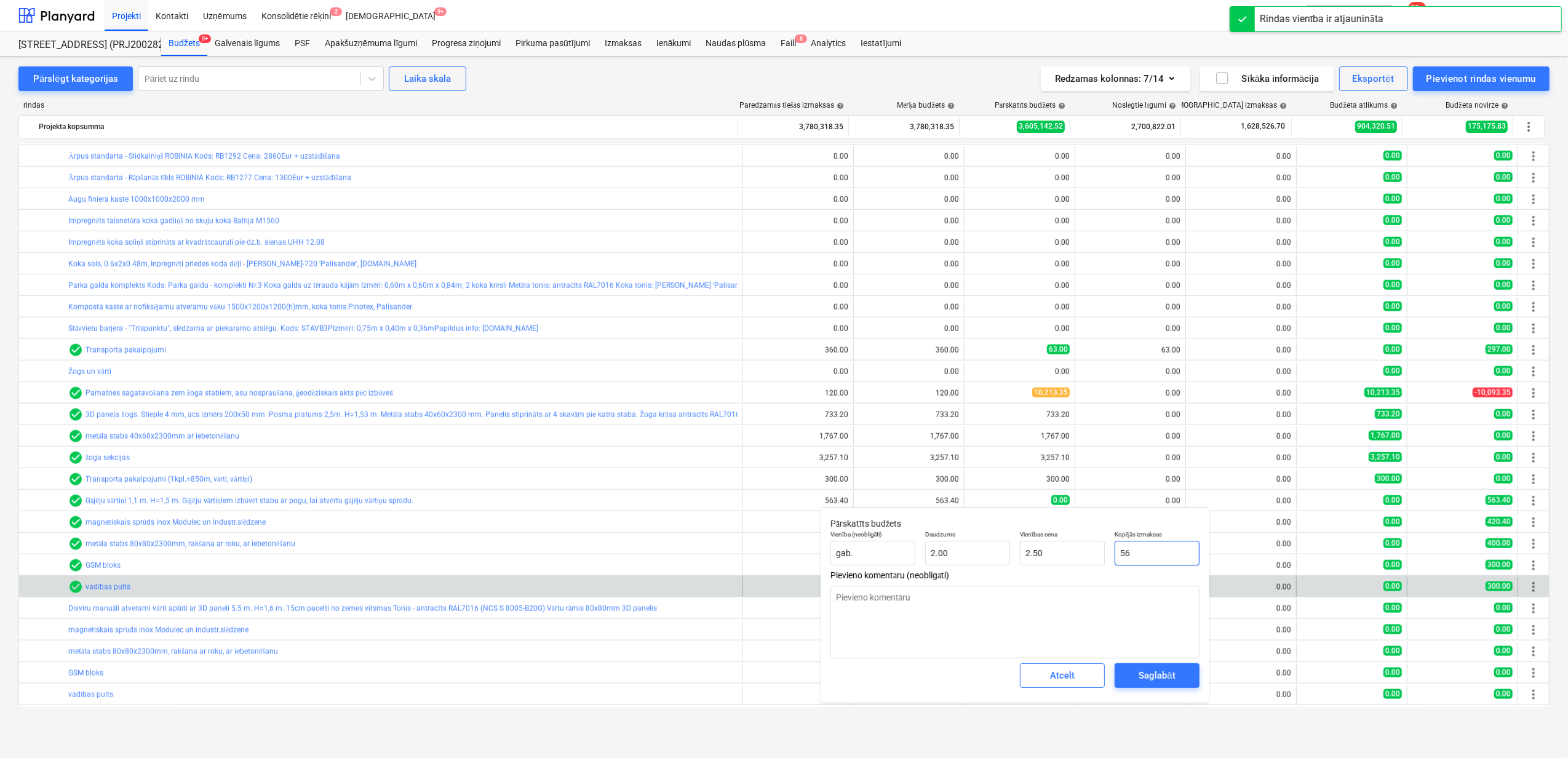
type input "28.00"
type textarea "x"
type input "563"
type input "281.50"
type textarea "x"
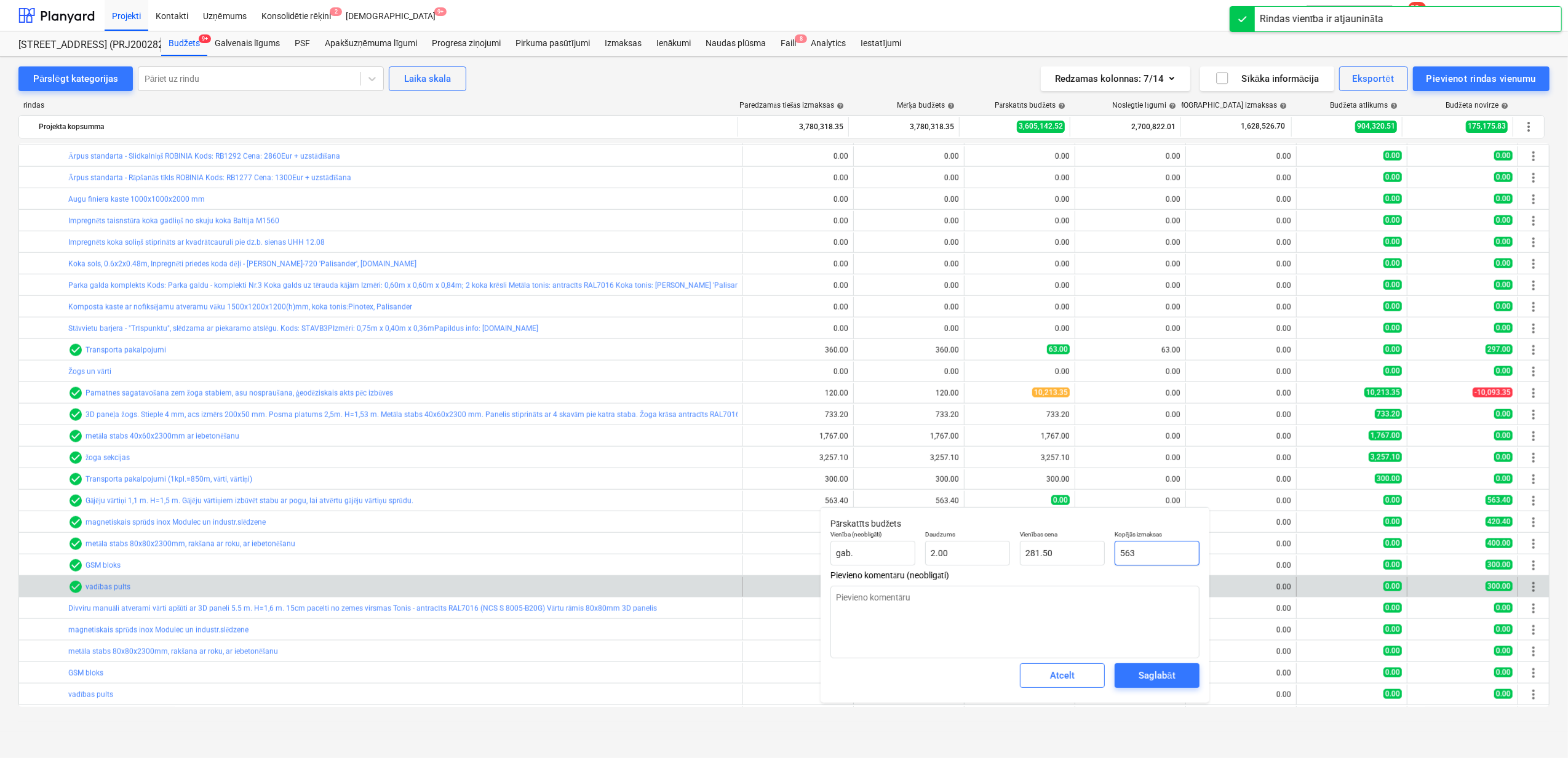
type input "563."
type textarea "x"
type input "563.4"
type input "281.70"
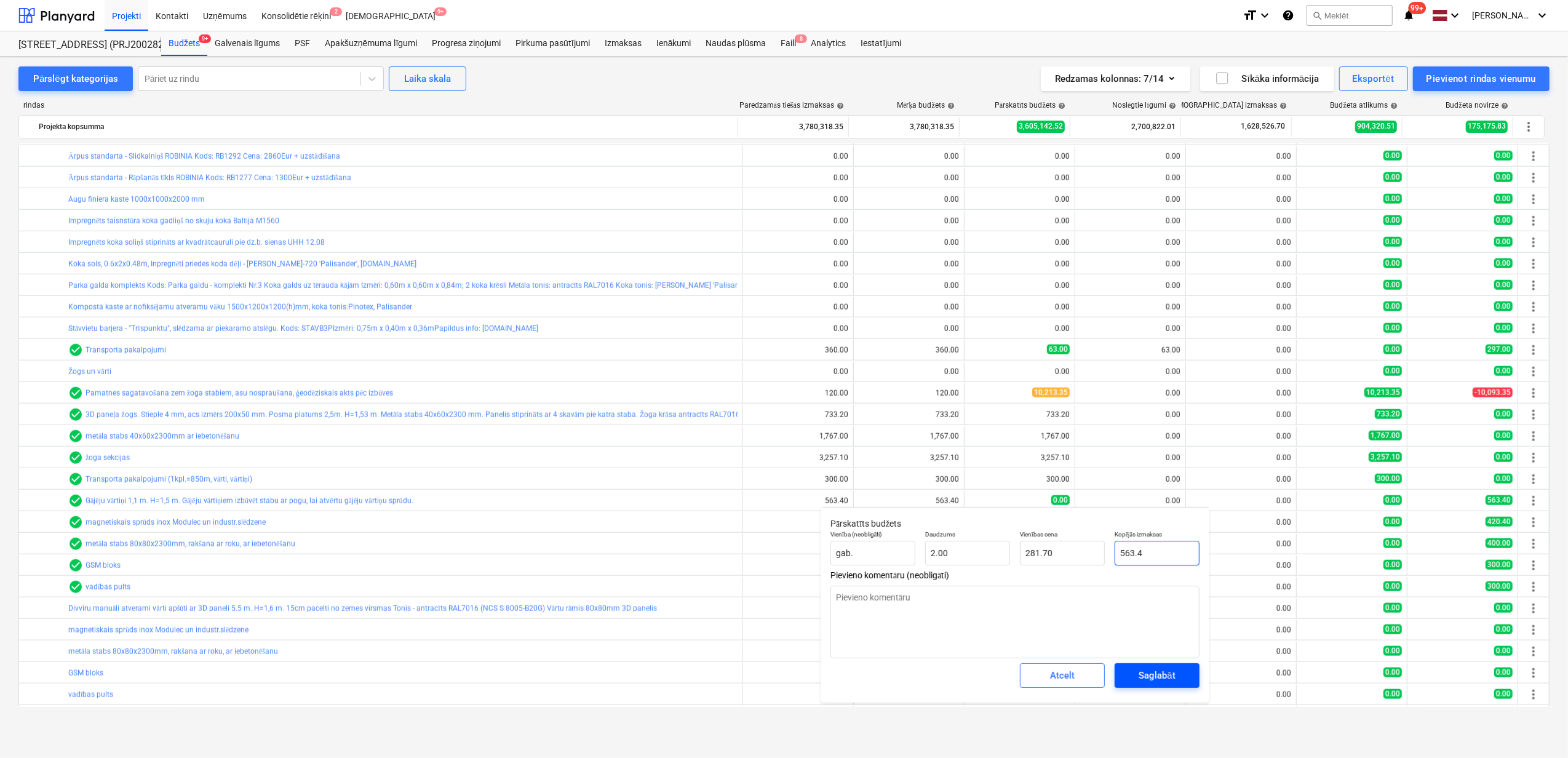
type input "563.4"
type textarea "x"
type input "563.40"
click at [1159, 675] on div "Saglabāt" at bounding box center [1157, 675] width 37 height 16
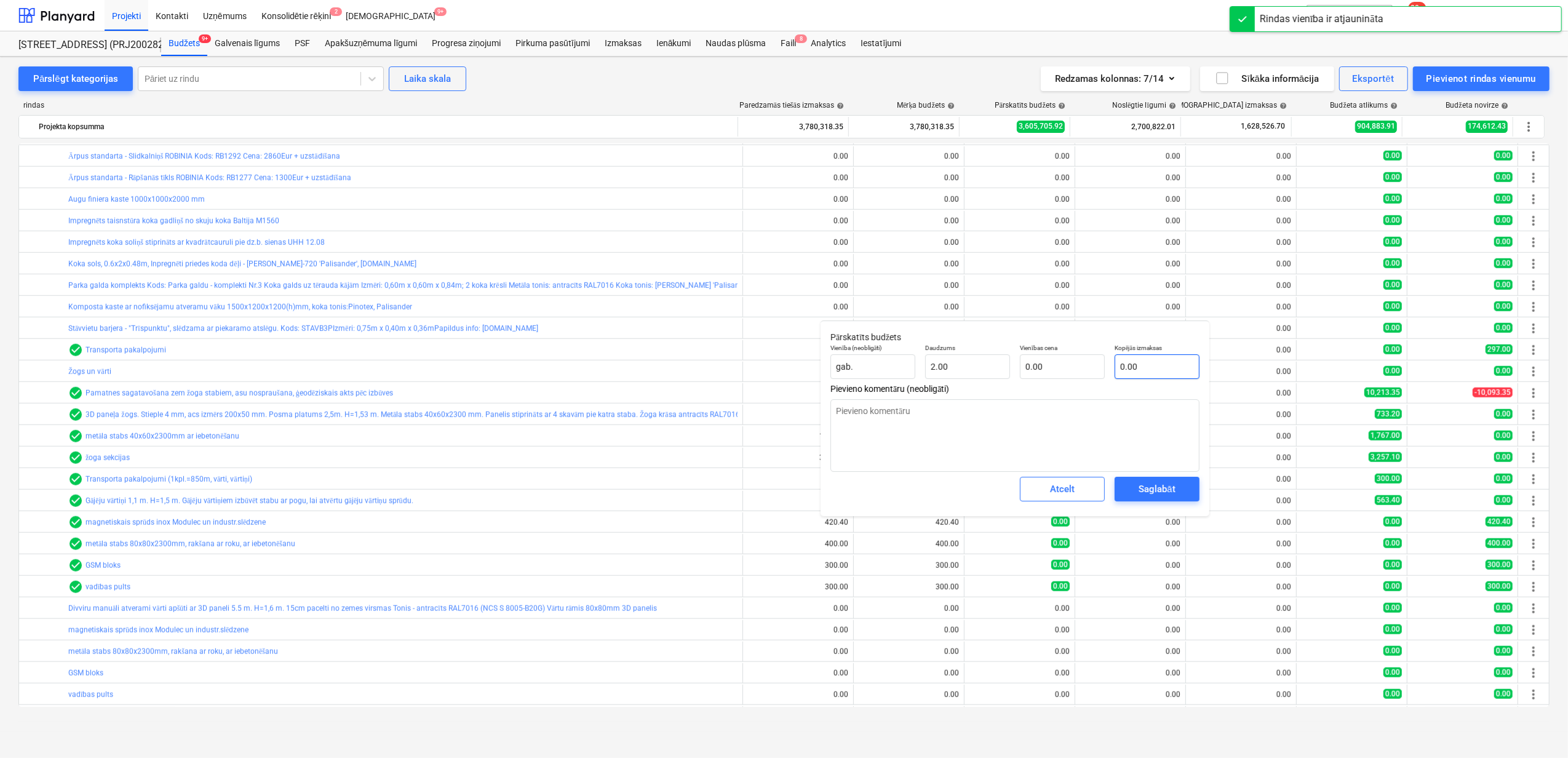
type textarea "x"
click at [1134, 373] on input "text" at bounding box center [1158, 367] width 85 height 25
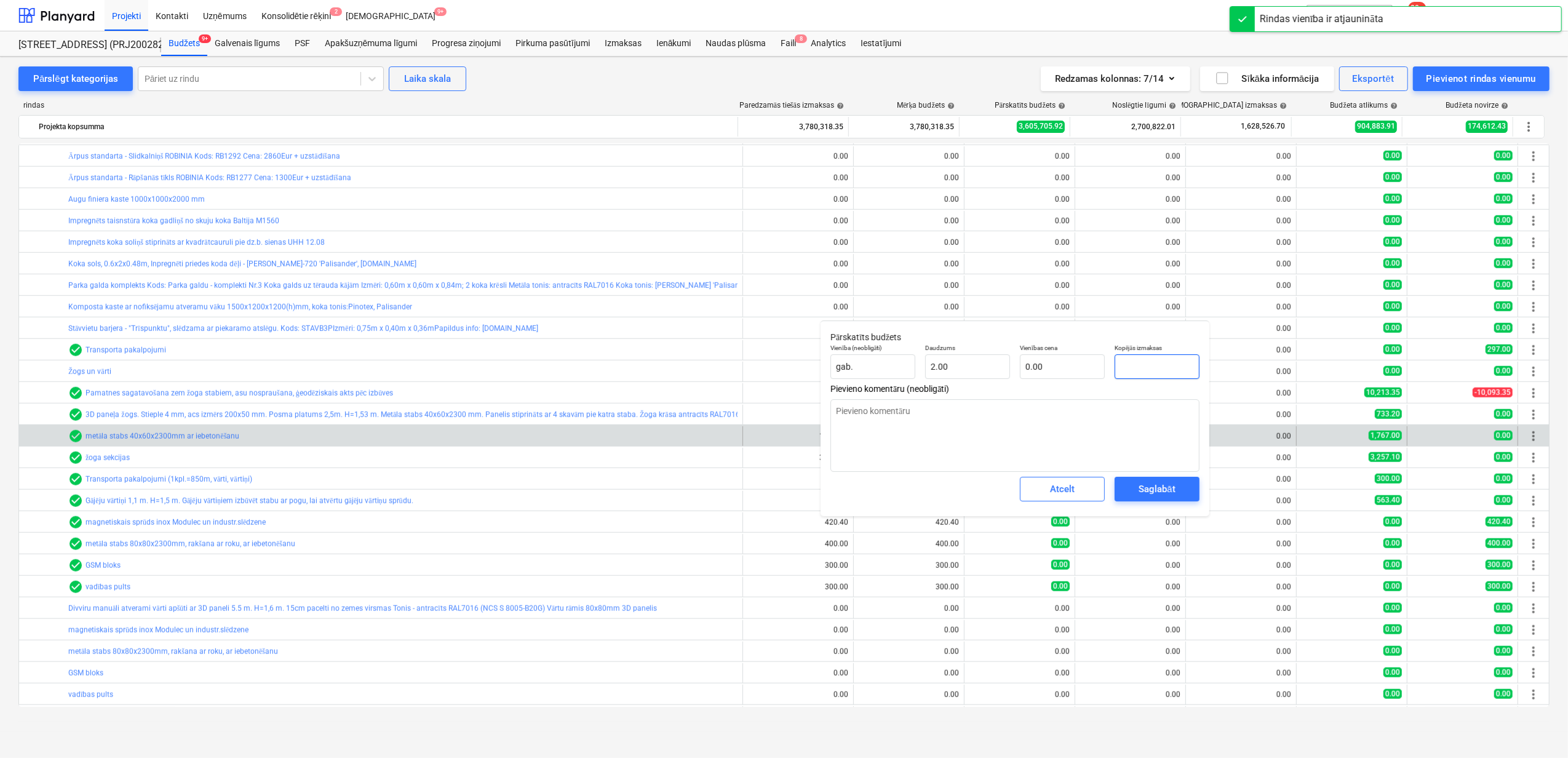
type textarea "x"
type input "4"
type input "2.00"
type textarea "x"
type input "42"
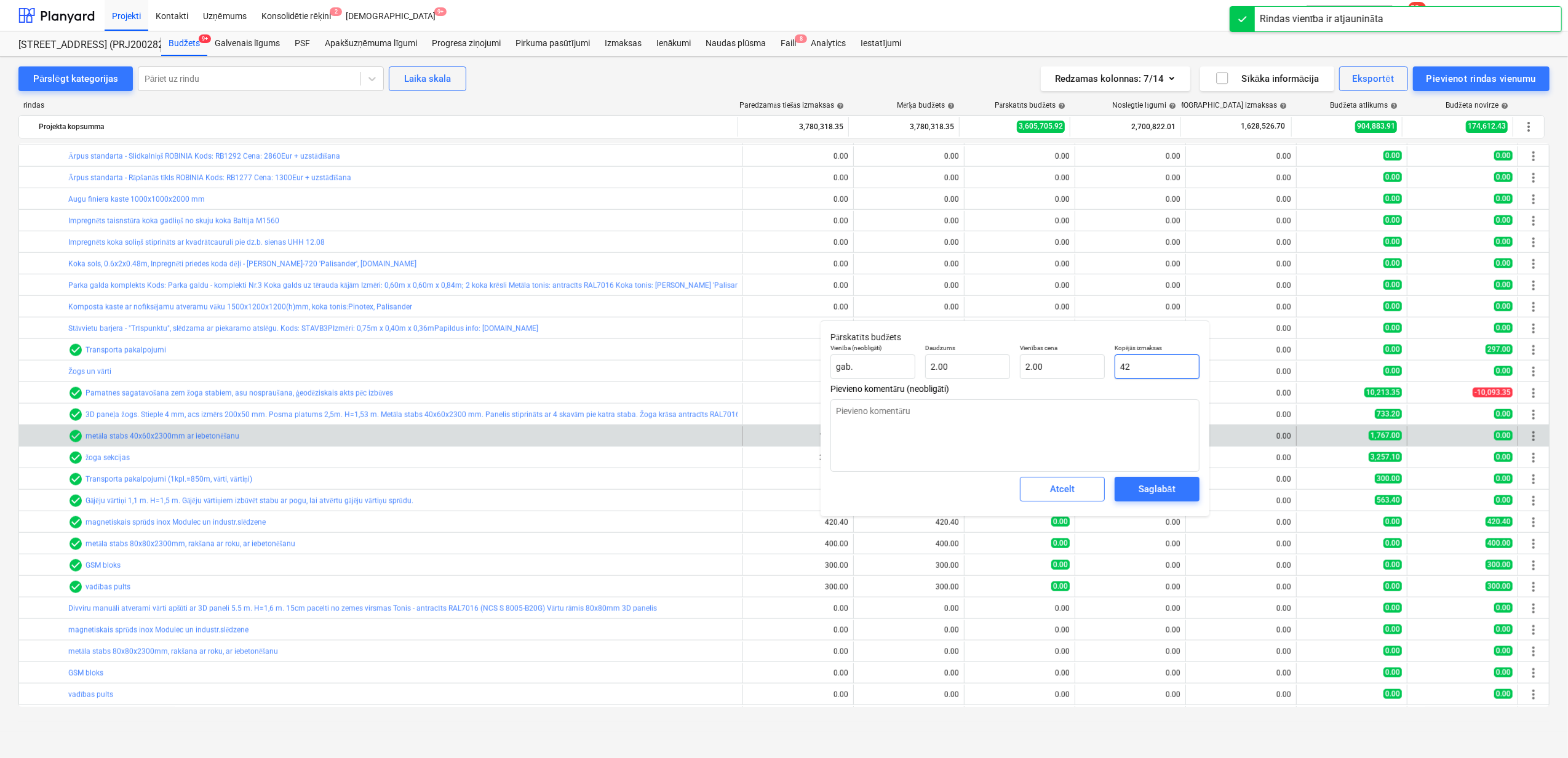
type input "21.00"
type textarea "x"
type input "420"
type input "210.00"
type textarea "x"
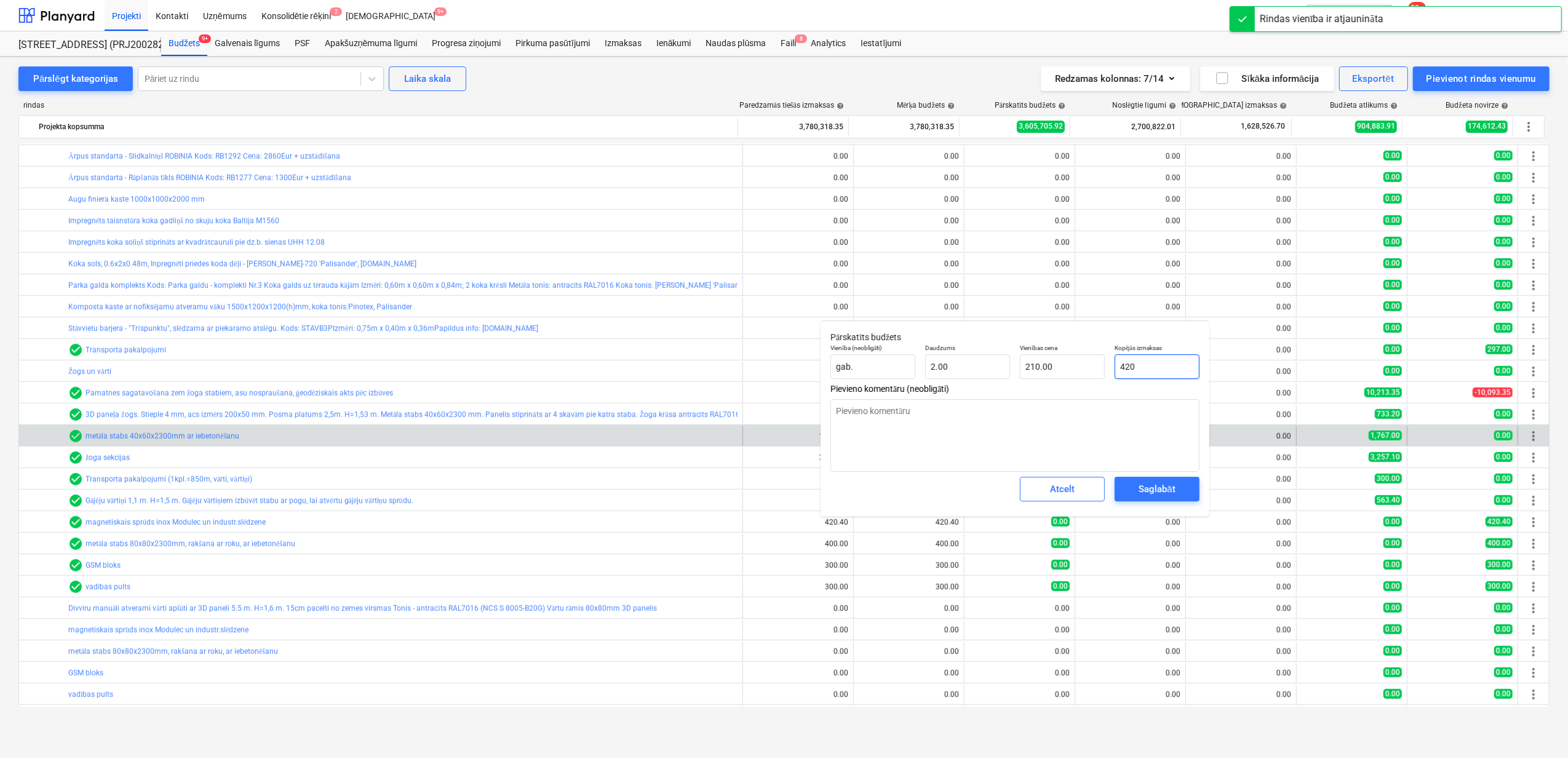
type input "420."
type textarea "x"
type input "420.4"
type input "210.20"
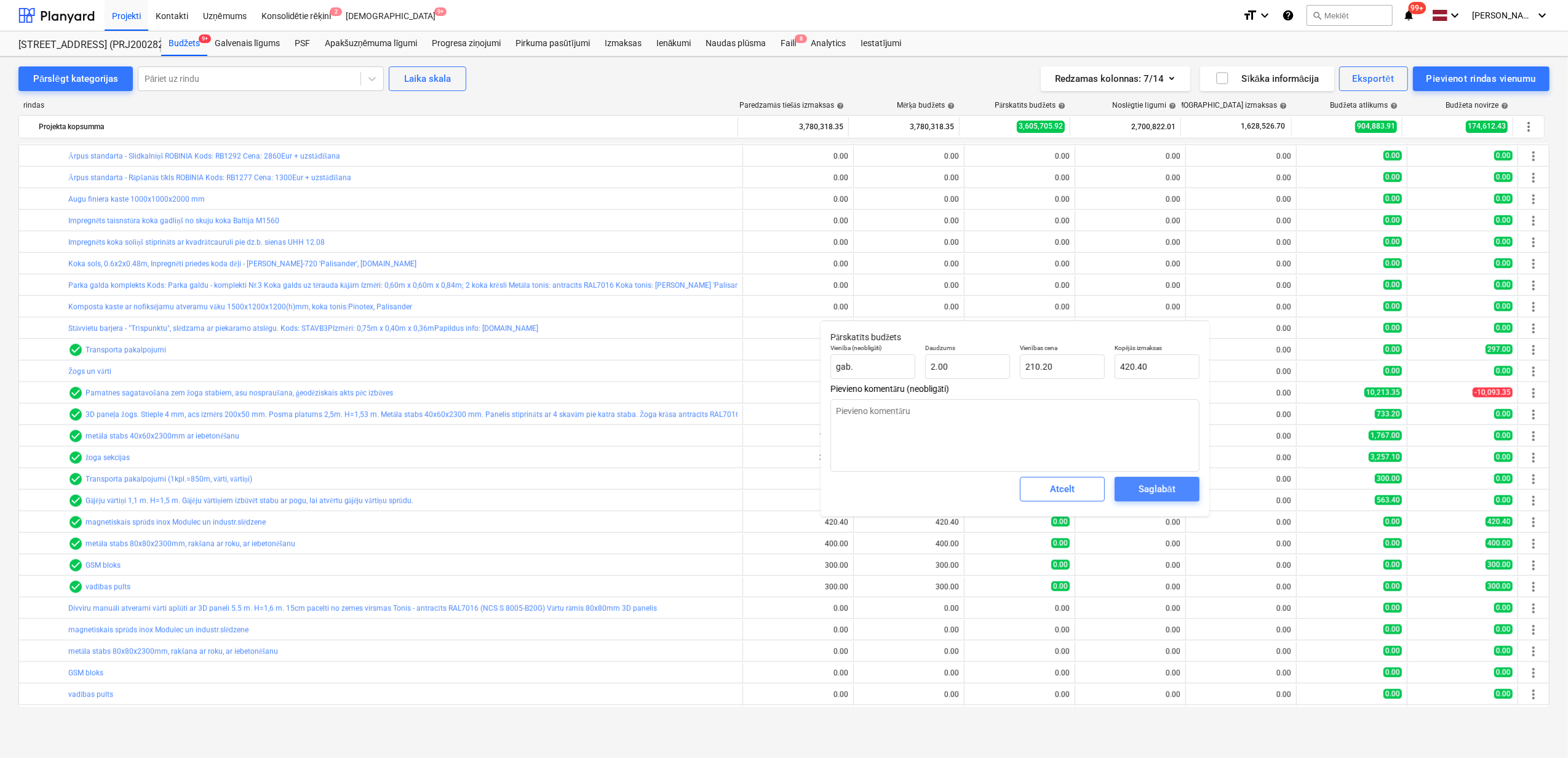
click at [1140, 485] on div "Saglabāt" at bounding box center [1157, 489] width 37 height 16
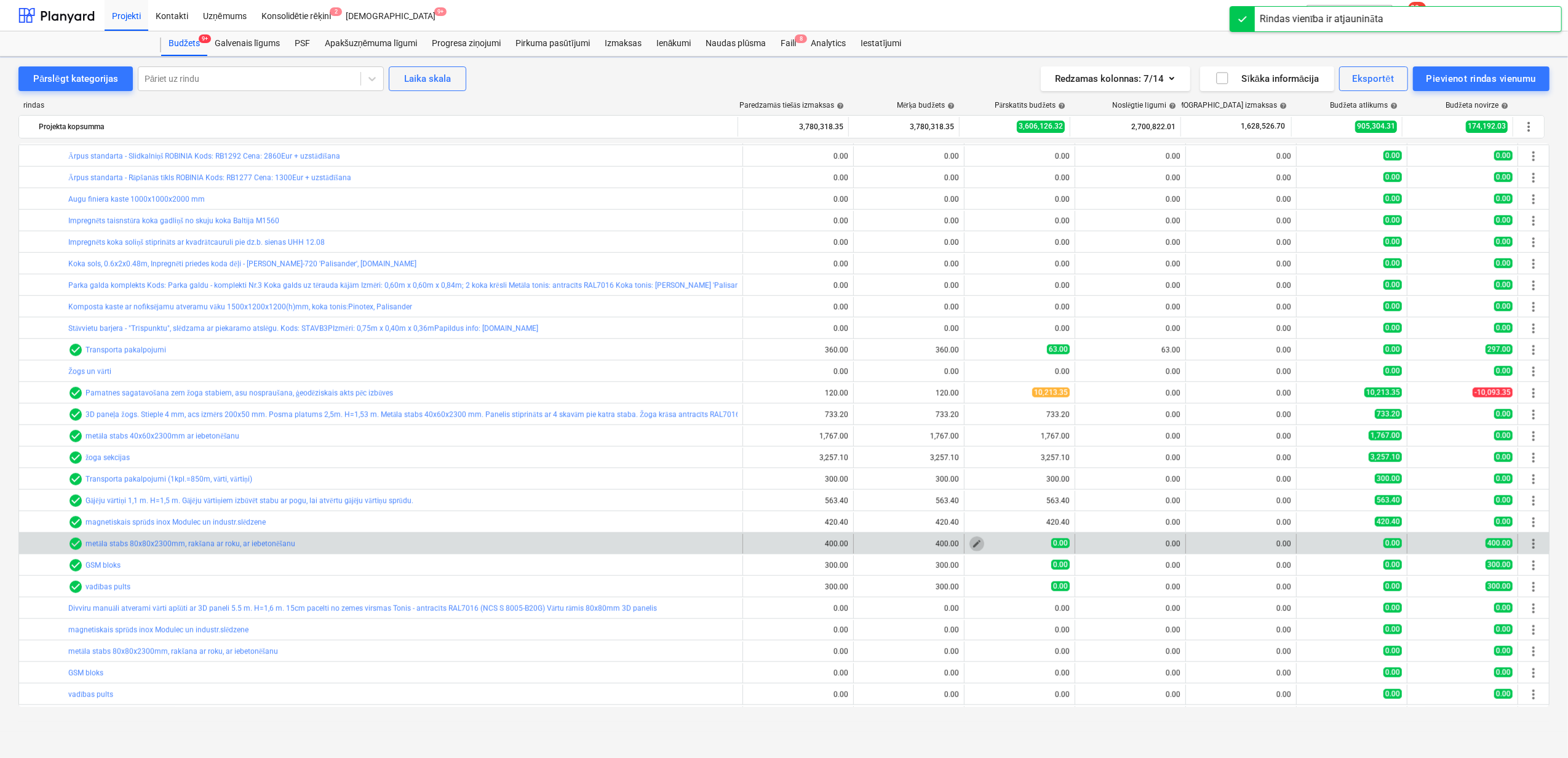
click at [972, 544] on span "edit" at bounding box center [977, 544] width 10 height 10
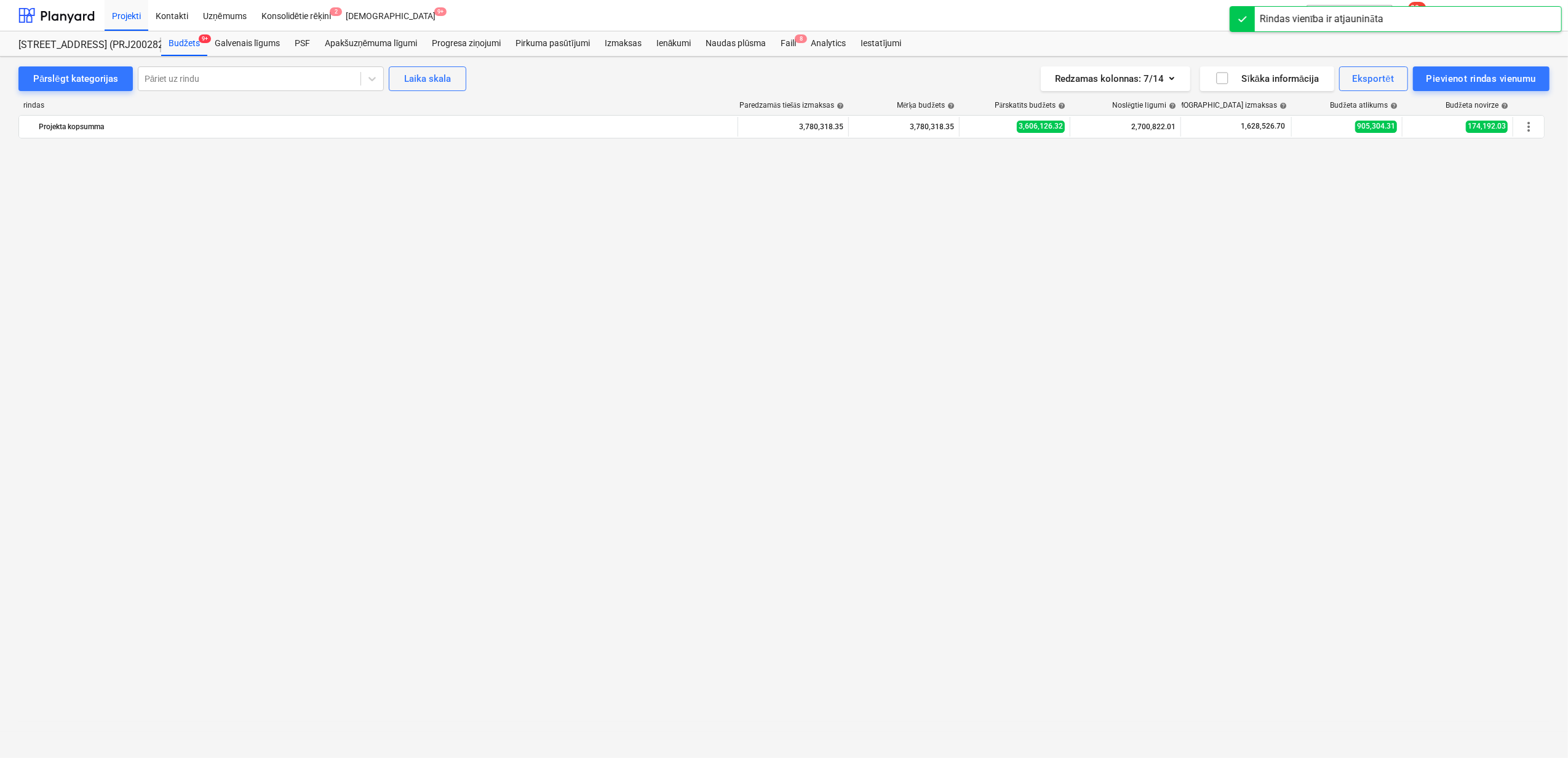
type textarea "x"
type input "4.00"
type input "0.00"
type textarea "x"
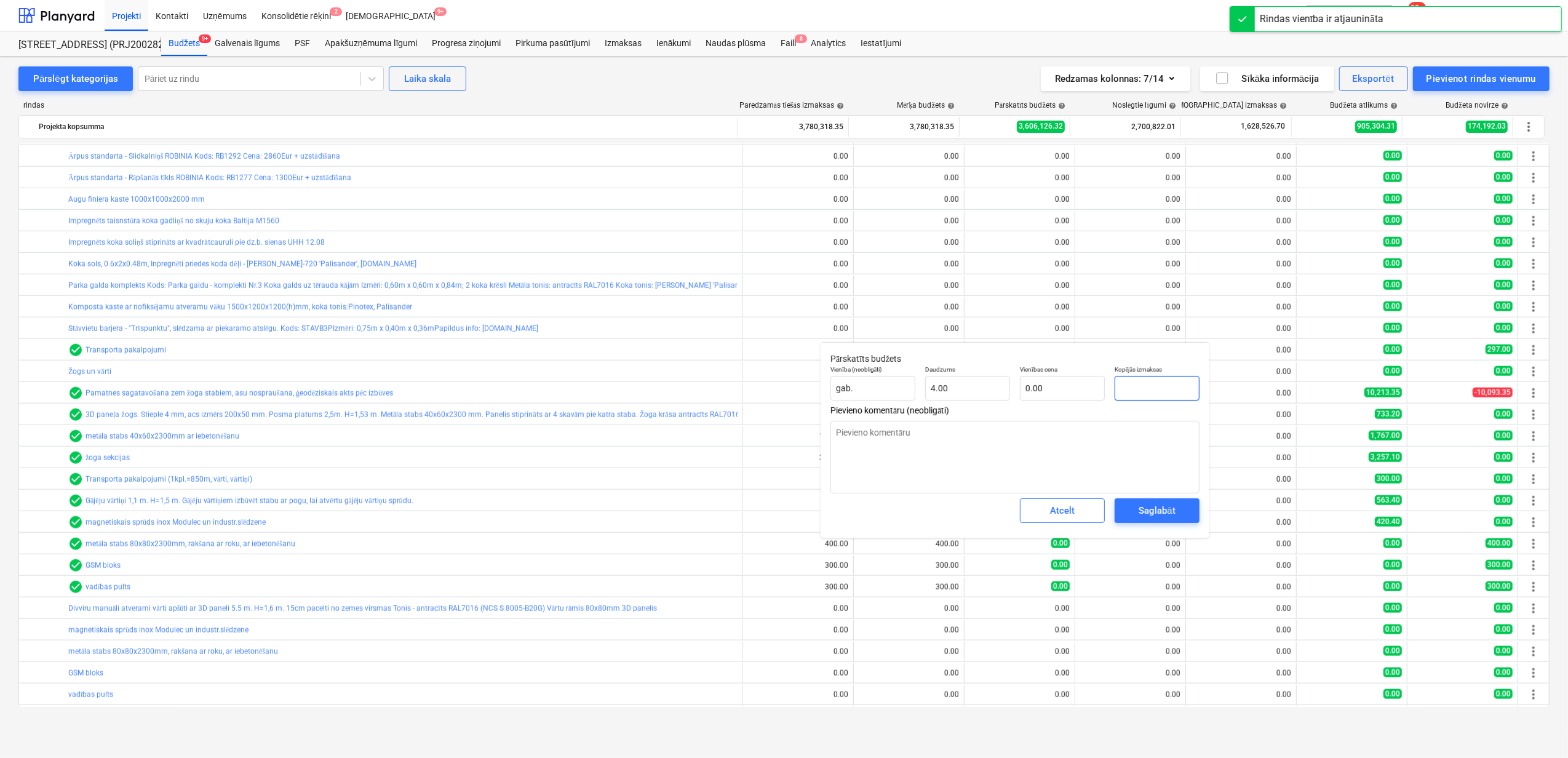
click at [1156, 377] on input "text" at bounding box center [1158, 388] width 85 height 25
type textarea "x"
type input "4"
type input "1.00"
type textarea "x"
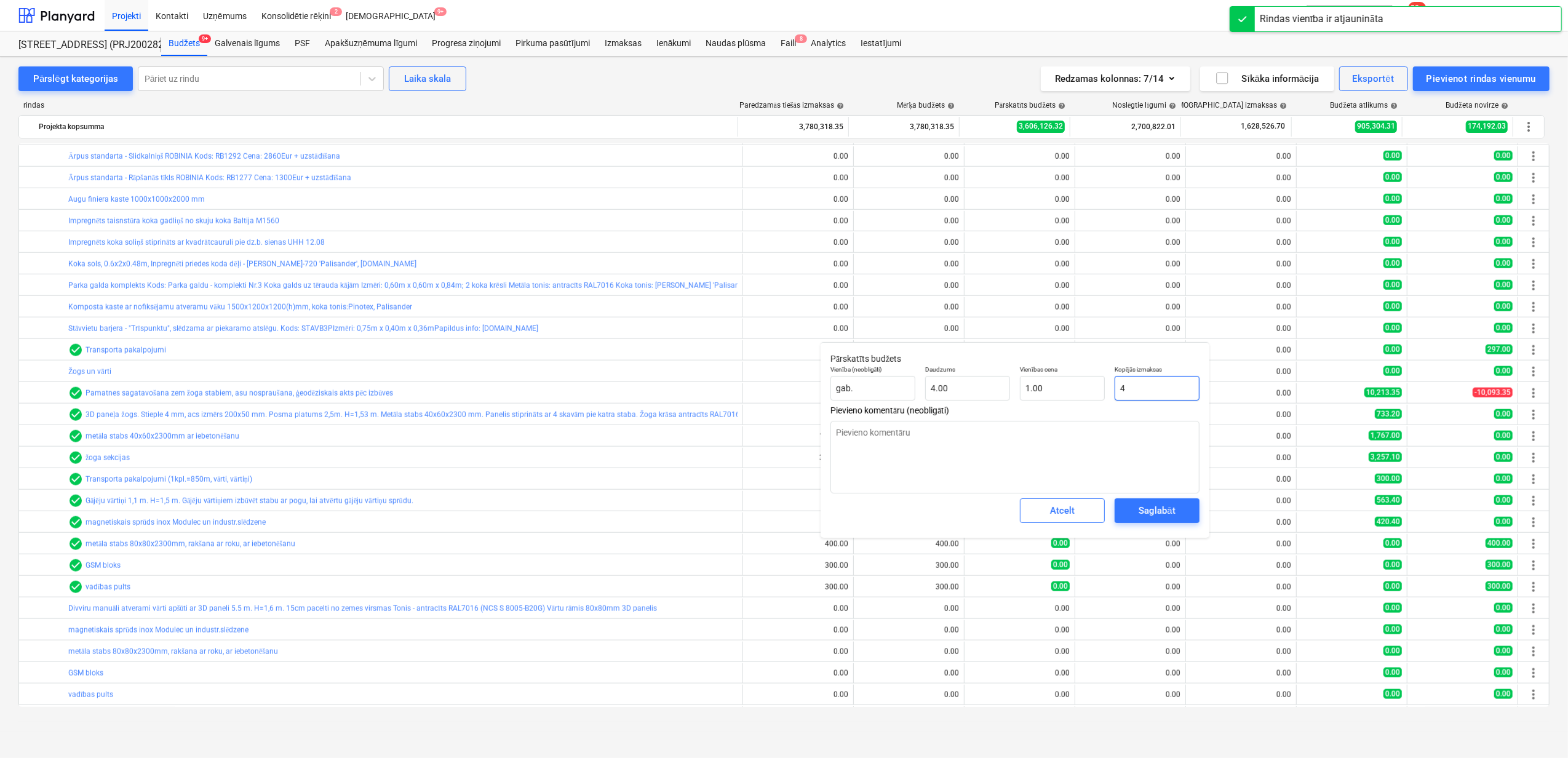
type input "40"
type input "10.00"
type textarea "x"
type input "400"
type input "100.00"
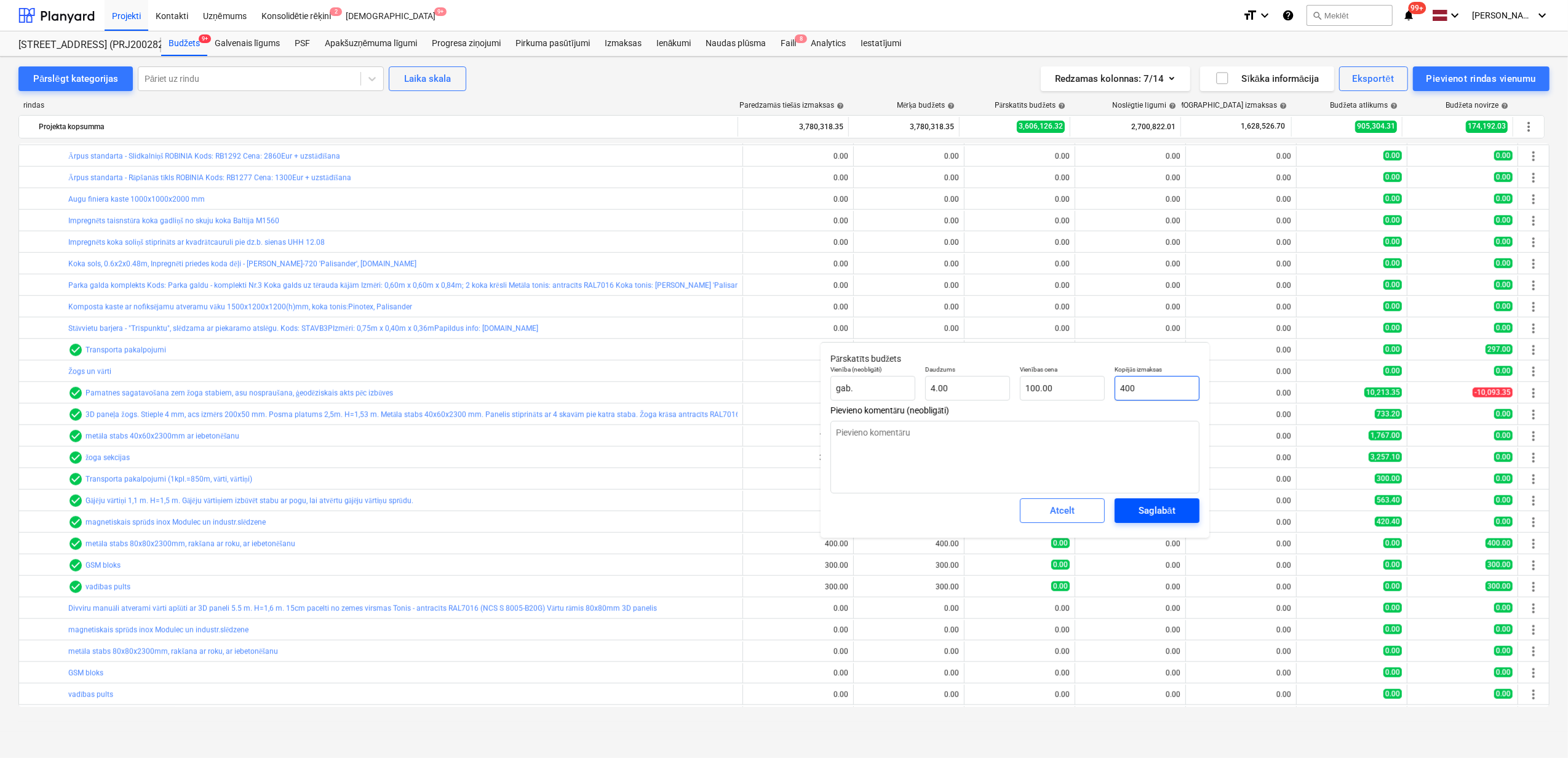
type input "400"
type textarea "x"
type input "400.00"
click at [1170, 502] on button "Saglabāt" at bounding box center [1158, 510] width 85 height 25
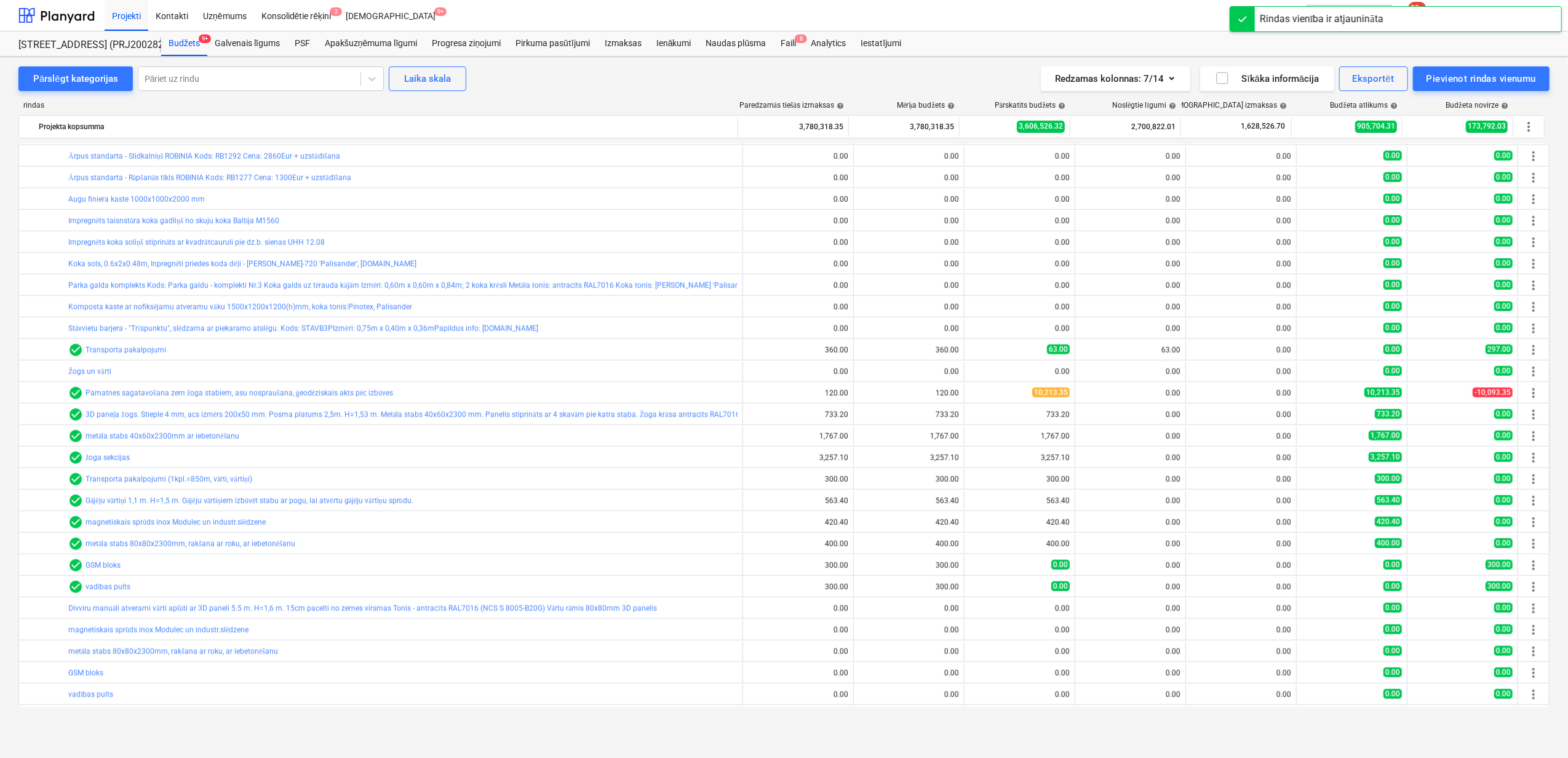
click at [972, 569] on span "edit" at bounding box center [977, 565] width 10 height 10
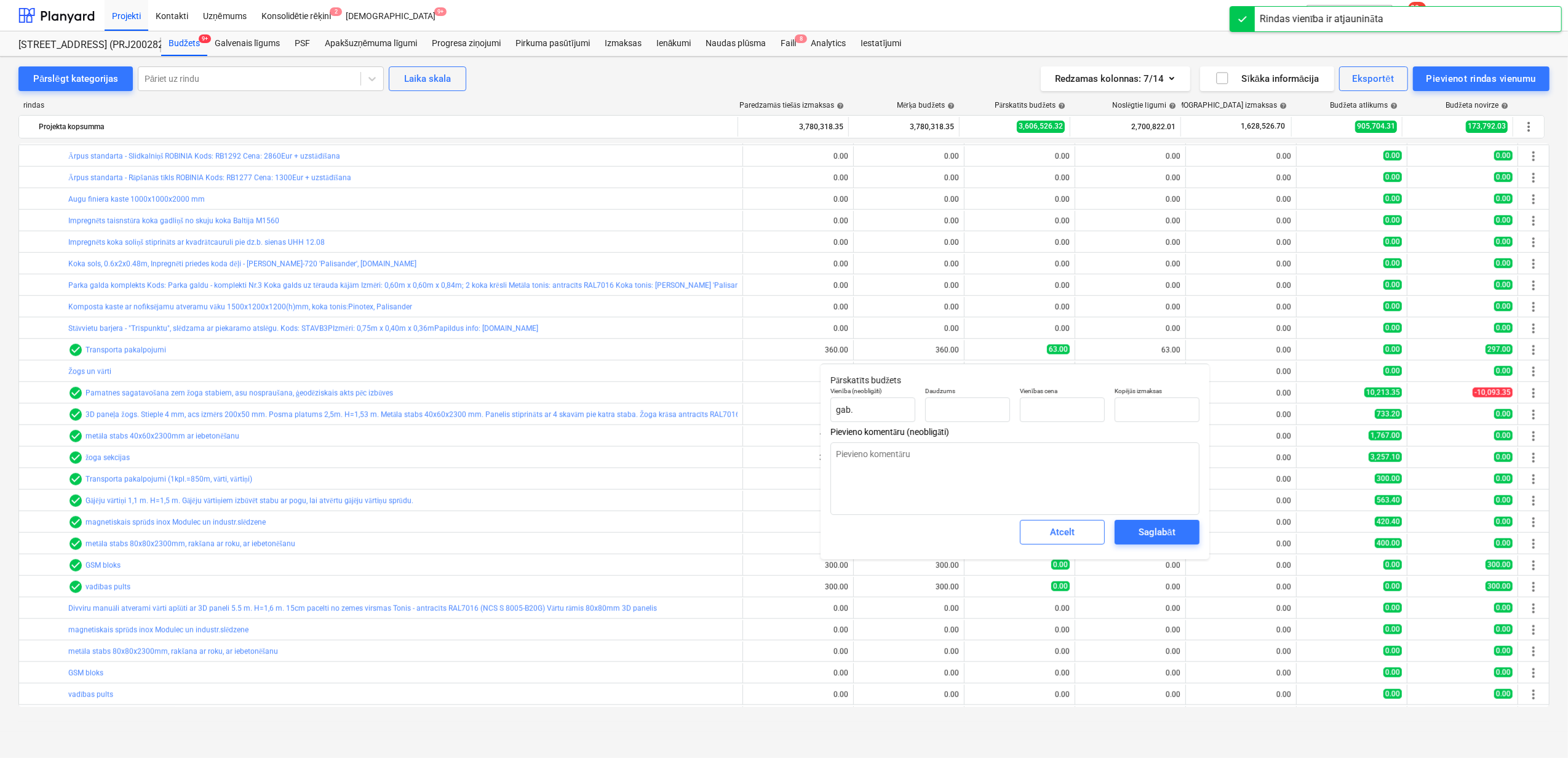
type textarea "x"
type input "1.00"
type input "0.00"
click at [1142, 416] on input "text" at bounding box center [1158, 409] width 85 height 25
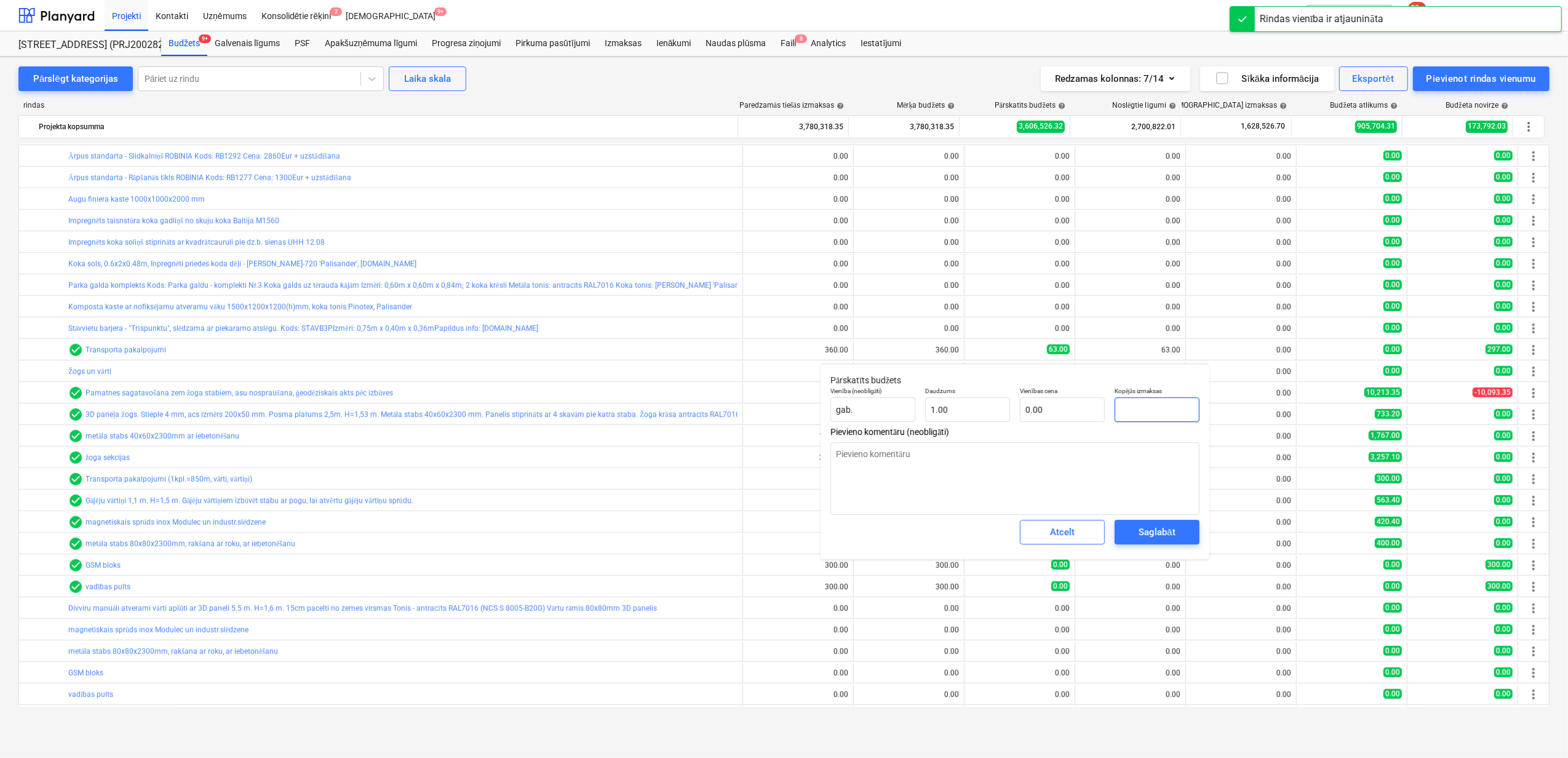
type textarea "x"
type input "3"
type input "3.00"
type textarea "x"
type input "30"
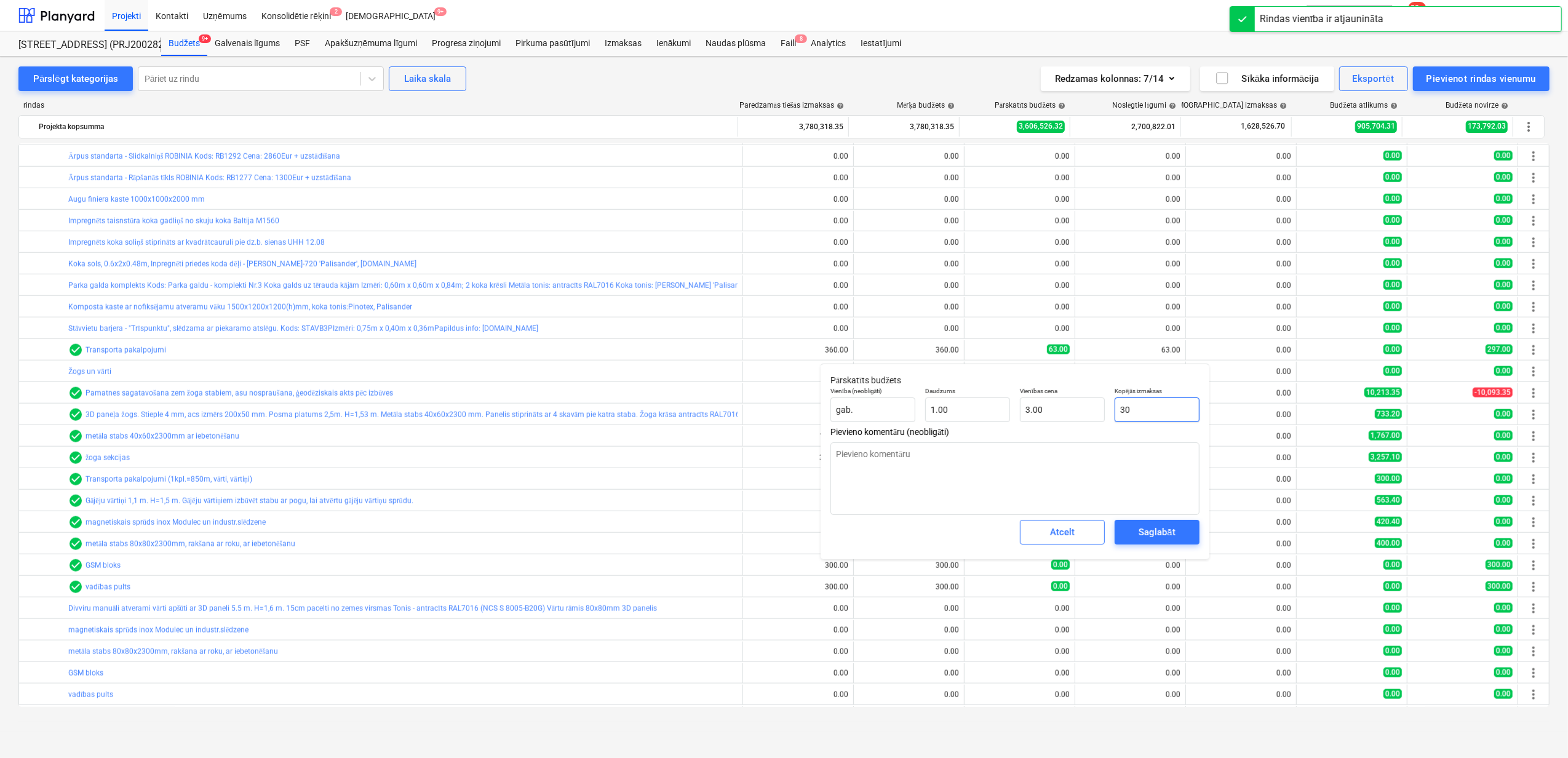
type input "30.00"
type textarea "x"
type input "300"
type input "300.00"
type input "300"
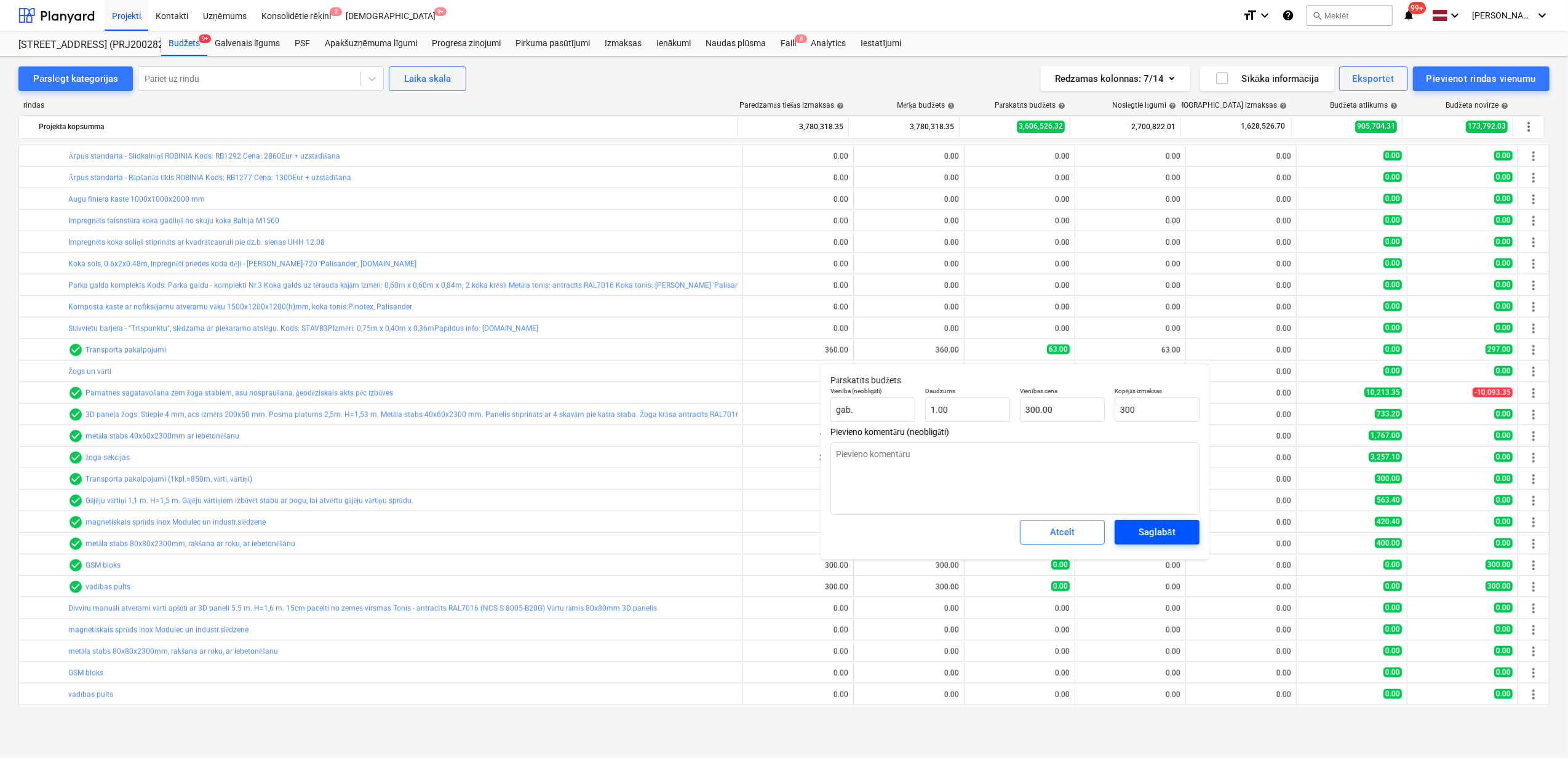
type textarea "x"
type input "300.00"
click at [1159, 532] on div "Saglabāt" at bounding box center [1157, 532] width 37 height 16
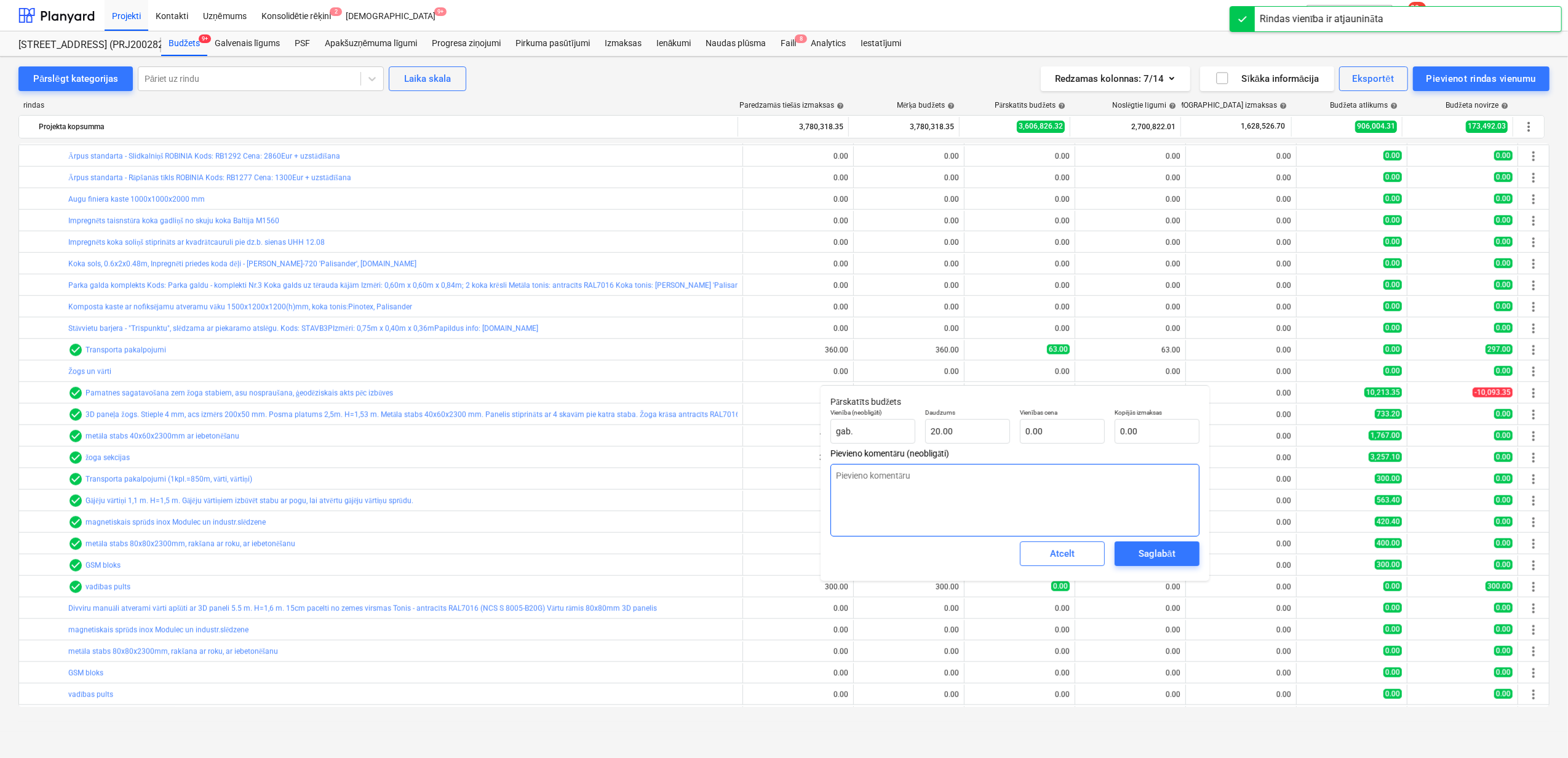
type textarea "x"
click at [1138, 434] on input "text" at bounding box center [1158, 431] width 85 height 25
type textarea "x"
type input "3"
type input "0.15"
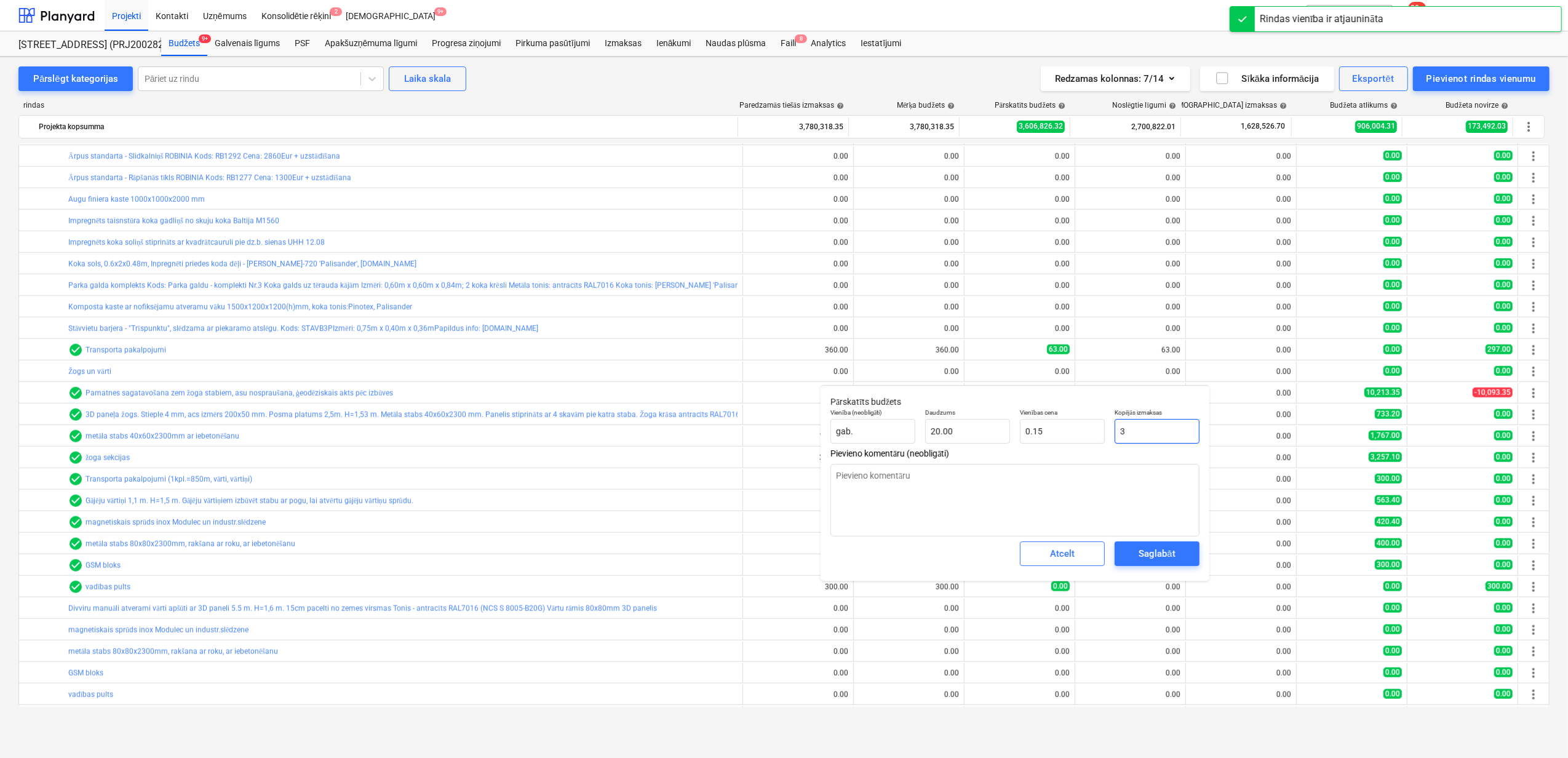
type textarea "x"
type input "30"
type input "1.50"
type textarea "x"
type input "300"
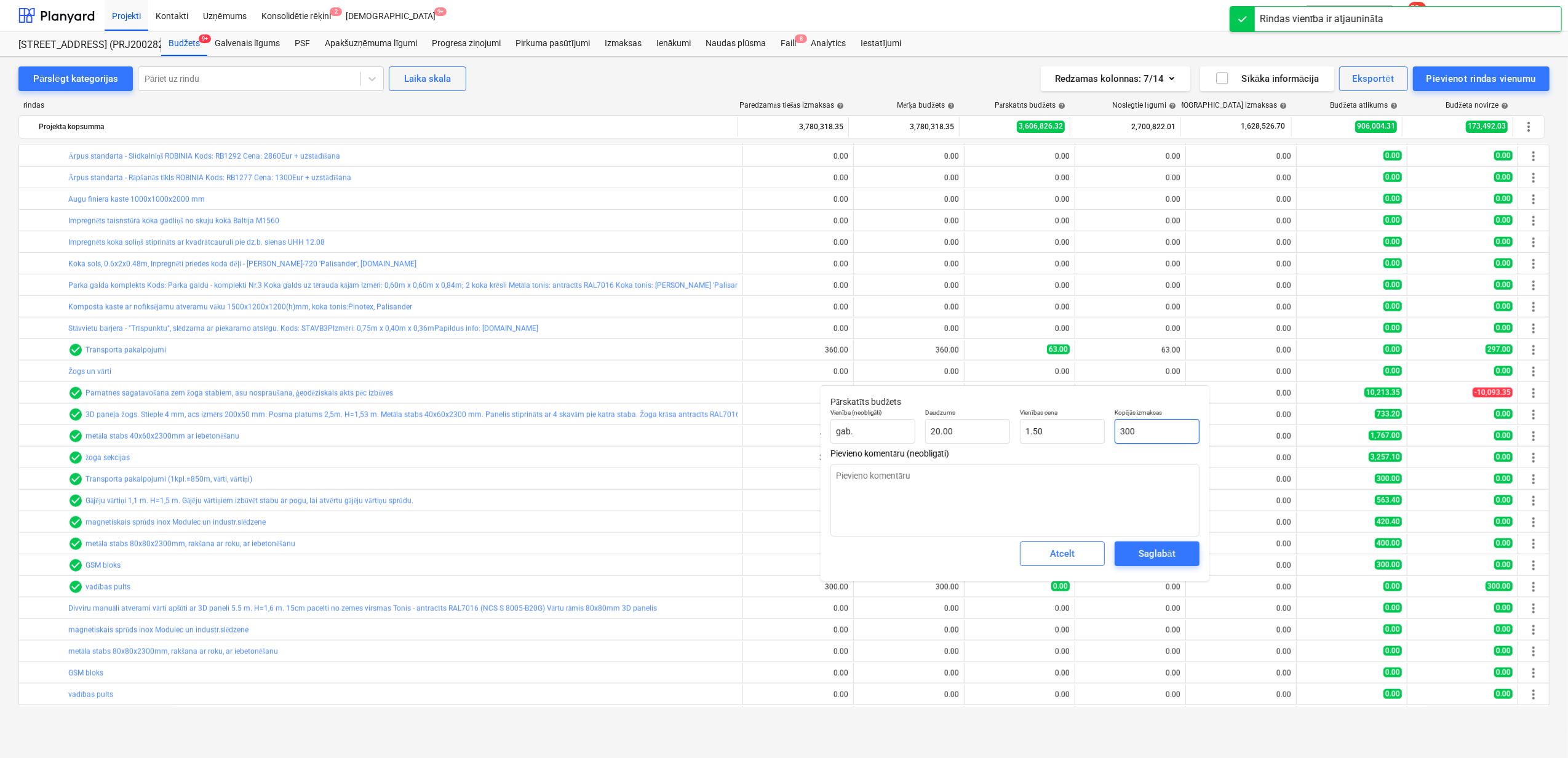
type input "15.00"
click at [1181, 560] on span "Saglabāt" at bounding box center [1157, 554] width 55 height 16
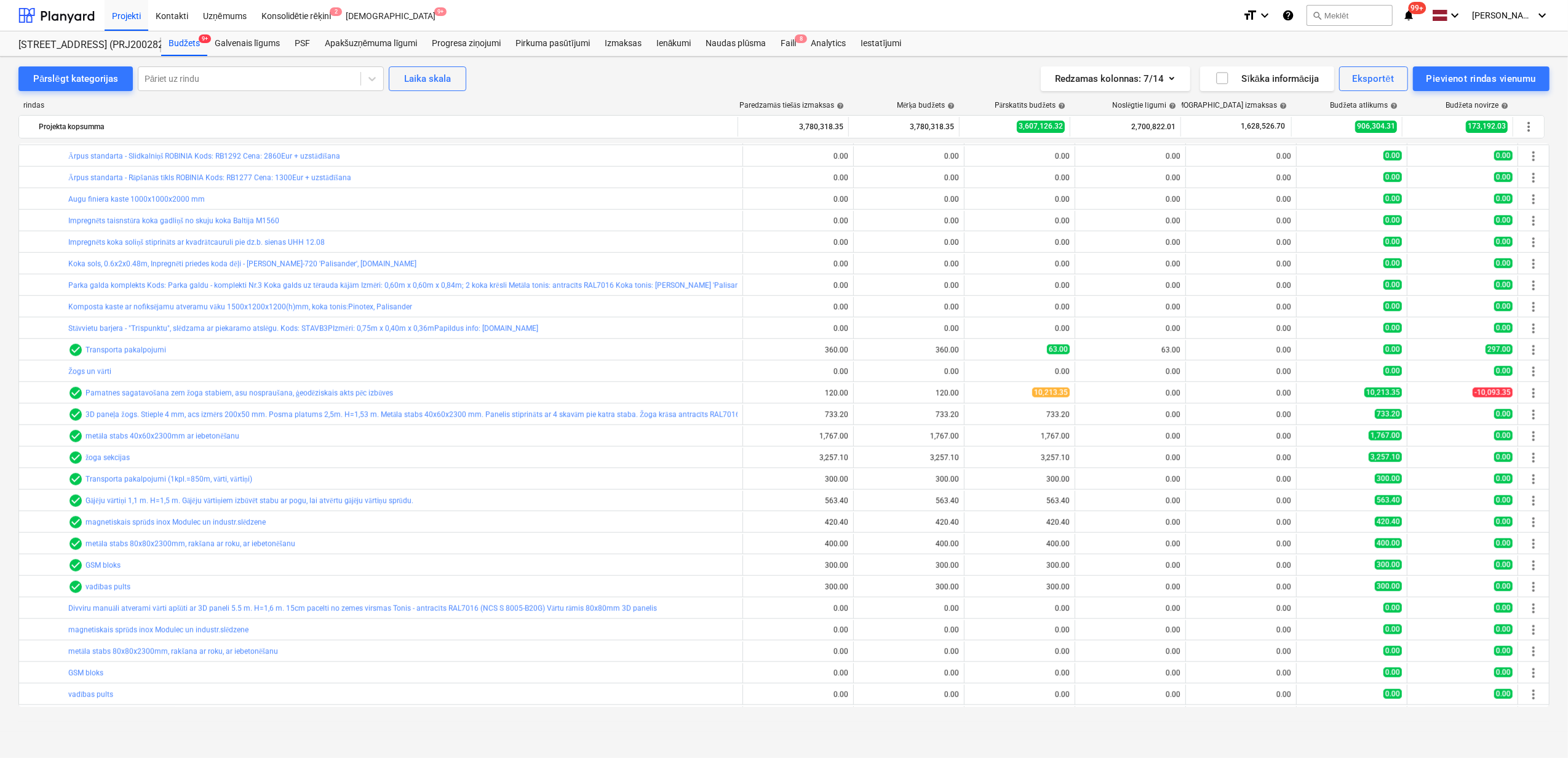
scroll to position [1640, 0]
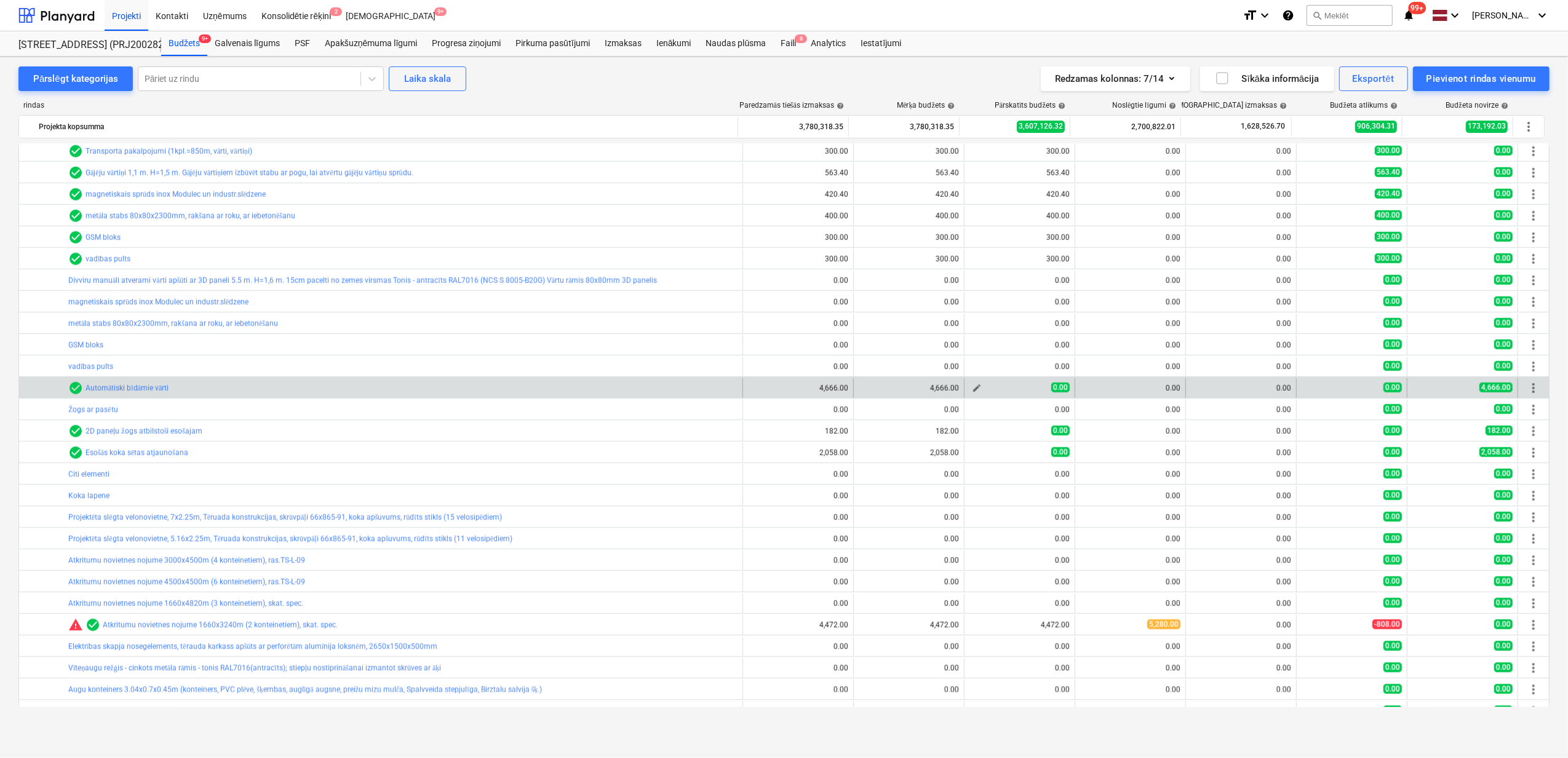
click at [973, 389] on span "edit" at bounding box center [977, 388] width 10 height 10
type textarea "x"
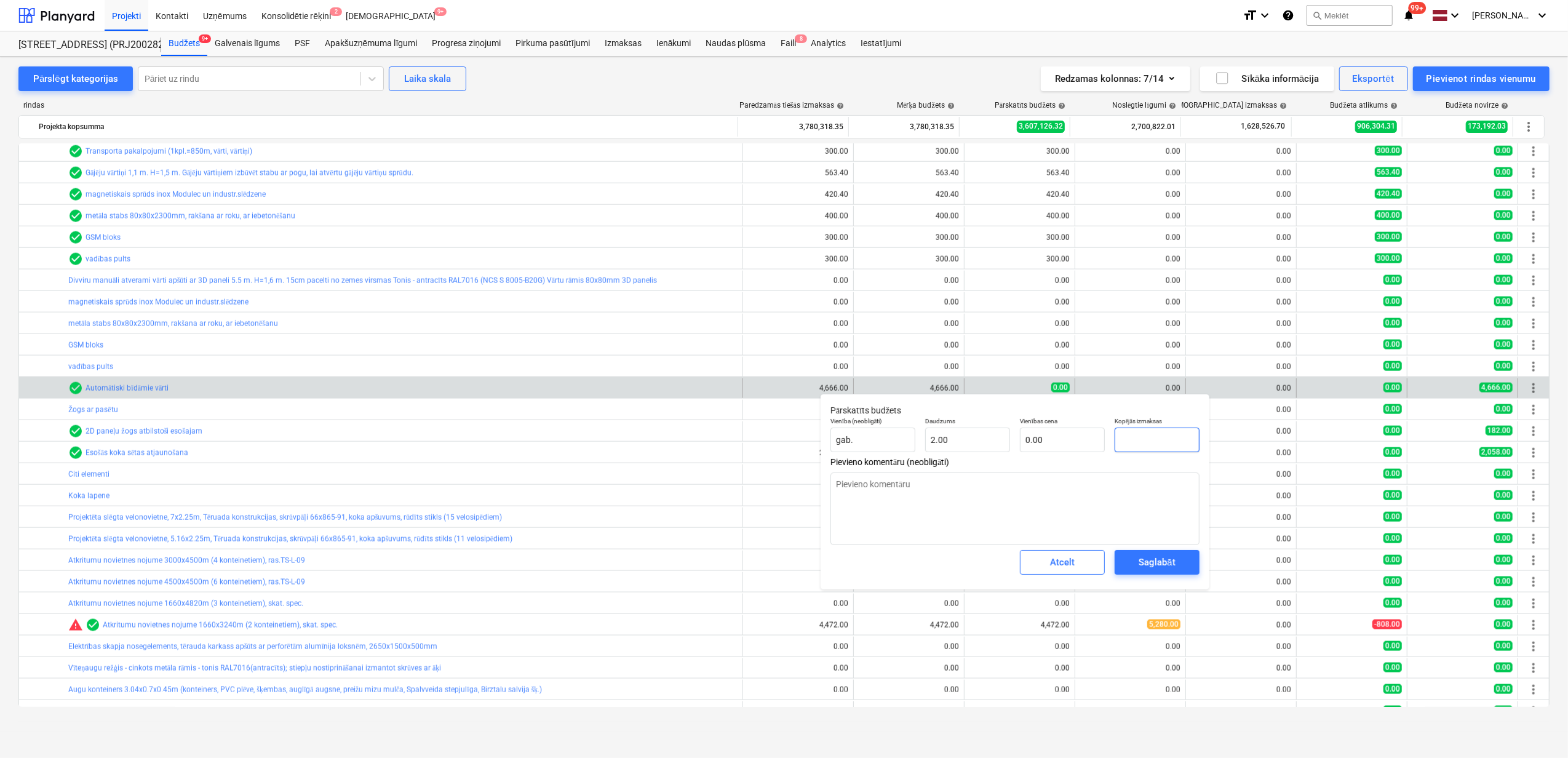
click at [1152, 439] on input "text" at bounding box center [1158, 440] width 85 height 25
type textarea "x"
type input "4"
type input "2.00"
type textarea "x"
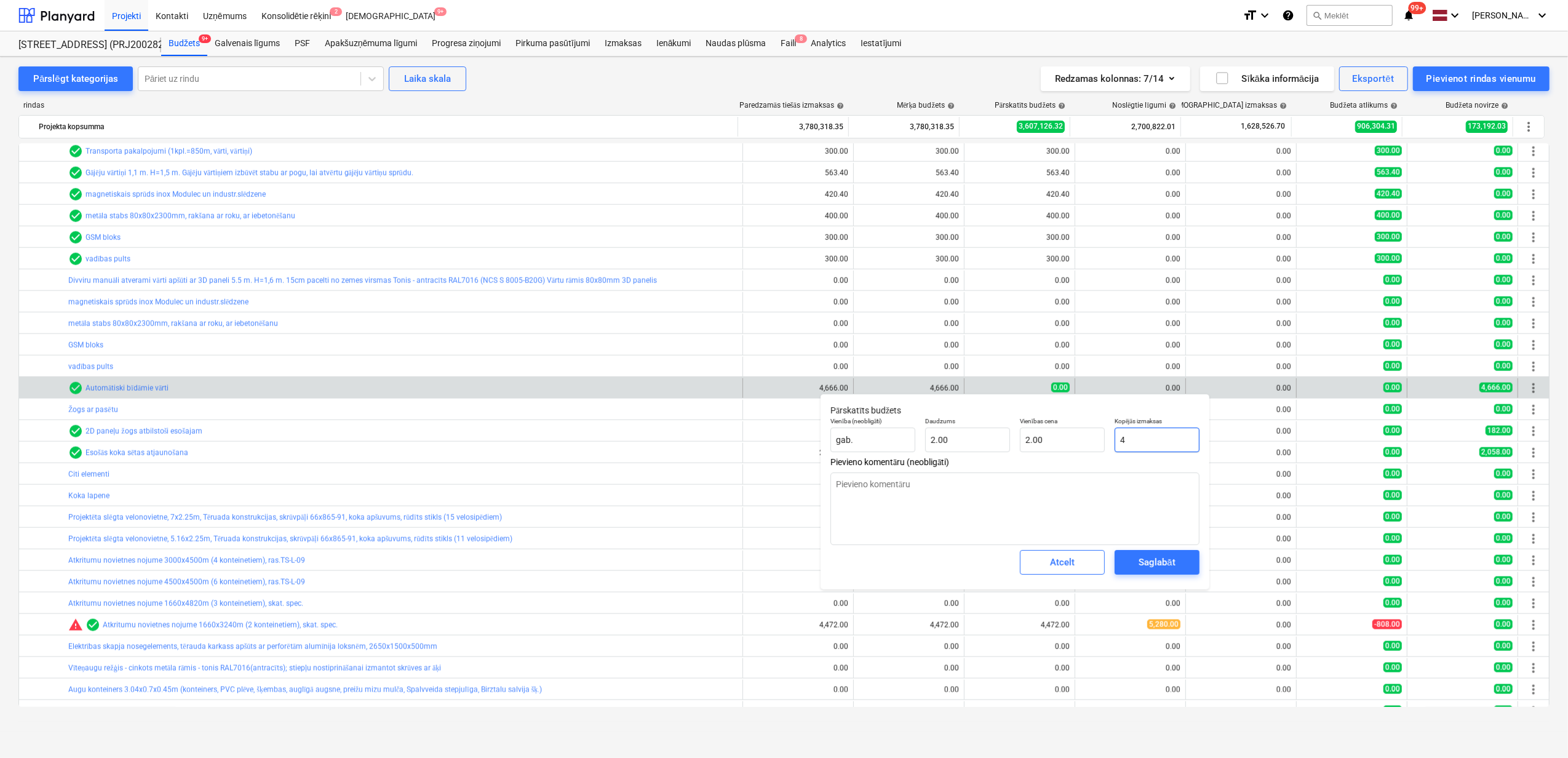
type input "46"
type input "23.00"
type textarea "x"
type input "466"
type input "233.00"
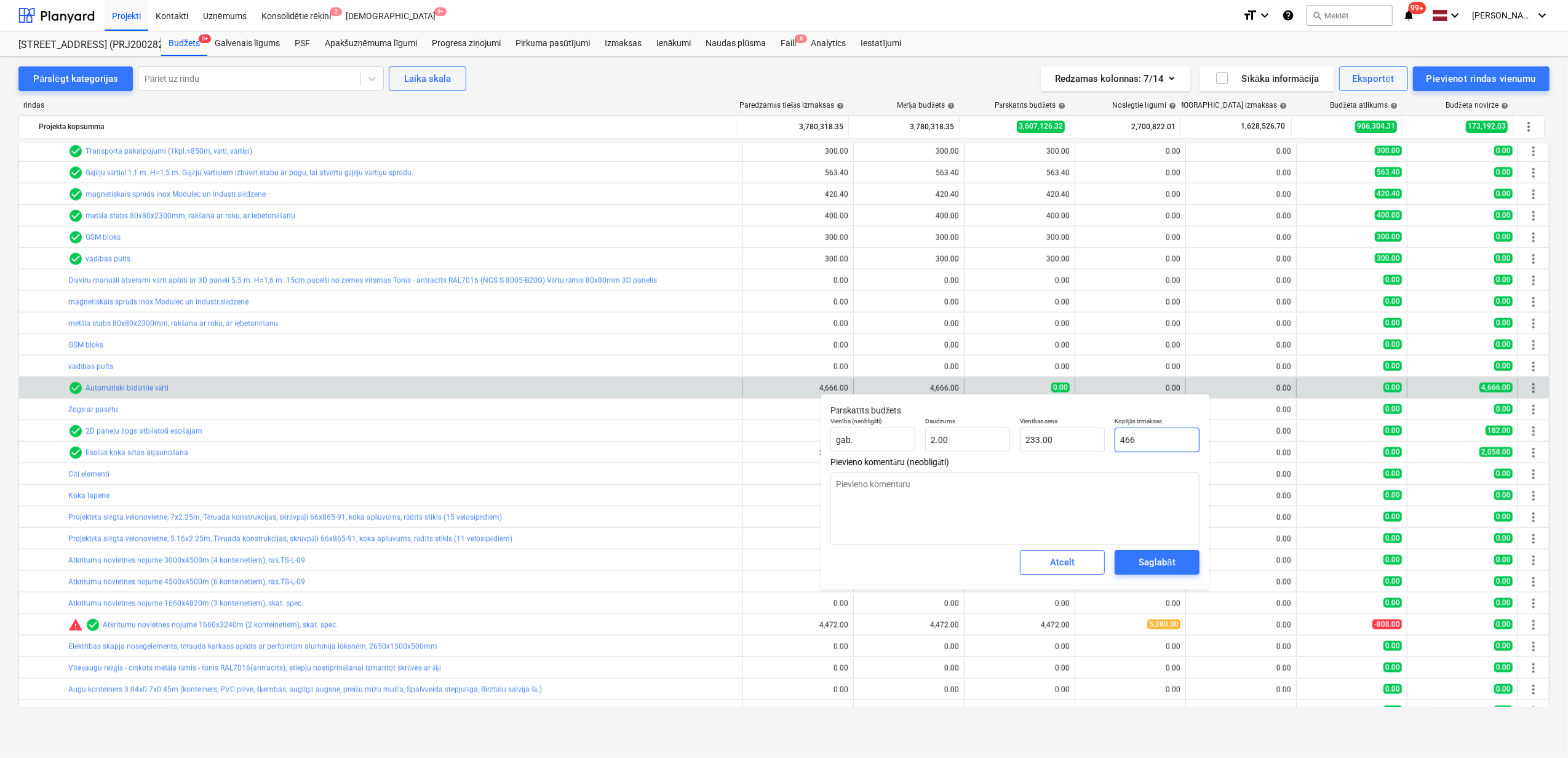
type textarea "x"
type input "4666"
type input "2,333.00"
click at [1164, 569] on div "Saglabāt" at bounding box center [1157, 562] width 37 height 16
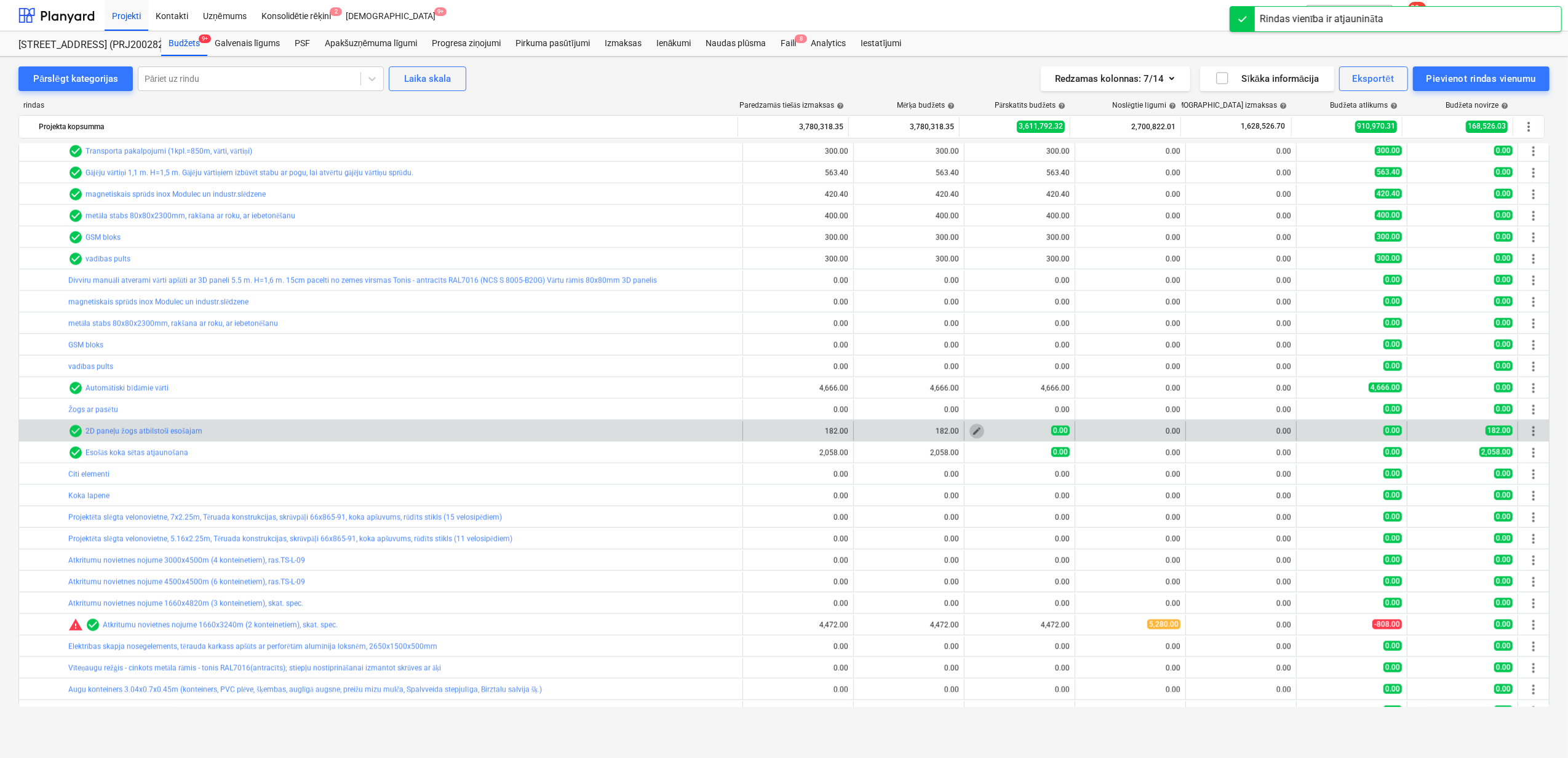
click at [972, 429] on span "edit" at bounding box center [977, 431] width 10 height 10
type textarea "x"
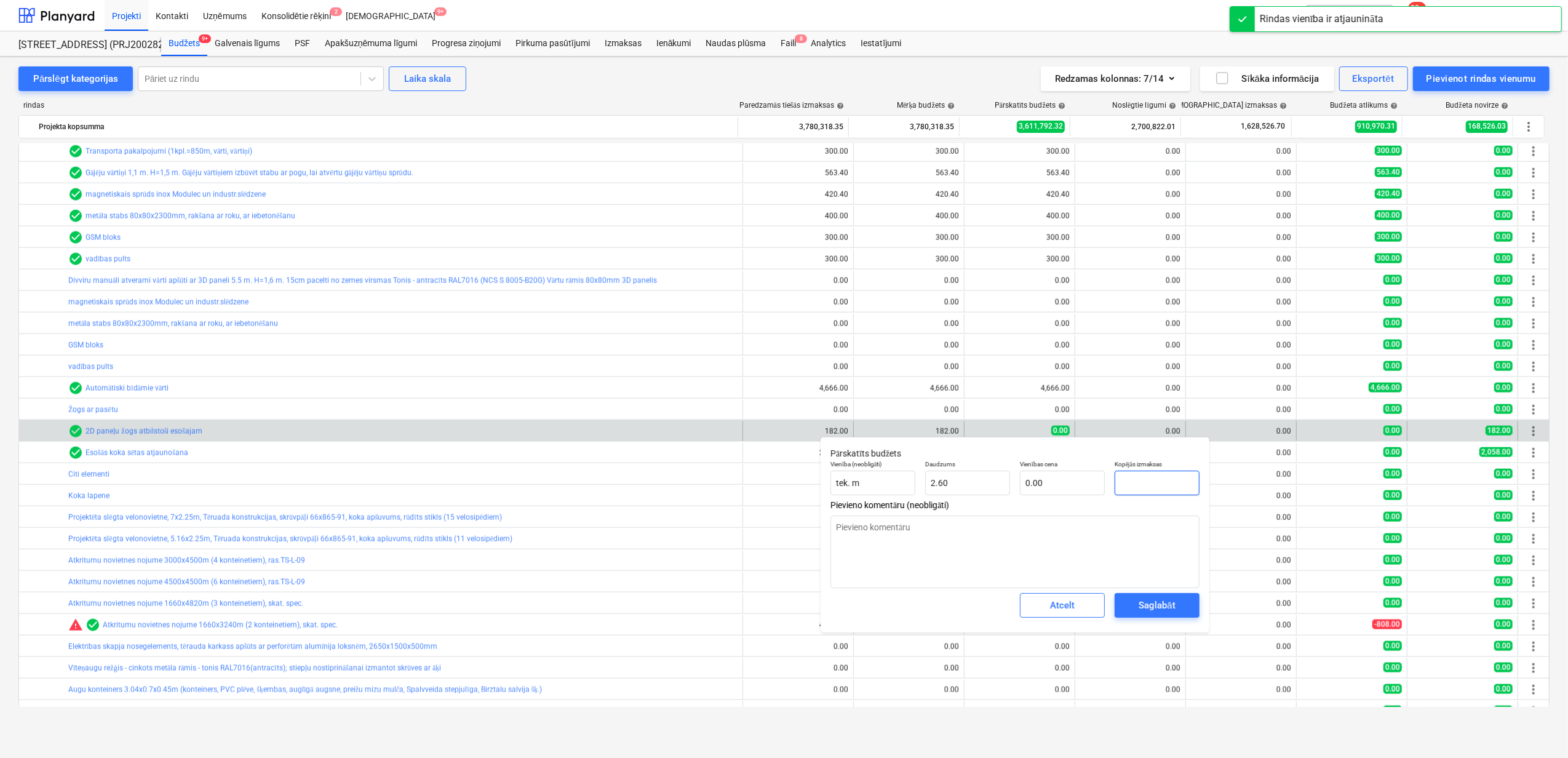
click at [1135, 492] on input "text" at bounding box center [1158, 482] width 85 height 25
type textarea "x"
type input "1"
type input "0.38"
type textarea "x"
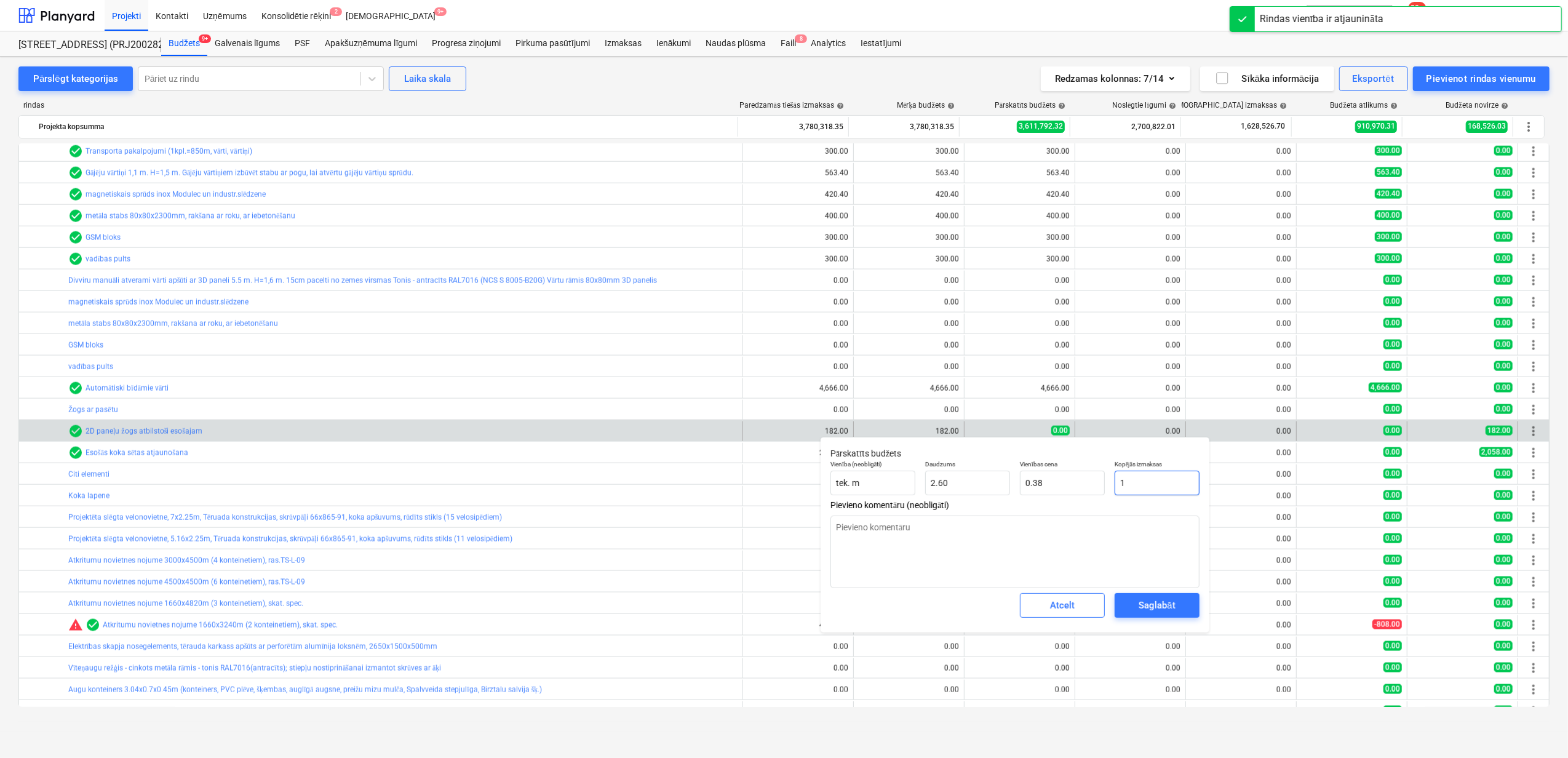
type input "18"
type input "6.92"
type textarea "x"
type input "182"
type input "70.00"
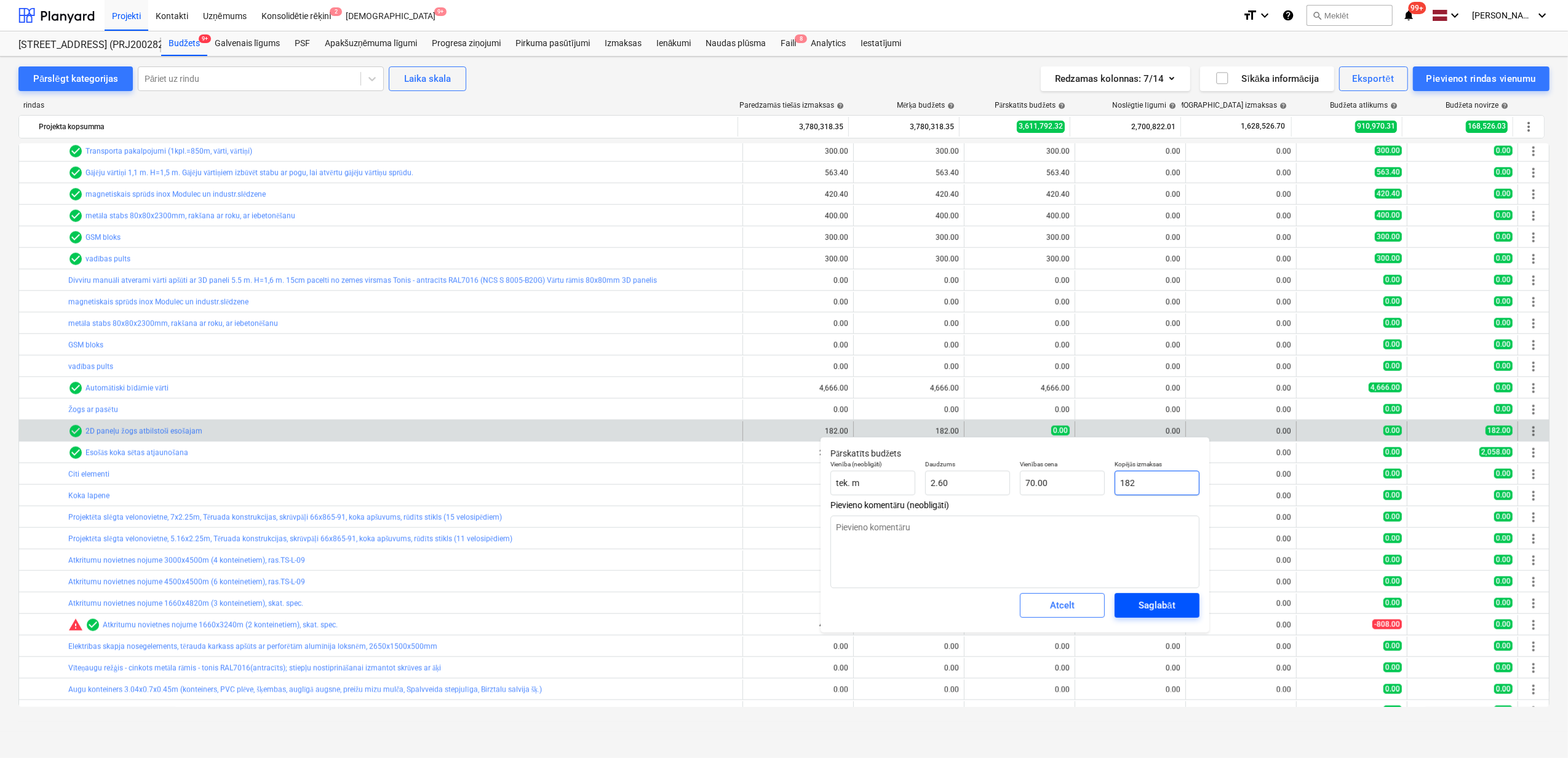
type input "182"
type textarea "x"
type input "182.00"
click at [1144, 609] on div "Saglabāt" at bounding box center [1157, 606] width 37 height 16
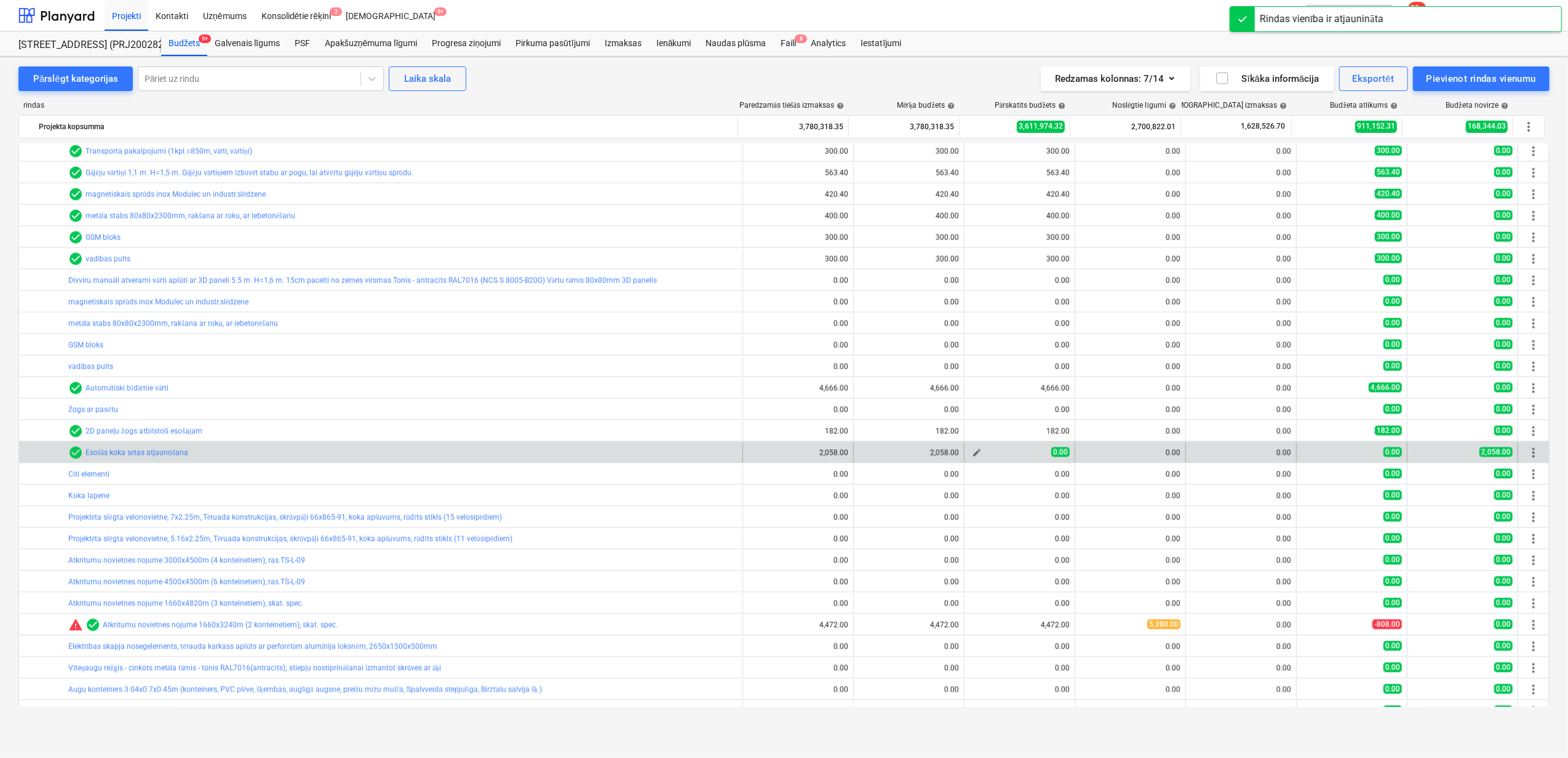
click at [973, 453] on span "edit" at bounding box center [977, 453] width 10 height 10
type textarea "x"
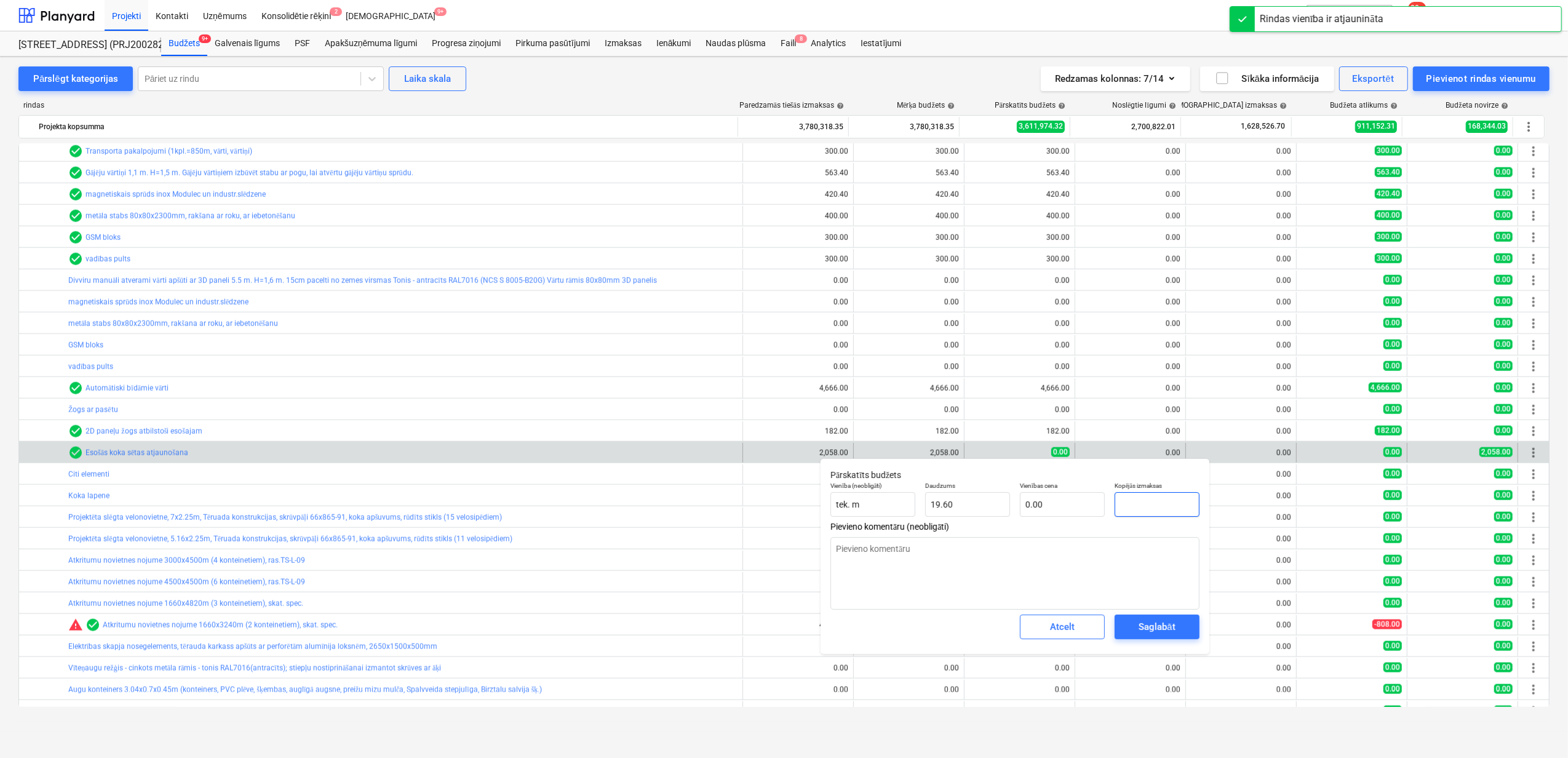
click at [1163, 503] on input "text" at bounding box center [1158, 504] width 85 height 25
type textarea "x"
type input "2"
type input "0.10"
type textarea "x"
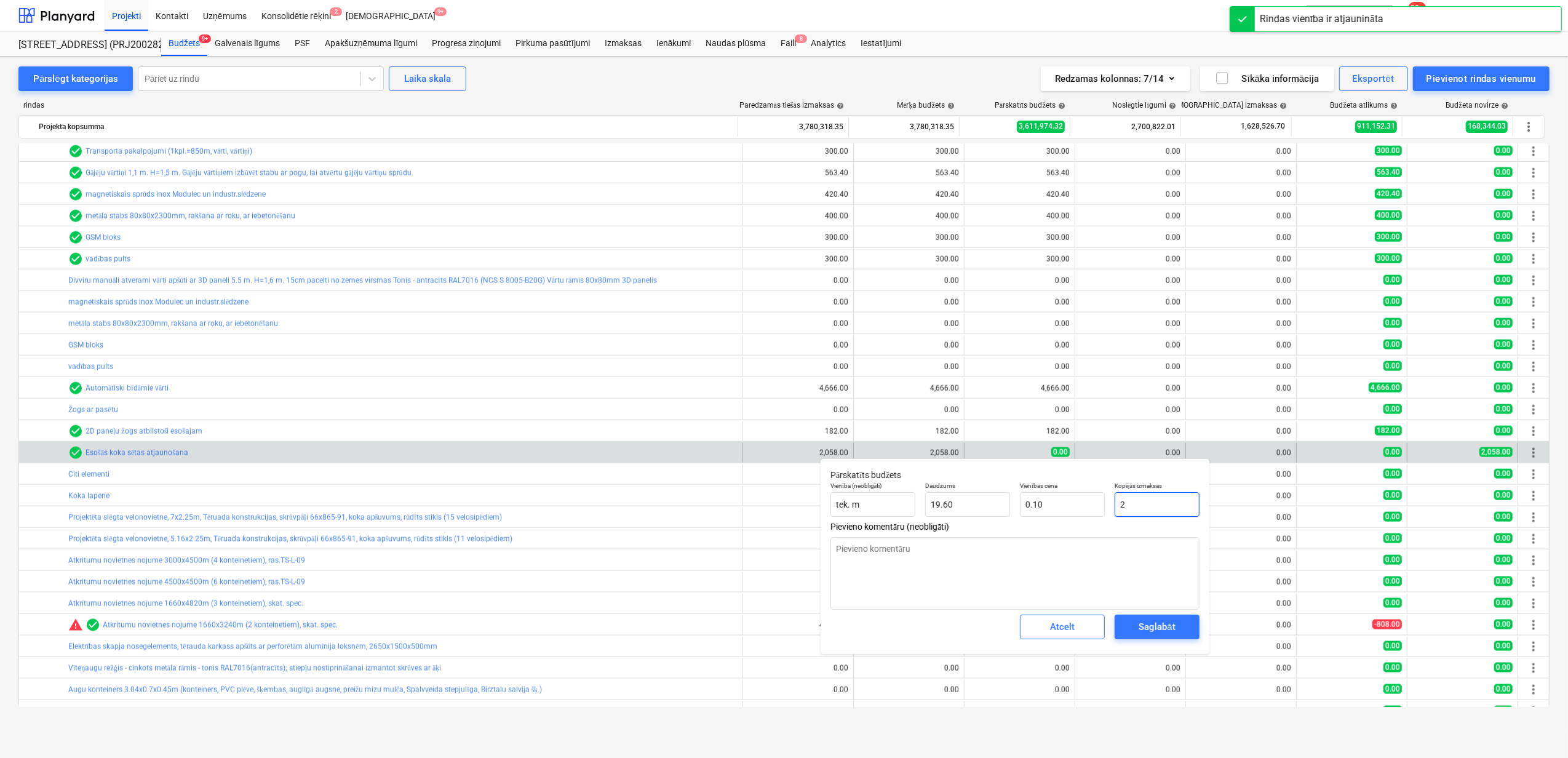
type input "20"
type input "1.02"
type textarea "x"
type input "205"
type input "10.46"
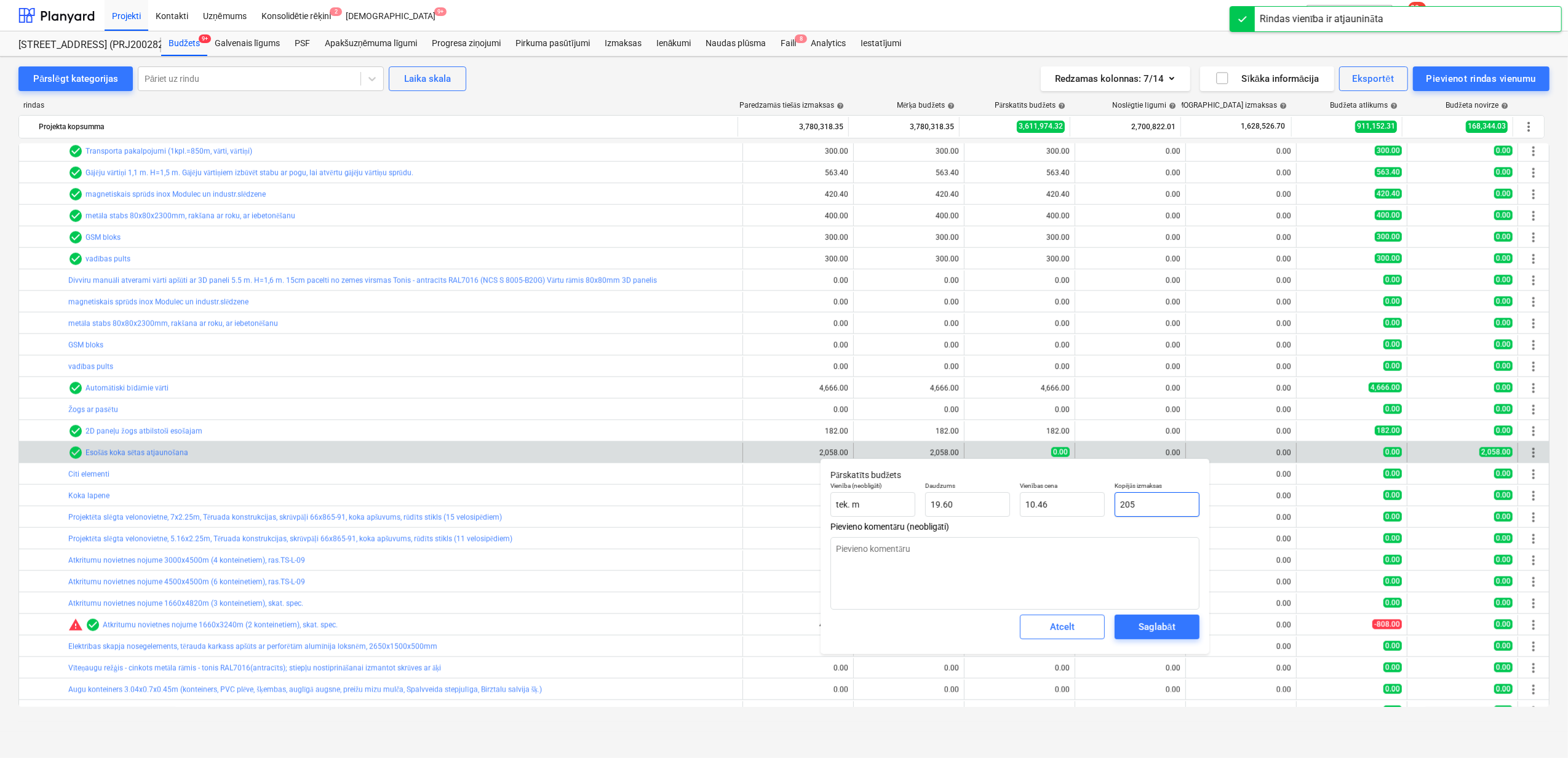
type textarea "x"
type input "2058"
type input "105.00"
click at [1153, 636] on button "Saglabāt" at bounding box center [1158, 627] width 85 height 25
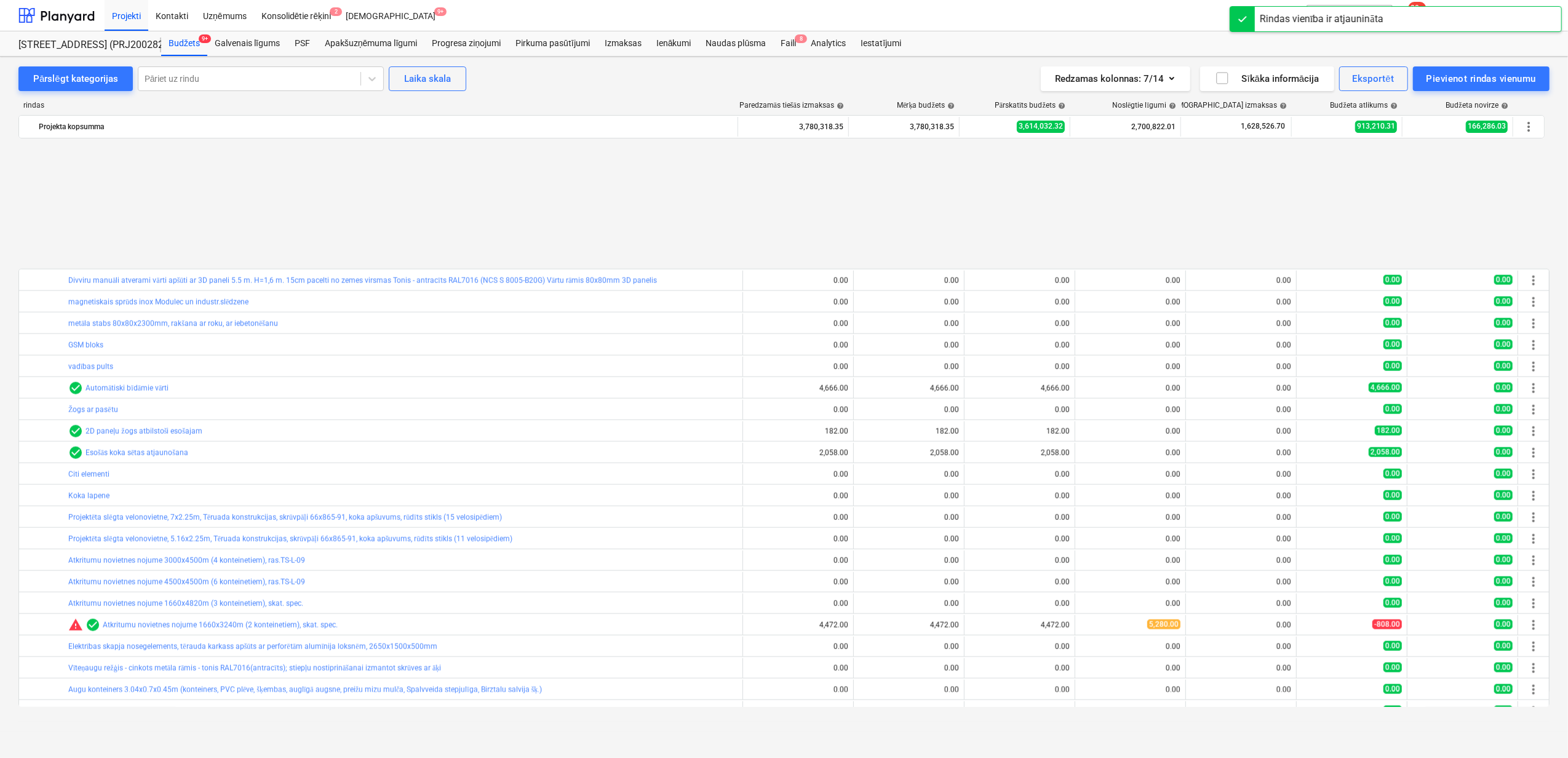
scroll to position [1805, 0]
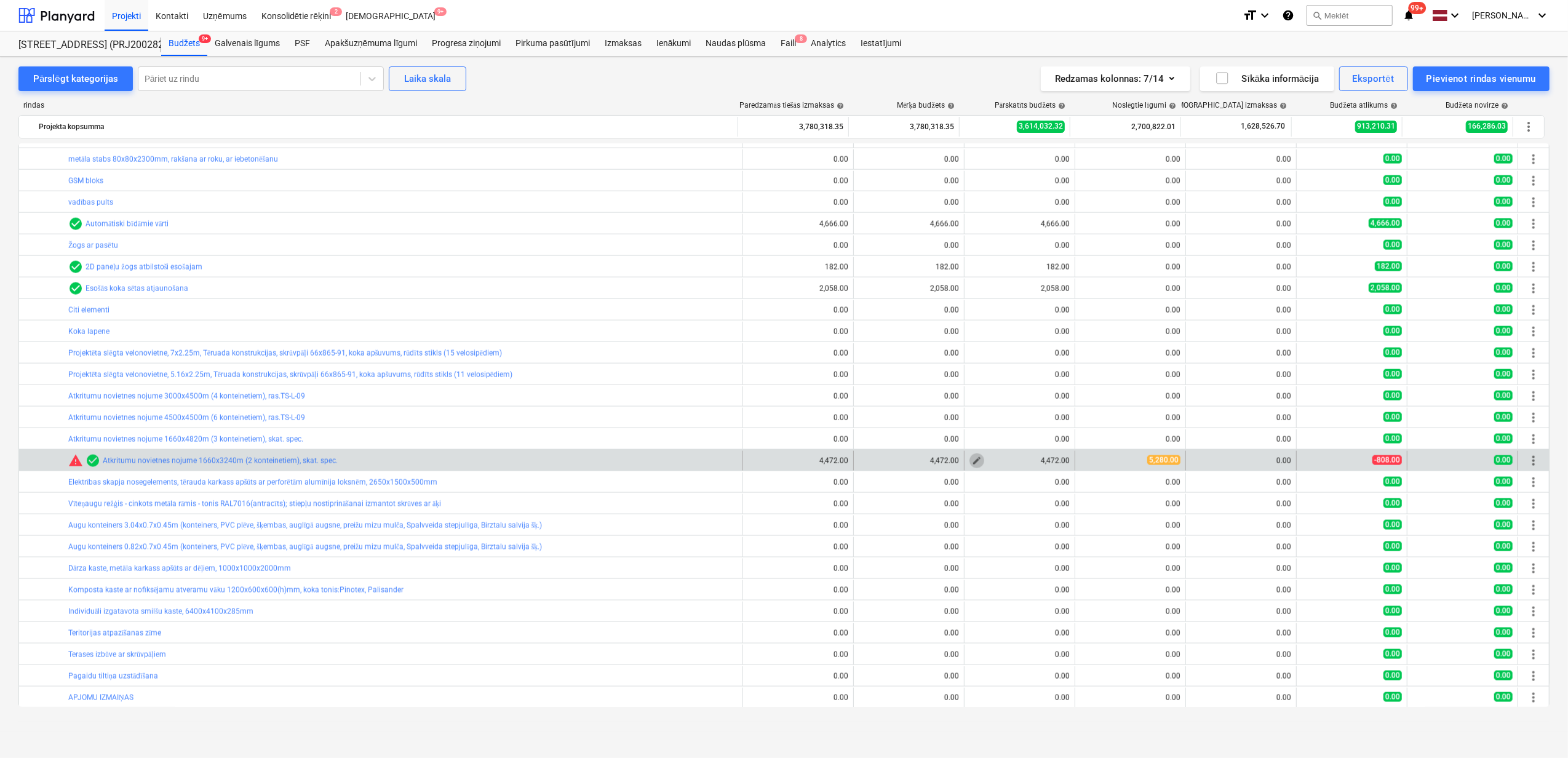
click at [972, 462] on span "edit" at bounding box center [977, 461] width 10 height 10
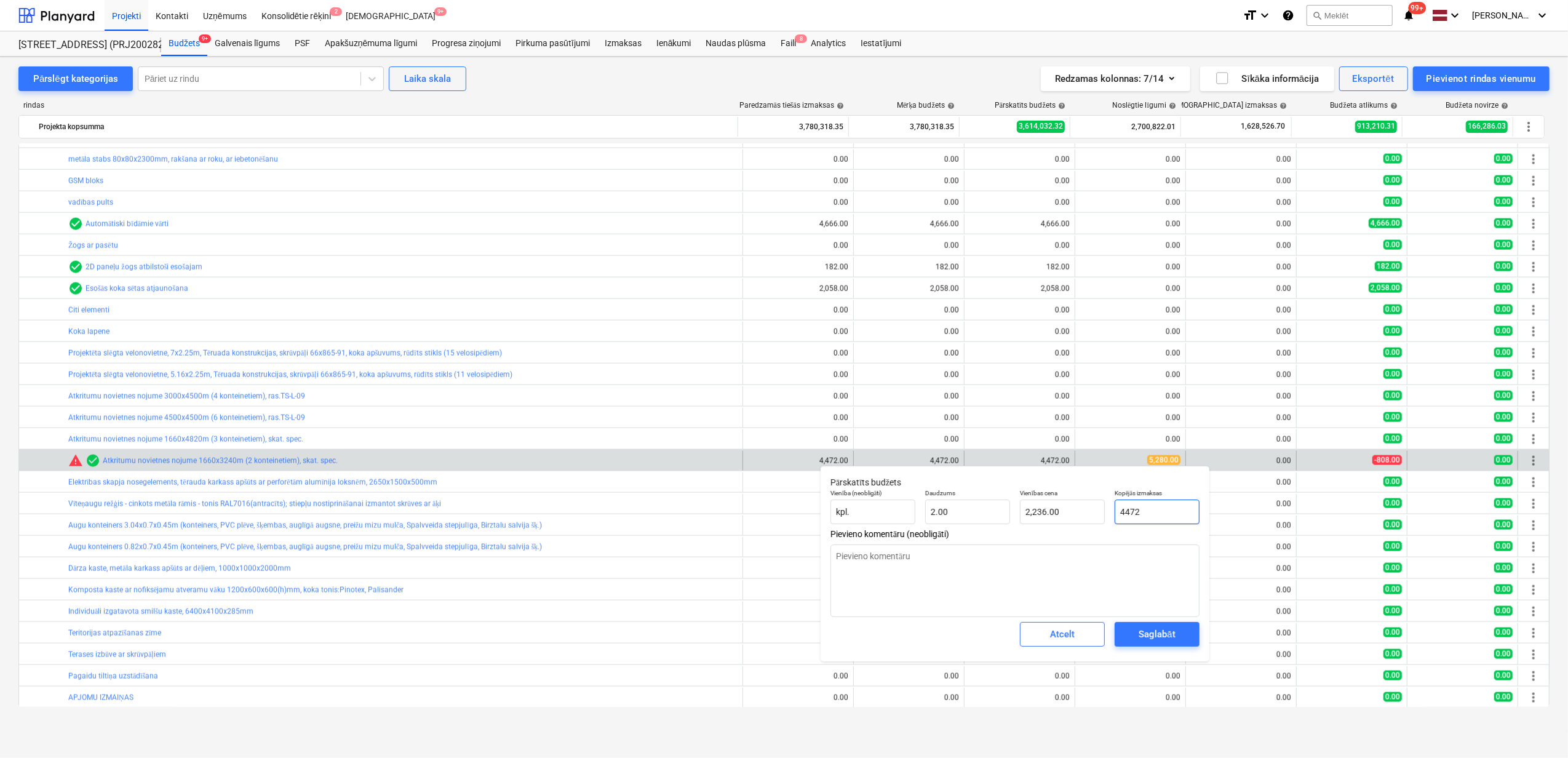
click at [1153, 513] on input "4472" at bounding box center [1158, 512] width 85 height 25
drag, startPoint x: 1148, startPoint y: 508, endPoint x: 1047, endPoint y: 505, distance: 101.0
click at [1047, 505] on div "Vienība (neobligāti) kpl. Daudzums 2.00 Vienības cena 2,236.00 Kopējās izmaksas…" at bounding box center [1015, 507] width 379 height 45
click at [1165, 633] on div "Saglabāt" at bounding box center [1157, 634] width 37 height 16
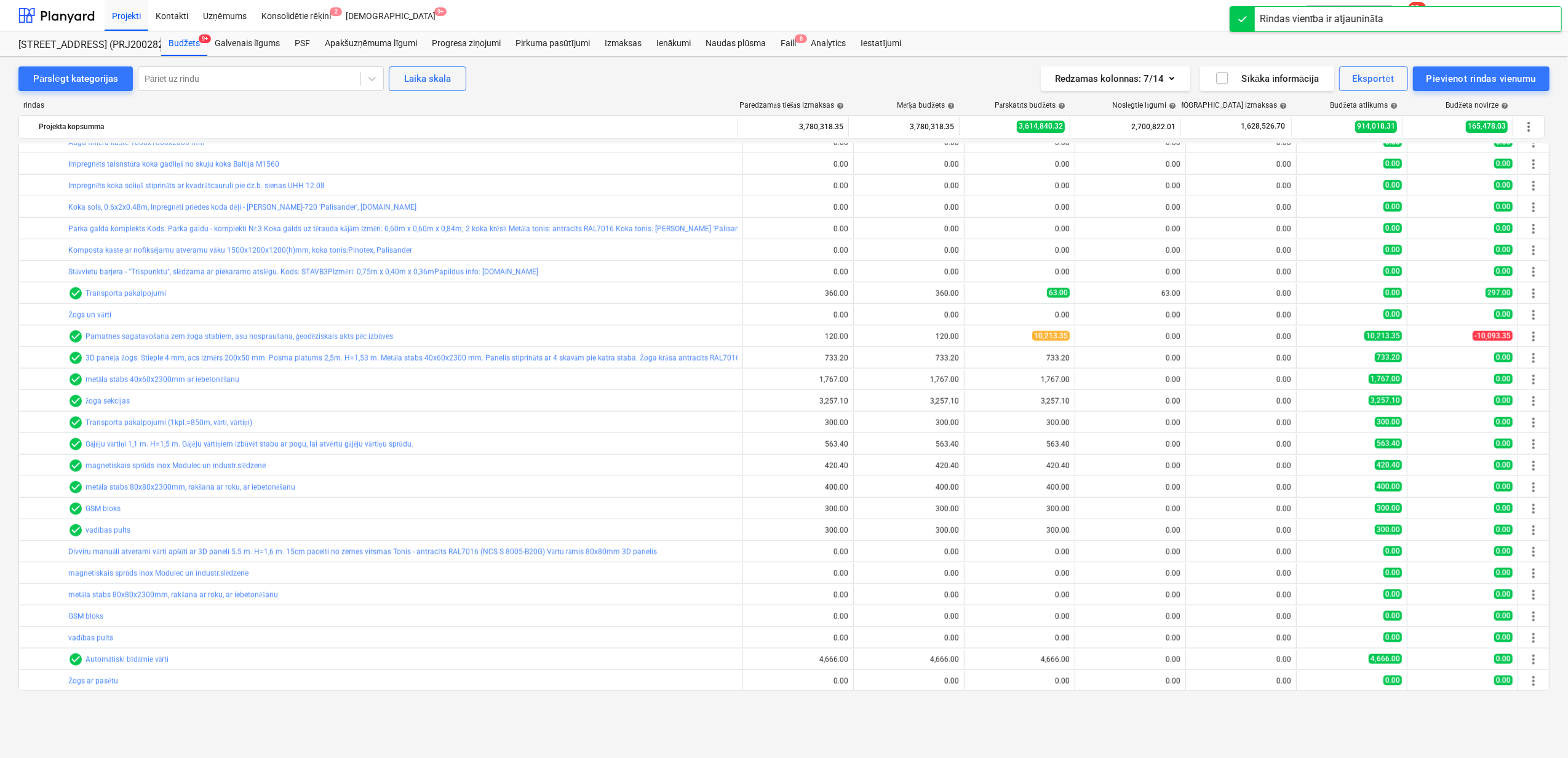
scroll to position [1318, 0]
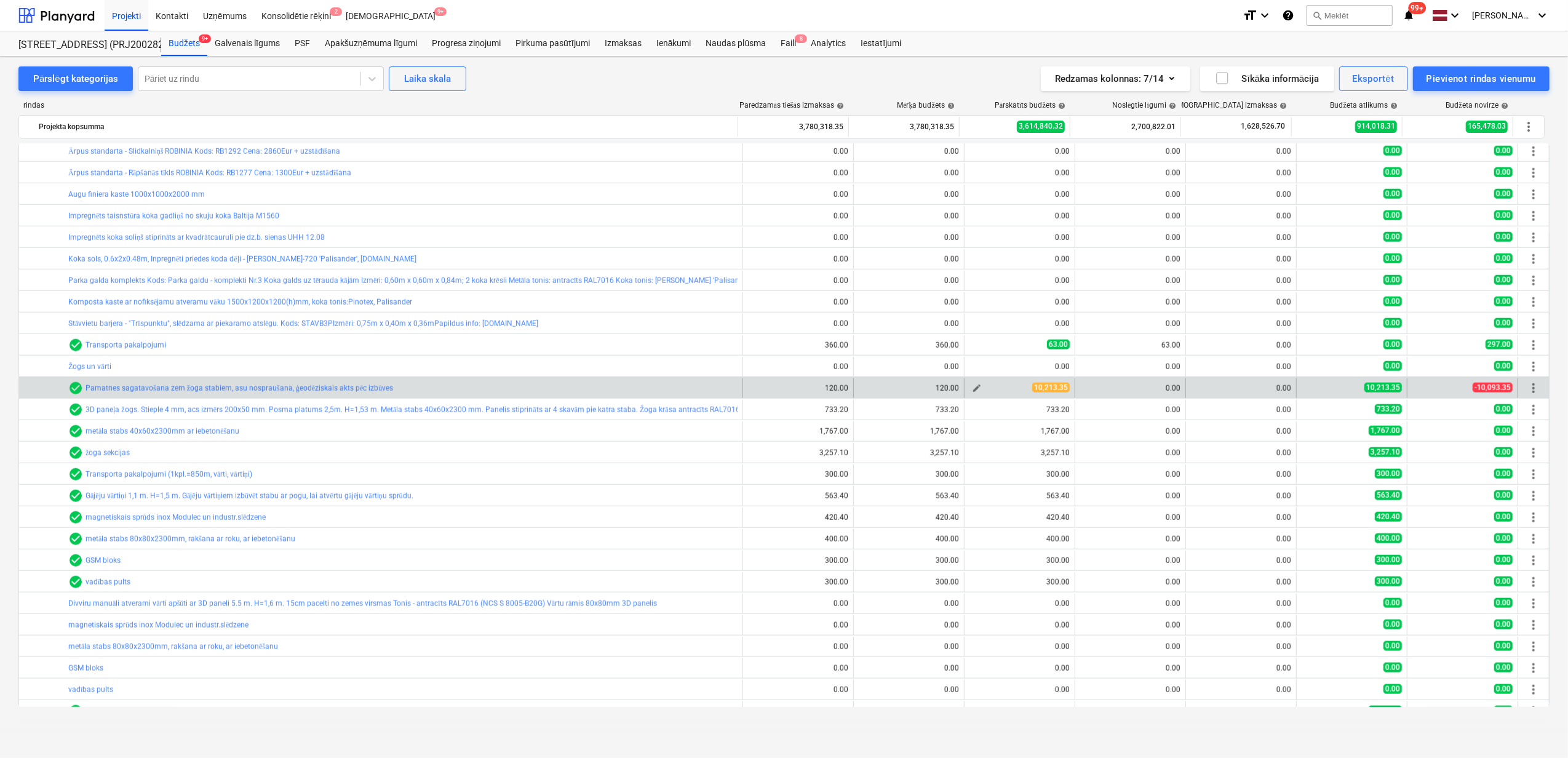
click at [972, 390] on span "edit" at bounding box center [977, 388] width 10 height 10
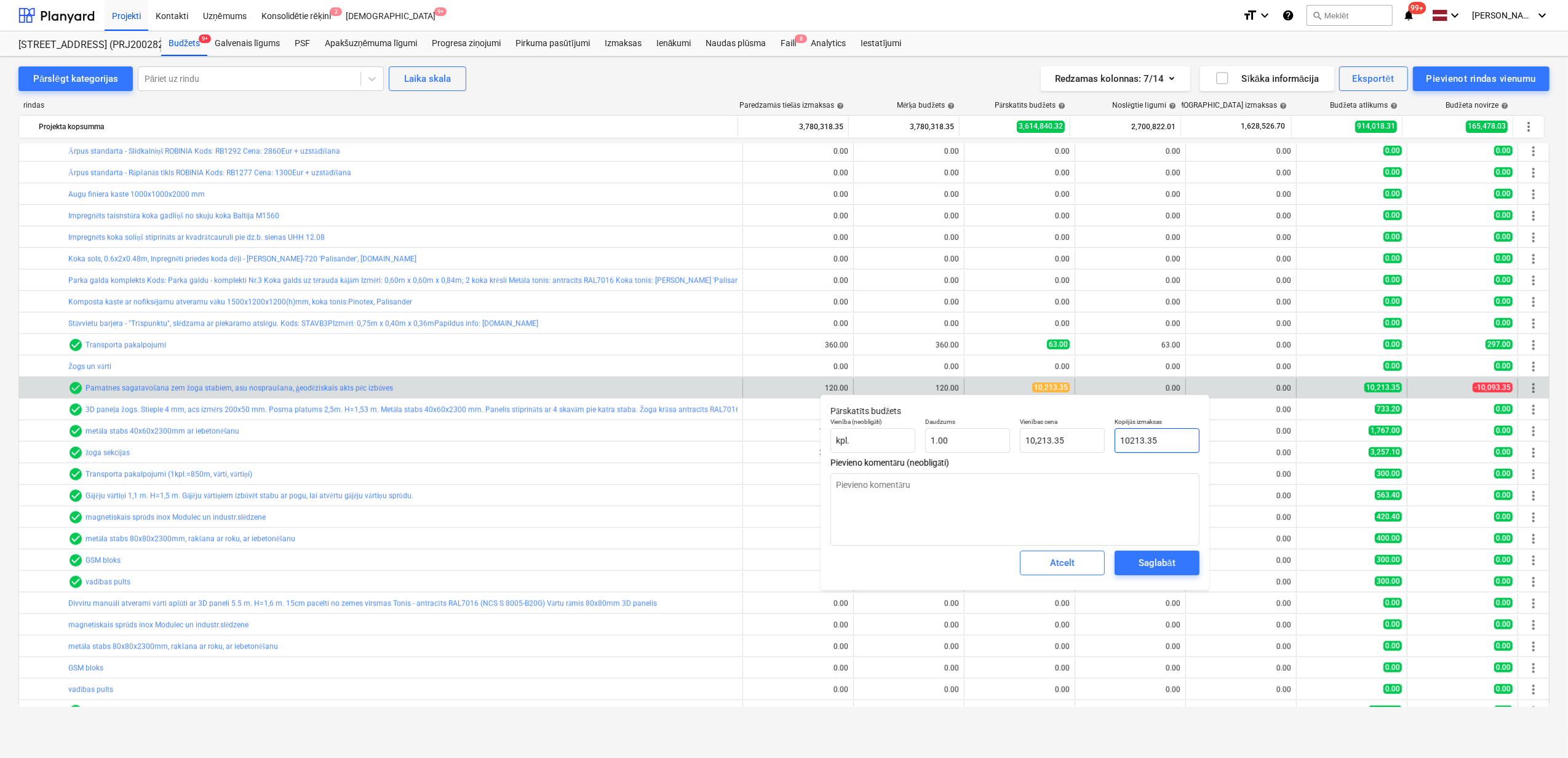
click at [1170, 446] on input "10213.35" at bounding box center [1158, 441] width 85 height 25
drag, startPoint x: 1181, startPoint y: 441, endPoint x: 1118, endPoint y: 443, distance: 63.0
click at [1118, 443] on input "10213.35" at bounding box center [1158, 441] width 85 height 25
click at [1160, 564] on div "Saglabāt" at bounding box center [1157, 563] width 37 height 16
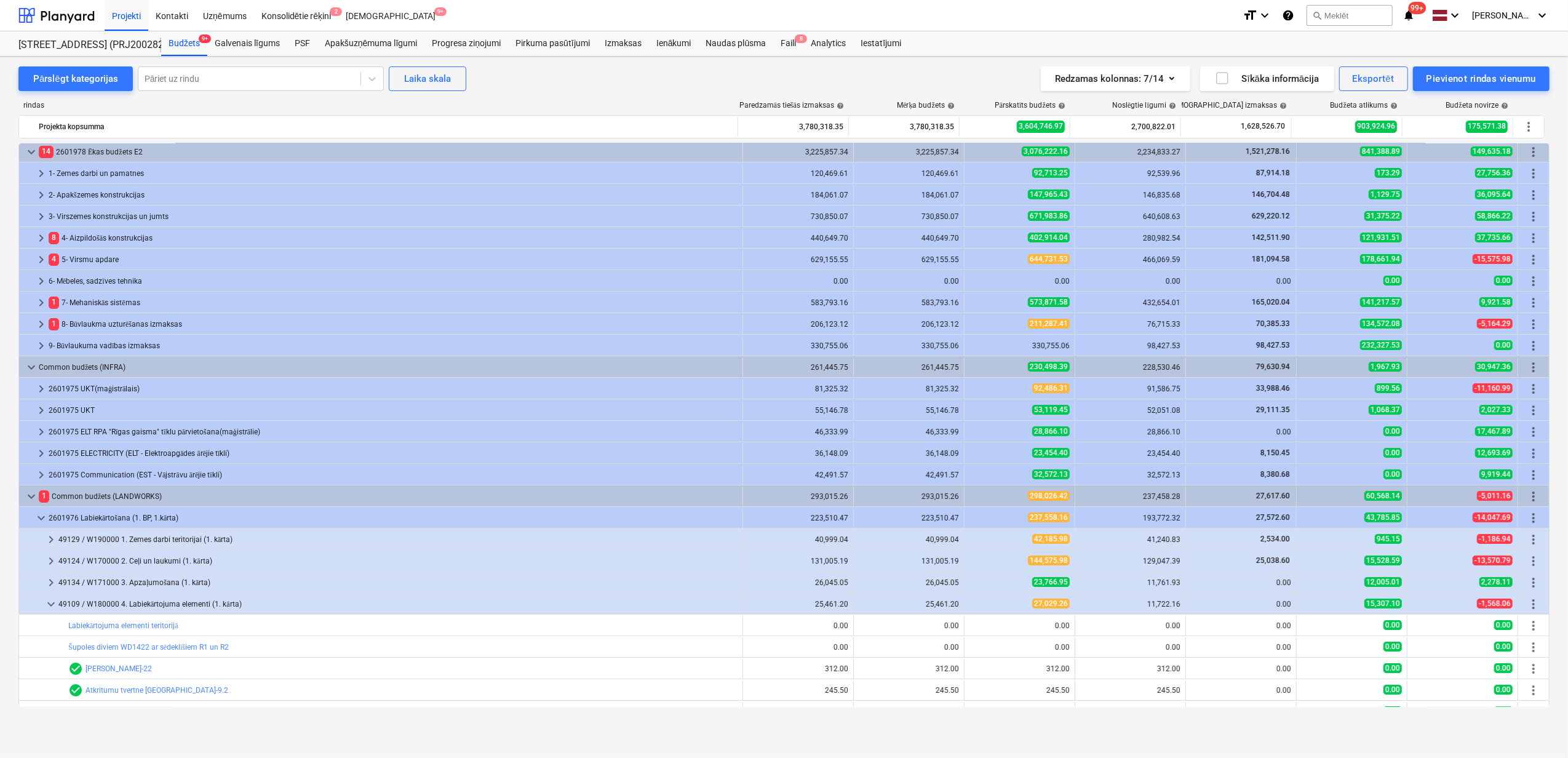
scroll to position [0, 0]
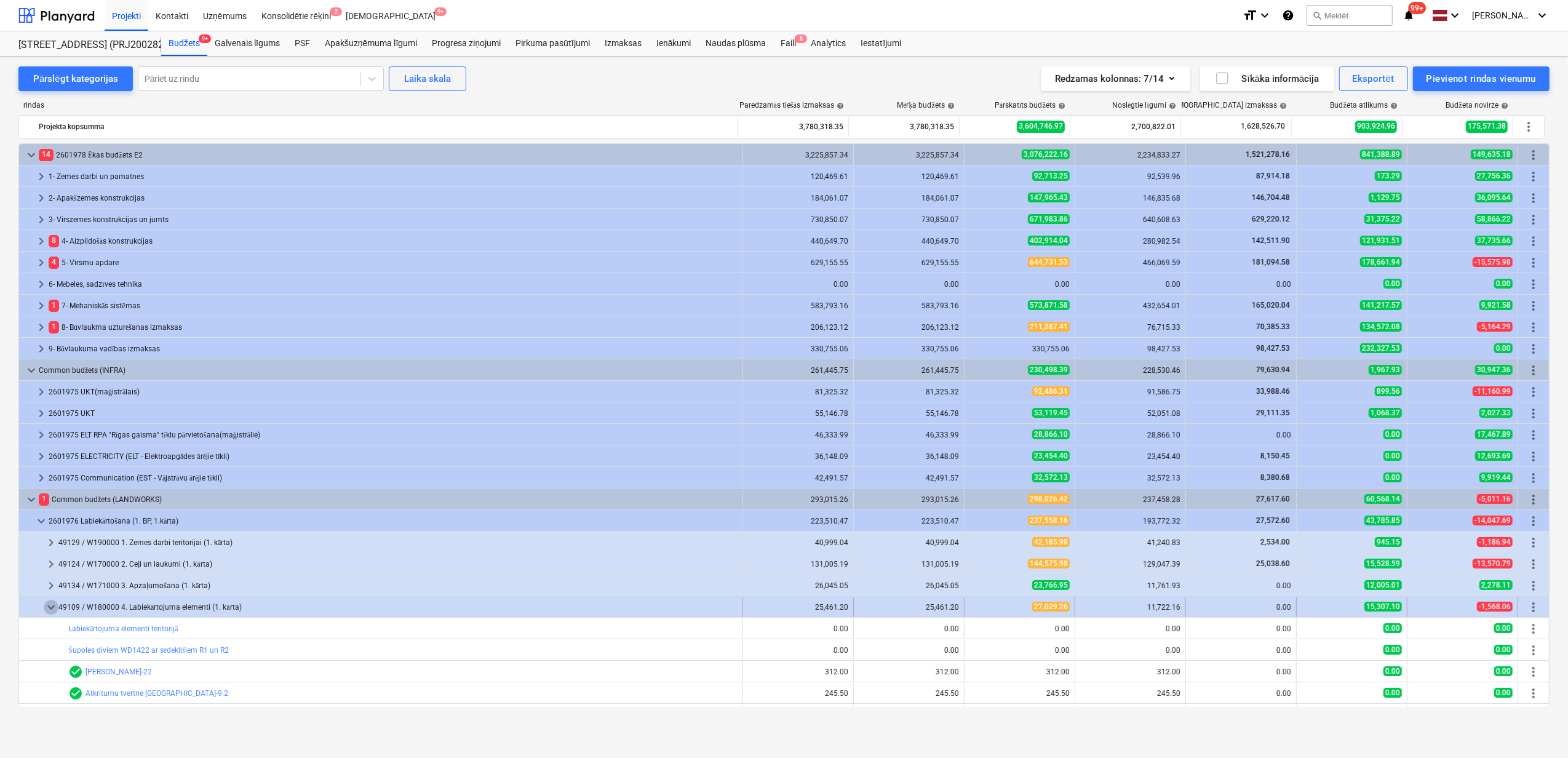
click at [48, 609] on span "keyboard_arrow_down" at bounding box center [51, 608] width 15 height 15
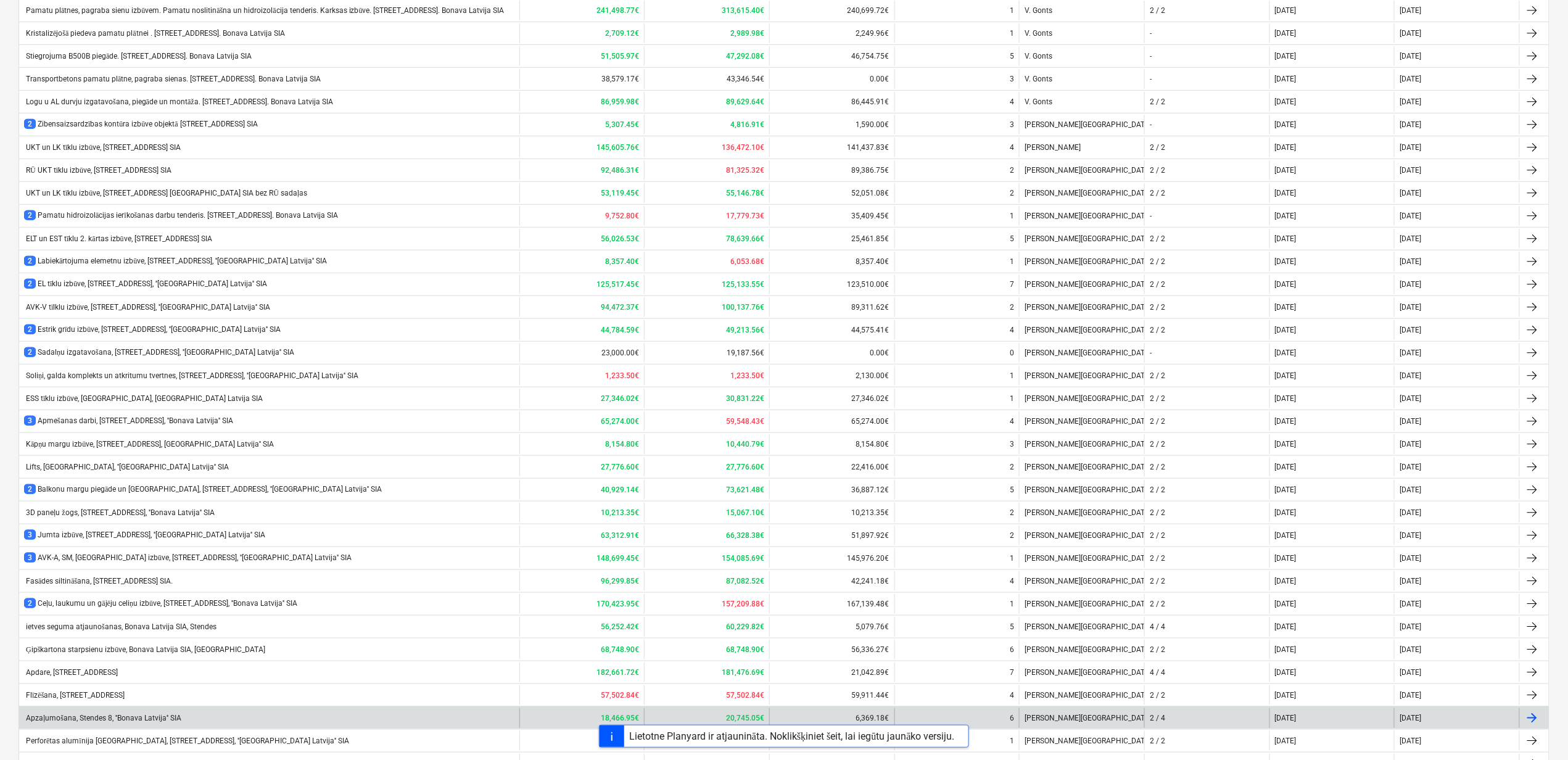
scroll to position [649, 0]
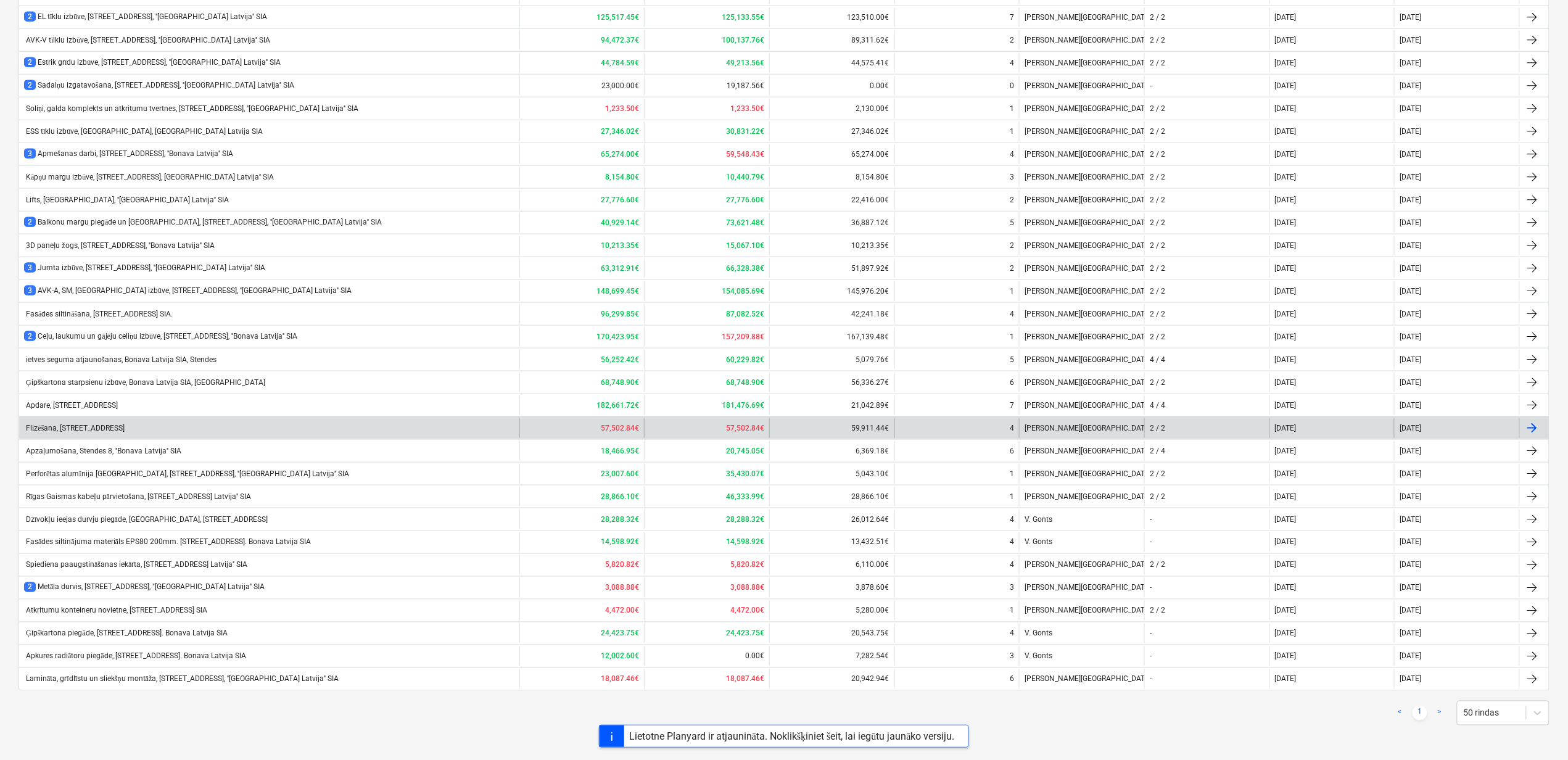
click at [83, 432] on div "Flīzēšana, [STREET_ADDRESS]" at bounding box center [269, 428] width 500 height 20
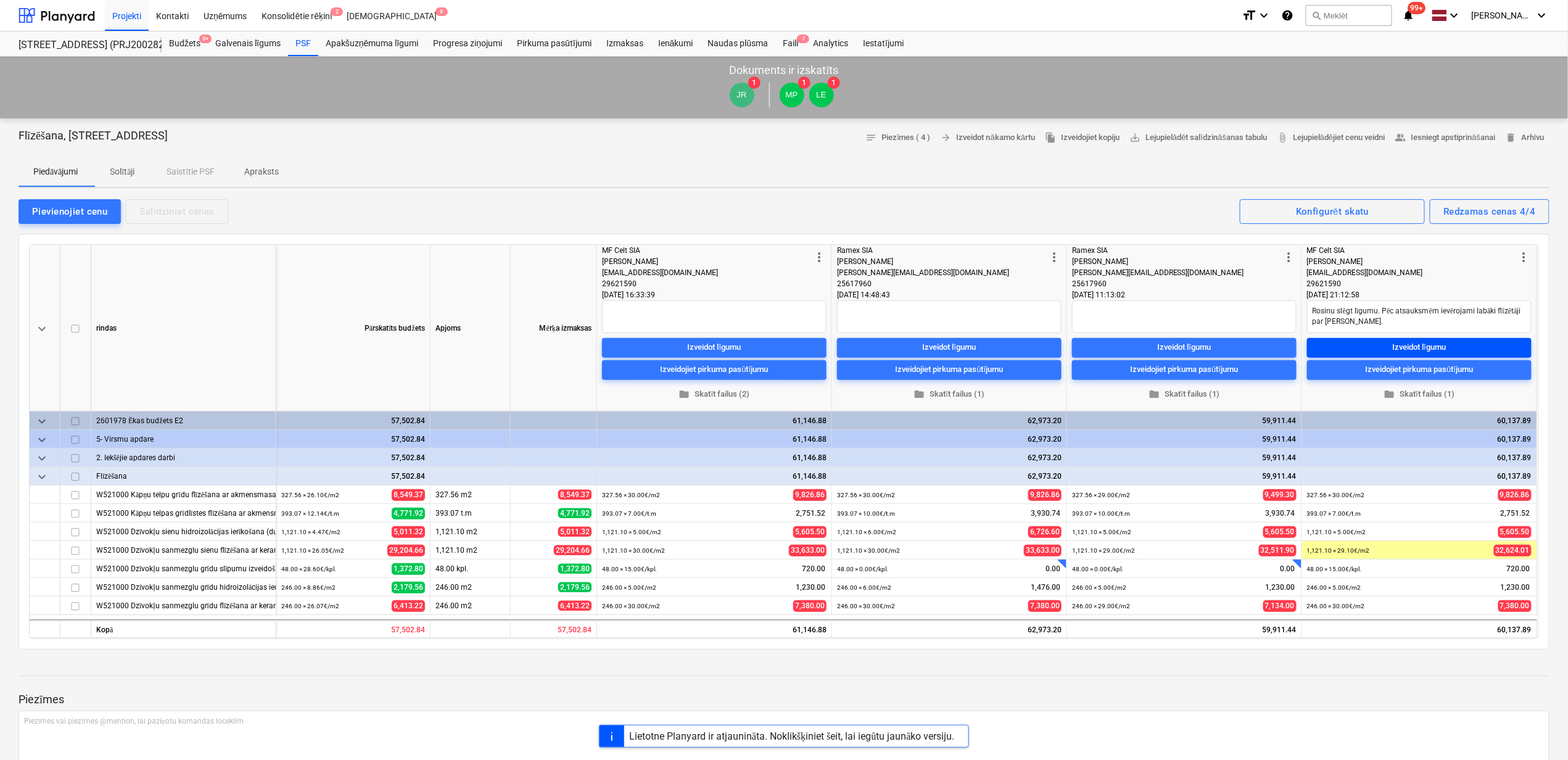
click at [1425, 346] on div "Izveidot līgumu" at bounding box center [1419, 347] width 53 height 14
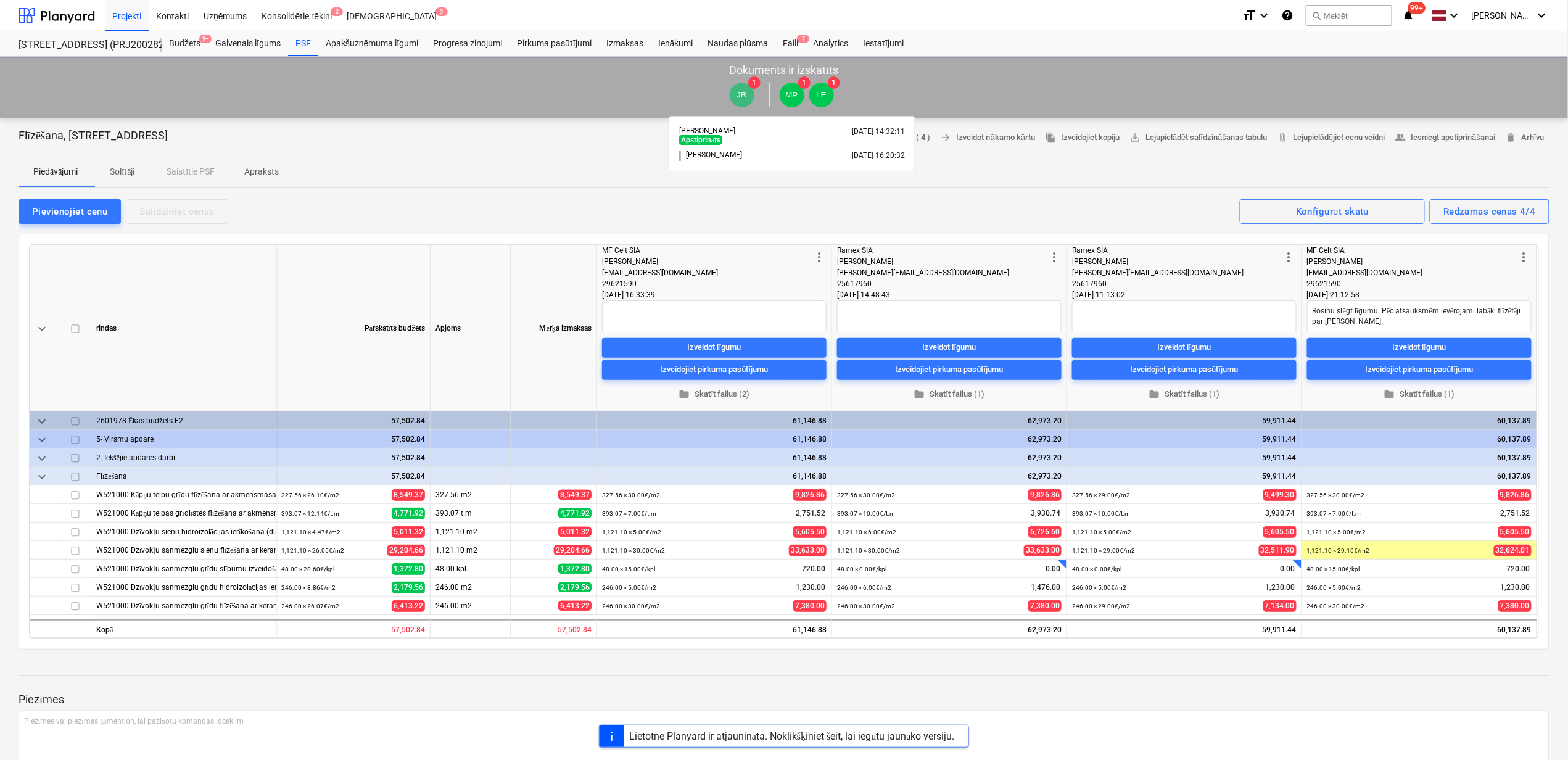
type textarea "x"
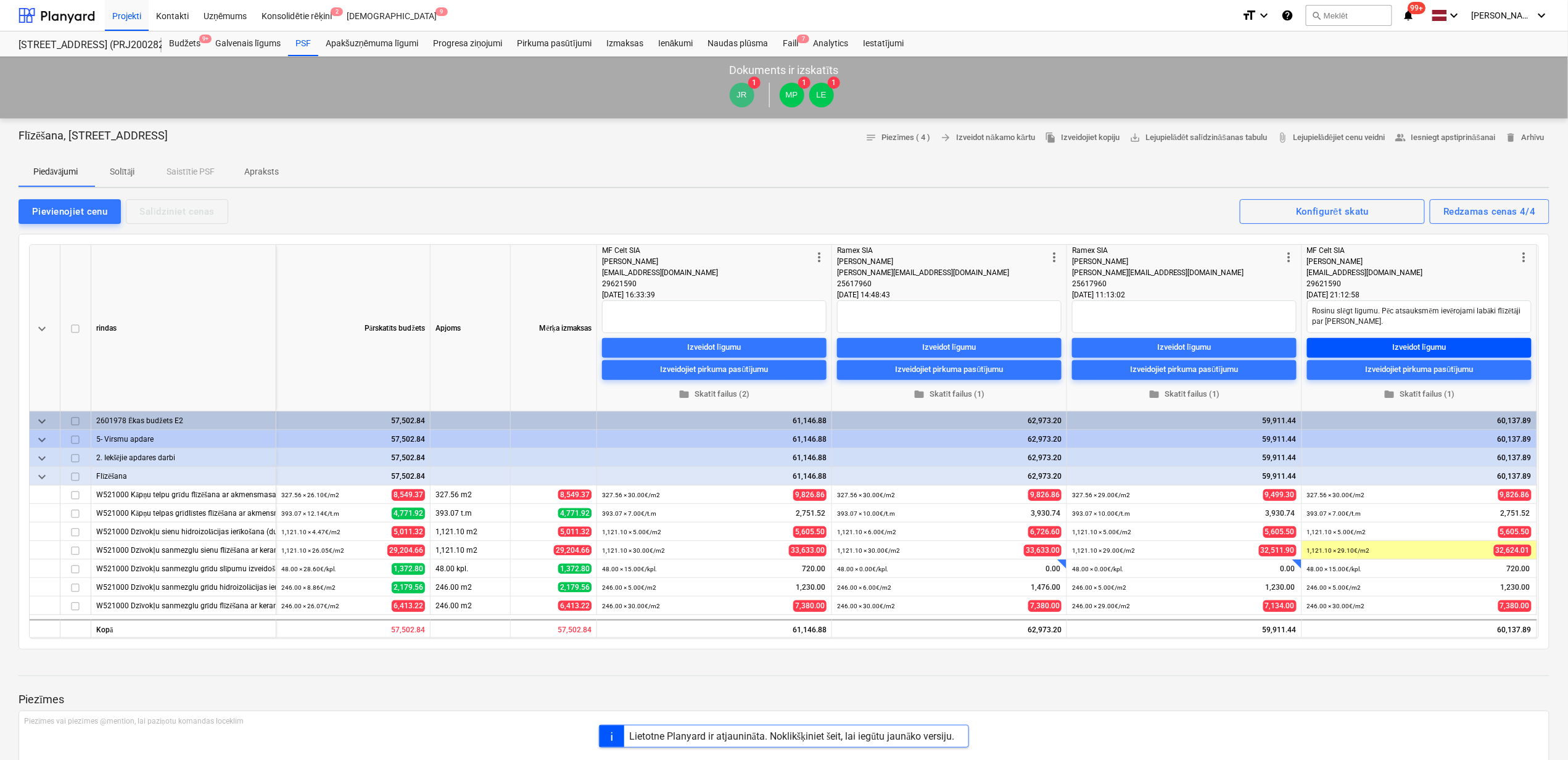
click at [1400, 346] on div "Izveidot līgumu" at bounding box center [1419, 347] width 53 height 14
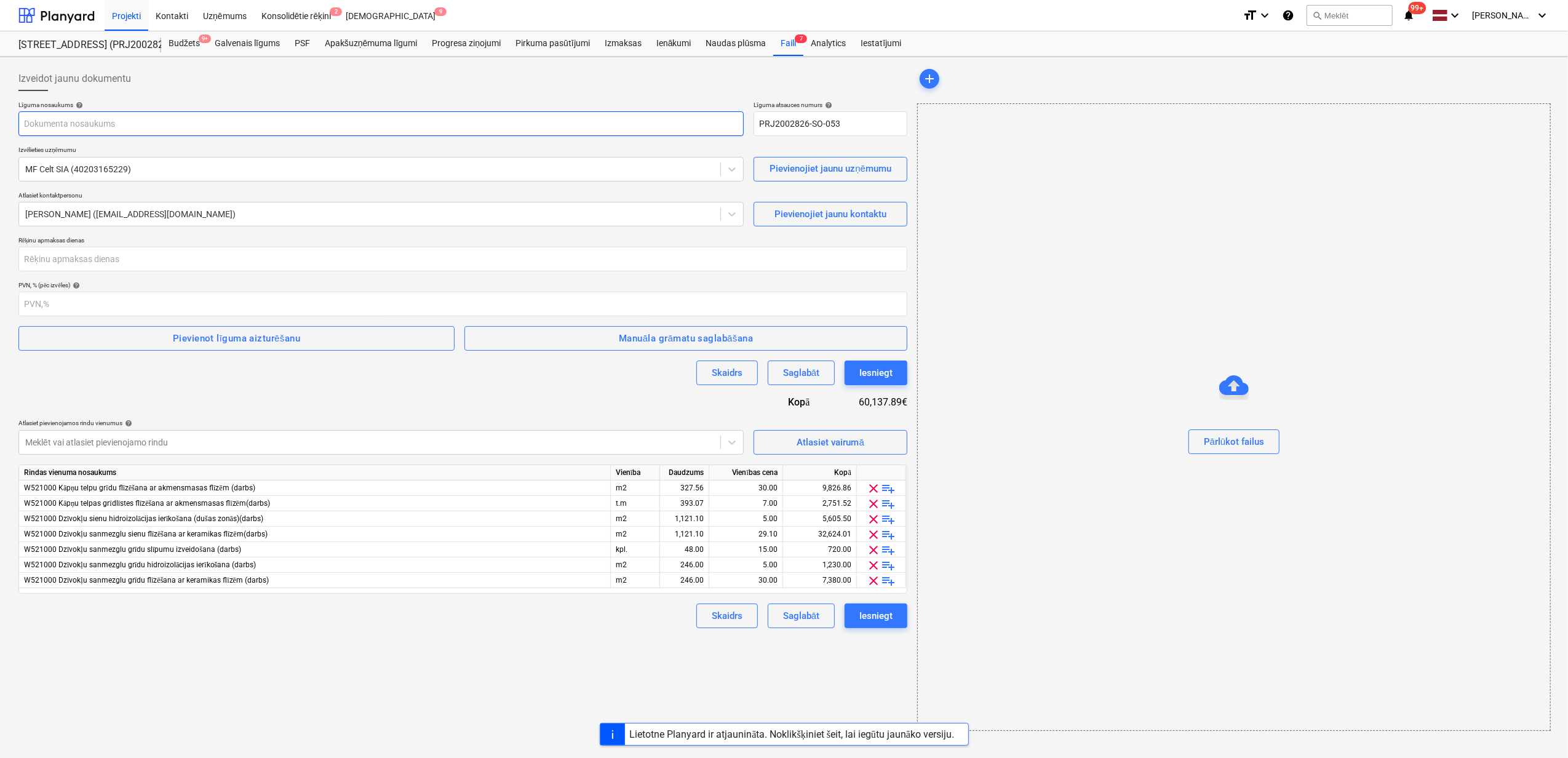
click at [222, 123] on input "text" at bounding box center [381, 123] width 725 height 25
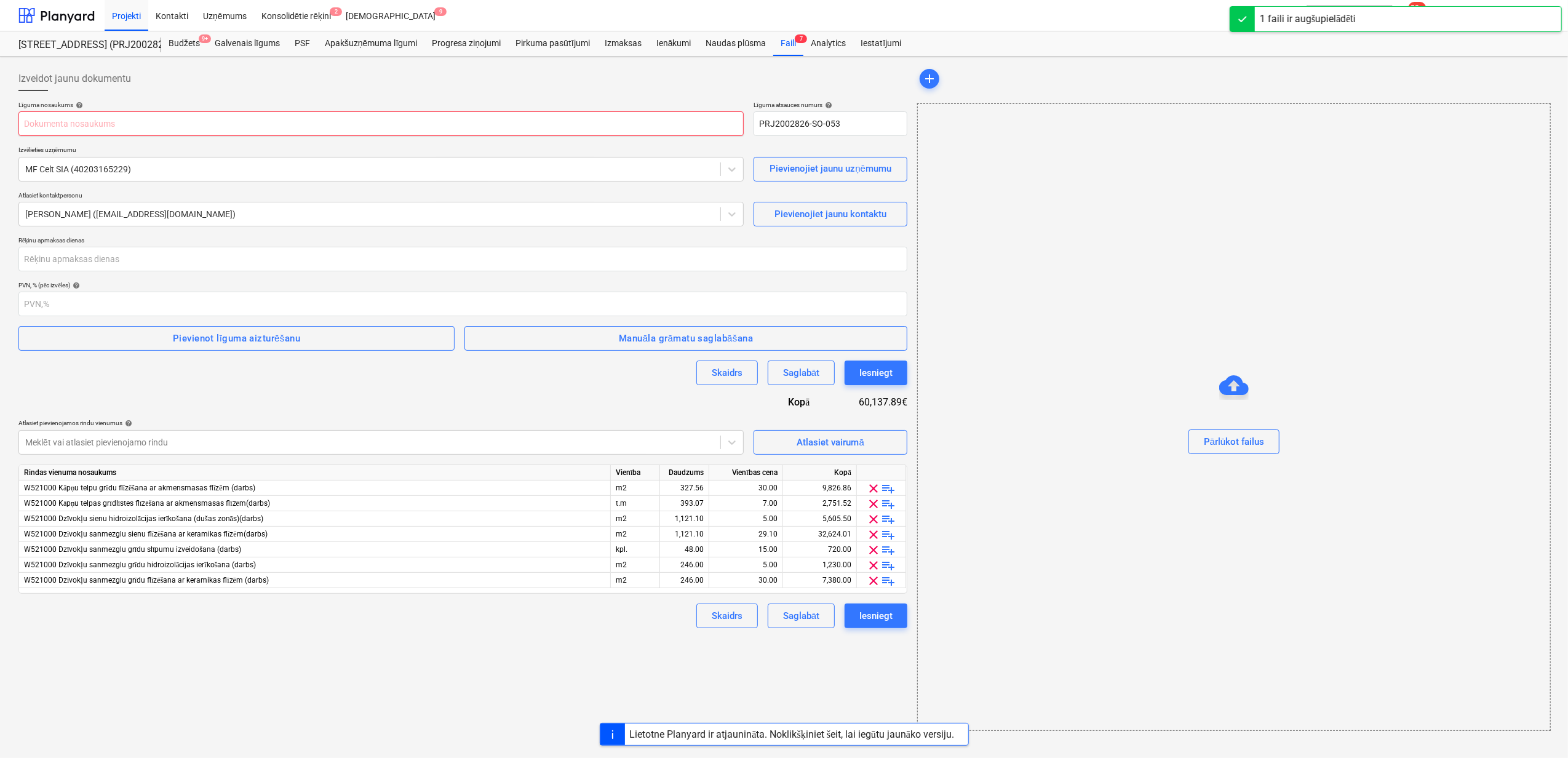
type input "2601978_038_MF_Celt_SIA_20250925_Ligums_flizesanas_darbi_2025-2_S8_1karta.pdf"
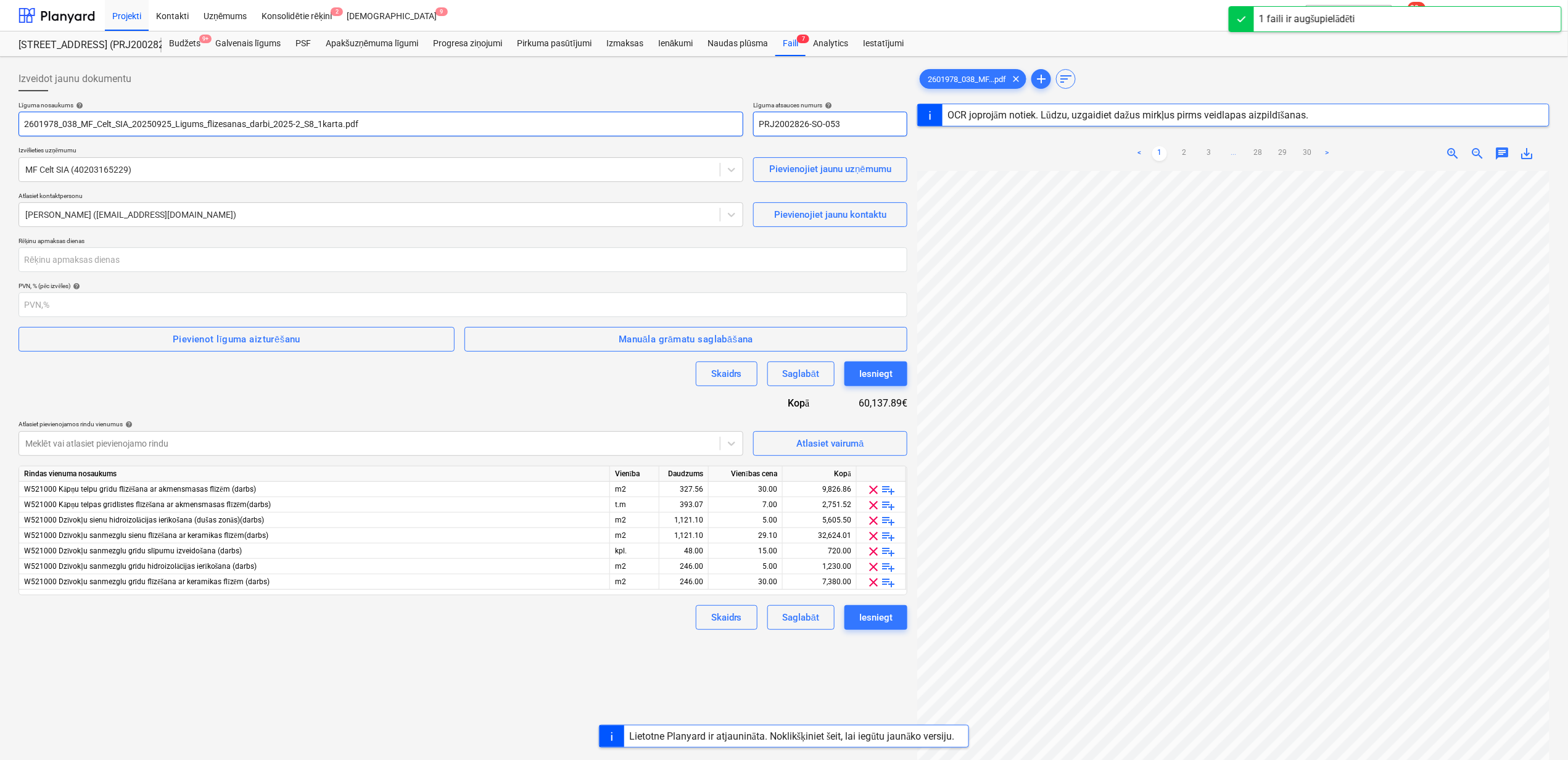
drag, startPoint x: 845, startPoint y: 125, endPoint x: 664, endPoint y: 125, distance: 181.0
click at [664, 125] on div "Līguma nosaukums help 2601978_038_MF_Celt_SIA_20250925_Ligums_flizesanas_darbi_…" at bounding box center [463, 119] width 888 height 35
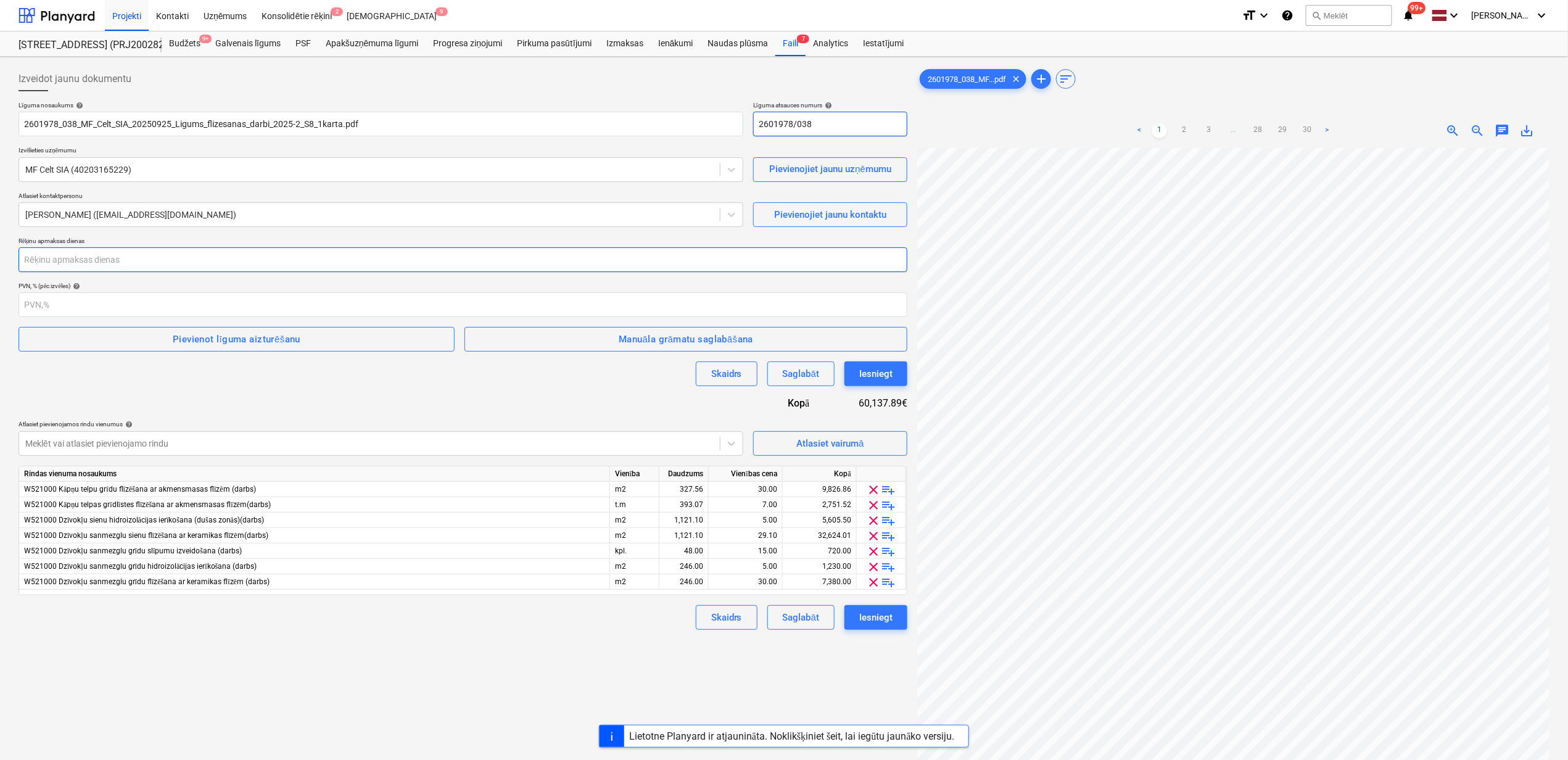
type input "2601978/038"
drag, startPoint x: 262, startPoint y: 270, endPoint x: 254, endPoint y: 270, distance: 8.0
click at [261, 270] on input "number" at bounding box center [463, 260] width 888 height 25
type input "14"
click at [196, 346] on div "Pievienot līguma aizturēšanu" at bounding box center [236, 340] width 127 height 16
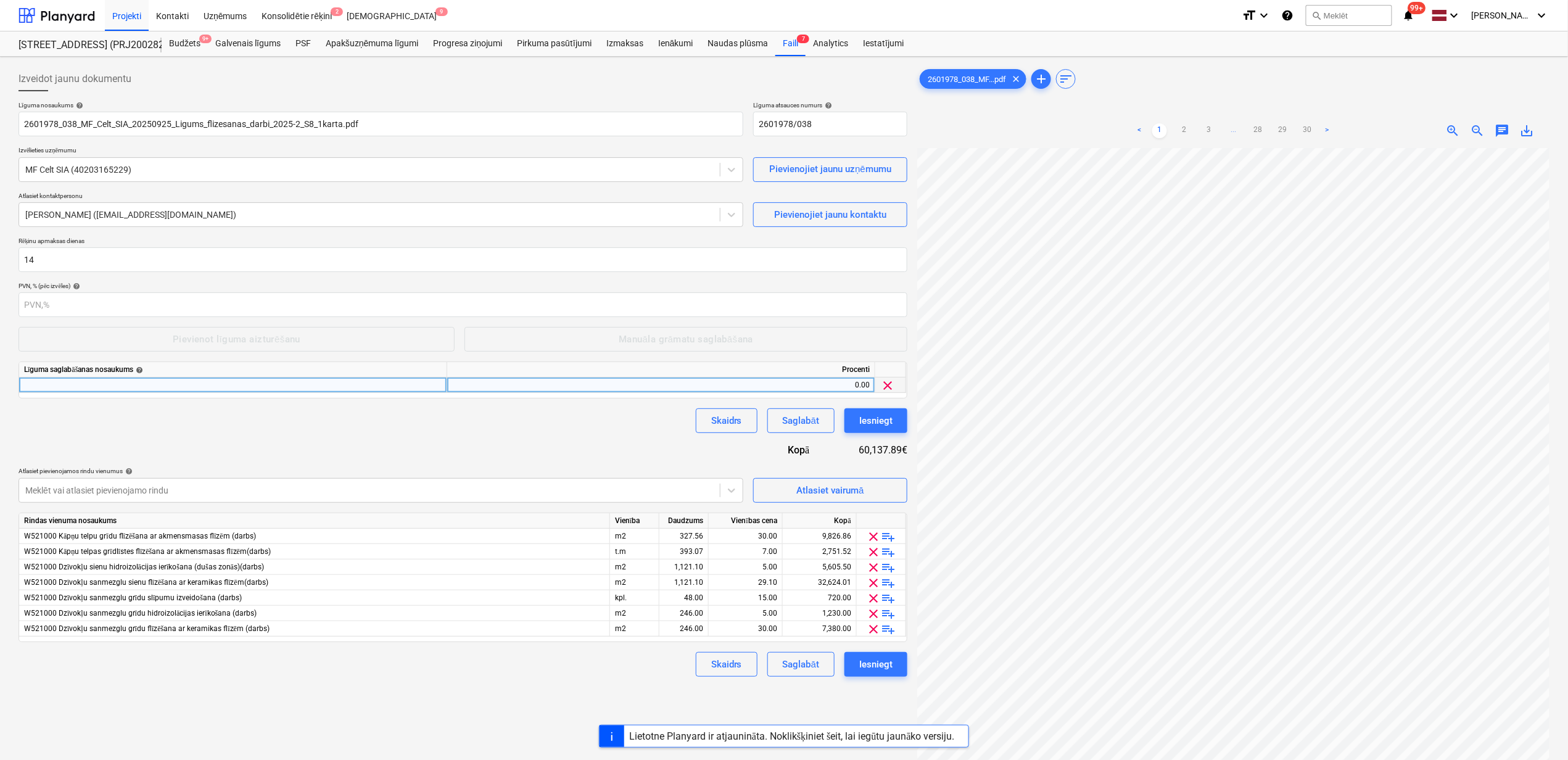
click at [265, 385] on div at bounding box center [233, 385] width 428 height 15
type input "Darbu izpildes garantijas summas ieturējums"
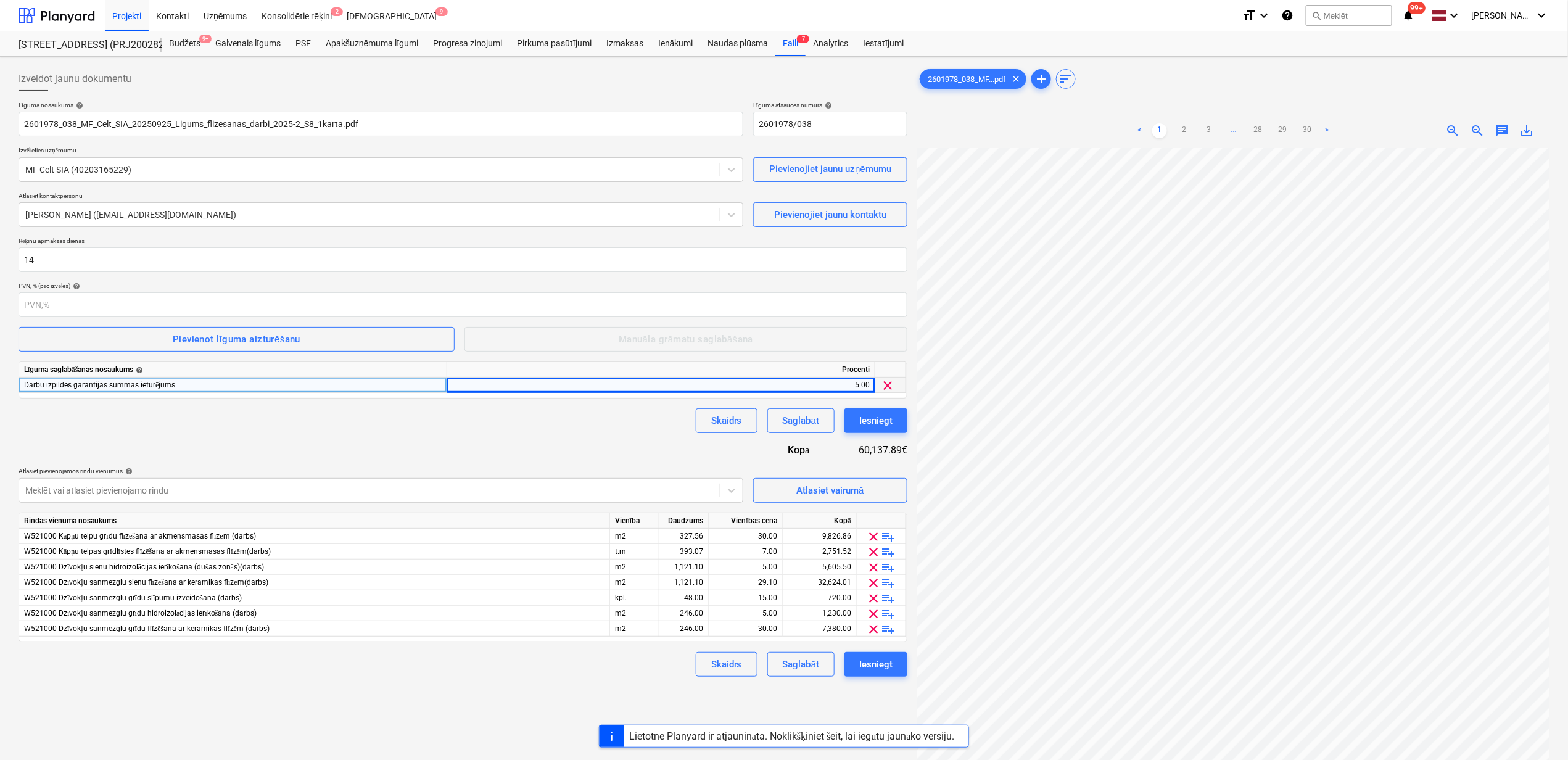
click at [86, 413] on div "Skaidrs Saglabāt Iesniegt" at bounding box center [463, 420] width 888 height 25
click at [247, 331] on button "Pievienot līguma aizturēšanu" at bounding box center [237, 339] width 436 height 25
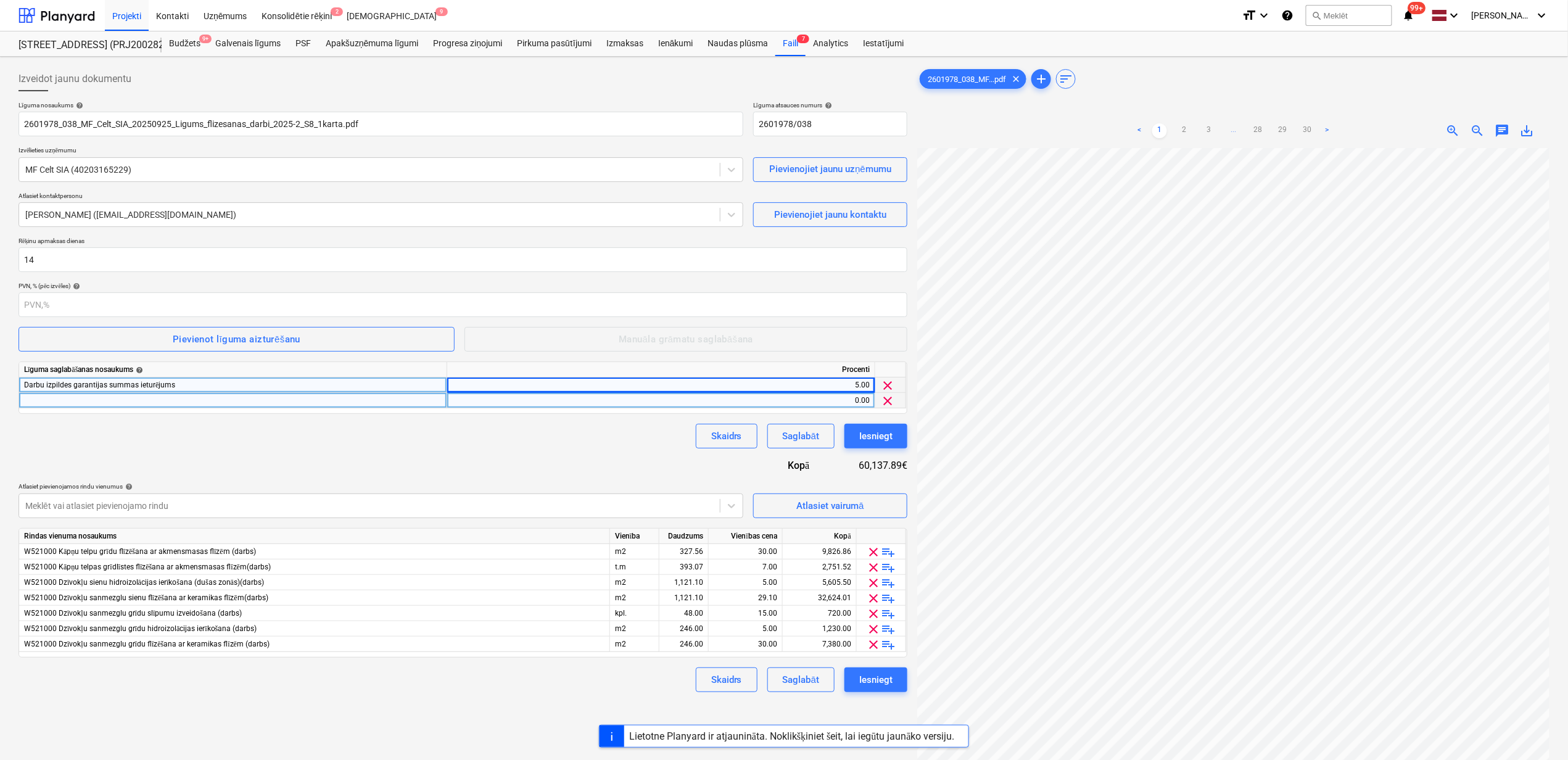
click at [95, 403] on div at bounding box center [233, 400] width 428 height 15
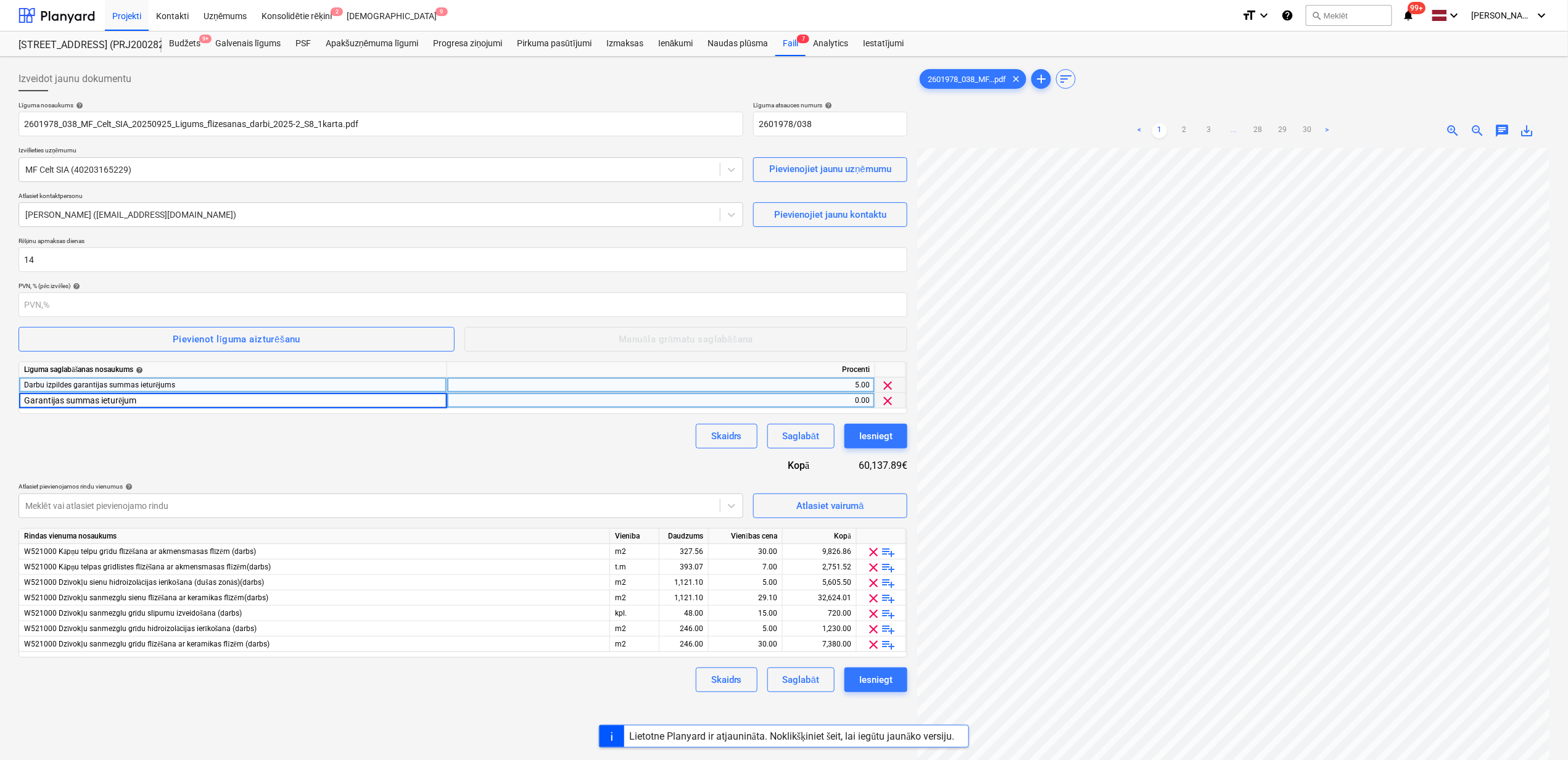
type input "Garantijas summas ieturējums"
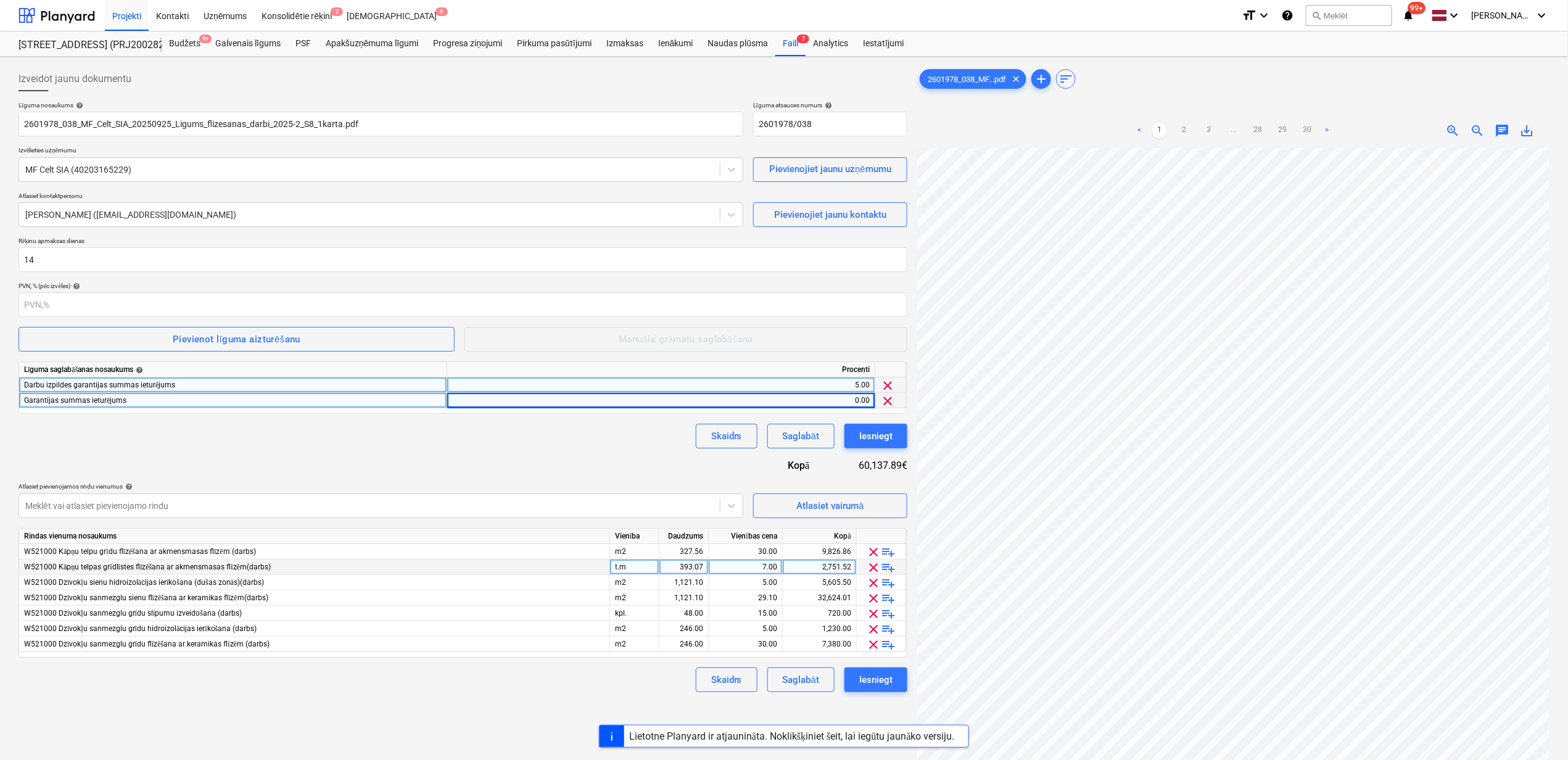
scroll to position [322, 0]
click at [554, 398] on div "0.00" at bounding box center [661, 400] width 418 height 15
type input "5"
drag, startPoint x: 588, startPoint y: 464, endPoint x: 573, endPoint y: 458, distance: 16.2
click at [588, 464] on div "Līguma nosaukums help 2601978_038_MF_Celt_SIA_20250925_Ligums_flizesanas_darbi_…" at bounding box center [463, 397] width 888 height 591
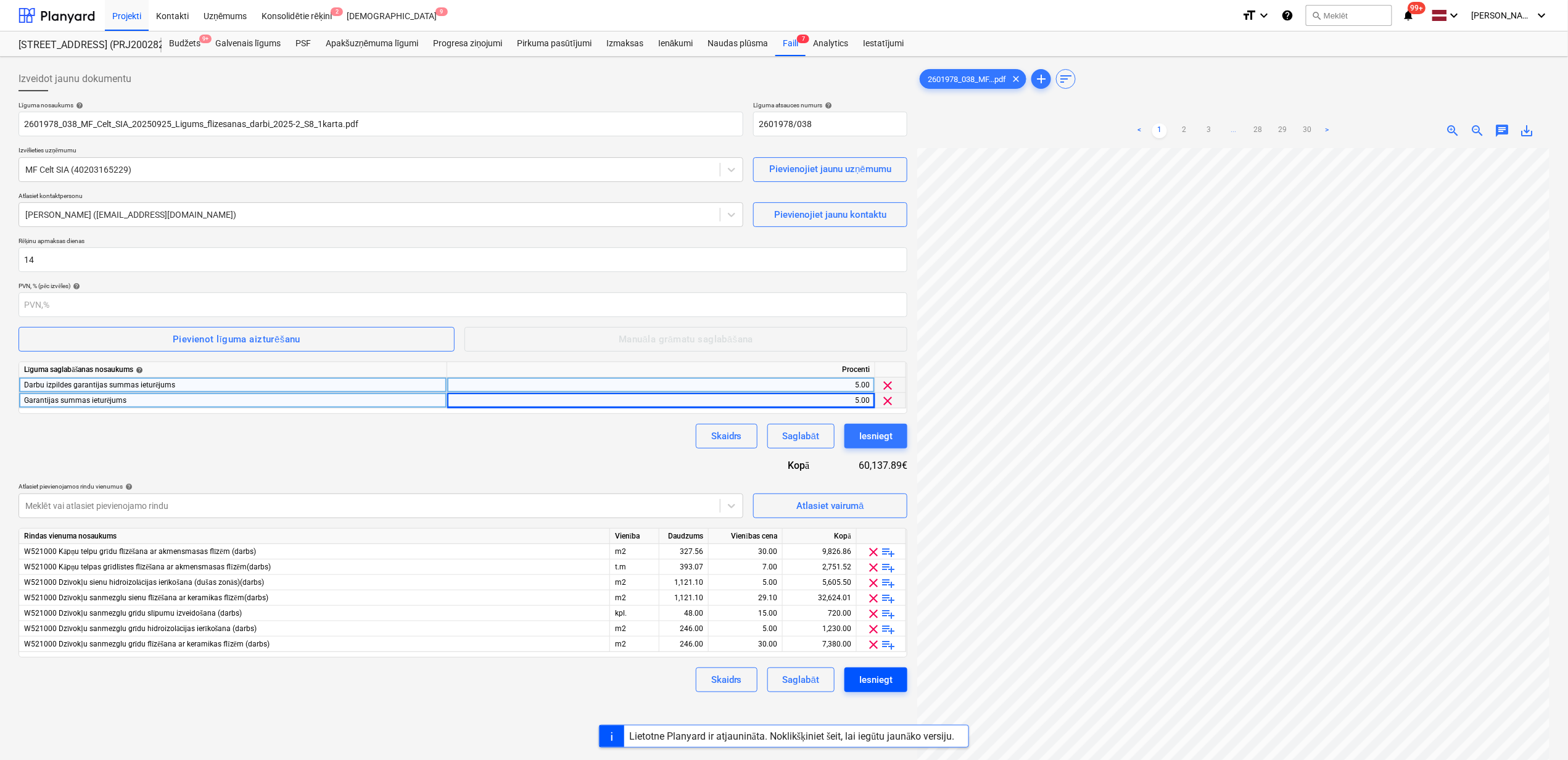
click at [872, 677] on div "Iesniegt" at bounding box center [876, 680] width 33 height 16
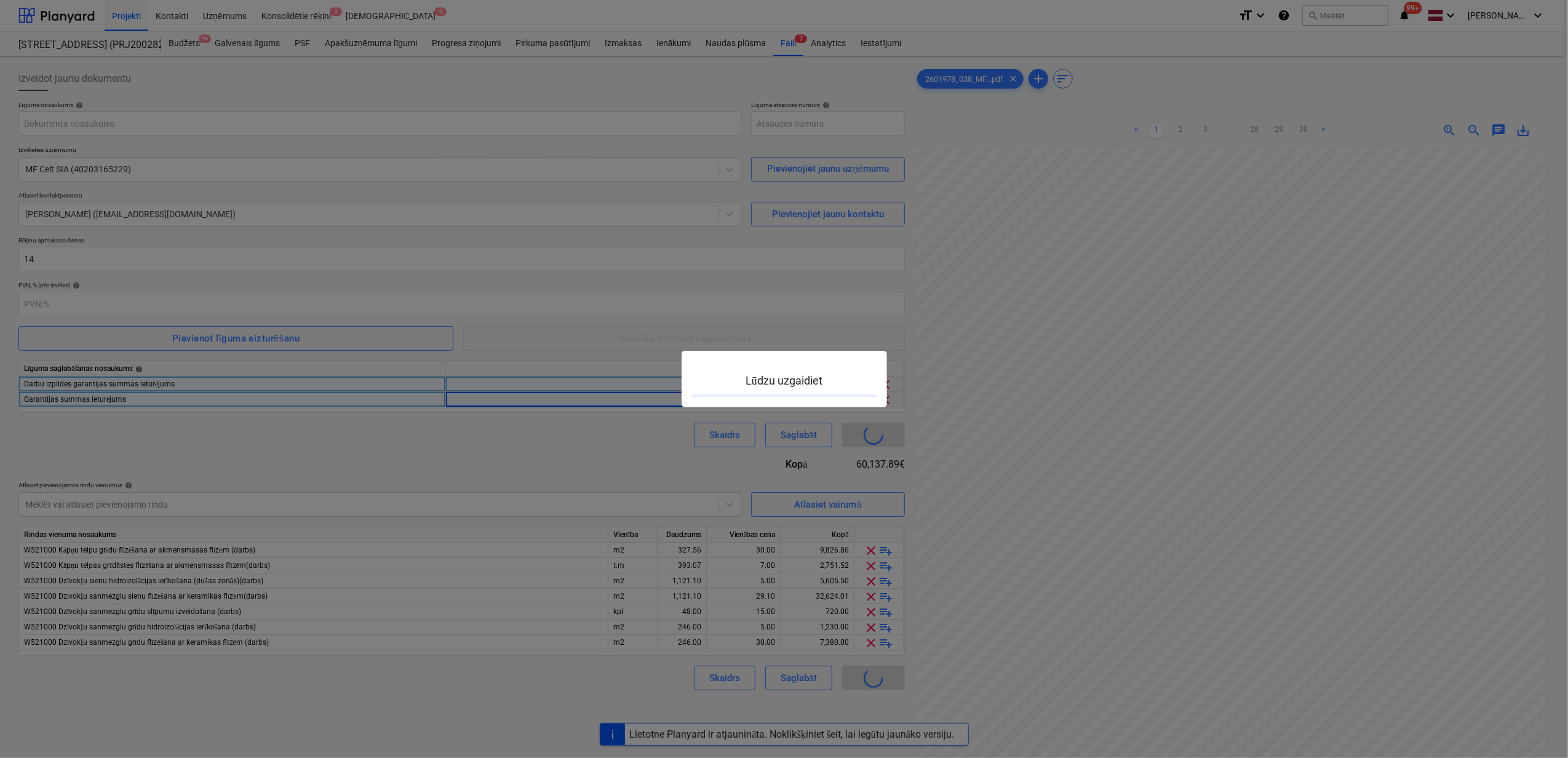
type input "PRJ2002826-SO-054"
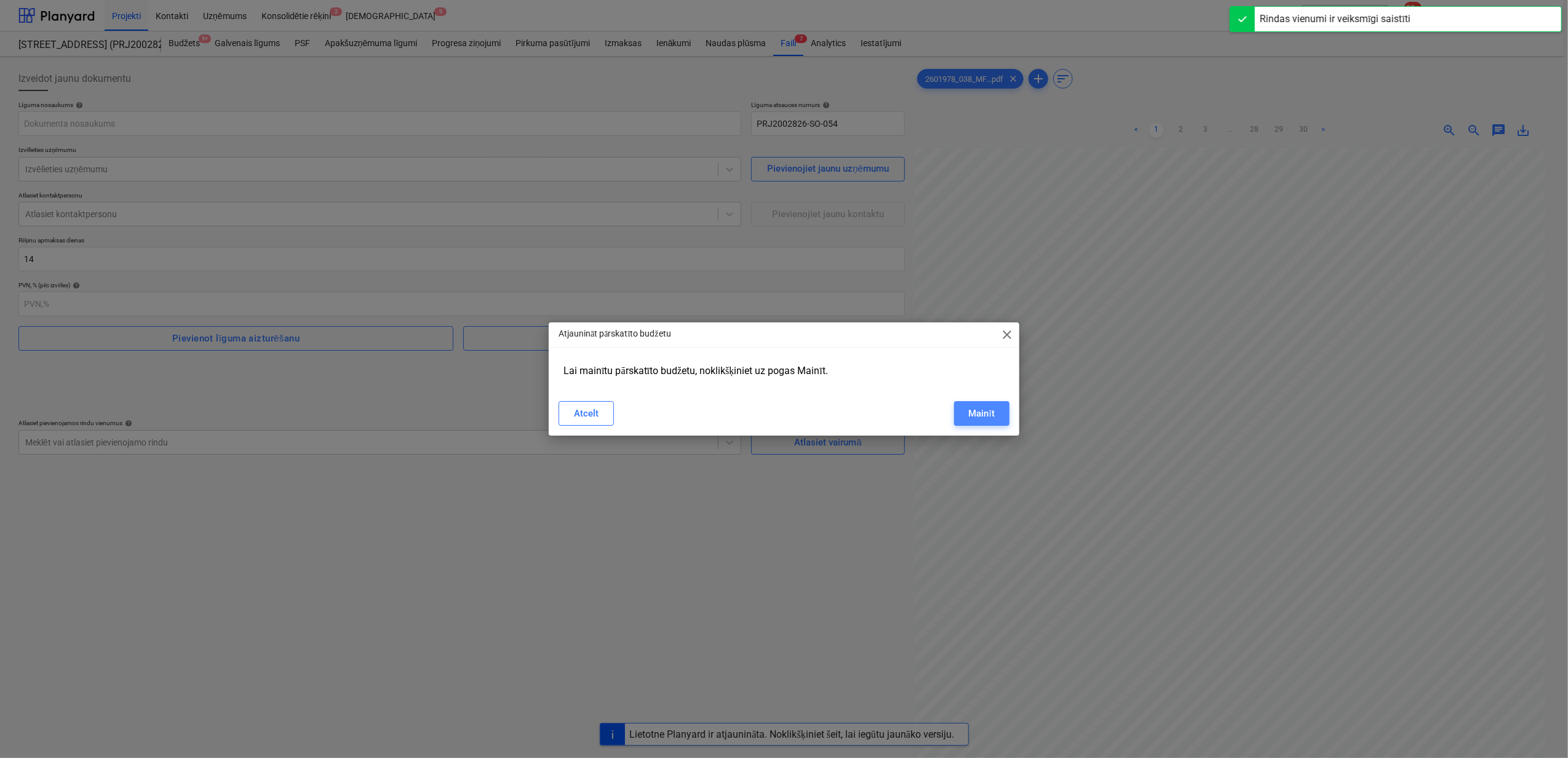
click at [987, 406] on div "Mainīt" at bounding box center [981, 413] width 26 height 16
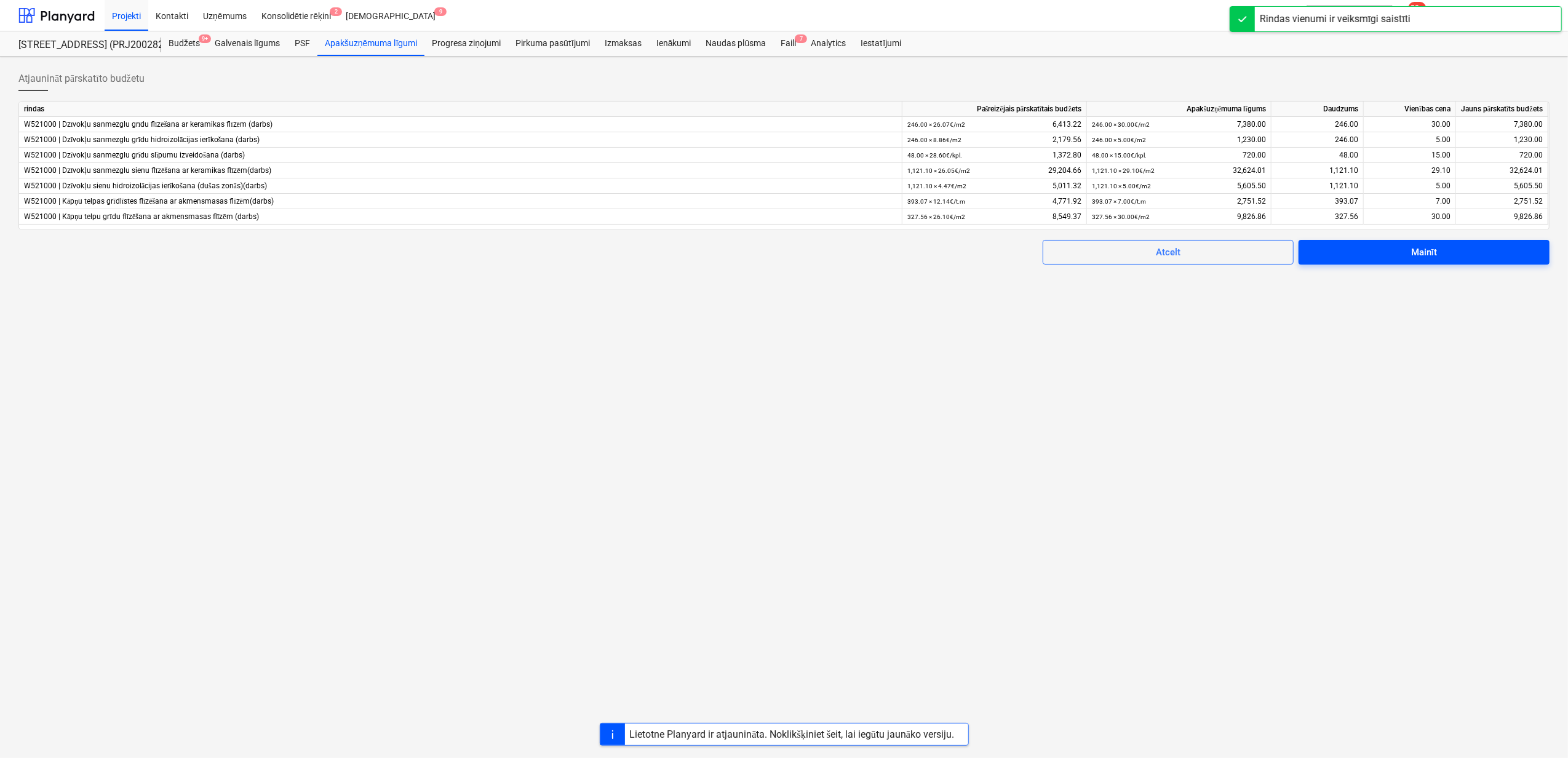
click at [1423, 249] on div "Mainīt" at bounding box center [1424, 252] width 26 height 16
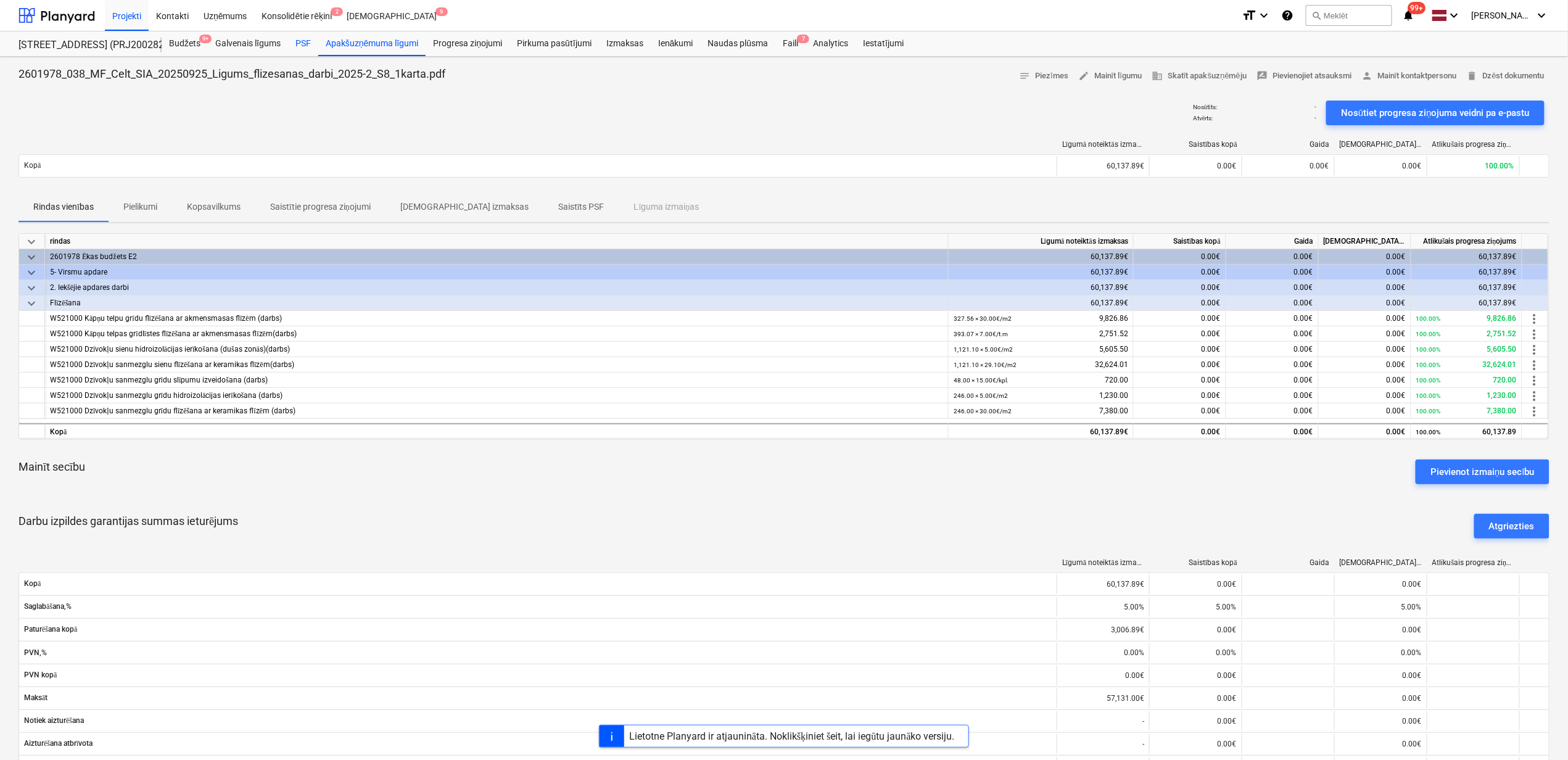
click at [305, 37] on div "PSF" at bounding box center [303, 43] width 30 height 25
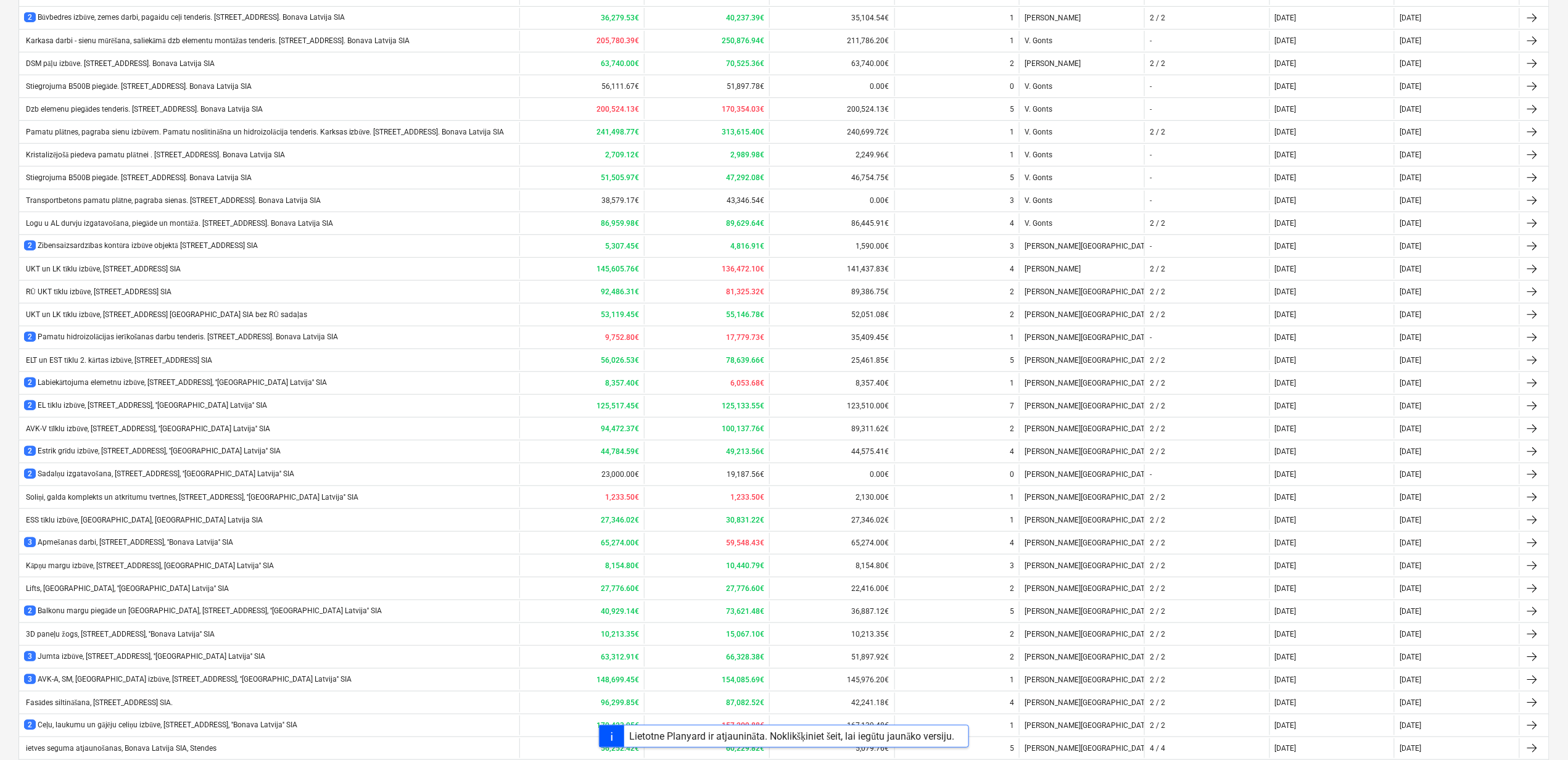
scroll to position [649, 0]
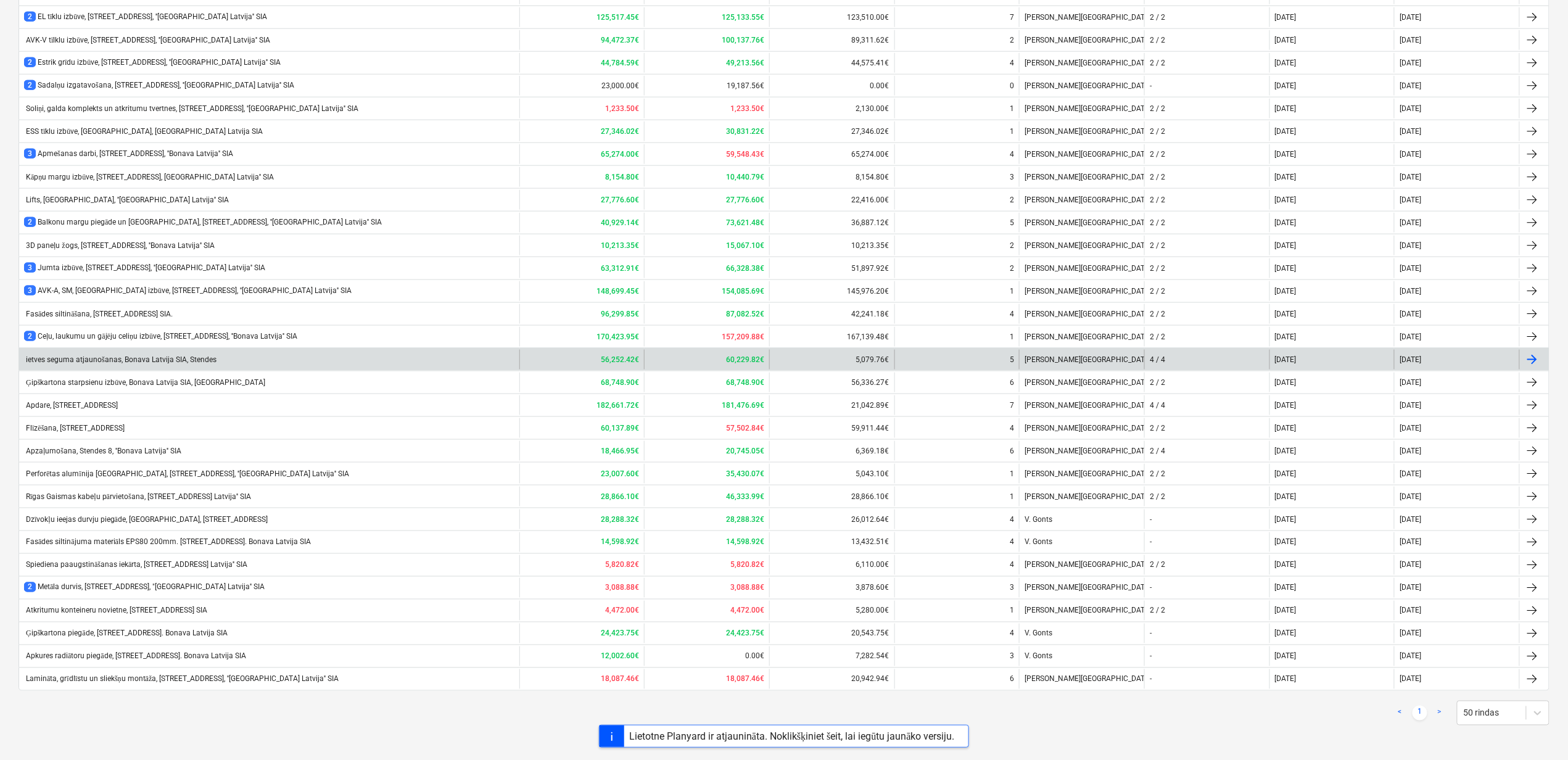
click at [142, 358] on div "ietves seguma atjaunošanas, Bonava Latvija SIA, Stendes" at bounding box center [120, 360] width 193 height 9
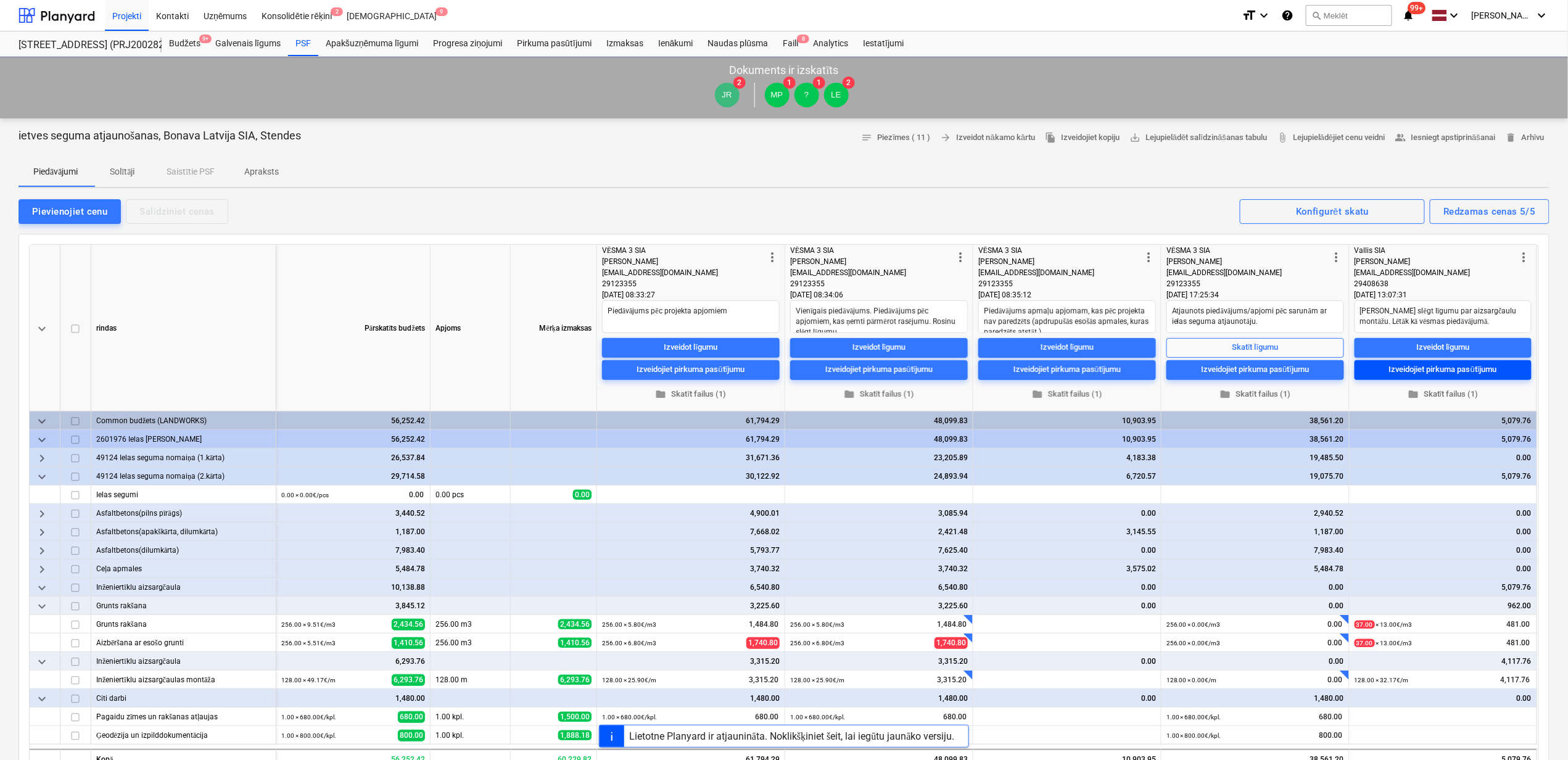
type textarea "x"
click at [1452, 344] on div "Izveidot līgumu" at bounding box center [1443, 347] width 53 height 14
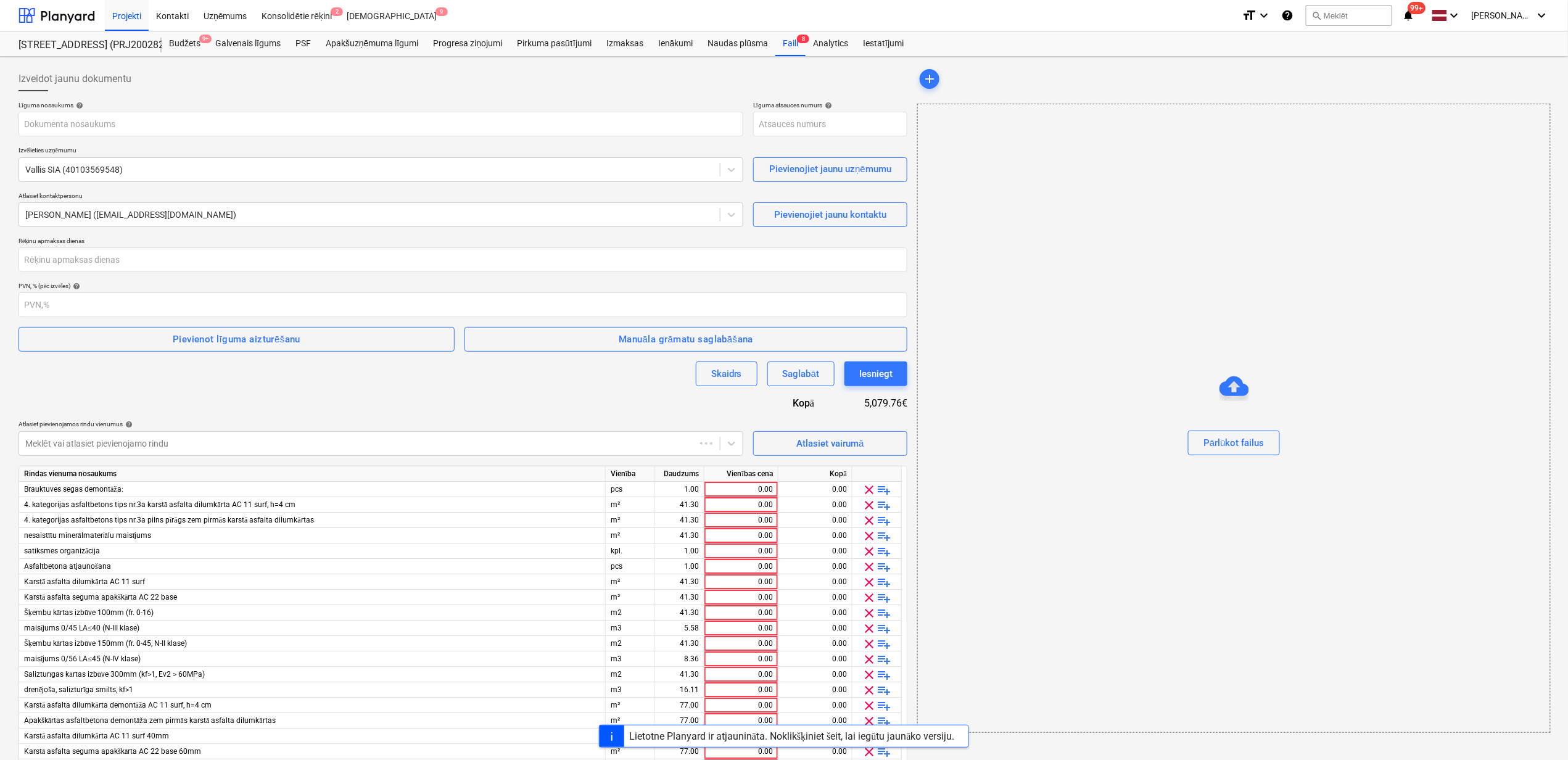
type input "PRJ2002826-SO-055"
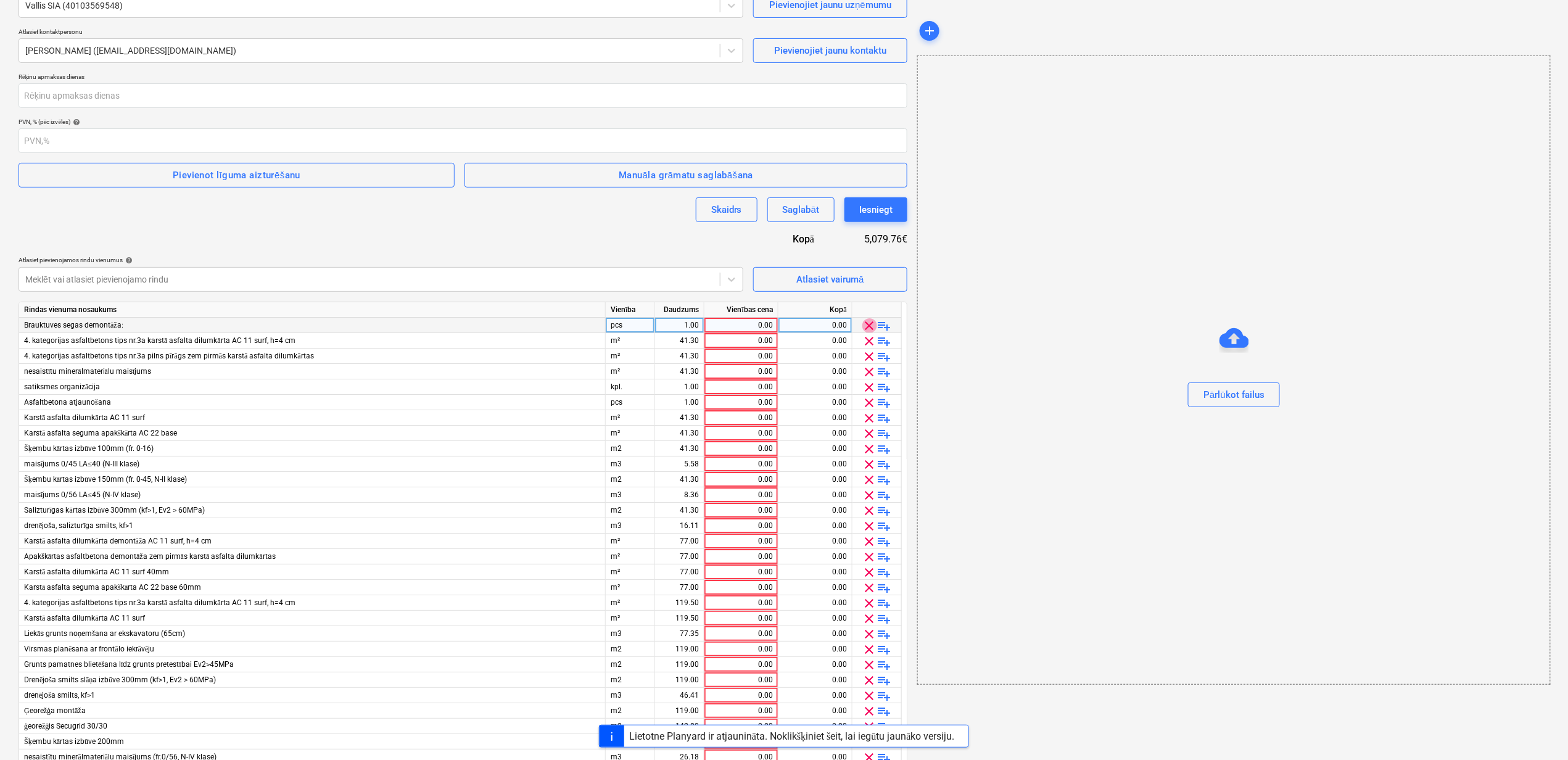
click at [869, 324] on span "clear" at bounding box center [870, 326] width 15 height 15
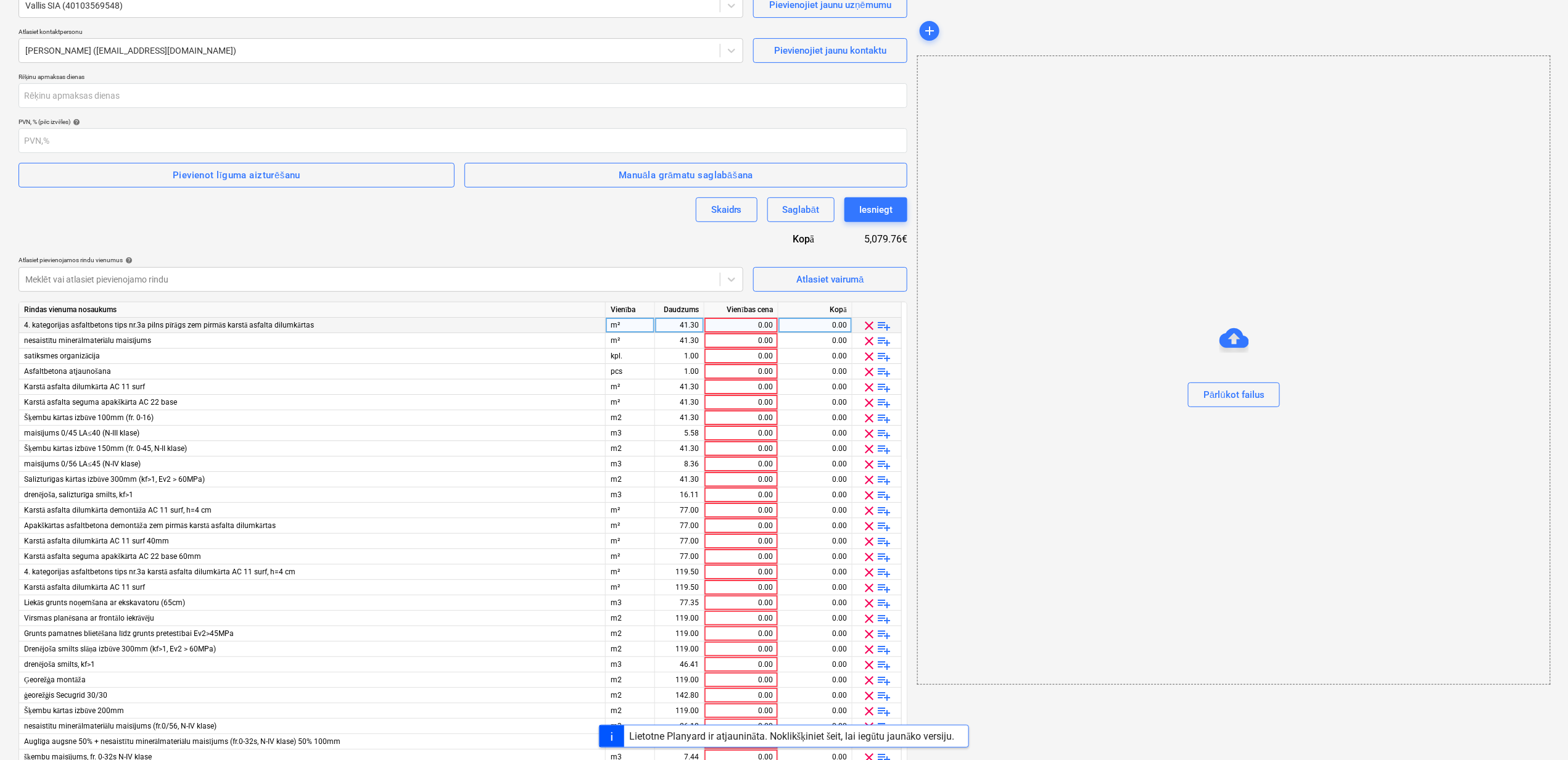
click at [868, 324] on span "clear" at bounding box center [870, 326] width 15 height 15
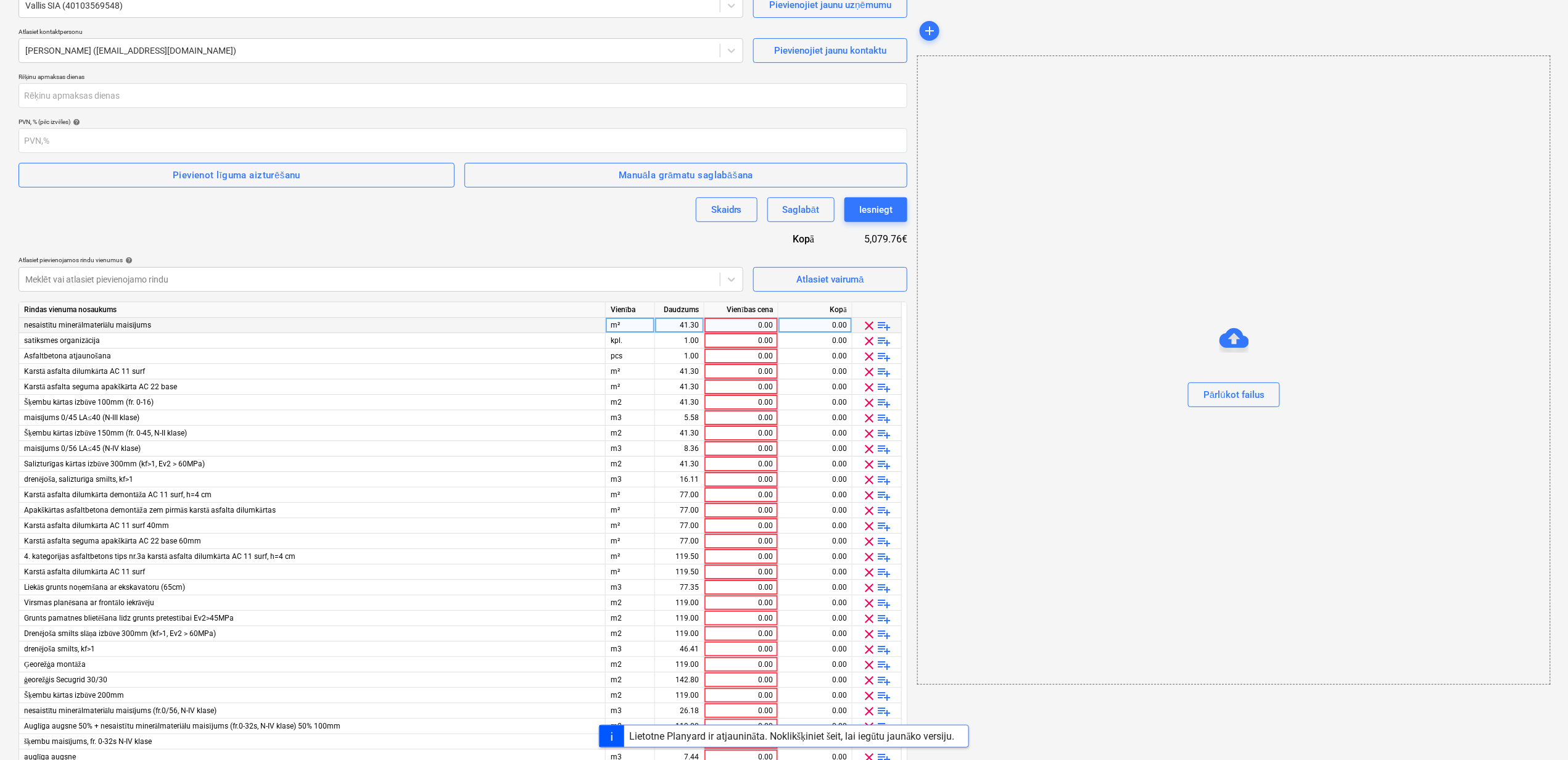
click at [868, 324] on span "clear" at bounding box center [870, 326] width 15 height 15
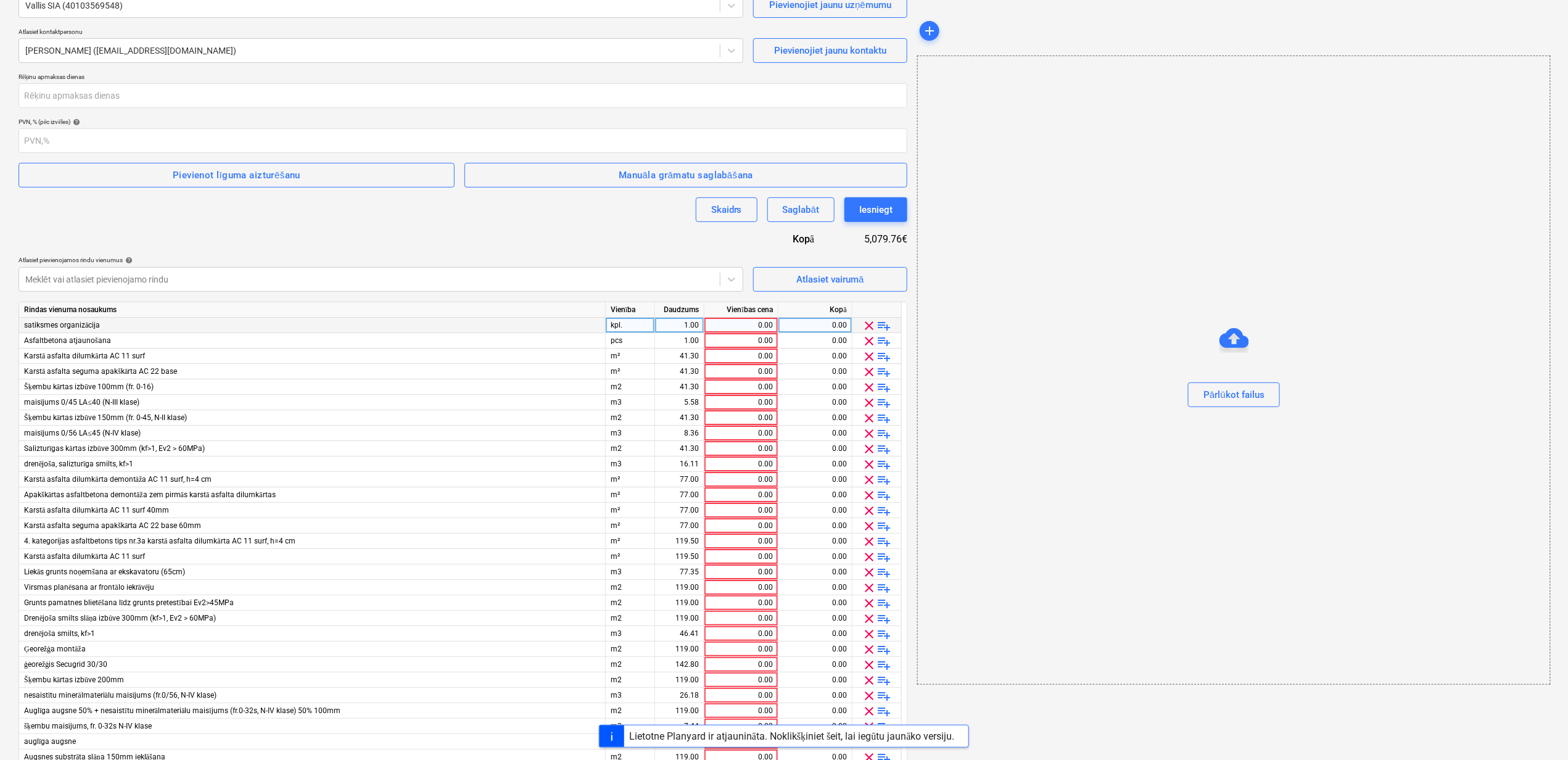
click at [868, 324] on span "clear" at bounding box center [870, 326] width 15 height 15
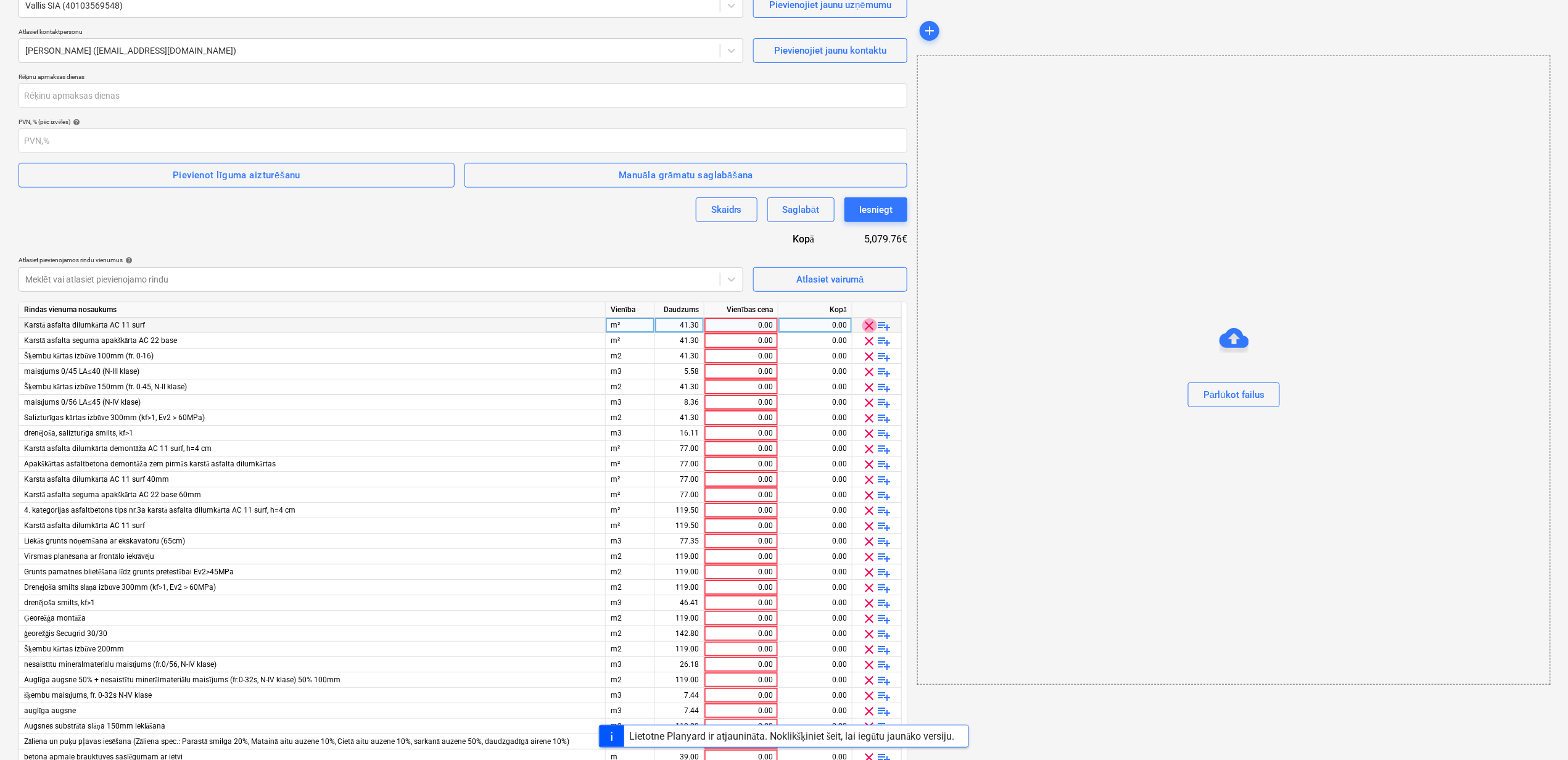
click at [868, 324] on span "clear" at bounding box center [870, 326] width 15 height 15
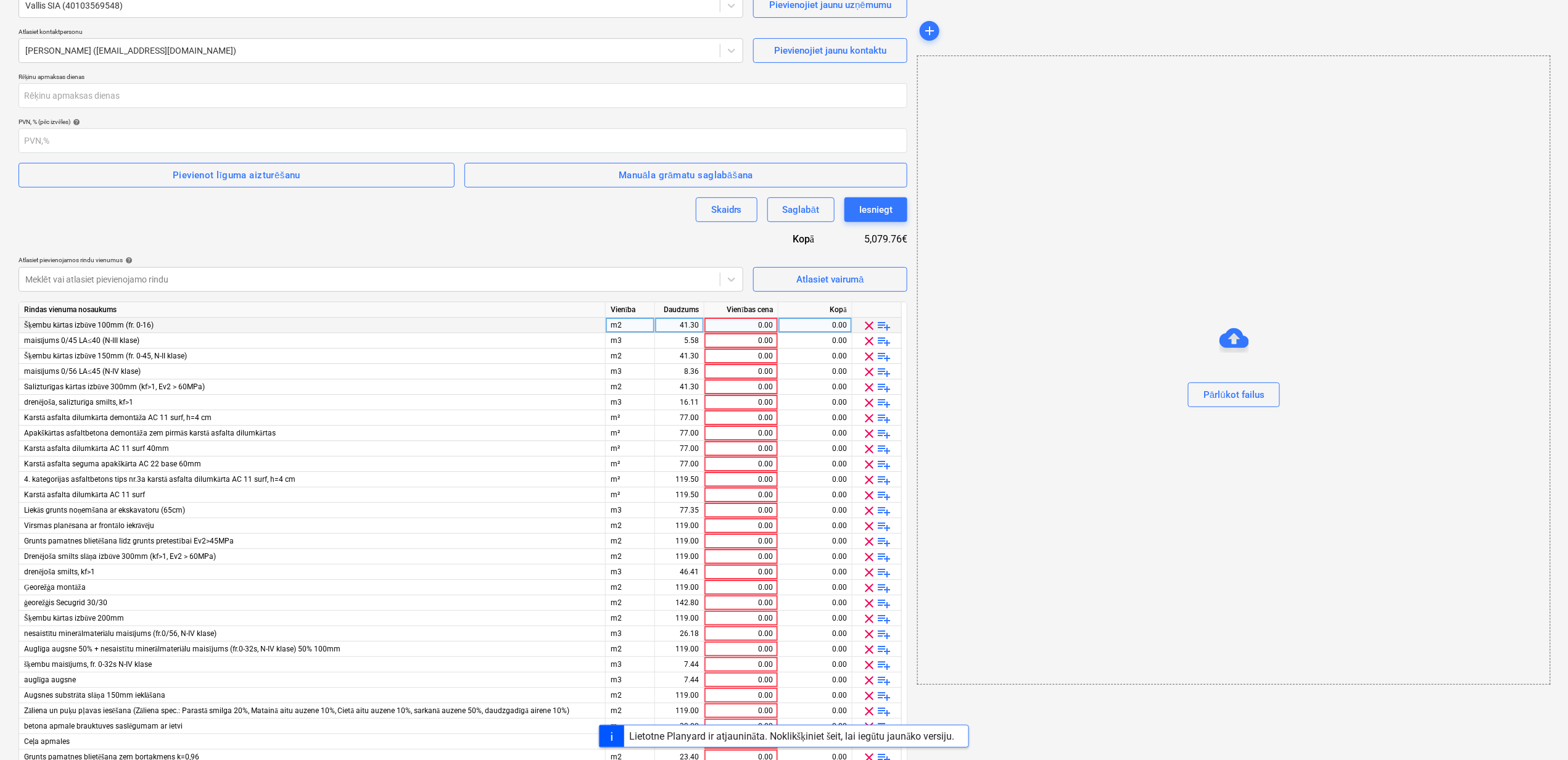
click at [868, 324] on span "clear" at bounding box center [870, 326] width 15 height 15
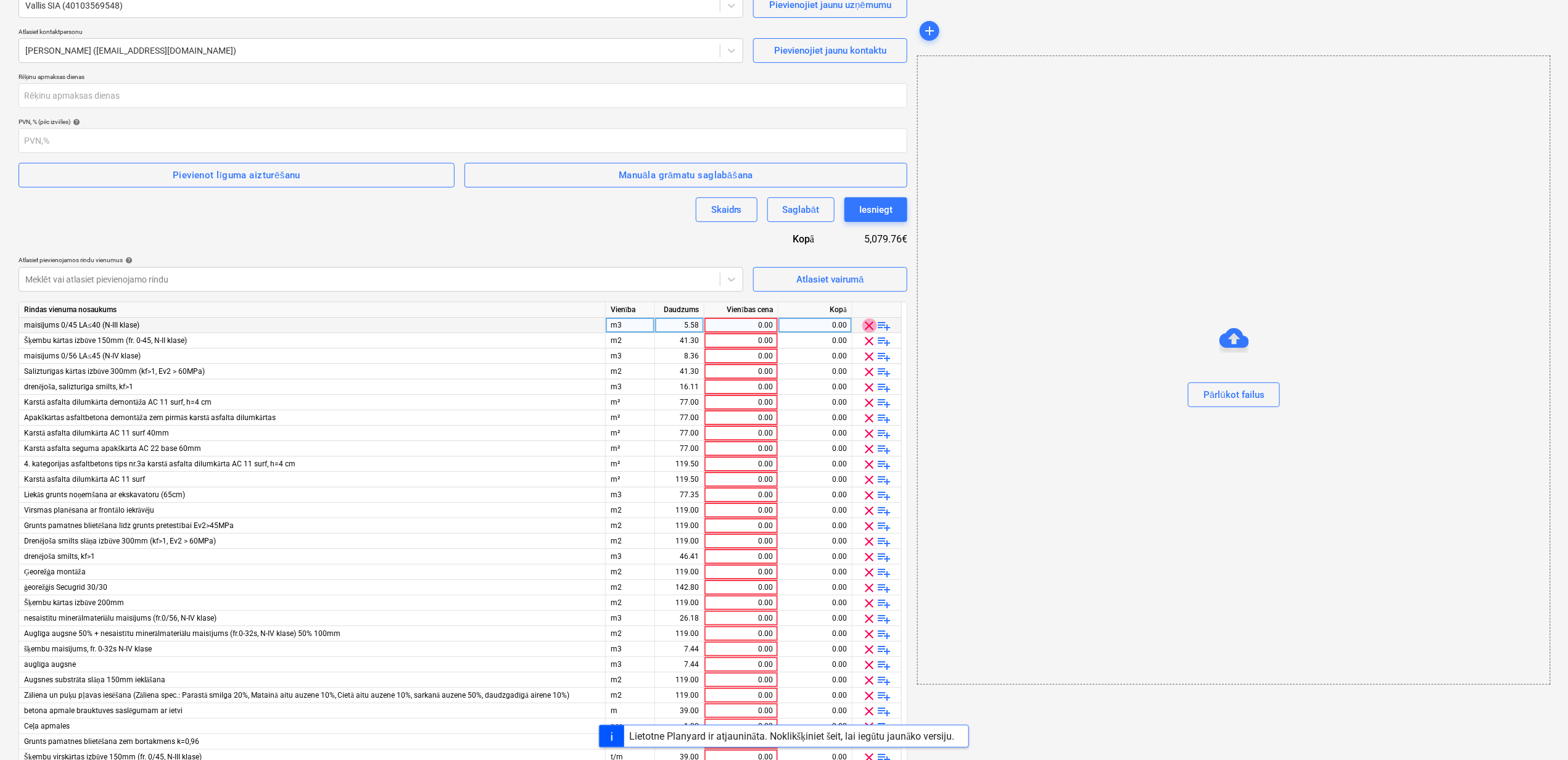
click at [868, 324] on span "clear" at bounding box center [870, 326] width 15 height 15
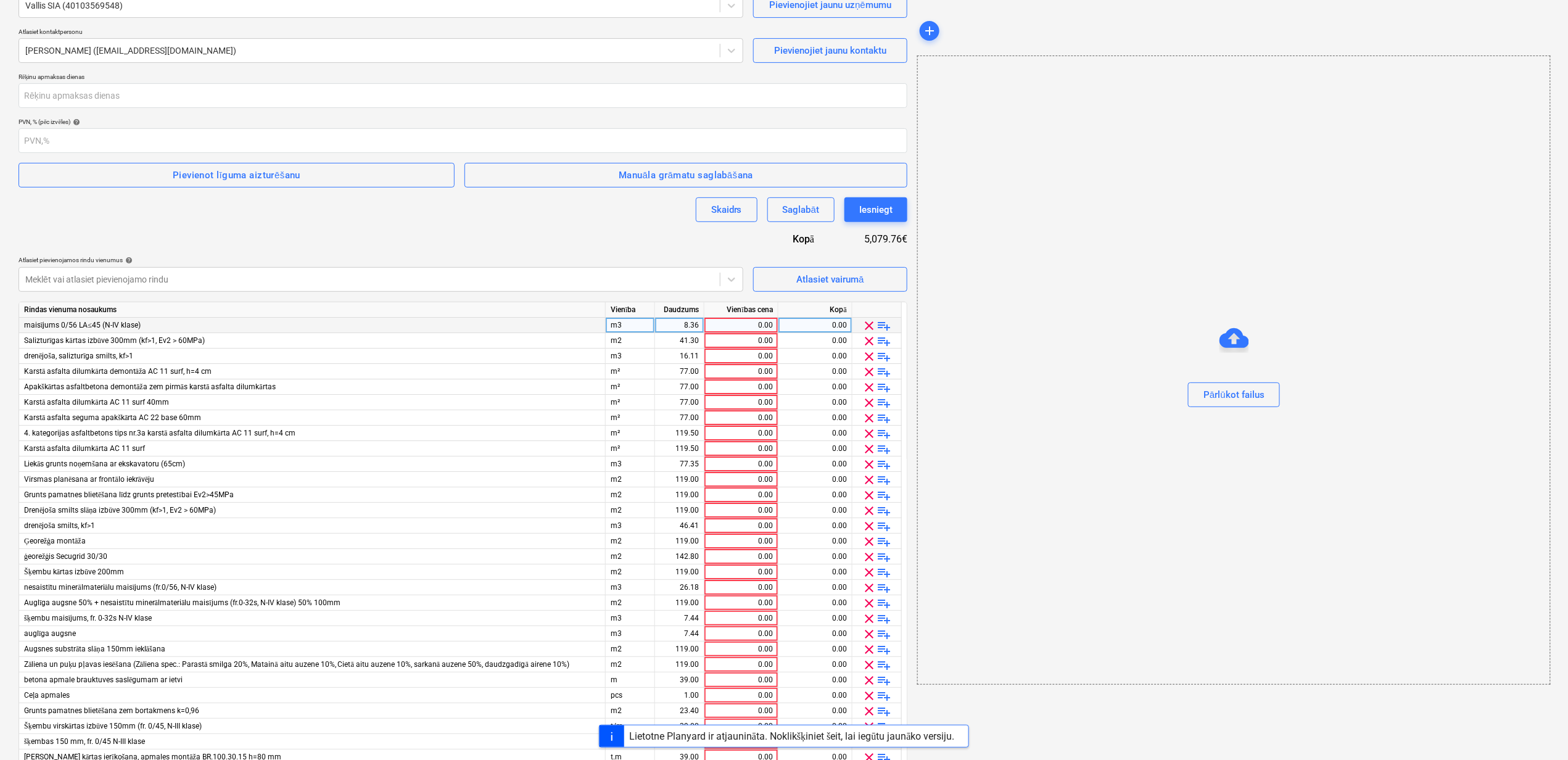
click at [868, 324] on span "clear" at bounding box center [870, 326] width 15 height 15
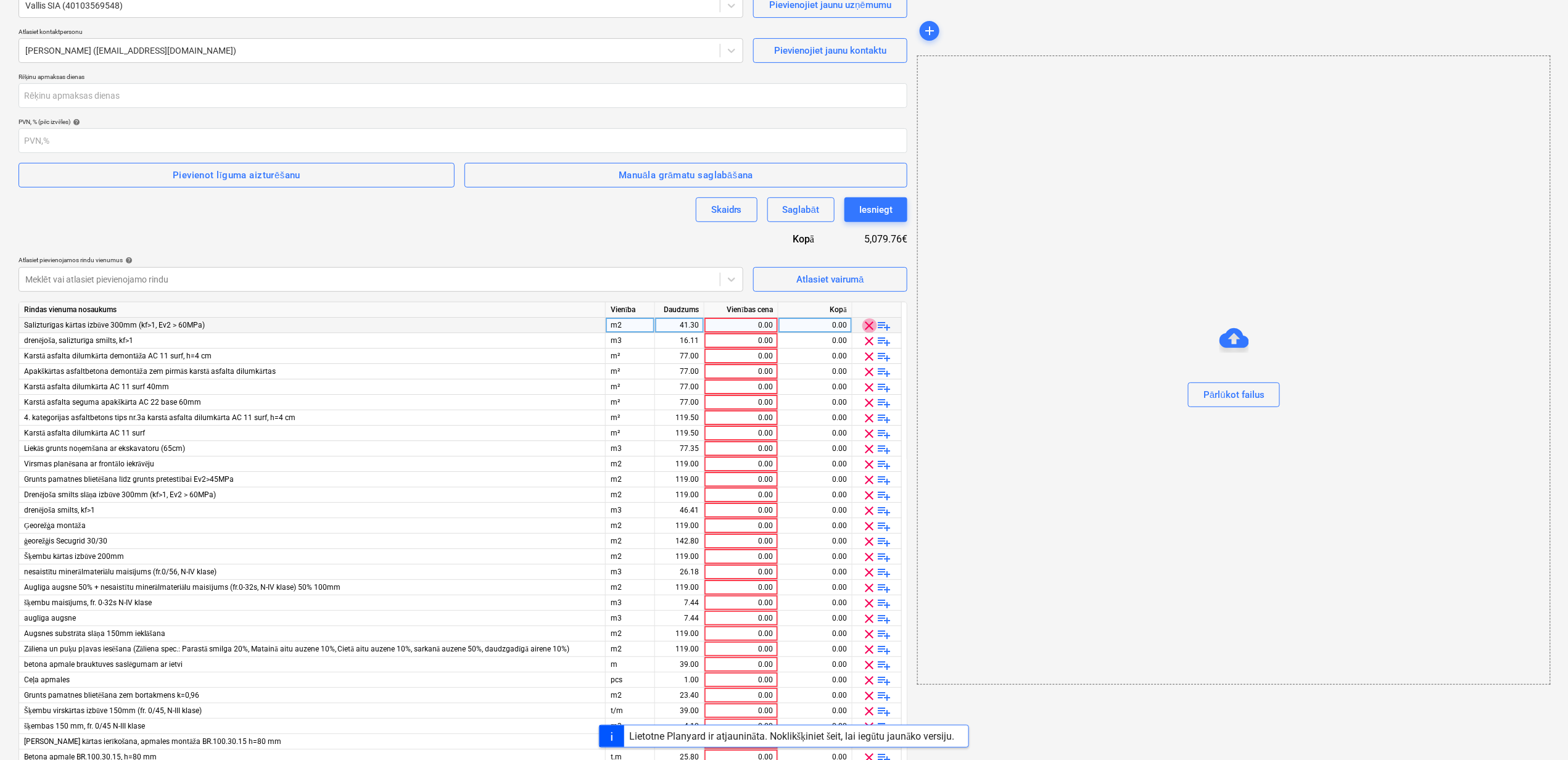
click at [868, 324] on span "clear" at bounding box center [870, 326] width 15 height 15
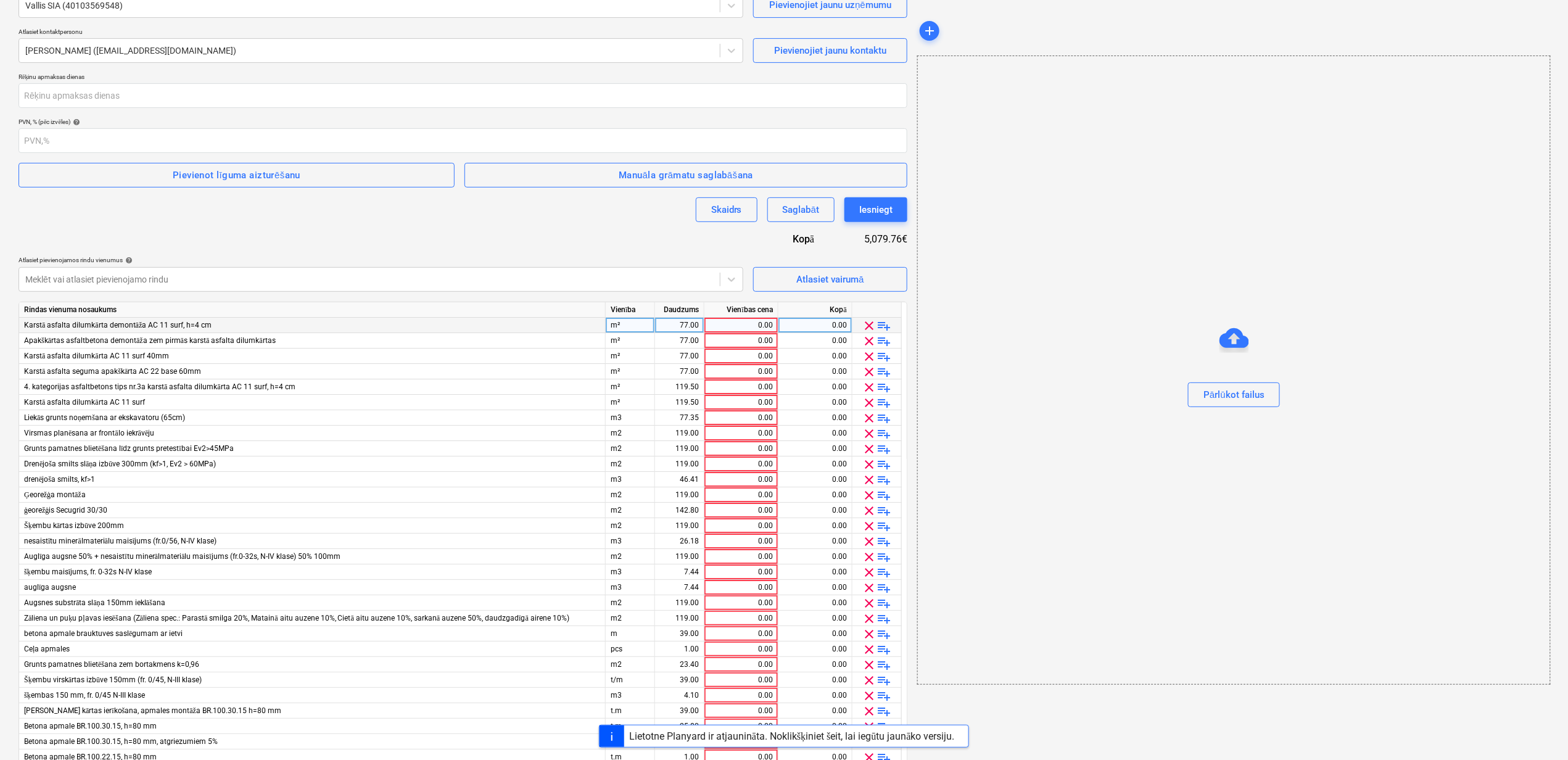
click at [868, 324] on span "clear" at bounding box center [870, 326] width 15 height 15
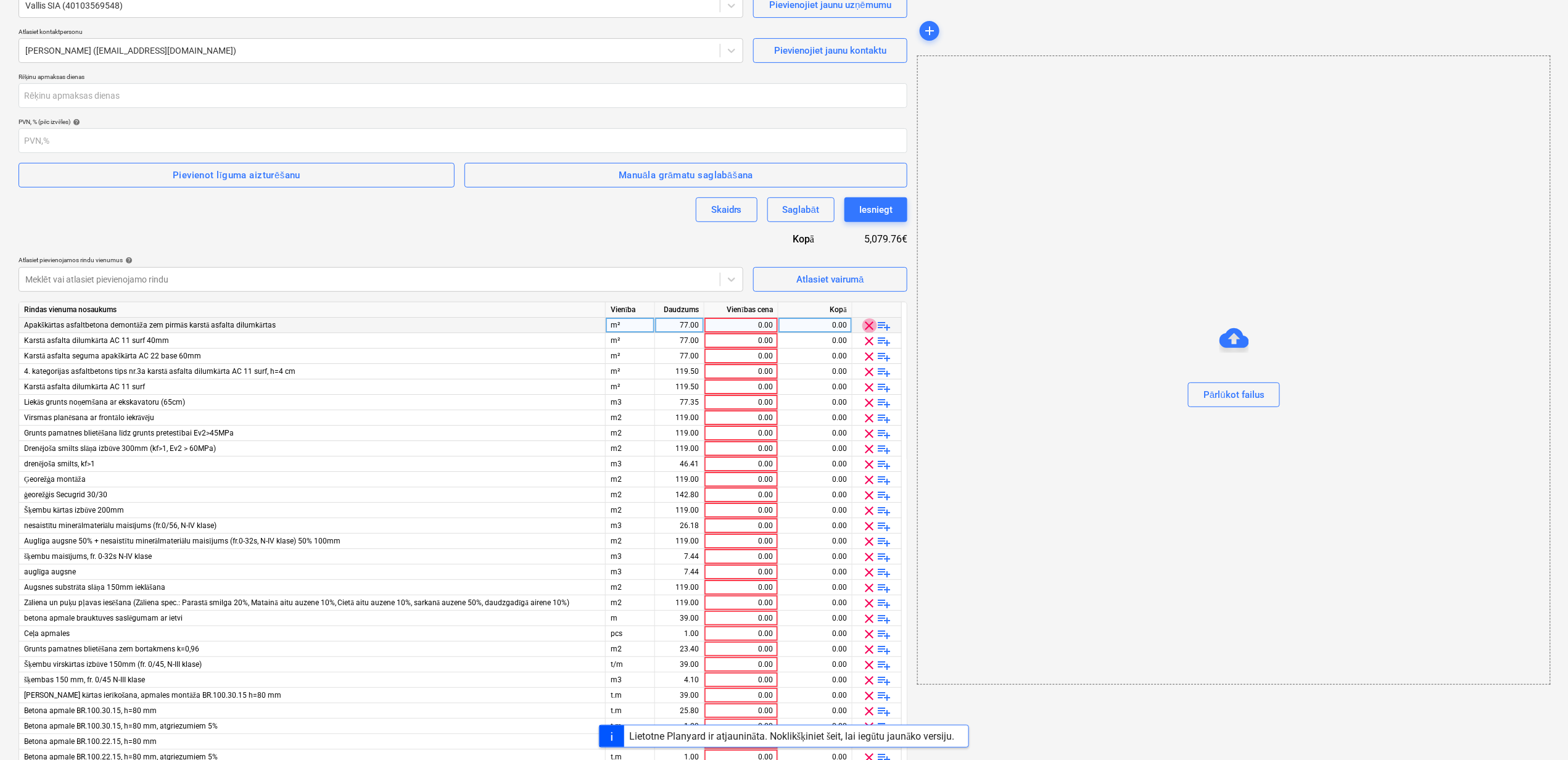
click at [868, 324] on span "clear" at bounding box center [870, 326] width 15 height 15
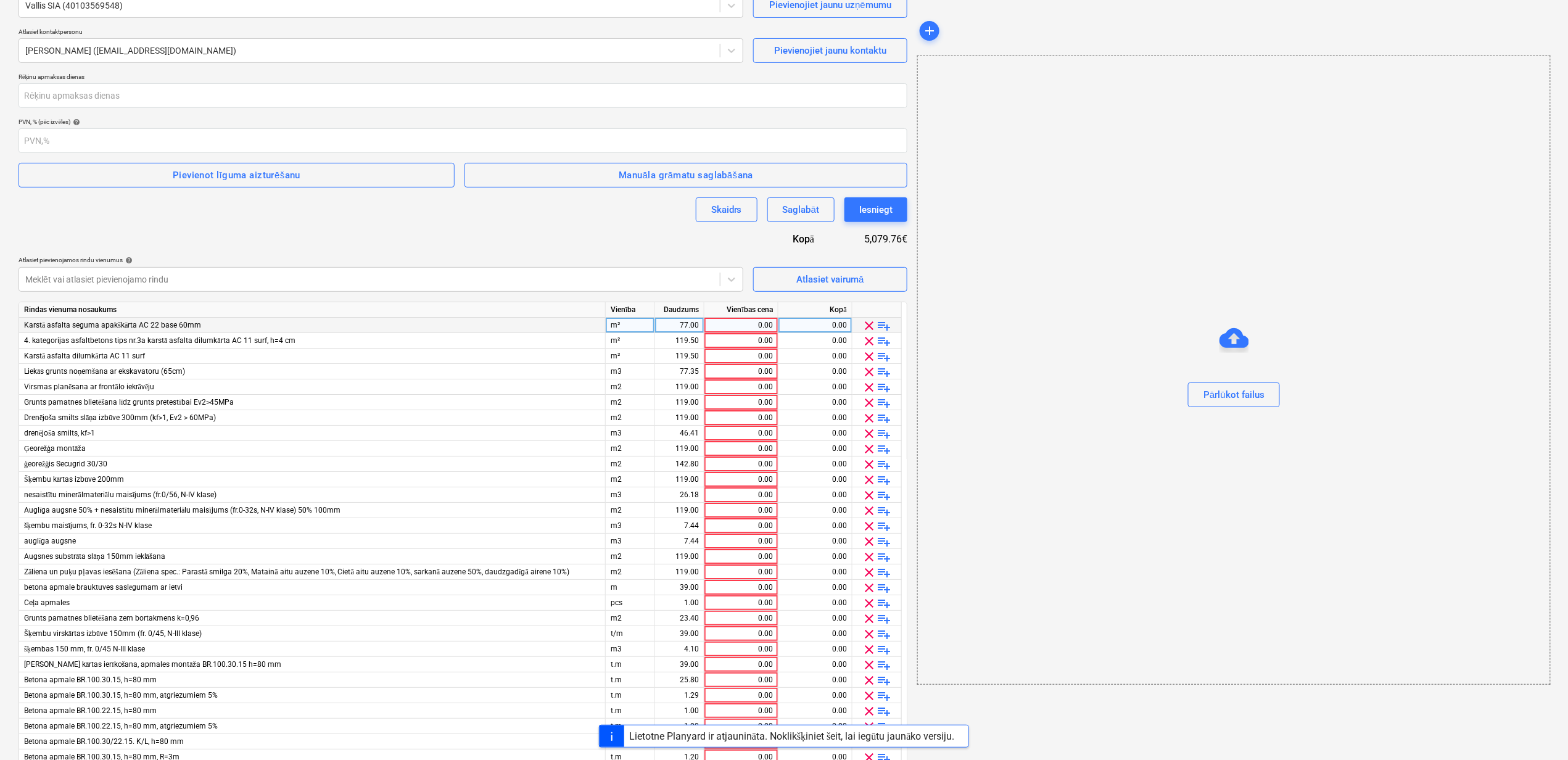
click at [868, 324] on span "clear" at bounding box center [870, 326] width 15 height 15
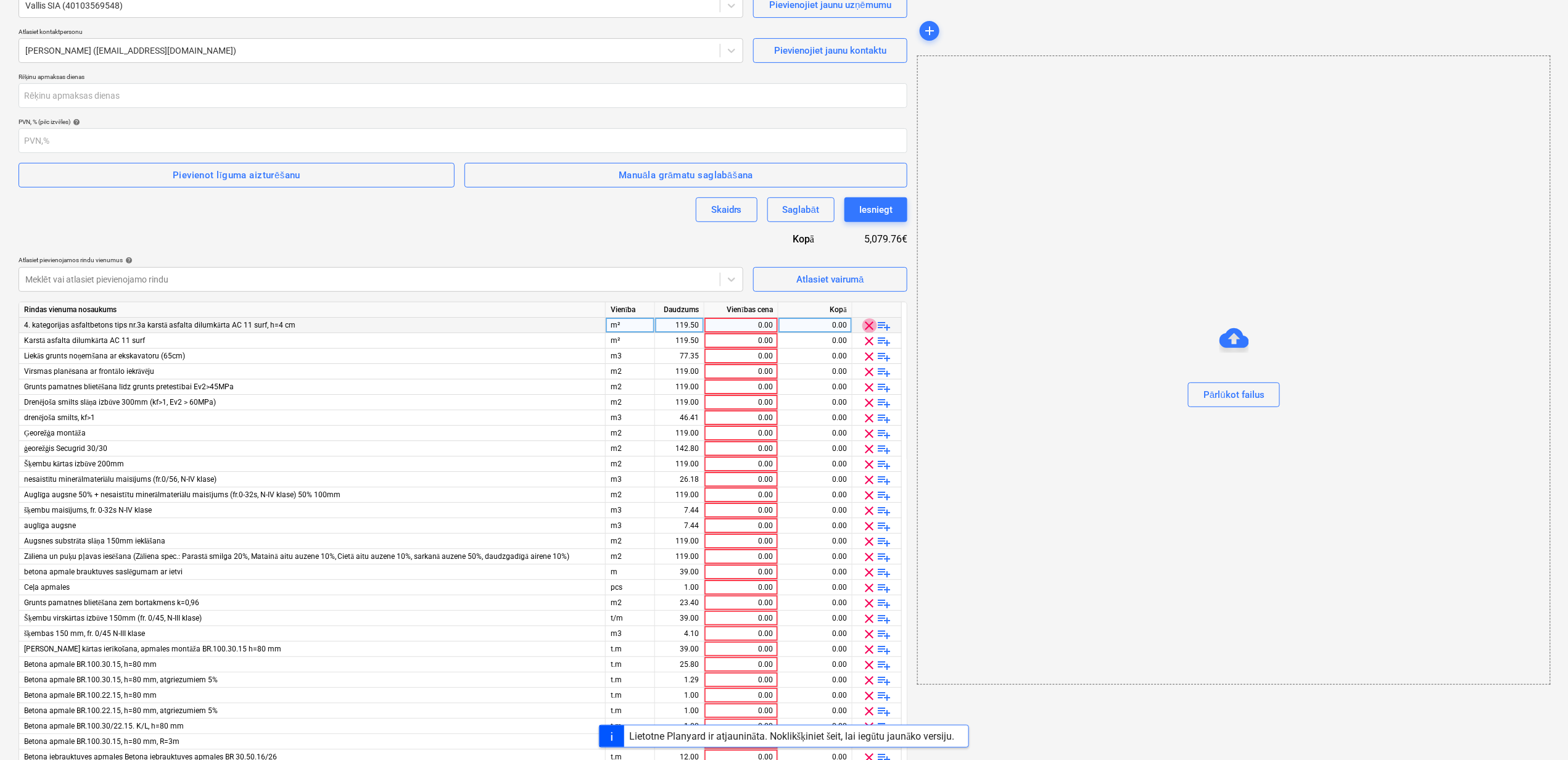
click at [868, 324] on span "clear" at bounding box center [870, 326] width 15 height 15
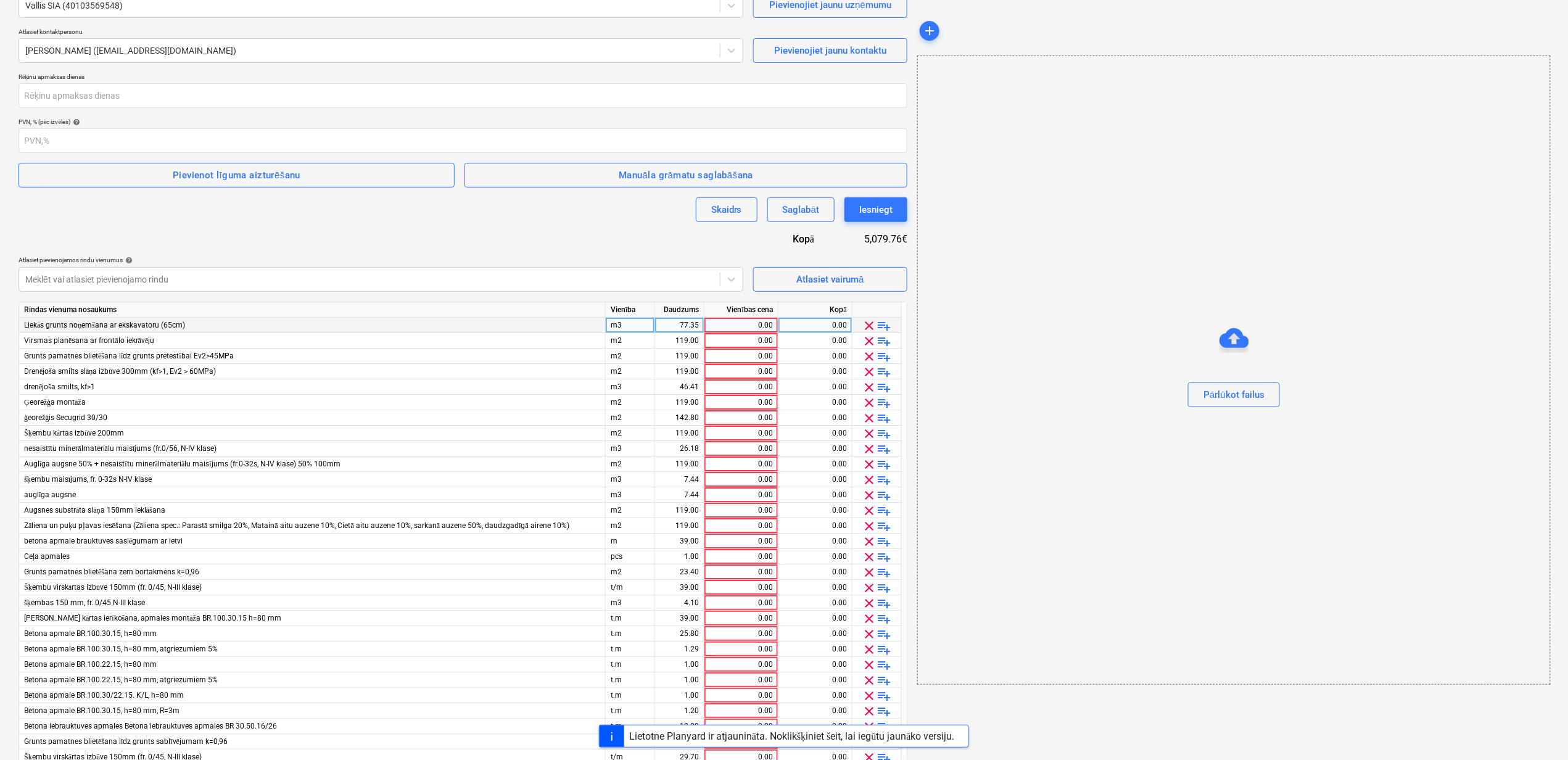
click at [868, 324] on span "clear" at bounding box center [870, 326] width 15 height 15
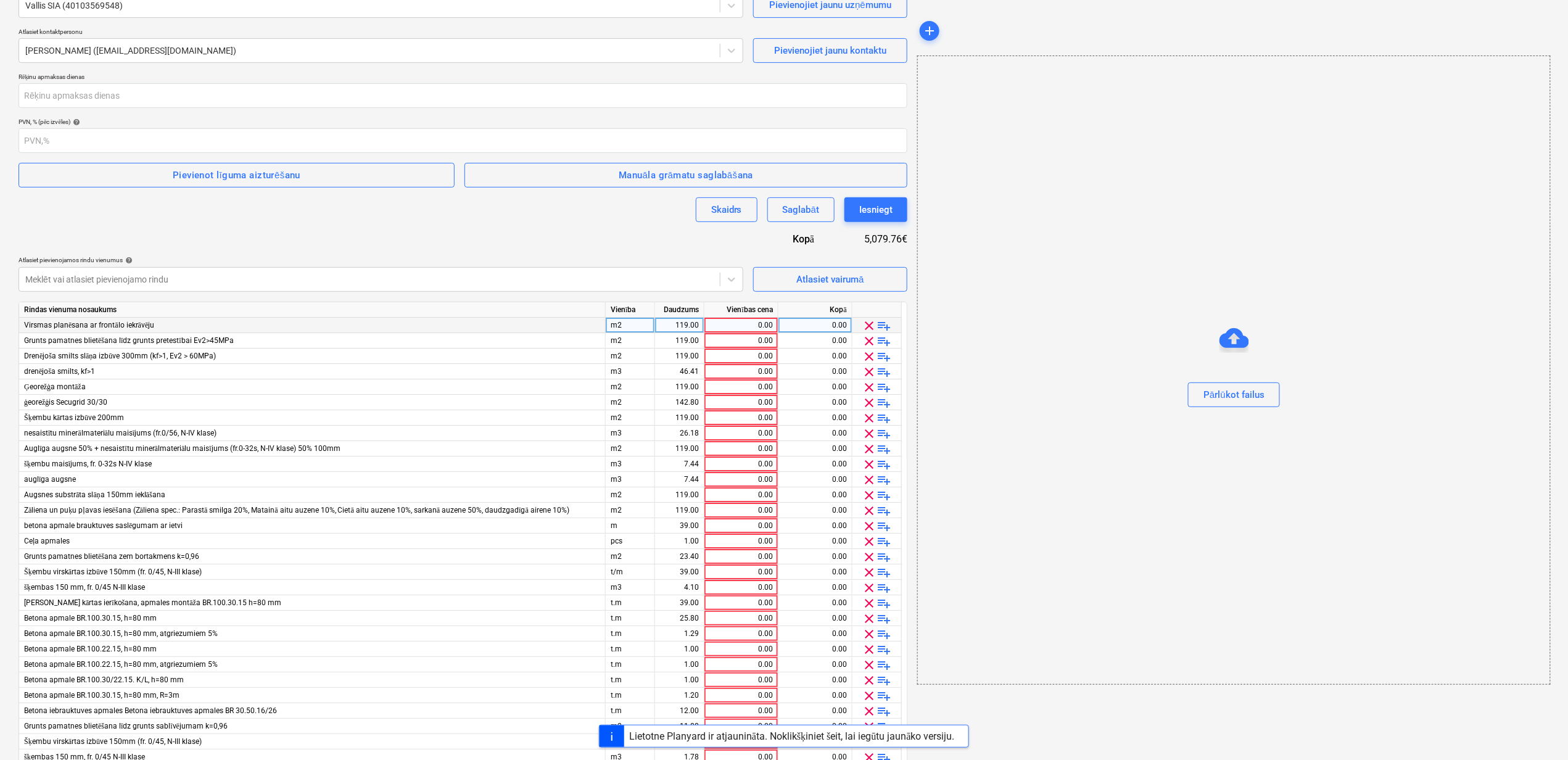
click at [868, 324] on span "clear" at bounding box center [870, 326] width 15 height 15
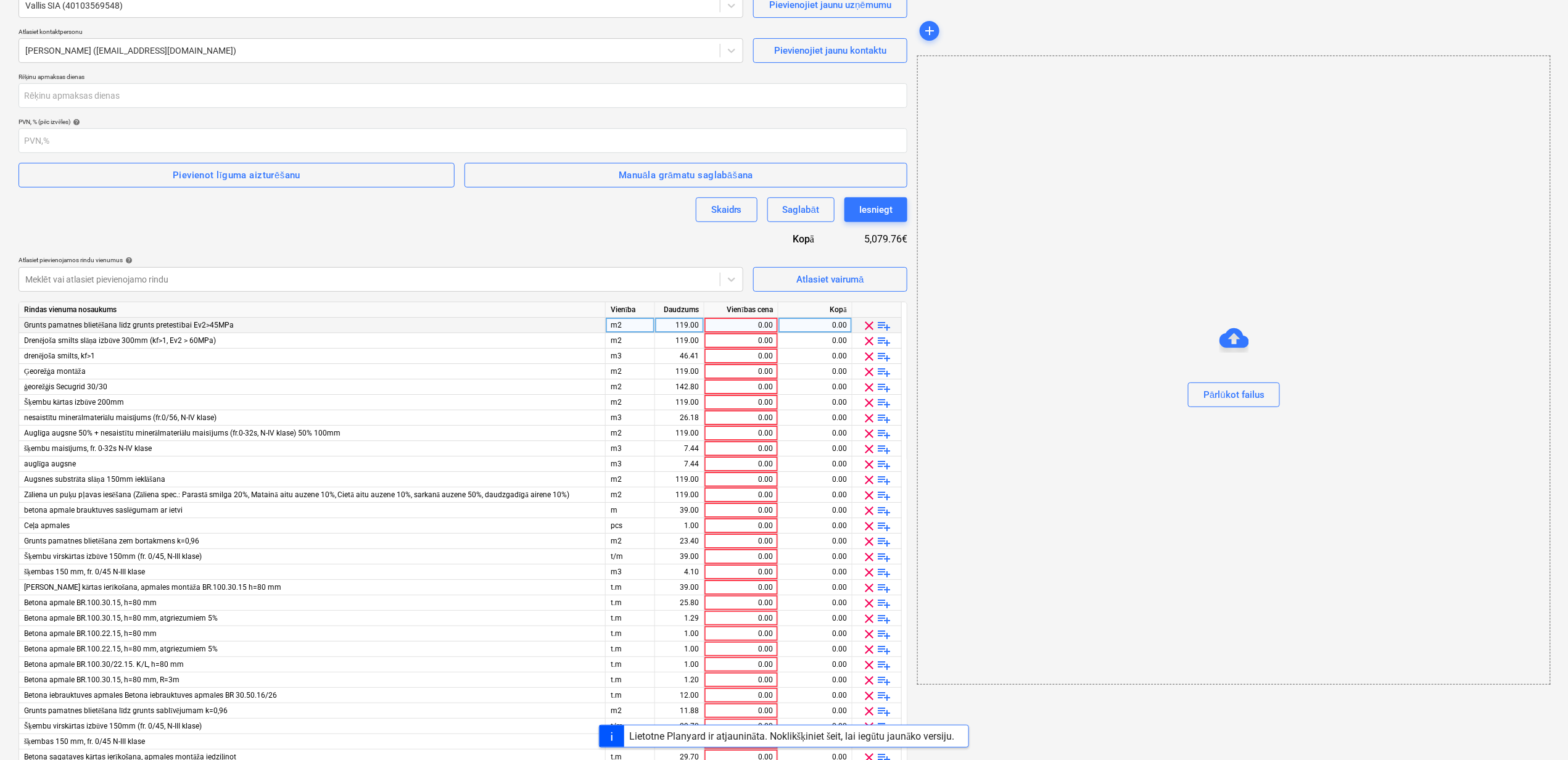
click at [868, 324] on span "clear" at bounding box center [870, 326] width 15 height 15
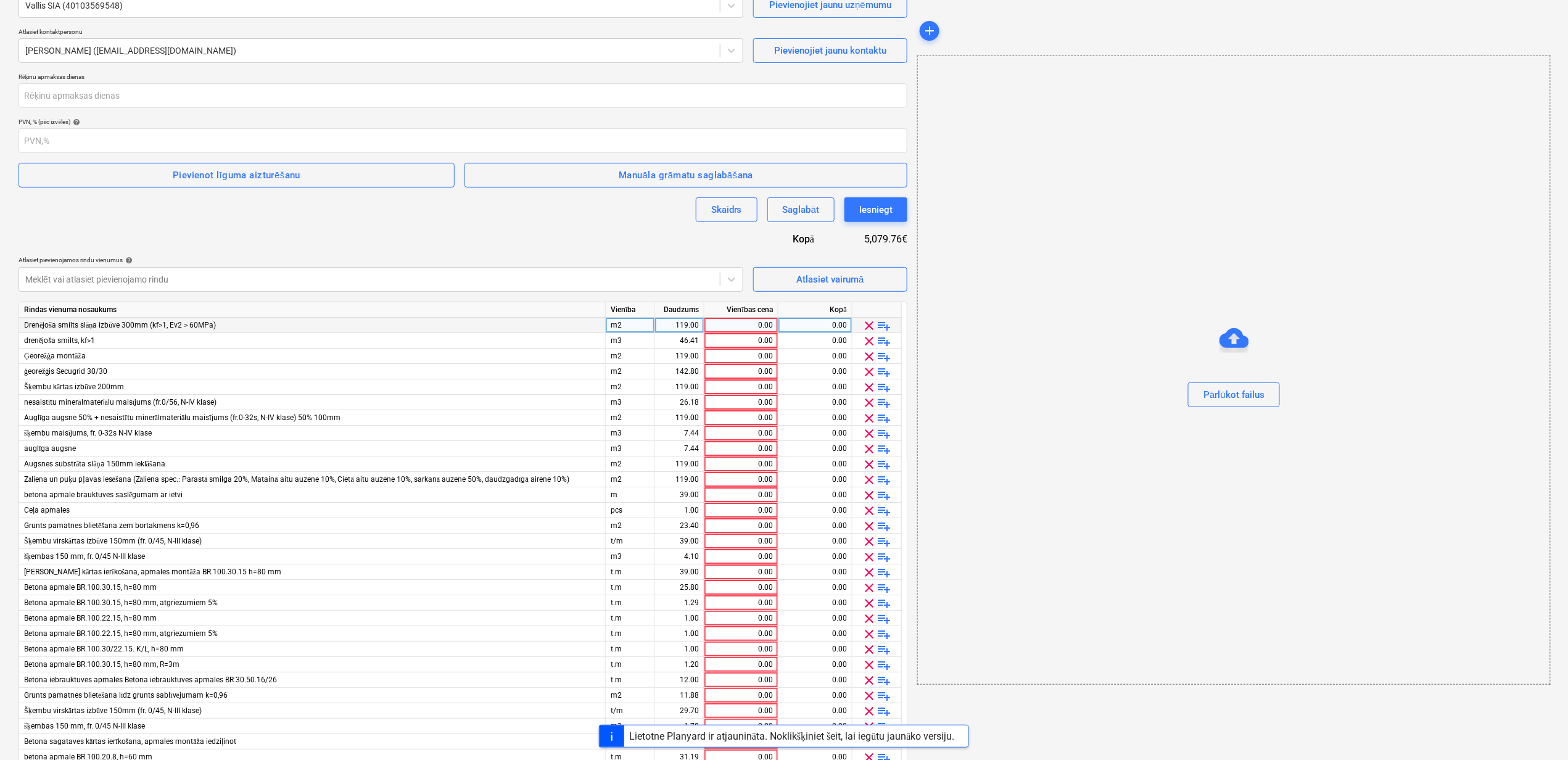
click at [868, 324] on span "clear" at bounding box center [870, 326] width 15 height 15
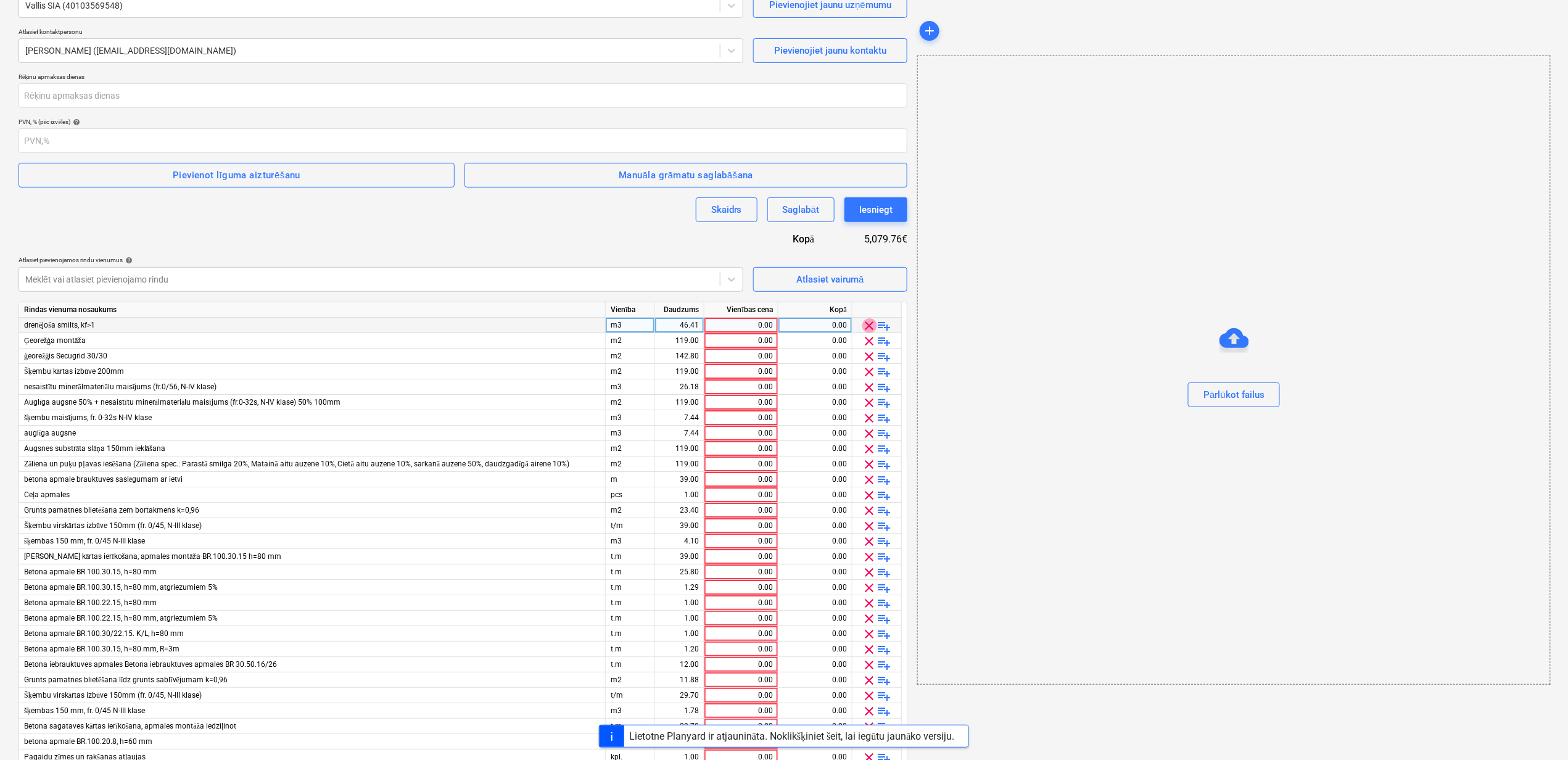
click at [868, 324] on span "clear" at bounding box center [870, 326] width 15 height 15
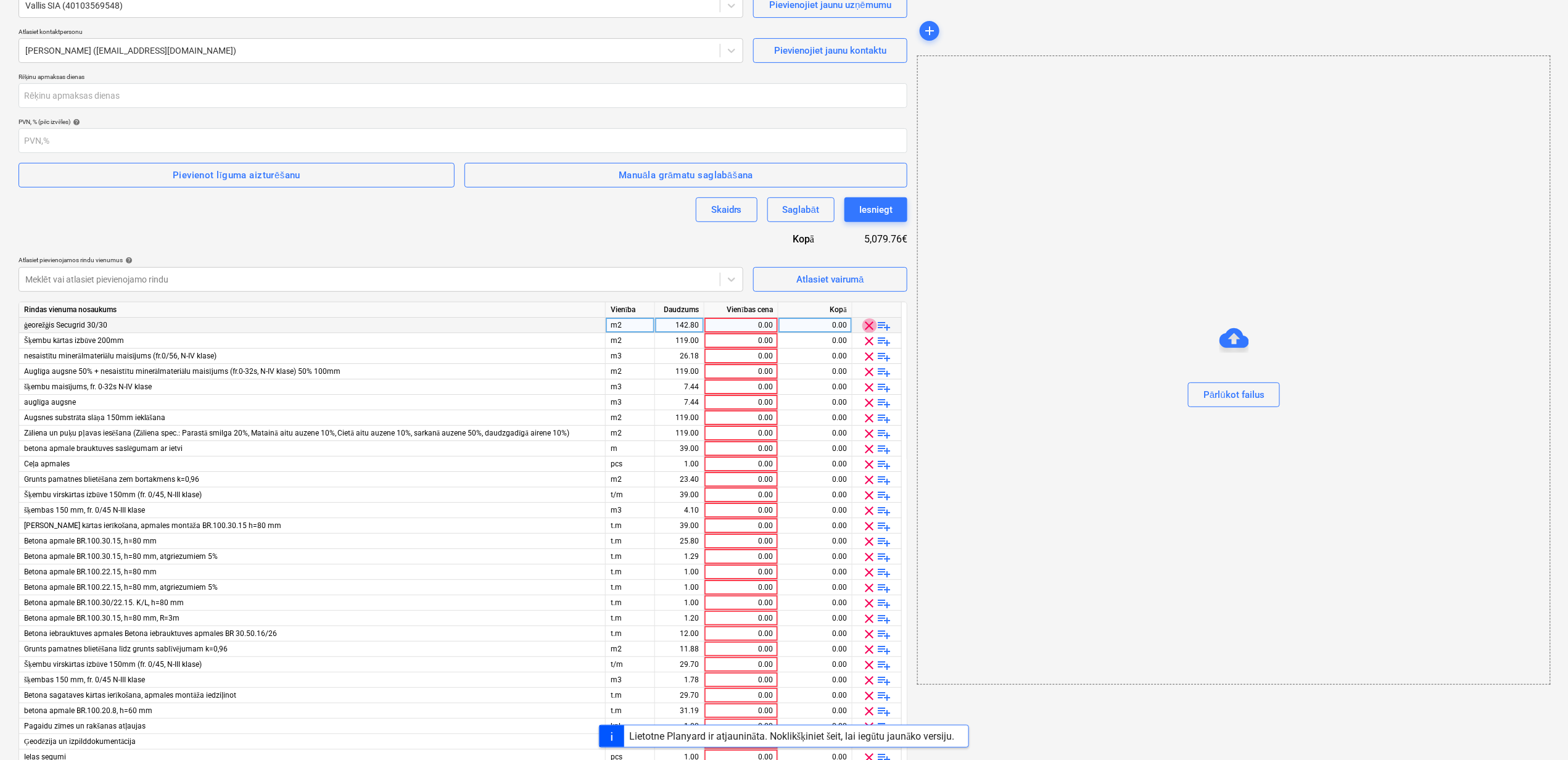
click at [868, 324] on span "clear" at bounding box center [870, 326] width 15 height 15
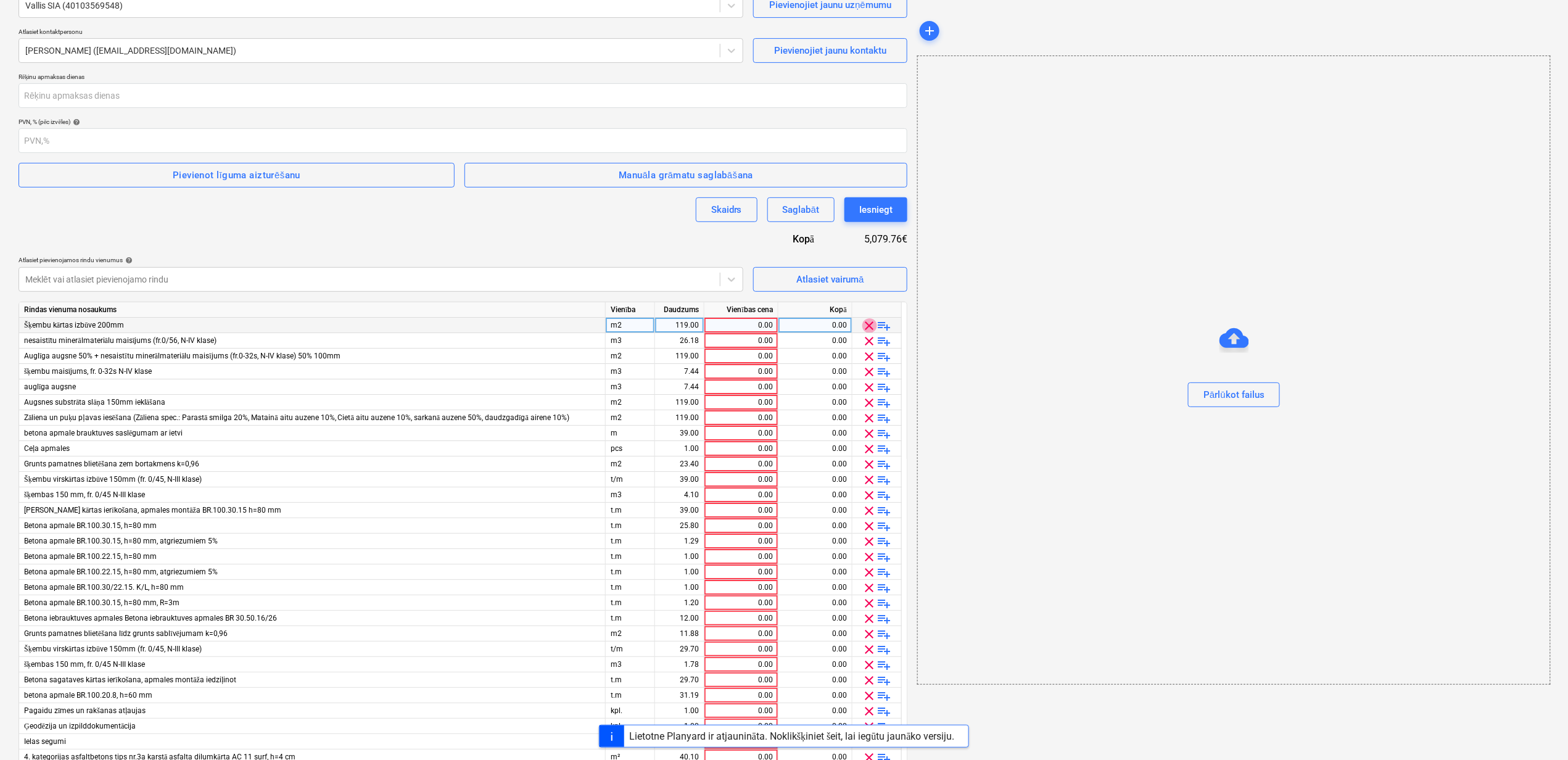
click at [868, 324] on span "clear" at bounding box center [870, 326] width 15 height 15
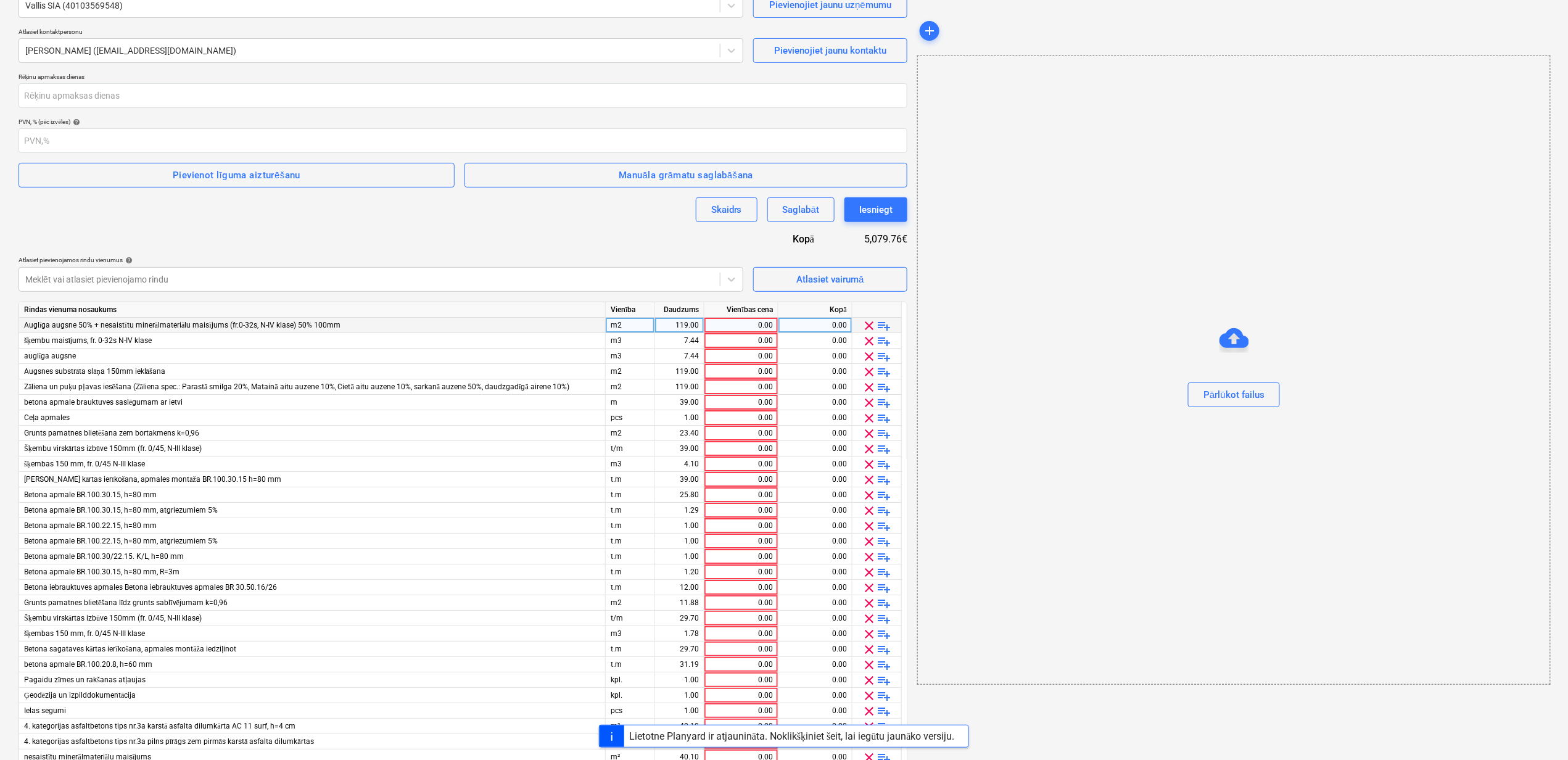
click at [868, 324] on span "clear" at bounding box center [870, 326] width 15 height 15
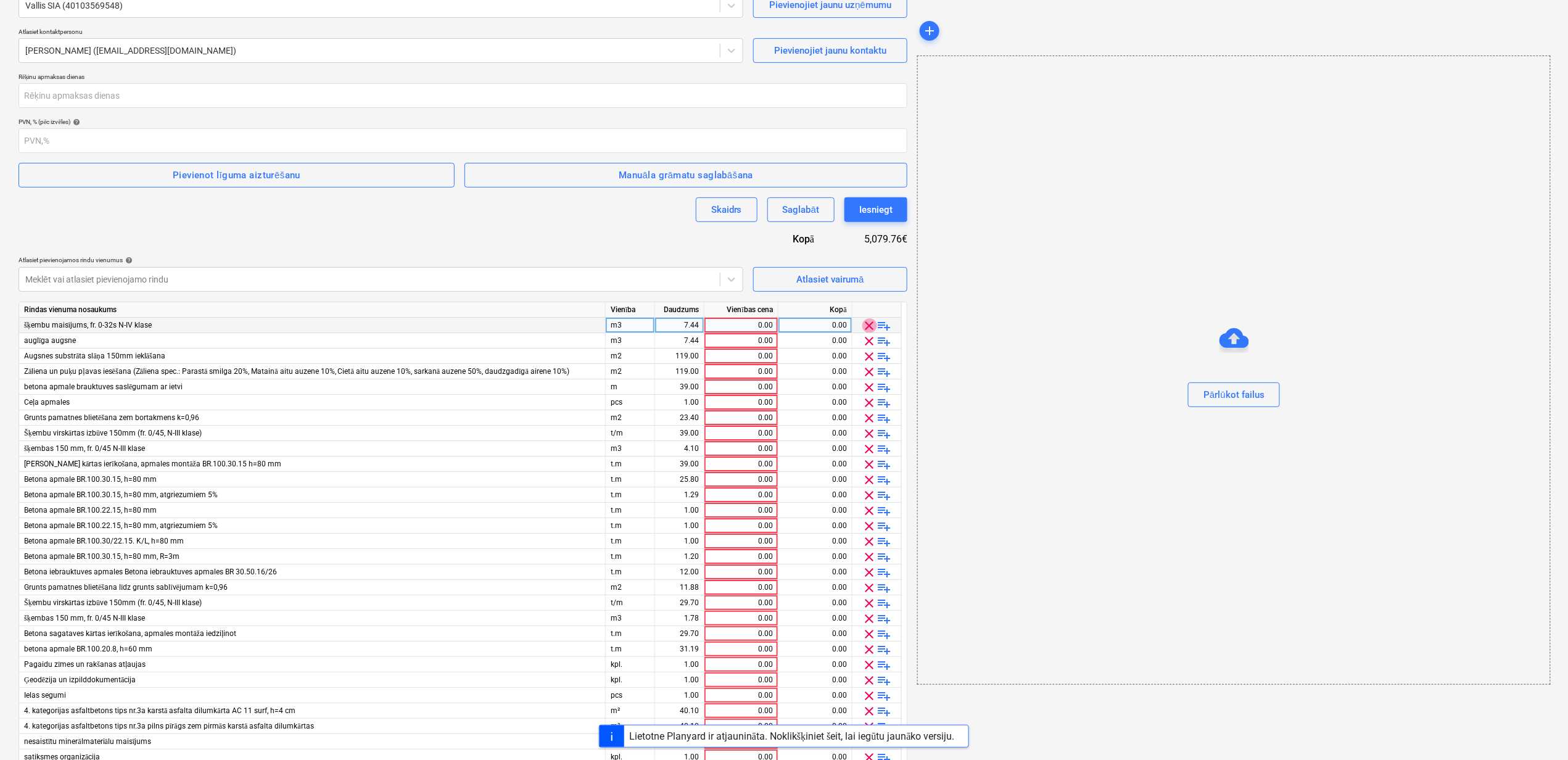
click at [868, 324] on span "clear" at bounding box center [870, 326] width 15 height 15
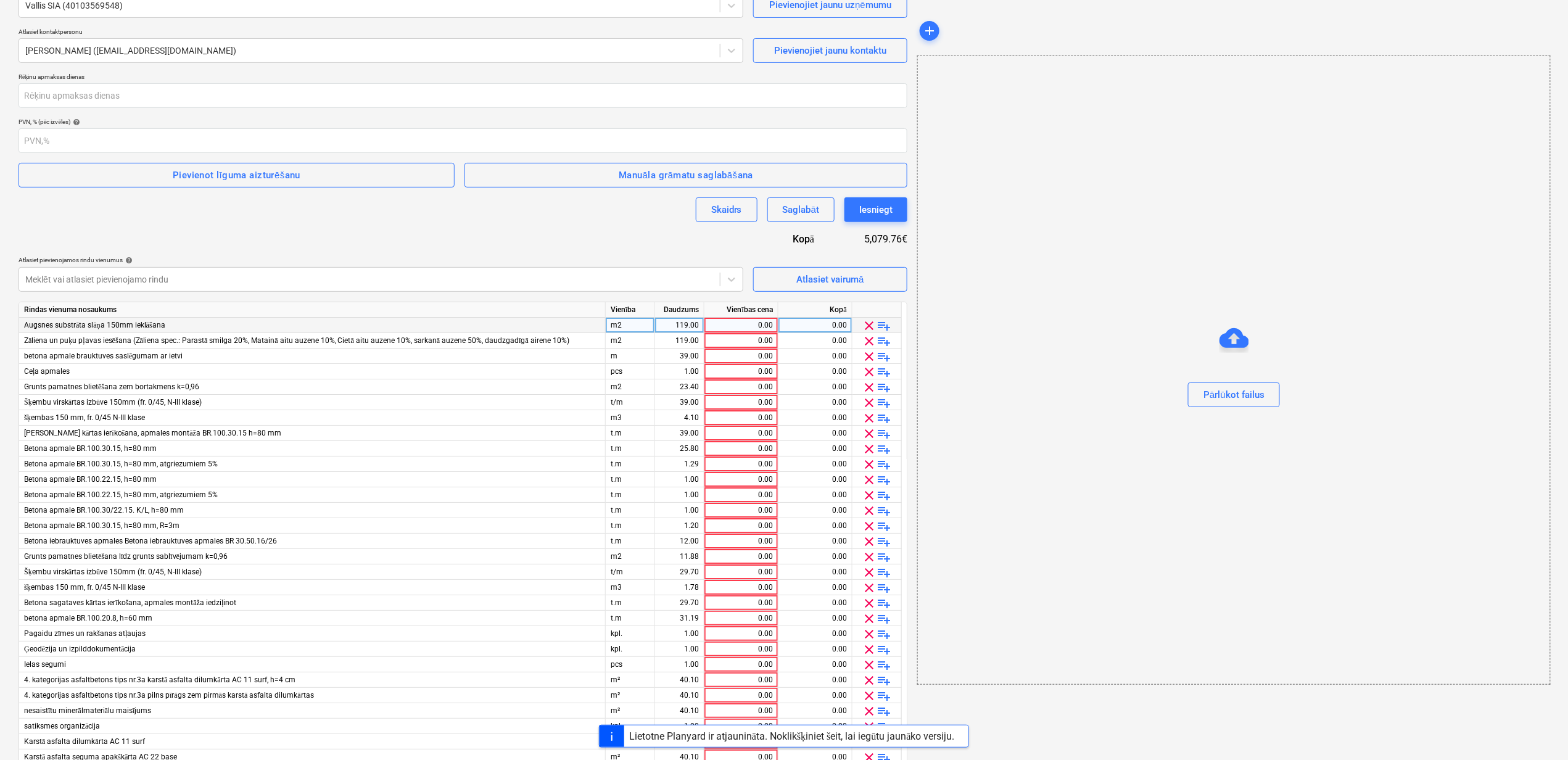
click at [868, 324] on span "clear" at bounding box center [870, 326] width 15 height 15
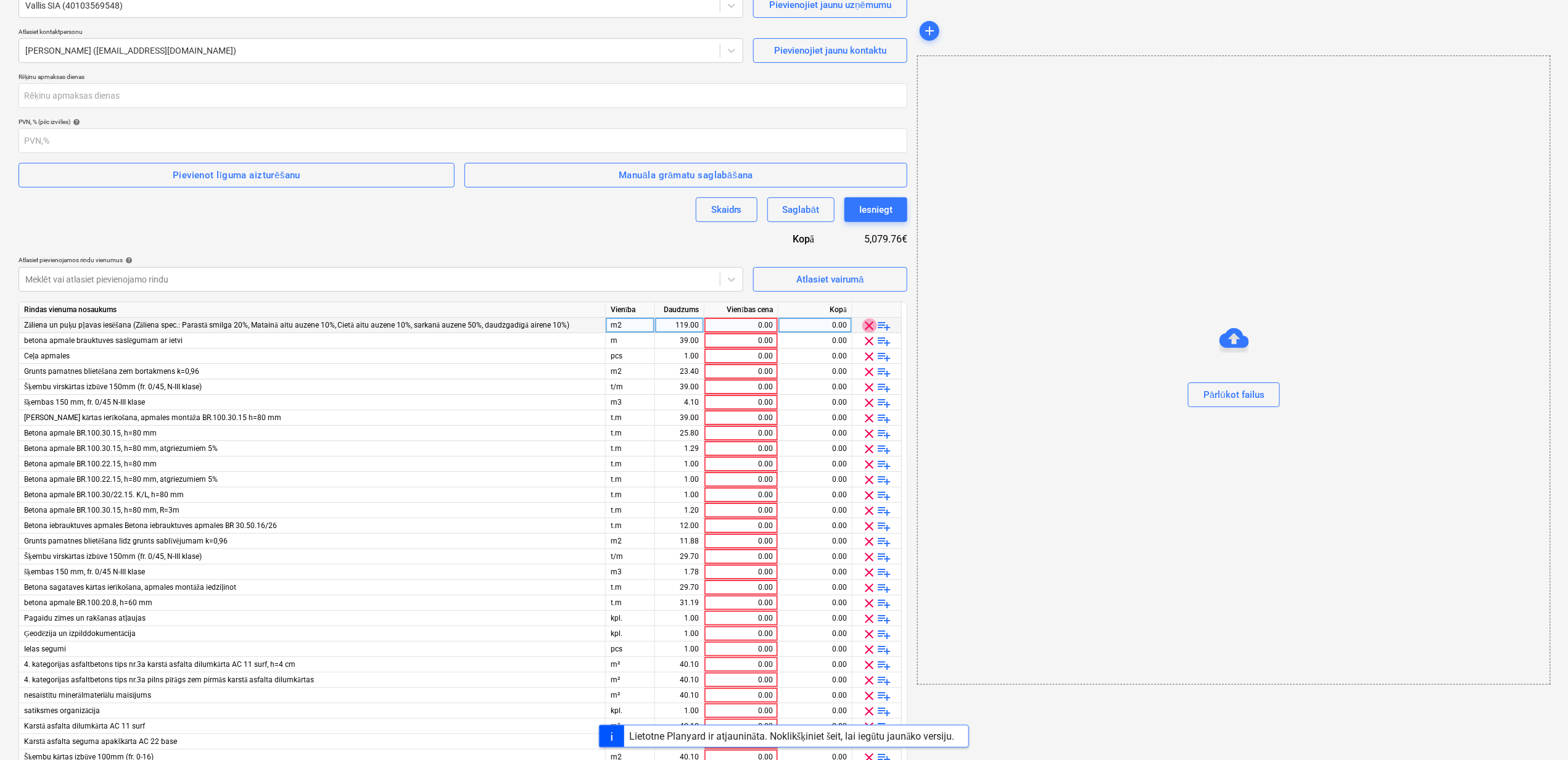
click at [868, 324] on span "clear" at bounding box center [870, 326] width 15 height 15
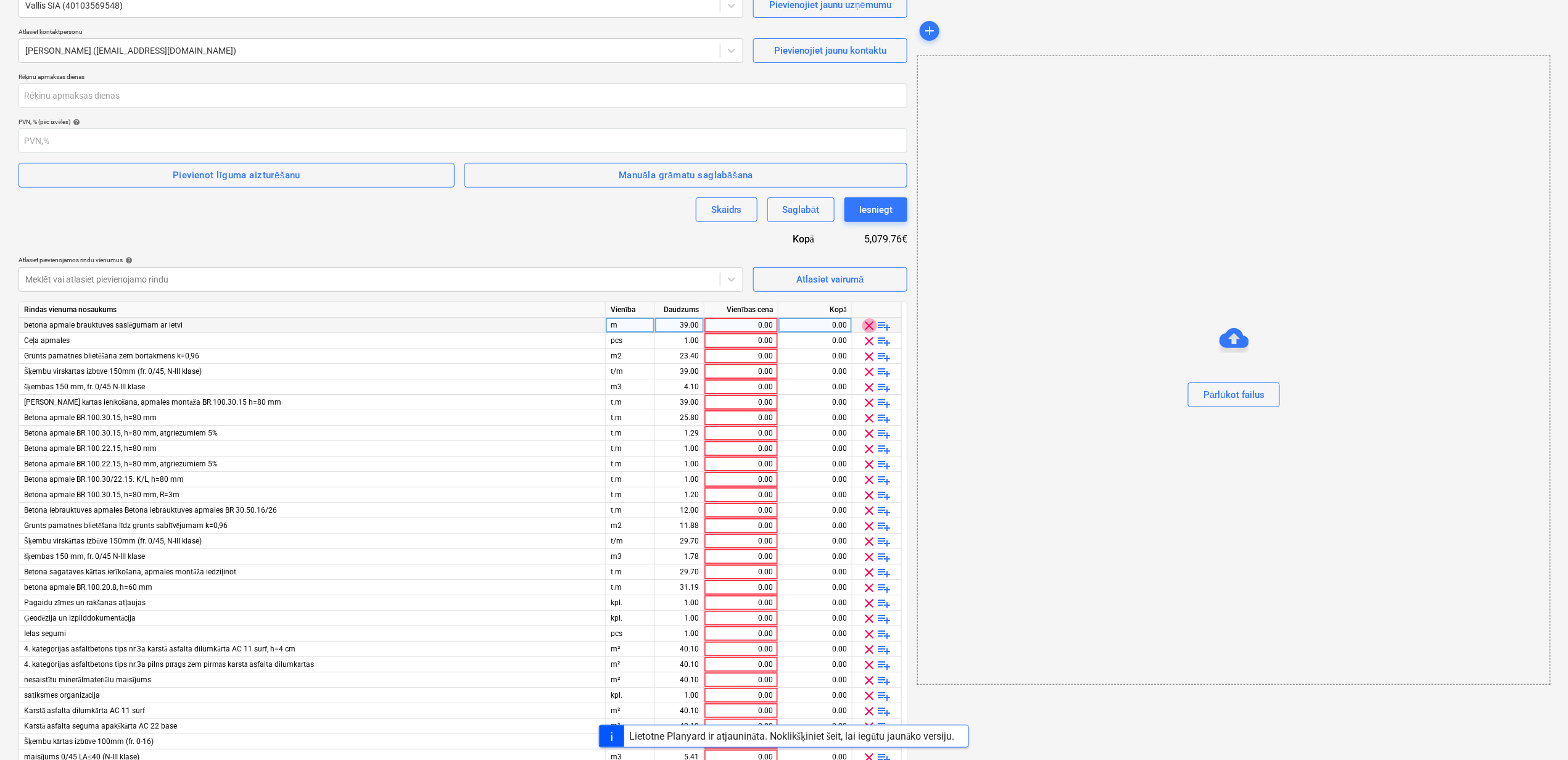
click at [868, 324] on span "clear" at bounding box center [870, 326] width 15 height 15
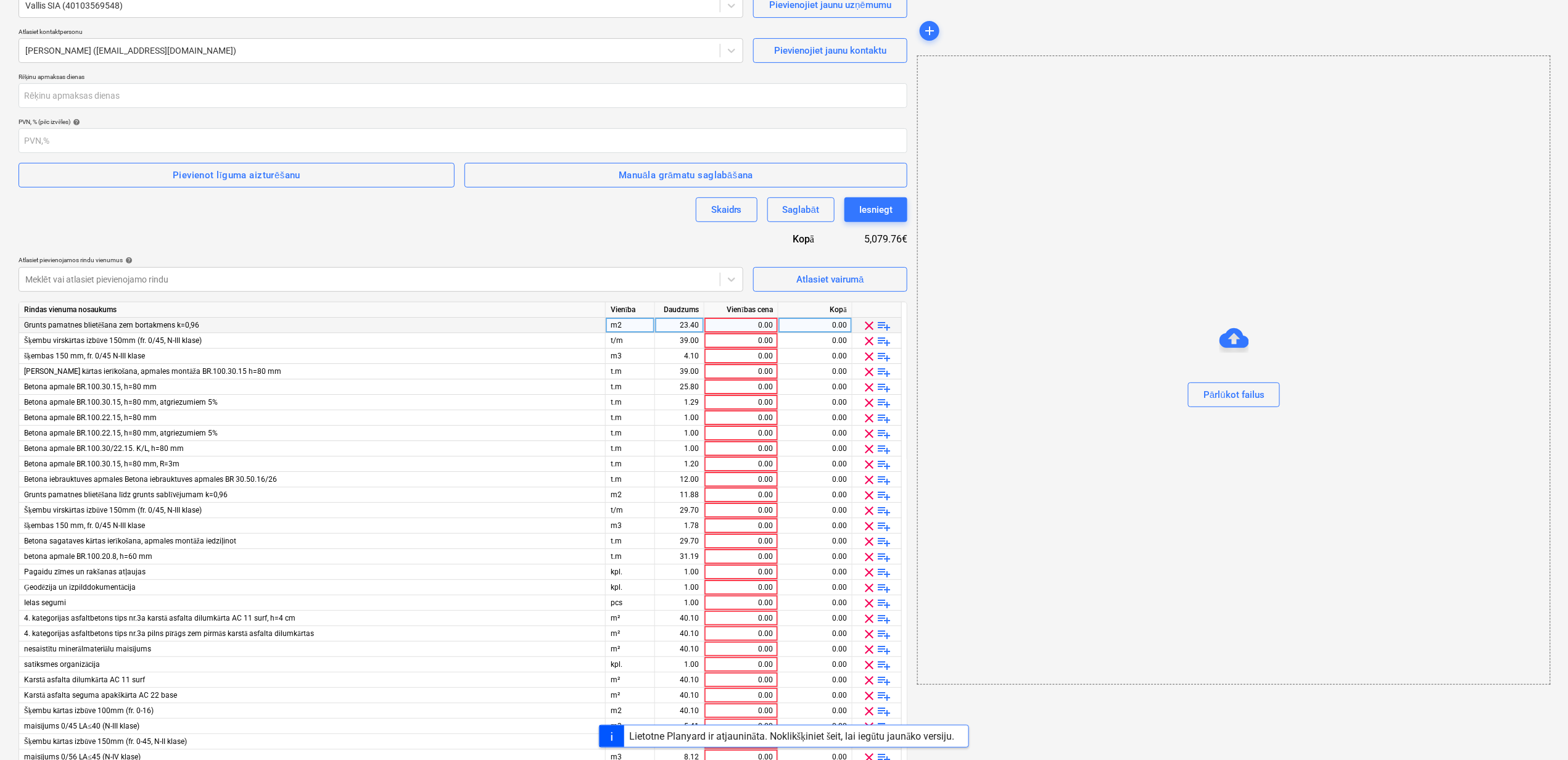
click at [868, 324] on span "clear" at bounding box center [870, 326] width 15 height 15
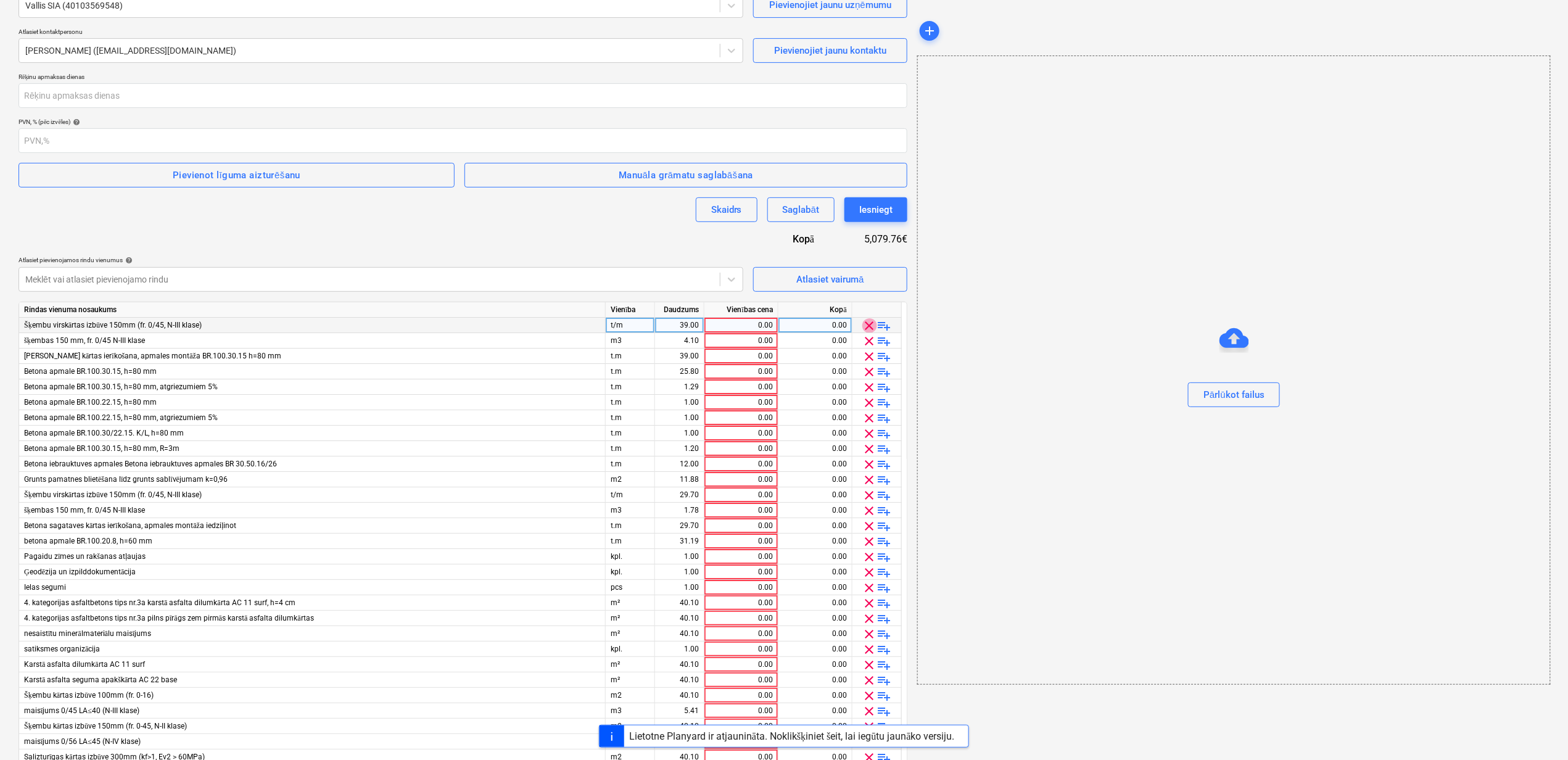
click at [868, 324] on span "clear" at bounding box center [870, 326] width 15 height 15
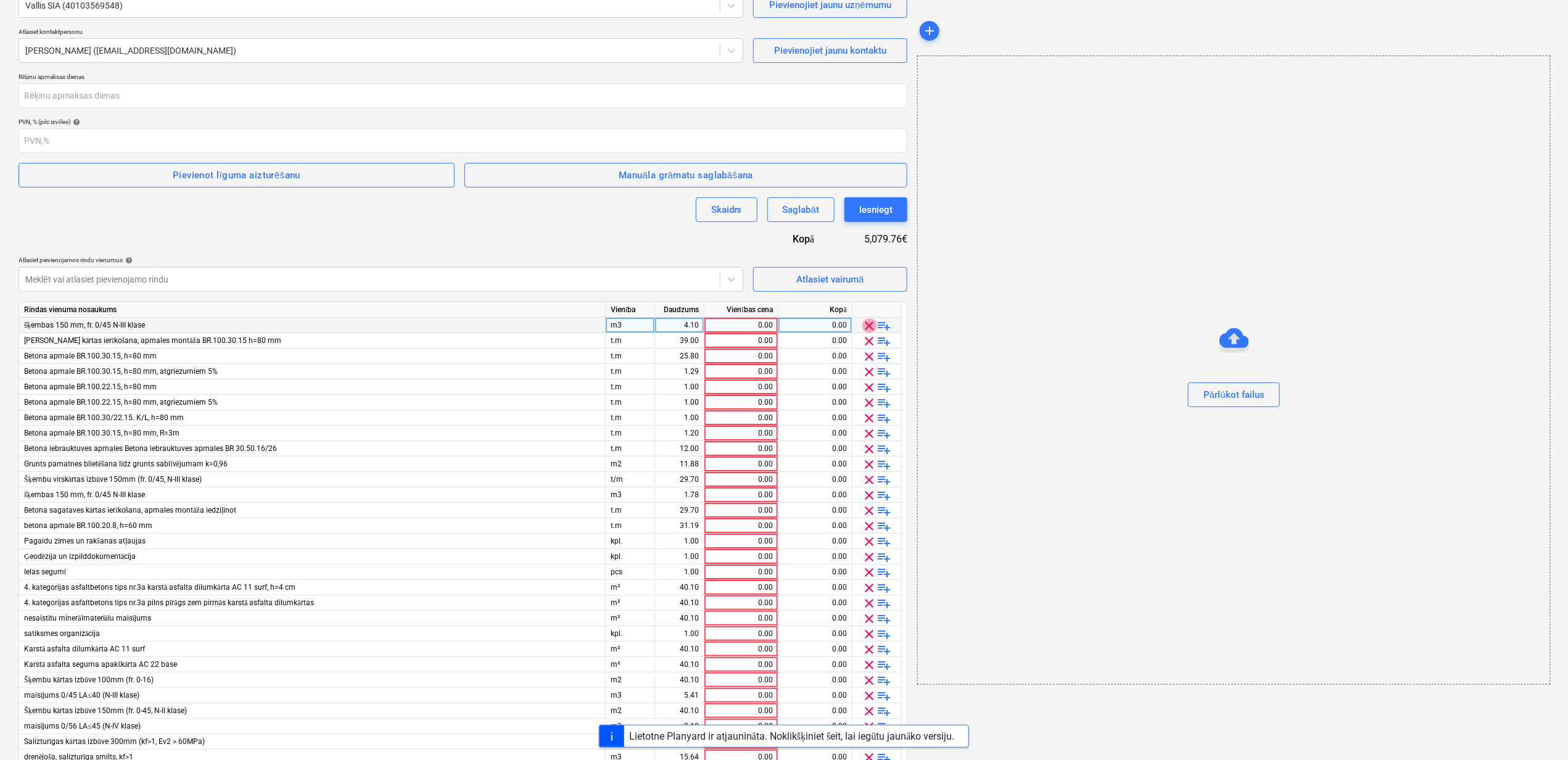
click at [868, 324] on span "clear" at bounding box center [870, 326] width 15 height 15
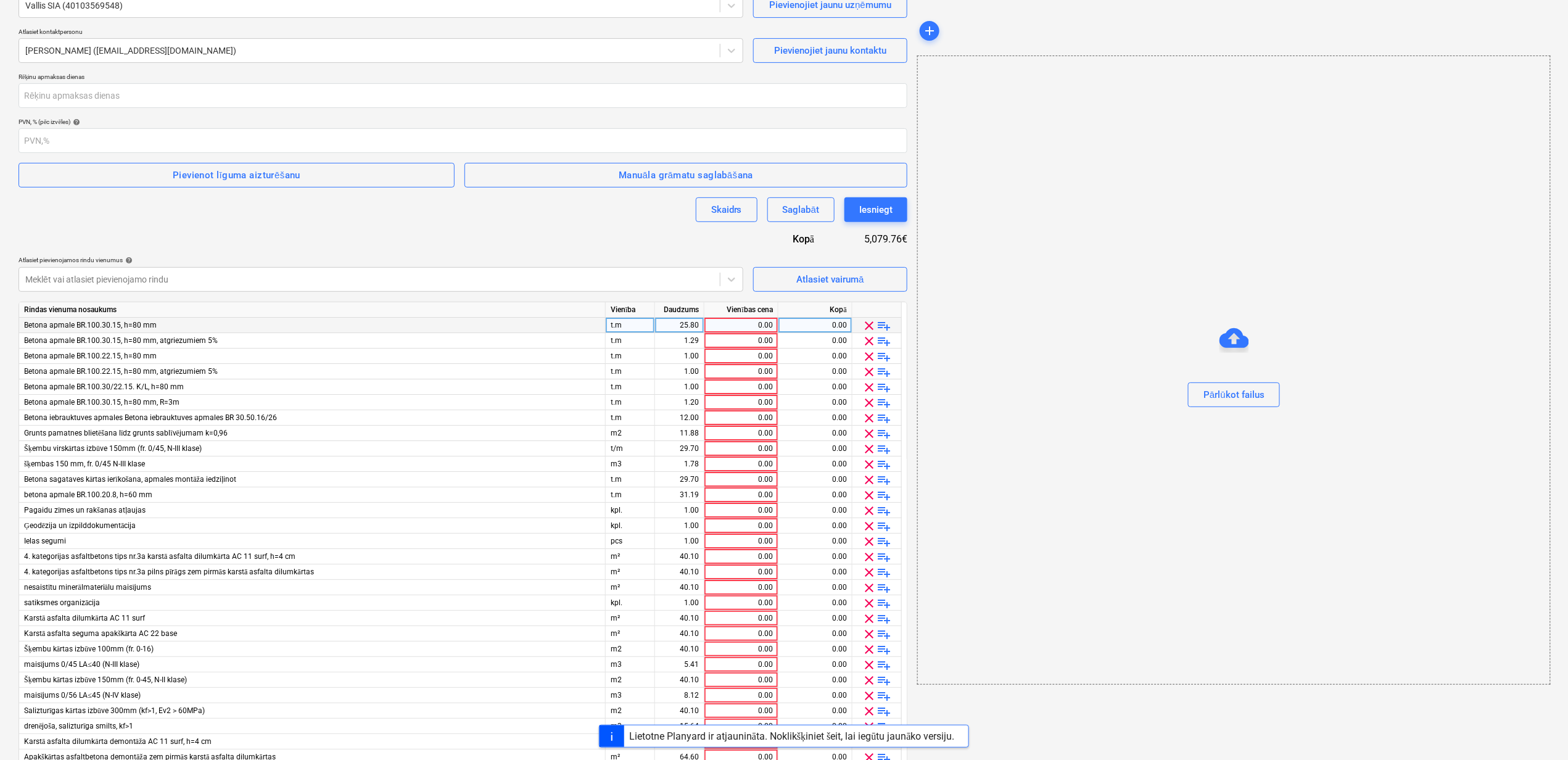
click at [868, 324] on span "clear" at bounding box center [870, 326] width 15 height 15
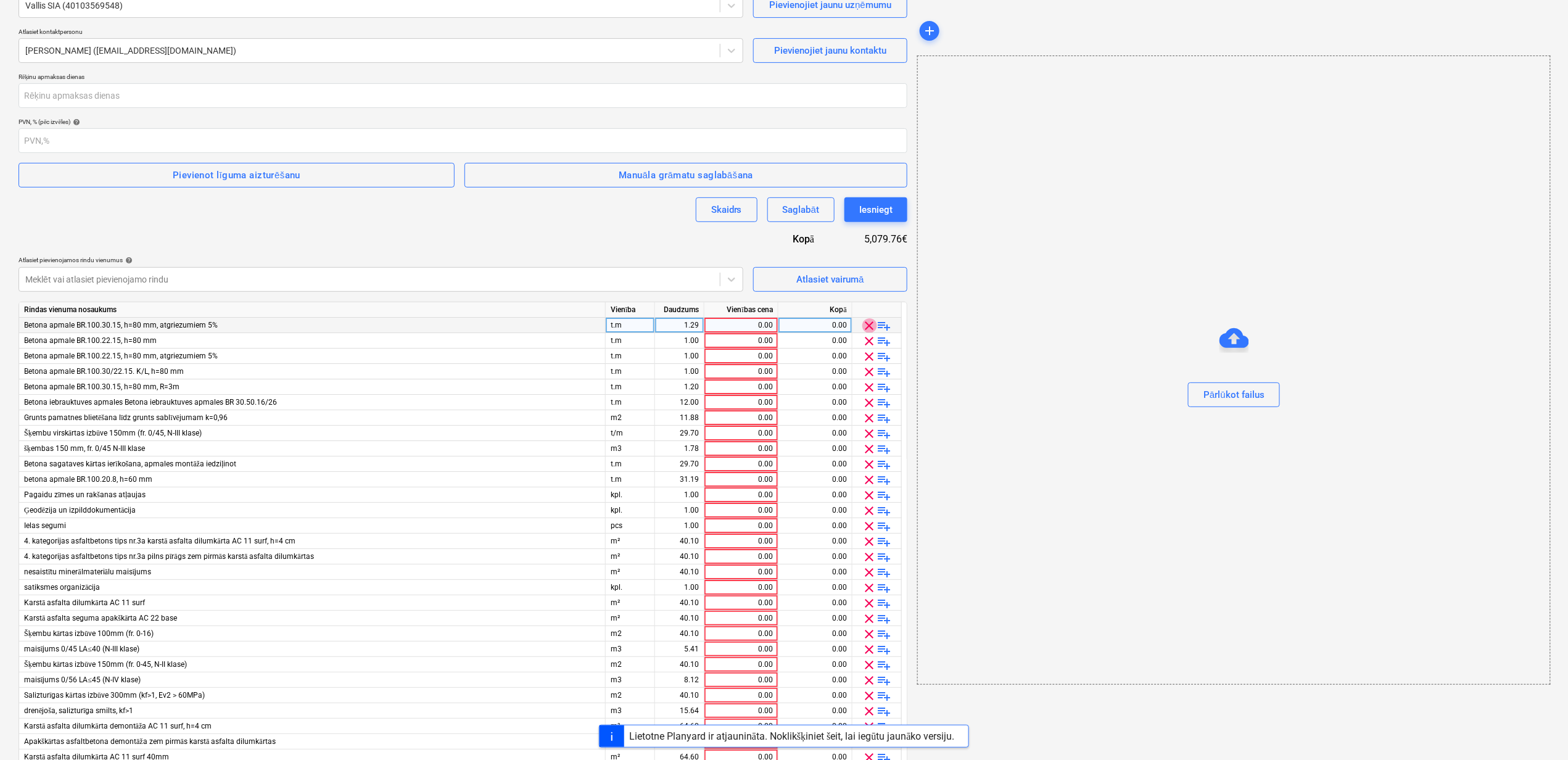
click at [868, 324] on span "clear" at bounding box center [870, 326] width 15 height 15
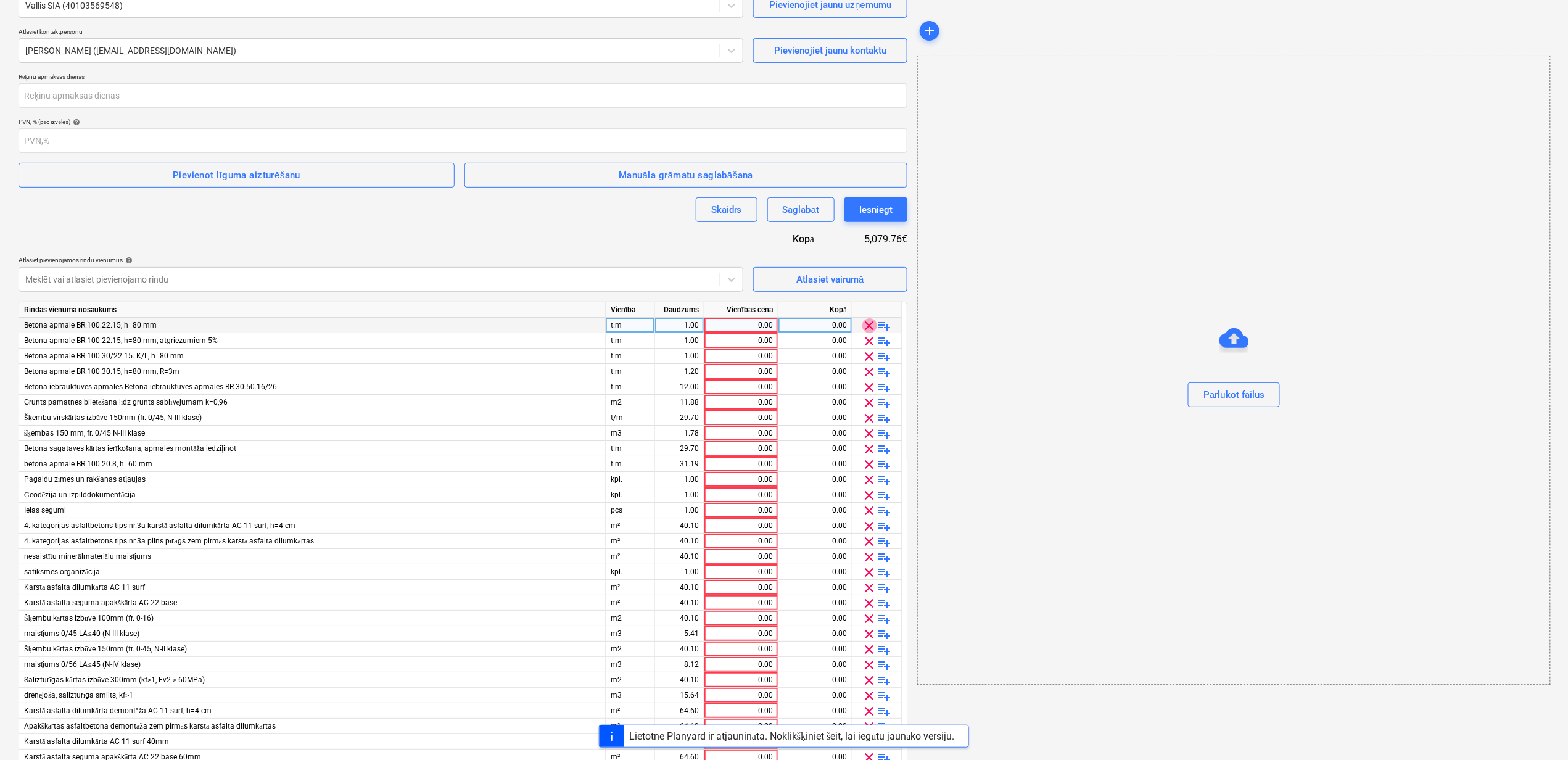
click at [868, 324] on span "clear" at bounding box center [870, 326] width 15 height 15
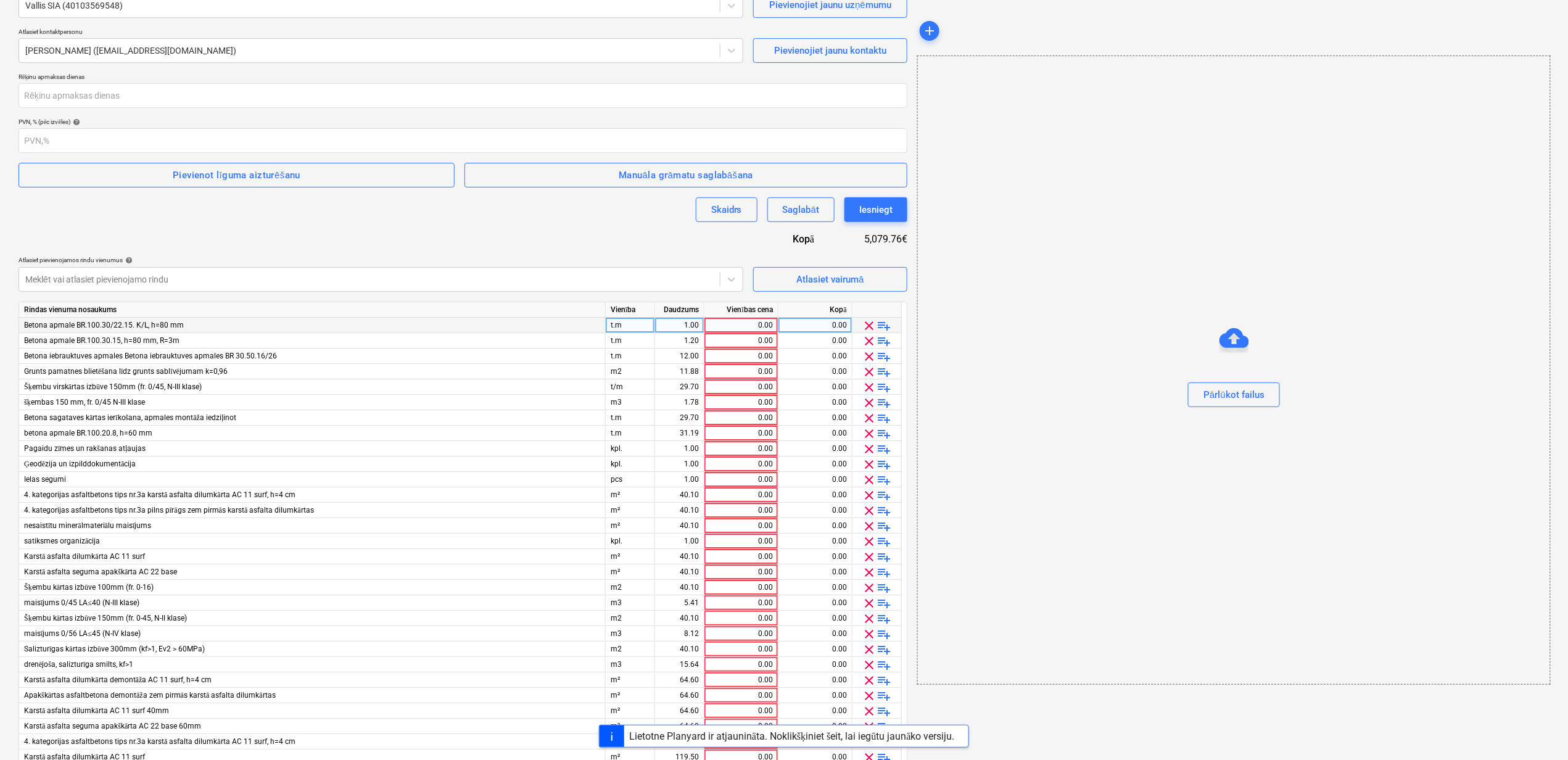
click at [868, 324] on span "clear" at bounding box center [870, 326] width 15 height 15
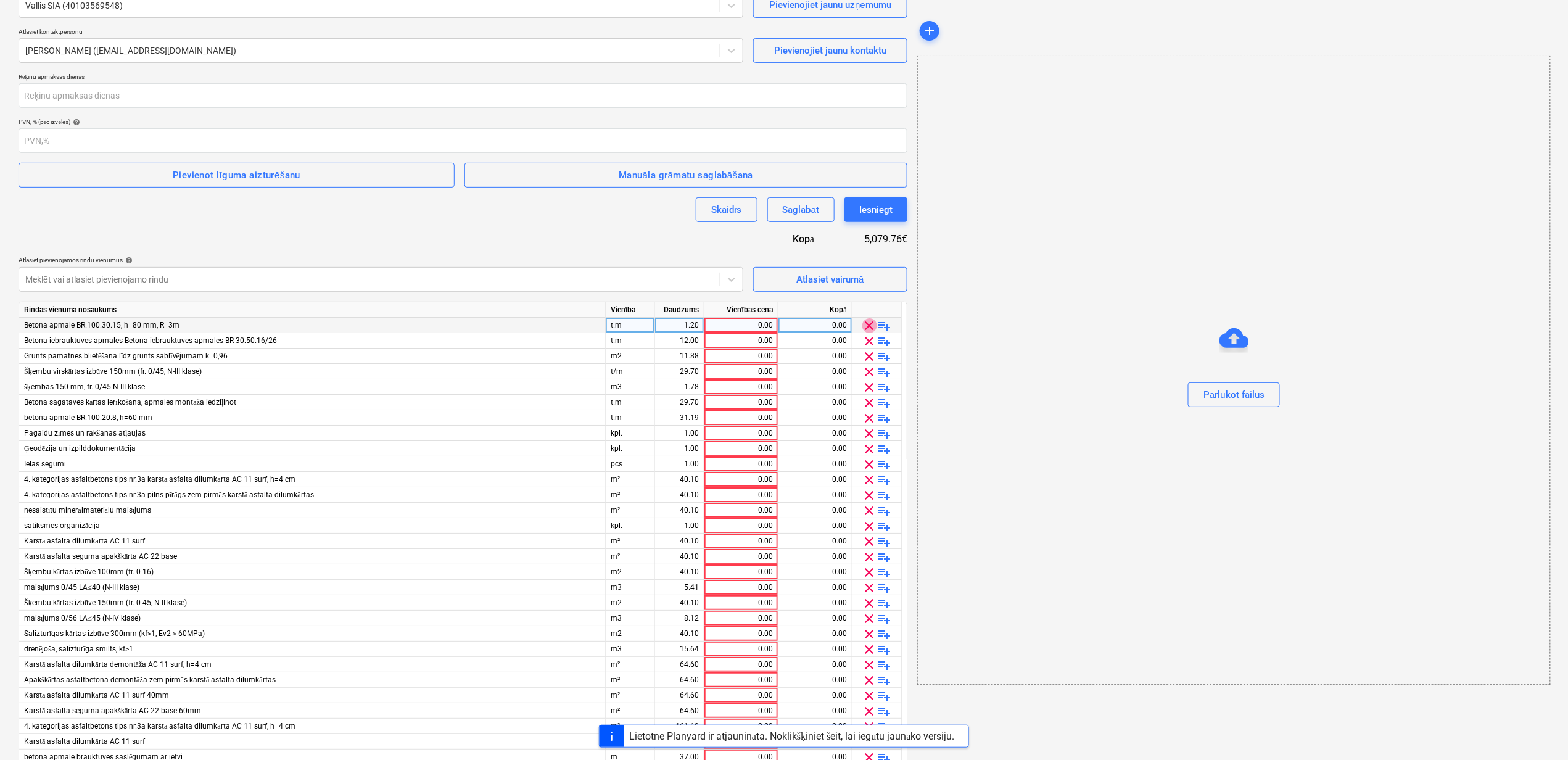
click at [868, 324] on span "clear" at bounding box center [870, 326] width 15 height 15
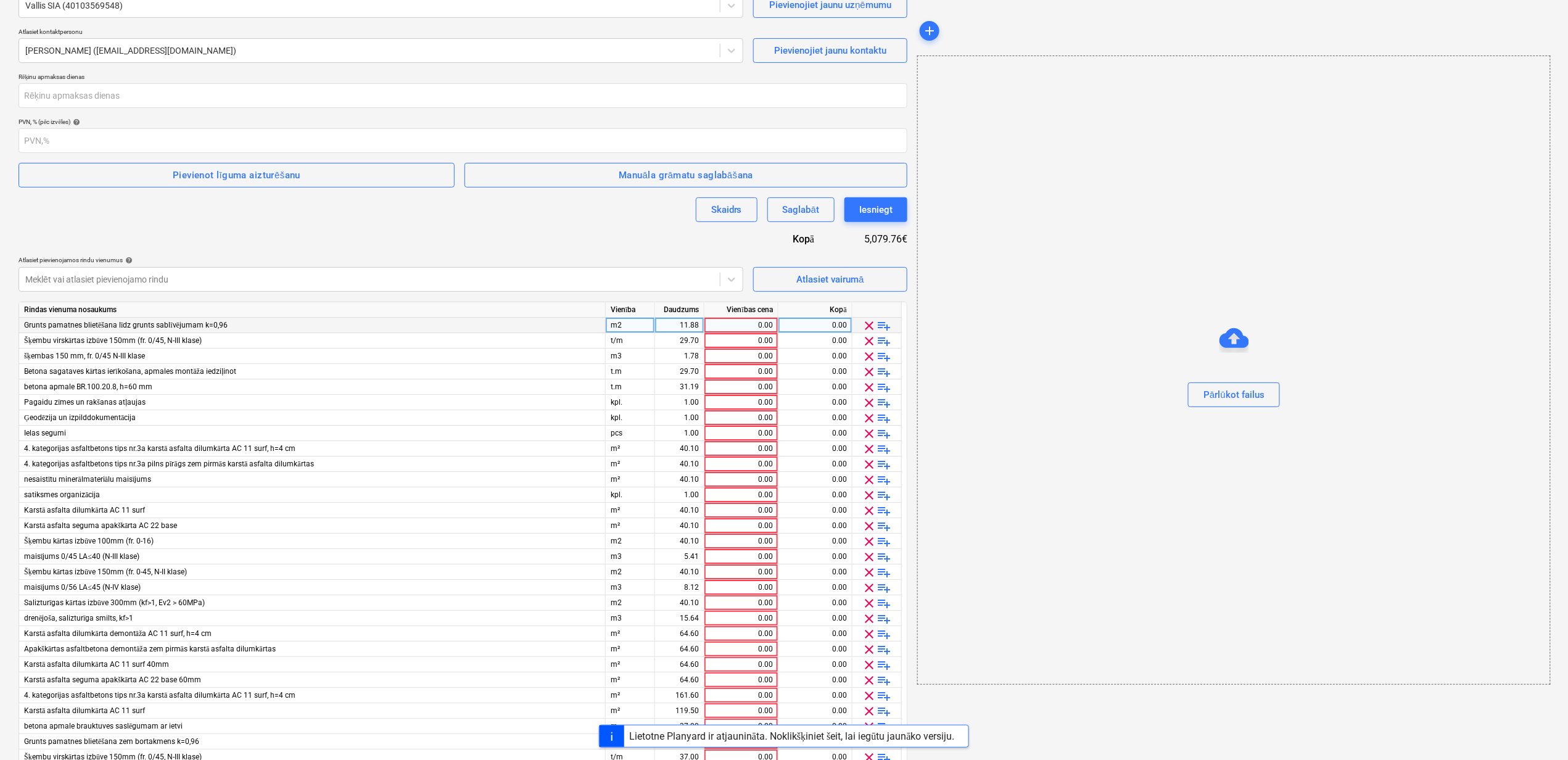
click at [868, 324] on span "clear" at bounding box center [870, 326] width 15 height 15
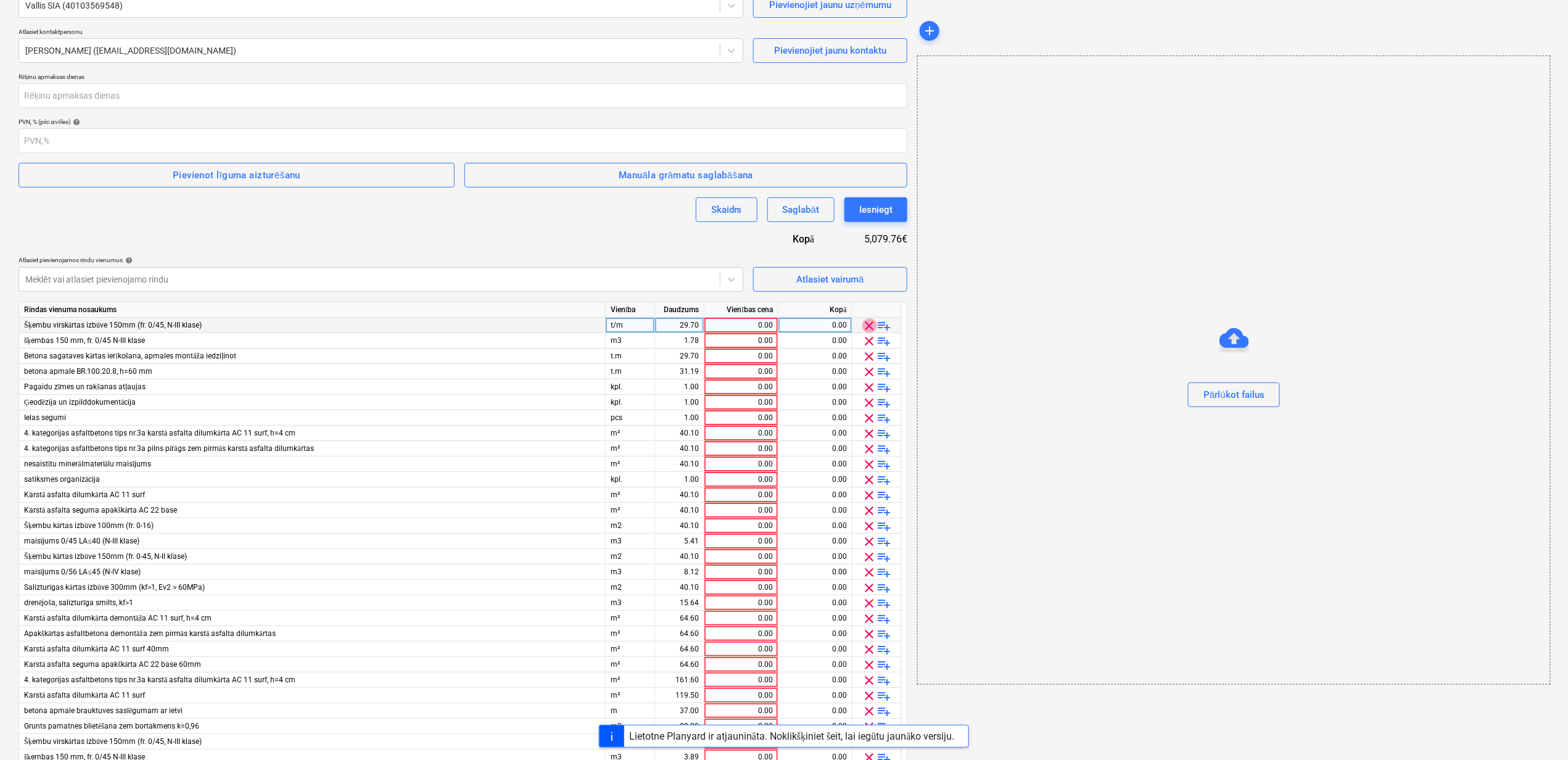
click at [868, 324] on span "clear" at bounding box center [870, 326] width 15 height 15
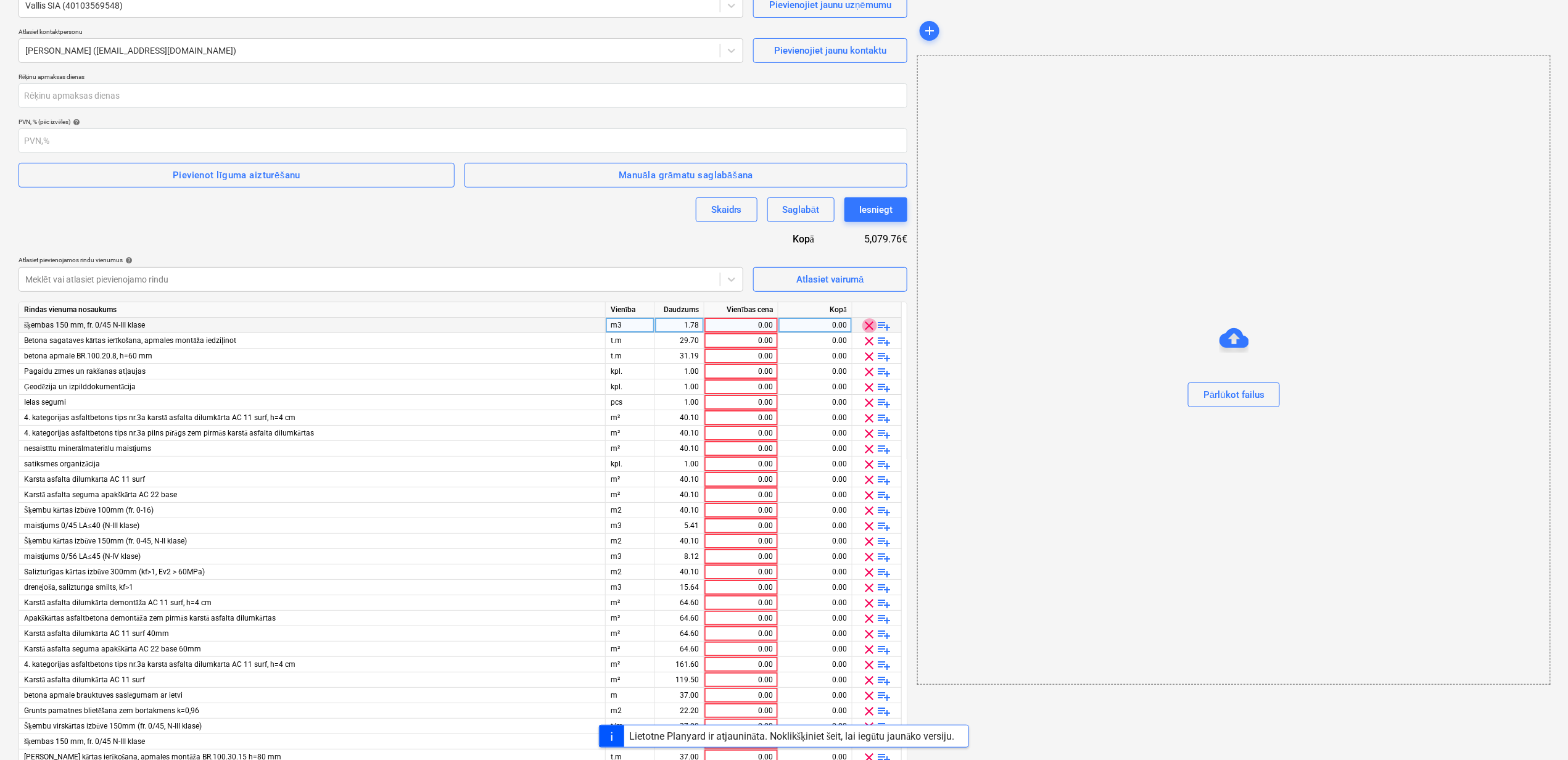
click at [868, 324] on span "clear" at bounding box center [870, 326] width 15 height 15
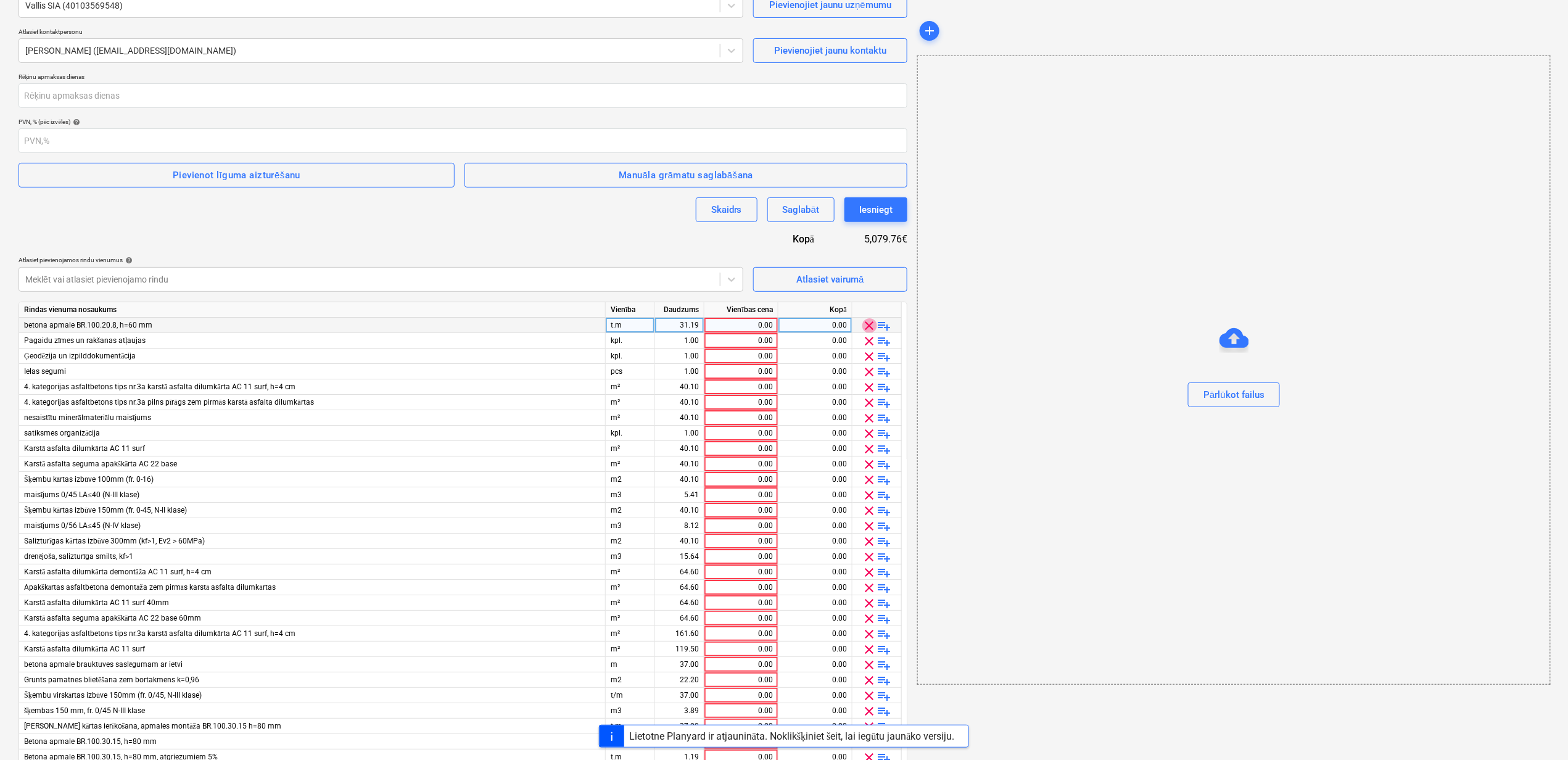
click at [868, 324] on span "clear" at bounding box center [870, 326] width 15 height 15
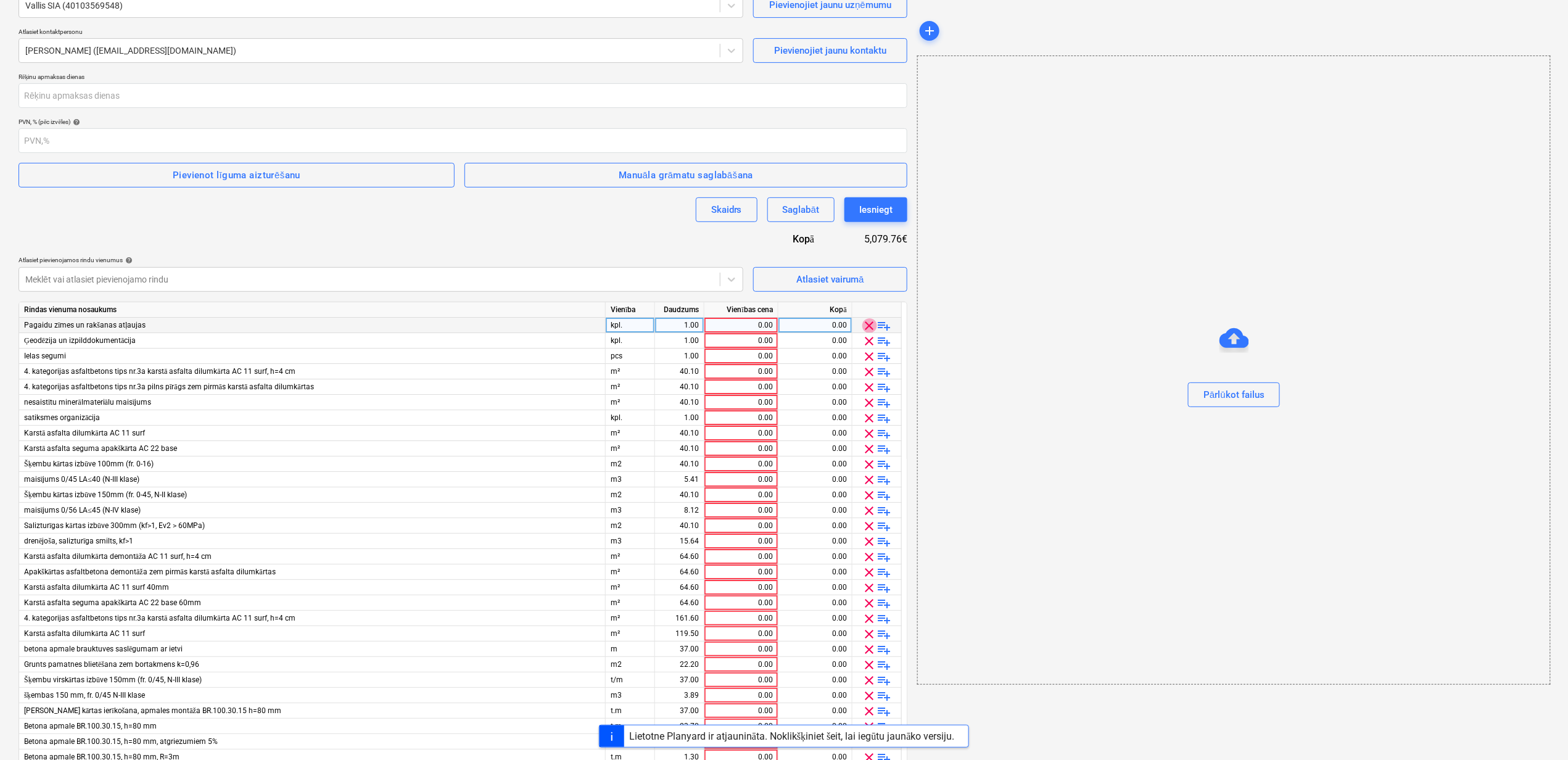
click at [868, 324] on span "clear" at bounding box center [870, 326] width 15 height 15
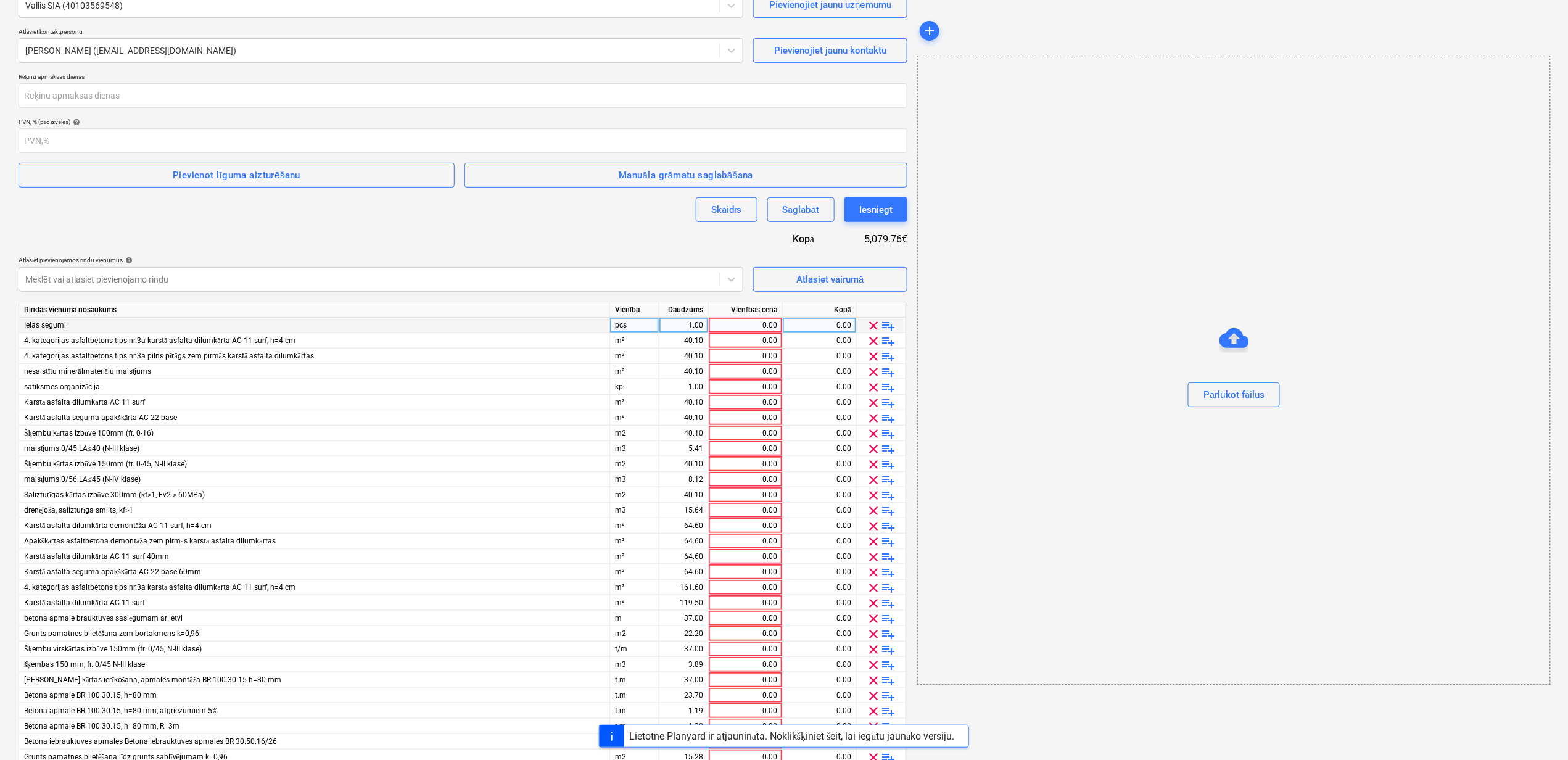
click at [868, 324] on span "clear" at bounding box center [874, 326] width 15 height 15
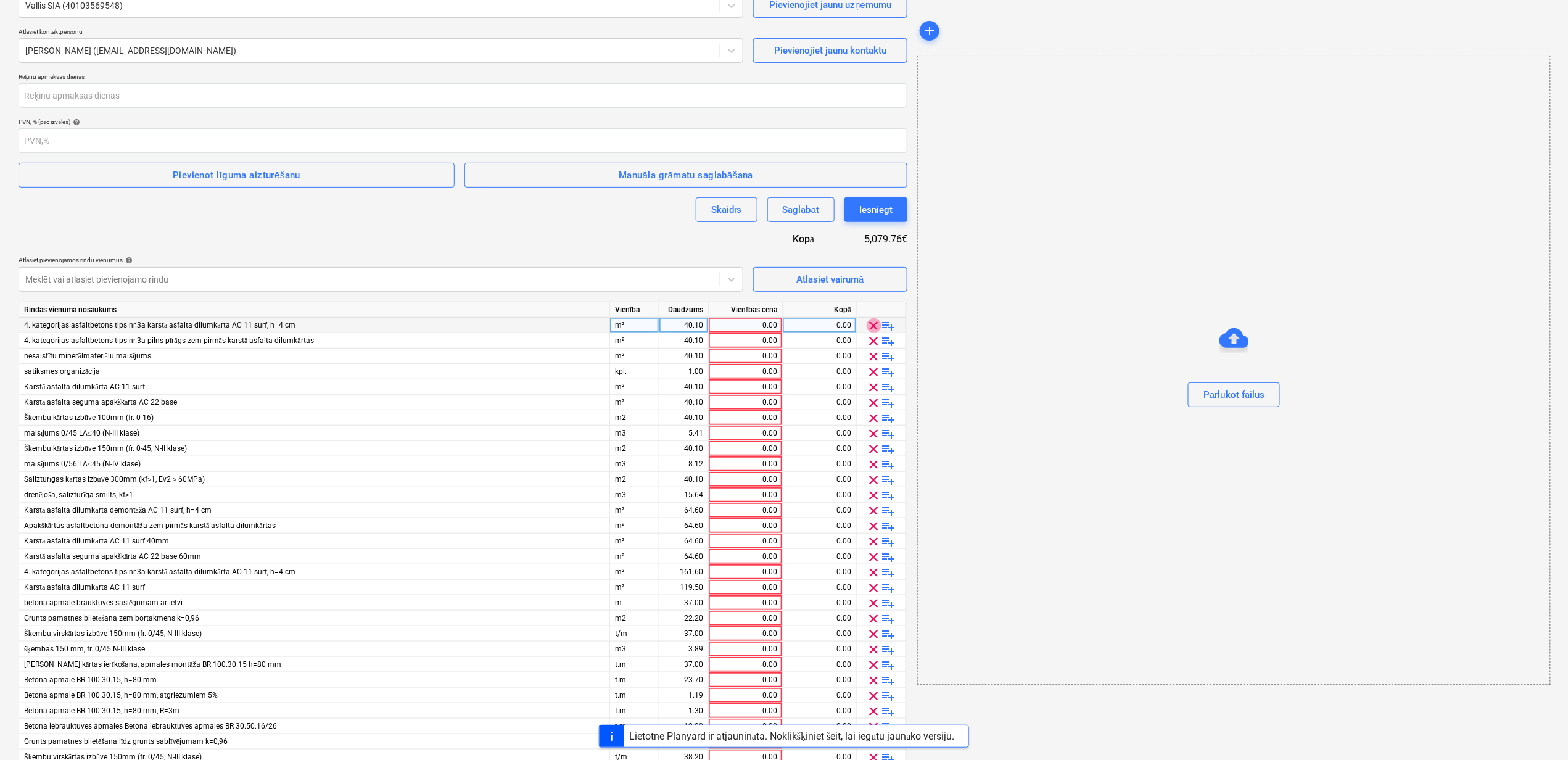
click at [868, 324] on span "clear" at bounding box center [874, 326] width 15 height 15
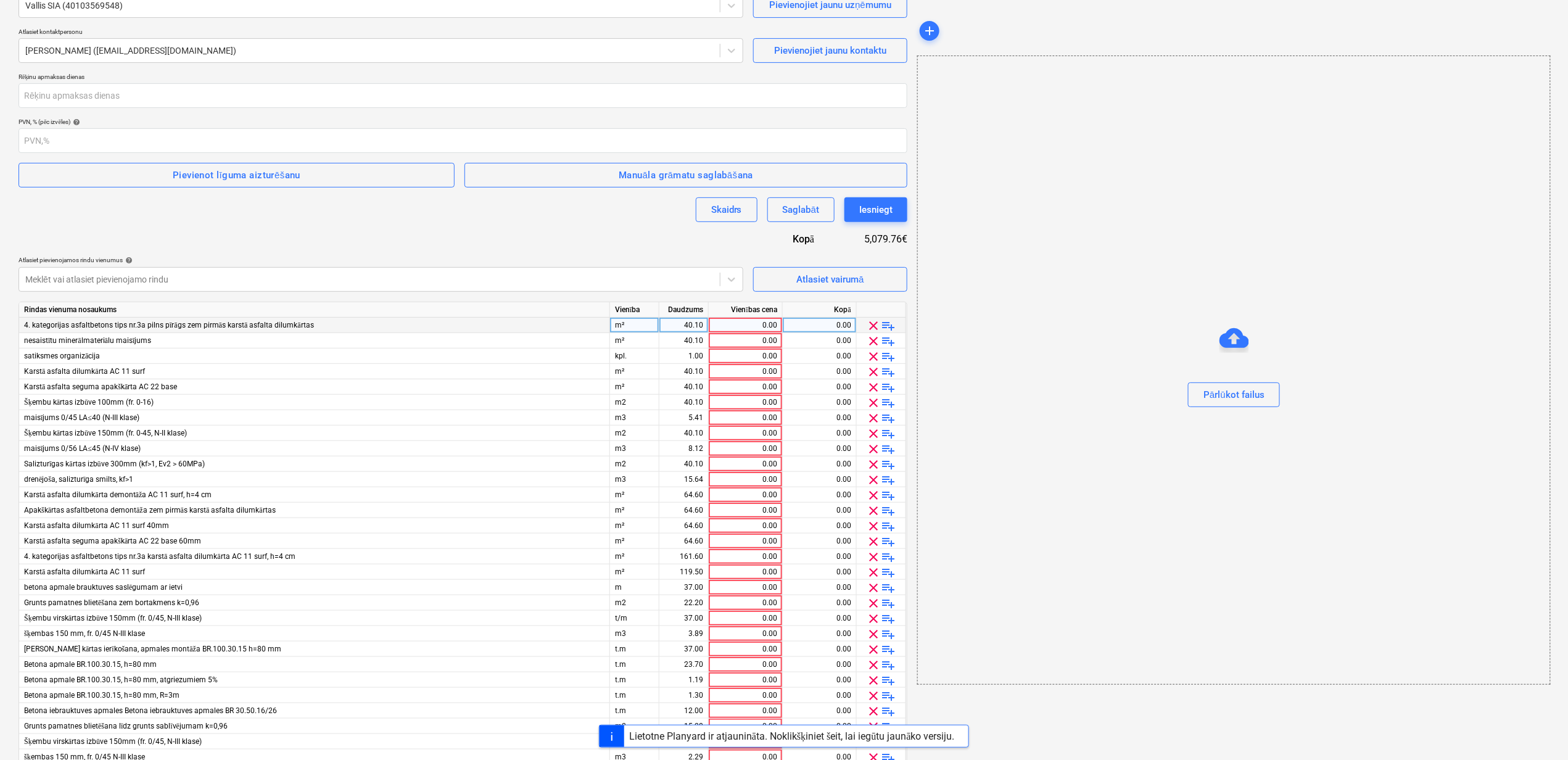
click at [868, 324] on span "clear" at bounding box center [874, 326] width 15 height 15
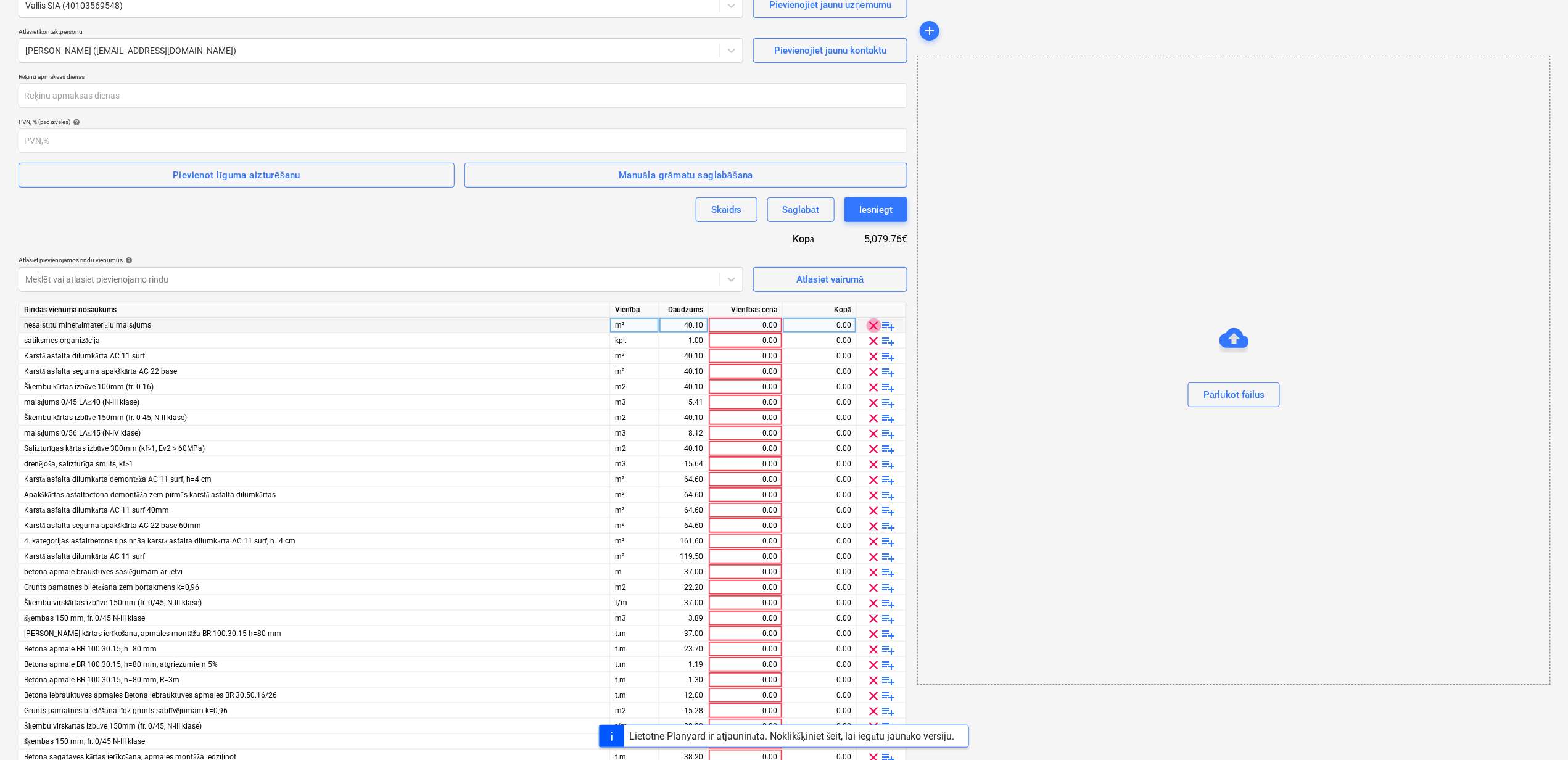
click at [868, 324] on span "clear" at bounding box center [874, 326] width 15 height 15
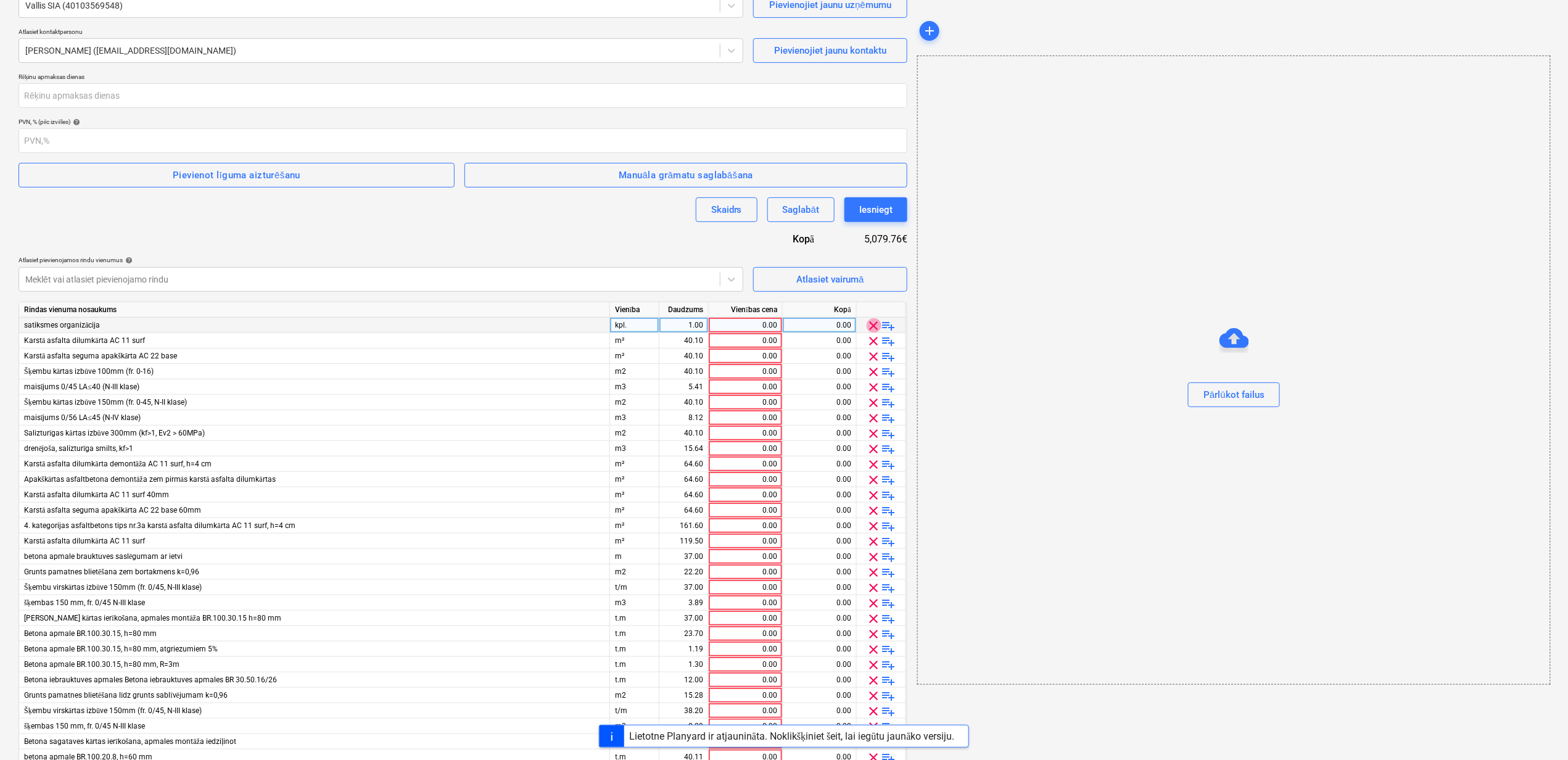
click at [868, 324] on span "clear" at bounding box center [874, 326] width 15 height 15
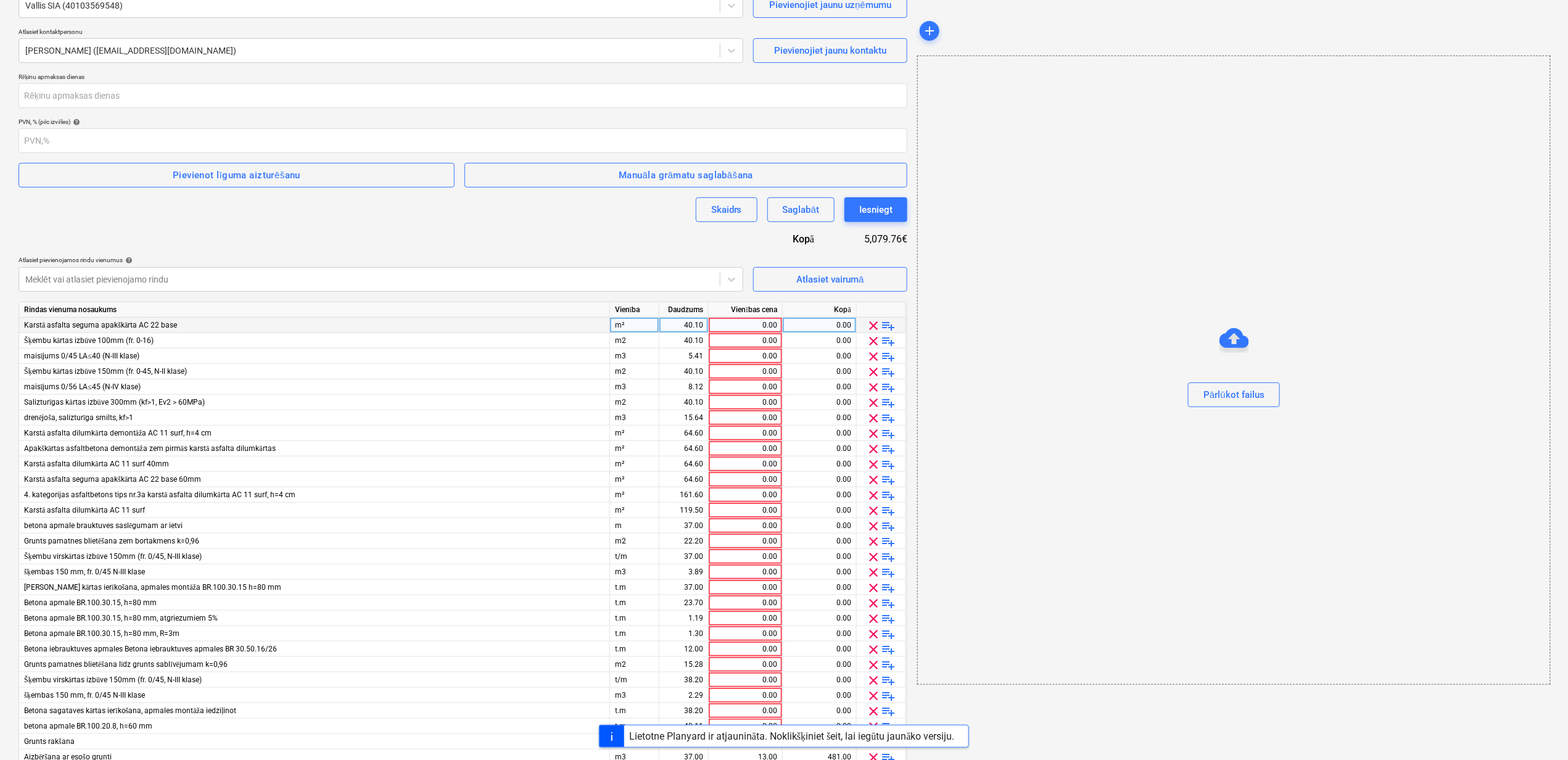
click at [868, 324] on span "clear" at bounding box center [874, 326] width 15 height 15
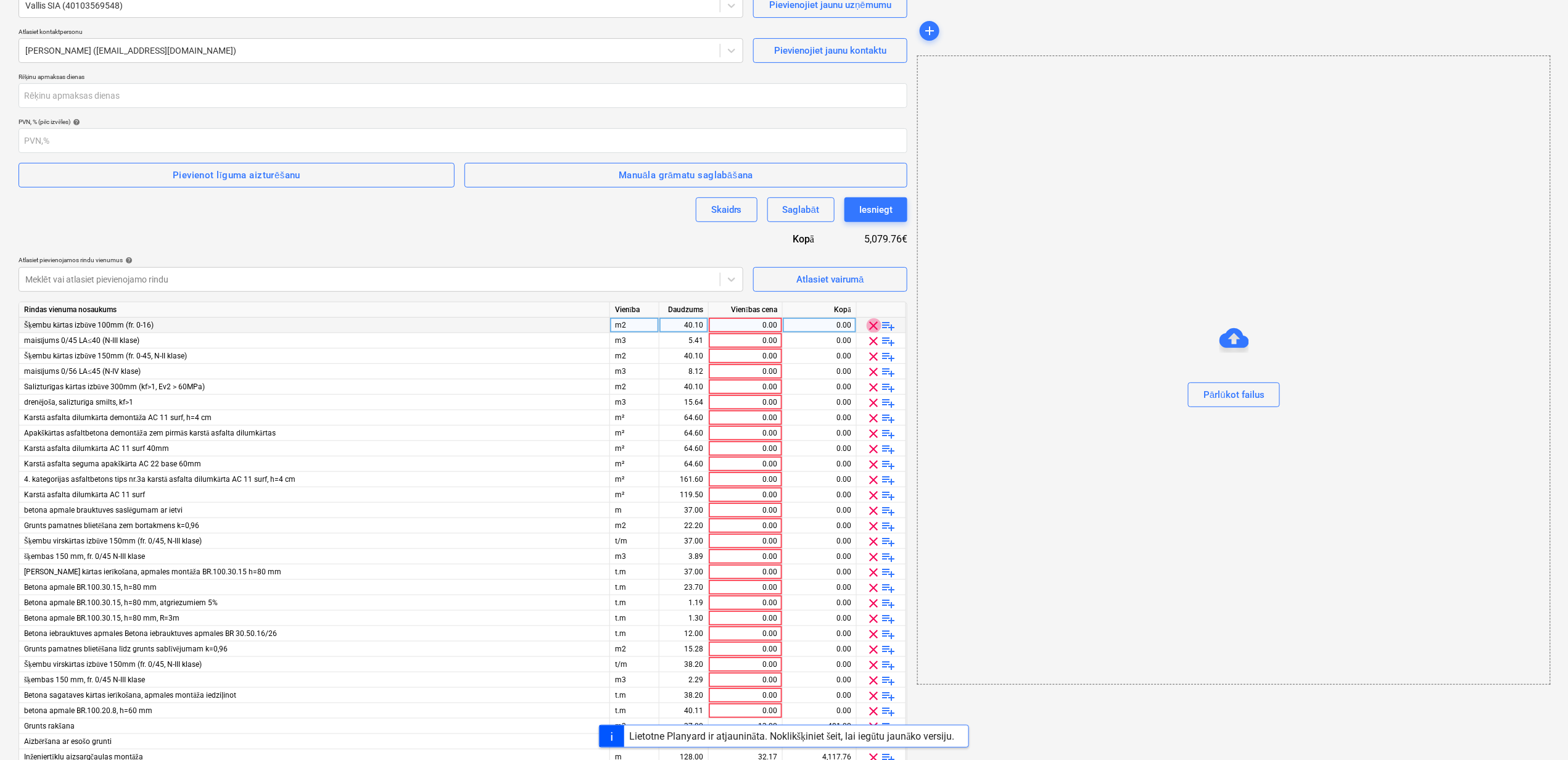
click at [868, 324] on span "clear" at bounding box center [874, 326] width 15 height 15
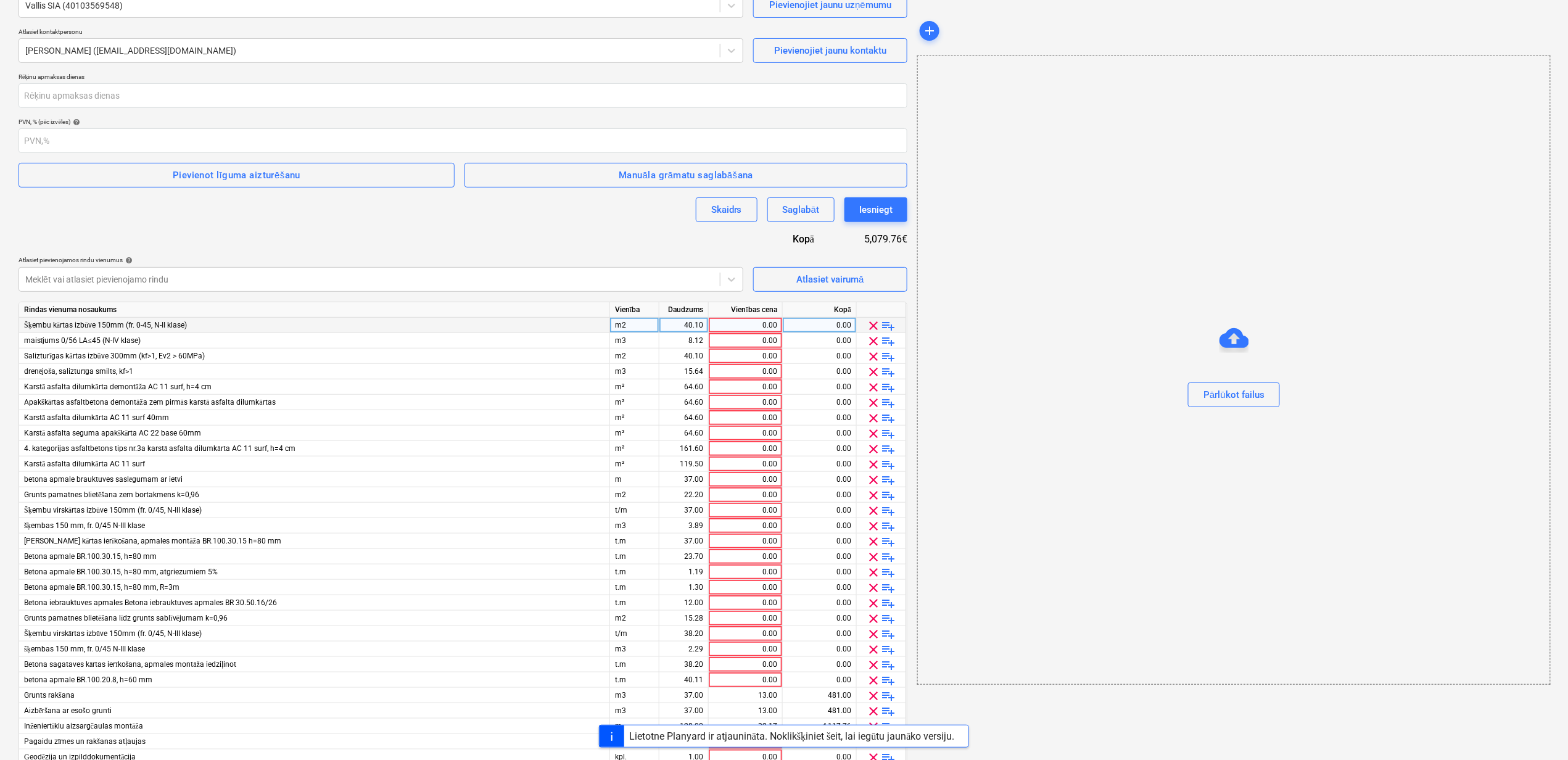
click at [868, 324] on span "clear" at bounding box center [874, 326] width 15 height 15
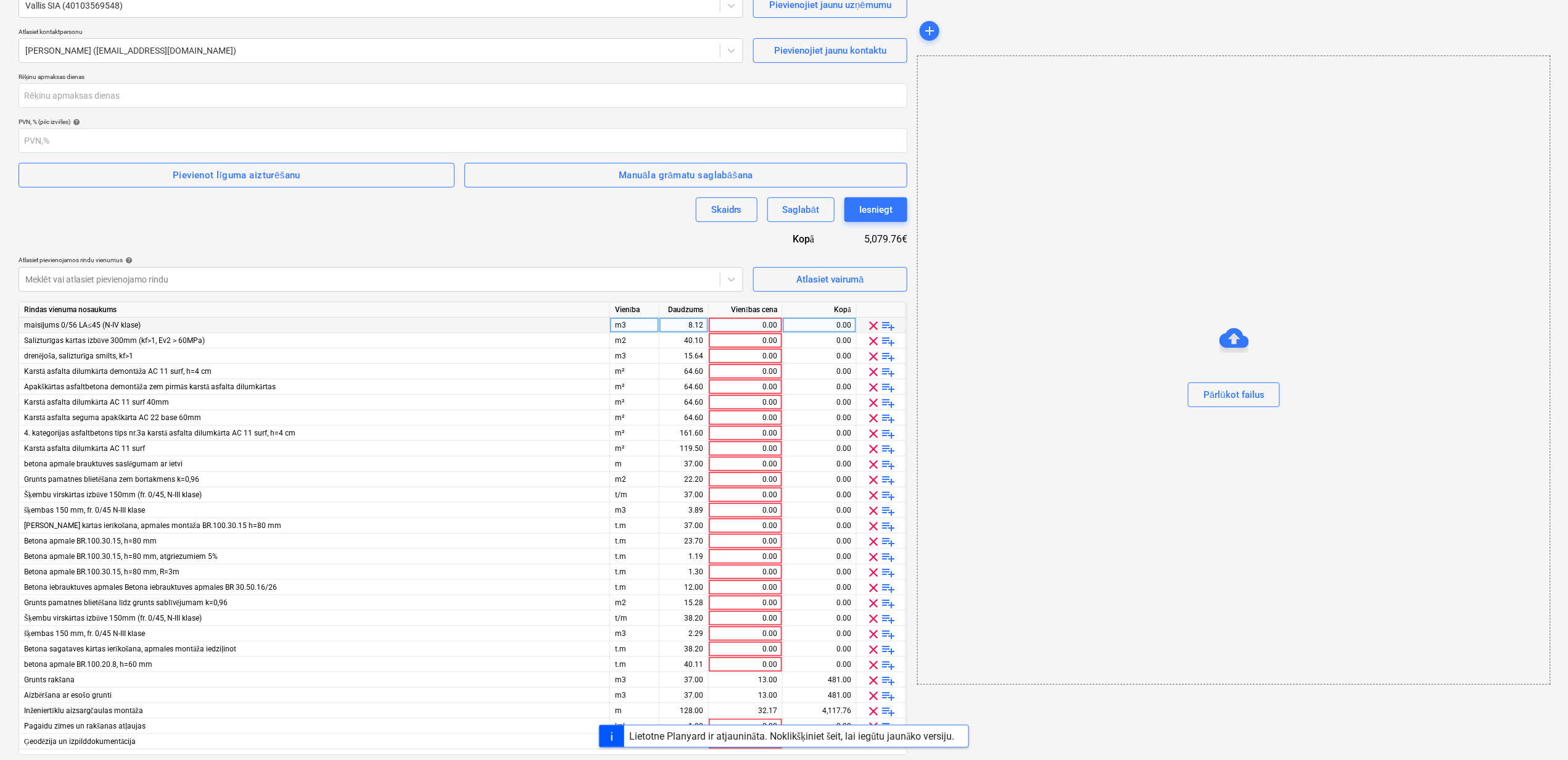
click at [868, 324] on span "clear" at bounding box center [874, 326] width 15 height 15
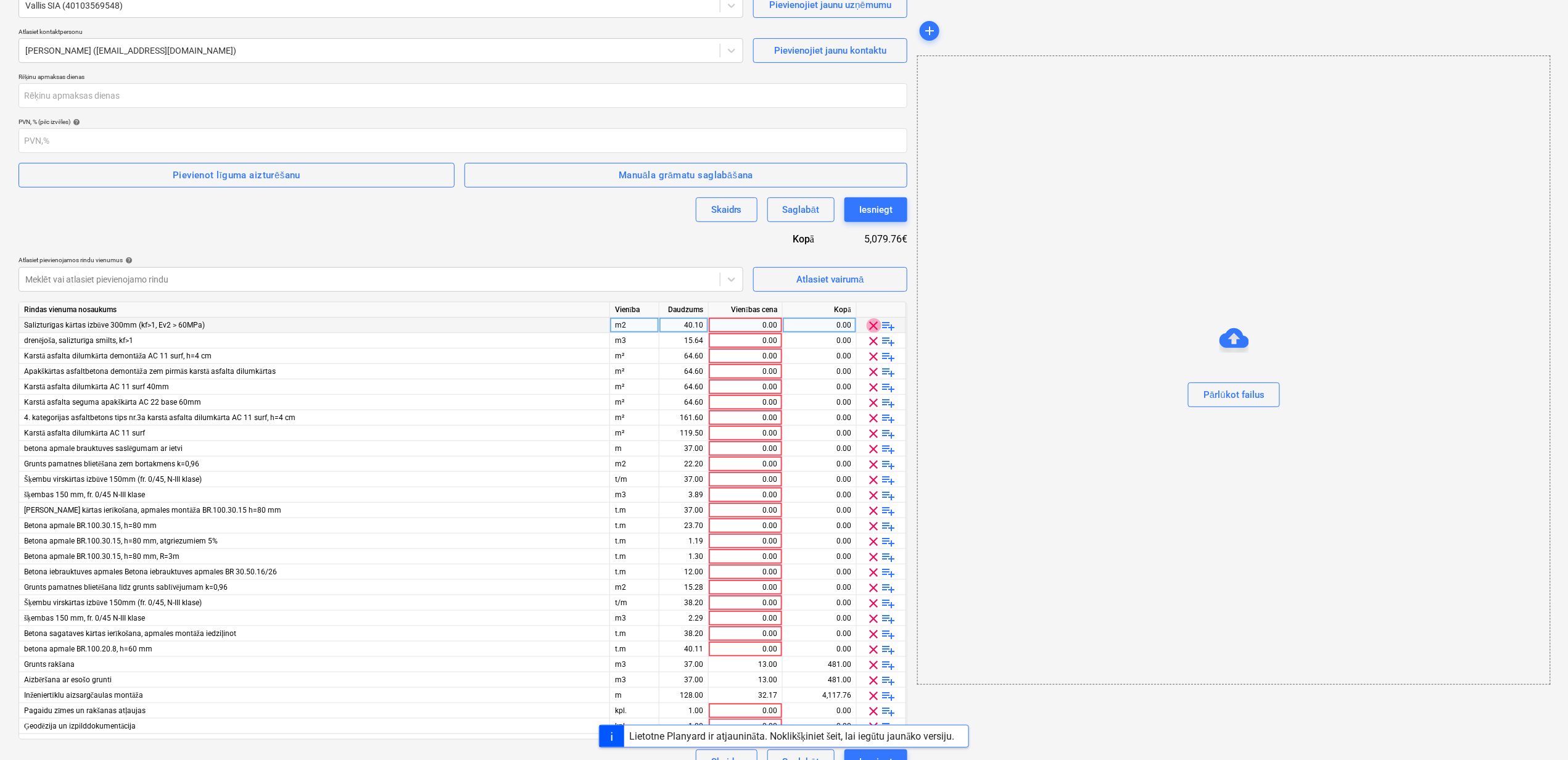
click at [868, 324] on span "clear" at bounding box center [874, 326] width 15 height 15
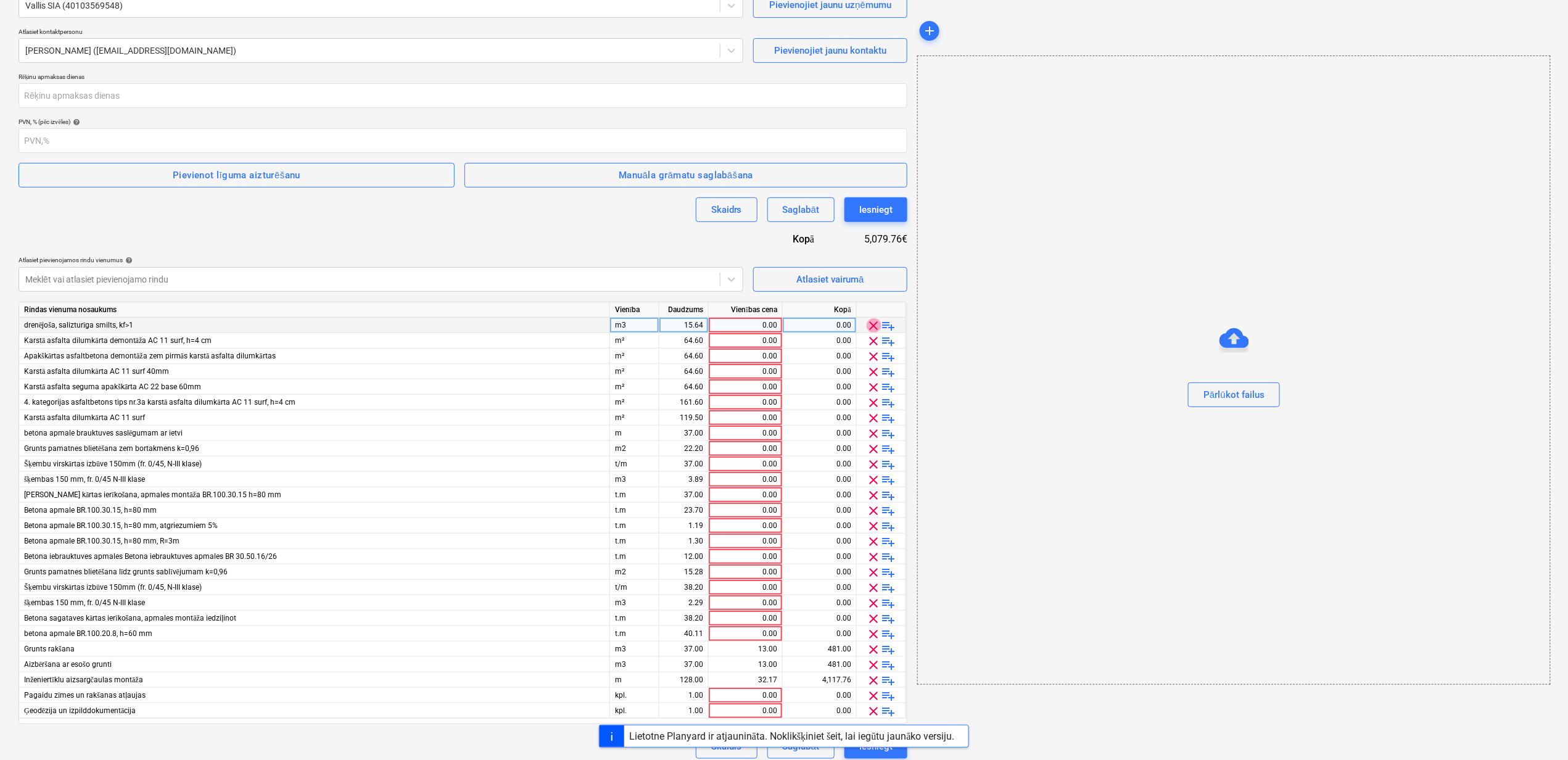
click at [868, 324] on span "clear" at bounding box center [874, 326] width 15 height 15
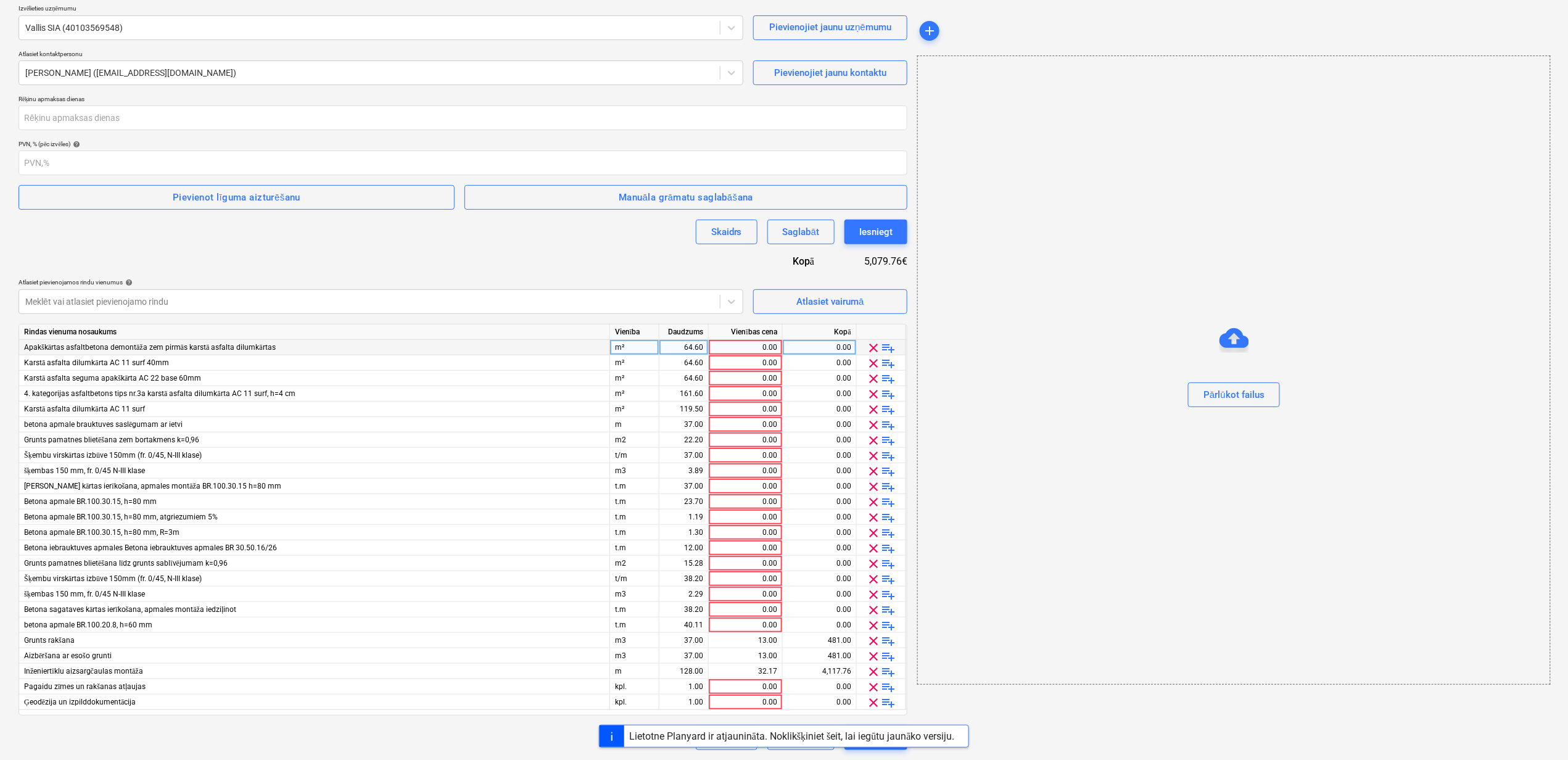
scroll to position [142, 0]
click at [868, 324] on div at bounding box center [881, 332] width 49 height 15
click at [874, 504] on span "clear" at bounding box center [874, 502] width 15 height 15
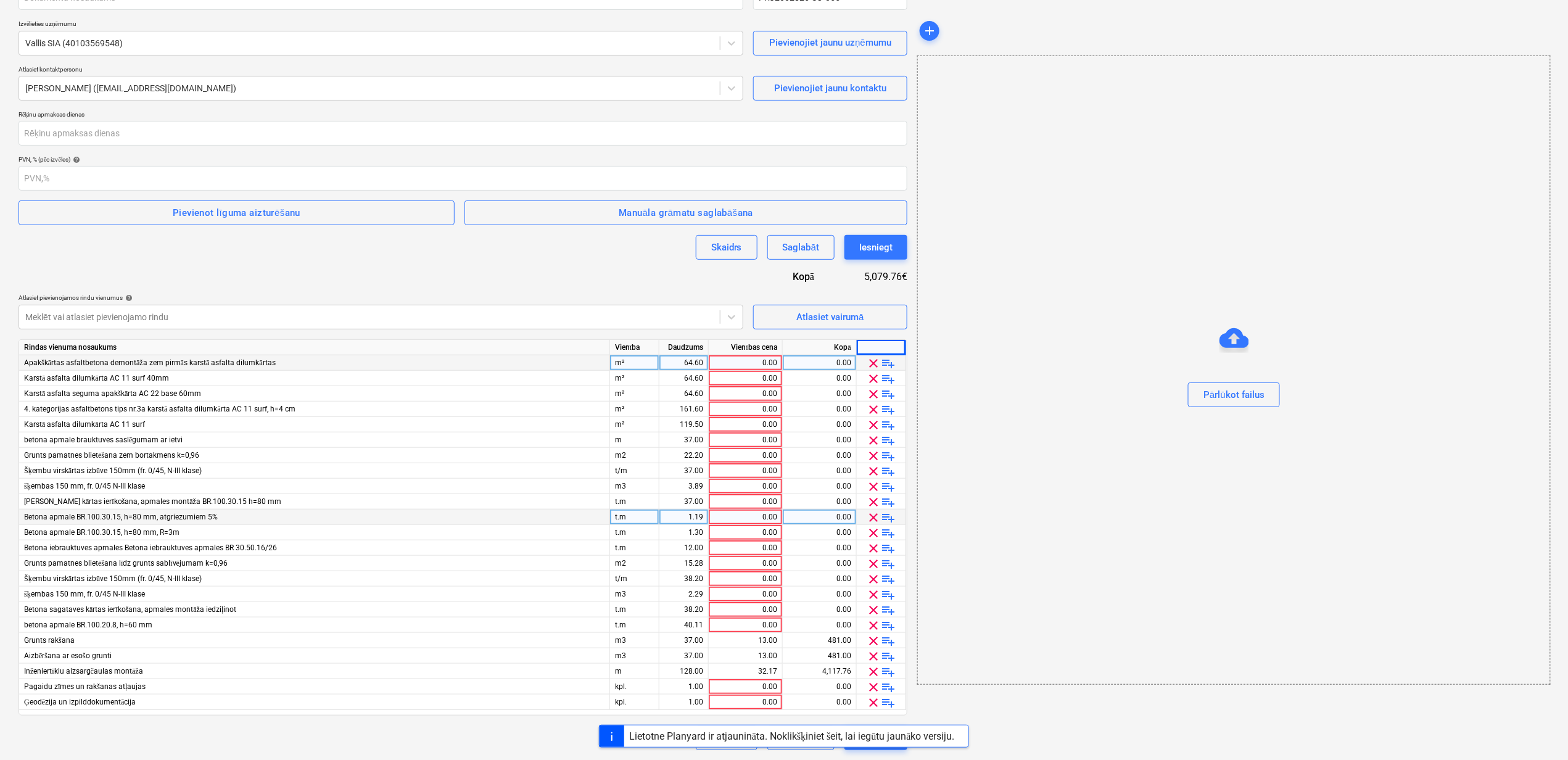
click at [874, 504] on span "clear" at bounding box center [874, 502] width 15 height 15
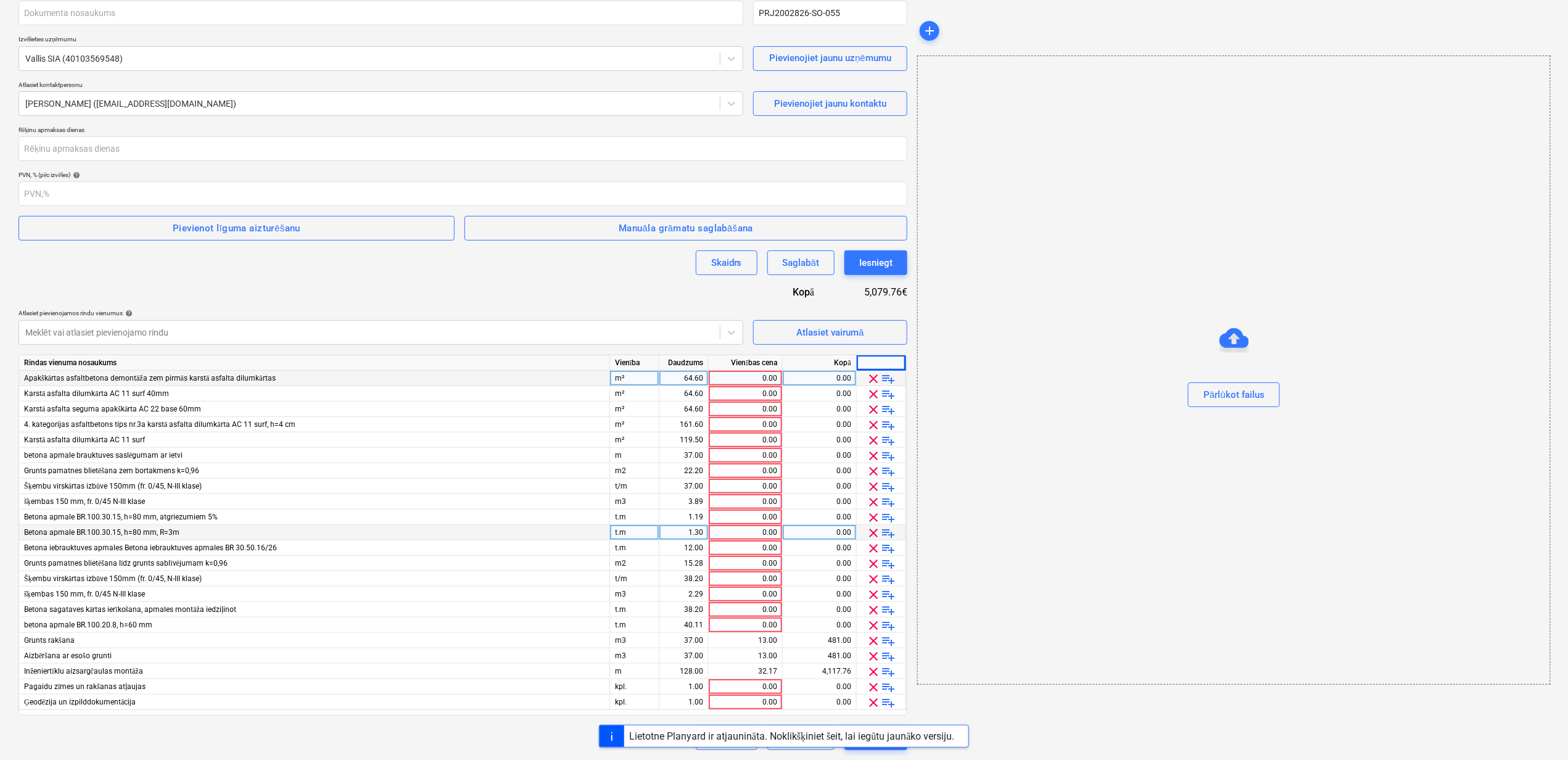
click at [874, 504] on span "clear" at bounding box center [874, 502] width 15 height 15
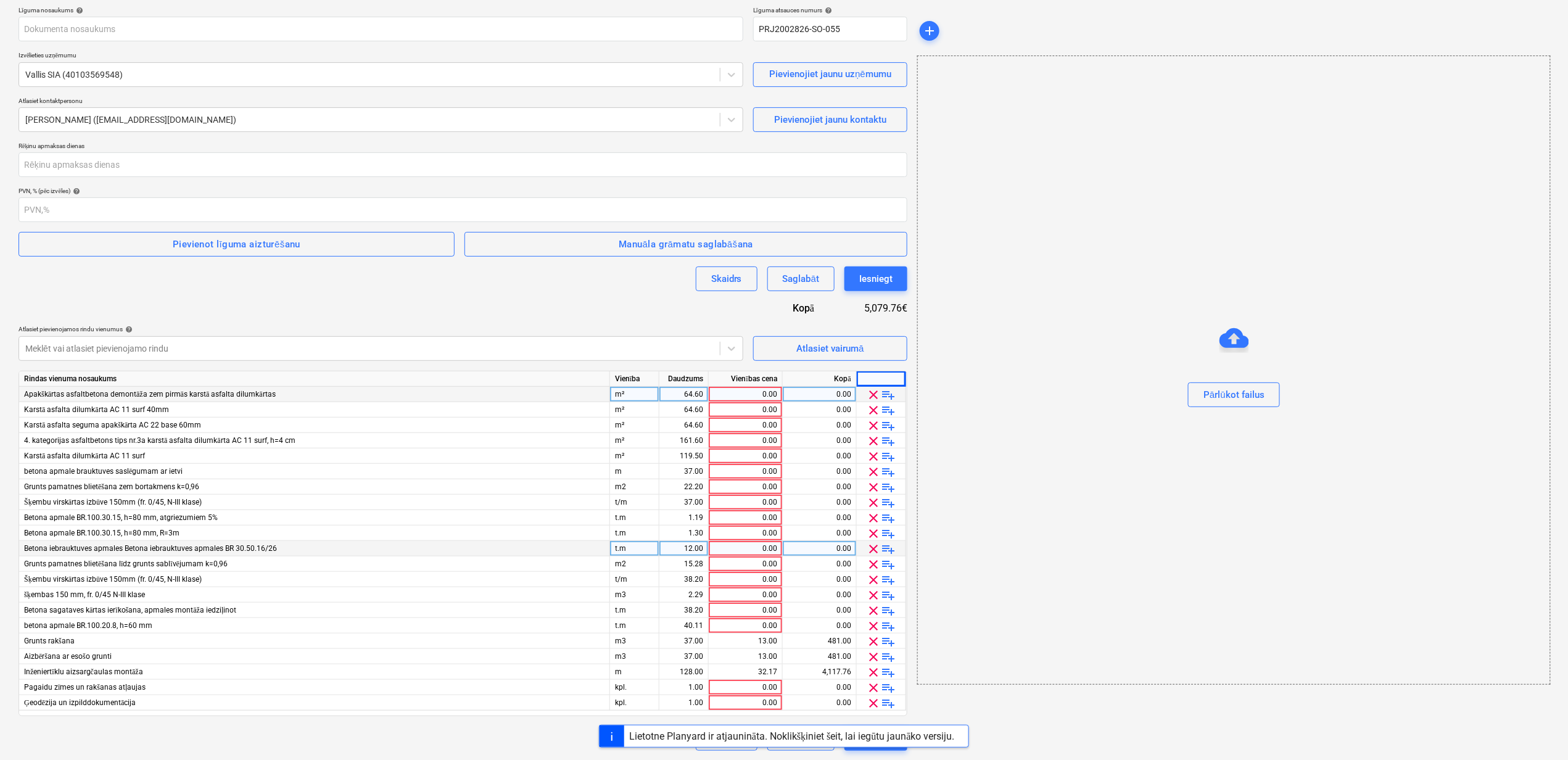
click at [874, 504] on span "clear" at bounding box center [874, 503] width 15 height 15
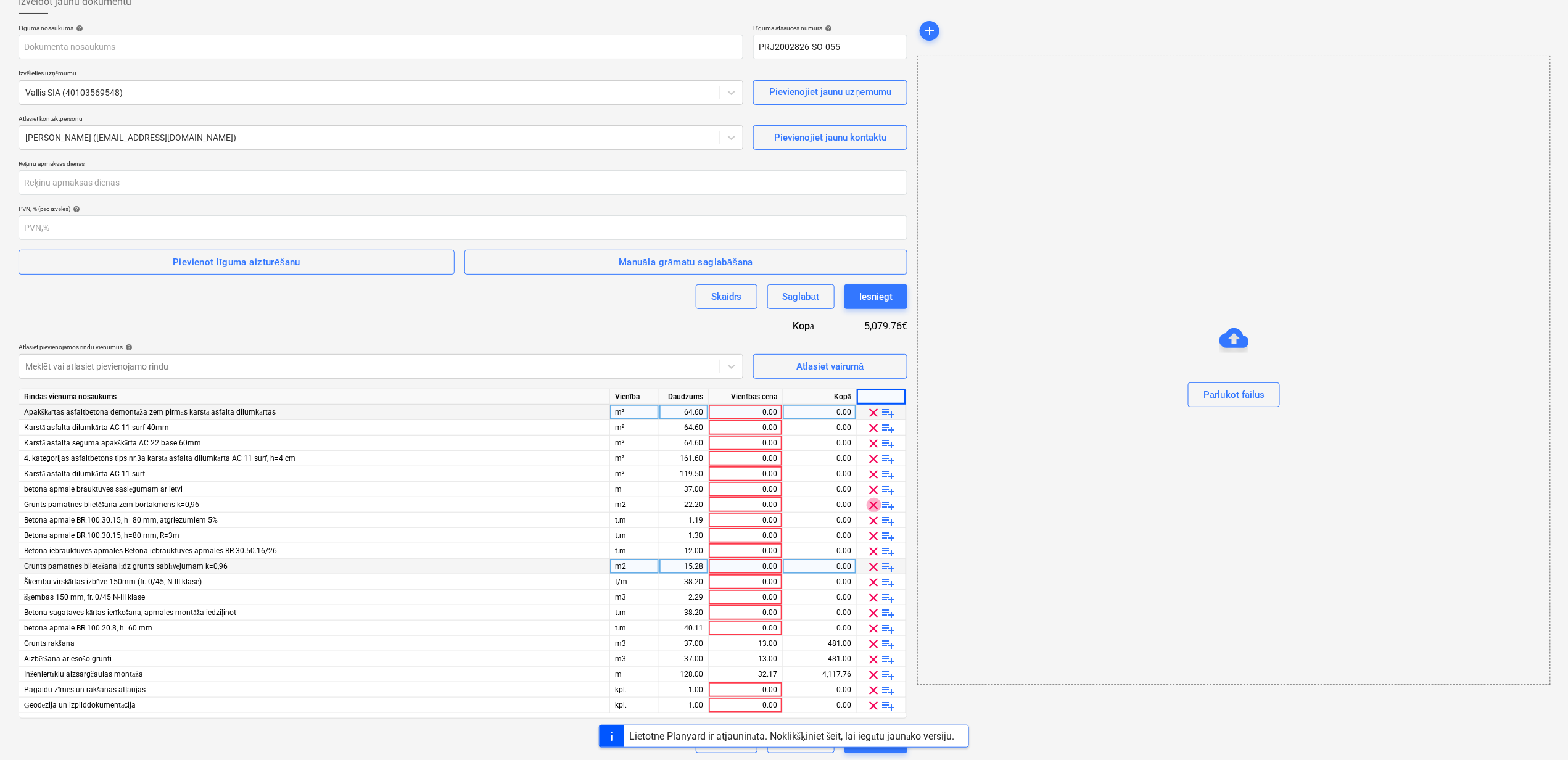
click at [874, 504] on span "clear" at bounding box center [874, 505] width 15 height 15
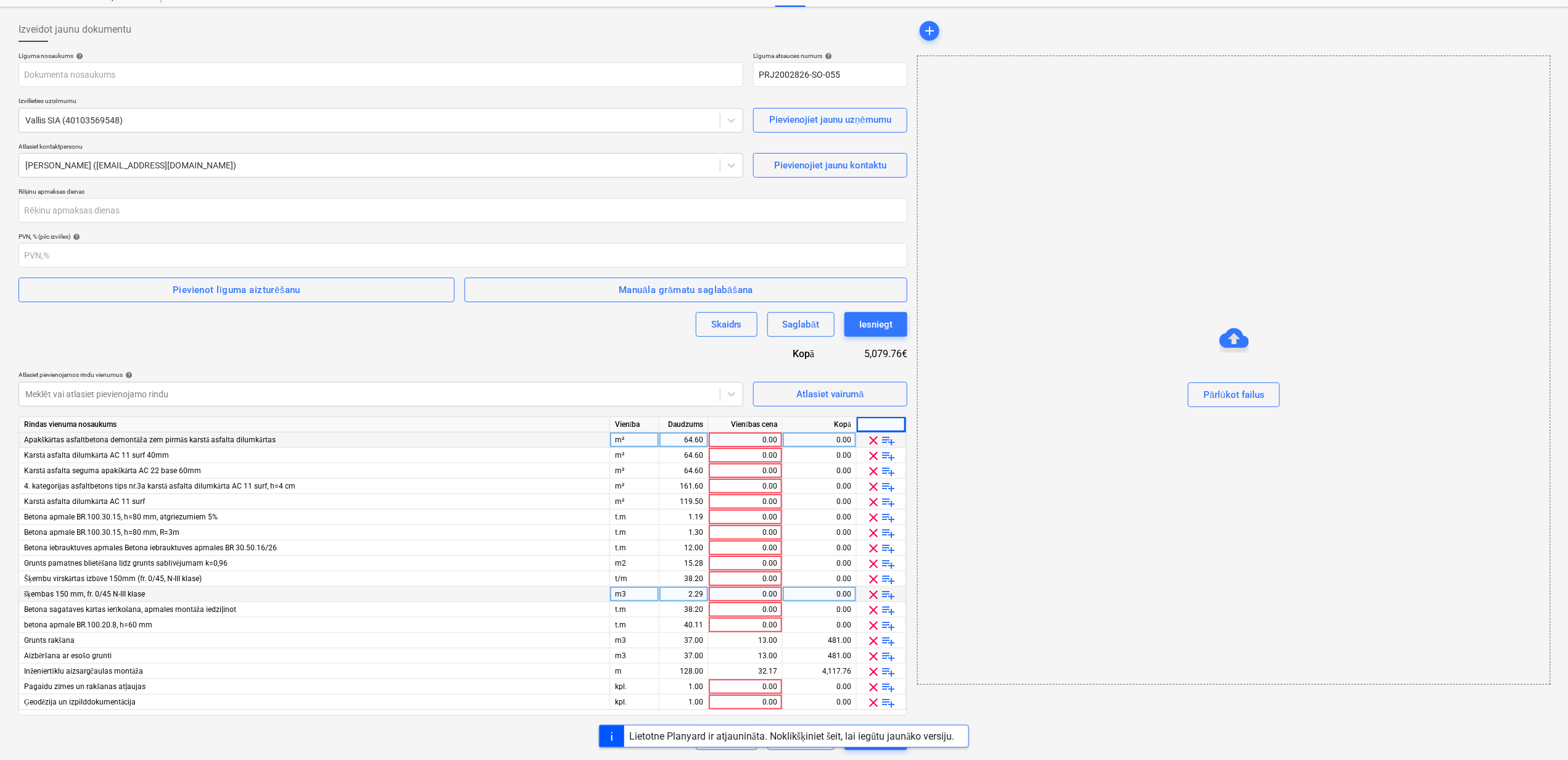
click at [874, 504] on span "clear" at bounding box center [874, 502] width 15 height 15
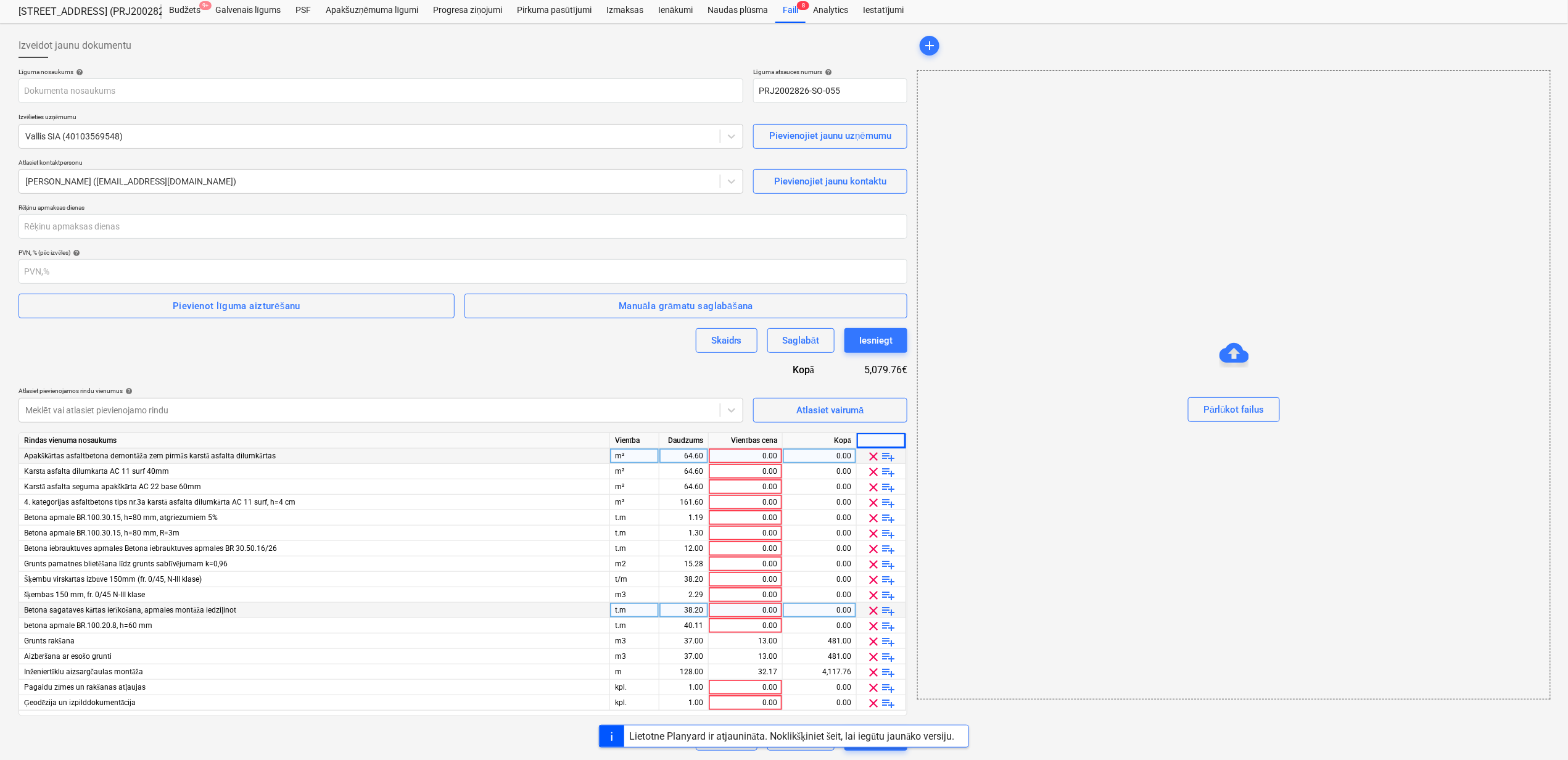
click at [874, 504] on span "clear" at bounding box center [874, 503] width 15 height 15
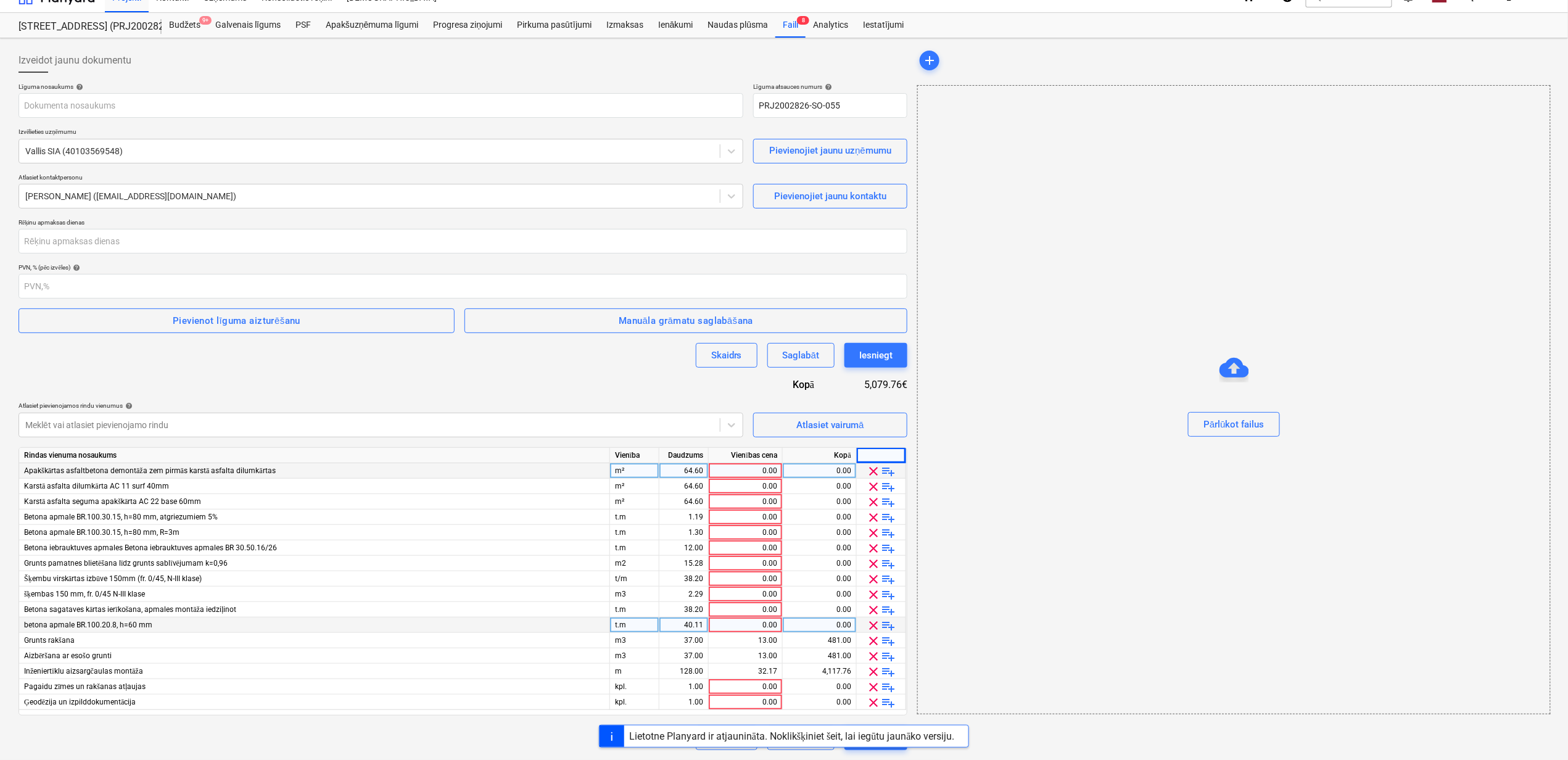
click at [874, 504] on span "clear" at bounding box center [874, 502] width 15 height 15
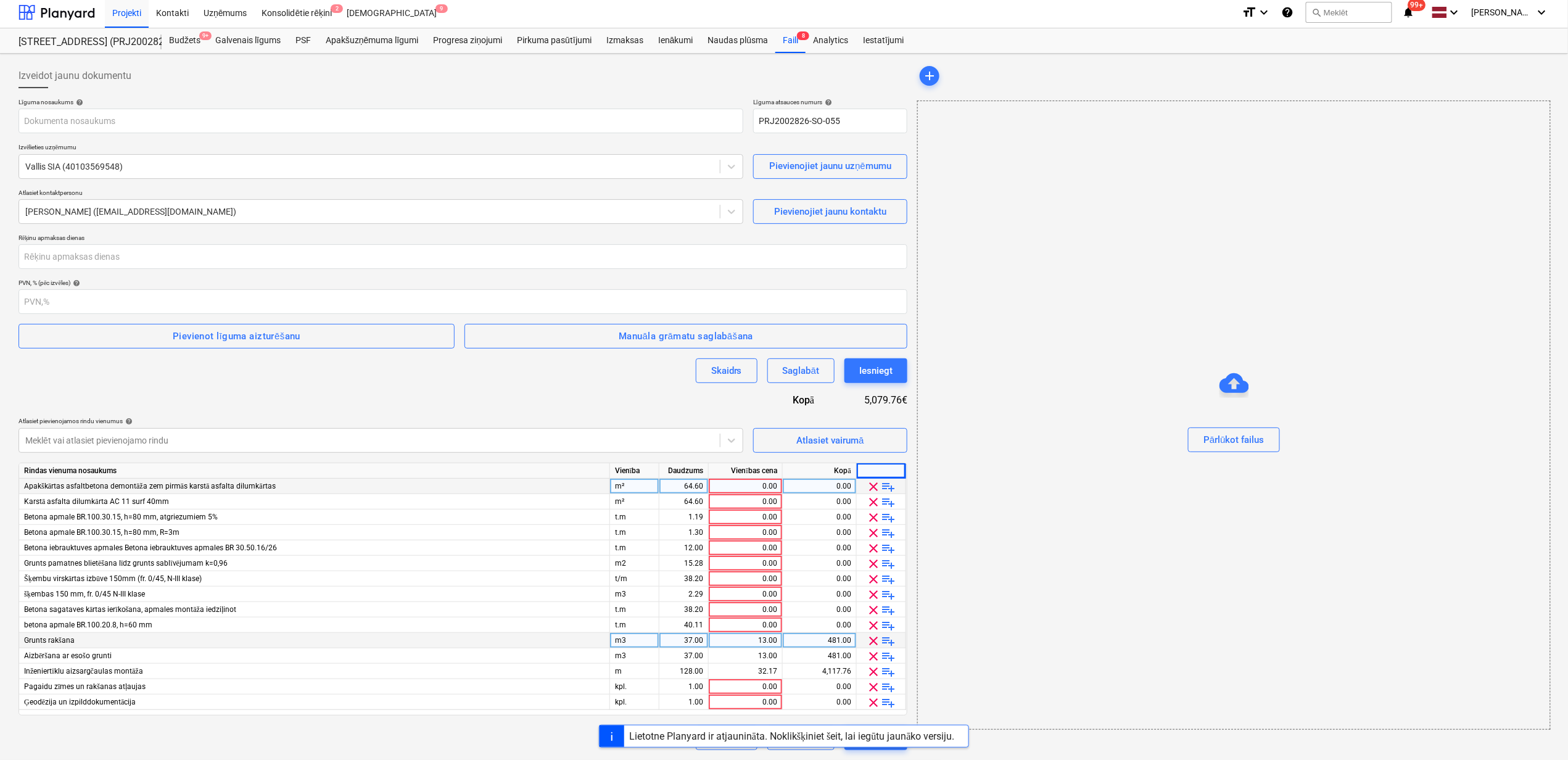
scroll to position [3, 0]
click at [874, 504] on span "clear" at bounding box center [874, 502] width 15 height 15
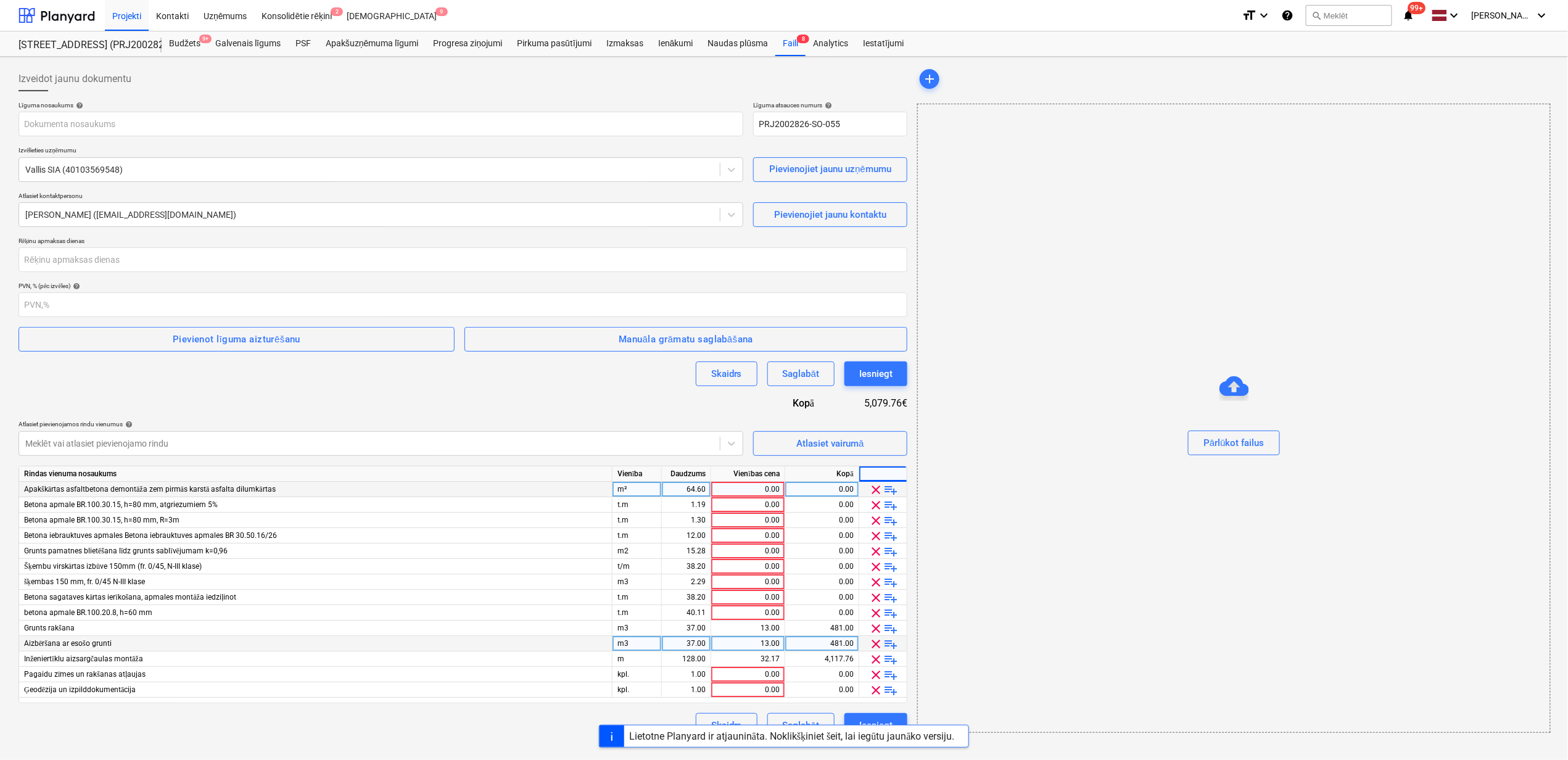
scroll to position [0, 0]
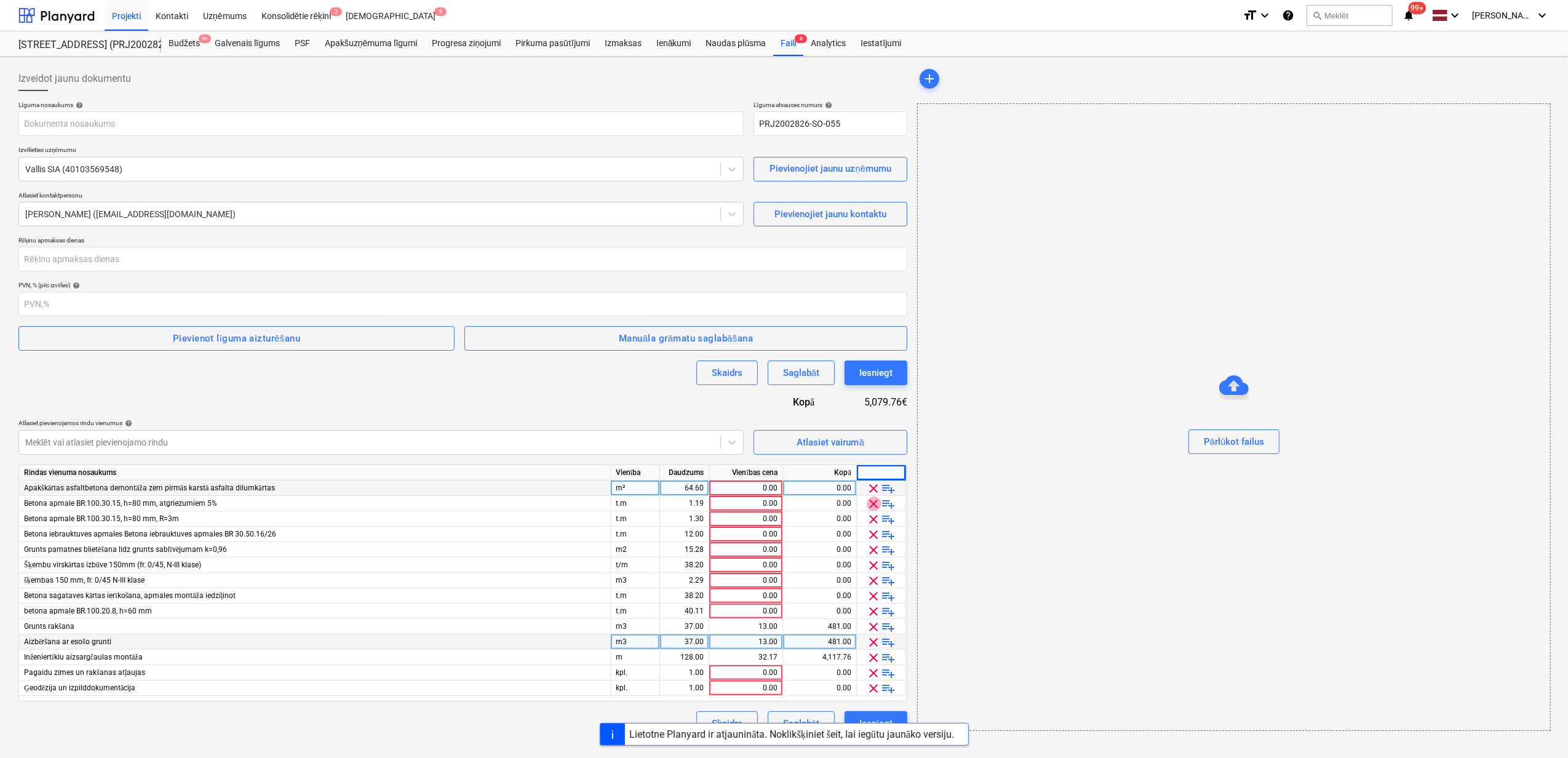
click at [872, 502] on span "clear" at bounding box center [874, 504] width 15 height 15
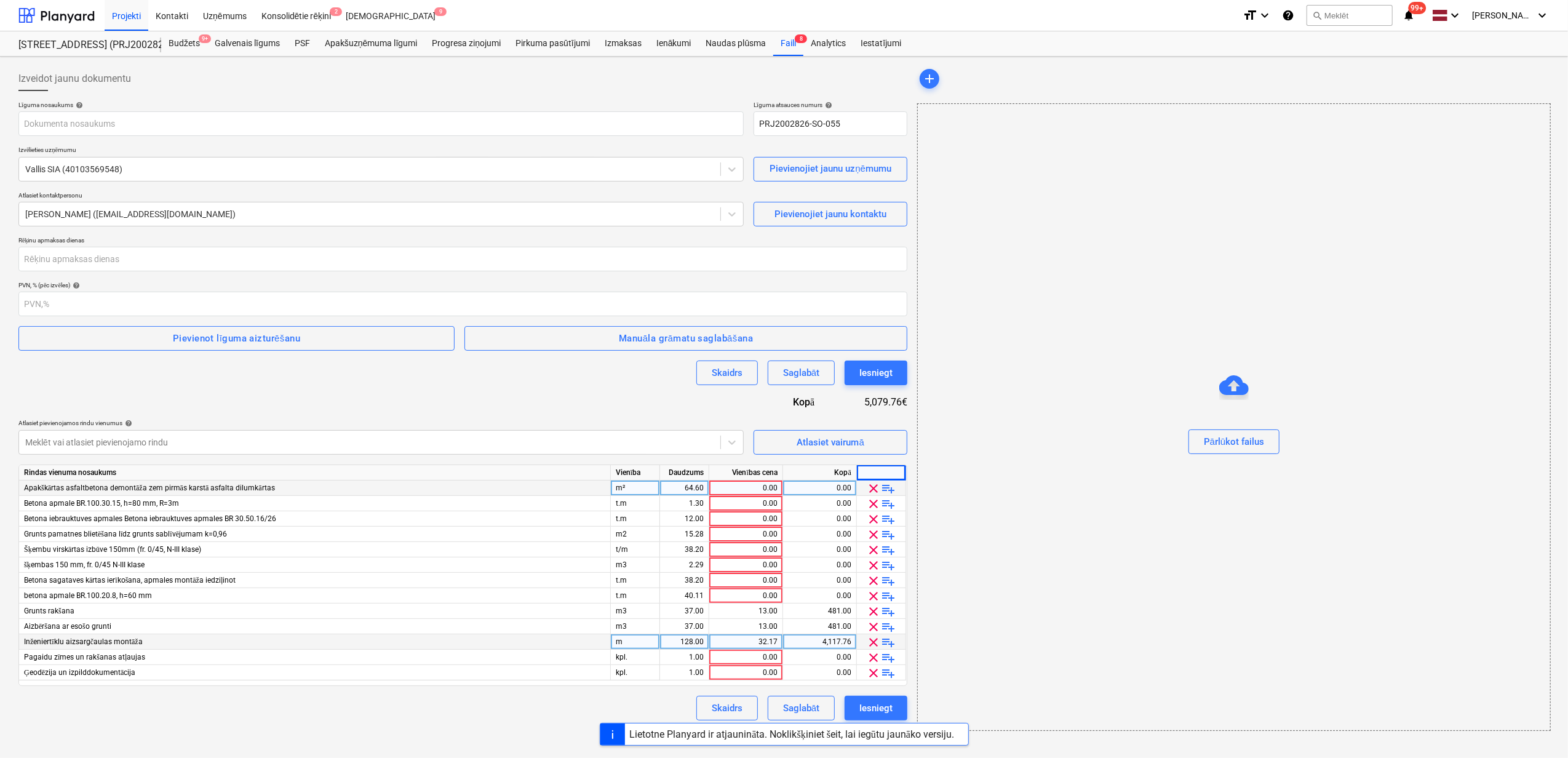
click at [872, 502] on span "clear" at bounding box center [874, 504] width 15 height 15
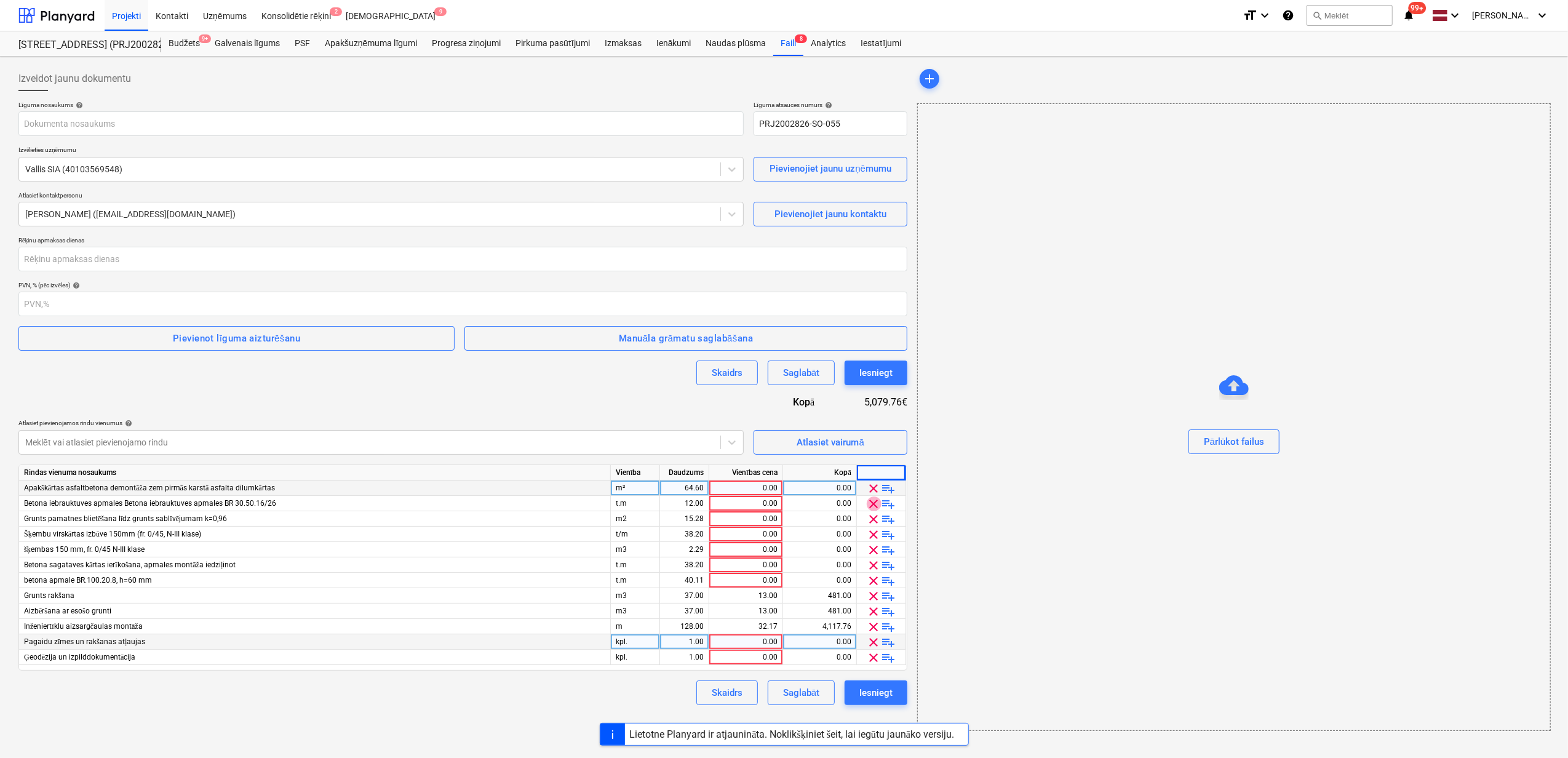
click at [872, 502] on span "clear" at bounding box center [874, 504] width 15 height 15
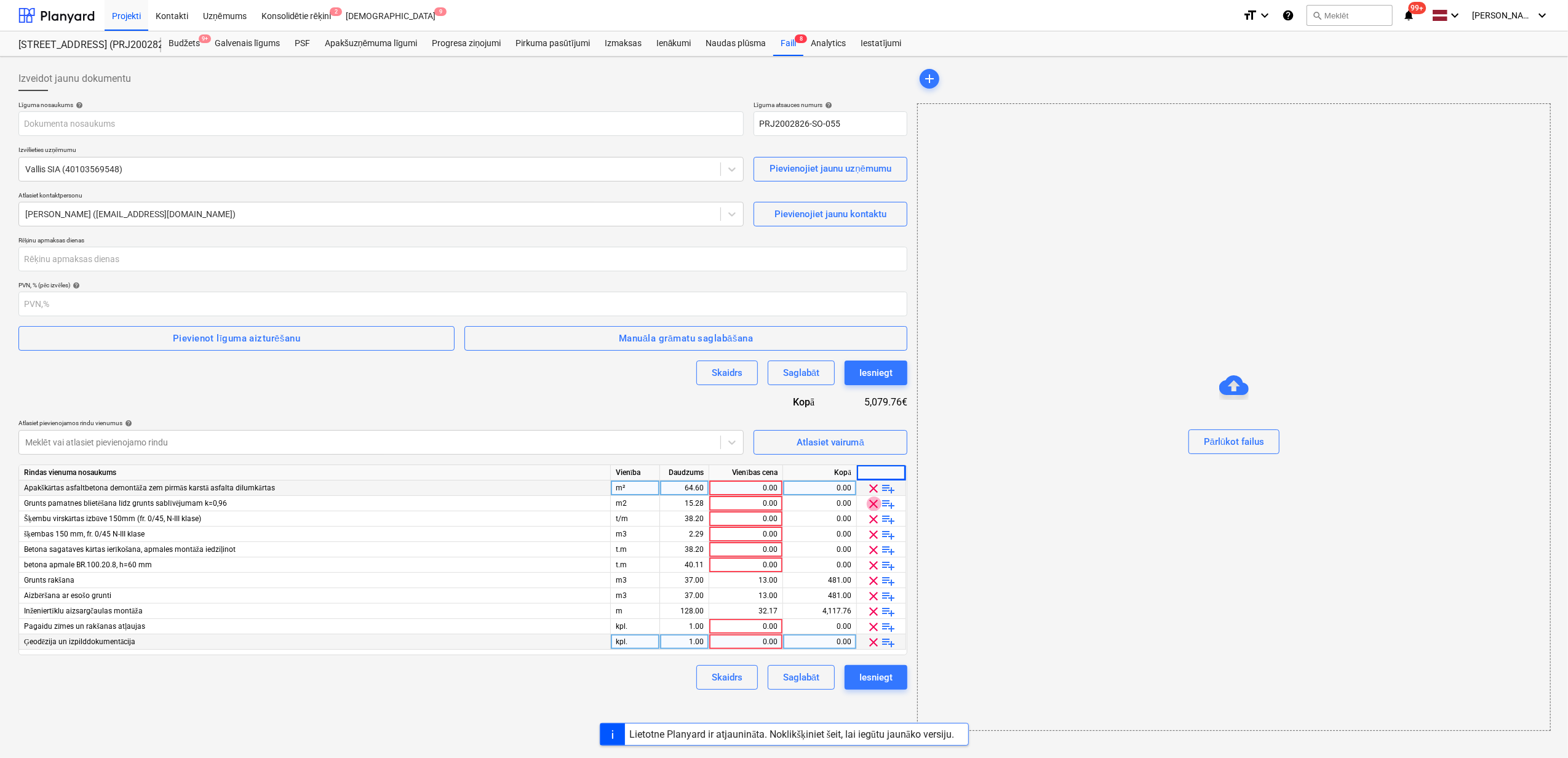
click at [872, 502] on span "clear" at bounding box center [874, 504] width 15 height 15
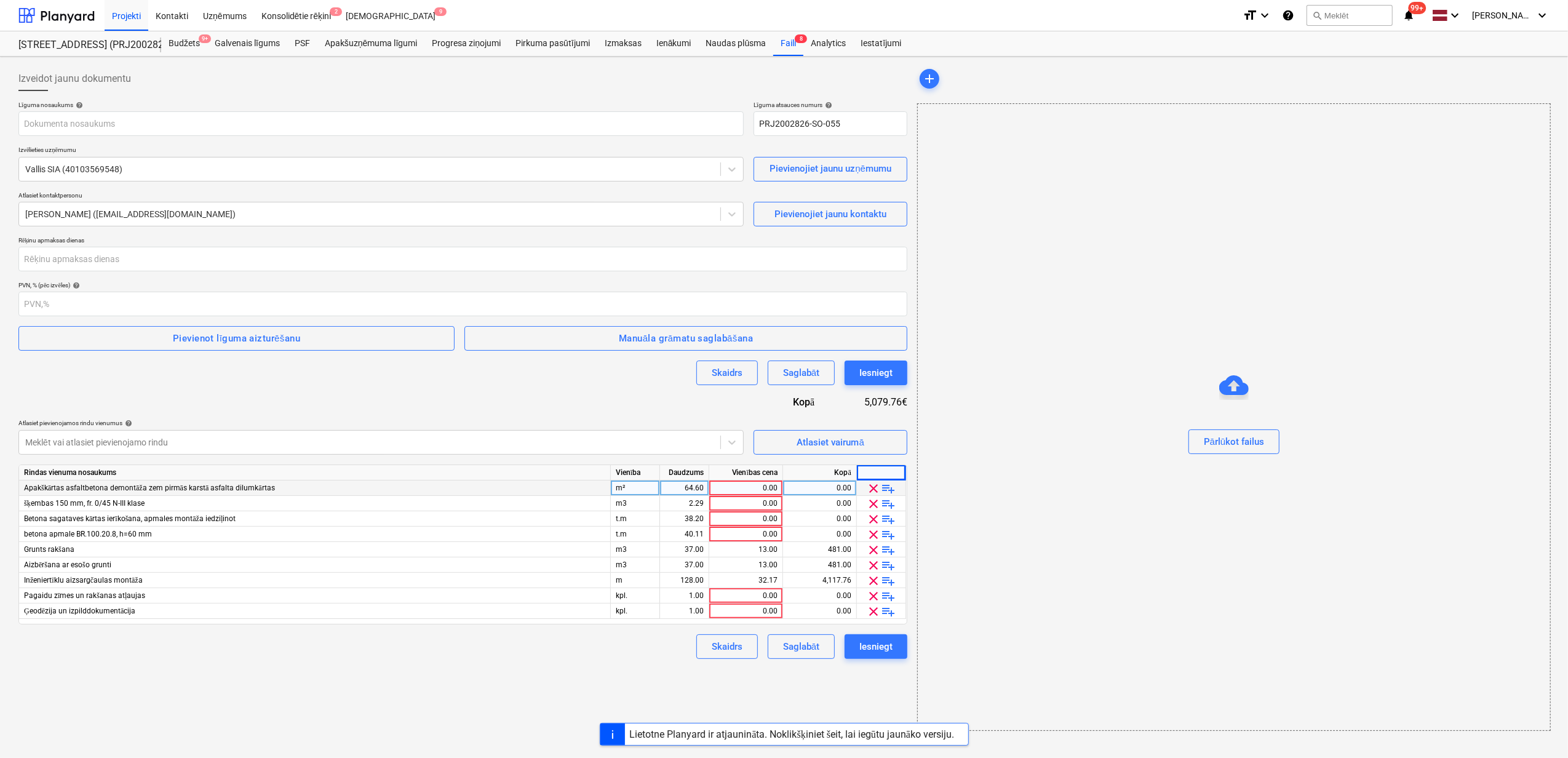
click at [872, 502] on span "clear" at bounding box center [874, 504] width 15 height 15
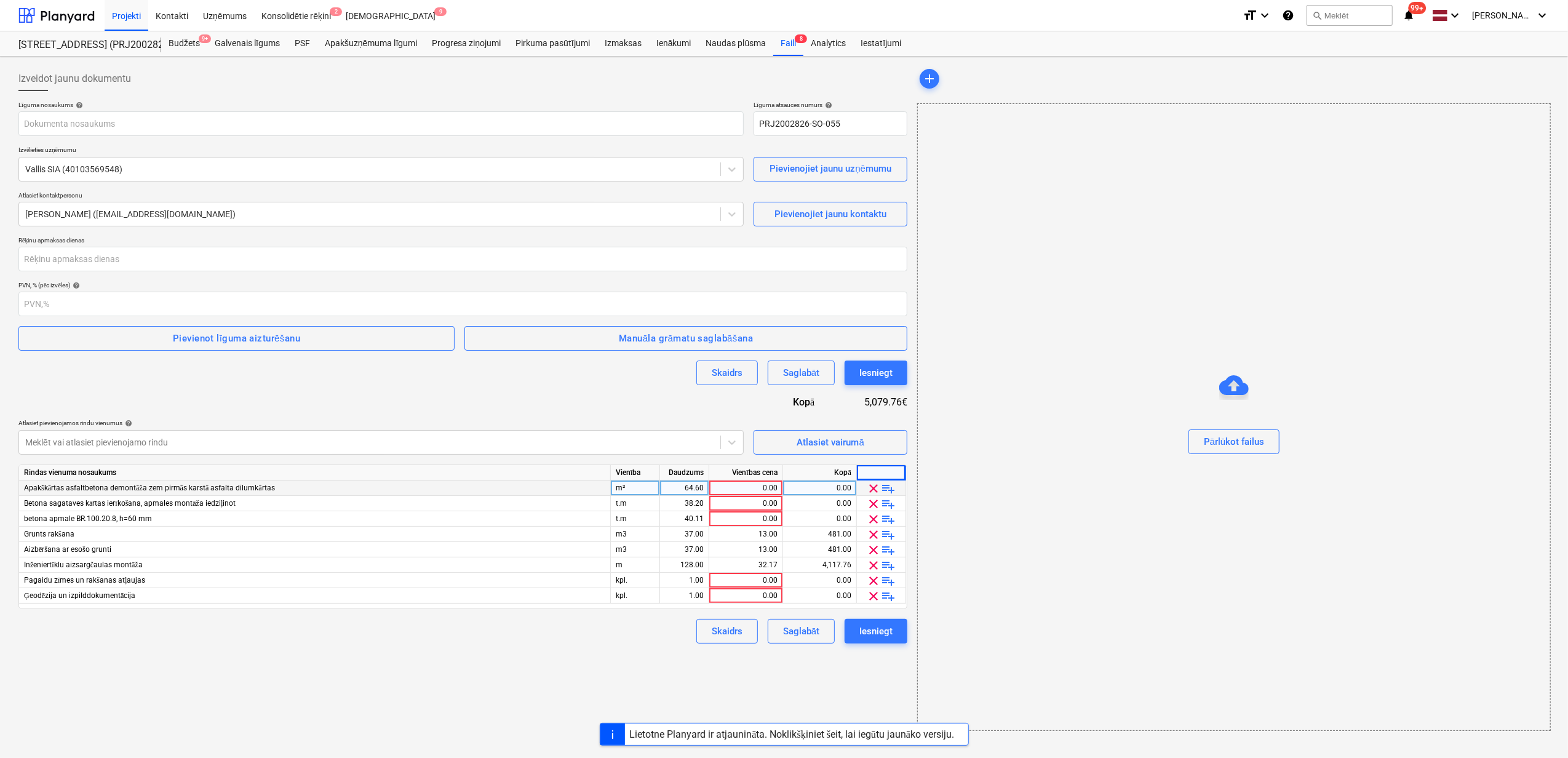
click at [872, 502] on span "clear" at bounding box center [874, 504] width 15 height 15
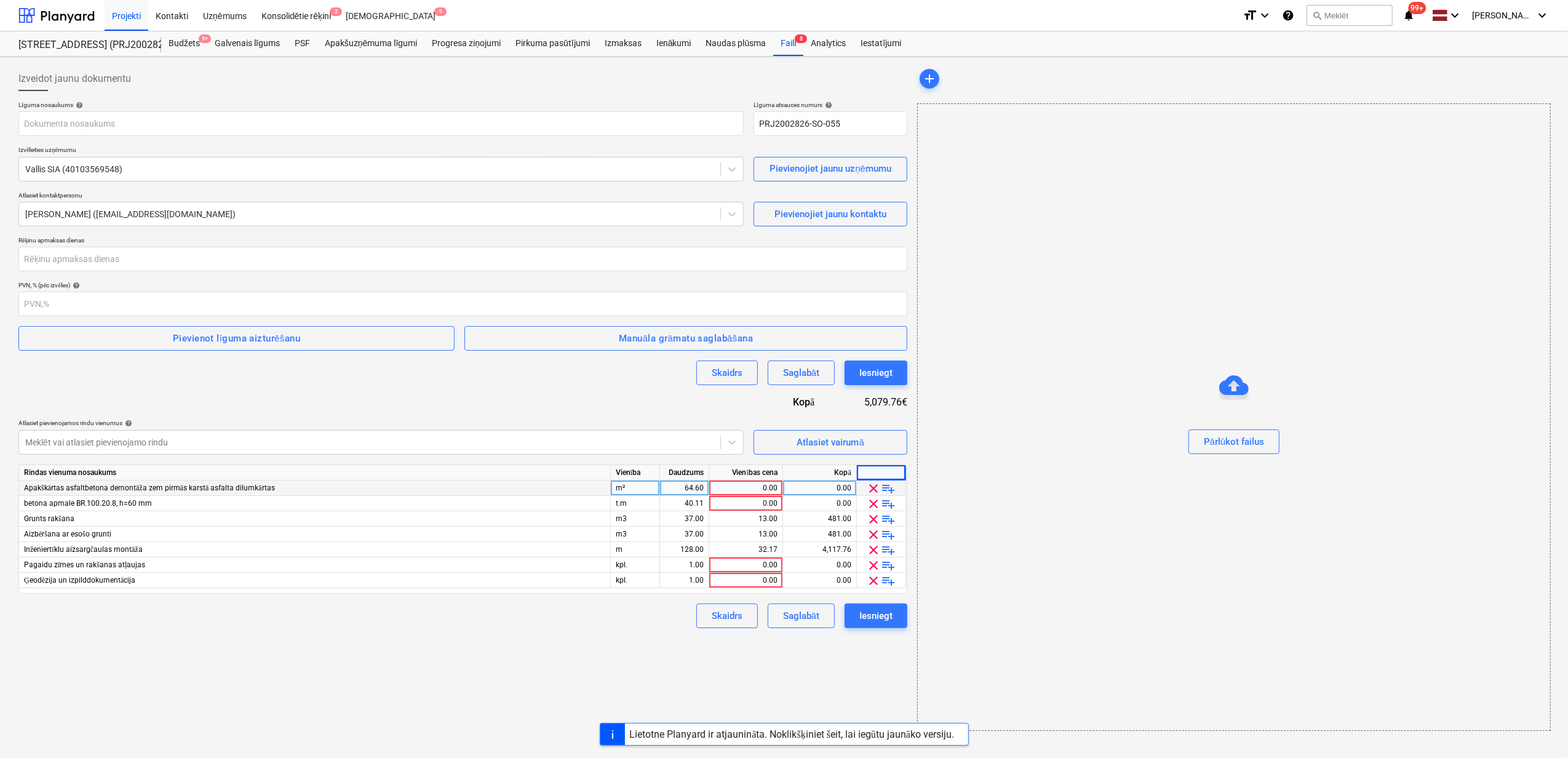
click at [872, 502] on span "clear" at bounding box center [874, 504] width 15 height 15
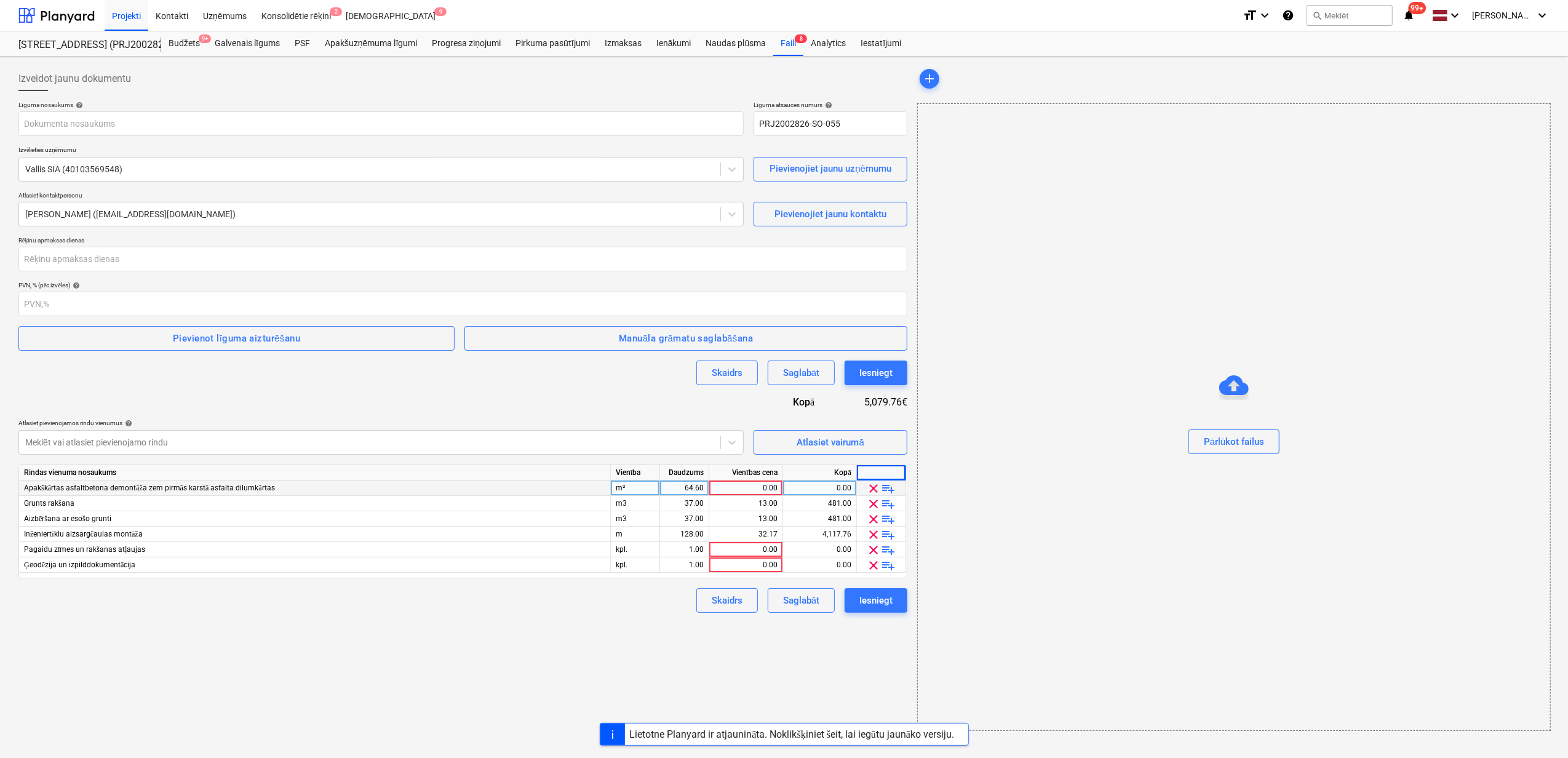
click at [872, 486] on span "clear" at bounding box center [874, 488] width 15 height 15
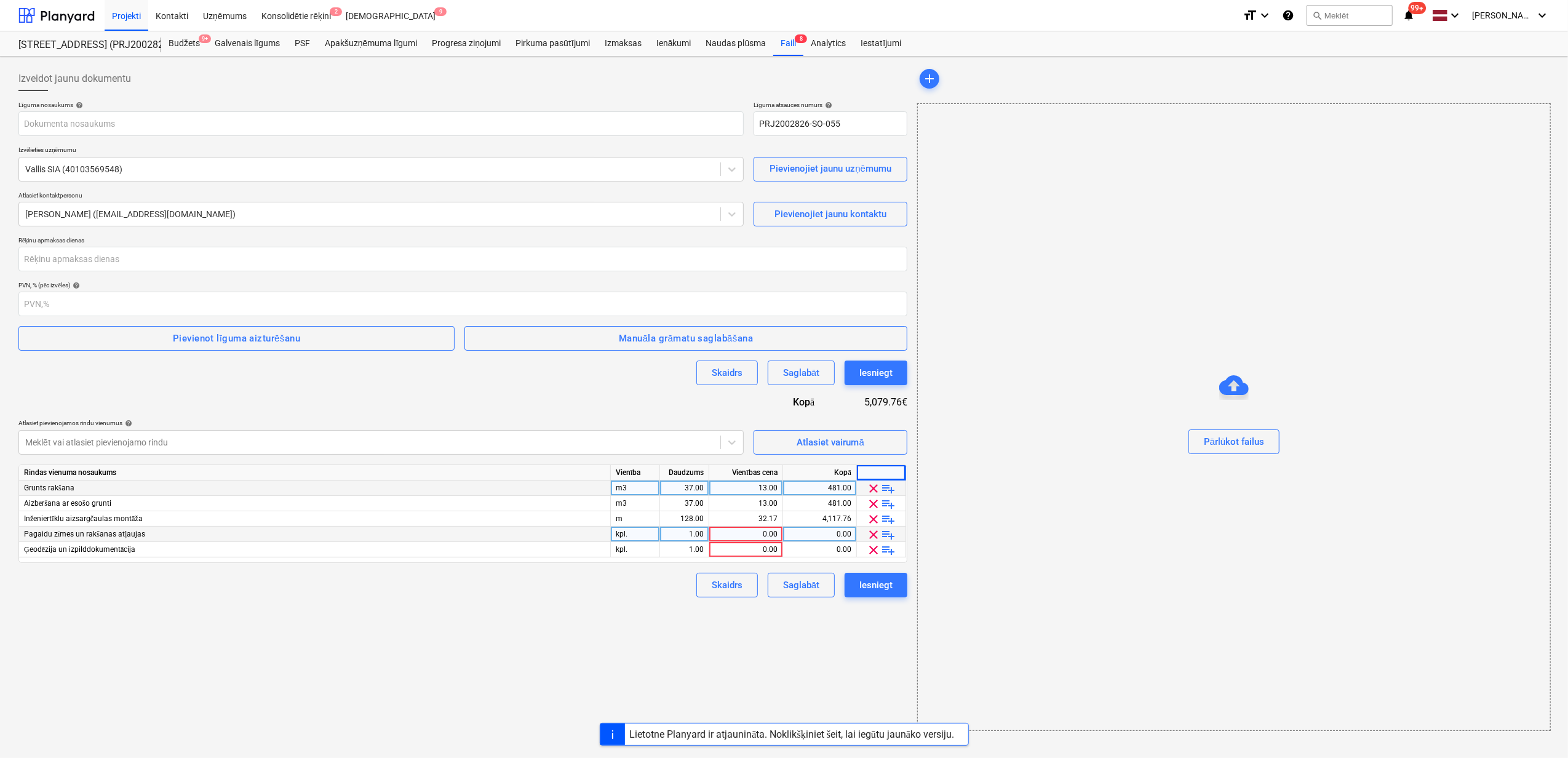
click at [874, 534] on span "clear" at bounding box center [874, 534] width 15 height 15
click at [871, 536] on span "clear" at bounding box center [874, 534] width 15 height 15
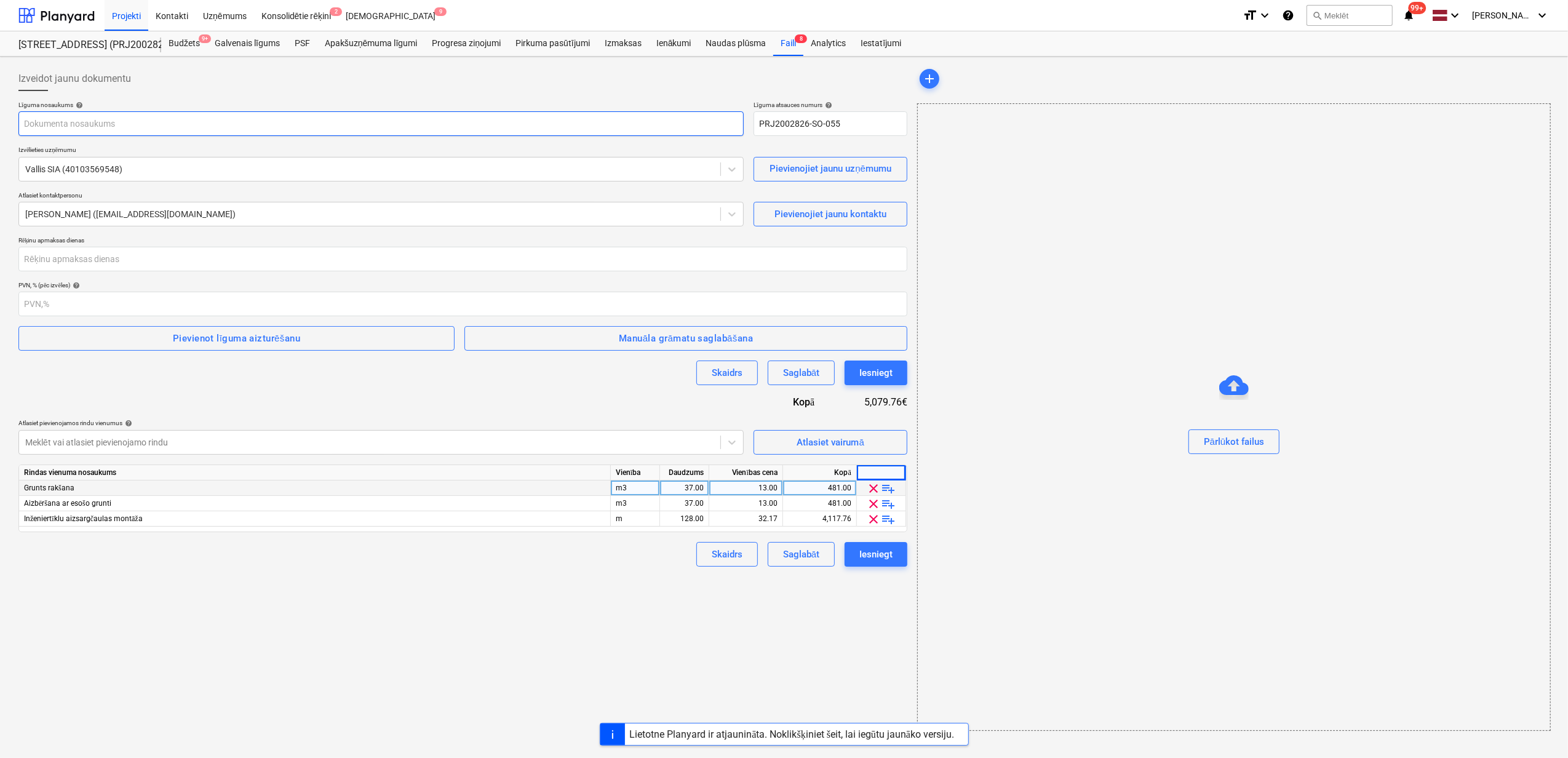
click at [110, 118] on input "text" at bounding box center [381, 123] width 725 height 25
type input "2601978_040_Vallis_SIA_20251007_Ligums_komunikaciju_caulosana_Stendes-Irlavas_i…"
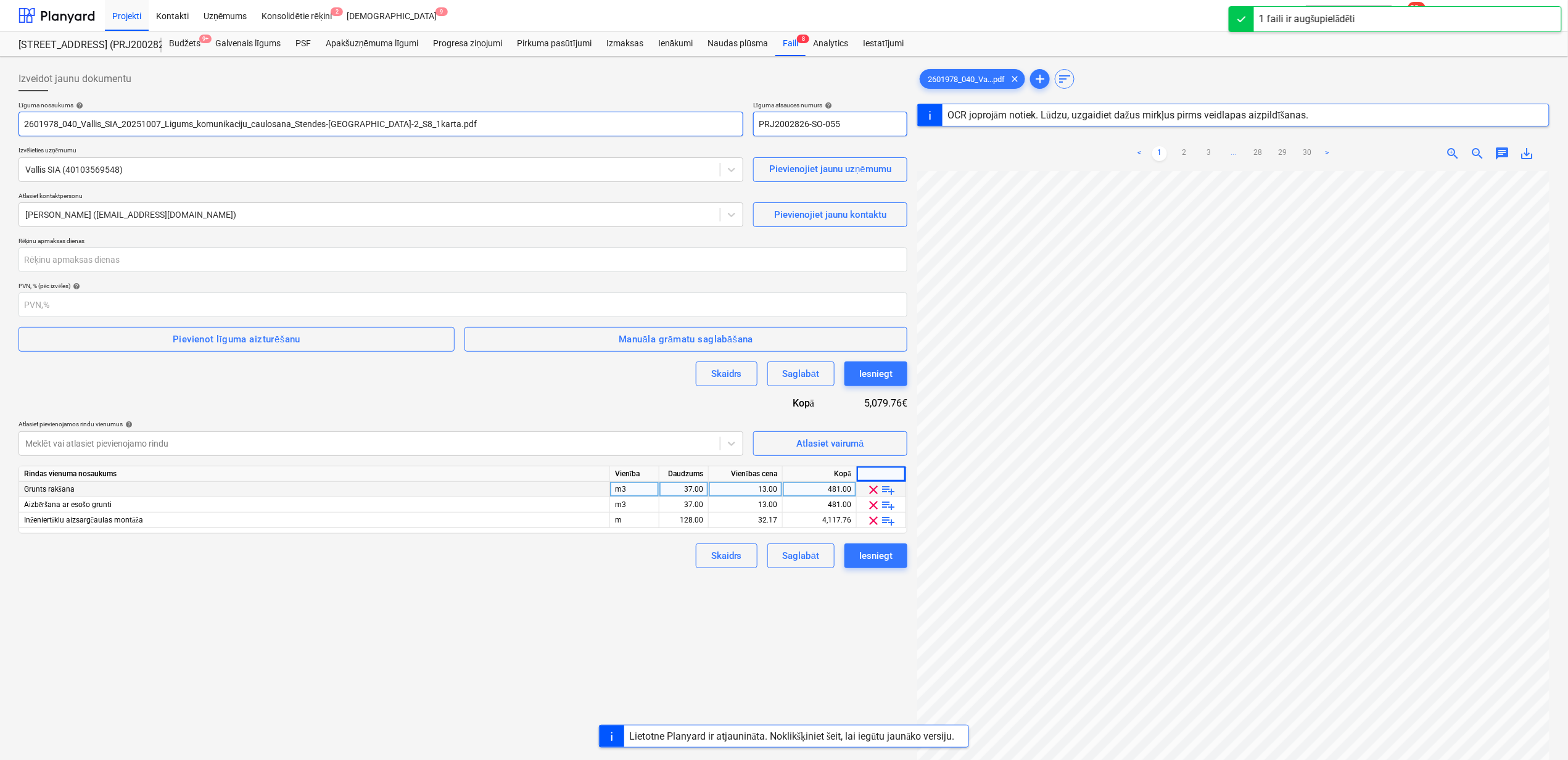
drag, startPoint x: 854, startPoint y: 125, endPoint x: 678, endPoint y: 135, distance: 176.3
click at [678, 135] on div "Līguma nosaukums help 2601978_040_Vallis_SIA_20251007_Ligums_komunikaciju_caulo…" at bounding box center [463, 119] width 888 height 35
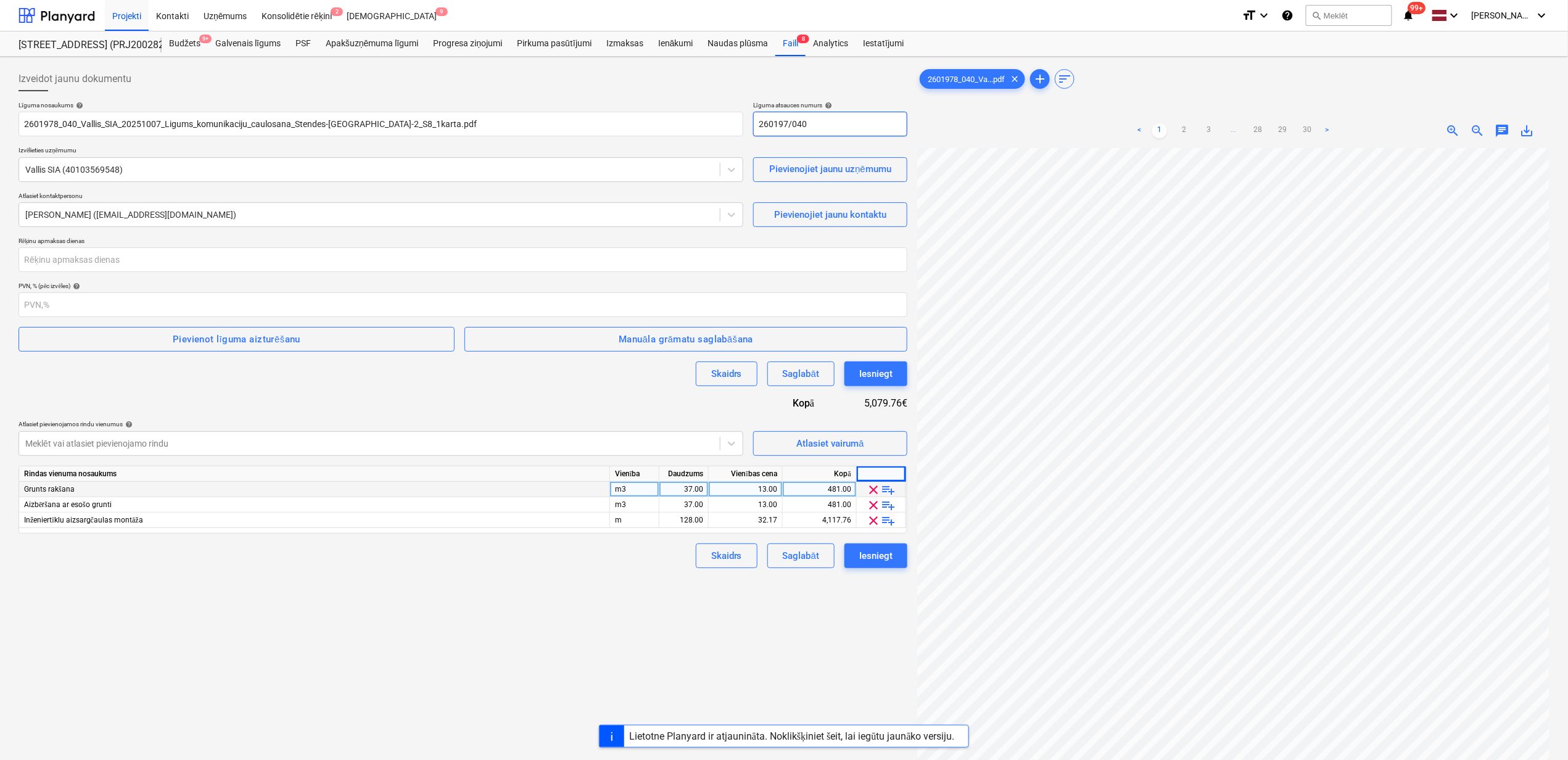
click at [788, 122] on input "260197/040" at bounding box center [830, 123] width 154 height 25
type input "2601978/040"
click at [168, 263] on input "number" at bounding box center [463, 260] width 888 height 25
type input "2"
type input "14"
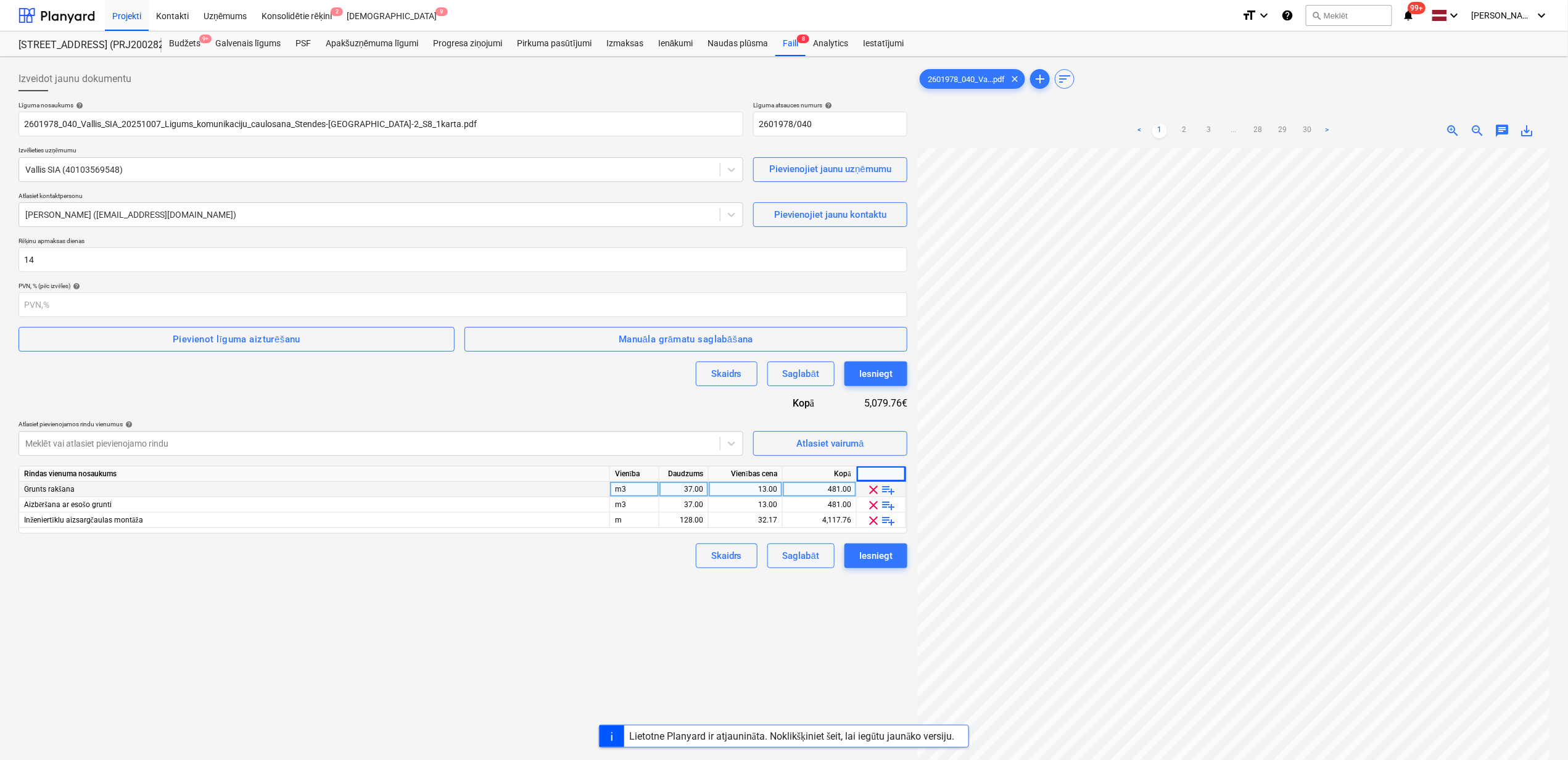
drag, startPoint x: 262, startPoint y: 366, endPoint x: 250, endPoint y: 350, distance: 20.0
click at [260, 366] on div "Skaidrs Saglabāt Iesniegt" at bounding box center [463, 374] width 888 height 25
click at [244, 342] on div "Pievienot līguma aizturēšanu" at bounding box center [236, 340] width 127 height 16
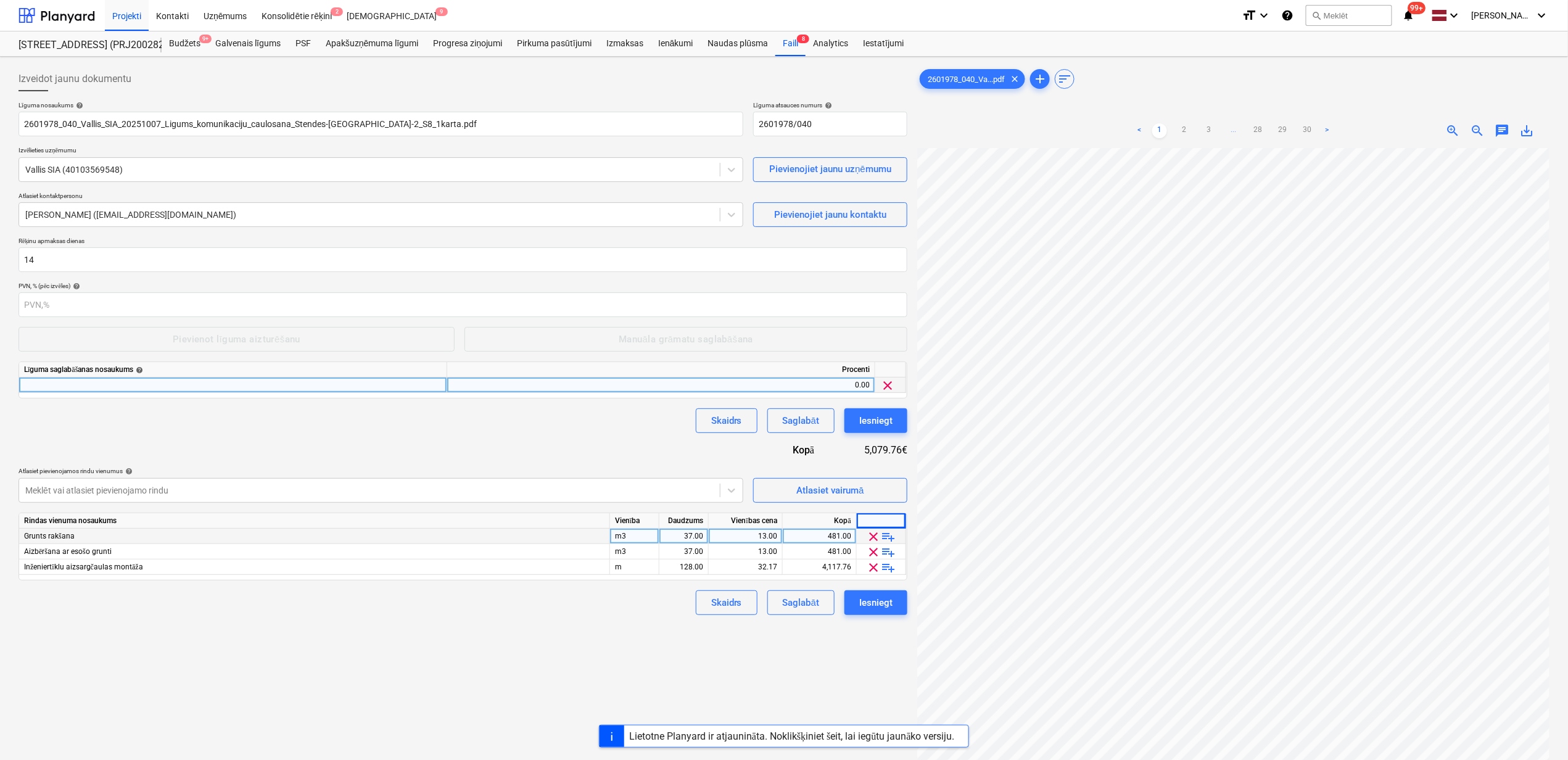
click at [238, 392] on div at bounding box center [233, 385] width 428 height 15
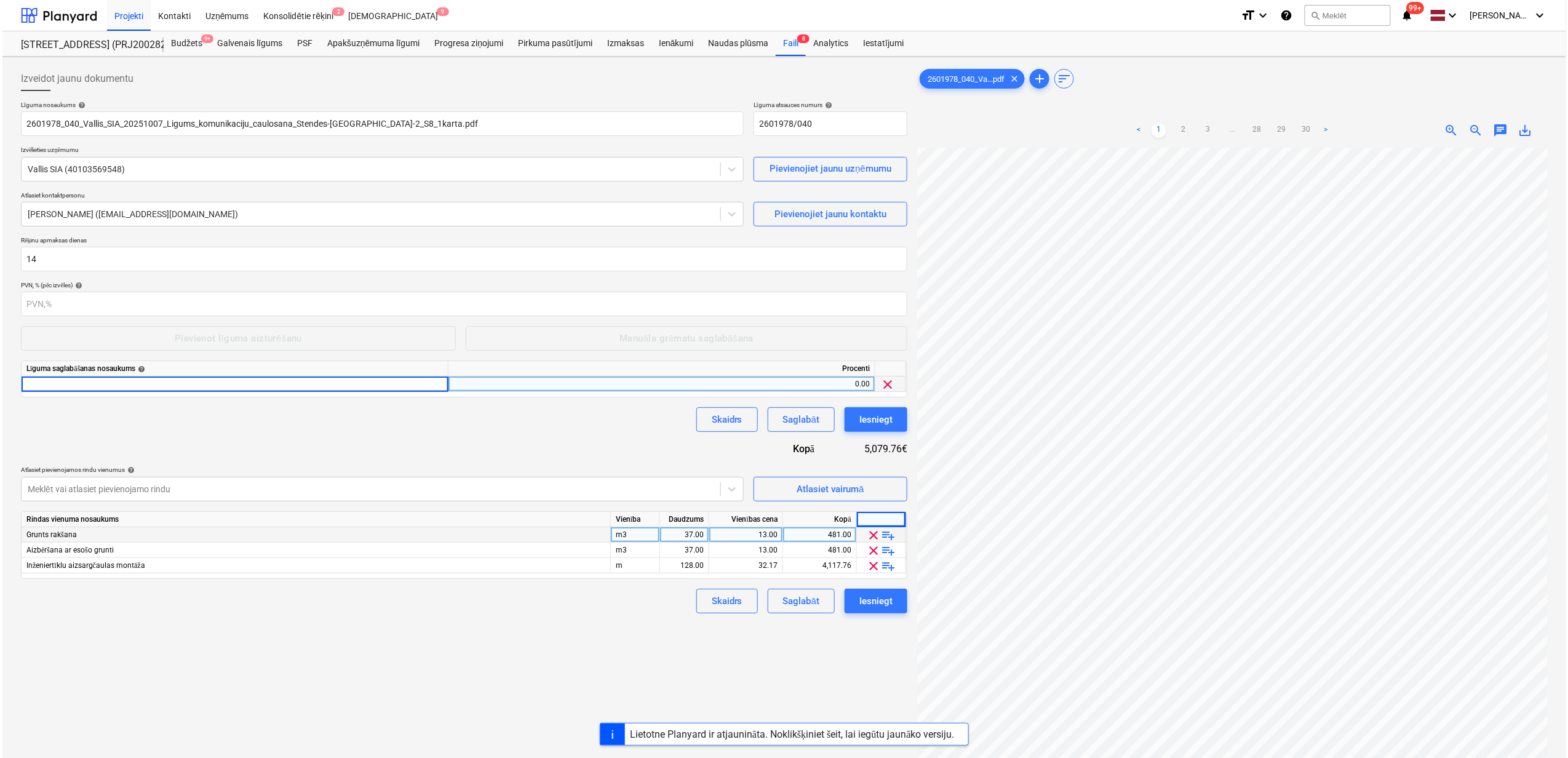
scroll to position [82, 0]
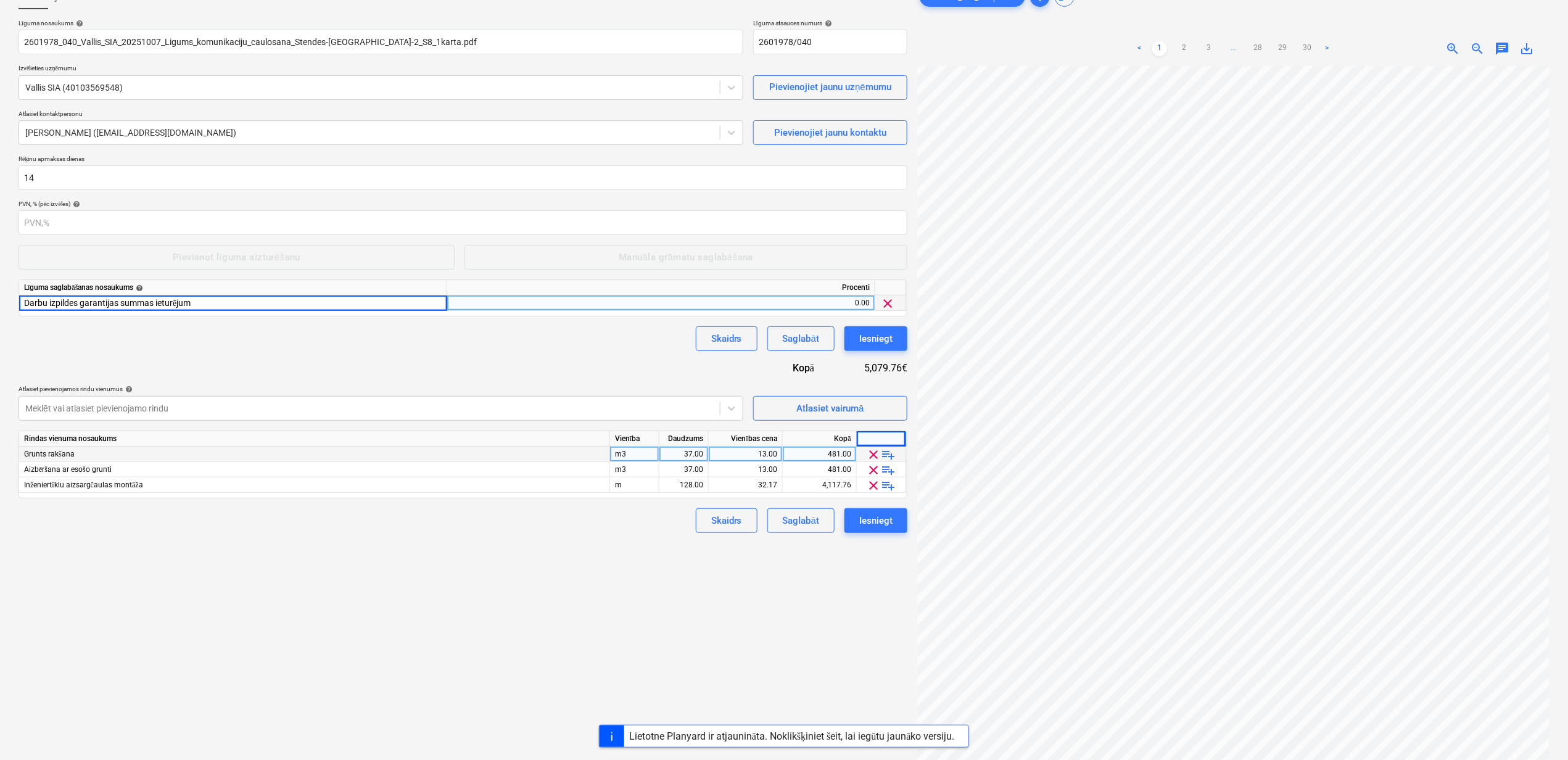
type input "Darbu izpildes garantijas summas ieturējums"
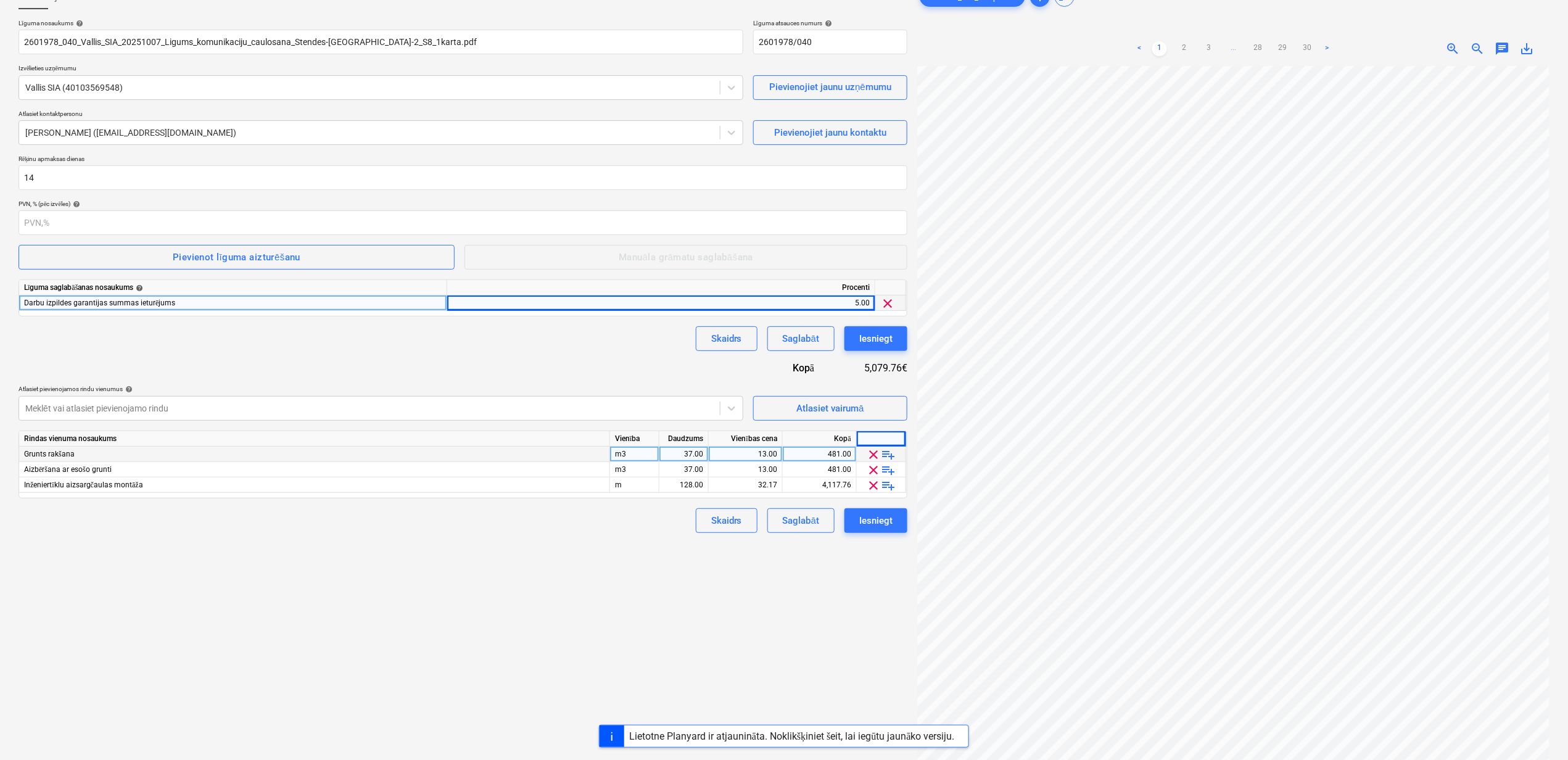
click at [250, 356] on div "Līguma nosaukums help 2601978_040_Vallis_SIA_20251007_Ligums_komunikaciju_caulo…" at bounding box center [463, 276] width 888 height 514
click at [220, 263] on div "Pievienot līguma aizturēšanu" at bounding box center [236, 258] width 127 height 16
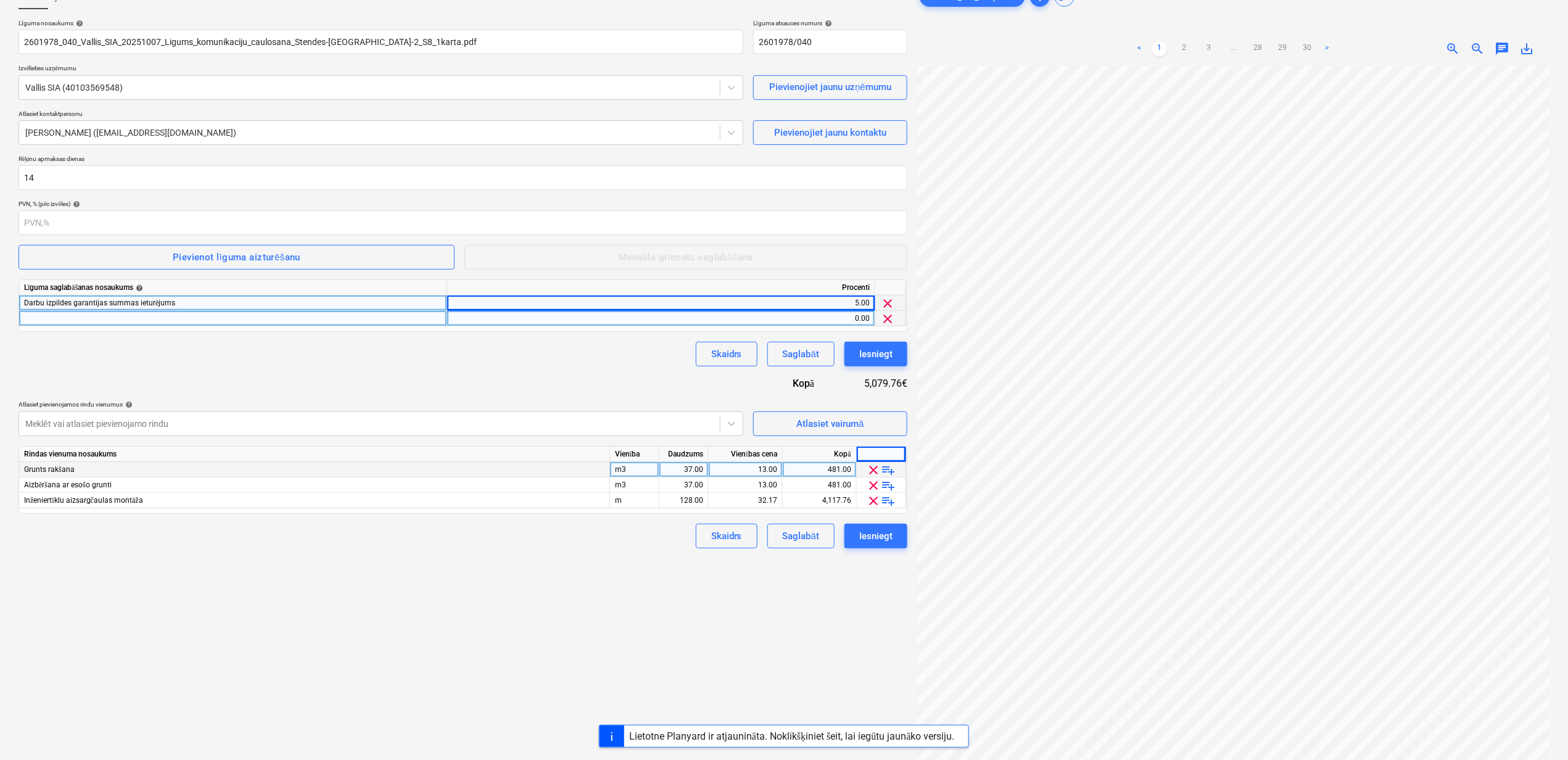
click at [139, 320] on div at bounding box center [233, 318] width 428 height 15
type input "Garantijas summas ieturējums"
click at [242, 366] on div "Skaidrs Saglabāt Iesniegt" at bounding box center [463, 354] width 888 height 25
click at [874, 536] on div "Iesniegt" at bounding box center [876, 536] width 33 height 16
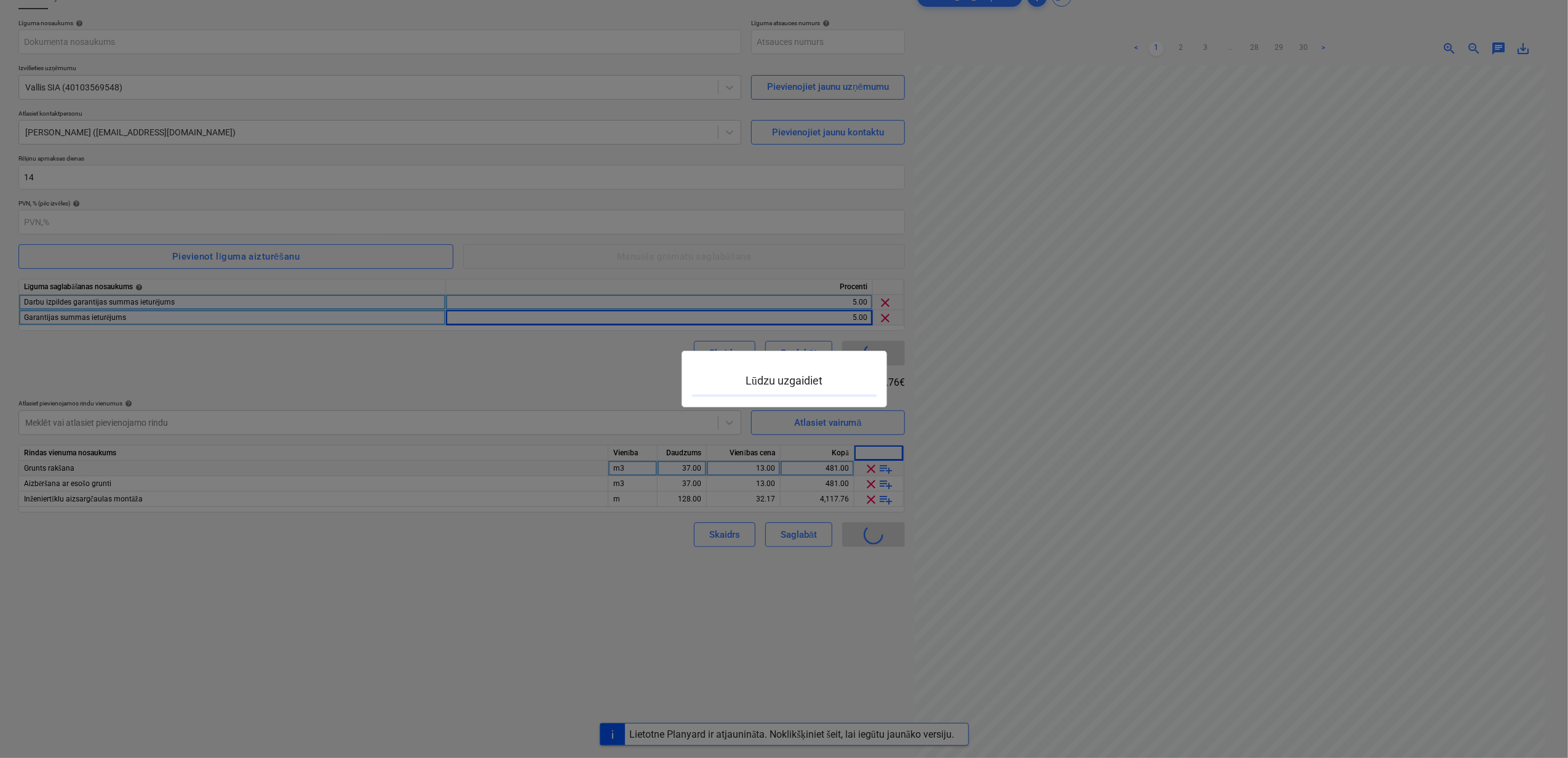
type input "PRJ2002826-SO-055"
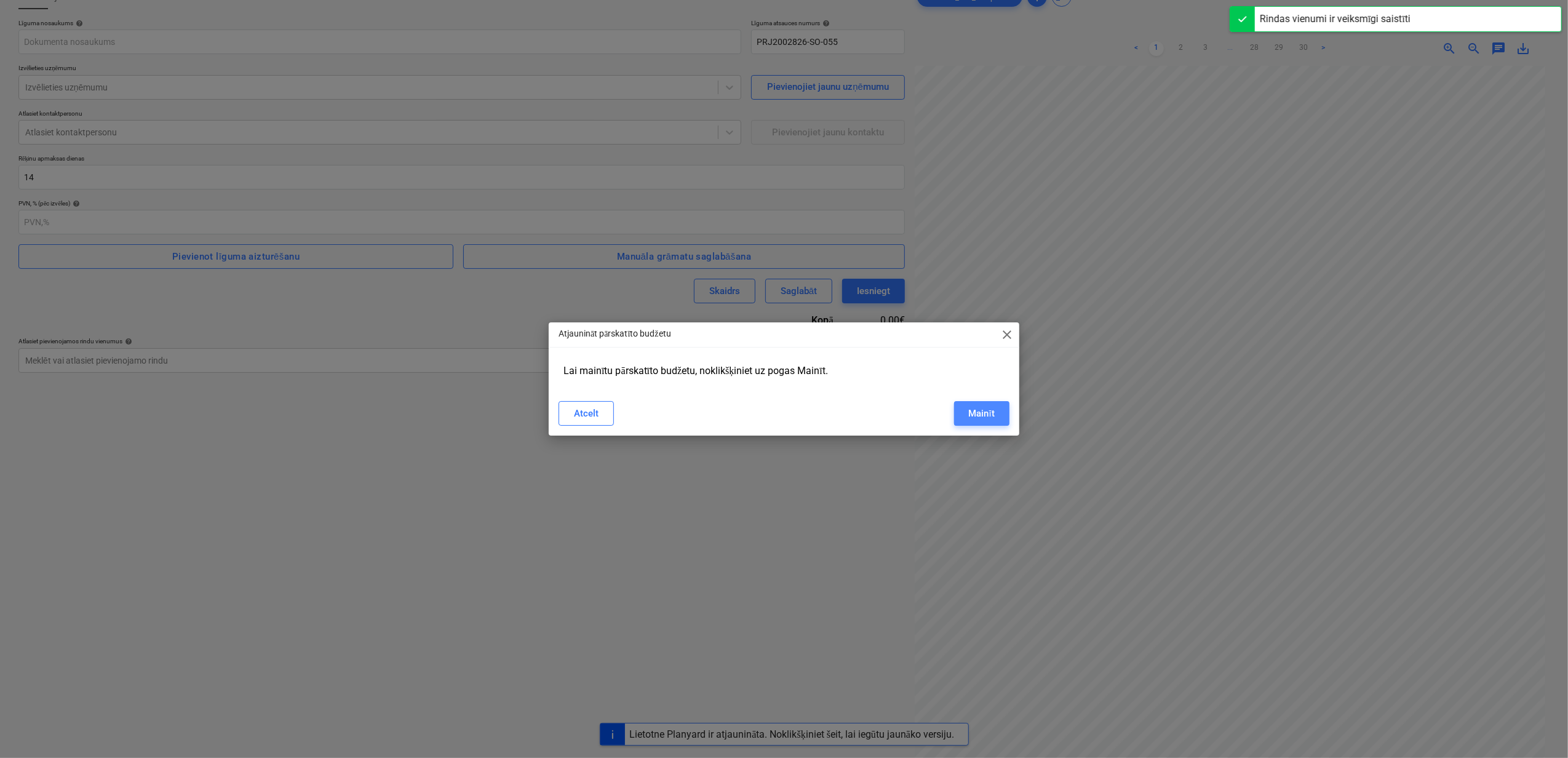
click at [976, 410] on div "Mainīt" at bounding box center [981, 413] width 26 height 16
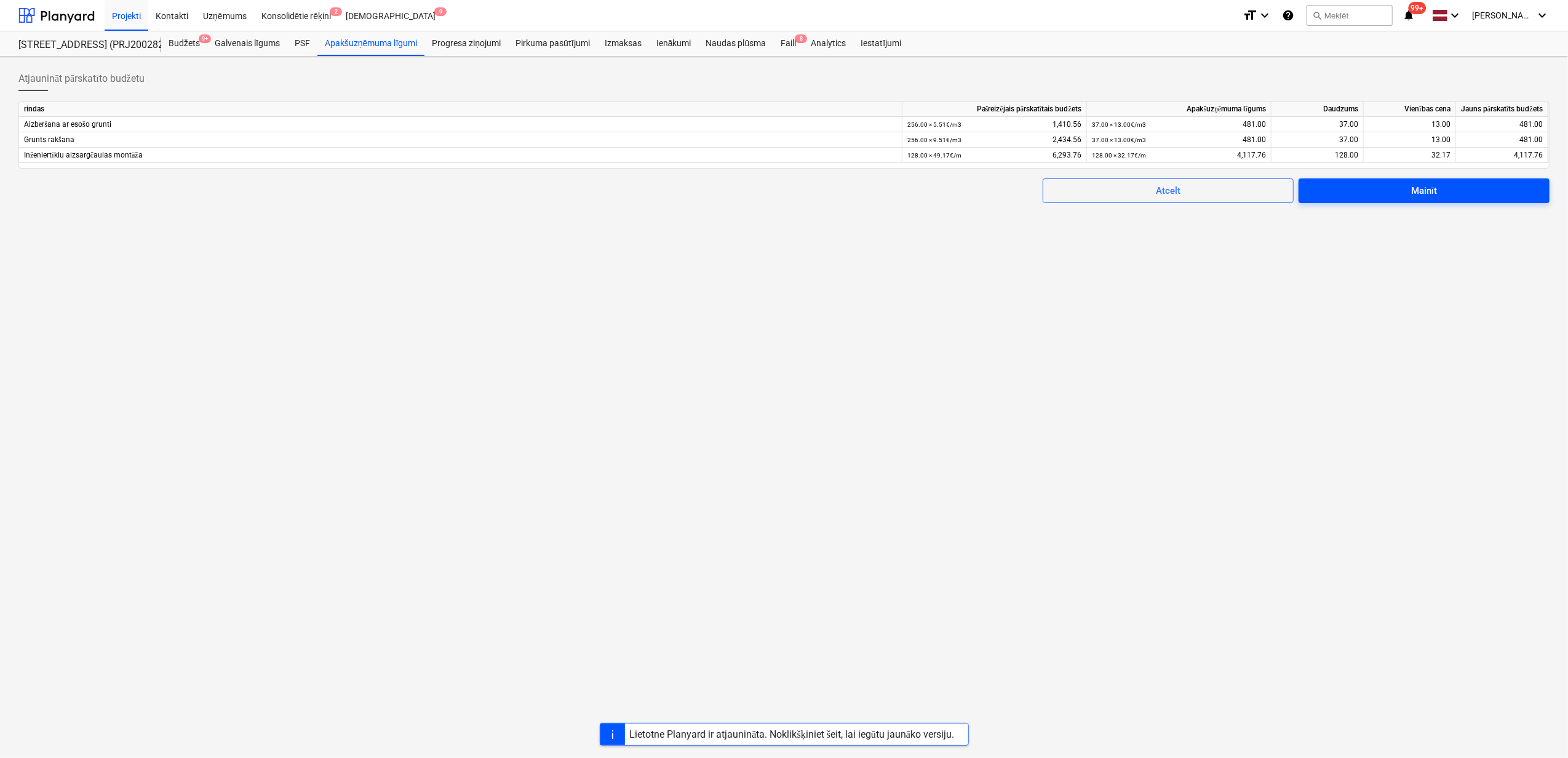
click at [1428, 184] on div "Mainīt" at bounding box center [1424, 191] width 26 height 16
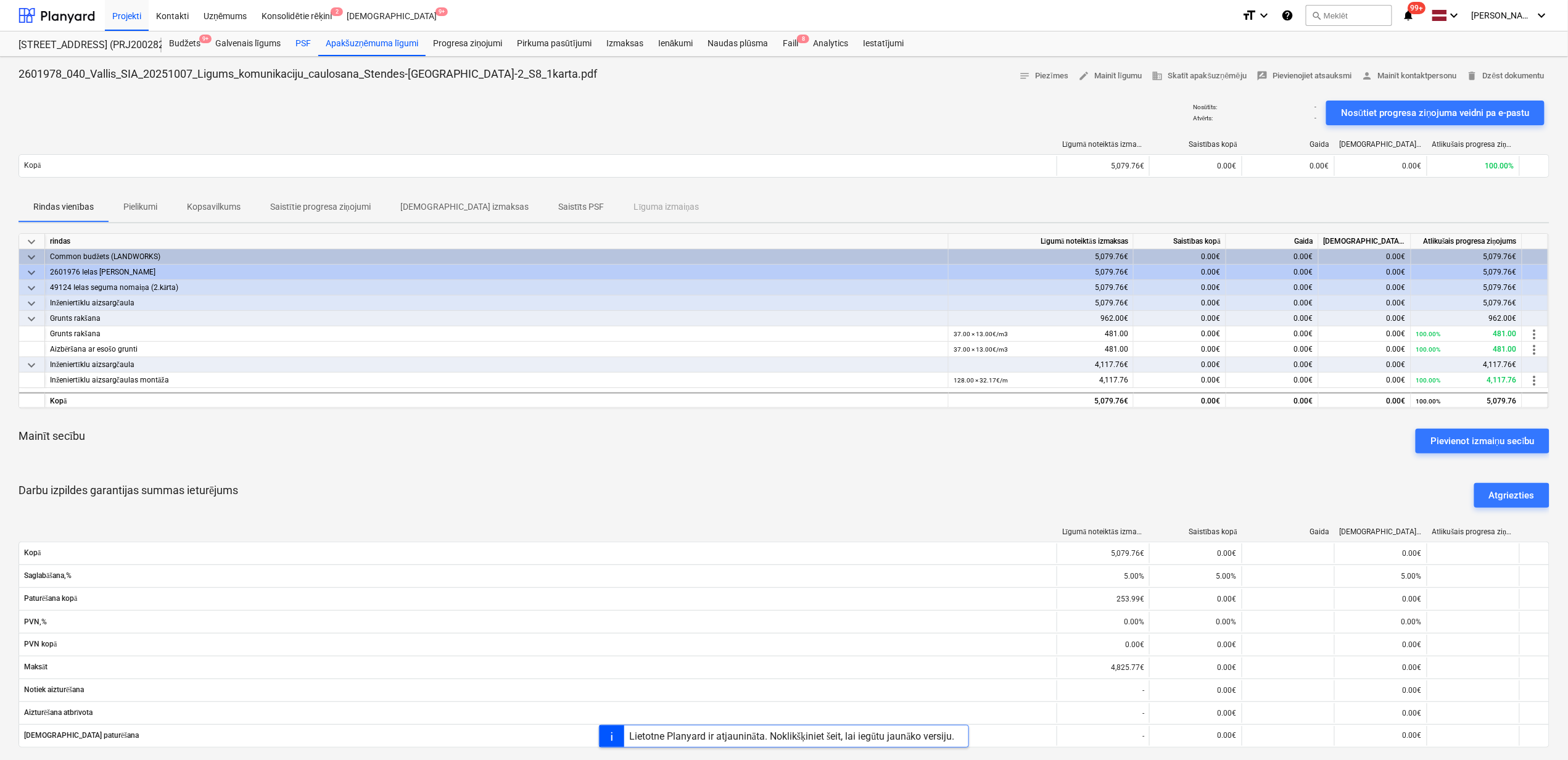
click at [297, 45] on div "PSF" at bounding box center [303, 43] width 30 height 25
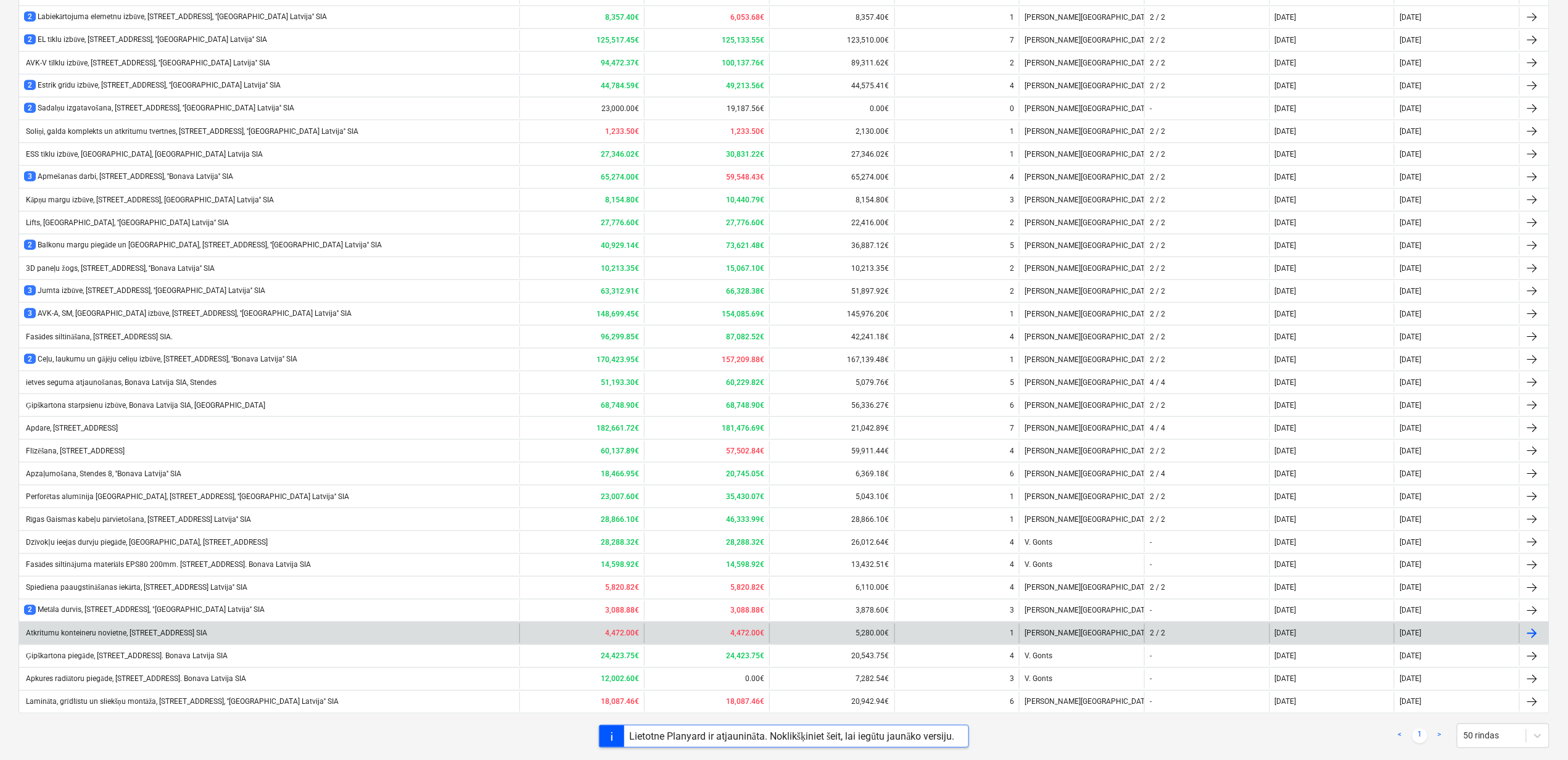
scroll to position [649, 0]
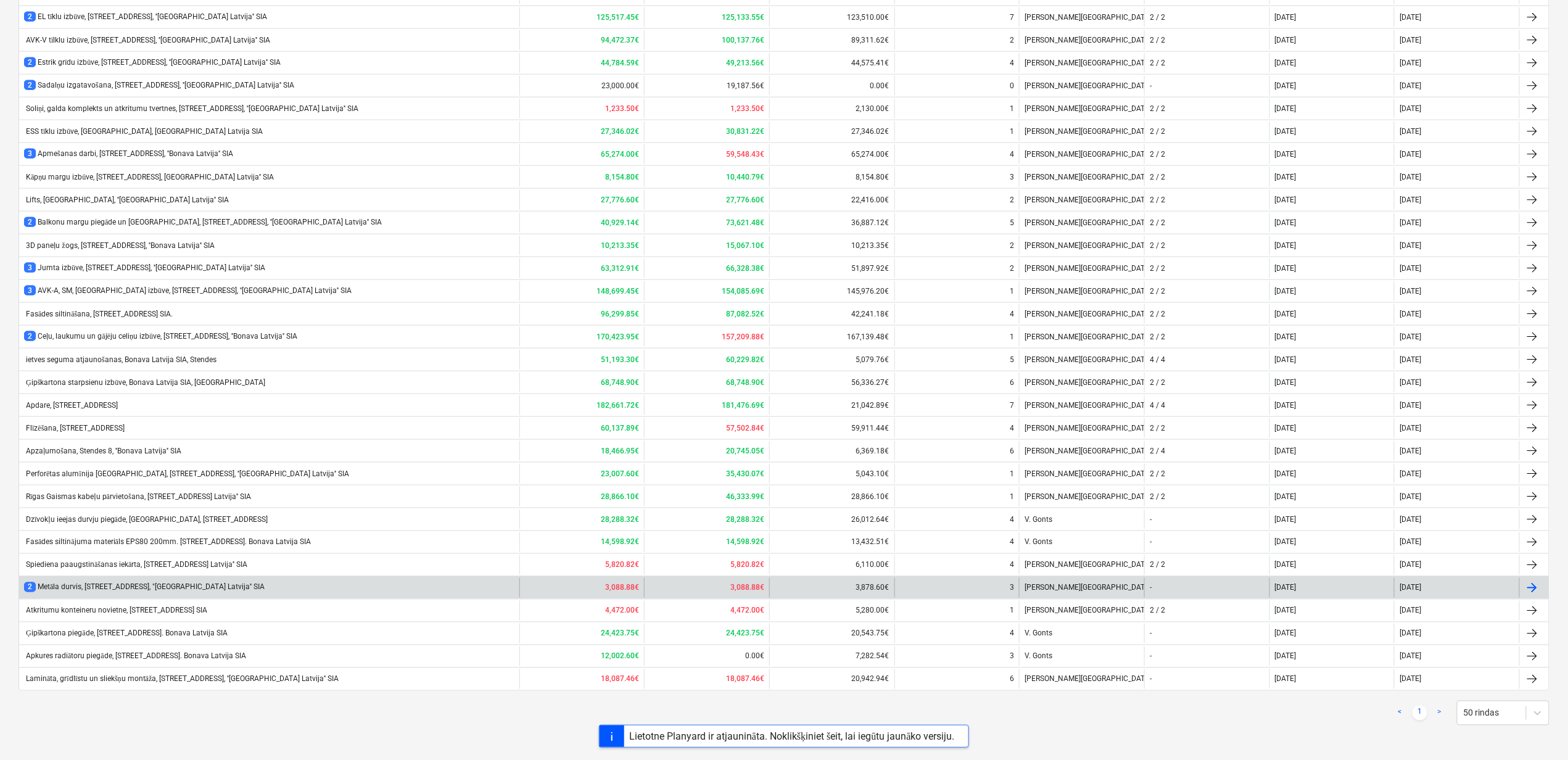
click at [139, 591] on div "2 Metāla durvis, Stendes iela 8, "Bonava Latvija'' SIA" at bounding box center [144, 588] width 241 height 11
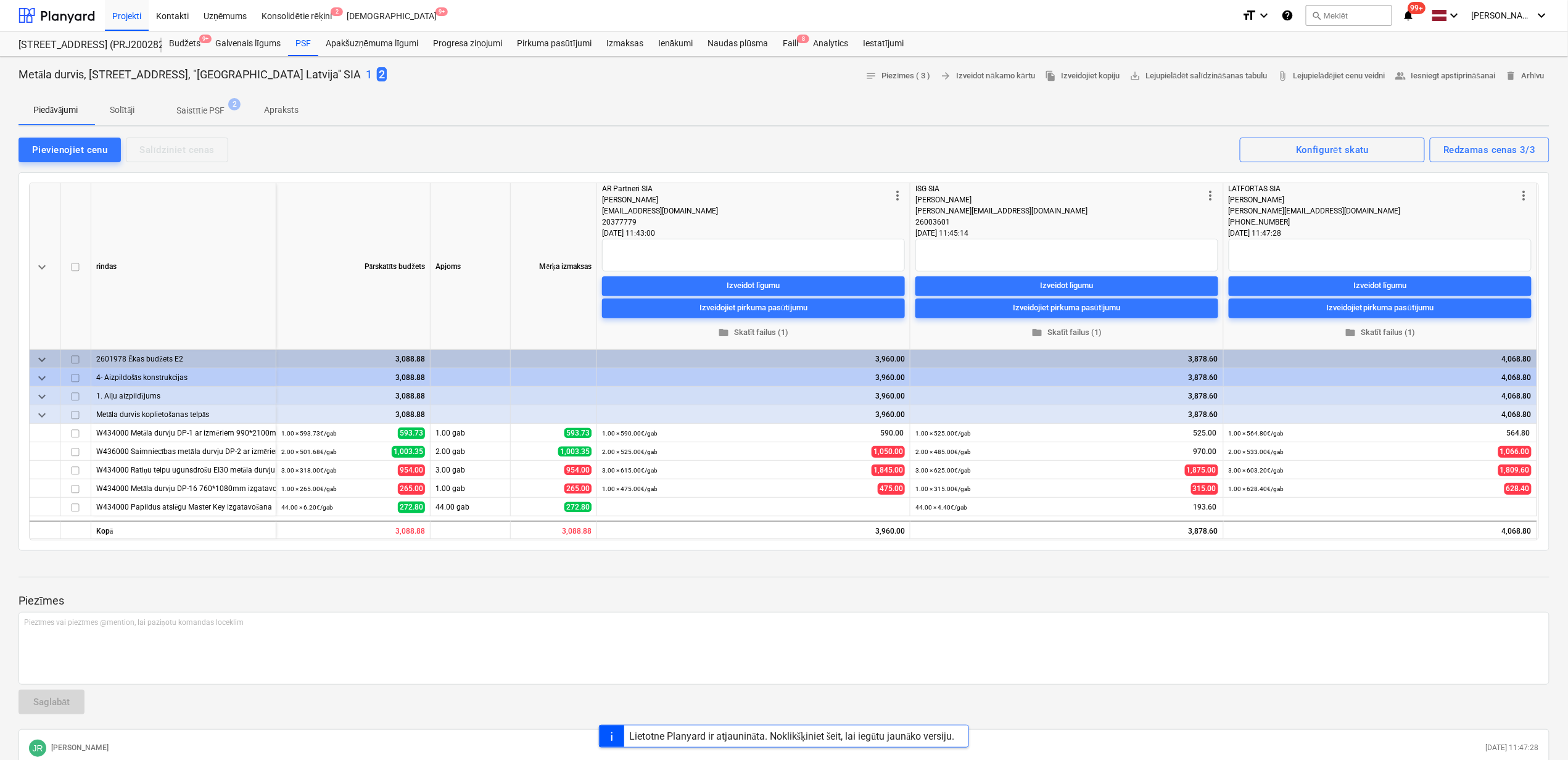
click at [365, 72] on p "1" at bounding box center [368, 75] width 6 height 15
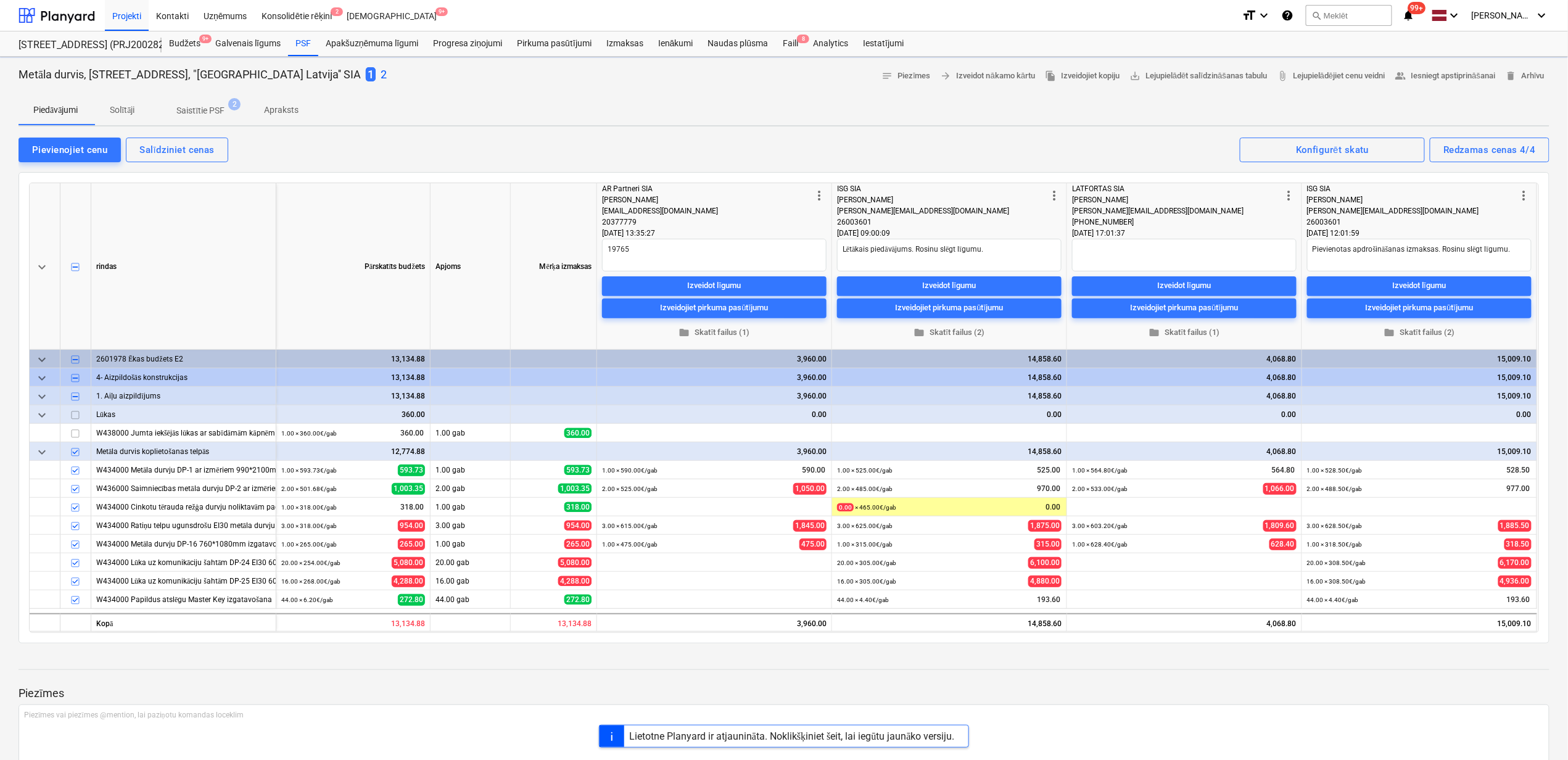
type textarea "x"
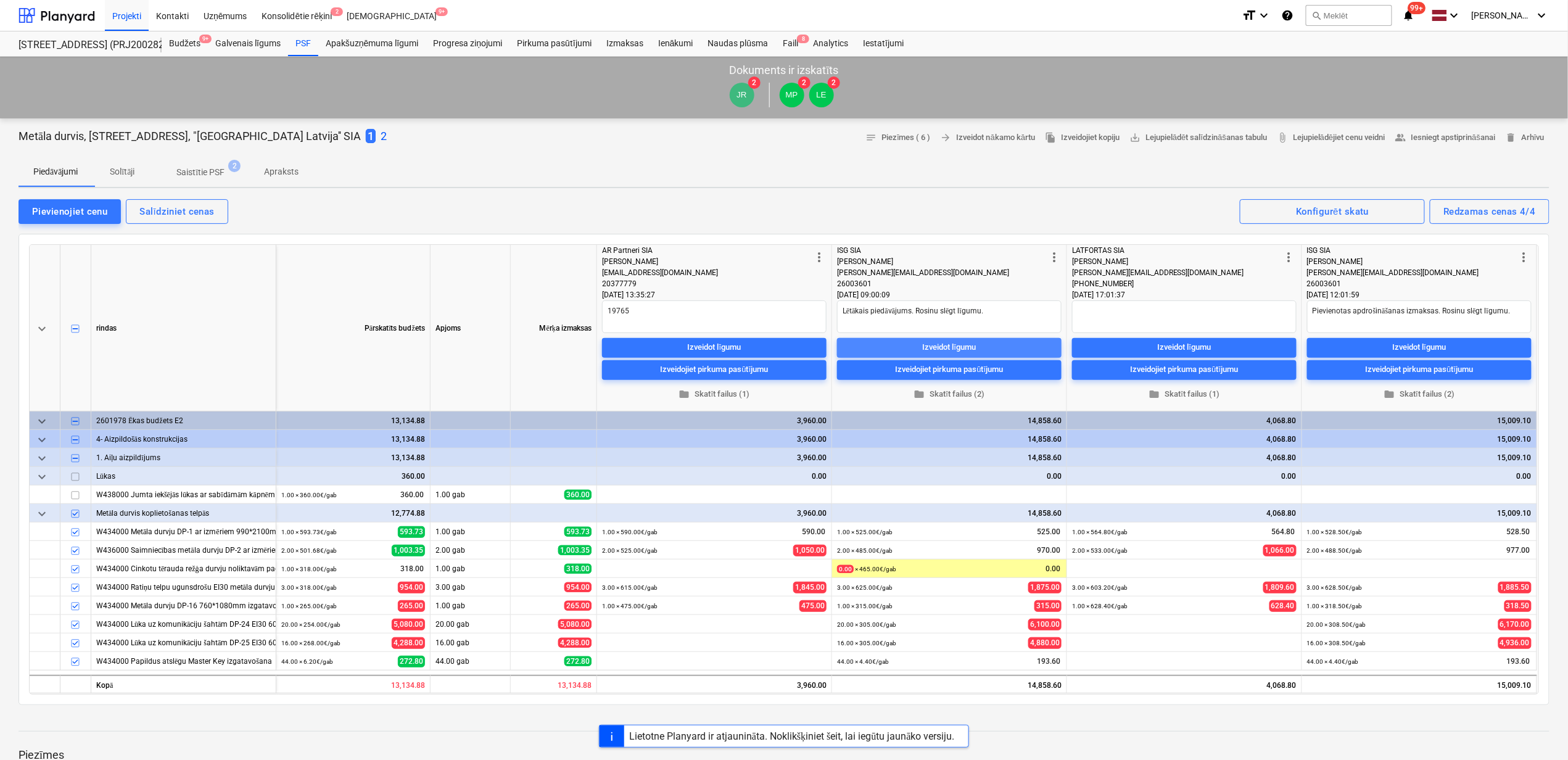
click at [948, 343] on div "Izveidot līgumu" at bounding box center [949, 347] width 53 height 14
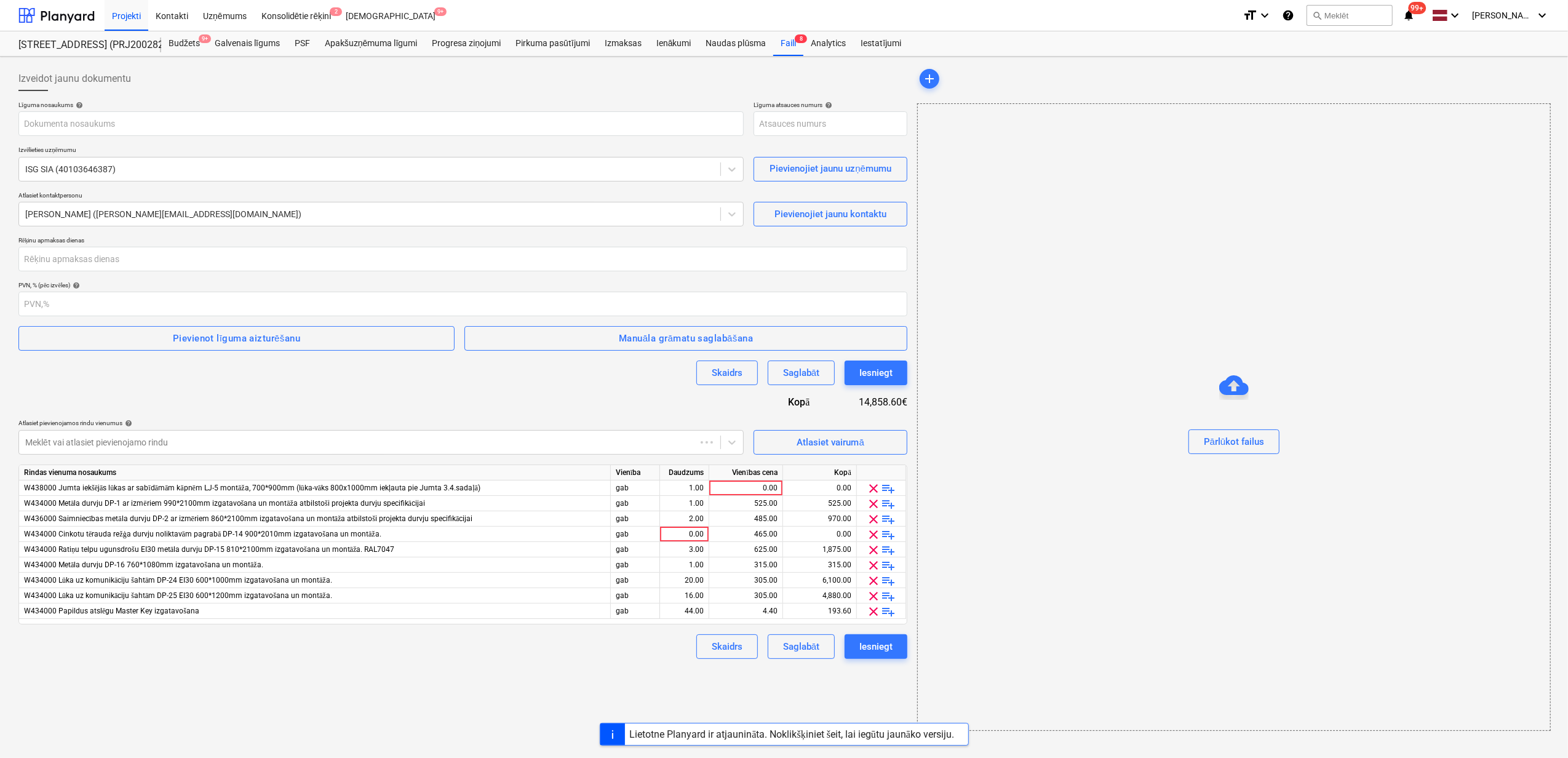
type input "PRJ2002826-SO-056"
click at [872, 488] on span "clear" at bounding box center [874, 488] width 15 height 15
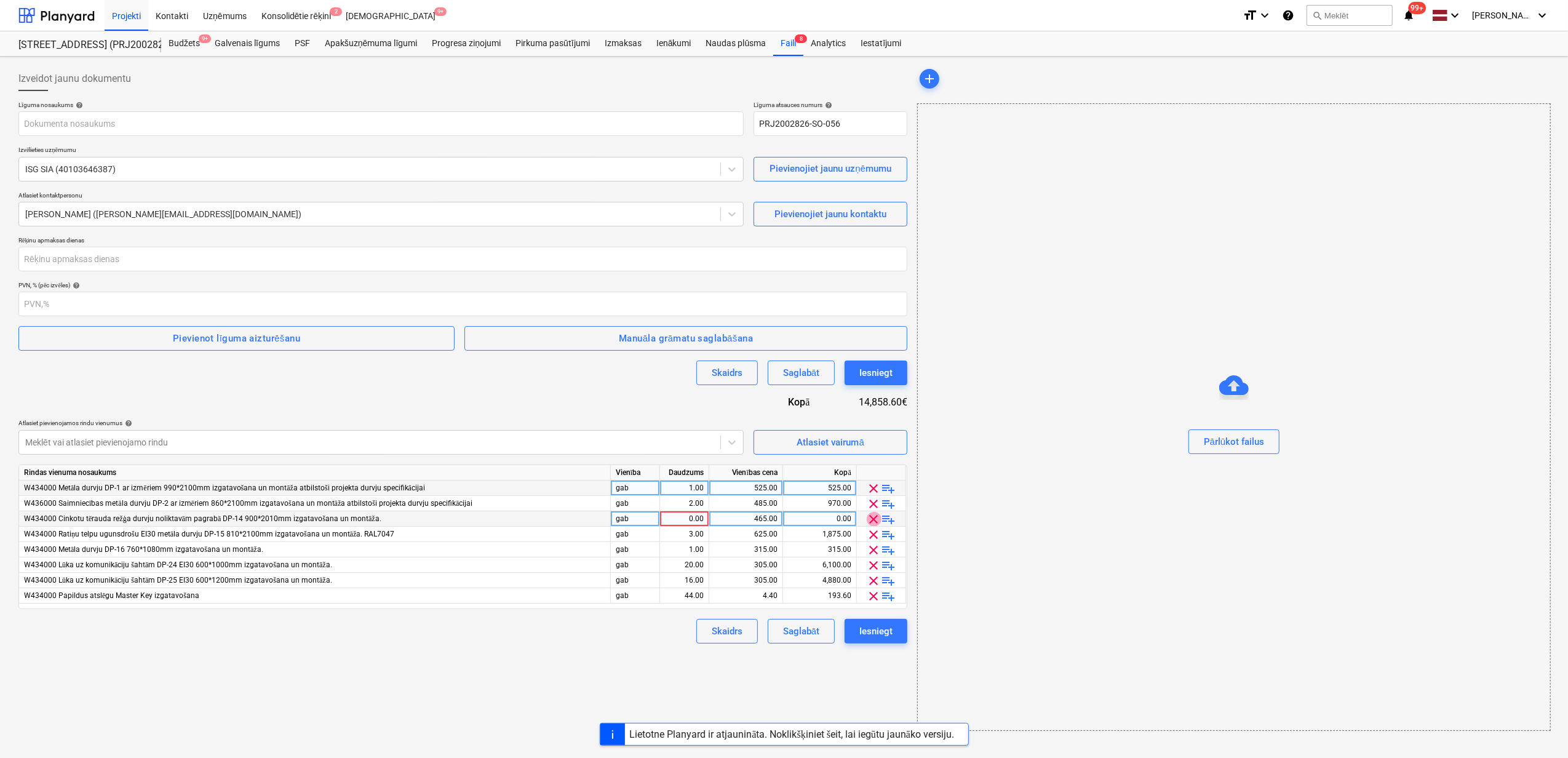
click at [872, 520] on span "clear" at bounding box center [874, 519] width 15 height 15
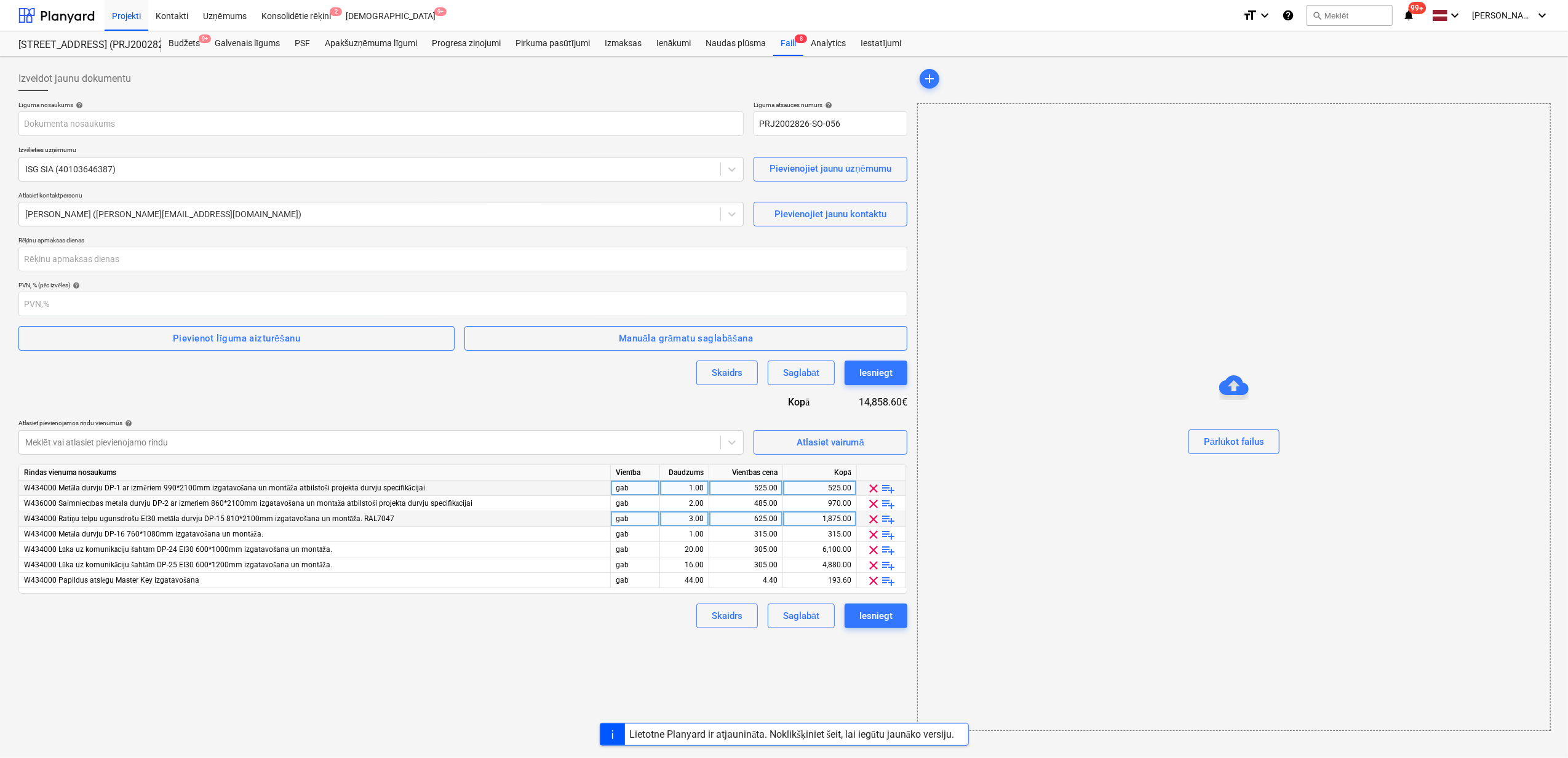
type input "2601978_039_ISG_SIA_20251006_Ligums_metala_durvis_sahtu_lukas_2025-2_S8_1karta_…"
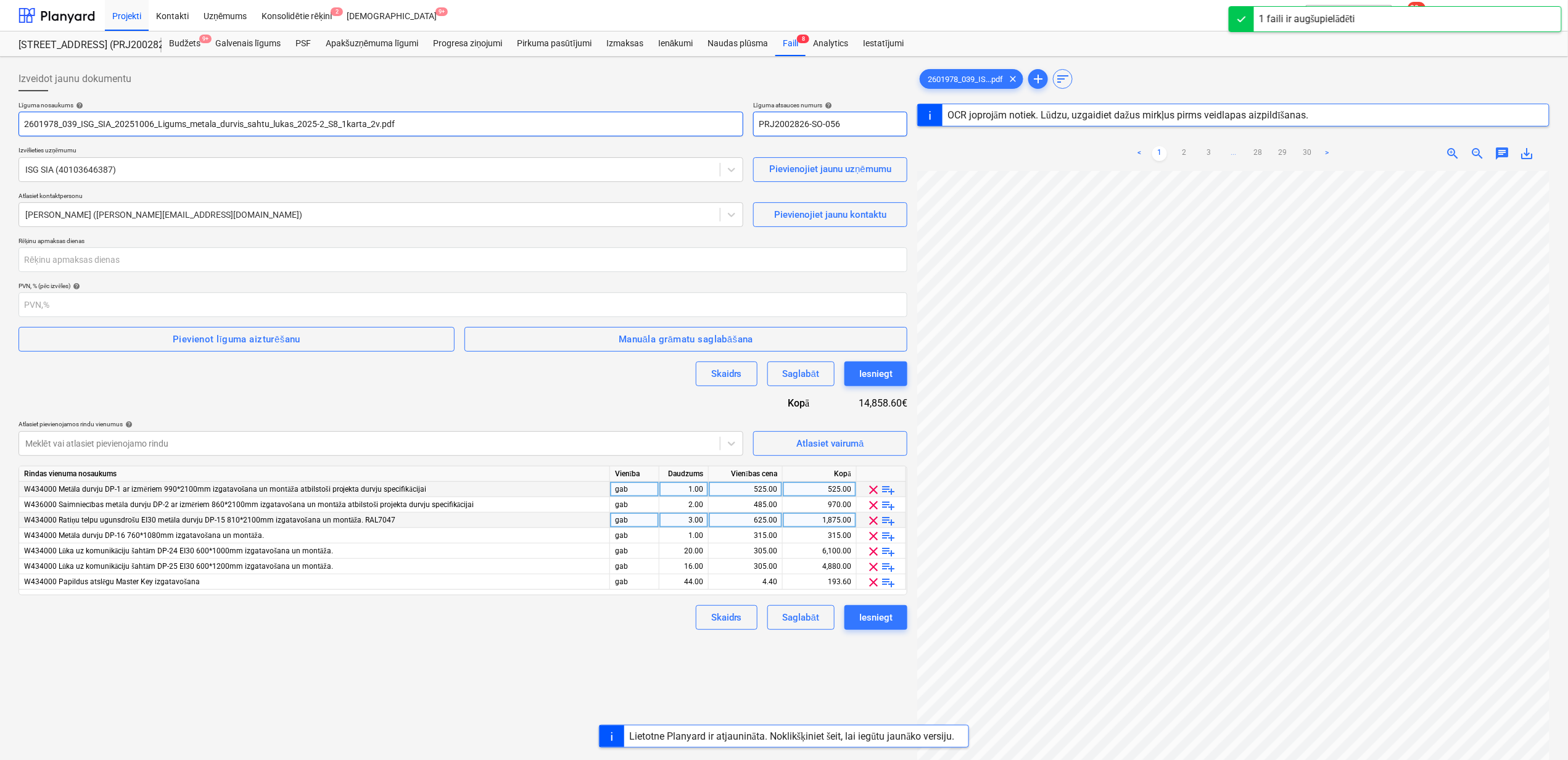
drag, startPoint x: 848, startPoint y: 125, endPoint x: 731, endPoint y: 125, distance: 117.0
click at [732, 125] on div "Līguma nosaukums help 2601978_039_ISG_SIA_20251006_Ligums_metala_durvis_sahtu_l…" at bounding box center [463, 119] width 888 height 35
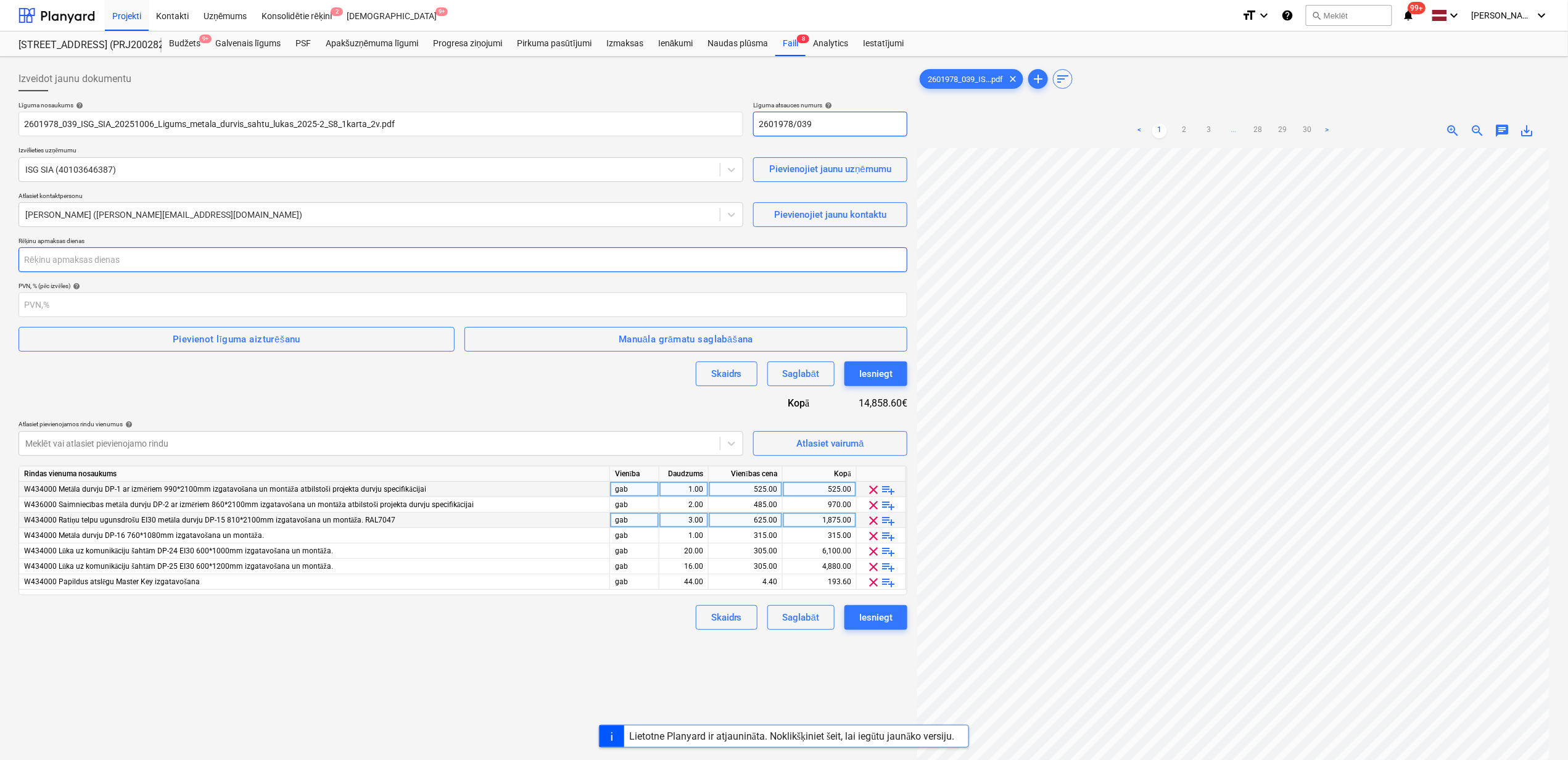
type input "2601978/039"
click at [272, 260] on input "number" at bounding box center [463, 260] width 888 height 25
type input "14"
click at [201, 336] on div "Pievienot līguma aizturēšanu" at bounding box center [236, 340] width 127 height 16
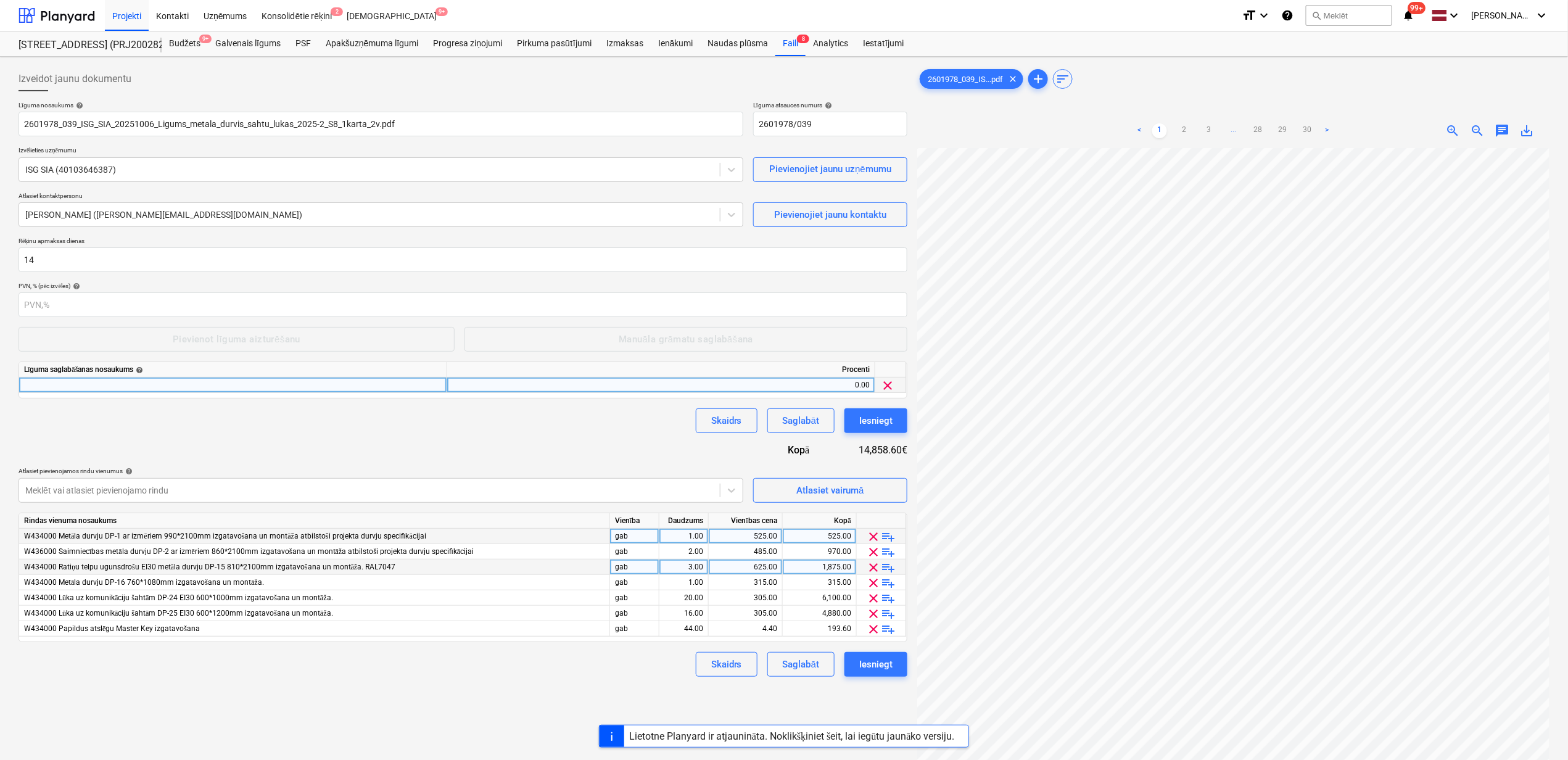
click at [212, 388] on div at bounding box center [233, 385] width 428 height 15
type input "Darbu izpildes garantijas summas ieturējums"
click at [217, 428] on div "Skaidrs Saglabāt Iesniegt" at bounding box center [463, 420] width 888 height 25
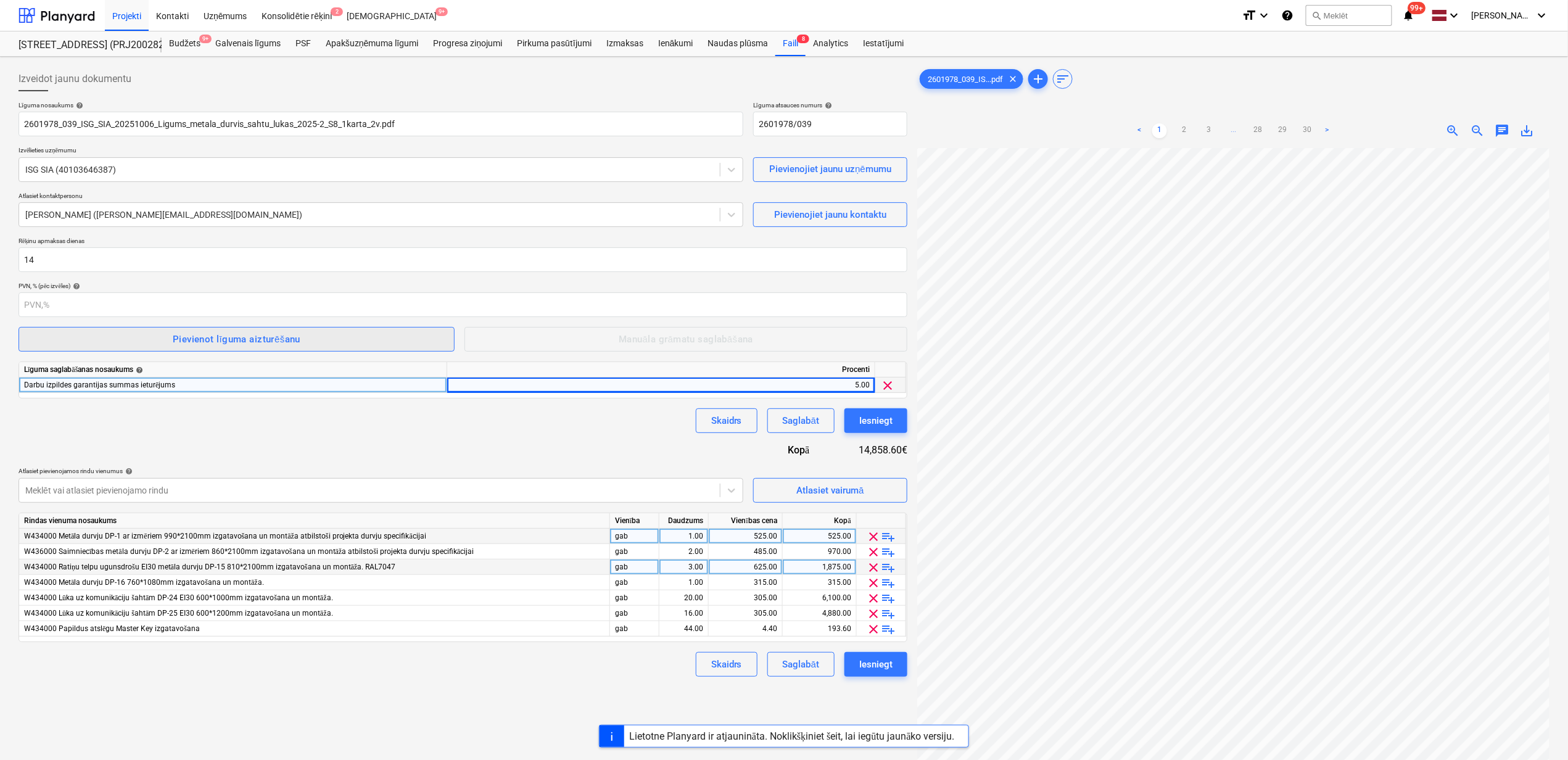
click at [190, 344] on div "Pievienot līguma aizturēšanu" at bounding box center [236, 340] width 127 height 16
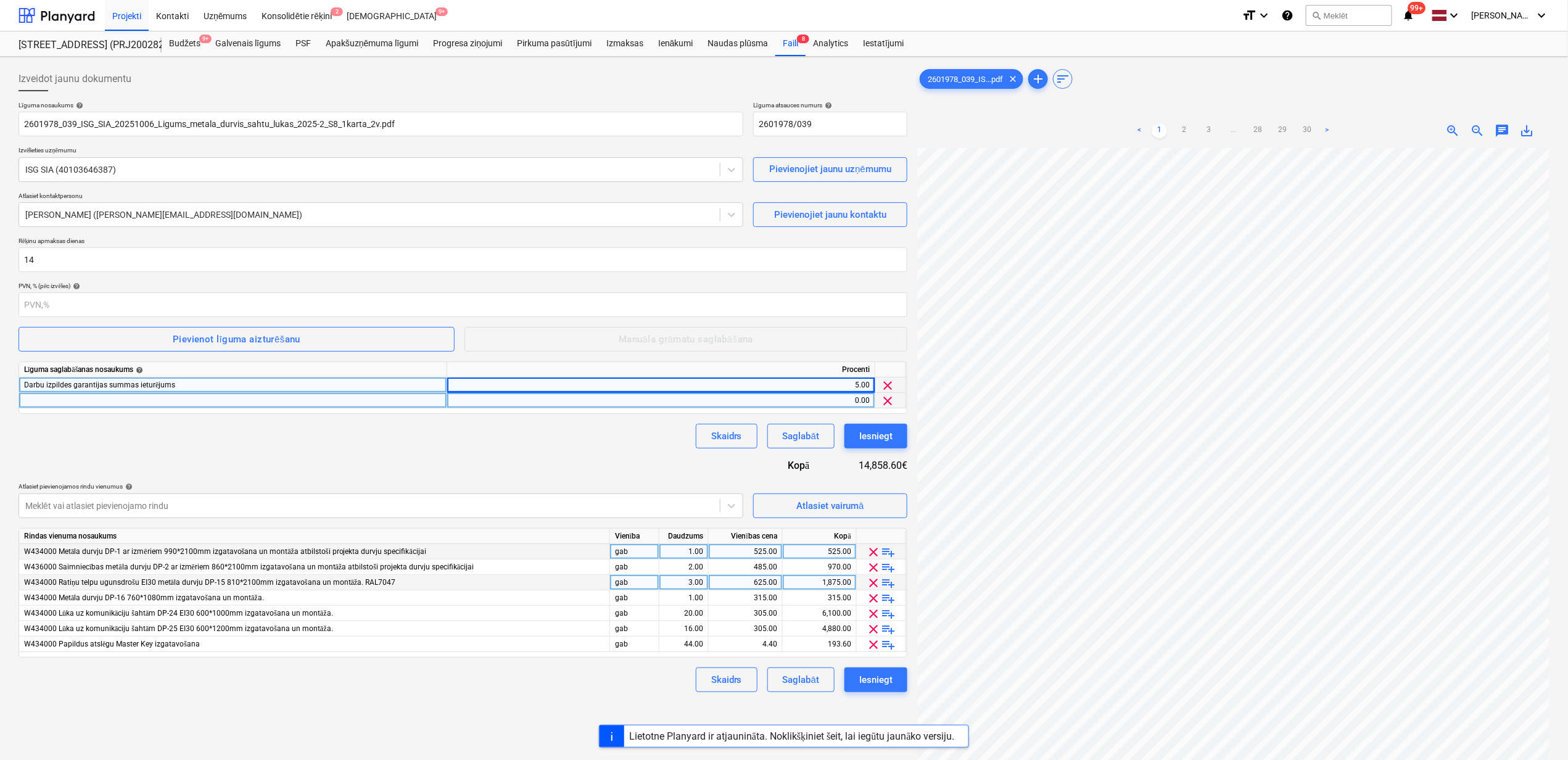
click at [80, 406] on div at bounding box center [233, 400] width 428 height 15
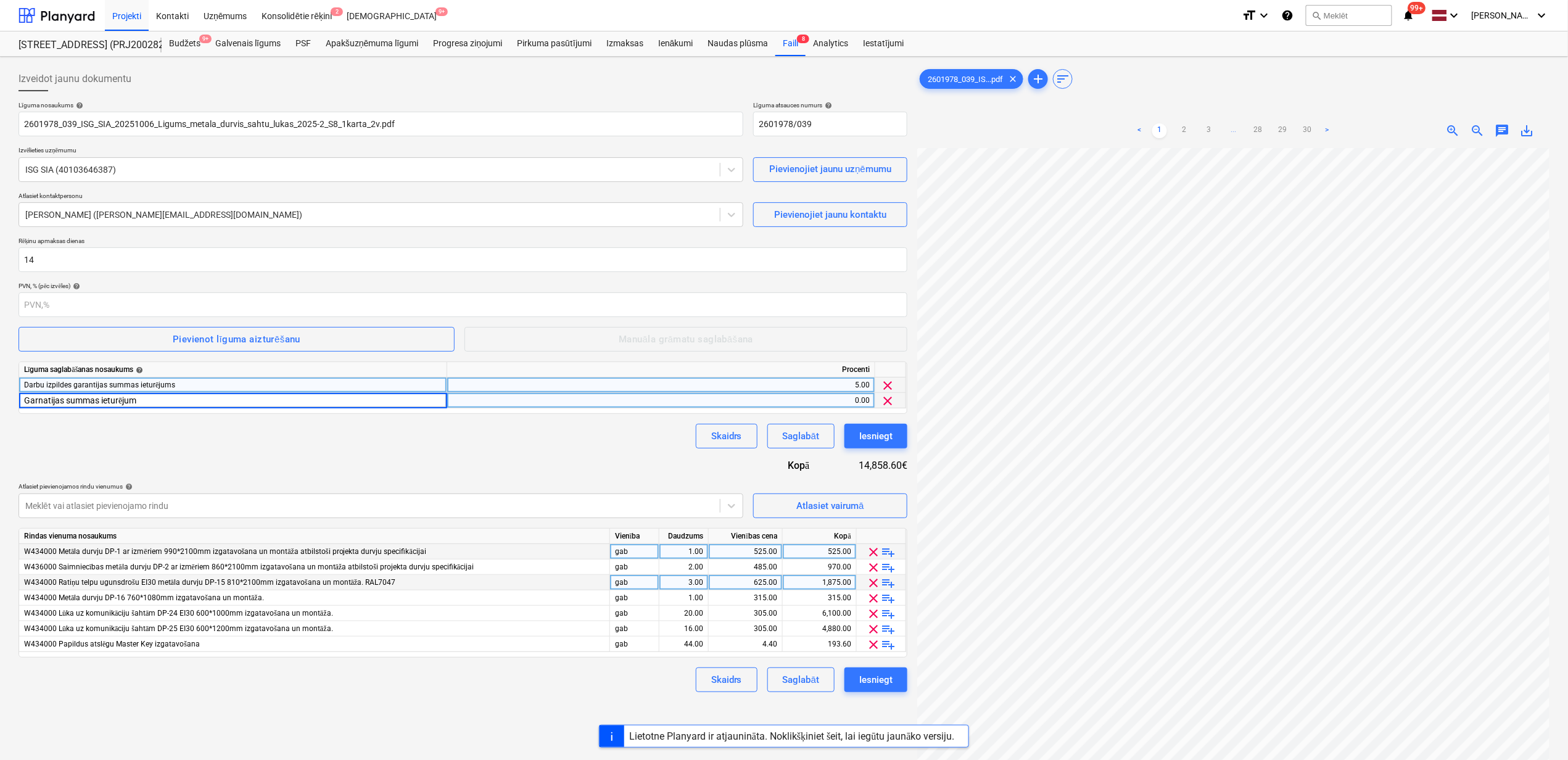
type input "Garnatijas summas ieturējums"
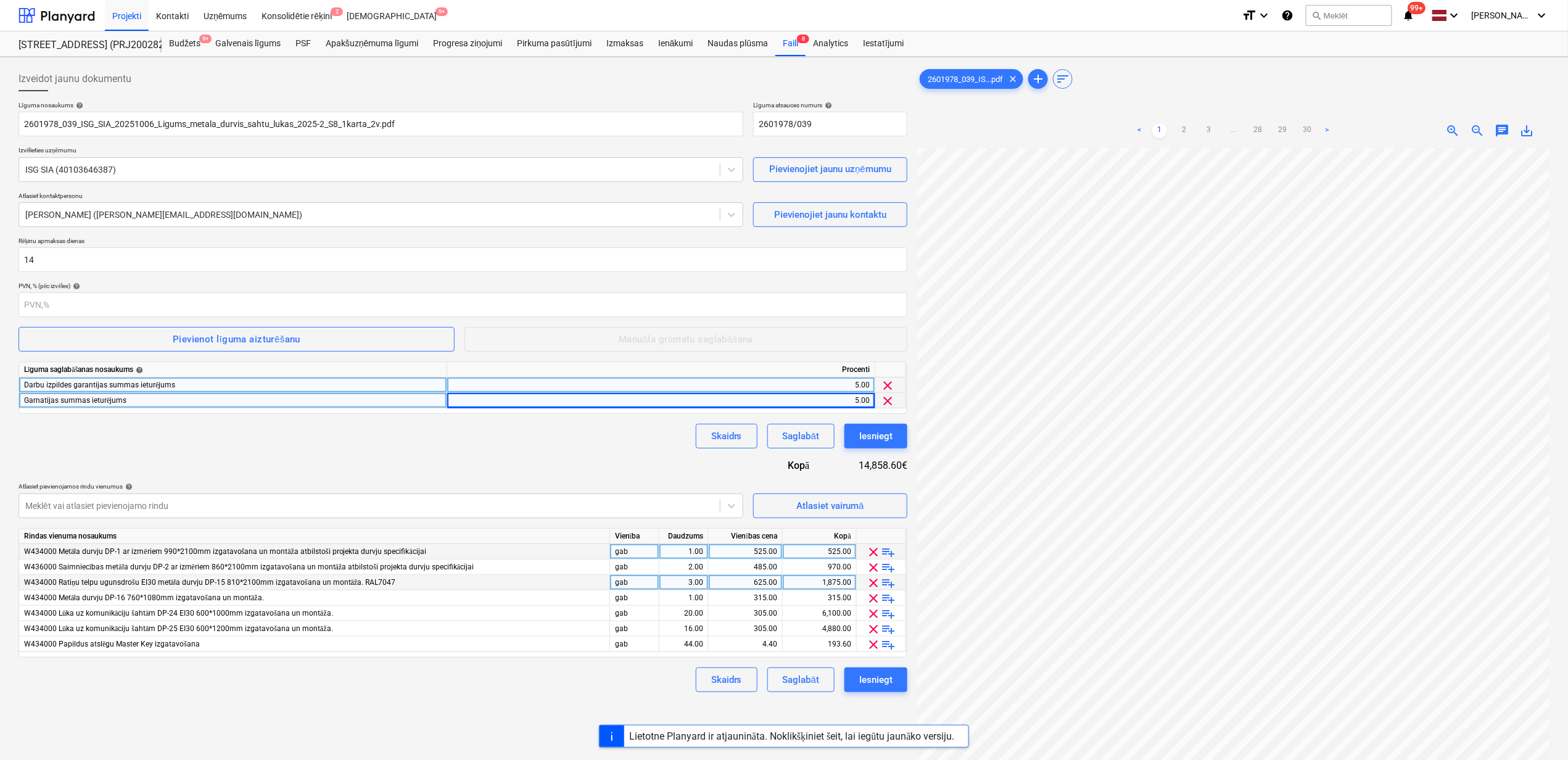
click at [136, 438] on div "Skaidrs Saglabāt Iesniegt" at bounding box center [463, 436] width 888 height 25
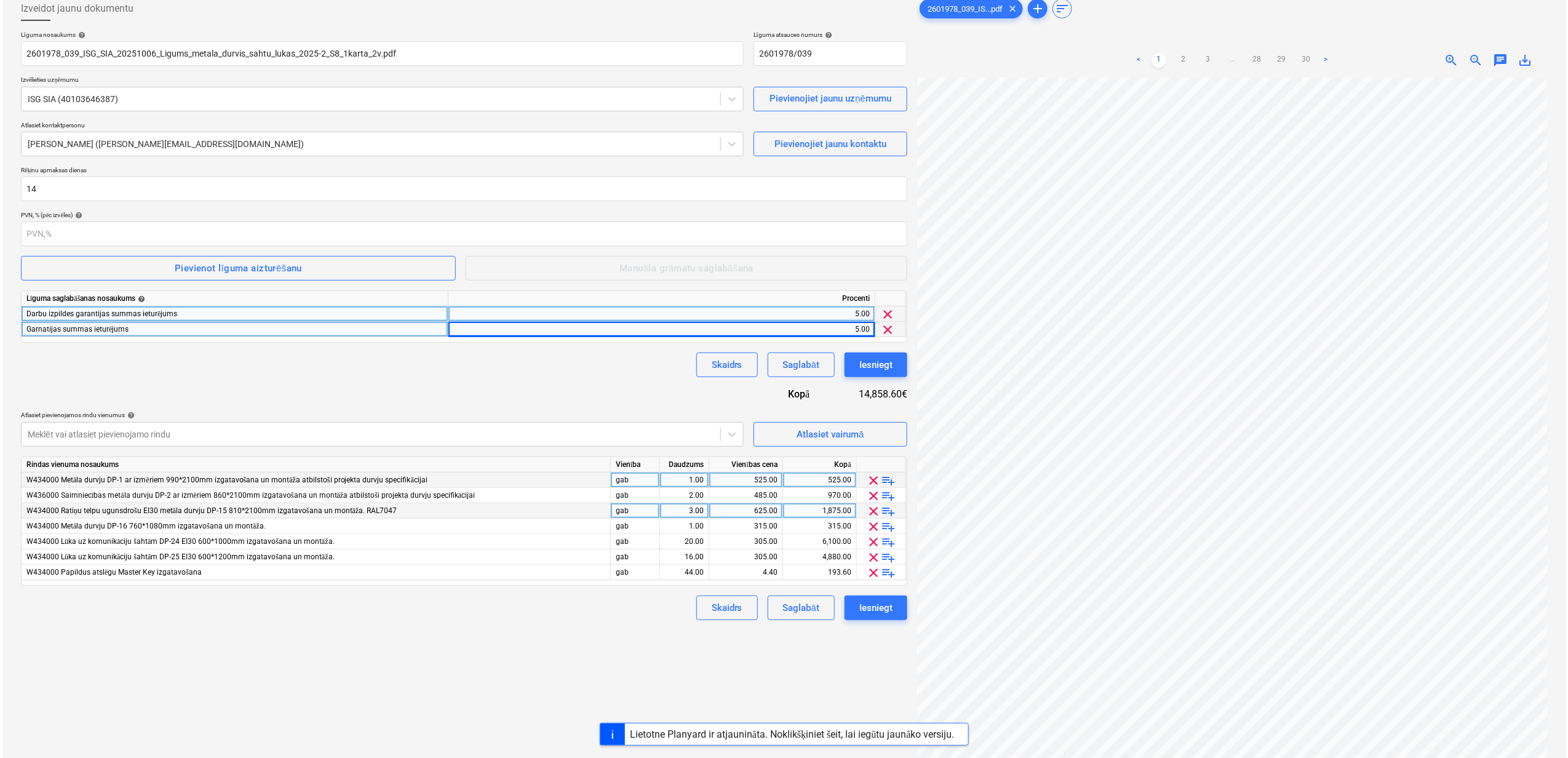
scroll to position [42, 0]
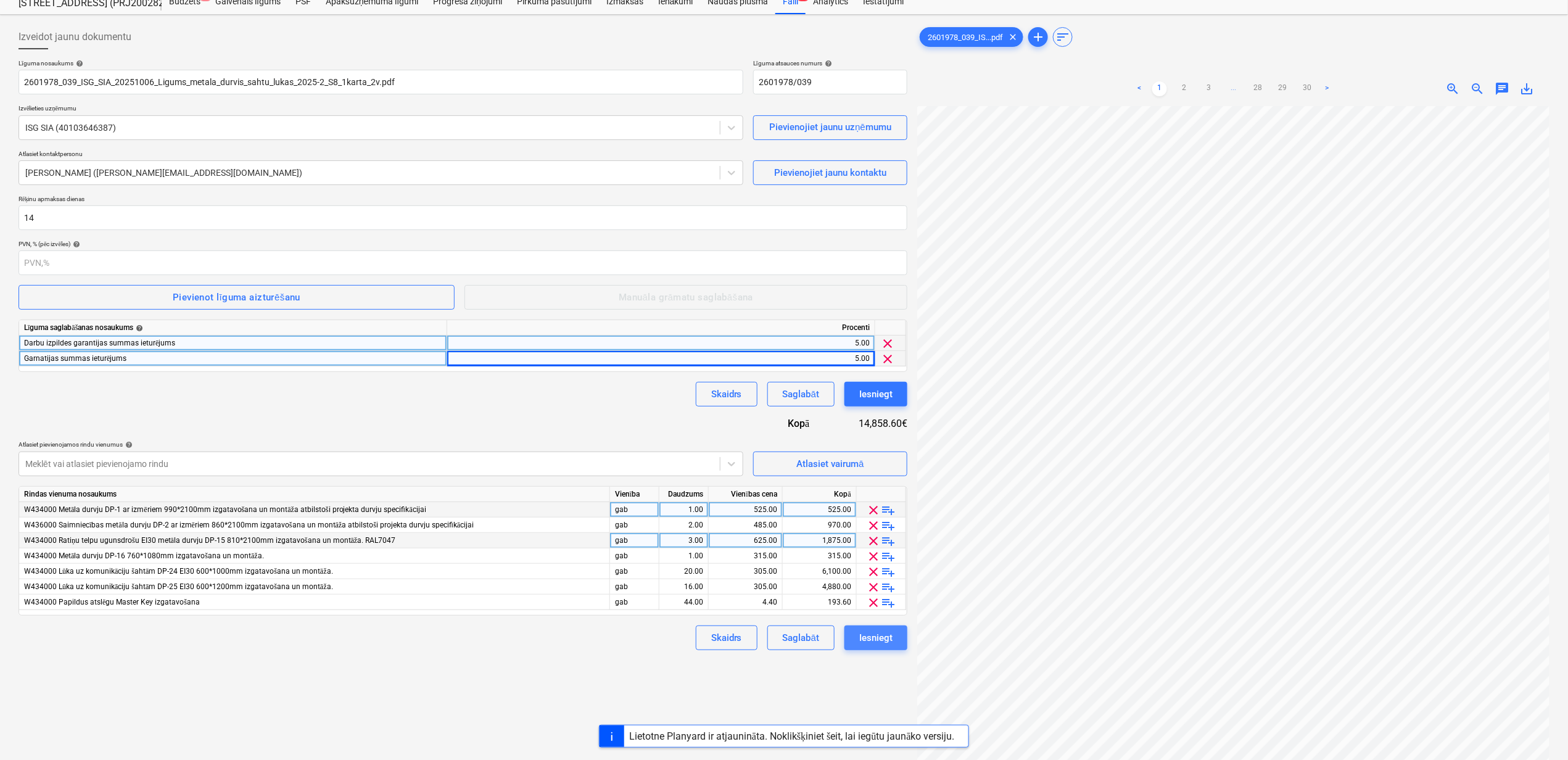
click at [883, 637] on div "Iesniegt" at bounding box center [876, 638] width 33 height 16
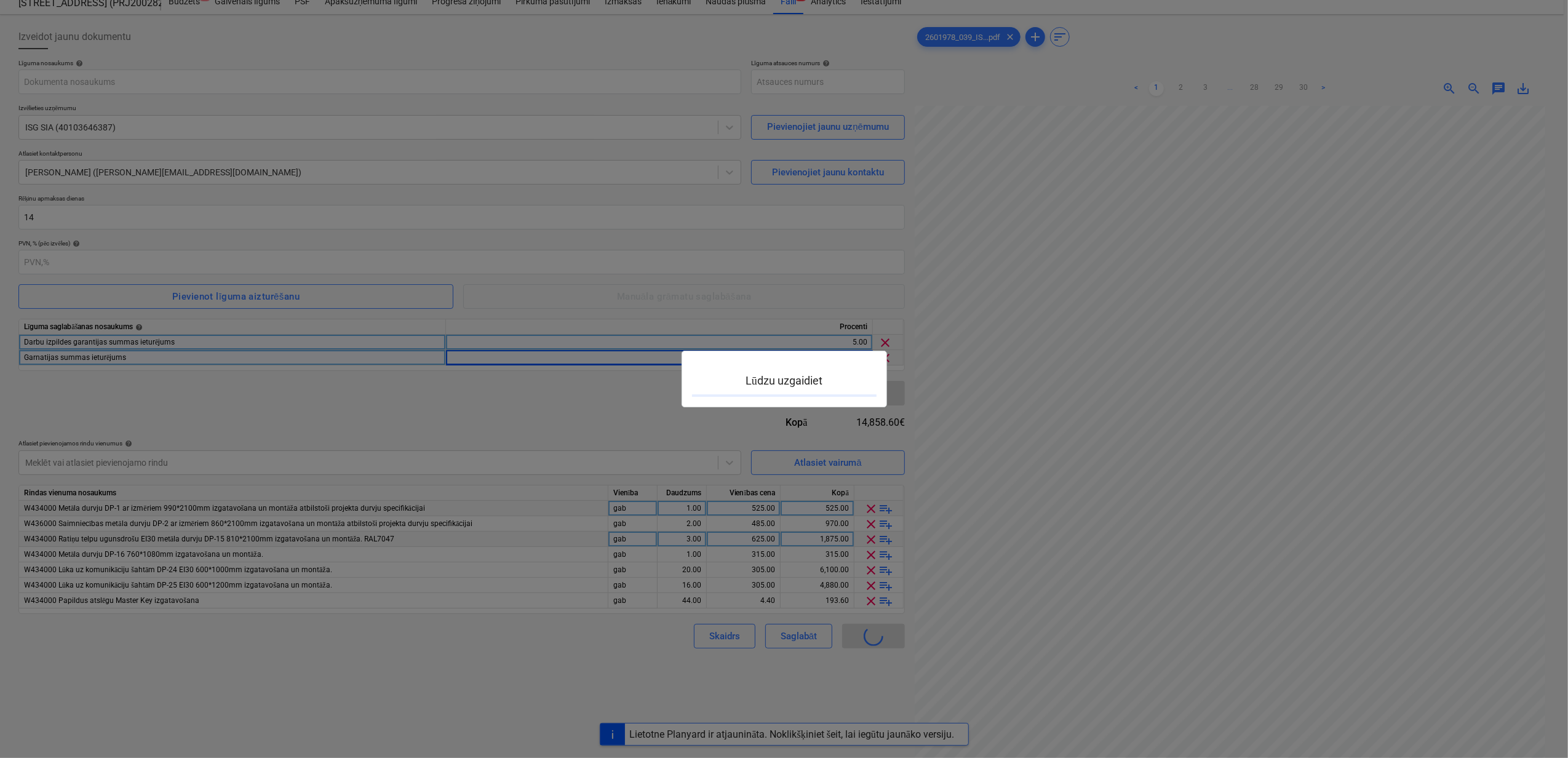
type input "PRJ2002826-SO-056"
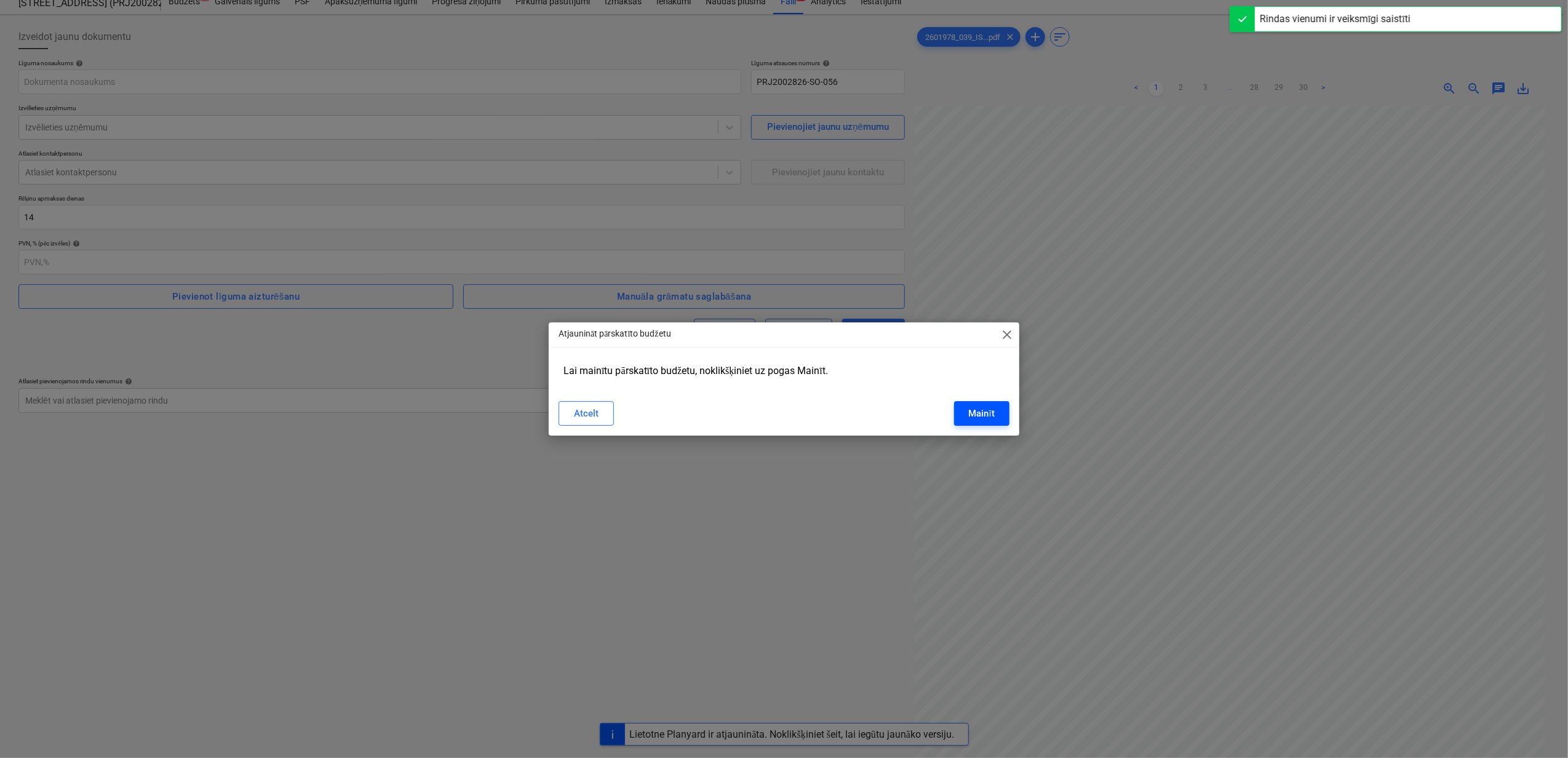
click at [977, 406] on div "Mainīt" at bounding box center [981, 413] width 26 height 16
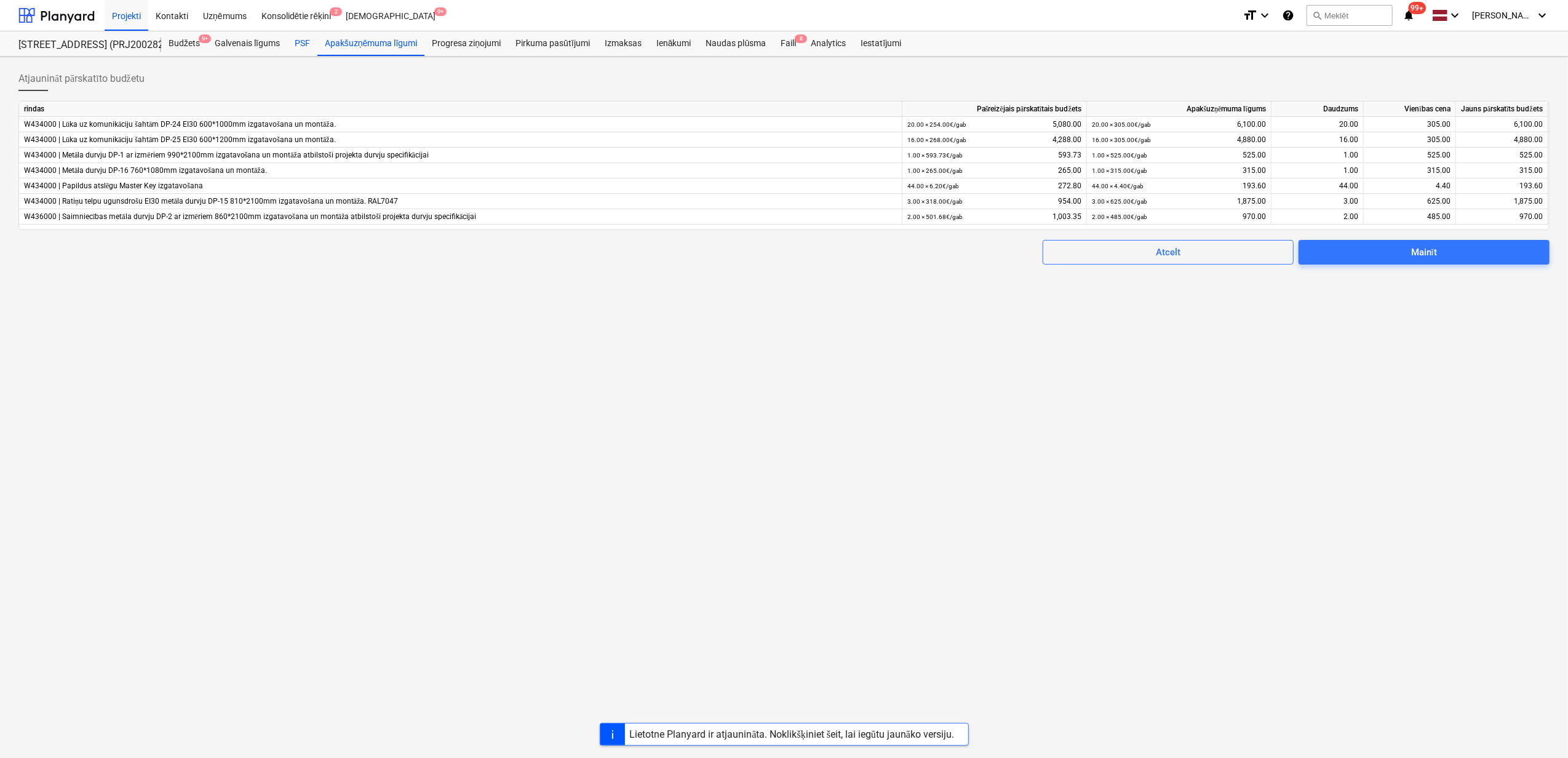
click at [305, 40] on div "PSF" at bounding box center [302, 43] width 30 height 25
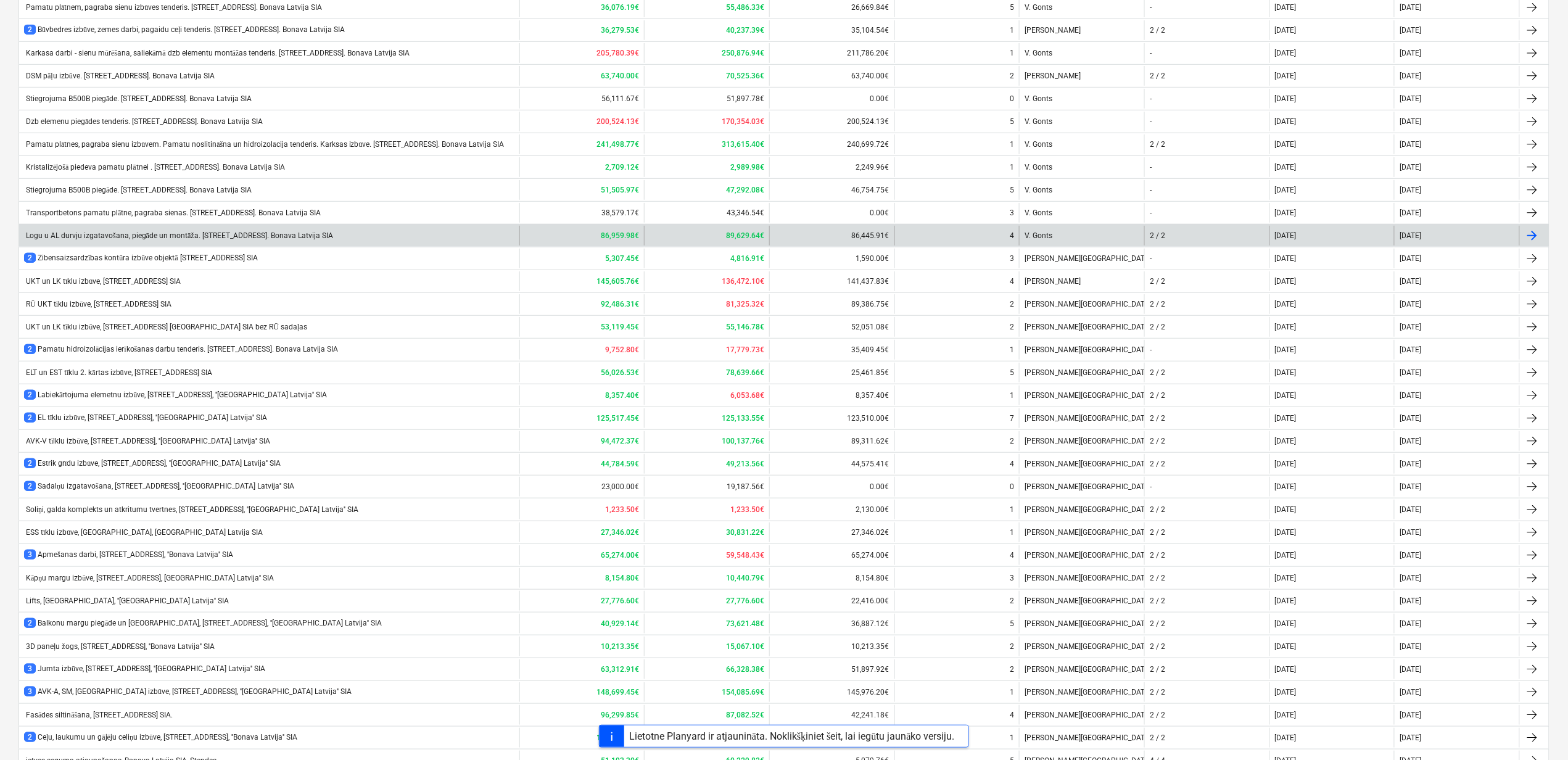
scroll to position [247, 0]
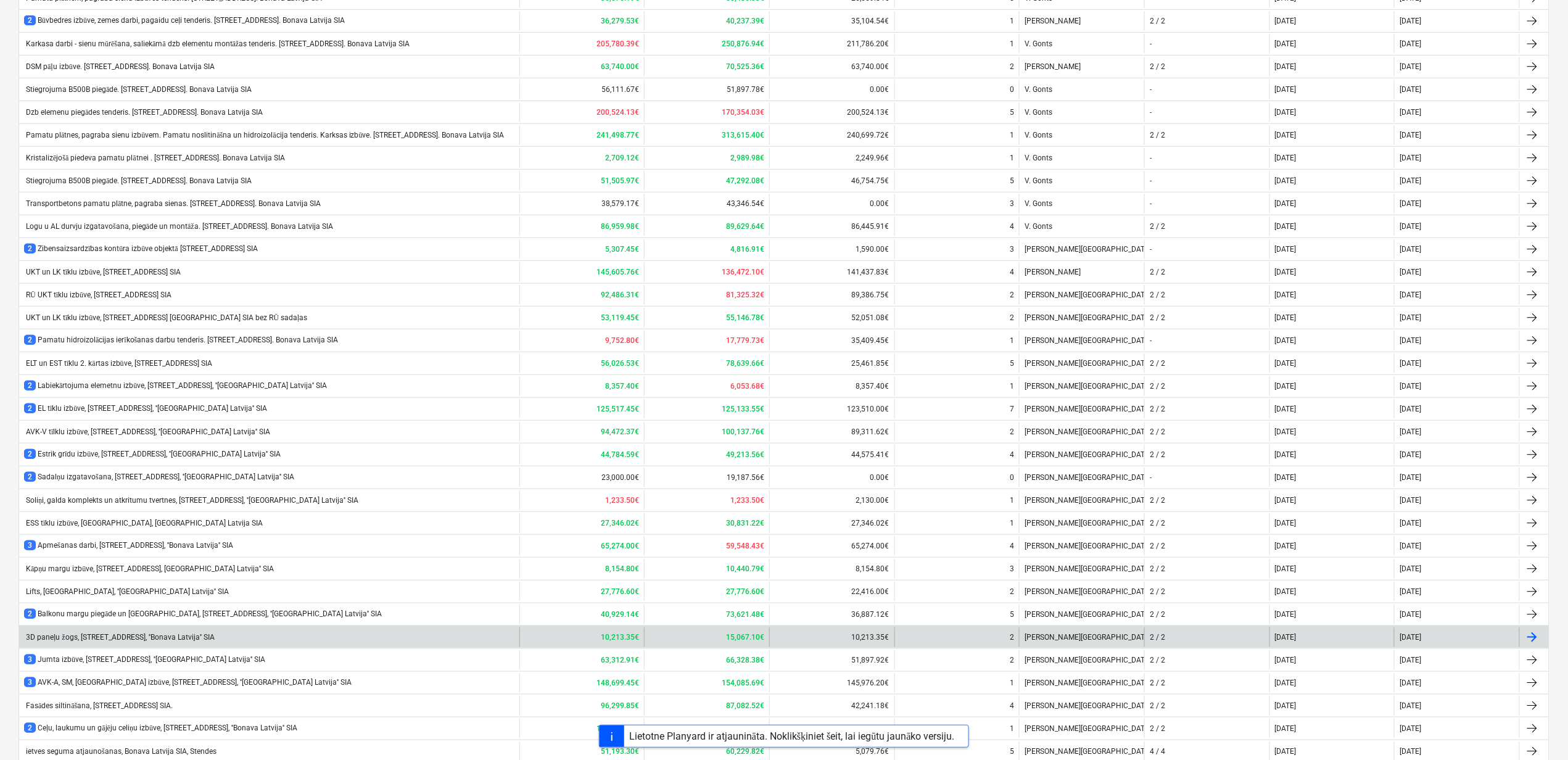
click at [163, 643] on div "3D paneļu žogs, [STREET_ADDRESS], ''Bonava Latvija'' SIA" at bounding box center [119, 638] width 191 height 9
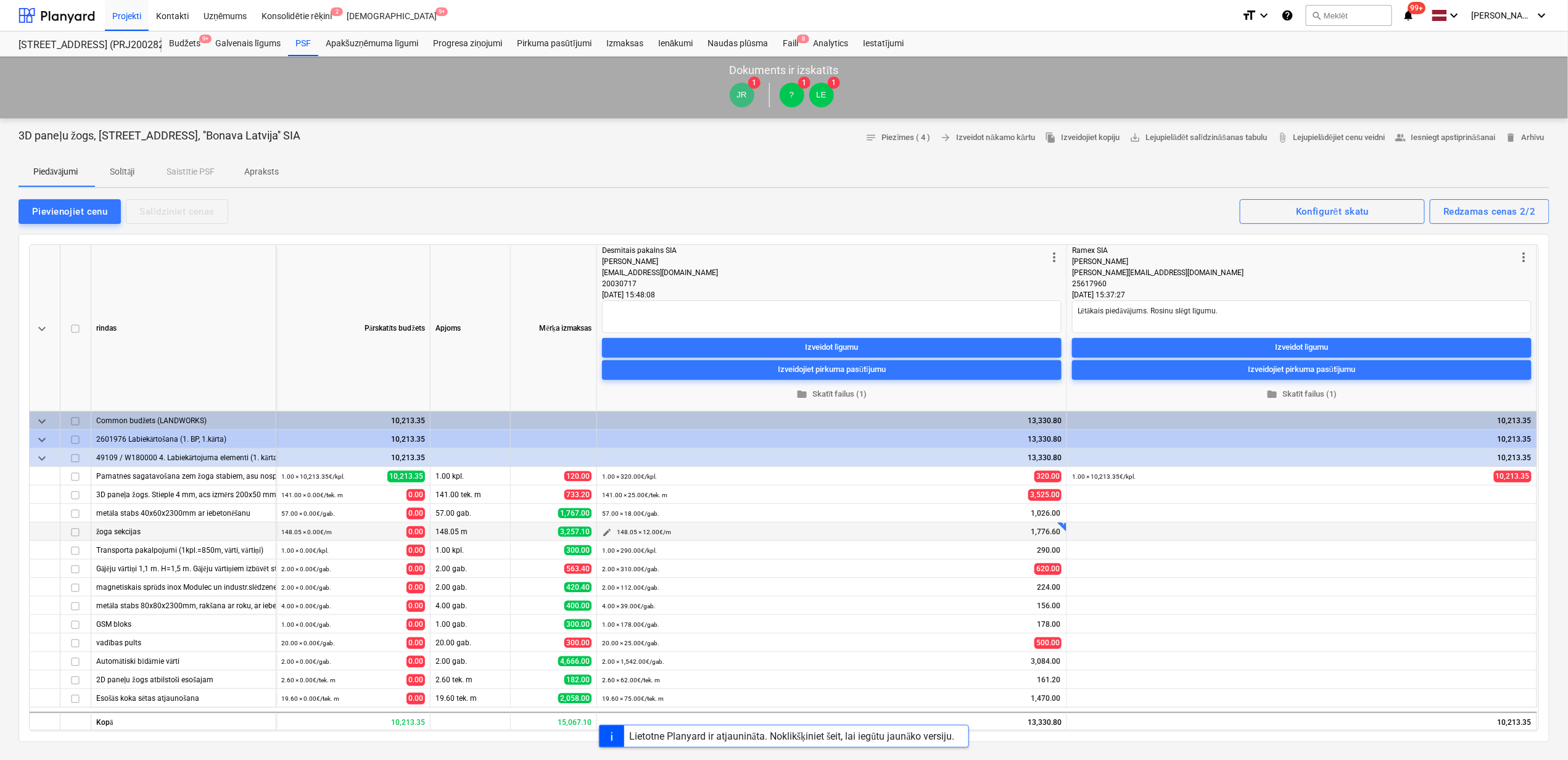
type textarea "x"
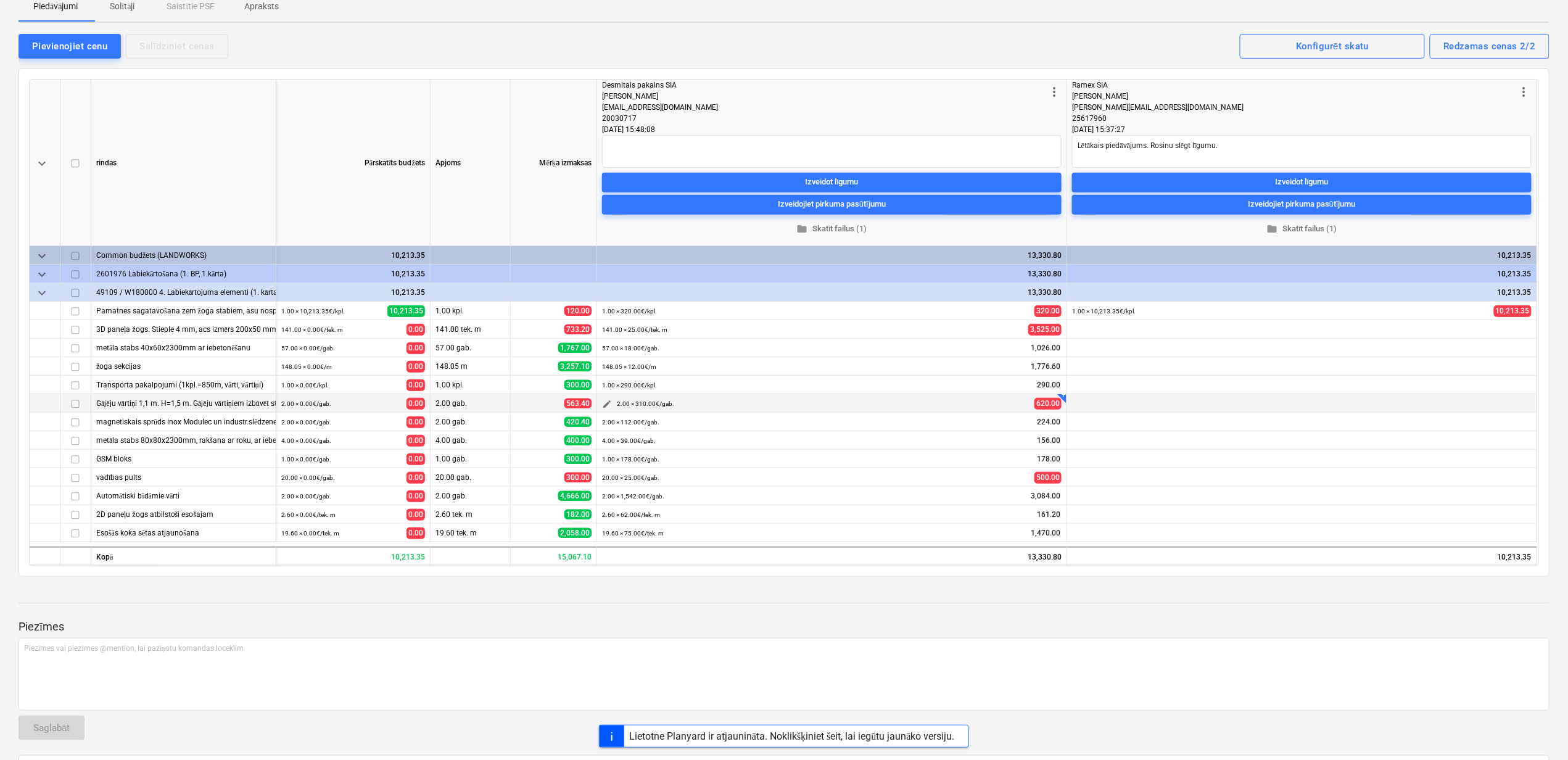
scroll to position [247, 0]
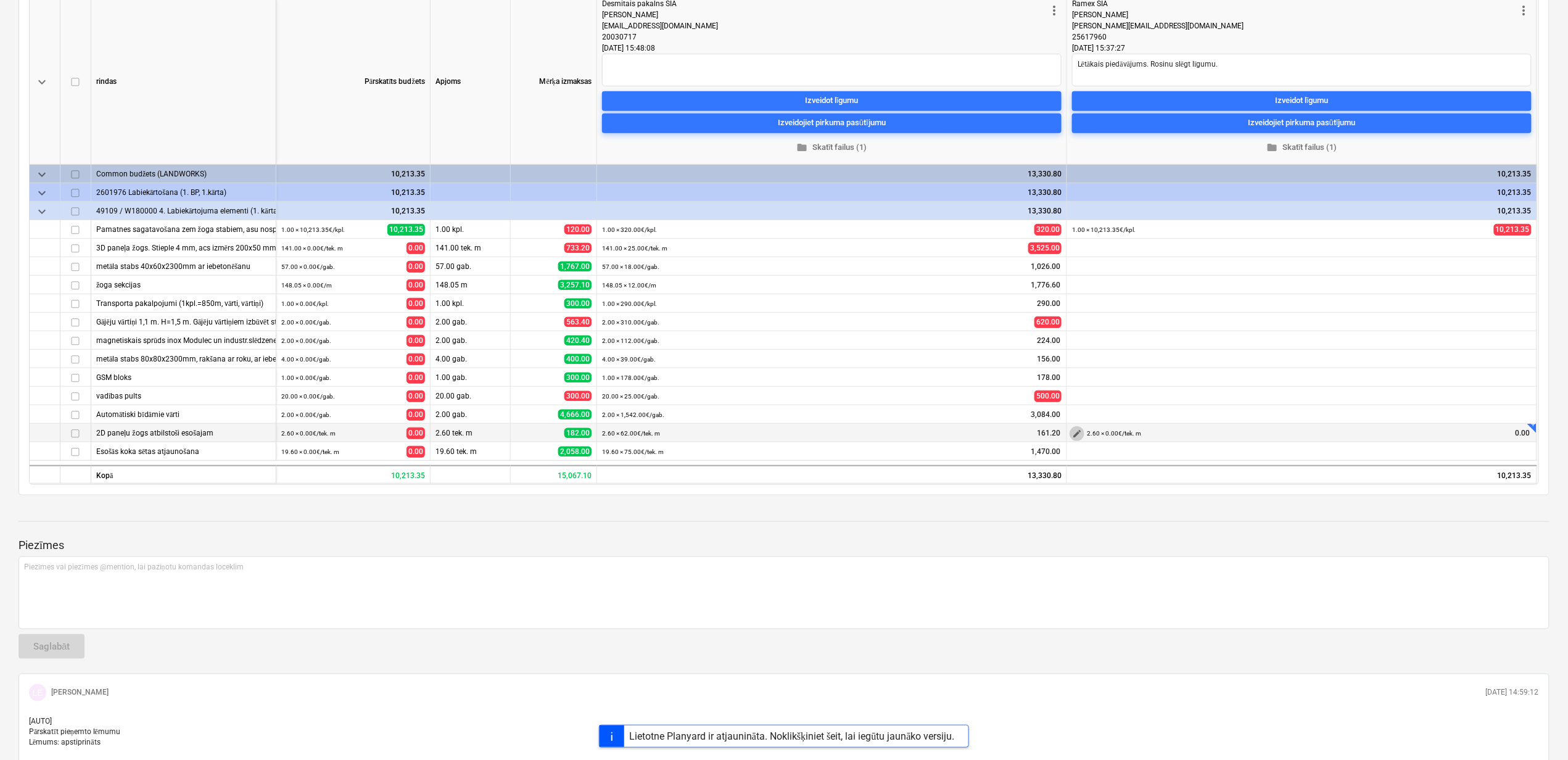
click at [1081, 432] on span "edit" at bounding box center [1076, 434] width 10 height 10
drag, startPoint x: 1283, startPoint y: 358, endPoint x: 1243, endPoint y: 358, distance: 40.0
click at [1243, 358] on input "2.6" at bounding box center [1301, 354] width 122 height 25
type input "0.00"
click at [1466, 396] on div "Saglabāt" at bounding box center [1454, 401] width 37 height 16
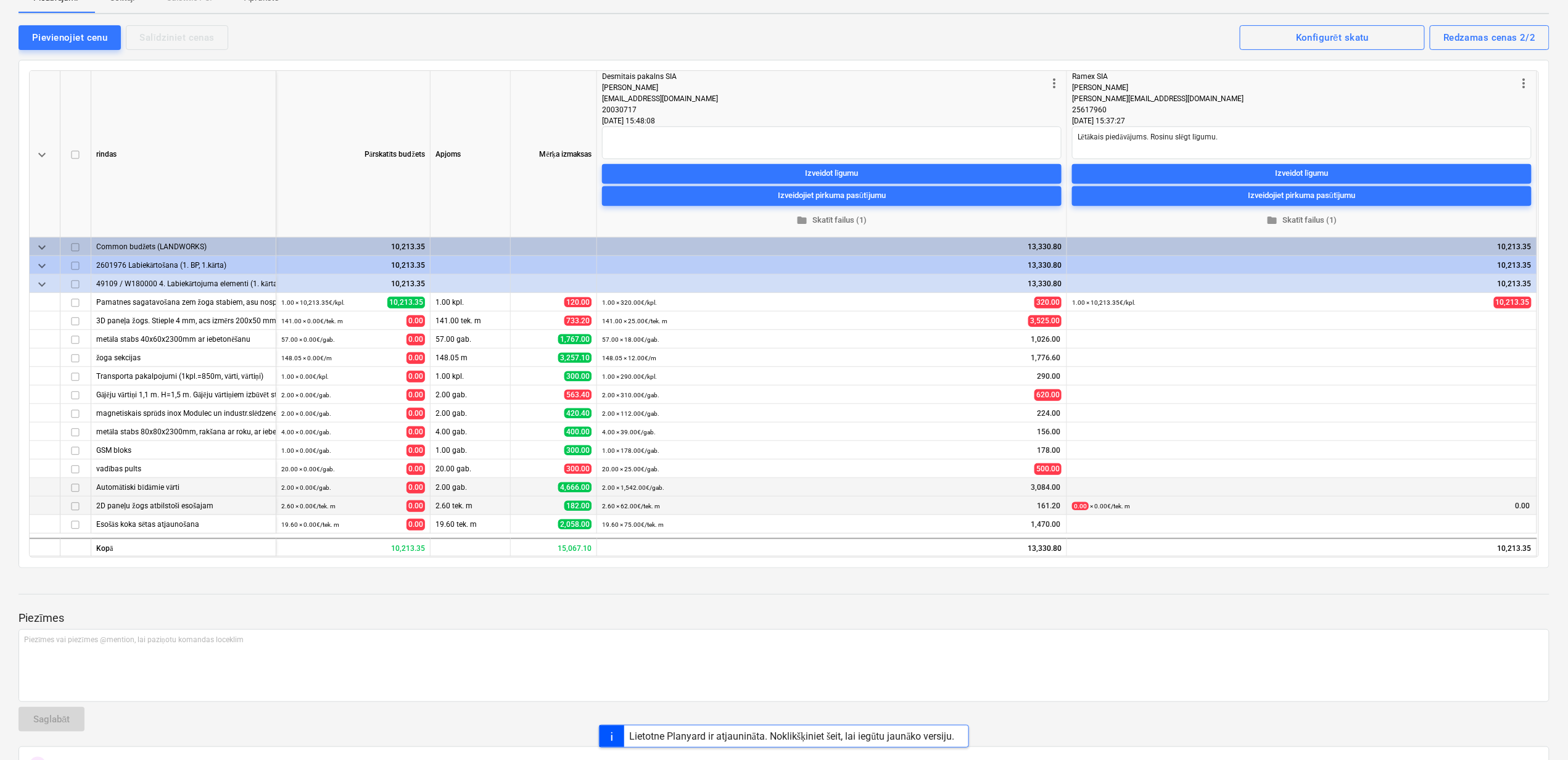
scroll to position [82, 0]
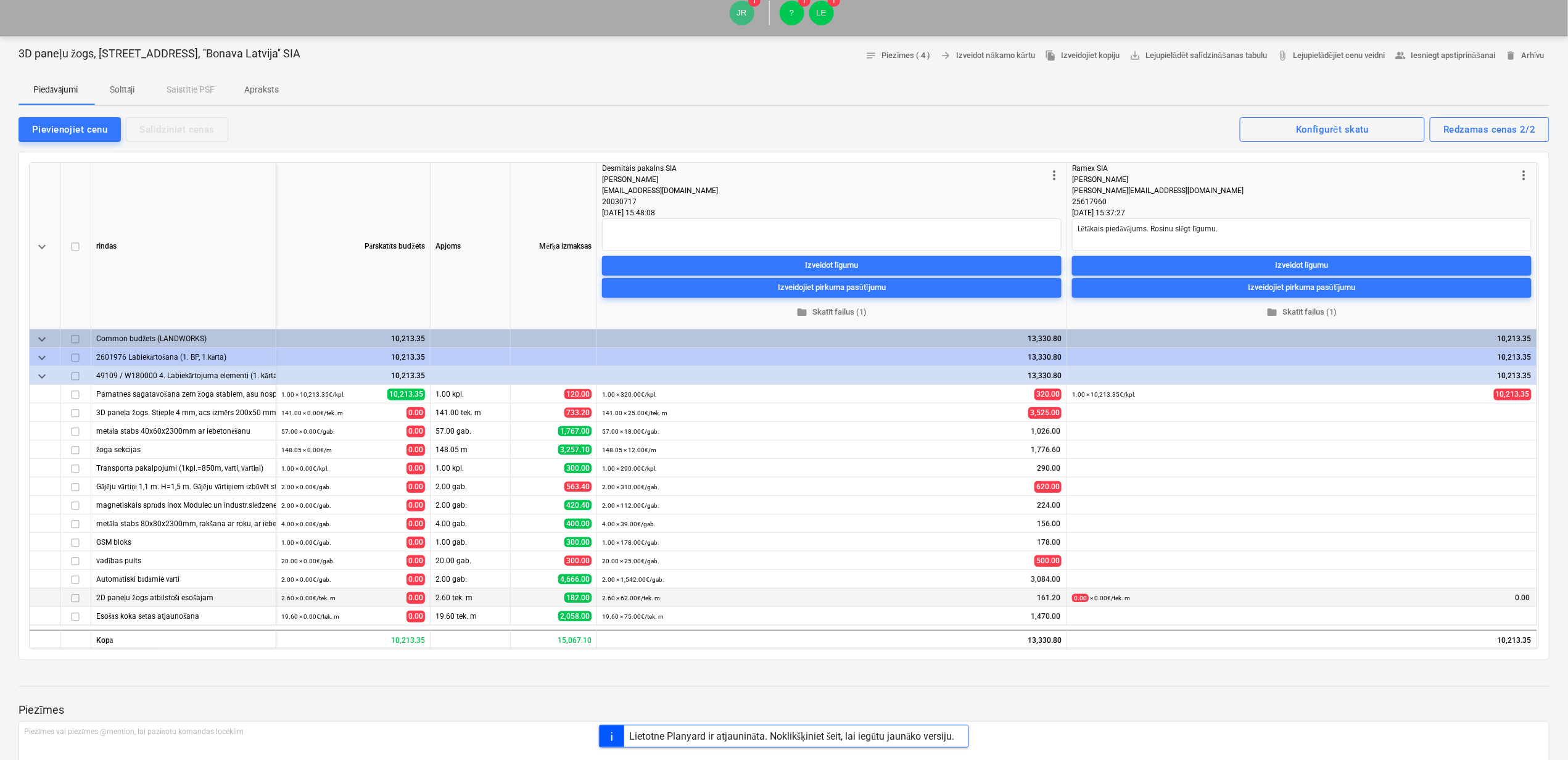
type textarea "x"
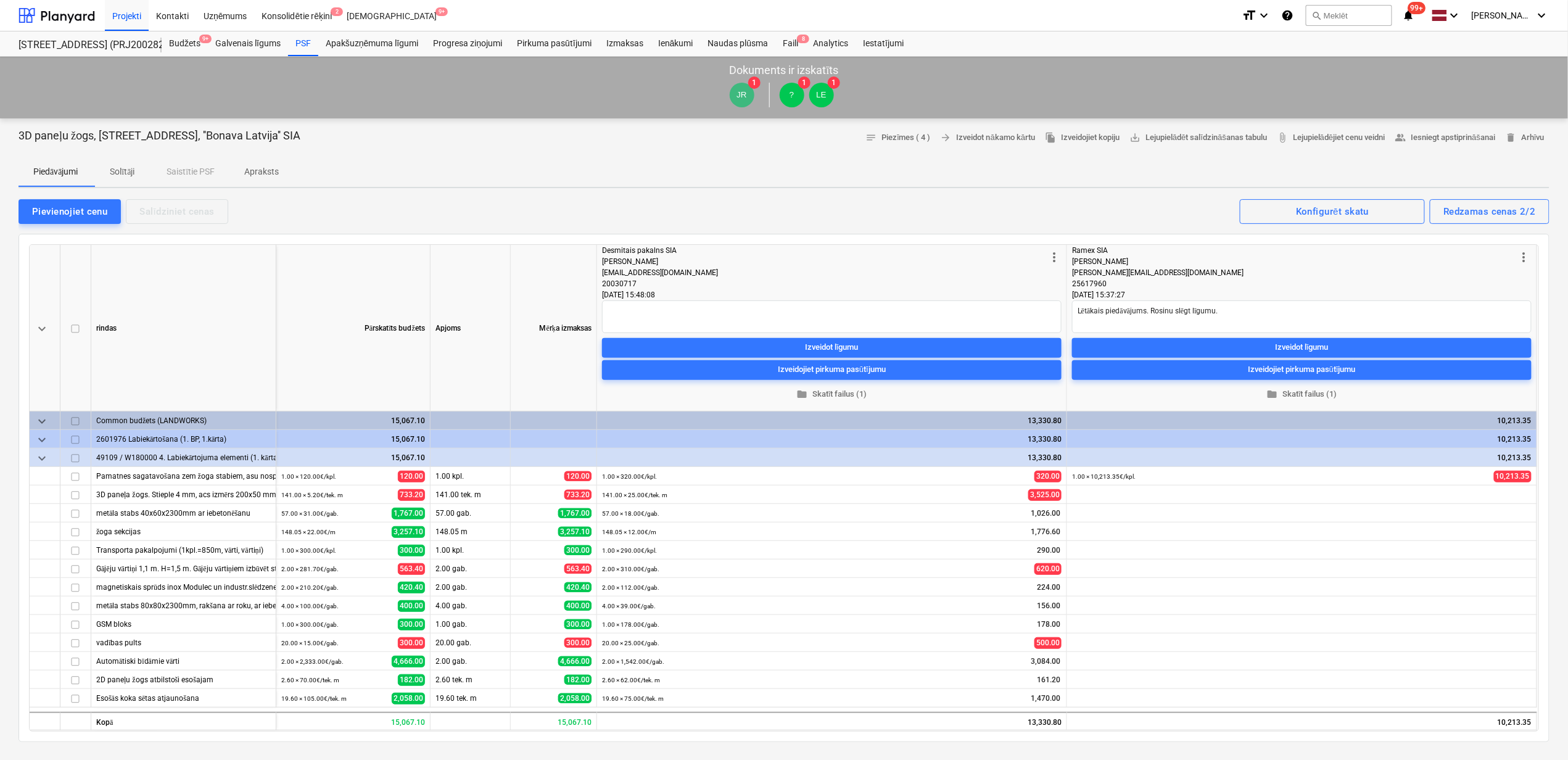
type textarea "x"
